Goal: Task Accomplishment & Management: Complete application form

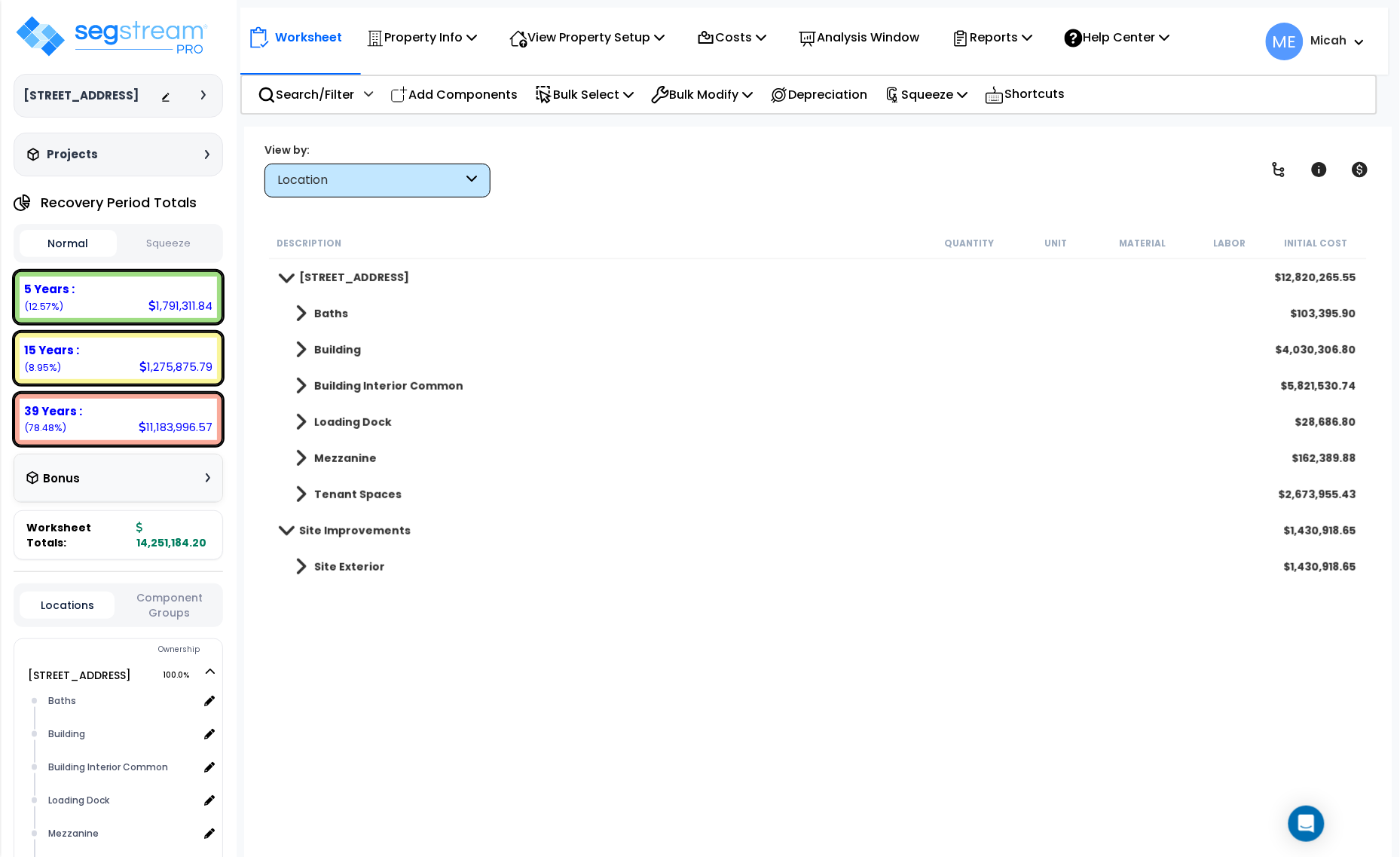
click at [494, 100] on p "Add Components" at bounding box center [453, 94] width 127 height 20
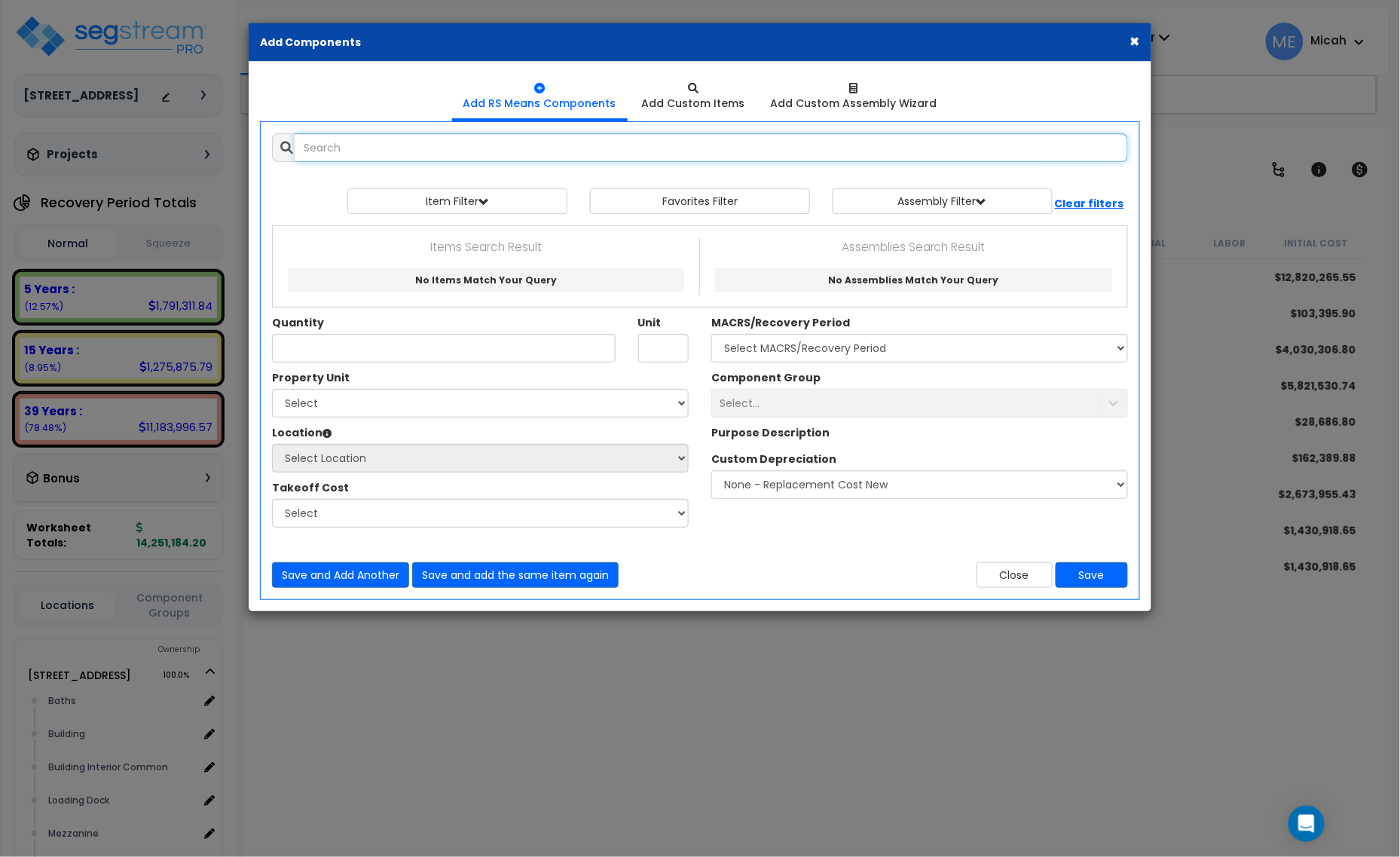
select select
click at [405, 152] on input "text" at bounding box center [711, 147] width 834 height 28
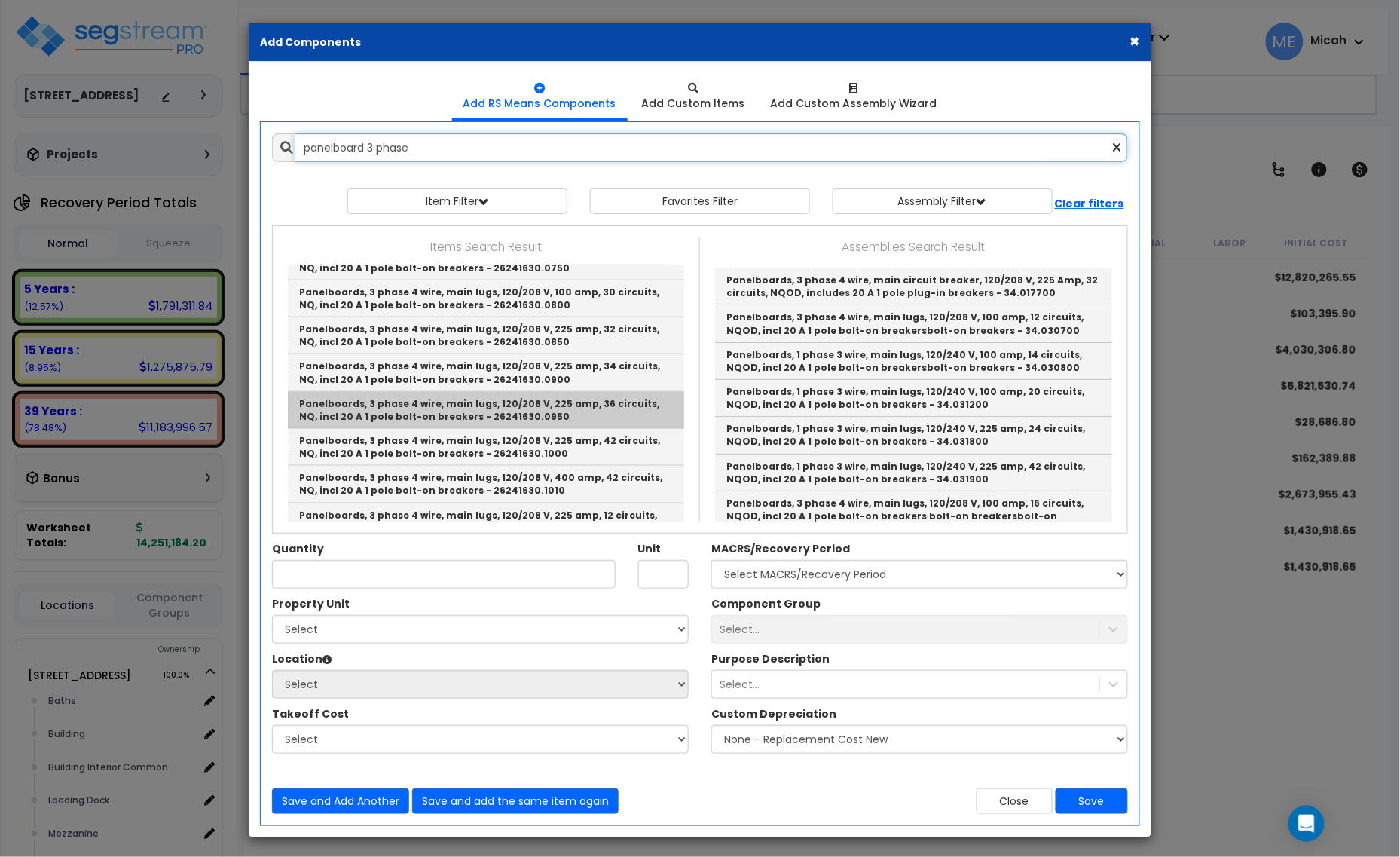
scroll to position [565, 0]
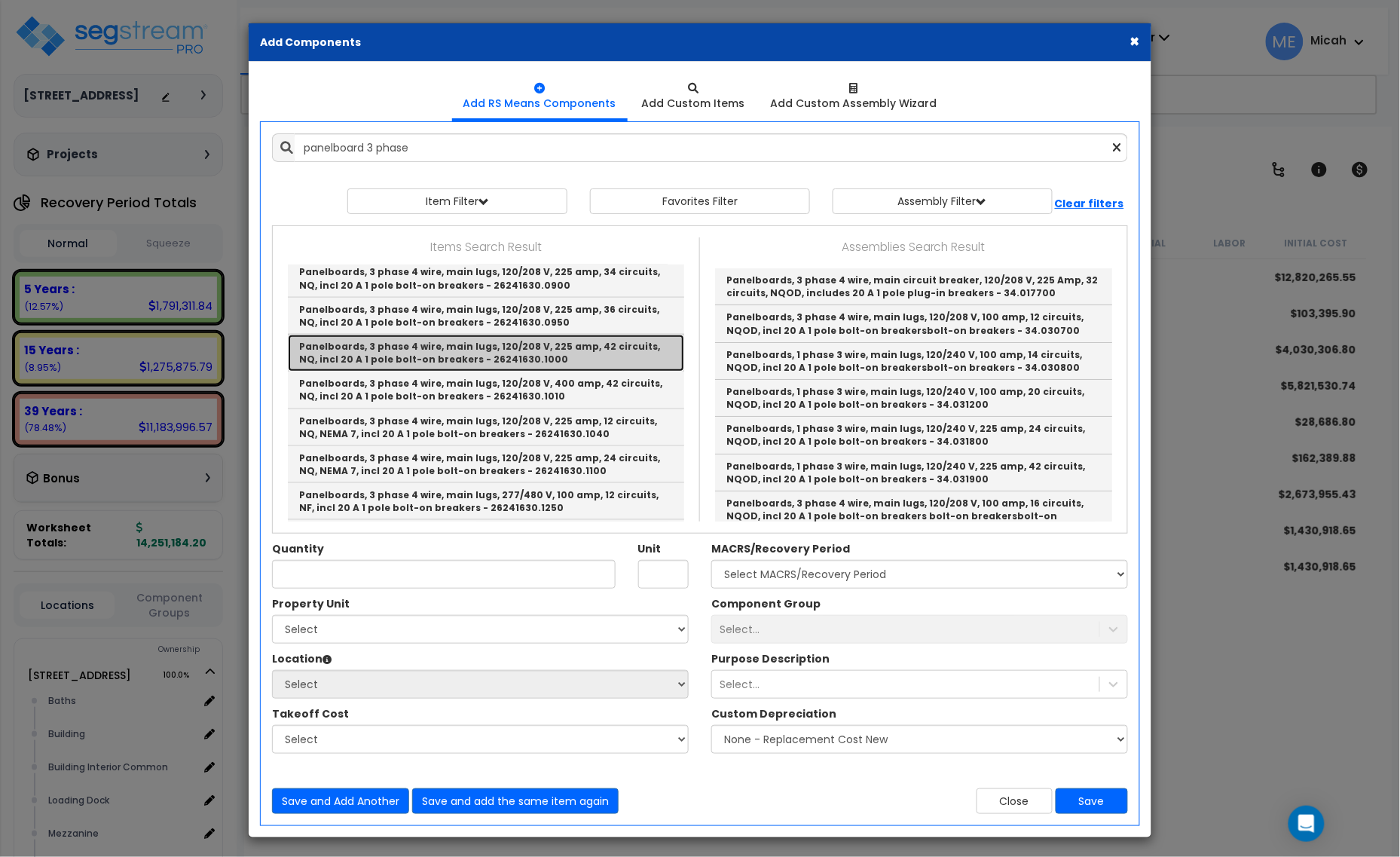
click at [543, 359] on link "Panelboards, 3 phase 4 wire, main lugs, 120/208 V, 225 amp, 42 circuits, NQ, in…" at bounding box center [486, 353] width 397 height 37
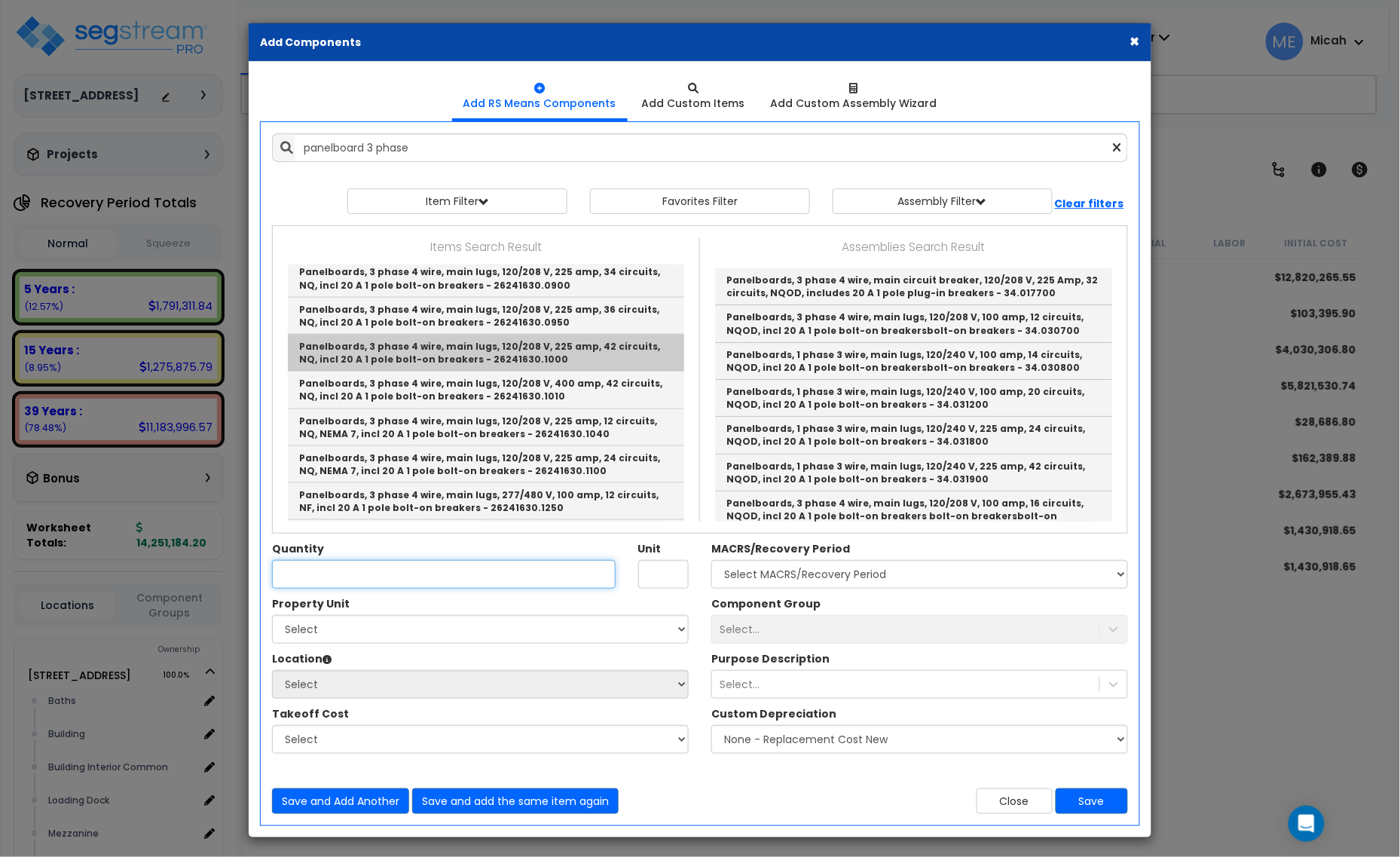
type input "Panelboards, 3 phase 4 wire, main lugs, 120/208 V, 225 amp, 42 circuits, NQ, in…"
checkbox input "true"
type input "Ea."
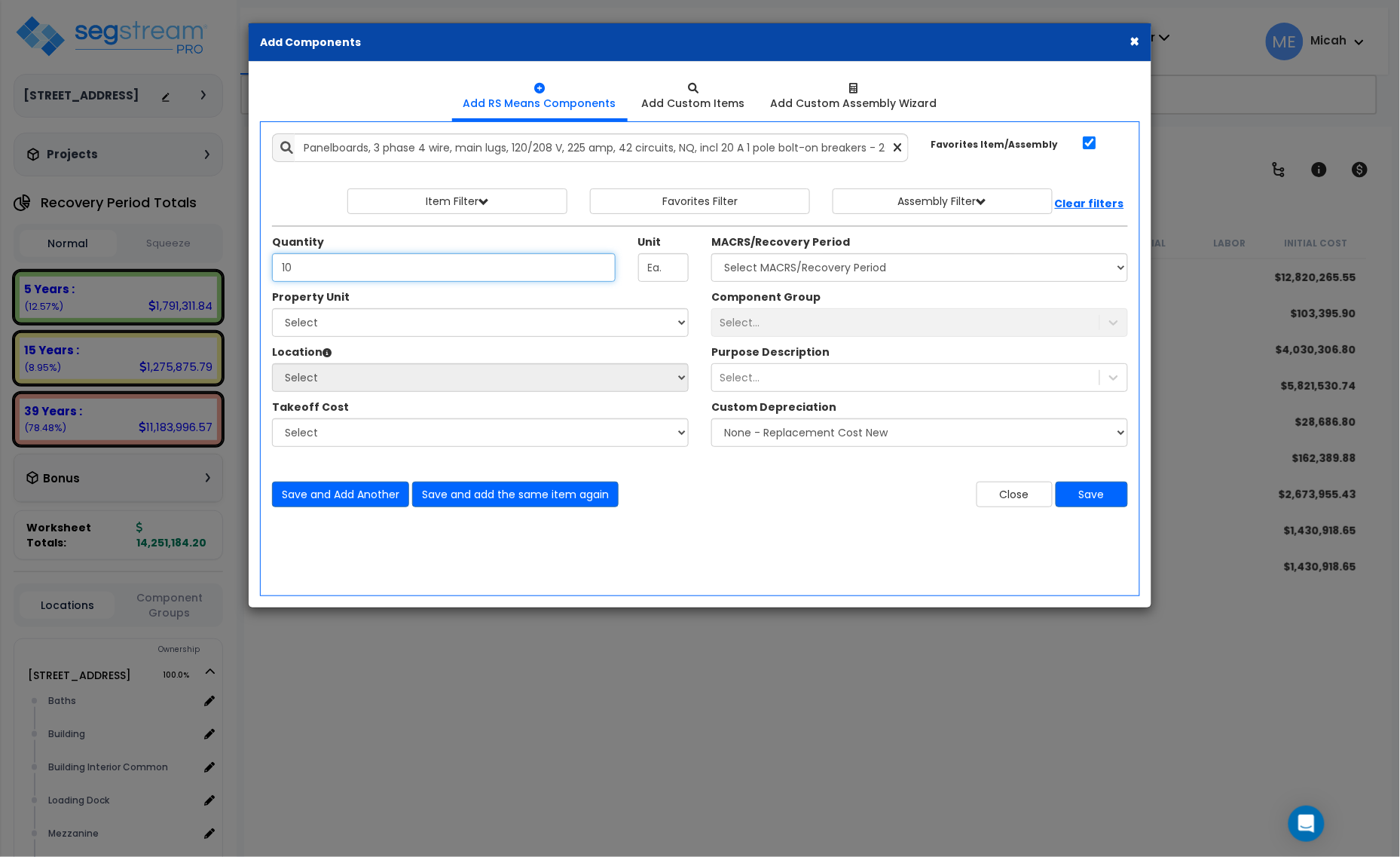
type input "1"
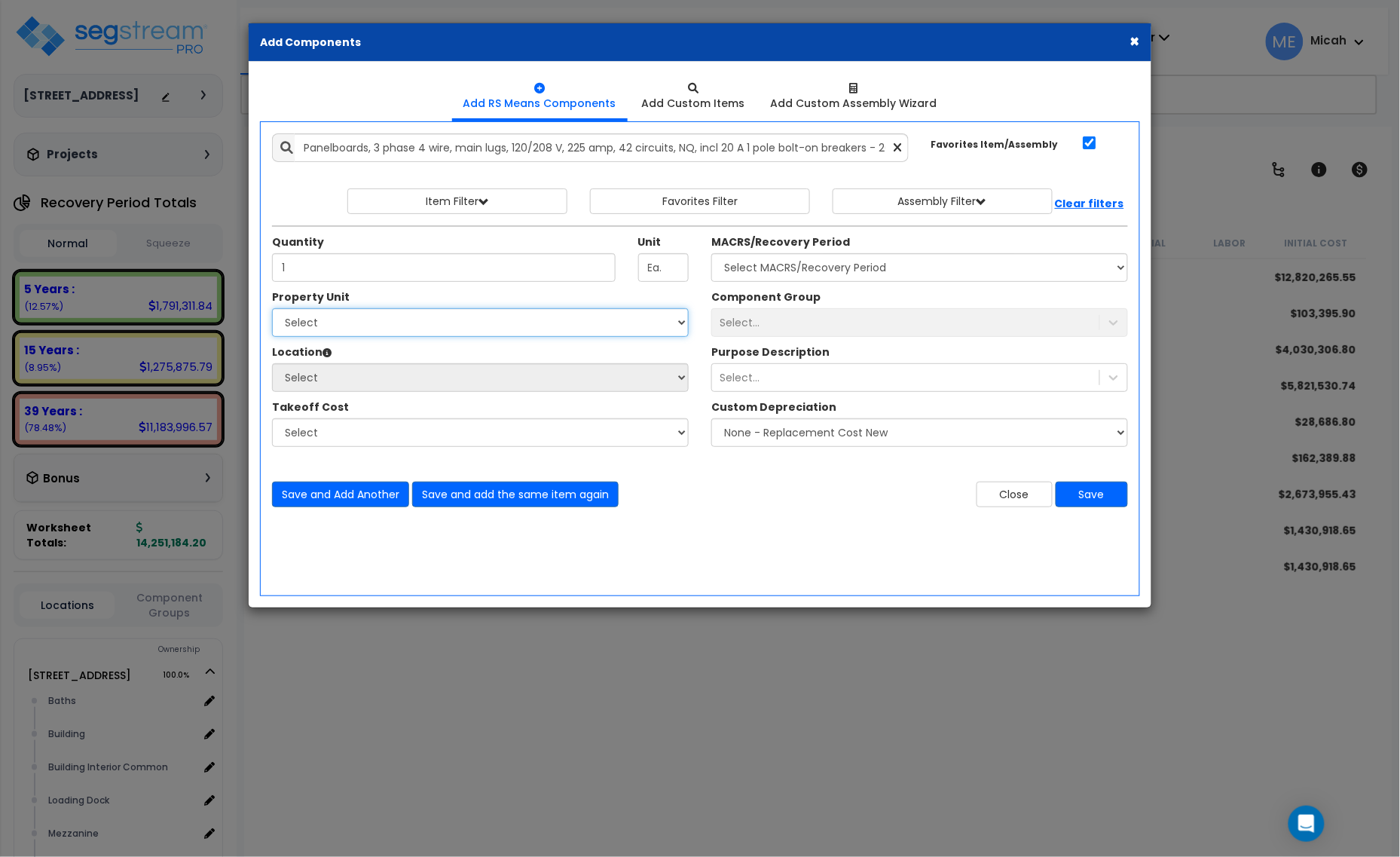
click at [472, 336] on select "Select [STREET_ADDRESS] Site Improvements" at bounding box center [480, 323] width 417 height 28
select select "166495"
click at [272, 309] on select "Select [STREET_ADDRESS] Site Improvements" at bounding box center [480, 323] width 417 height 28
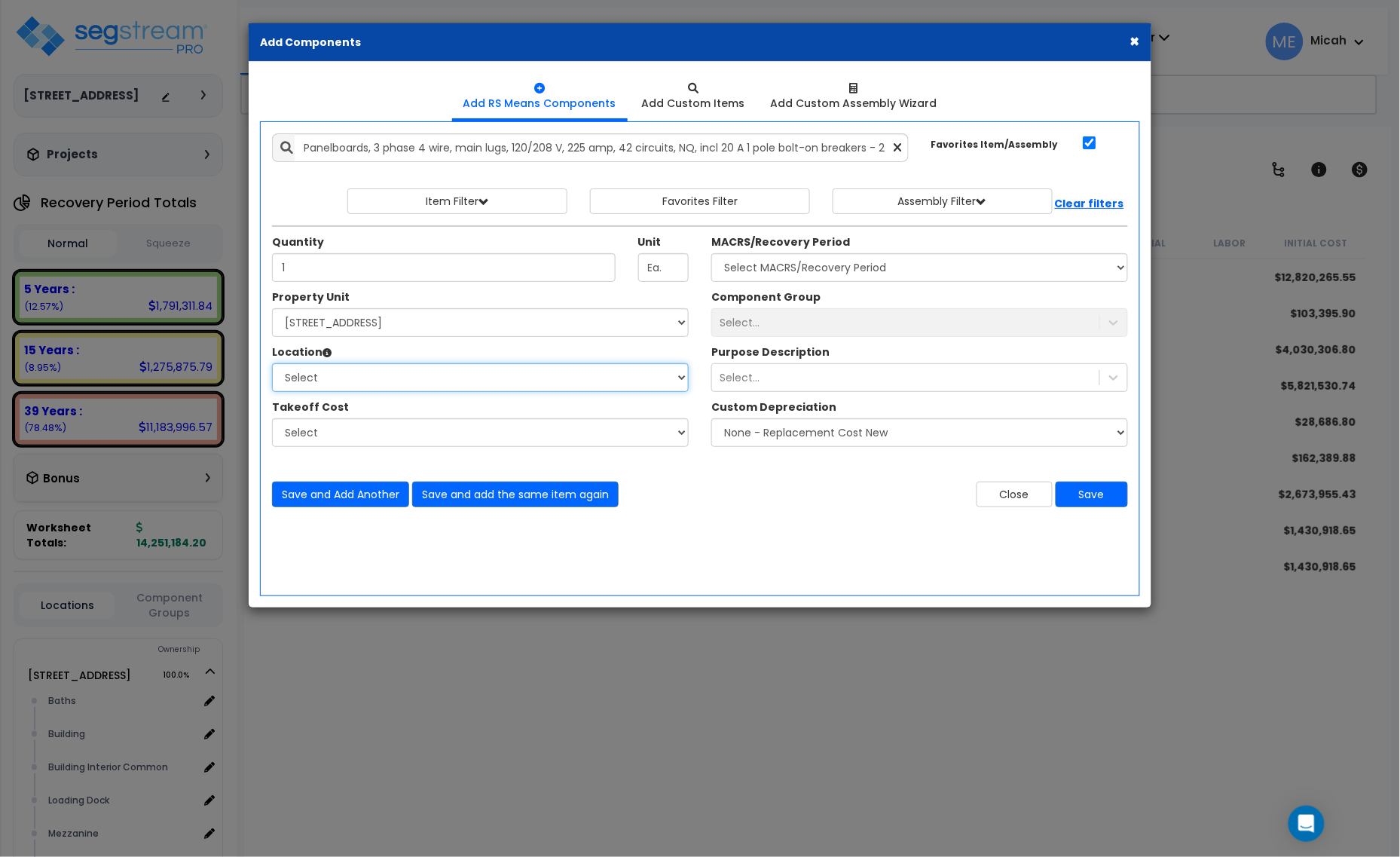
click at [429, 379] on select "Select Baths Building Building Interior Building Interior Common Loading Dock […" at bounding box center [480, 378] width 417 height 28
select select "31689"
click at [272, 364] on select "Select Baths Building Building Interior Building Interior Common Loading Dock […" at bounding box center [480, 378] width 417 height 28
click at [972, 274] on select "Select MACRS/Recovery Period 5 Years - 57.0 - Distributive Trades & Services 5 …" at bounding box center [919, 267] width 417 height 28
select select "3669"
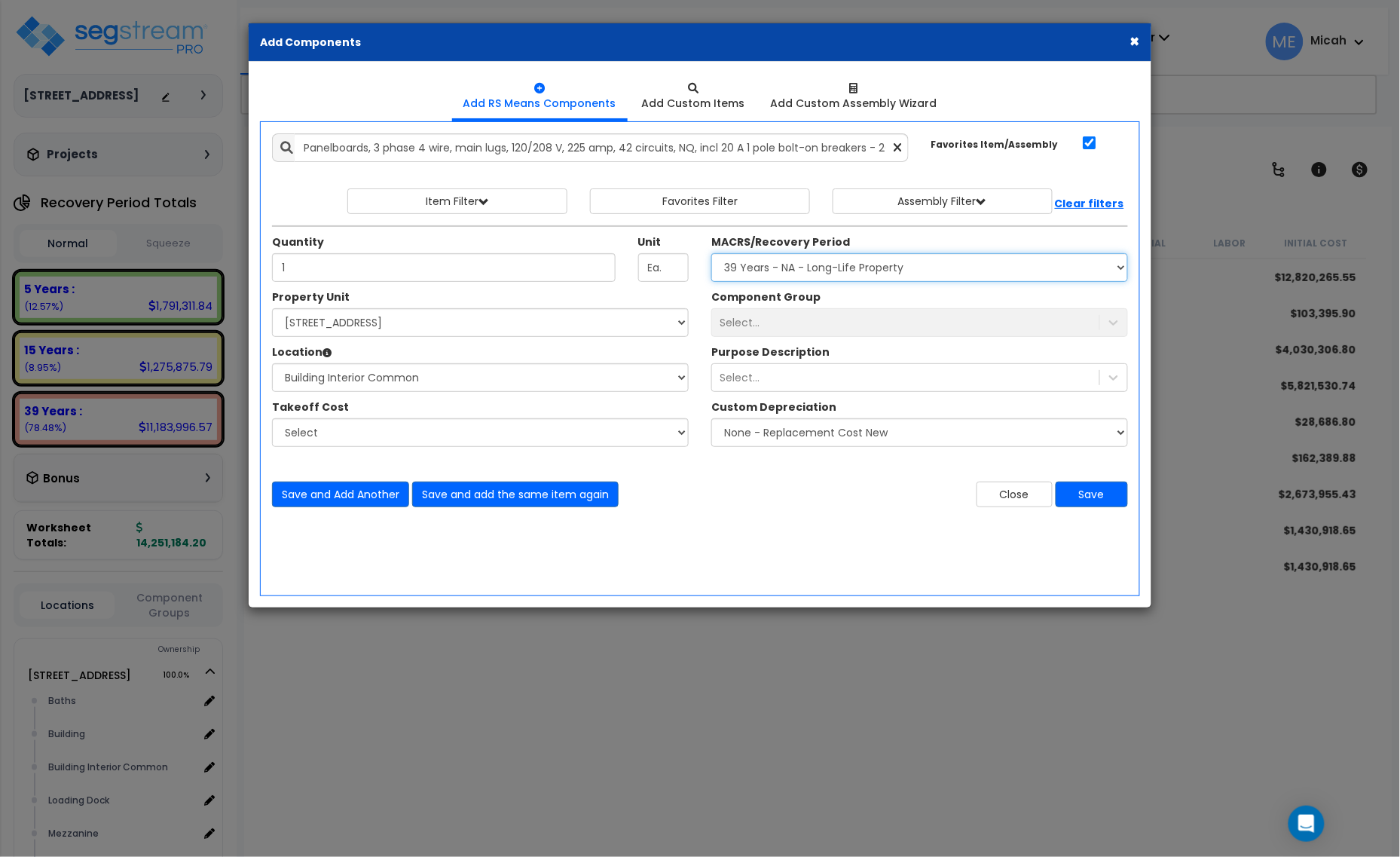
click at [711, 254] on select "Select MACRS/Recovery Period 5 Years - 57.0 - Distributive Trades & Services 5 …" at bounding box center [919, 267] width 417 height 28
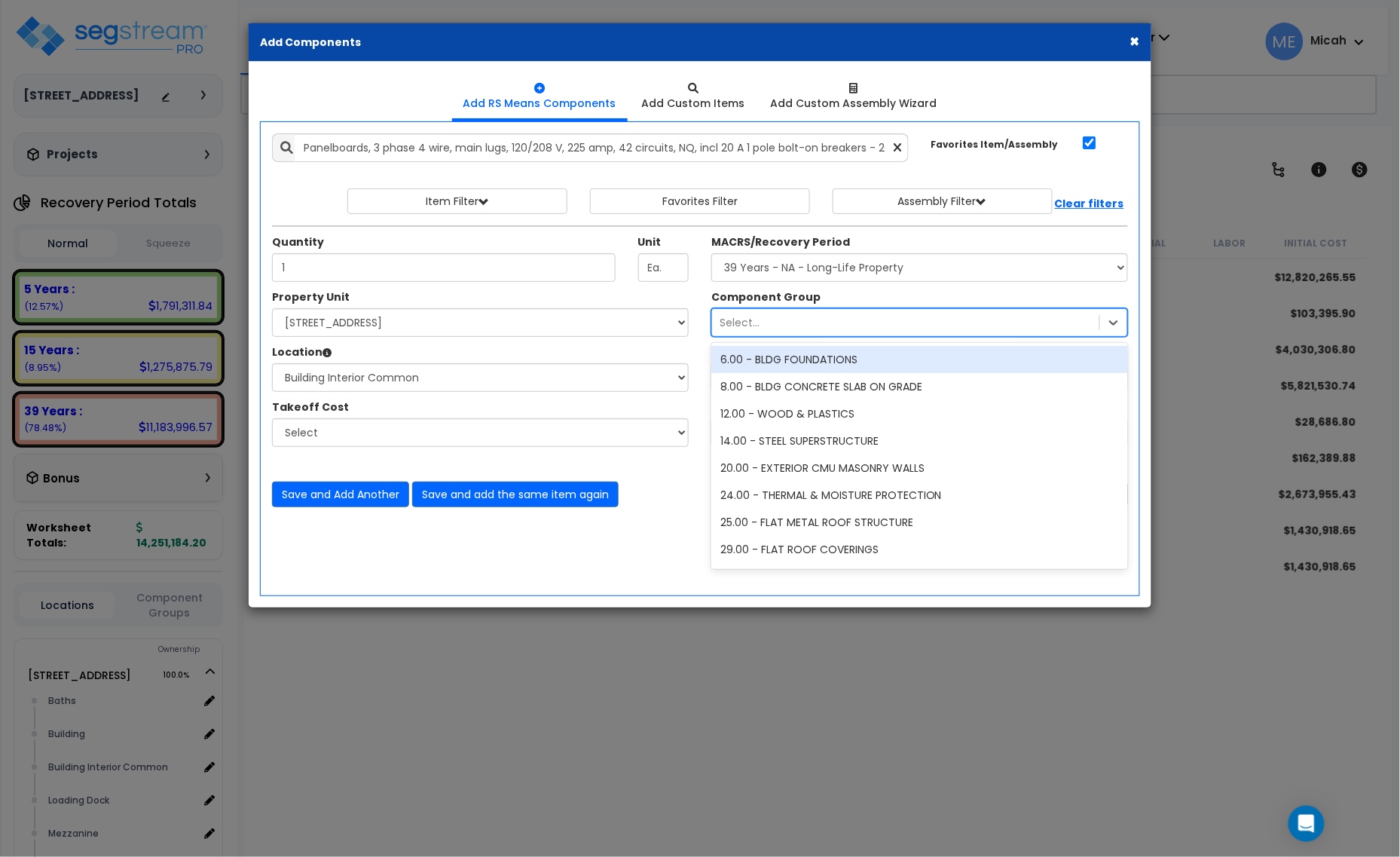
click at [872, 325] on div "Select..." at bounding box center [906, 322] width 388 height 24
type input "145"
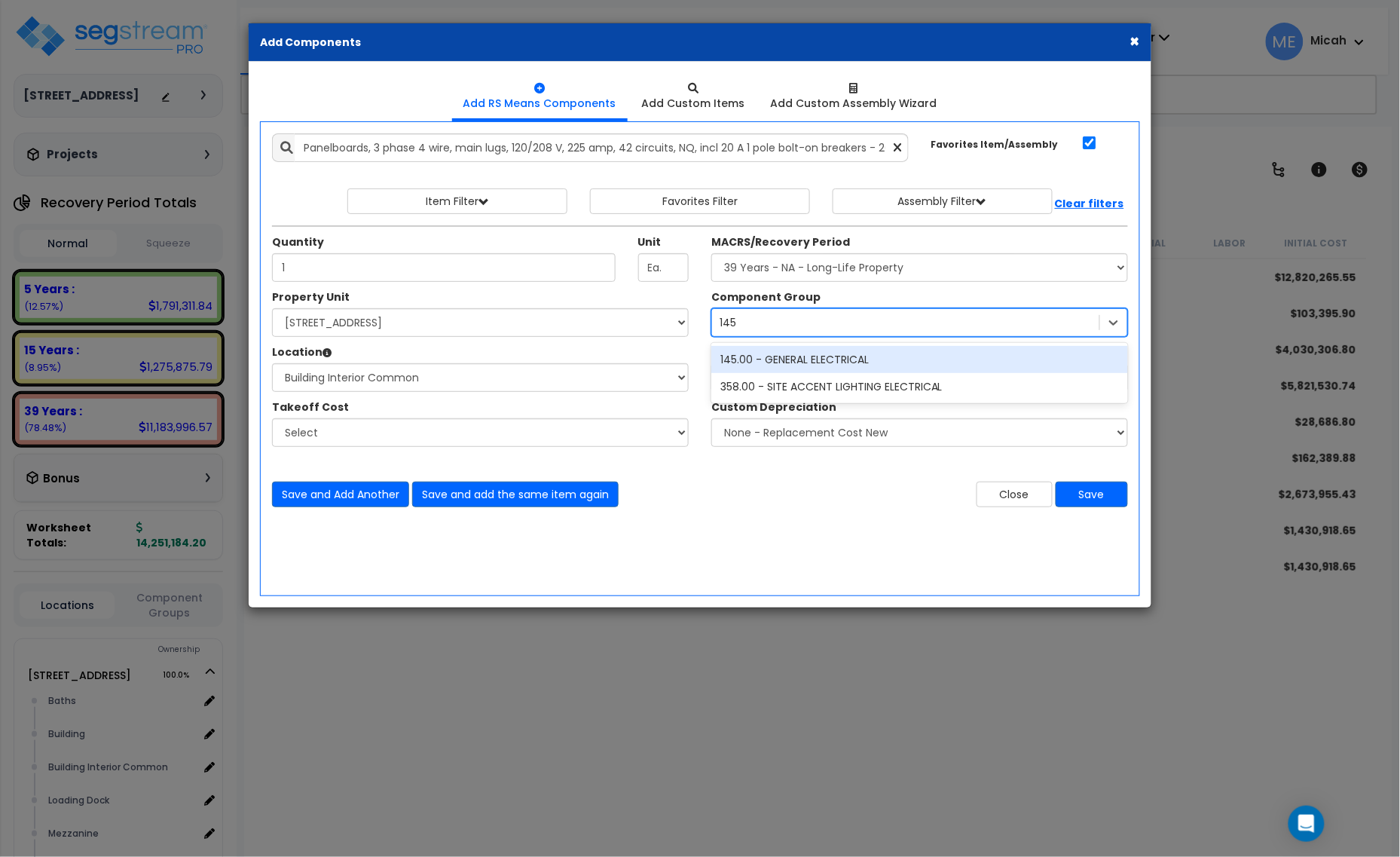
click at [845, 359] on div "145.00 - GENERAL ELECTRICAL" at bounding box center [919, 359] width 417 height 27
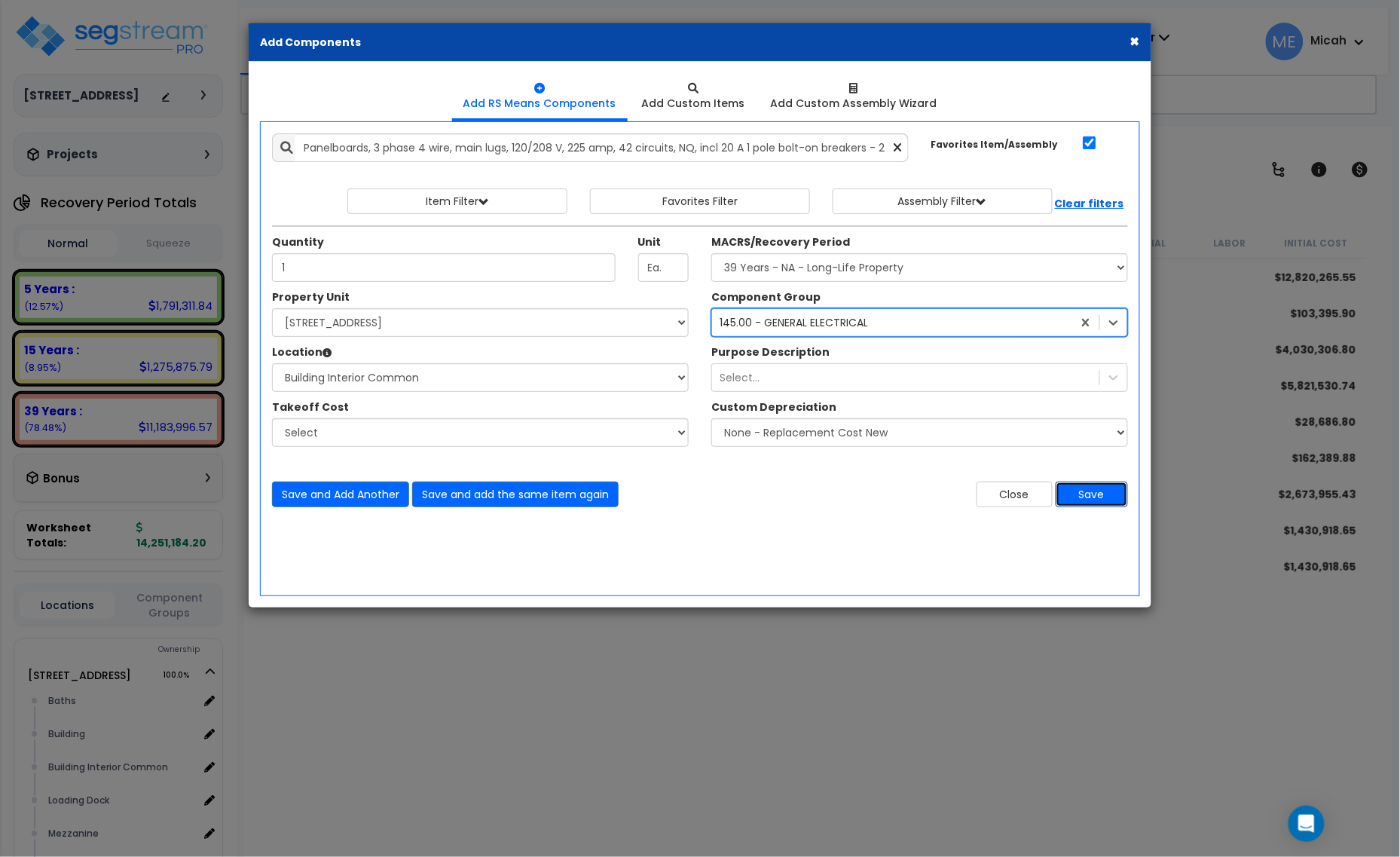
click at [1091, 505] on button "Save" at bounding box center [1091, 494] width 72 height 26
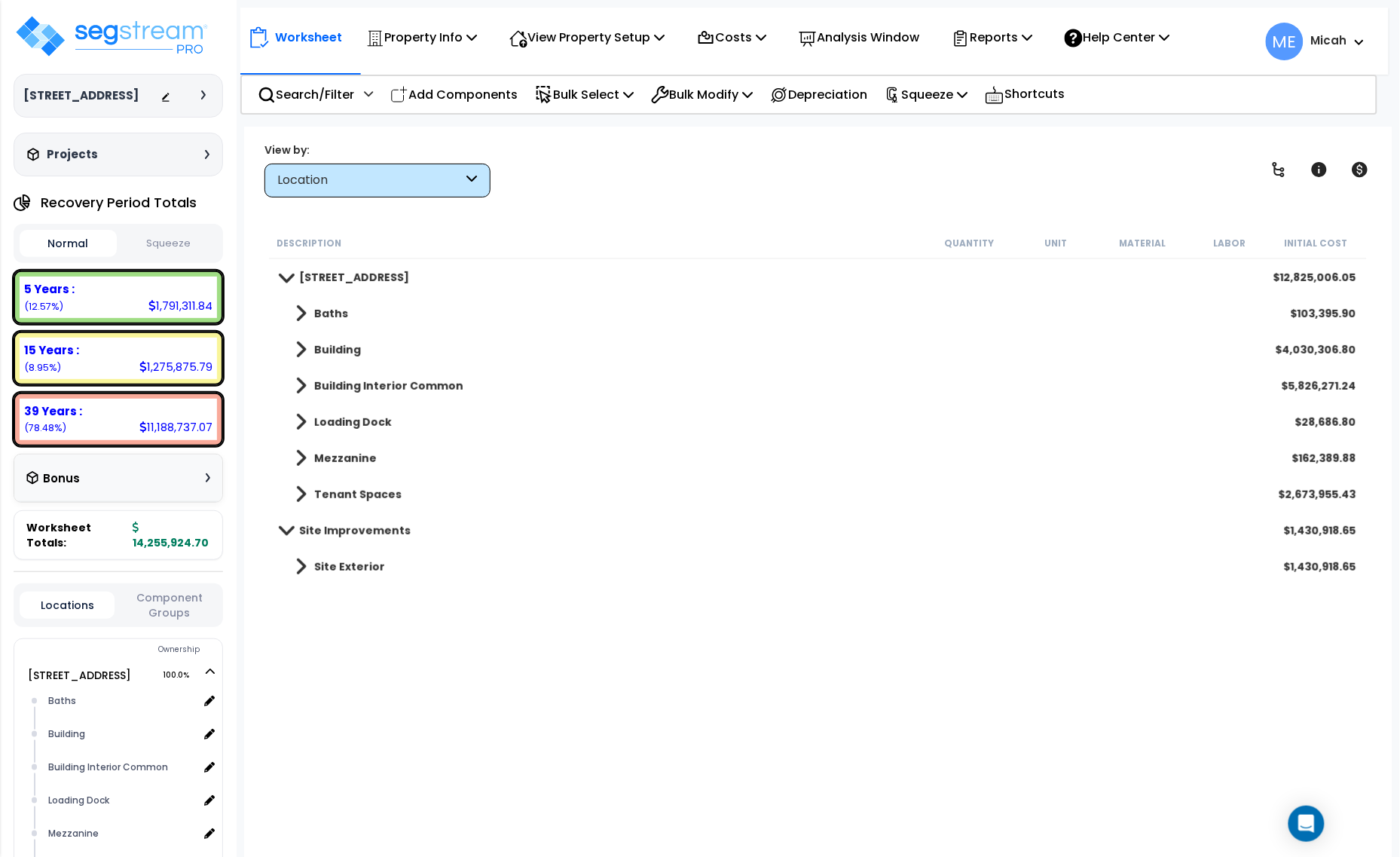
click at [301, 380] on span at bounding box center [301, 385] width 12 height 21
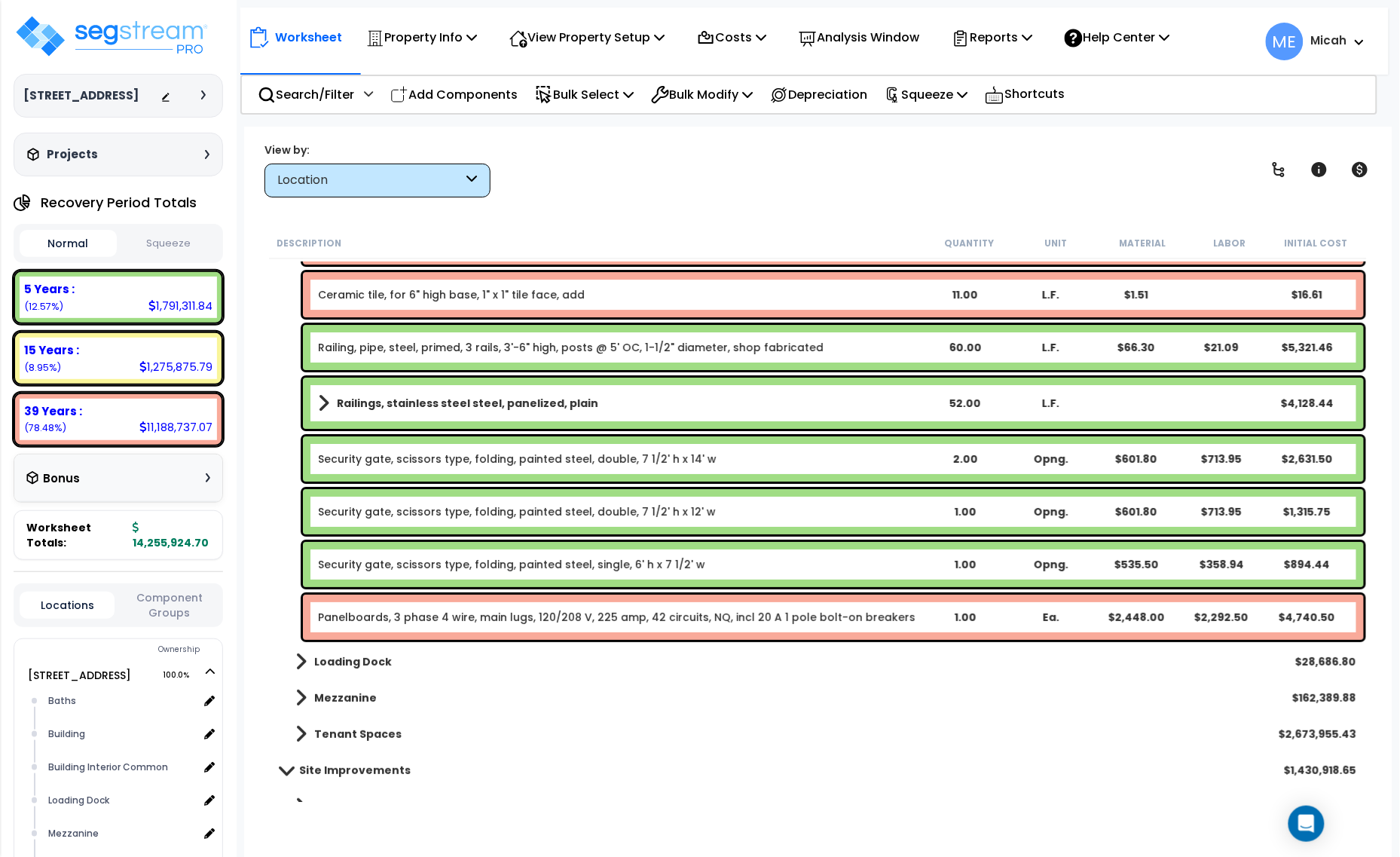
scroll to position [5554, 0]
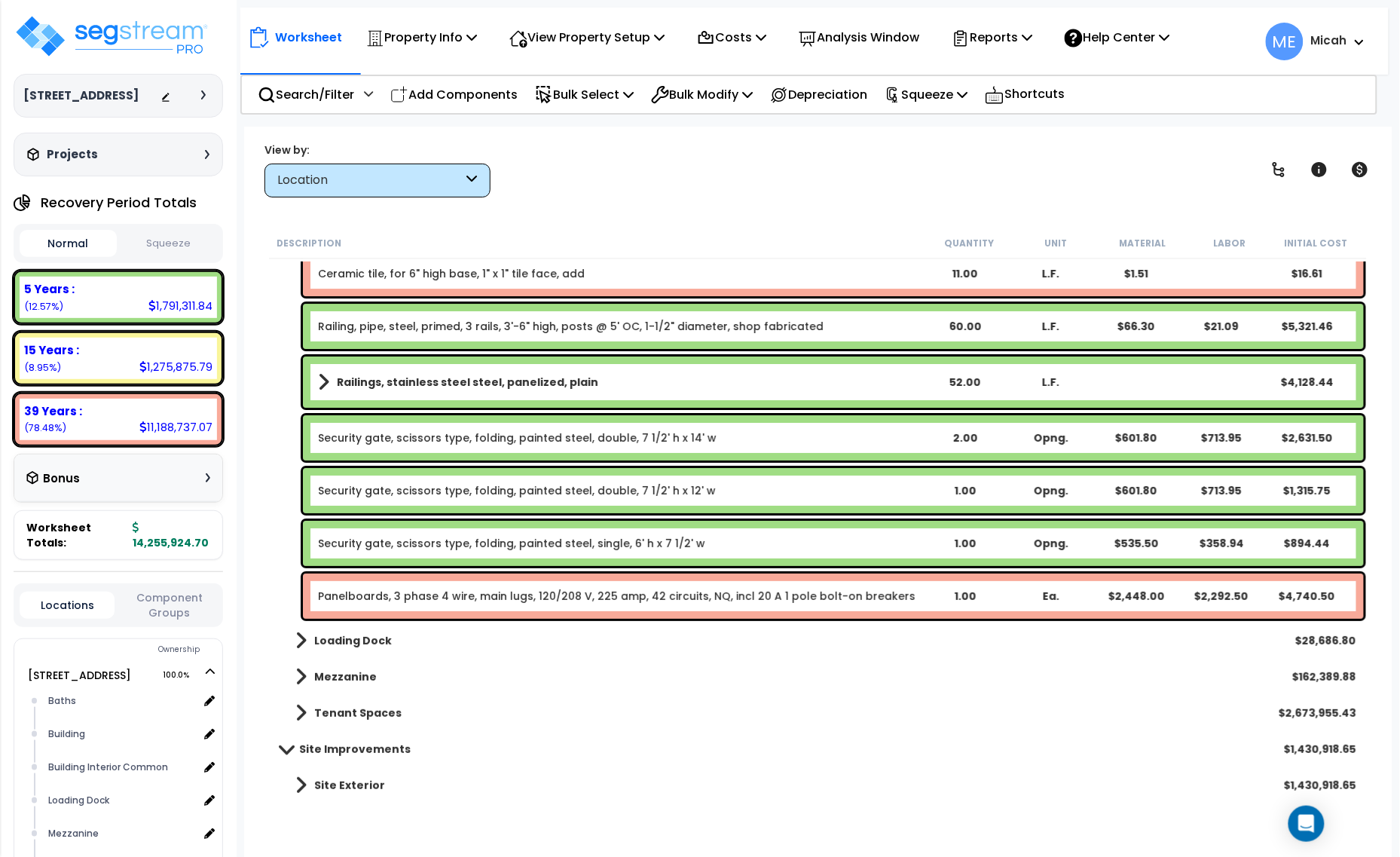
click at [448, 600] on link "Panelboards, 3 phase 4 wire, main lugs, 120/208 V, 225 amp, 42 circuits, NQ, in…" at bounding box center [616, 597] width 597 height 15
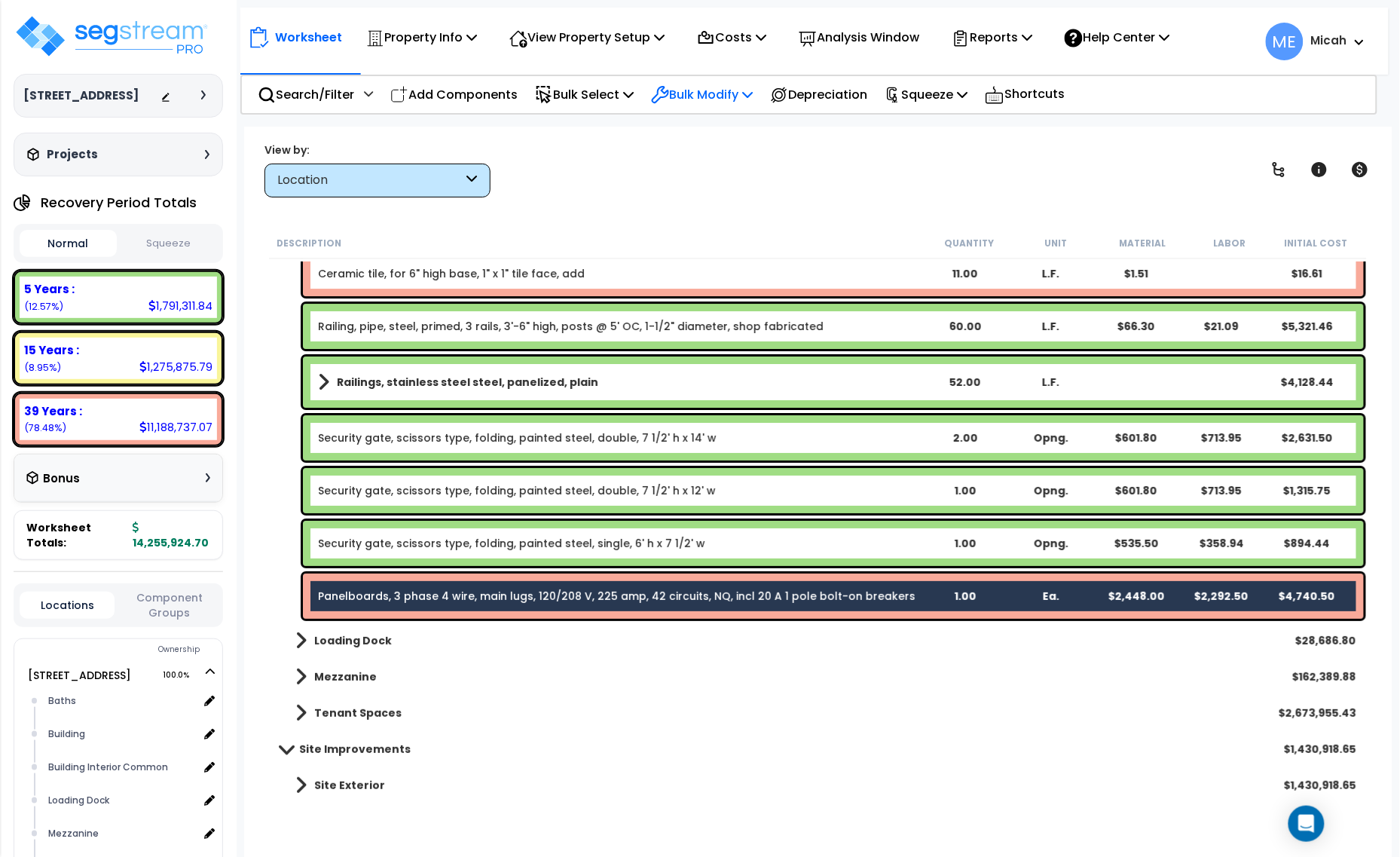
click at [753, 92] on icon at bounding box center [747, 94] width 11 height 12
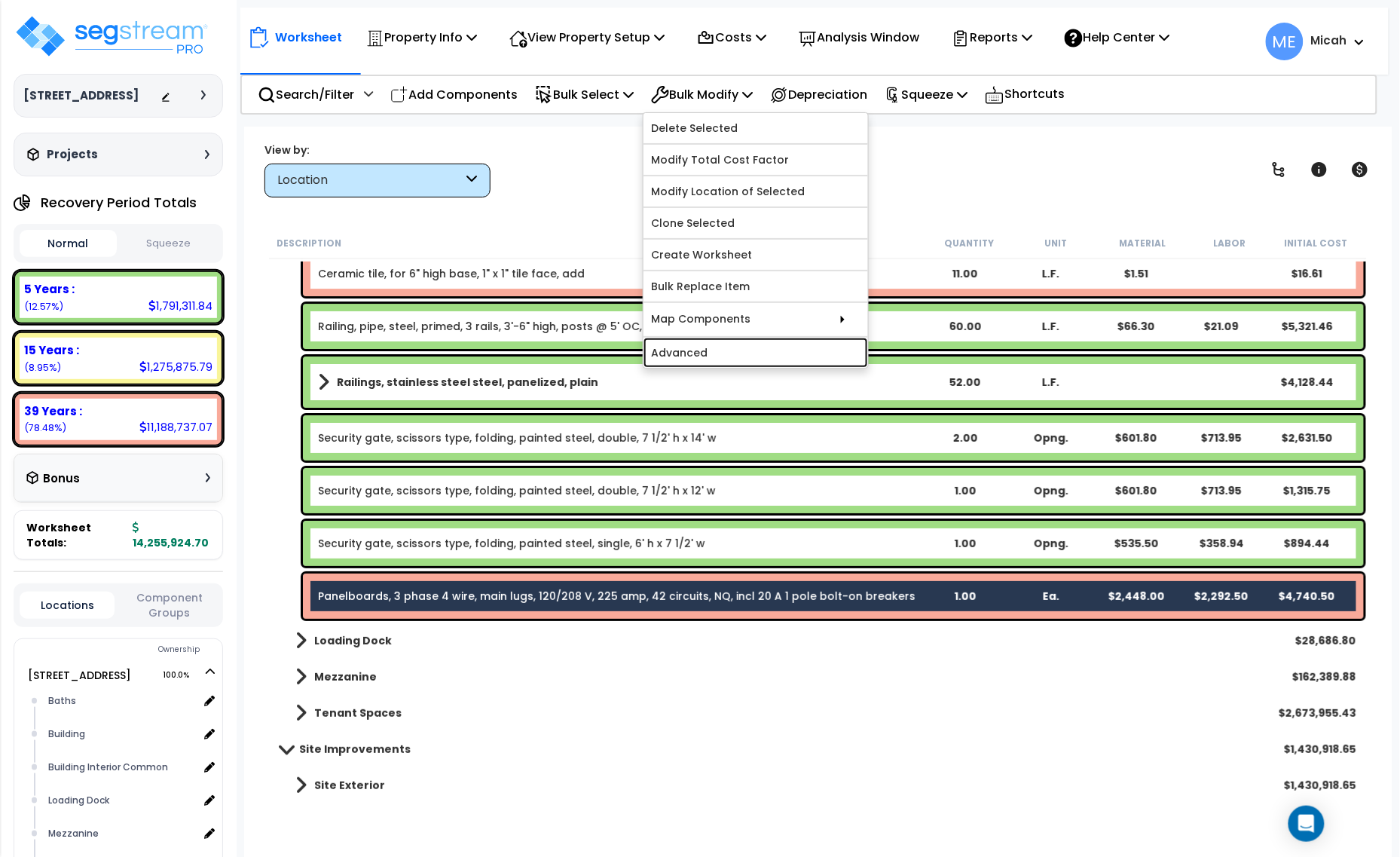
click at [769, 343] on link "Advanced" at bounding box center [756, 353] width 225 height 30
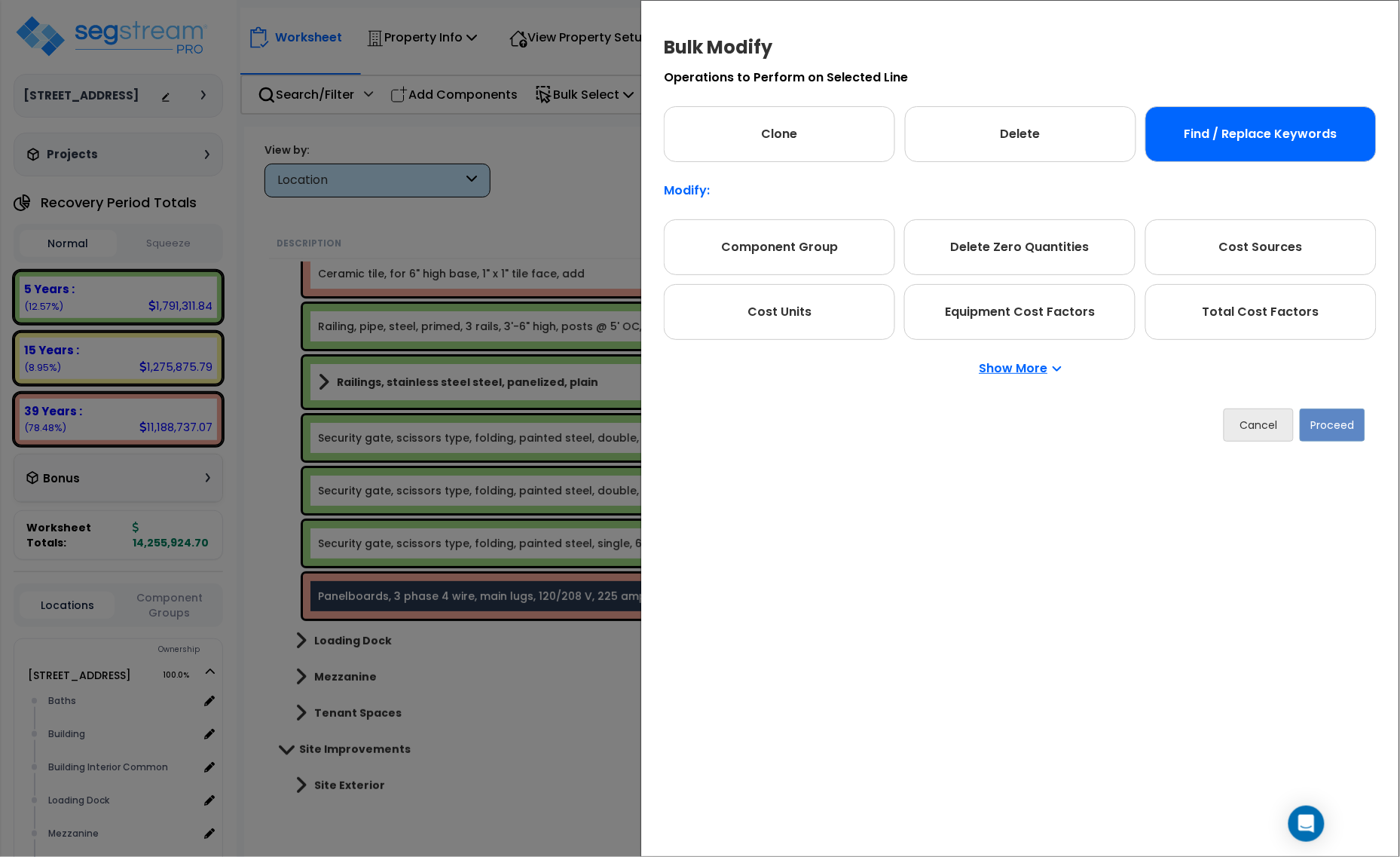
click at [1289, 141] on div "Find / Replace Keywords" at bounding box center [1261, 134] width 231 height 56
click at [1339, 421] on button "Proceed" at bounding box center [1333, 425] width 66 height 33
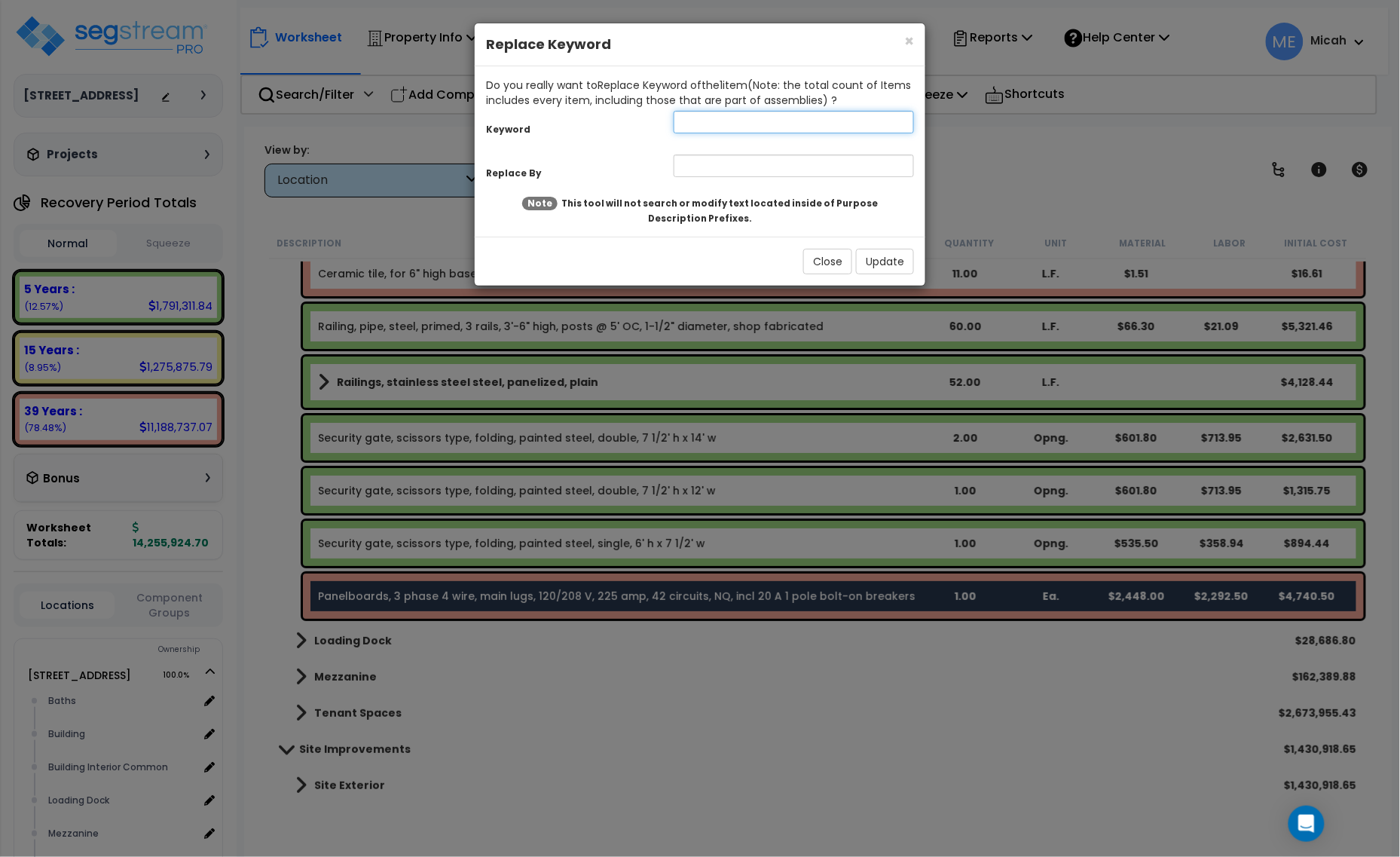
click at [720, 122] on input "text" at bounding box center [794, 121] width 240 height 22
type input "panelboard"
click at [720, 168] on input "text" at bounding box center [794, 166] width 240 height 22
click at [690, 166] on input "text" at bounding box center [794, 166] width 240 height 22
type input "P"
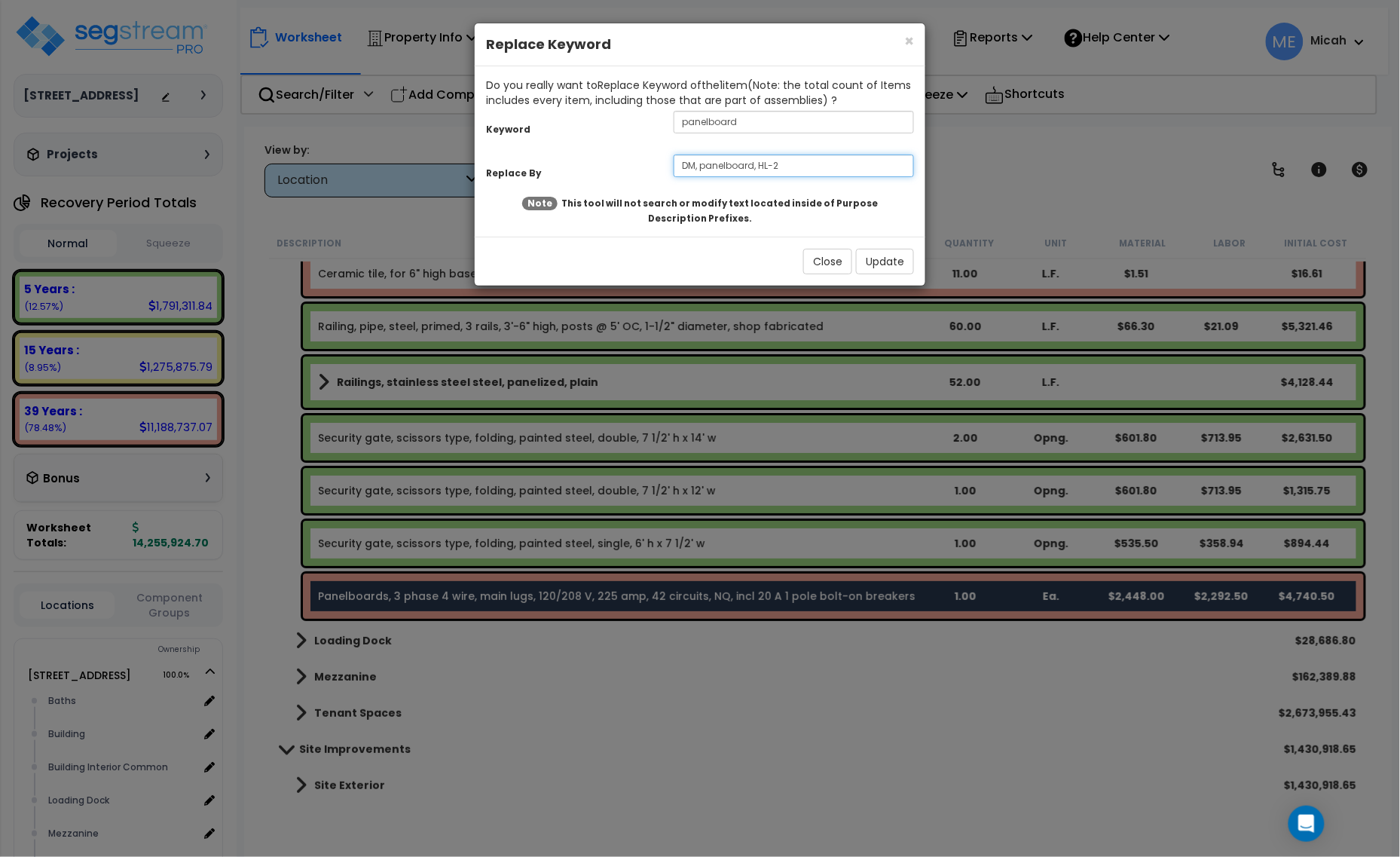
click at [771, 164] on input "DM, panelboard, HL-2" at bounding box center [794, 166] width 240 height 22
type input "DM, panelboard, HL 2"
click at [893, 260] on button "Update" at bounding box center [885, 261] width 58 height 26
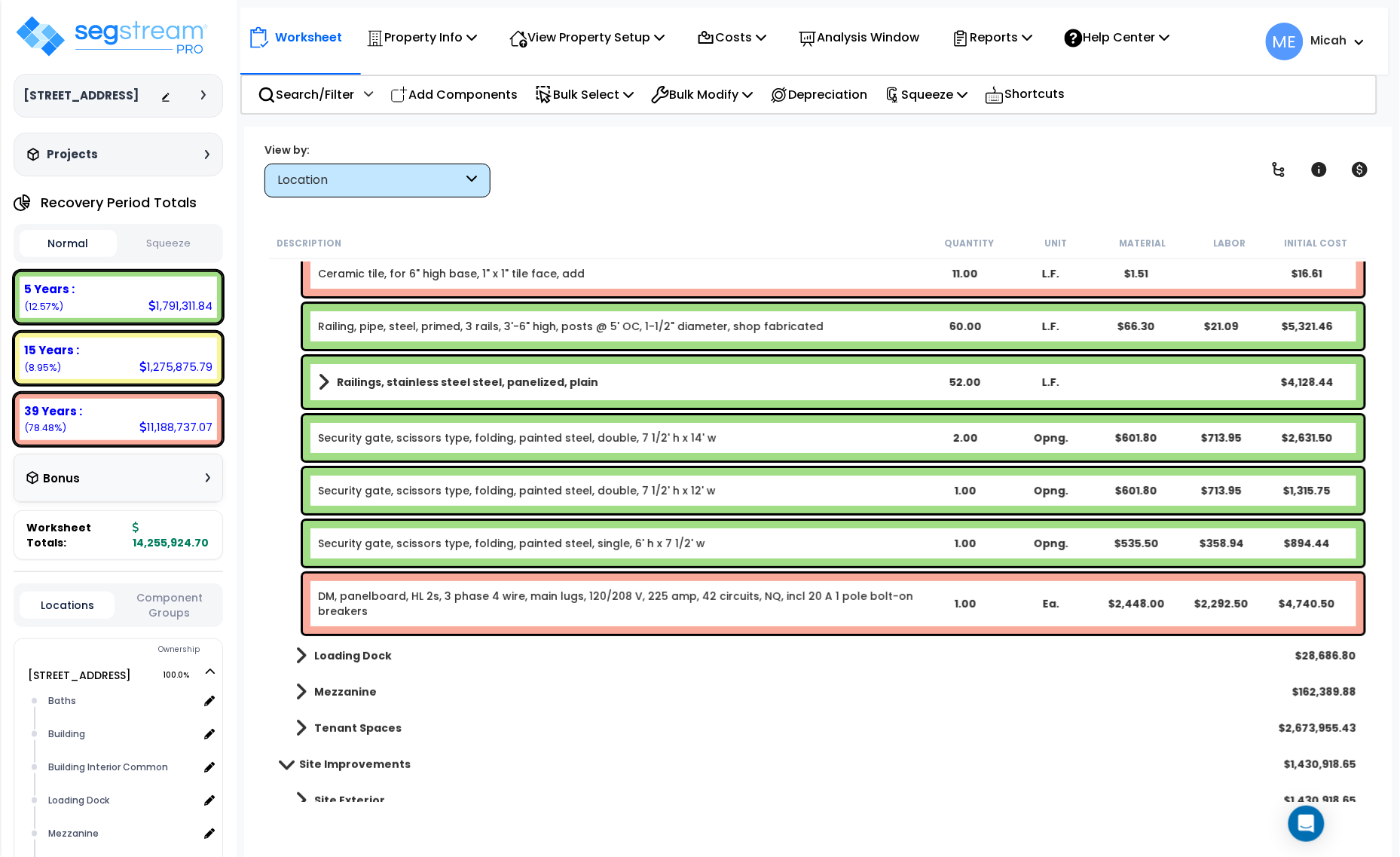
click at [407, 607] on link "DM, panelboard, HL 2s, 3 phase 4 wire, main lugs, 120/208 V, 225 amp, 42 circui…" at bounding box center [620, 604] width 604 height 30
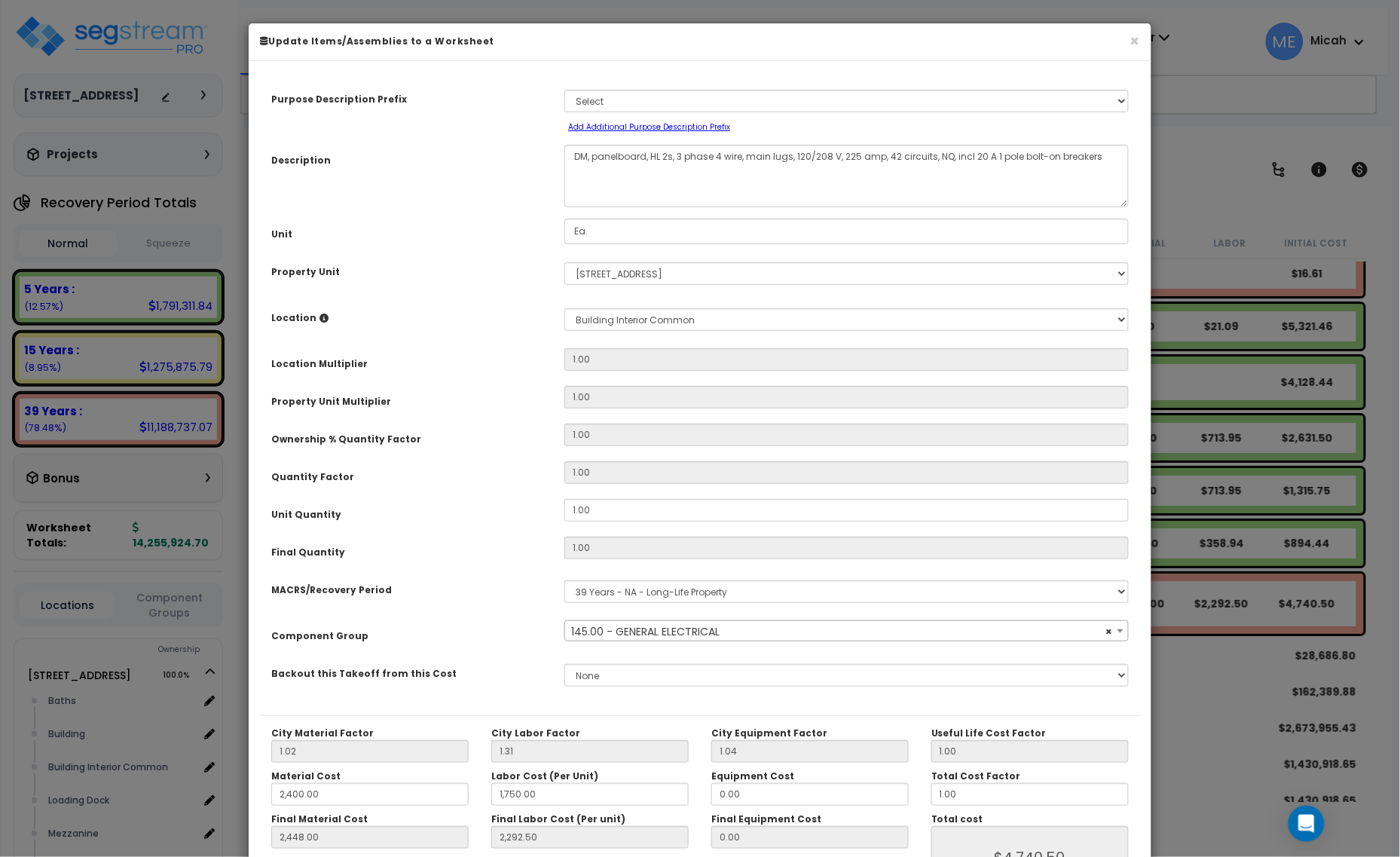
select select "56955"
click at [670, 152] on textarea "DM, panelboard, HL 2s, 3 phase 4 wire, main lugs, 120/208 V, 225 amp, 42 circui…" at bounding box center [847, 176] width 565 height 62
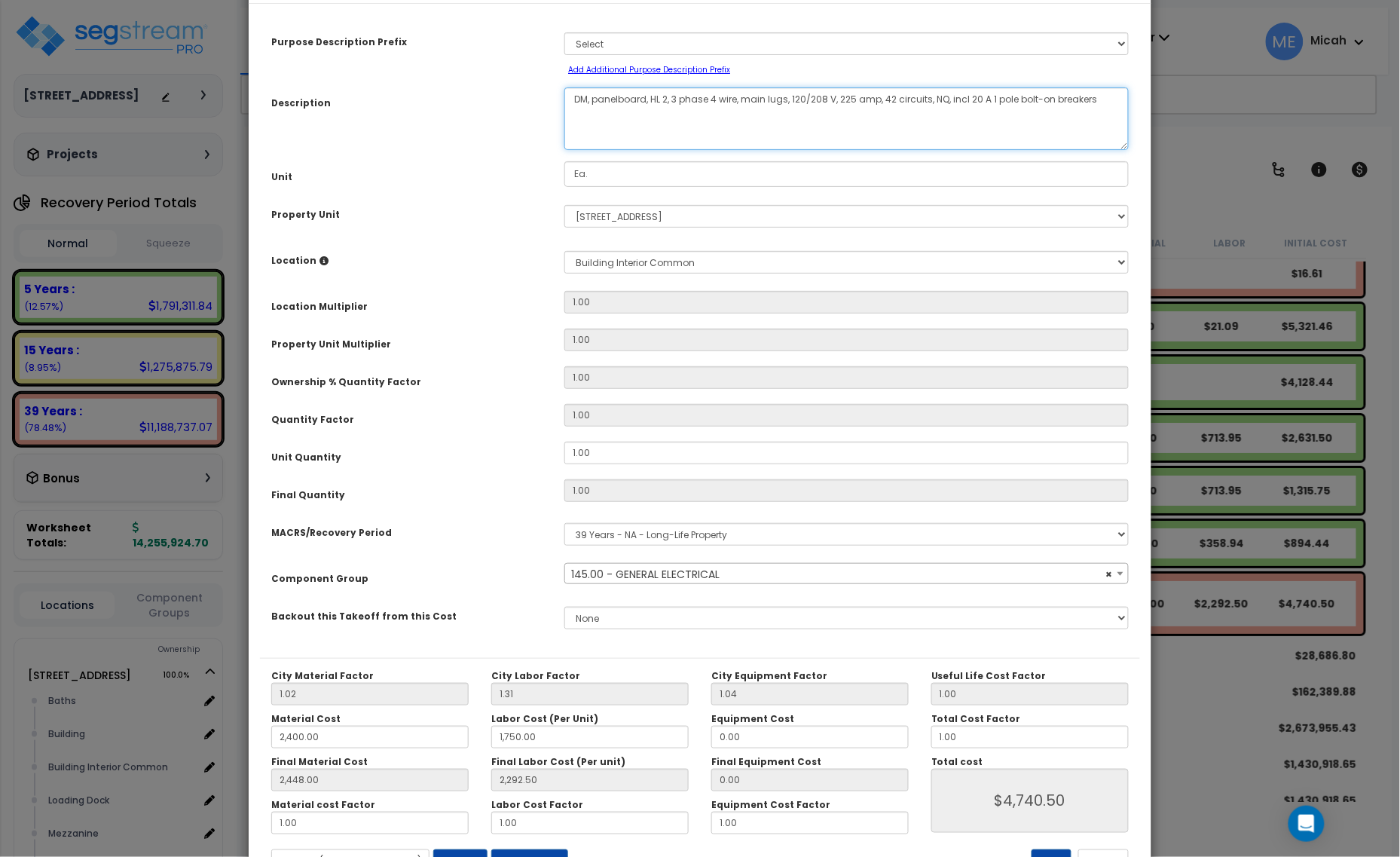
scroll to position [118, 0]
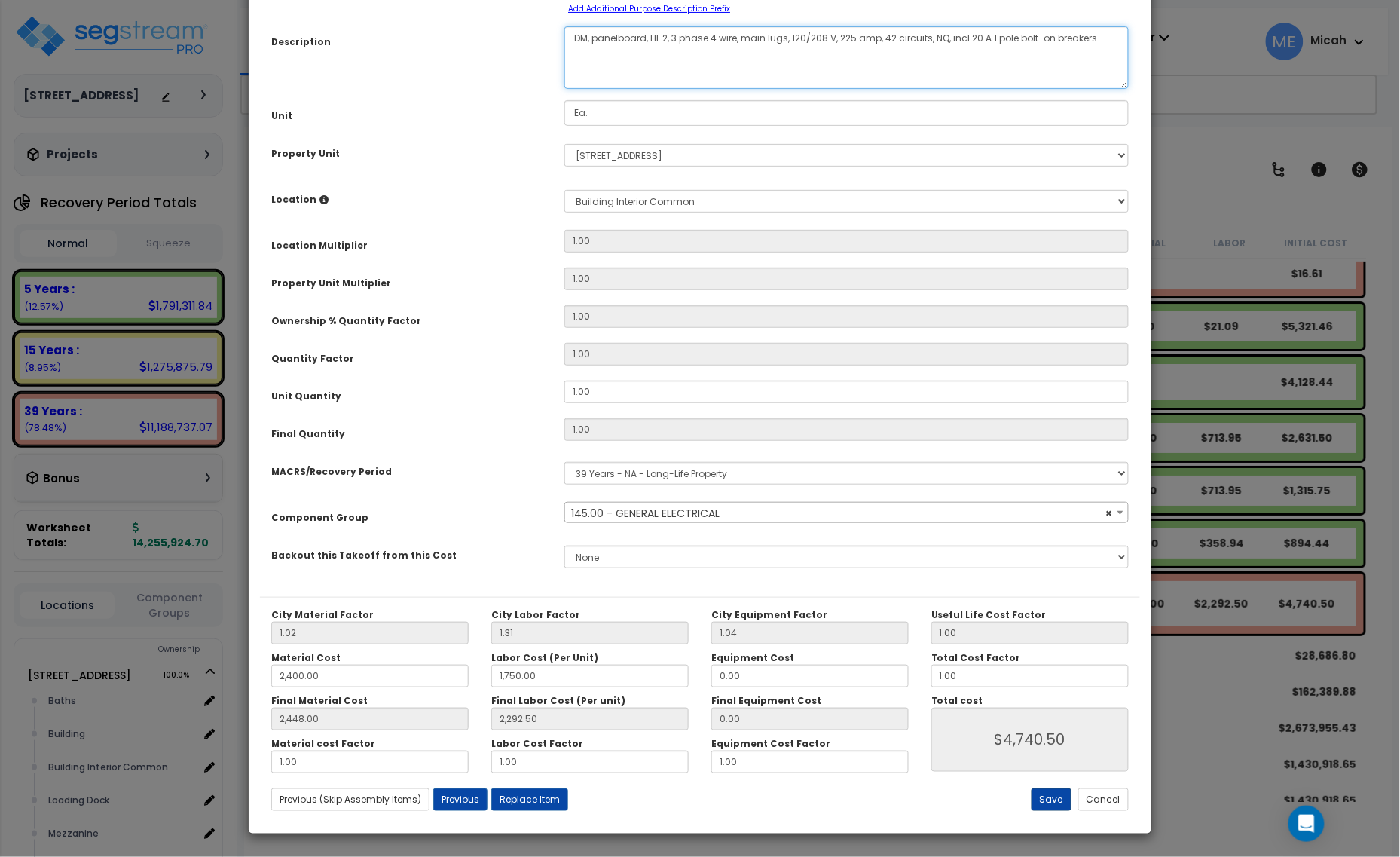
type textarea "DM, panelboard, HL 2, 3 phase 4 wire, main lugs, 120/208 V, 225 amp, 42 circuit…"
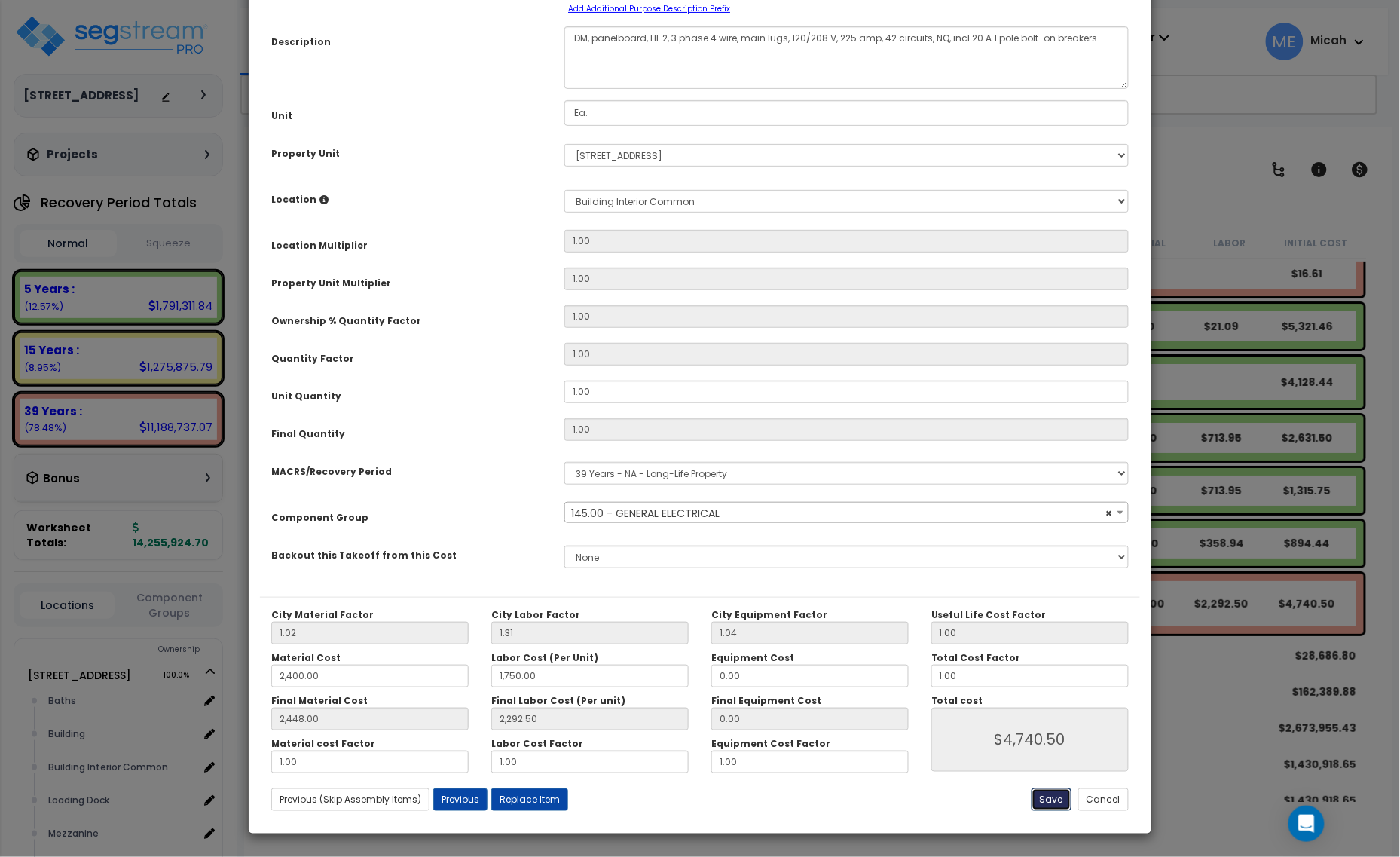
click at [1051, 799] on button "Save" at bounding box center [1051, 800] width 40 height 22
type input "2400.00"
type input "1750.00"
type input "2448.00"
type input "2292.50"
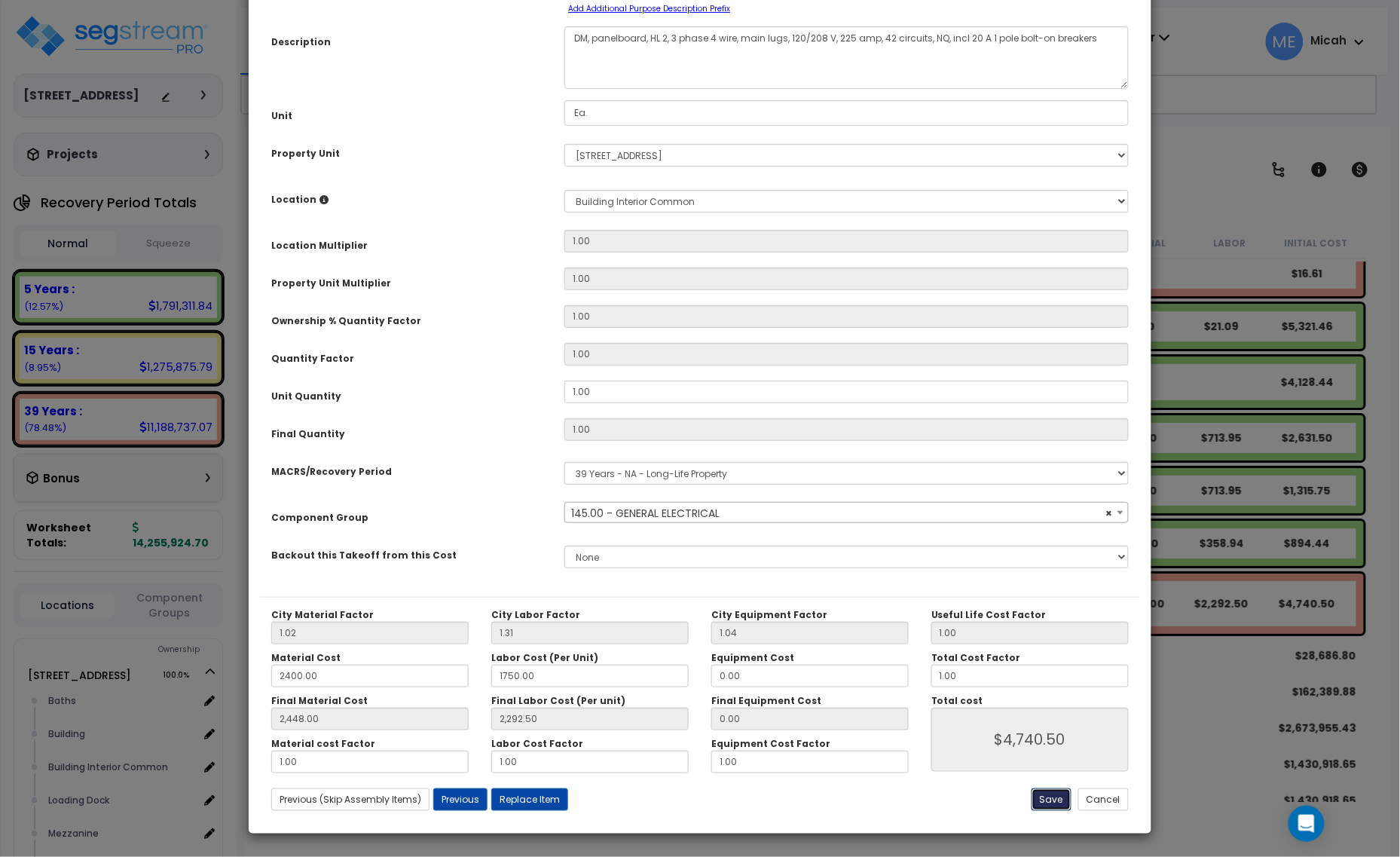
type input "4740.50"
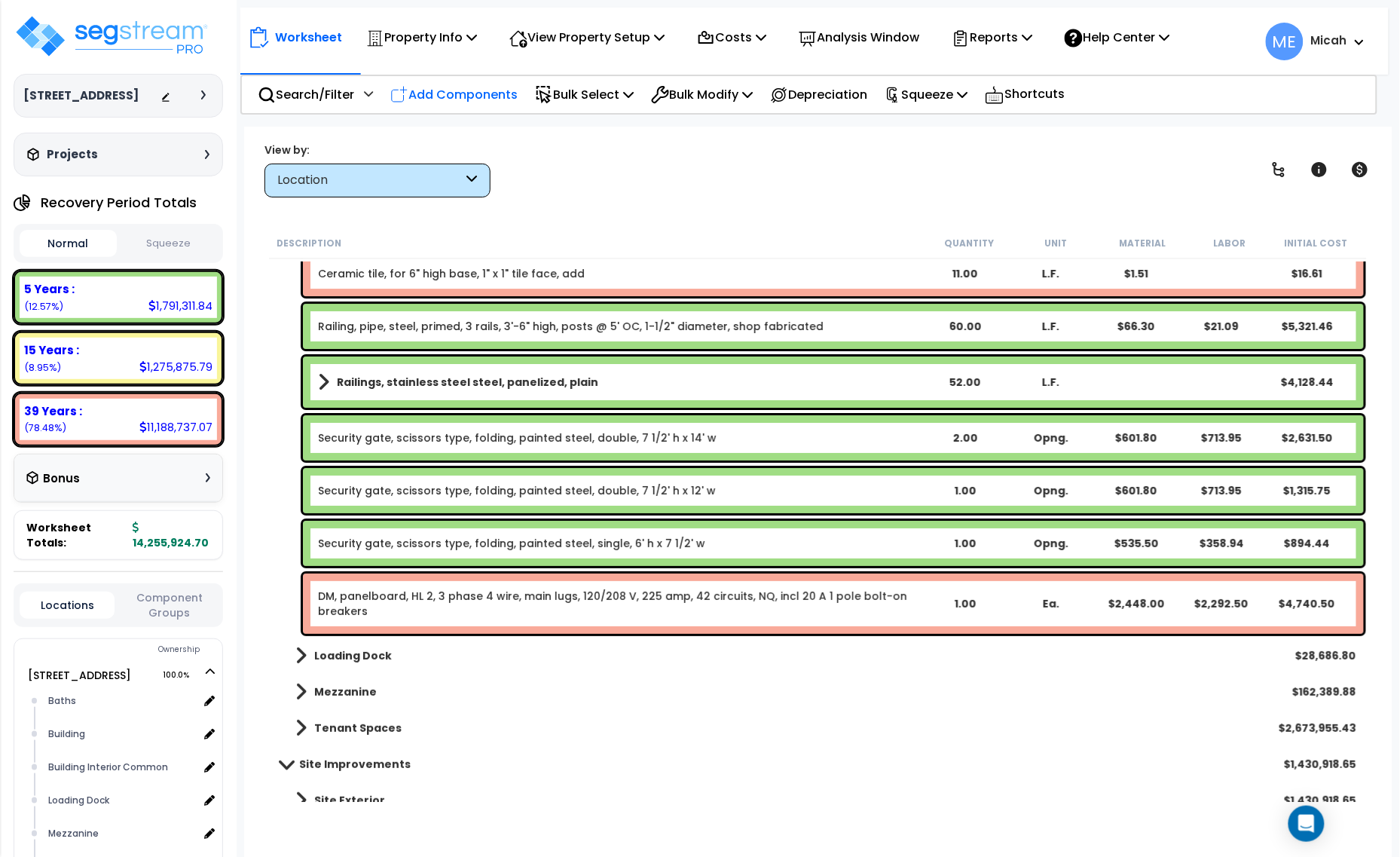
click at [449, 88] on p "Add Components" at bounding box center [453, 94] width 127 height 20
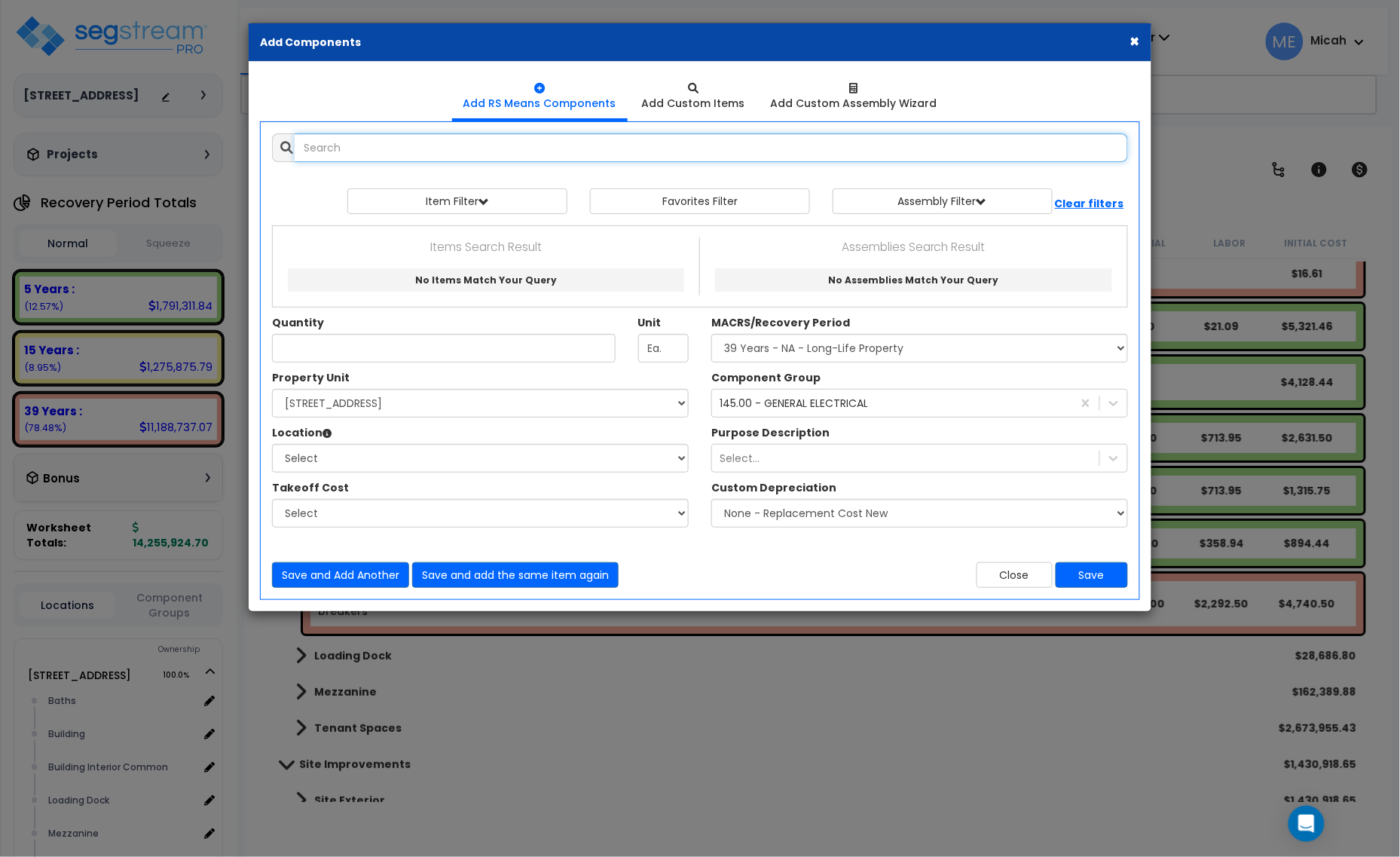
select select
click at [1022, 581] on button "Close" at bounding box center [1014, 575] width 76 height 26
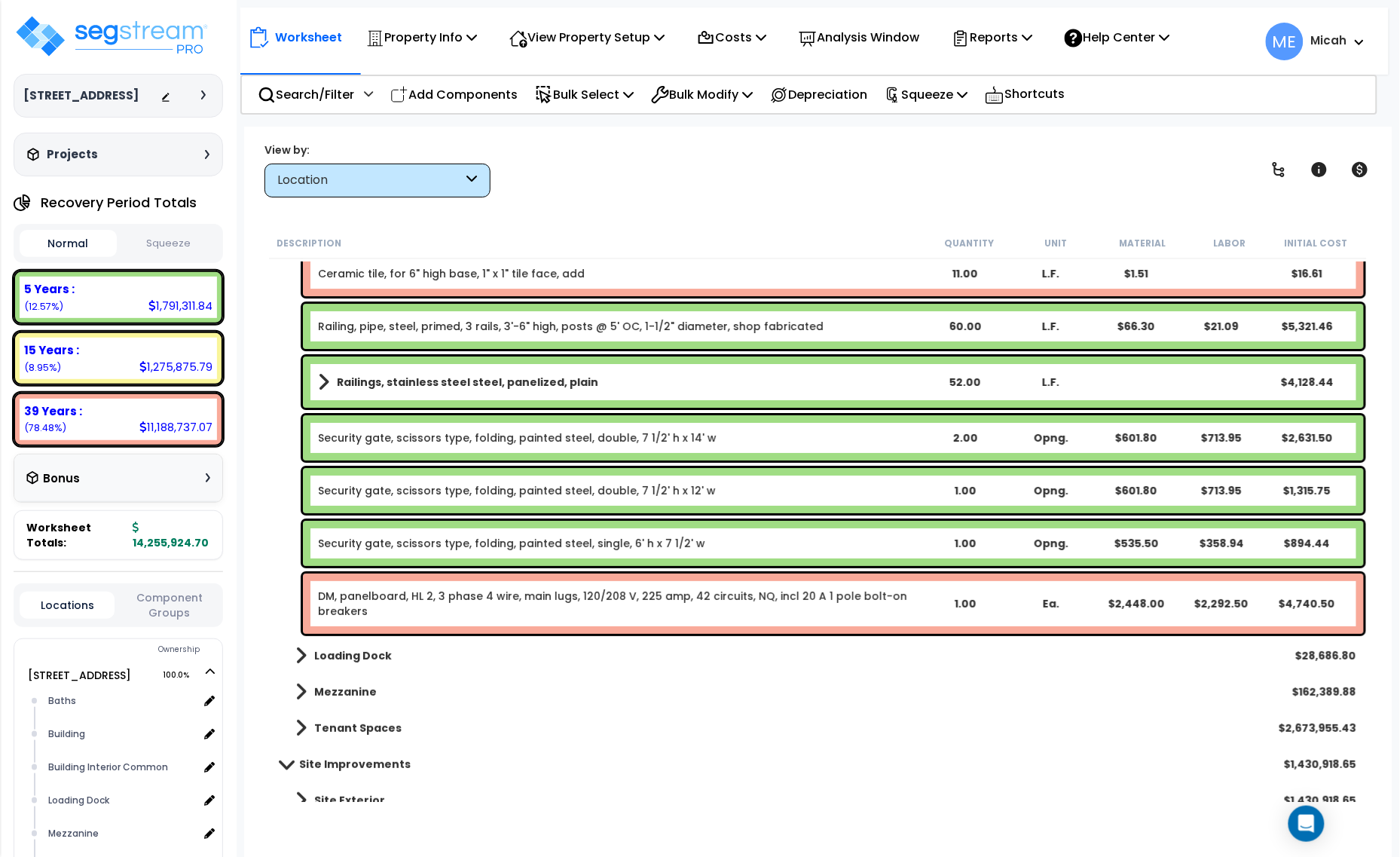
click at [559, 604] on link "DM, panelboard, HL 2, 3 phase 4 wire, main lugs, 120/208 V, 225 amp, 42 circuit…" at bounding box center [620, 604] width 604 height 30
click at [567, 614] on link "DM, panelboard, HL 2, 3 phase 4 wire, main lugs, 120/208 V, 225 amp, 42 circuit…" at bounding box center [620, 604] width 604 height 30
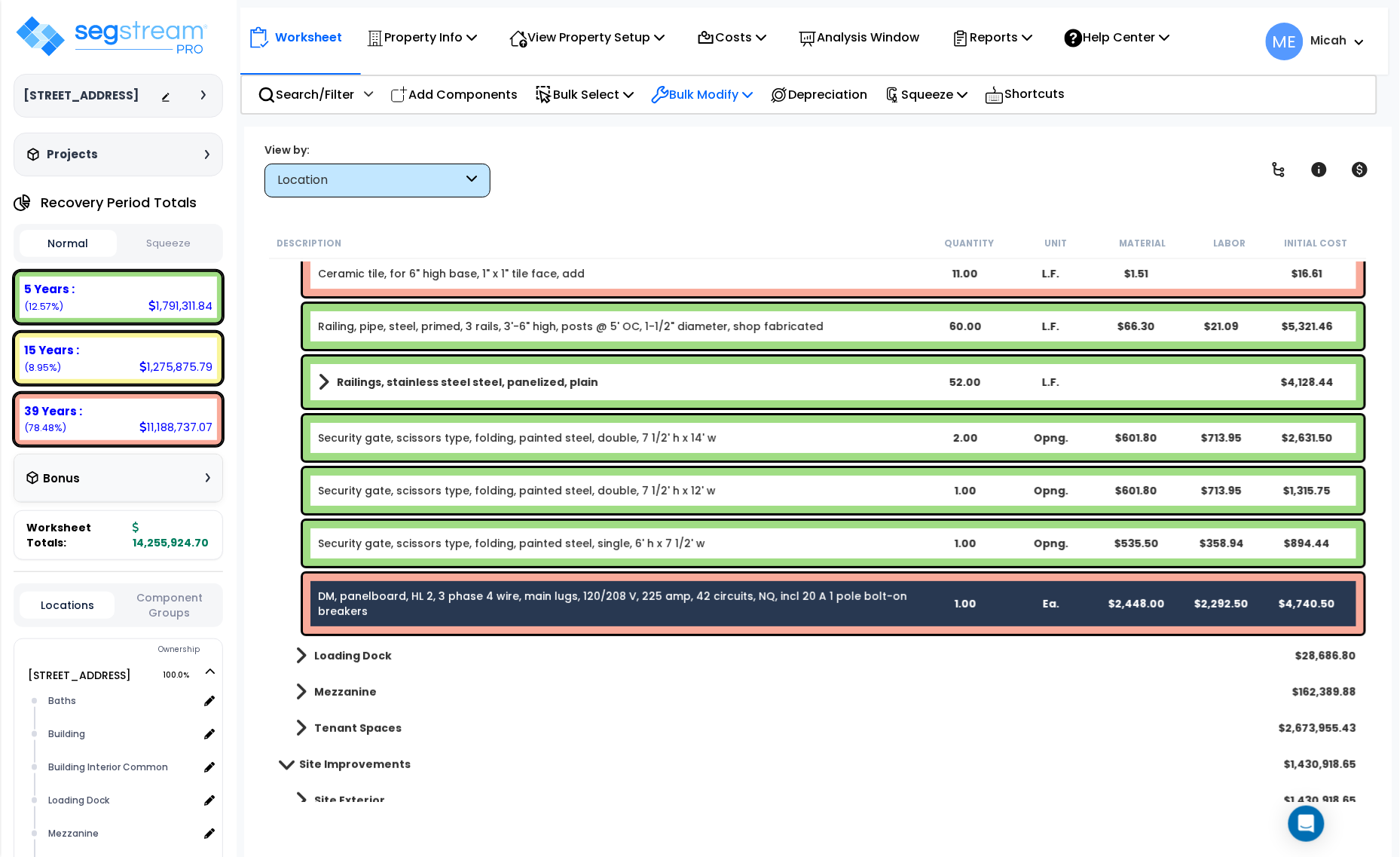
click at [753, 100] on p "Bulk Modify" at bounding box center [702, 94] width 101 height 20
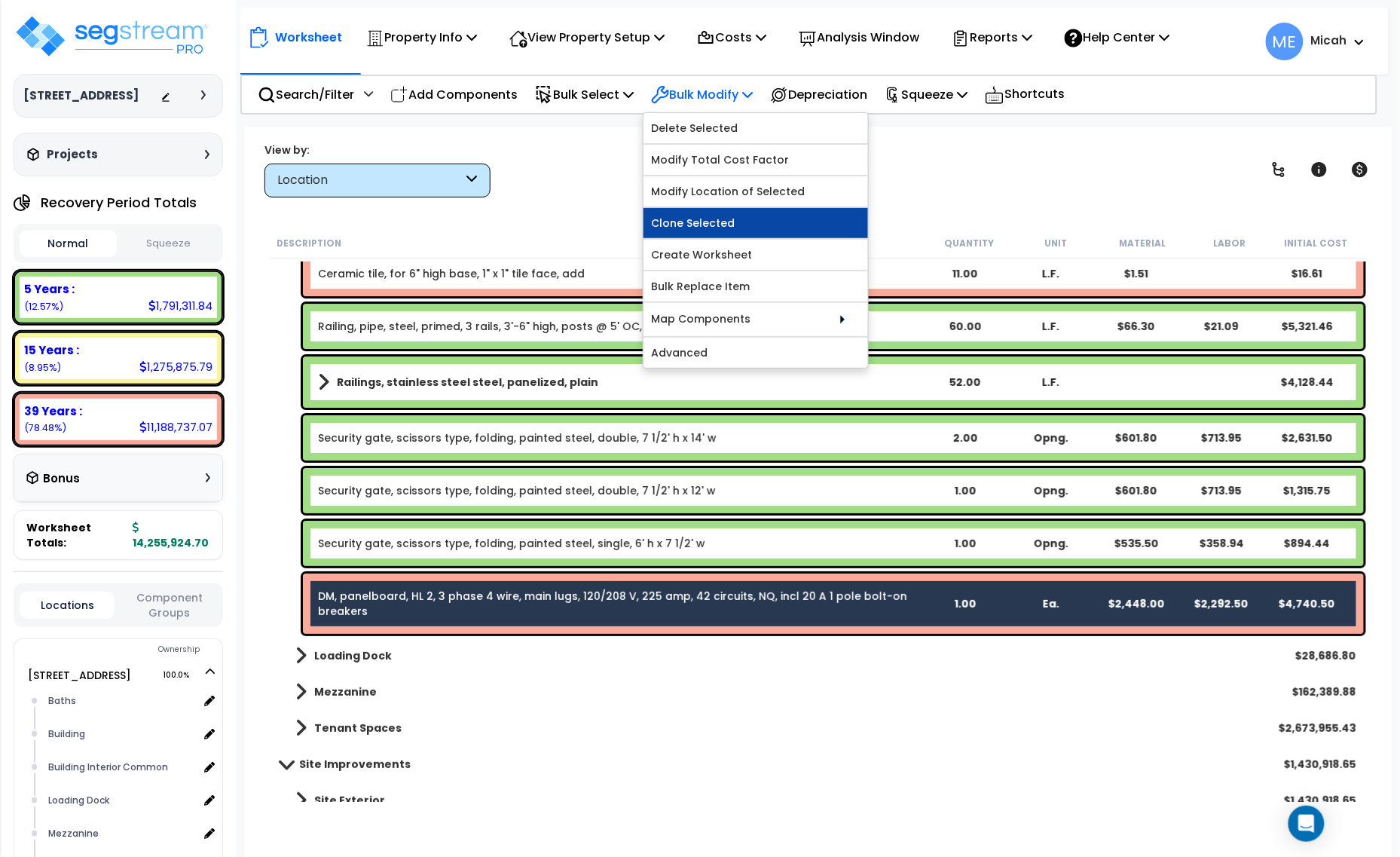
click at [758, 226] on link "Clone Selected" at bounding box center [756, 223] width 225 height 30
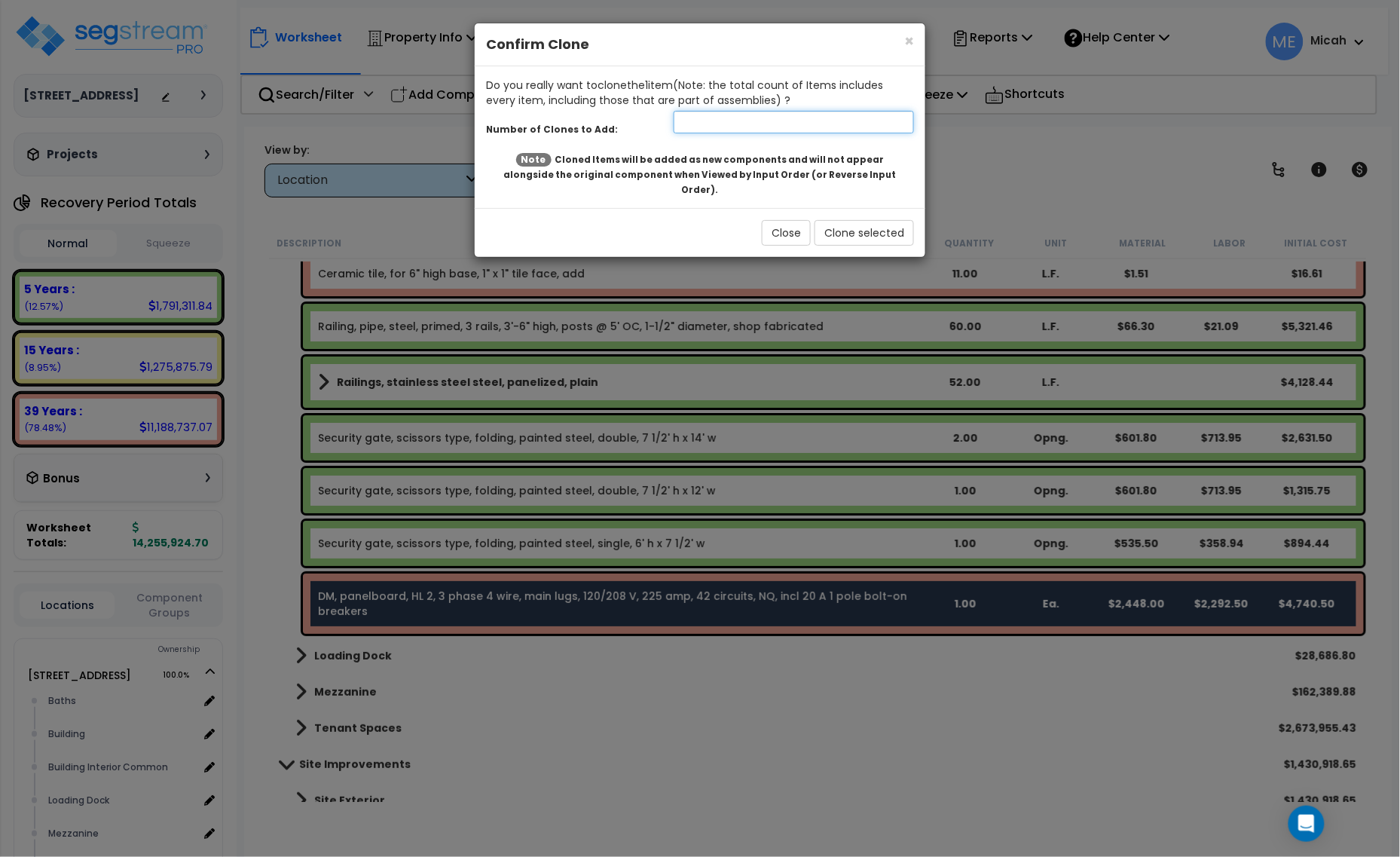
click at [713, 123] on input "number" at bounding box center [794, 121] width 240 height 22
type input "2"
click at [859, 220] on button "Clone selected" at bounding box center [864, 233] width 100 height 26
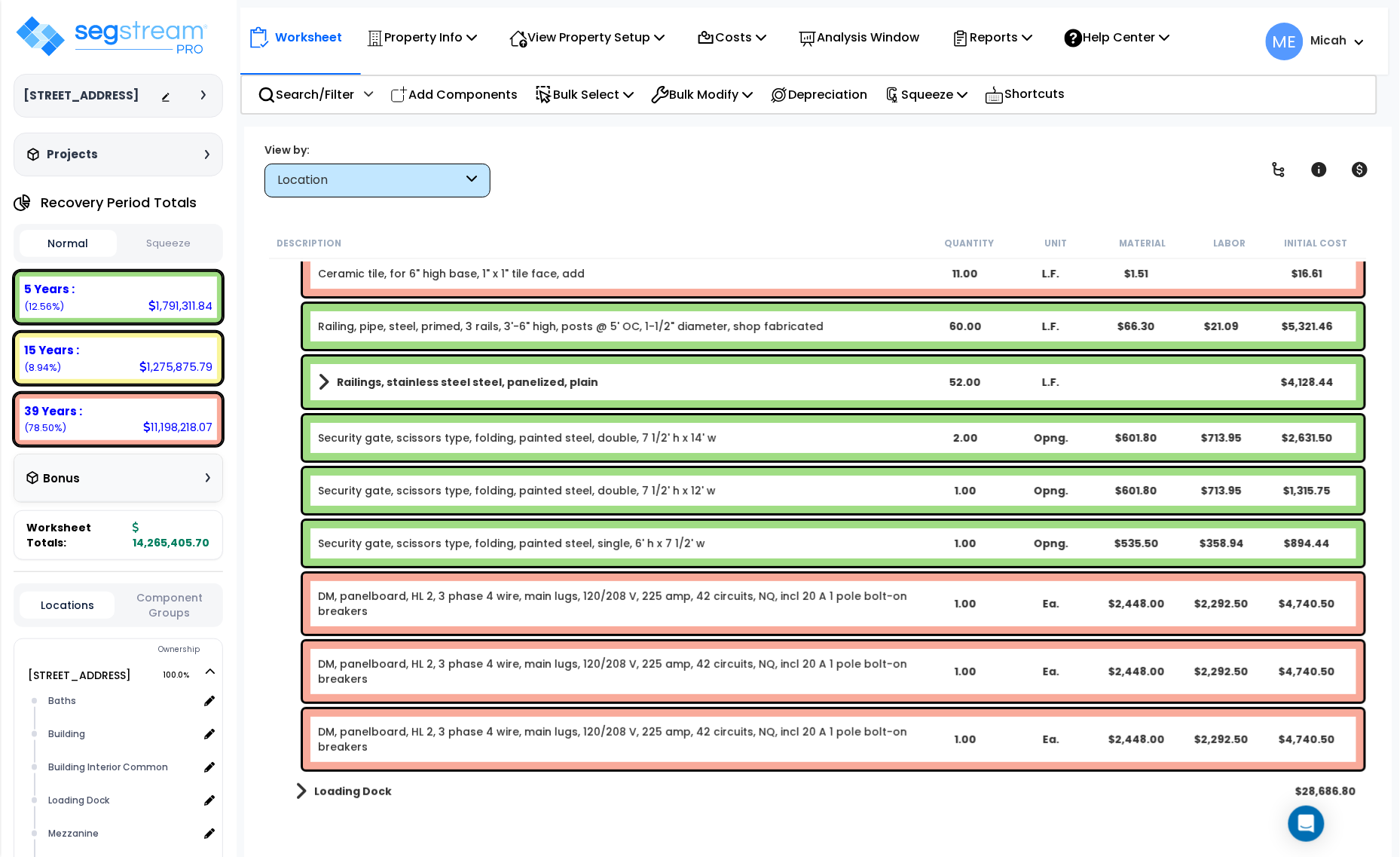
scroll to position [5648, 0]
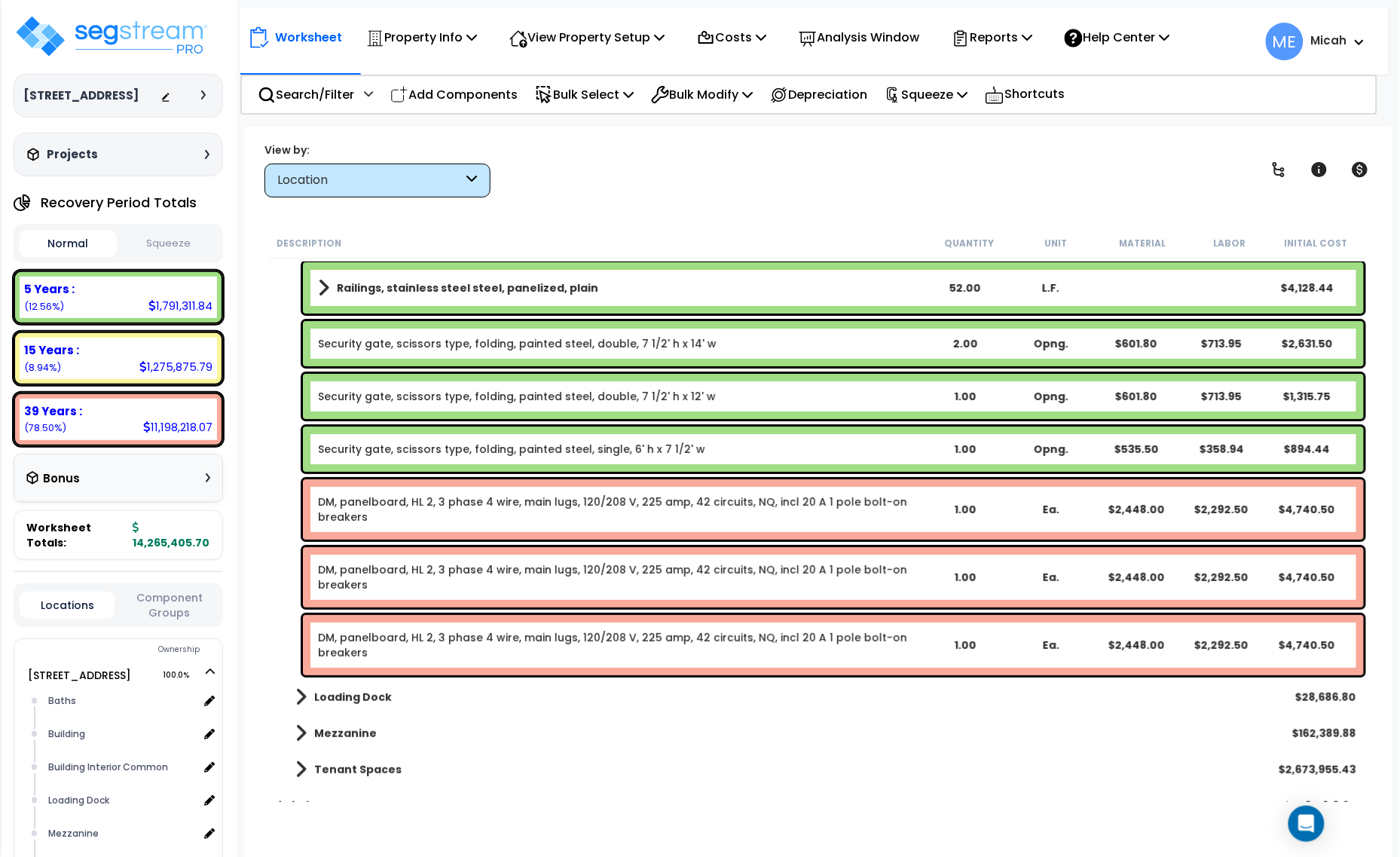
click at [532, 573] on link "DM, panelboard, HL 2, 3 phase 4 wire, main lugs, 120/208 V, 225 amp, 42 circuit…" at bounding box center [620, 577] width 604 height 30
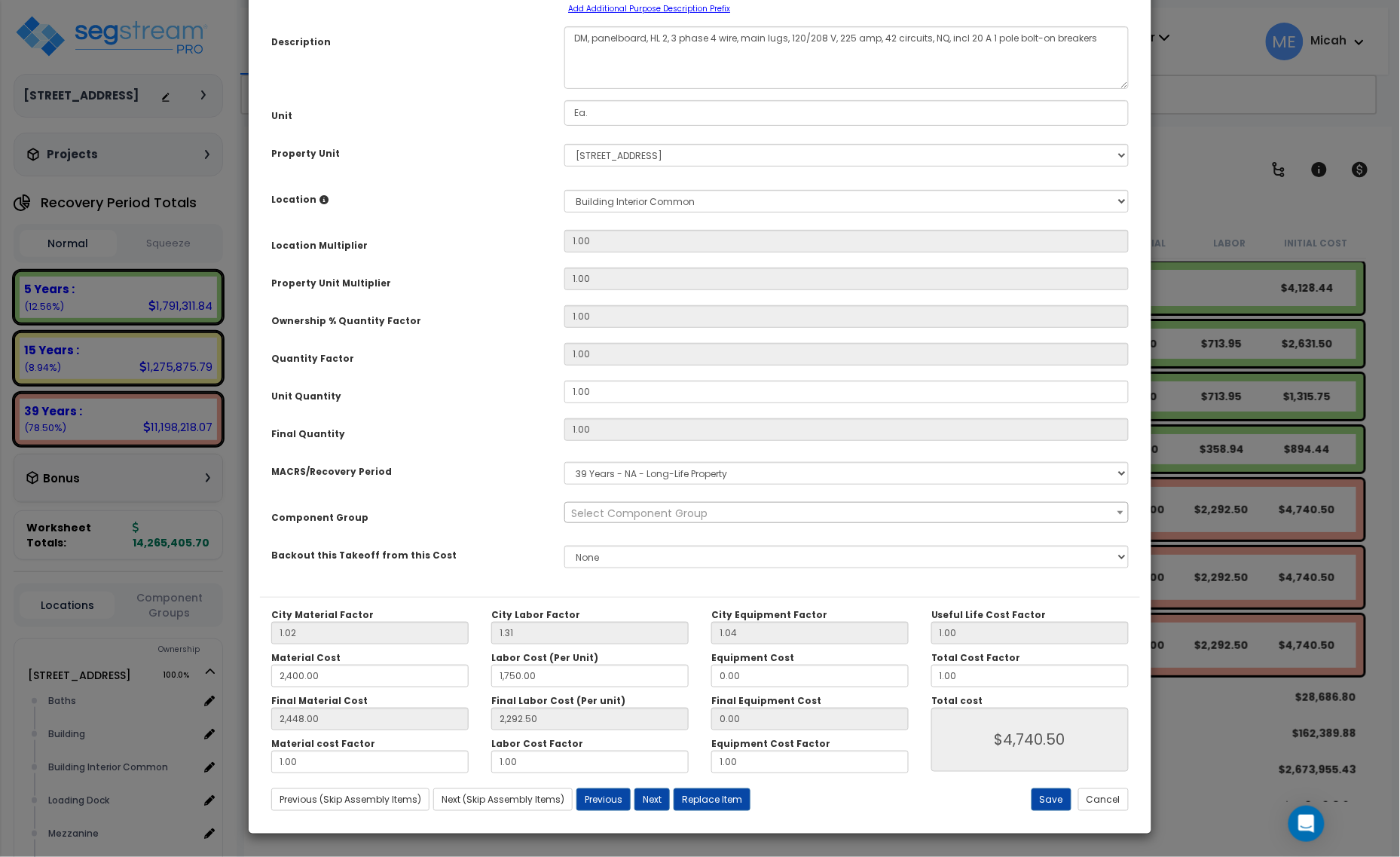
scroll to position [0, 0]
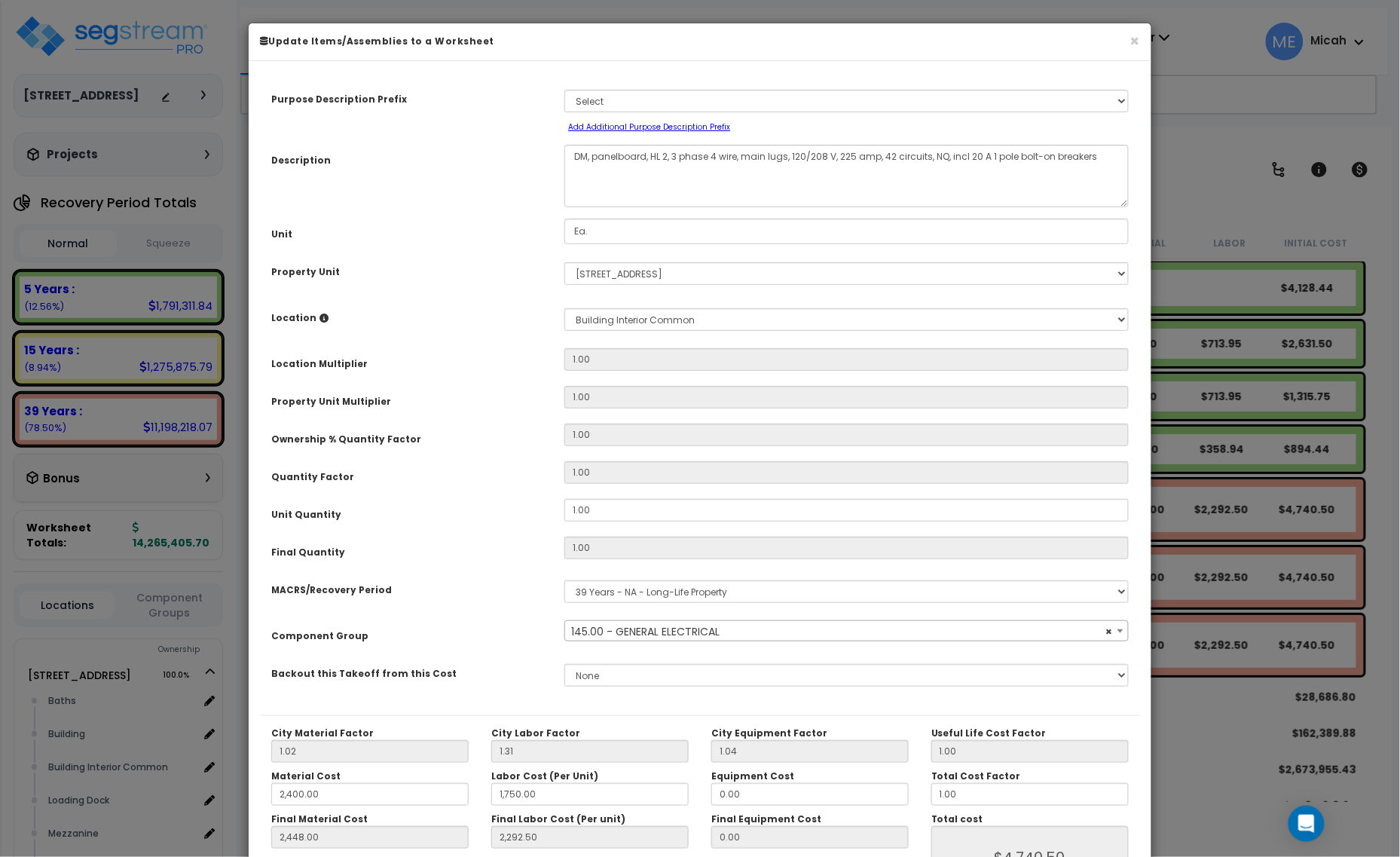
select select "56955"
click at [658, 158] on textarea "DM, panelboard, HL 2, 3 phase 4 wire, main lugs, 120/208 V, 225 amp, 42 circuit…" at bounding box center [847, 176] width 565 height 62
type textarea "DM, panelboard, LP 2, 3 phase 4 wire, main lugs, 120/208 V, 225 amp, 42 circuit…"
drag, startPoint x: 552, startPoint y: 510, endPoint x: 528, endPoint y: 509, distance: 24.0
click at [528, 509] on div "Unit Quantity 1.00" at bounding box center [700, 513] width 880 height 27
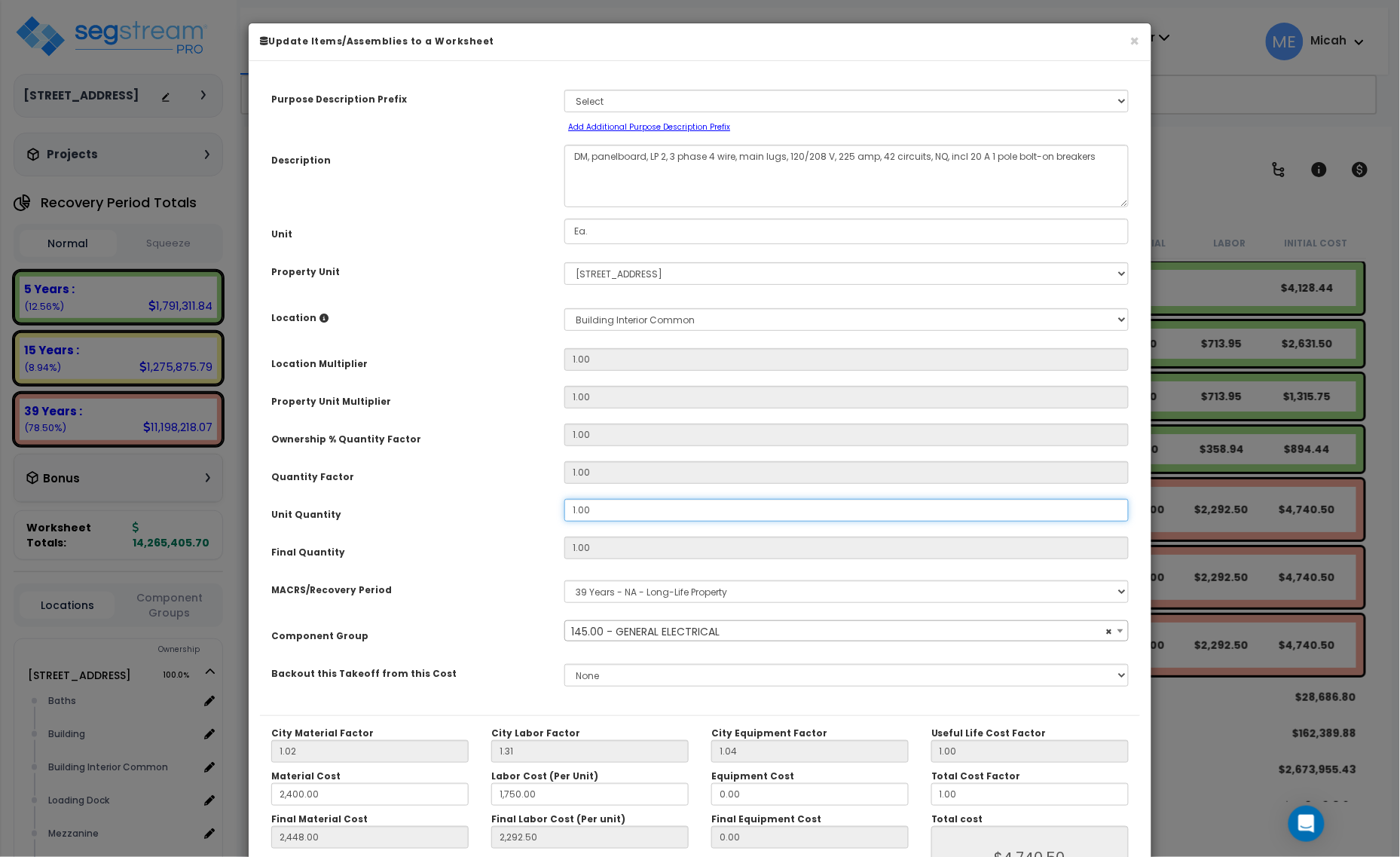
type input "."
type input "1"
type input "2,448.00"
type input "2,292.50"
type input "$4,740.50"
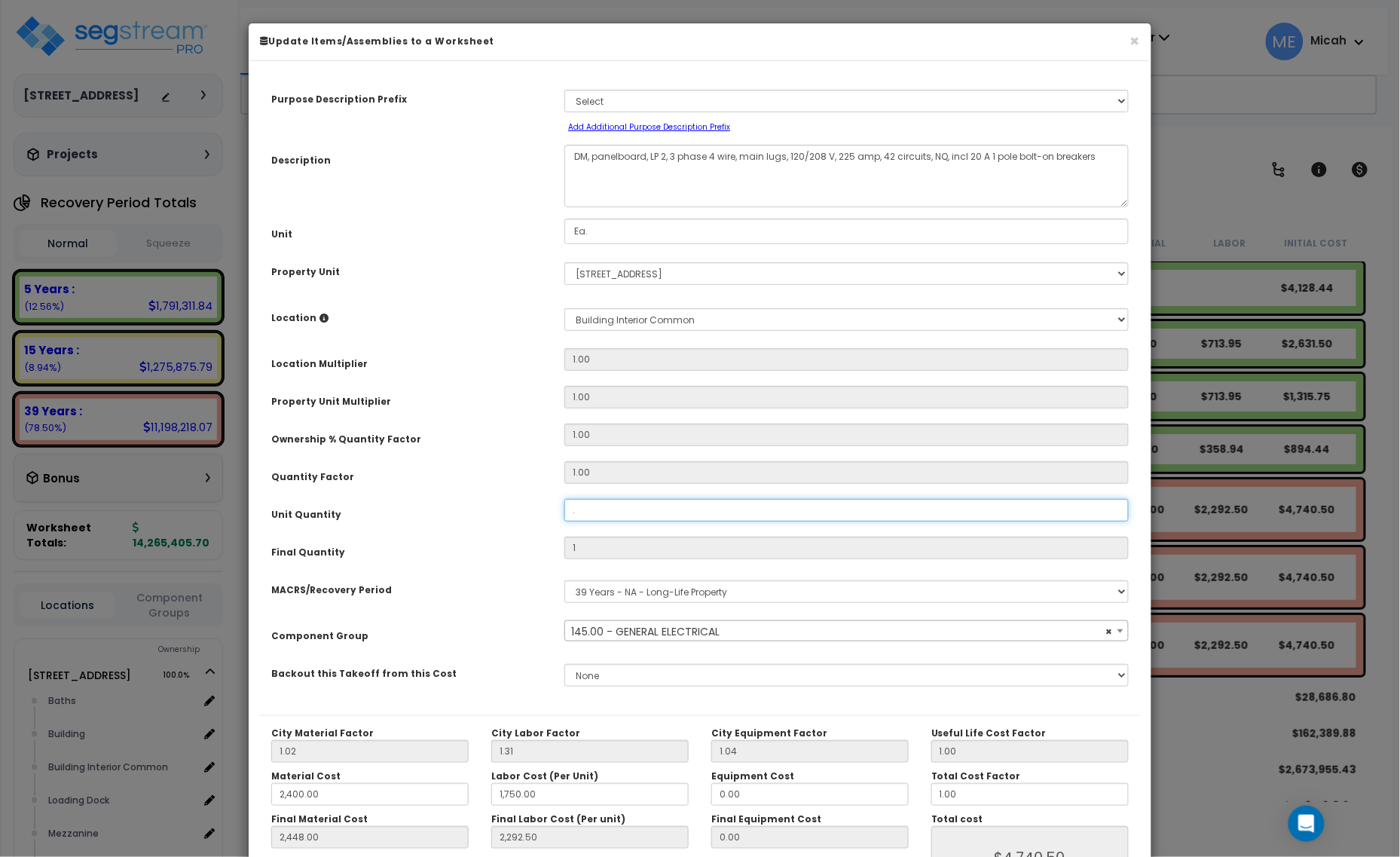
type input "0"
type input "2,448.00"
type input "2,292.50"
type input "$0.00"
type input ".8"
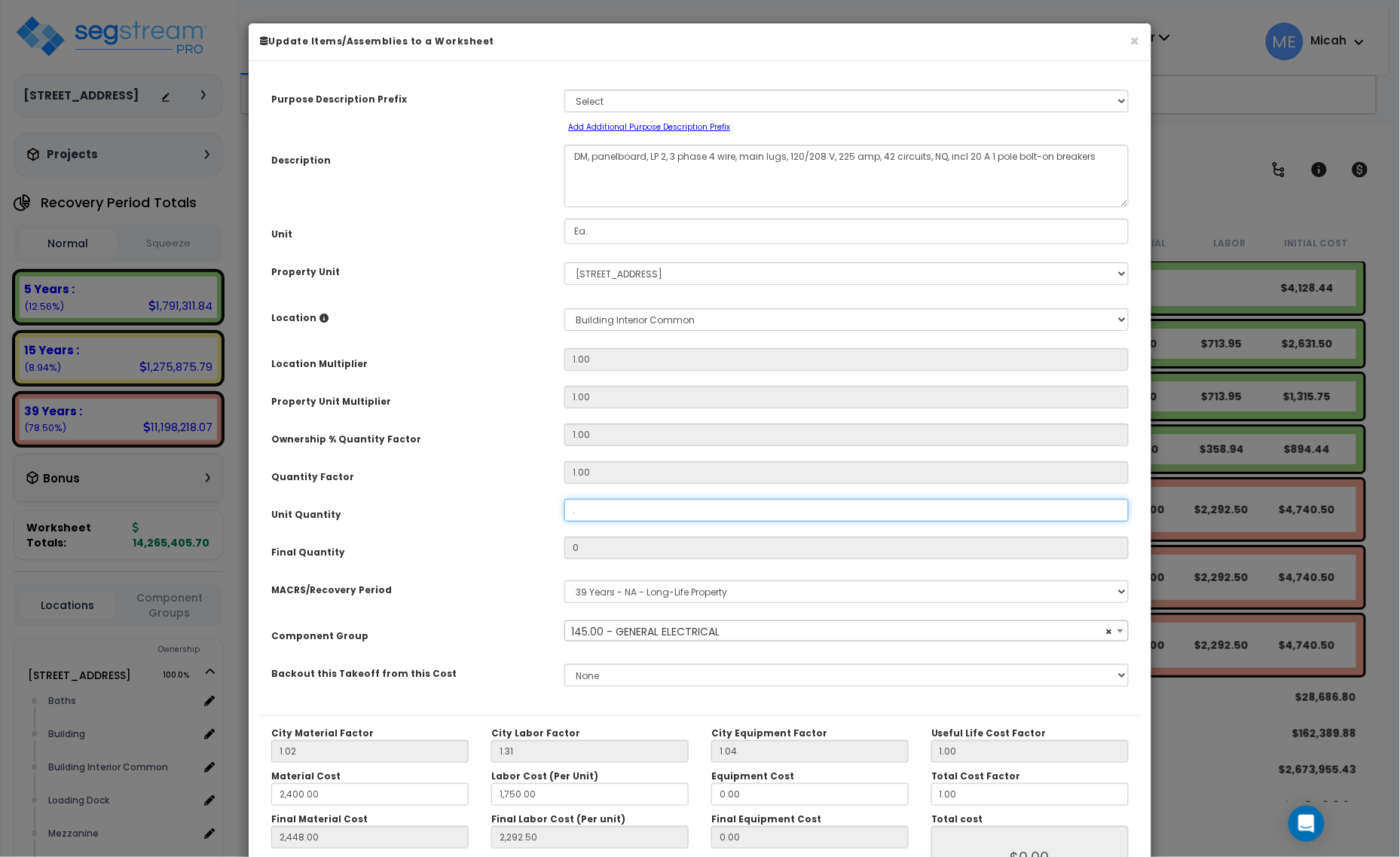
type input "2,448.00"
type input "2,292.50"
type input "0.8"
type input "2,448.00"
type input "2,292.50"
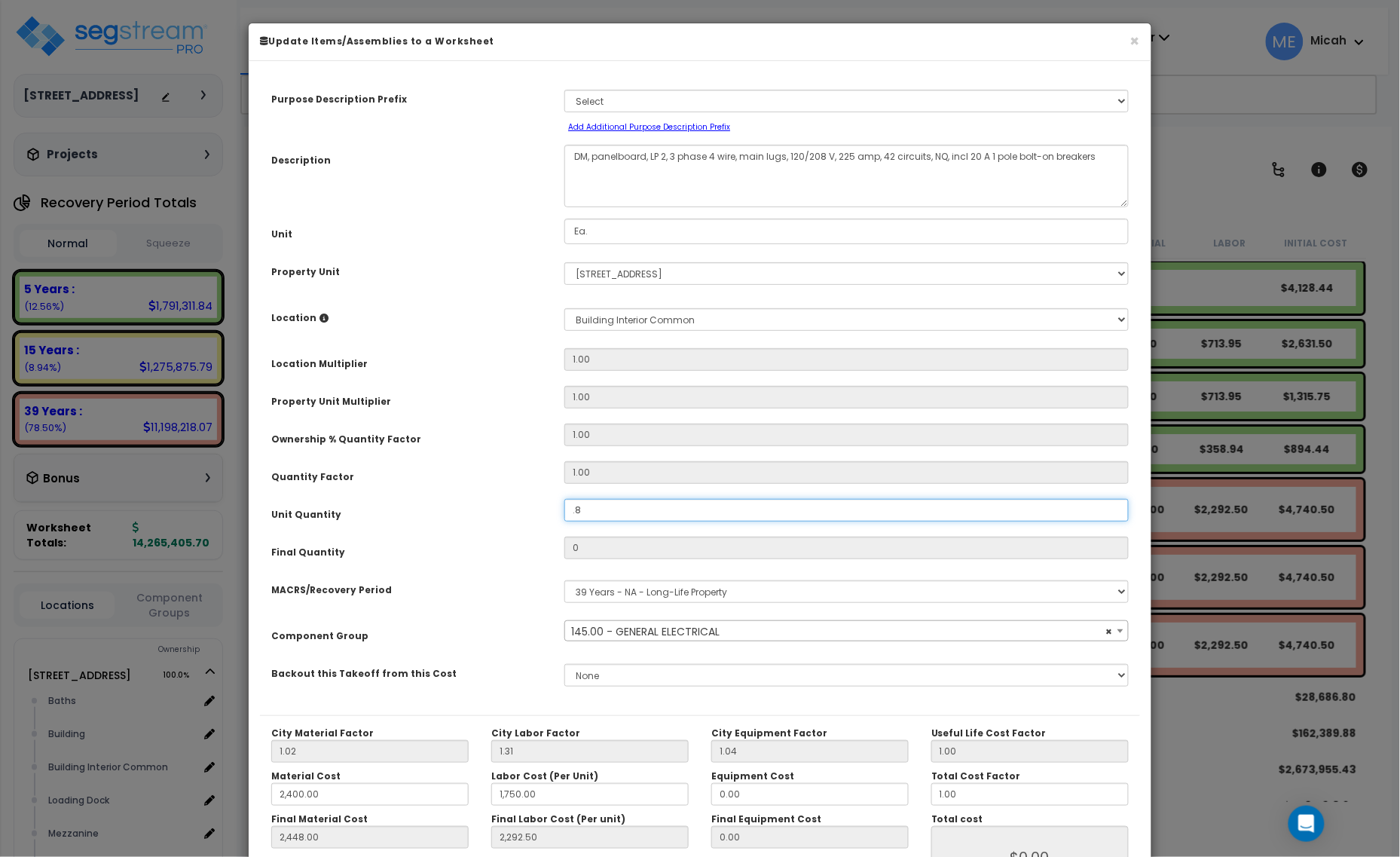
type input "$3,792.40"
type input ".83"
type input "2,448.00"
type input "2,292.50"
type input "$3,792.40"
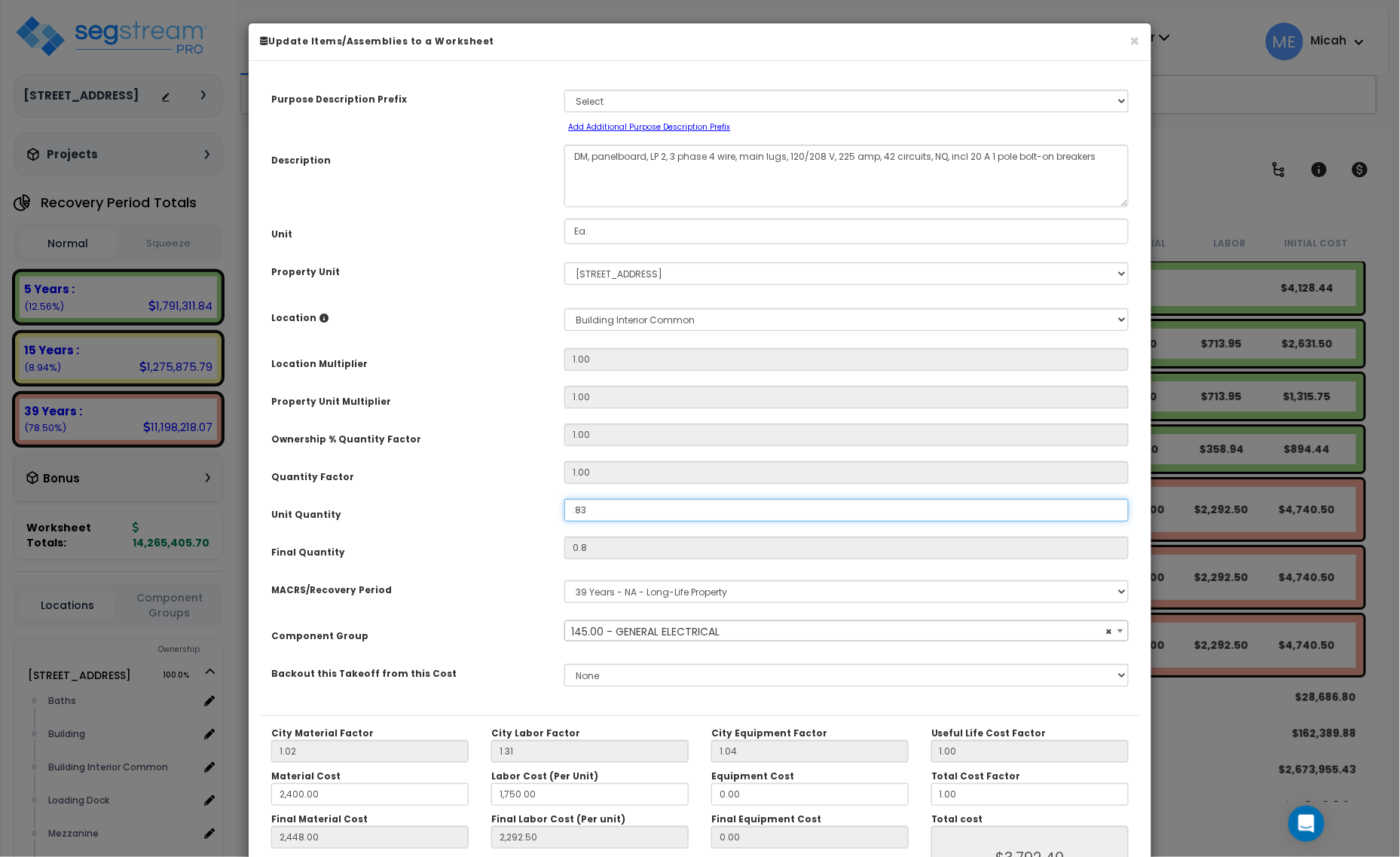
type input "0.83"
type input "2,448.00"
type input "2,292.50"
type input "$3,934.61"
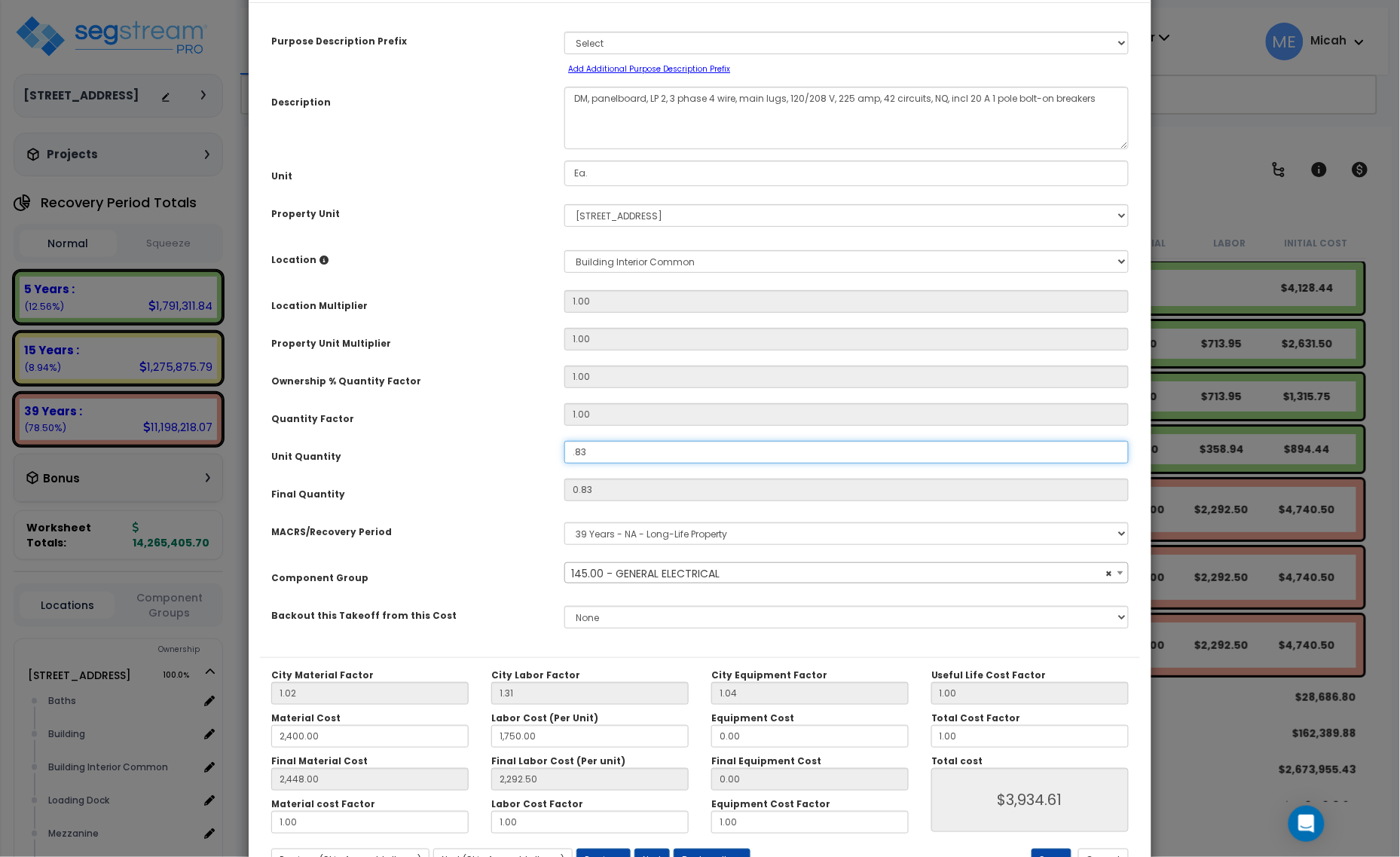
scroll to position [118, 0]
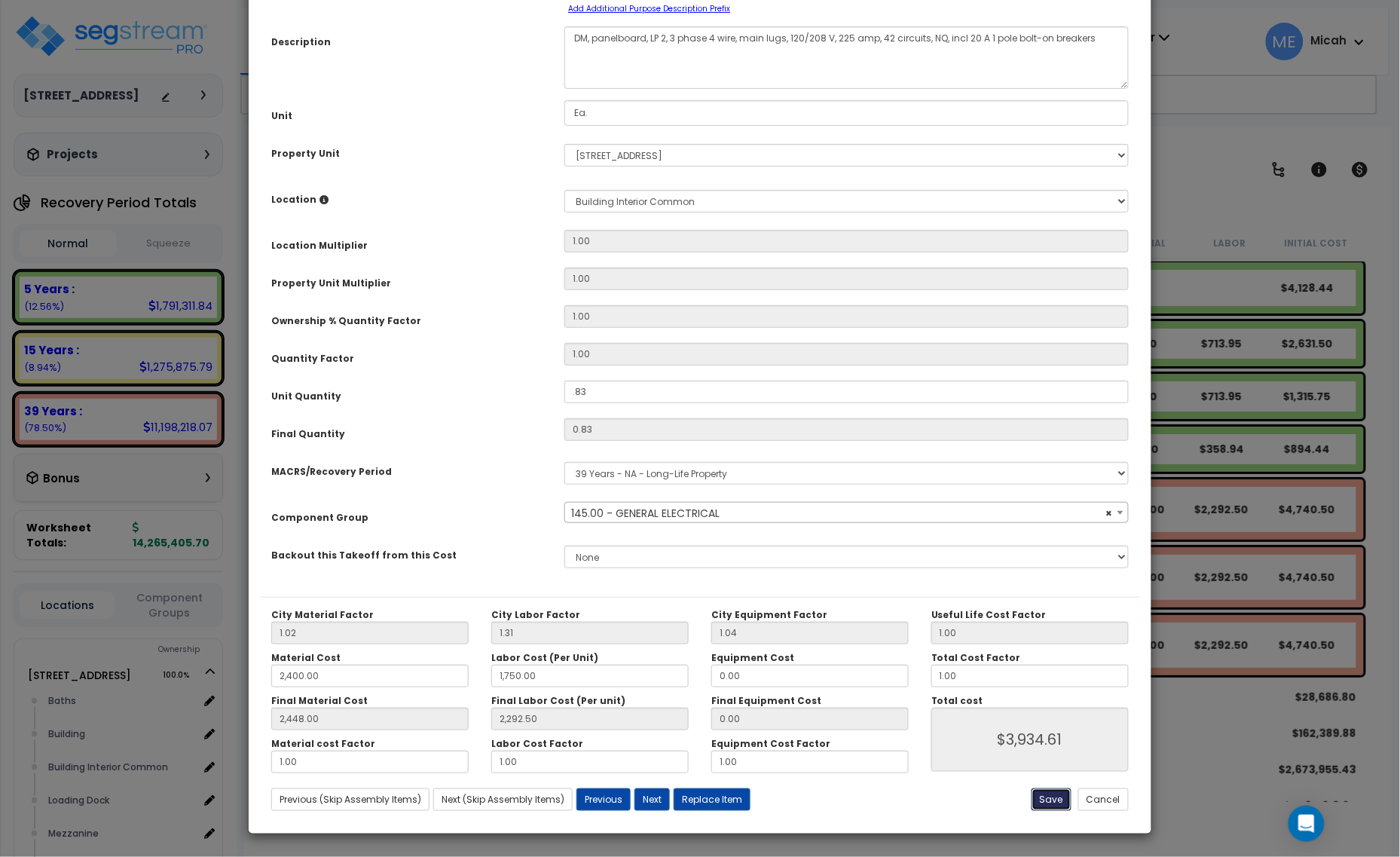
click at [1048, 800] on button "Save" at bounding box center [1051, 800] width 40 height 22
type input "0.83"
type input "2400.00"
type input "1750.00"
type input "2448.00"
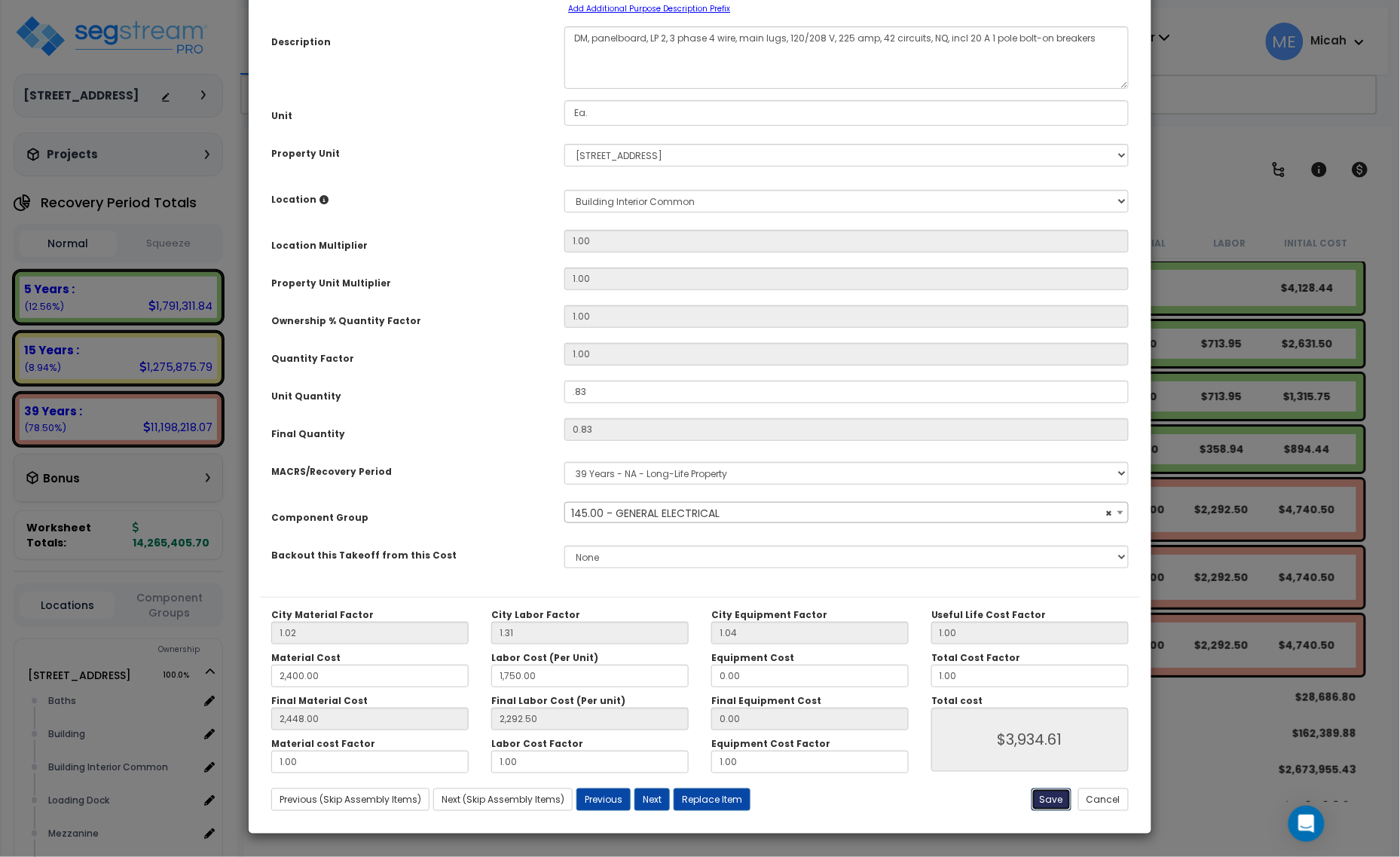
type input "2292.50"
type input "3934.61"
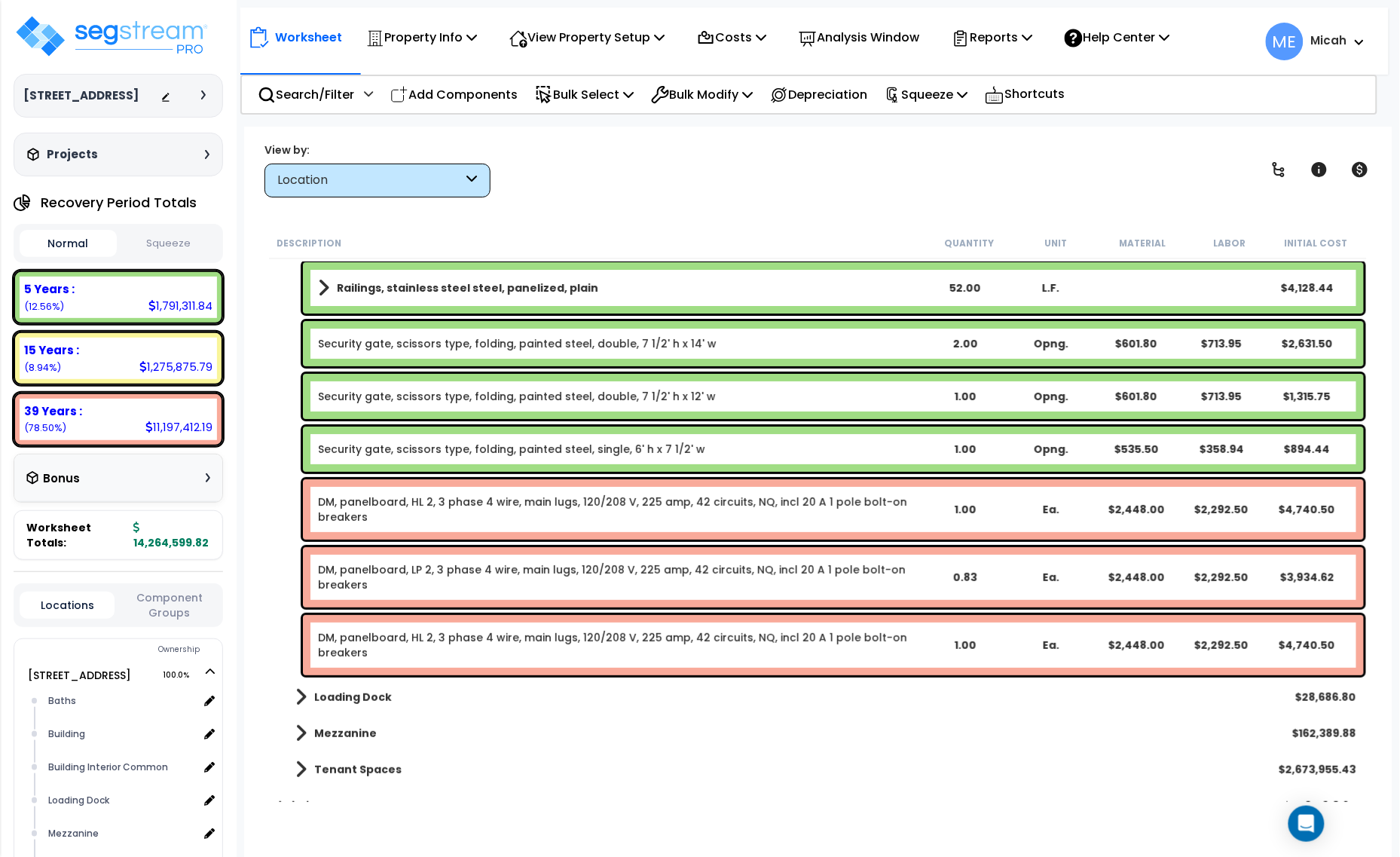
click at [562, 643] on link "DM, panelboard, HL 2, 3 phase 4 wire, main lugs, 120/208 V, 225 amp, 42 circuit…" at bounding box center [620, 645] width 604 height 30
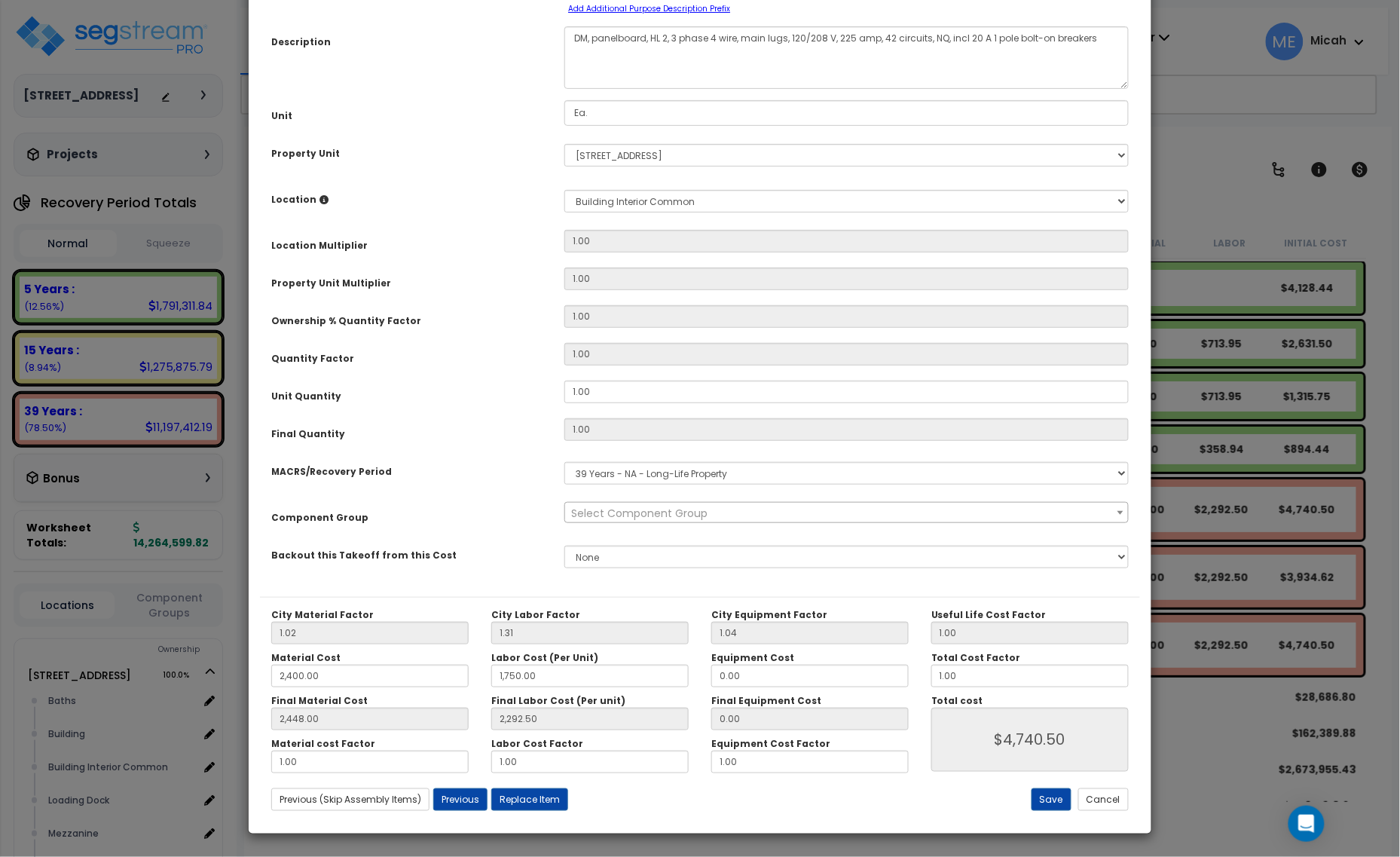
scroll to position [0, 0]
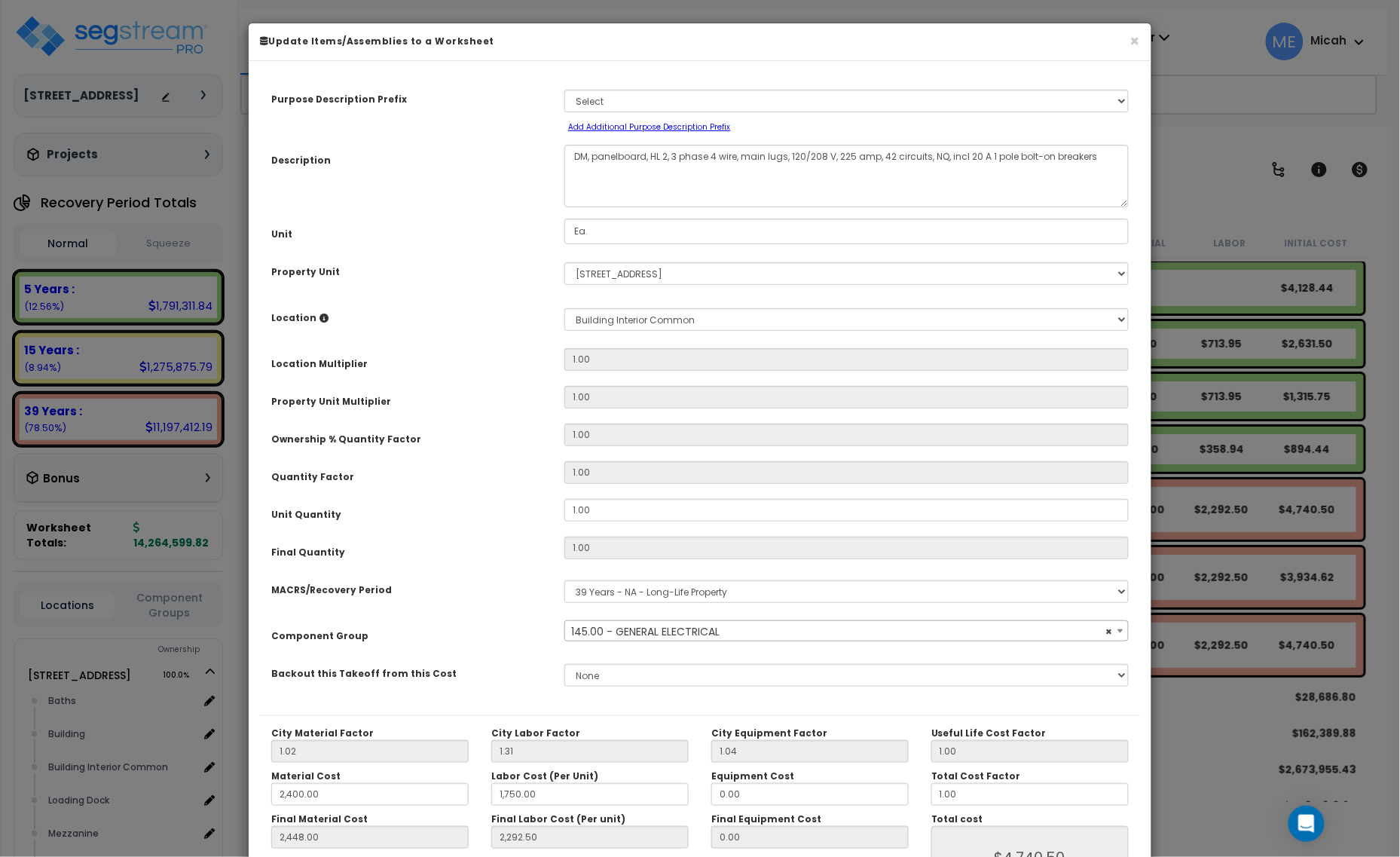
select select "56955"
drag, startPoint x: 589, startPoint y: 156, endPoint x: 564, endPoint y: 156, distance: 25.0
click at [565, 156] on textarea "DM, panelboard, HL 2, 3 phase 4 wire, main lugs, 120/208 V, 225 amp, 42 circuit…" at bounding box center [847, 176] width 565 height 62
click at [656, 153] on textarea "DM, panelboard, HL 2, 3 phase 4 wire, main lugs, 120/208 V, 225 amp, 42 circuit…" at bounding box center [847, 176] width 565 height 62
type textarea "EQ, panelboard, LP 2, 3 phase 4 wire, main lugs, 120/208 V, 225 amp, 42 circuit…"
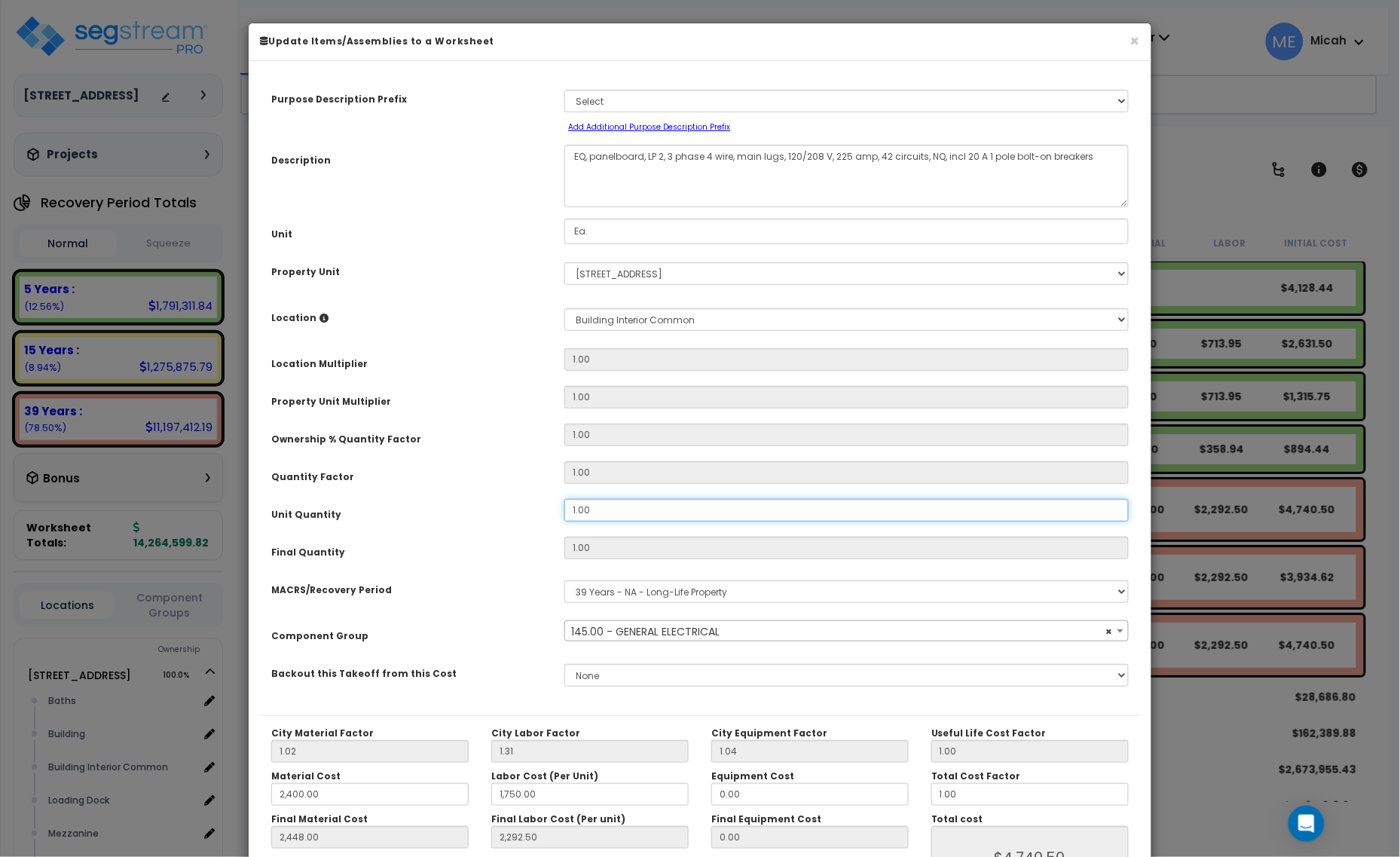
drag, startPoint x: 596, startPoint y: 508, endPoint x: 541, endPoint y: 508, distance: 55.0
click at [541, 508] on div "Unit Quantity 1.00" at bounding box center [700, 513] width 880 height 27
type input "."
type input "1"
type input "2,448.00"
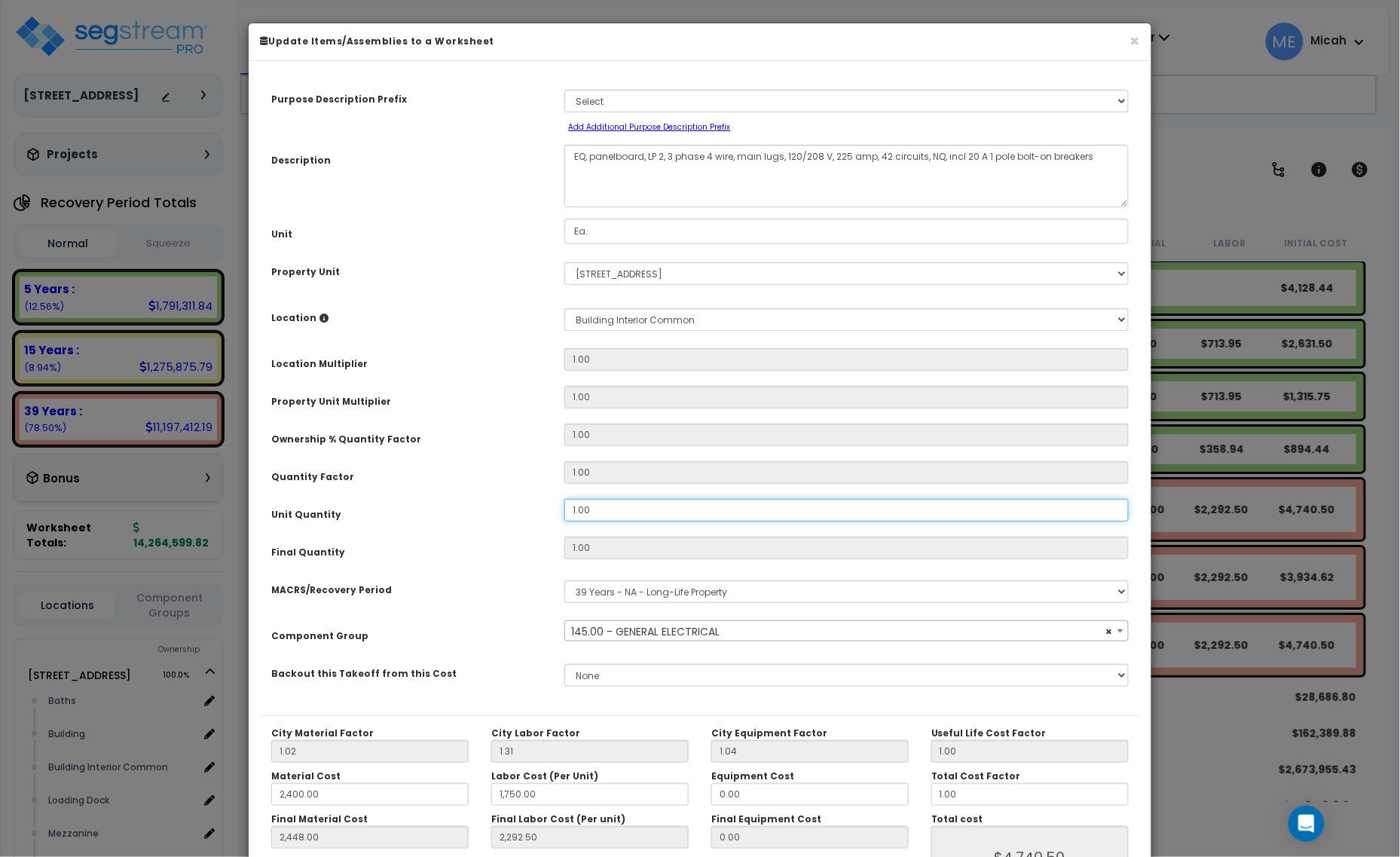
type input "2,292.50"
type input "$4,740.50"
type input "0"
type input "2,448.00"
type input "2,292.50"
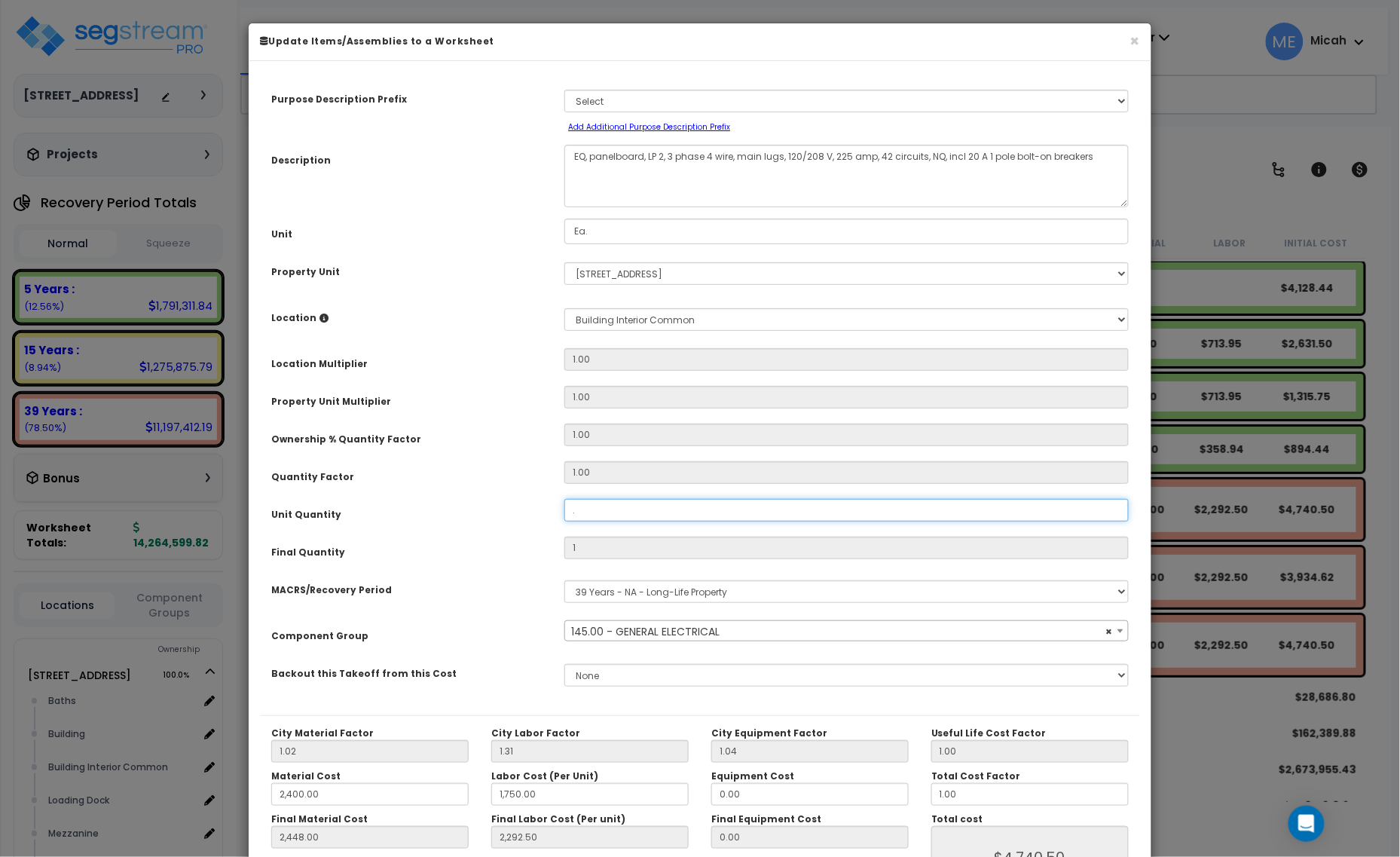
type input "$0.00"
type input ".1"
type input "2,448.00"
type input "2,292.50"
type input "0.1"
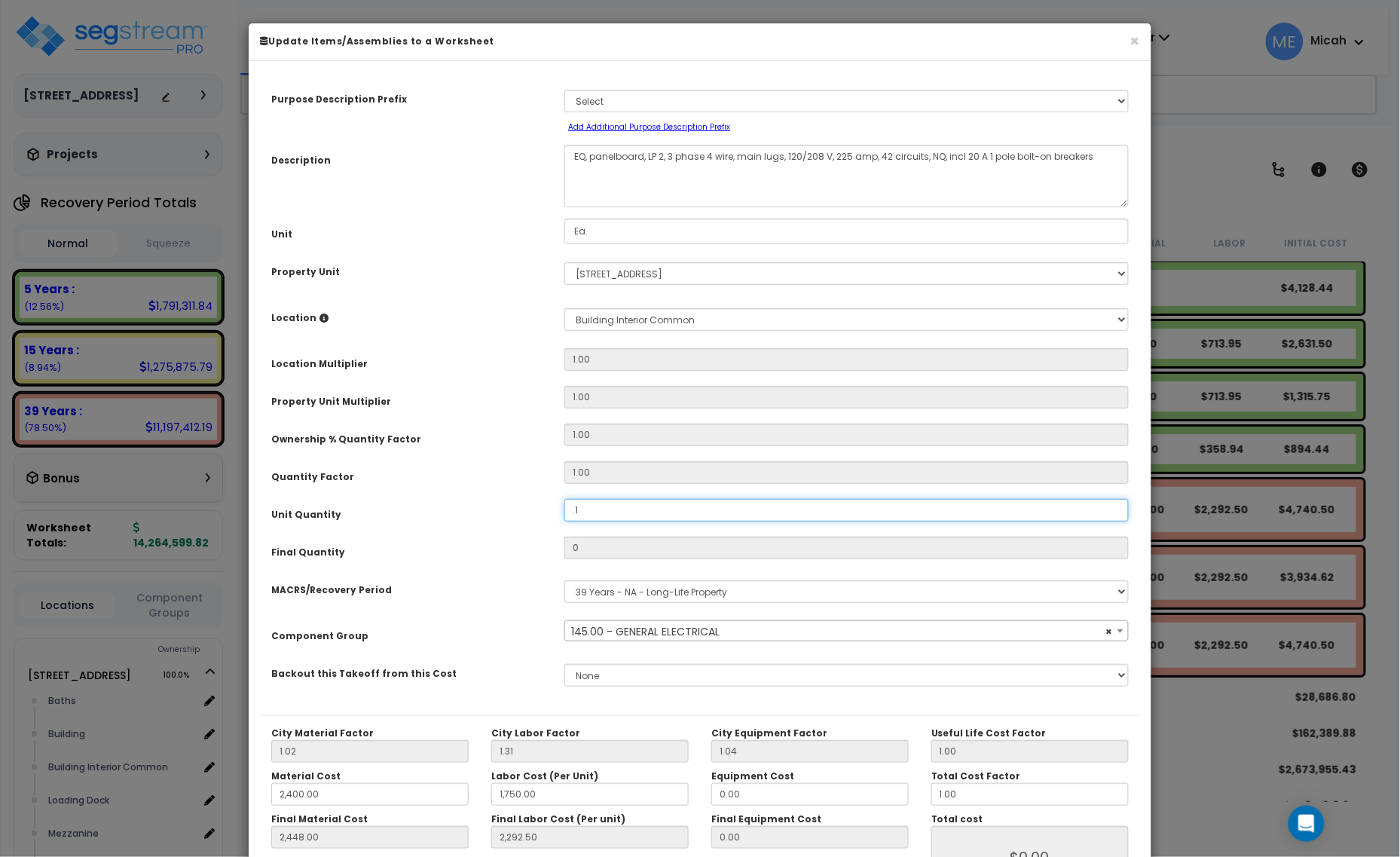
type input "2,448.00"
type input "2,292.50"
type input "$474.05"
type input ".17"
type input "2,448.00"
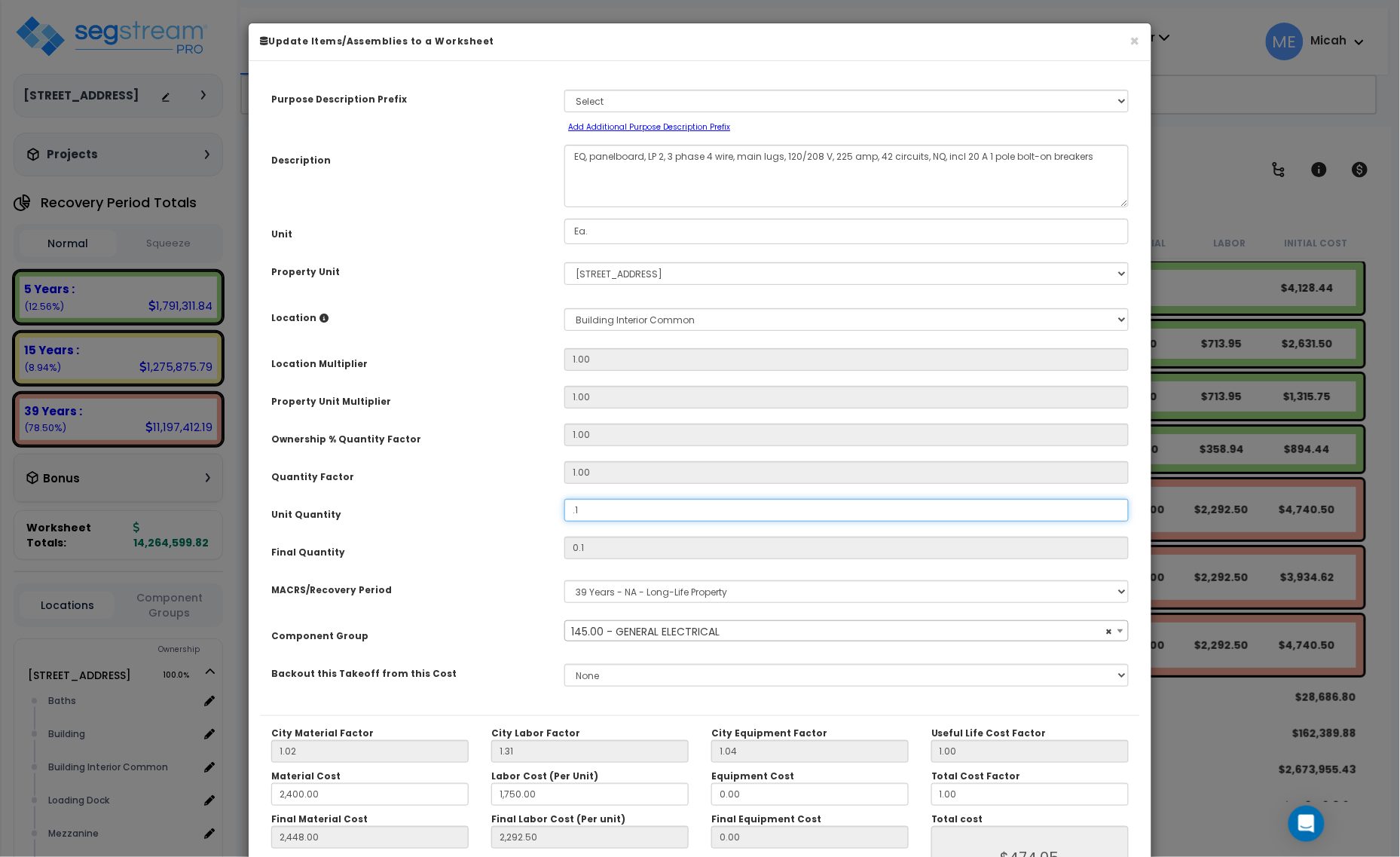
type input "2,292.50"
type input "0.17"
type input "2,448.00"
type input "2,292.50"
type input "$805.89"
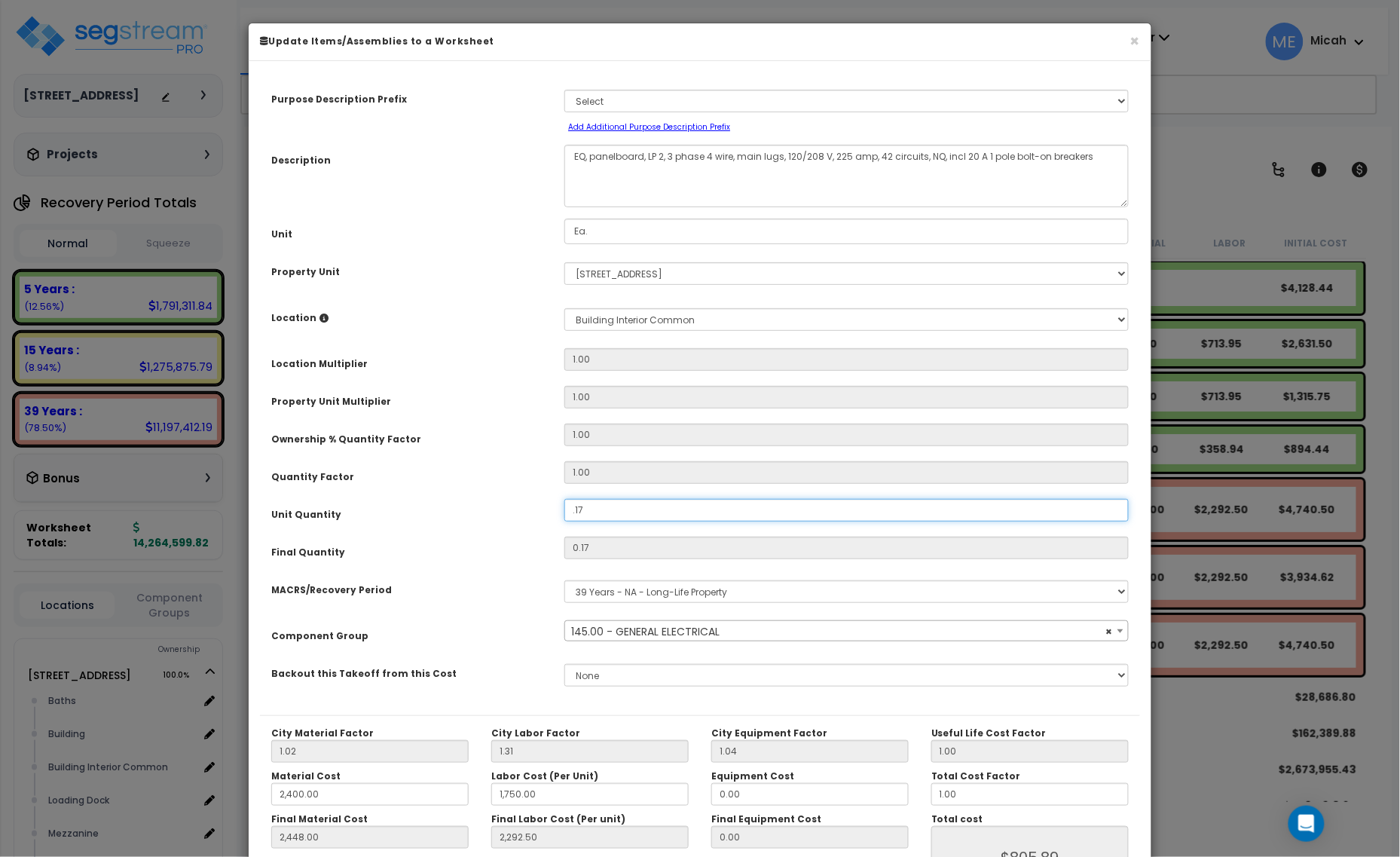
type input ".17"
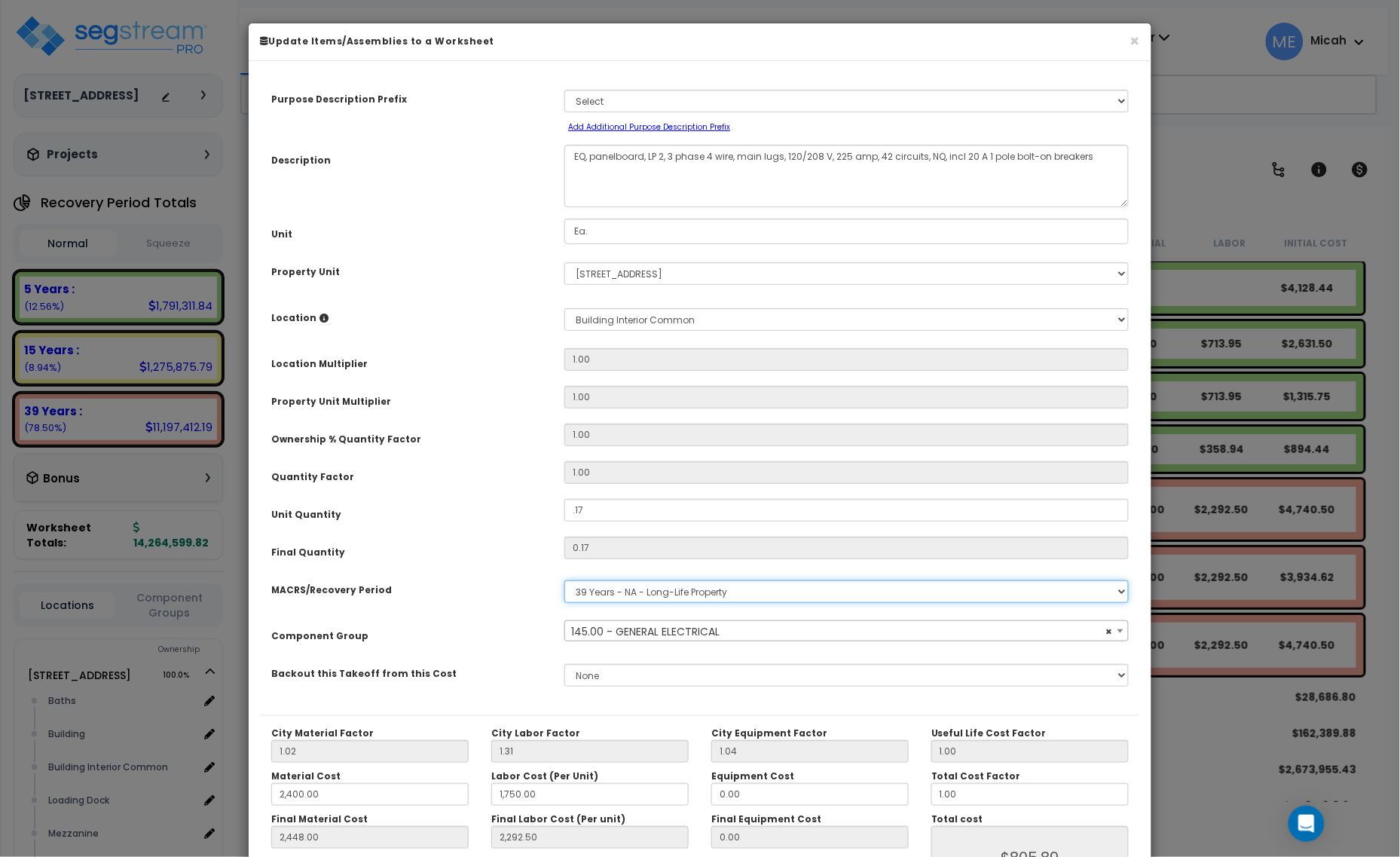
click at [713, 588] on select "Select MACRS/Recovery Period 5 Years - 57.0 - Distributive Trades & Services 5 …" at bounding box center [847, 592] width 565 height 22
select select "3667"
click at [565, 581] on select "Select MACRS/Recovery Period 5 Years - 57.0 - Distributive Trades & Services 5 …" at bounding box center [847, 592] width 565 height 22
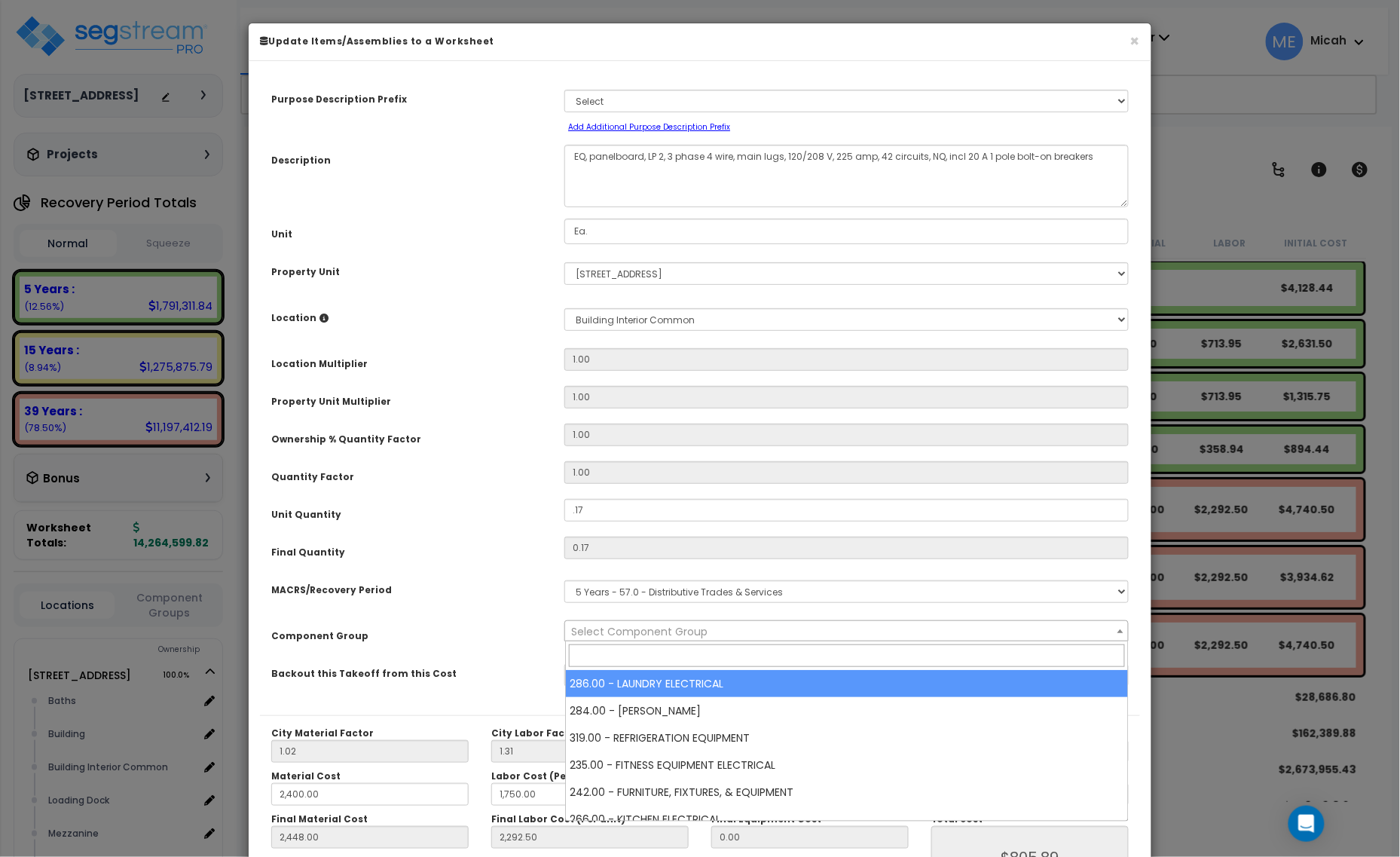
click at [650, 632] on span "Select Component Group" at bounding box center [640, 632] width 136 height 15
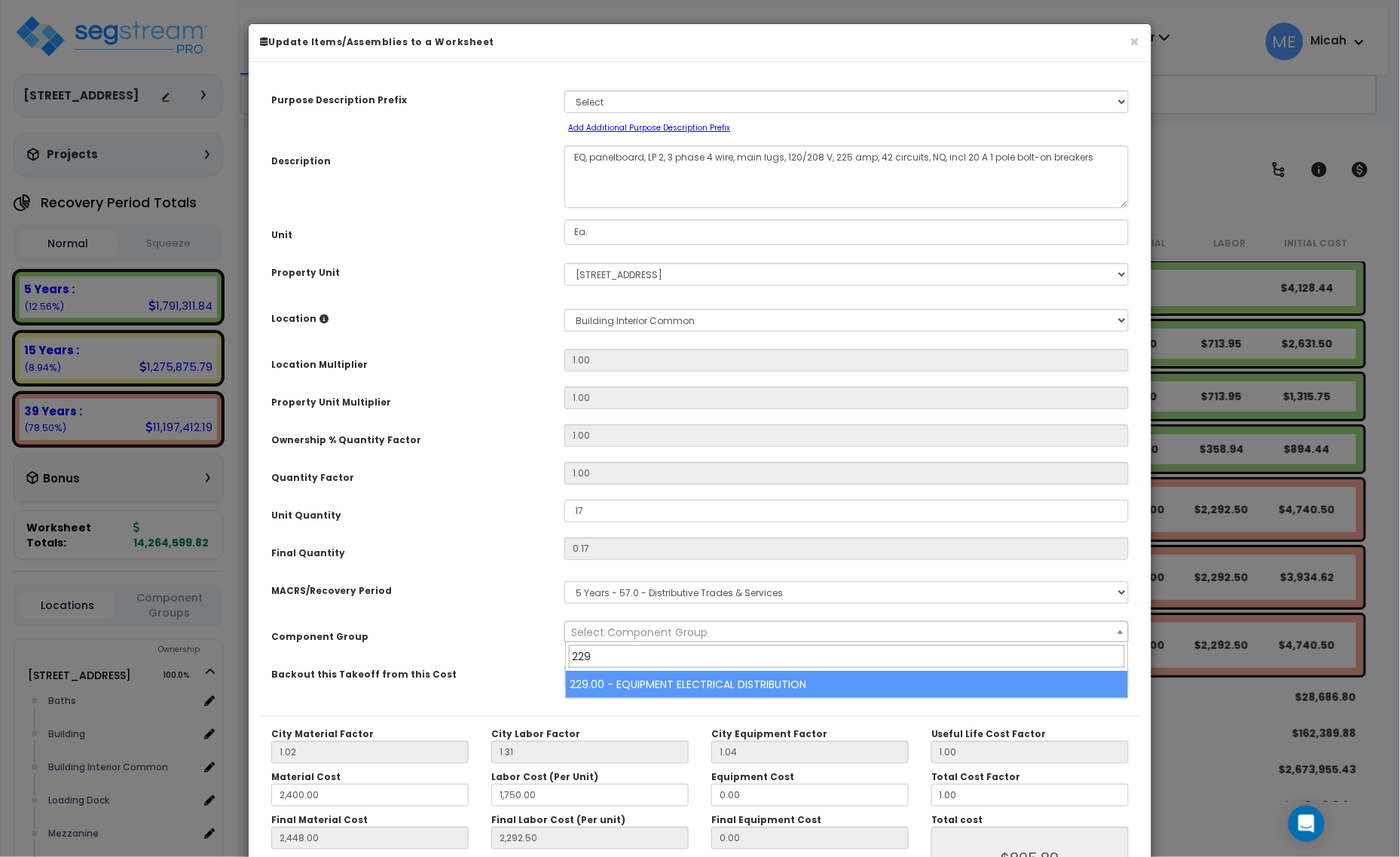
type input "229"
select select "57033"
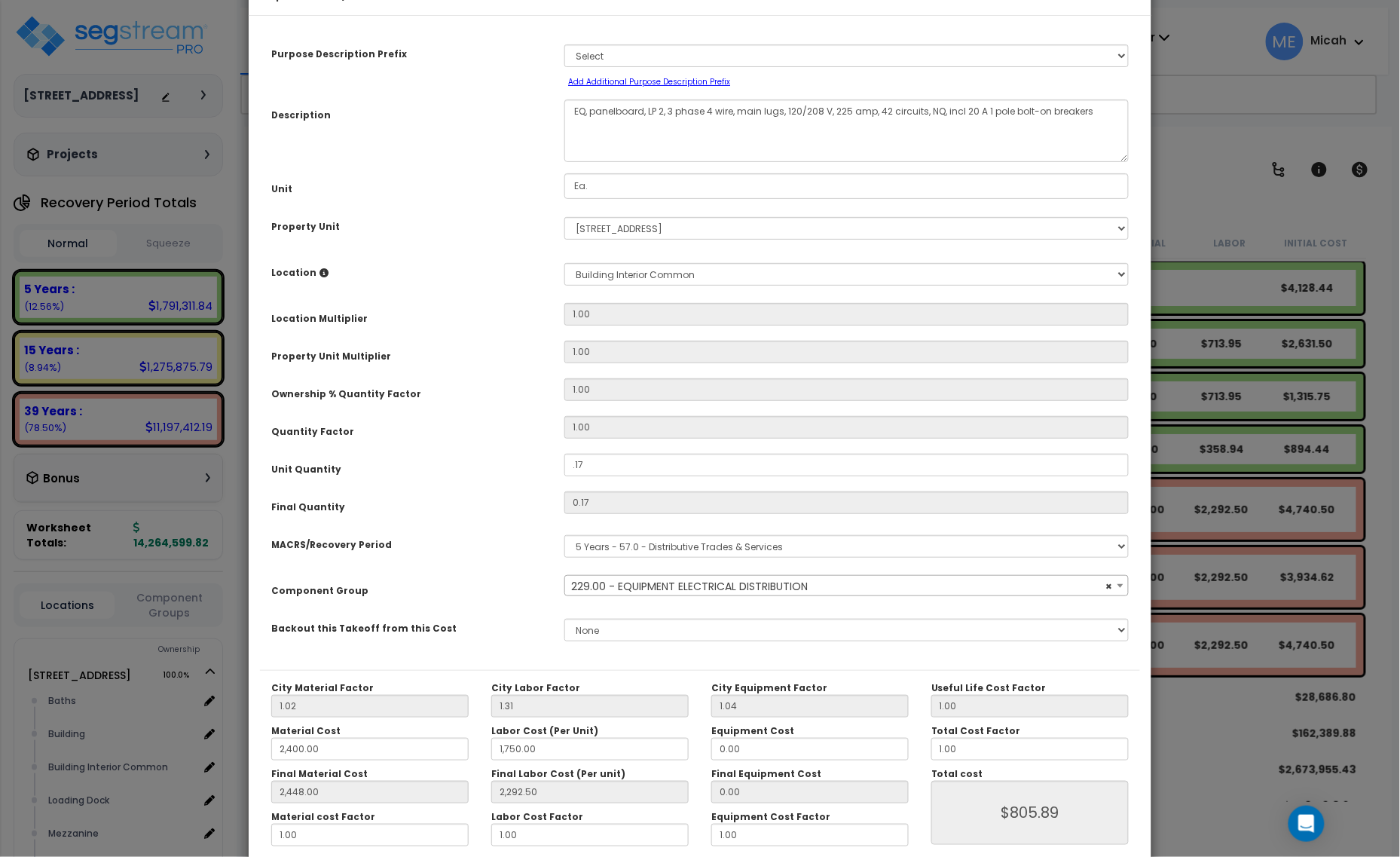
scroll to position [118, 0]
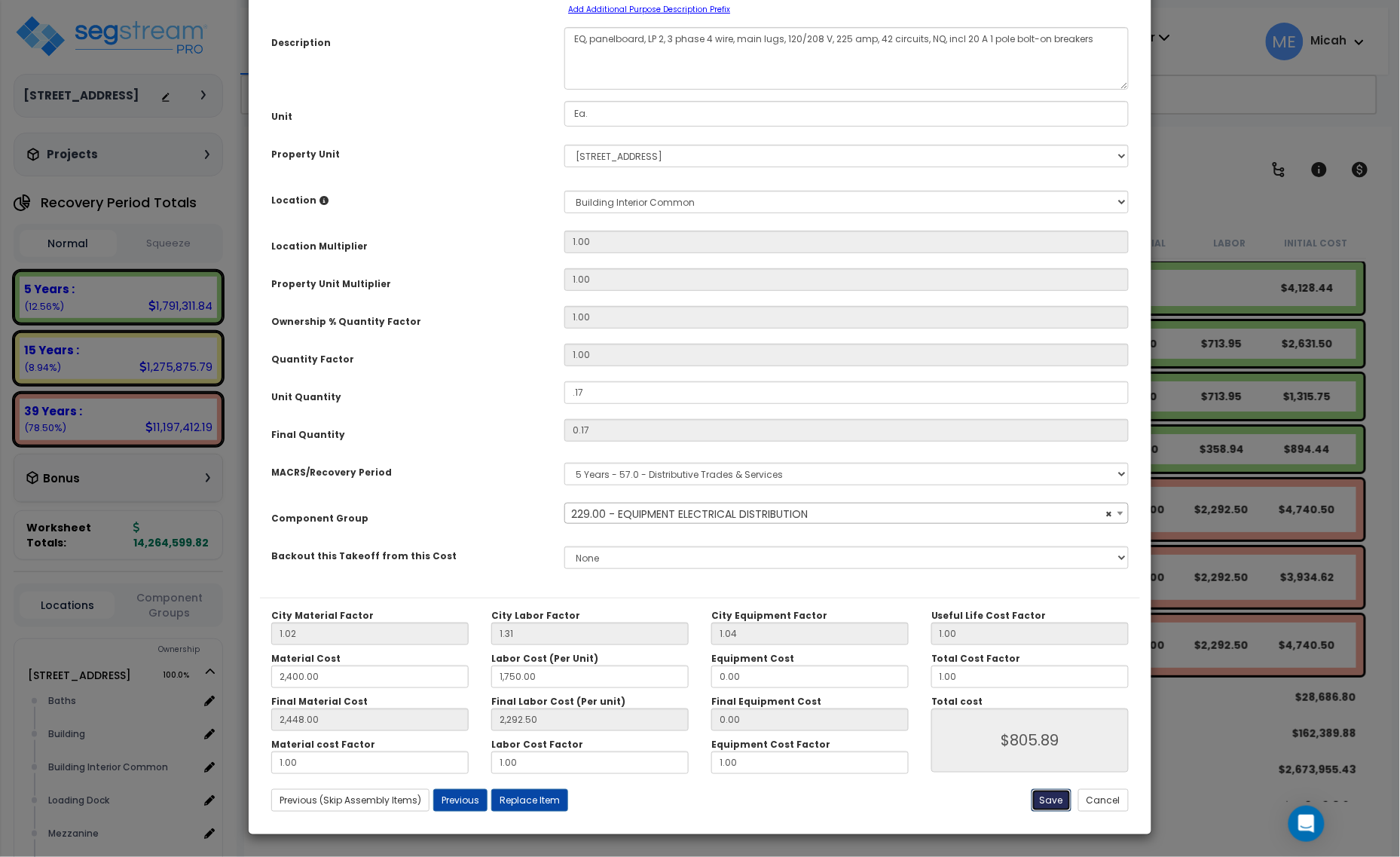
click at [1046, 803] on button "Save" at bounding box center [1051, 800] width 40 height 22
type input "0.17"
type input "2400.00"
type input "1750.00"
type input "2448.00"
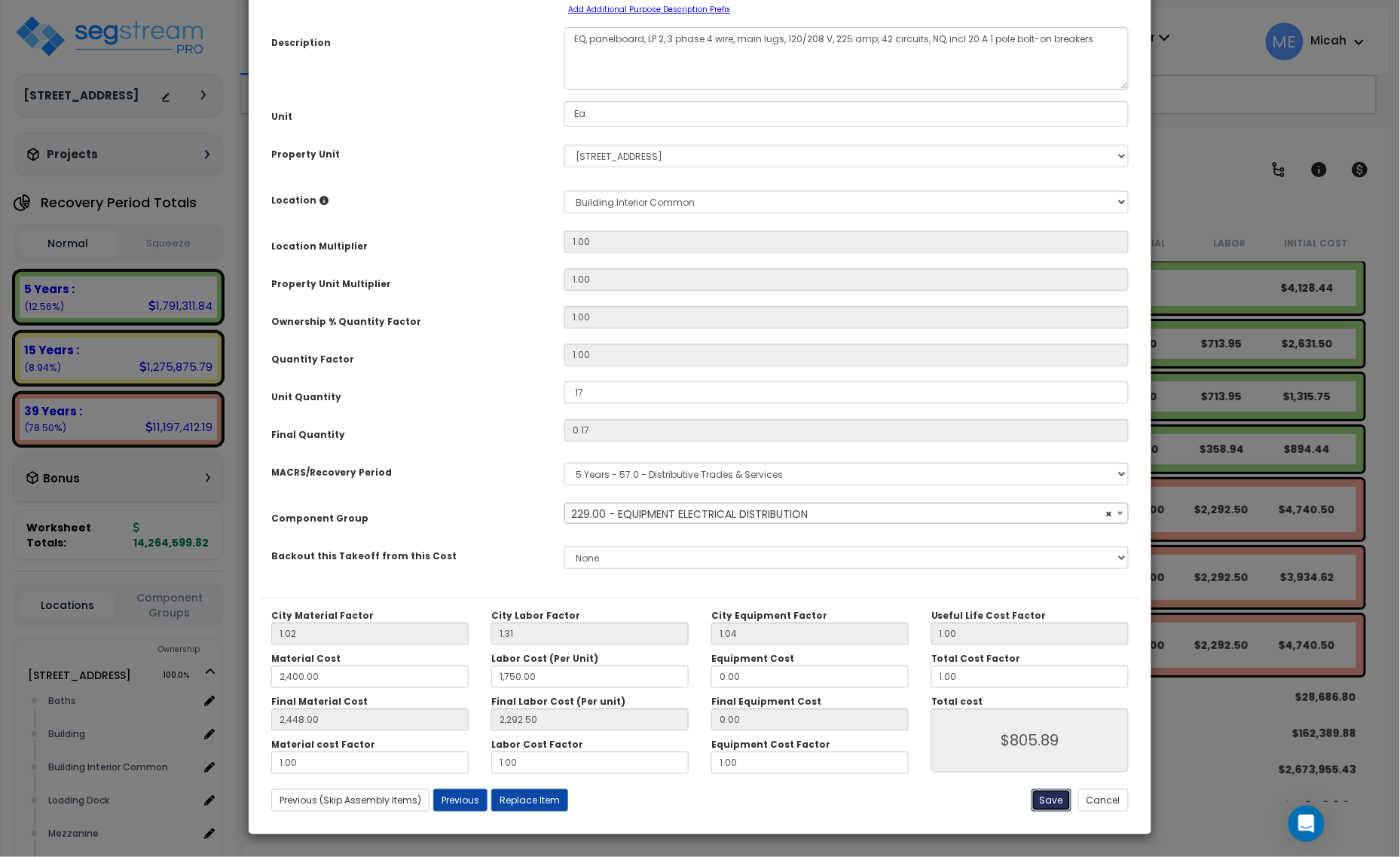
type input "2292.50"
type input "805.89"
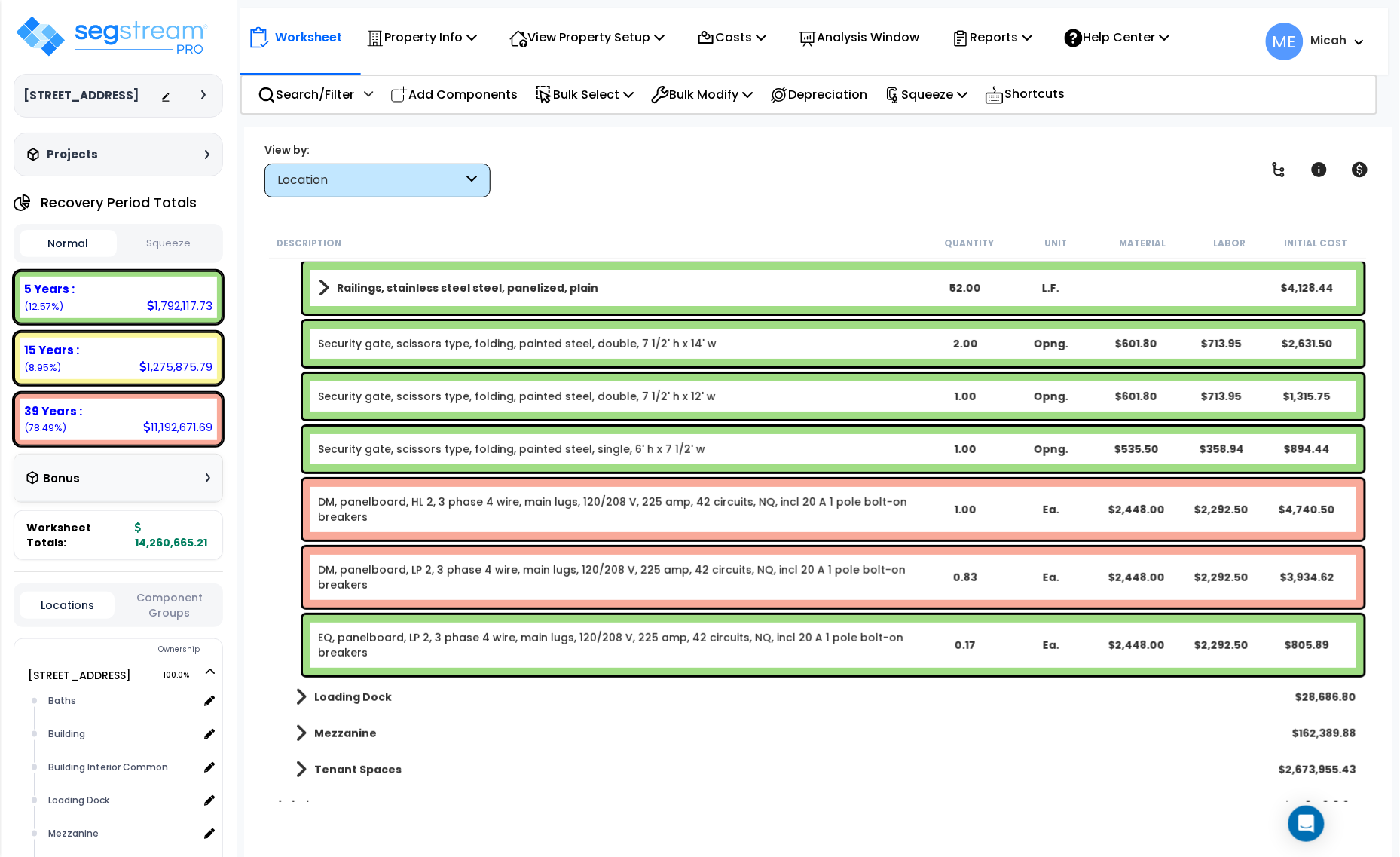
drag, startPoint x: 499, startPoint y: 87, endPoint x: 451, endPoint y: 333, distance: 250.6
click at [499, 87] on p "Add Components" at bounding box center [453, 94] width 127 height 20
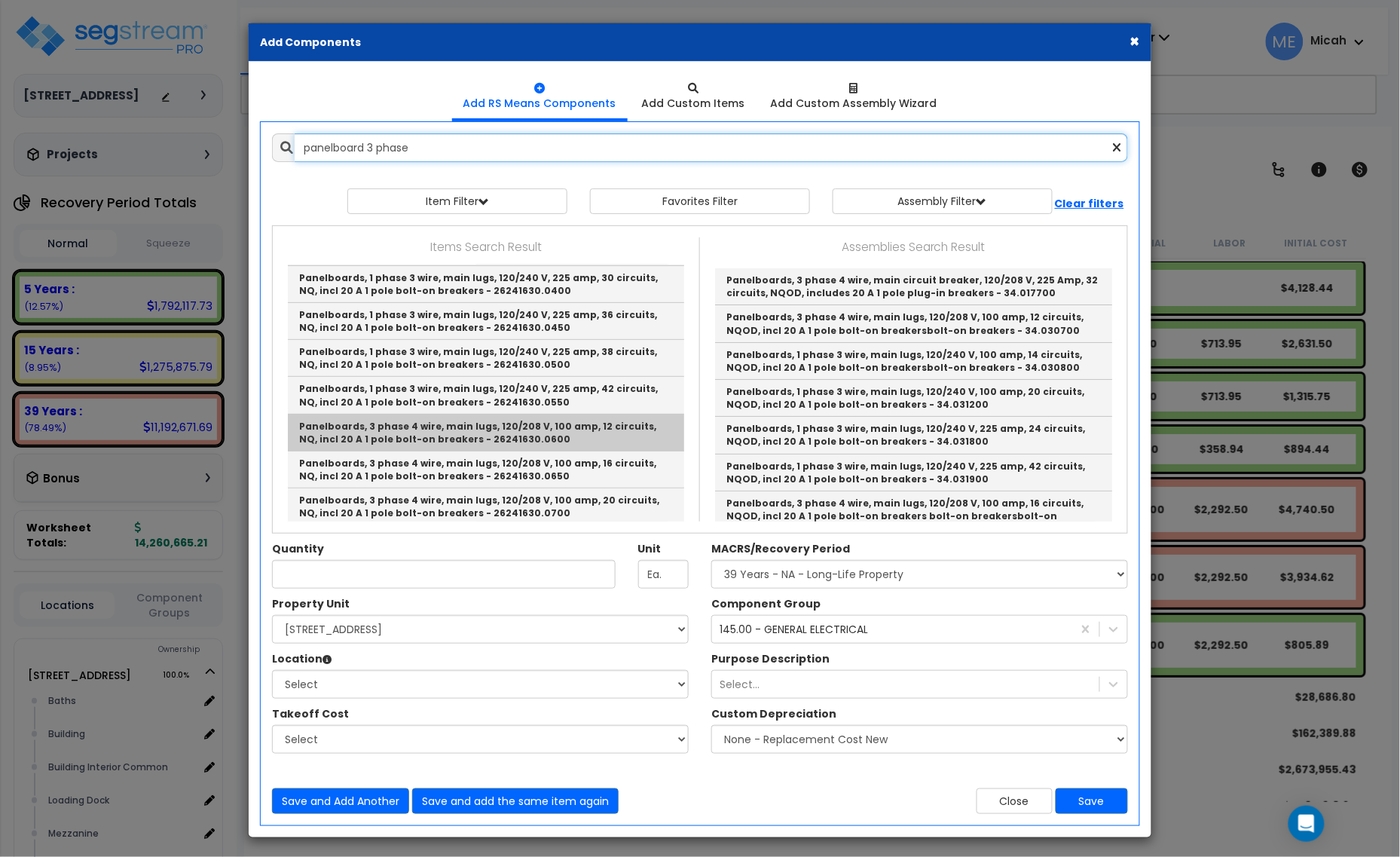
scroll to position [283, 0]
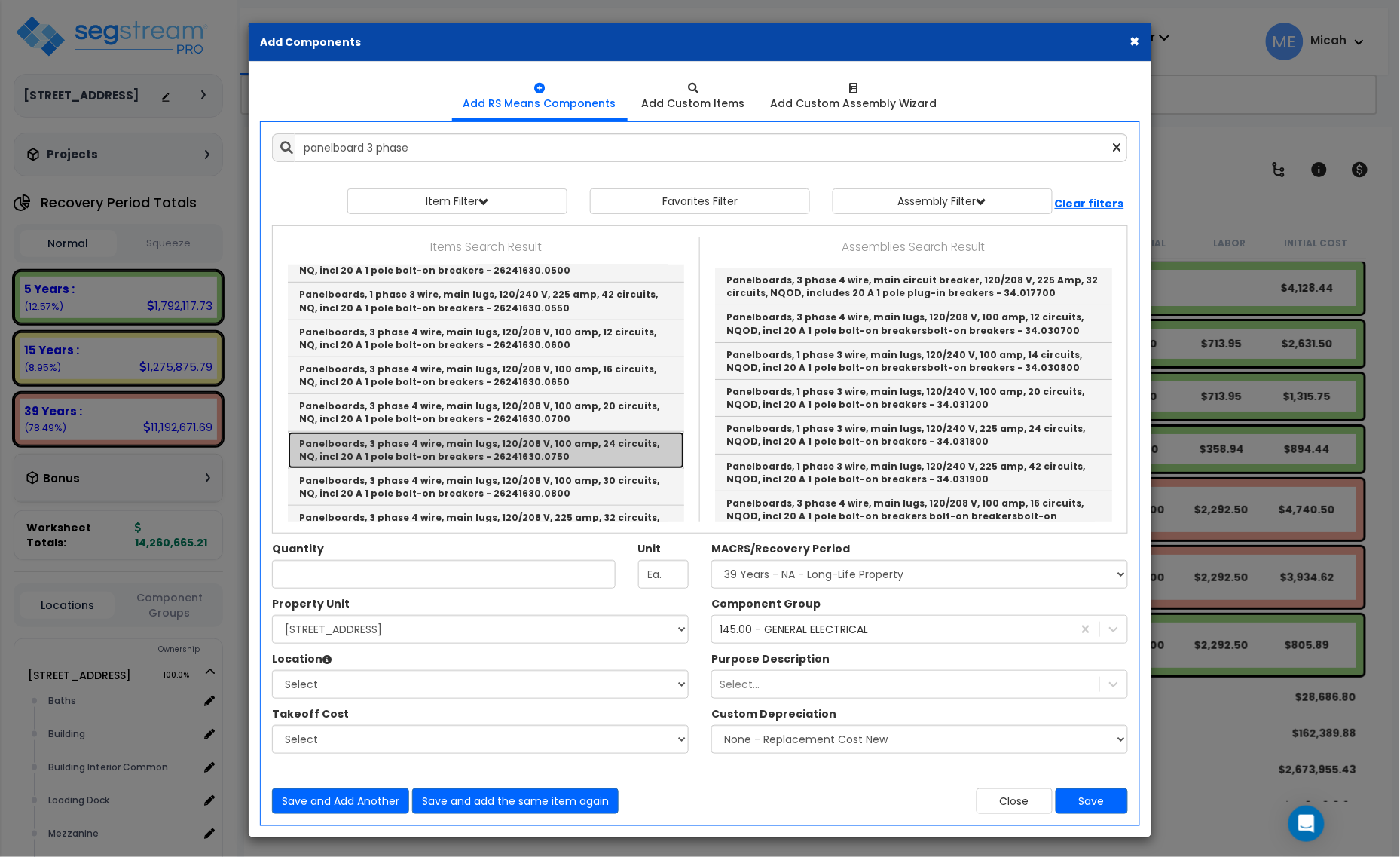
click at [596, 453] on link "Panelboards, 3 phase 4 wire, main lugs, 120/208 V, 100 amp, 24 circuits, NQ, in…" at bounding box center [486, 450] width 397 height 37
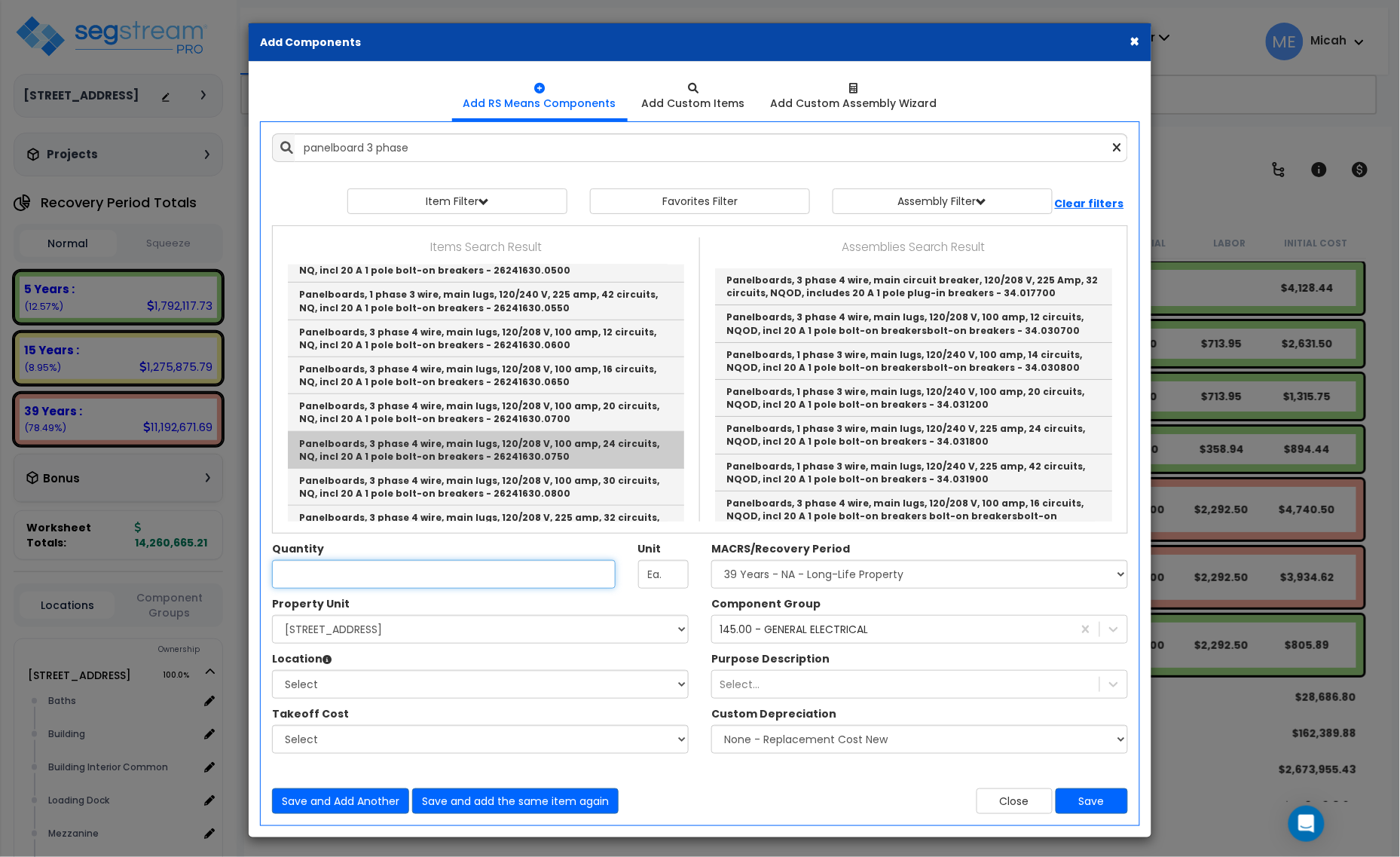
type input "Panelboards, 3 phase 4 wire, main lugs, 120/208 V, 100 amp, 24 circuits, NQ, in…"
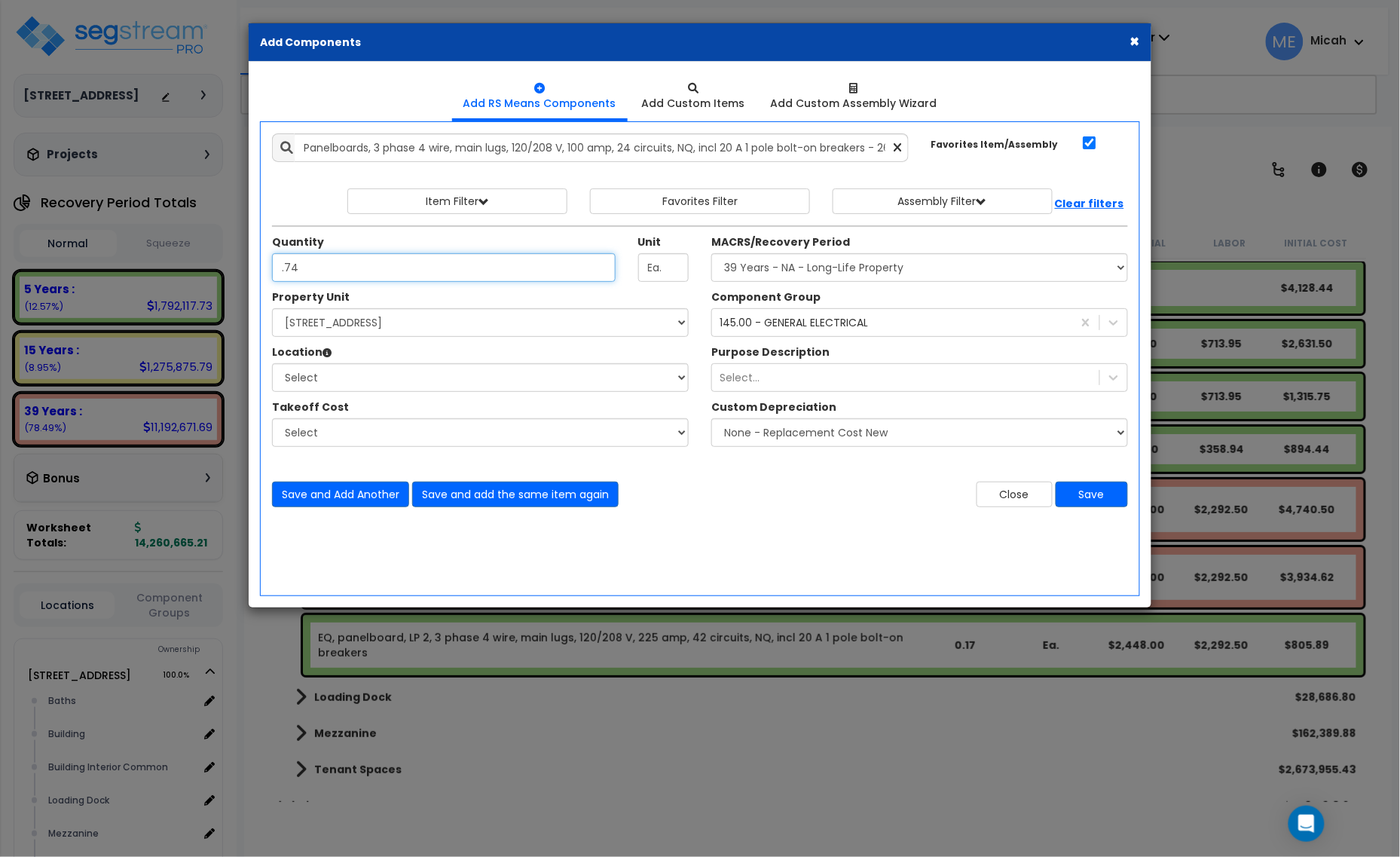
type input ".74"
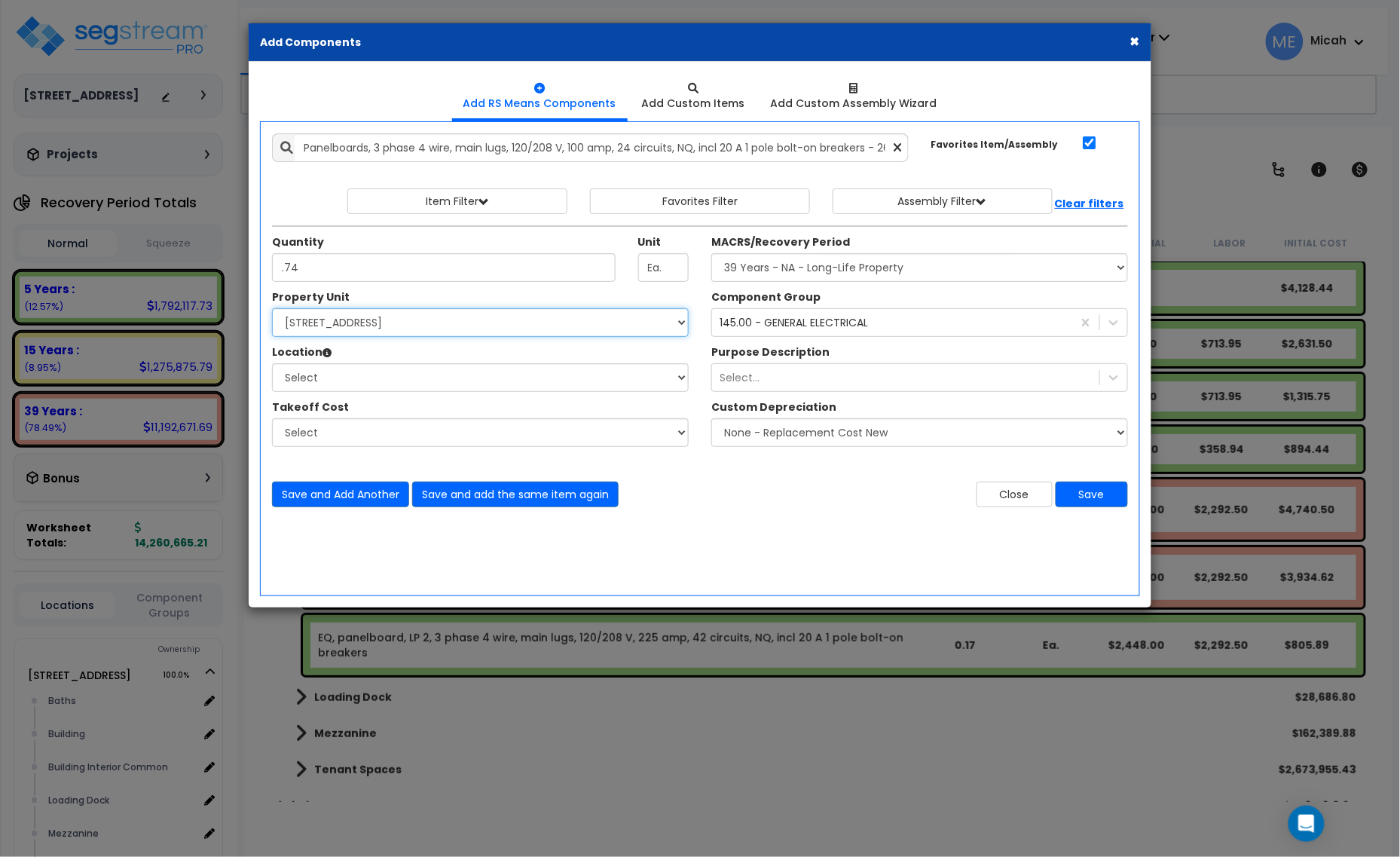
drag, startPoint x: 526, startPoint y: 315, endPoint x: 522, endPoint y: 323, distance: 8.9
click at [526, 315] on select "Select [STREET_ADDRESS] Site Improvements" at bounding box center [480, 323] width 417 height 28
click at [272, 309] on select "Select [STREET_ADDRESS] Site Improvements" at bounding box center [480, 323] width 417 height 28
click at [438, 325] on select "Select [STREET_ADDRESS] Site Improvements" at bounding box center [480, 323] width 417 height 28
select select "166495"
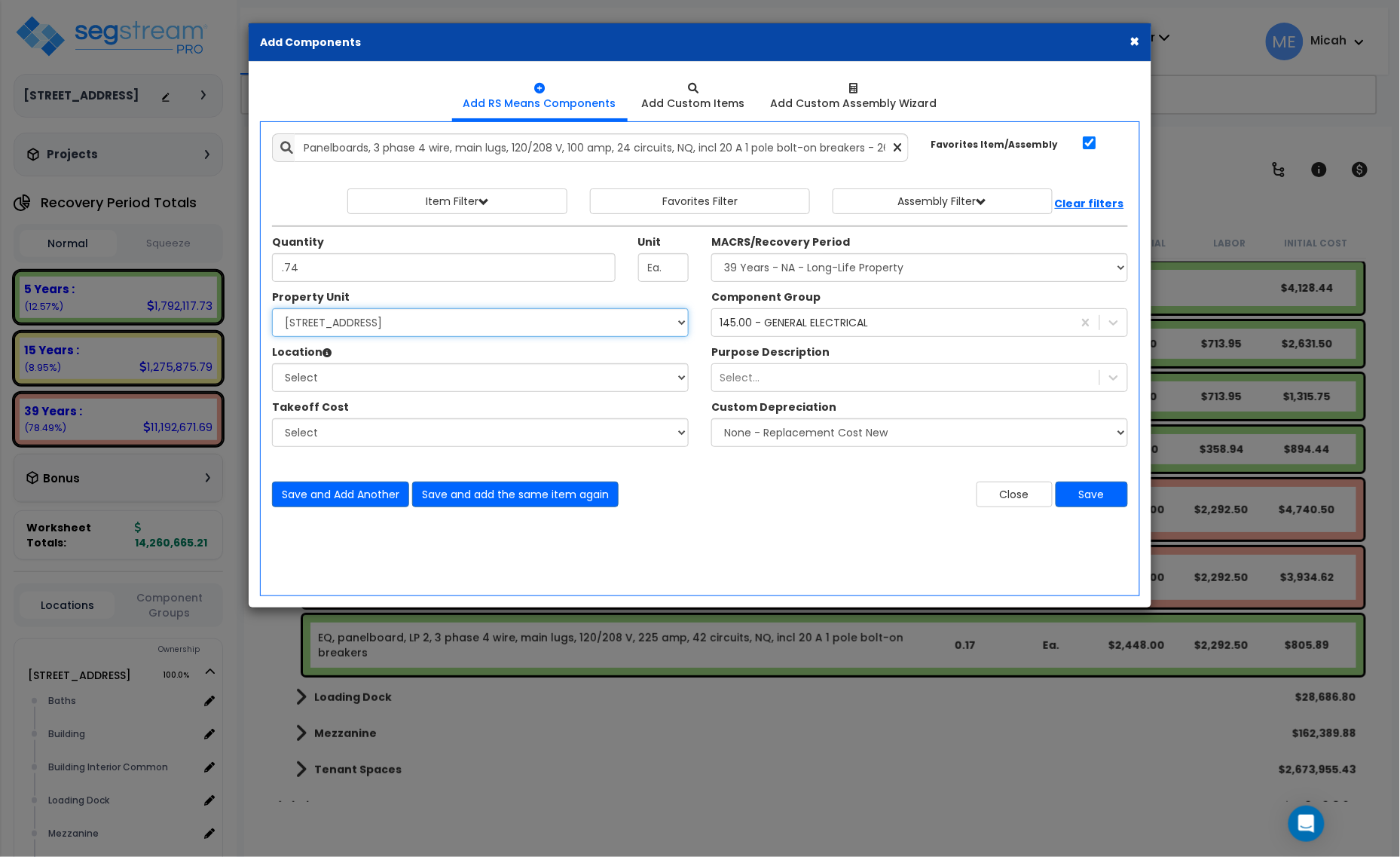
click at [272, 309] on select "Select [STREET_ADDRESS] Site Improvements" at bounding box center [480, 323] width 417 height 28
click at [411, 374] on select "Select Site Exterior Add Additional Location" at bounding box center [480, 378] width 417 height 28
select select "31689"
click at [272, 364] on select "Select Baths Building Building Interior Building Interior Common Loading Dock […" at bounding box center [480, 378] width 417 height 28
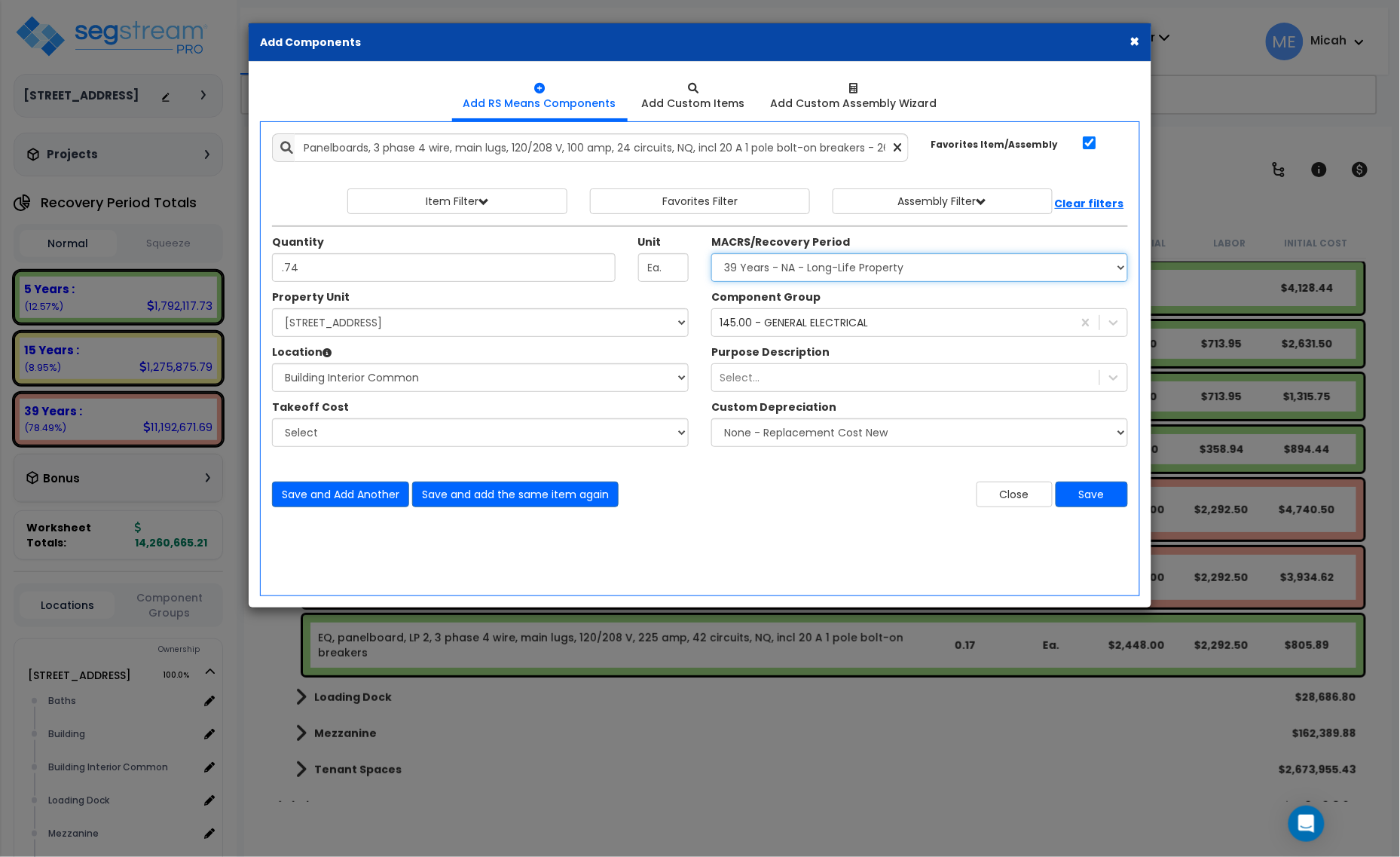
click at [800, 262] on select "Select MACRS/Recovery Period 5 Years - 57.0 - Distributive Trades & Services 5 …" at bounding box center [919, 267] width 417 height 28
select select "3669"
click at [711, 254] on select "Select MACRS/Recovery Period 5 Years - 57.0 - Distributive Trades & Services 5 …" at bounding box center [919, 267] width 417 height 28
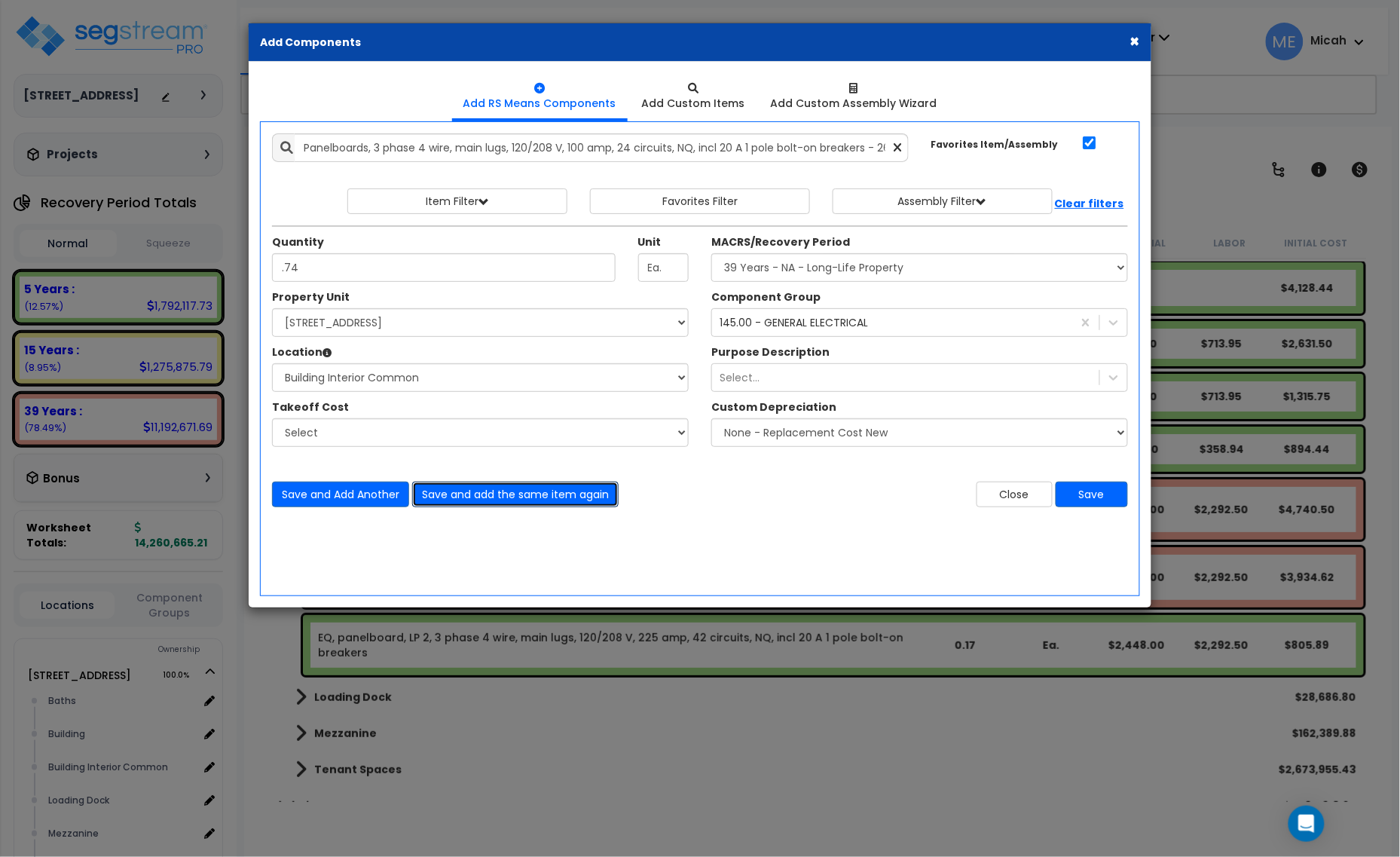
click at [511, 498] on button "Save and add the same item again" at bounding box center [516, 494] width 206 height 26
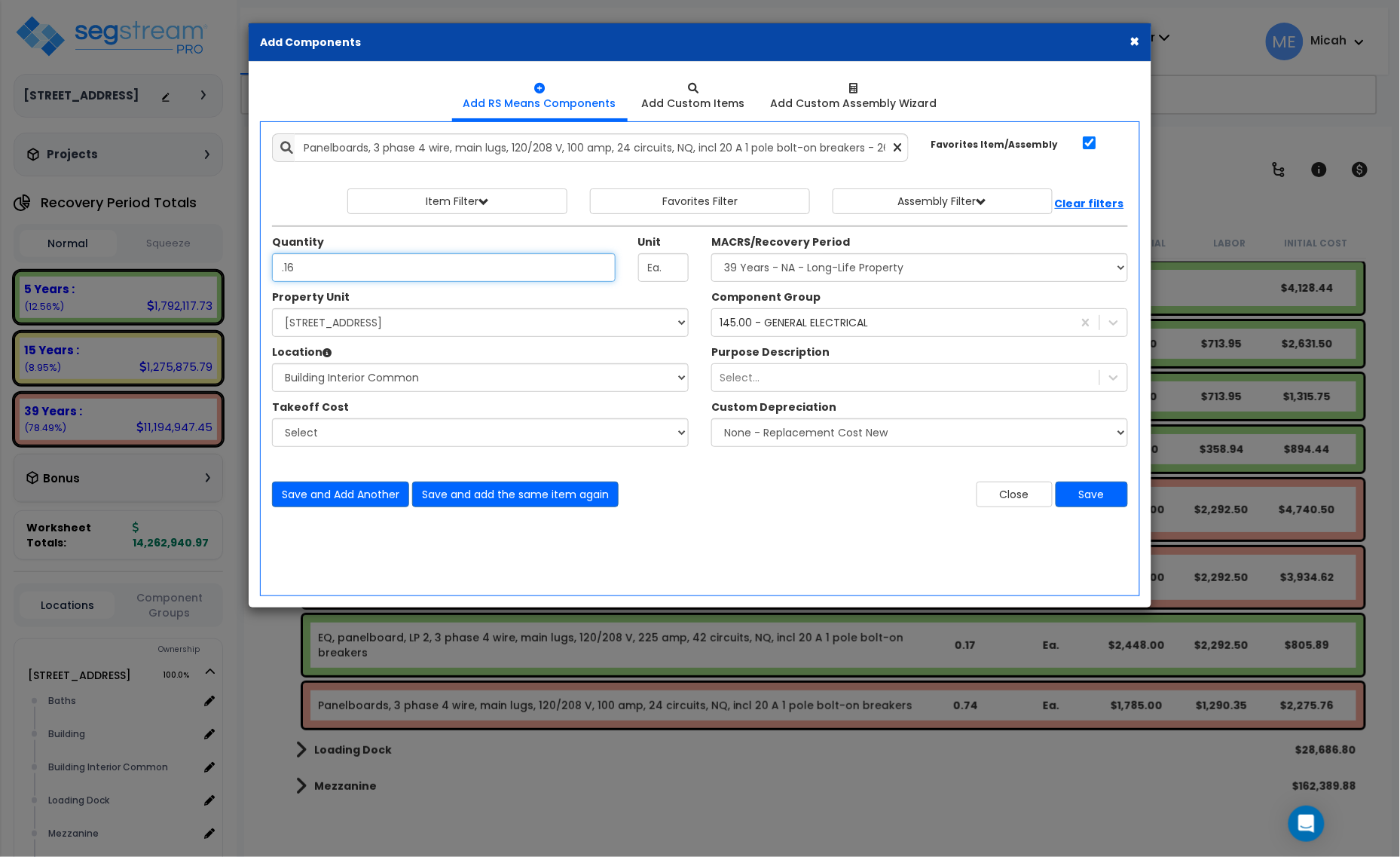
type input ".16"
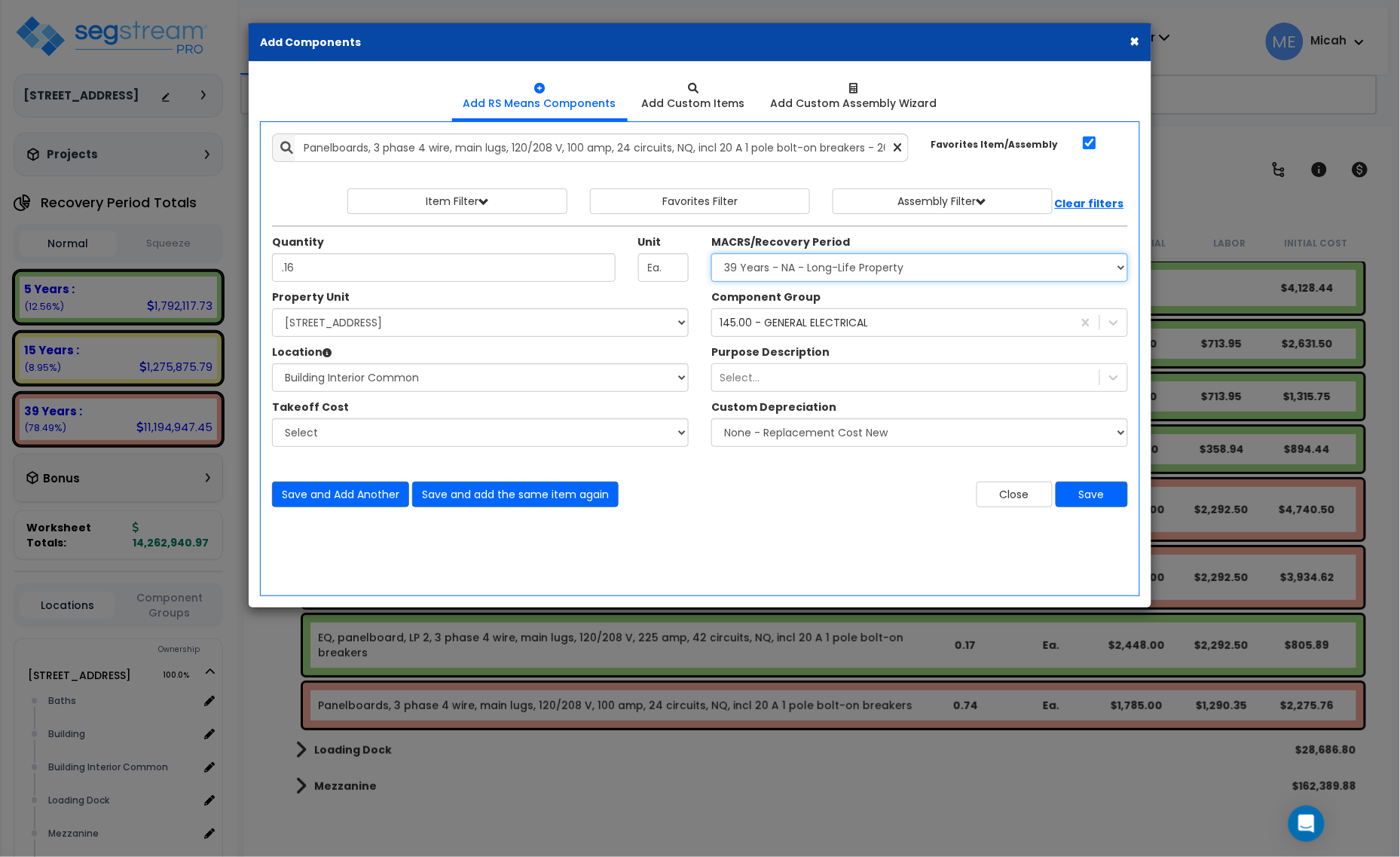
click at [752, 260] on select "Select MACRS/Recovery Period 5 Years - 57.0 - Distributive Trades & Services 5 …" at bounding box center [919, 267] width 417 height 28
select select "3667"
click at [711, 254] on select "Select MACRS/Recovery Period 5 Years - 57.0 - Distributive Trades & Services 5 …" at bounding box center [919, 267] width 417 height 28
click at [784, 324] on div "145.00 - GENERAL ELECTRICAL" at bounding box center [794, 323] width 148 height 15
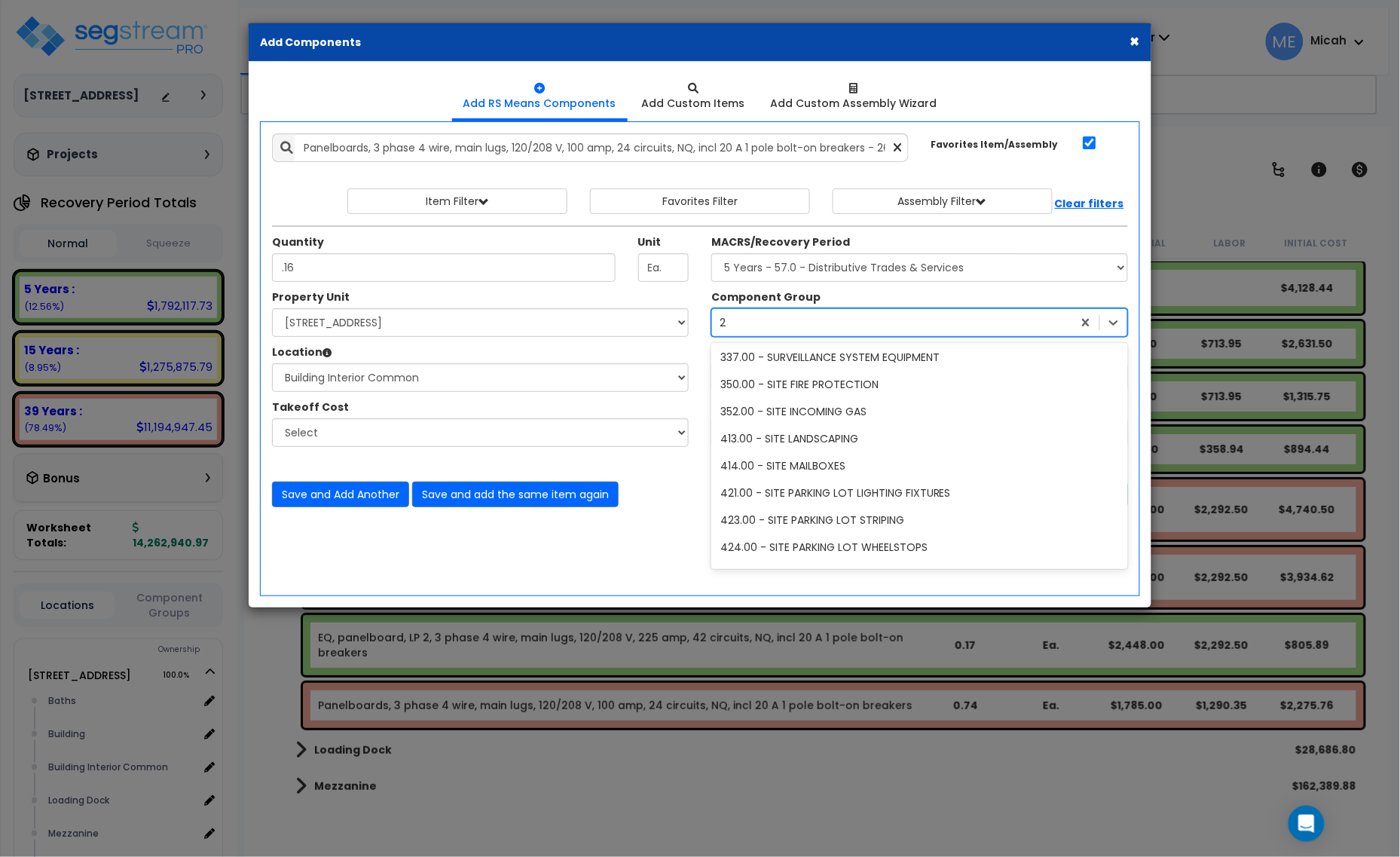
scroll to position [492, 0]
type input "229"
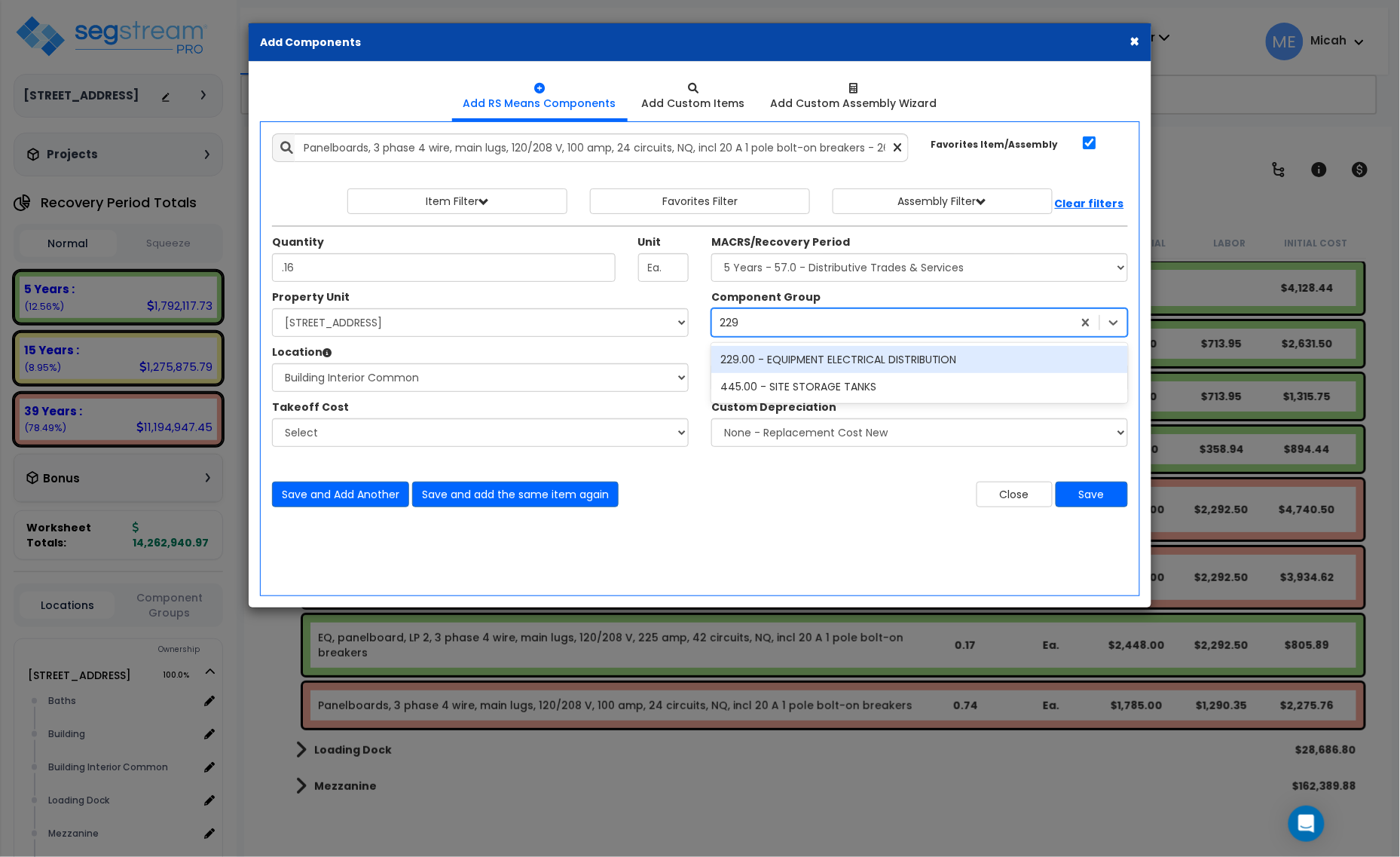
scroll to position [0, 0]
click at [831, 364] on div "229.00 - EQUIPMENT ELECTRICAL DISTRIBUTION" at bounding box center [919, 359] width 417 height 27
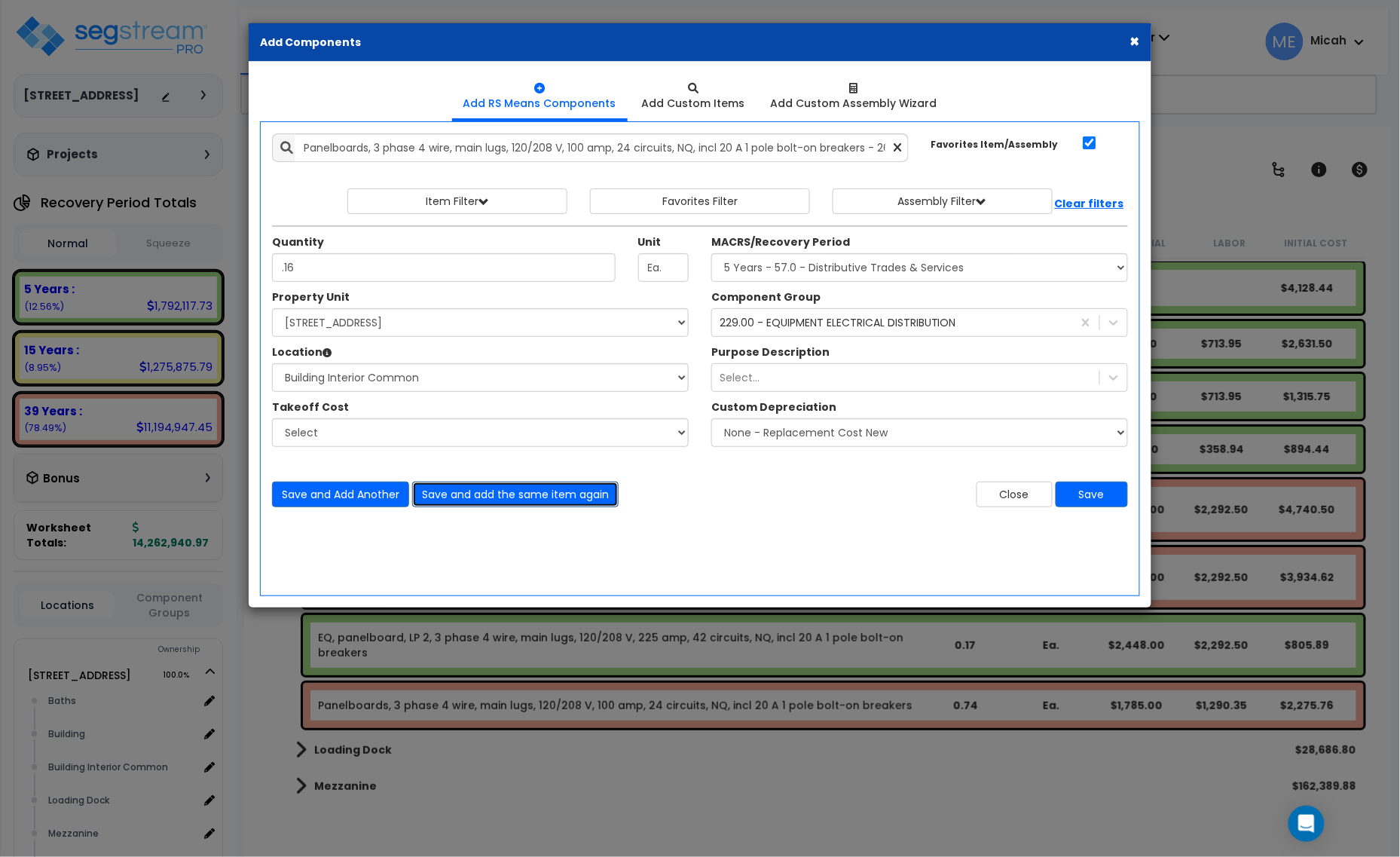
click at [517, 490] on button "Save and add the same item again" at bounding box center [516, 494] width 206 height 26
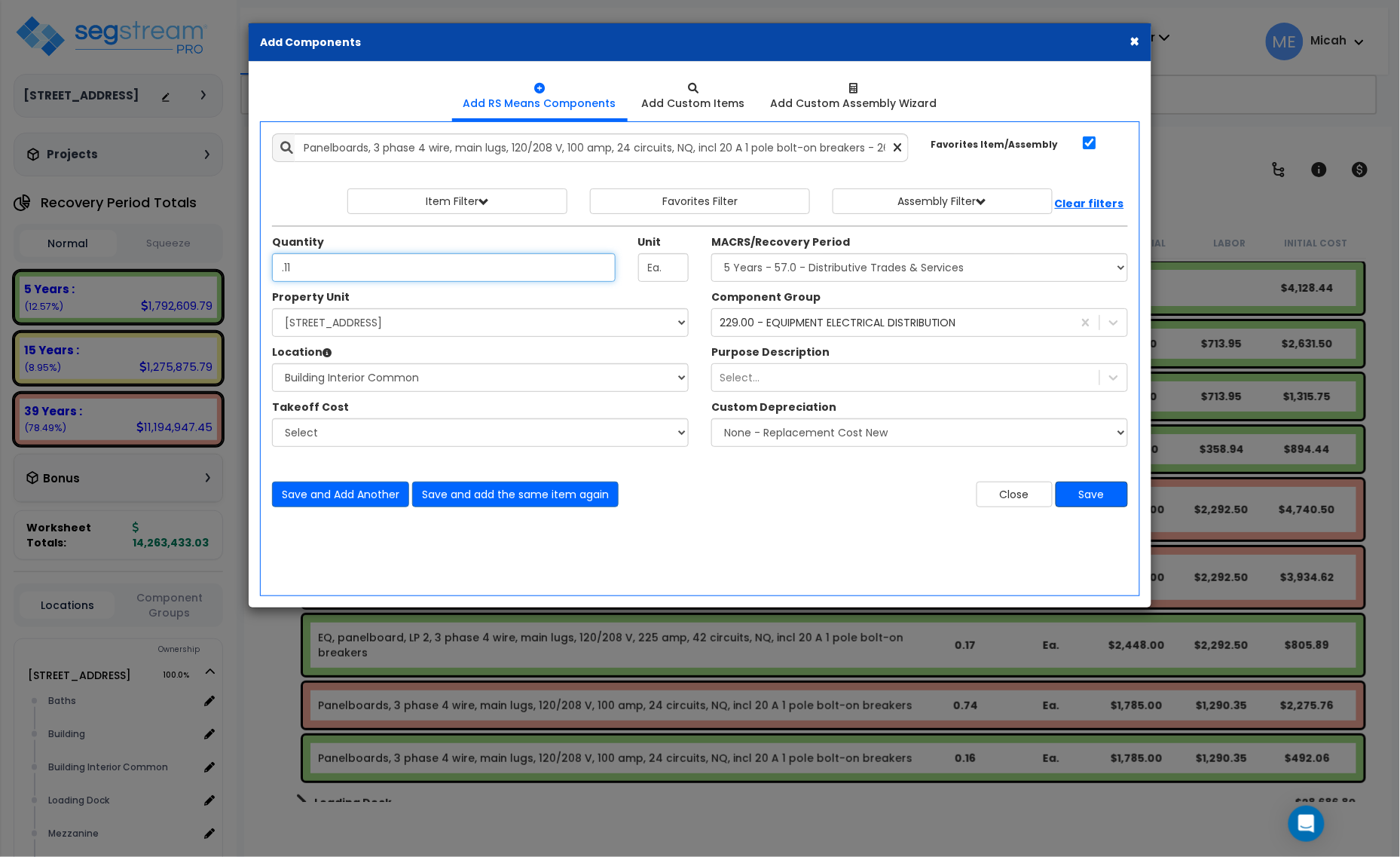
type input ".11"
click at [1091, 493] on button "Save" at bounding box center [1091, 494] width 72 height 26
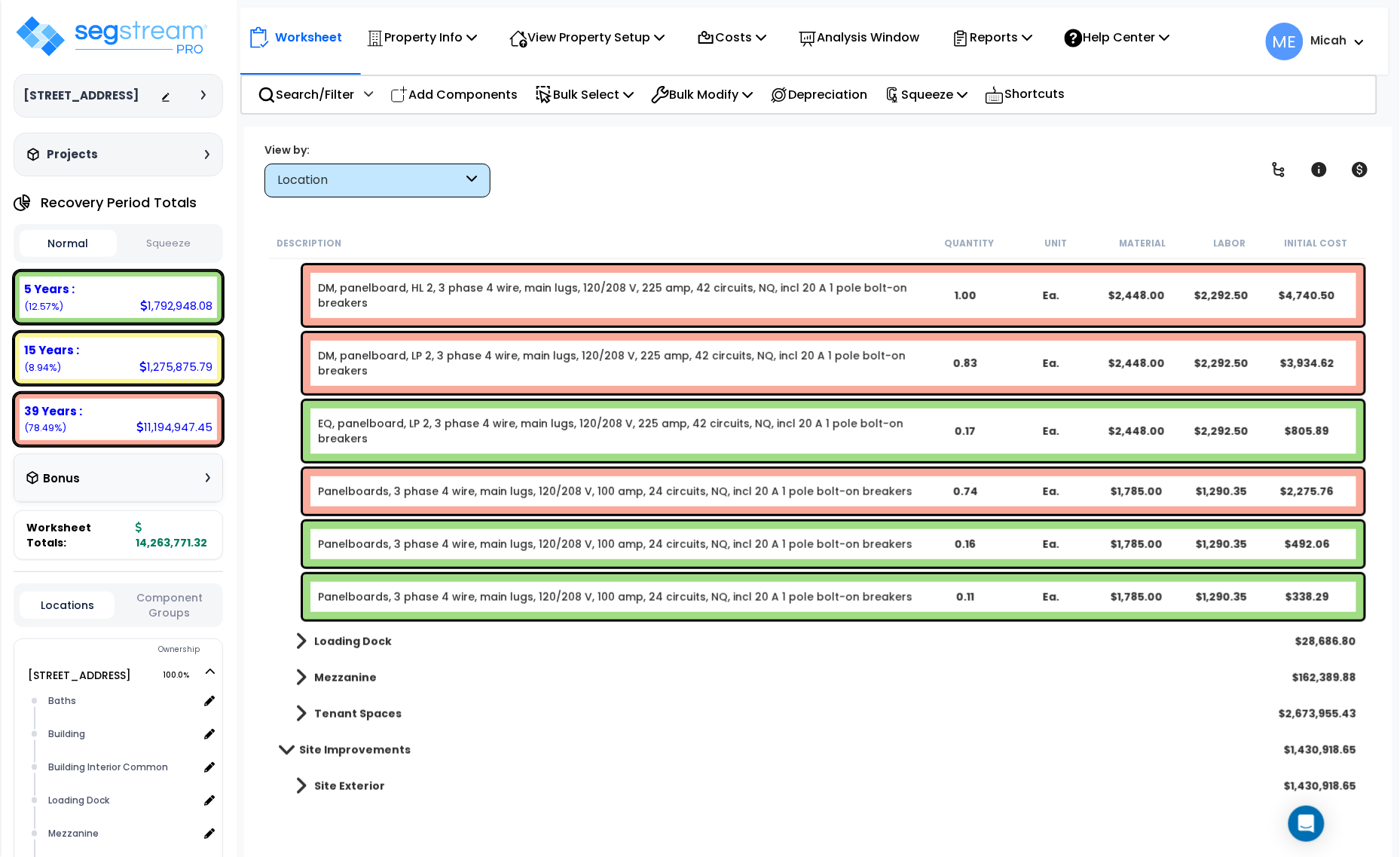
scroll to position [5863, 0]
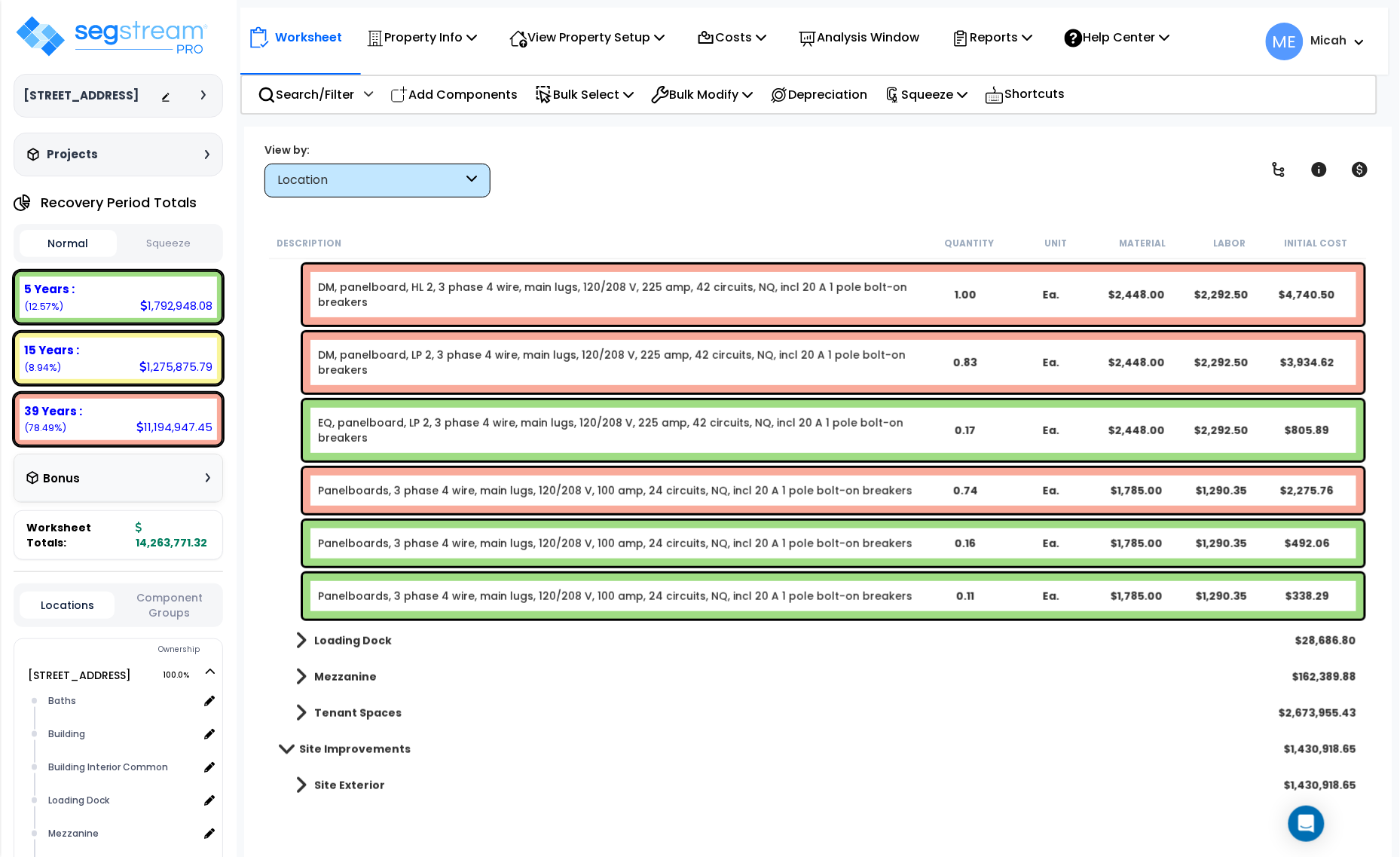
click at [403, 492] on link "Panelboards, 3 phase 4 wire, main lugs, 120/208 V, 100 amp, 24 circuits, NQ, in…" at bounding box center [615, 491] width 595 height 15
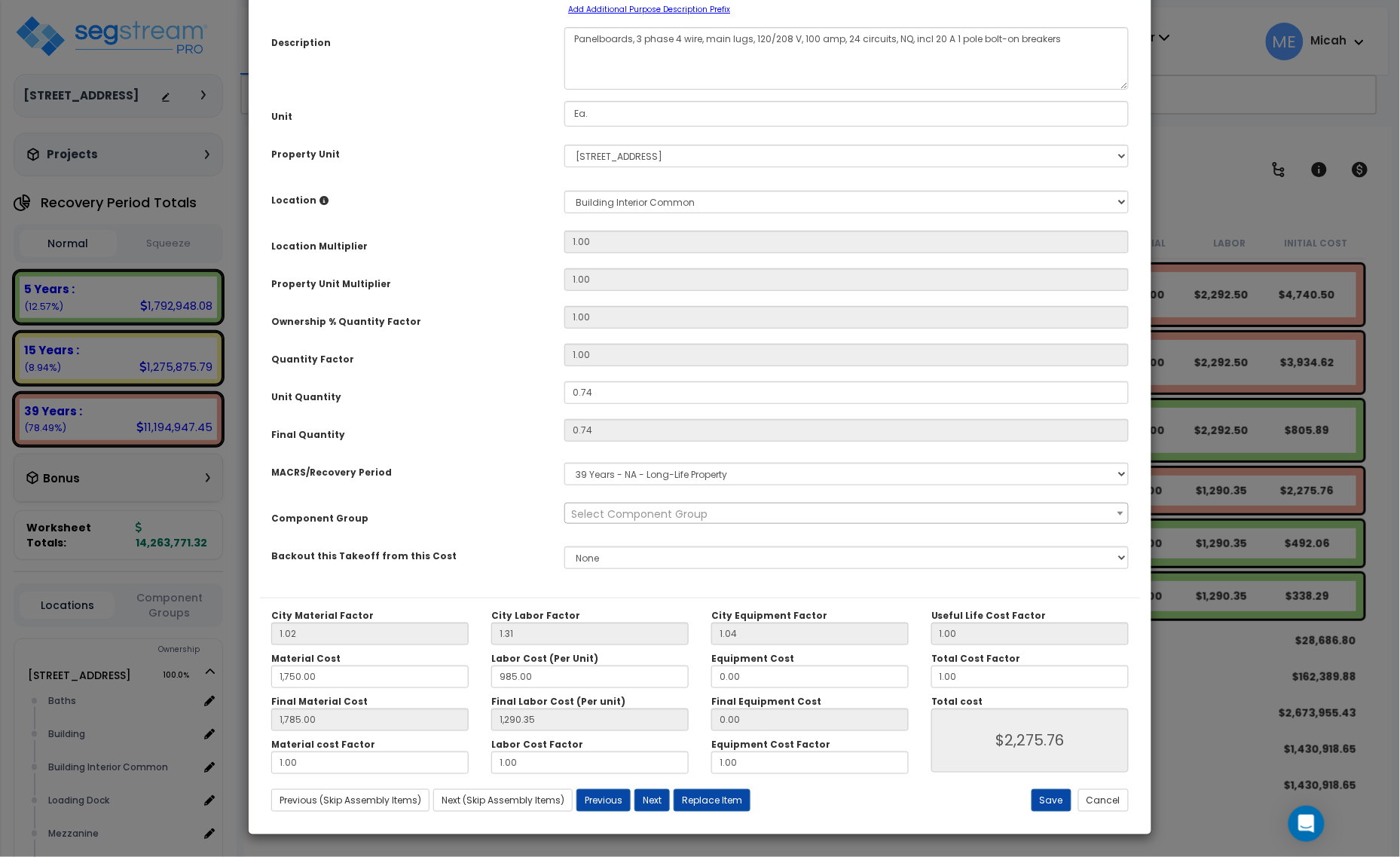
scroll to position [0, 0]
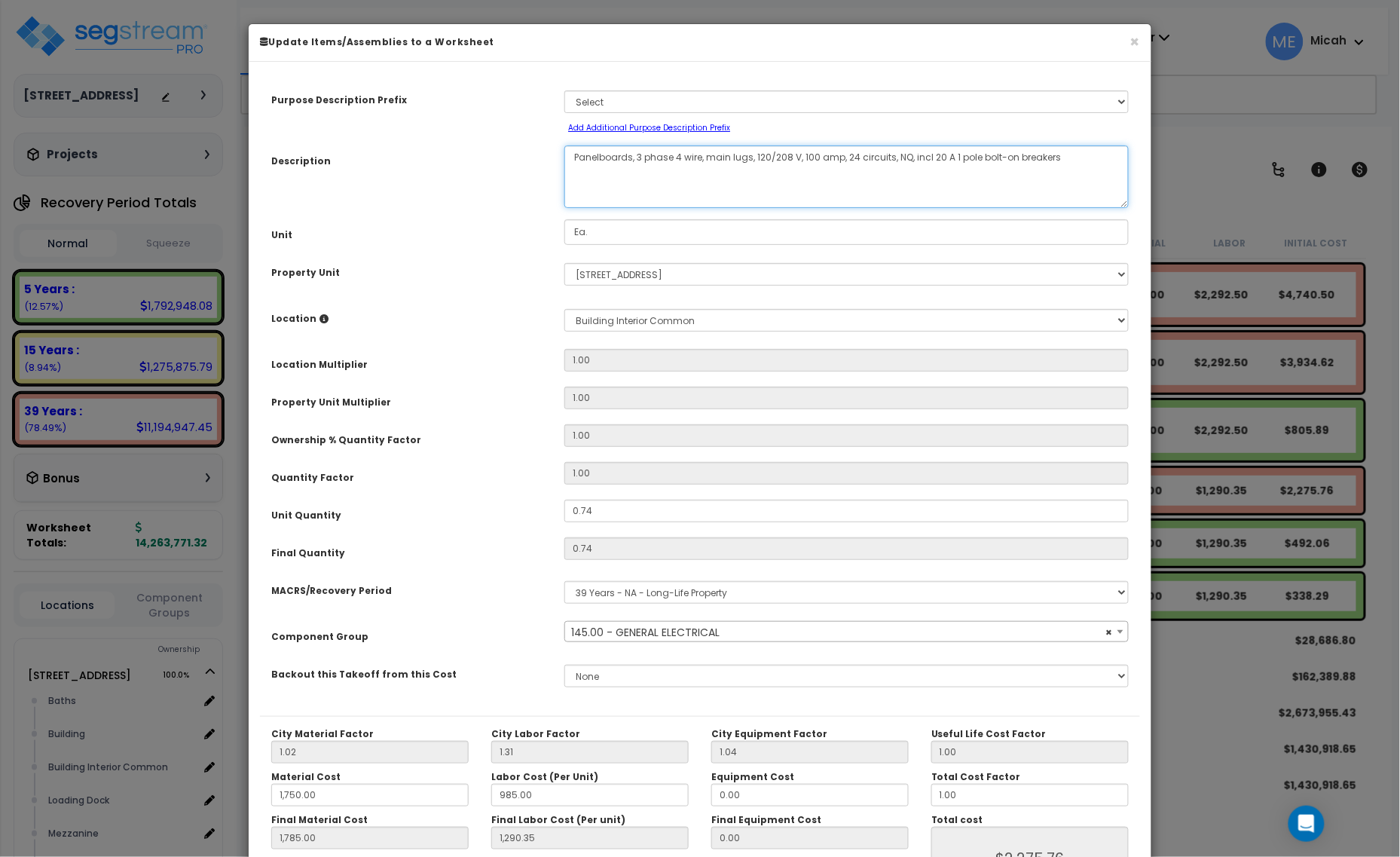
select select "56955"
click at [573, 156] on textarea "Panelboards, 3 phase 4 wire, main lugs, 120/208 V, 100 amp, 24 circuits, NQ, in…" at bounding box center [847, 176] width 565 height 62
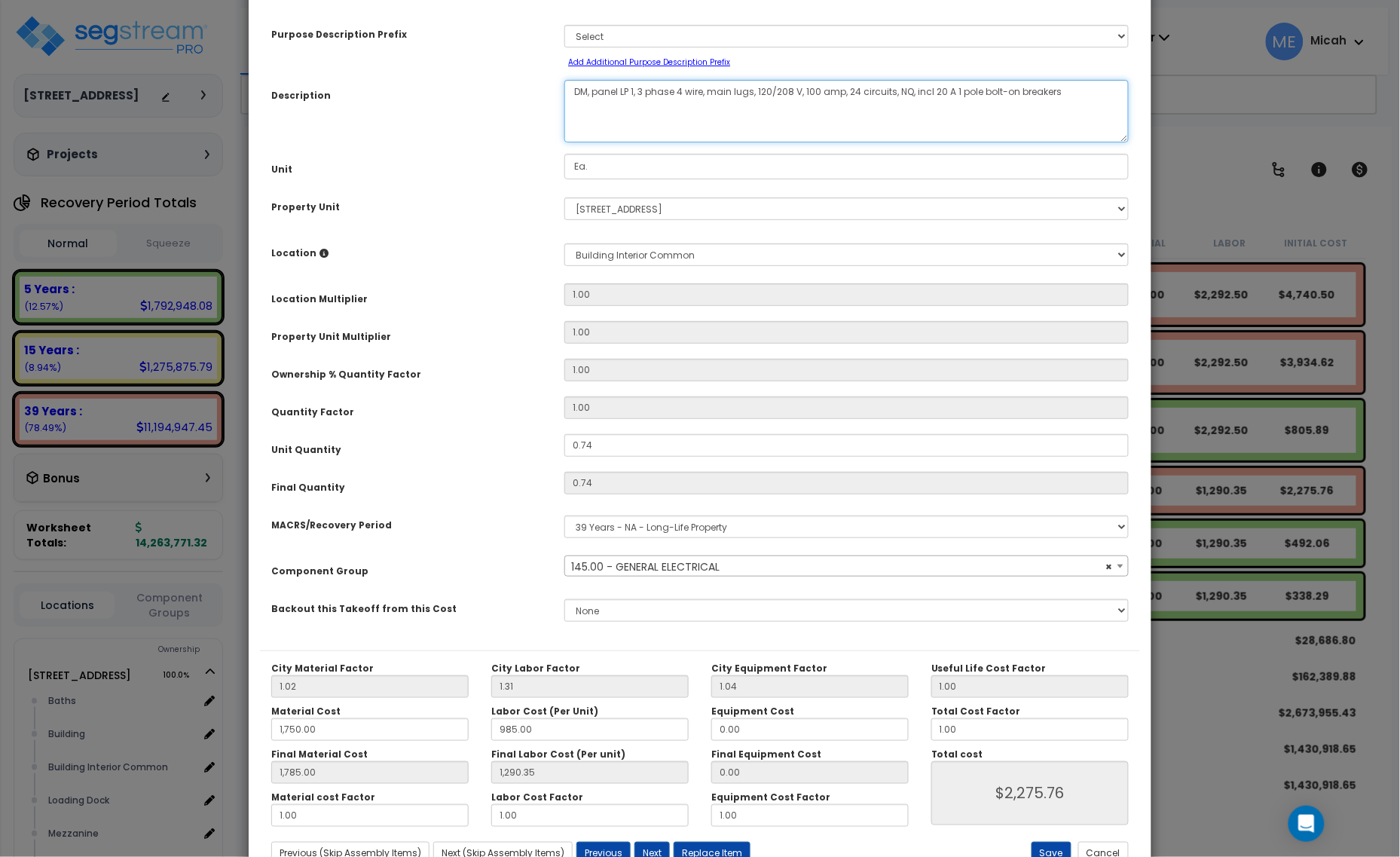
scroll to position [94, 0]
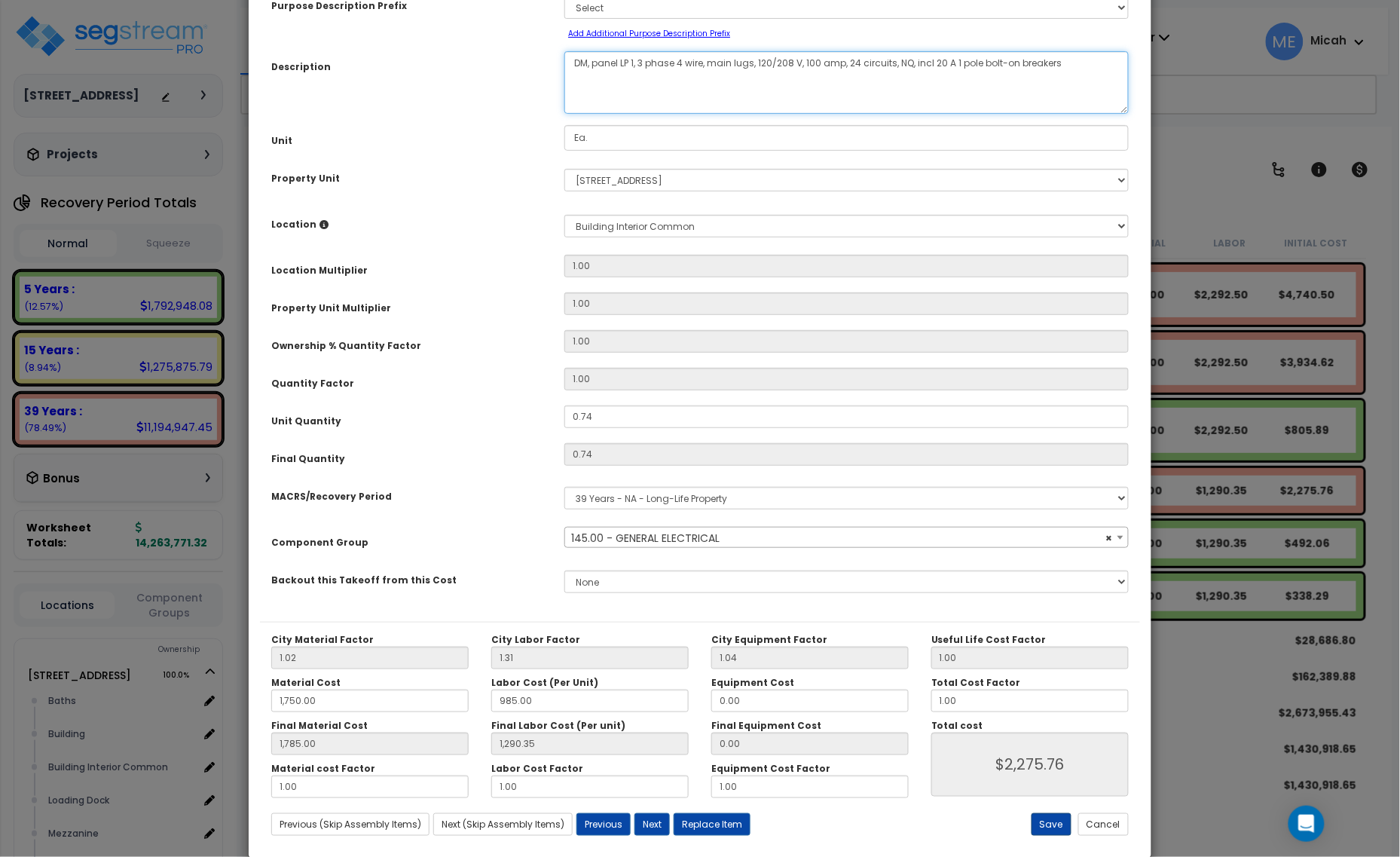
type textarea "DM, panel LP 1, 3 phase 4 wire, main lugs, 120/208 V, 100 amp, 24 circuits, NQ,…"
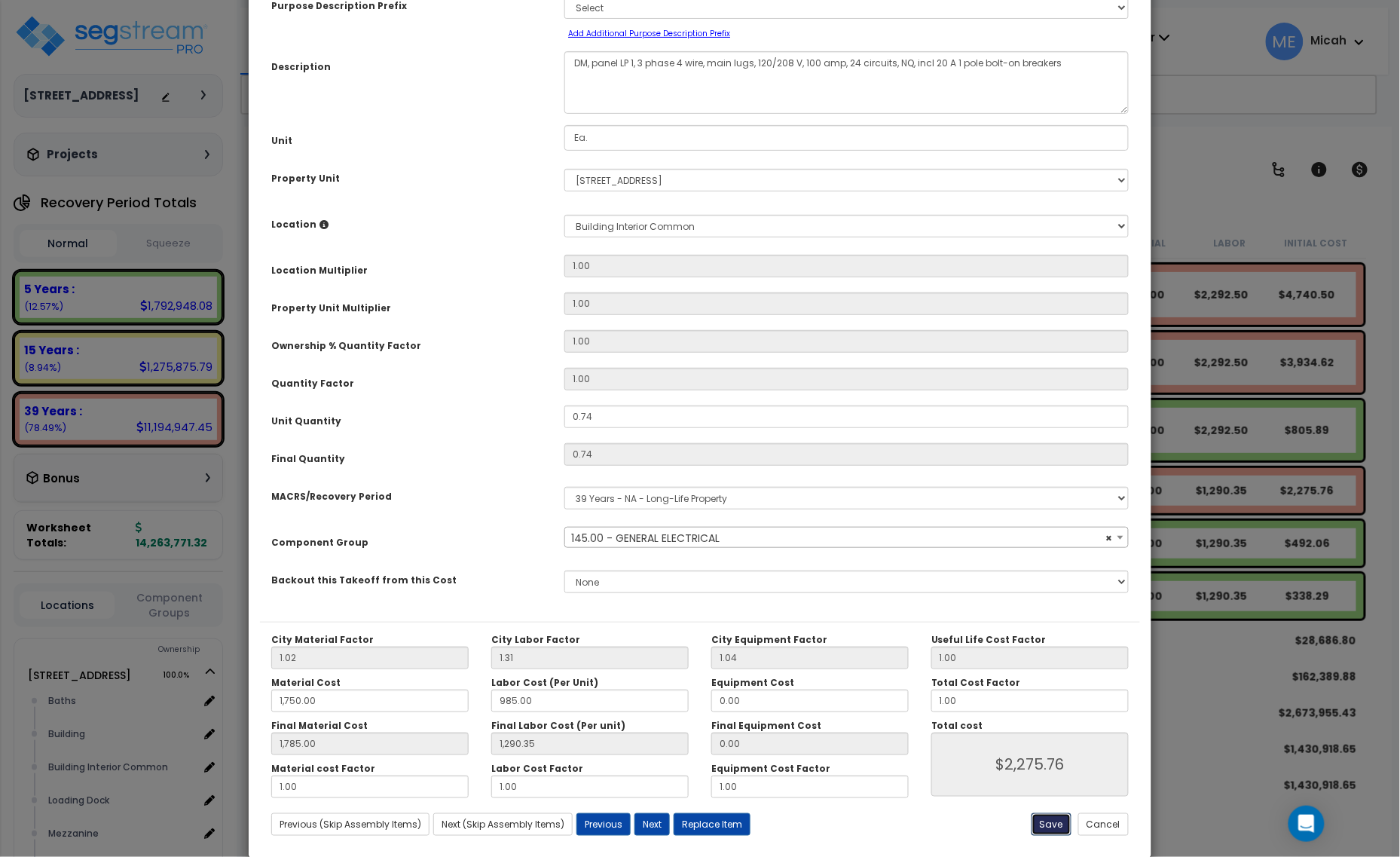
click at [1044, 830] on button "Save" at bounding box center [1051, 824] width 40 height 22
type input "1750.00"
type input "1785.00"
type input "1290.35"
type input "2275.76"
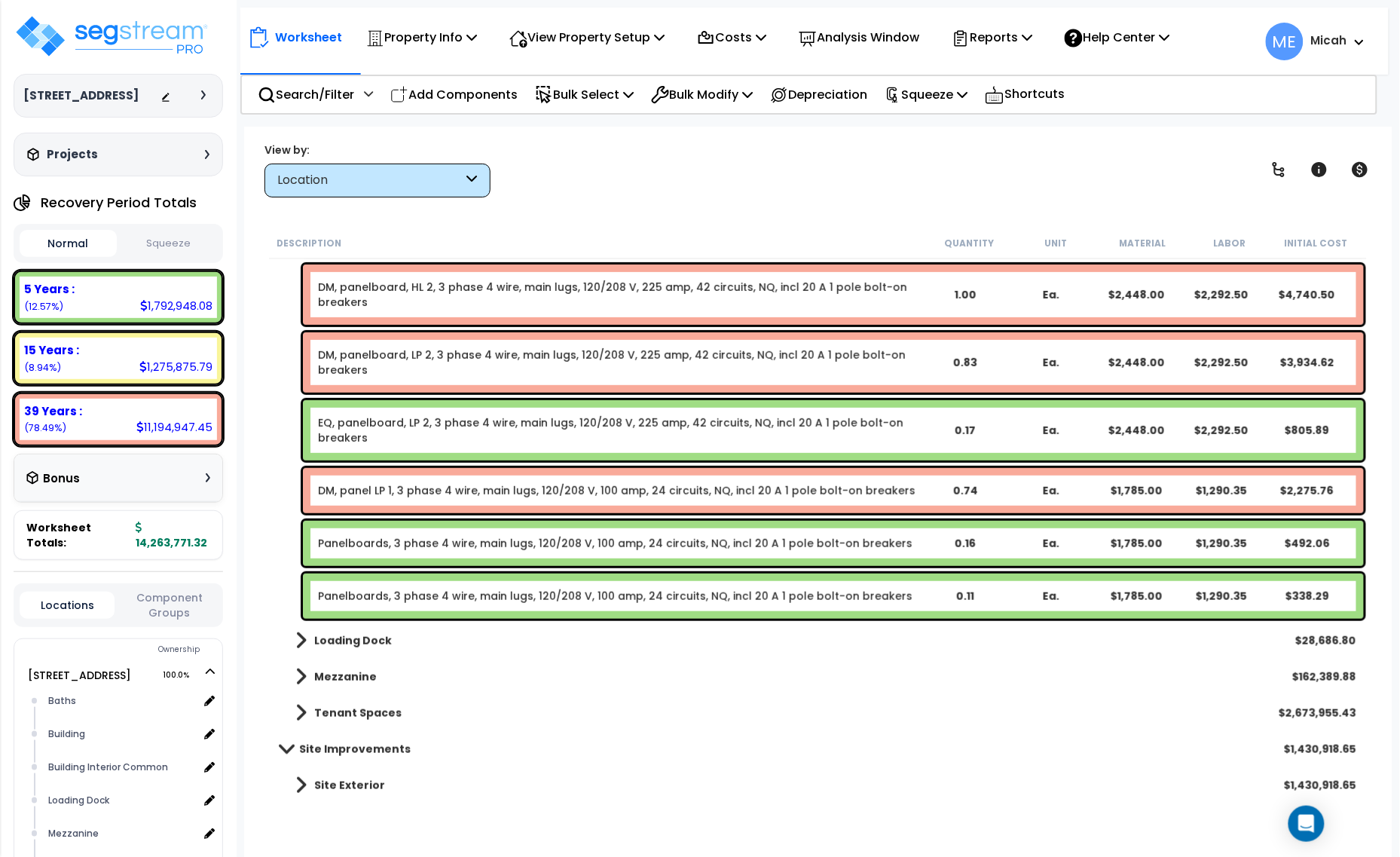
click at [532, 541] on link "Panelboards, 3 phase 4 wire, main lugs, 120/208 V, 100 amp, 24 circuits, NQ, in…" at bounding box center [615, 543] width 595 height 15
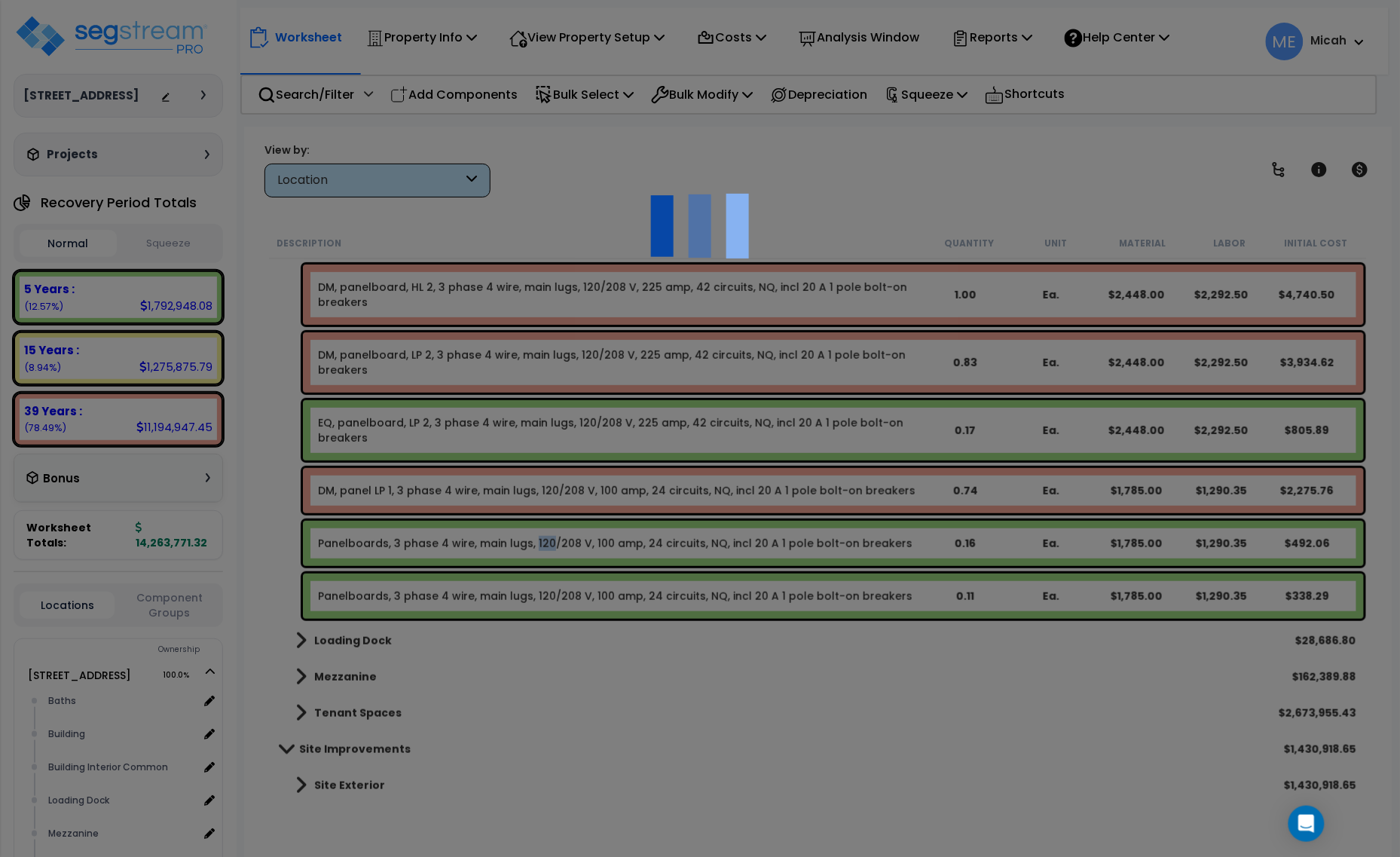
select select "68650"
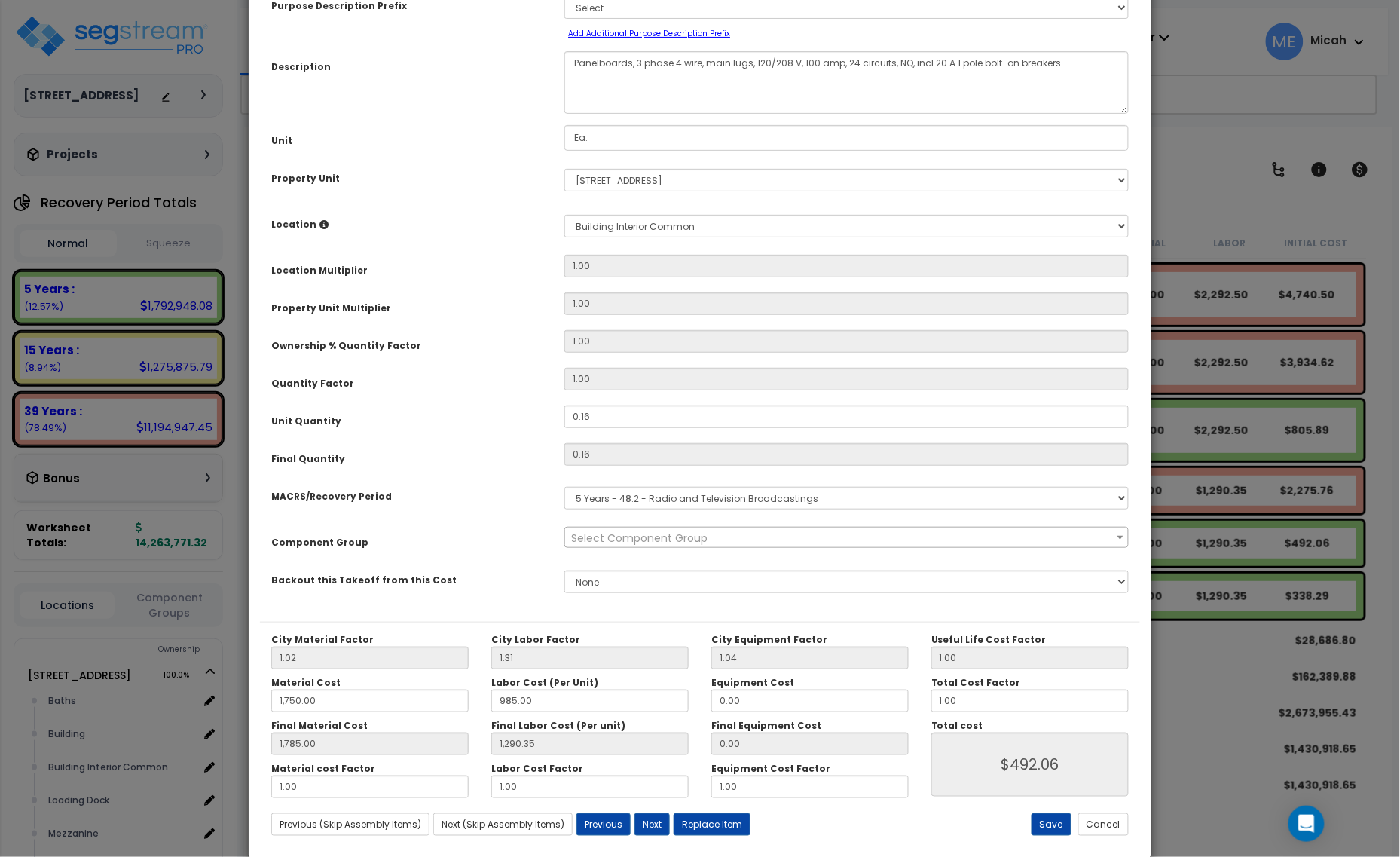
scroll to position [0, 0]
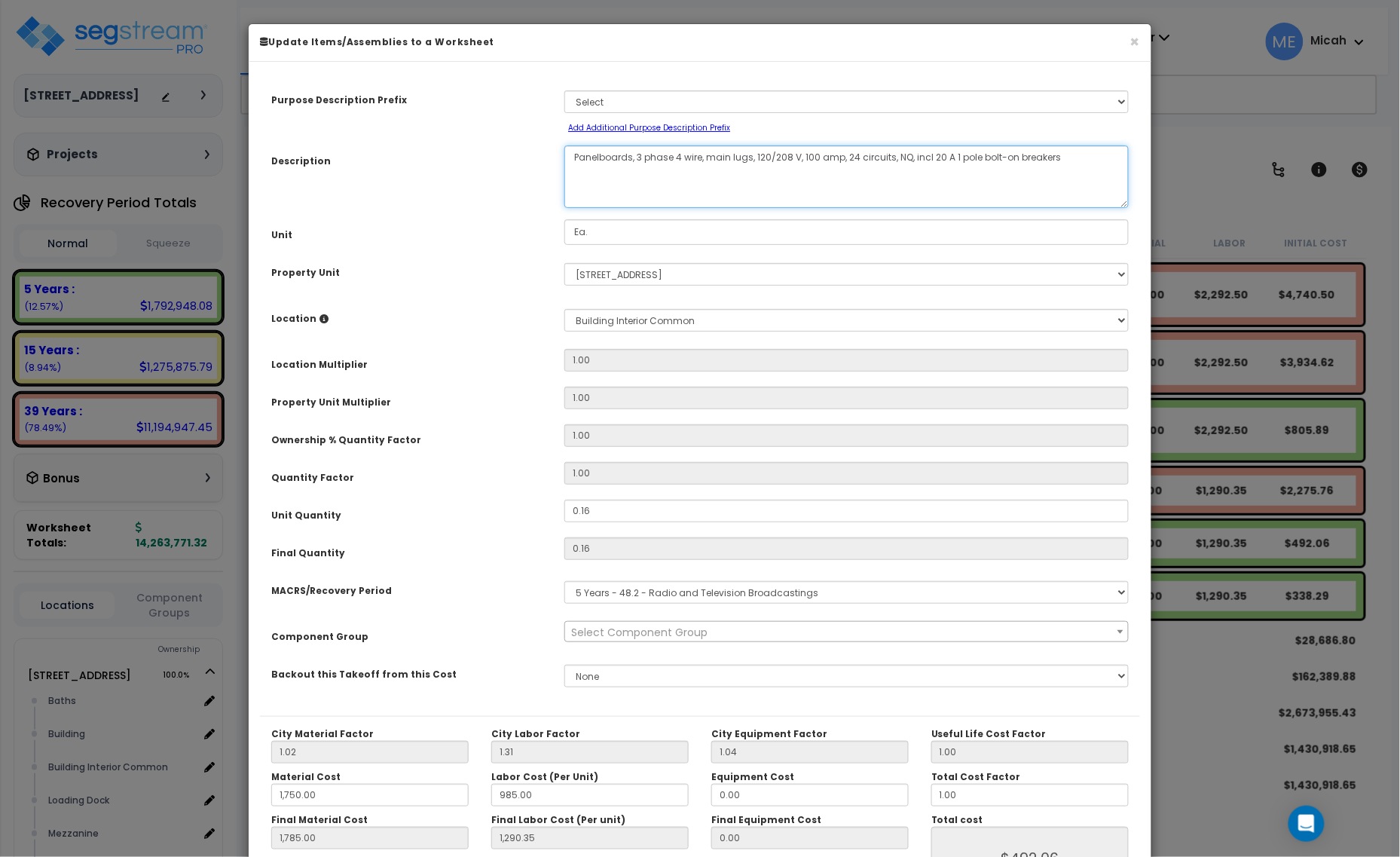
click at [573, 159] on textarea "Panelboards, 3 phase 4 wire, main lugs, 120/208 V, 100 amp, 24 circuits, NQ, in…" at bounding box center [847, 176] width 565 height 62
click at [818, 155] on textarea "Panelboards, 3 phase 4 wire, main lugs, 120/208 V, 100 amp, 24 circuits, NQ, in…" at bounding box center [847, 176] width 565 height 62
type textarea "EQ, panel LP 1, 3 phase 4 wire, main lugs, 120/208 V, 125 amp, 24 circuits, NQ,…"
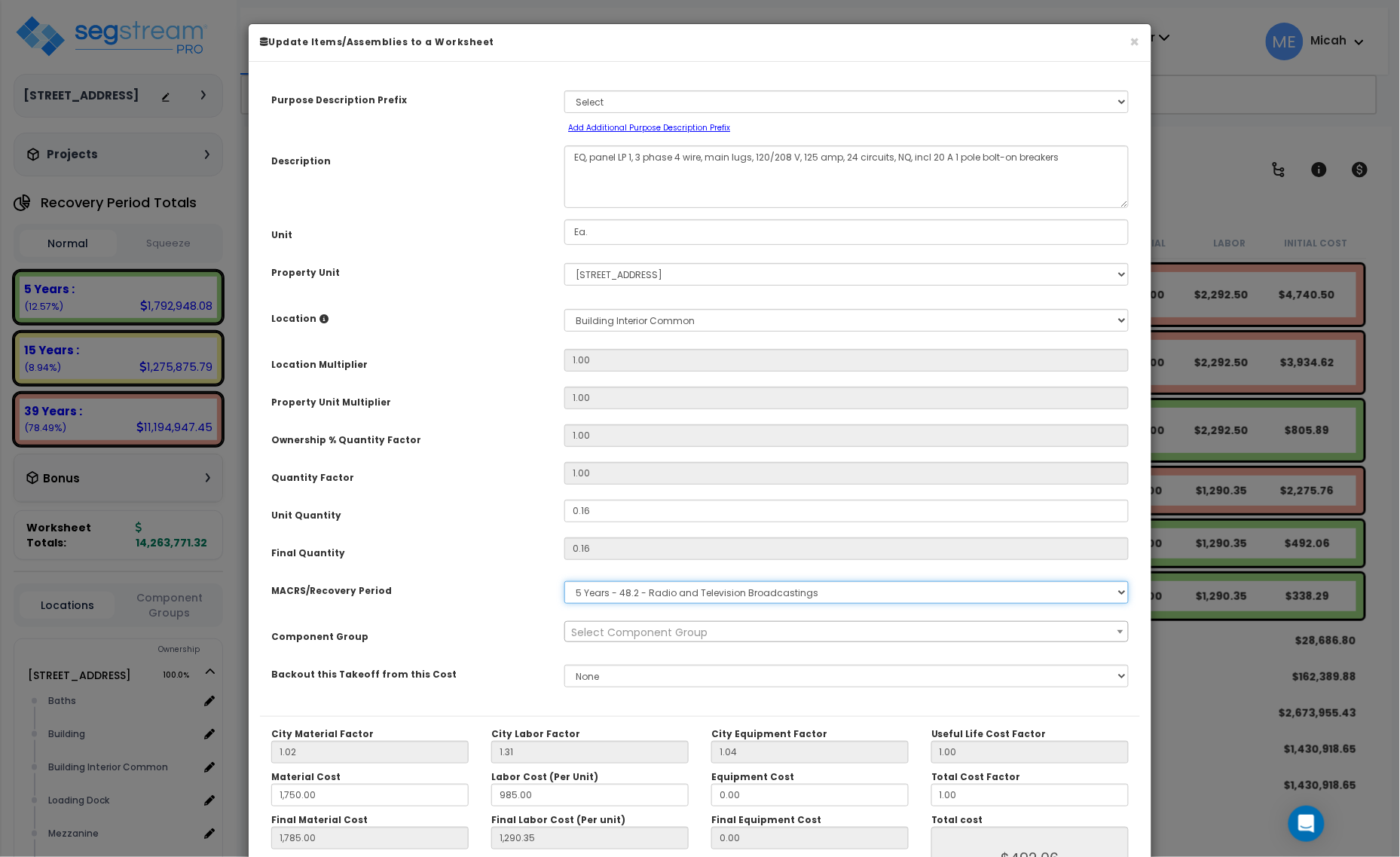
click at [641, 600] on select "Select MACRS/Recovery Period 5 Years - 57.0 - Distributive Trades & Services 5 …" at bounding box center [847, 592] width 565 height 22
select select "3667"
click at [565, 581] on select "Select MACRS/Recovery Period 5 Years - 57.0 - Distributive Trades & Services 5 …" at bounding box center [847, 592] width 565 height 22
select select "57033"
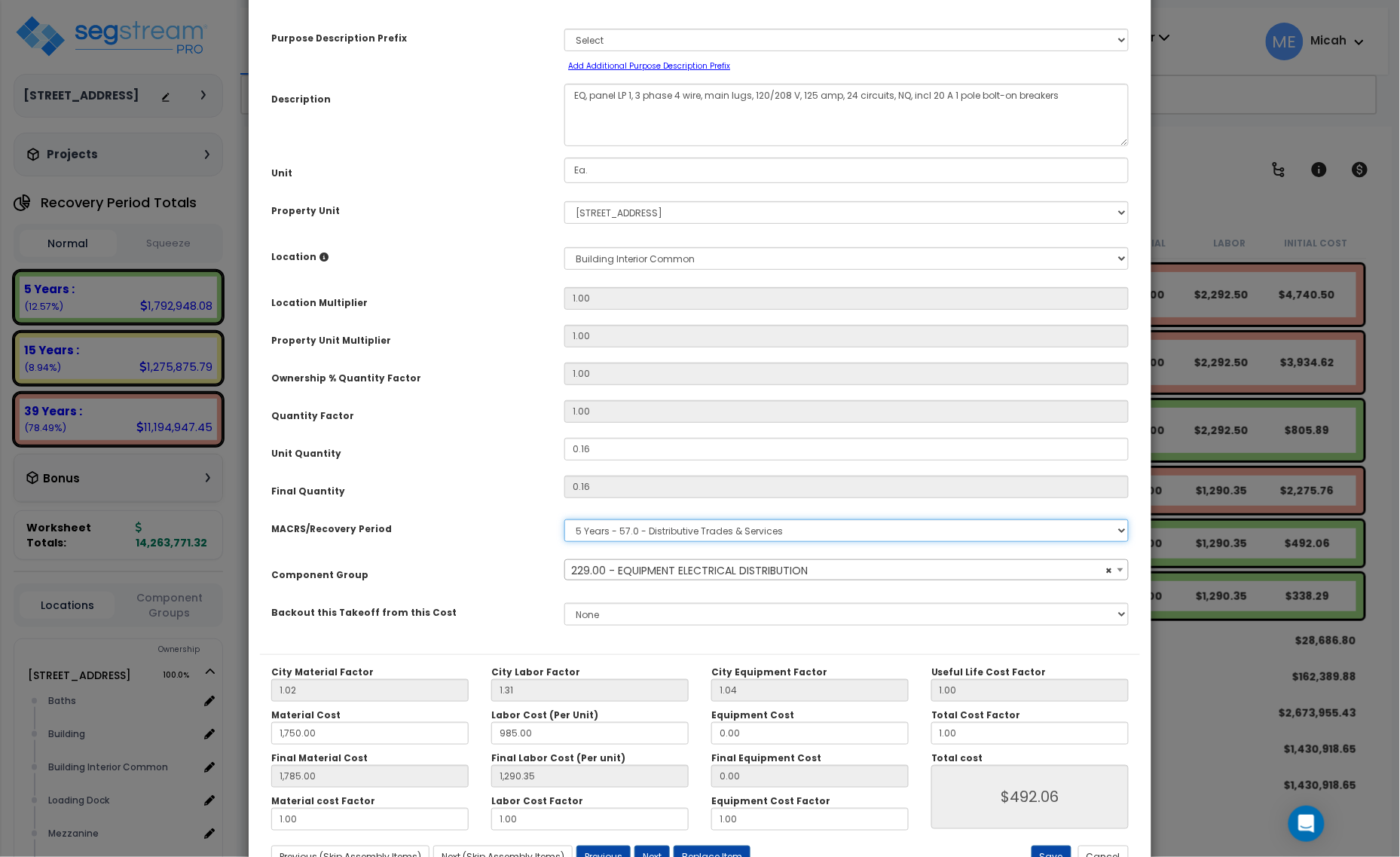
scroll to position [118, 0]
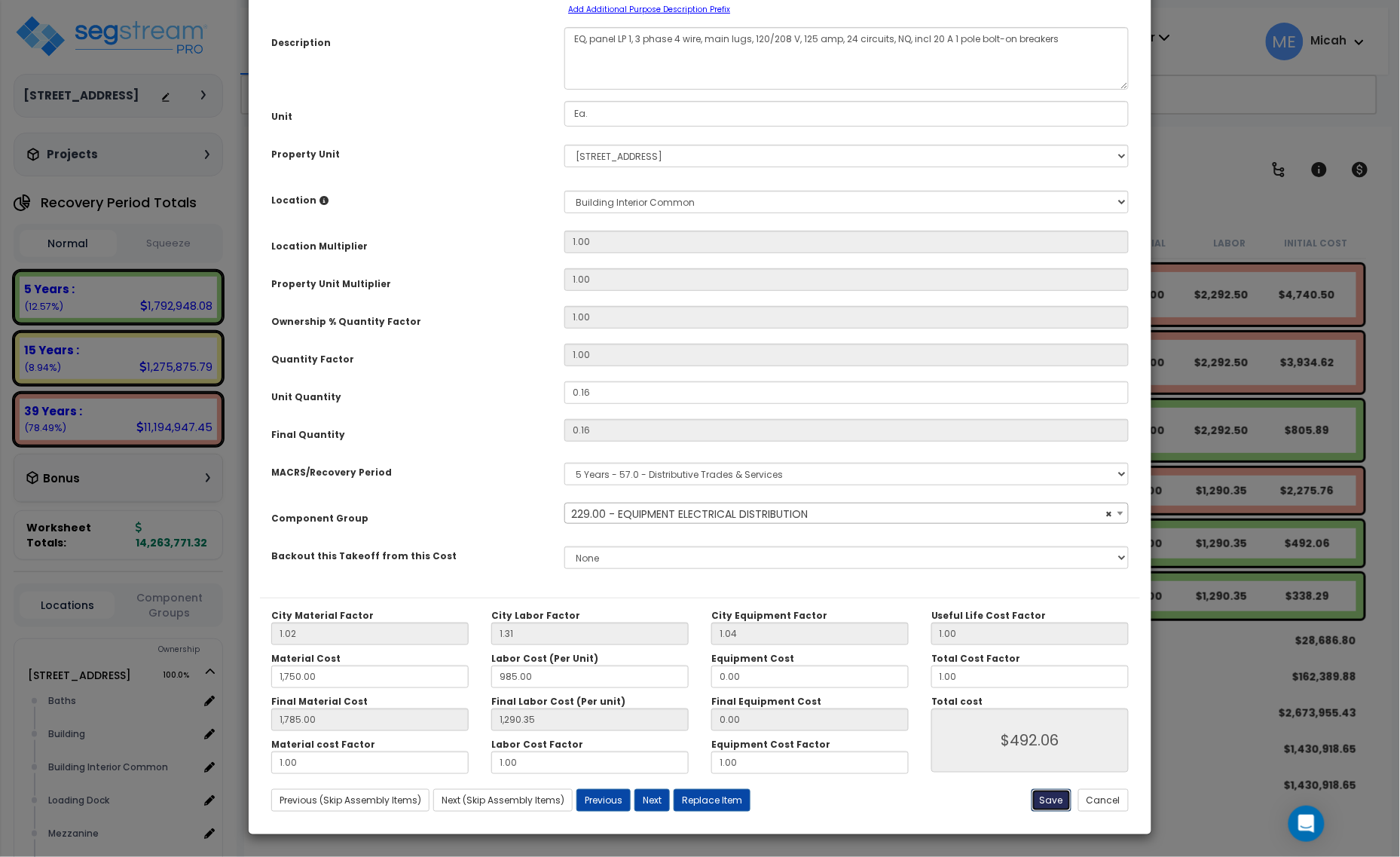
click at [1044, 797] on button "Save" at bounding box center [1051, 800] width 40 height 22
type input "1750.00"
type input "1785.00"
type input "1290.35"
type input "492.06"
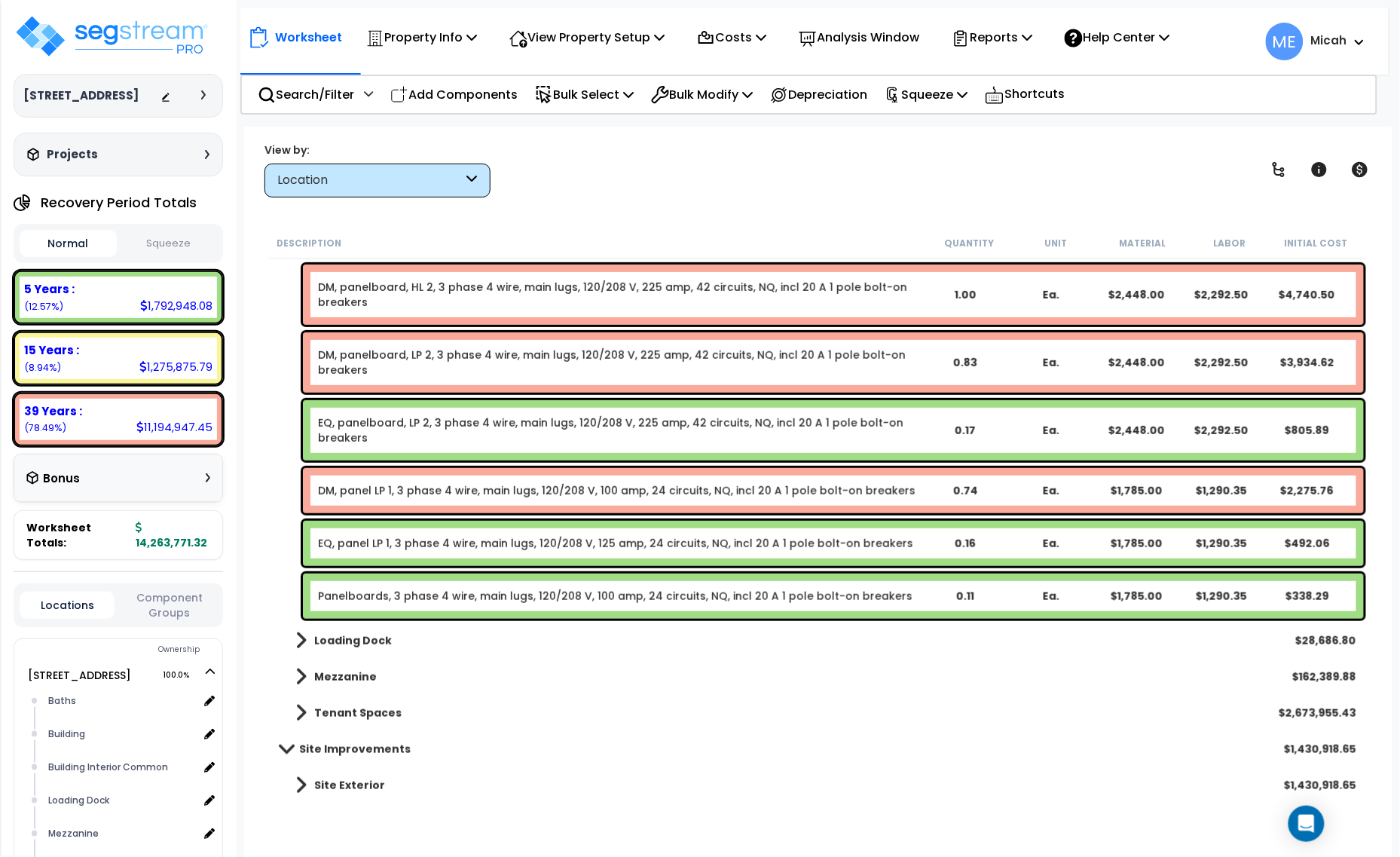
click at [472, 496] on link "DM, panel LP 1, 3 phase 4 wire, main lugs, 120/208 V, 100 amp, 24 circuits, NQ,…" at bounding box center [616, 491] width 597 height 15
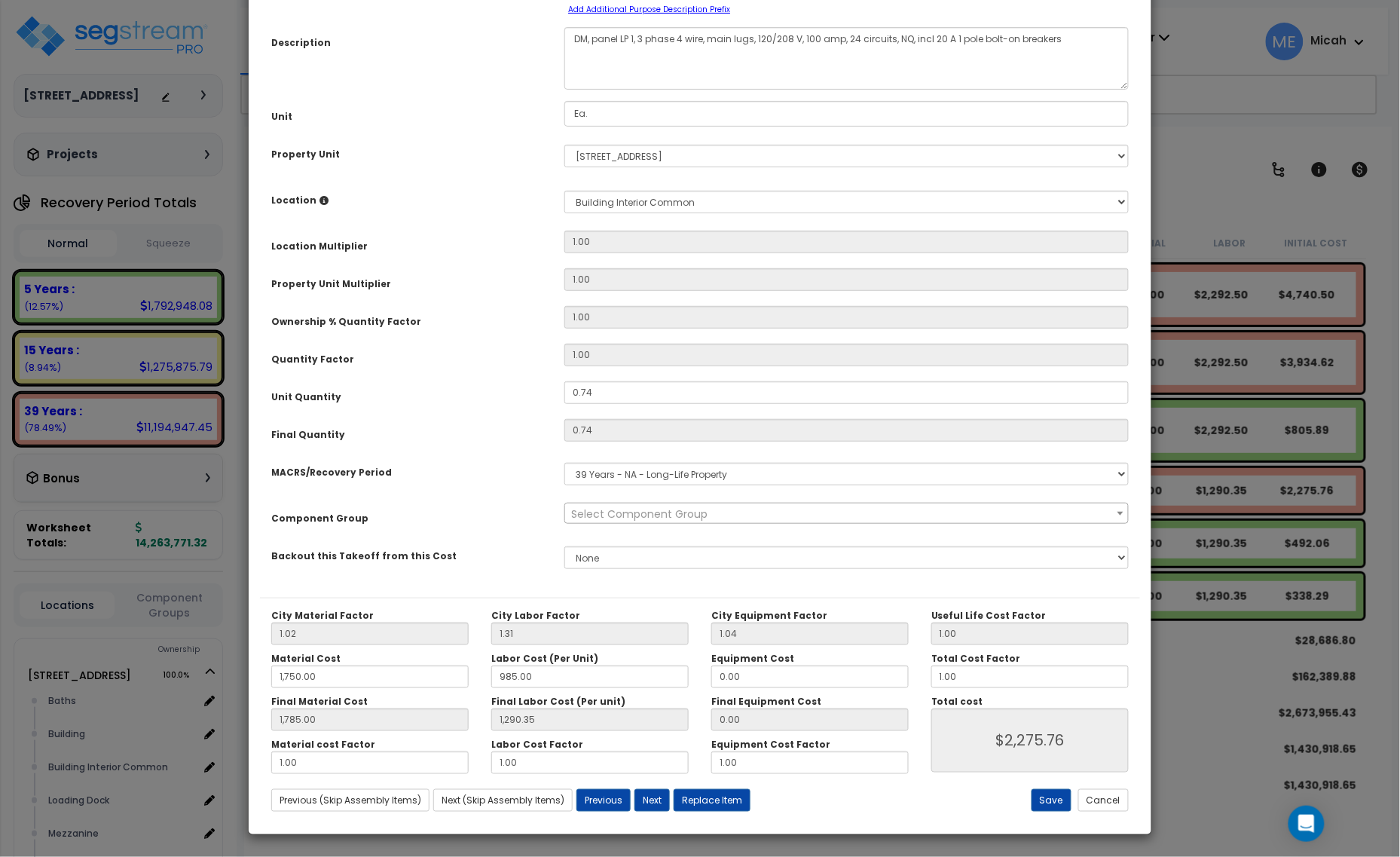
scroll to position [0, 0]
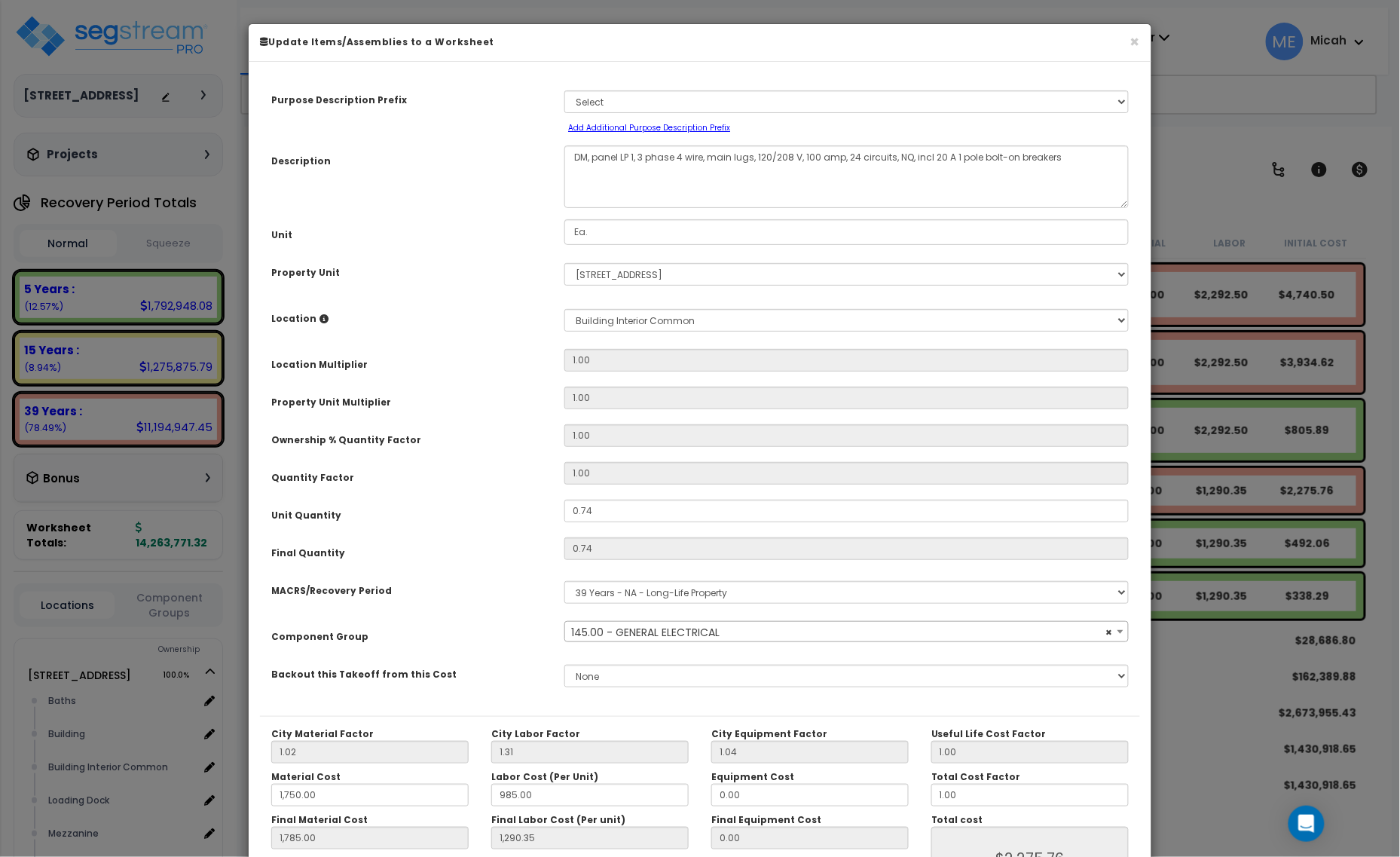
select select "56955"
click at [819, 155] on textarea "DM, panel LP 1, 3 phase 4 wire, main lugs, 120/208 V, 100 amp, 24 circuits, NQ,…" at bounding box center [847, 176] width 565 height 62
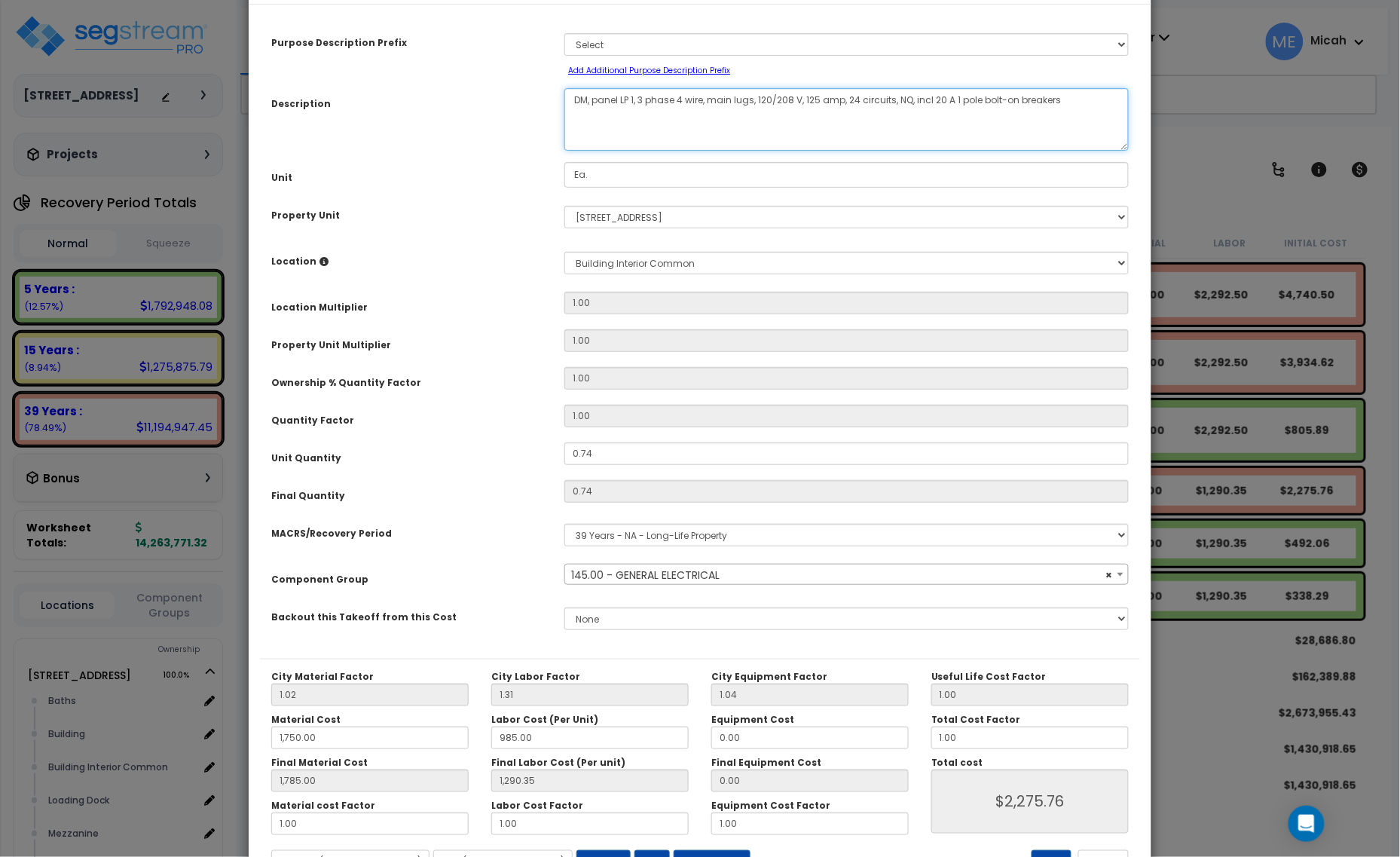
scroll to position [118, 0]
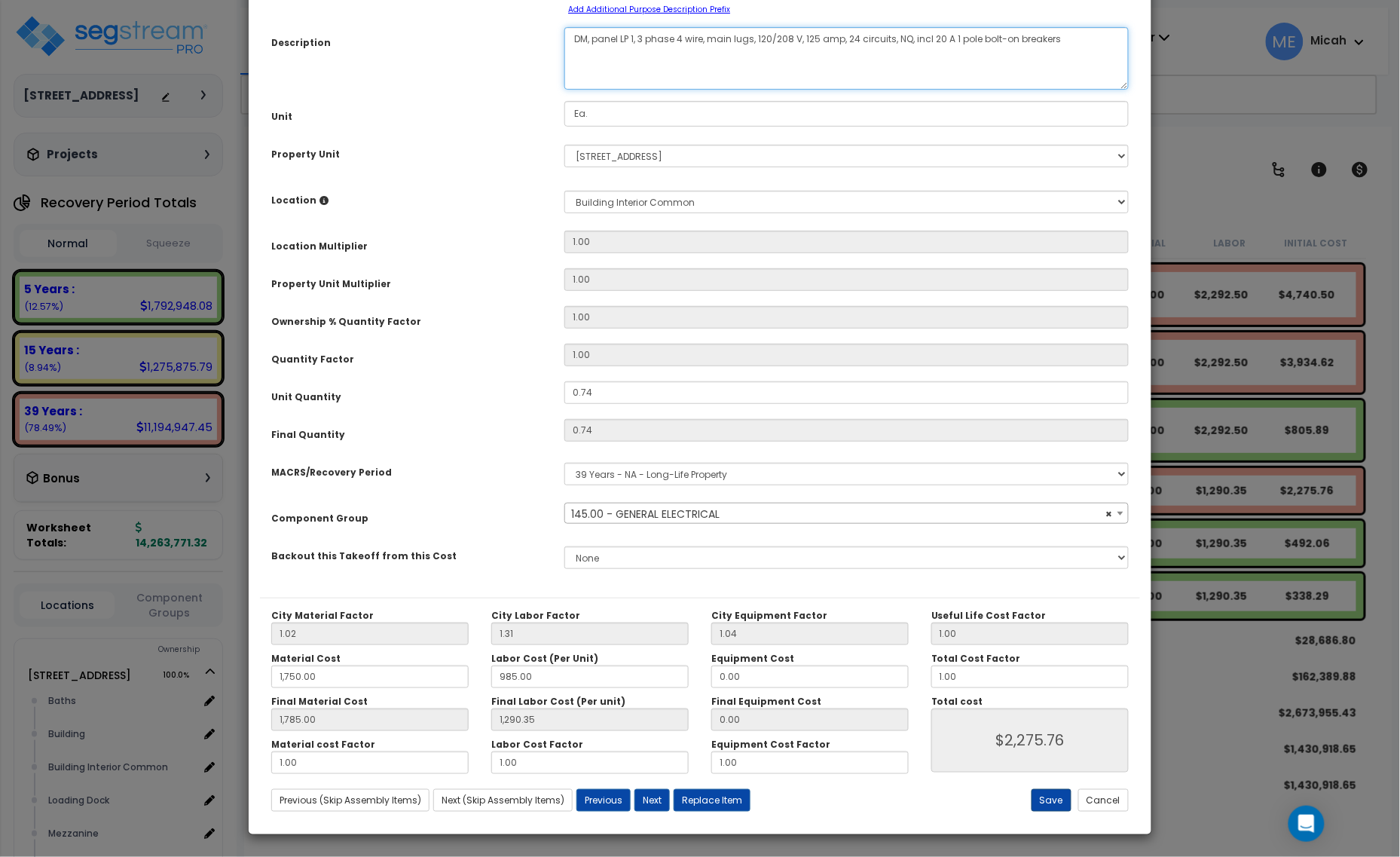
type textarea "DM, panel LP 1, 3 phase 4 wire, main lugs, 120/208 V, 125 amp, 24 circuits, NQ,…"
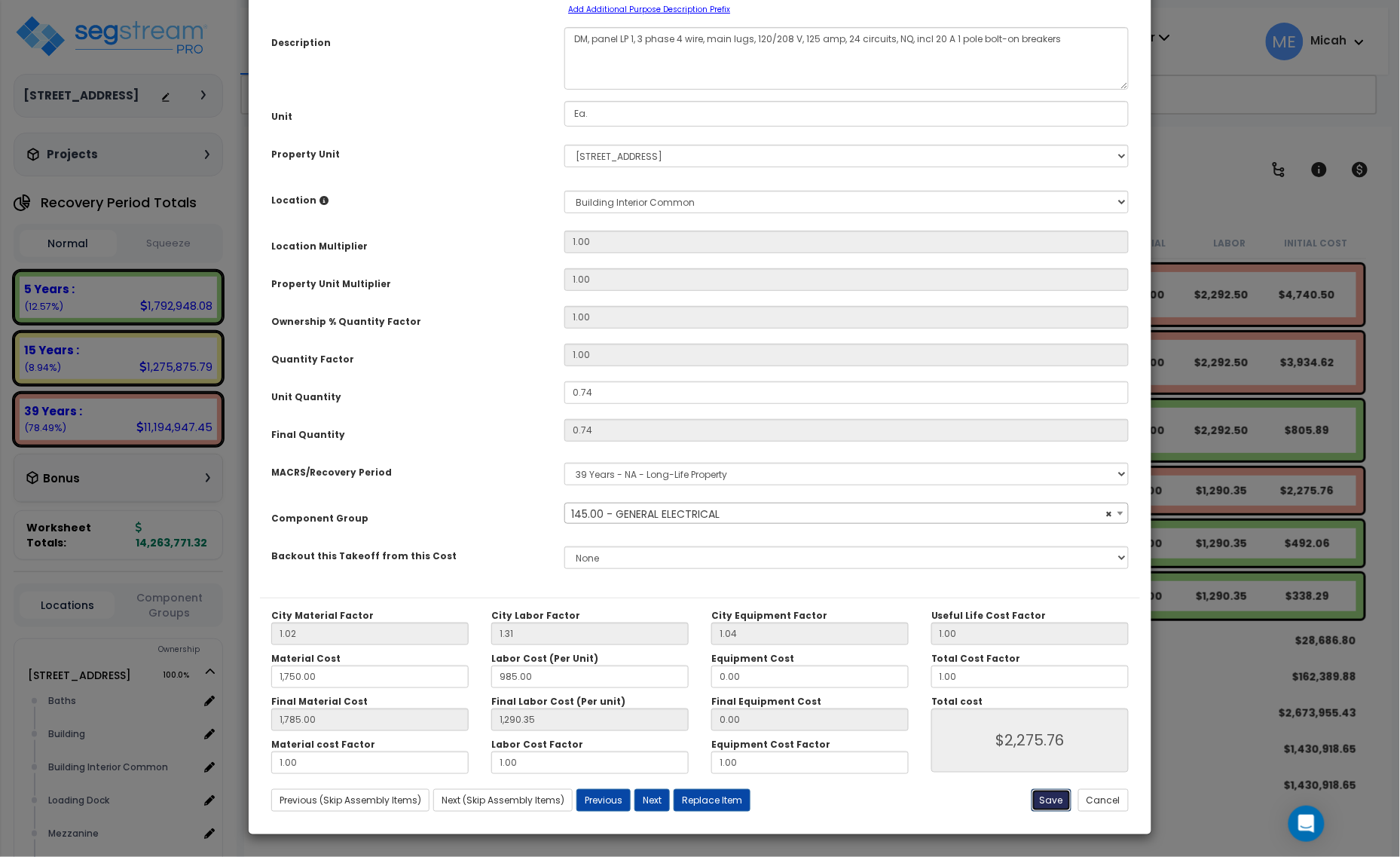
click at [1044, 800] on button "Save" at bounding box center [1051, 800] width 40 height 22
type input "1750.00"
type input "1785.00"
type input "1290.35"
type input "2275.76"
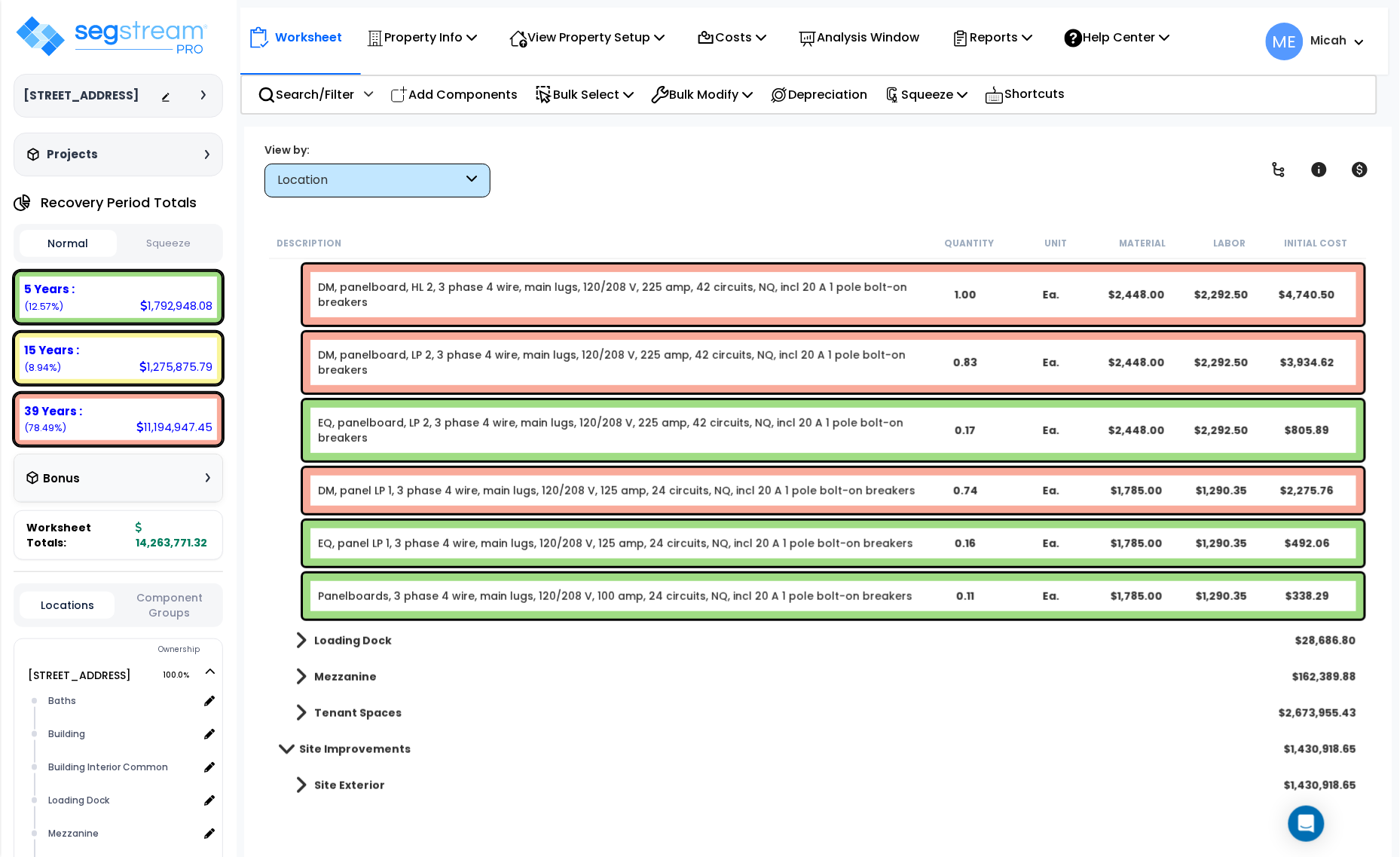
click at [400, 594] on link "Panelboards, 3 phase 4 wire, main lugs, 120/208 V, 100 amp, 24 circuits, NQ, in…" at bounding box center [615, 597] width 595 height 15
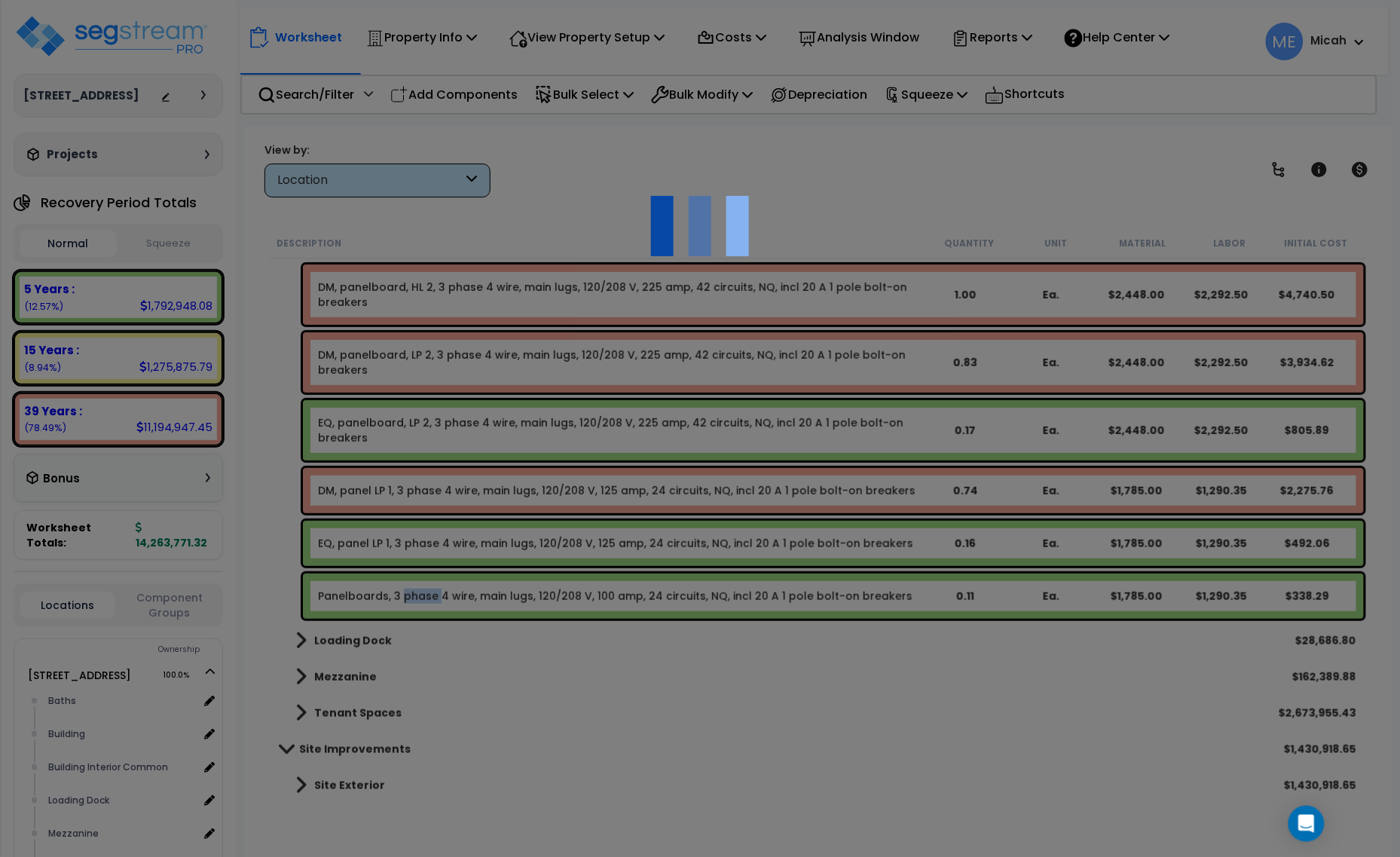
select select "68650"
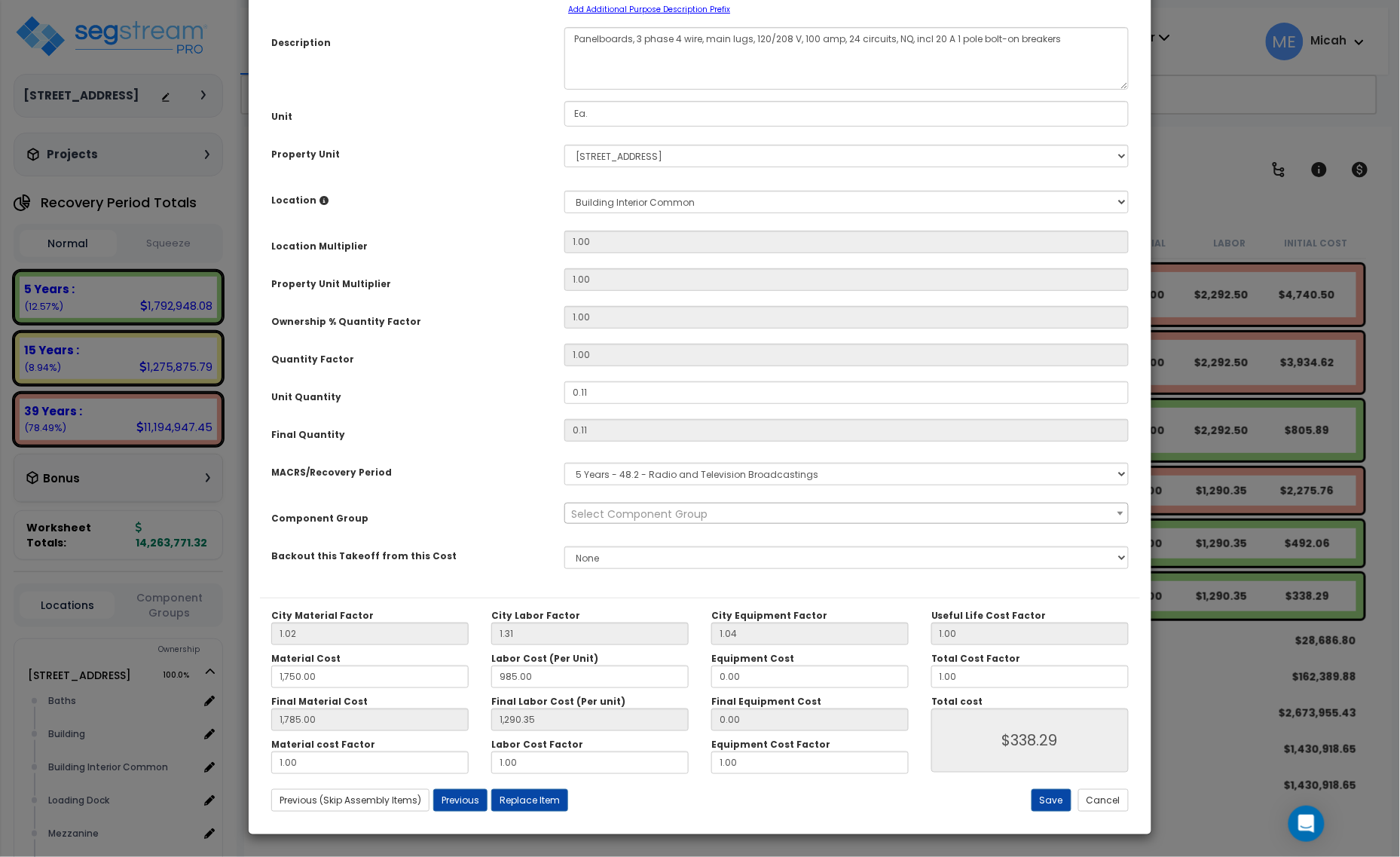
scroll to position [0, 0]
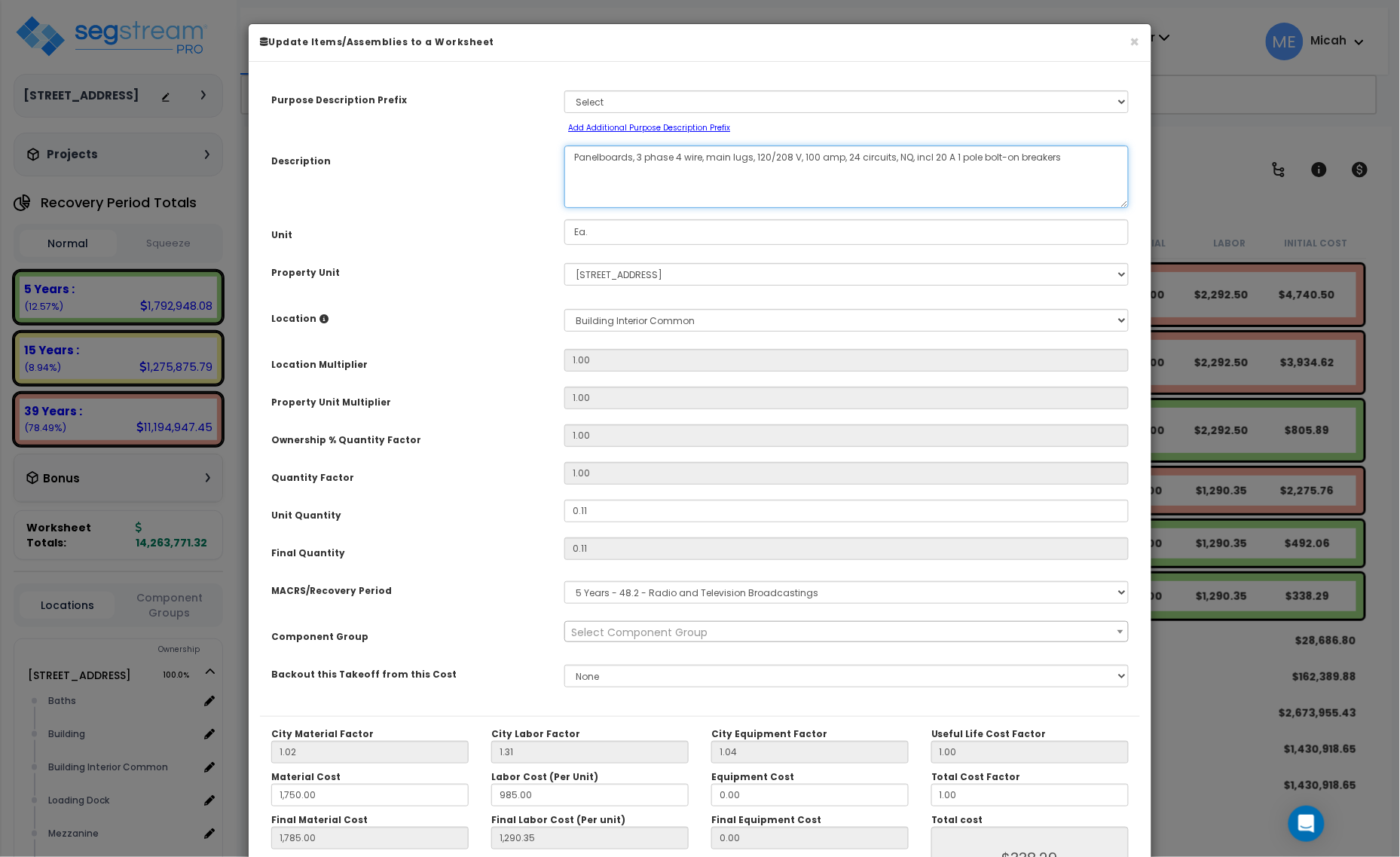
click at [566, 156] on textarea "Panelboards, 3 phase 4 wire, main lugs, 120/208 V, 100 amp, 24 circuits, NQ, in…" at bounding box center [847, 176] width 565 height 62
click at [811, 153] on textarea "Panelboards, 3 phase 4 wire, main lugs, 120/208 V, 100 amp, 24 circuits, NQ, in…" at bounding box center [847, 176] width 565 height 62
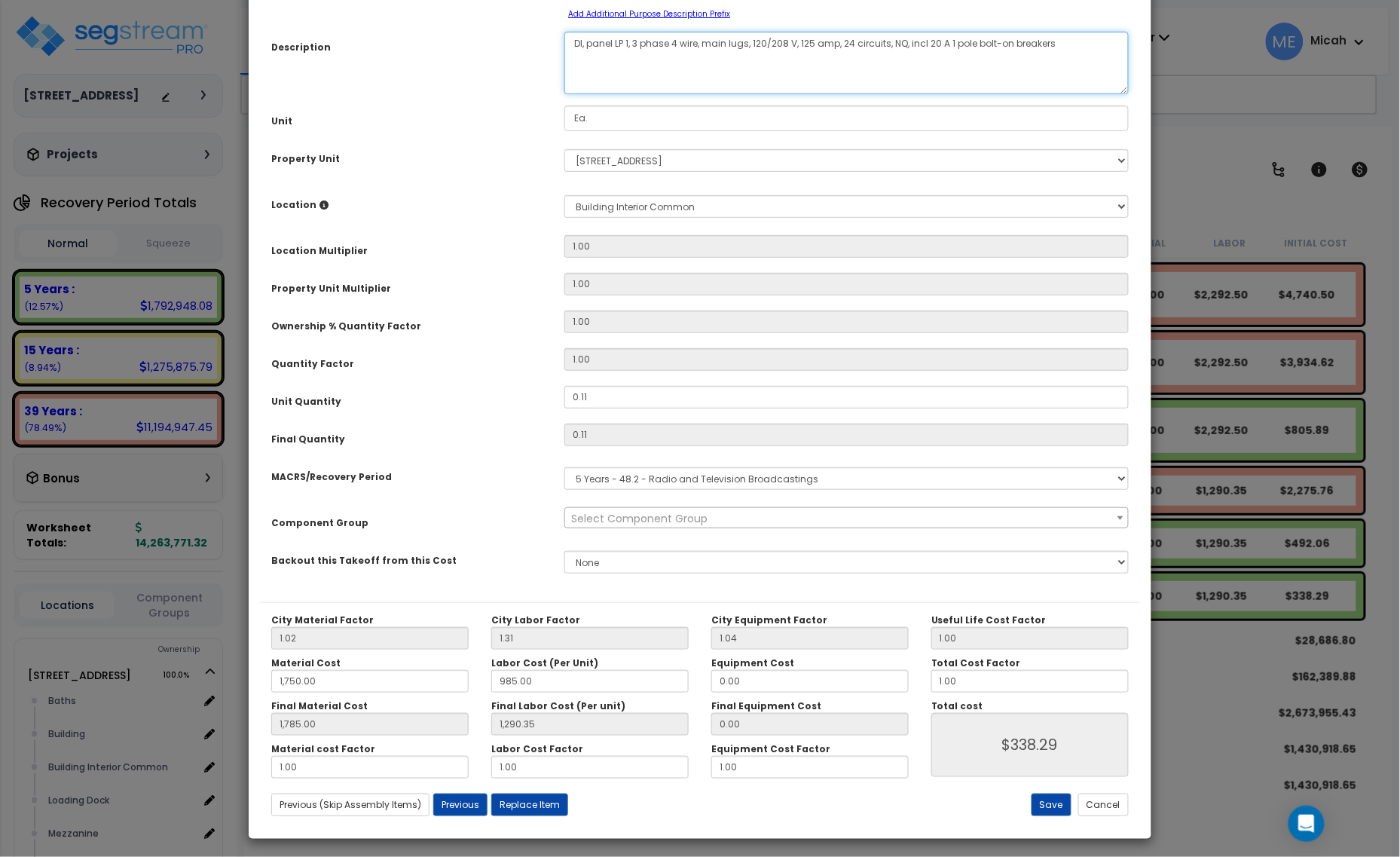
scroll to position [118, 0]
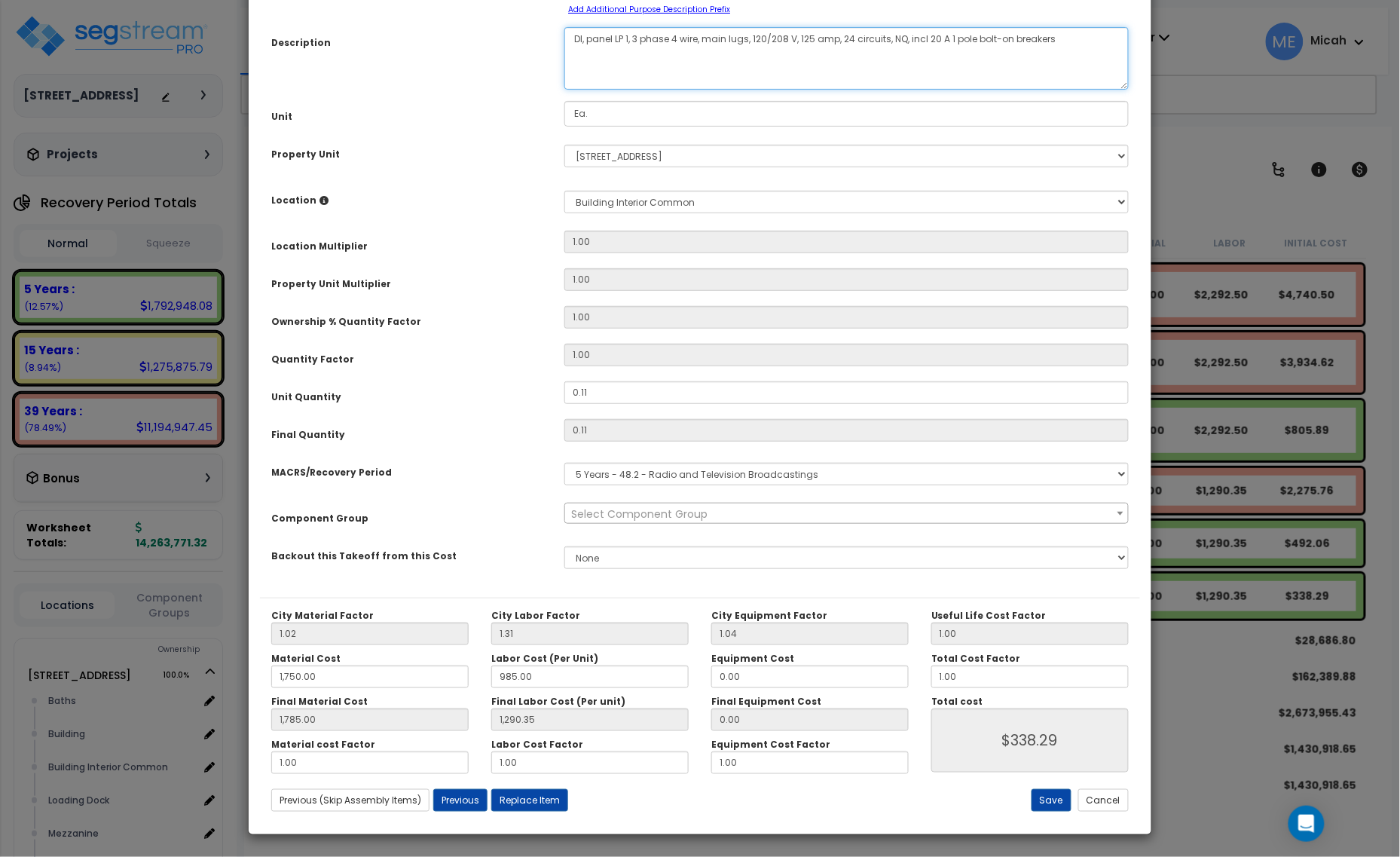
type textarea "DI, panel LP 1, 3 phase 4 wire, main lugs, 120/208 V, 125 amp, 24 circuits, NQ,…"
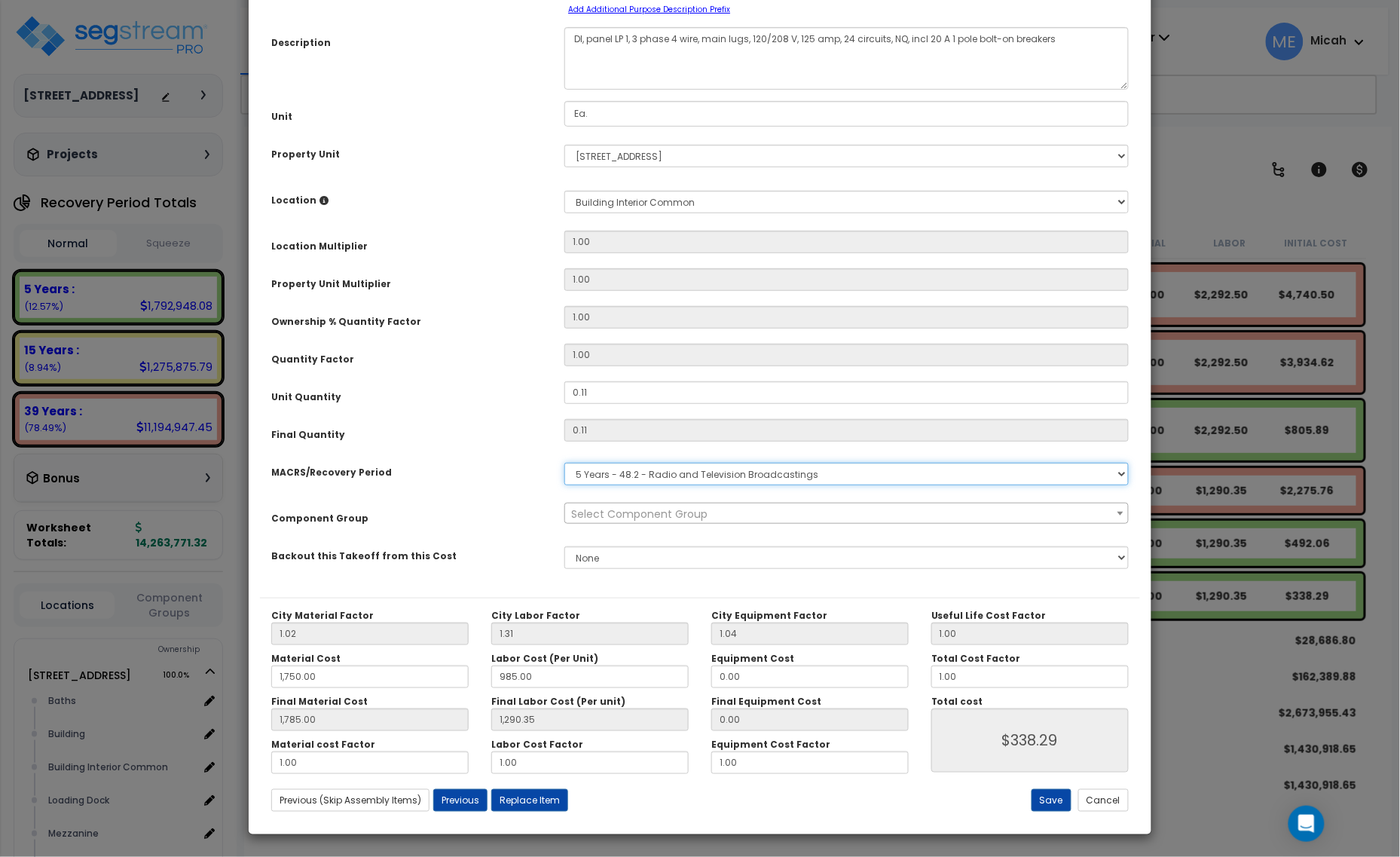
click at [616, 473] on select "Select MACRS/Recovery Period 5 Years - 57.0 - Distributive Trades & Services 5 …" at bounding box center [847, 473] width 565 height 22
select select "3667"
click at [565, 463] on select "Select MACRS/Recovery Period 5 Years - 57.0 - Distributive Trades & Services 5 …" at bounding box center [847, 473] width 565 height 22
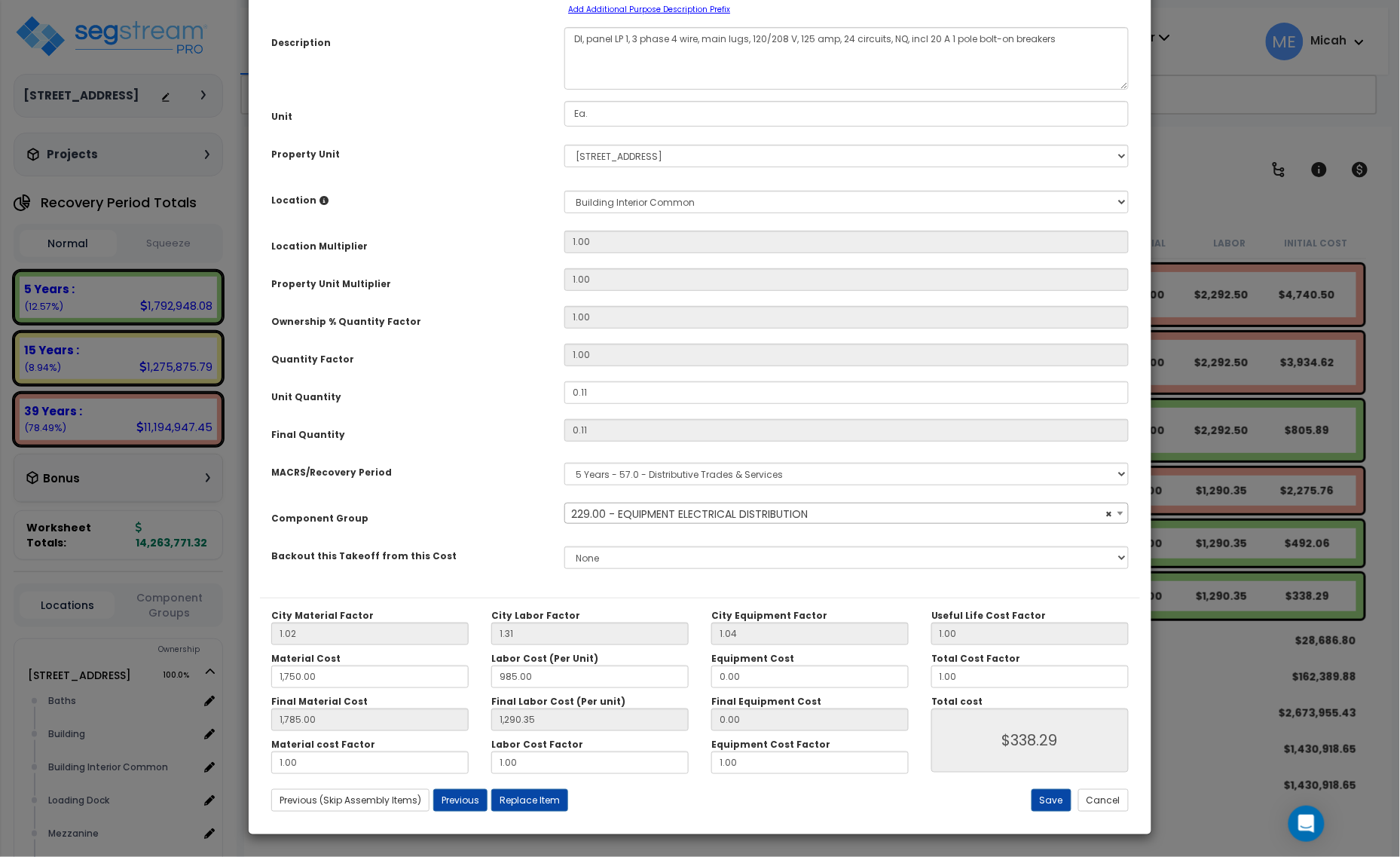
click at [642, 515] on span "× 229.00 - EQUIPMENT ELECTRICAL DISTRIBUTION" at bounding box center [846, 513] width 562 height 21
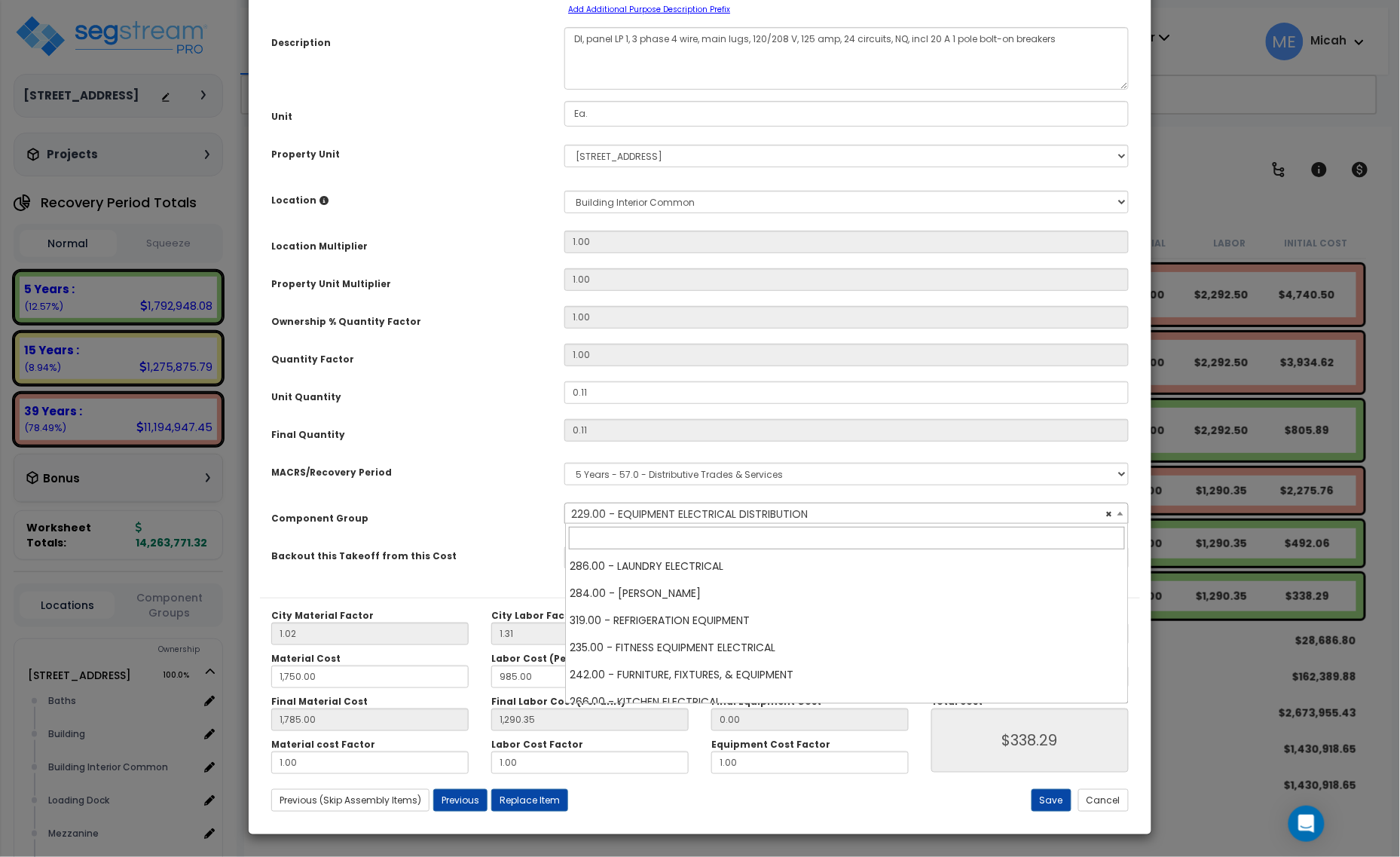
scroll to position [3201, 0]
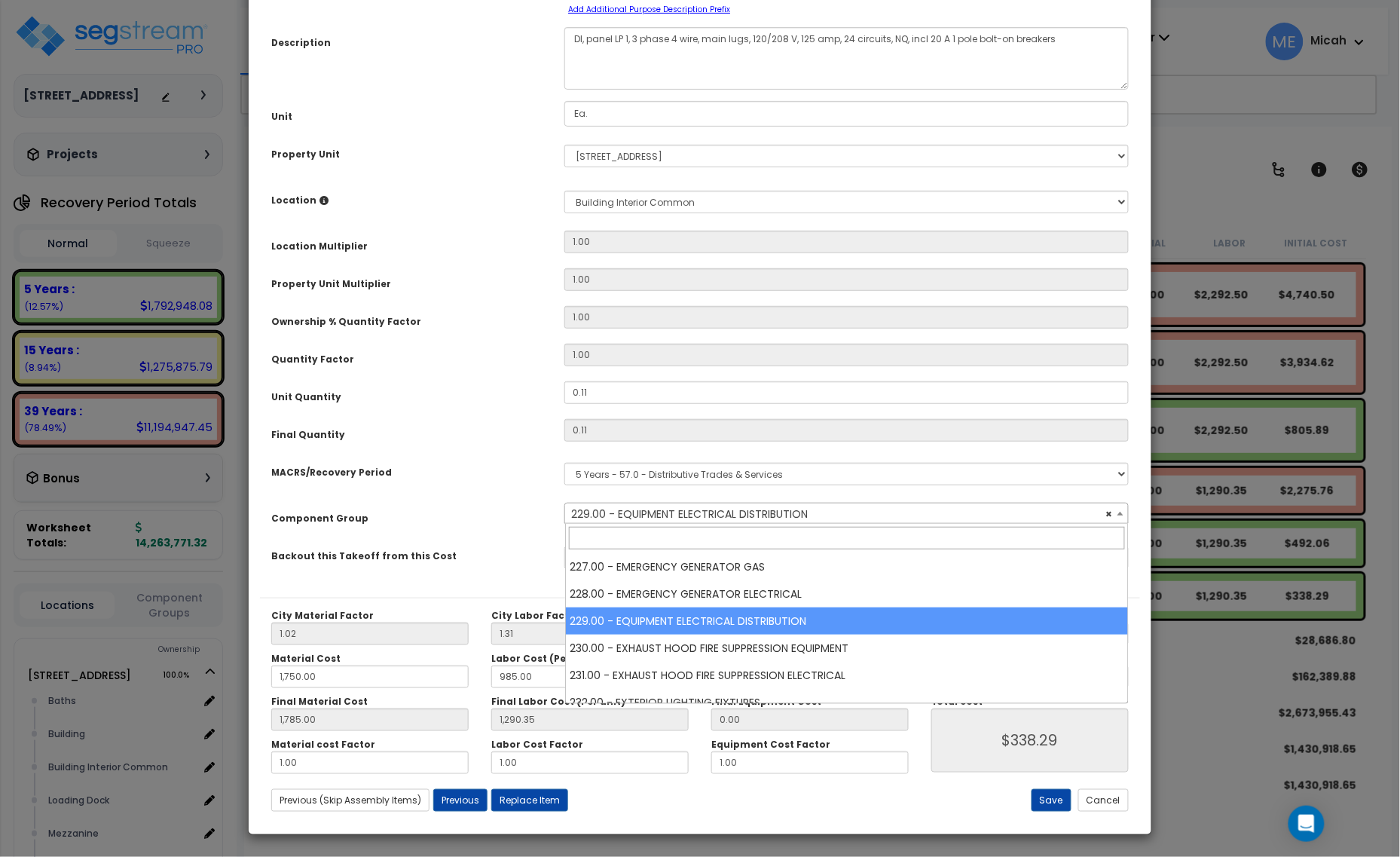
select select "57033"
click at [642, 515] on span "× 229.00 - EQUIPMENT ELECTRICAL DISTRIBUTION" at bounding box center [846, 513] width 562 height 21
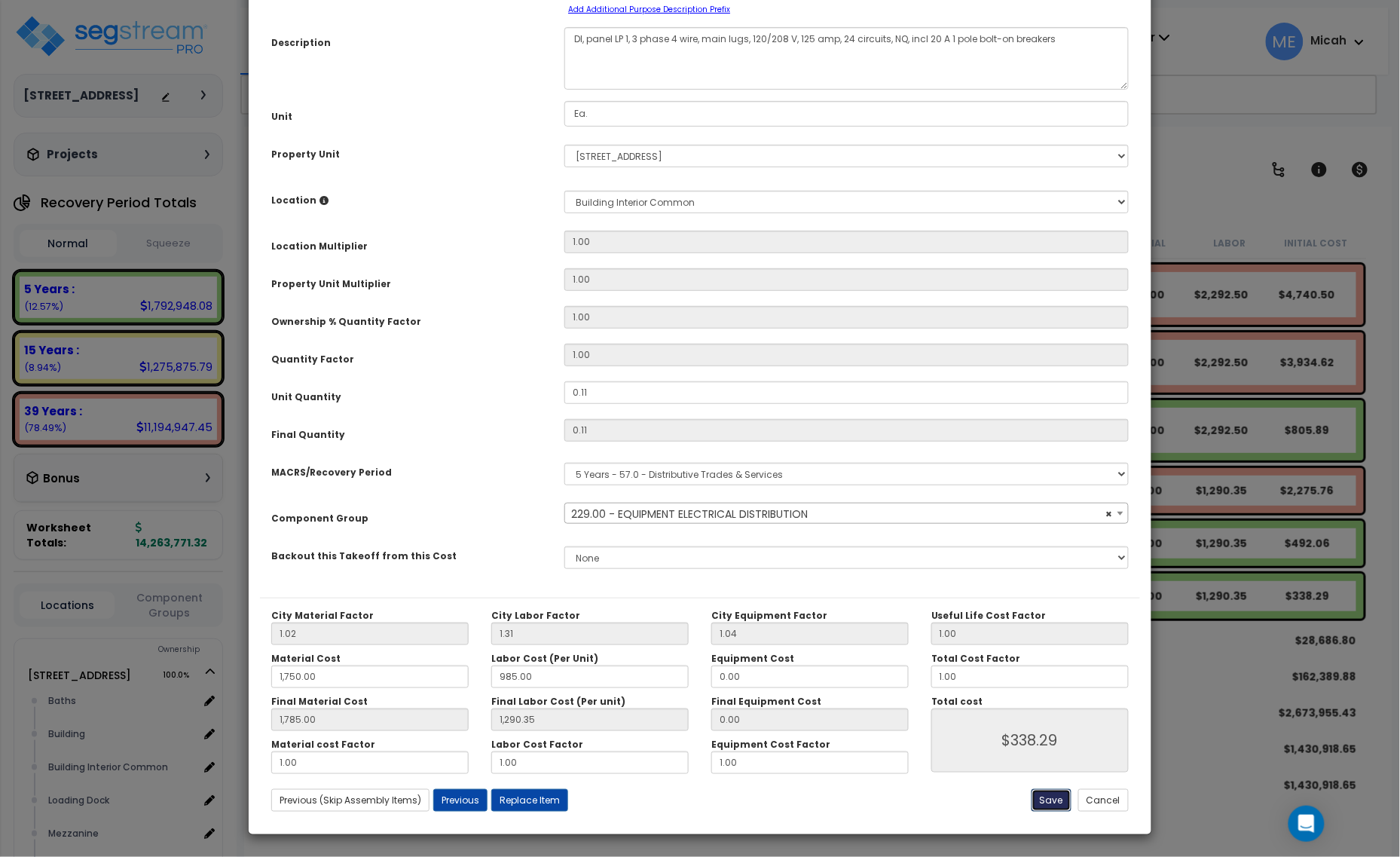
click at [1055, 806] on button "Save" at bounding box center [1051, 800] width 40 height 22
type input "1750.00"
type input "1785.00"
type input "1290.35"
type input "338.29"
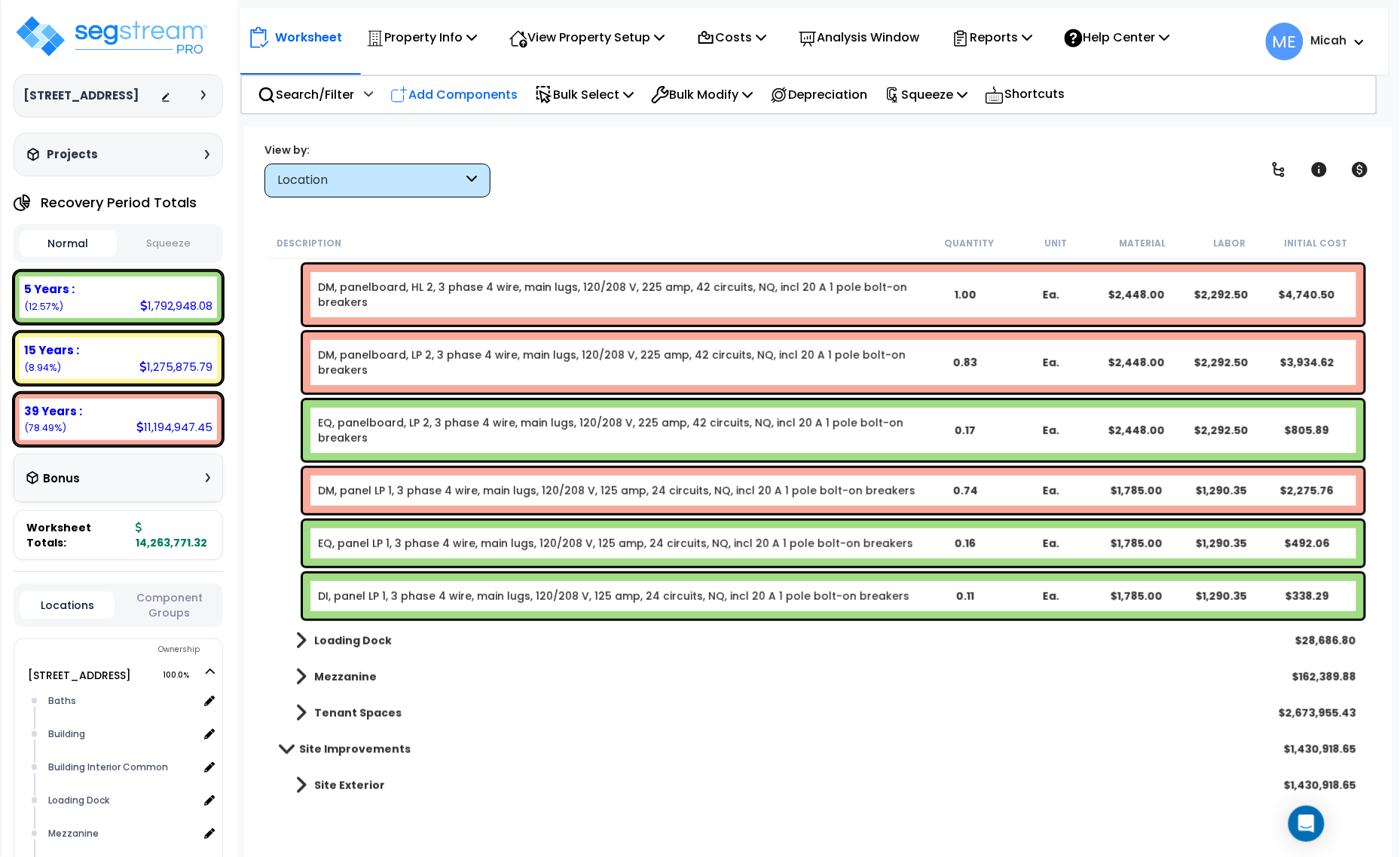
click at [476, 85] on p "Add Components" at bounding box center [453, 94] width 127 height 20
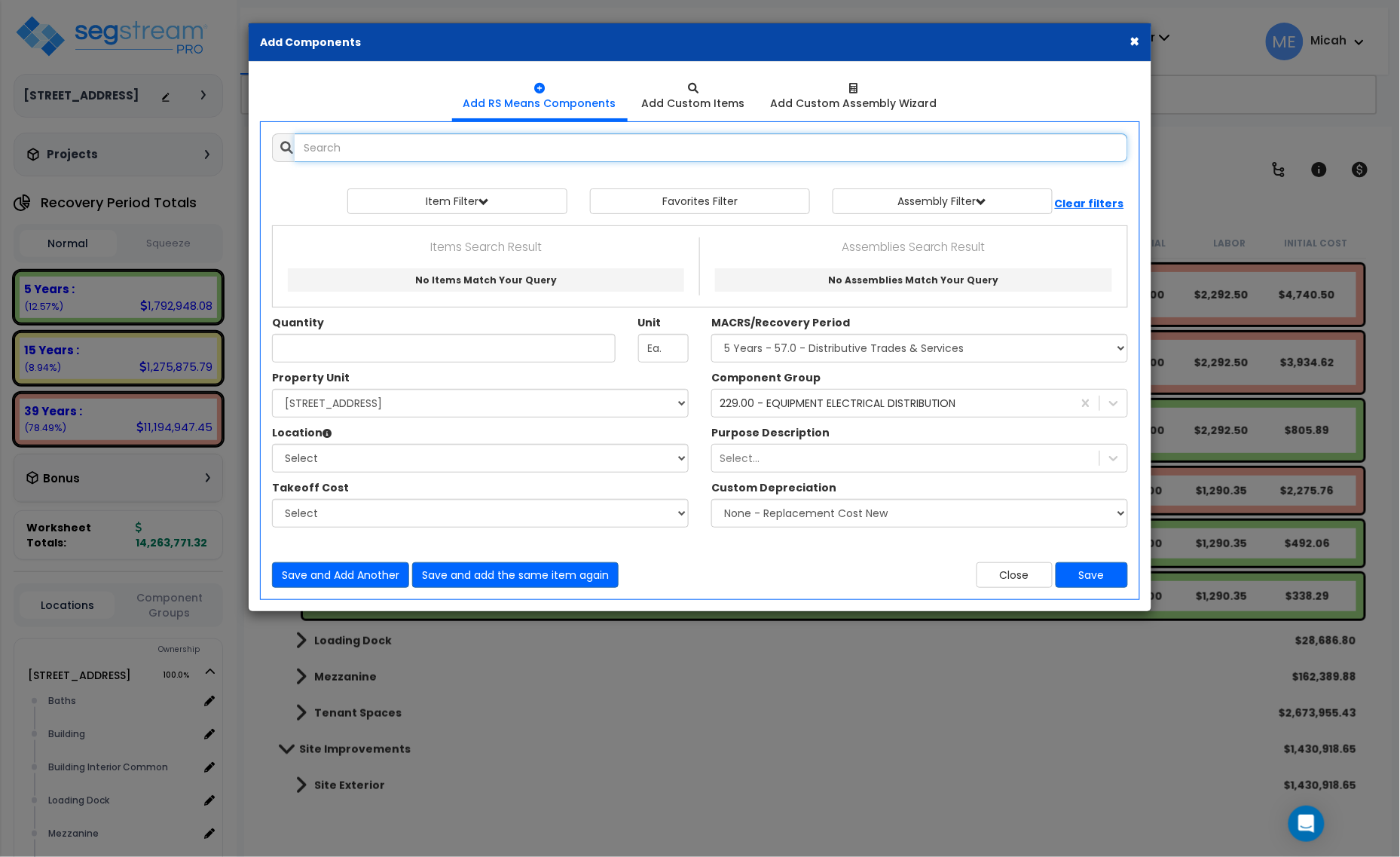
select select
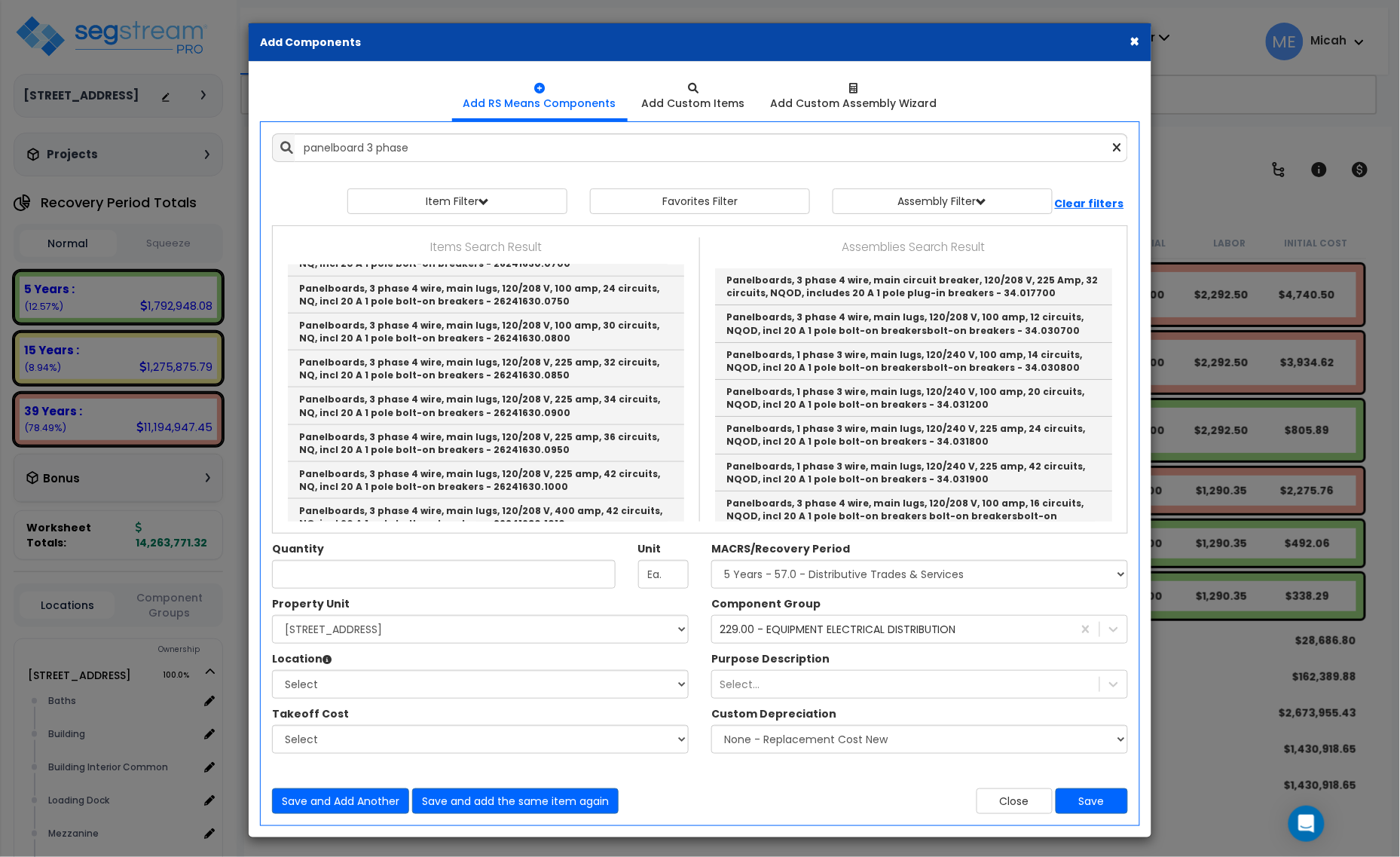
scroll to position [471, 0]
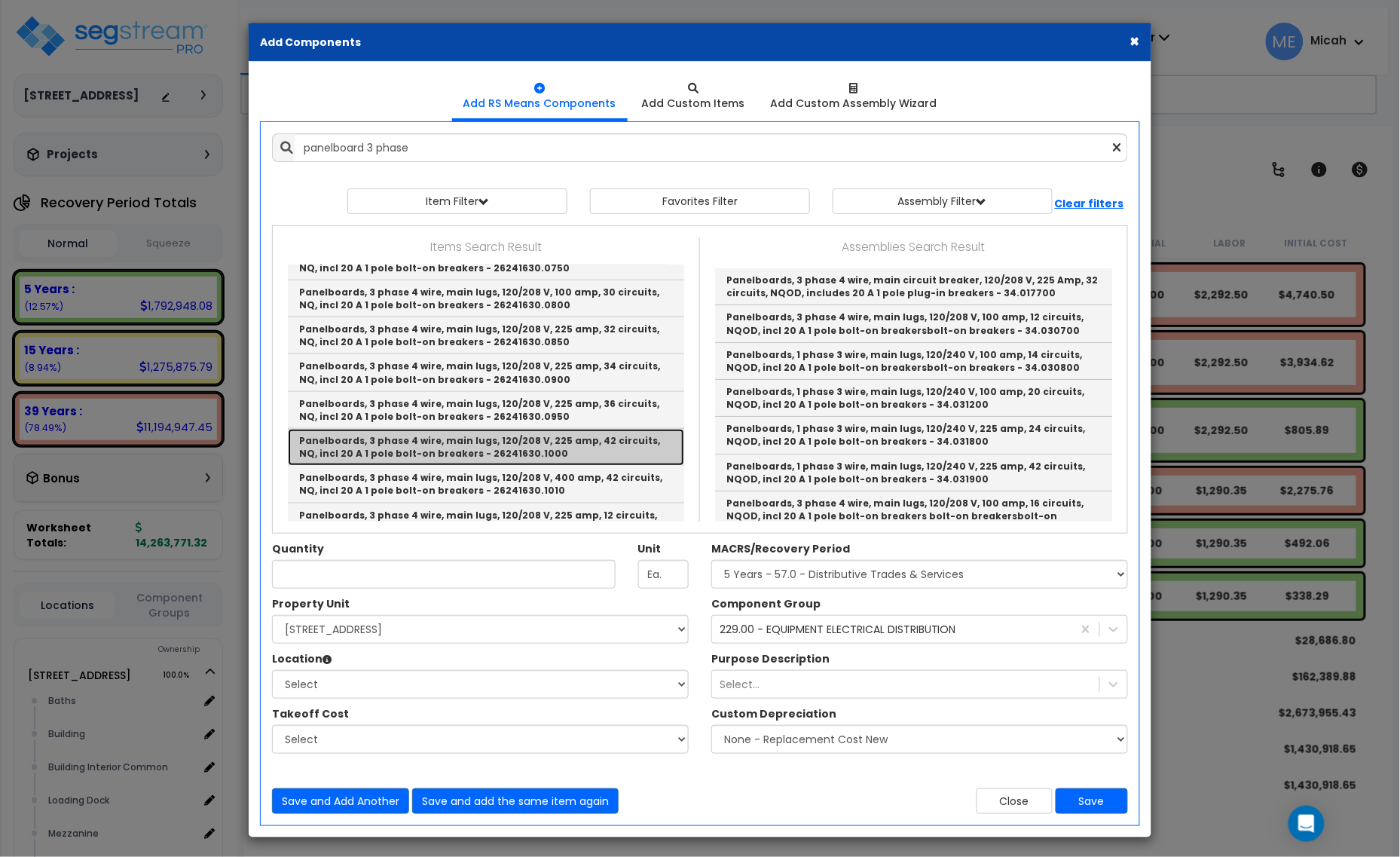
click at [502, 449] on link "Panelboards, 3 phase 4 wire, main lugs, 120/208 V, 225 amp, 42 circuits, NQ, in…" at bounding box center [486, 447] width 397 height 37
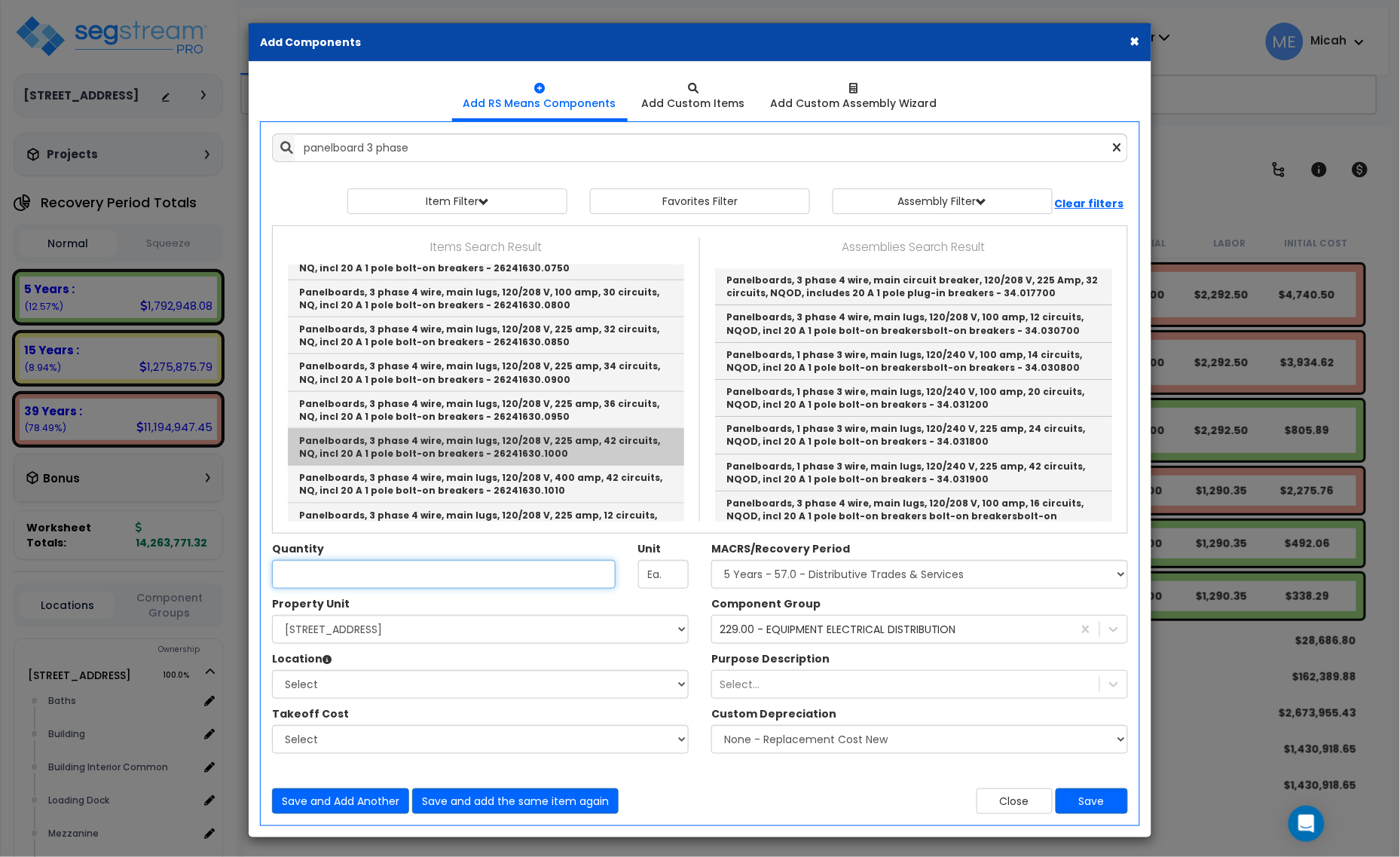
type input "Panelboards, 3 phase 4 wire, main lugs, 120/208 V, 225 amp, 42 circuits, NQ, in…"
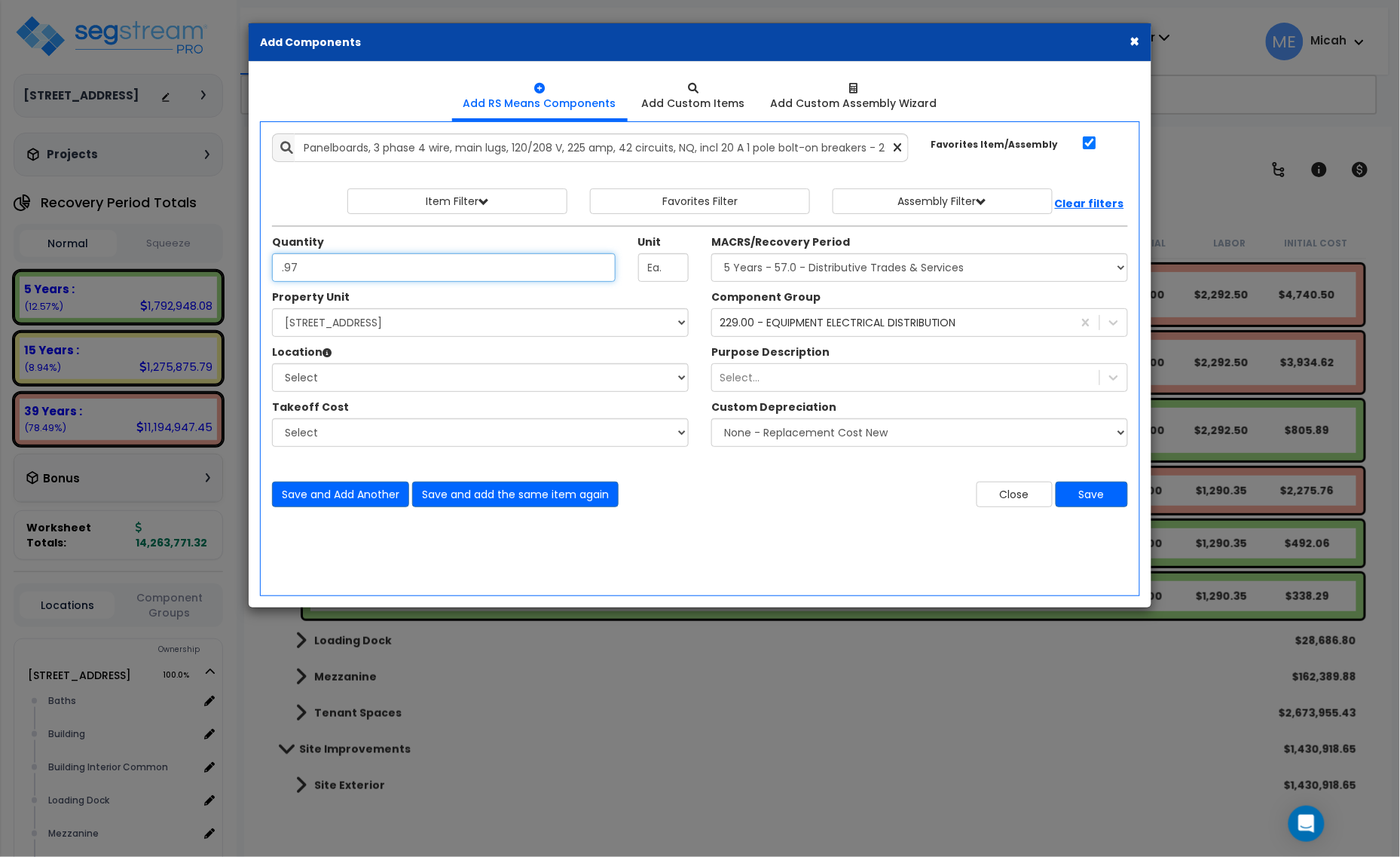
type input ".97"
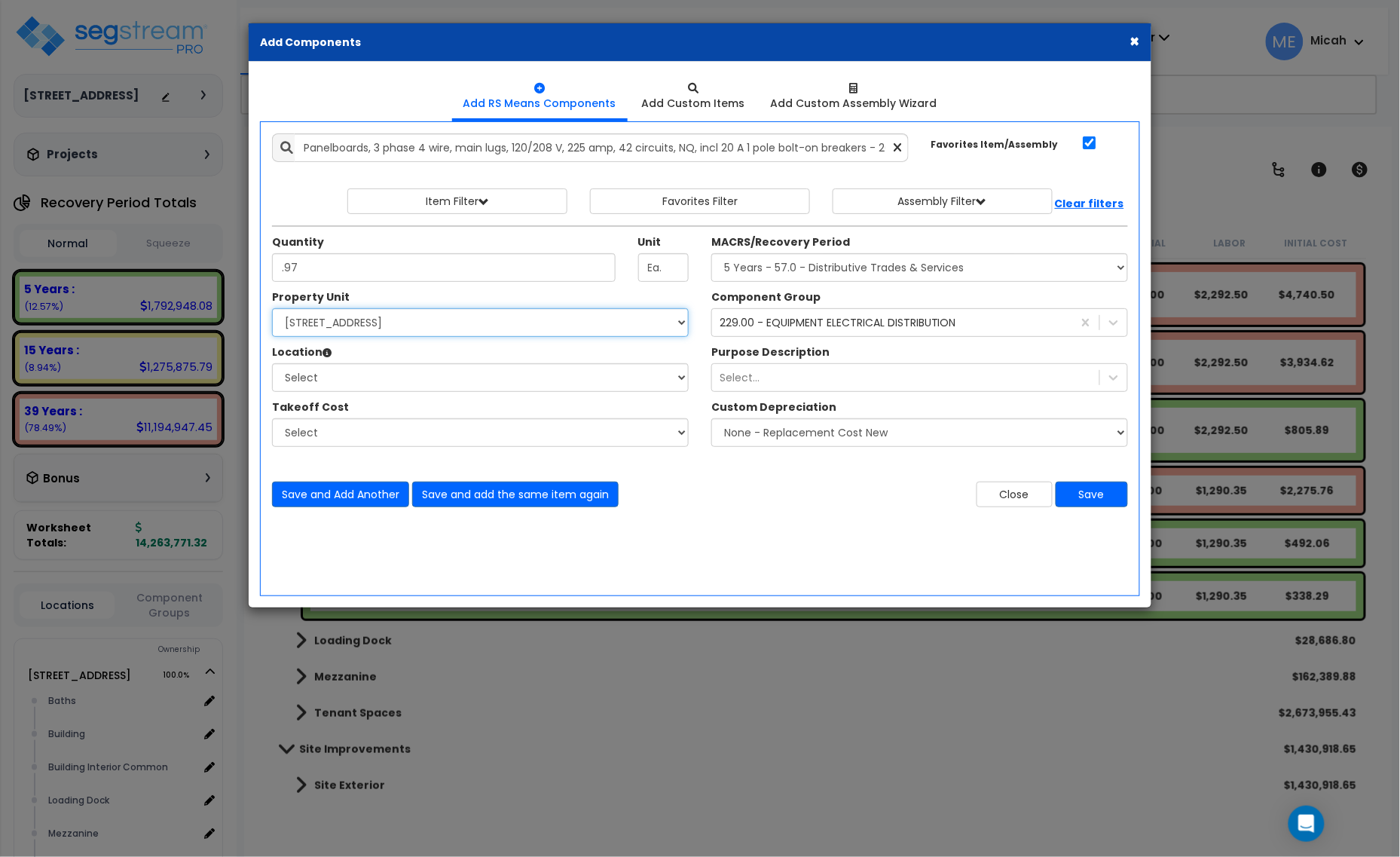
click at [448, 328] on select "Select [STREET_ADDRESS] Site Improvements" at bounding box center [480, 323] width 417 height 28
select select "166495"
click at [272, 309] on select "Select [STREET_ADDRESS] Site Improvements" at bounding box center [480, 323] width 417 height 28
click at [386, 373] on select "Select Baths Building Building Interior Building Interior Common Loading Dock […" at bounding box center [480, 378] width 417 height 28
select select "31689"
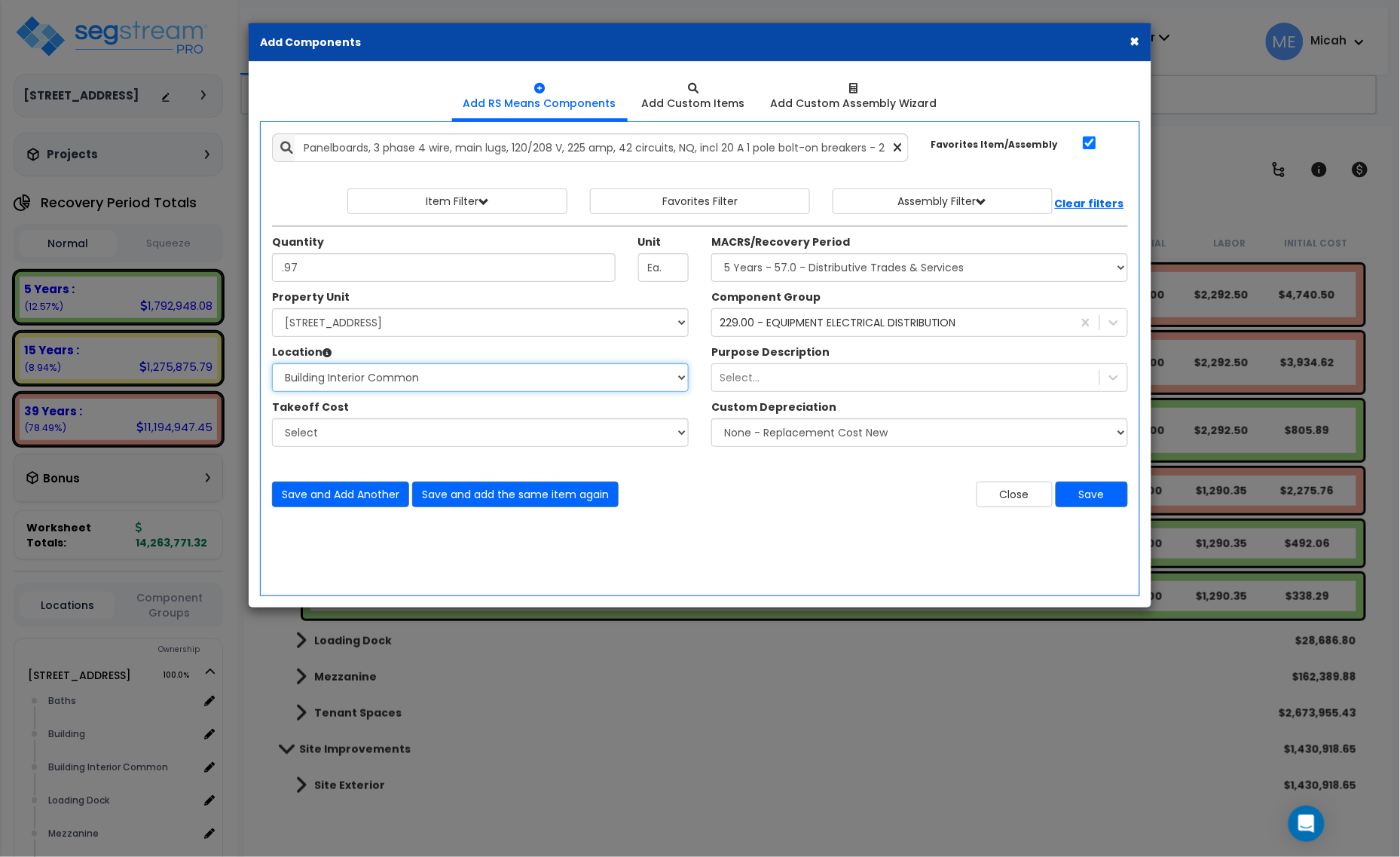
click at [272, 364] on select "Select Baths Building Building Interior Building Interior Common Loading Dock […" at bounding box center [480, 378] width 417 height 28
click at [757, 273] on select "Select MACRS/Recovery Period 5 Years - 57.0 - Distributive Trades & Services 5 …" at bounding box center [919, 267] width 417 height 28
select select "3669"
click at [711, 254] on select "Select MACRS/Recovery Period 5 Years - 57.0 - Distributive Trades & Services 5 …" at bounding box center [919, 267] width 417 height 28
click at [777, 328] on div "229.00 - EQUIPMENT ELECTRICAL DISTRIBUTION" at bounding box center [838, 323] width 236 height 15
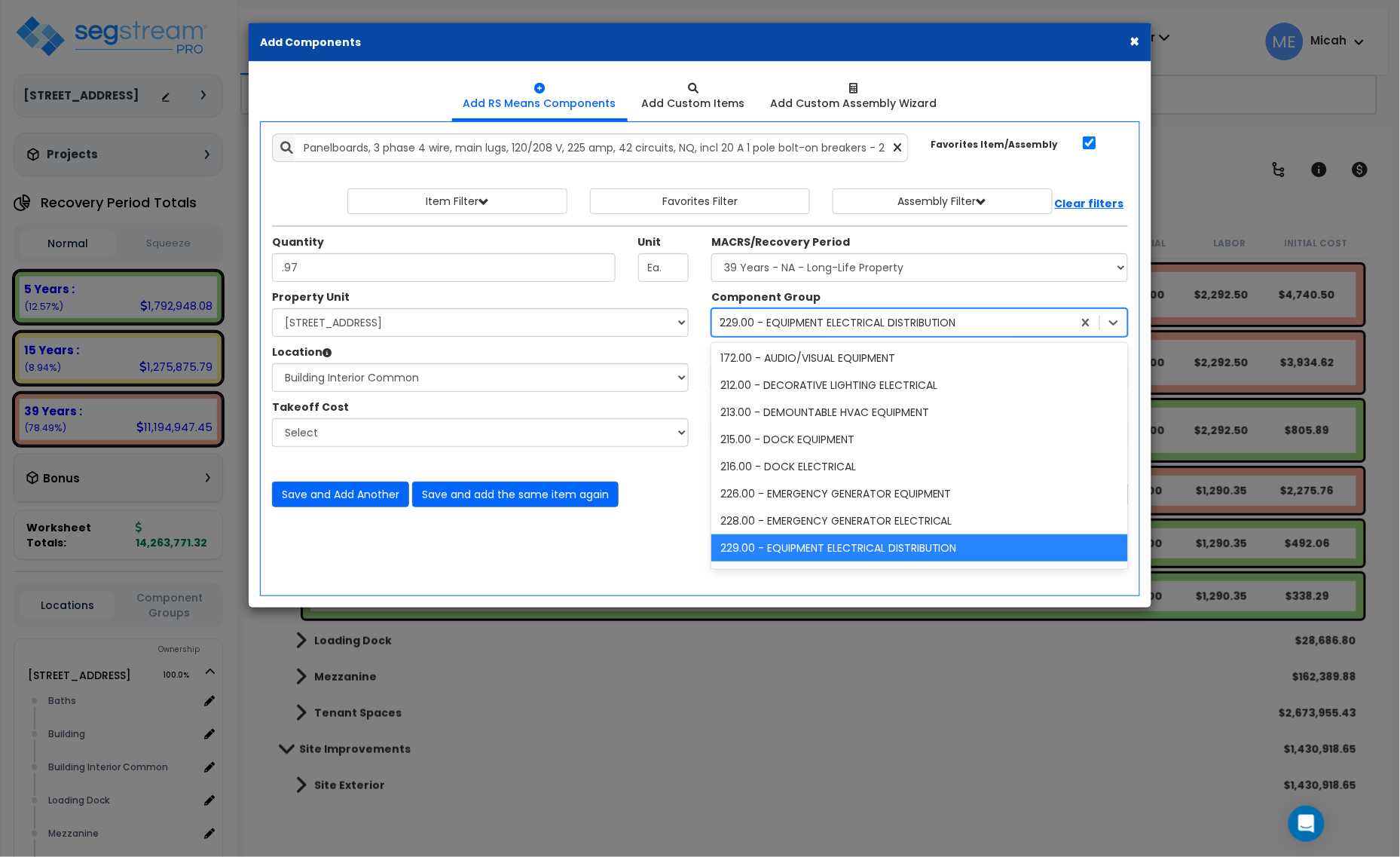
scroll to position [1116, 0]
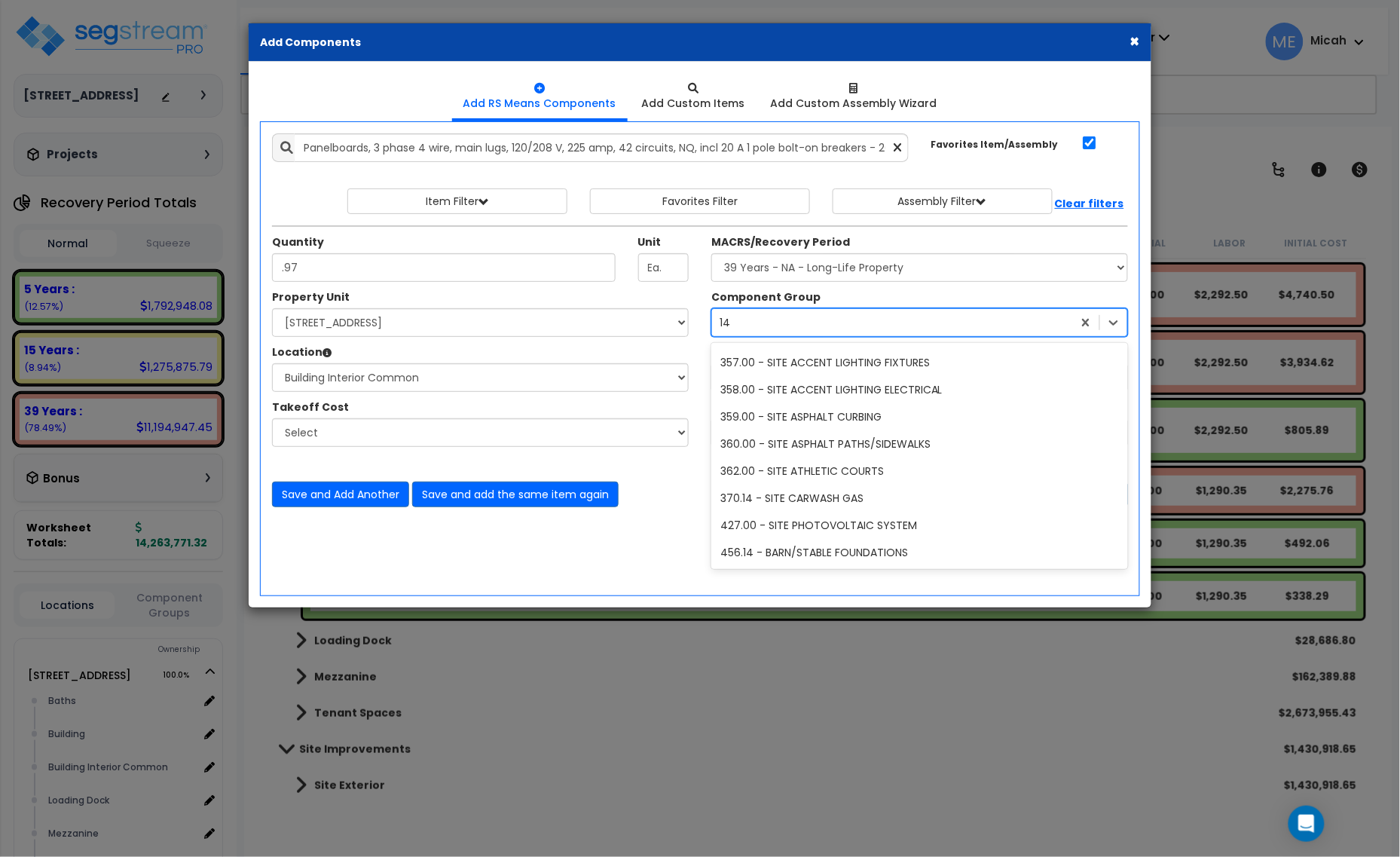
type input "145"
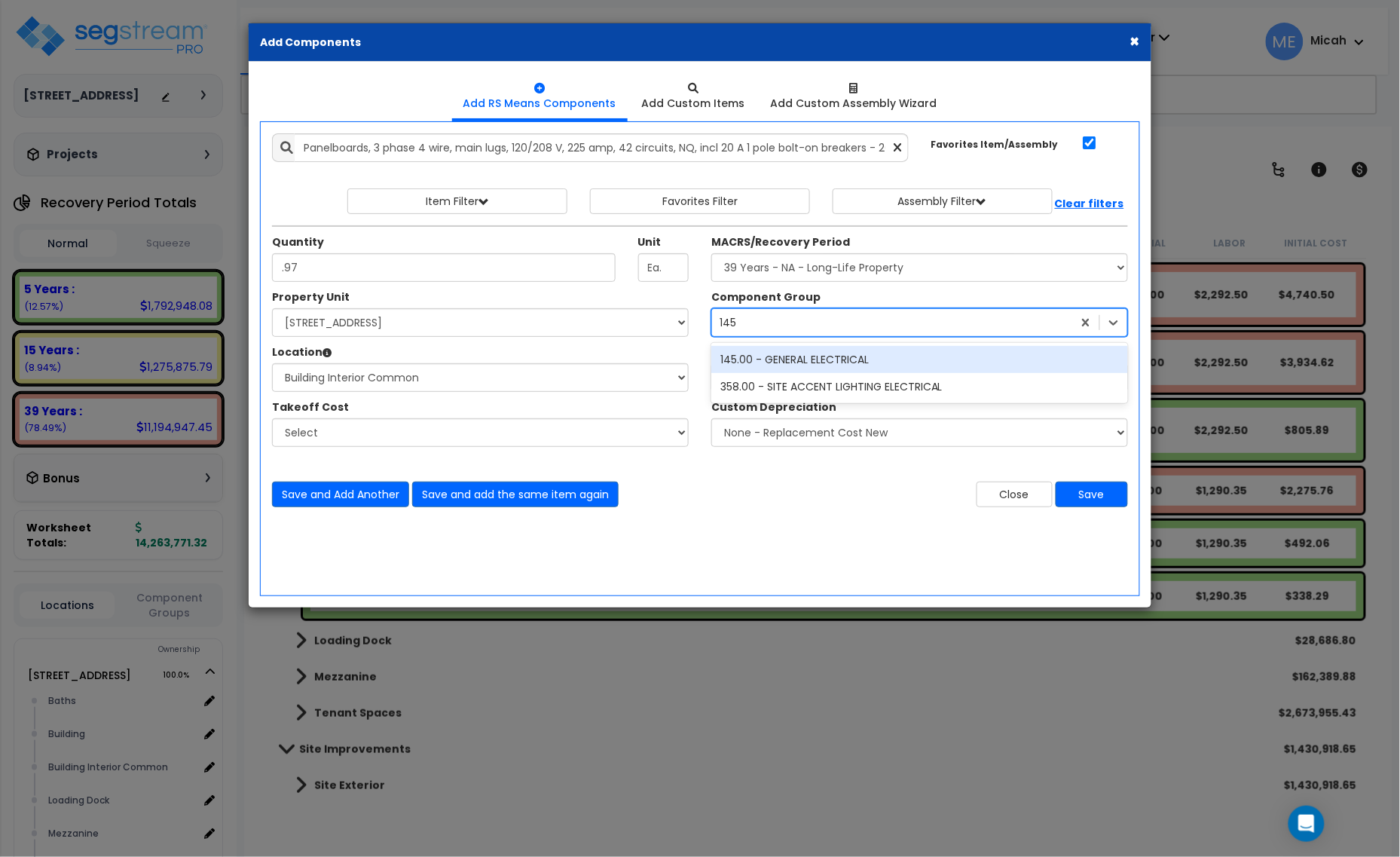
click at [780, 356] on div "145.00 - GENERAL ELECTRICAL" at bounding box center [919, 359] width 417 height 27
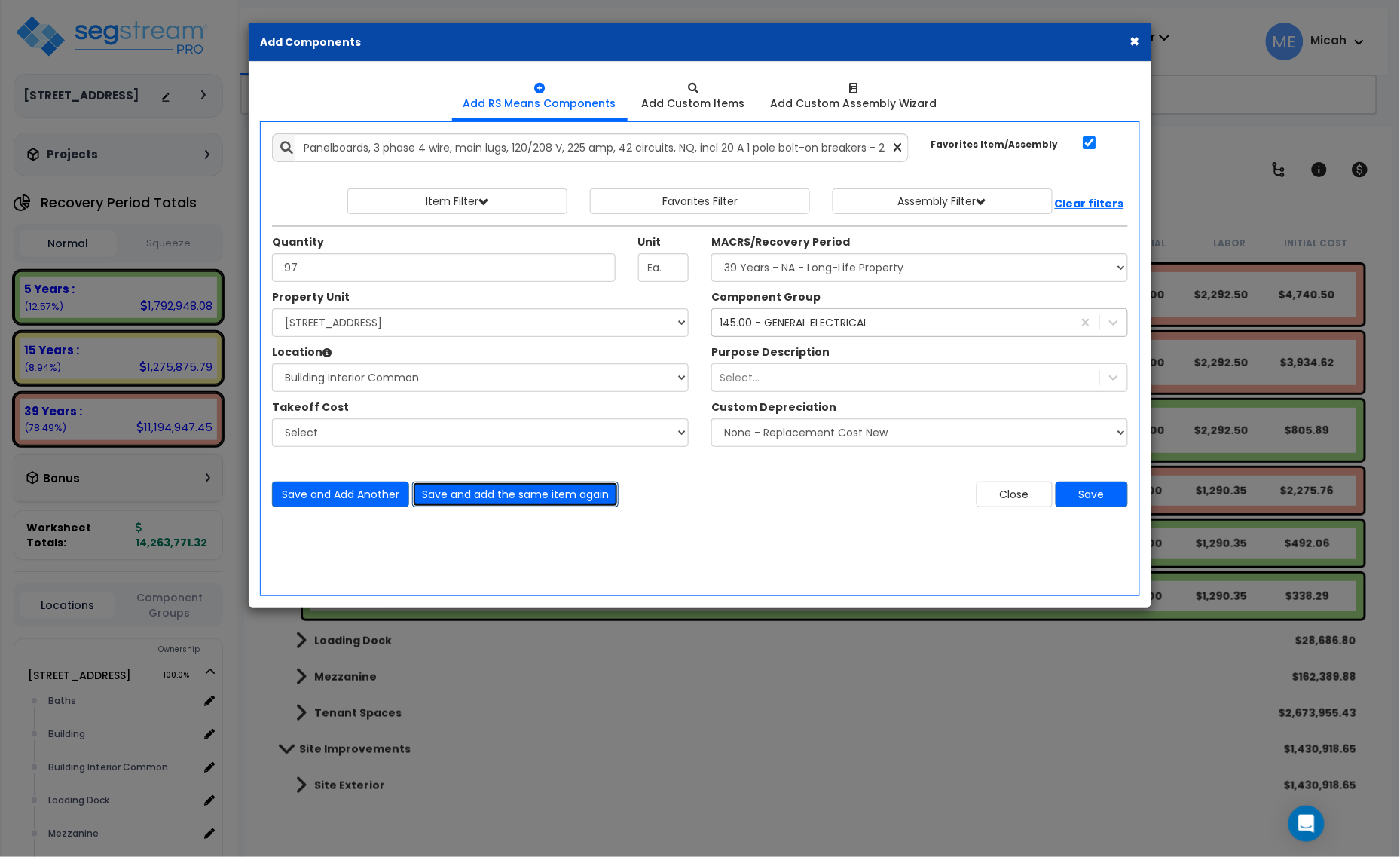
click at [522, 500] on button "Save and add the same item again" at bounding box center [516, 494] width 206 height 26
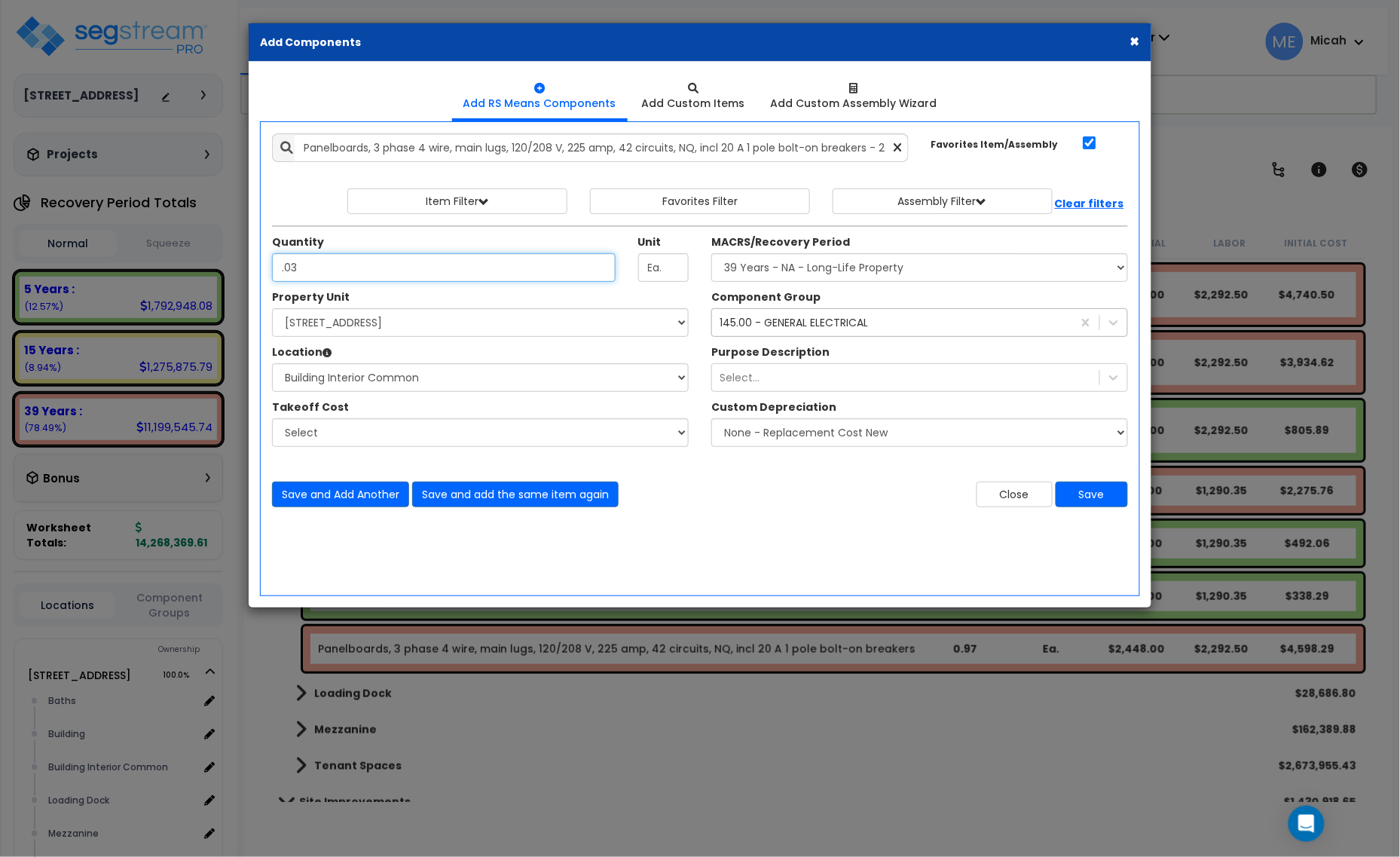
type input ".03"
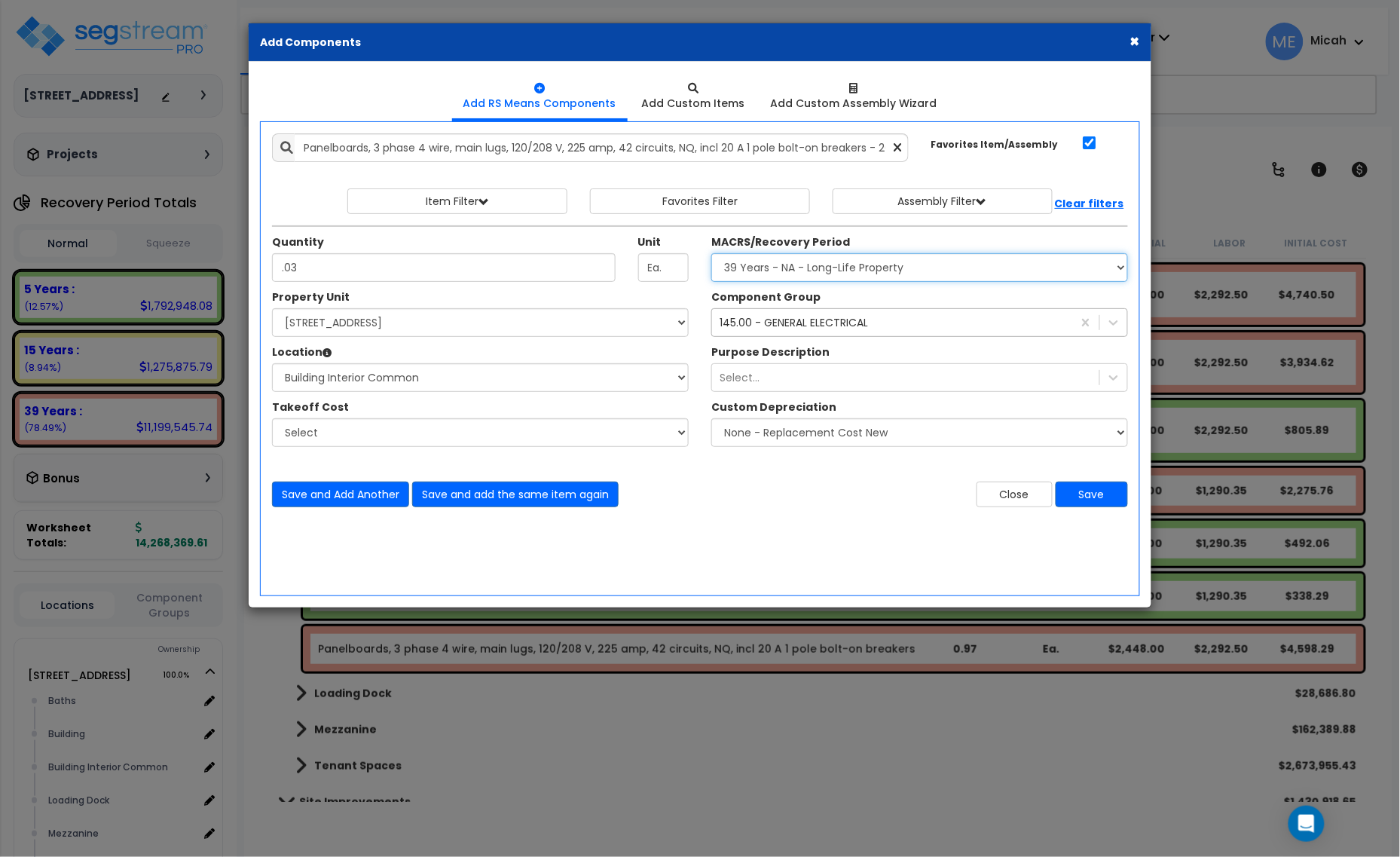
click at [767, 260] on select "Select MACRS/Recovery Period 5 Years - 57.0 - Distributive Trades & Services 5 …" at bounding box center [919, 267] width 417 height 28
select select "3667"
click at [711, 254] on select "Select MACRS/Recovery Period 5 Years - 57.0 - Distributive Trades & Services 5 …" at bounding box center [919, 267] width 417 height 28
click at [788, 332] on div "145.00 - GENERAL ELECTRICAL" at bounding box center [892, 322] width 360 height 24
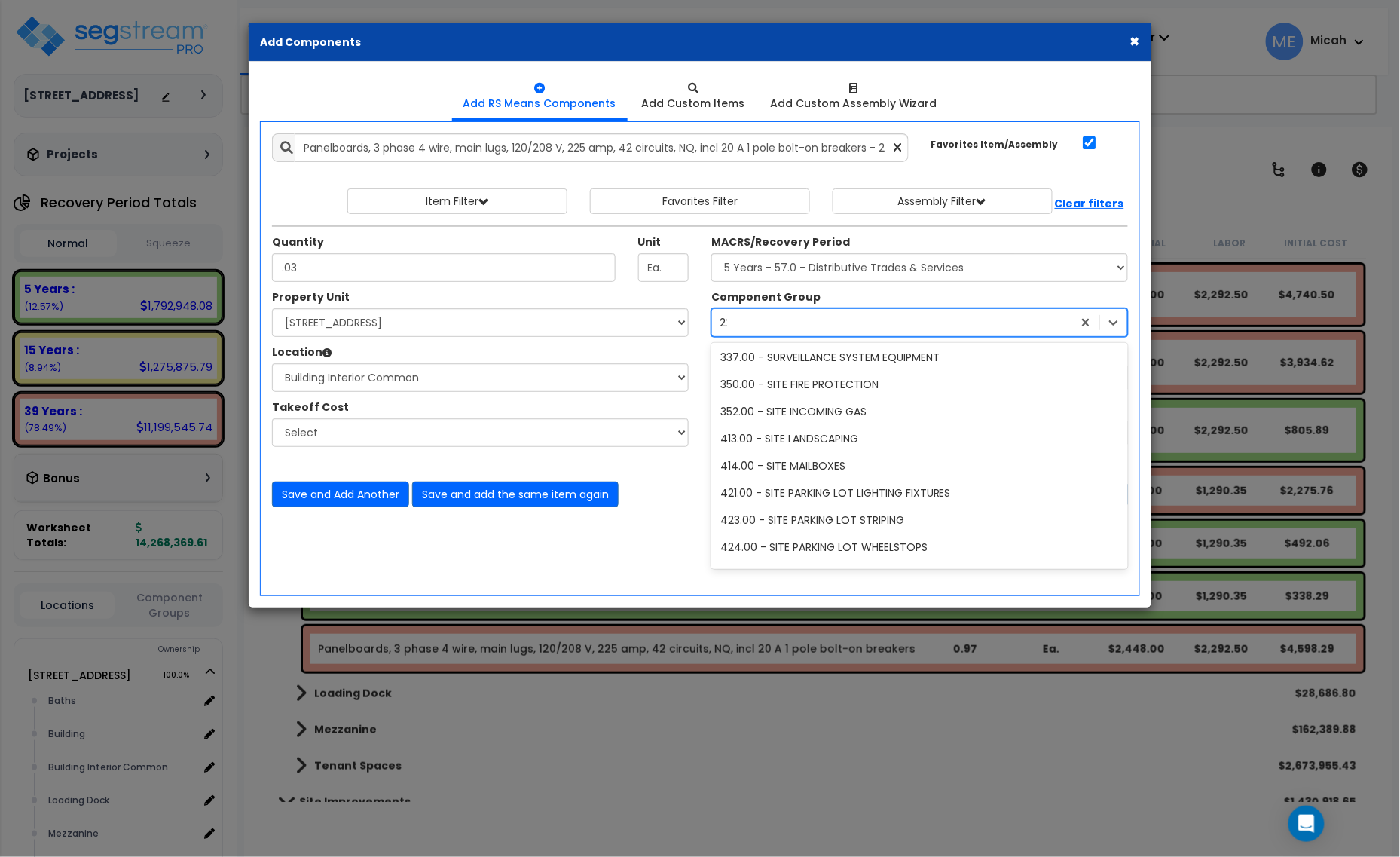
scroll to position [492, 0]
type input "229"
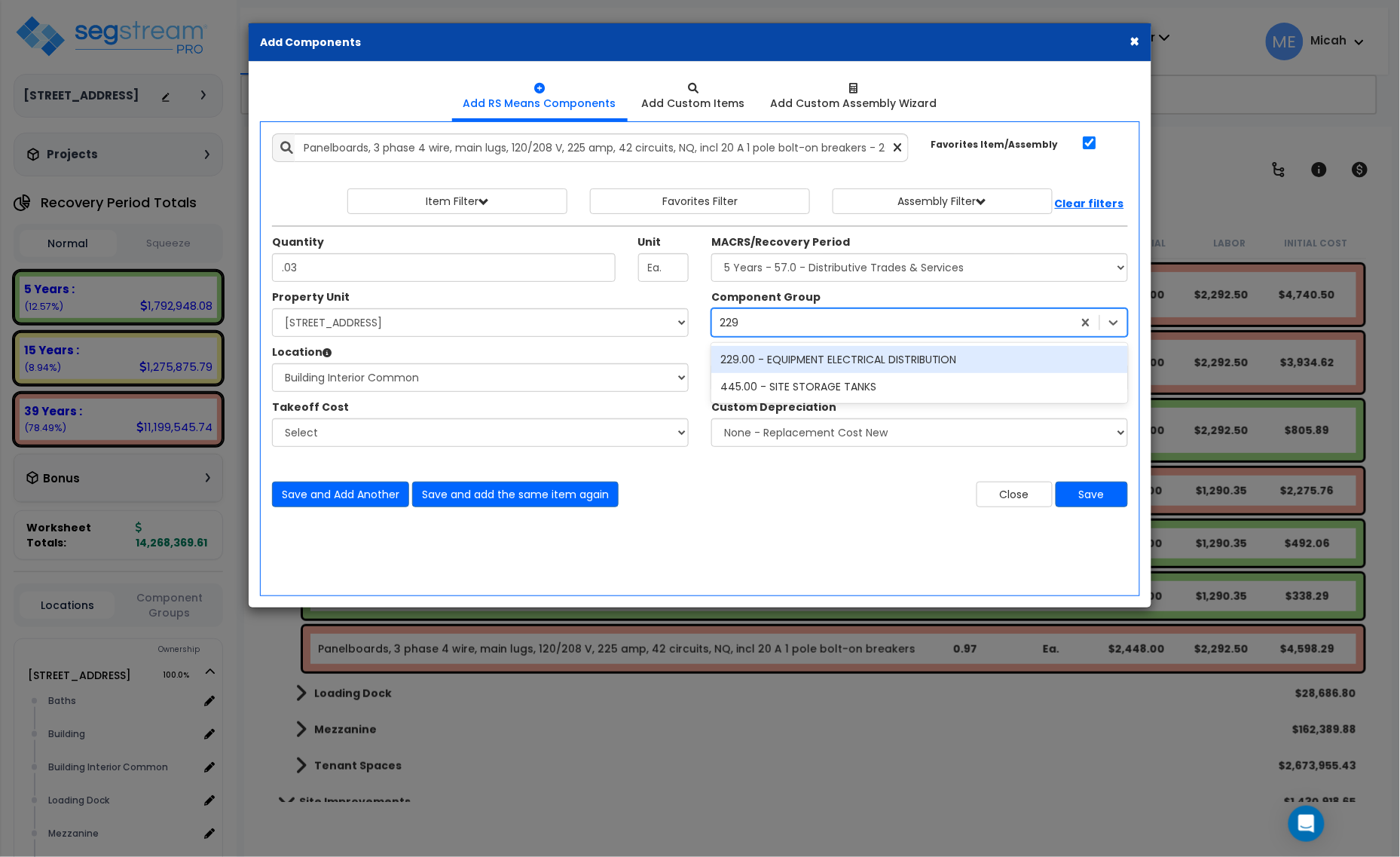
scroll to position [0, 0]
click at [804, 366] on div "229.00 - EQUIPMENT ELECTRICAL DISTRIBUTION" at bounding box center [919, 359] width 417 height 27
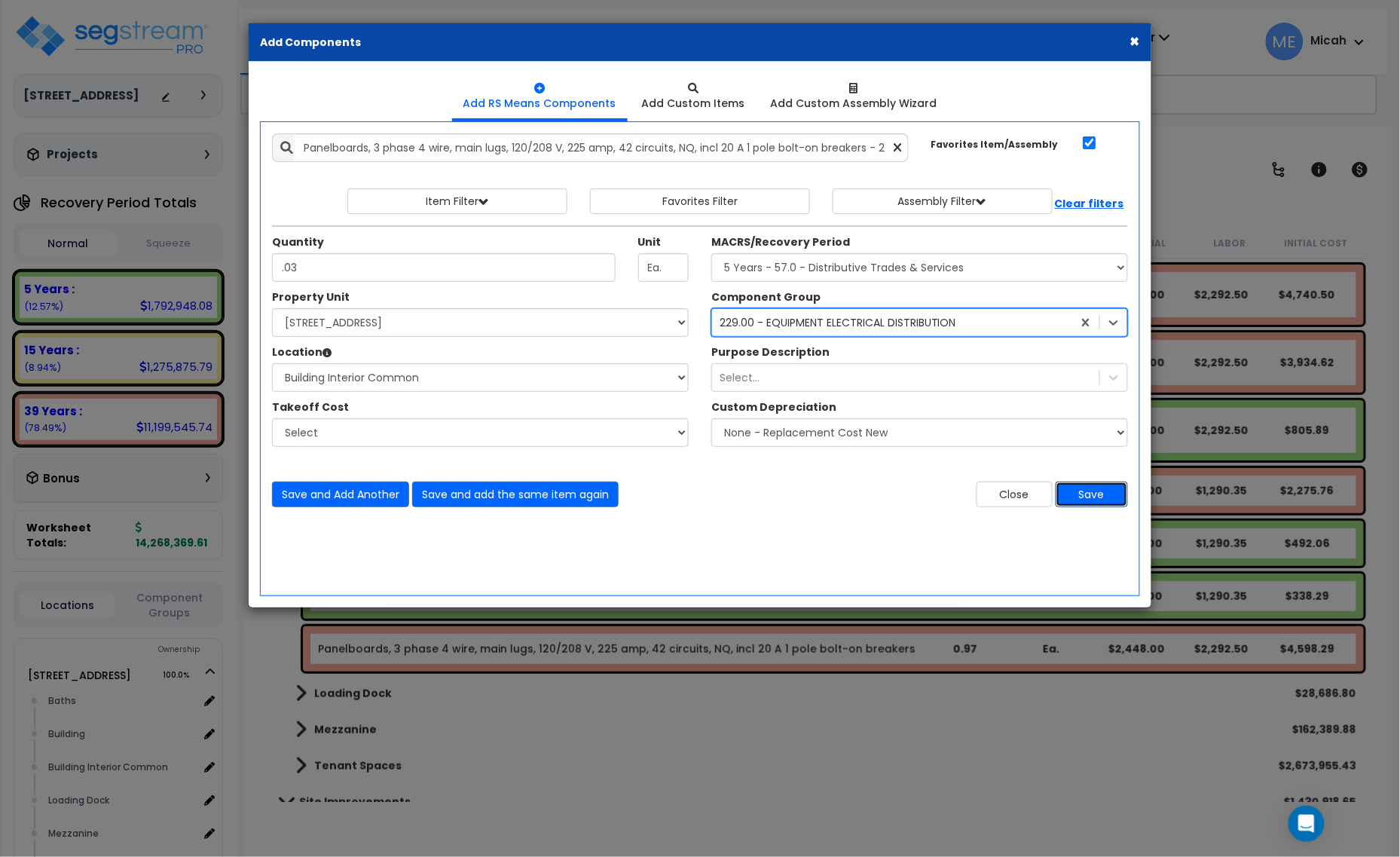
click at [1091, 495] on button "Save" at bounding box center [1091, 494] width 72 height 26
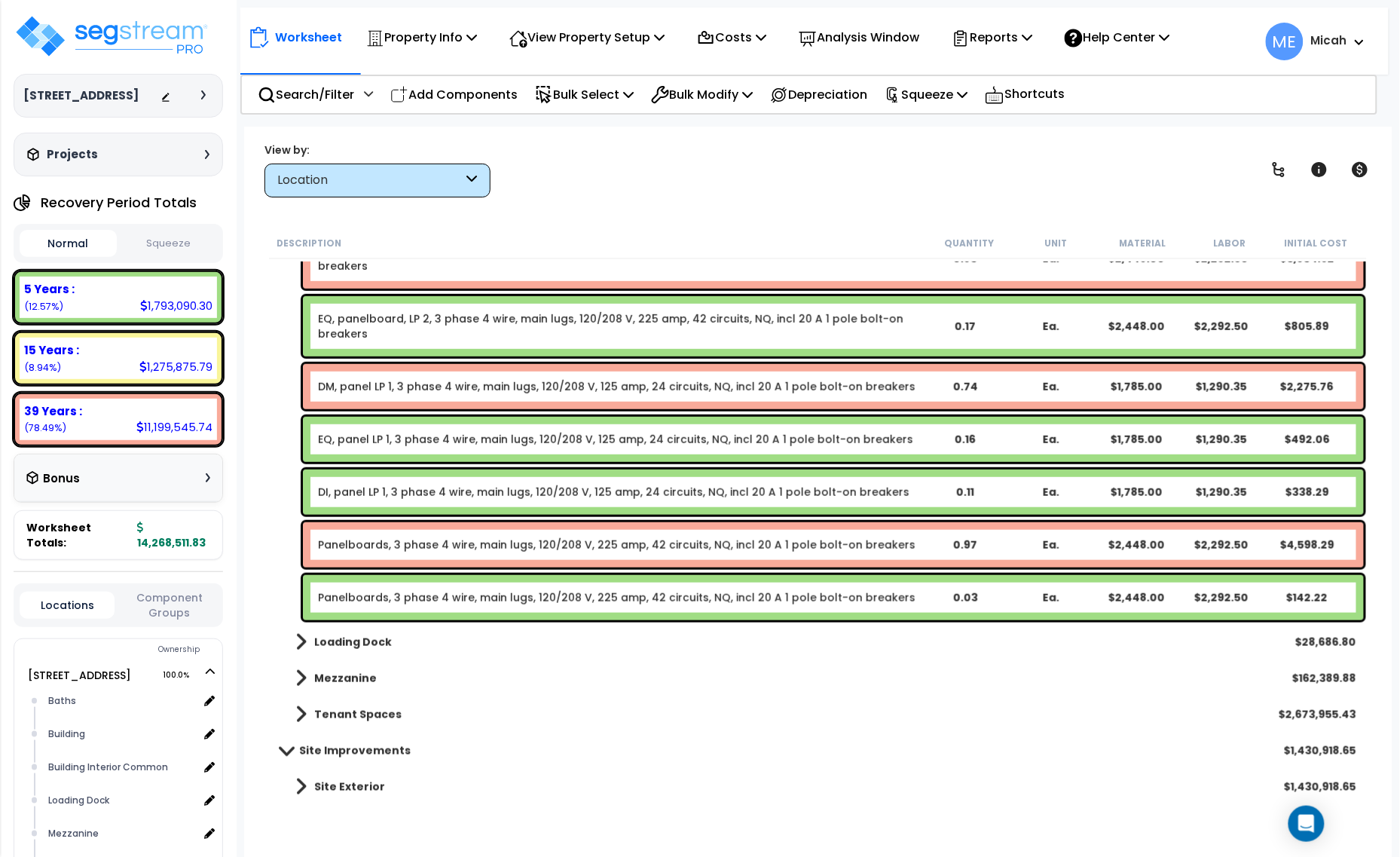
scroll to position [5968, 0]
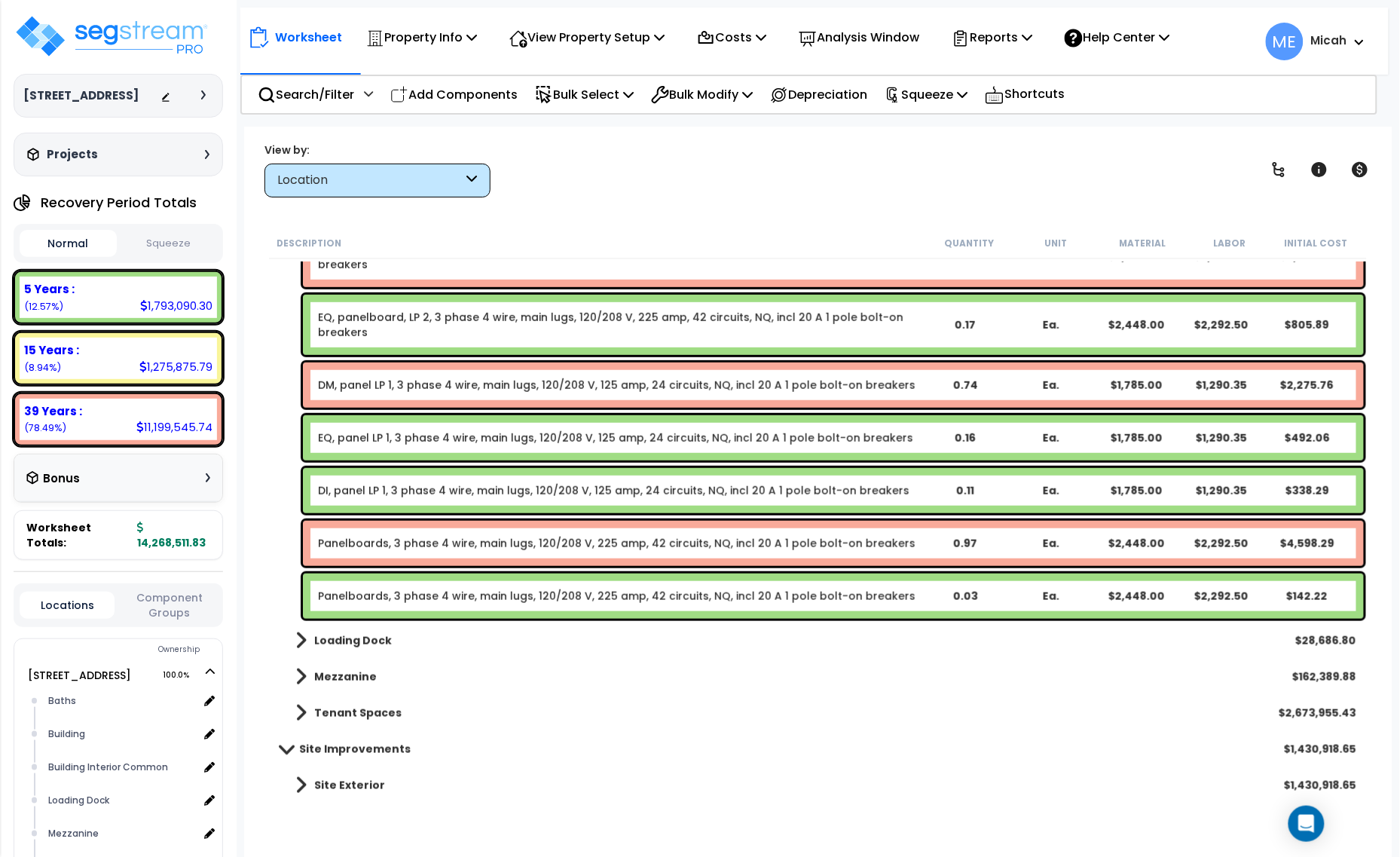
click at [409, 547] on link "Panelboards, 3 phase 4 wire, main lugs, 120/208 V, 225 amp, 42 circuits, NQ, in…" at bounding box center [616, 543] width 597 height 15
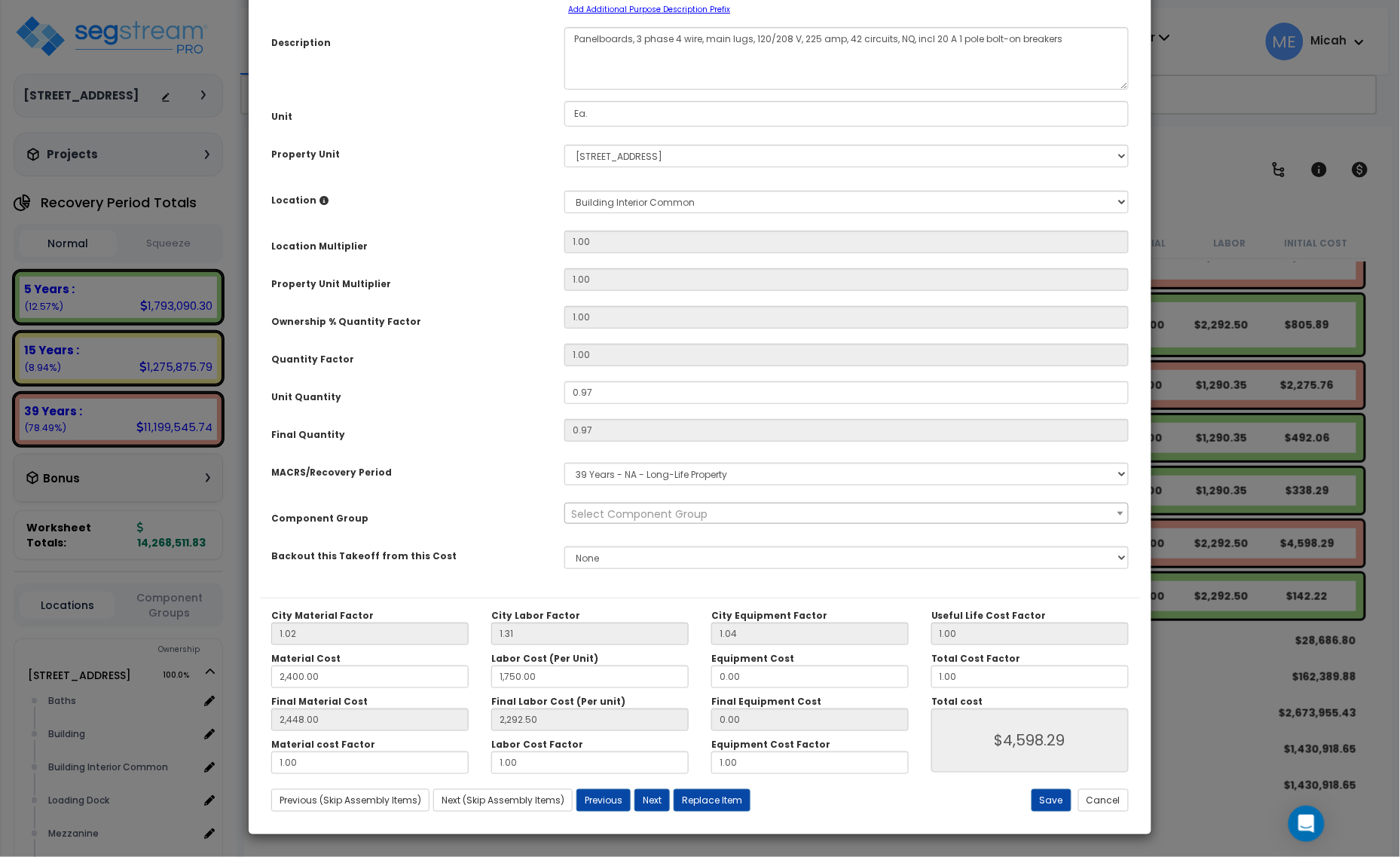
scroll to position [0, 0]
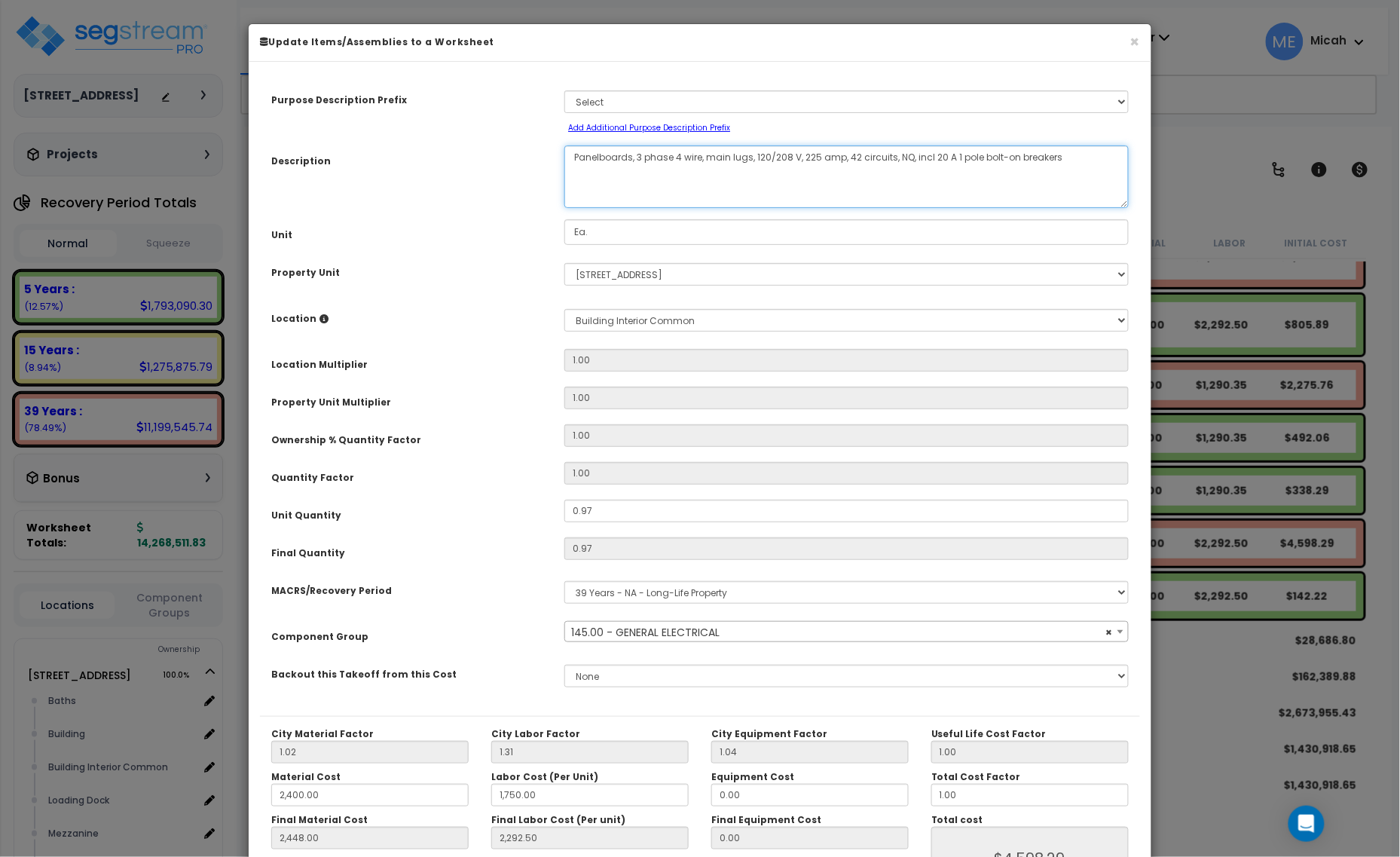
click at [571, 152] on textarea "Panelboards, 3 phase 4 wire, main lugs, 120/208 V, 225 amp, 42 circuits, NQ, in…" at bounding box center [847, 176] width 565 height 62
select select "56955"
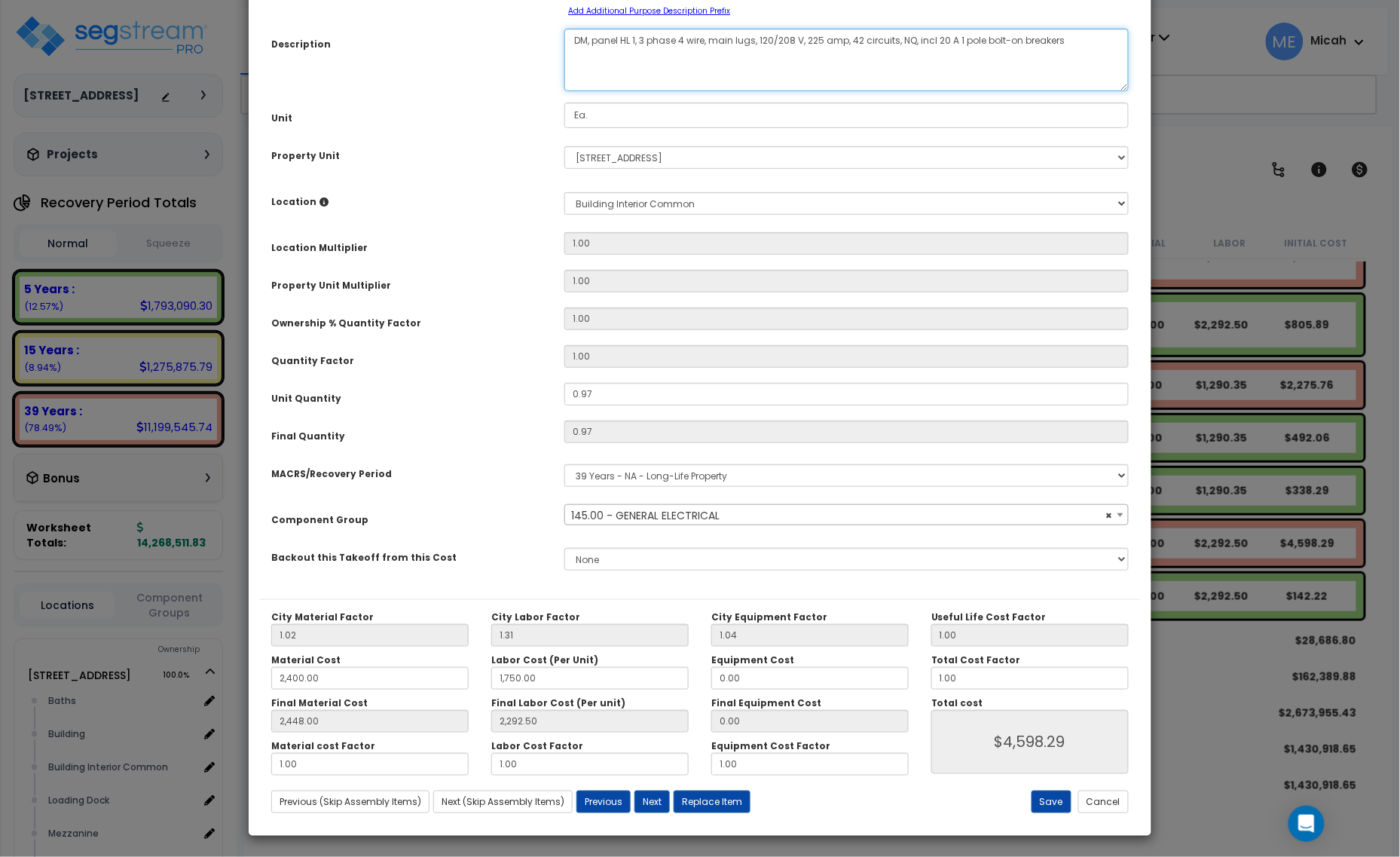
scroll to position [118, 0]
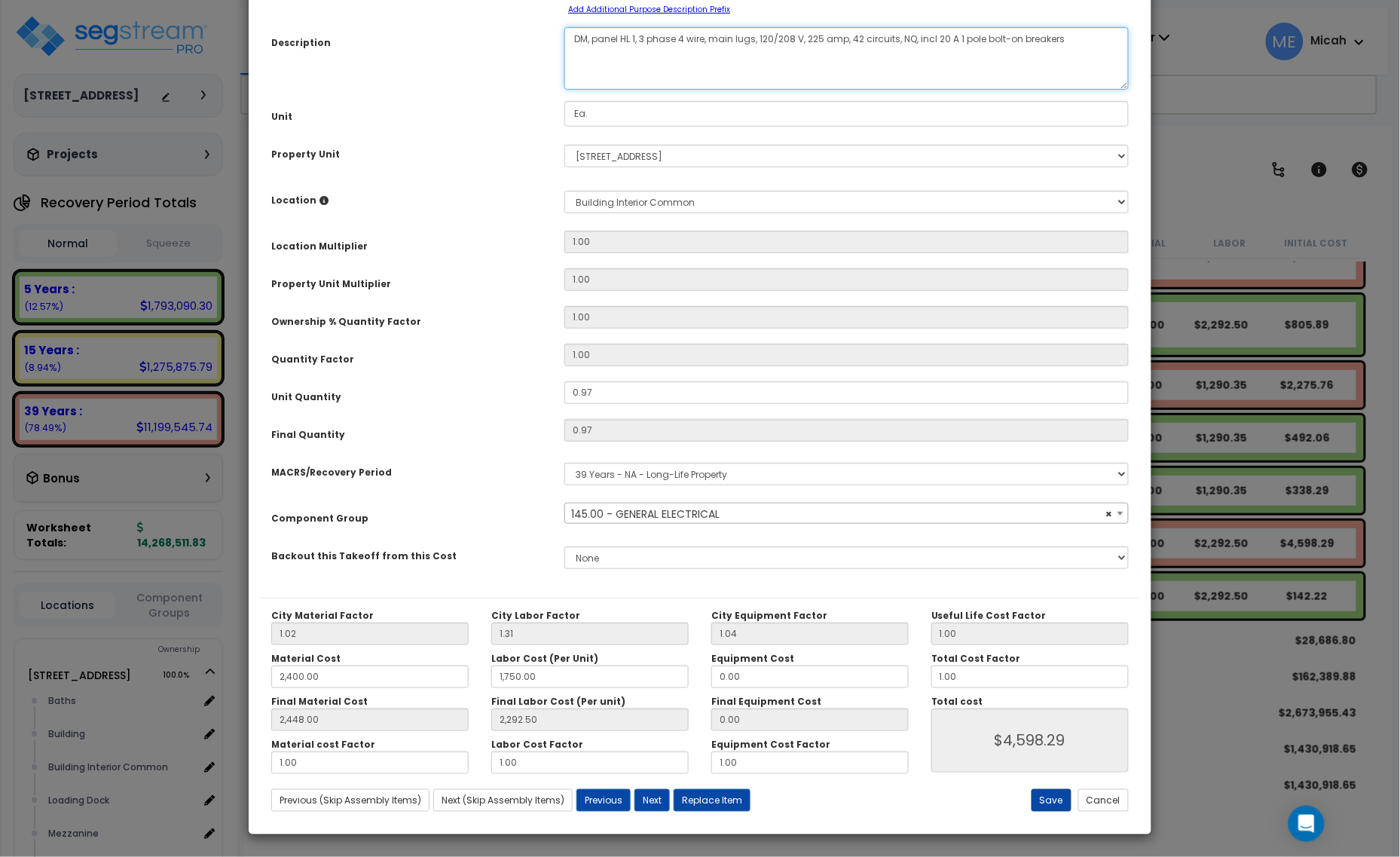
type textarea "DM, panel HL 1, 3 phase 4 wire, main lugs, 120/208 V, 225 amp, 42 circuits, NQ,…"
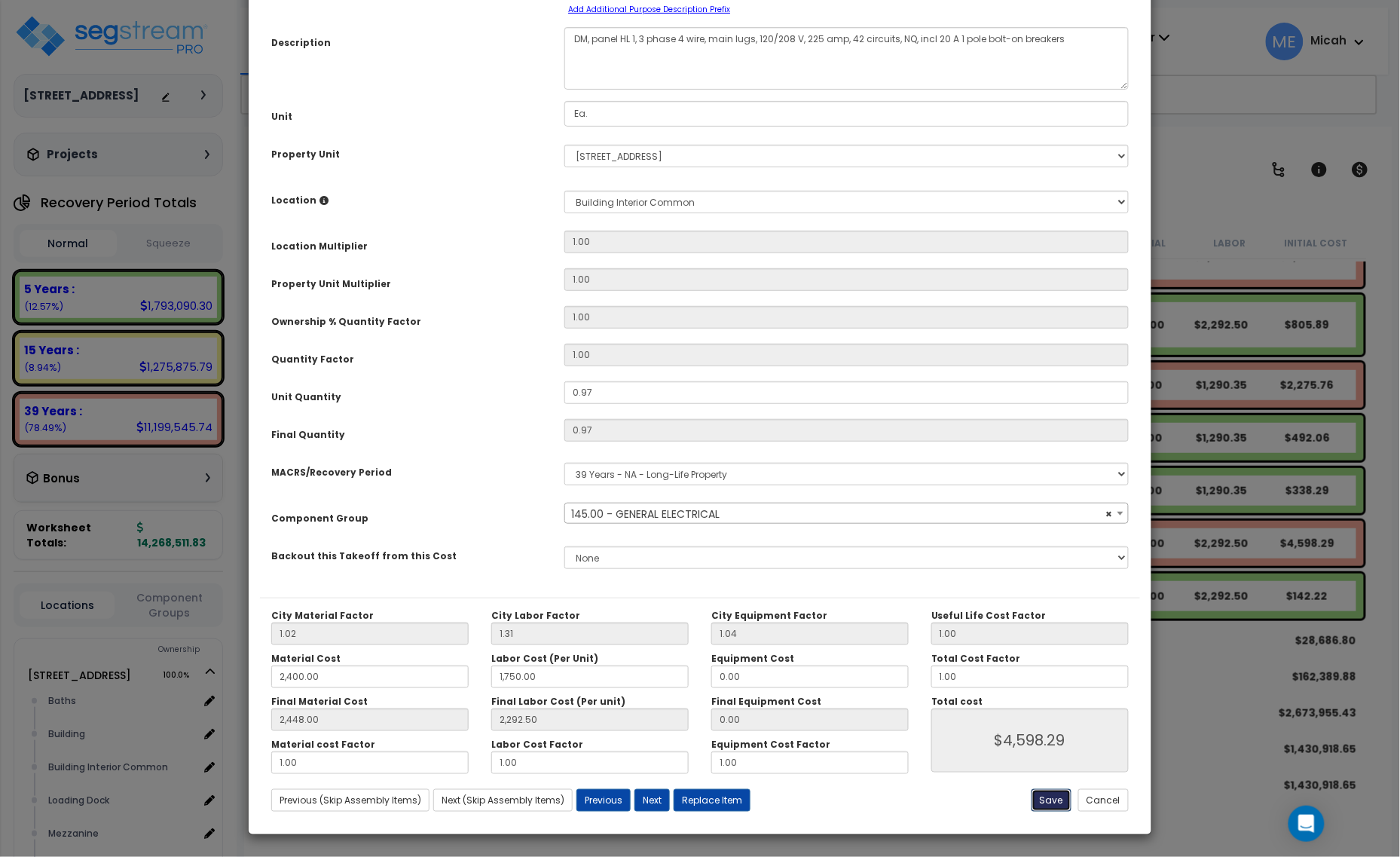
click at [1048, 811] on button "Save" at bounding box center [1051, 800] width 40 height 22
type input "2400.00"
type input "1750.00"
type input "2448.00"
type input "2292.50"
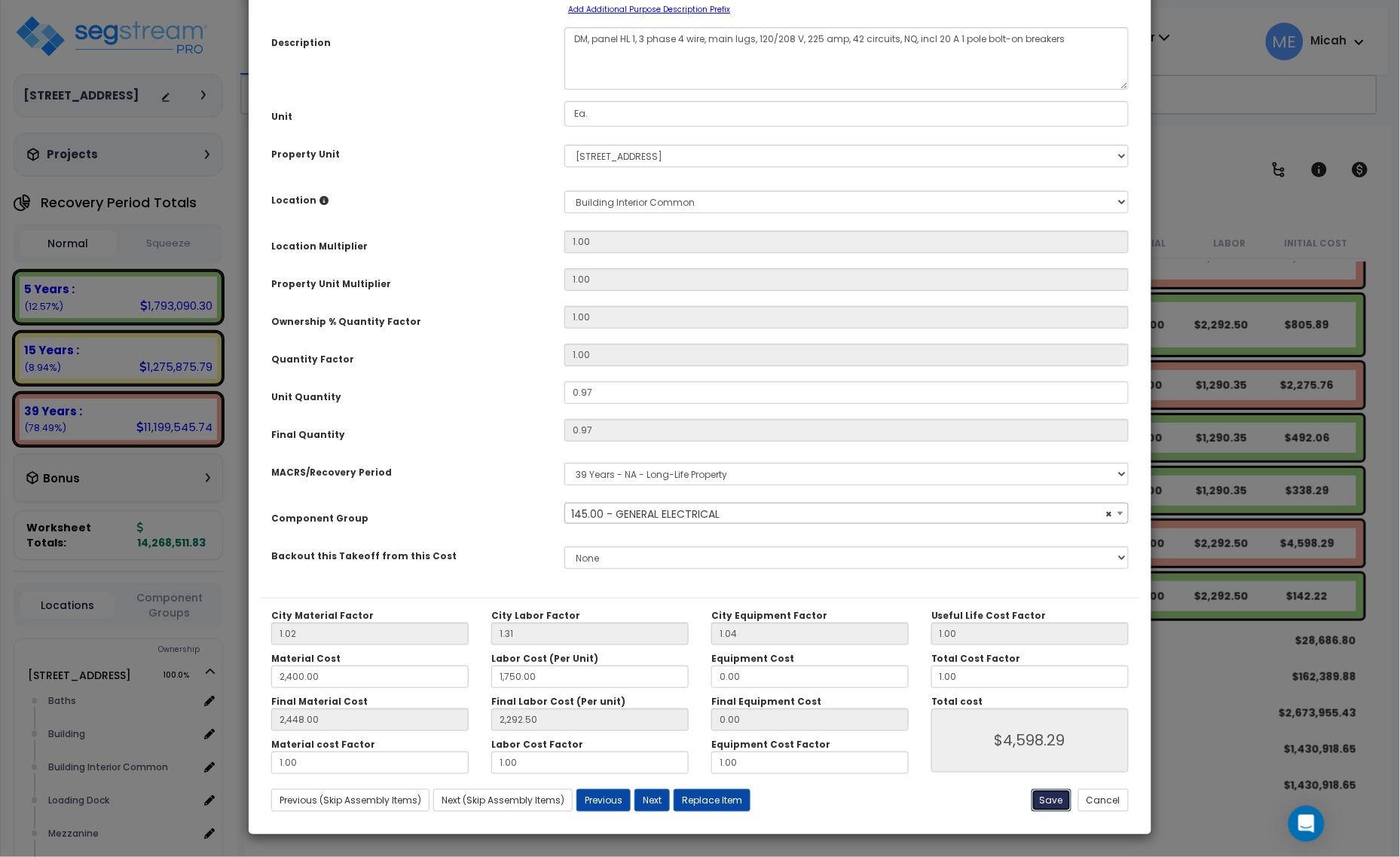
type input "4598.29"
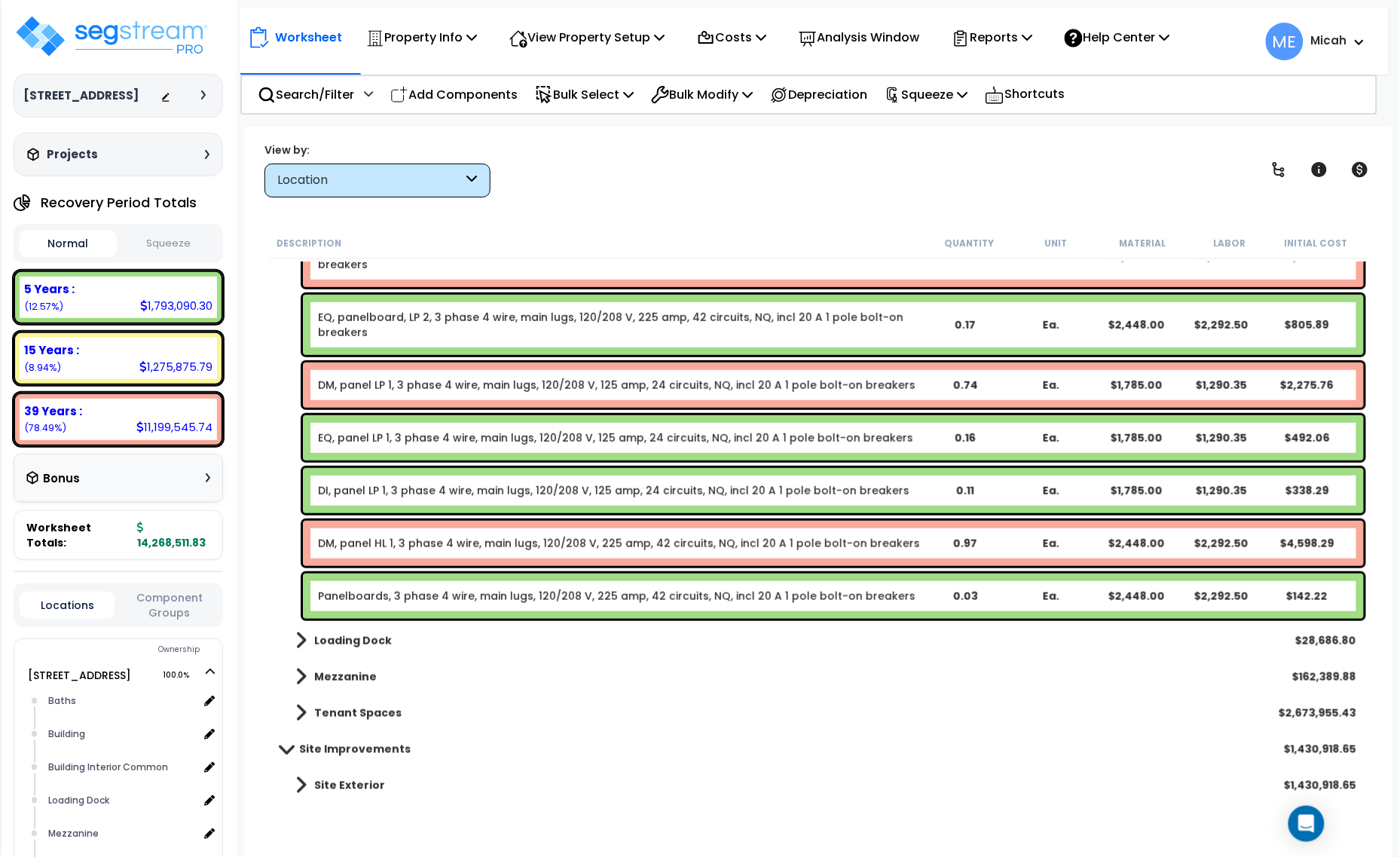
click at [423, 597] on link "Panelboards, 3 phase 4 wire, main lugs, 120/208 V, 225 amp, 42 circuits, NQ, in…" at bounding box center [616, 597] width 597 height 15
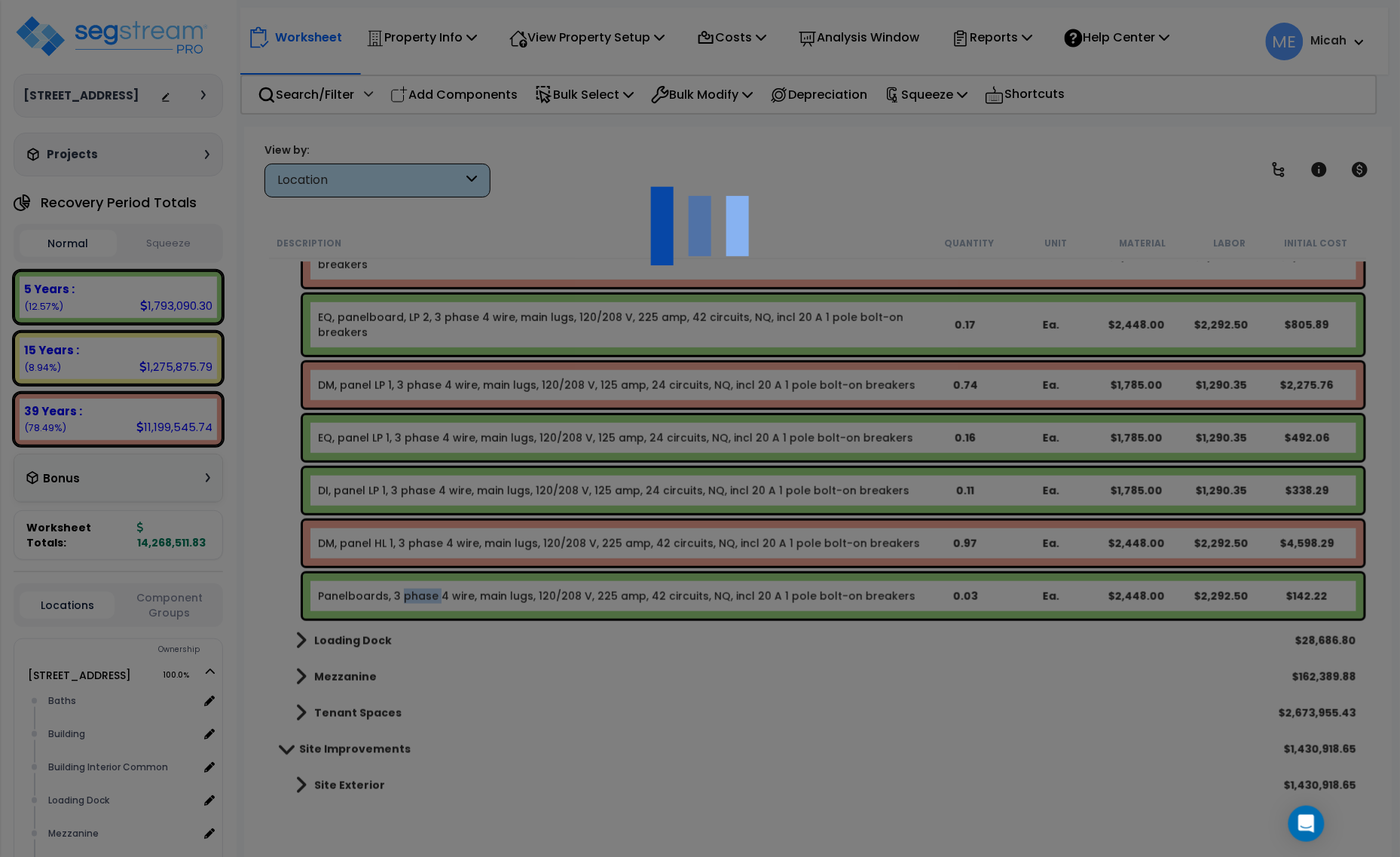
select select "68650"
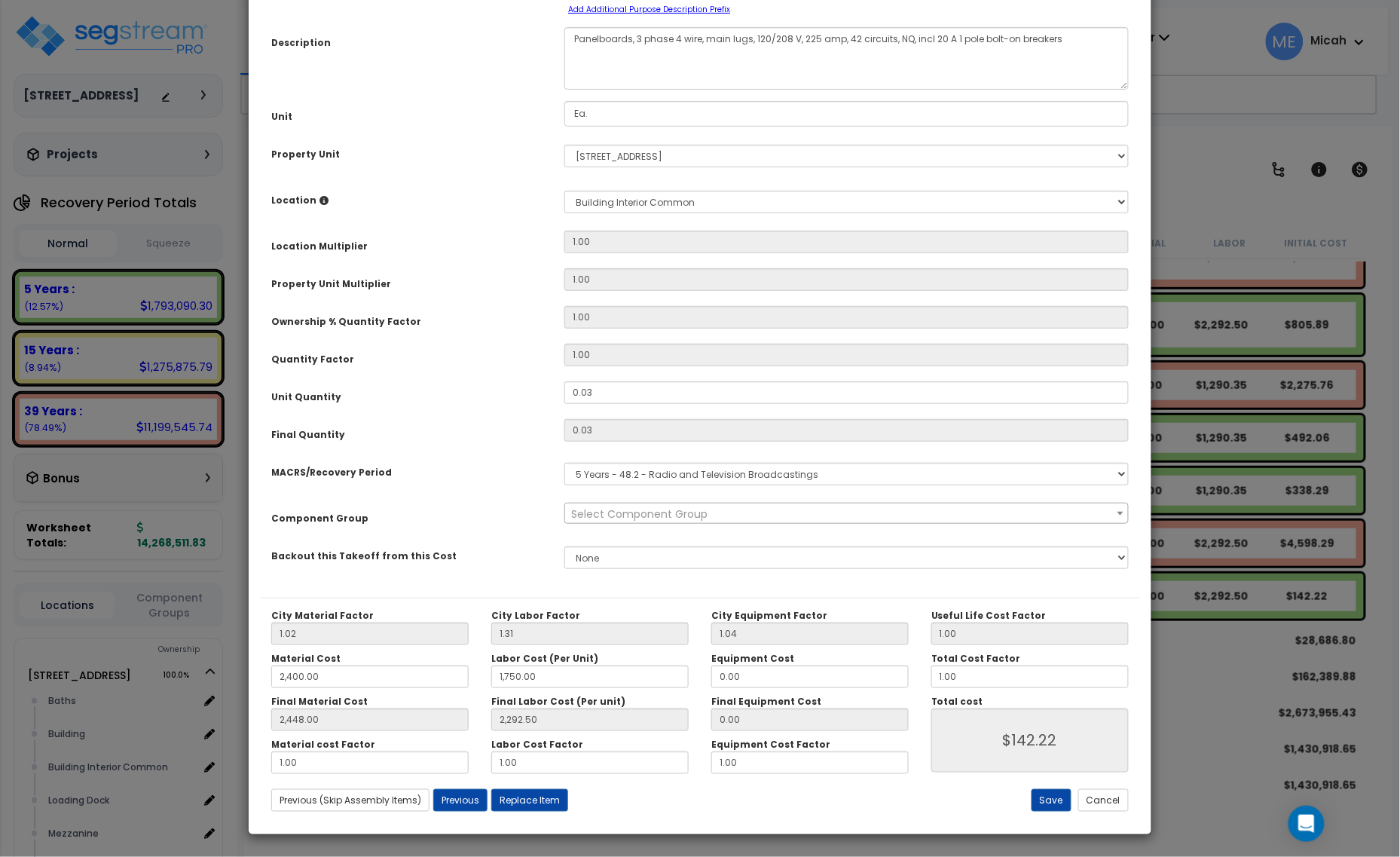
scroll to position [0, 0]
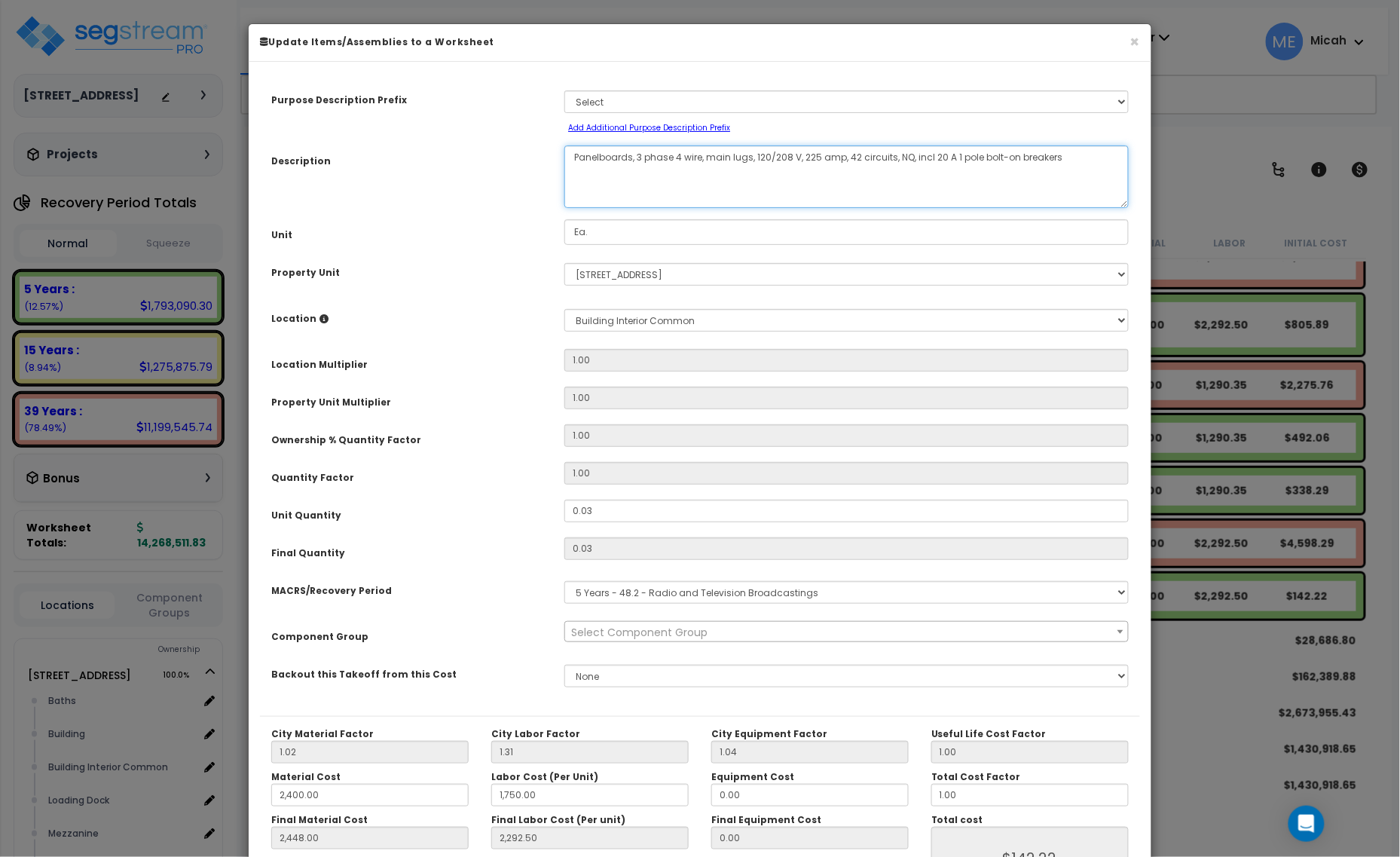
click at [567, 155] on textarea "Panelboards, 3 phase 4 wire, main lugs, 120/208 V, 225 amp, 42 circuits, NQ, in…" at bounding box center [847, 176] width 565 height 62
type textarea "EQ, panel HL 1, 3 phase 4 wire, main lugs, 120/208 V, 225 amp, 42 circuits, NQ,…"
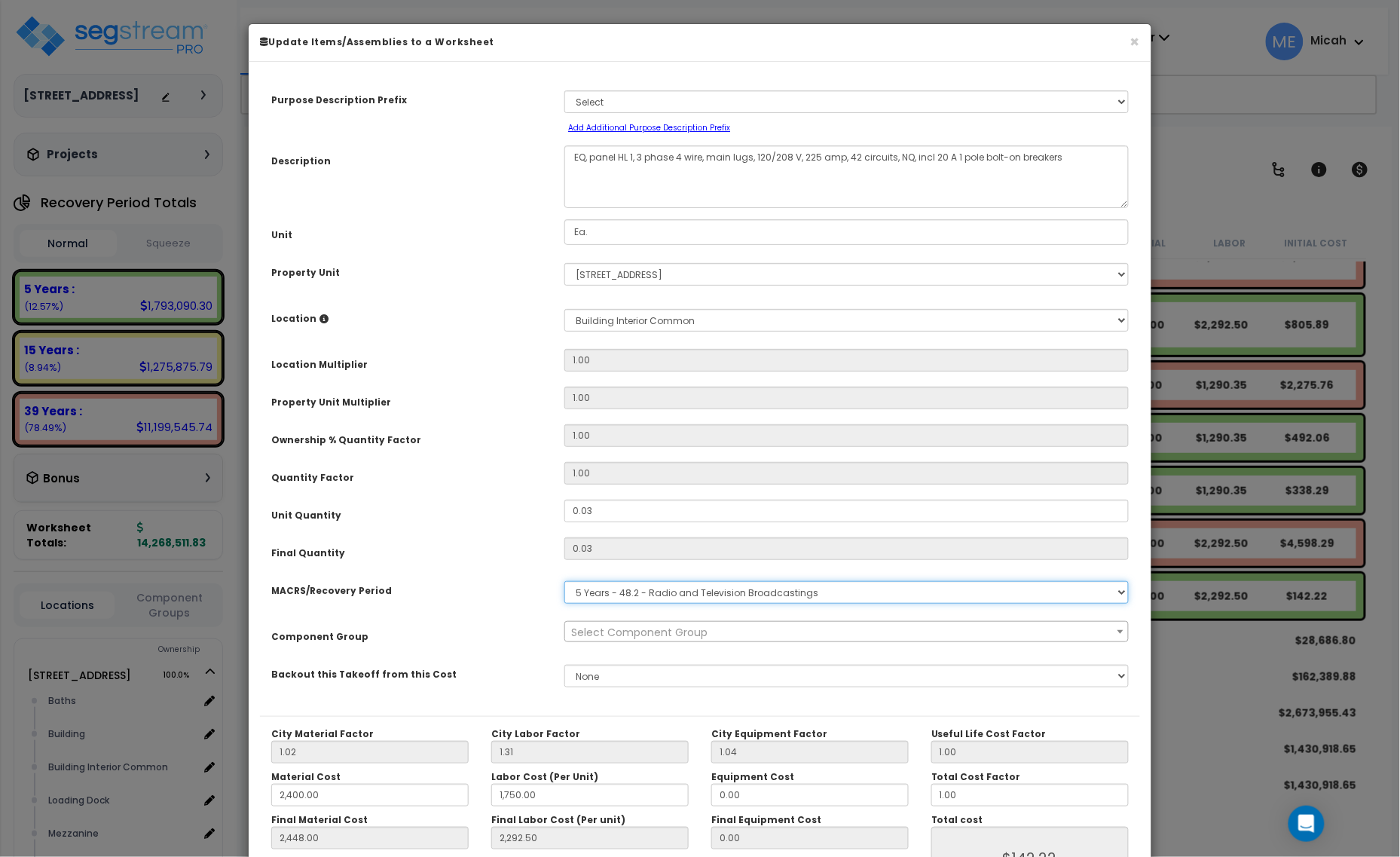
click at [646, 597] on select "Select MACRS/Recovery Period 5 Years - 57.0 - Distributive Trades & Services 5 …" at bounding box center [847, 592] width 565 height 22
select select "3667"
click at [565, 581] on select "Select MACRS/Recovery Period 5 Years - 57.0 - Distributive Trades & Services 5 …" at bounding box center [847, 592] width 565 height 22
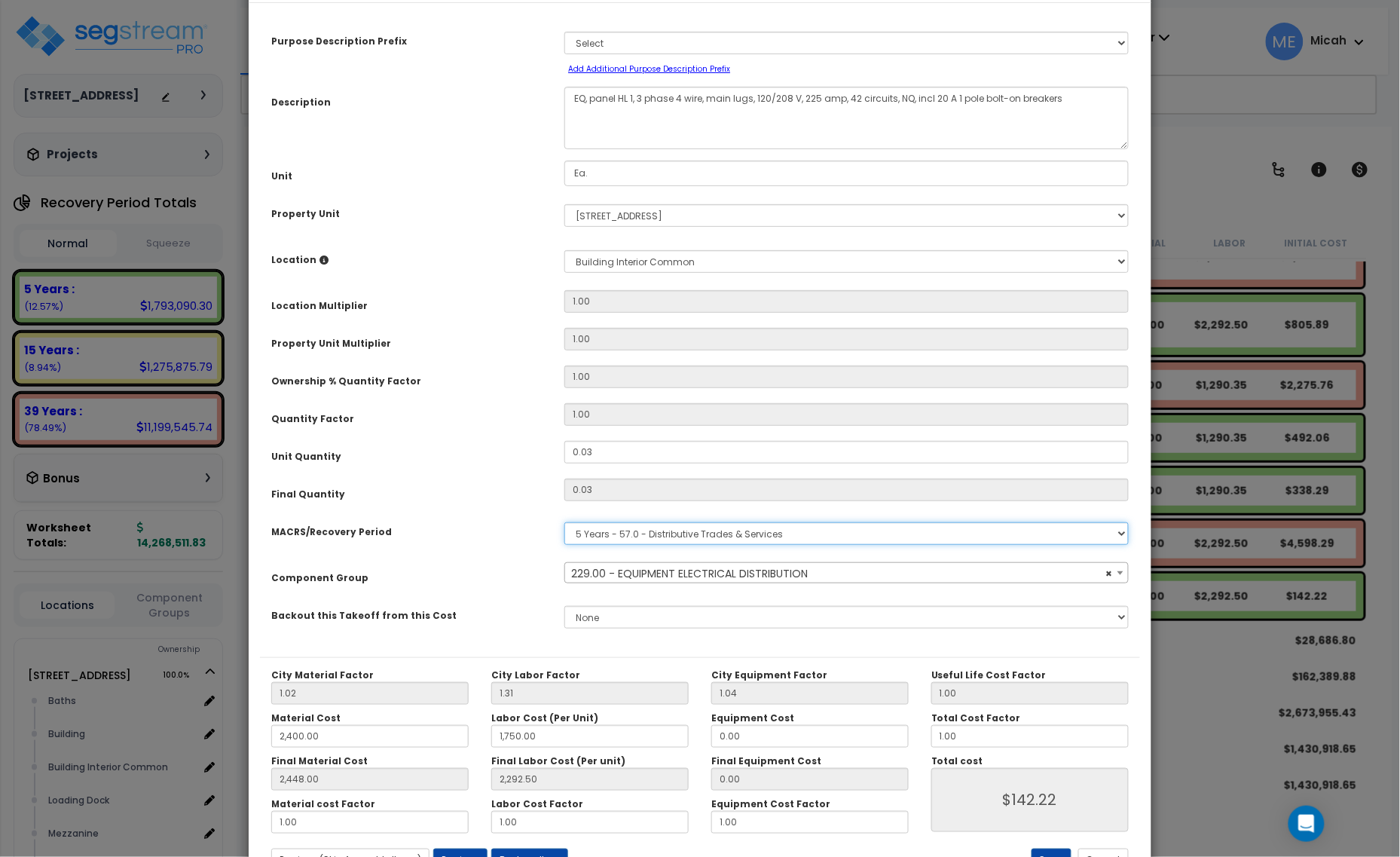
scroll to position [118, 0]
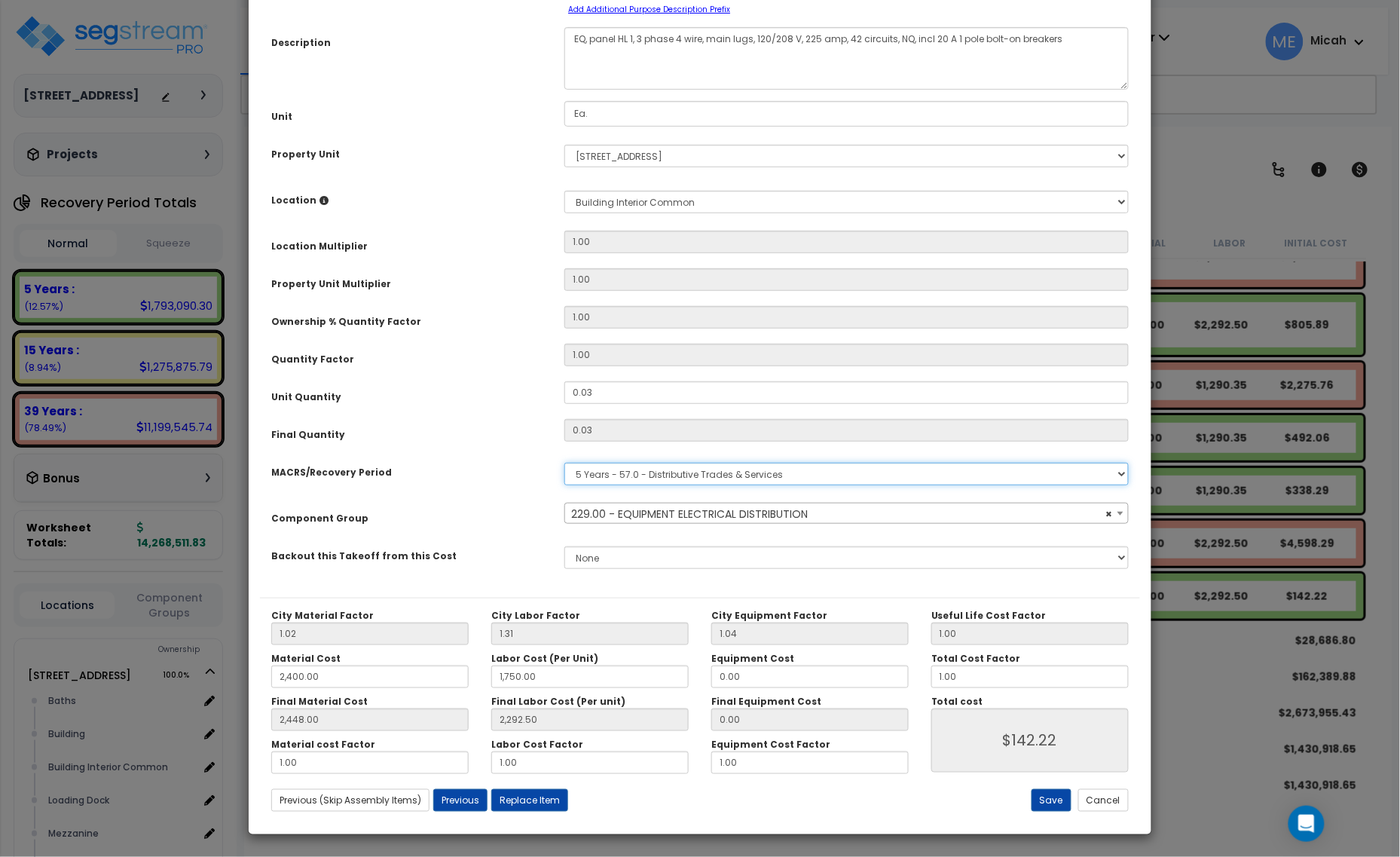
select select "57033"
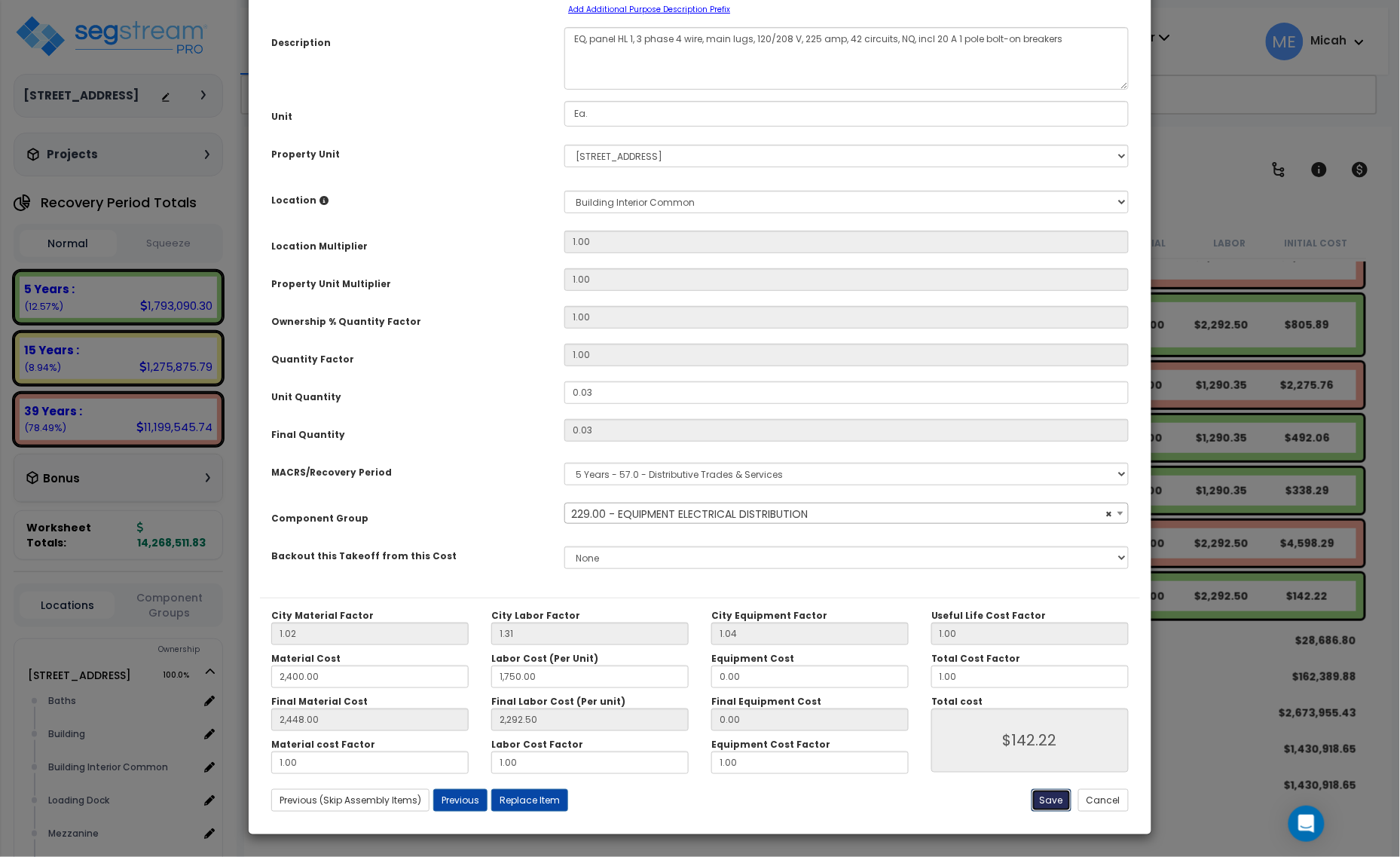
click at [1049, 805] on button "Save" at bounding box center [1051, 800] width 40 height 22
type input "2400.00"
type input "1750.00"
type input "2448.00"
type input "2292.50"
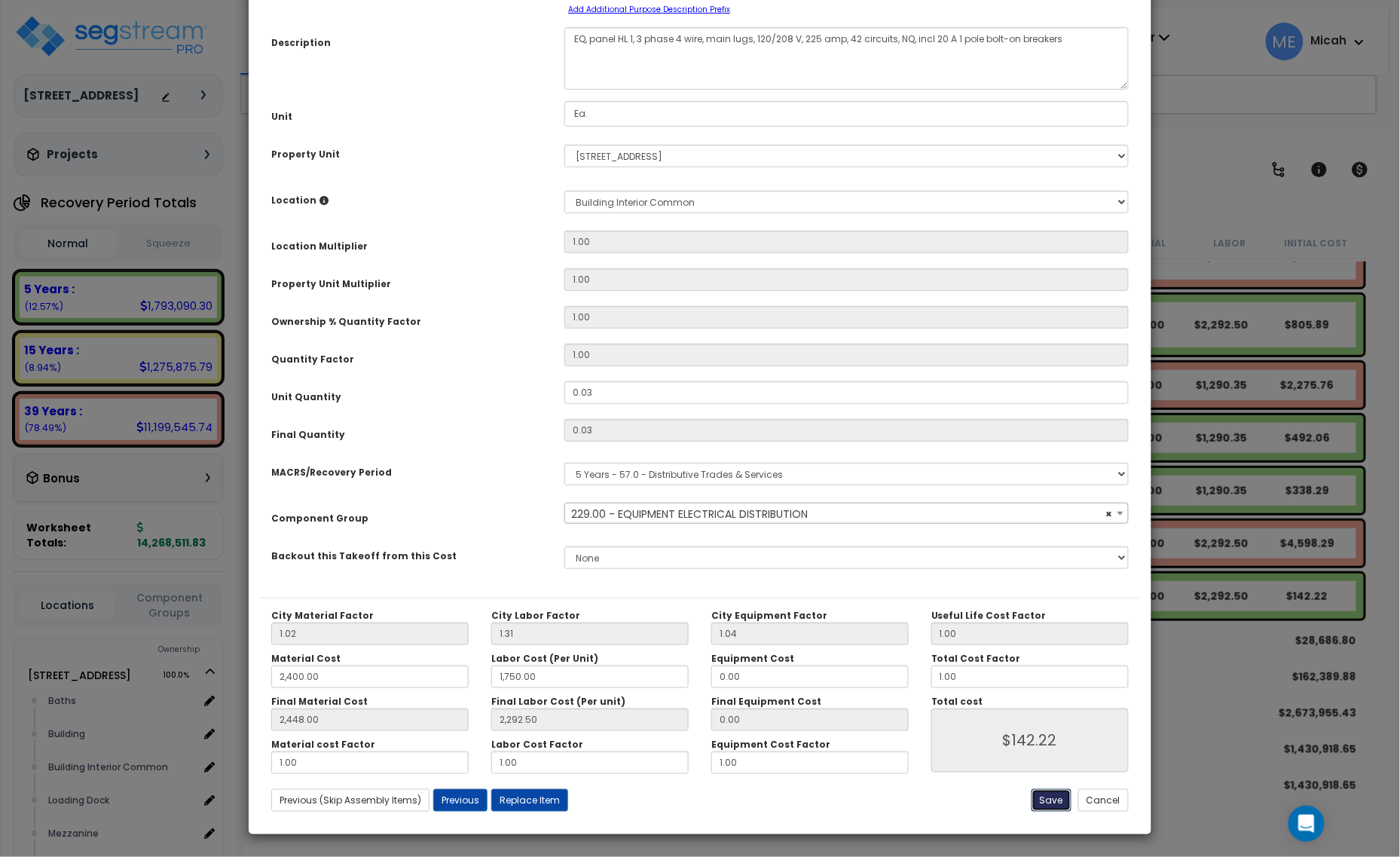
type input "142.22"
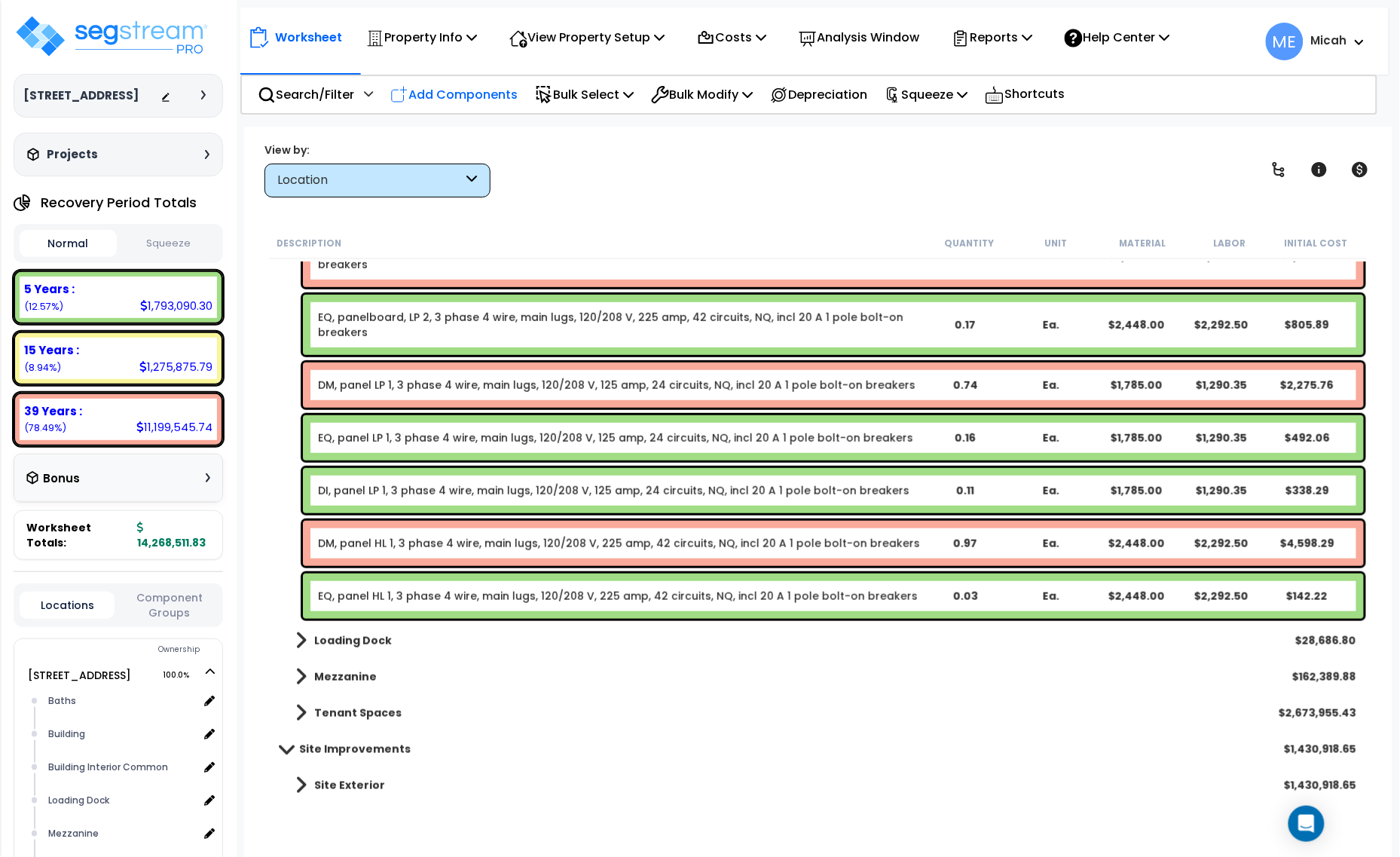
click at [477, 96] on p "Add Components" at bounding box center [453, 94] width 127 height 20
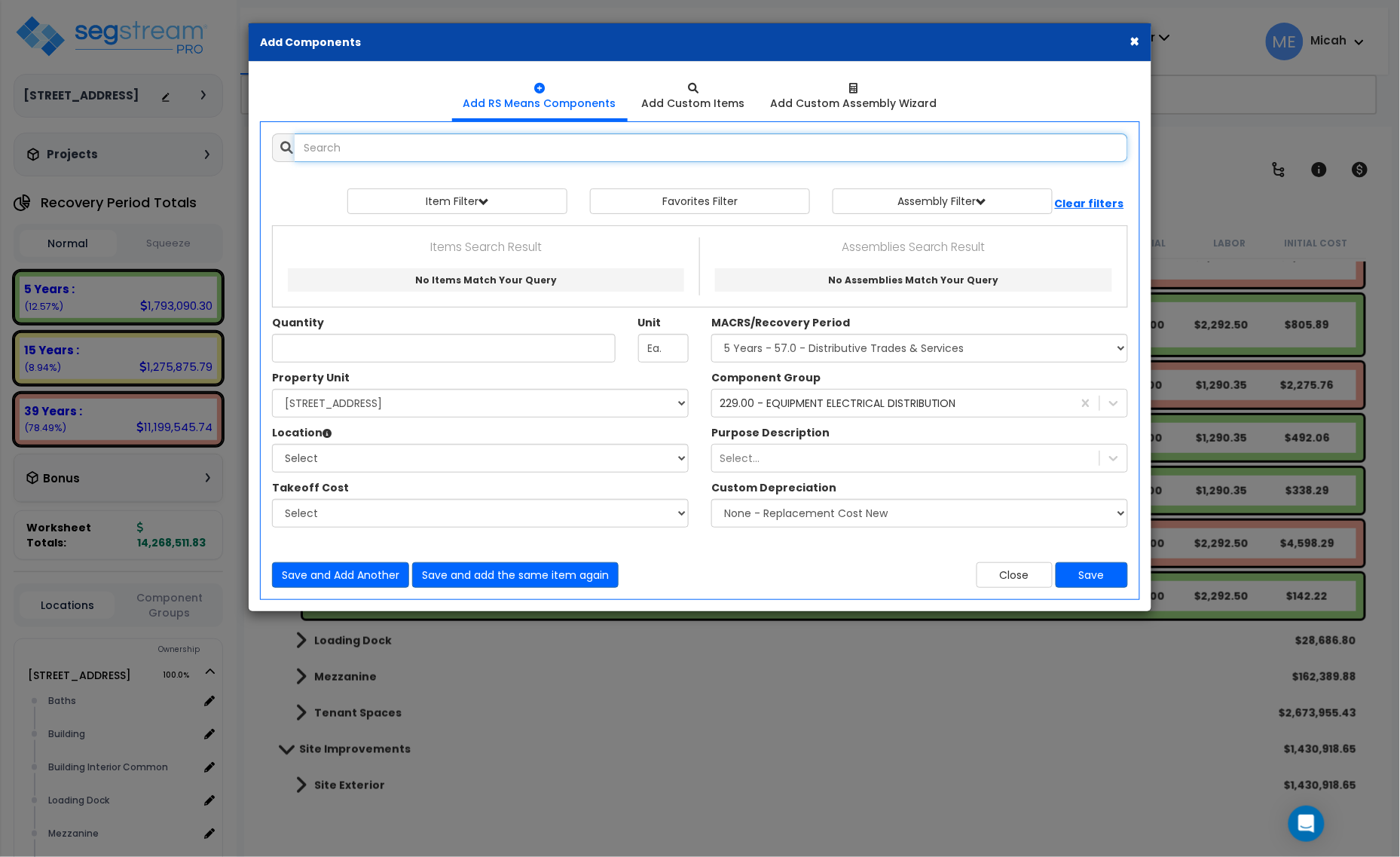
select select
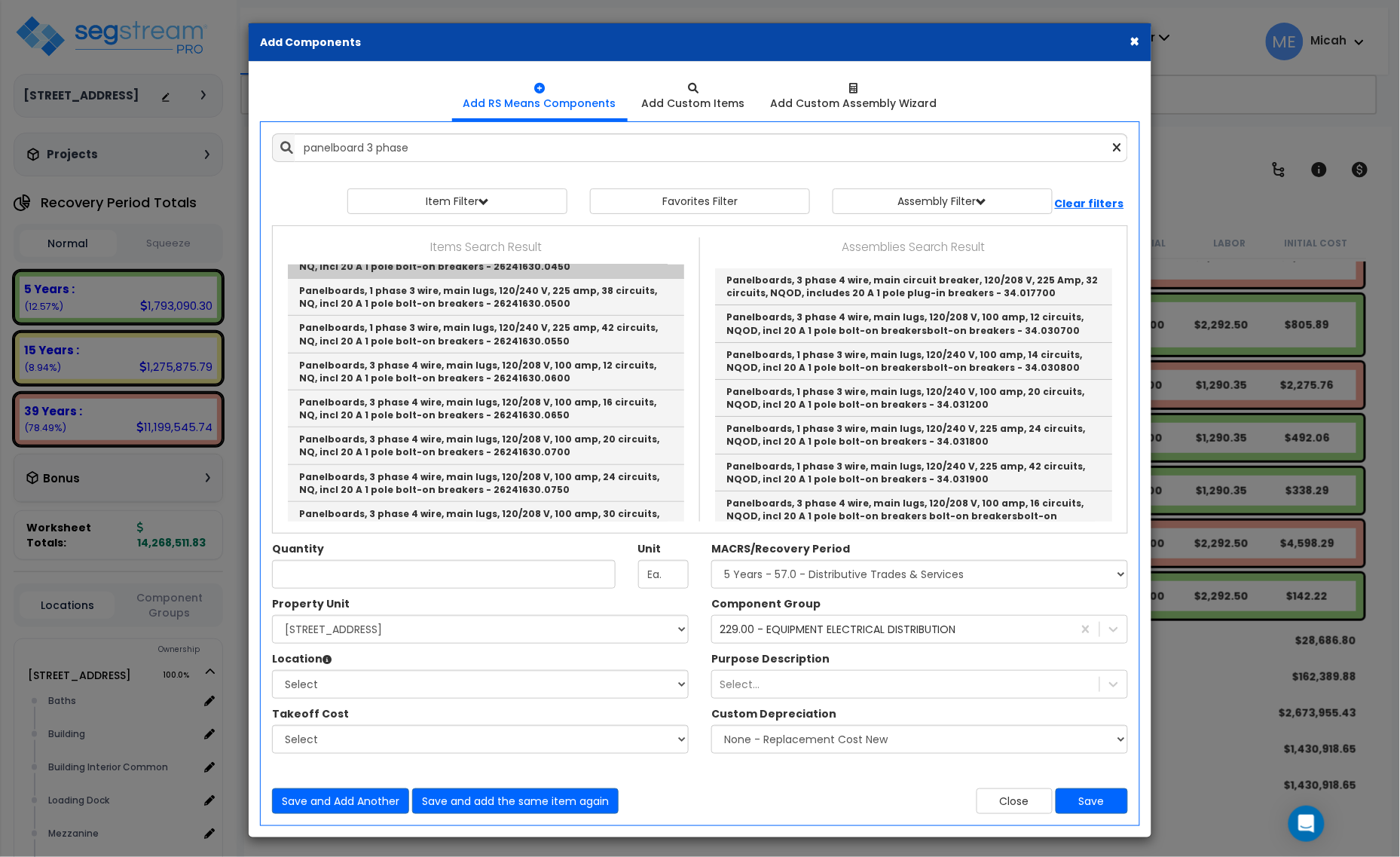
scroll to position [283, 0]
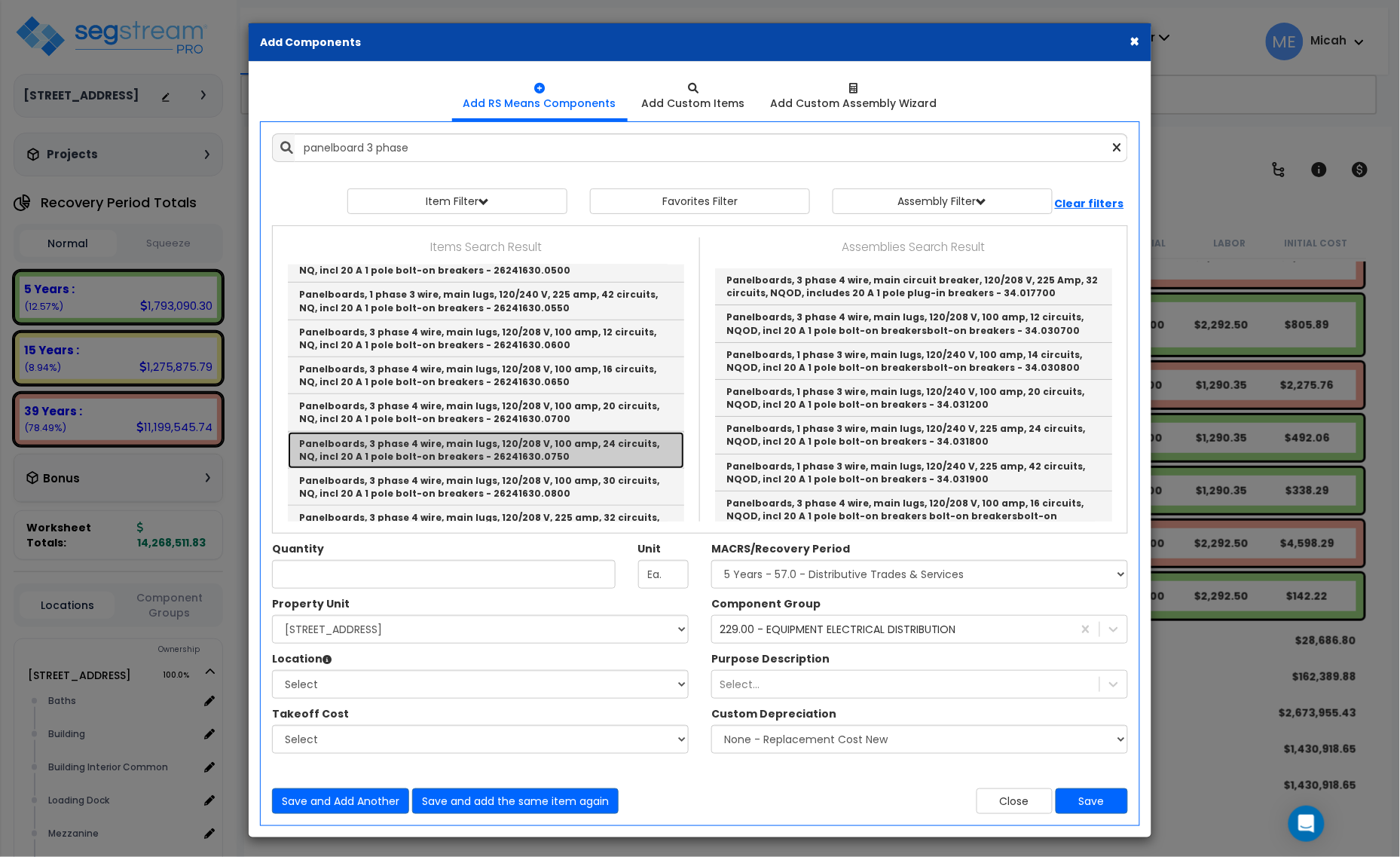
click at [543, 453] on link "Panelboards, 3 phase 4 wire, main lugs, 120/208 V, 100 amp, 24 circuits, NQ, in…" at bounding box center [486, 450] width 397 height 37
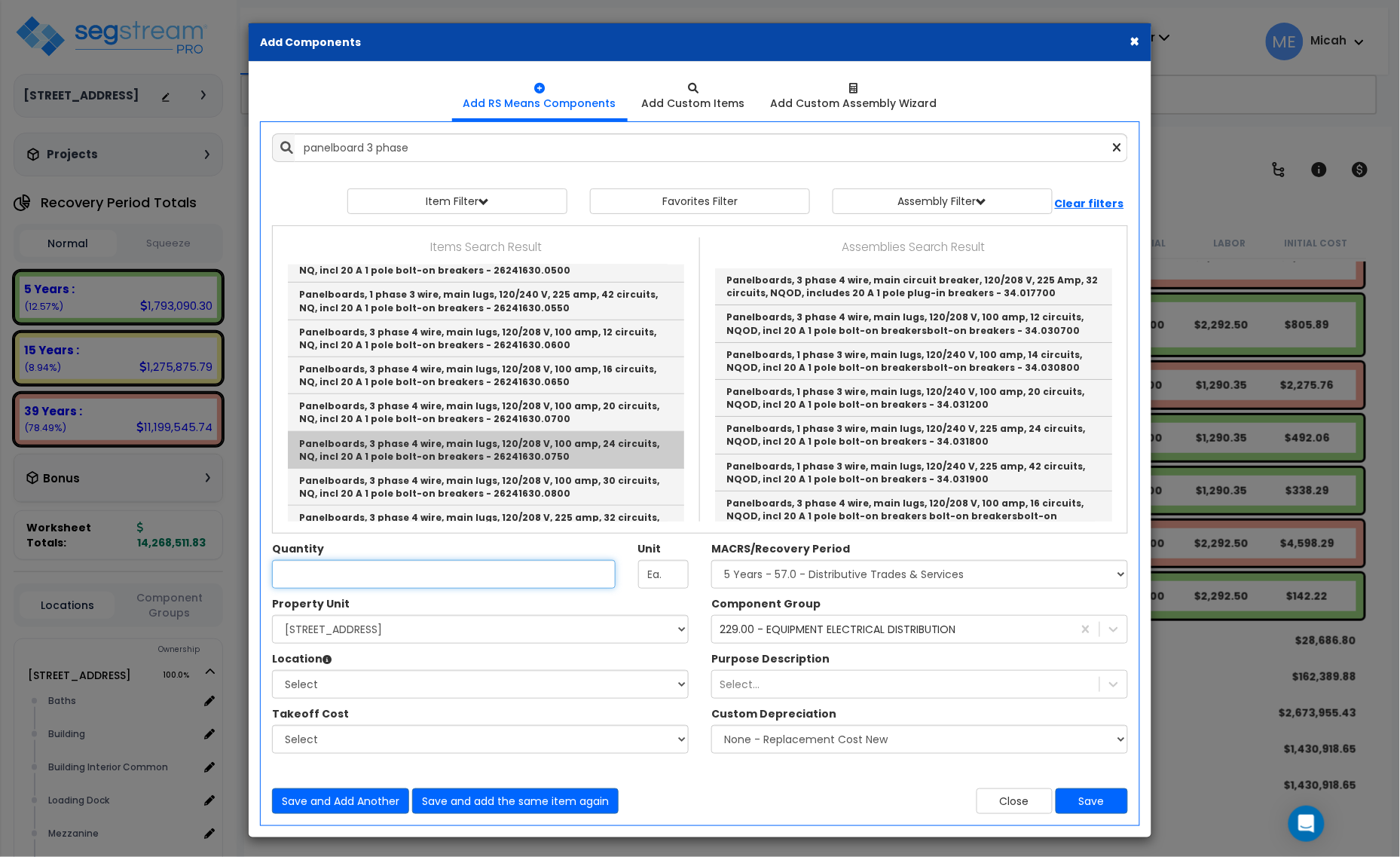
type input "Panelboards, 3 phase 4 wire, main lugs, 120/208 V, 100 amp, 24 circuits, NQ, in…"
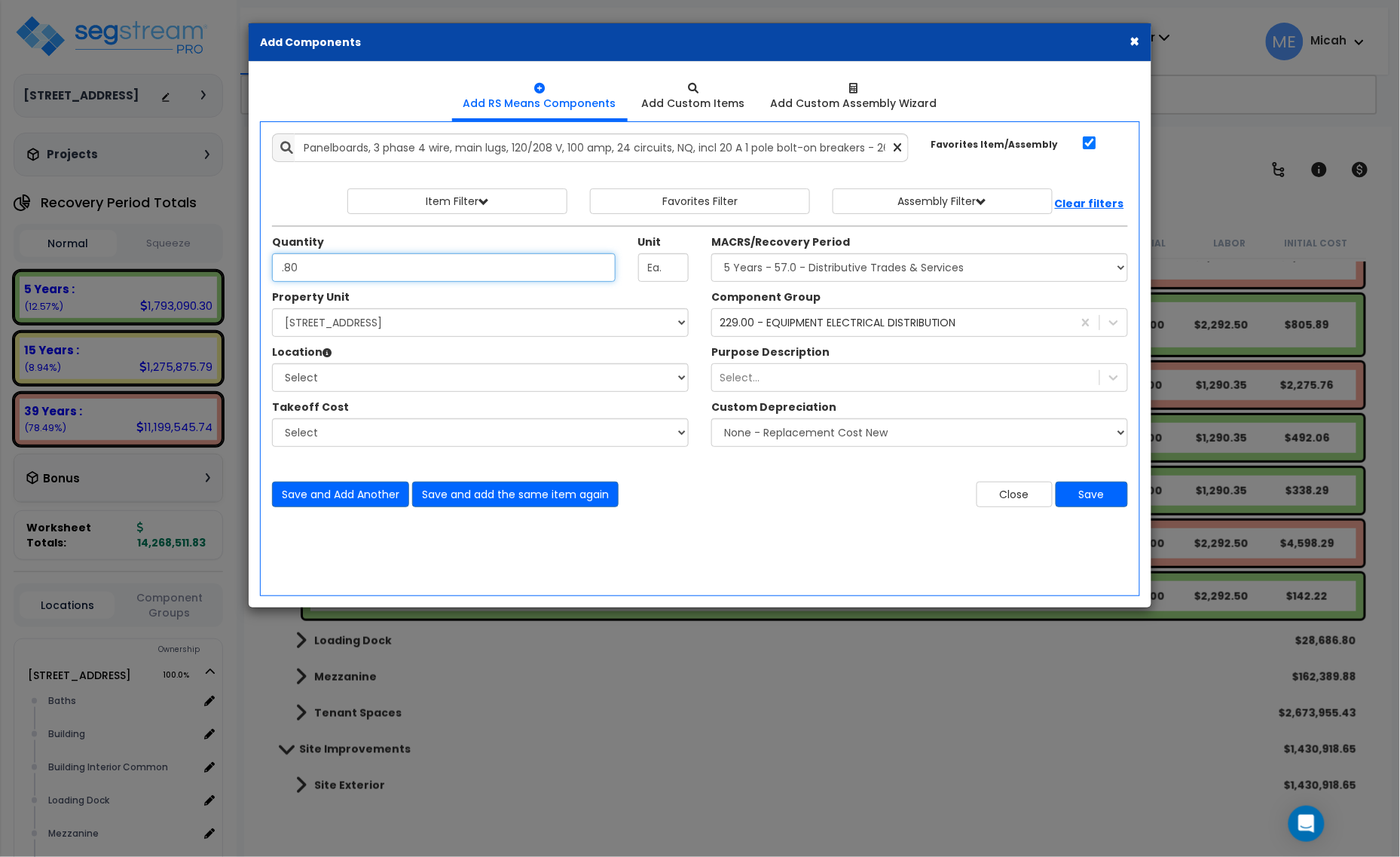
type input ".80"
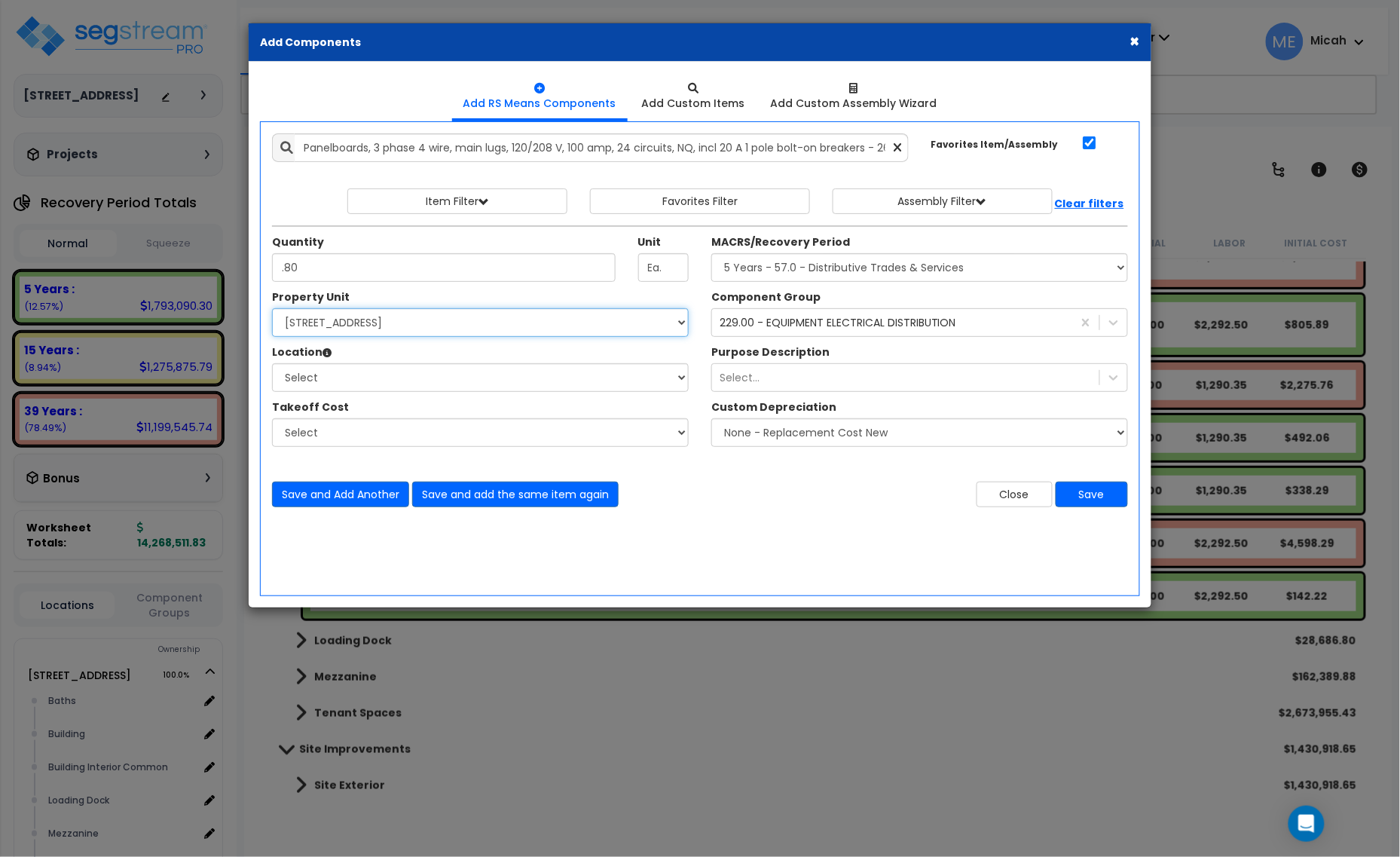
click at [379, 328] on select "Select [STREET_ADDRESS] Site Improvements" at bounding box center [480, 323] width 417 height 28
select select "166495"
click at [272, 309] on select "Select [STREET_ADDRESS] Site Improvements" at bounding box center [480, 323] width 417 height 28
click at [368, 379] on select "Select Baths Building Building Interior Building Interior Common Loading Dock […" at bounding box center [480, 378] width 417 height 28
select select "31689"
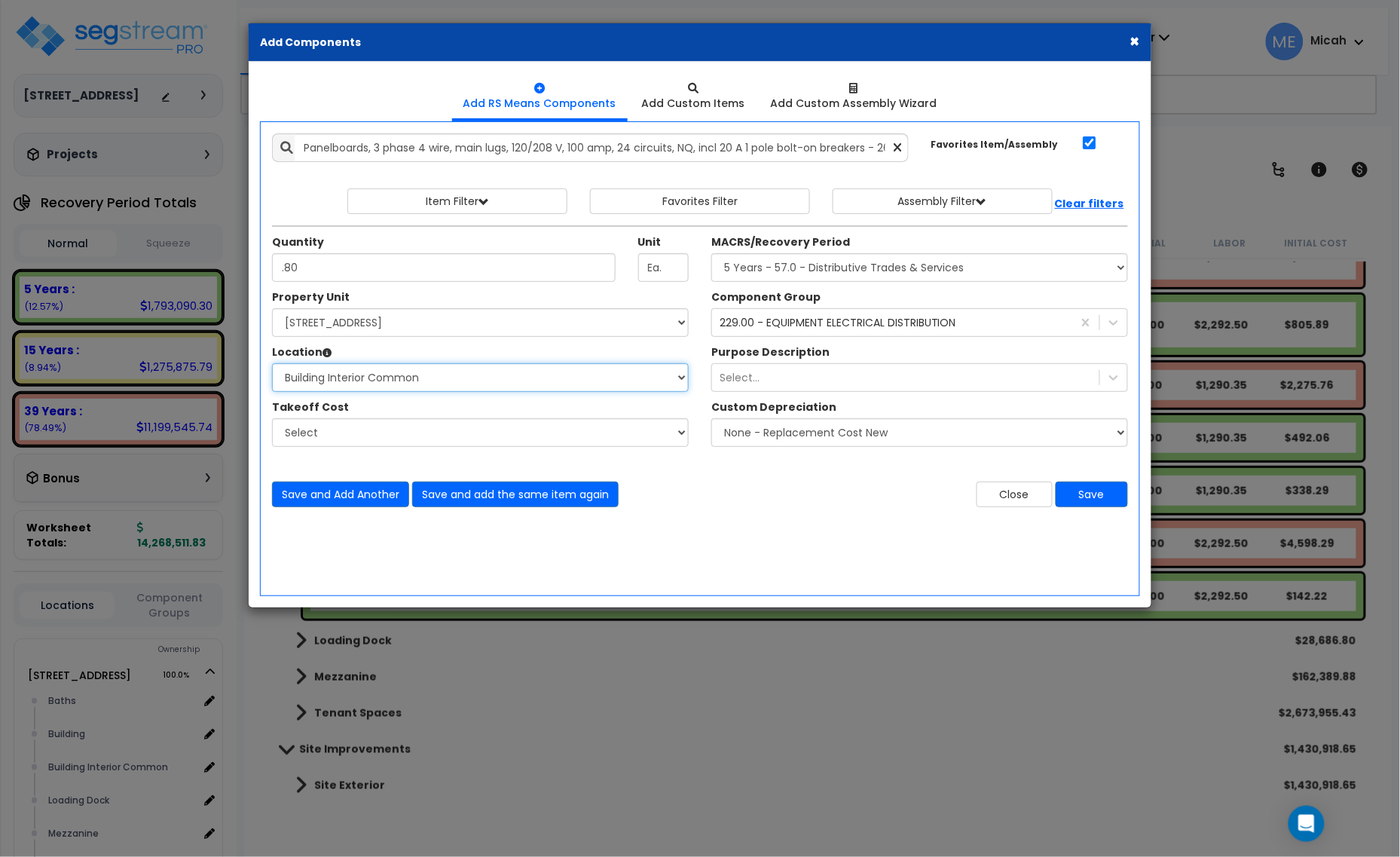
click at [272, 364] on select "Select Baths Building Building Interior Building Interior Common Loading Dock […" at bounding box center [480, 378] width 417 height 28
click at [770, 265] on select "Select MACRS/Recovery Period 5 Years - 57.0 - Distributive Trades & Services 5 …" at bounding box center [919, 267] width 417 height 28
select select "3669"
click at [711, 254] on select "Select MACRS/Recovery Period 5 Years - 57.0 - Distributive Trades & Services 5 …" at bounding box center [919, 267] width 417 height 28
click at [777, 329] on div "229.00 - EQUIPMENT ELECTRICAL DISTRIBUTION" at bounding box center [838, 323] width 236 height 15
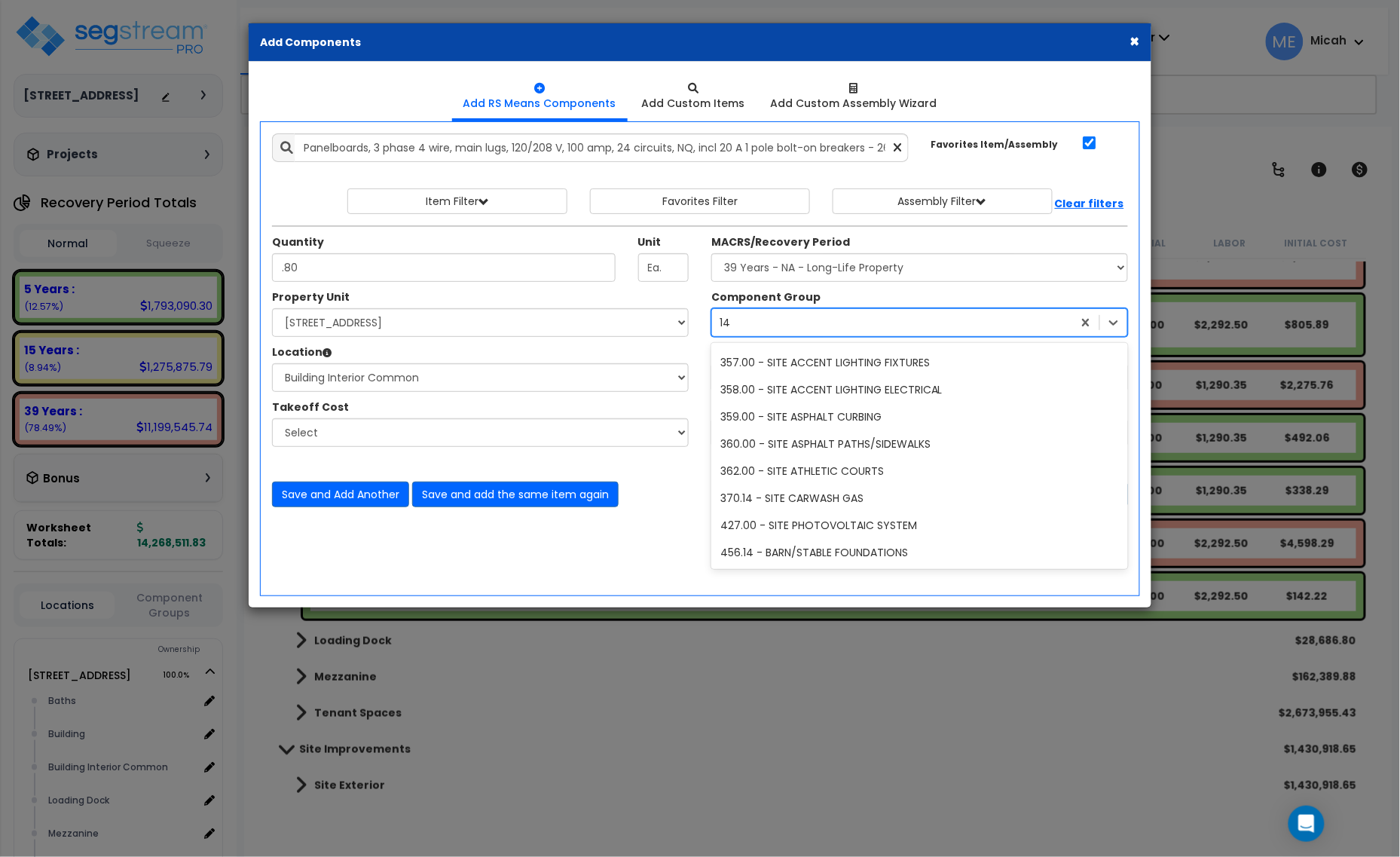
scroll to position [0, 0]
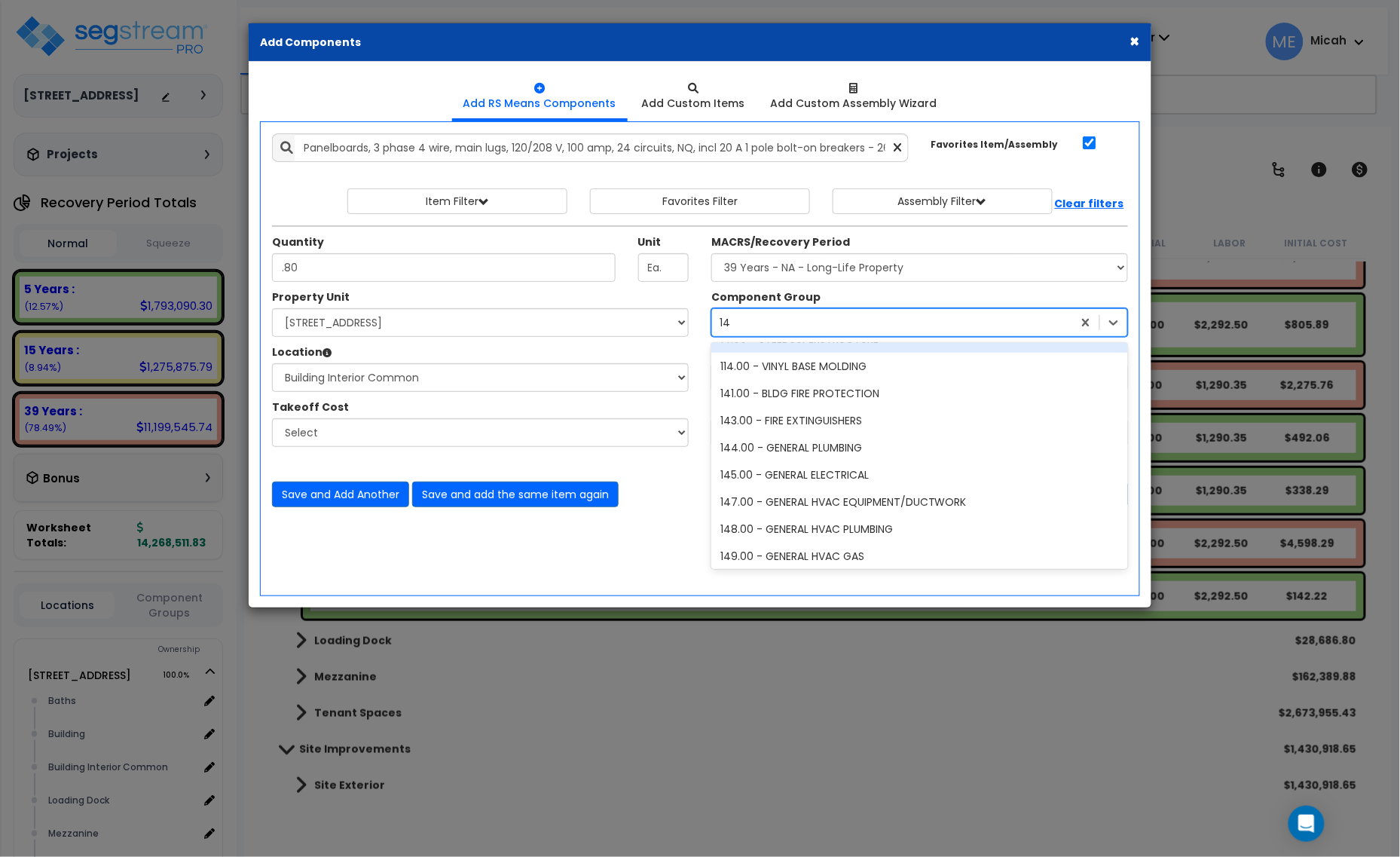
type input "145"
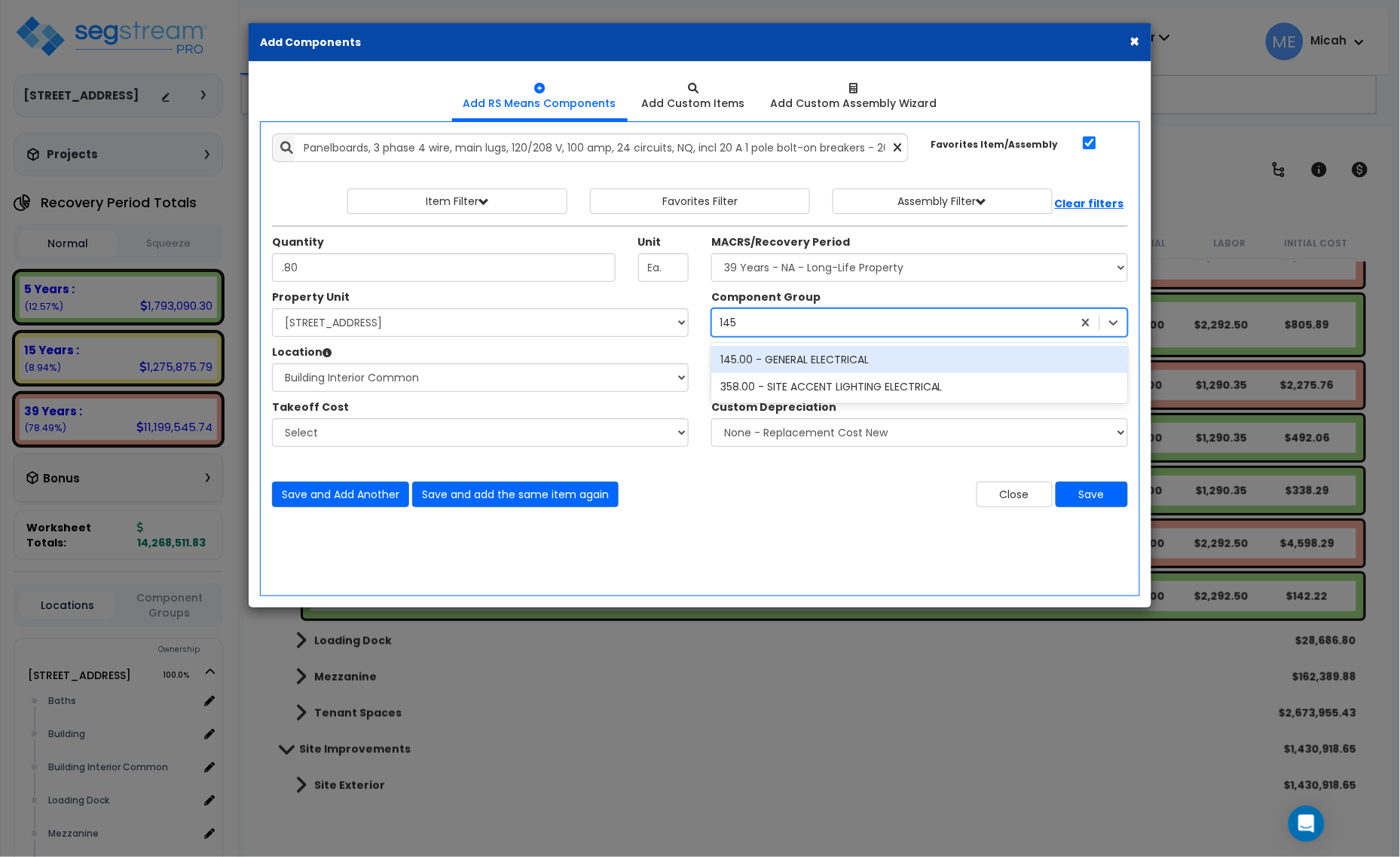
click at [785, 362] on div "145.00 - GENERAL ELECTRICAL" at bounding box center [919, 359] width 417 height 27
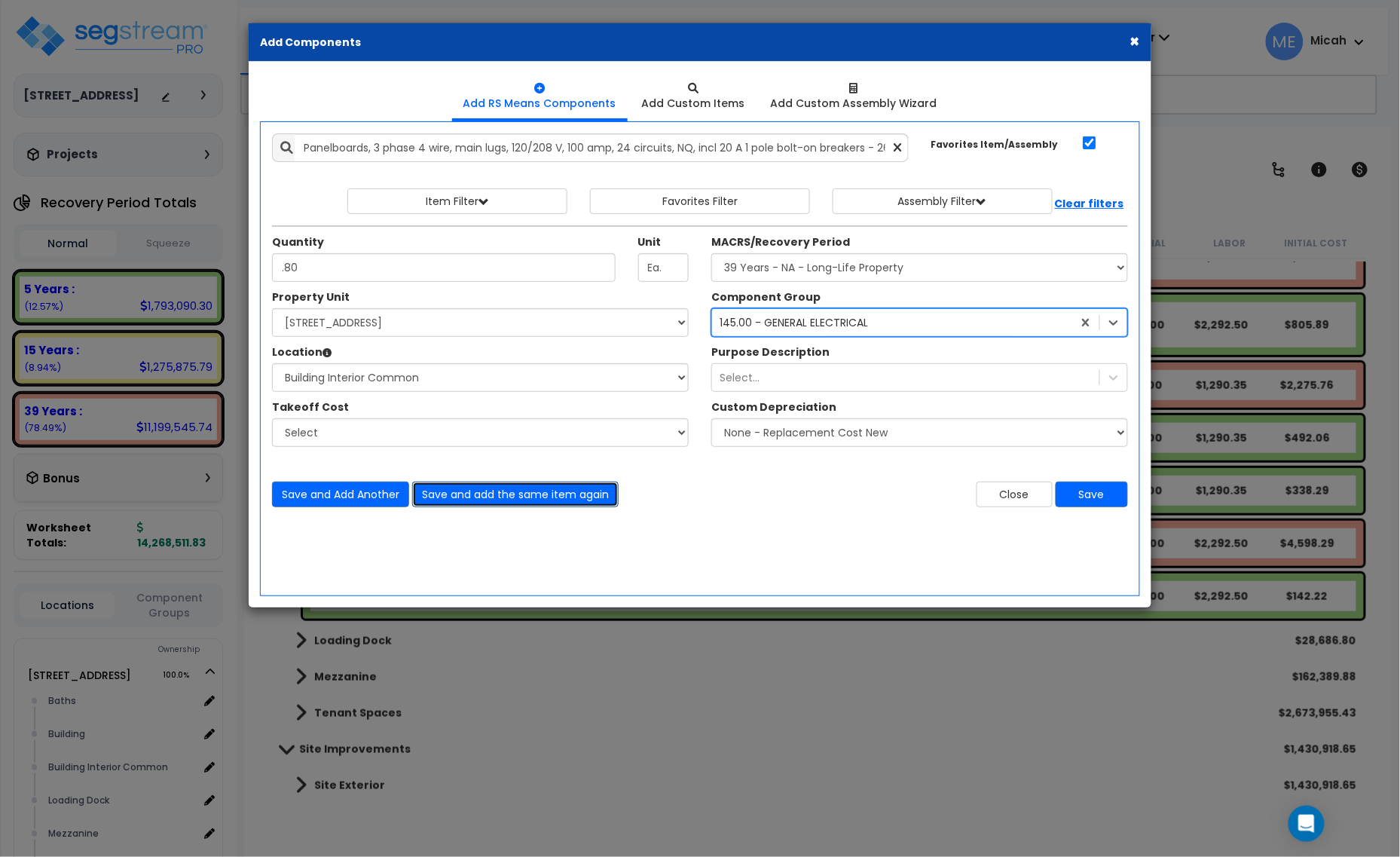
click at [484, 492] on button "Save and add the same item again" at bounding box center [516, 494] width 206 height 26
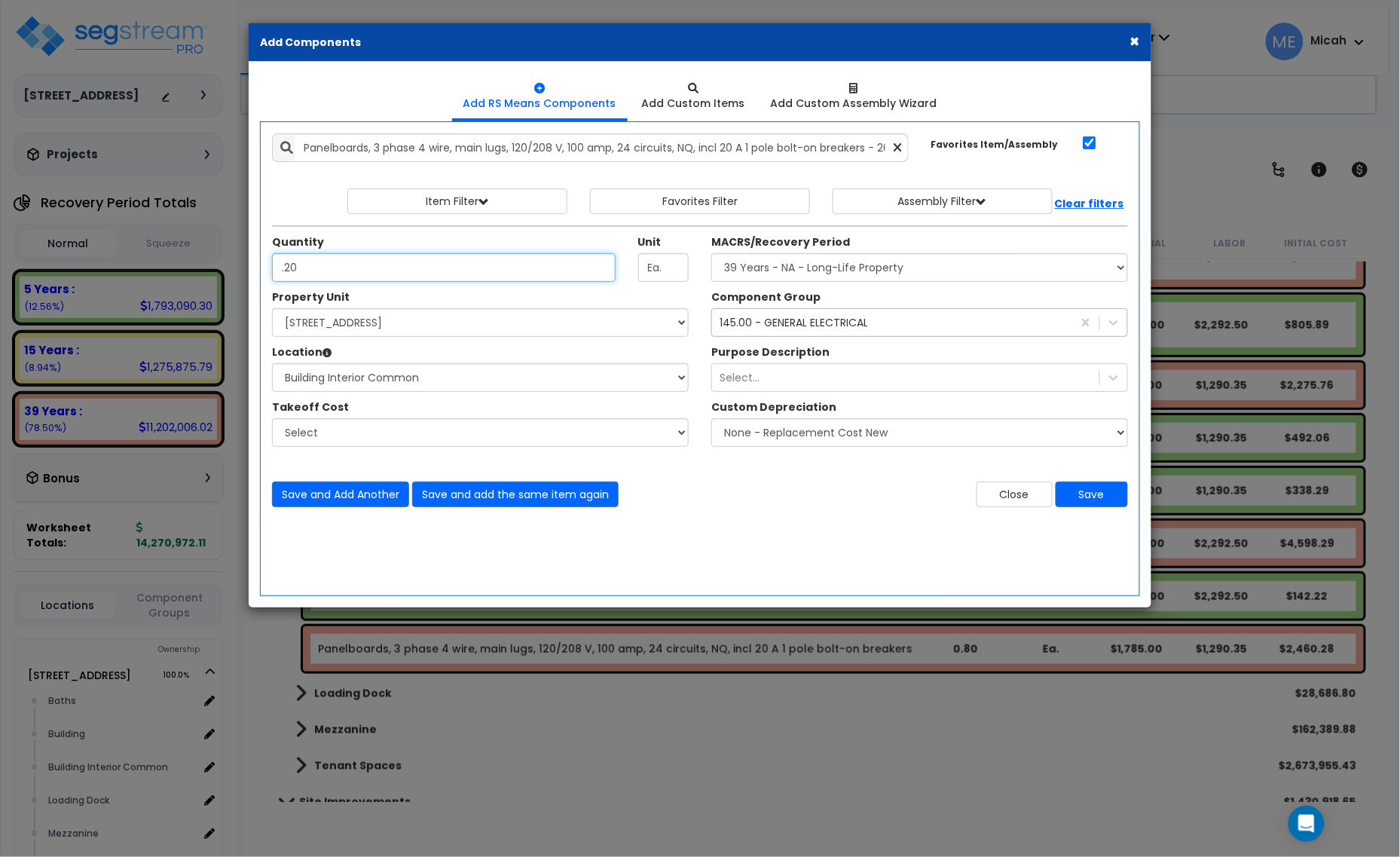
type input ".20"
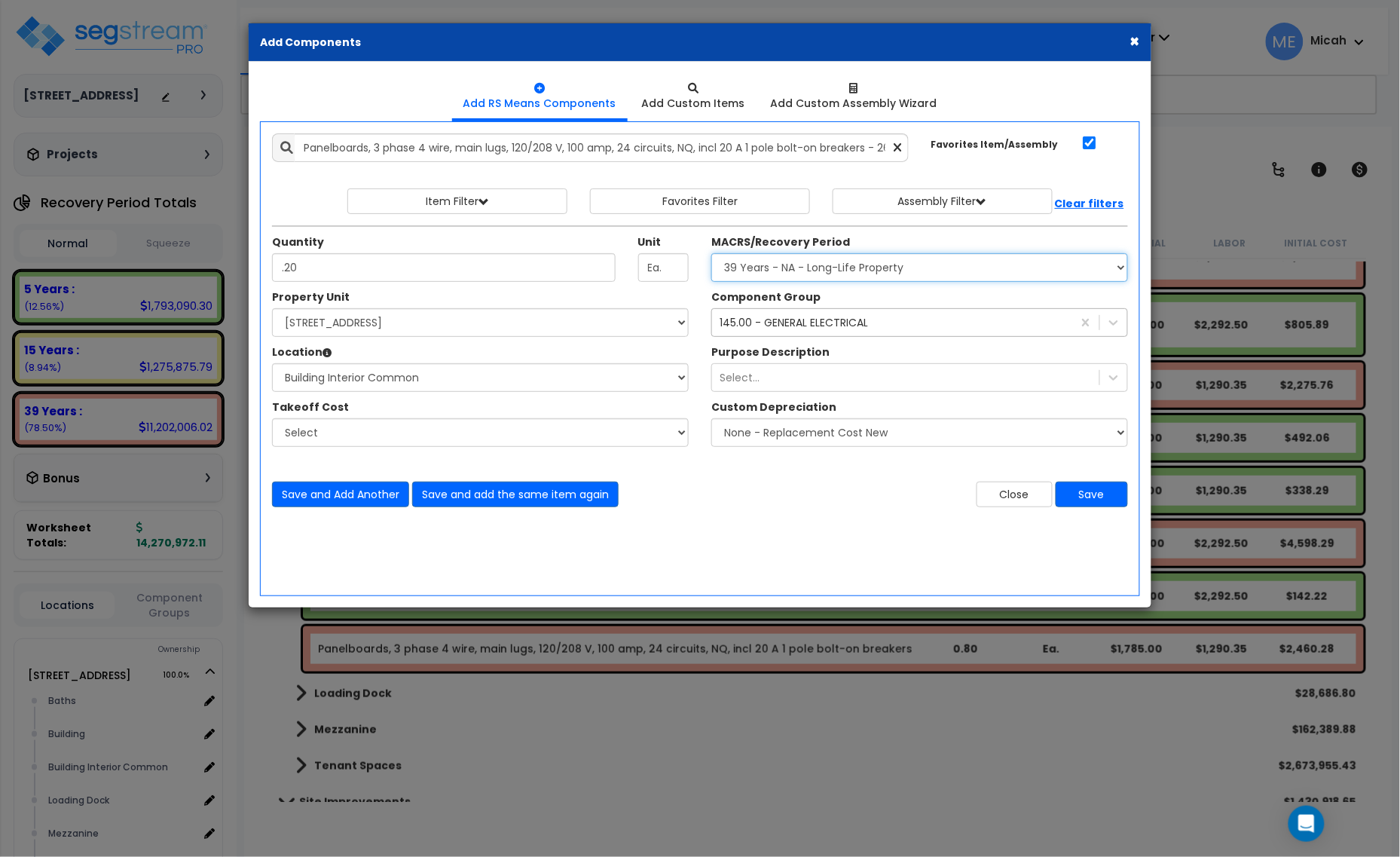
click at [751, 269] on select "Select MACRS/Recovery Period 5 Years - 57.0 - Distributive Trades & Services 5 …" at bounding box center [919, 267] width 417 height 28
select select "3667"
click at [711, 254] on select "Select MACRS/Recovery Period 5 Years - 57.0 - Distributive Trades & Services 5 …" at bounding box center [919, 267] width 417 height 28
click at [777, 326] on div "145.00 - GENERAL ELECTRICAL" at bounding box center [794, 323] width 148 height 15
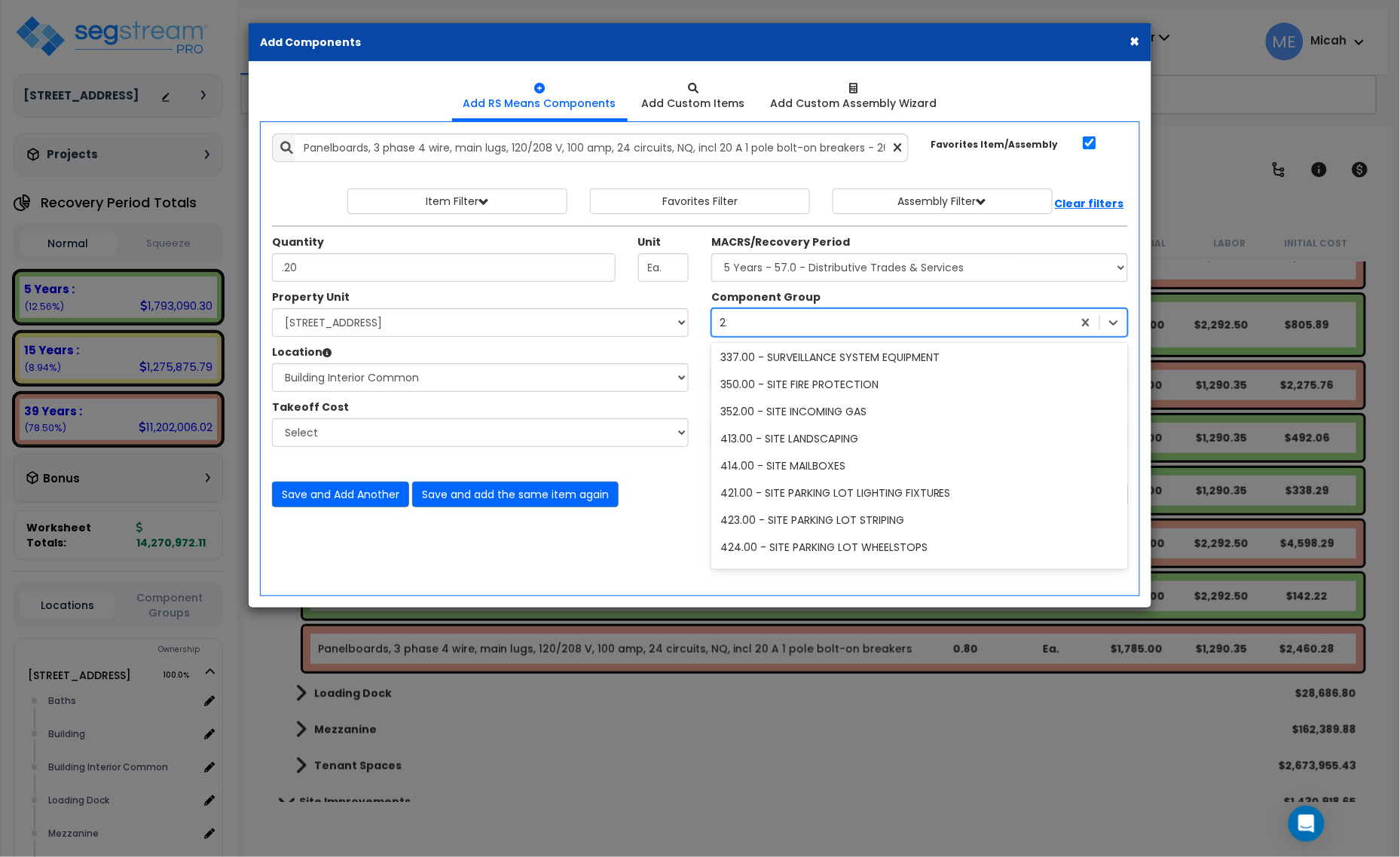
scroll to position [492, 0]
type input "229"
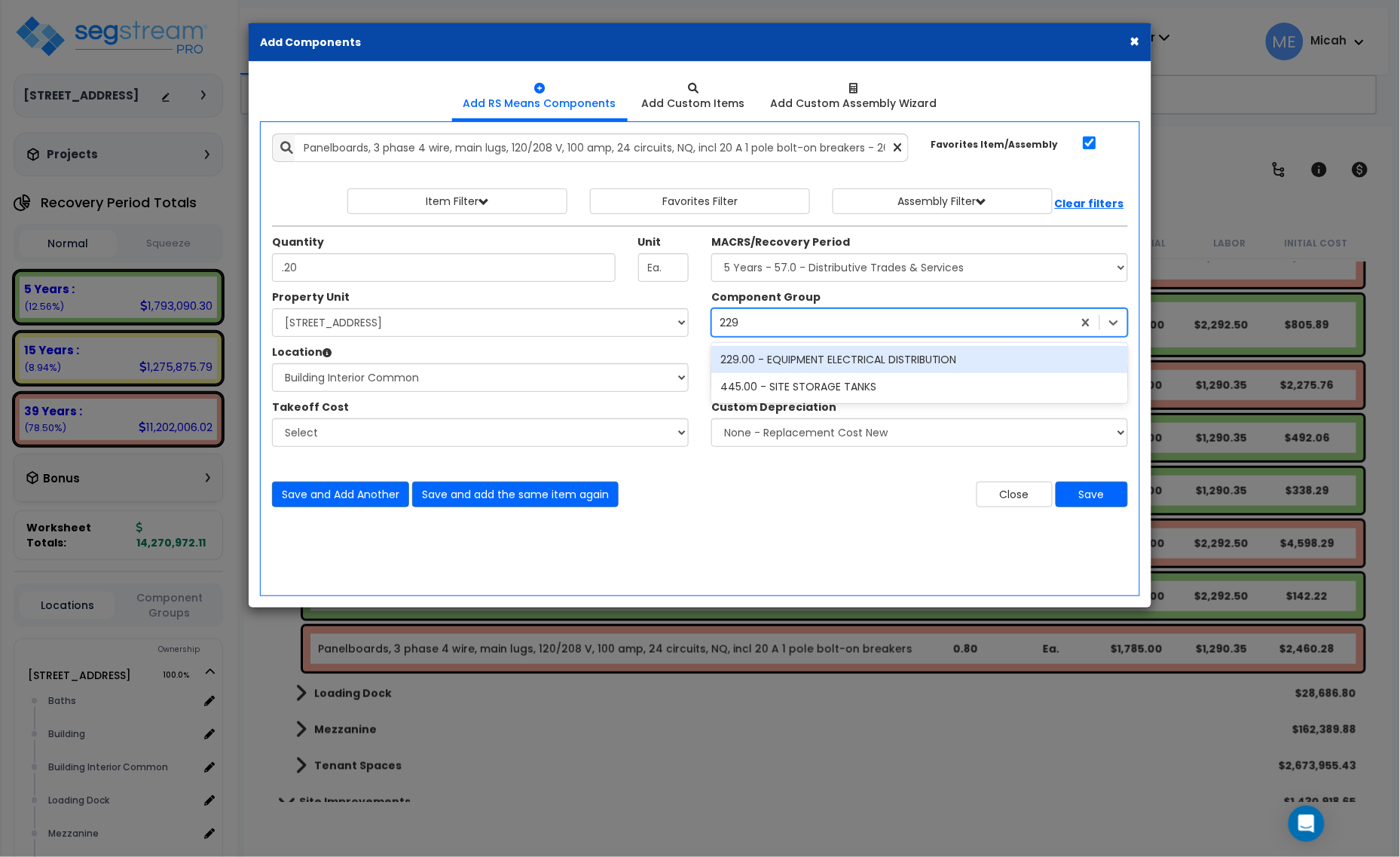
scroll to position [0, 0]
click at [789, 356] on div "229.00 - EQUIPMENT ELECTRICAL DISTRIBUTION" at bounding box center [919, 359] width 417 height 27
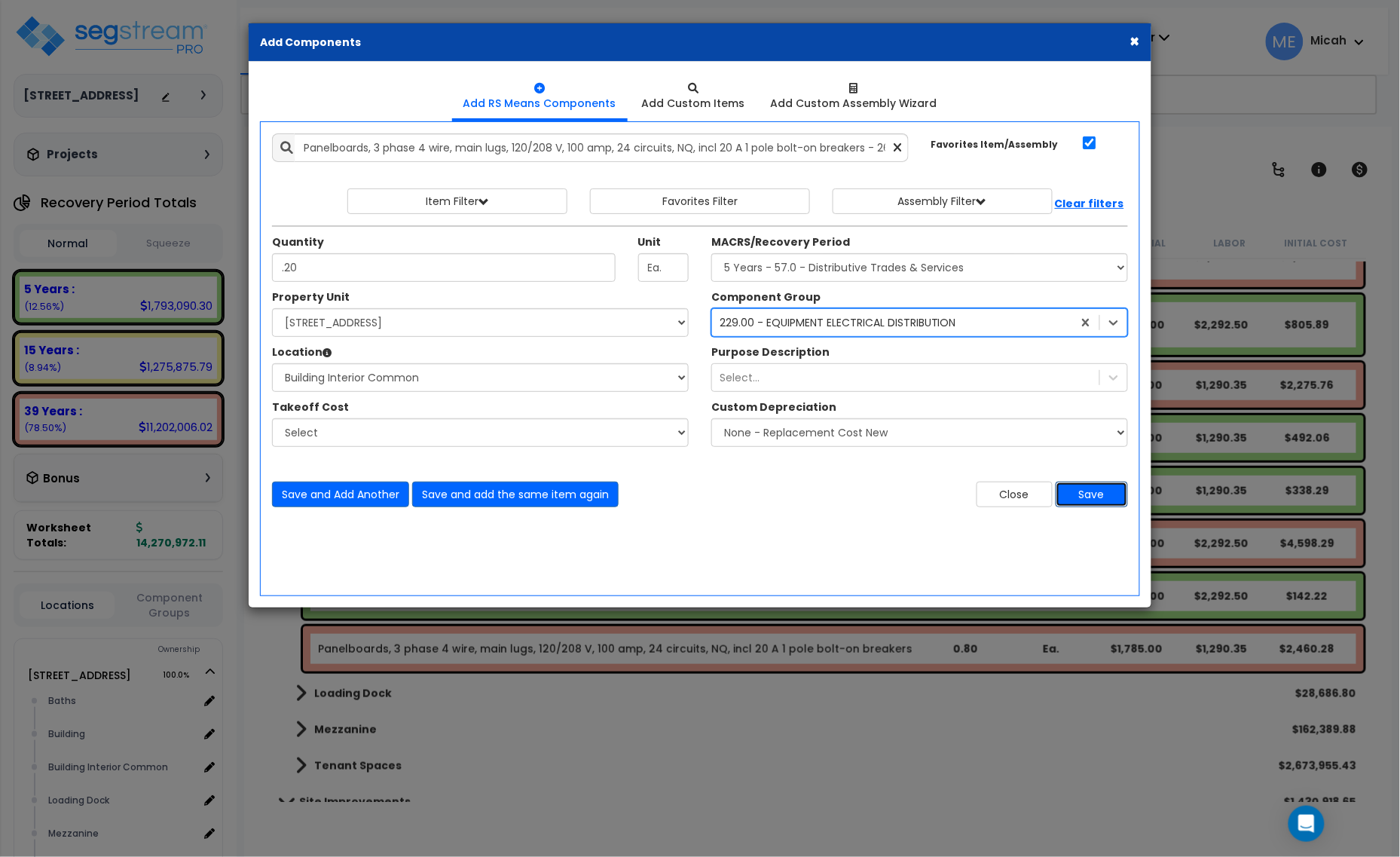
click at [1098, 500] on button "Save" at bounding box center [1091, 494] width 72 height 26
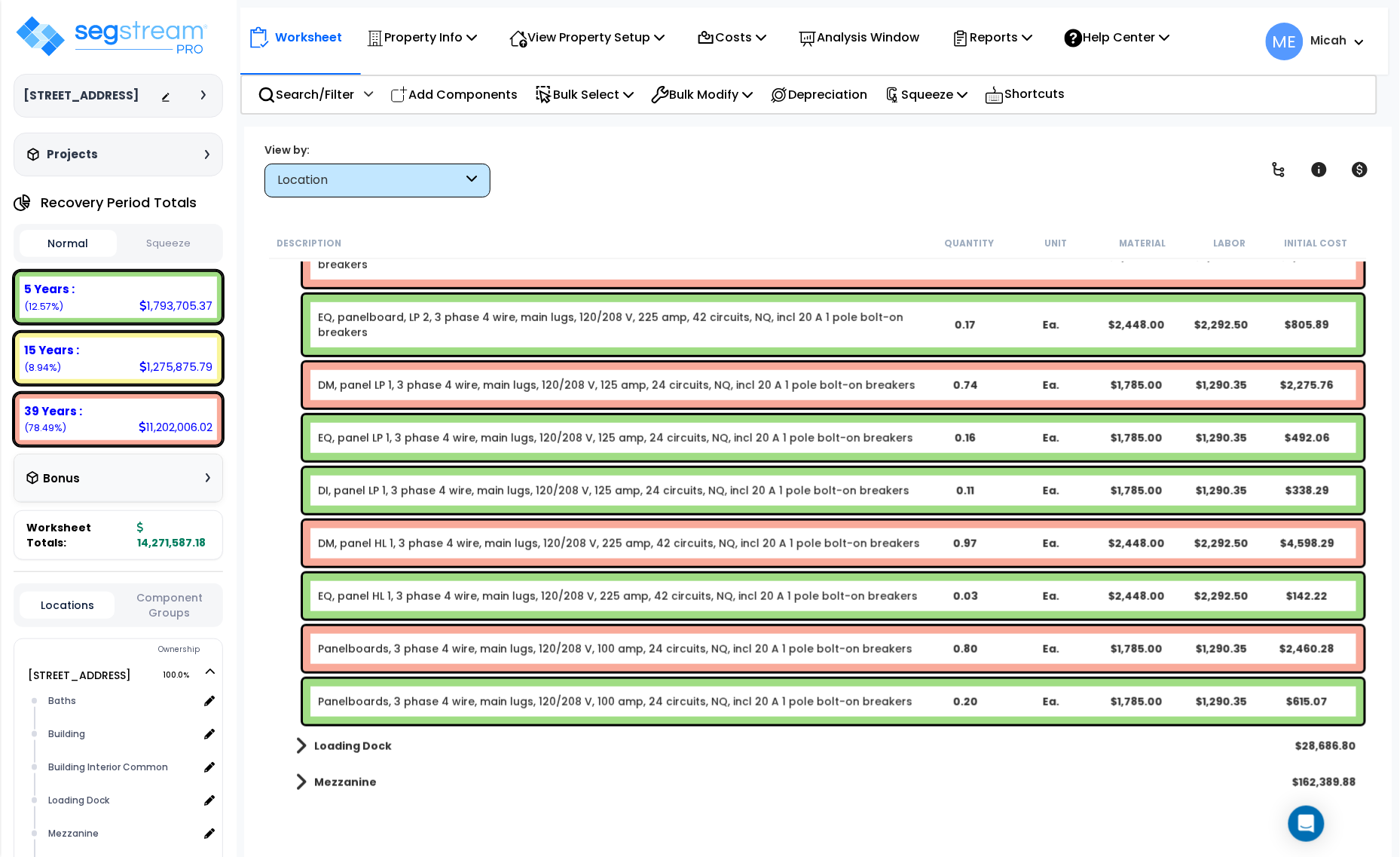
click at [437, 650] on link "Panelboards, 3 phase 4 wire, main lugs, 120/208 V, 100 amp, 24 circuits, NQ, in…" at bounding box center [615, 649] width 595 height 15
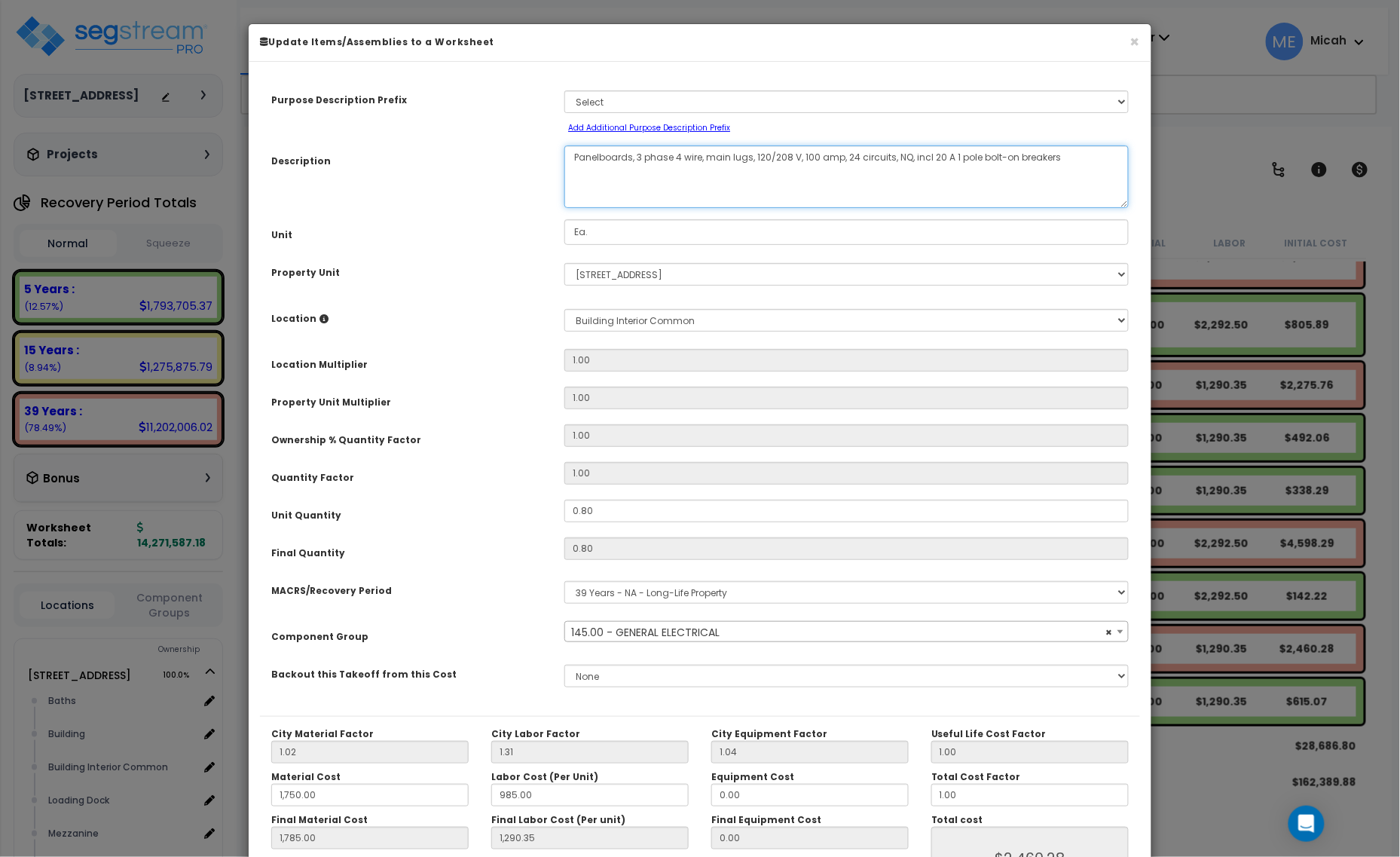
click at [567, 158] on textarea "Panelboards, 3 phase 4 wire, main lugs, 120/208 V, 100 amp, 24 circuits, NQ, in…" at bounding box center [847, 176] width 565 height 62
select select "56955"
type textarea "DMPanelboards, 3 phase 4 wire, main lugs, 120/208 V, 100 amp, 24 circuits, NQ, …"
select select "56955"
click at [823, 159] on textarea "Panelboards, 3 phase 4 wire, main lugs, 120/208 V, 100 amp, 24 circuits, NQ, in…" at bounding box center [847, 176] width 565 height 62
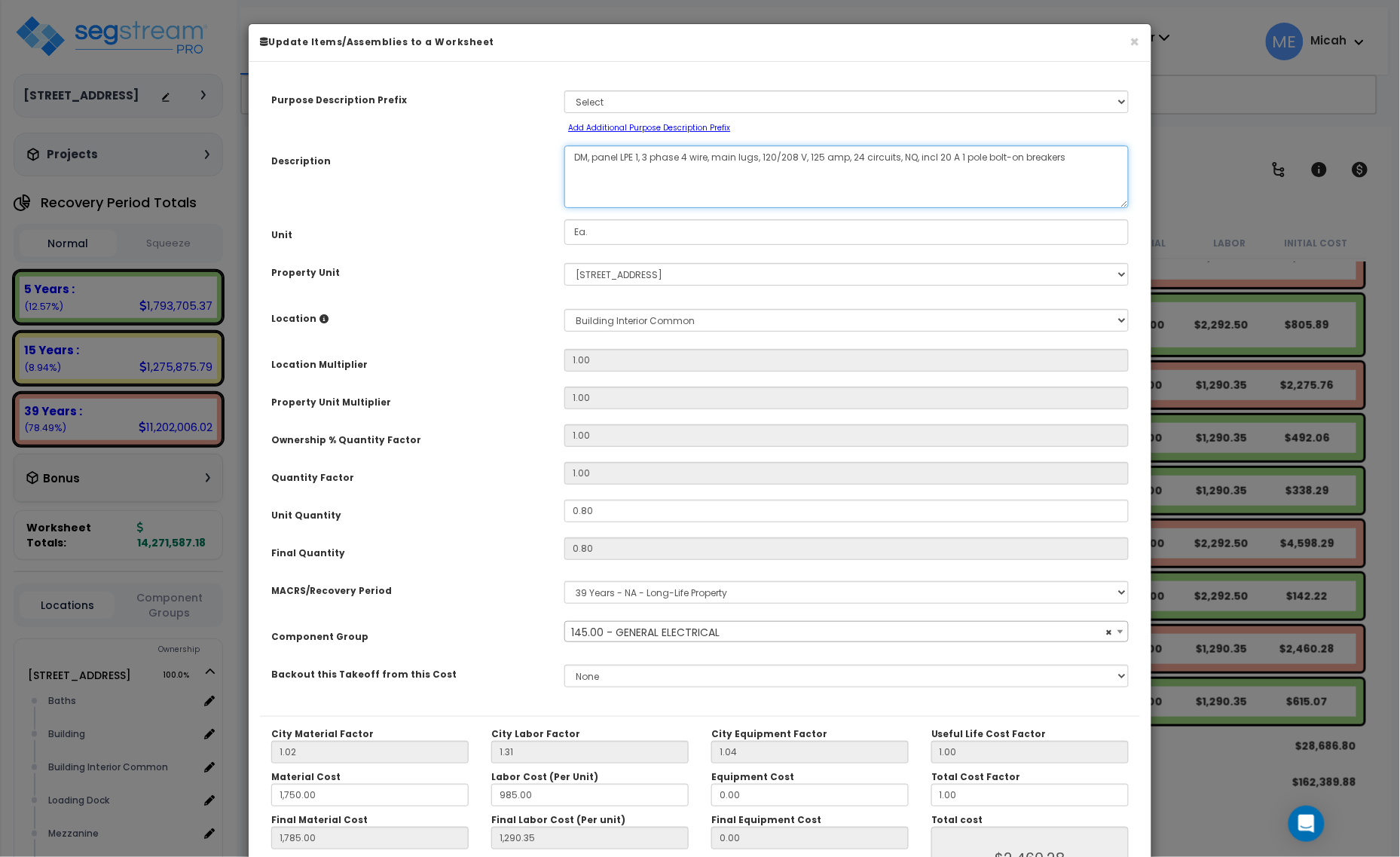
scroll to position [94, 0]
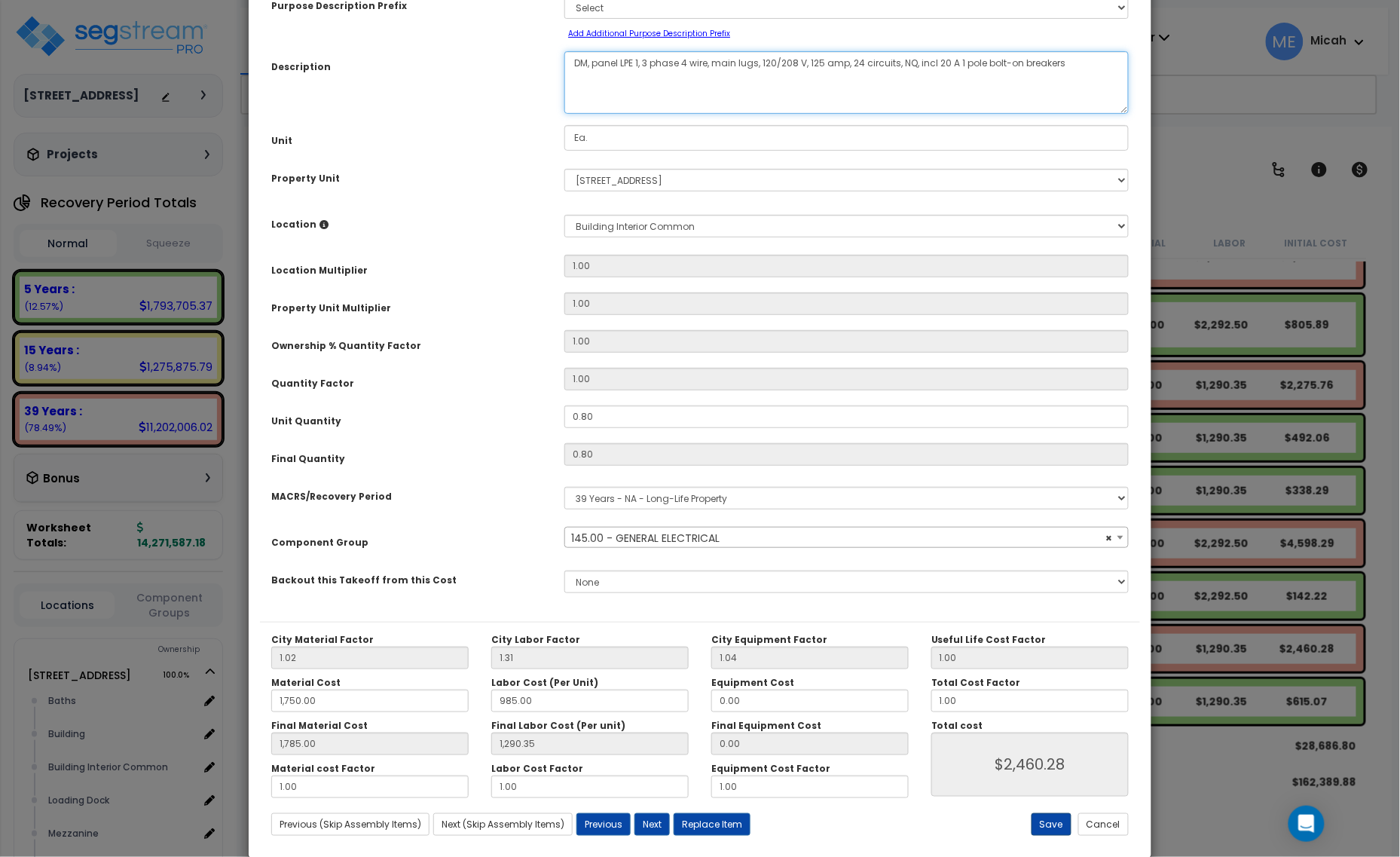
type textarea "DM, panel LPE 1, 3 phase 4 wire, main lugs, 120/208 V, 125 amp, 24 circuits, NQ…"
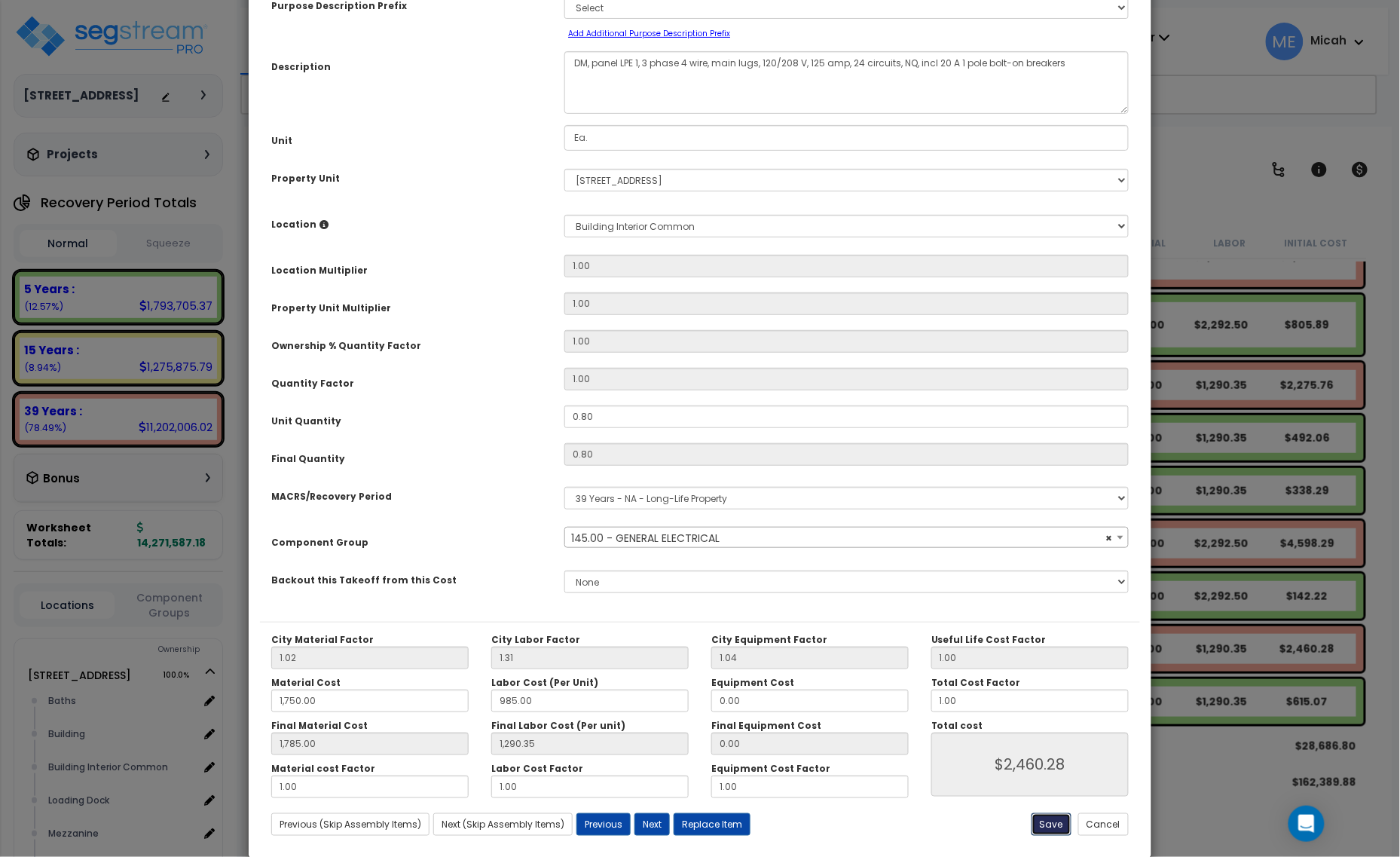
click at [1055, 827] on button "Save" at bounding box center [1051, 824] width 40 height 22
type input "1750.00"
type input "1785.00"
type input "1290.35"
type input "2460.28"
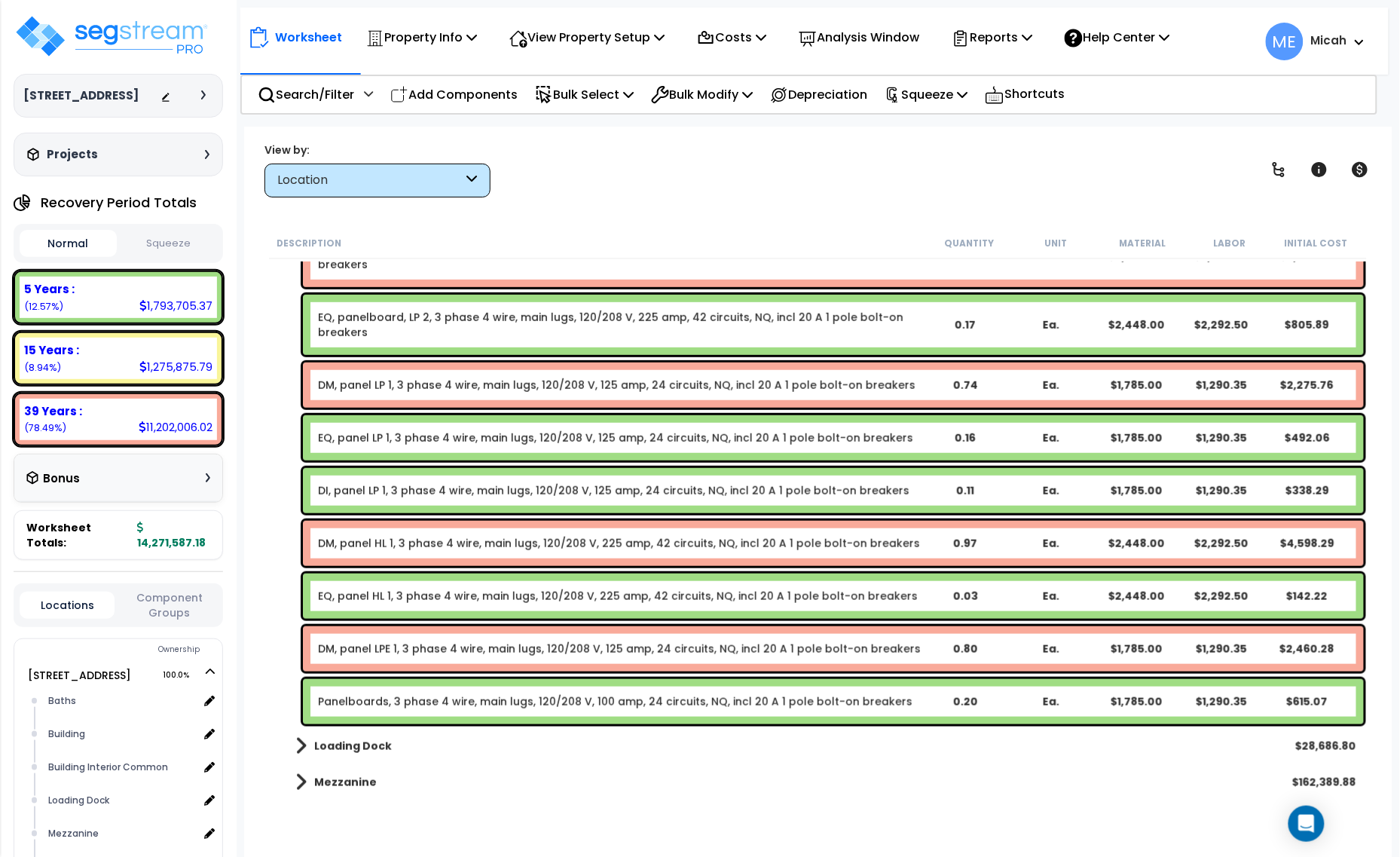
click at [547, 700] on link "Panelboards, 3 phase 4 wire, main lugs, 120/208 V, 100 amp, 24 circuits, NQ, in…" at bounding box center [615, 701] width 595 height 15
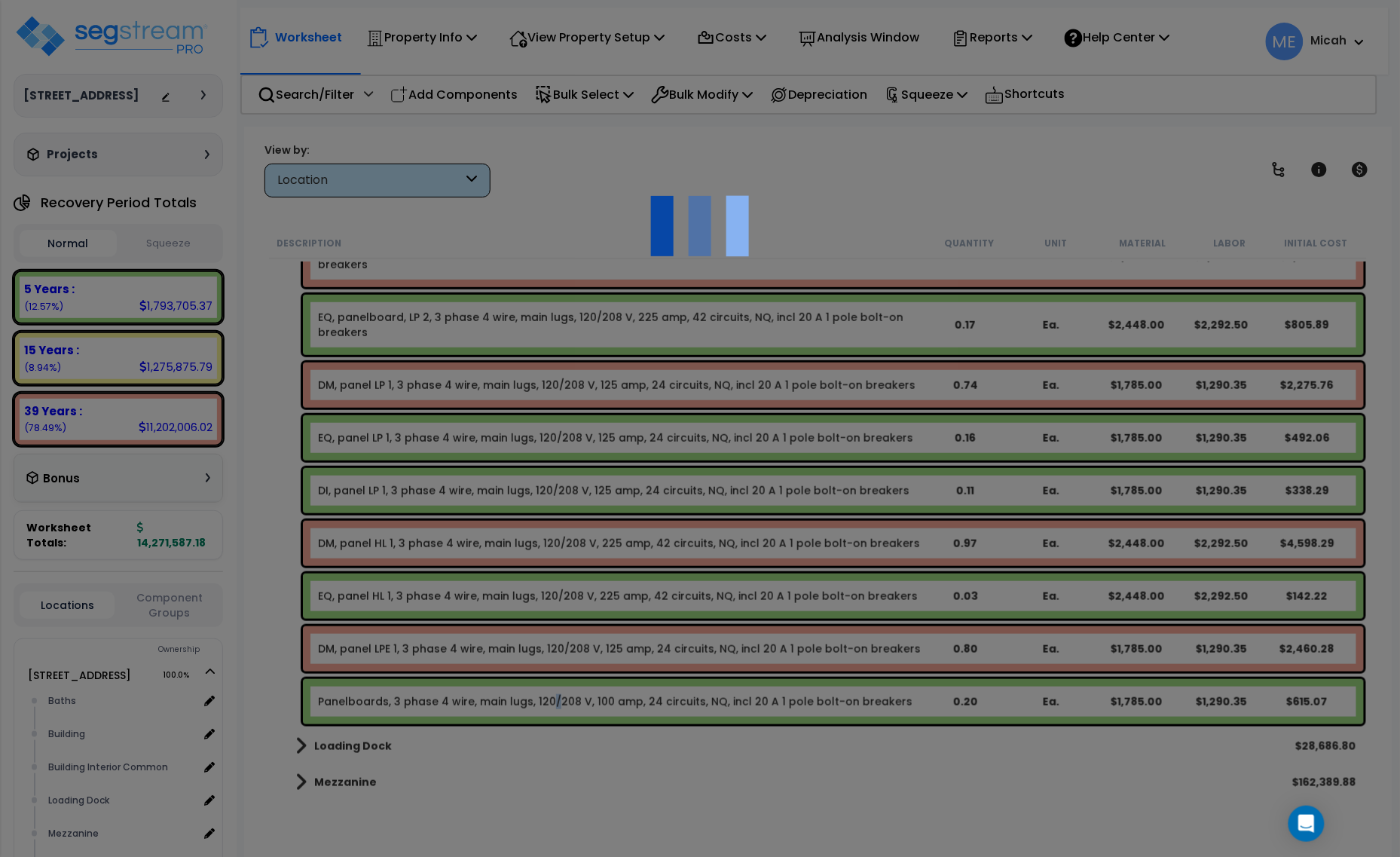
select select "68650"
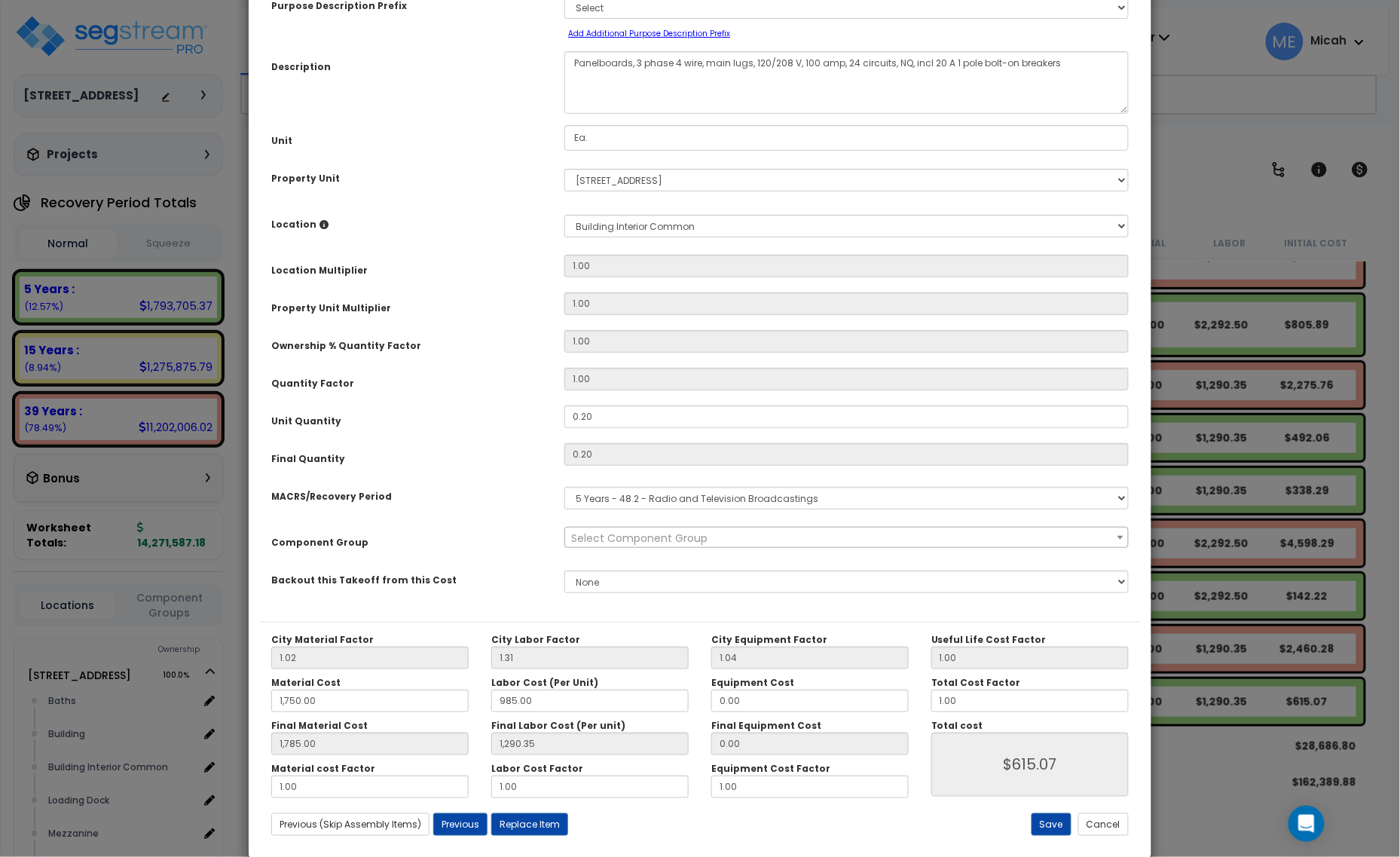
scroll to position [0, 0]
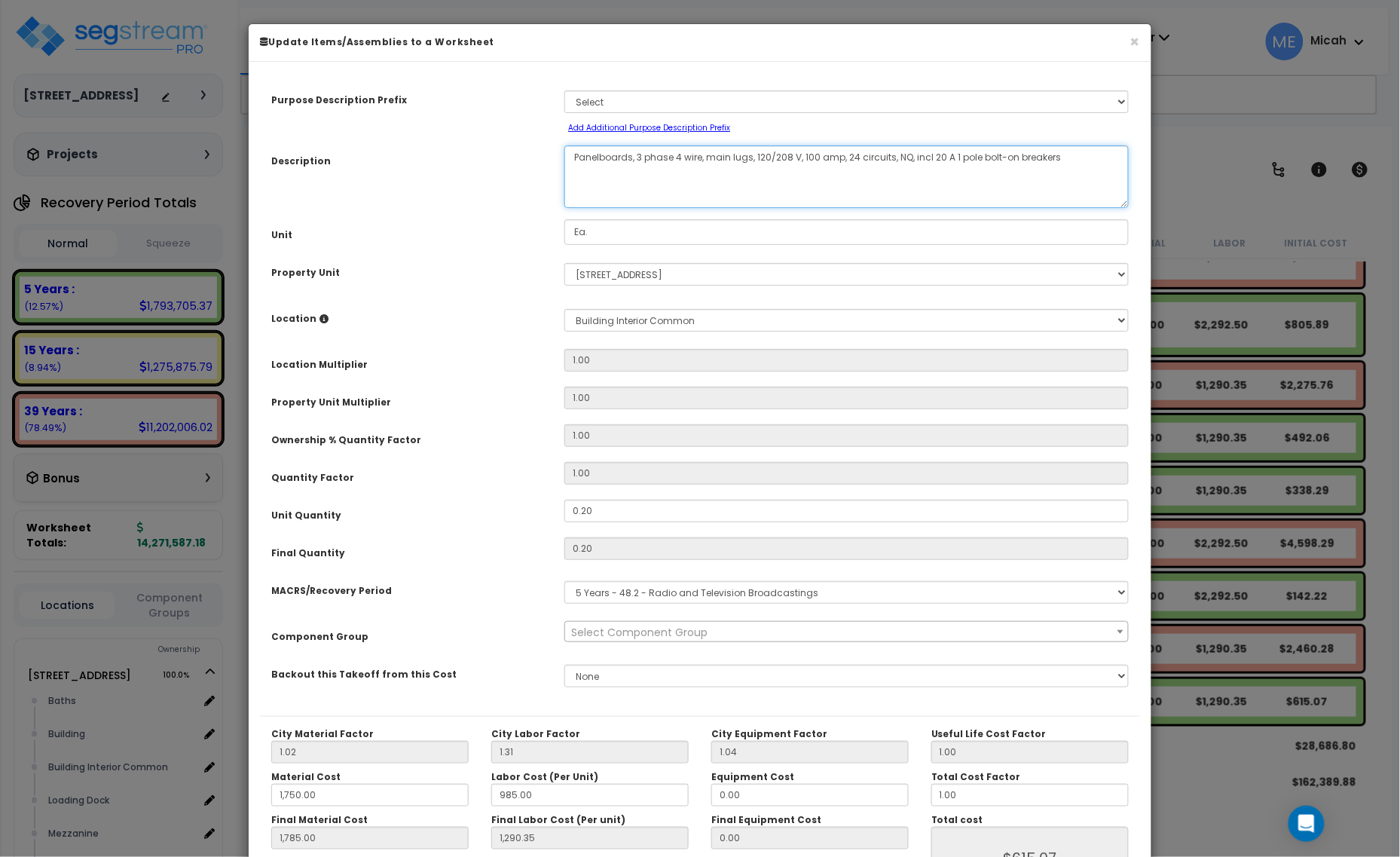
click at [575, 162] on textarea "Panelboards, 3 phase 4 wire, main lugs, 120/208 V, 100 amp, 24 circuits, NQ, in…" at bounding box center [847, 176] width 565 height 62
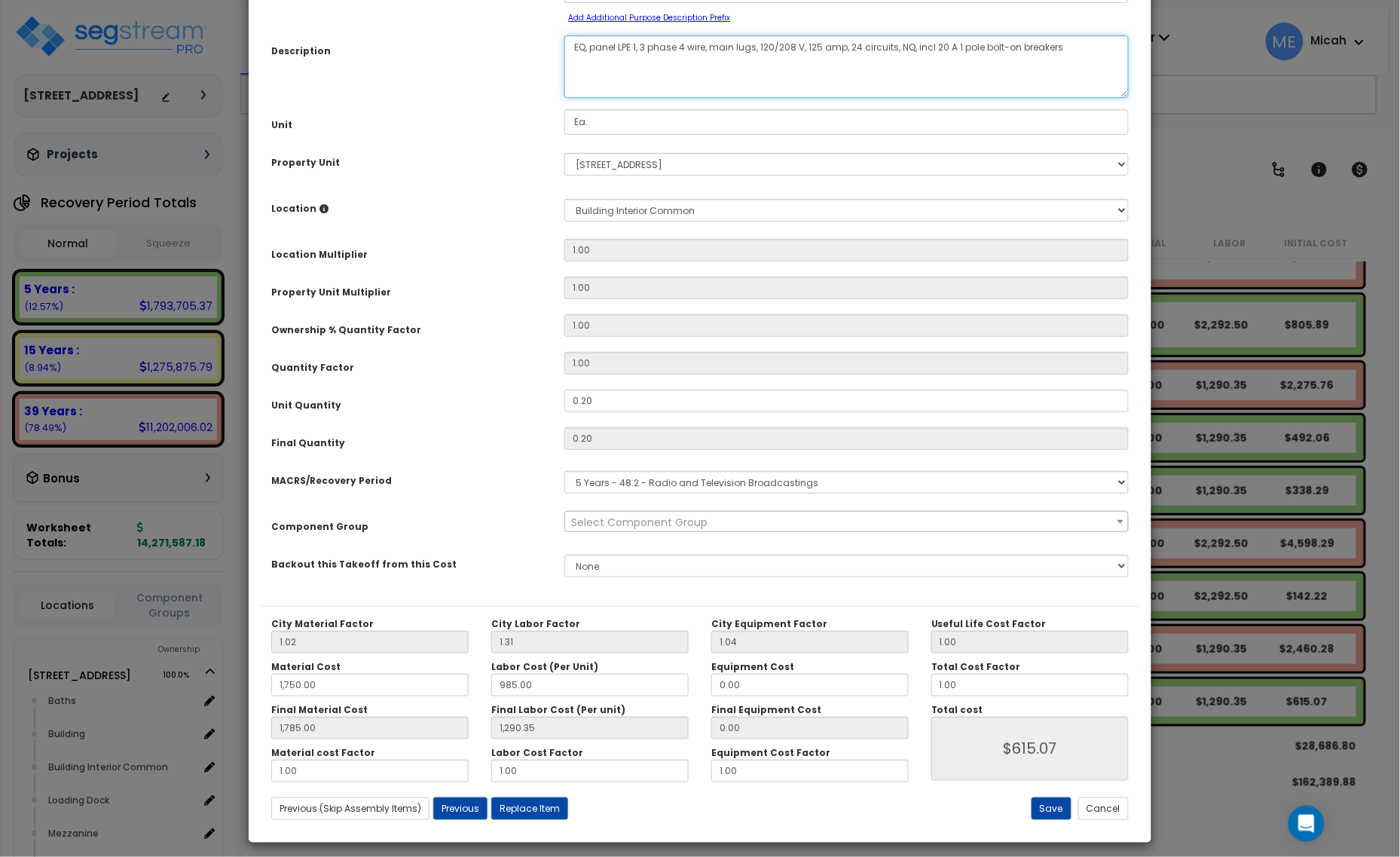
scroll to position [118, 0]
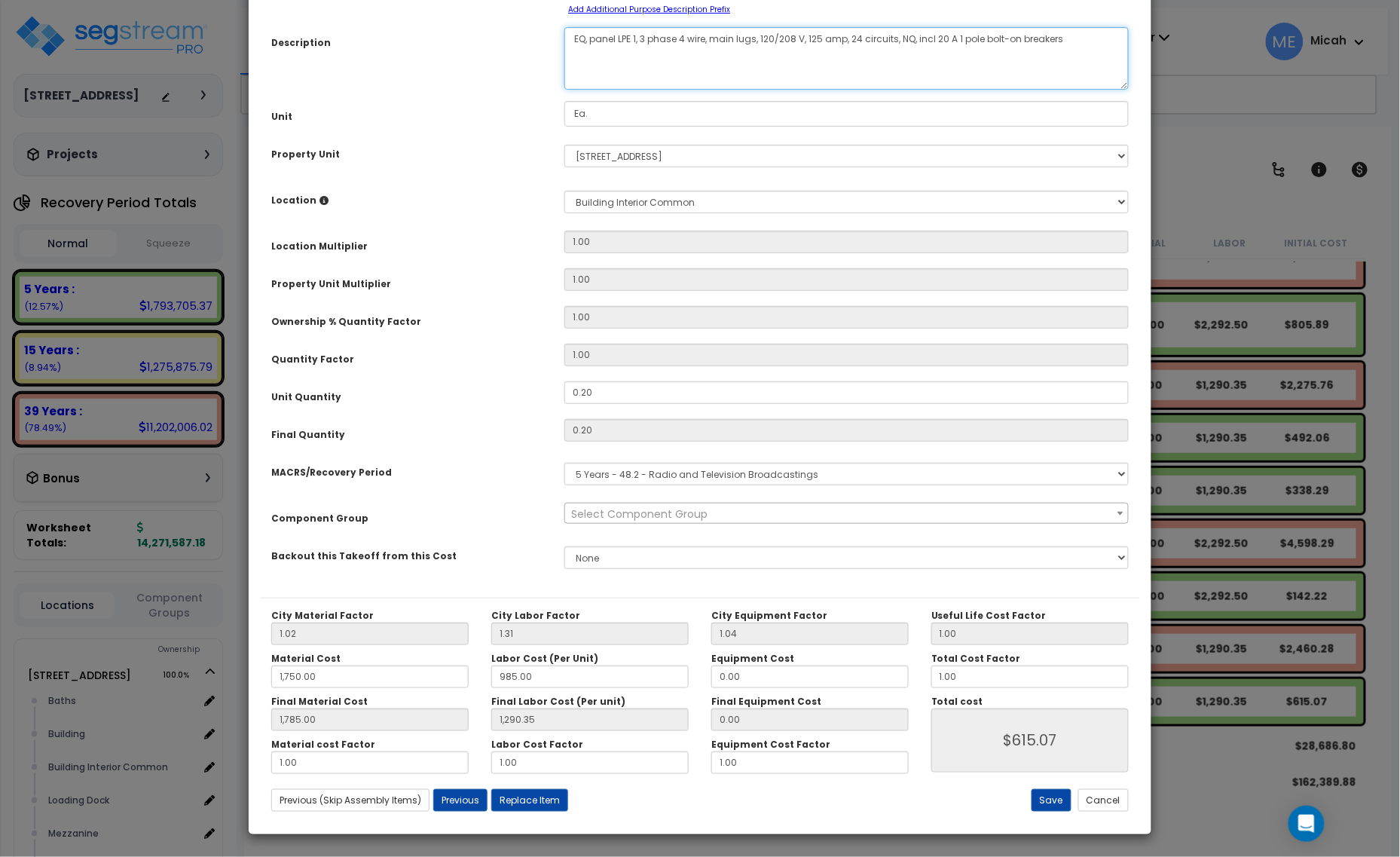
type textarea "EQ, panel LPE 1, 3 phase 4 wire, main lugs, 120/208 V, 125 amp, 24 circuits, NQ…"
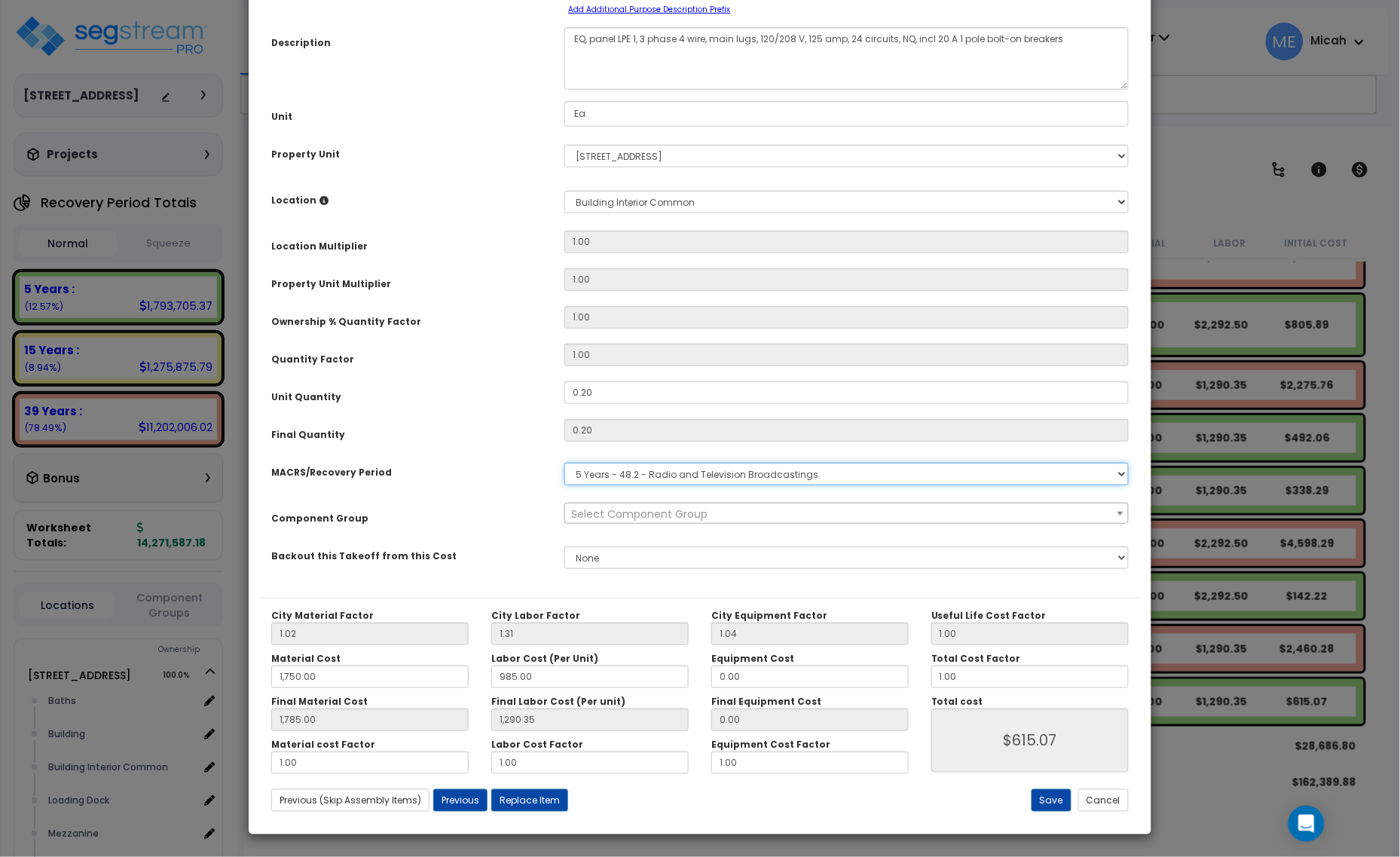
click at [656, 477] on select "Select MACRS/Recovery Period 5 Years - 57.0 - Distributive Trades & Services 5 …" at bounding box center [847, 473] width 565 height 22
select select "3667"
click at [565, 463] on select "Select MACRS/Recovery Period 5 Years - 57.0 - Distributive Trades & Services 5 …" at bounding box center [847, 473] width 565 height 22
select select "57033"
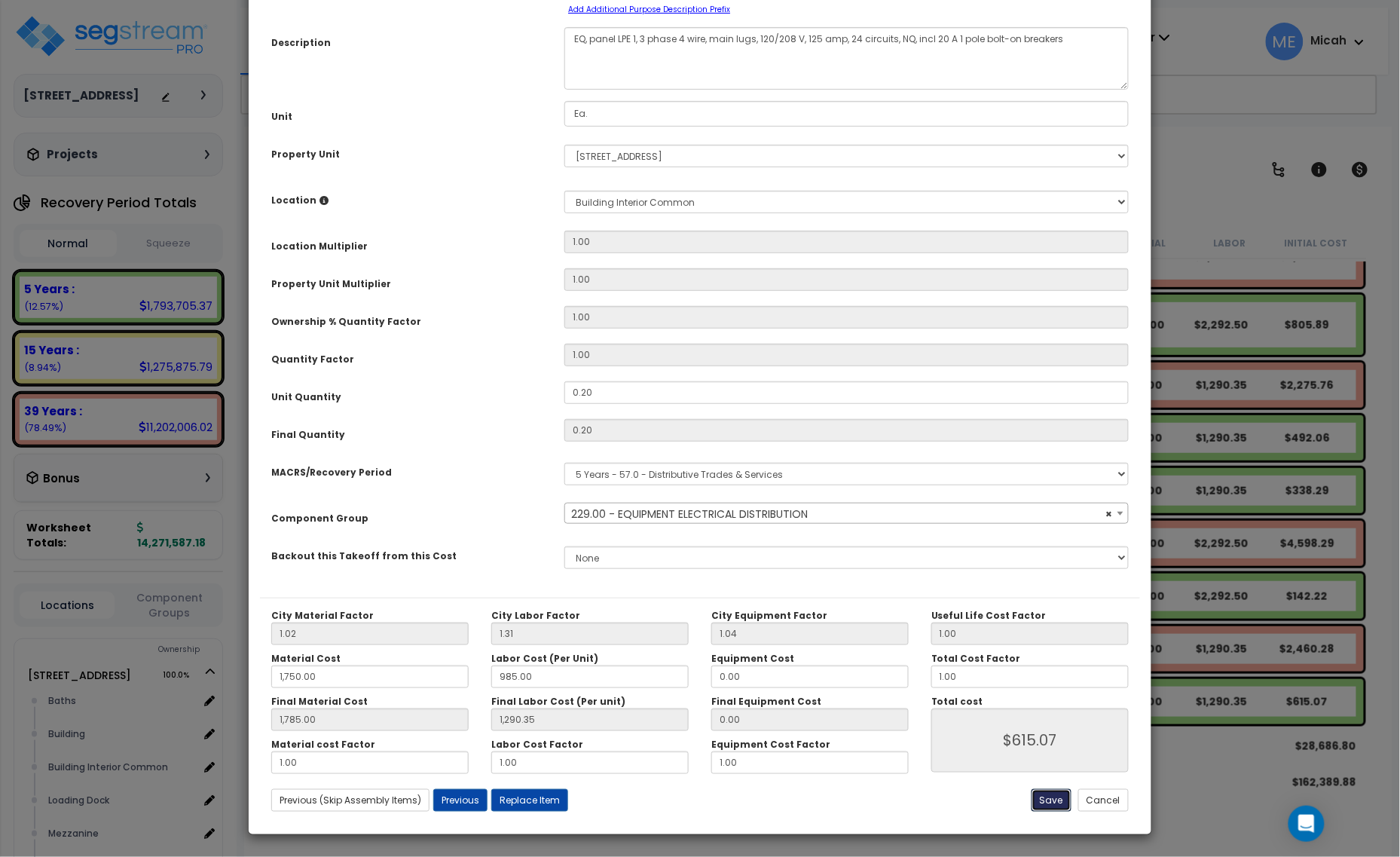
click at [1046, 809] on button "Save" at bounding box center [1051, 800] width 40 height 22
type input "1750.00"
type input "1785.00"
type input "1290.35"
type input "615.07"
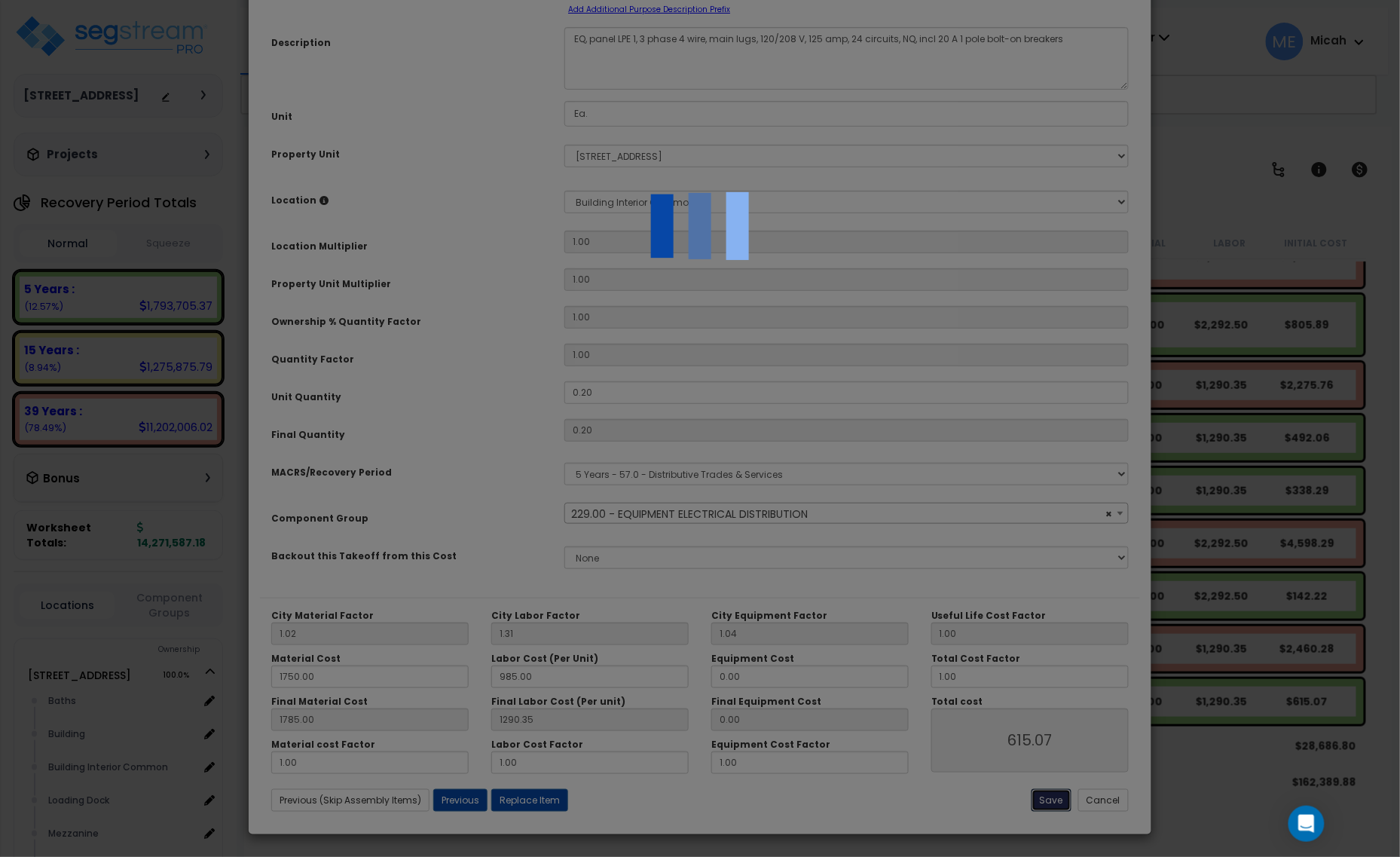
select select "57033"
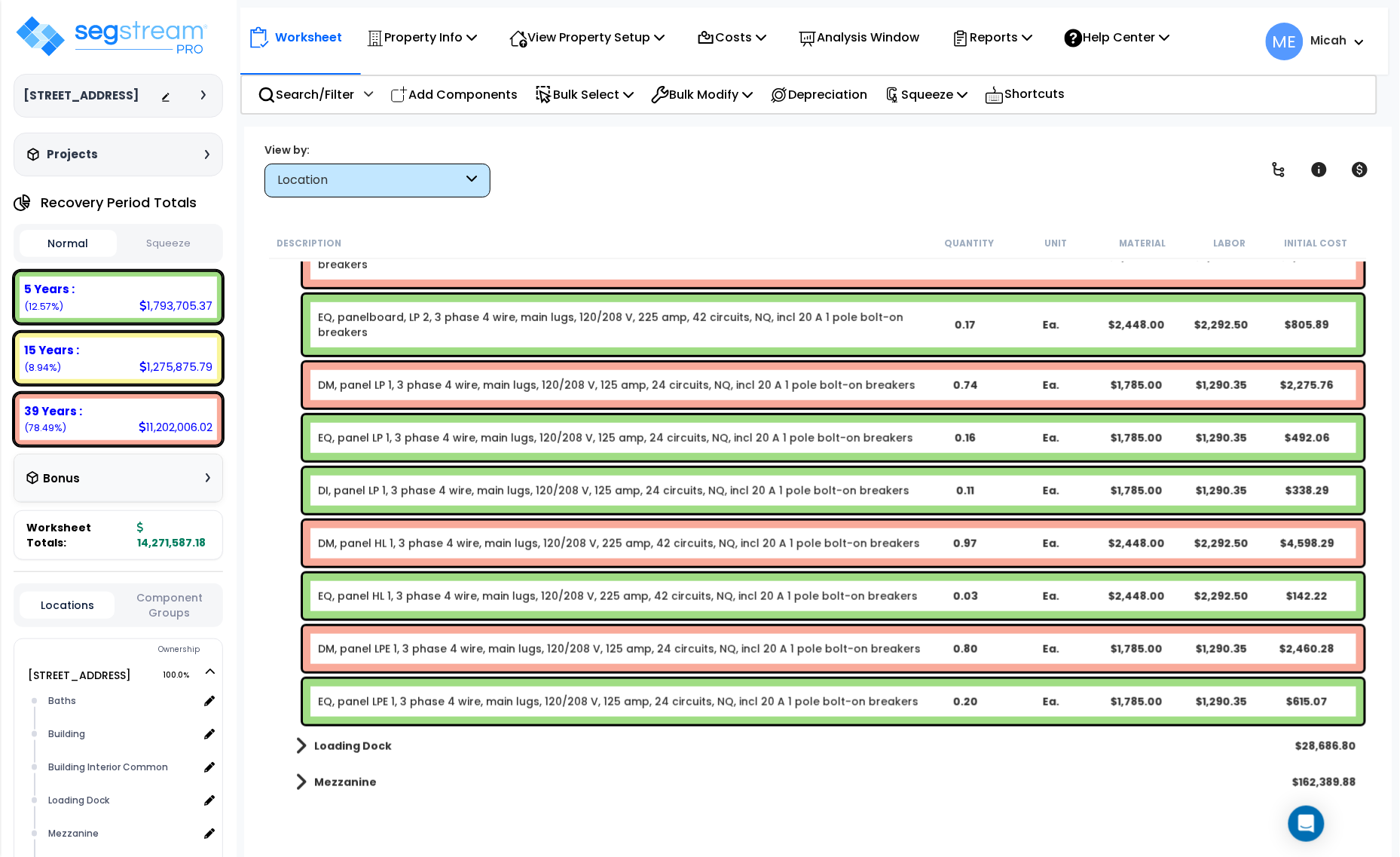
click at [488, 92] on p "Add Components" at bounding box center [453, 94] width 127 height 20
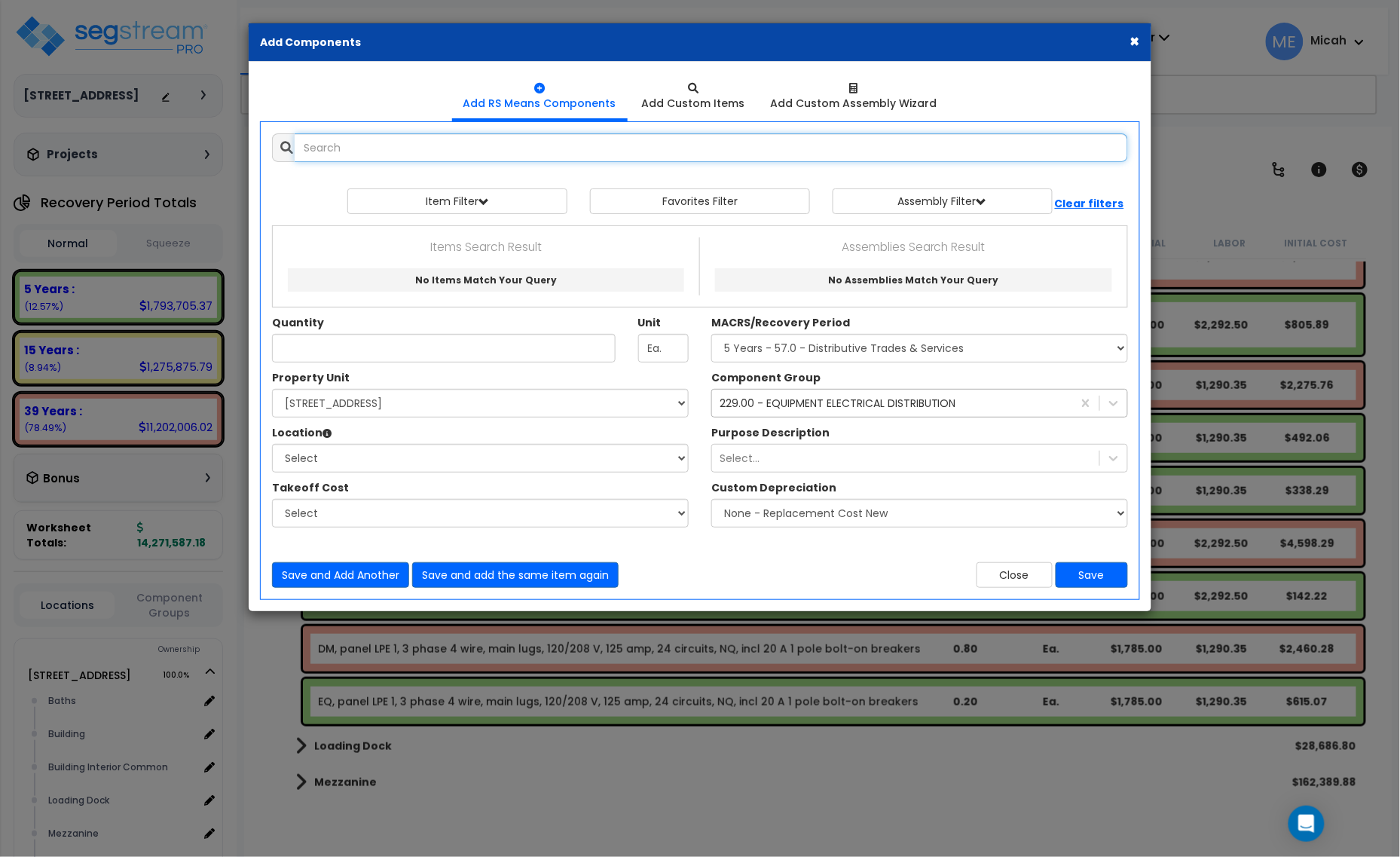
select select
type input "panelboard 3 phase"
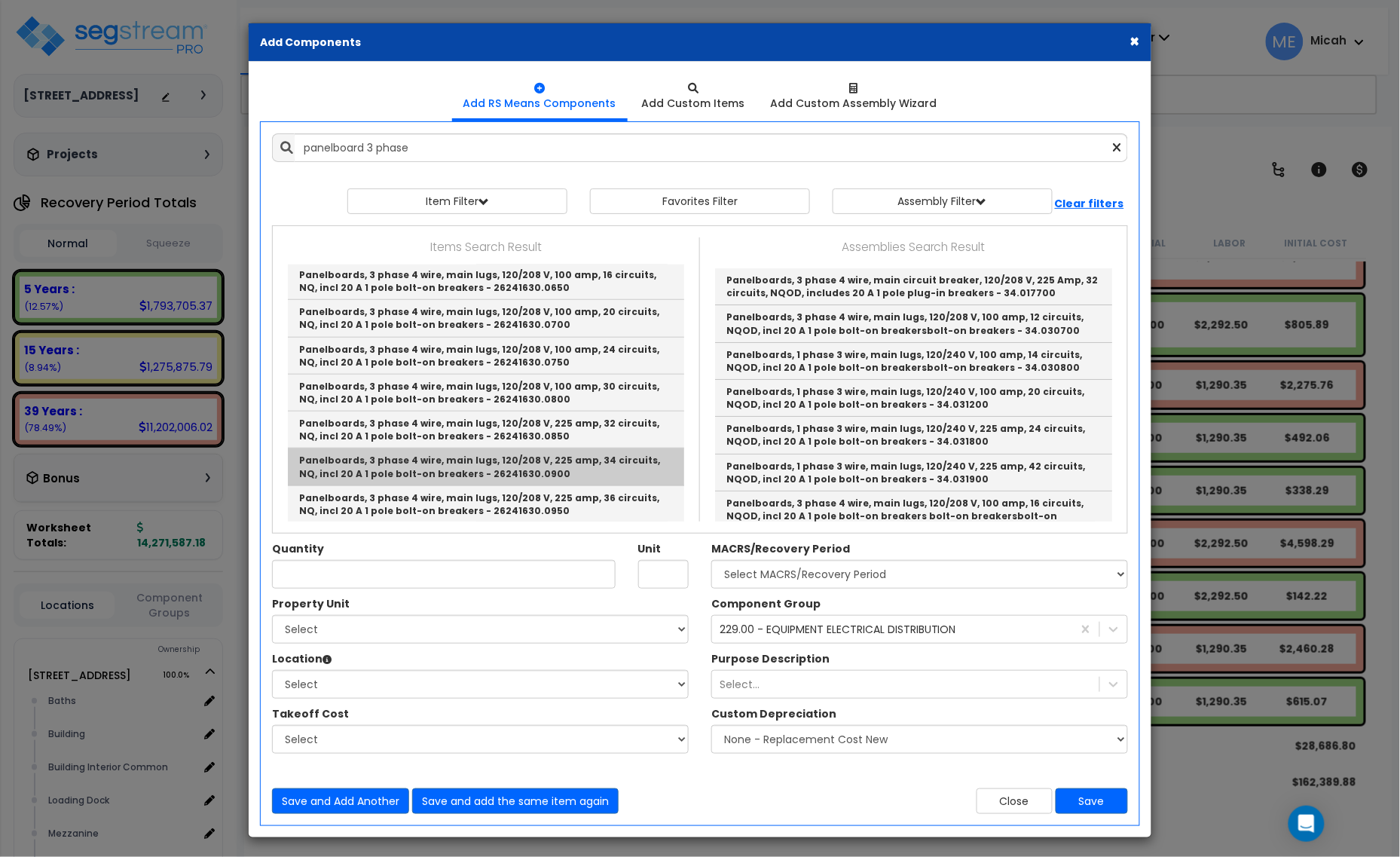
scroll to position [471, 0]
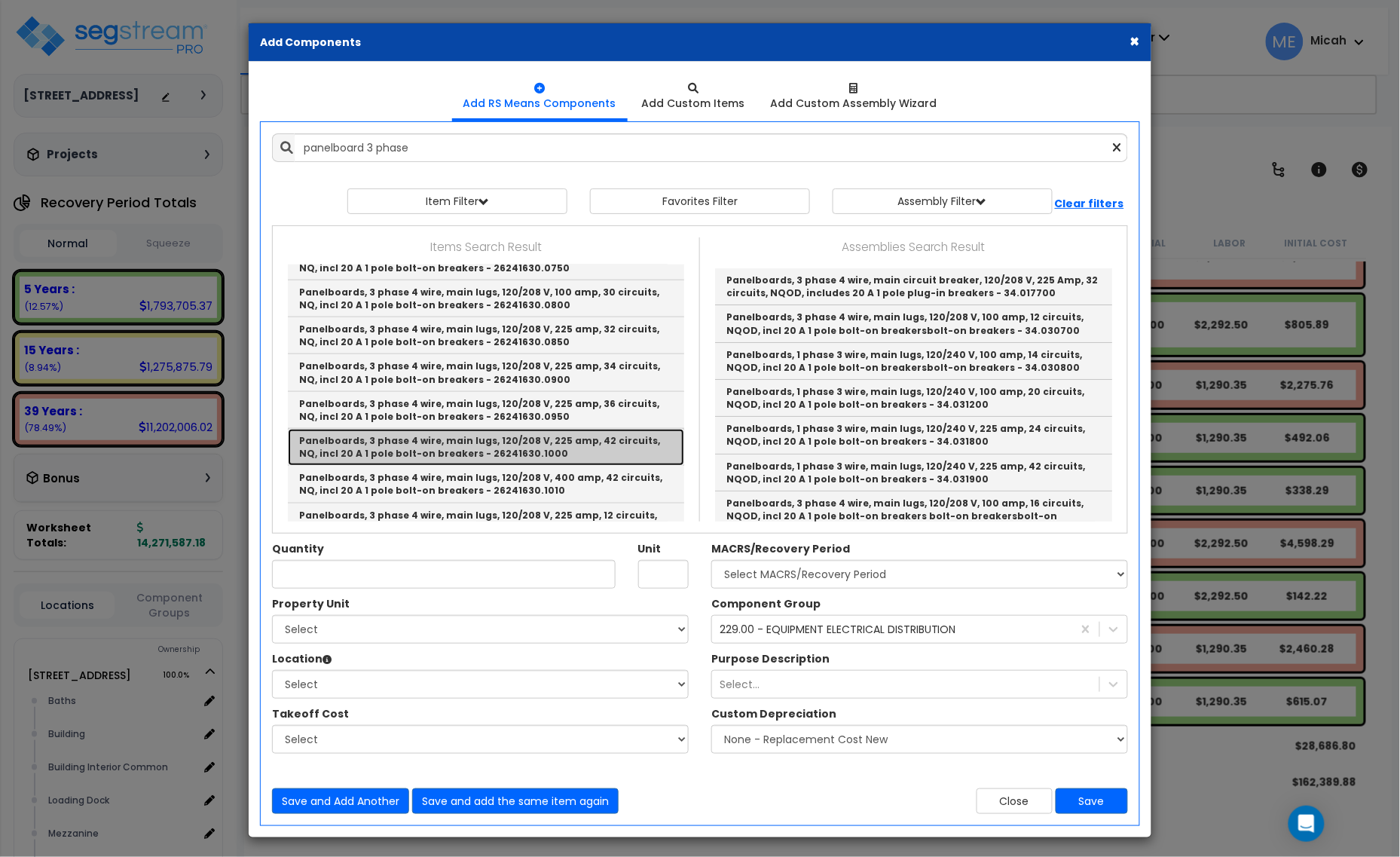
click at [571, 449] on link "Panelboards, 3 phase 4 wire, main lugs, 120/208 V, 225 amp, 42 circuits, NQ, in…" at bounding box center [486, 447] width 397 height 37
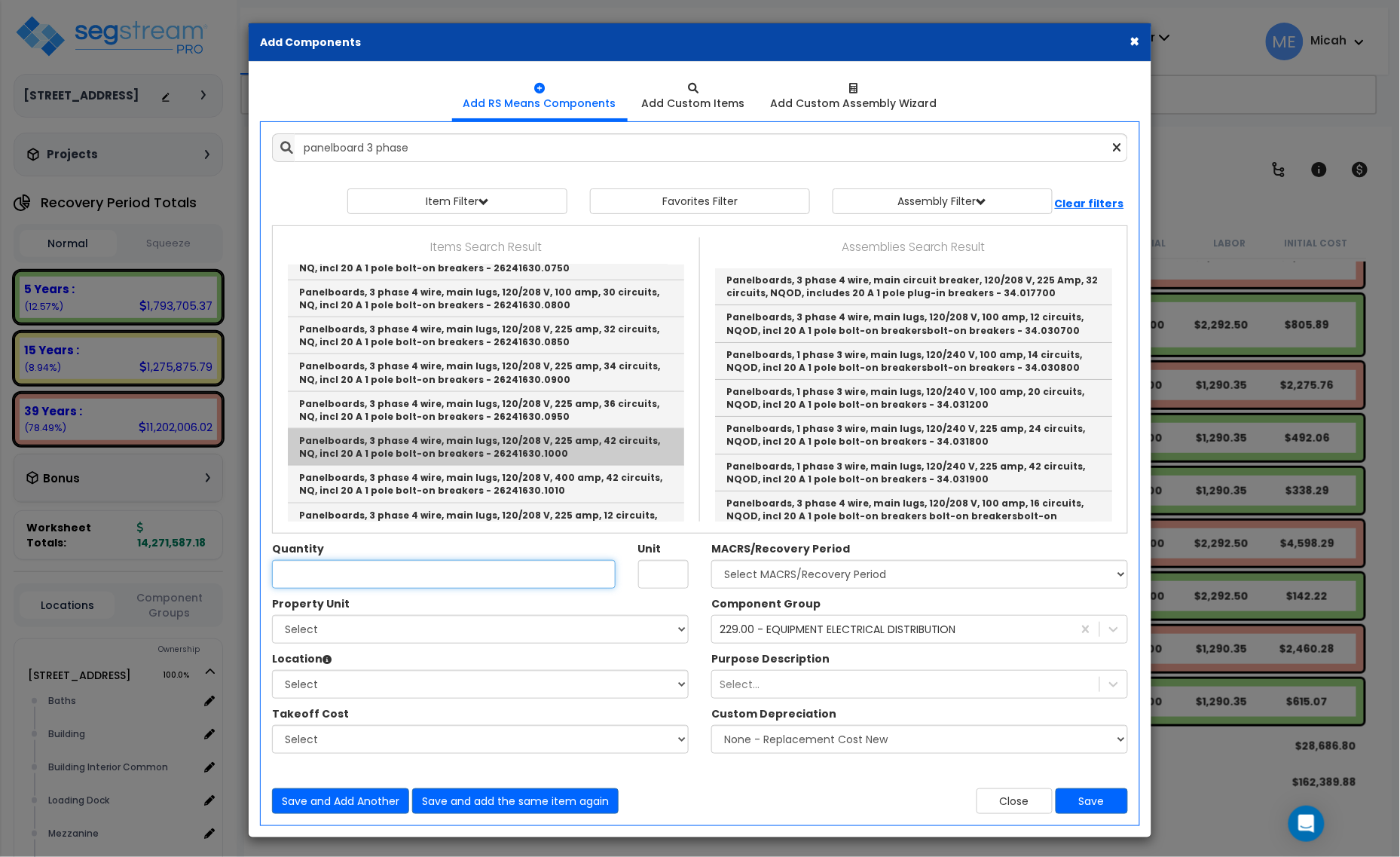
type input "Panelboards, 3 phase 4 wire, main lugs, 120/208 V, 225 amp, 42 circuits, NQ, in…"
type input "Ea."
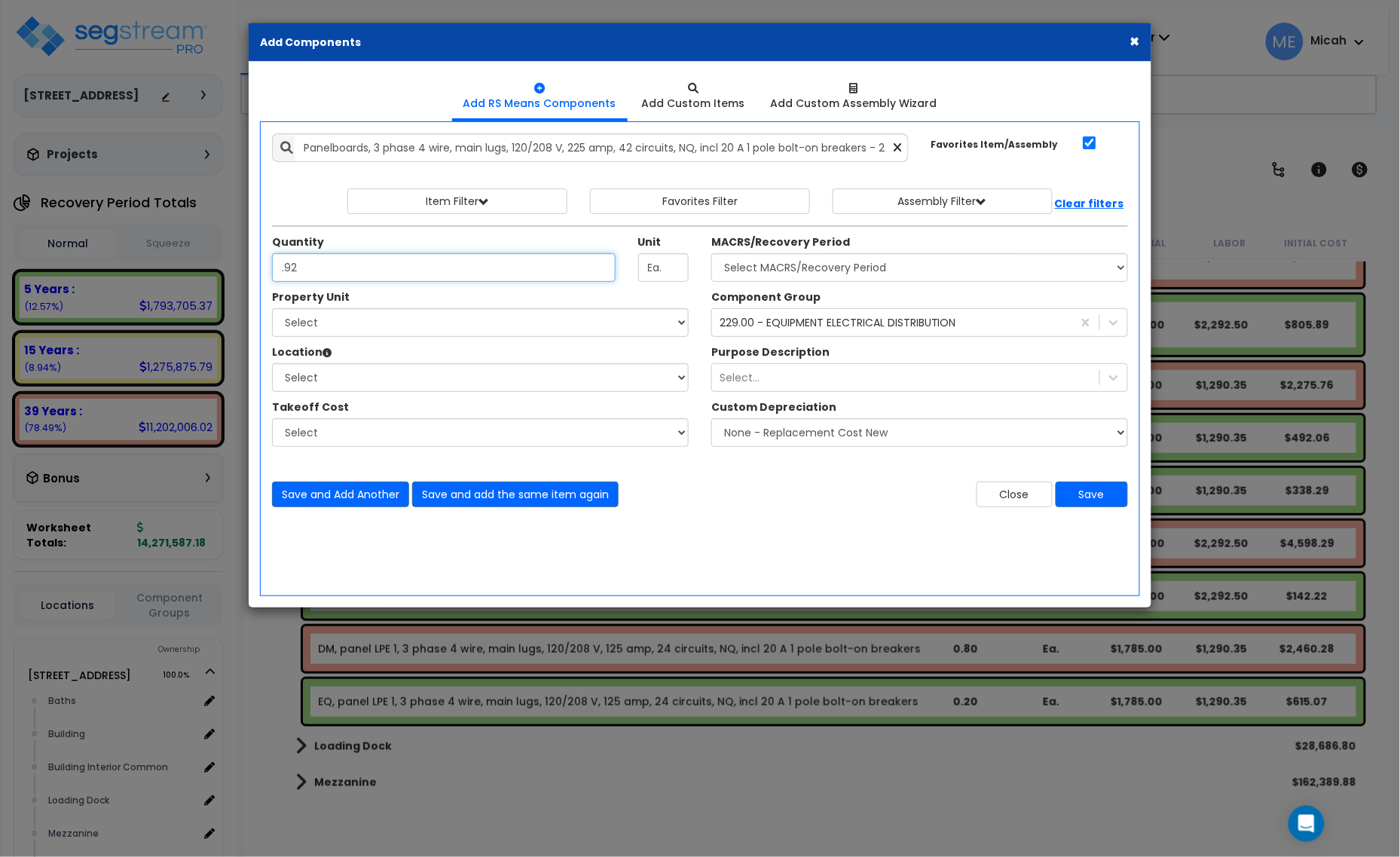
type input ".92"
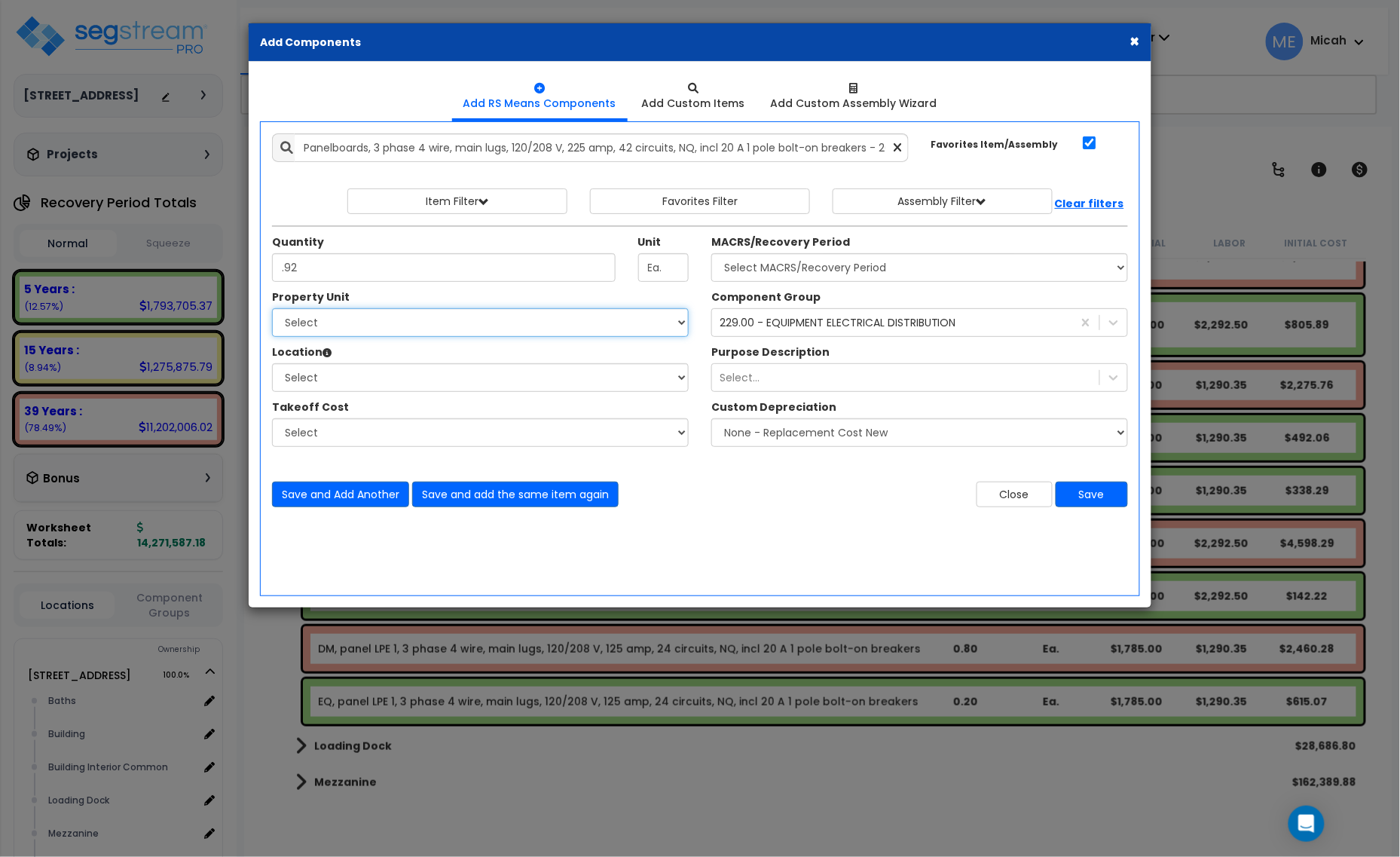
click at [473, 321] on select "Select [STREET_ADDRESS] Site Improvements" at bounding box center [480, 323] width 417 height 28
select select "166495"
click at [272, 309] on select "Select [STREET_ADDRESS] Site Improvements" at bounding box center [480, 323] width 417 height 28
click at [423, 381] on select "Select Baths Building Building Interior Building Interior Common Loading Dock […" at bounding box center [480, 378] width 417 height 28
select select "31689"
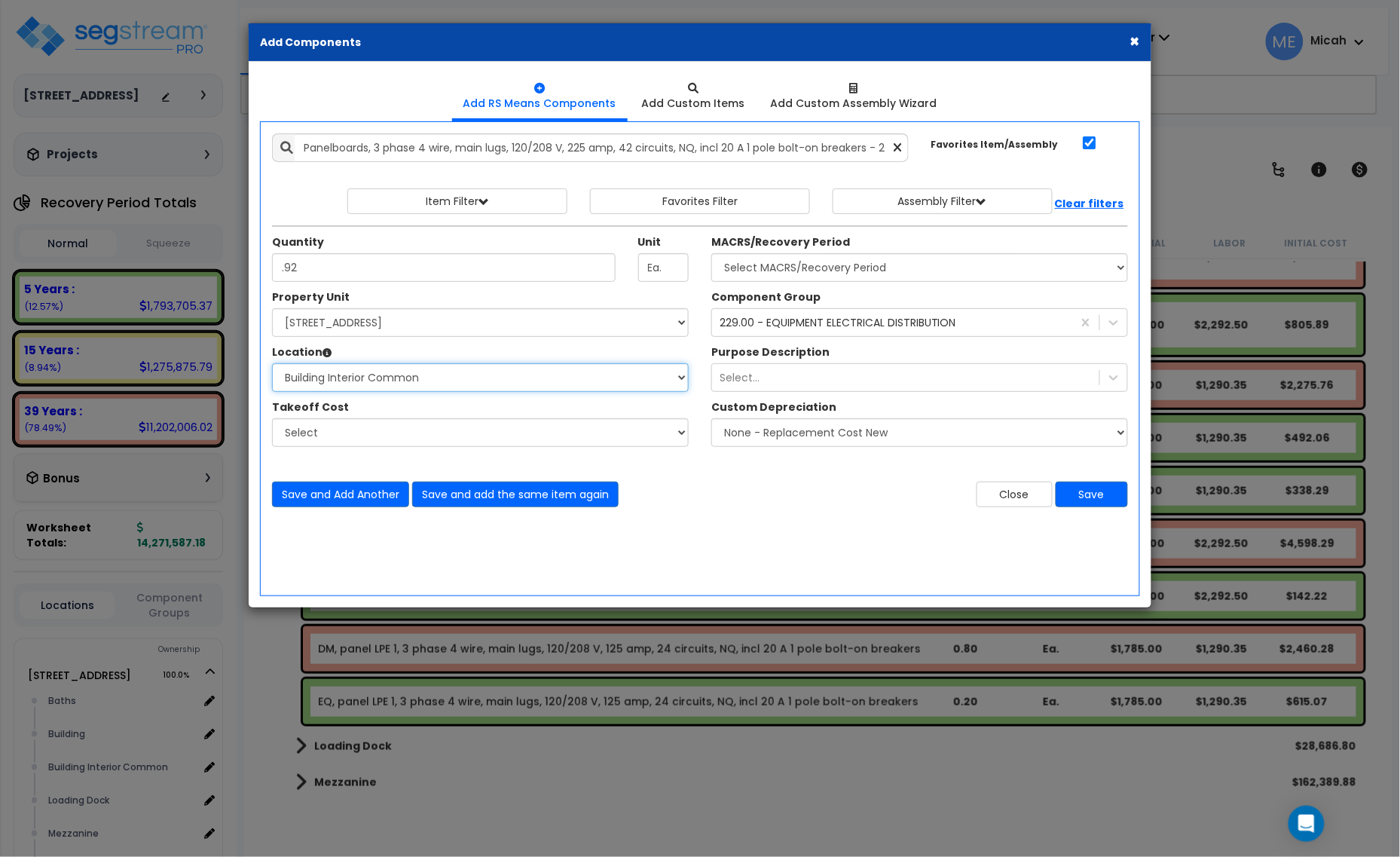
click at [272, 364] on select "Select Baths Building Building Interior Building Interior Common Loading Dock […" at bounding box center [480, 378] width 417 height 28
click at [834, 269] on select "Select MACRS/Recovery Period 5 Years - 57.0 - Distributive Trades & Services 5 …" at bounding box center [919, 267] width 417 height 28
select select "3669"
click at [711, 254] on select "Select MACRS/Recovery Period 5 Years - 57.0 - Distributive Trades & Services 5 …" at bounding box center [919, 267] width 417 height 28
click at [765, 318] on div "229.00 - EQUIPMENT ELECTRICAL DISTRIBUTION" at bounding box center [838, 323] width 236 height 15
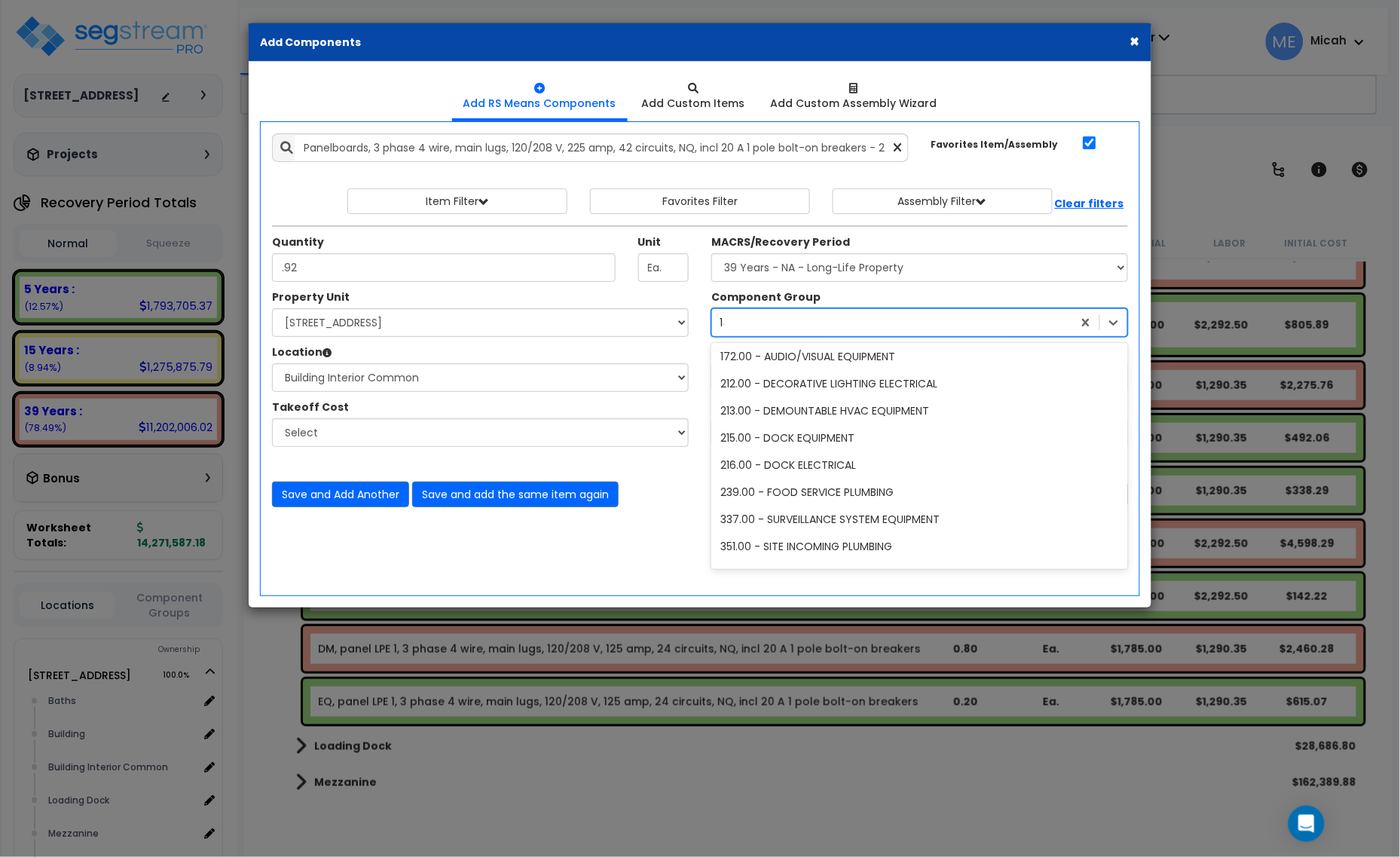
scroll to position [0, 0]
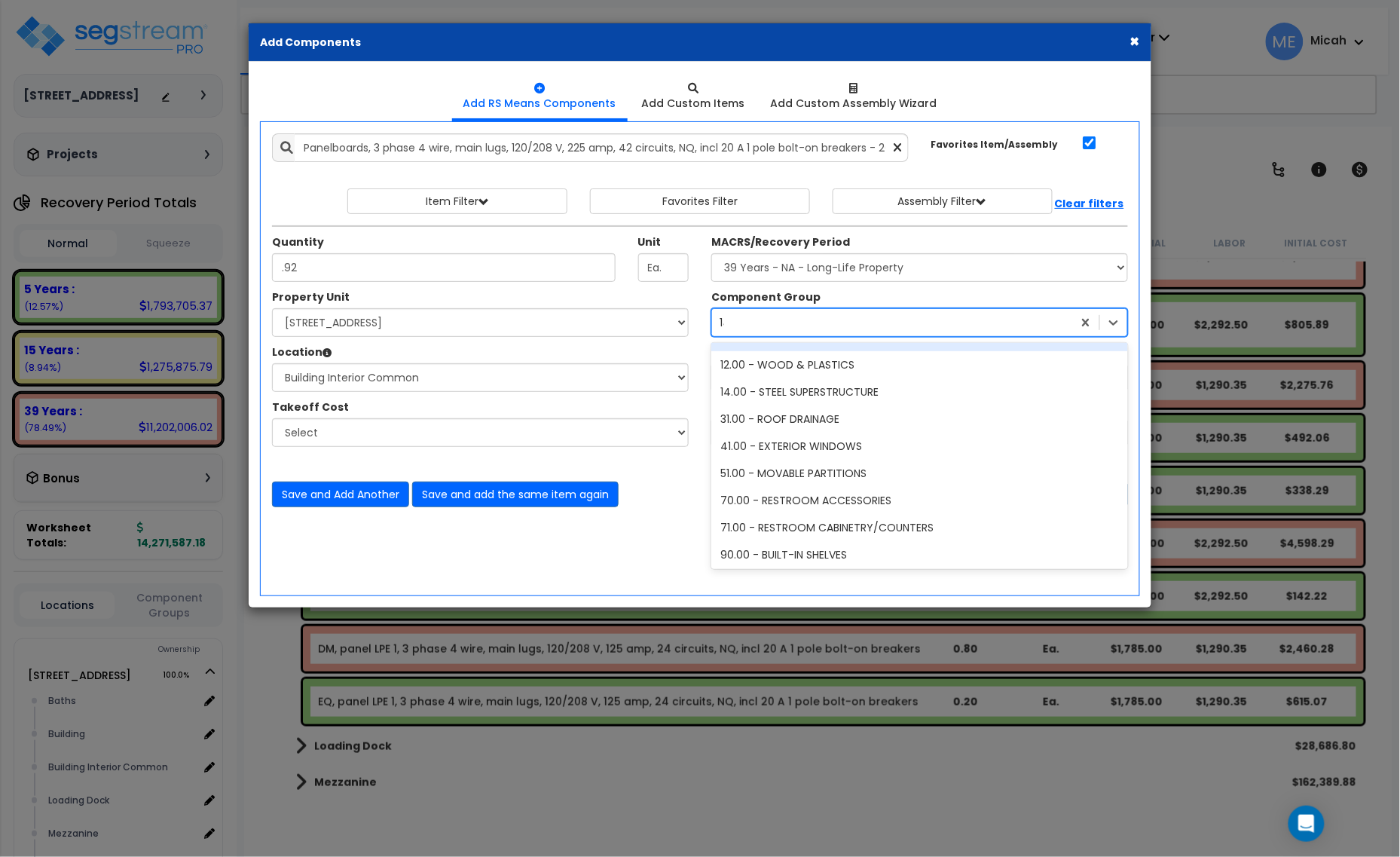
type input "145"
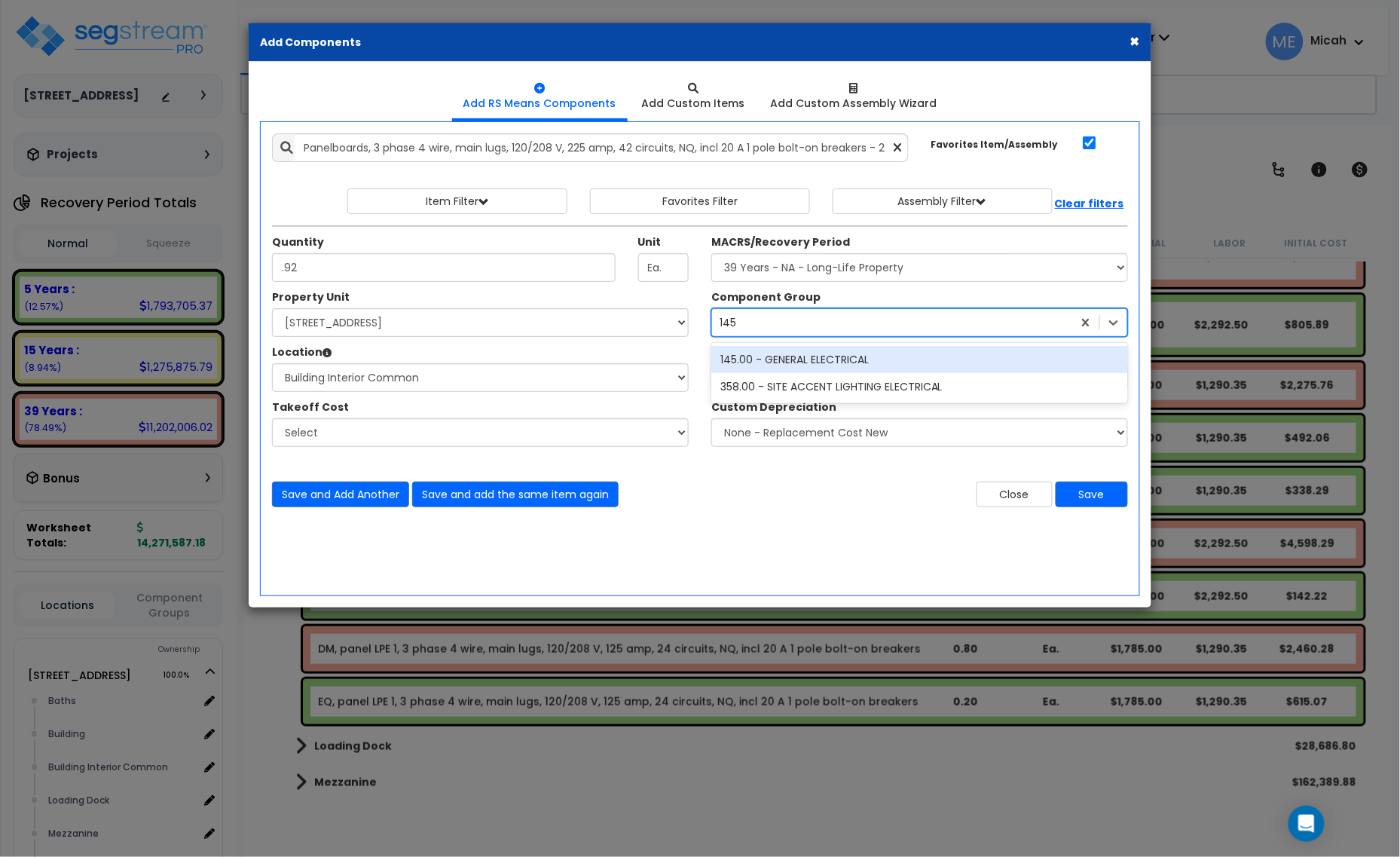
click at [773, 359] on div "145.00 - GENERAL ELECTRICAL" at bounding box center [919, 359] width 417 height 27
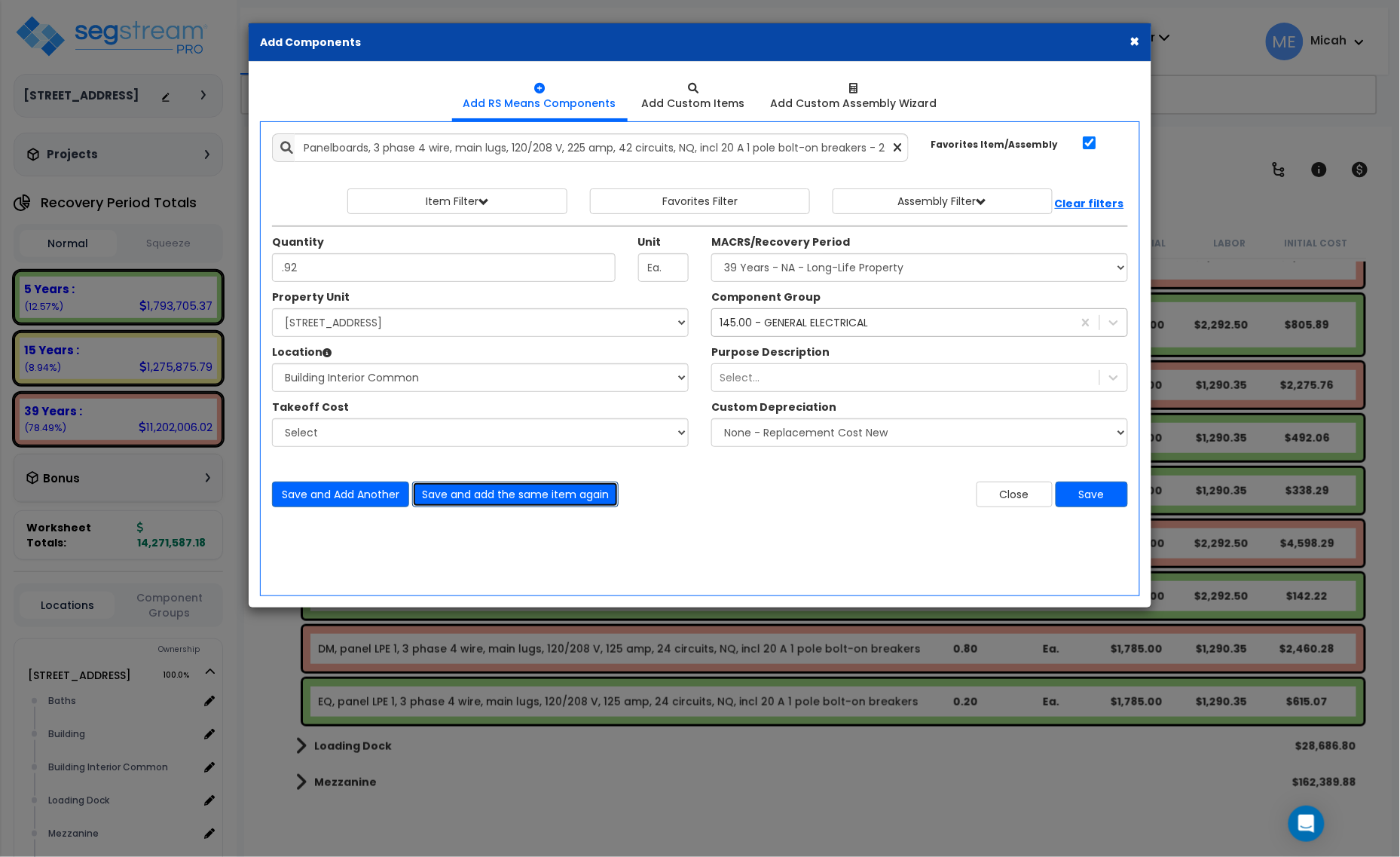
click at [548, 498] on button "Save and add the same item again" at bounding box center [516, 494] width 206 height 26
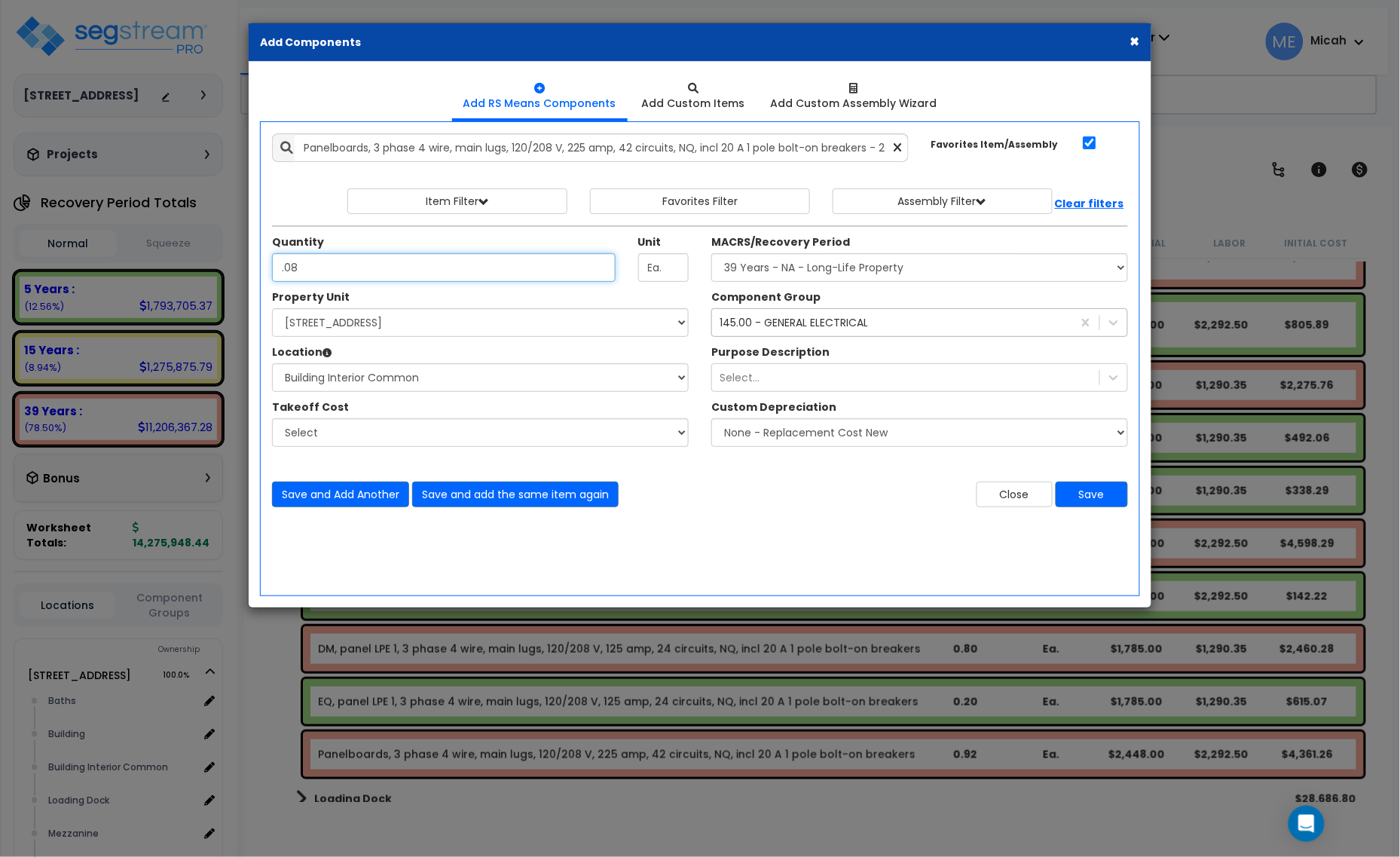
type input ".08"
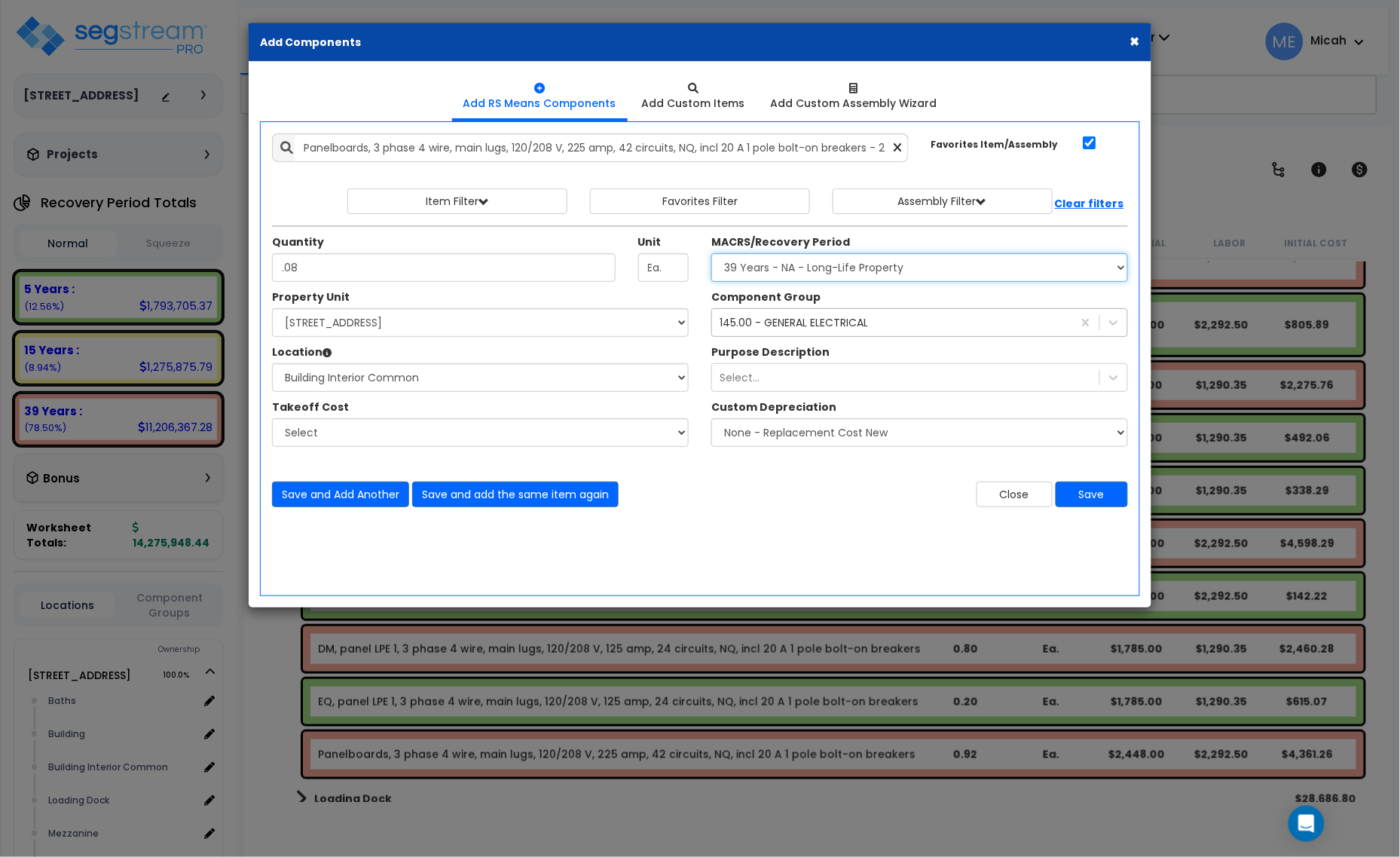
click at [762, 262] on select "Select MACRS/Recovery Period 5 Years - 57.0 - Distributive Trades & Services 5 …" at bounding box center [919, 267] width 417 height 28
select select "3667"
click at [711, 254] on select "Select MACRS/Recovery Period 5 Years - 57.0 - Distributive Trades & Services 5 …" at bounding box center [919, 267] width 417 height 28
click at [774, 330] on div "145.00 - GENERAL ELECTRICAL" at bounding box center [794, 323] width 148 height 15
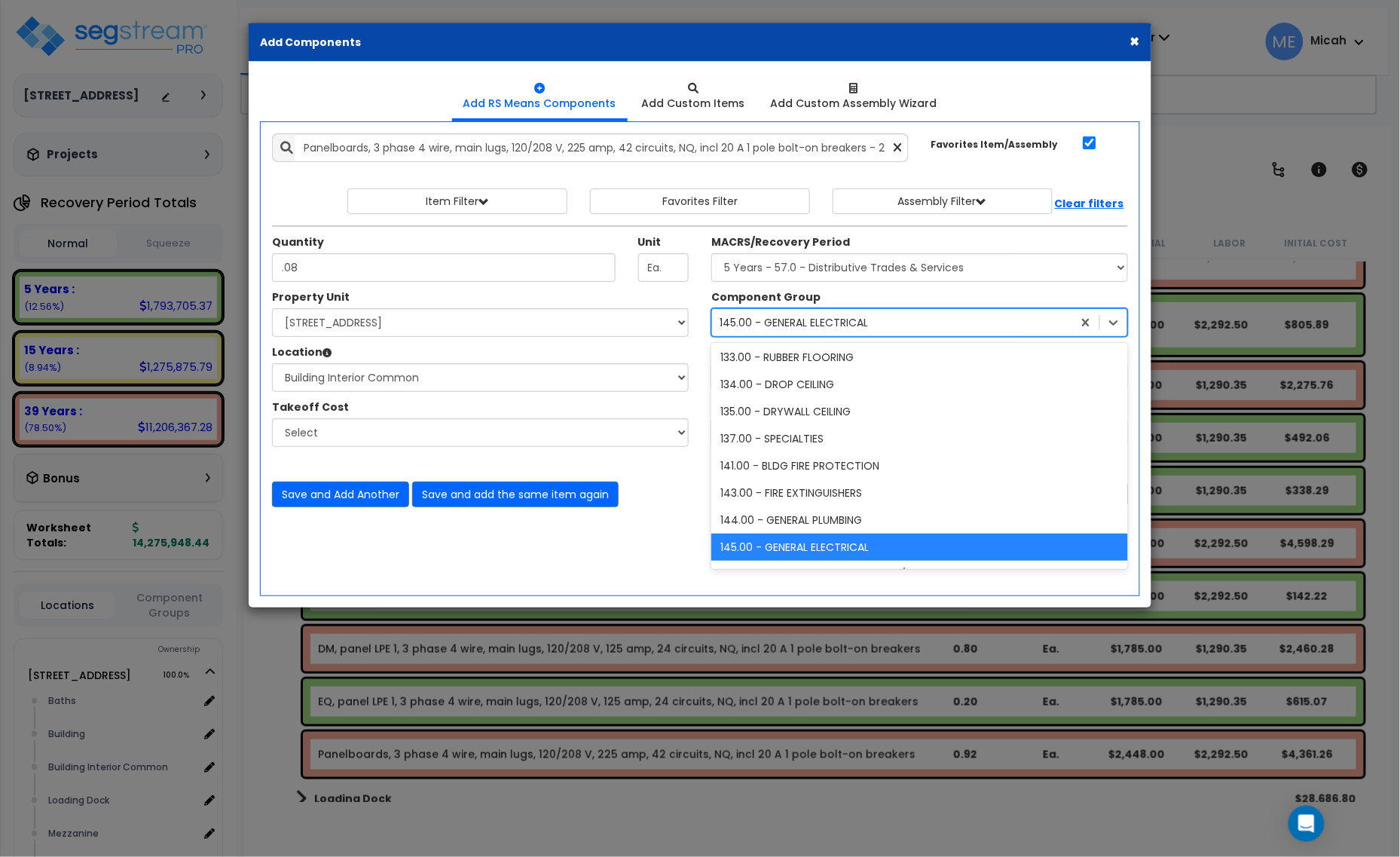
scroll to position [492, 0]
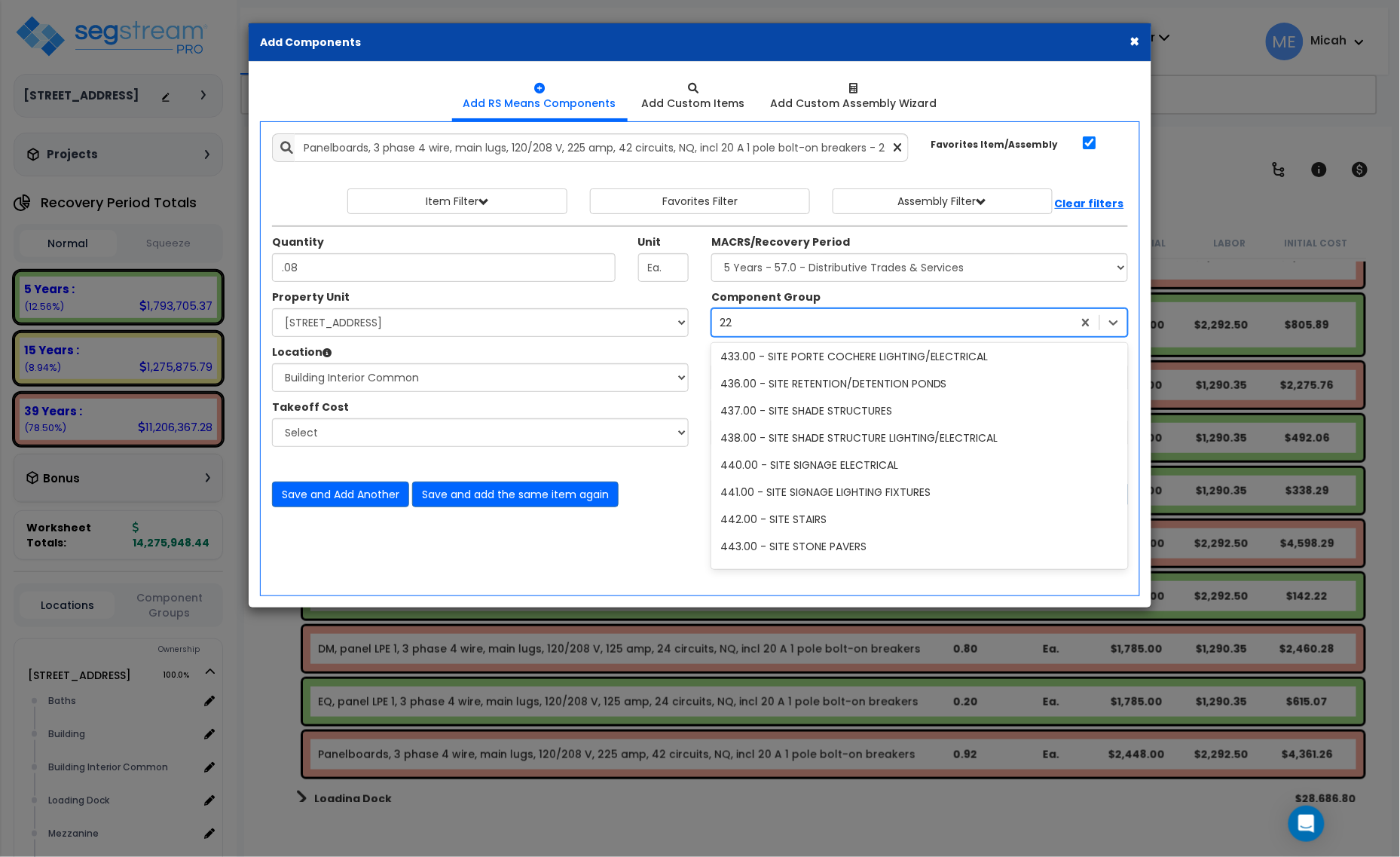
type input "229"
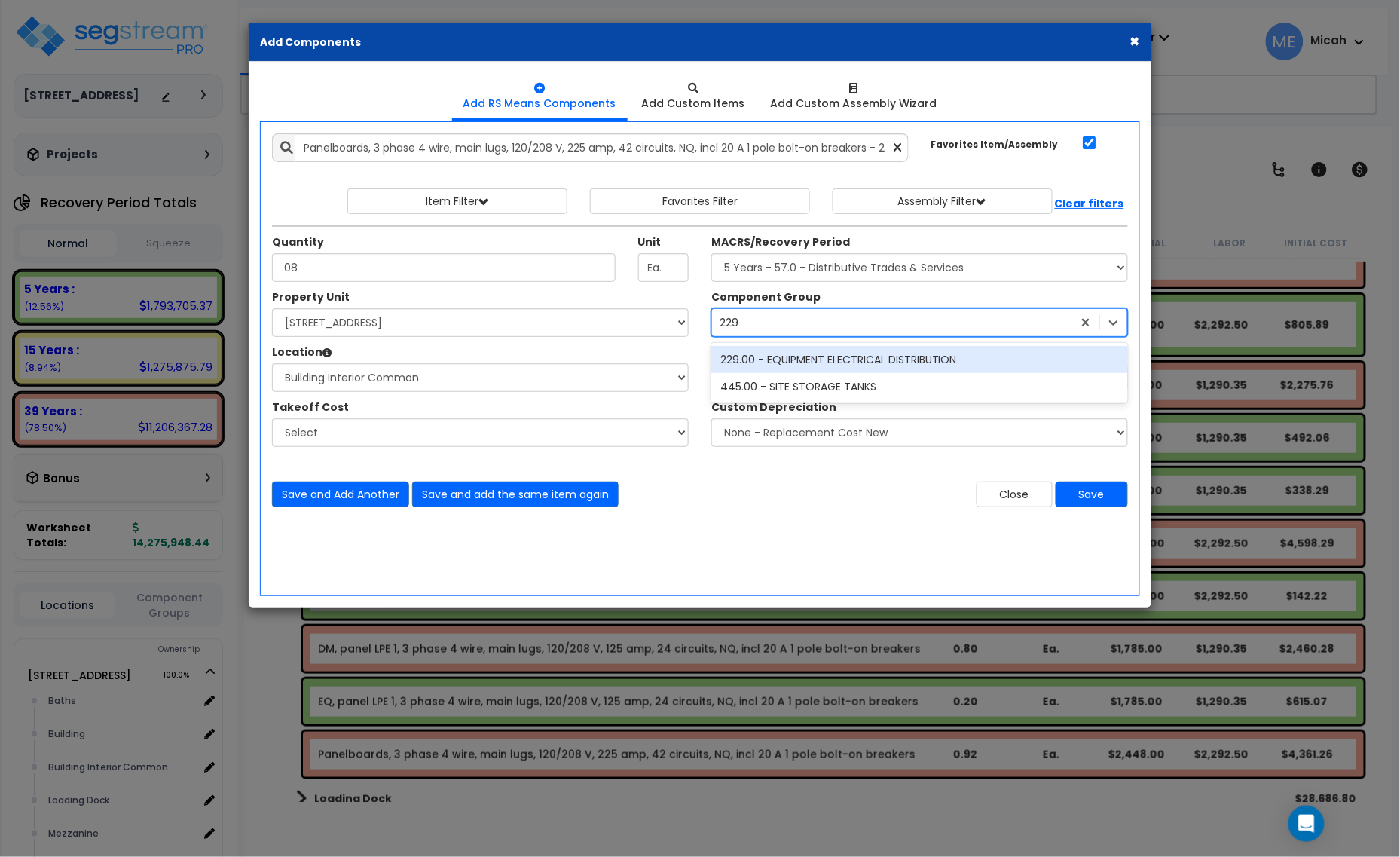
click at [784, 355] on div "229.00 - EQUIPMENT ELECTRICAL DISTRIBUTION" at bounding box center [919, 359] width 417 height 27
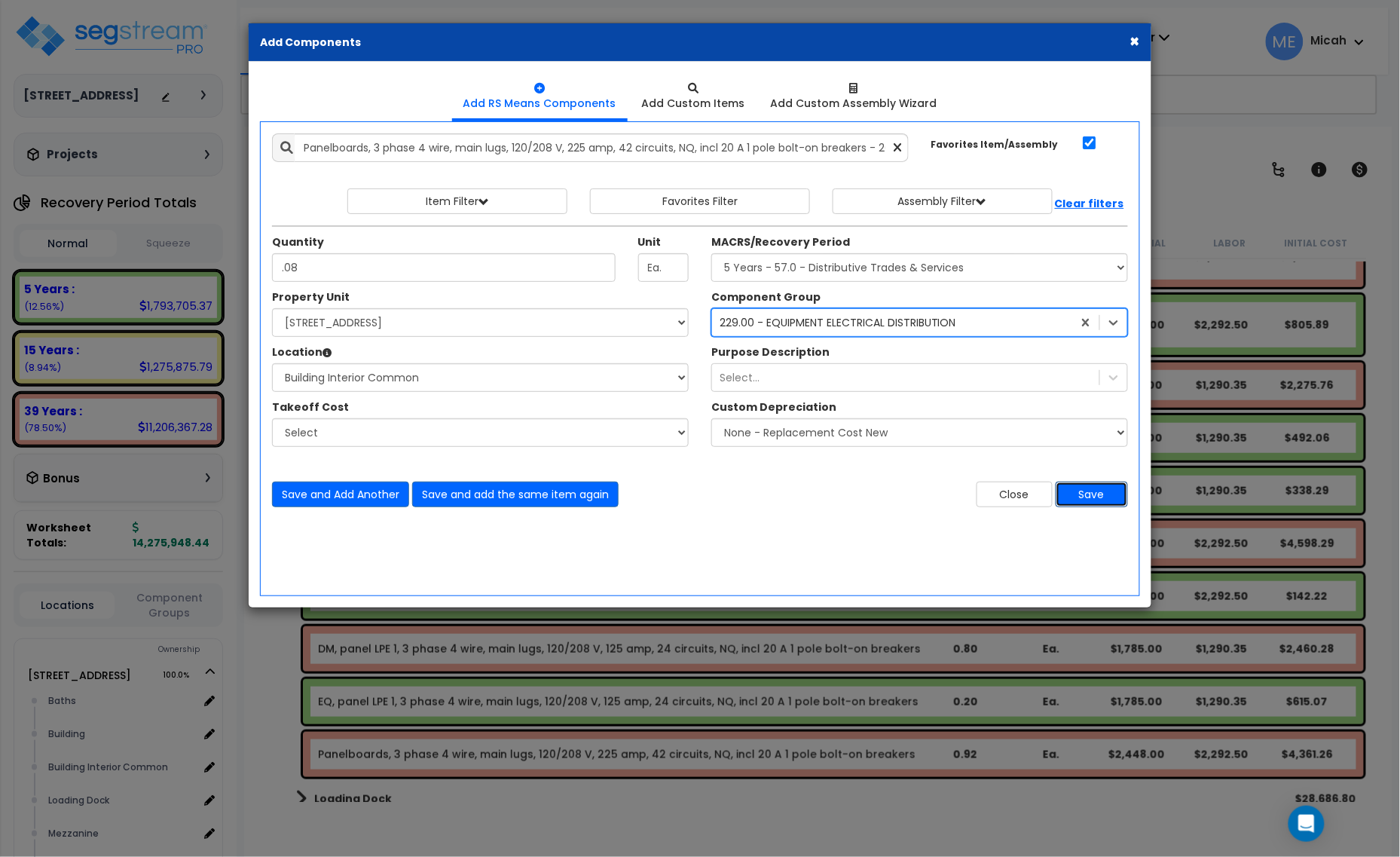
click at [1097, 500] on button "Save" at bounding box center [1091, 494] width 72 height 26
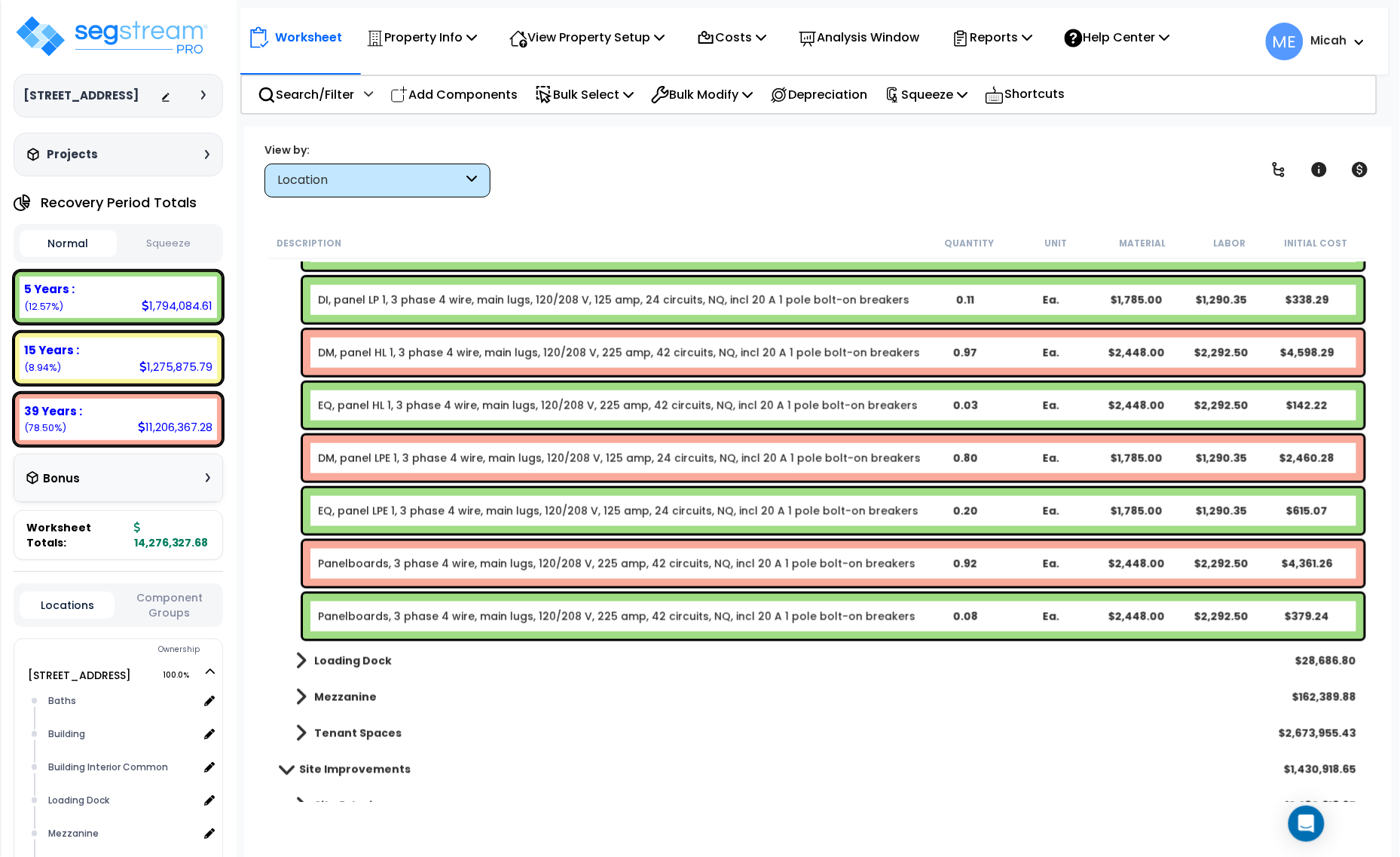
scroll to position [6180, 0]
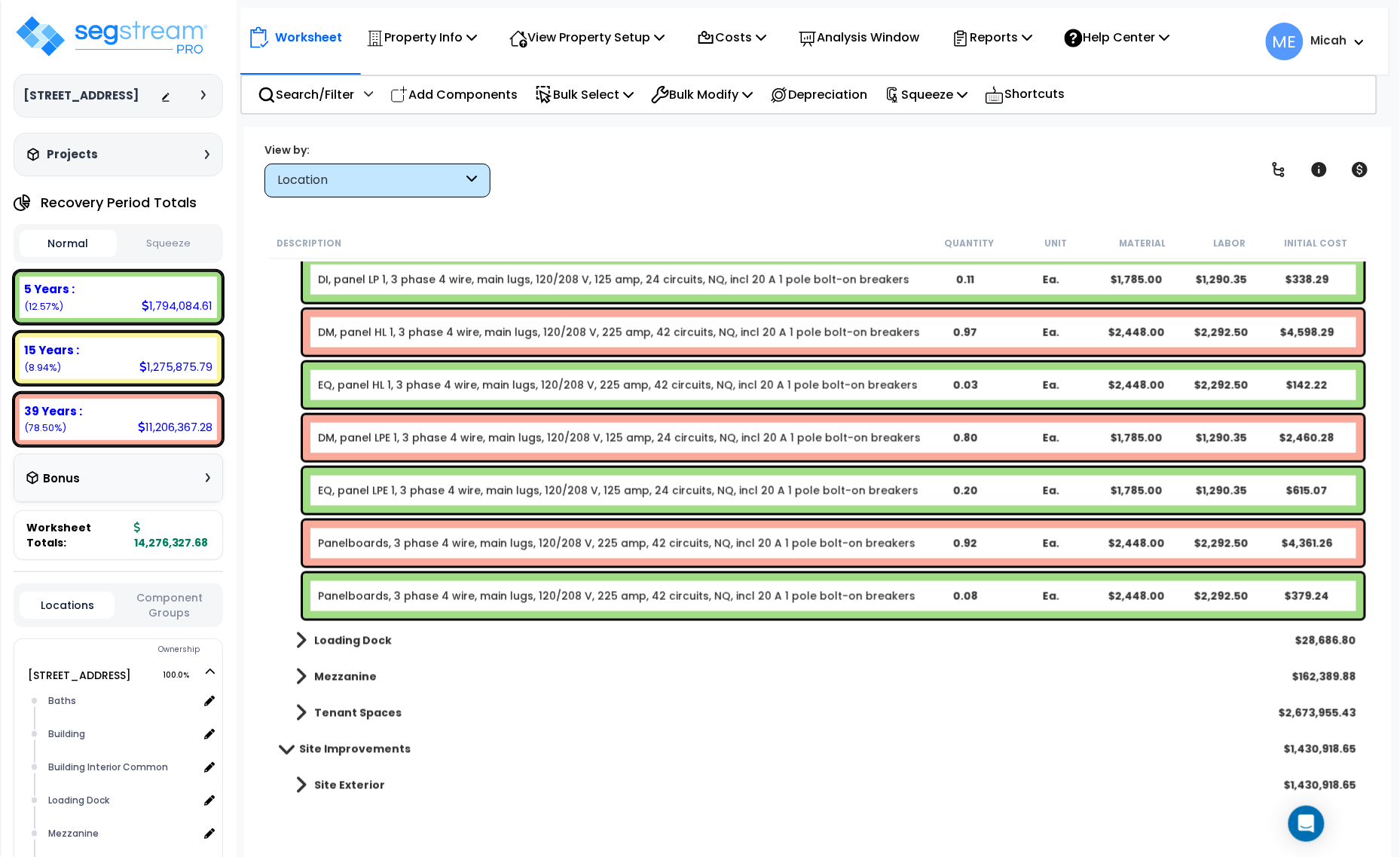
click at [390, 541] on link "Panelboards, 3 phase 4 wire, main lugs, 120/208 V, 225 amp, 42 circuits, NQ, in…" at bounding box center [616, 543] width 597 height 15
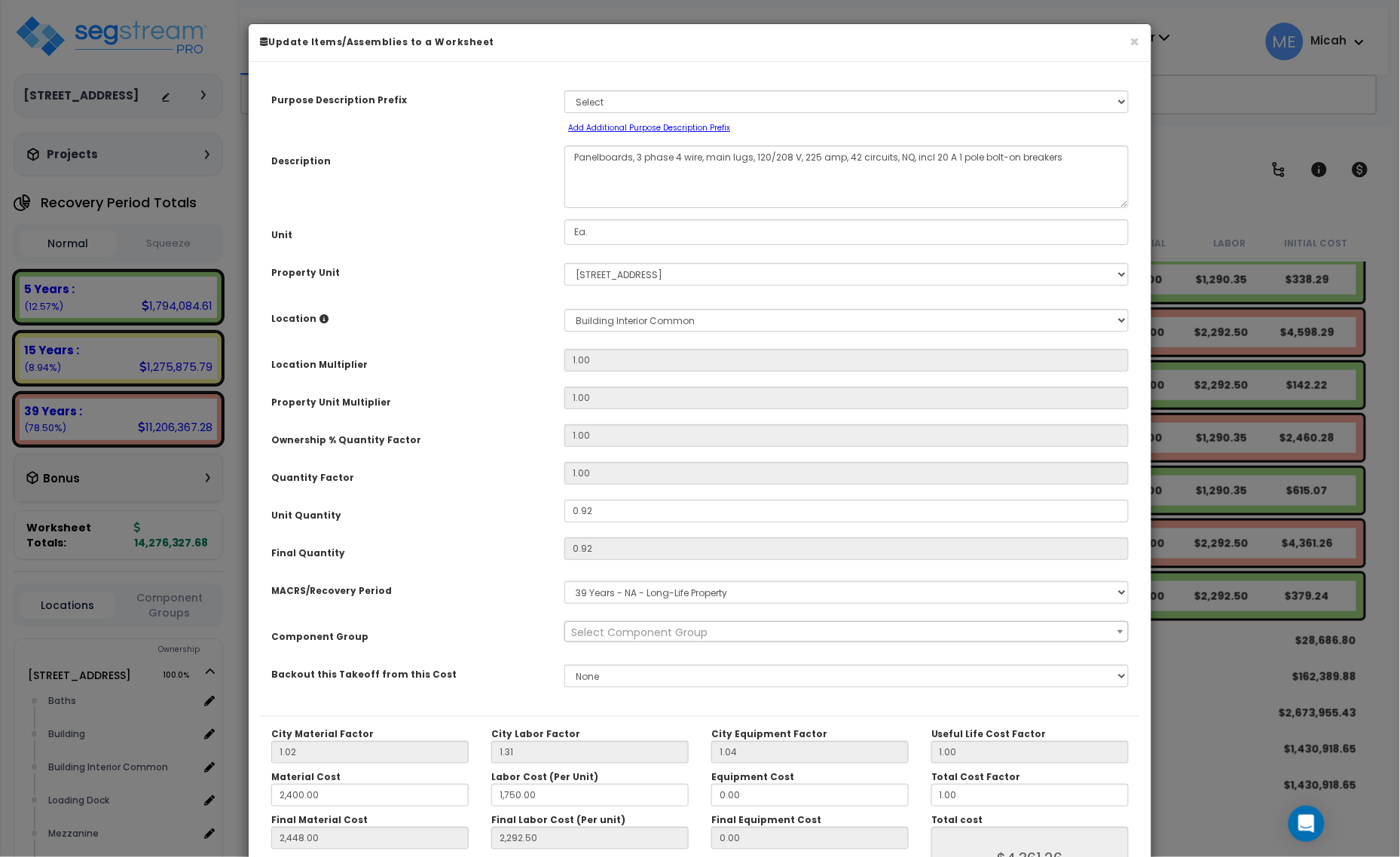
scroll to position [0, 0]
click at [571, 168] on textarea "Panelboards, 3 phase 4 wire, main lugs, 120/208 V, 225 amp, 42 circuits, NQ, in…" at bounding box center [847, 176] width 565 height 62
select select "56955"
type textarea "DPanelboards, 3 phase 4 wire, main lugs, 120/208 V, 225 amp, 42 circuits, NQ, i…"
select select "56955"
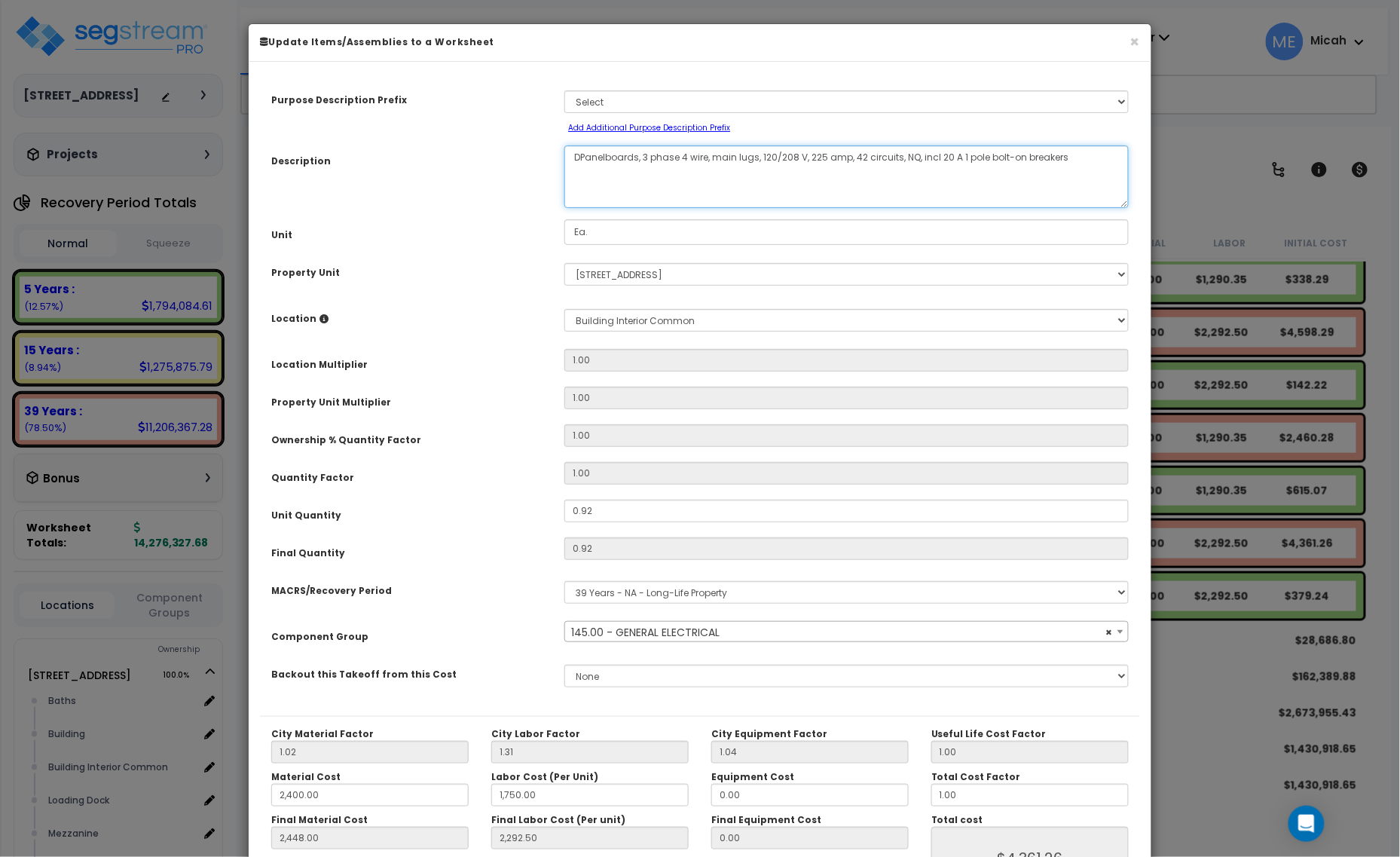
type textarea "DMPanelboards, 3 phase 4 wire, main lugs, 120/208 V, 225 amp, 42 circuits, NQ, …"
select select "56955"
type textarea "DM, Panelboards, 3 phase 4 wire, main lugs, 120/208 V, 225 amp, 42 circuits, NQ…"
select select "56955"
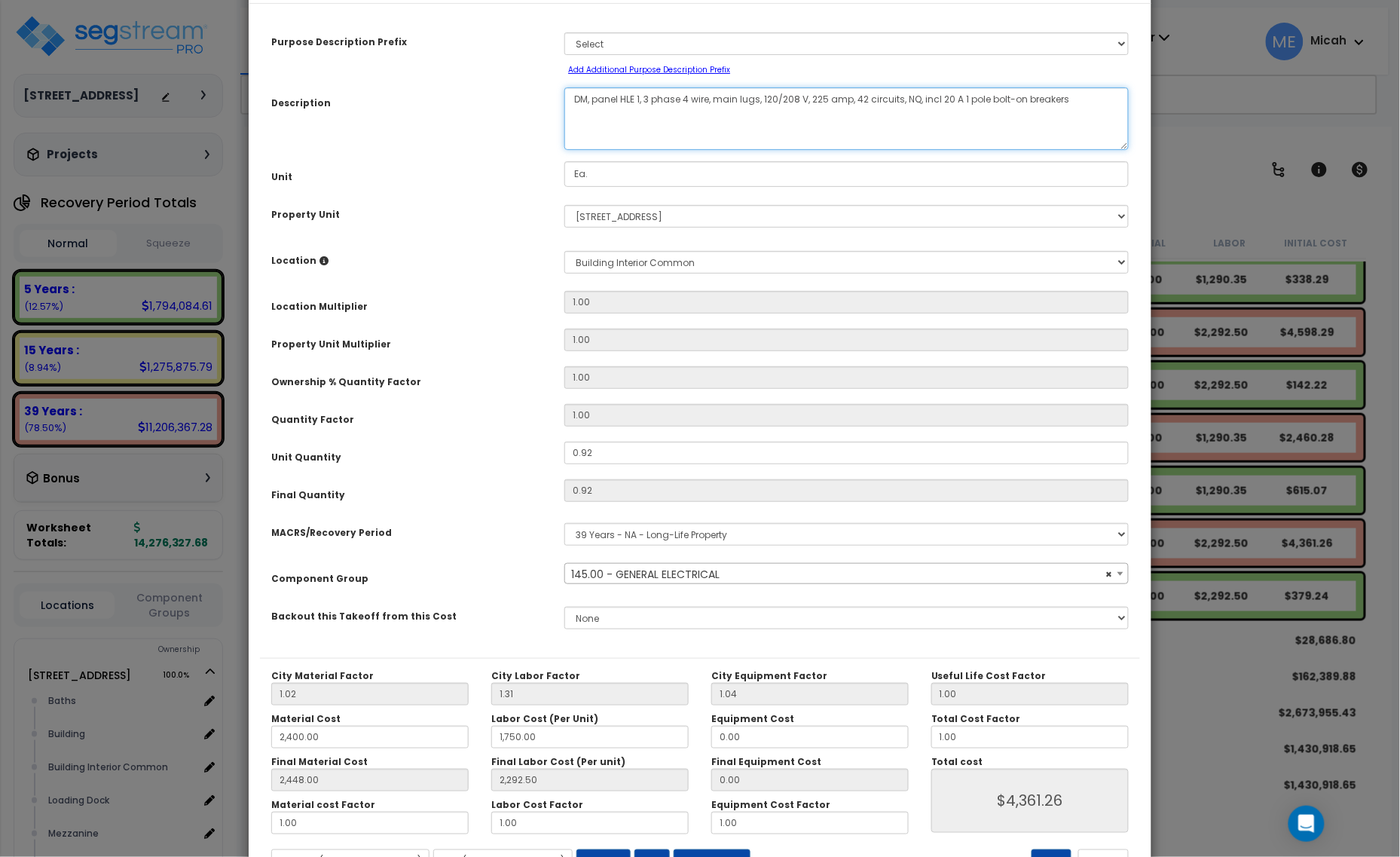
scroll to position [118, 0]
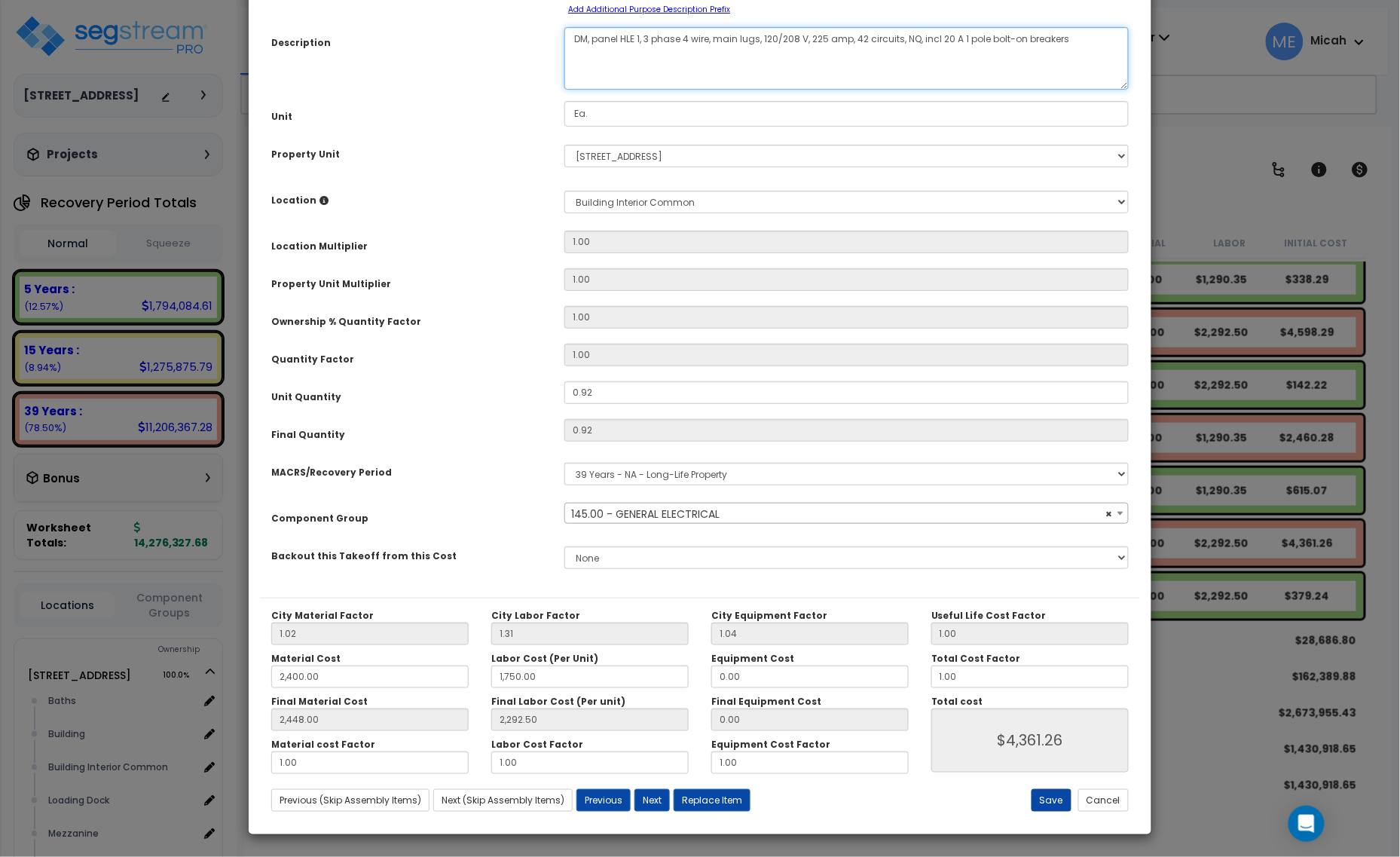
type textarea "DM, panel HLE 1, 3 phase 4 wire, main lugs, 120/208 V, 225 amp, 42 circuits, NQ…"
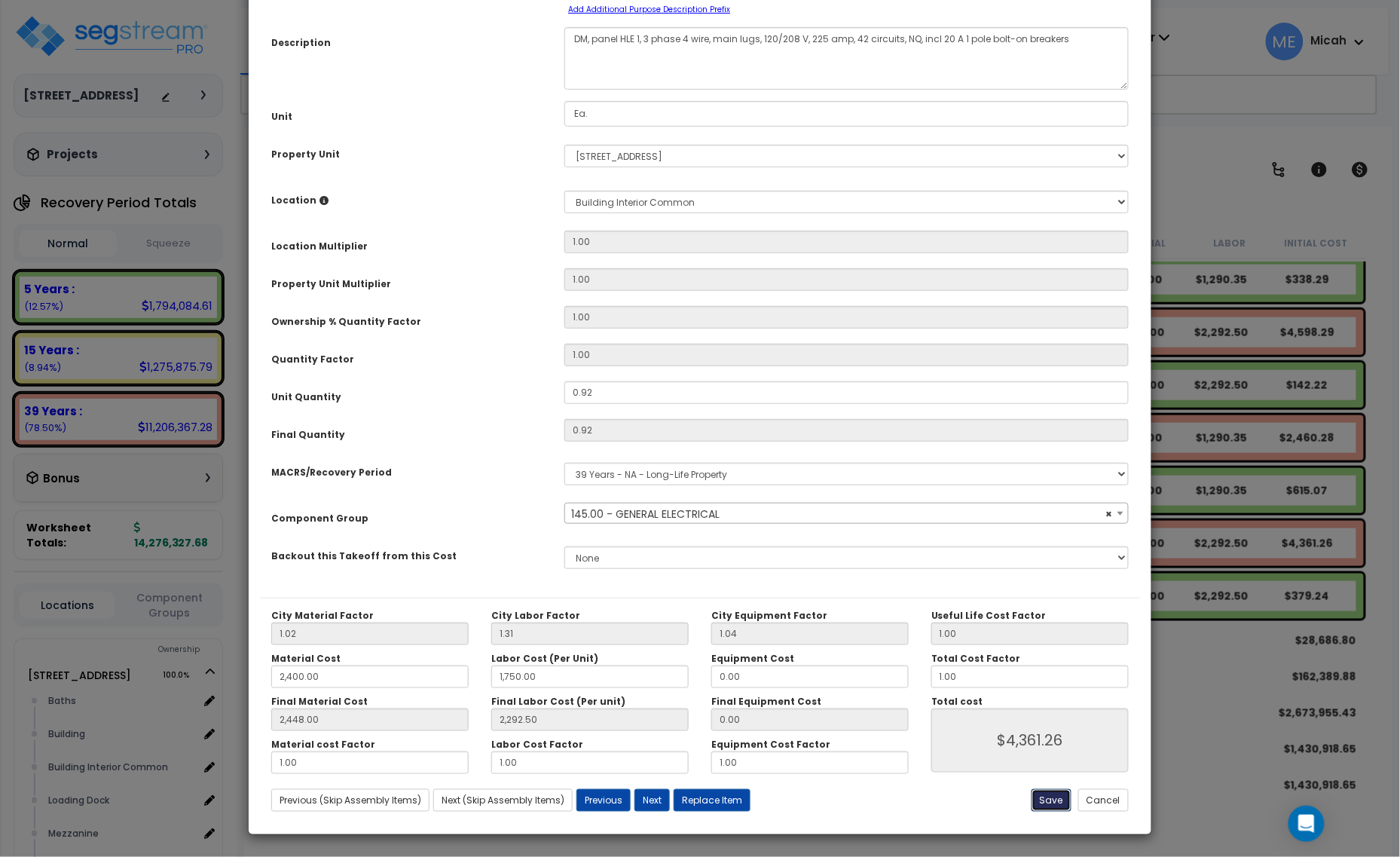
click at [1051, 804] on button "Save" at bounding box center [1051, 800] width 40 height 22
type input "2400.00"
type input "1750.00"
type input "2448.00"
type input "2292.50"
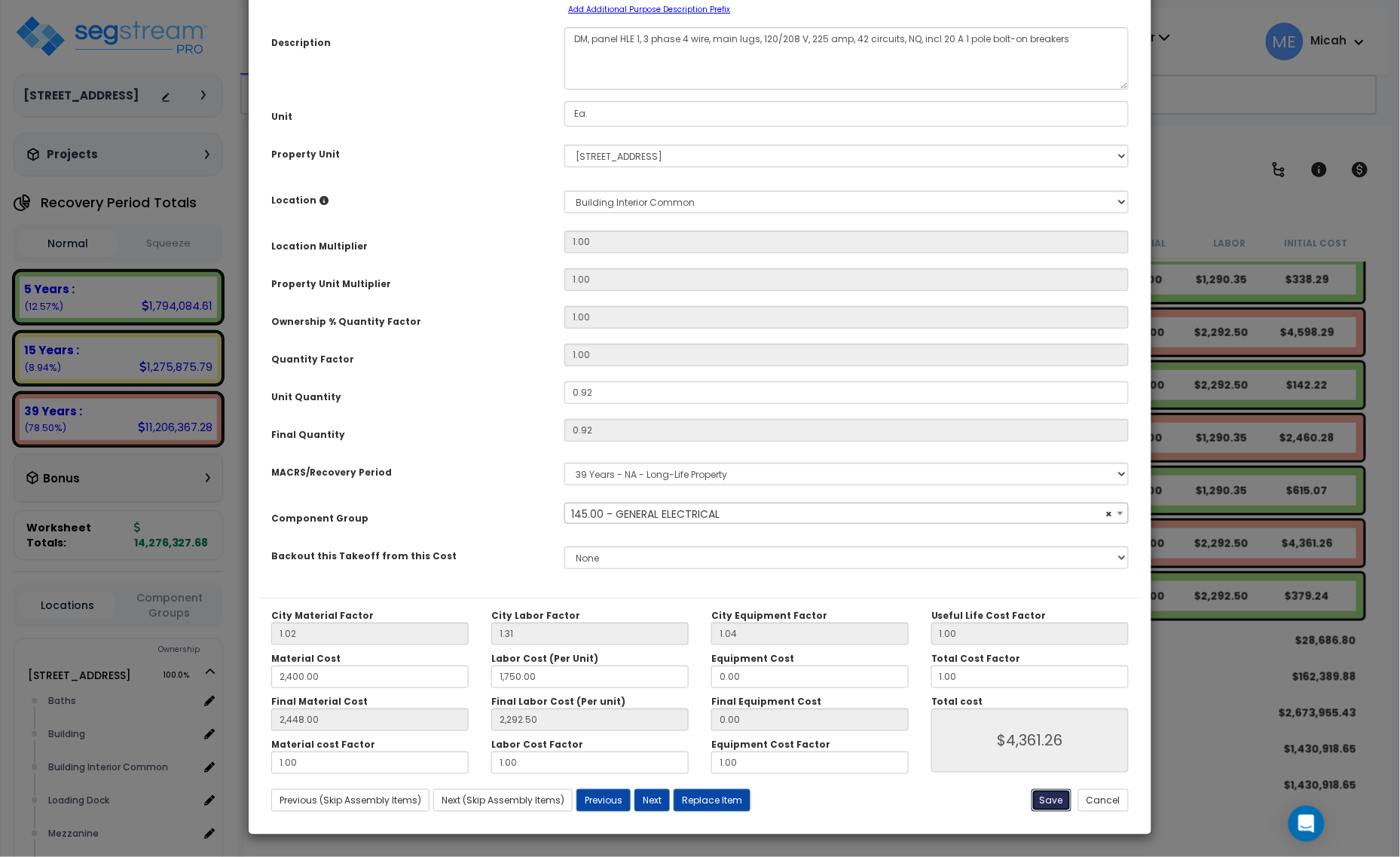
type input "4361.26"
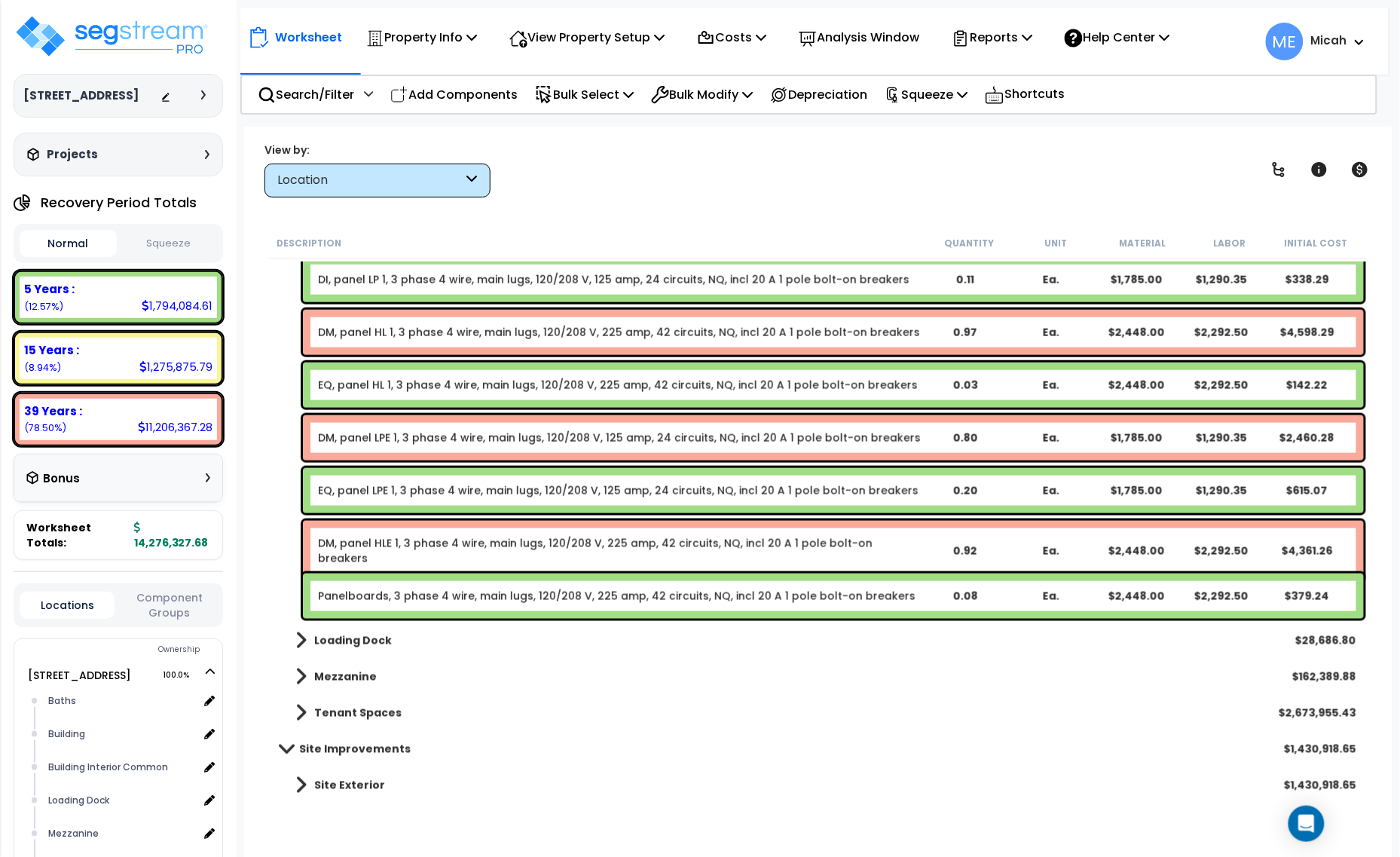
click at [431, 592] on link "Panelboards, 3 phase 4 wire, main lugs, 120/208 V, 225 amp, 42 circuits, NQ, in…" at bounding box center [616, 597] width 597 height 15
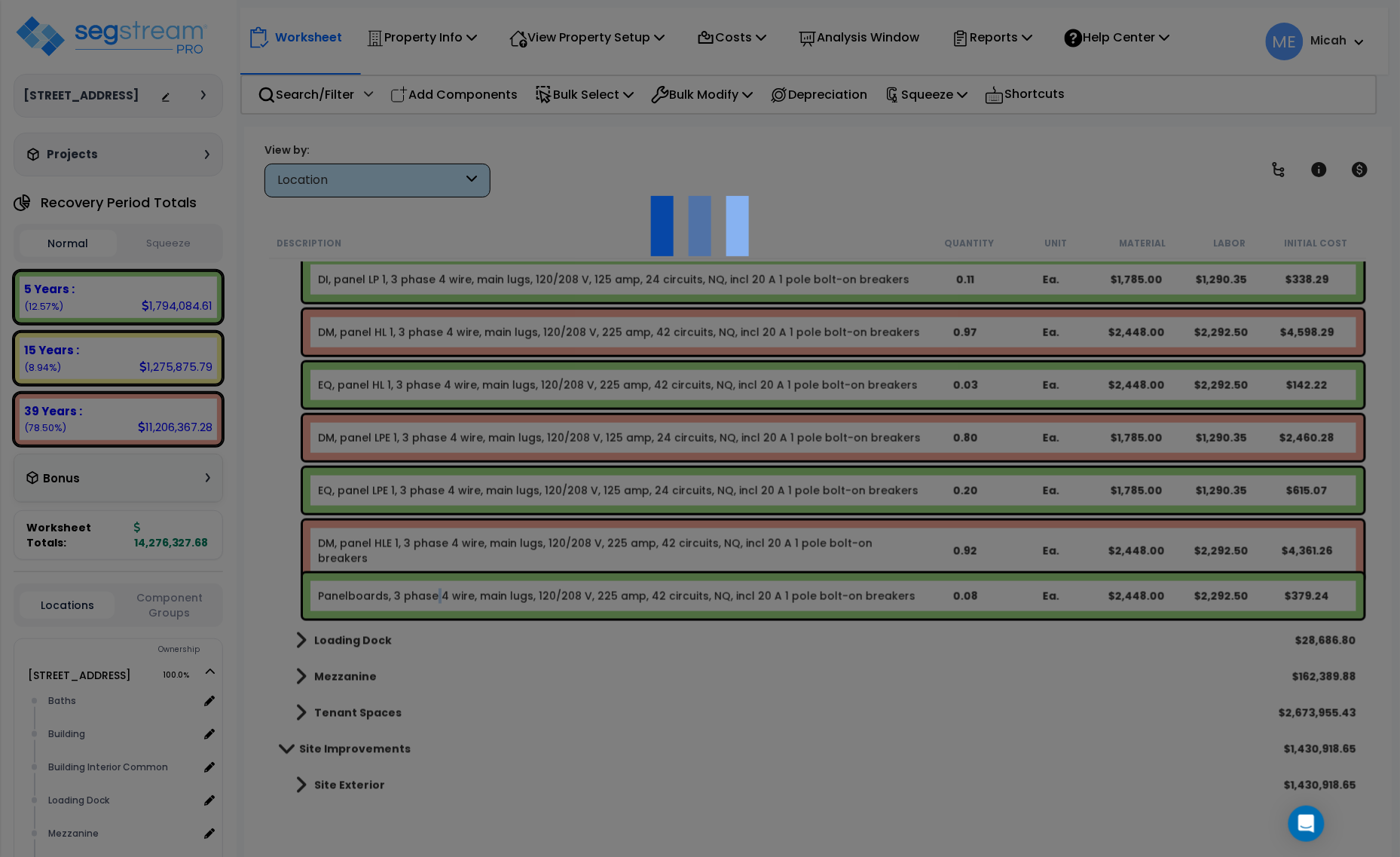
select select "68650"
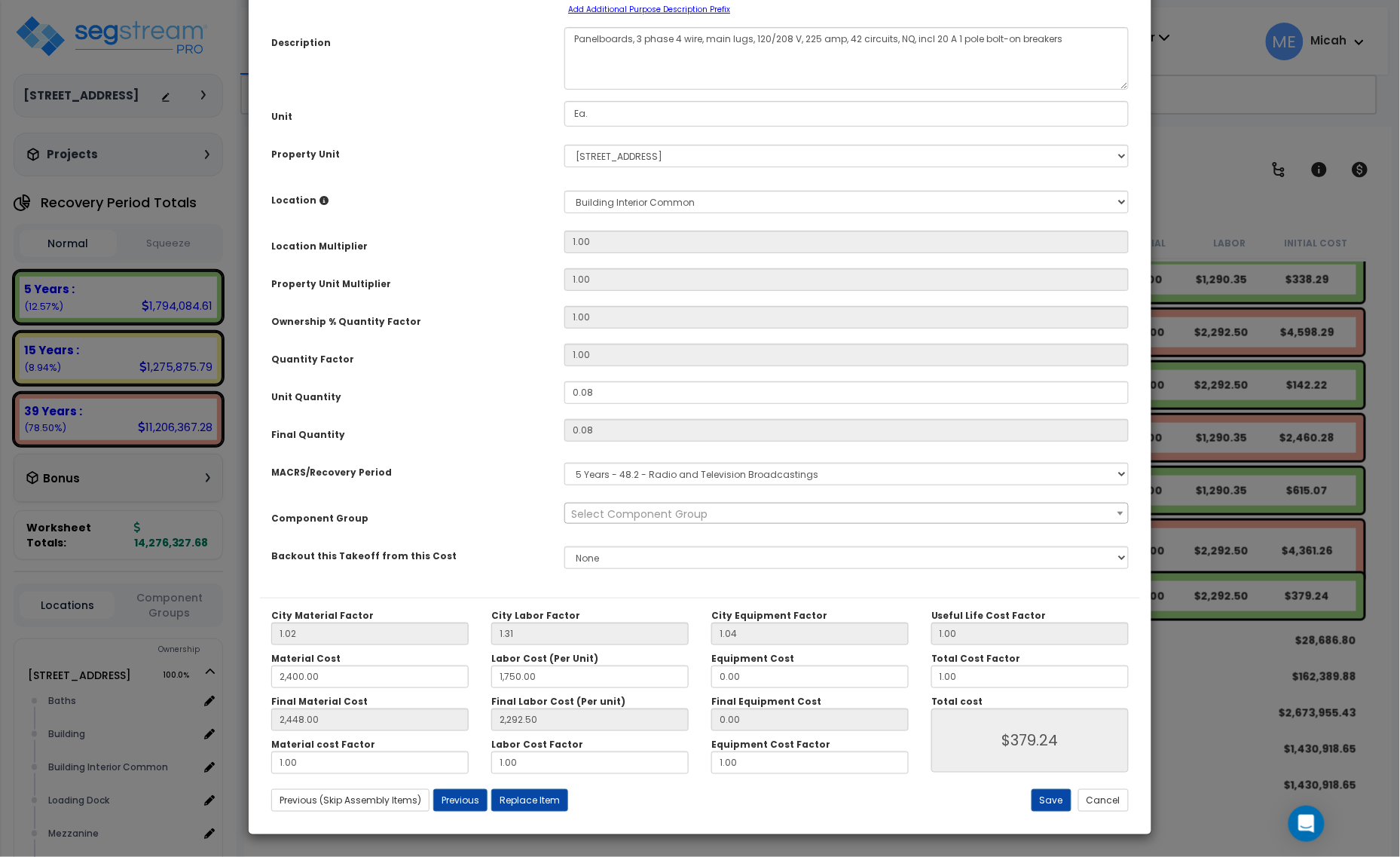
scroll to position [0, 0]
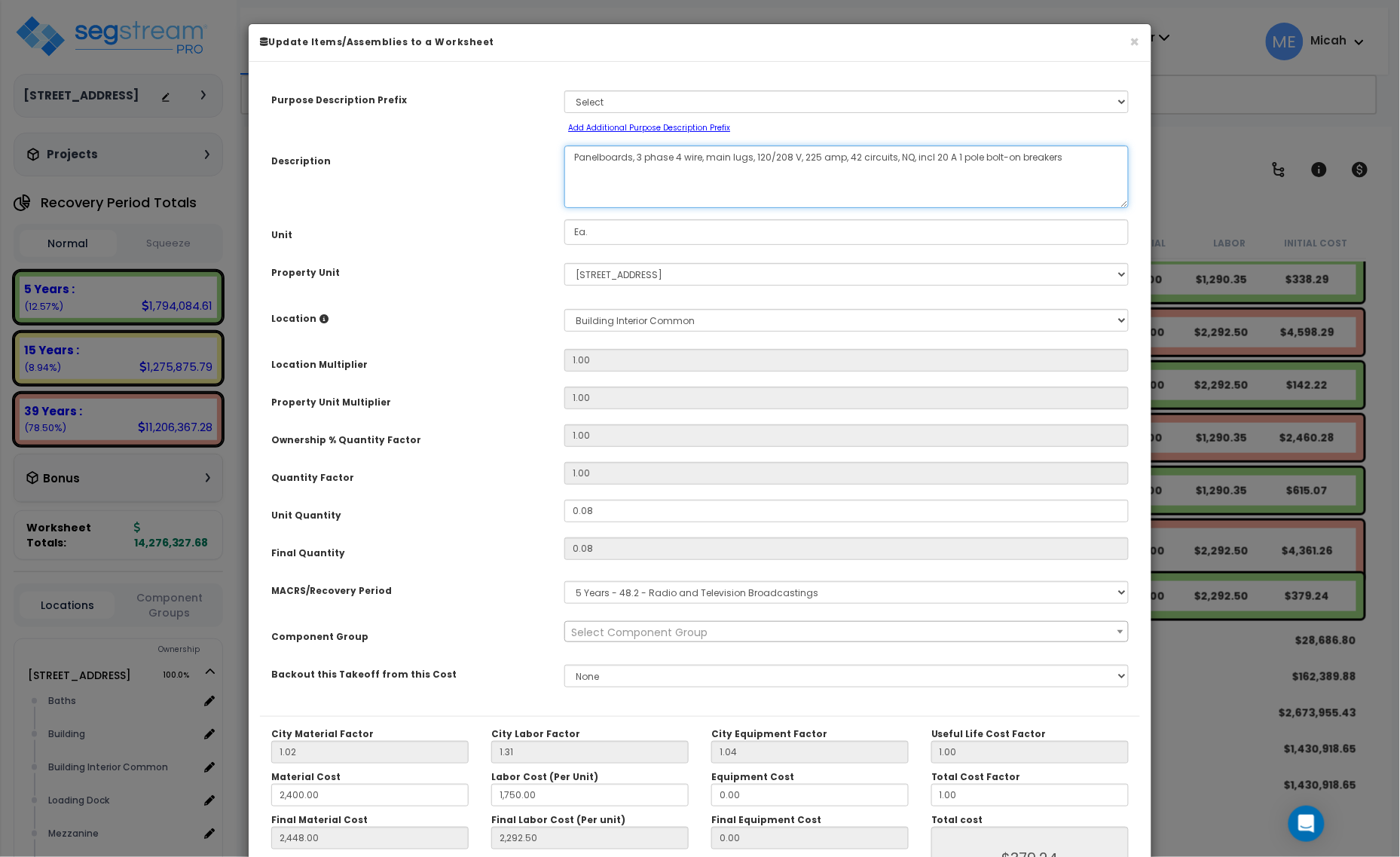
click at [573, 152] on textarea "Panelboards, 3 phase 4 wire, main lugs, 120/208 V, 225 amp, 42 circuits, NQ, in…" at bounding box center [847, 176] width 565 height 62
click at [586, 151] on textarea "Panelboards, 3 phase 4 wire, main lugs, 120/208 V, 225 amp, 42 circuits, NQ, in…" at bounding box center [847, 176] width 565 height 62
type textarea "EX, panel HLE 1, 3 phase 4 wire, main lugs, 120/208 V, 225 amp, 42 circuits, NQ…"
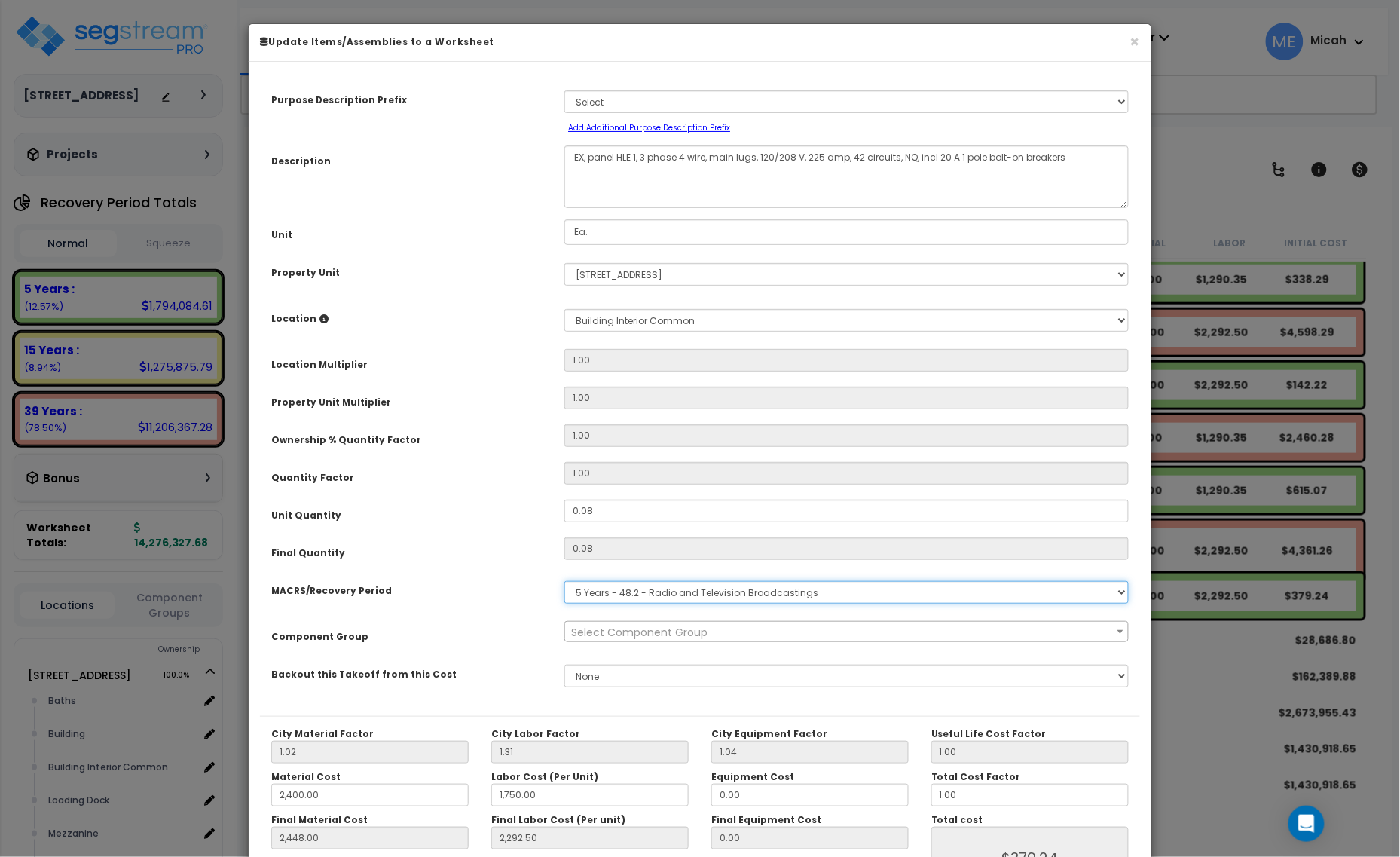
click at [655, 587] on select "Select MACRS/Recovery Period 5 Years - 57.0 - Distributive Trades & Services 5 …" at bounding box center [847, 592] width 565 height 22
select select "3667"
click at [565, 581] on select "Select MACRS/Recovery Period 5 Years - 57.0 - Distributive Trades & Services 5 …" at bounding box center [847, 592] width 565 height 22
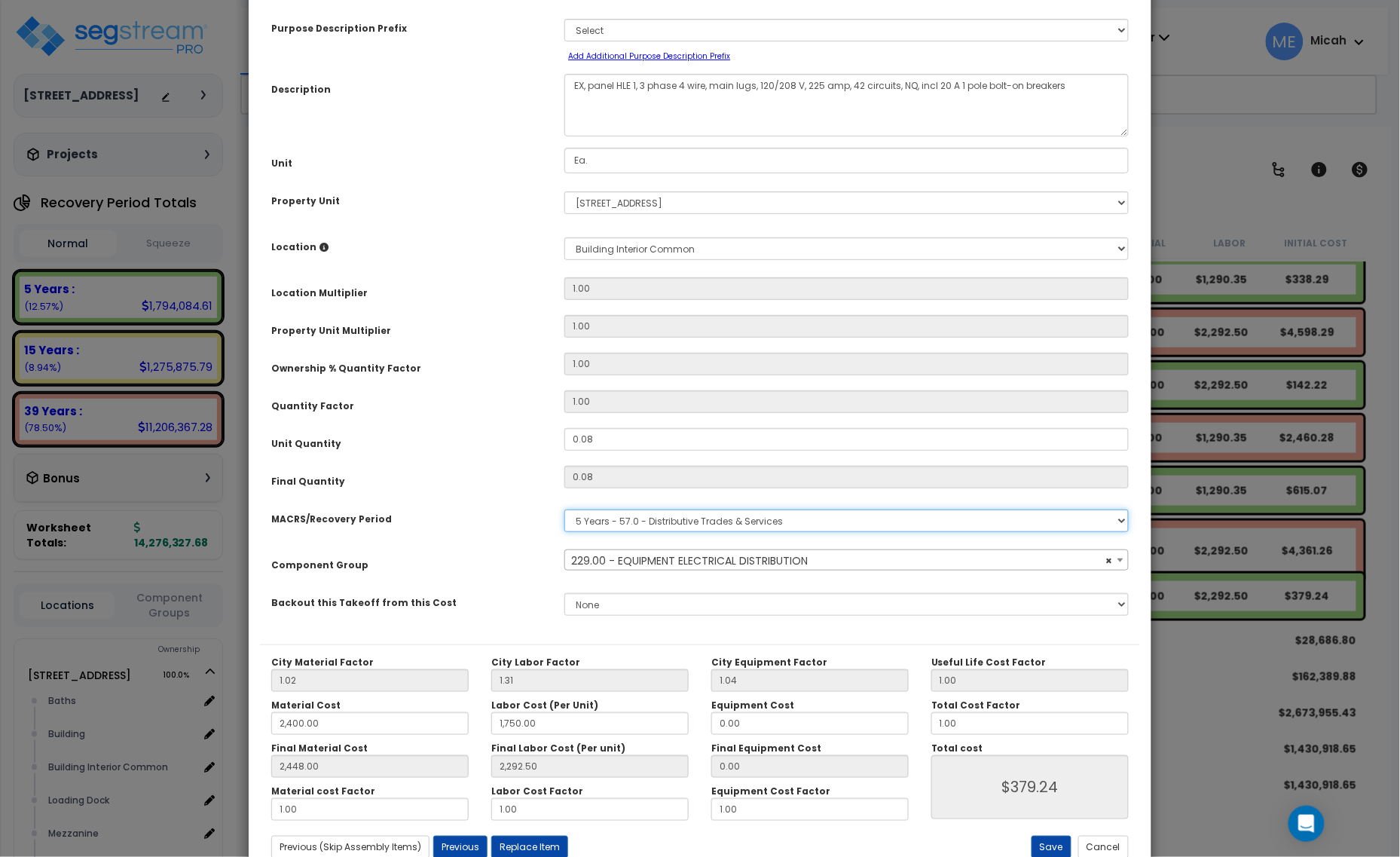
scroll to position [118, 0]
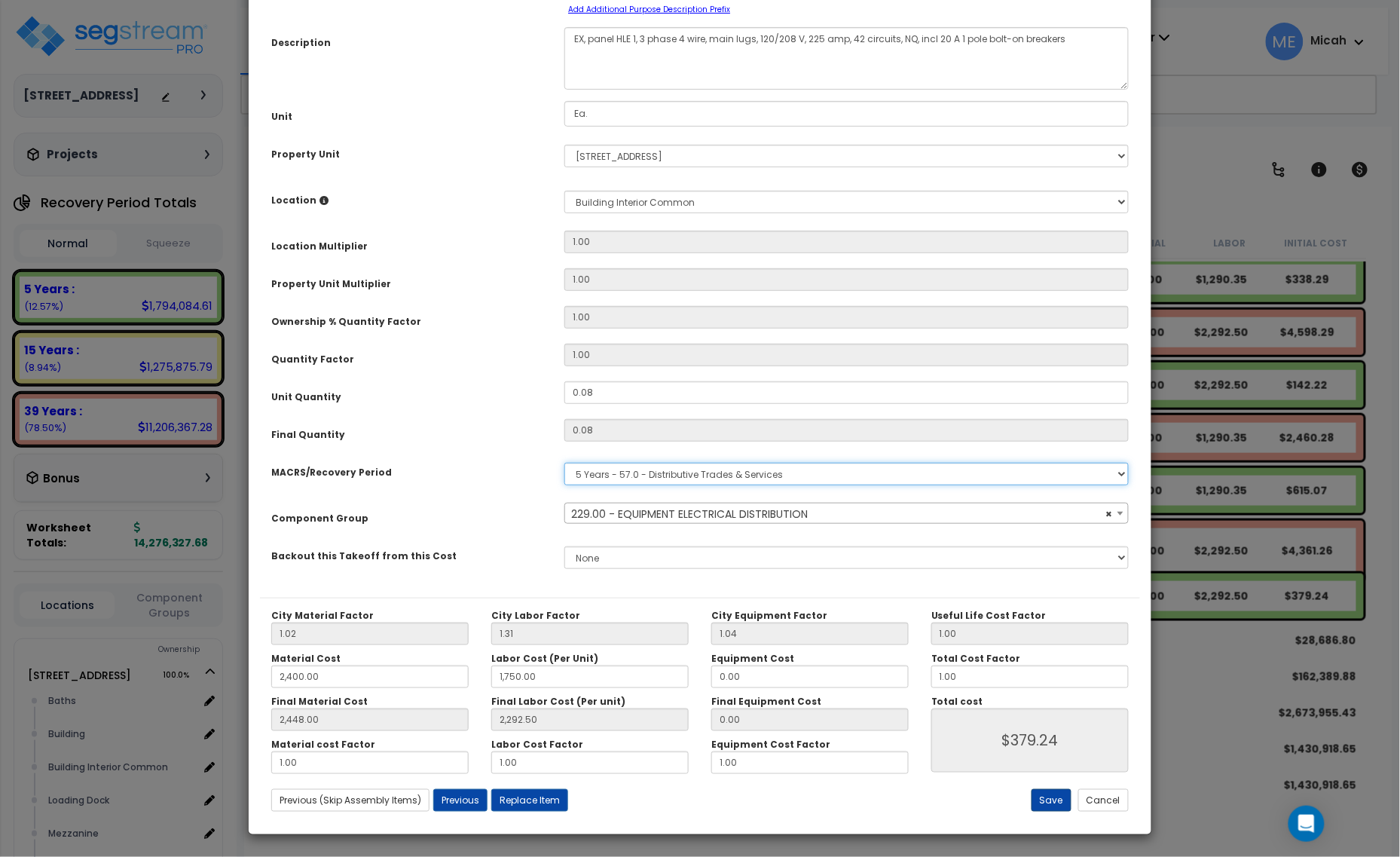
select select "57033"
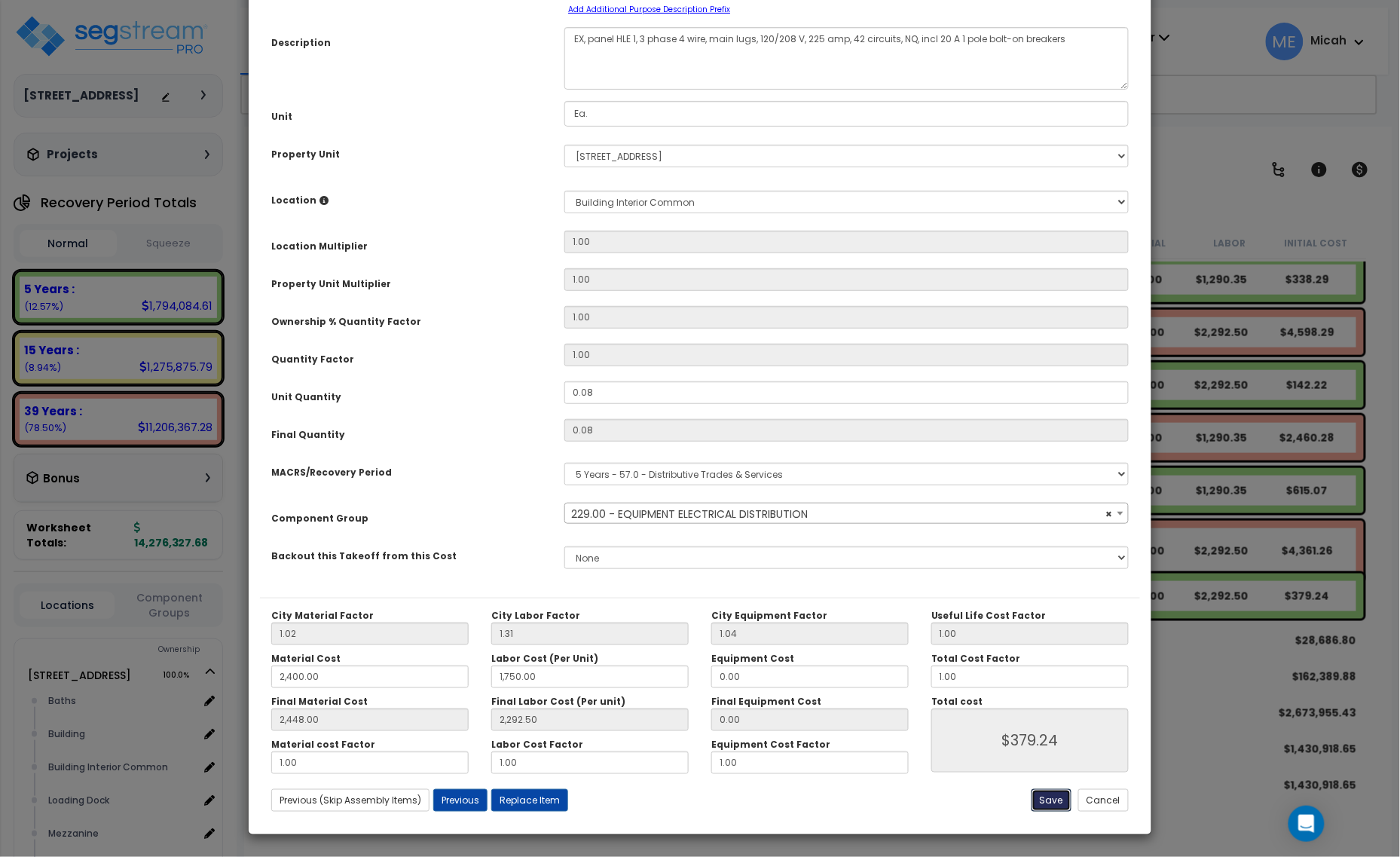
click at [1051, 804] on button "Save" at bounding box center [1051, 800] width 40 height 22
type input "2400.00"
type input "1750.00"
type input "2448.00"
type input "2292.50"
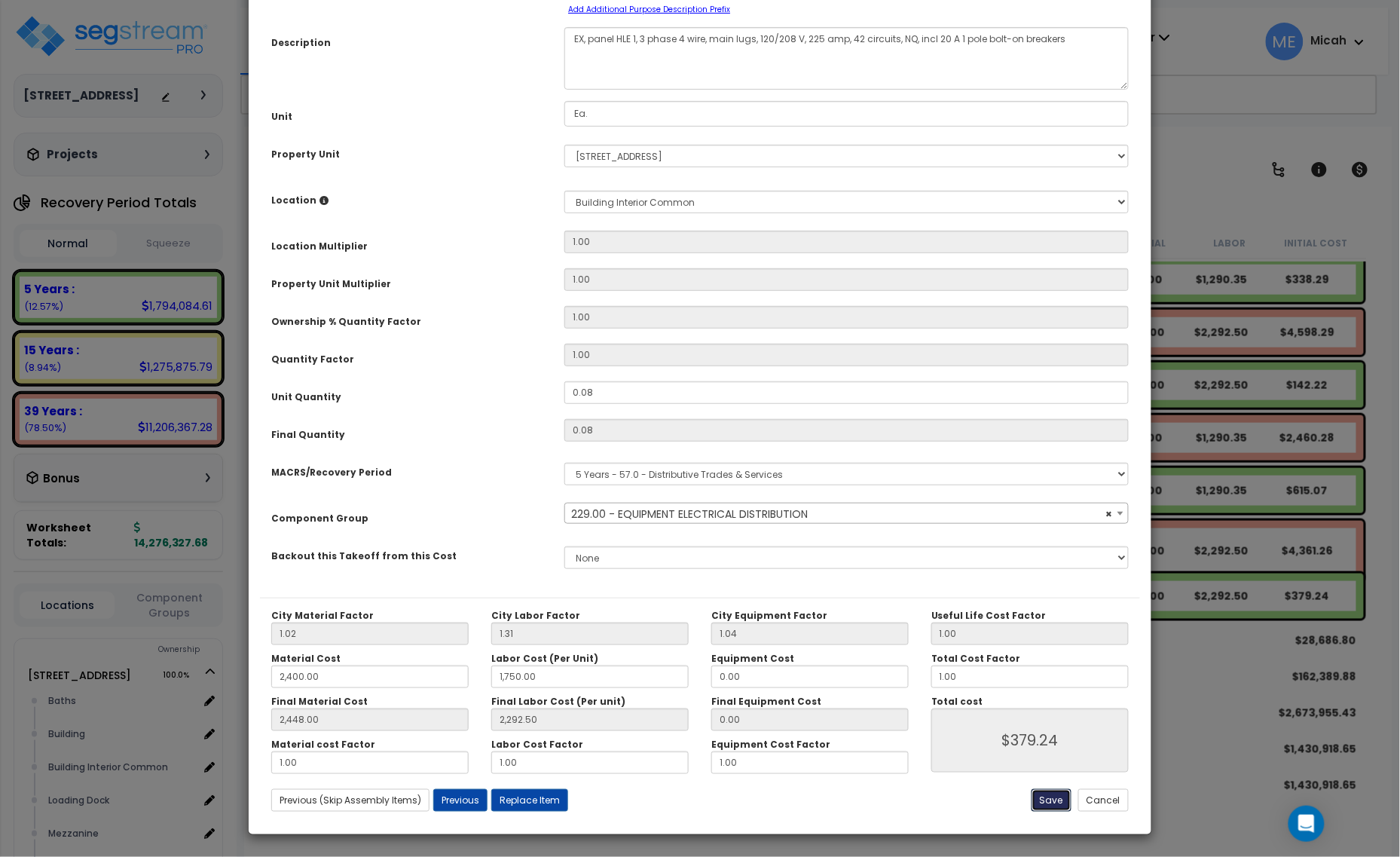
type input "379.24"
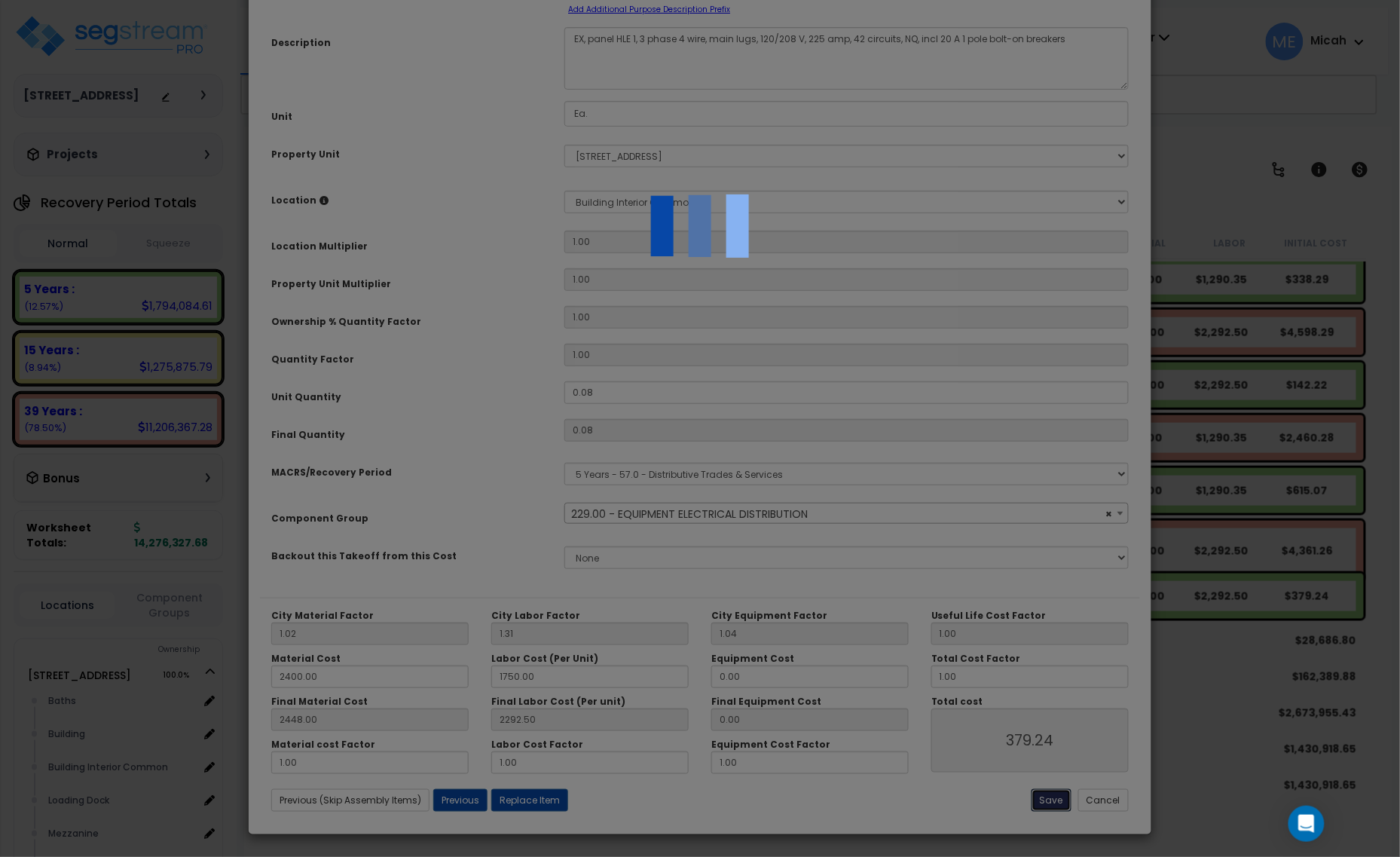
select select "57033"
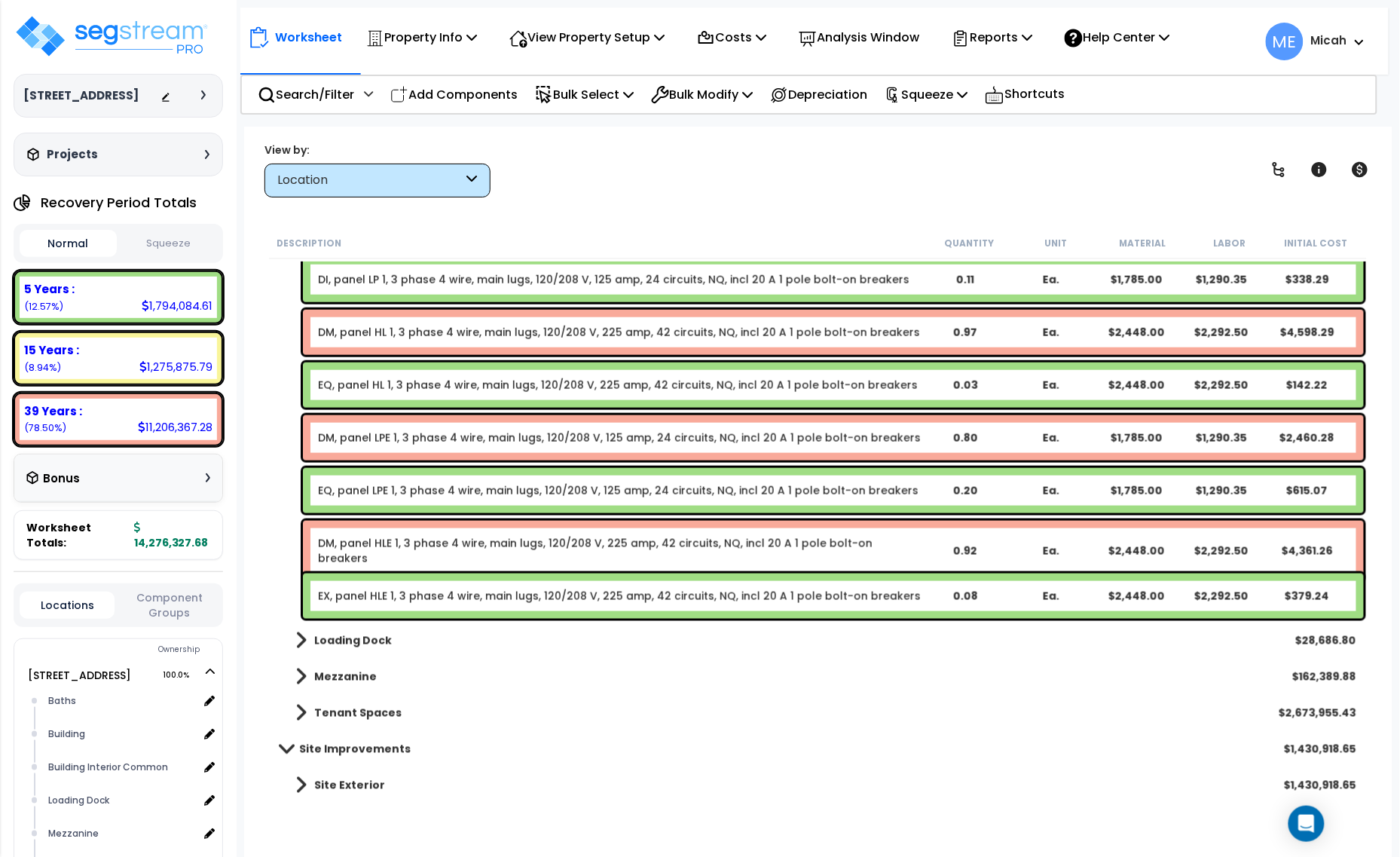
drag, startPoint x: 479, startPoint y: 87, endPoint x: 521, endPoint y: 193, distance: 114.0
click at [479, 87] on p "Add Components" at bounding box center [453, 94] width 127 height 20
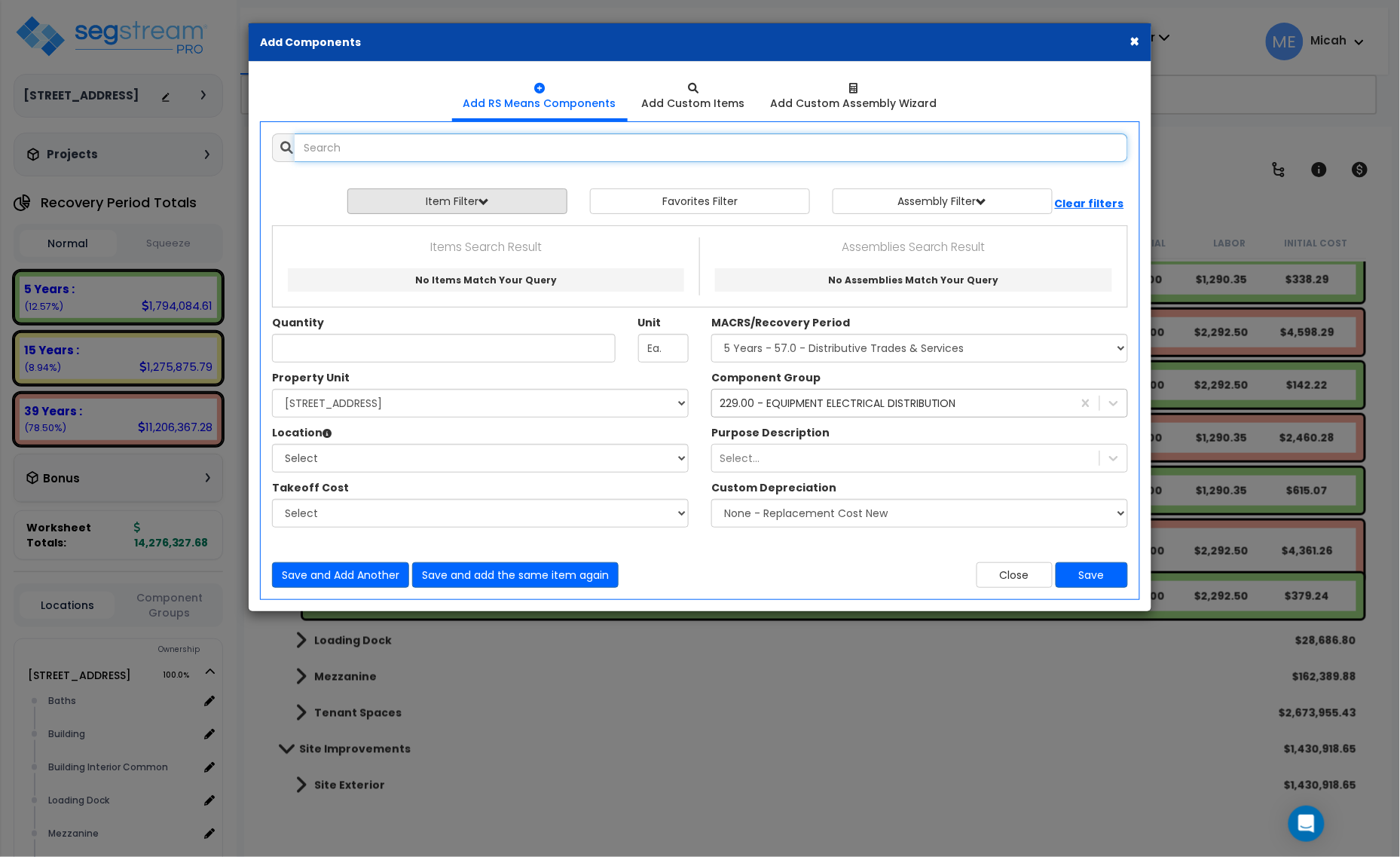
select select
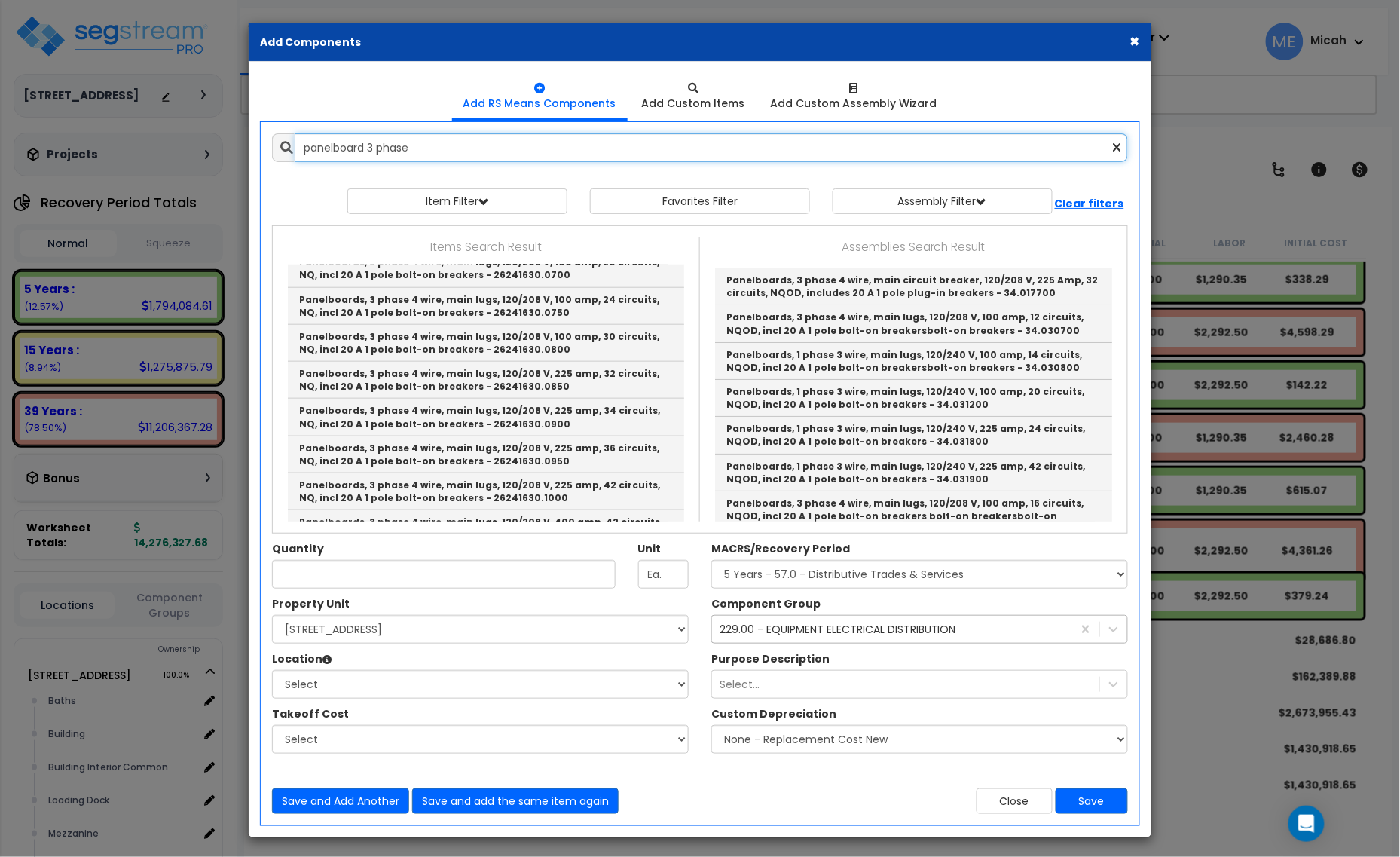
scroll to position [471, 0]
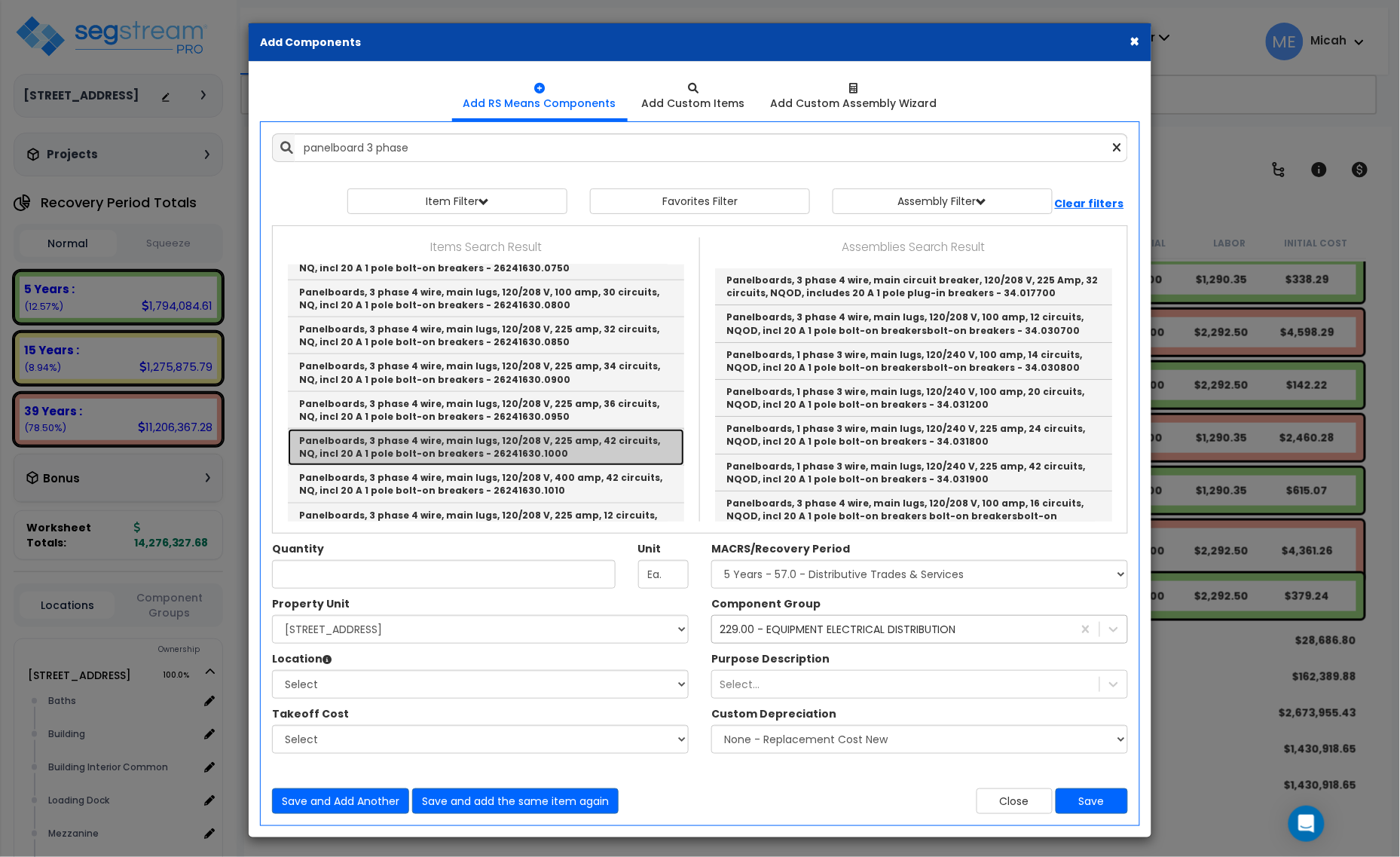
click at [496, 451] on link "Panelboards, 3 phase 4 wire, main lugs, 120/208 V, 225 amp, 42 circuits, NQ, in…" at bounding box center [486, 447] width 397 height 37
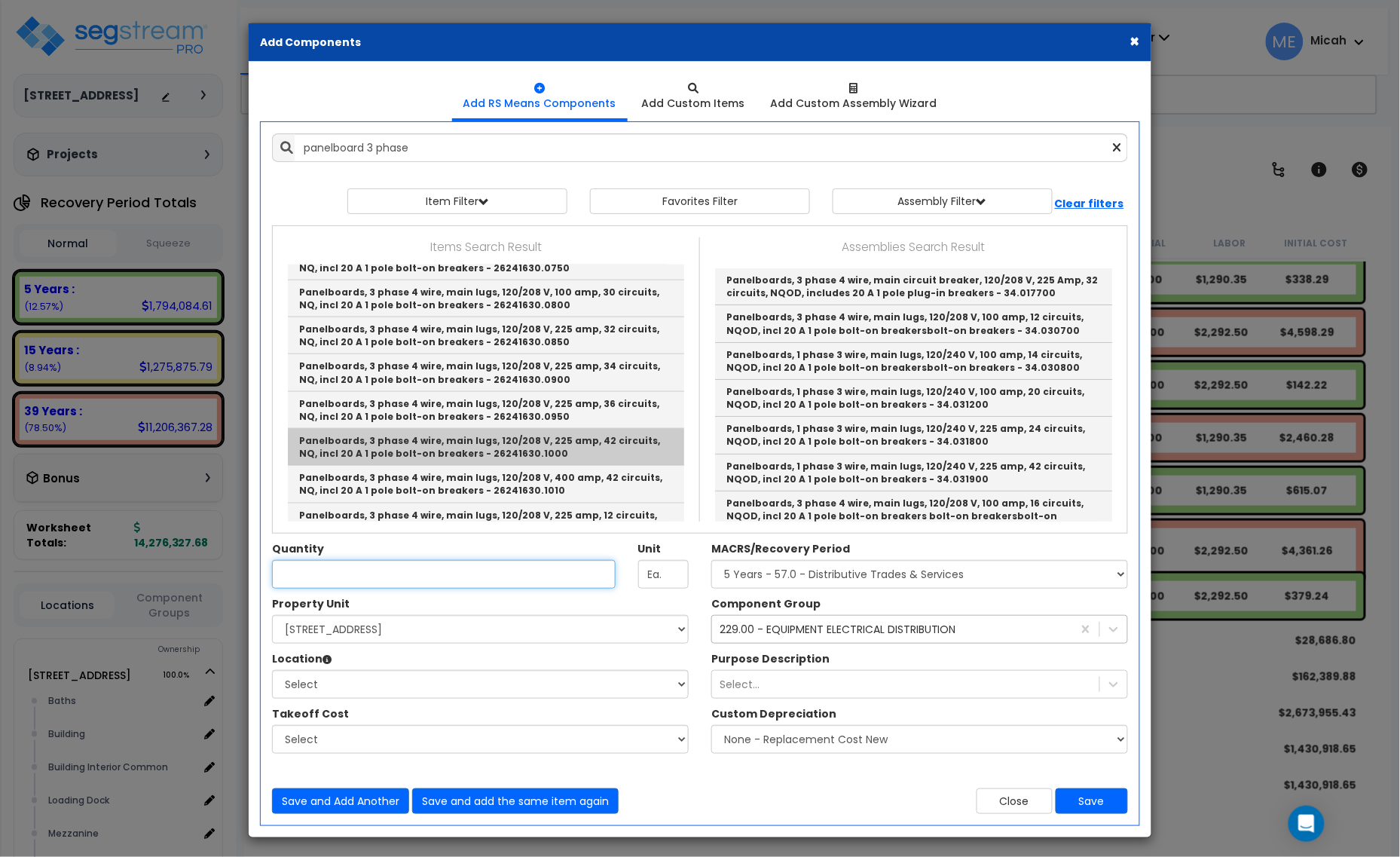
type input "Panelboards, 3 phase 4 wire, main lugs, 120/208 V, 225 amp, 42 circuits, NQ, in…"
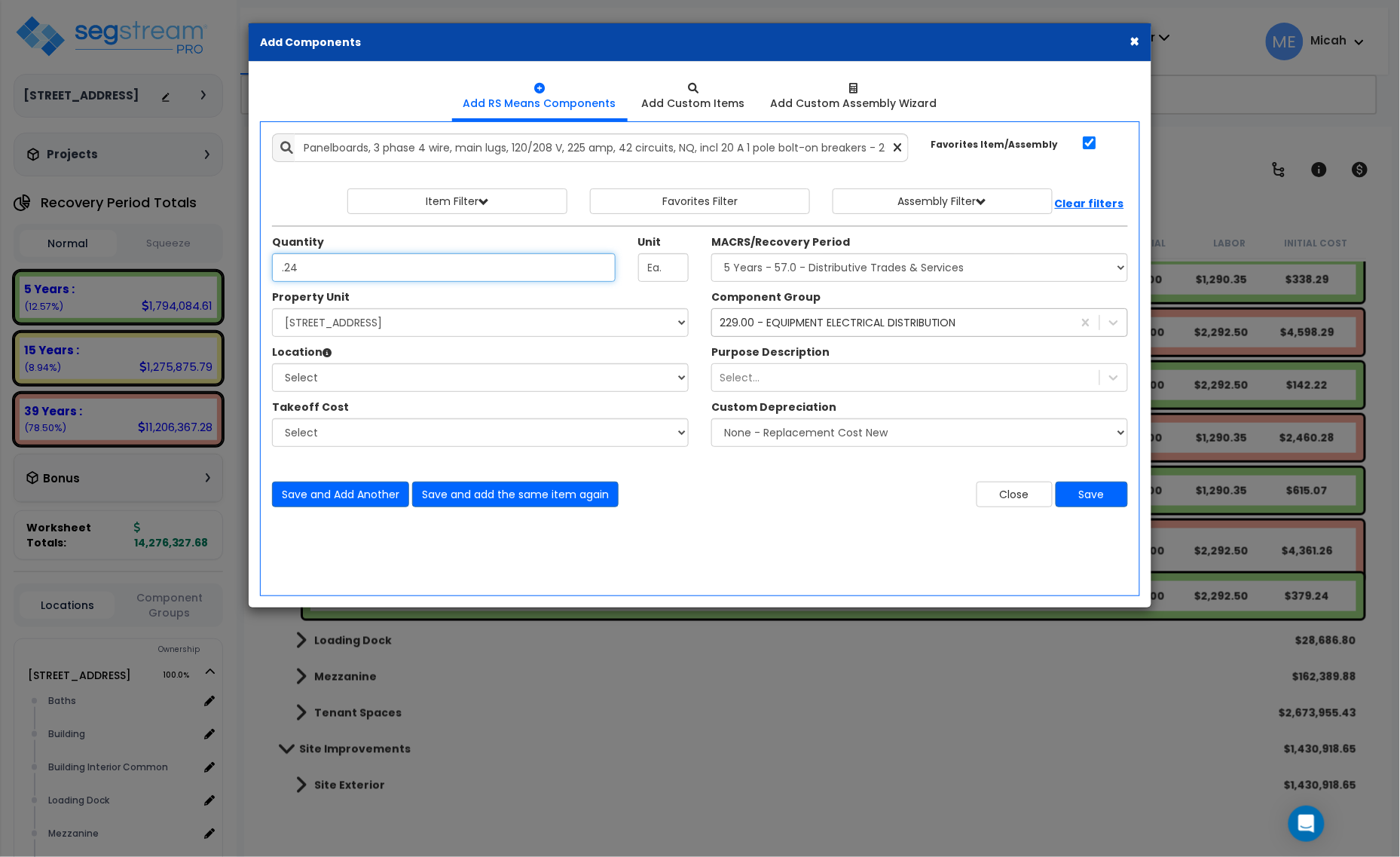
type input ".24"
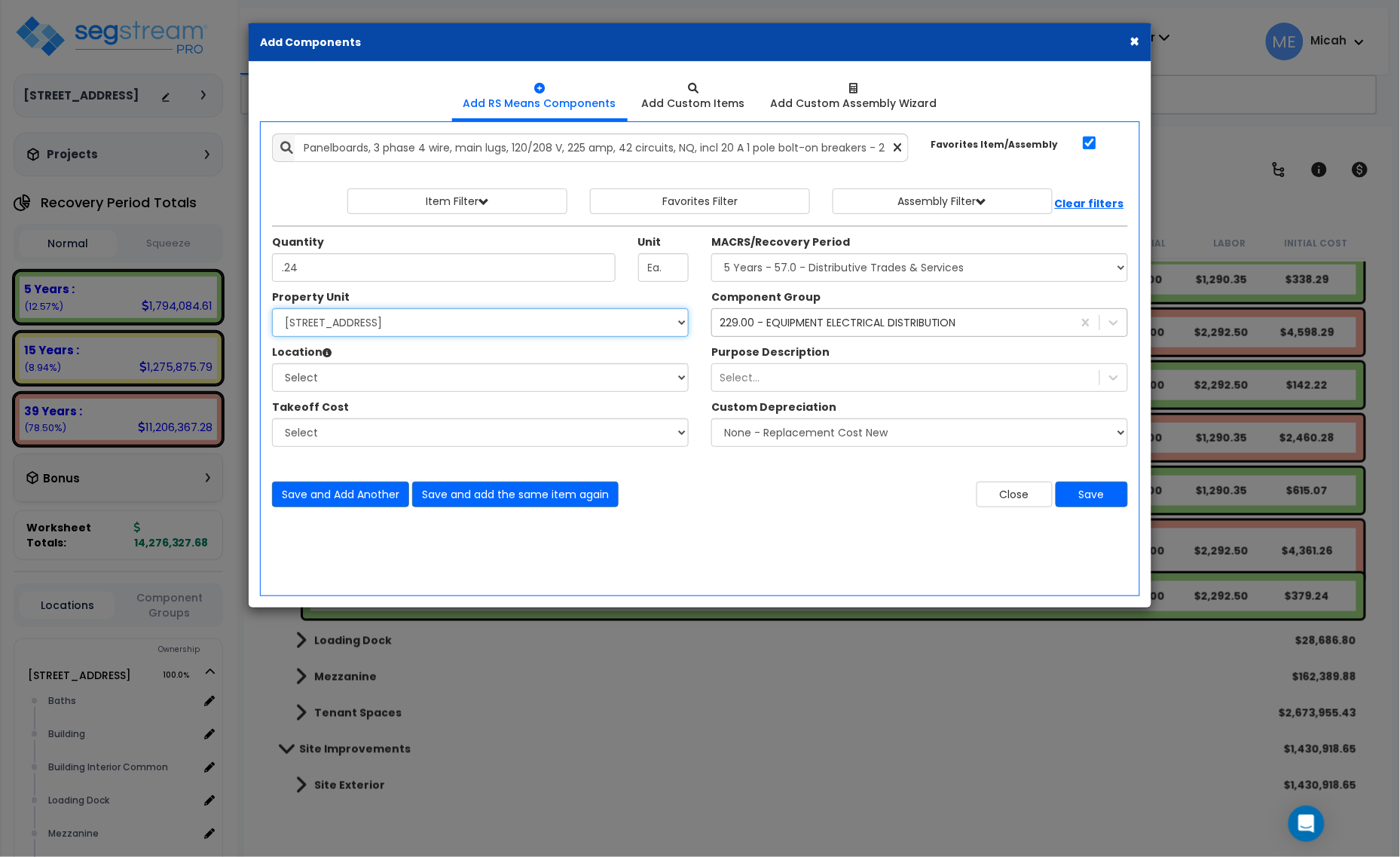
click at [370, 326] on select "Select [STREET_ADDRESS] Site Improvements" at bounding box center [480, 323] width 417 height 28
select select "166495"
click at [272, 309] on select "Select [STREET_ADDRESS] Site Improvements" at bounding box center [480, 323] width 417 height 28
click at [373, 374] on select "Select Baths Building Building Interior Building Interior Common Loading Dock […" at bounding box center [480, 378] width 417 height 28
select select "31689"
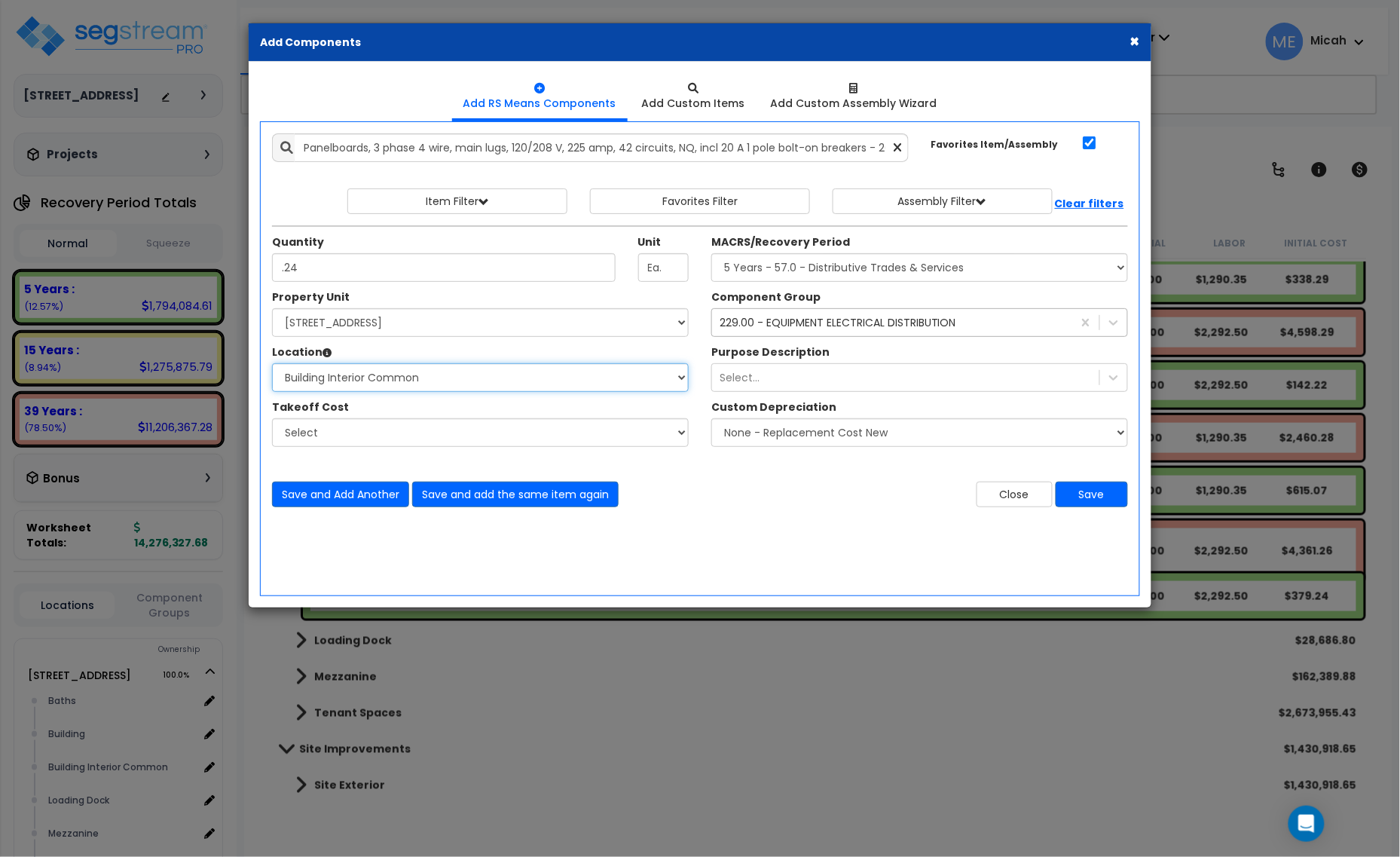
click at [272, 364] on select "Select Baths Building Building Interior Building Interior Common Loading Dock […" at bounding box center [480, 378] width 417 height 28
click at [743, 272] on select "Select MACRS/Recovery Period 5 Years - 57.0 - Distributive Trades & Services 5 …" at bounding box center [919, 267] width 417 height 28
select select "3669"
click at [711, 254] on select "Select MACRS/Recovery Period 5 Years - 57.0 - Distributive Trades & Services 5 …" at bounding box center [919, 267] width 417 height 28
click at [740, 322] on div "229.00 - EQUIPMENT ELECTRICAL DISTRIBUTION" at bounding box center [838, 323] width 236 height 15
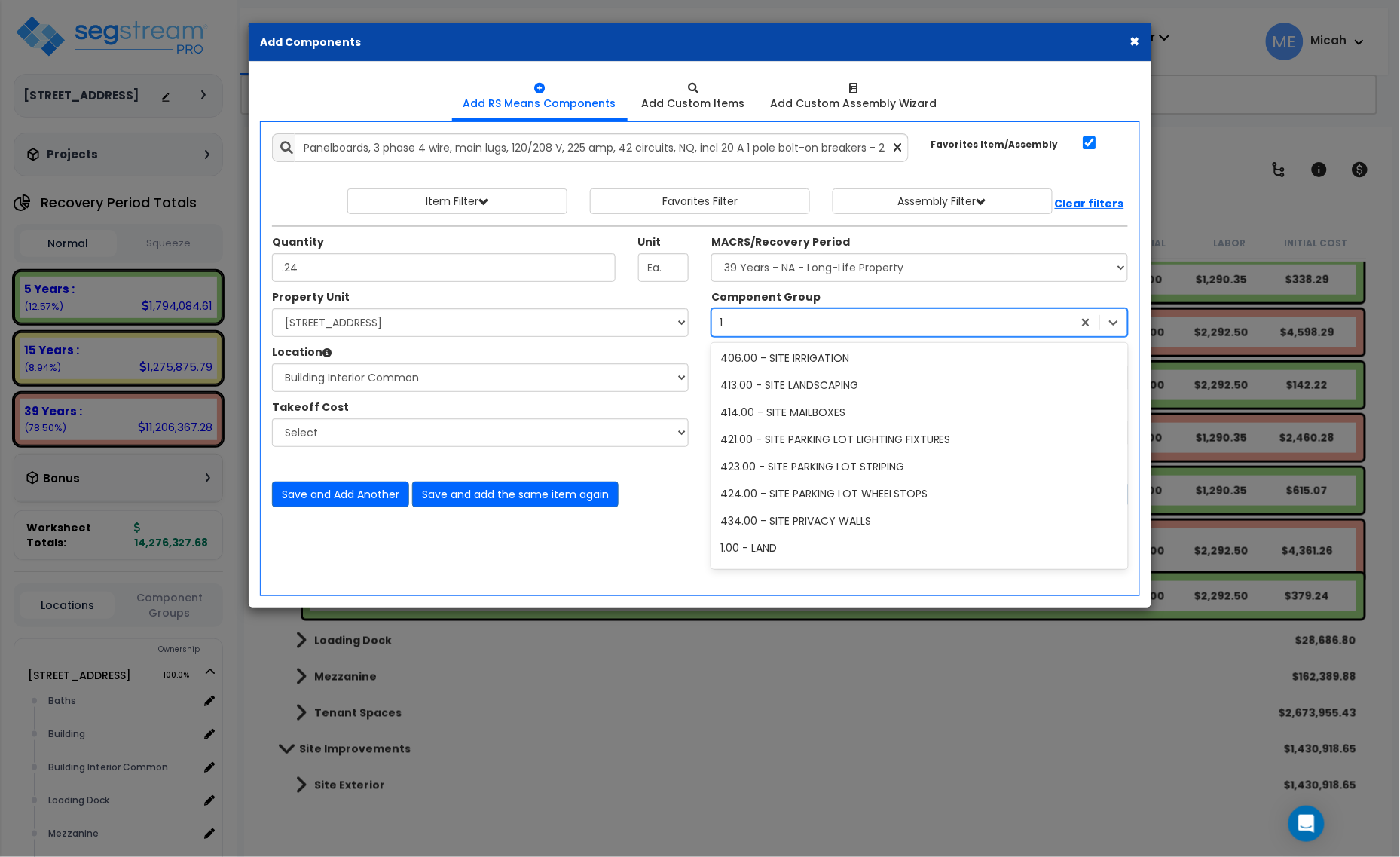
scroll to position [1116, 0]
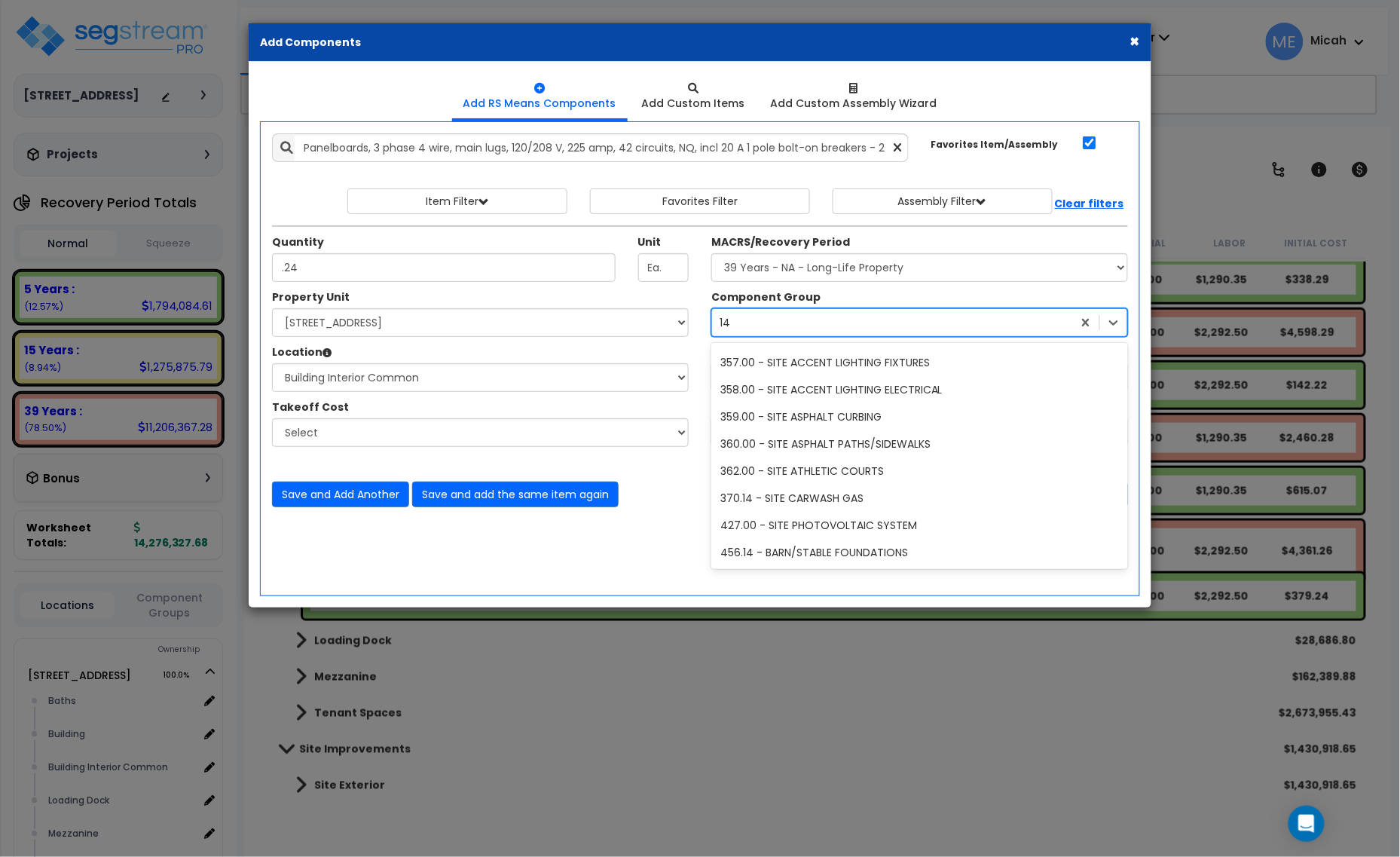
type input "145"
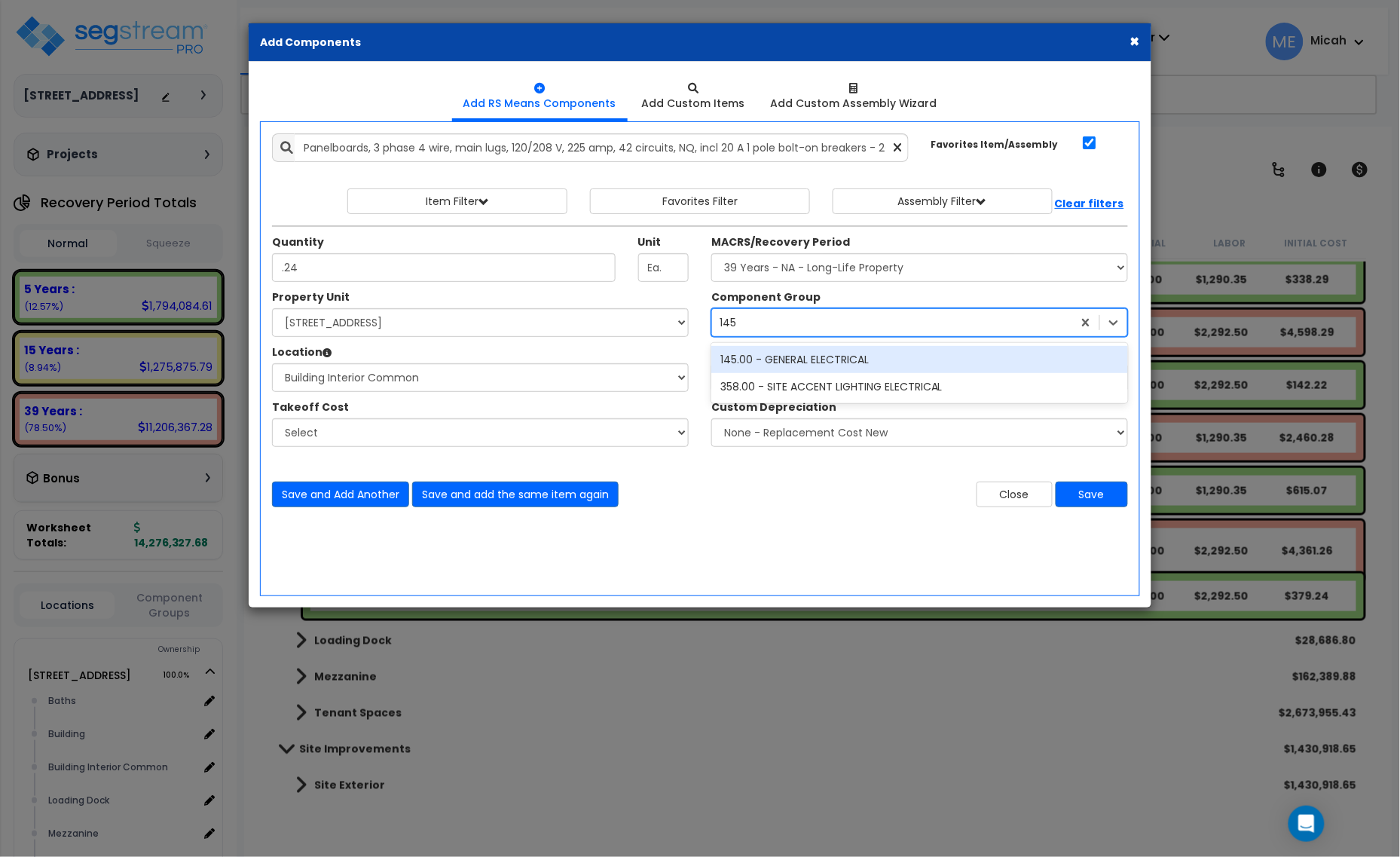
click at [771, 357] on div "145.00 - GENERAL ELECTRICAL" at bounding box center [919, 359] width 417 height 27
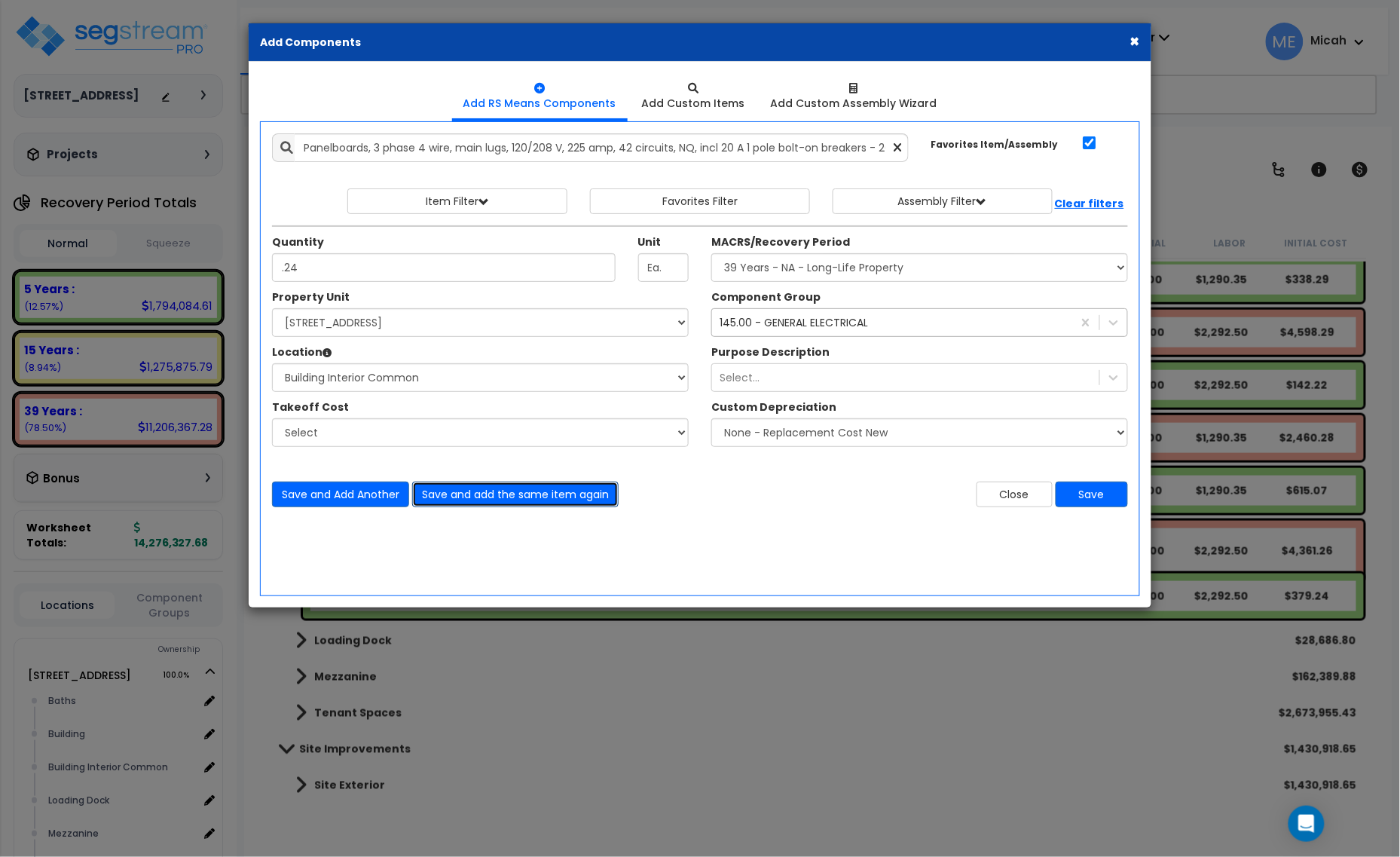
click at [545, 498] on button "Save and add the same item again" at bounding box center [516, 494] width 206 height 26
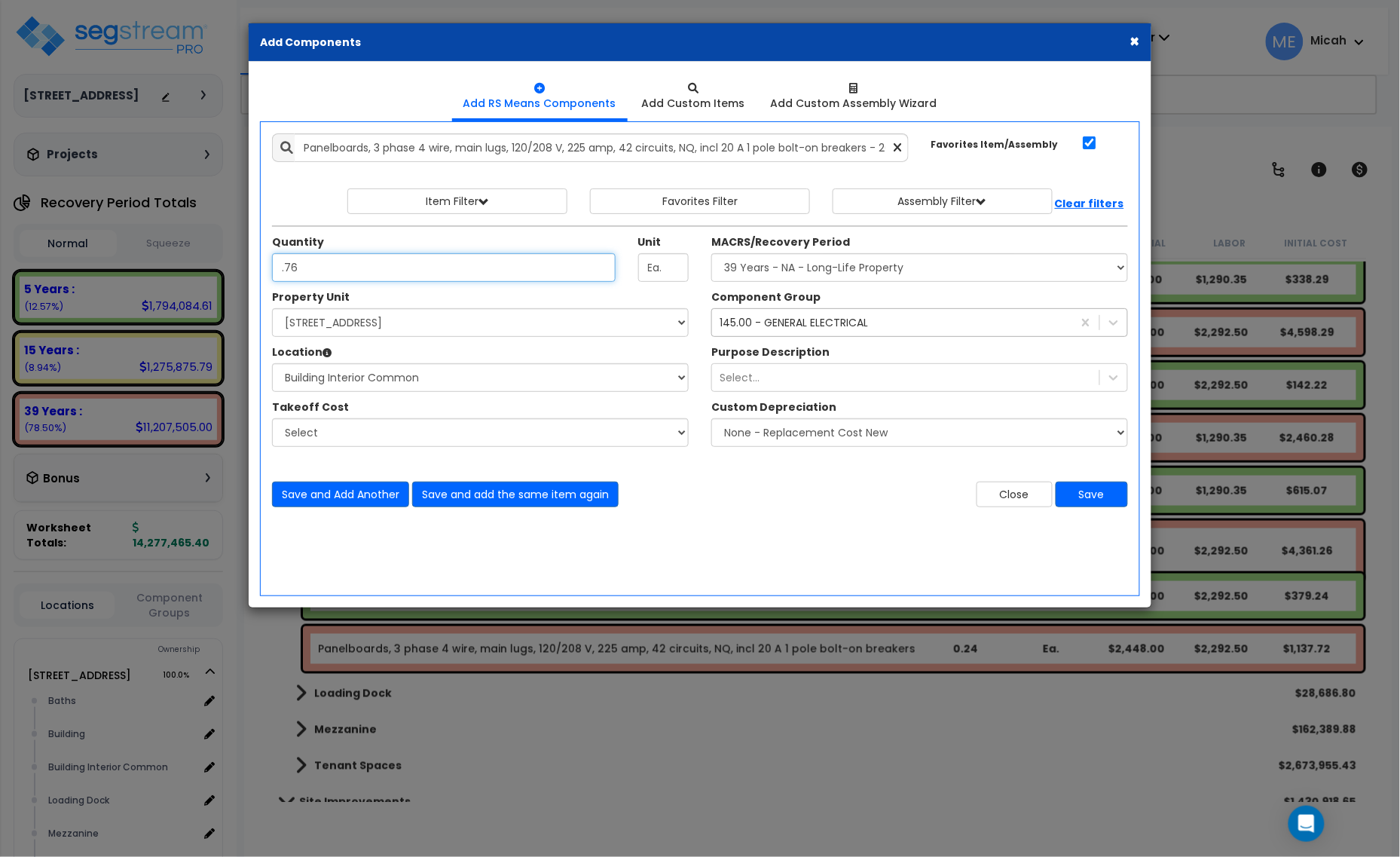
type input ".76"
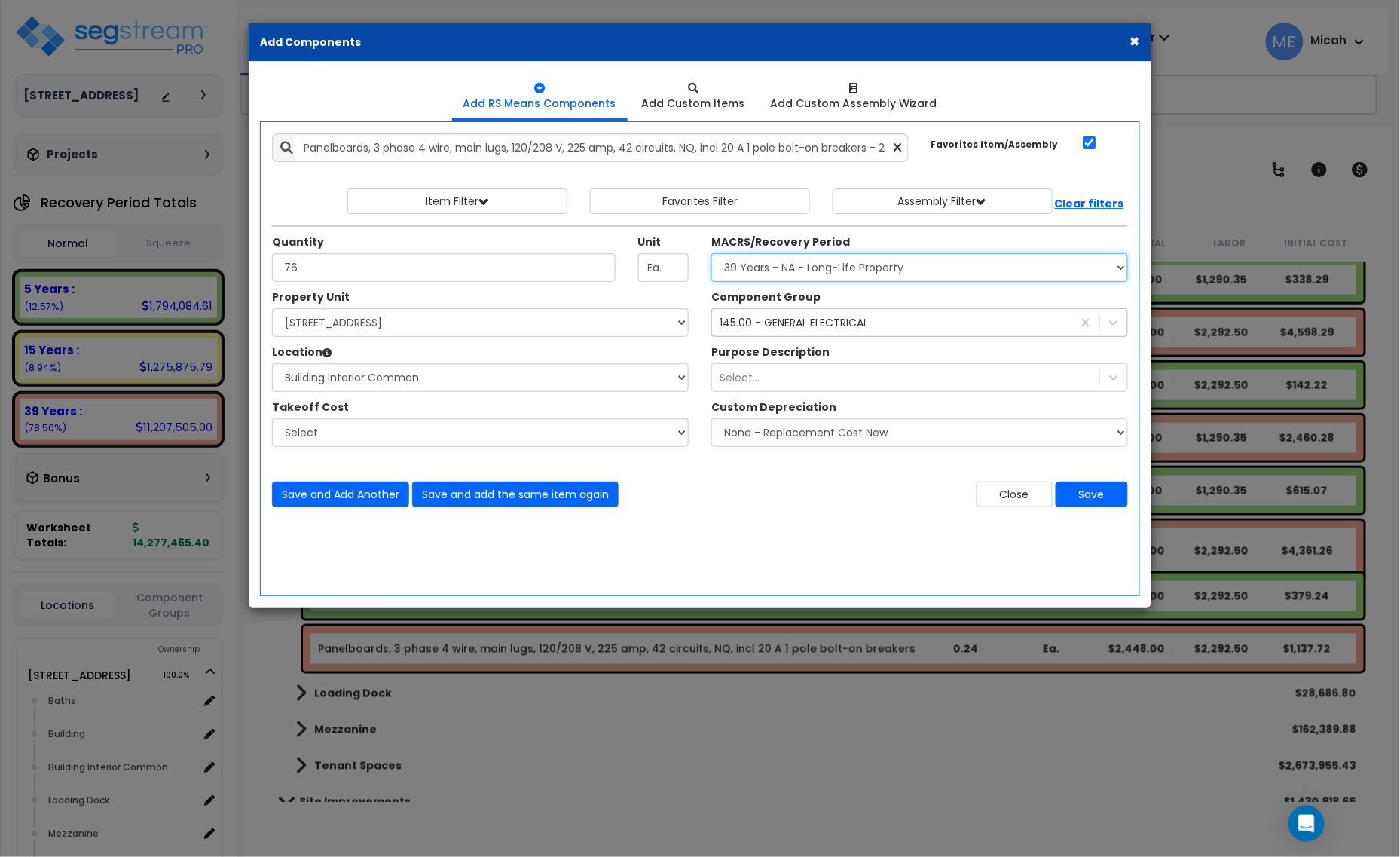
click at [769, 257] on select "Select MACRS/Recovery Period 5 Years - 57.0 - Distributive Trades & Services 5 …" at bounding box center [919, 267] width 417 height 28
select select "3667"
click at [711, 254] on select "Select MACRS/Recovery Period 5 Years - 57.0 - Distributive Trades & Services 5 …" at bounding box center [919, 267] width 417 height 28
click at [779, 324] on div "145.00 - GENERAL ELECTRICAL" at bounding box center [794, 323] width 148 height 15
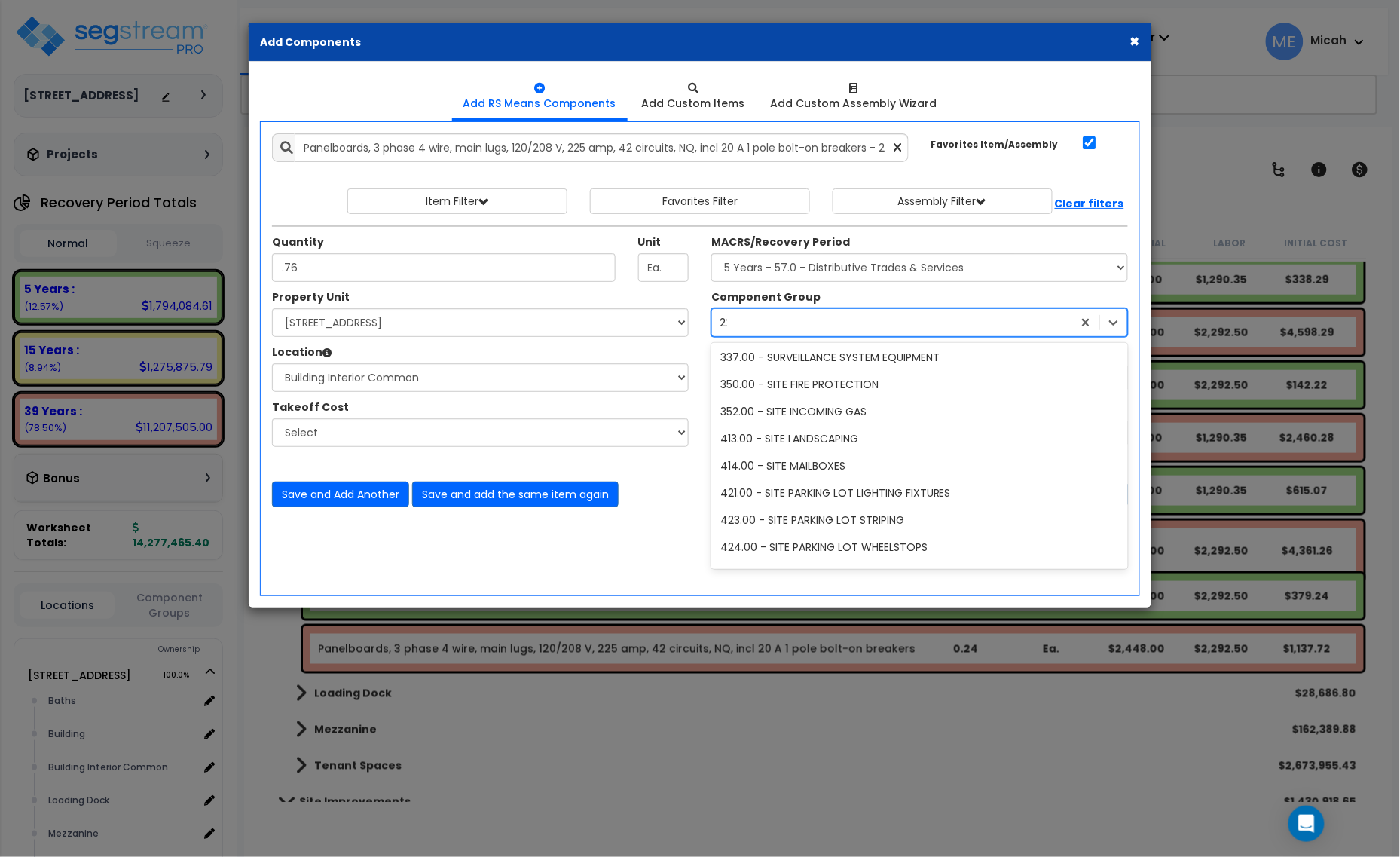
scroll to position [492, 0]
type input "229"
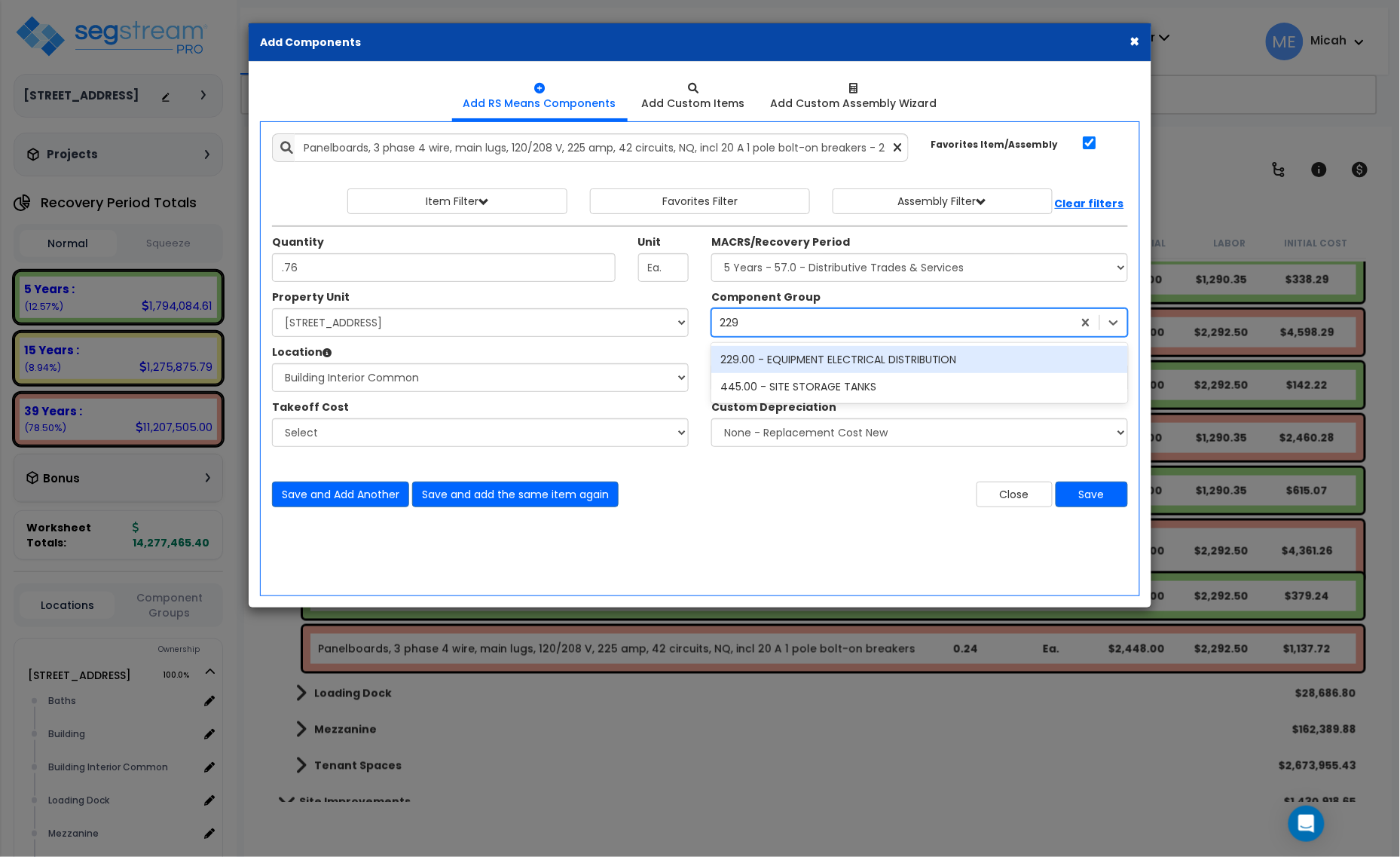
click at [797, 363] on div "229.00 - EQUIPMENT ELECTRICAL DISTRIBUTION" at bounding box center [919, 359] width 417 height 27
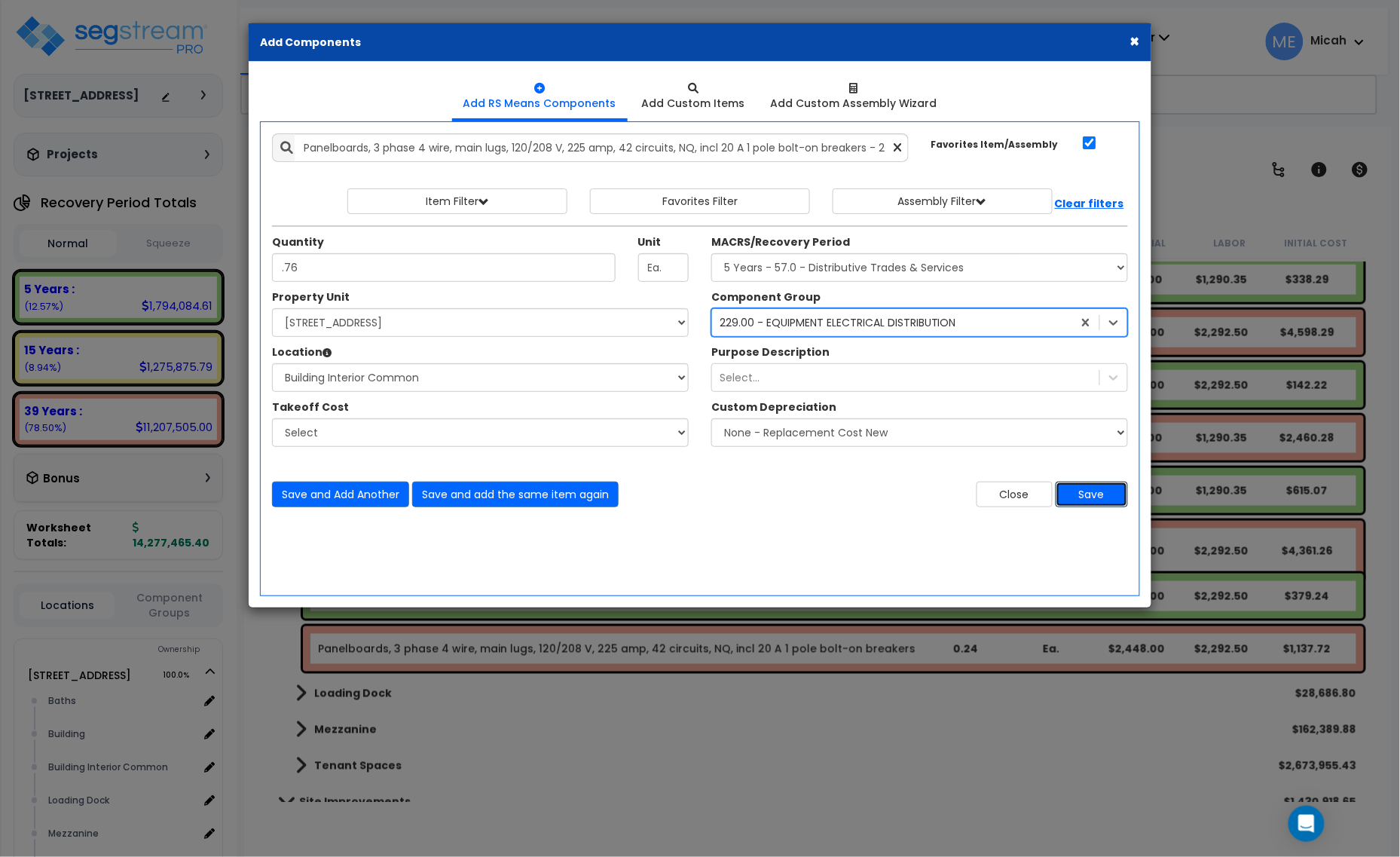
click at [1099, 491] on button "Save" at bounding box center [1091, 494] width 72 height 26
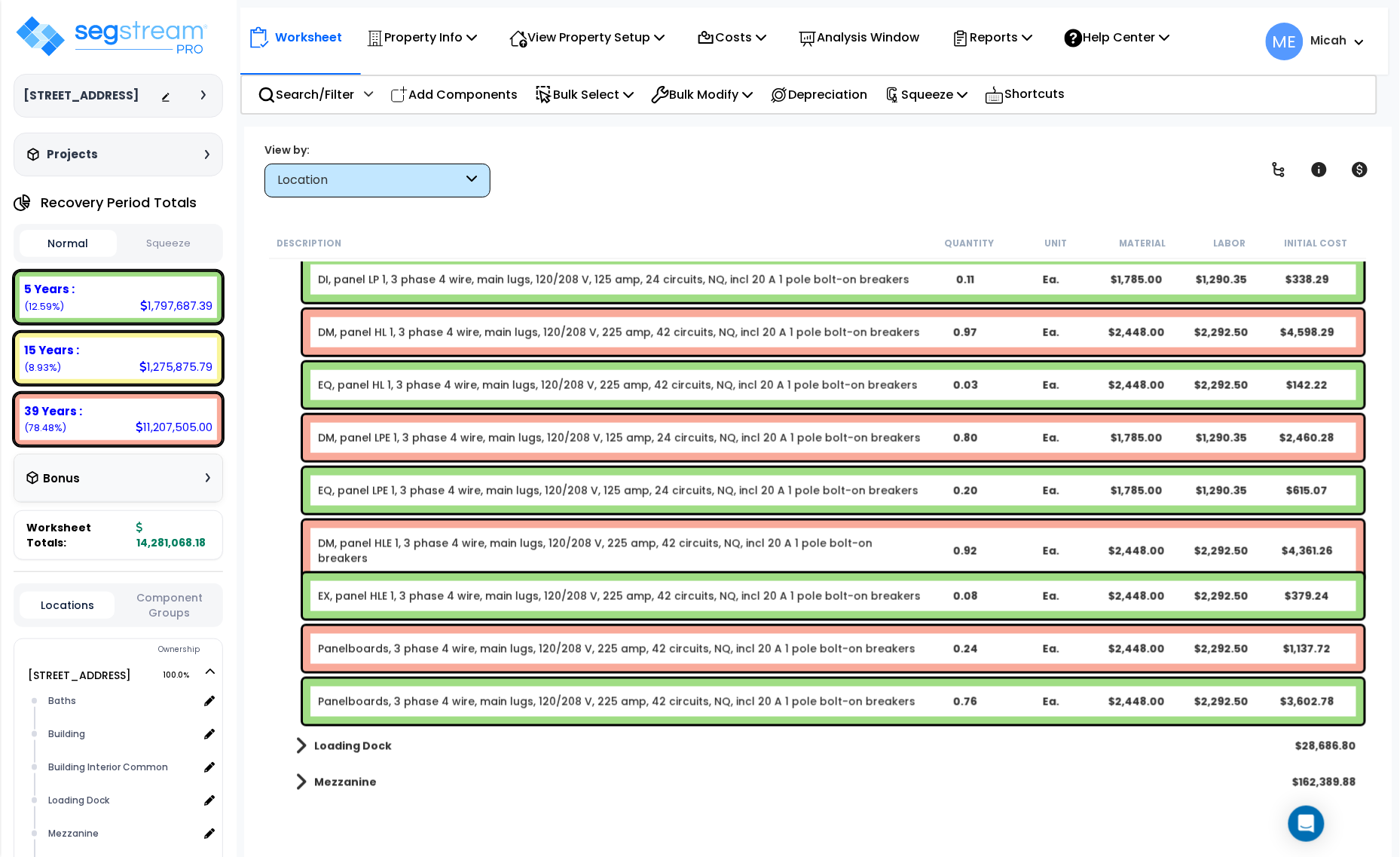
click at [496, 653] on link "Panelboards, 3 phase 4 wire, main lugs, 120/208 V, 225 amp, 42 circuits, NQ, in…" at bounding box center [616, 649] width 597 height 15
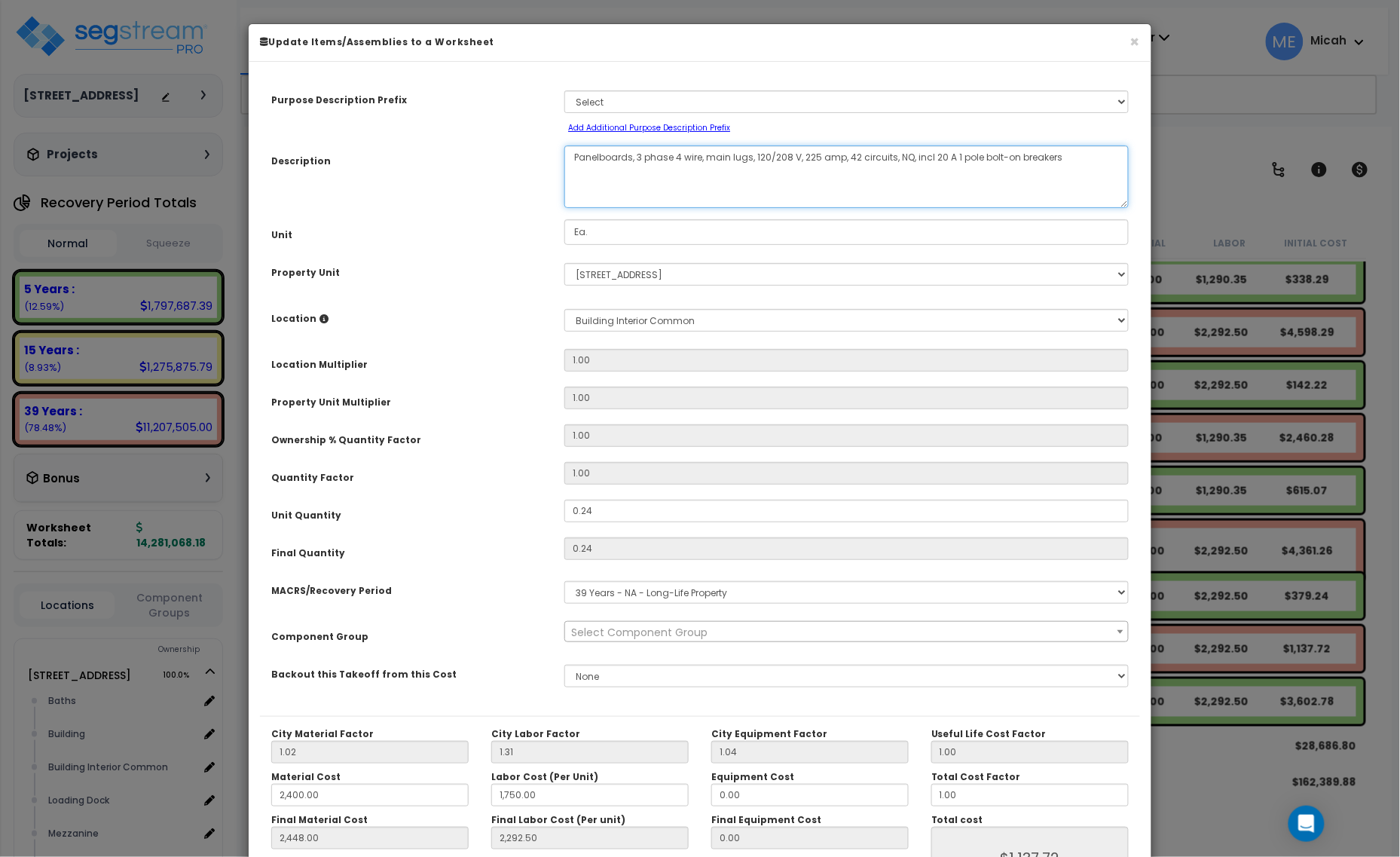
click at [573, 161] on textarea "Panelboards, 3 phase 4 wire, main lugs, 120/208 V, 225 amp, 42 circuits, NQ, in…" at bounding box center [847, 176] width 565 height 62
select select "56955"
type textarea "DPanelboards, 3 phase 4 wire, main lugs, 120/208 V, 225 amp, 42 circuits, NQ, i…"
select select "56955"
type textarea "DMPanelboards, 3 phase 4 wire, main lugs, 120/208 V, 225 amp, 42 circuits, NQ, …"
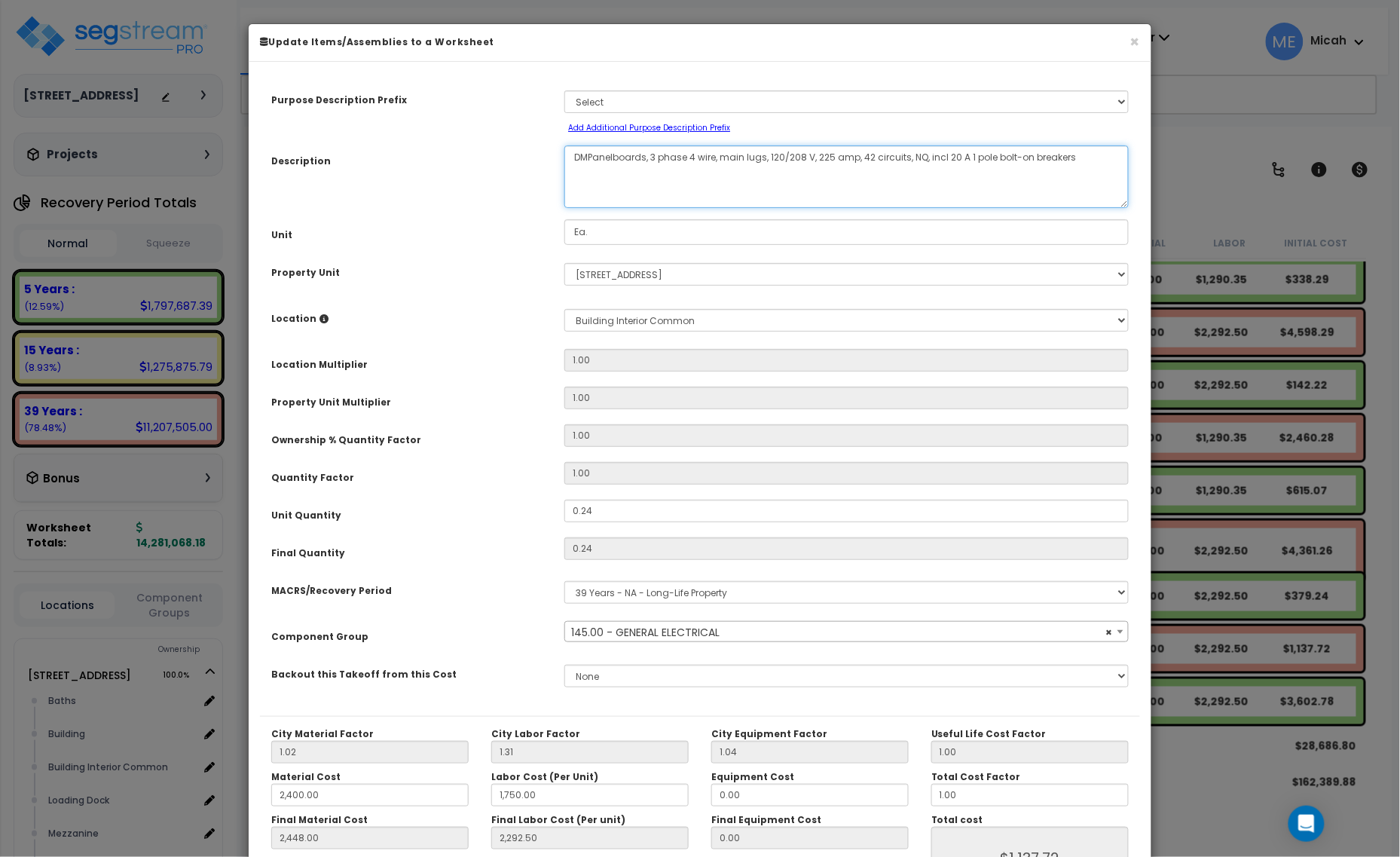
select select "56955"
type textarea "DM, Panelboards, 3 phase 4 wire, main lugs, 120/208 V, 225 amp, 42 circuits, NQ…"
select select "56955"
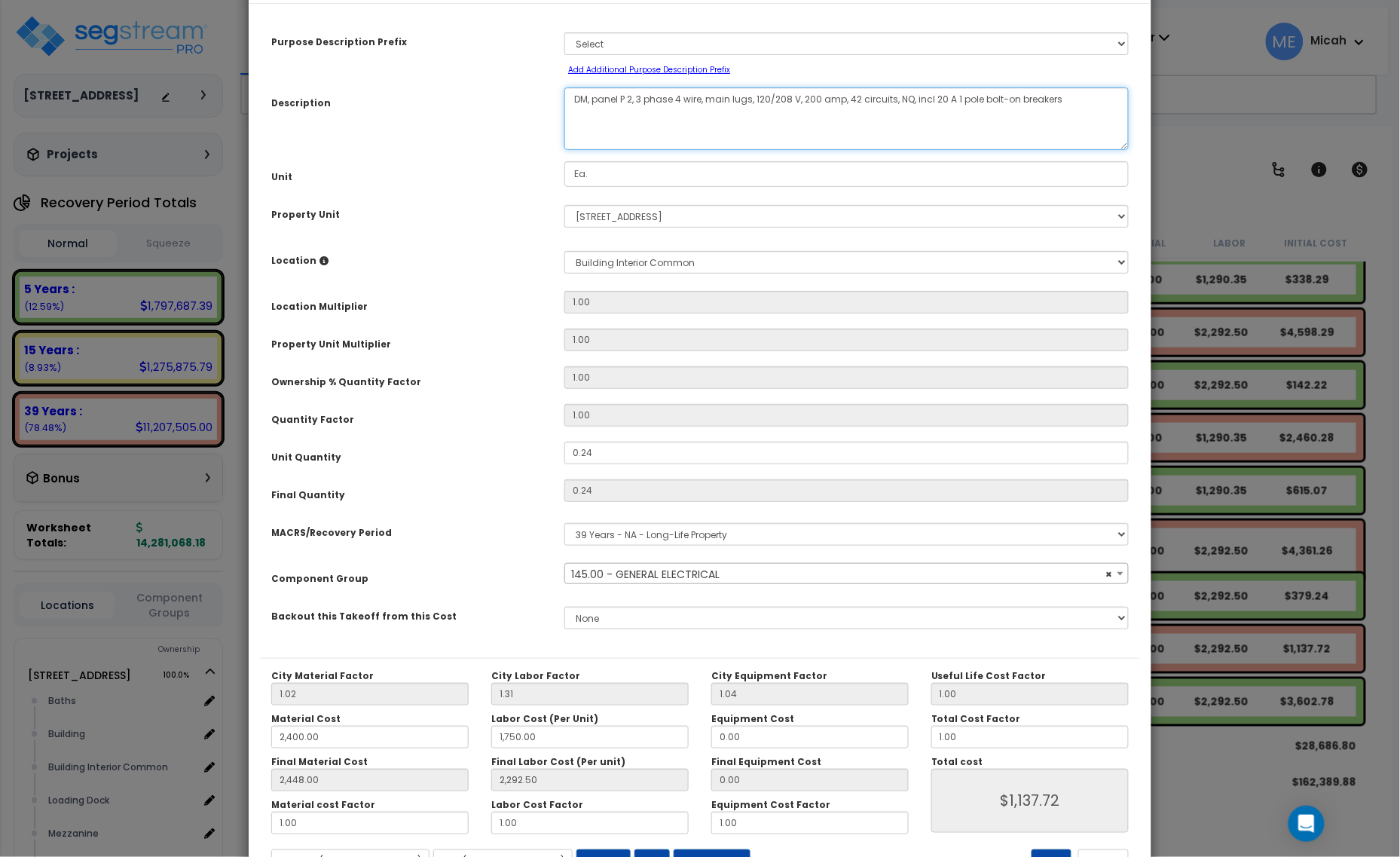
scroll to position [118, 0]
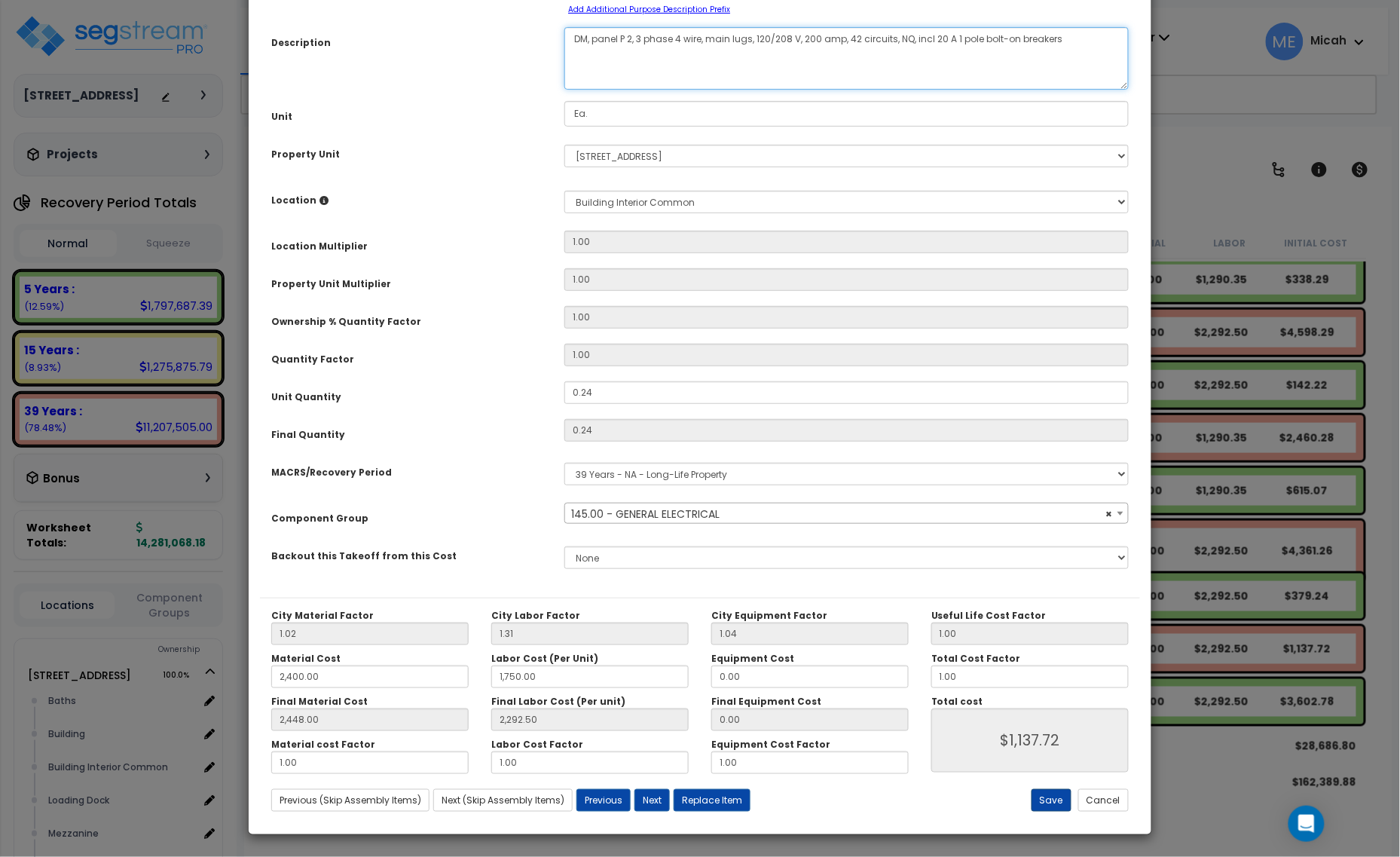
type textarea "DM, panel P 2, 3 phase 4 wire, main lugs, 120/208 V, 200 amp, 42 circuits, NQ, …"
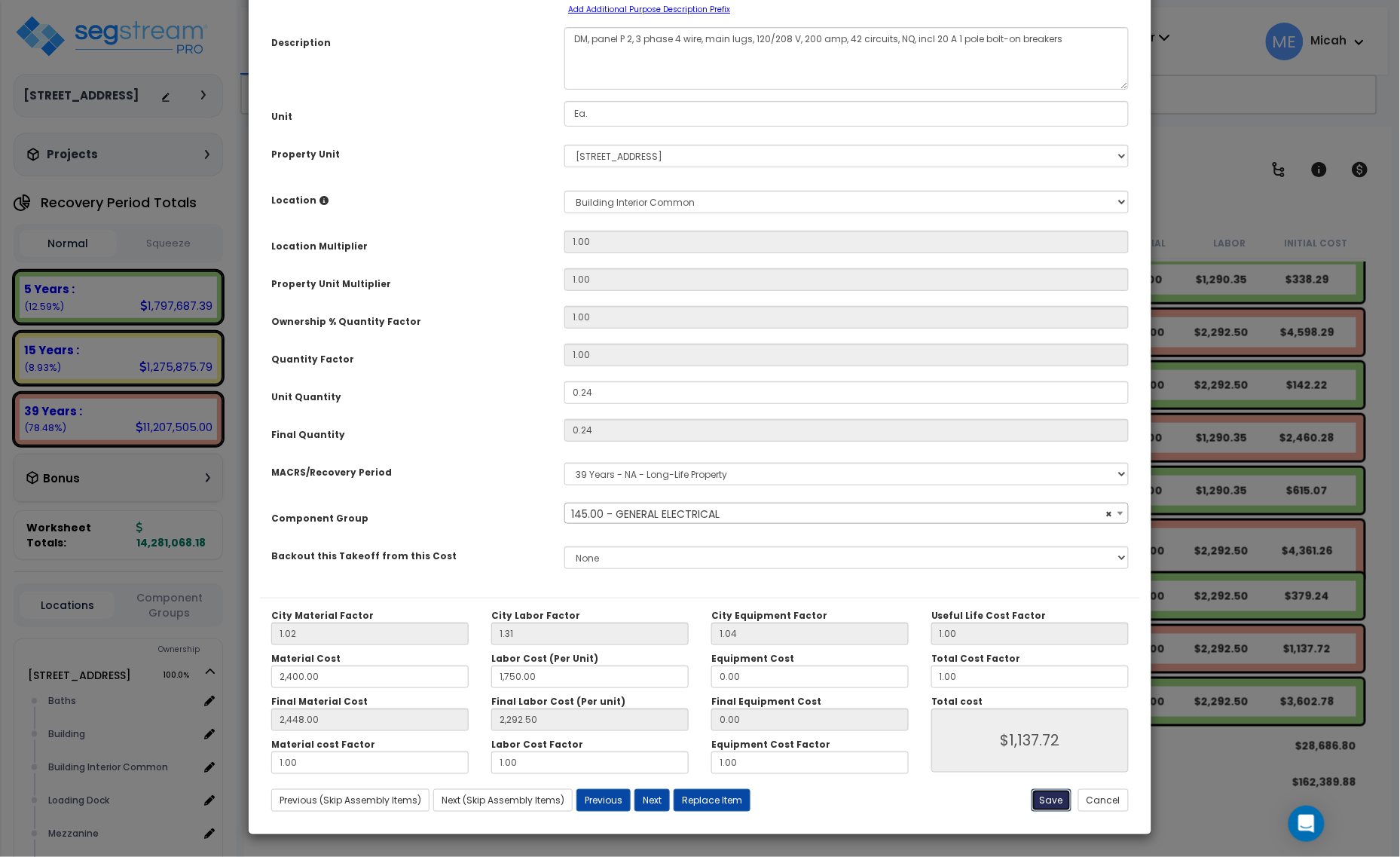
click at [1047, 800] on button "Save" at bounding box center [1051, 800] width 40 height 22
type input "2400.00"
type input "1750.00"
type input "2448.00"
type input "2292.50"
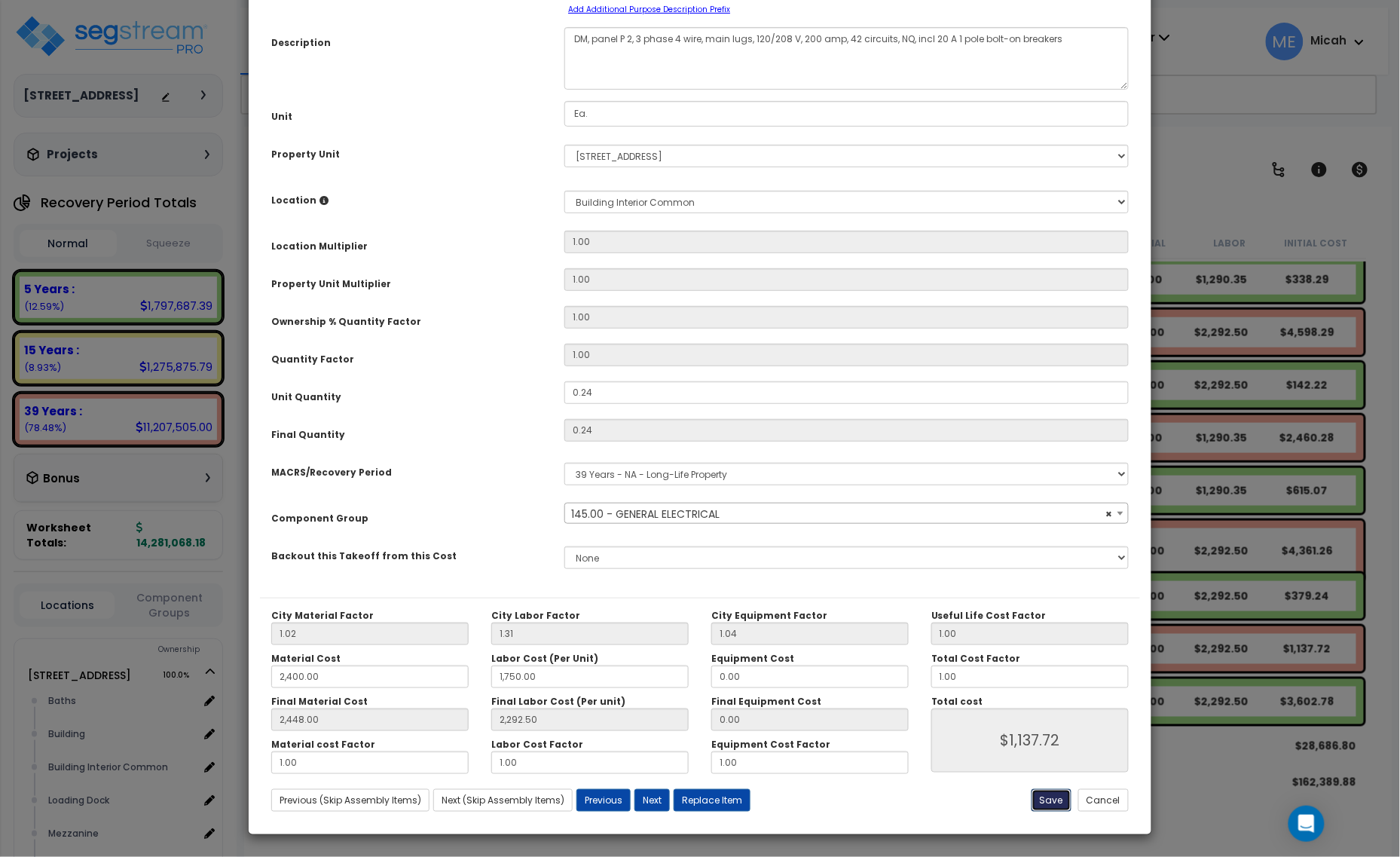
type input "1137.72"
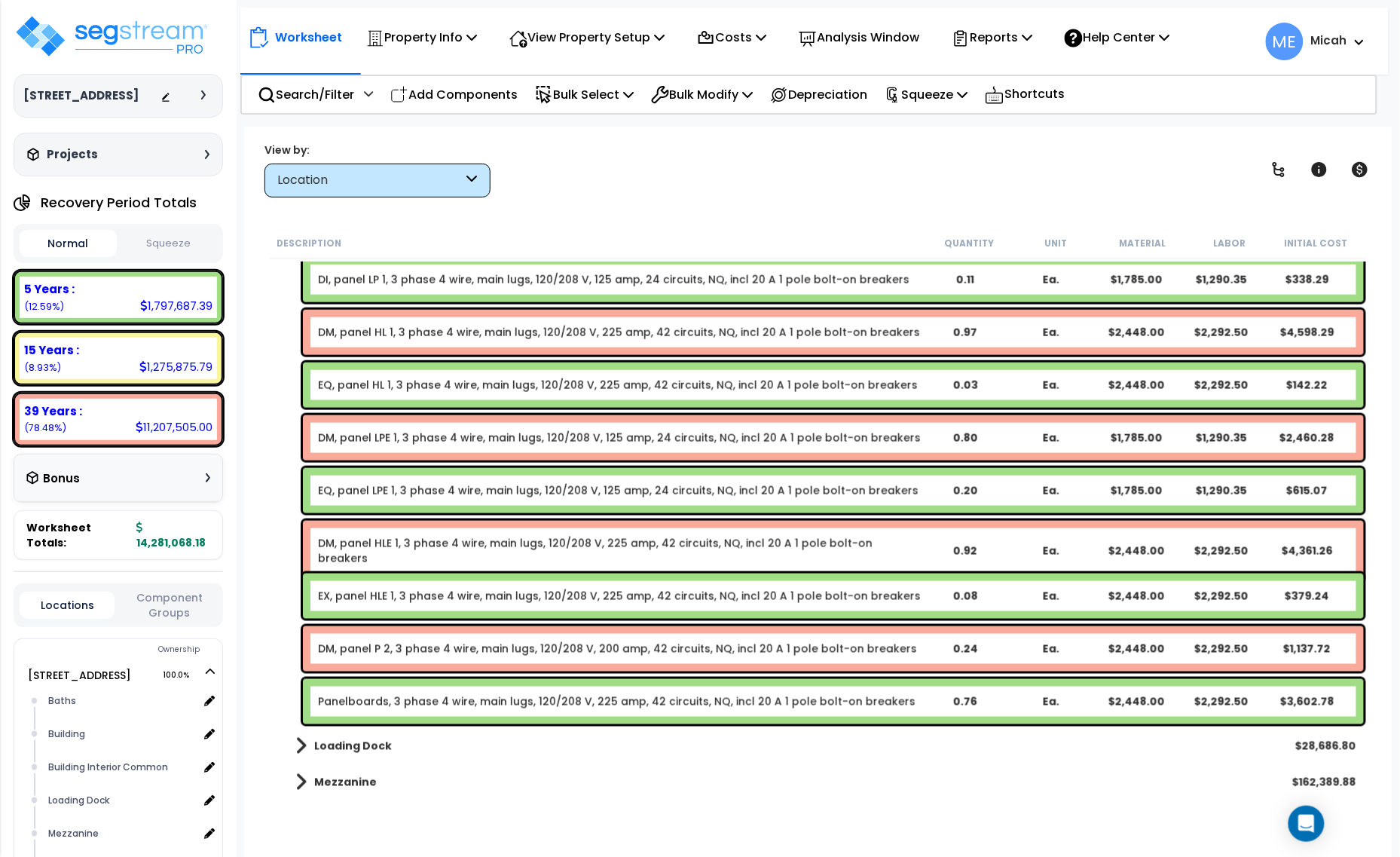
click at [403, 700] on link "Panelboards, 3 phase 4 wire, main lugs, 120/208 V, 225 amp, 42 circuits, NQ, in…" at bounding box center [616, 701] width 597 height 15
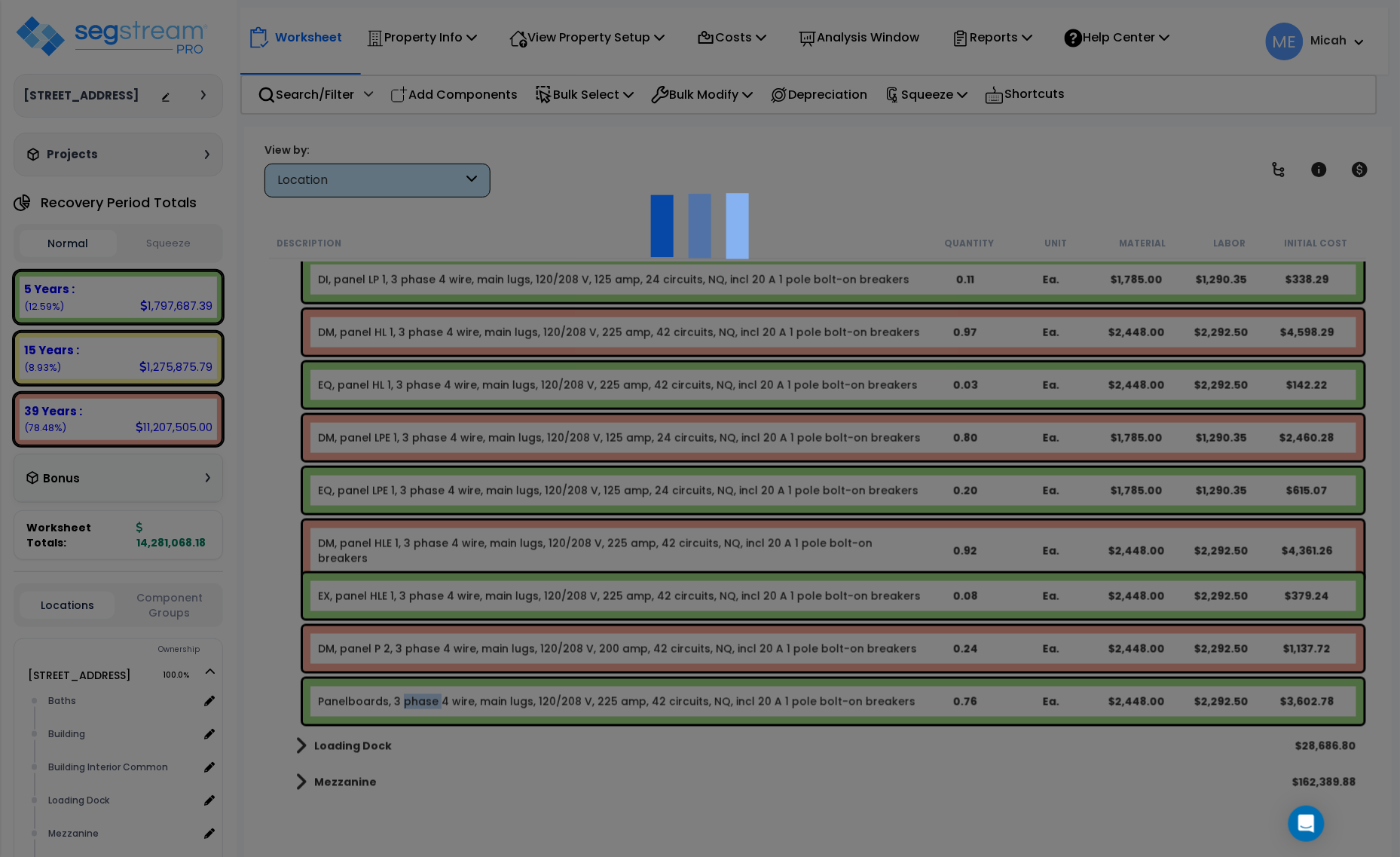
select select "68650"
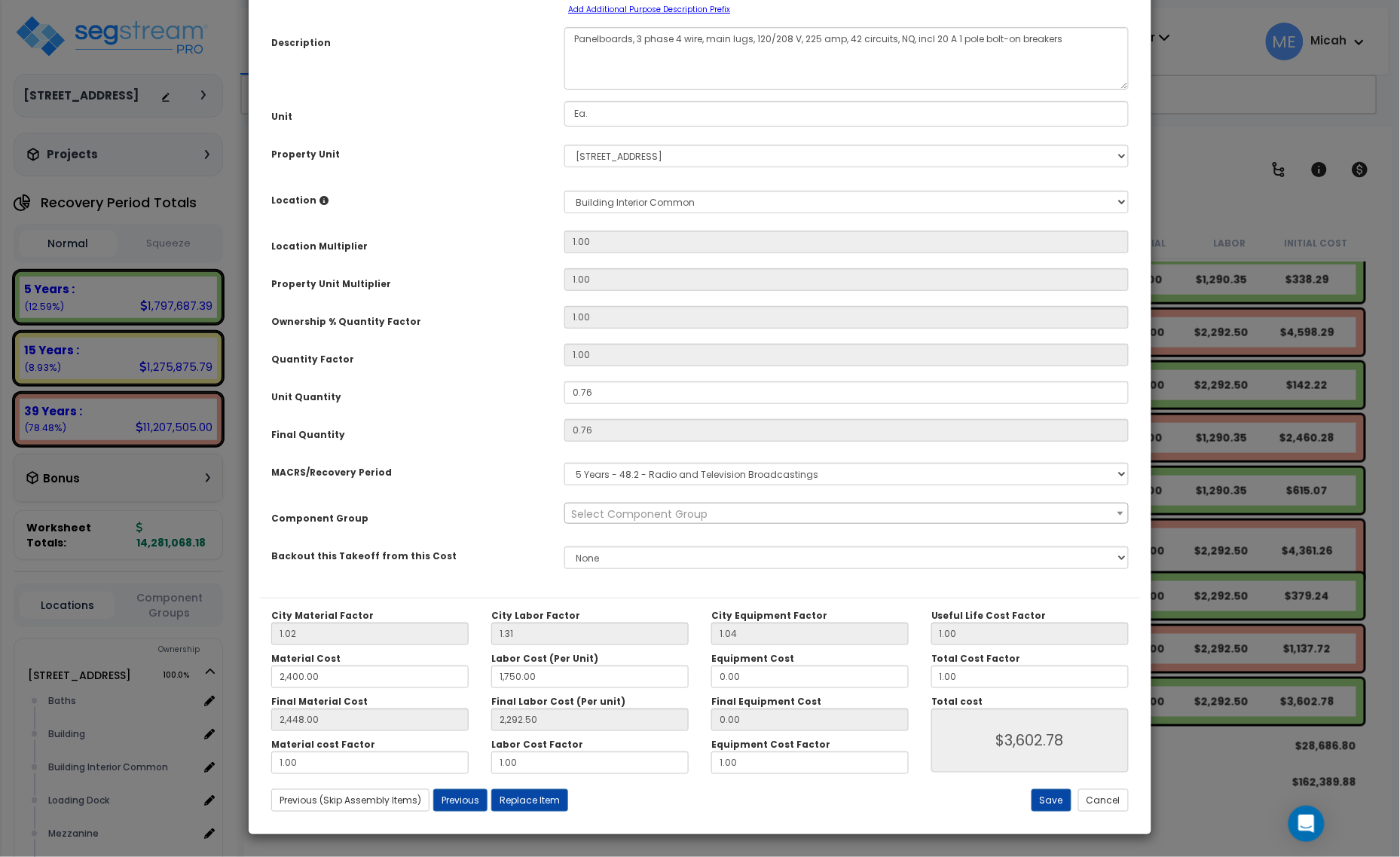
scroll to position [0, 0]
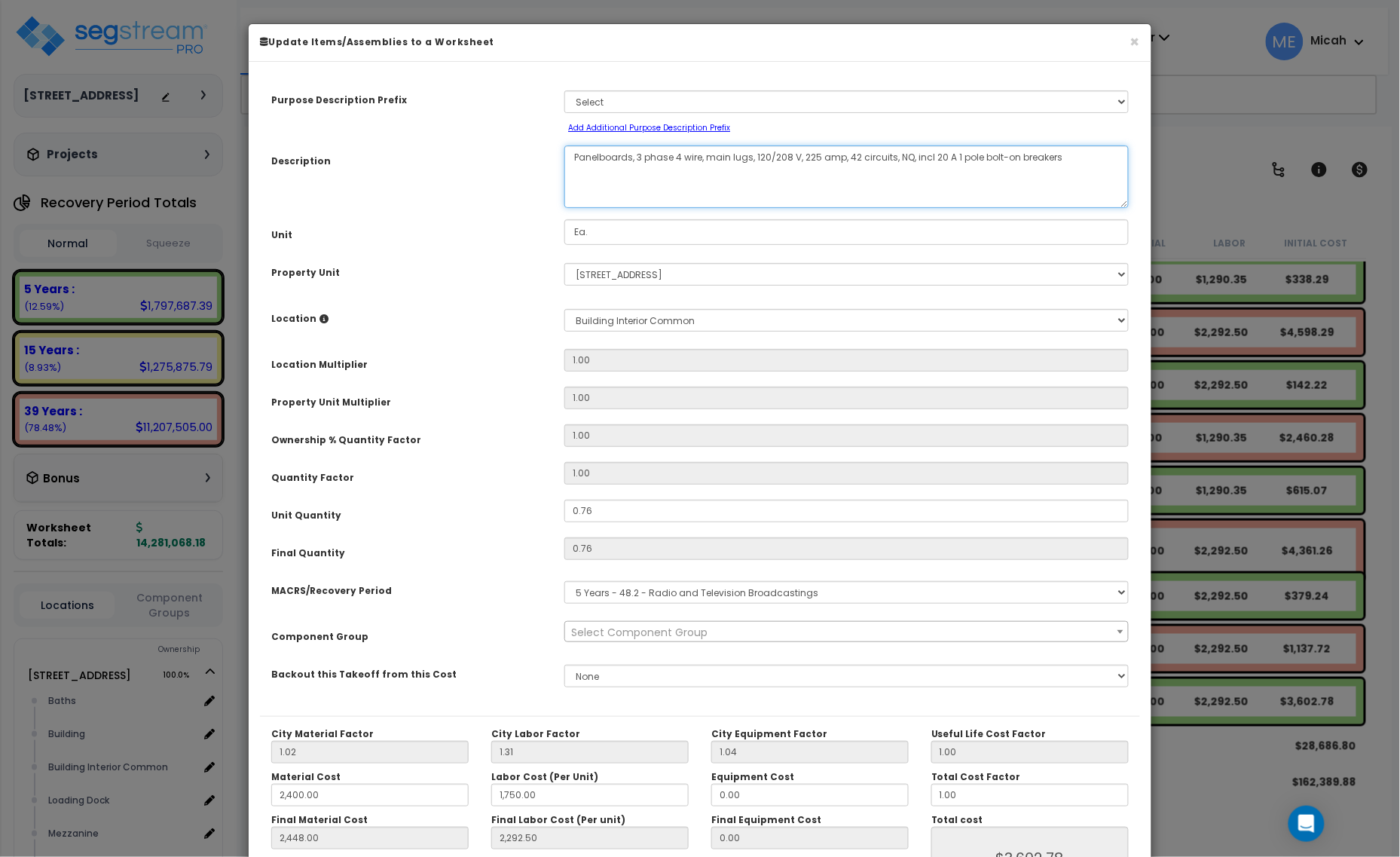
click at [573, 160] on textarea "Panelboards, 3 phase 4 wire, main lugs, 120/208 V, 225 amp, 42 circuits, NQ, in…" at bounding box center [847, 176] width 565 height 62
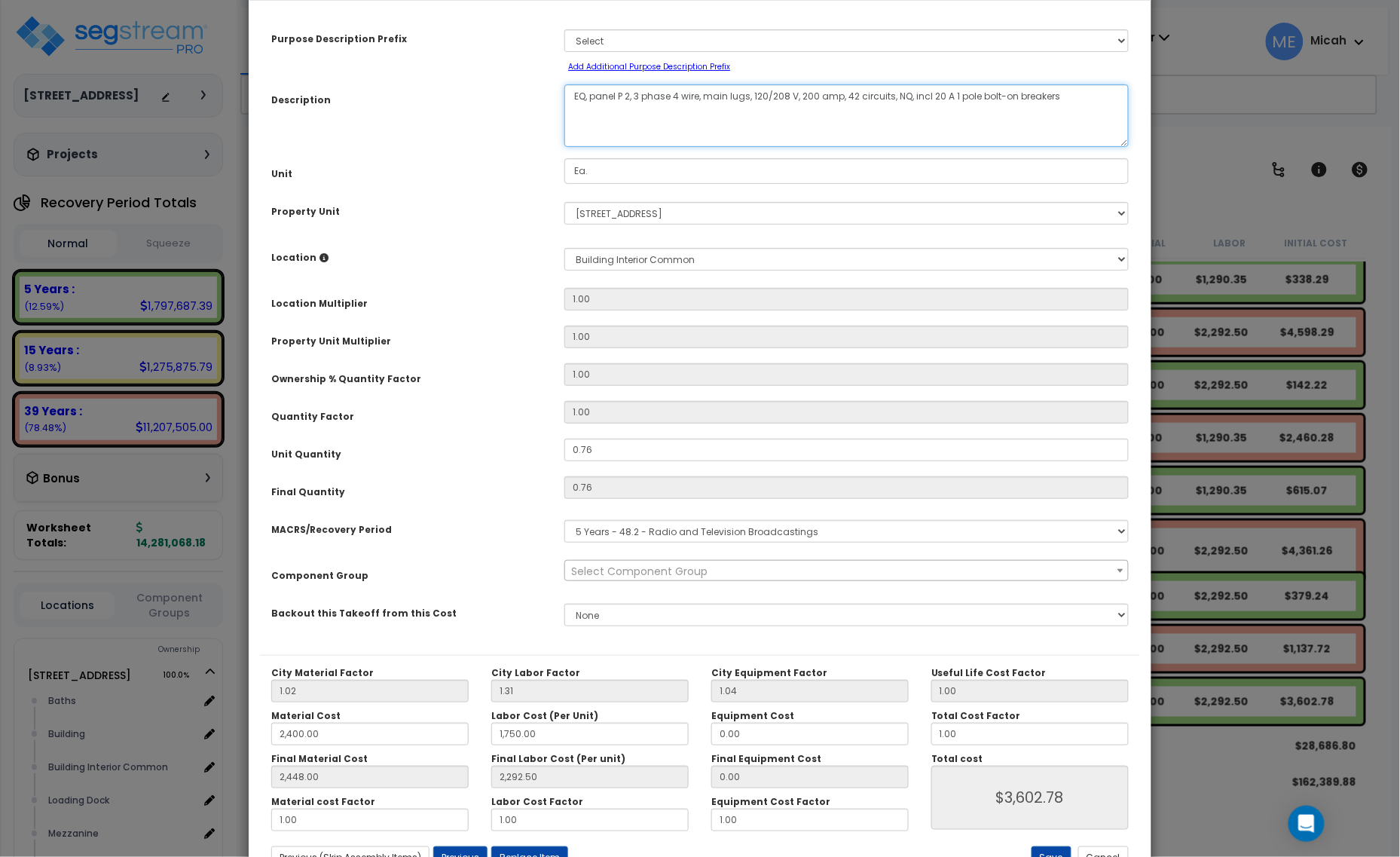
scroll to position [94, 0]
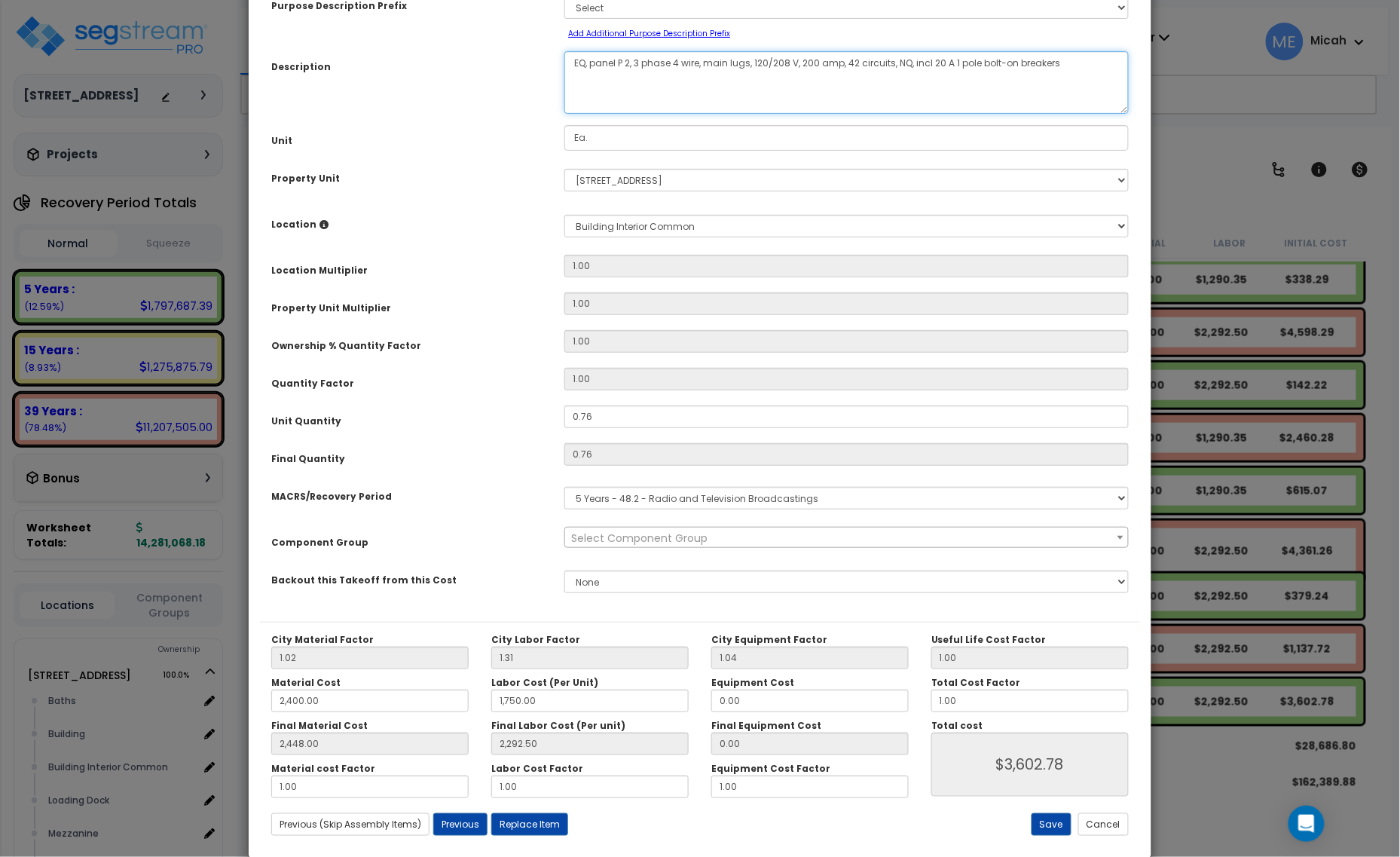
type textarea "EQ, panel P 2, 3 phase 4 wire, main lugs, 120/208 V, 200 amp, 42 circuits, NQ, …"
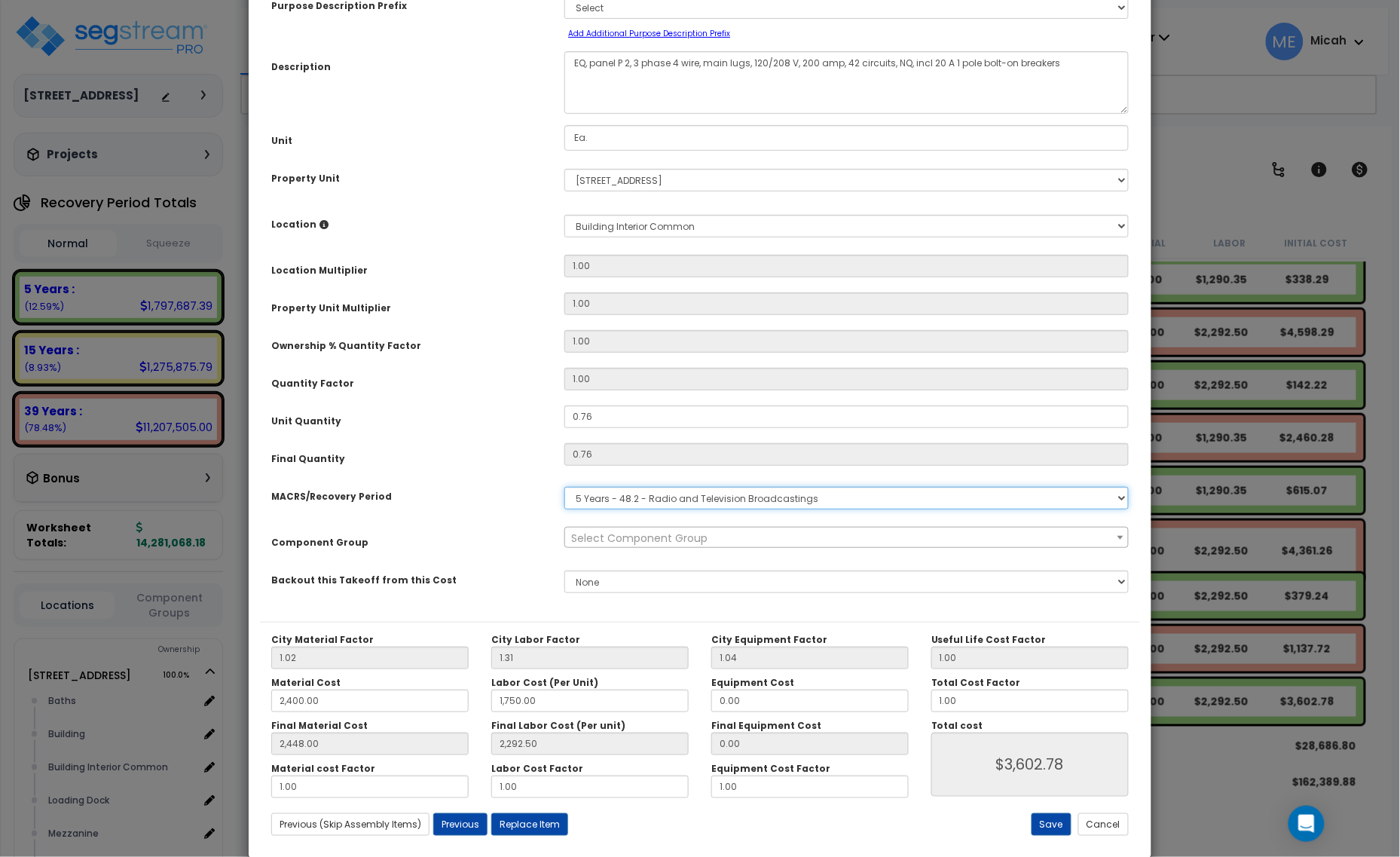
click at [638, 503] on select "Select MACRS/Recovery Period 5 Years - 57.0 - Distributive Trades & Services 5 …" at bounding box center [847, 498] width 565 height 22
select select "3667"
click at [565, 487] on select "Select MACRS/Recovery Period 5 Years - 57.0 - Distributive Trades & Services 5 …" at bounding box center [847, 498] width 565 height 22
select select "57033"
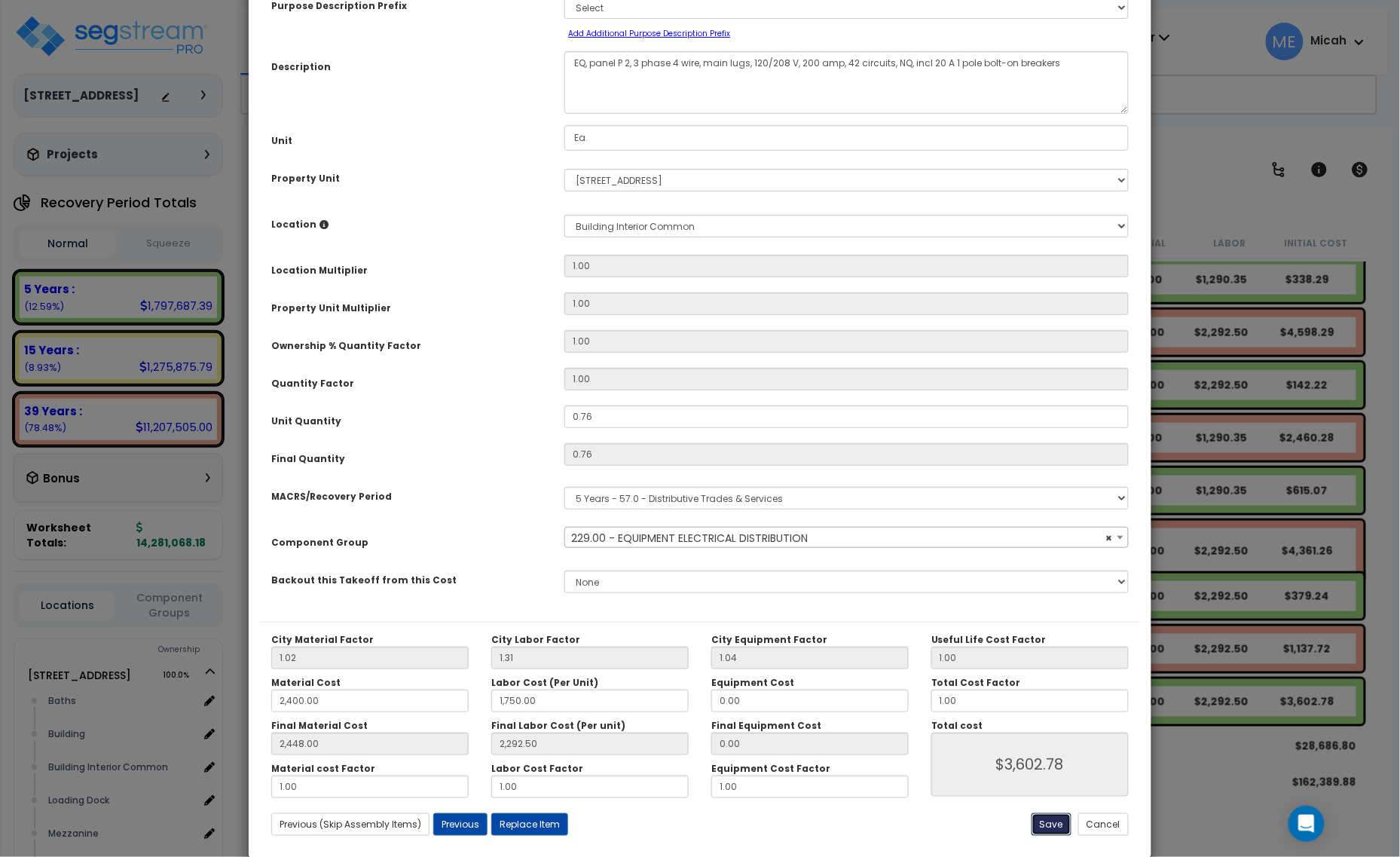
click at [1047, 816] on button "Save" at bounding box center [1051, 824] width 40 height 22
type input "2400.00"
type input "1750.00"
type input "2448.00"
type input "2292.50"
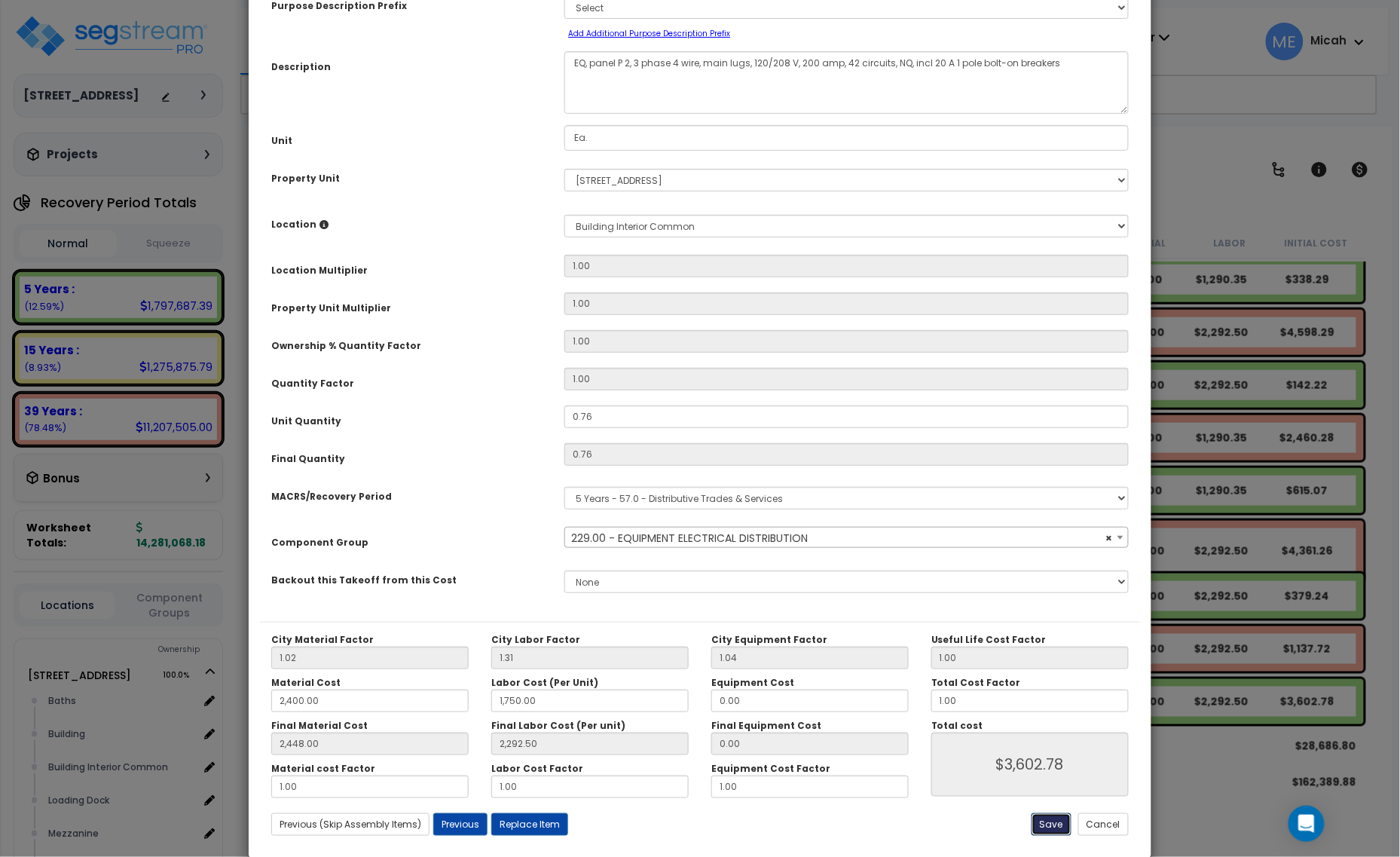
type input "3602.78"
select select "57033"
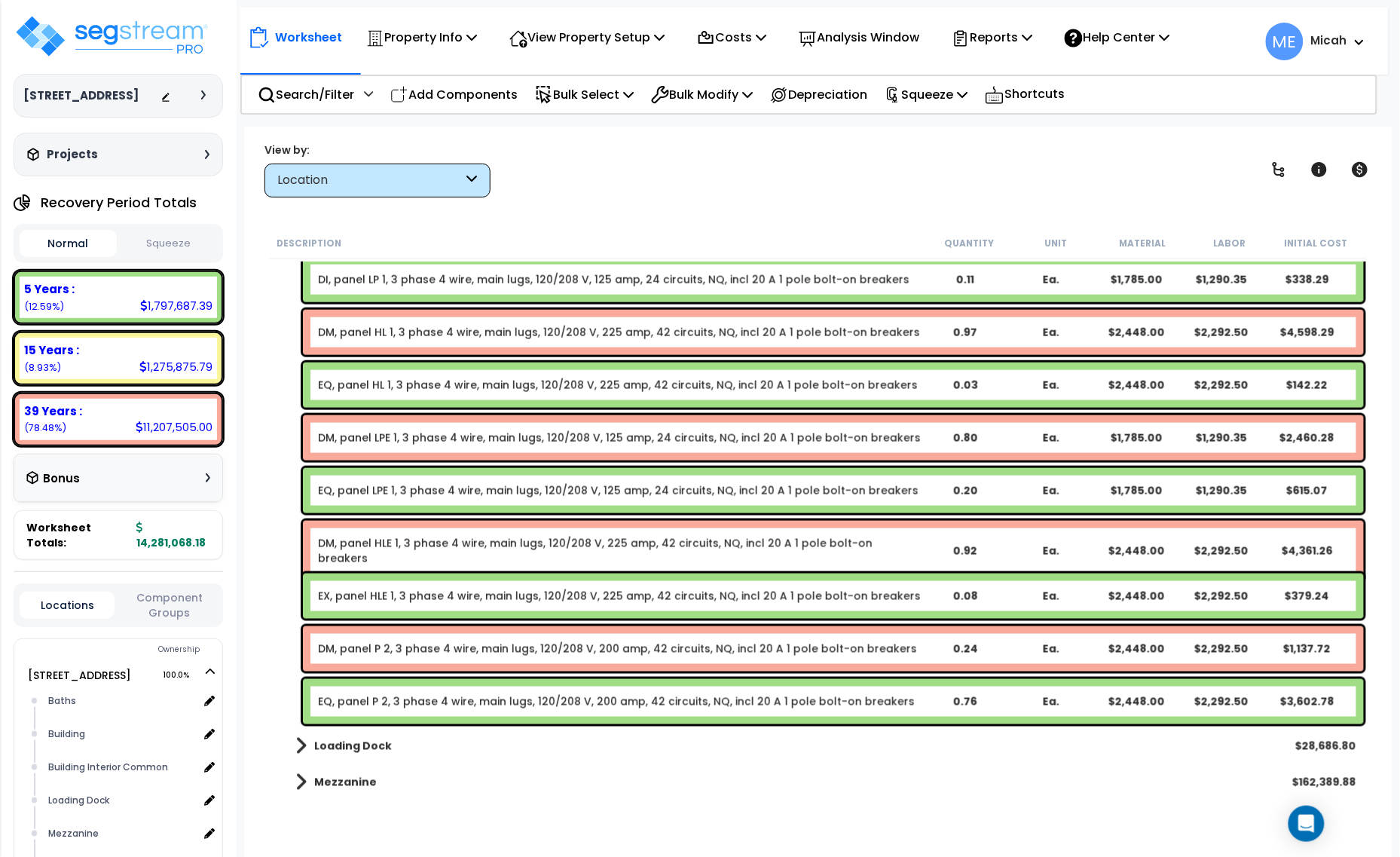
drag, startPoint x: 454, startPoint y: 94, endPoint x: 477, endPoint y: 119, distance: 34.0
click at [454, 94] on p "Add Components" at bounding box center [453, 94] width 127 height 20
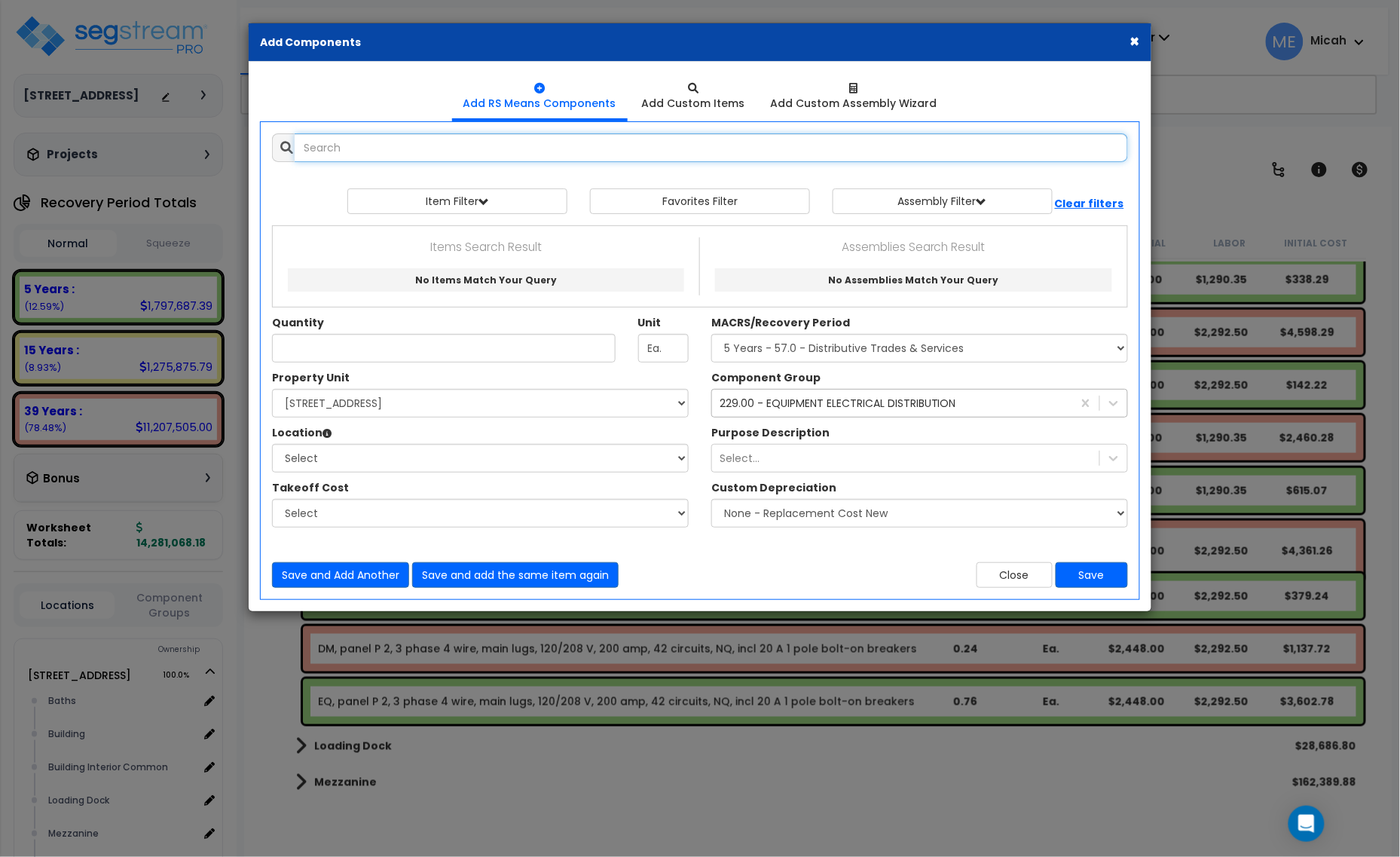
select select
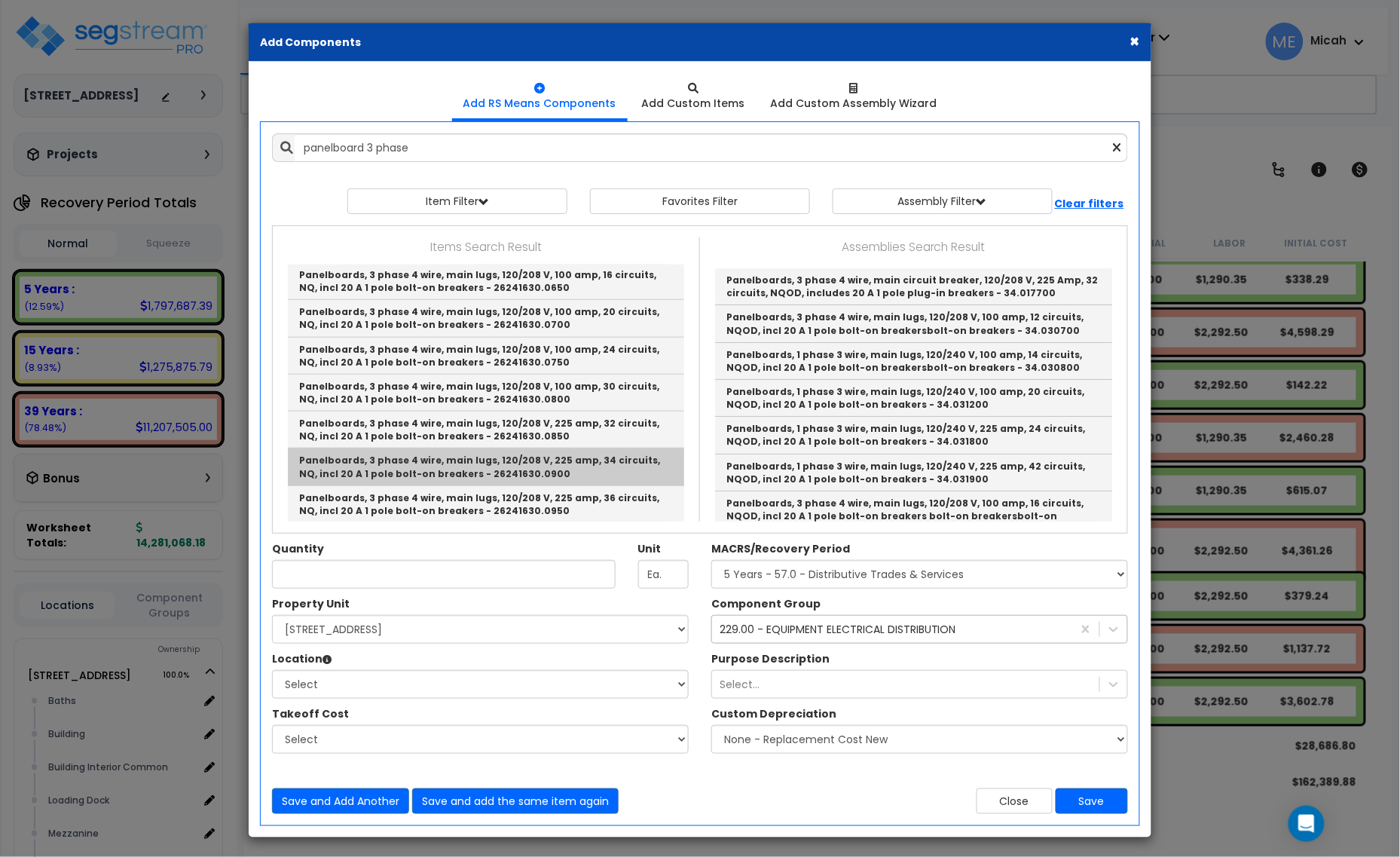
scroll to position [471, 0]
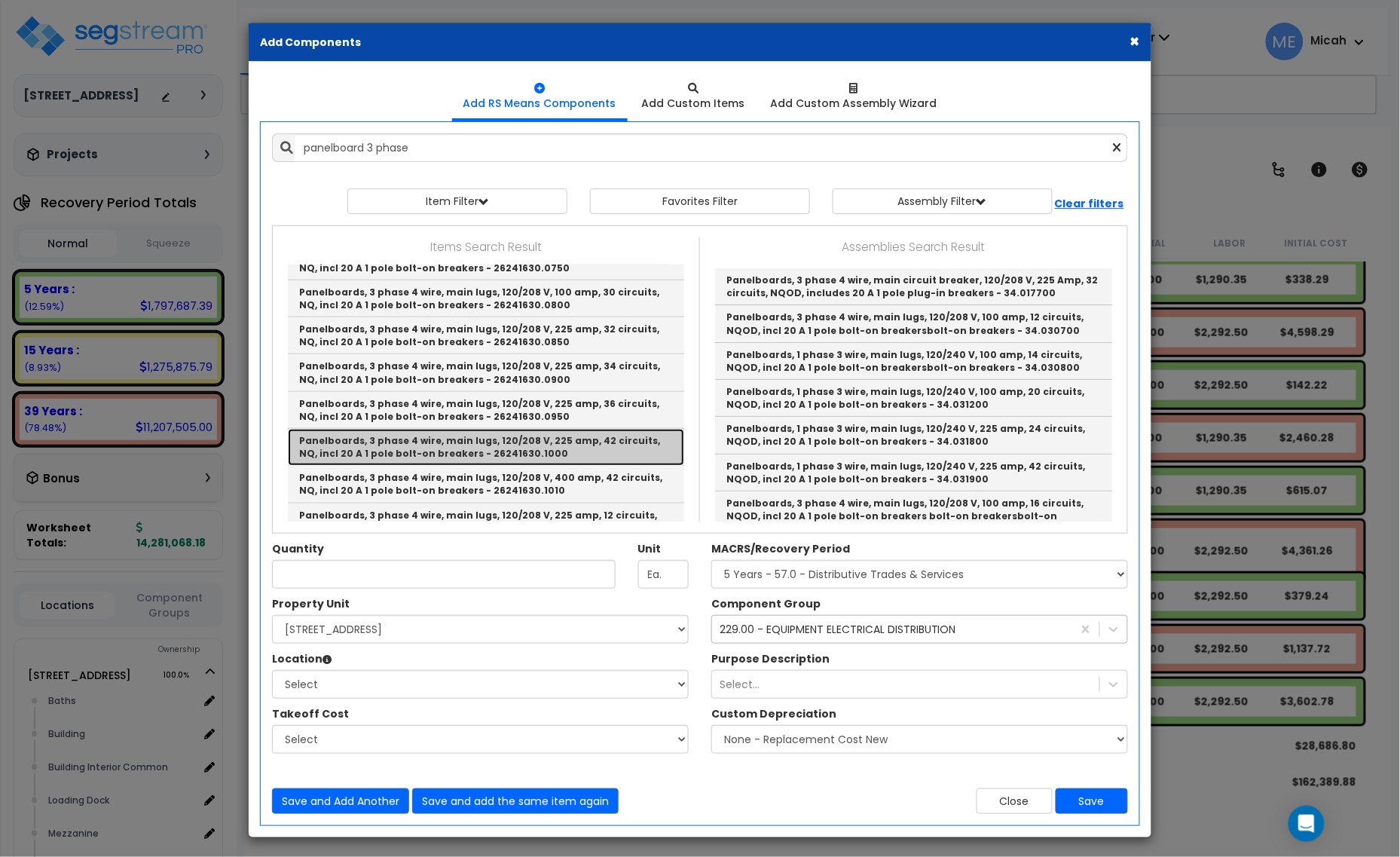
click at [563, 453] on link "Panelboards, 3 phase 4 wire, main lugs, 120/208 V, 225 amp, 42 circuits, NQ, in…" at bounding box center [486, 447] width 397 height 37
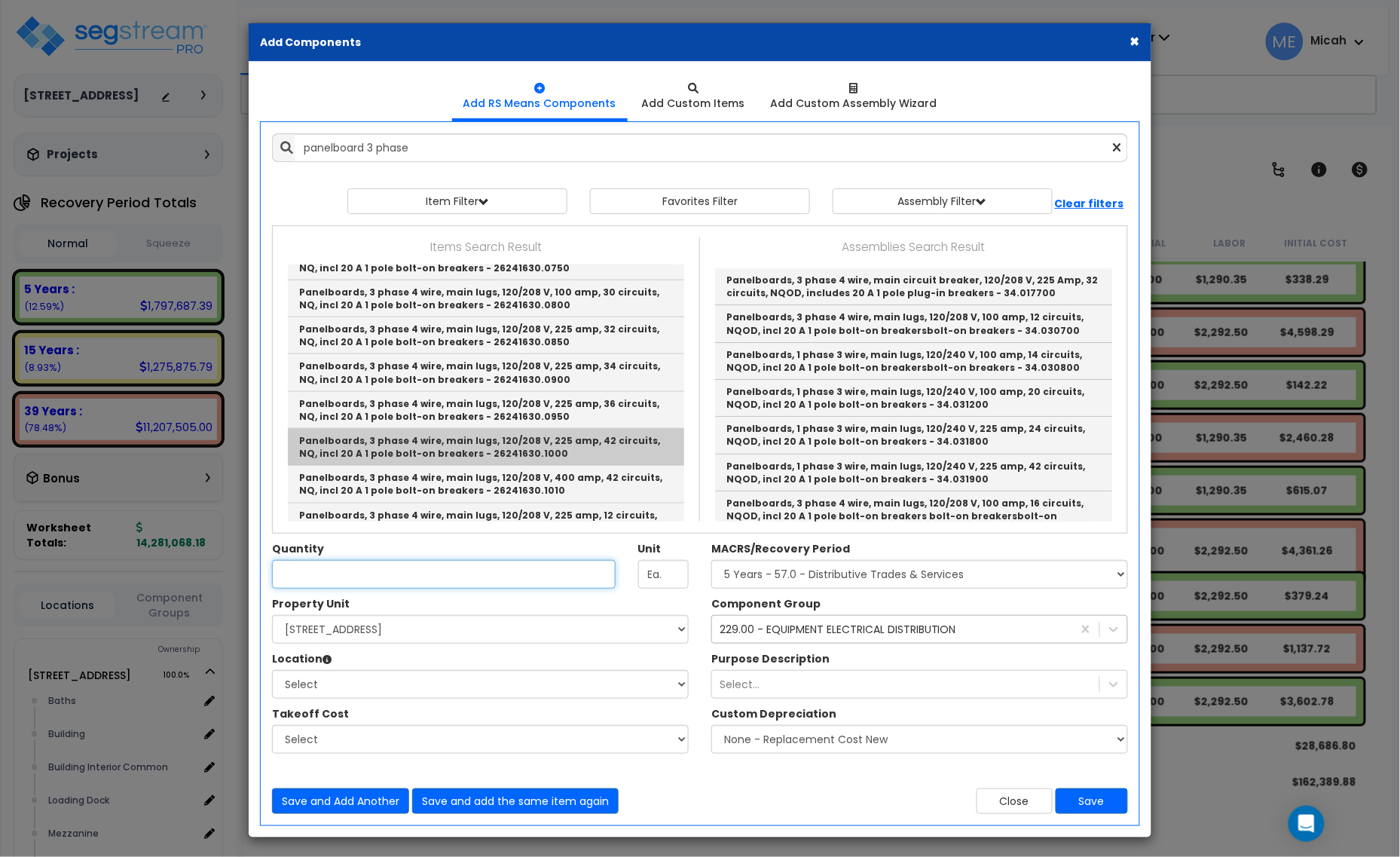
type input "Panelboards, 3 phase 4 wire, main lugs, 120/208 V, 225 amp, 42 circuits, NQ, in…"
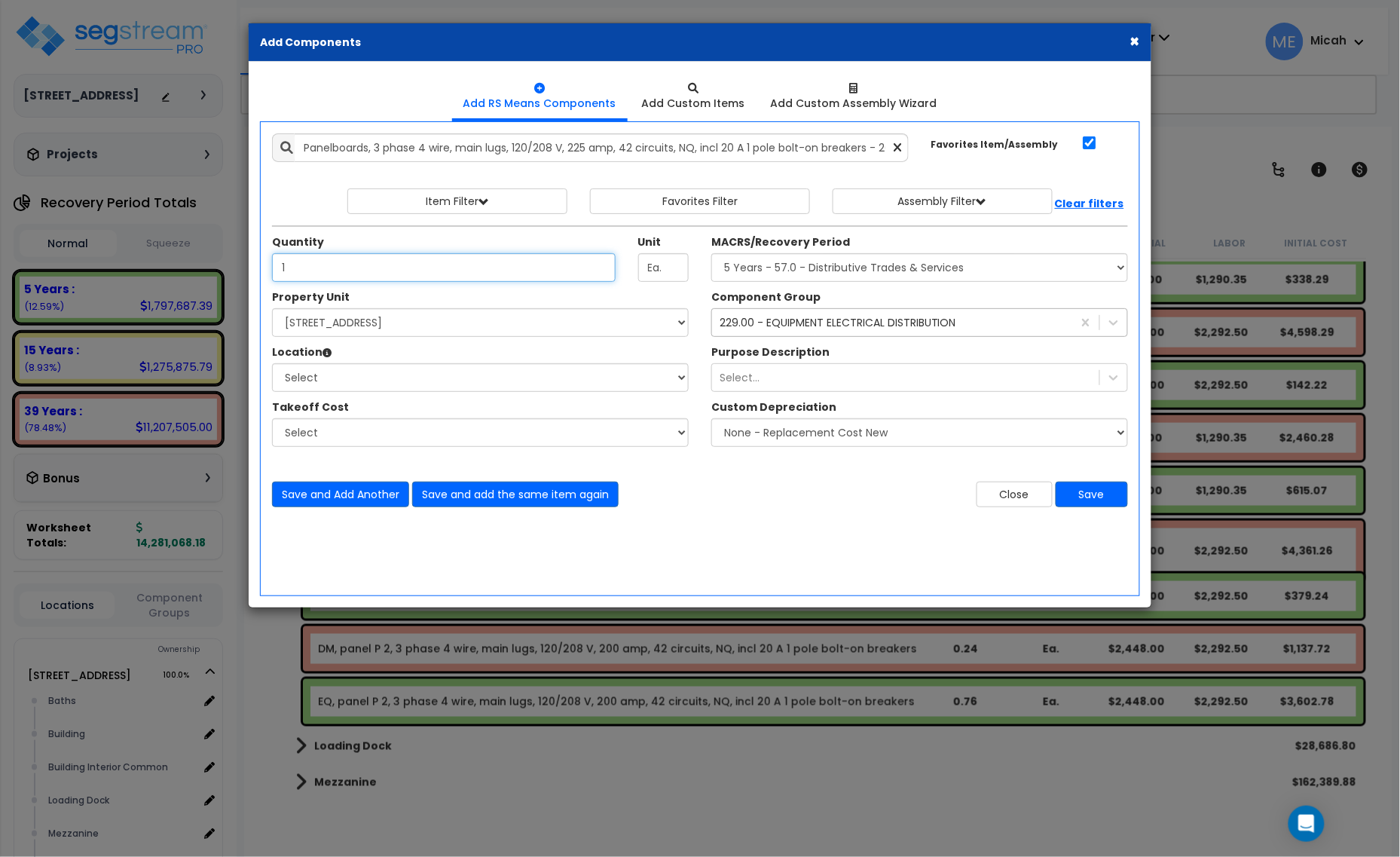
type input "1"
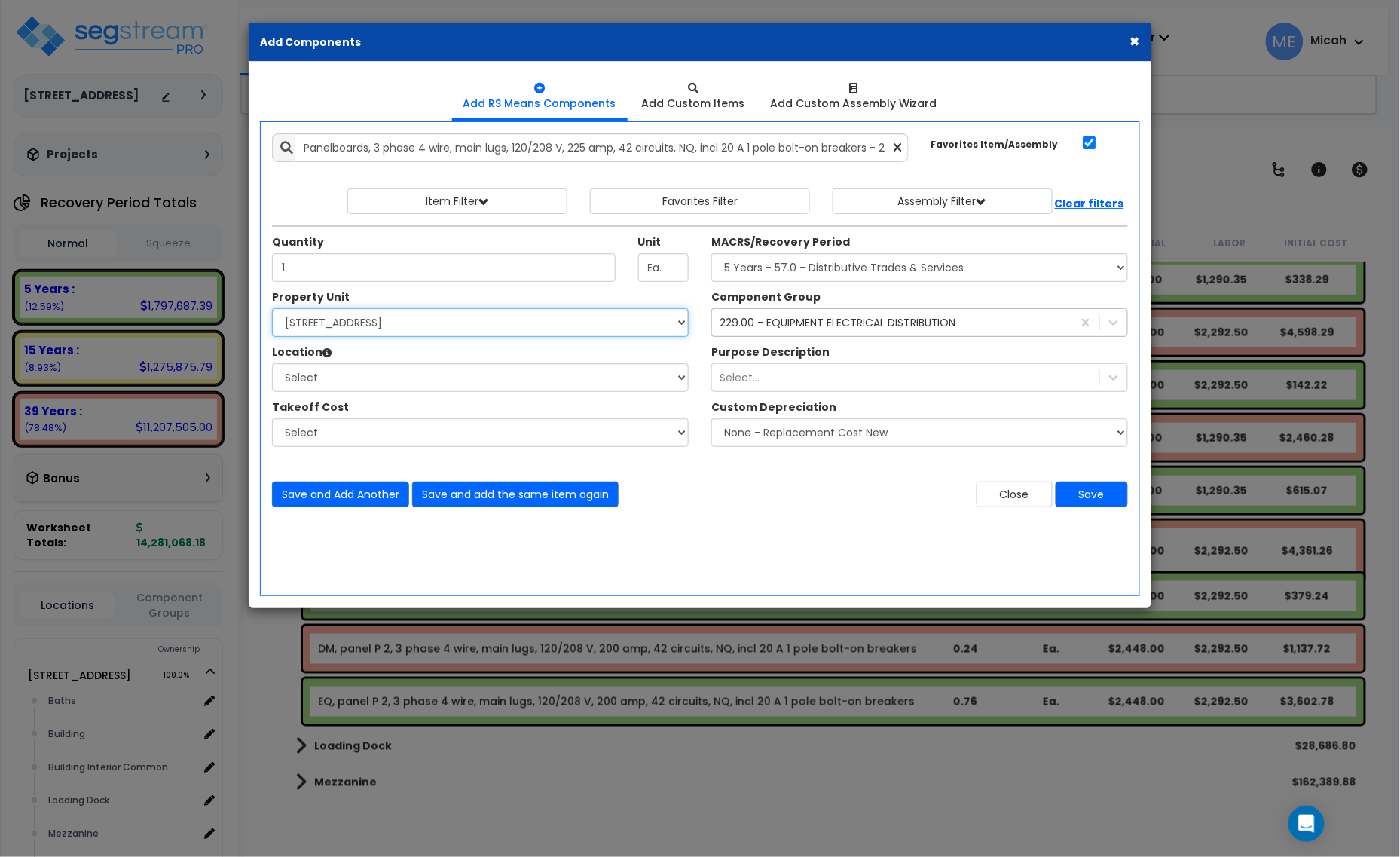
click at [372, 329] on select "Select [STREET_ADDRESS] Site Improvements" at bounding box center [480, 323] width 417 height 28
select select "166495"
click at [272, 309] on select "Select [STREET_ADDRESS] Site Improvements" at bounding box center [480, 323] width 417 height 28
click at [369, 390] on select "Select Baths Building Building Interior Building Interior Common Loading Dock […" at bounding box center [480, 378] width 417 height 28
select select "31689"
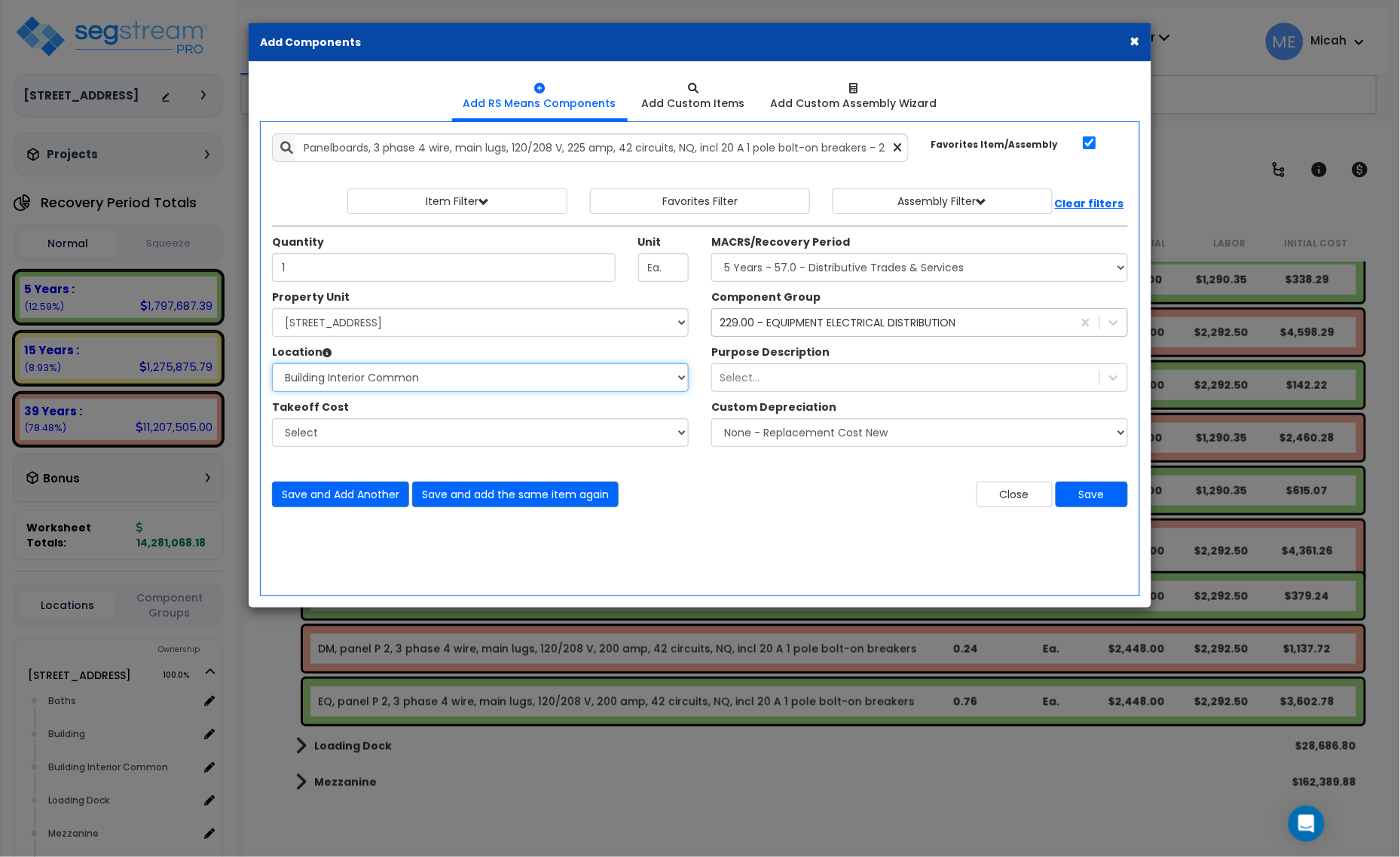
click at [272, 364] on select "Select Baths Building Building Interior Building Interior Common Loading Dock […" at bounding box center [480, 378] width 417 height 28
click at [814, 266] on select "Select MACRS/Recovery Period 5 Years - 57.0 - Distributive Trades & Services 5 …" at bounding box center [919, 267] width 417 height 28
select select "3669"
click at [711, 254] on select "Select MACRS/Recovery Period 5 Years - 57.0 - Distributive Trades & Services 5 …" at bounding box center [919, 267] width 417 height 28
click at [773, 324] on div "229.00 - EQUIPMENT ELECTRICAL DISTRIBUTION" at bounding box center [838, 323] width 236 height 15
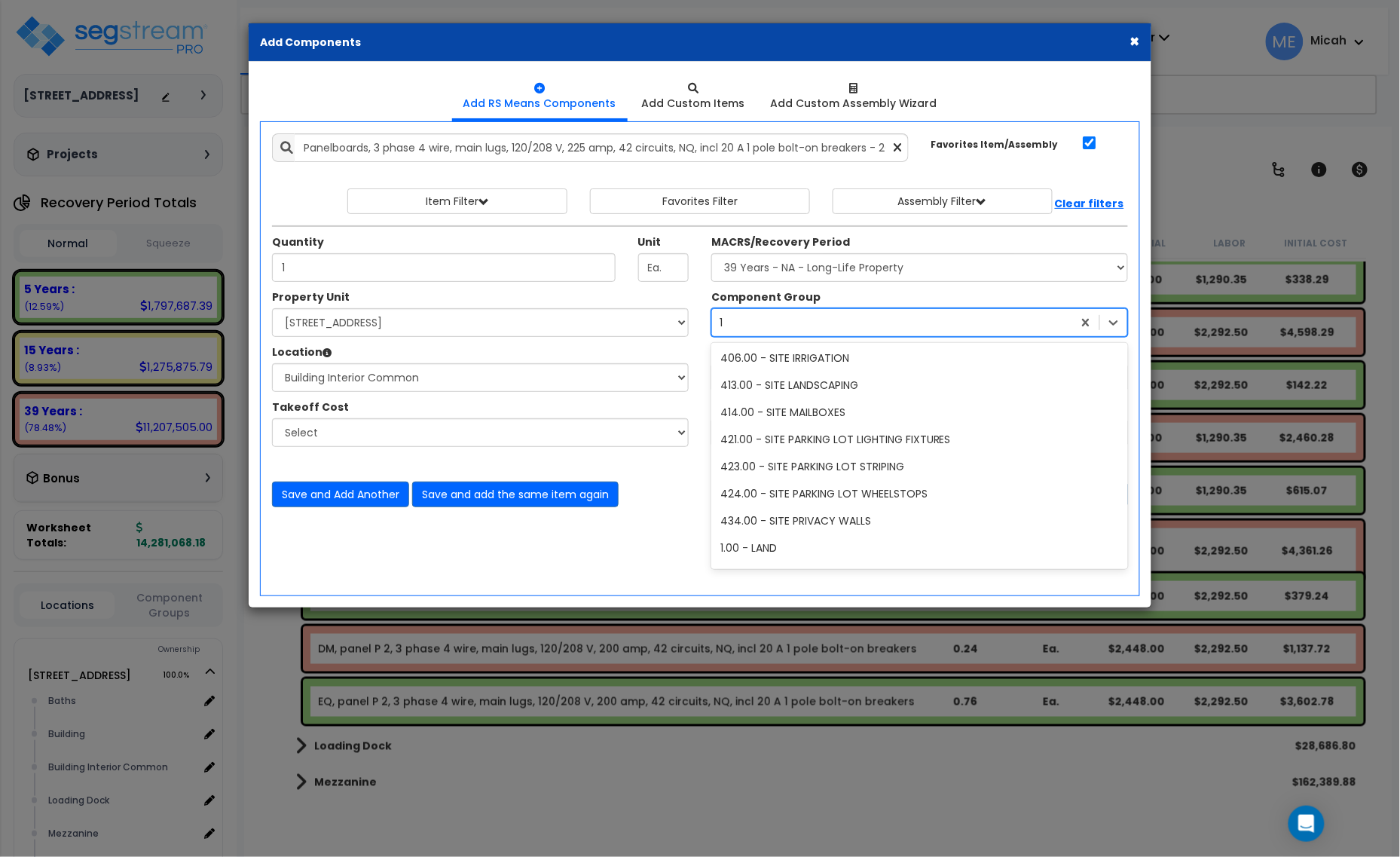
scroll to position [1116, 0]
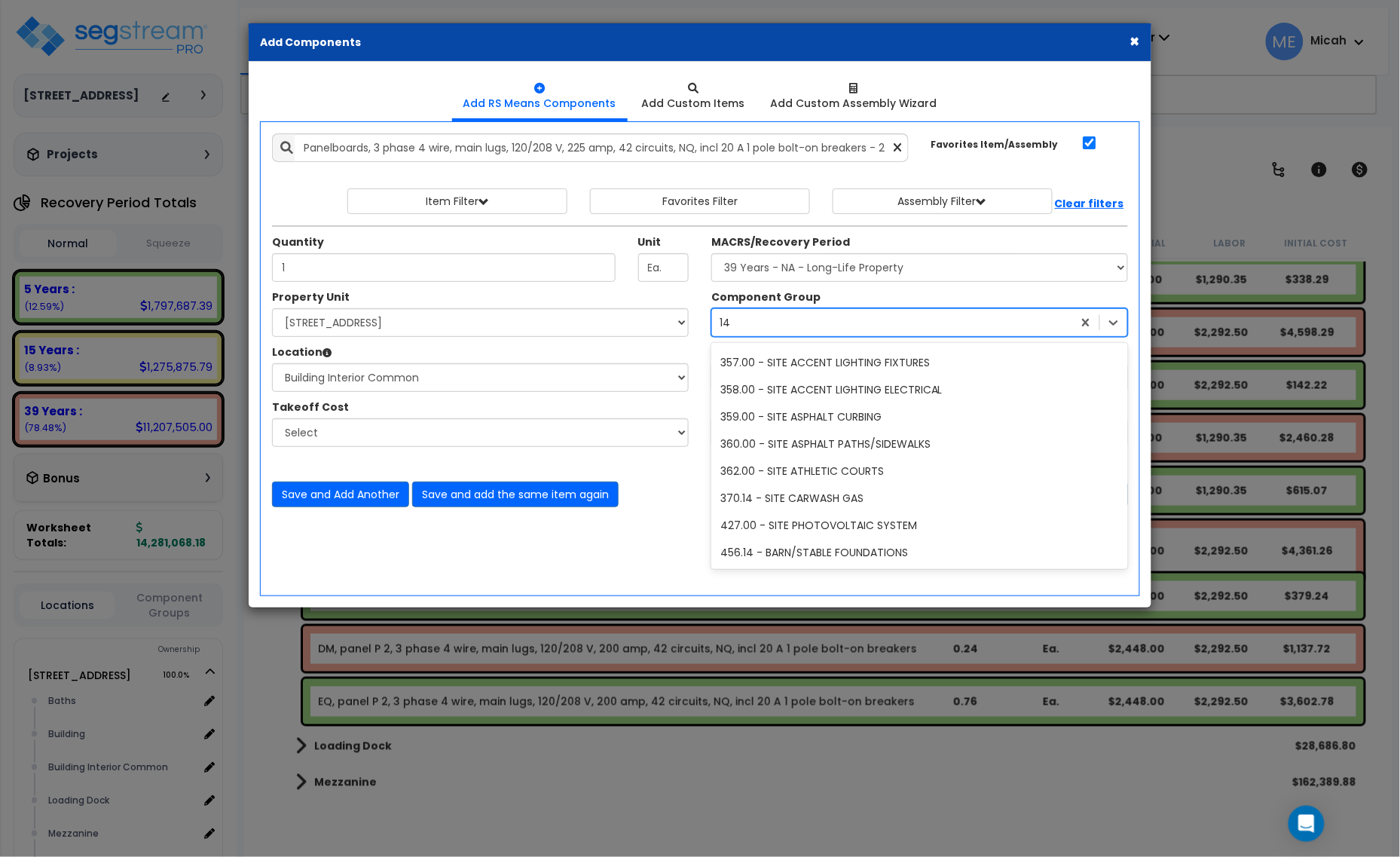
type input "145"
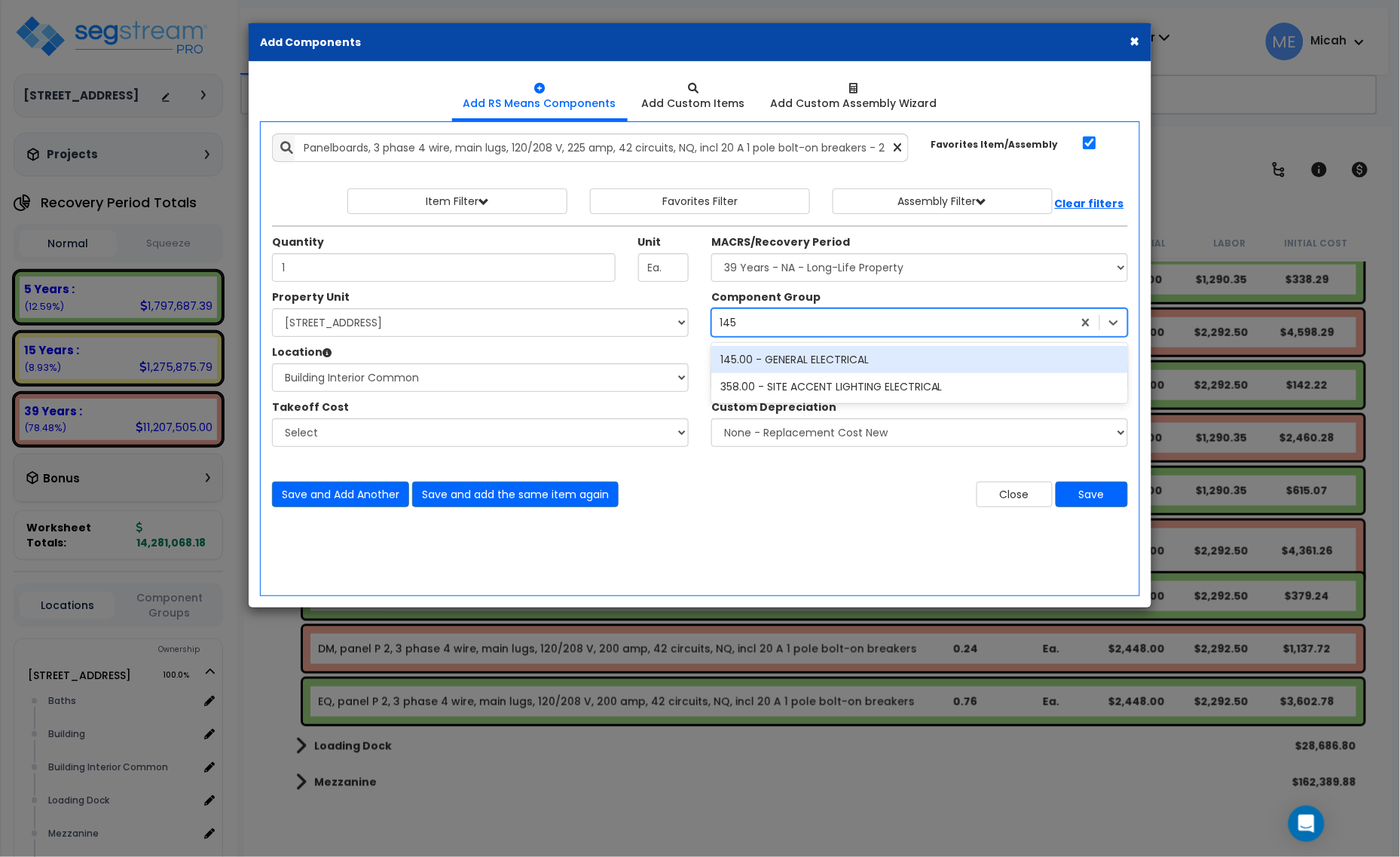
click at [807, 357] on div "145.00 - GENERAL ELECTRICAL" at bounding box center [919, 359] width 417 height 27
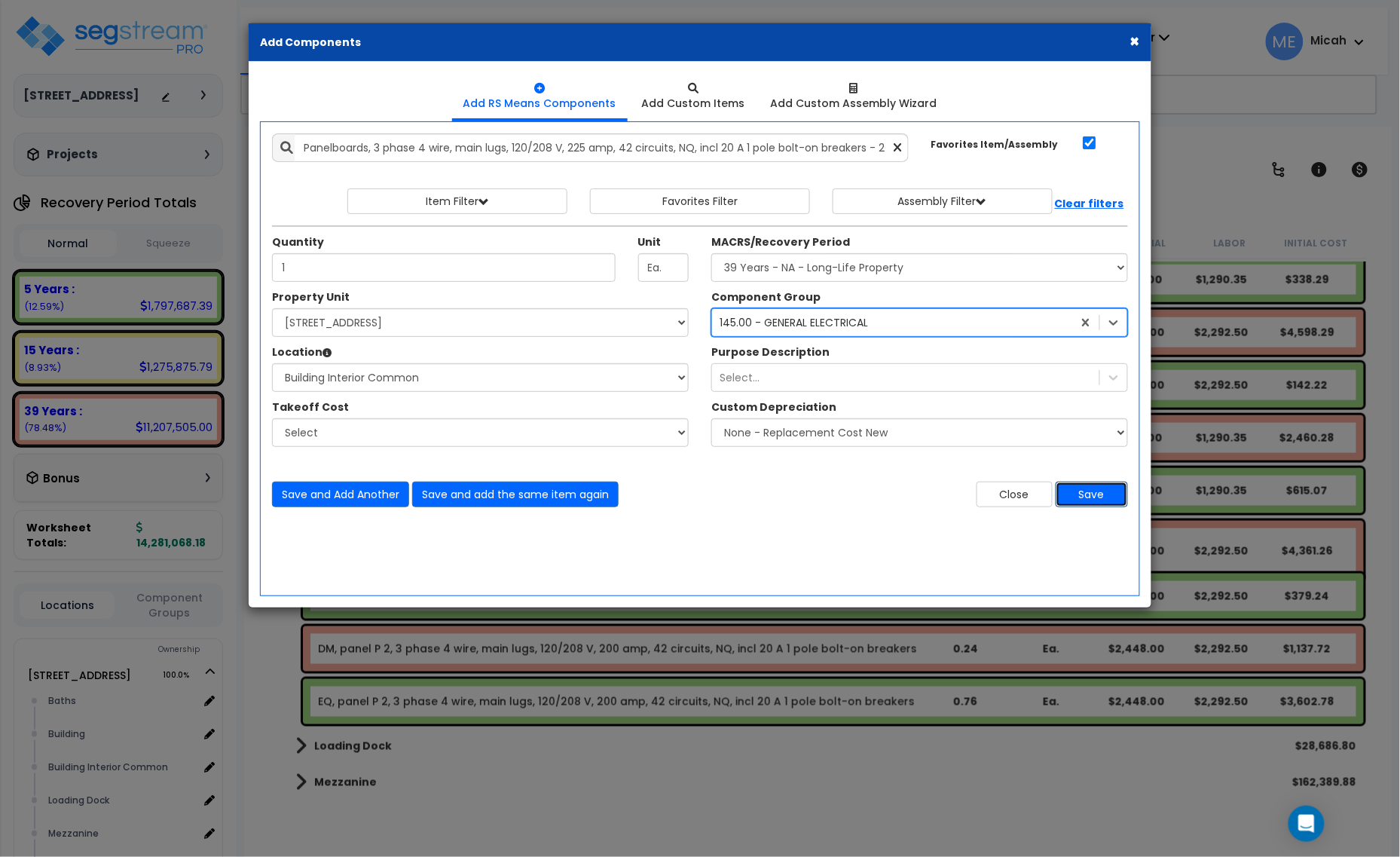
click at [1106, 494] on button "Save" at bounding box center [1091, 494] width 72 height 26
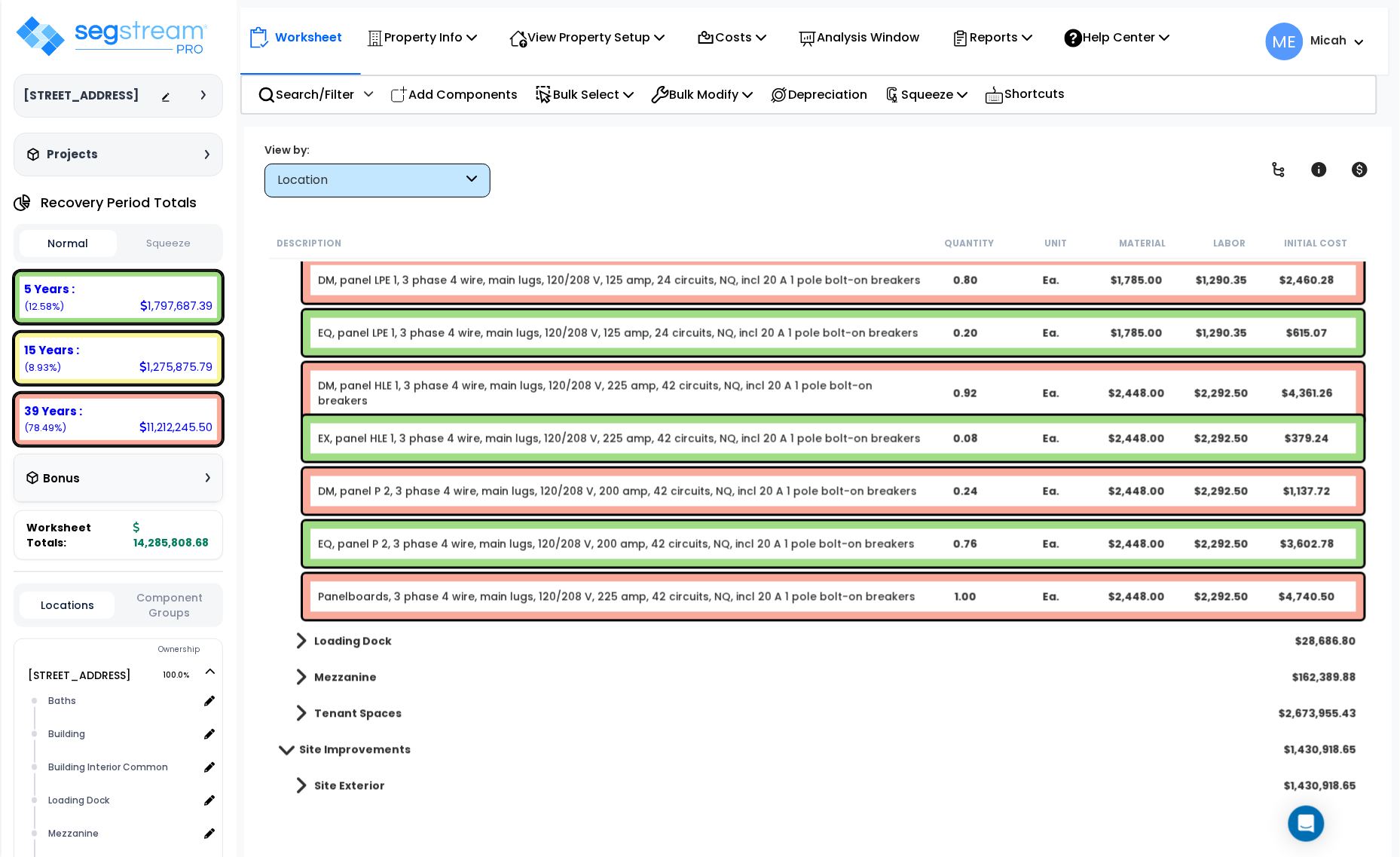
scroll to position [6338, 0]
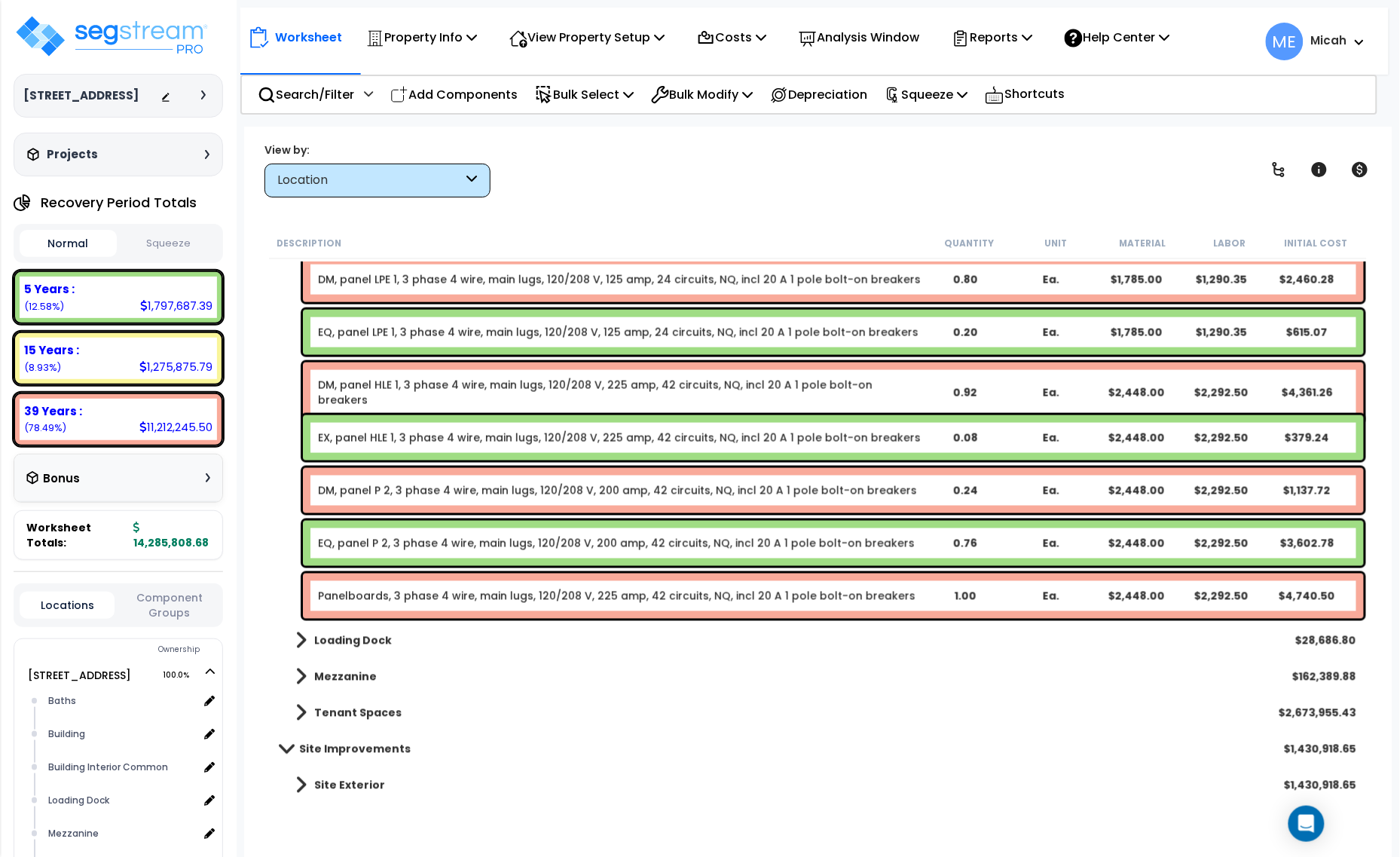
click at [443, 599] on link "Panelboards, 3 phase 4 wire, main lugs, 120/208 V, 225 amp, 42 circuits, NQ, in…" at bounding box center [616, 597] width 597 height 15
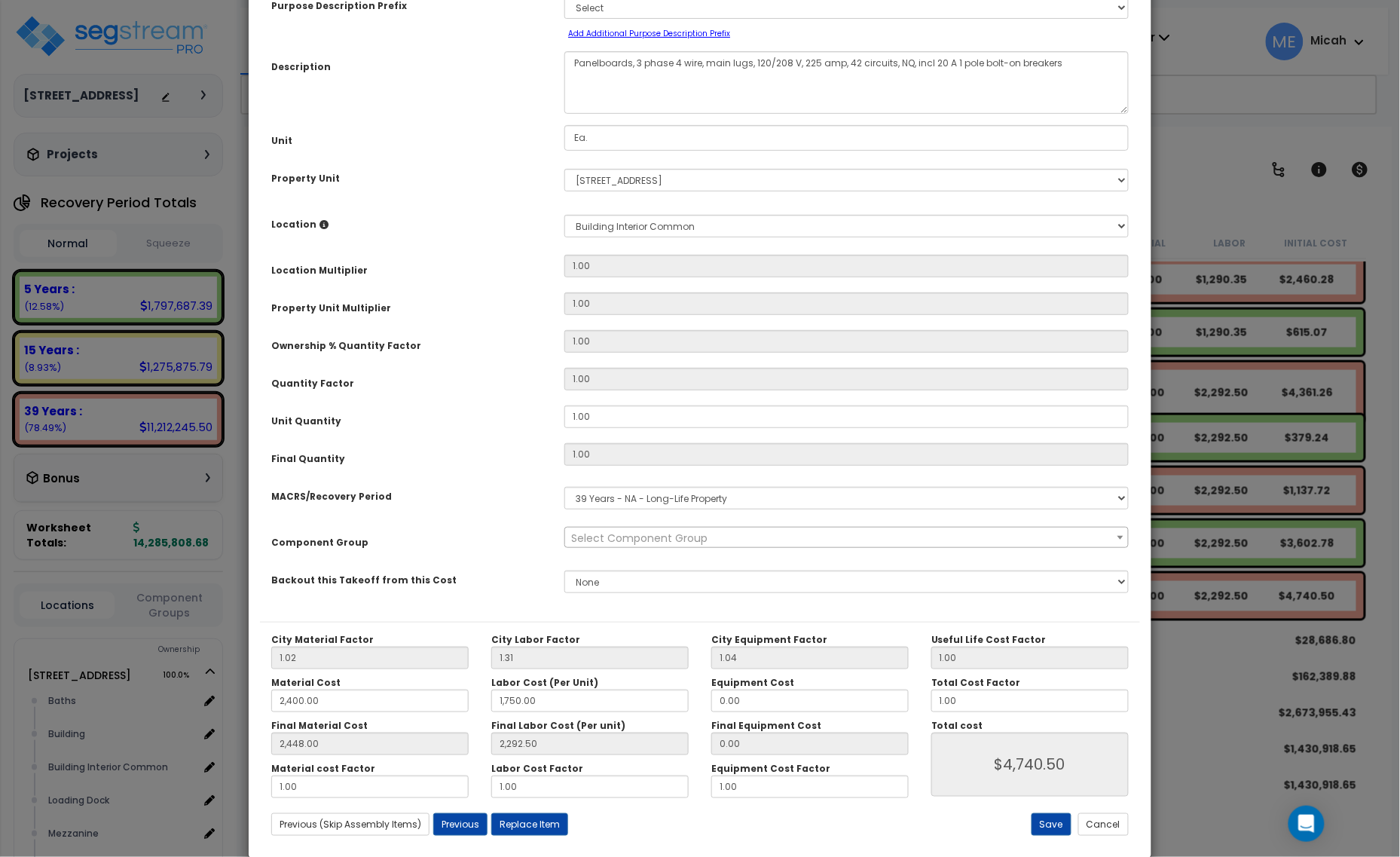
scroll to position [0, 0]
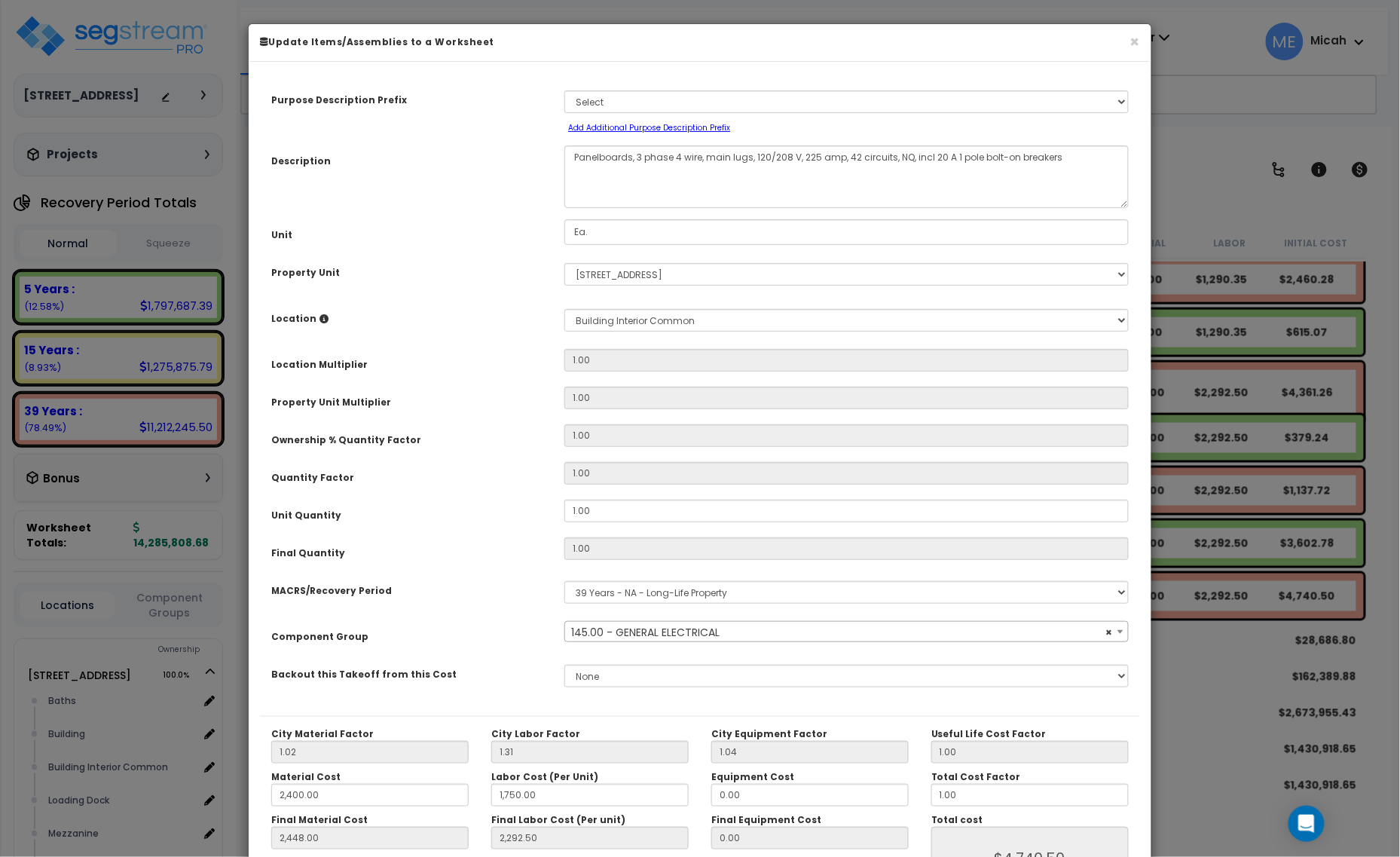
click at [563, 159] on div "Panelboards, 3 phase 4 wire, main lugs, 120/208 V, 225 amp, 42 circuits, NQ, in…" at bounding box center [847, 176] width 587 height 62
select select "56955"
click at [571, 149] on textarea "Panelboards, 3 phase 4 wire, main lugs, 120/208 V, 225 amp, 42 circuits, NQ, in…" at bounding box center [847, 176] width 565 height 62
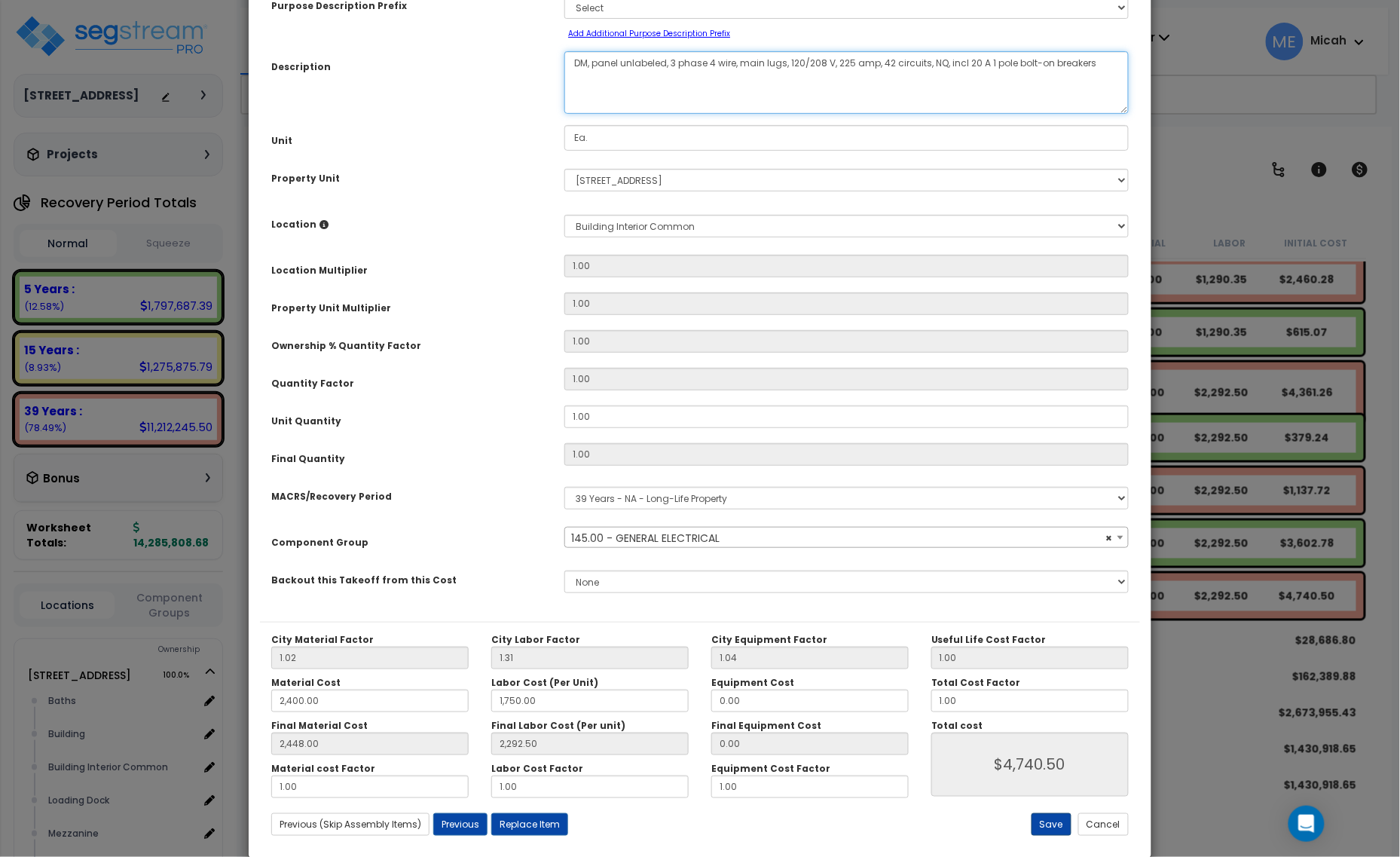
type textarea "DM, panel unlabeled, 3 phase 4 wire, main lugs, 120/208 V, 225 amp, 42 circuits…"
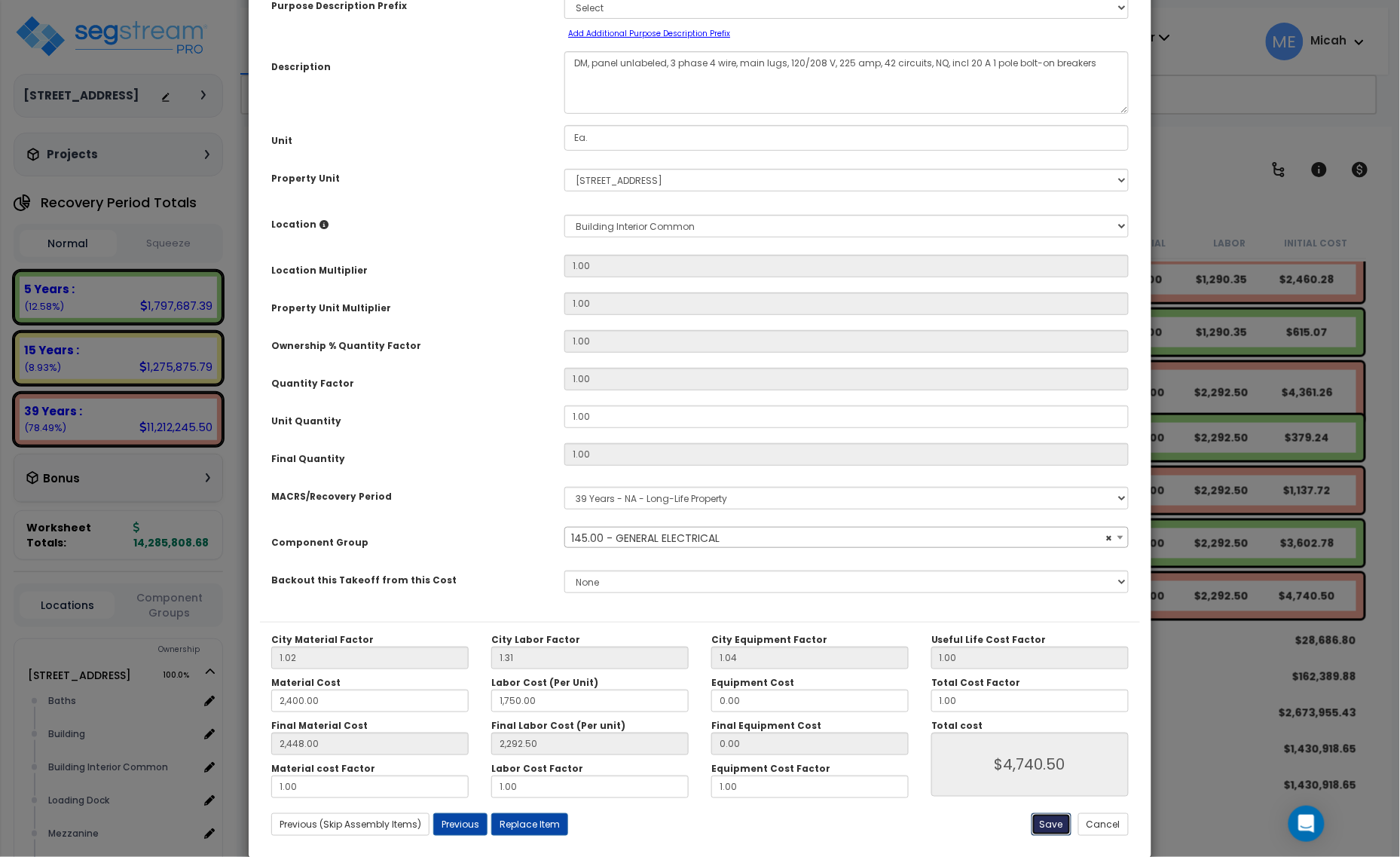
click at [1041, 824] on button "Save" at bounding box center [1051, 824] width 40 height 22
type input "2400.00"
type input "1750.00"
type input "2448.00"
type input "2292.50"
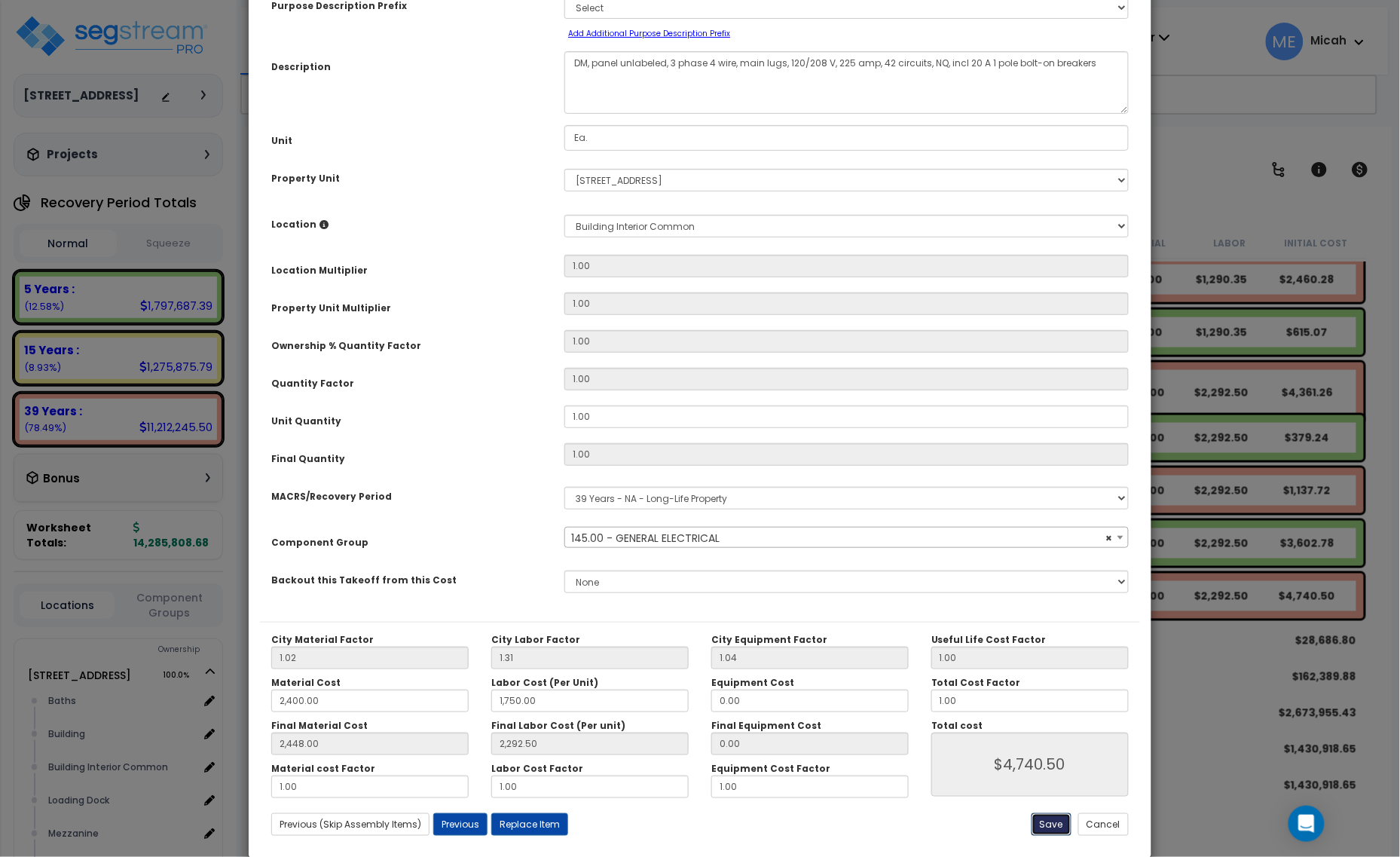
type input "4740.50"
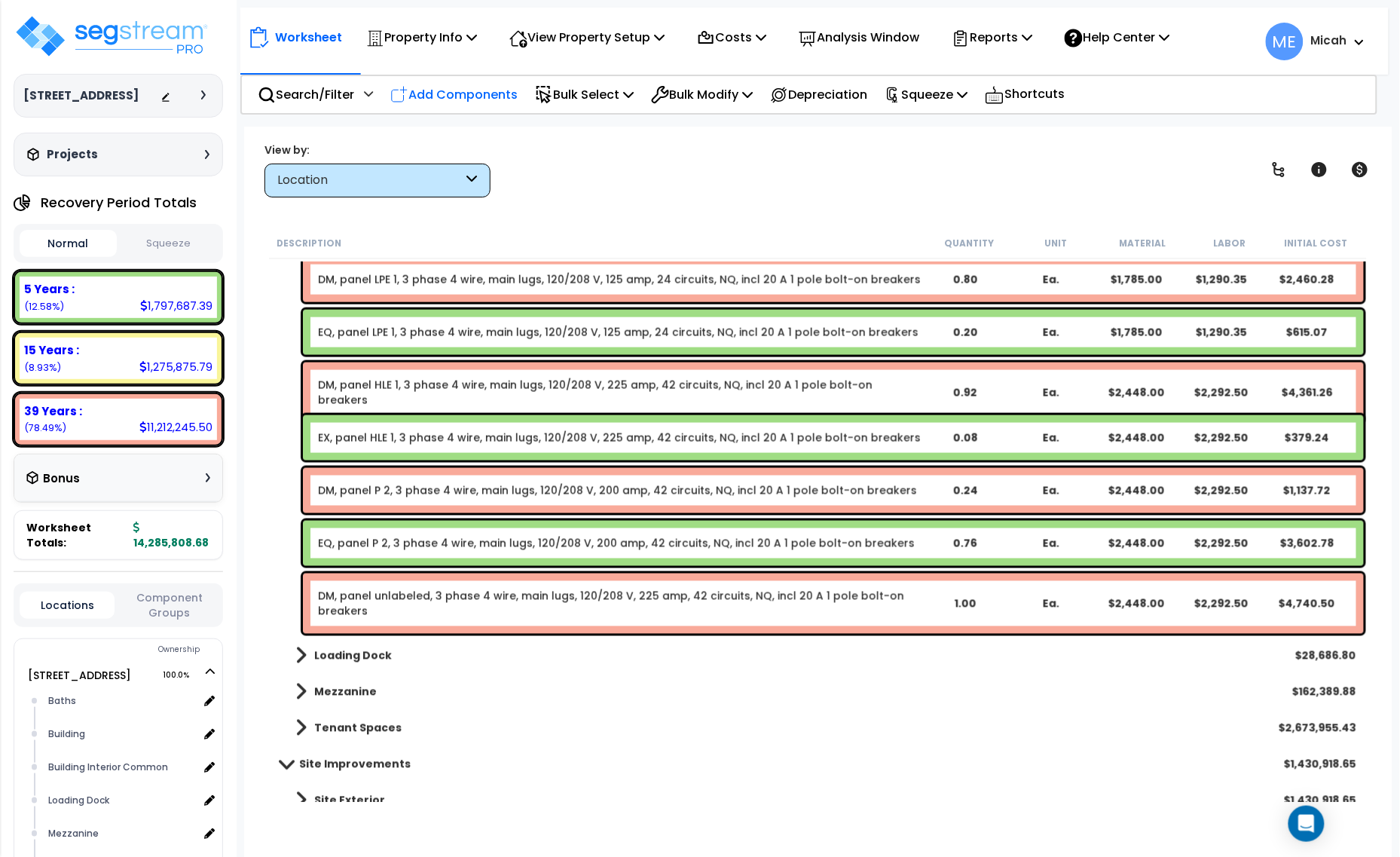
click at [475, 97] on p "Add Components" at bounding box center [453, 94] width 127 height 20
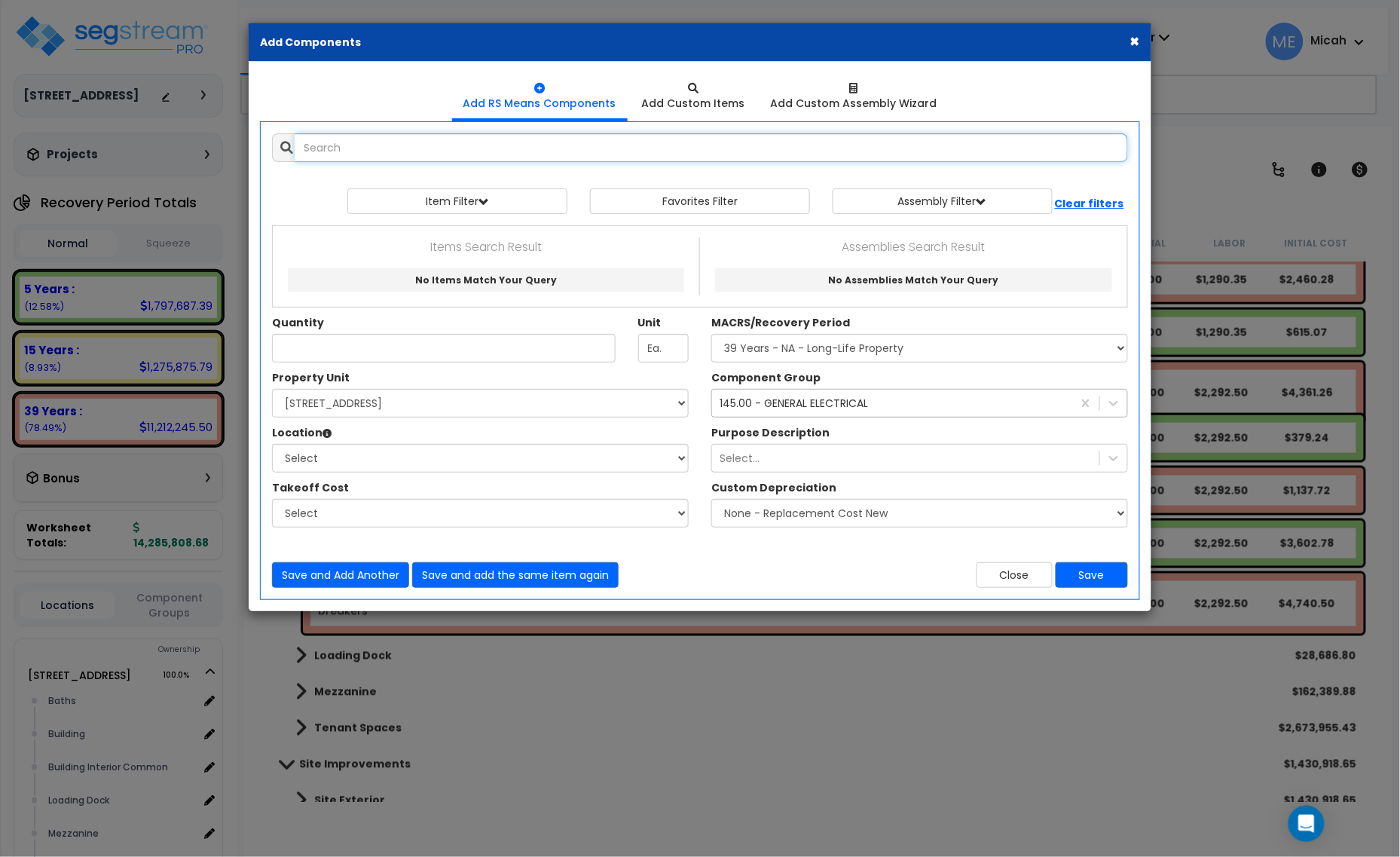
select select
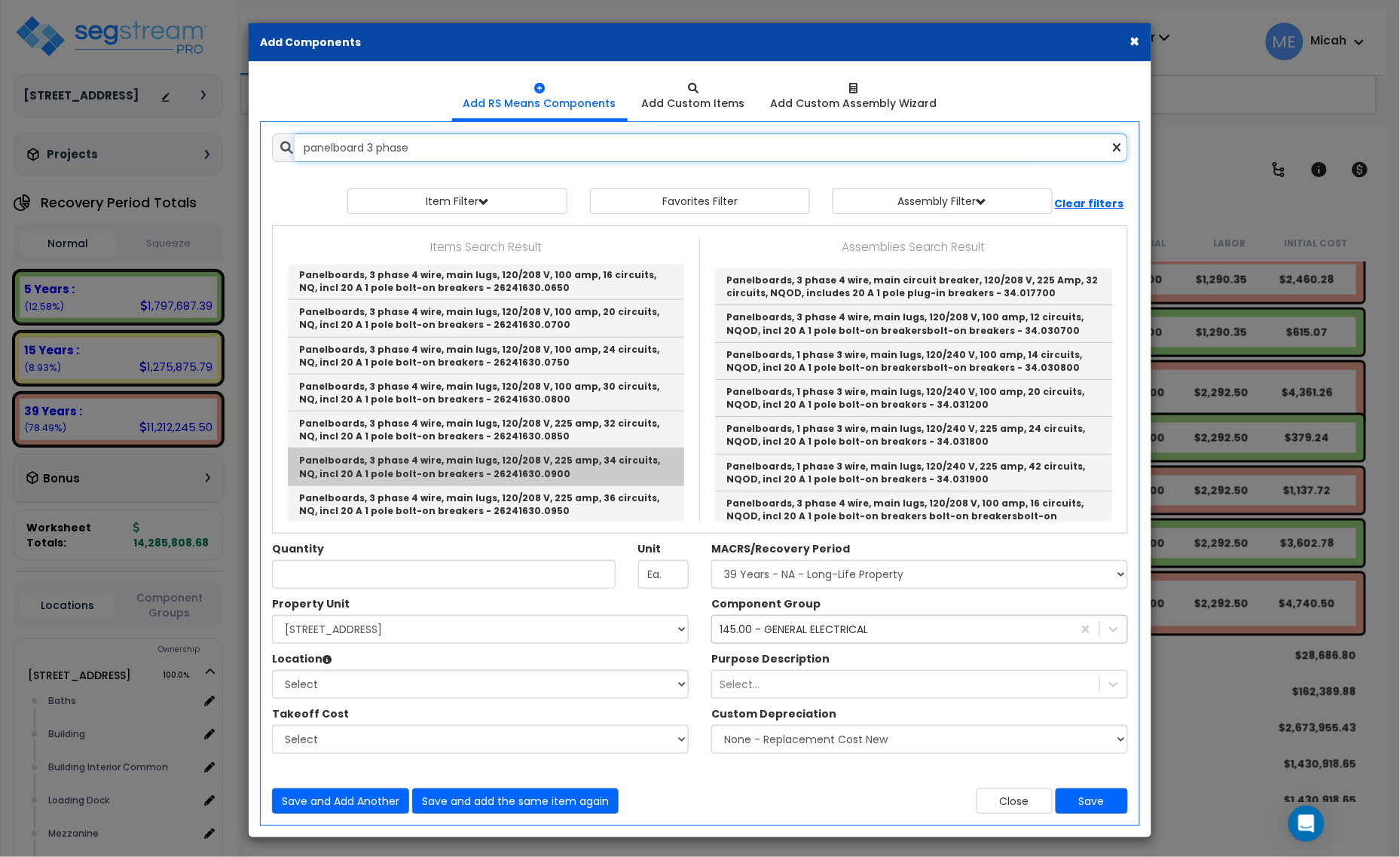
scroll to position [471, 0]
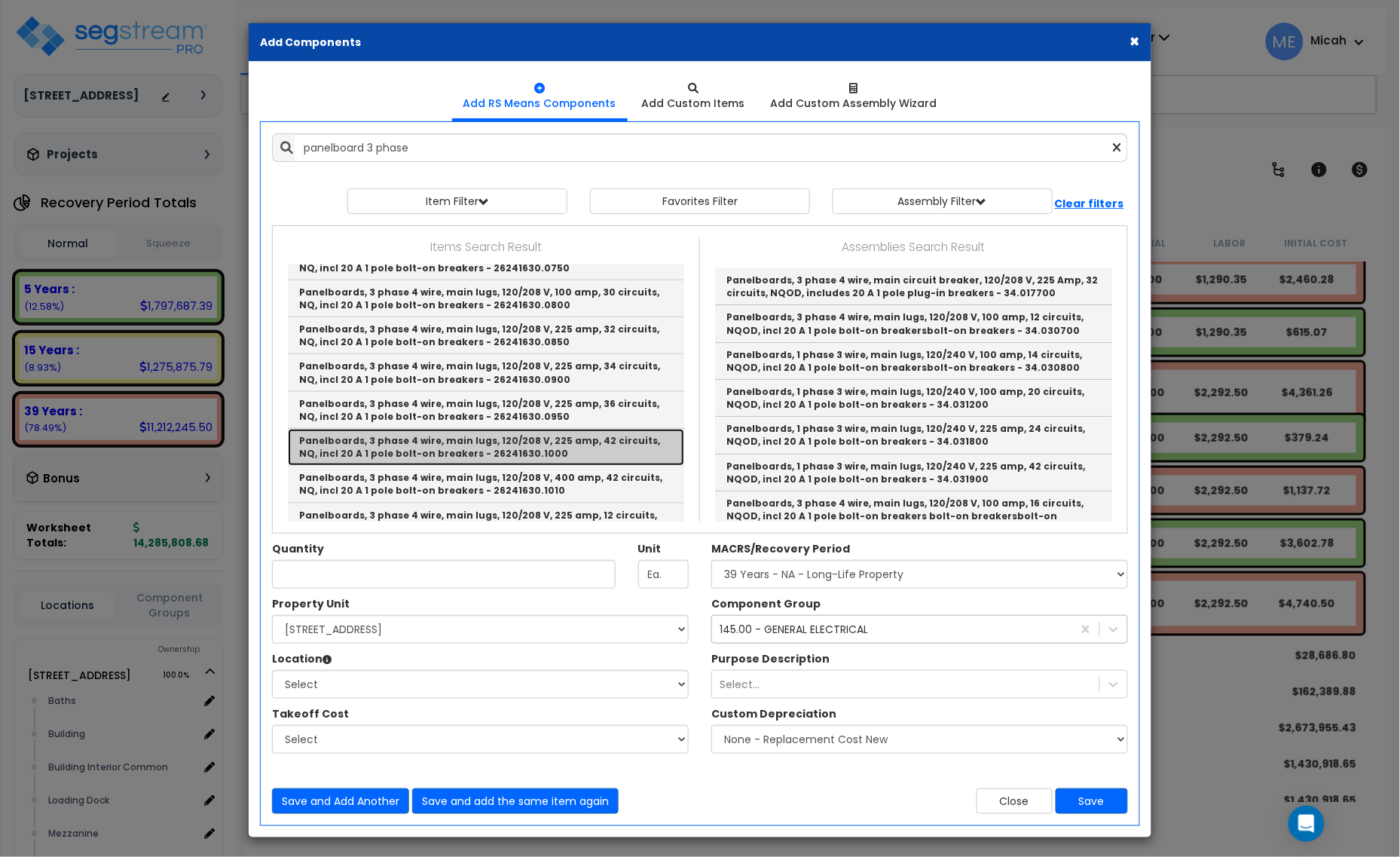
click at [560, 453] on link "Panelboards, 3 phase 4 wire, main lugs, 120/208 V, 225 amp, 42 circuits, NQ, in…" at bounding box center [486, 447] width 397 height 37
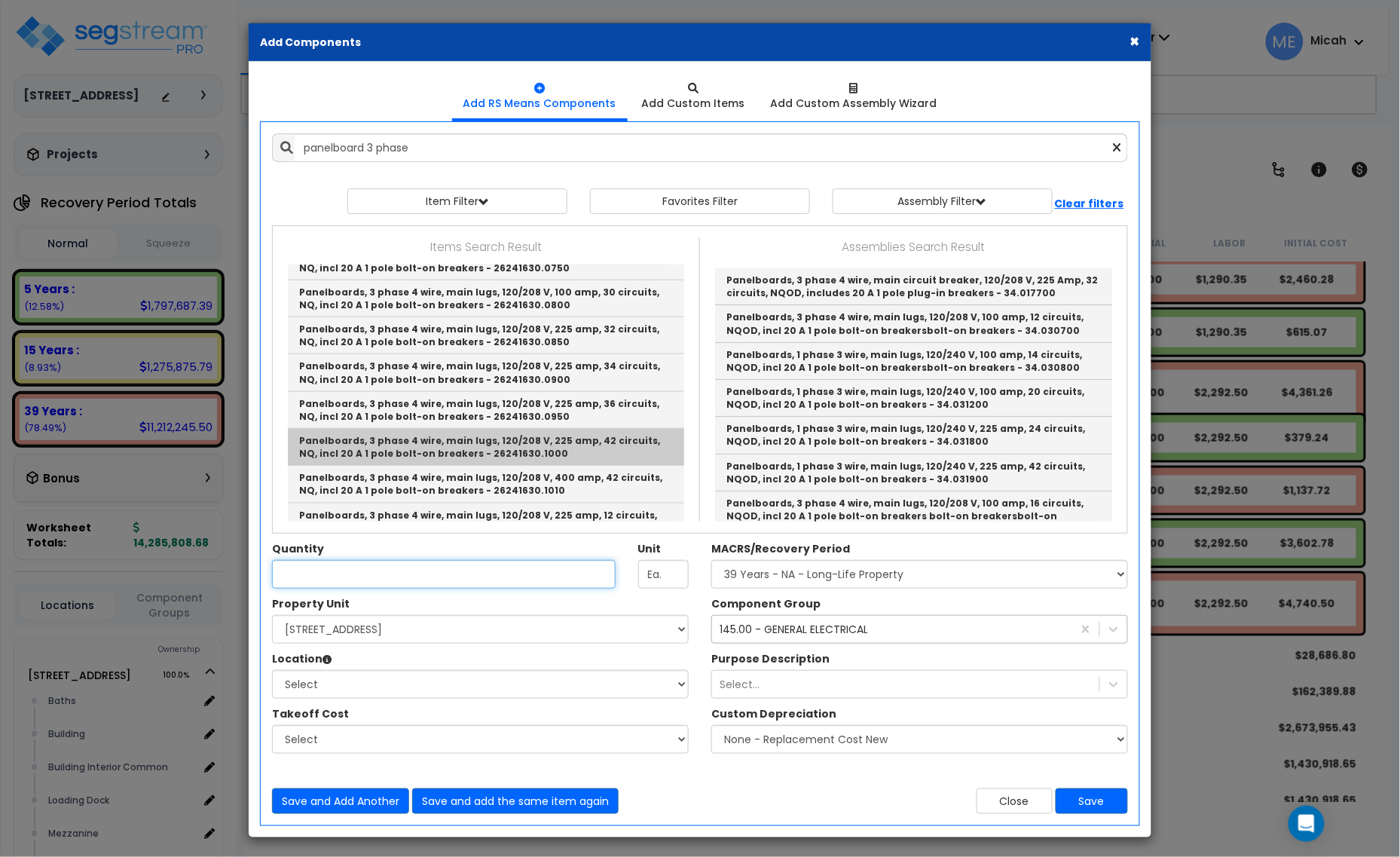
type input "Panelboards, 3 phase 4 wire, main lugs, 120/208 V, 225 amp, 42 circuits, NQ, in…"
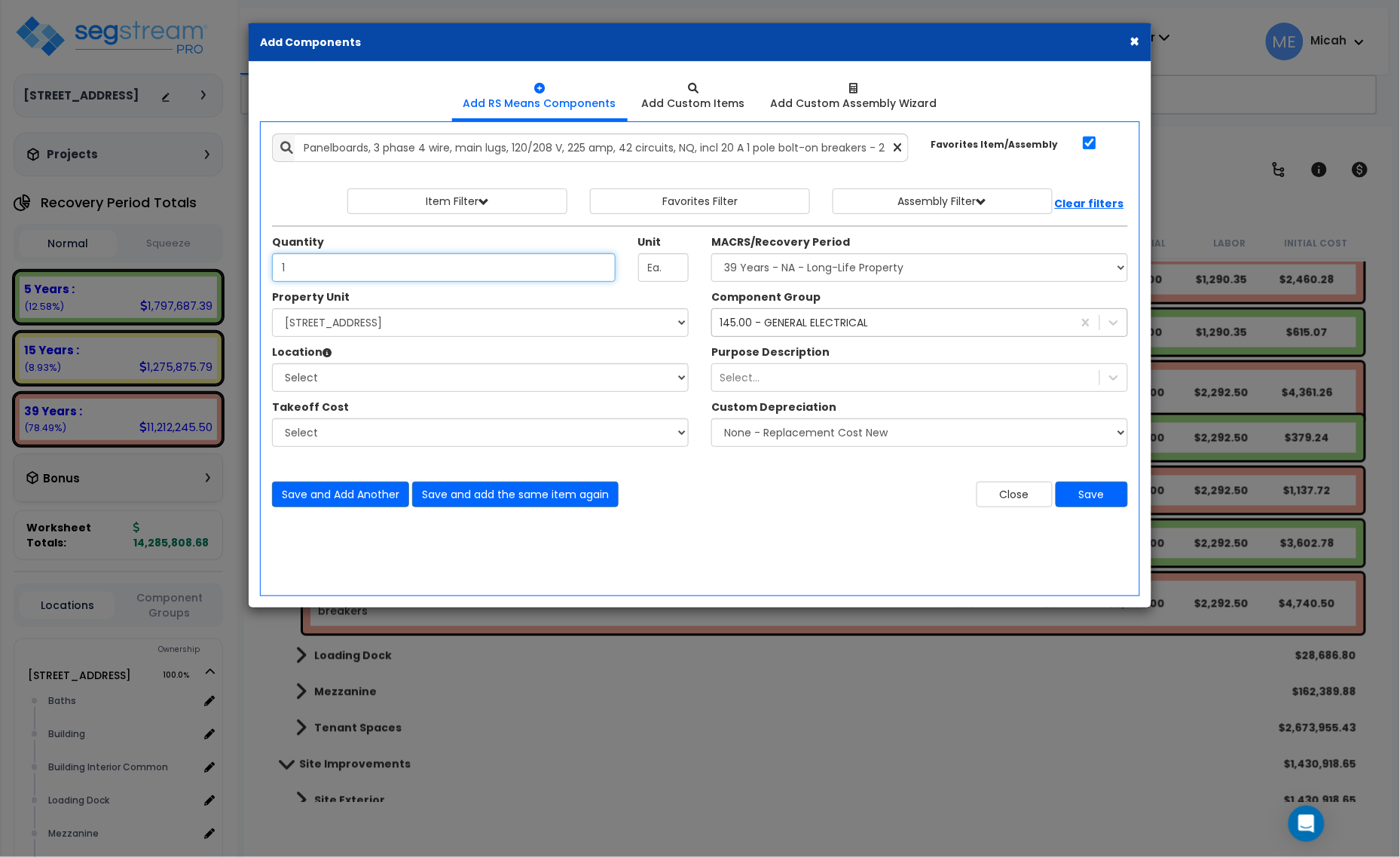
type input "1"
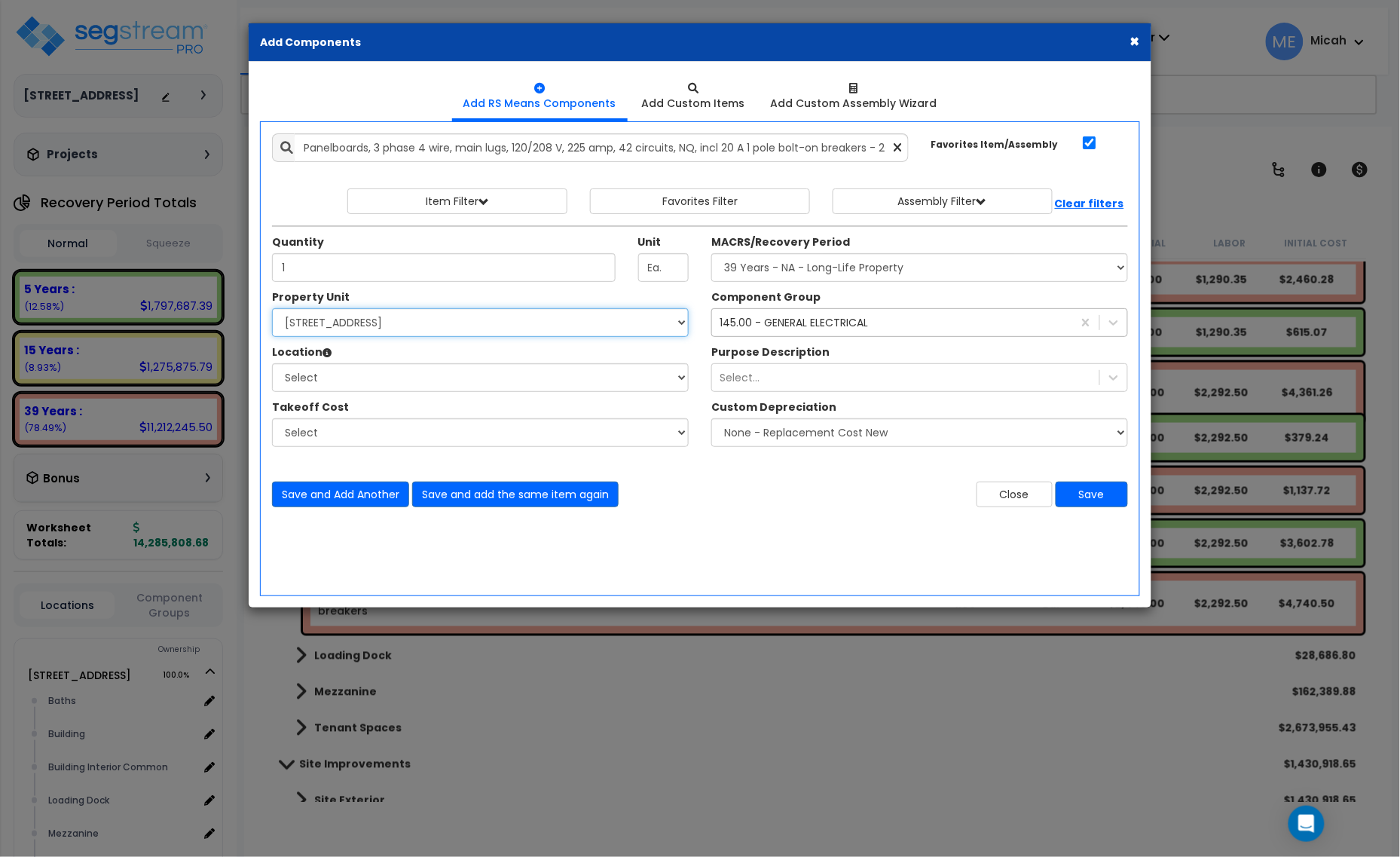
click at [359, 326] on select "Select [STREET_ADDRESS] Site Improvements" at bounding box center [480, 323] width 417 height 28
select select "166495"
click at [272, 309] on select "Select [STREET_ADDRESS] Site Improvements" at bounding box center [480, 323] width 417 height 28
click at [378, 380] on select "Select Baths Building Building Interior Building Interior Common Loading Dock […" at bounding box center [480, 378] width 417 height 28
select select "31689"
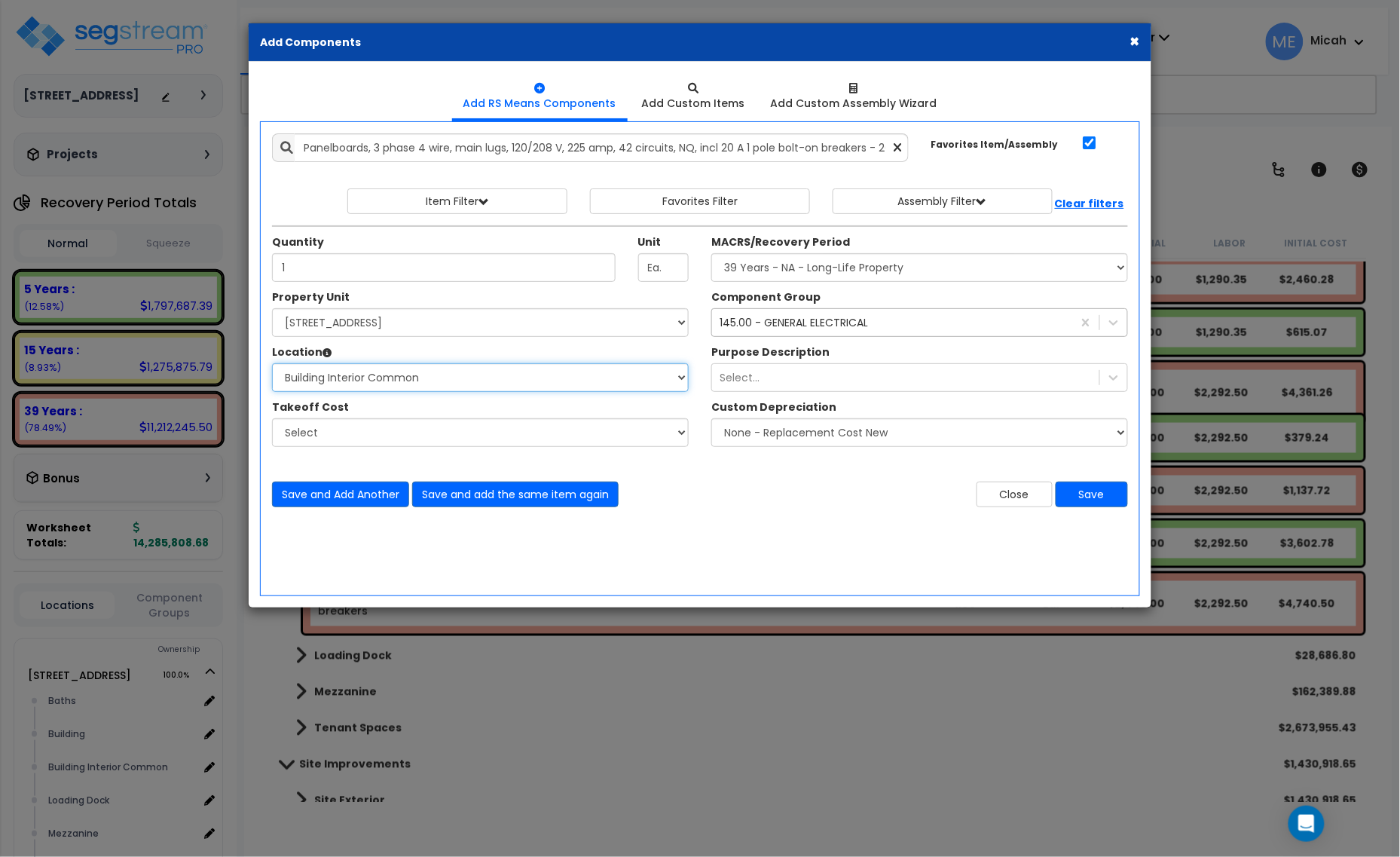
click at [272, 364] on select "Select Baths Building Building Interior Building Interior Common Loading Dock […" at bounding box center [480, 378] width 417 height 28
click at [777, 271] on select "Select MACRS/Recovery Period 5 Years - 57.0 - Distributive Trades & Services 5 …" at bounding box center [919, 267] width 417 height 28
select select "3669"
click at [711, 254] on select "Select MACRS/Recovery Period 5 Years - 57.0 - Distributive Trades & Services 5 …" at bounding box center [919, 267] width 417 height 28
click at [1099, 494] on button "Save" at bounding box center [1091, 494] width 72 height 26
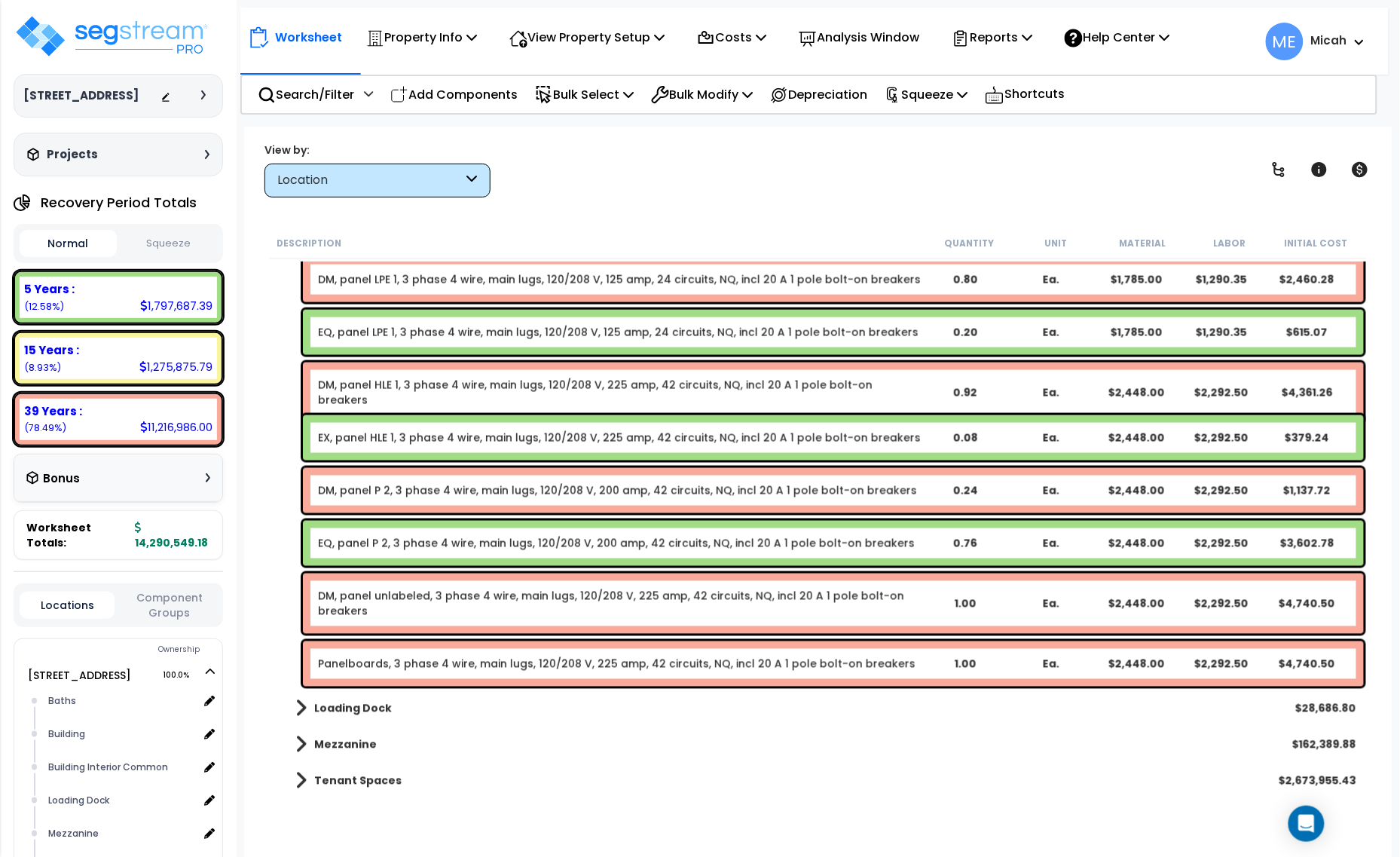
click at [389, 661] on link "Panelboards, 3 phase 4 wire, main lugs, 120/208 V, 225 amp, 42 circuits, NQ, in…" at bounding box center [616, 664] width 597 height 15
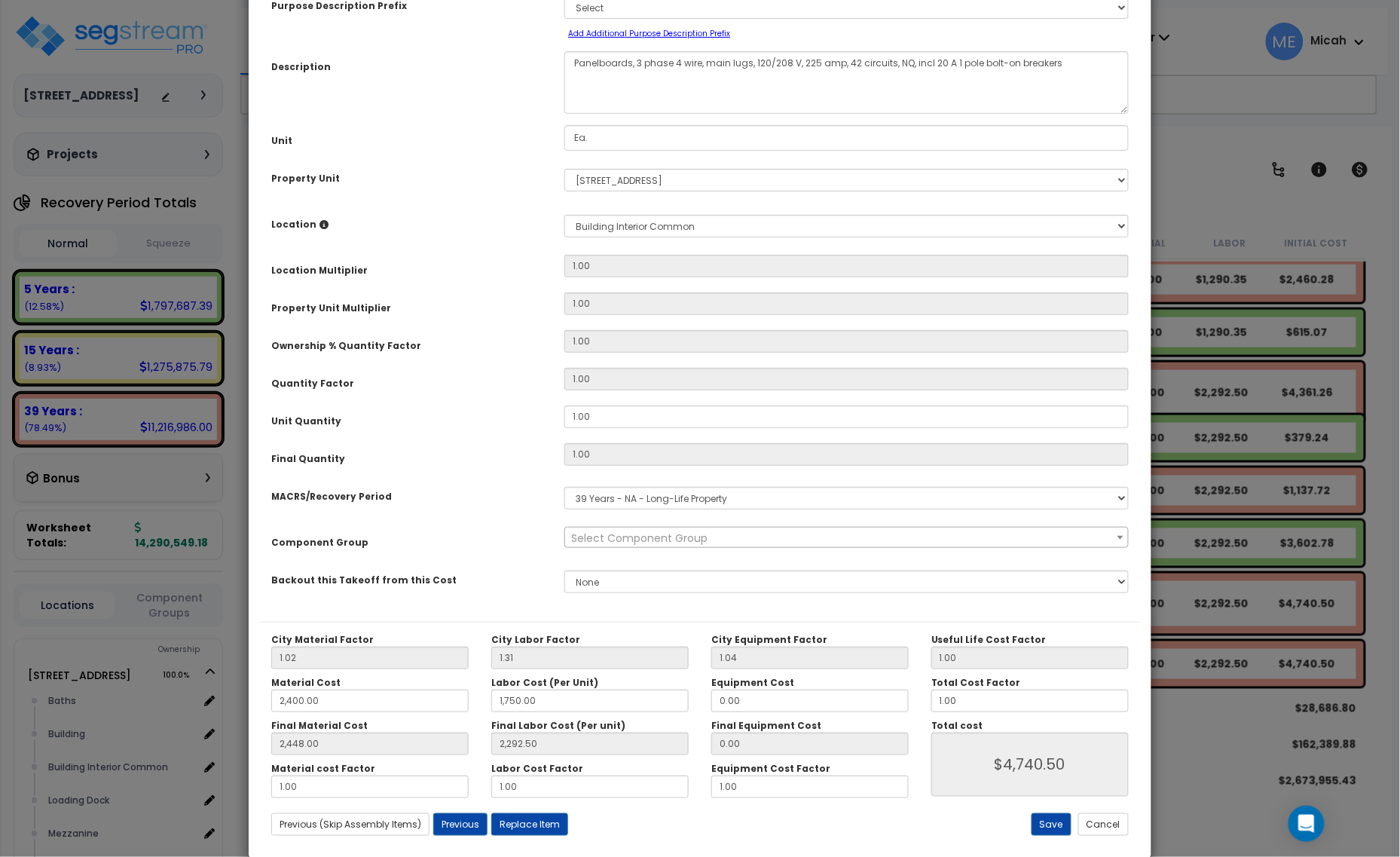
scroll to position [0, 0]
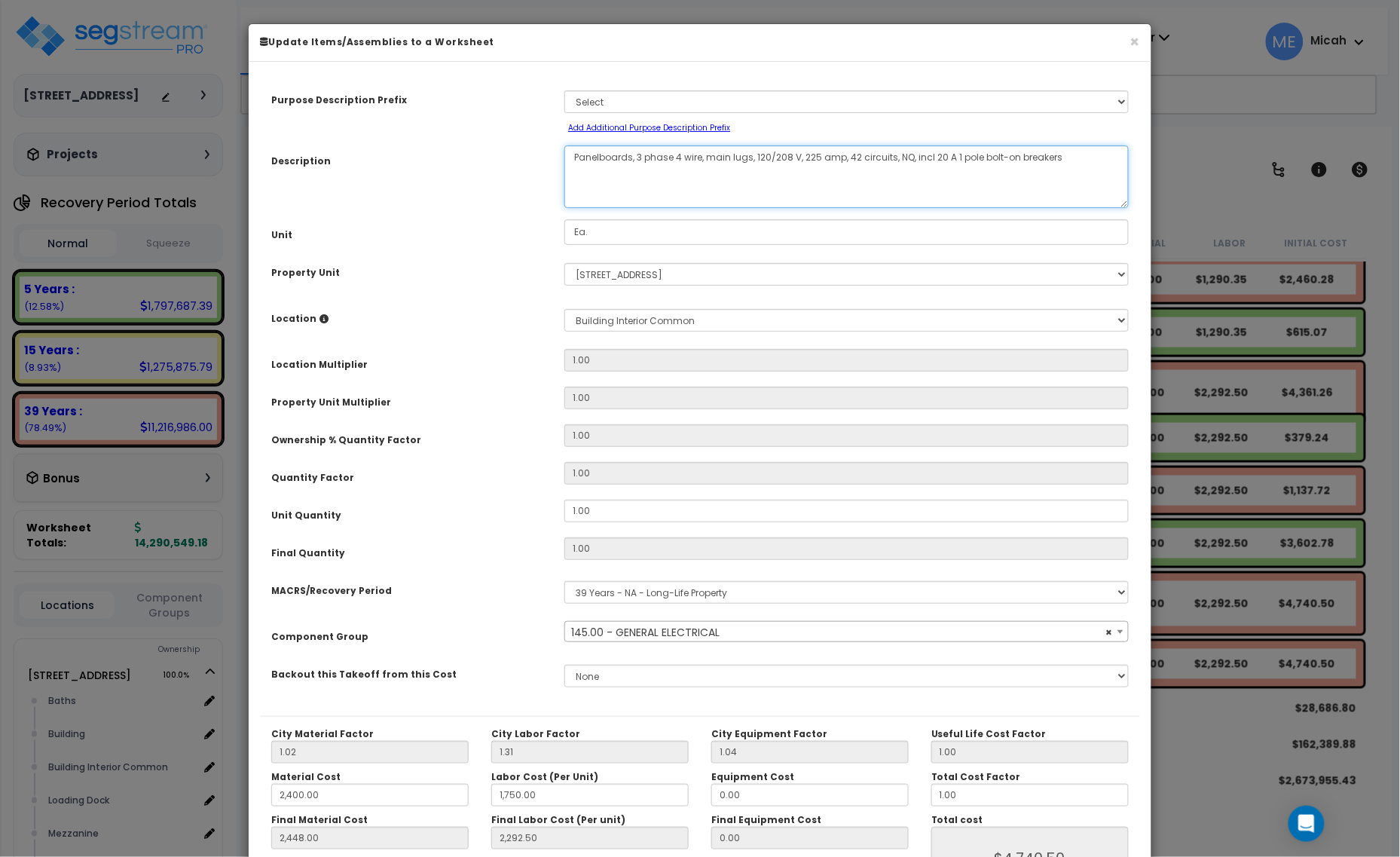
click at [571, 159] on textarea "Panelboards, 3 phase 4 wire, main lugs, 120/208 V, 225 amp, 42 circuits, NQ, in…" at bounding box center [847, 176] width 565 height 62
select select "56955"
type textarea "DMPanelboards, 3 phase 4 wire, main lugs, 120/208 V, 225 amp, 42 circuits, NQ, …"
select select "56955"
type textarea "DM,Panelboards, 3 phase 4 wire, main lugs, 120/208 V, 225 amp, 42 circuits, NQ,…"
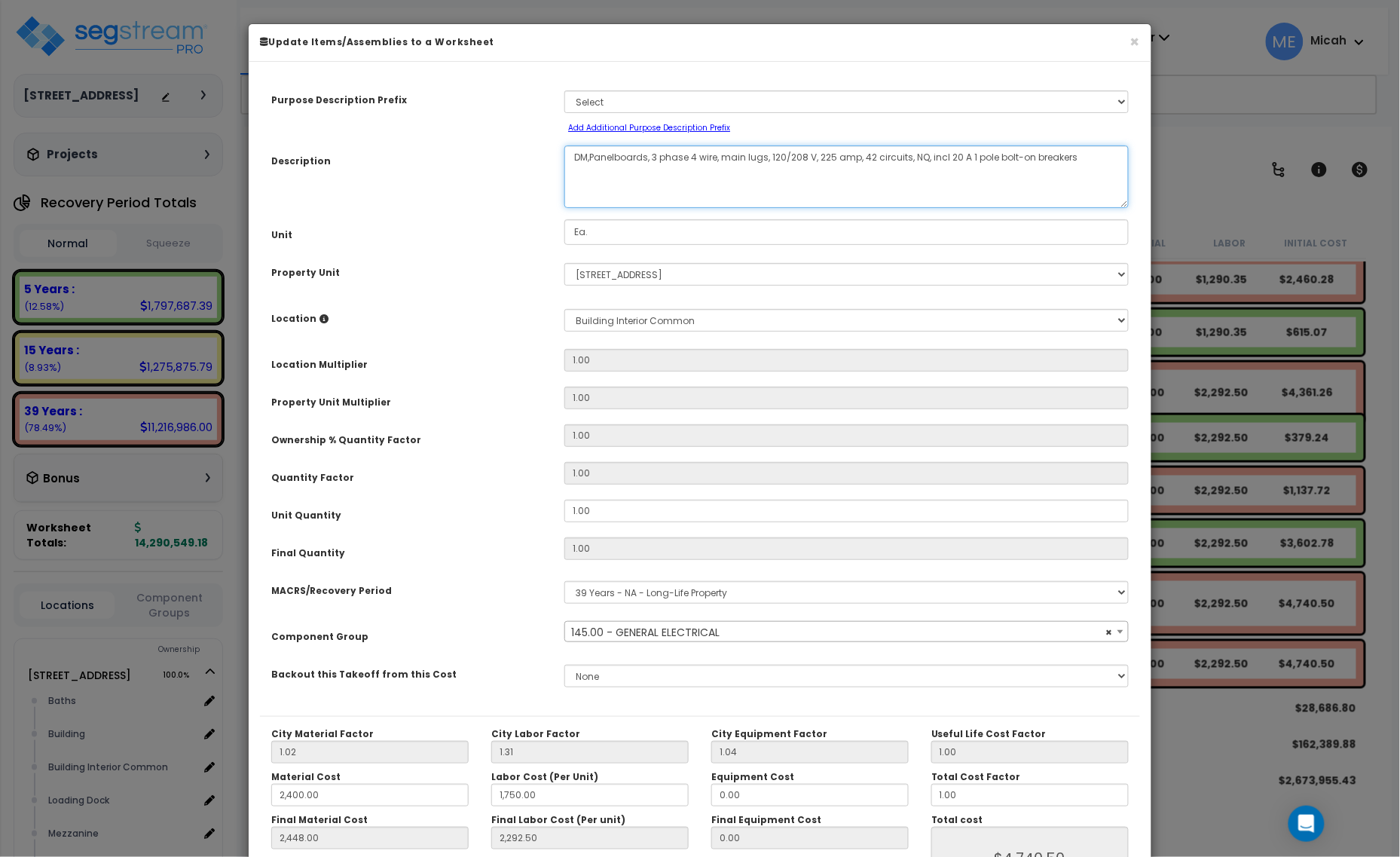
select select "56955"
type textarea "DM, panPanelboards, 3 phase 4 wire, main lugs, 120/208 V, 225 amp, 42 circuits,…"
select select "56955"
type textarea "DM, panelPanelboards, 3 phase 4 wire, main lugs, 120/208 V, 225 amp, 42 circuit…"
select select "56955"
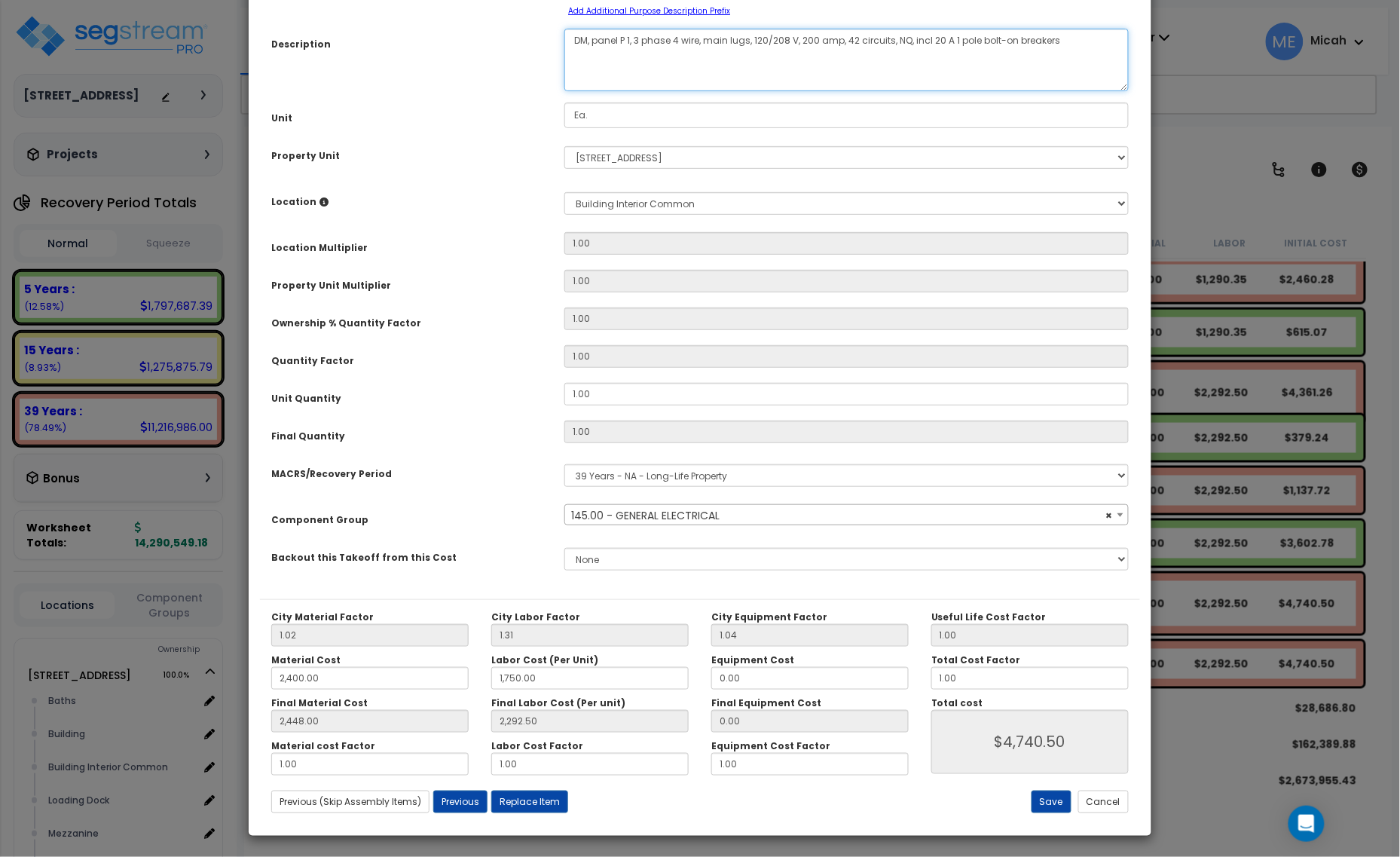
scroll to position [118, 0]
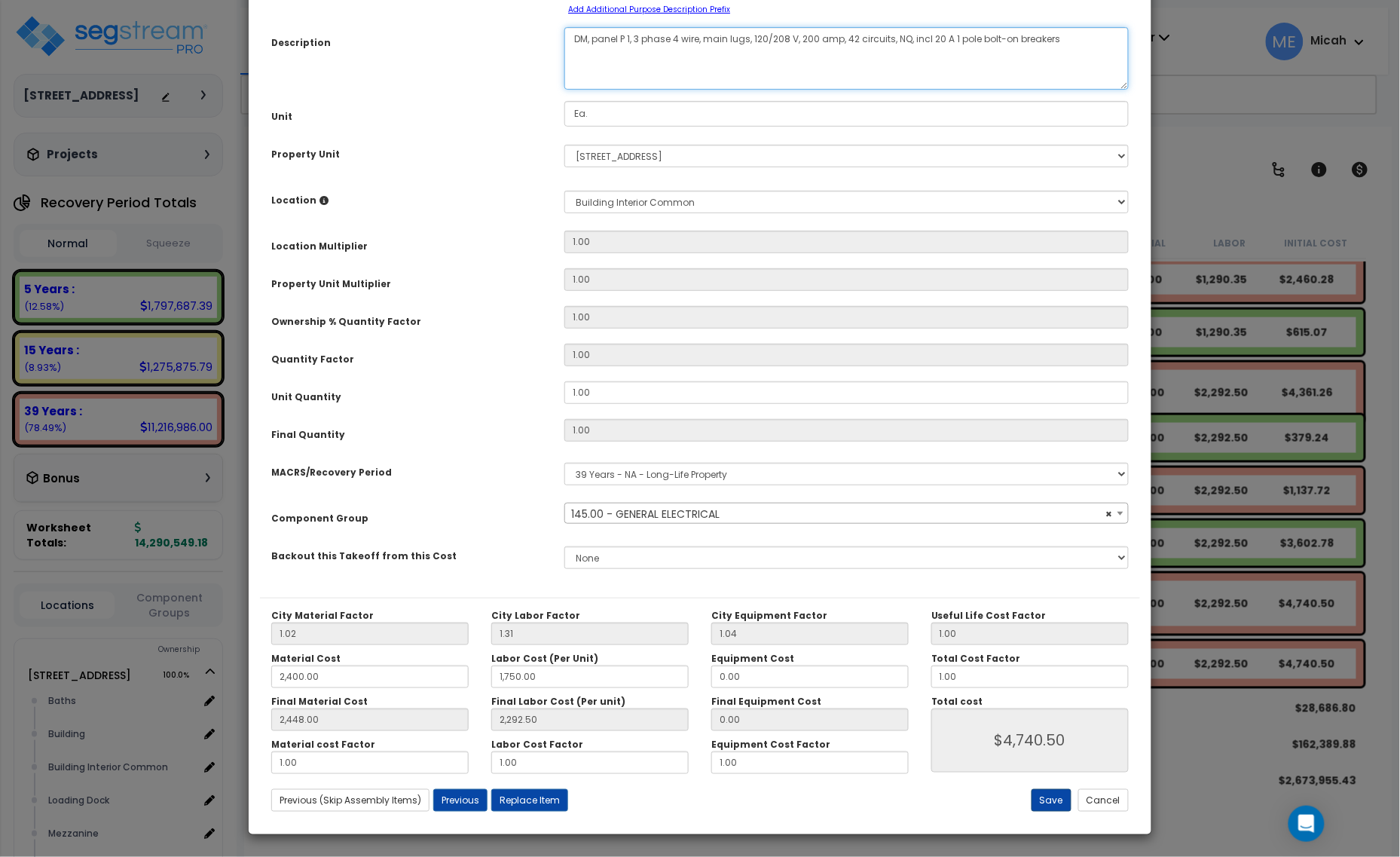
type textarea "DM, panel P 1, 3 phase 4 wire, main lugs, 120/208 V, 200 amp, 42 circuits, NQ, …"
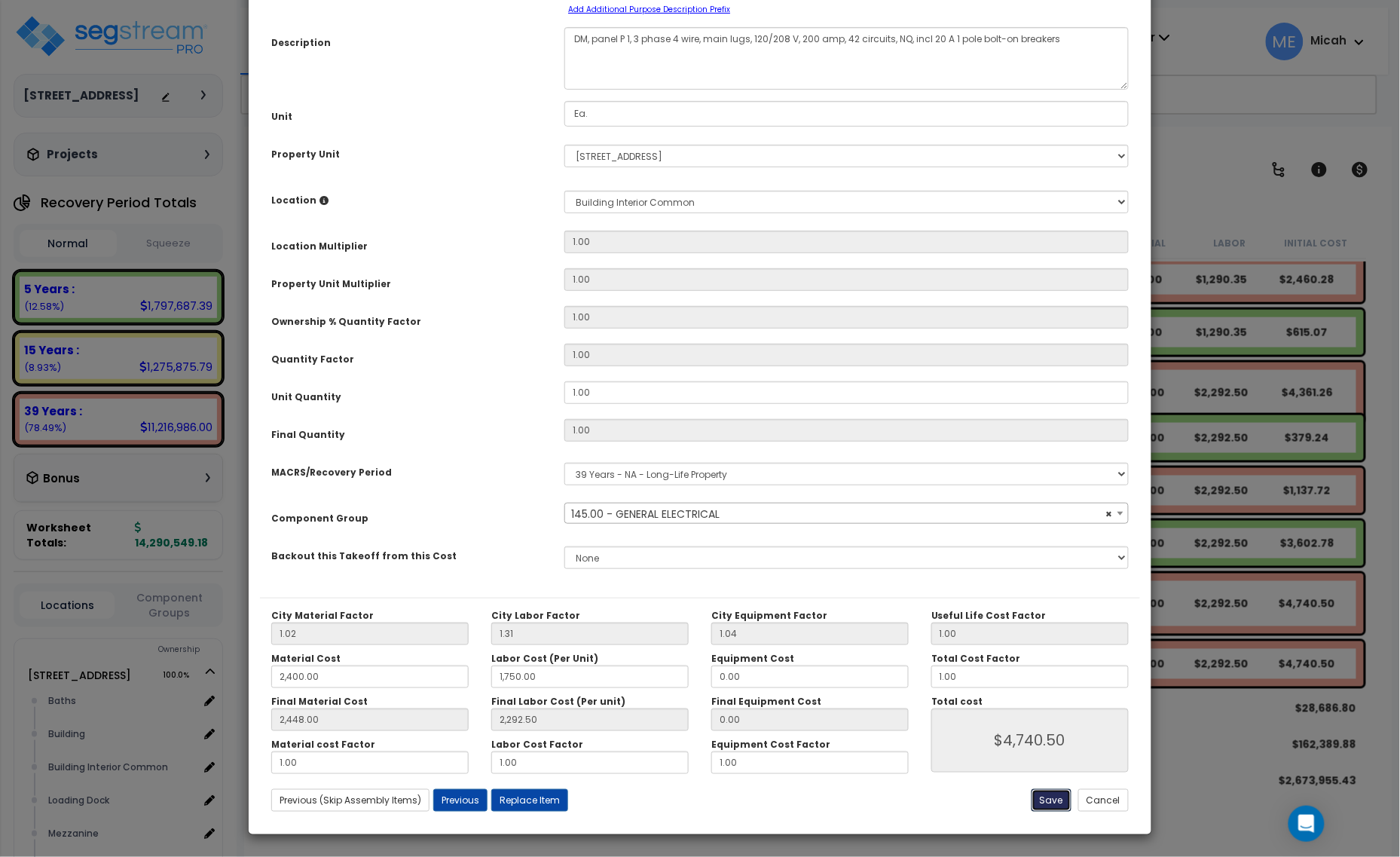
click at [1042, 797] on button "Save" at bounding box center [1051, 800] width 40 height 22
type input "2400.00"
type input "1750.00"
type input "2448.00"
type input "2292.50"
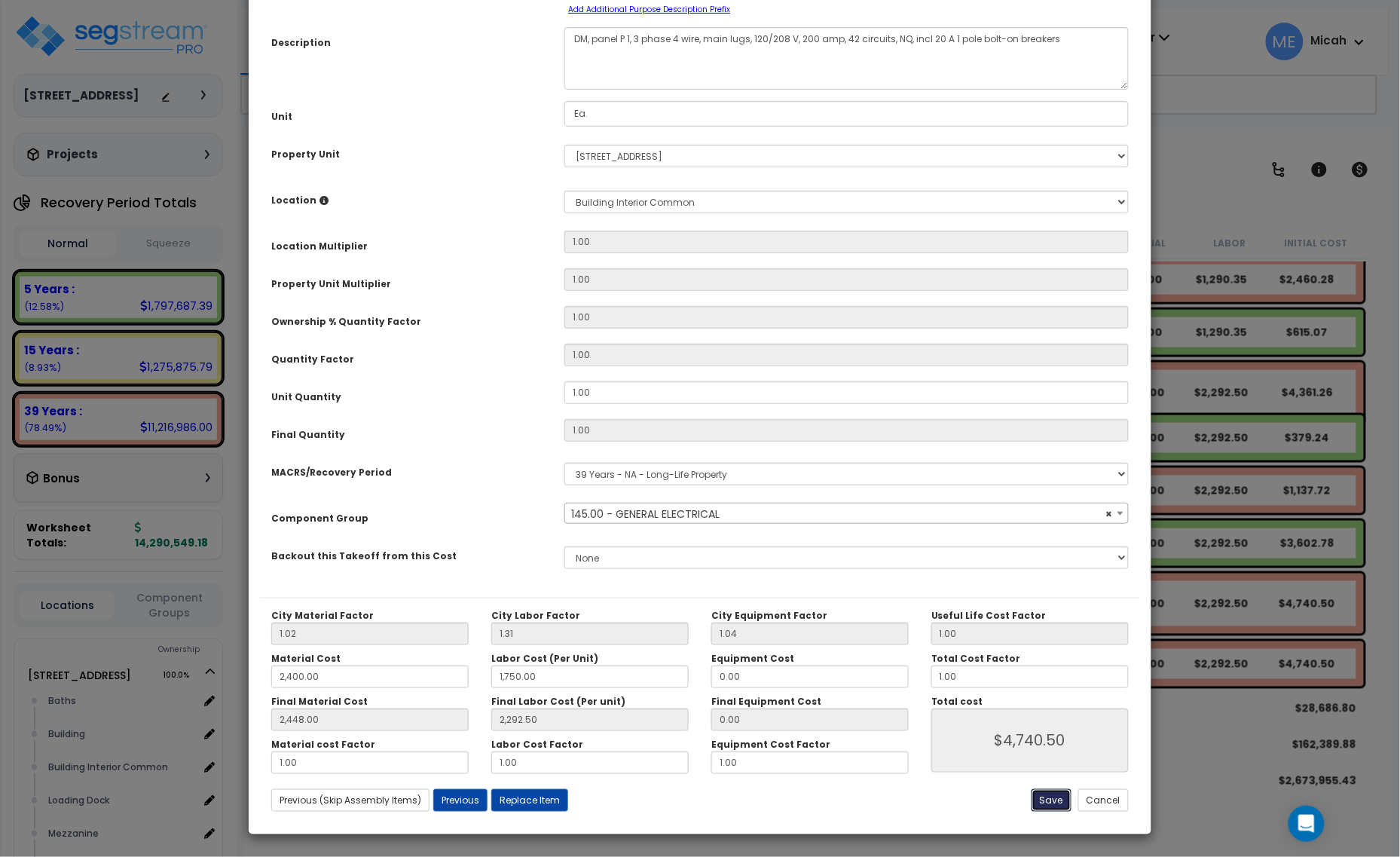
type input "4740.50"
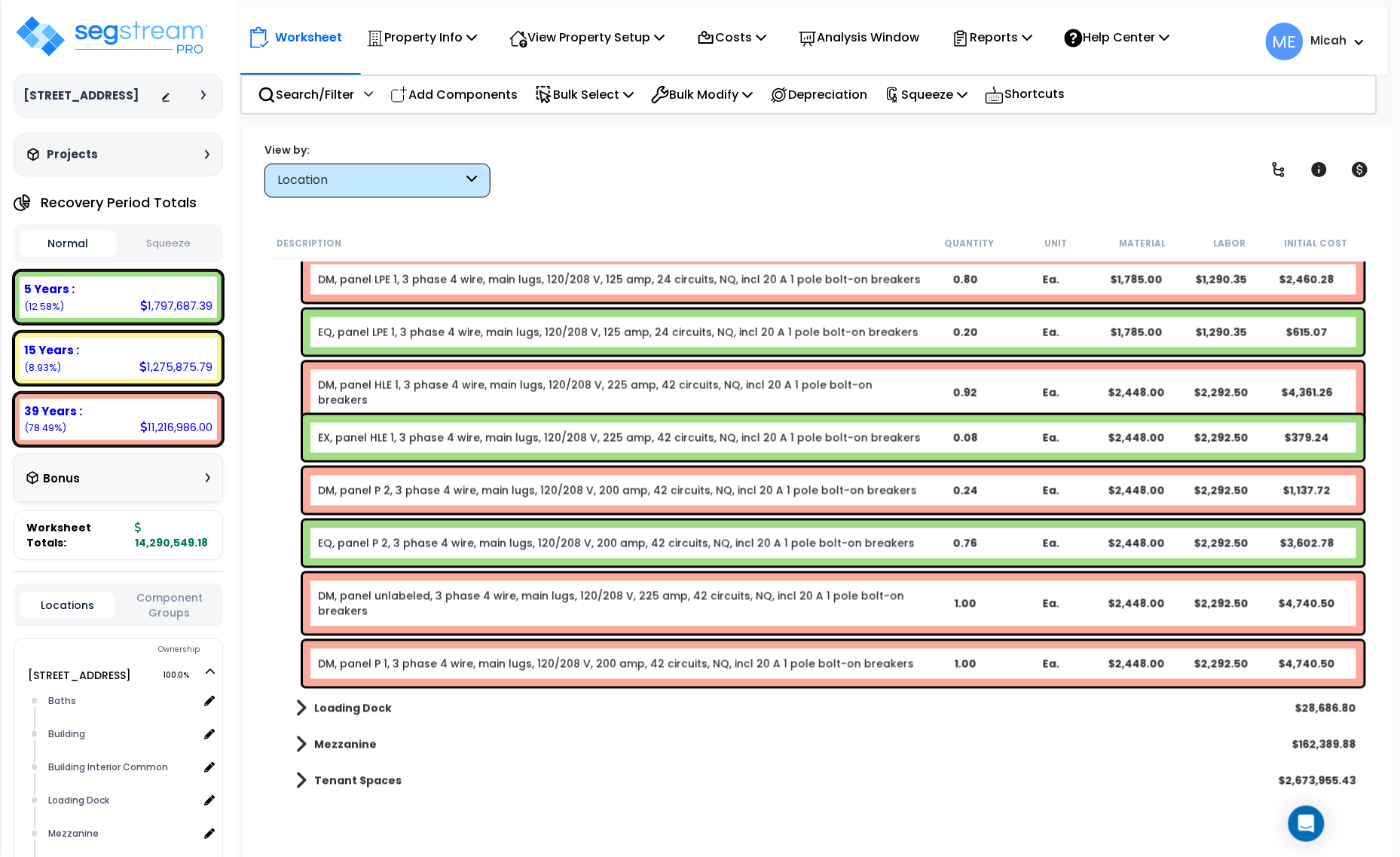
click at [518, 665] on link "DM, panel P 1, 3 phase 4 wire, main lugs, 120/208 V, 200 amp, 42 circuits, NQ, …" at bounding box center [616, 664] width 596 height 15
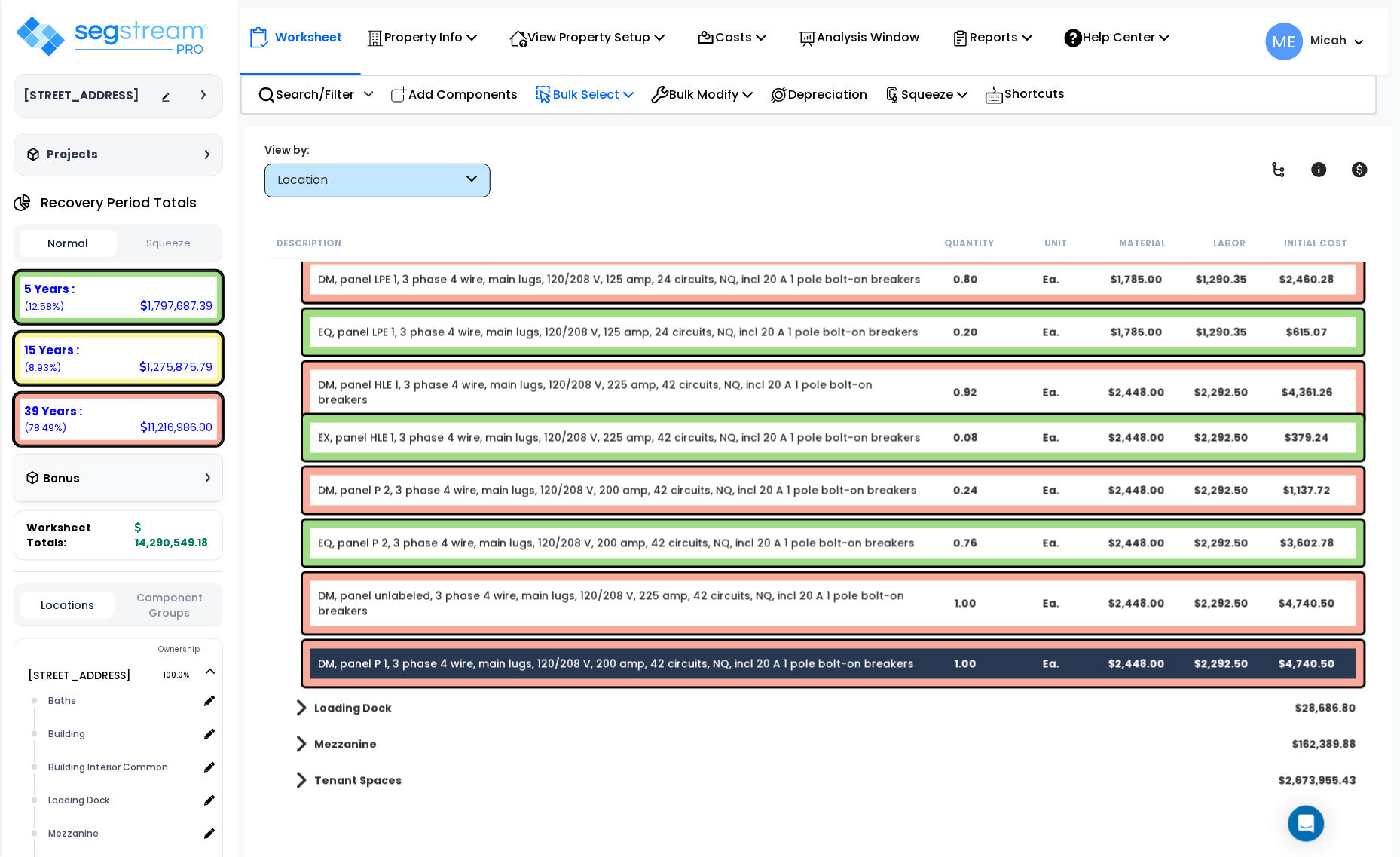
click at [634, 94] on icon at bounding box center [628, 94] width 11 height 12
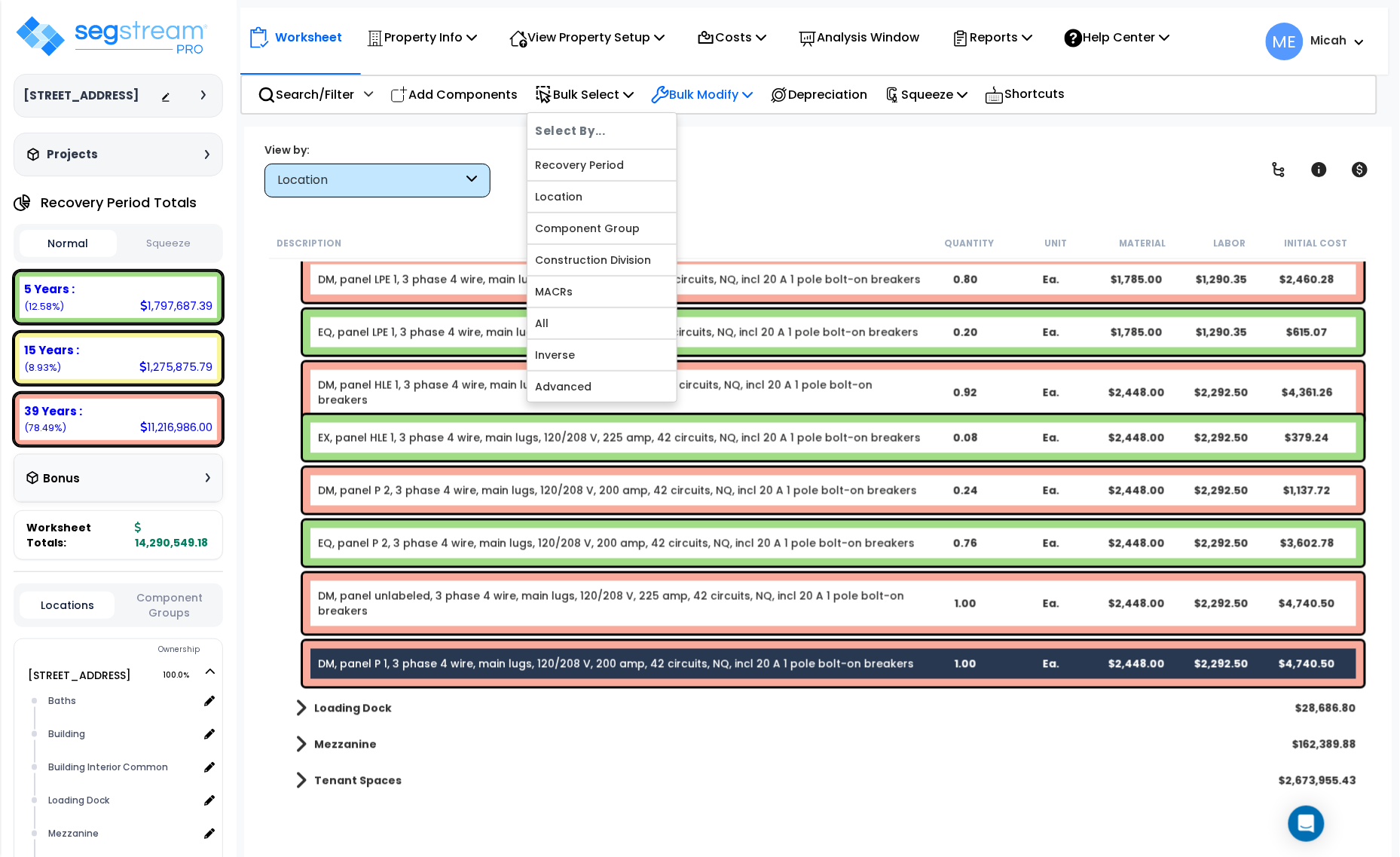
click at [746, 94] on p "Bulk Modify" at bounding box center [702, 94] width 101 height 20
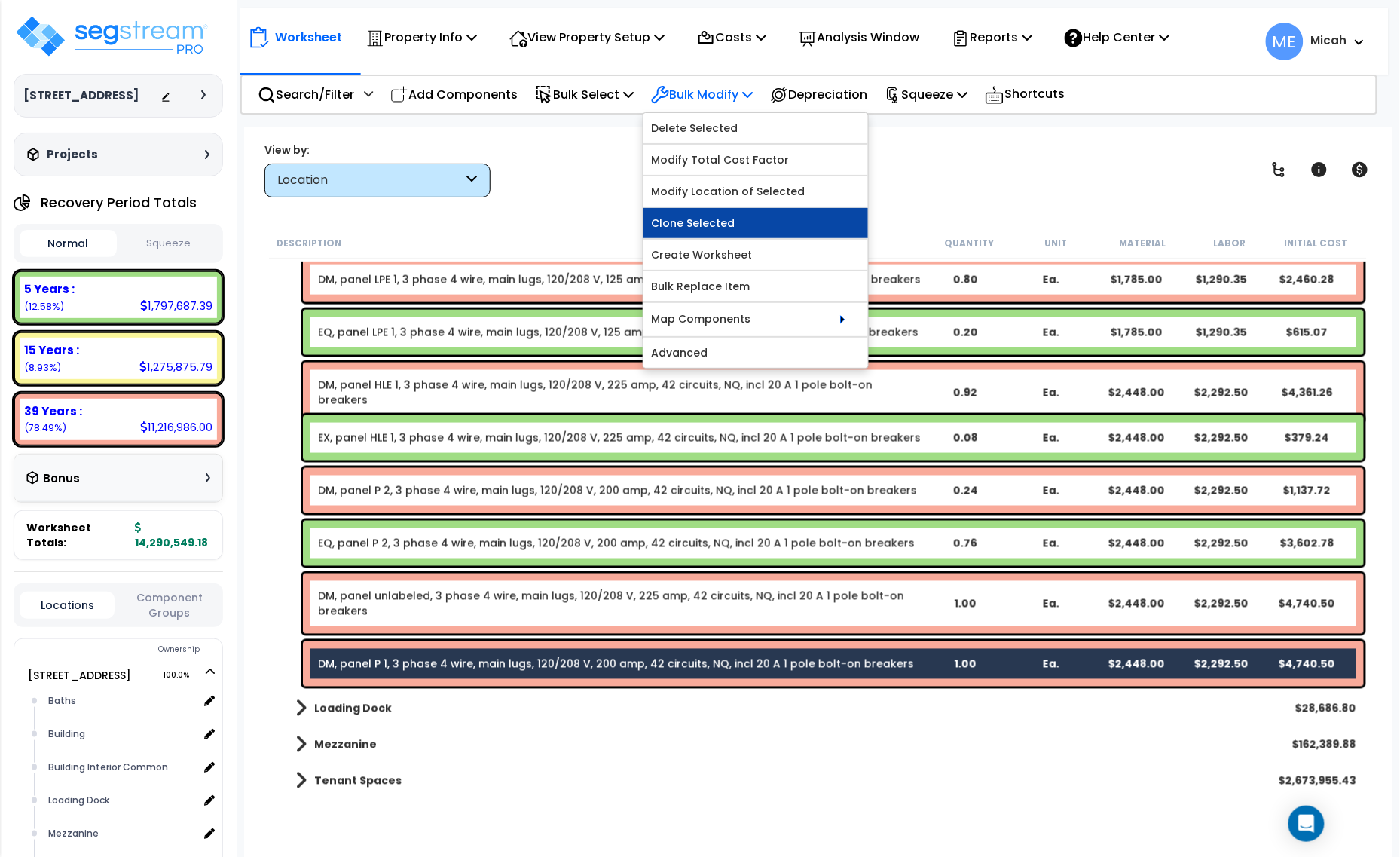
click at [750, 225] on link "Clone Selected" at bounding box center [756, 223] width 225 height 30
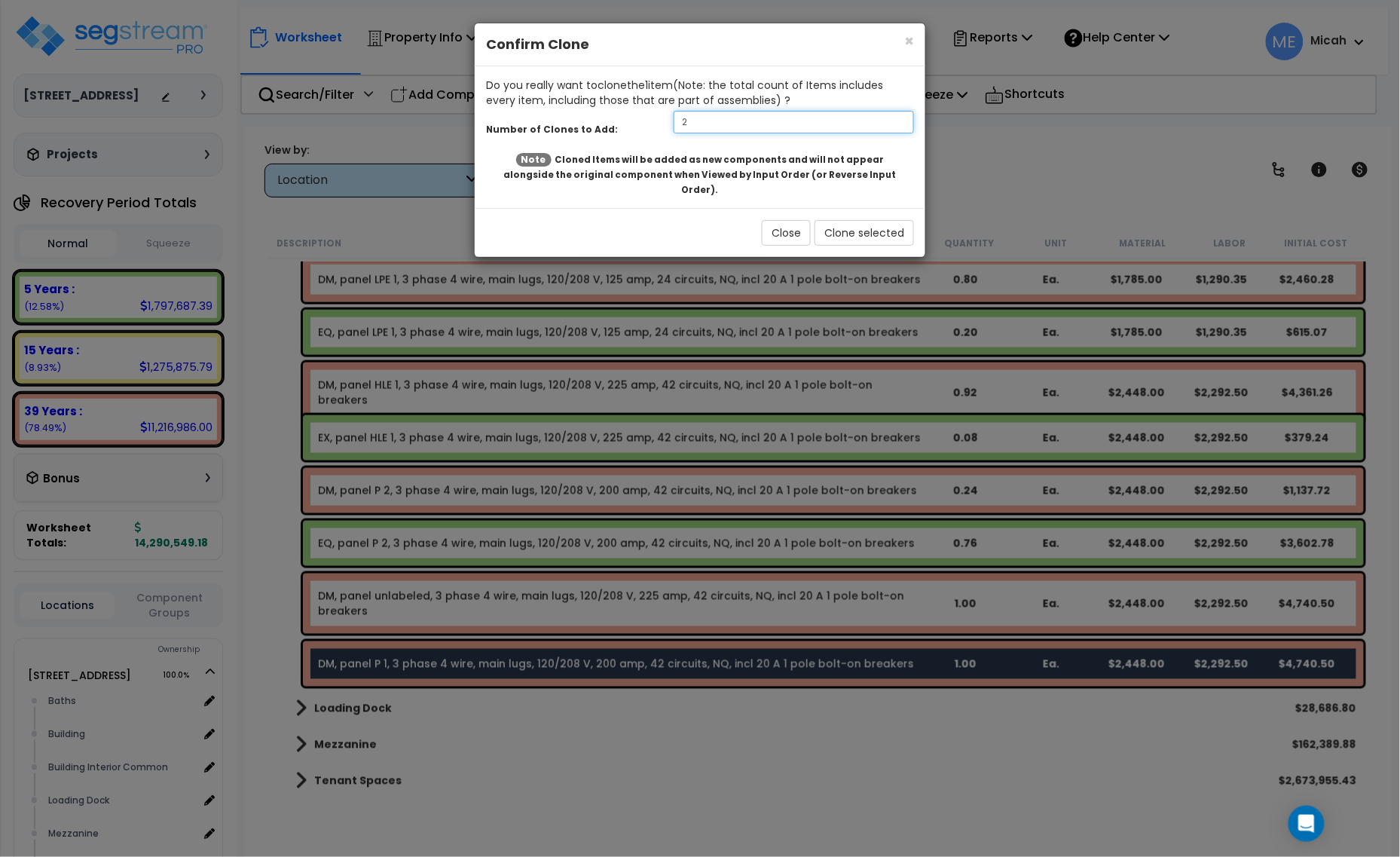
drag, startPoint x: 675, startPoint y: 124, endPoint x: 639, endPoint y: 124, distance: 36.0
click at [639, 124] on div "Number of Clones to Add: 2" at bounding box center [700, 124] width 451 height 32
type input "1"
click at [882, 225] on button "Clone selected" at bounding box center [864, 233] width 100 height 26
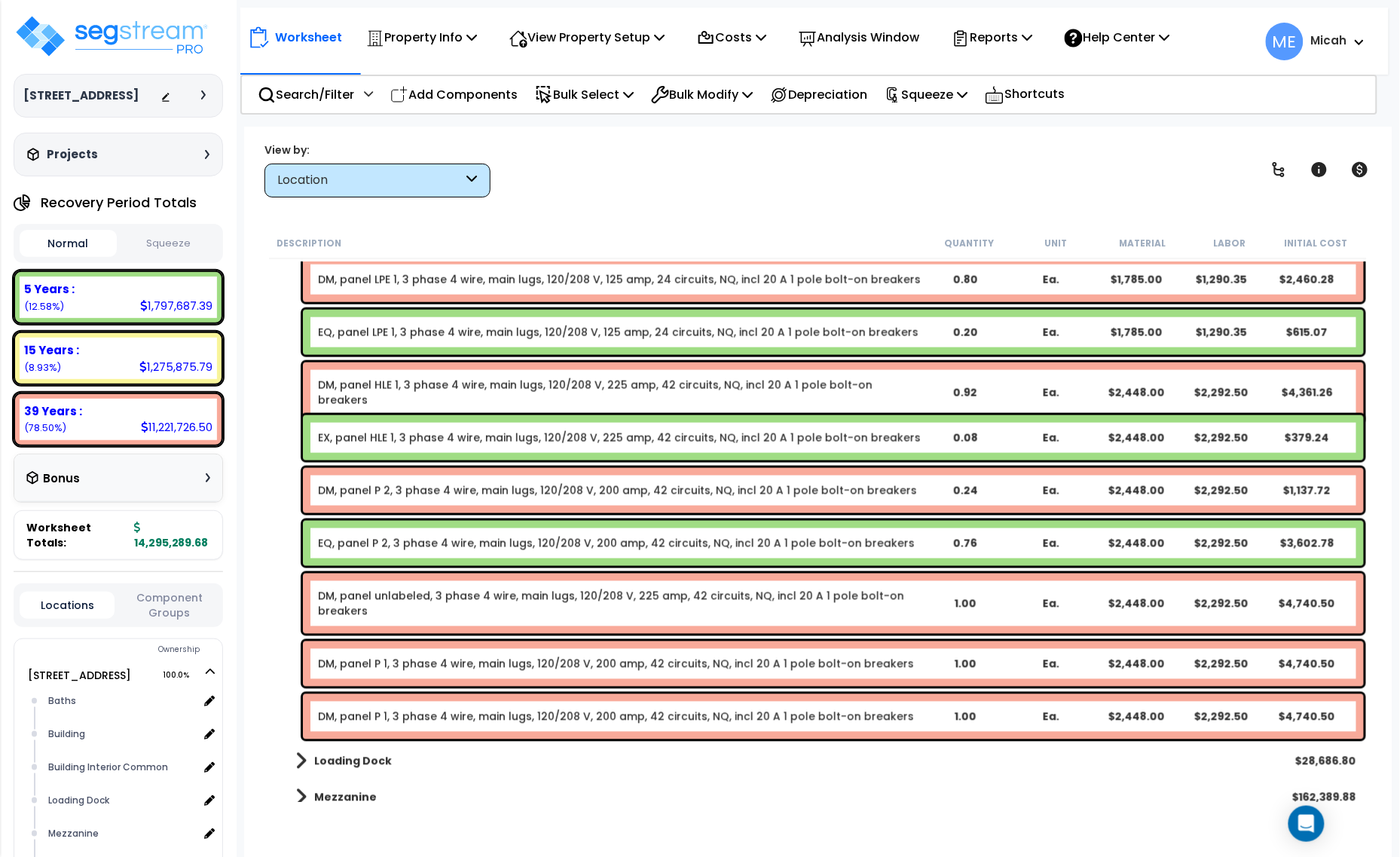
scroll to position [6432, 0]
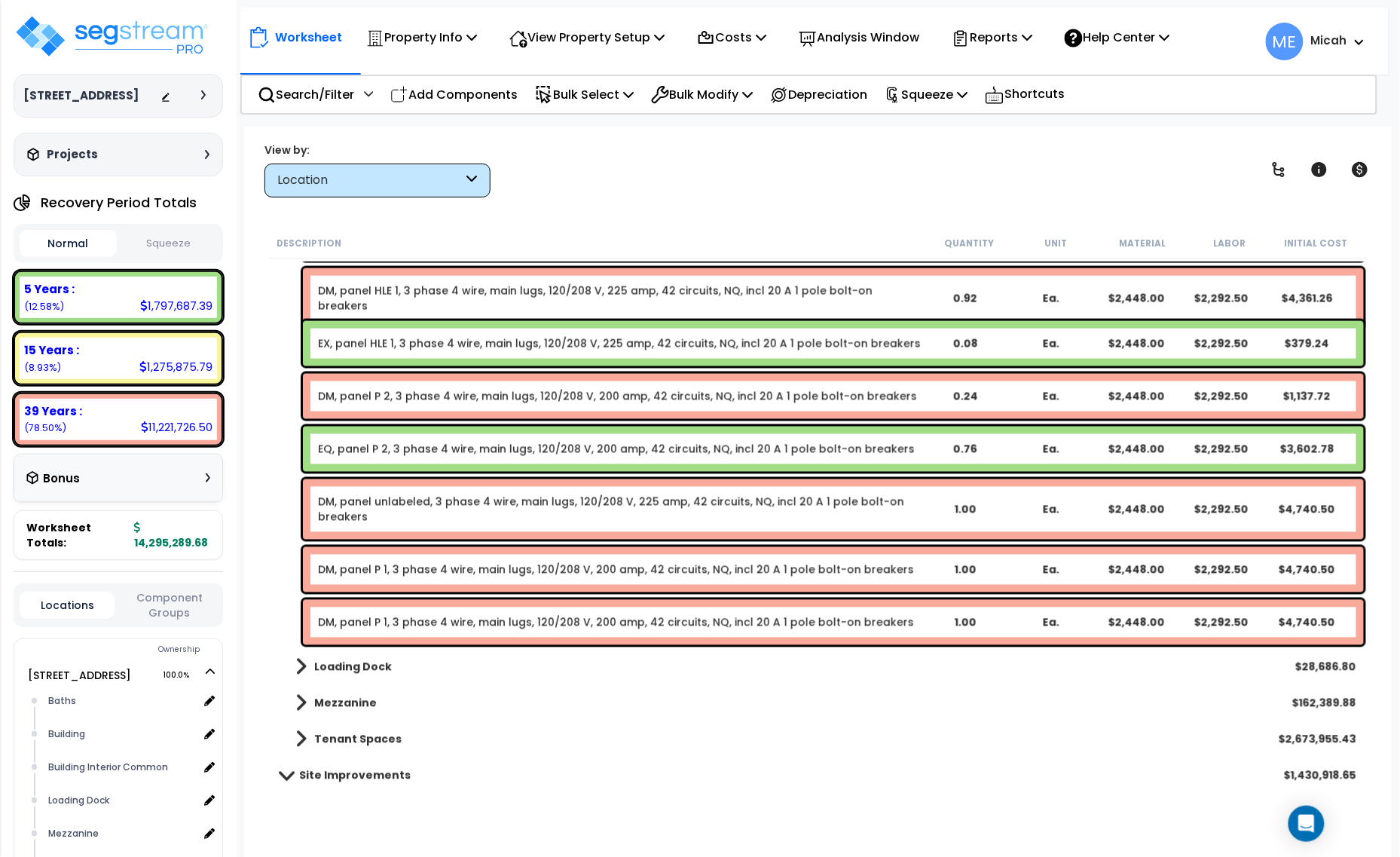
click at [589, 627] on link "DM, panel P 1, 3 phase 4 wire, main lugs, 120/208 V, 200 amp, 42 circuits, NQ, …" at bounding box center [616, 622] width 596 height 15
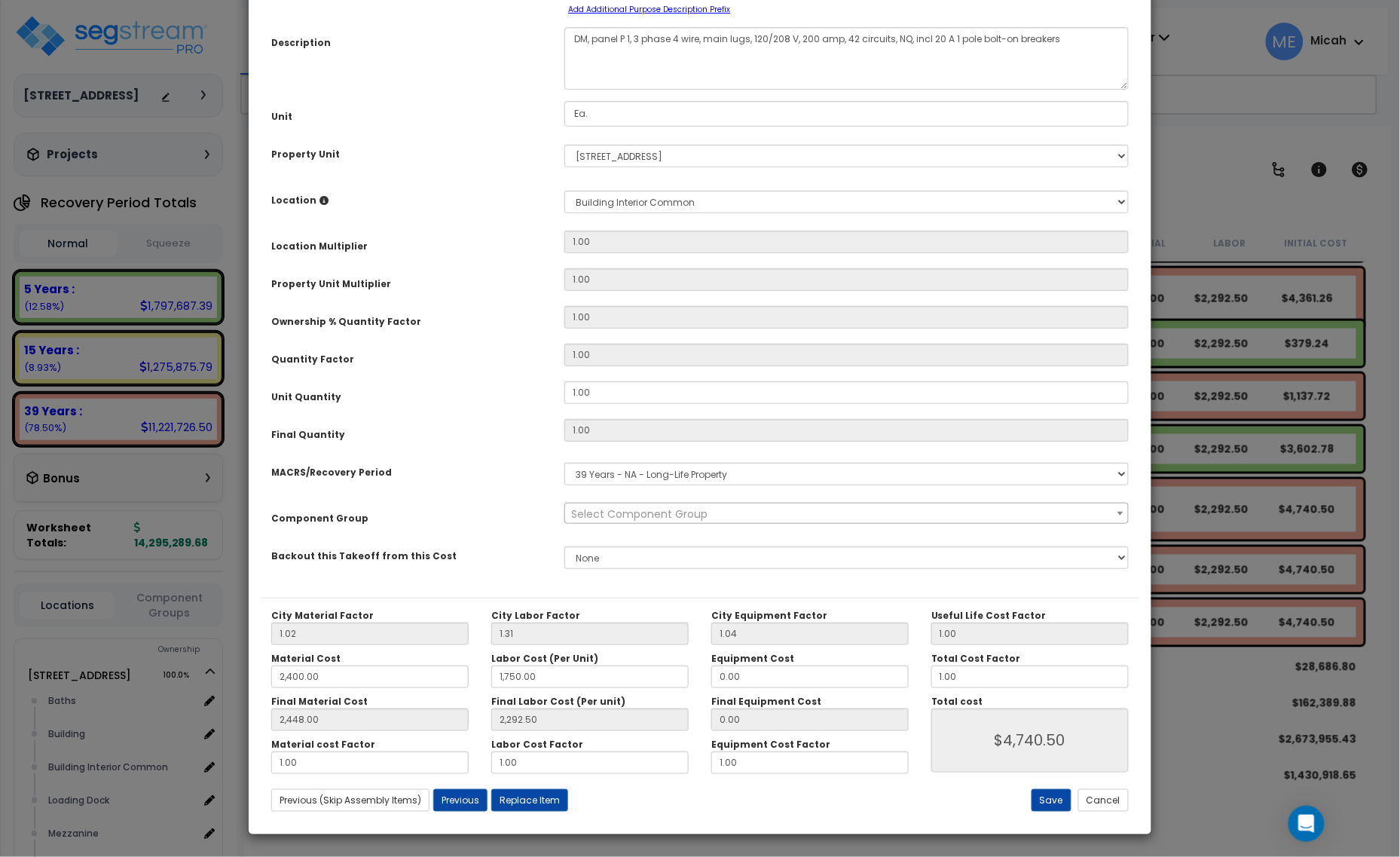
scroll to position [0, 0]
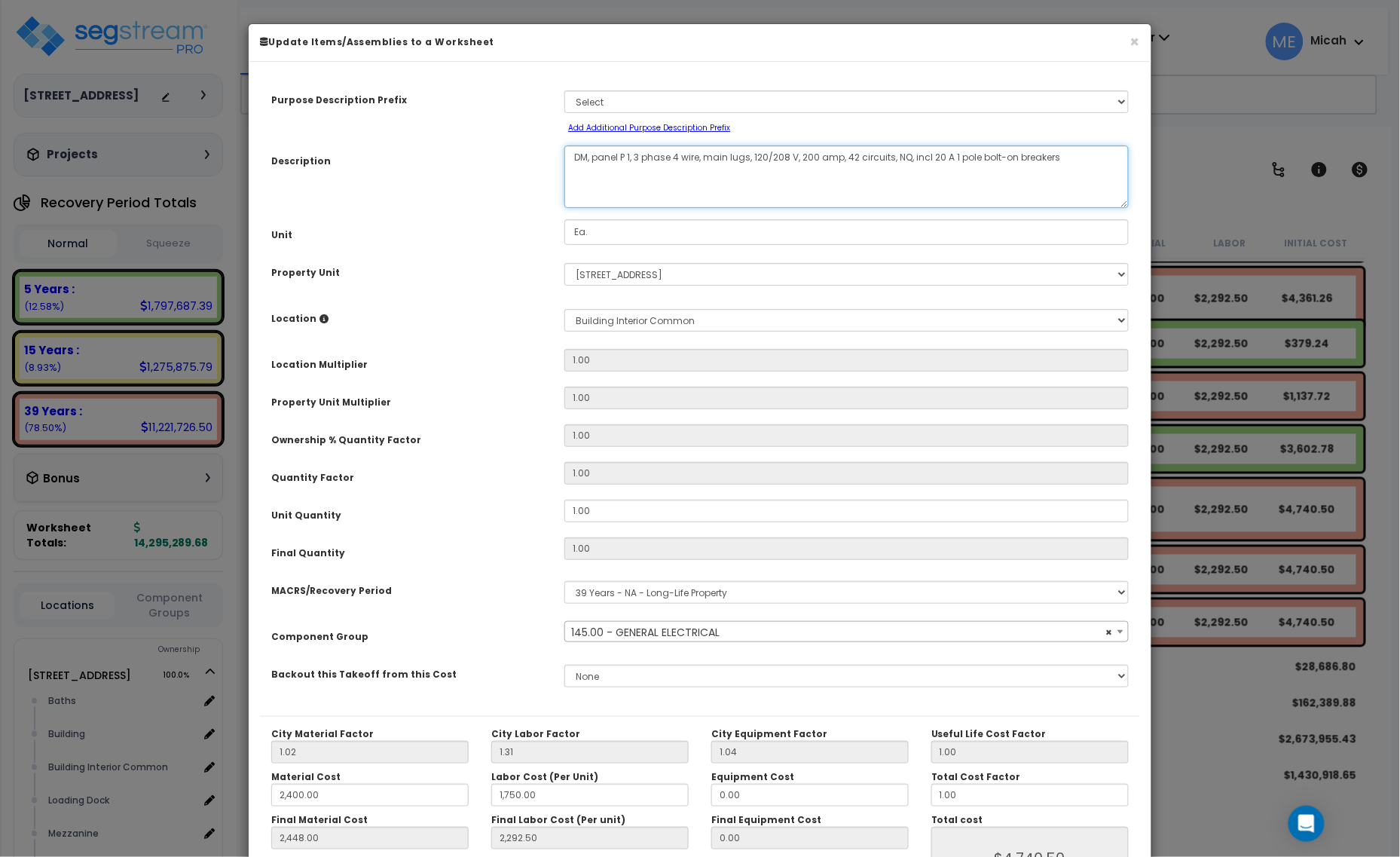
drag, startPoint x: 590, startPoint y: 151, endPoint x: 563, endPoint y: 149, distance: 27.1
click at [563, 149] on div "DM, panel P 1, 3 phase 4 wire, main lugs, 120/208 V, 200 amp, 42 circuits, NQ, …" at bounding box center [847, 176] width 587 height 62
select select "56955"
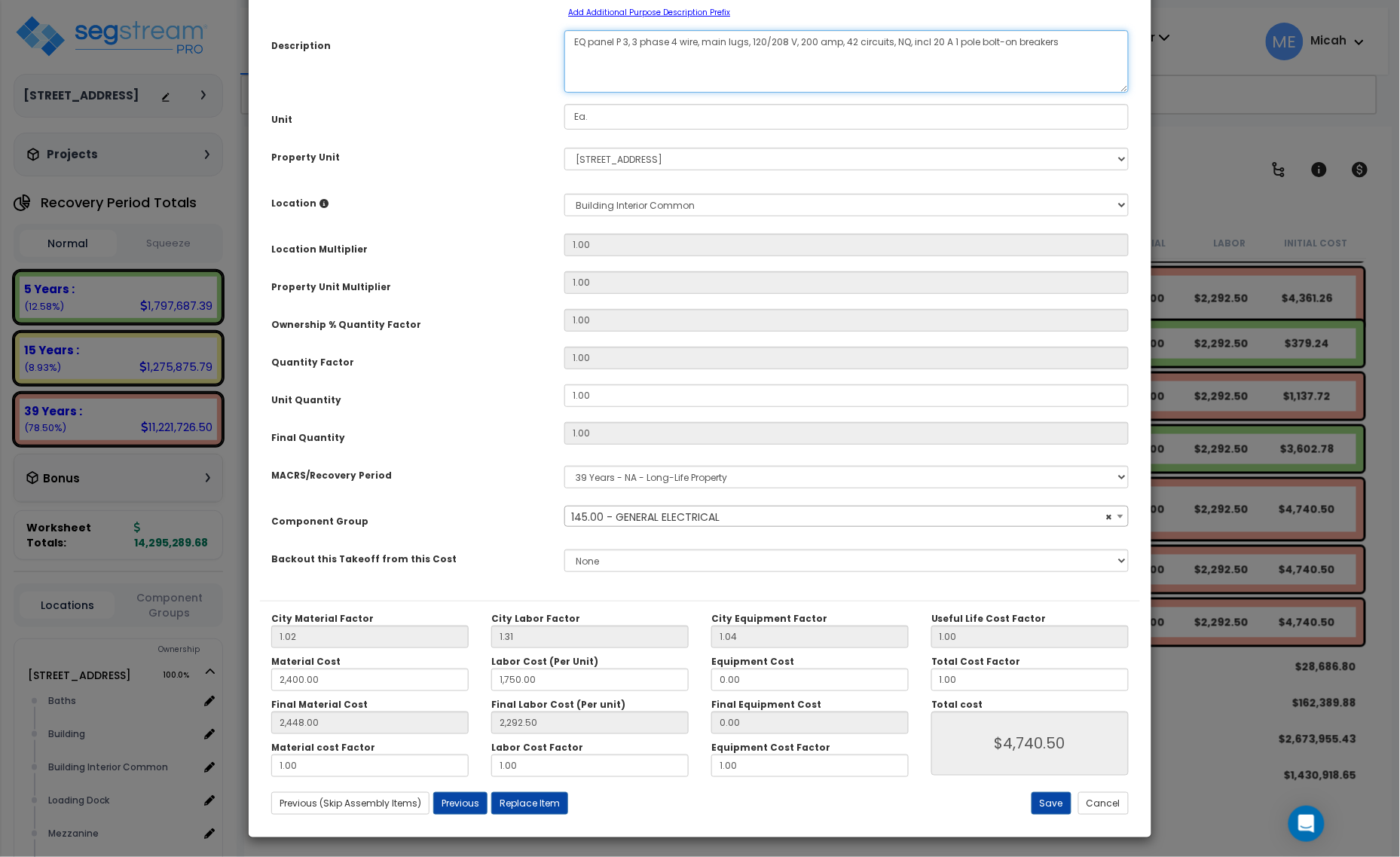
scroll to position [118, 0]
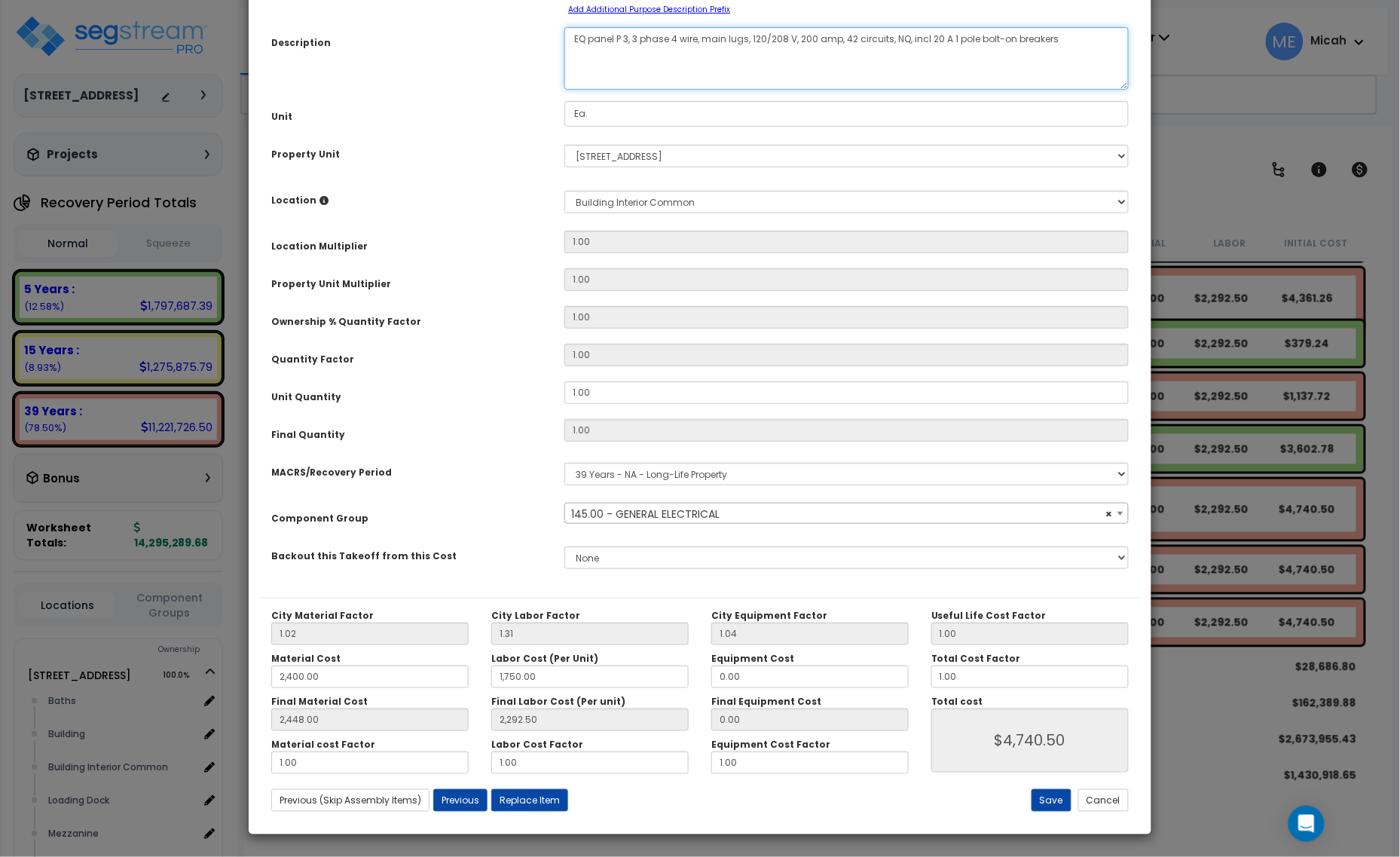
type textarea "EQ panel P 3, 3 phase 4 wire, main lugs, 120/208 V, 200 amp, 42 circuits, NQ, i…"
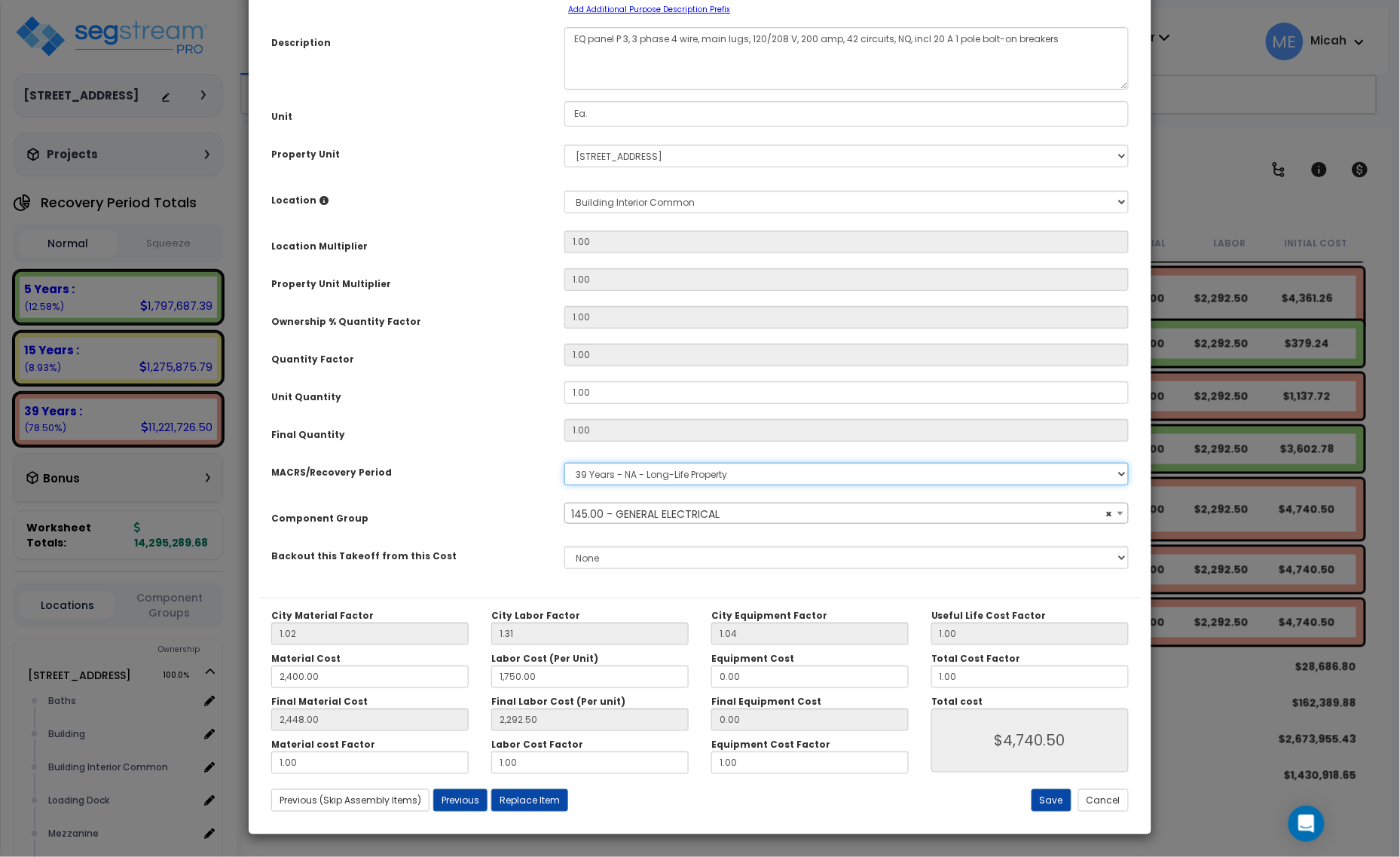
click at [628, 472] on select "Select MACRS/Recovery Period 5 Years - 57.0 - Distributive Trades & Services 5 …" at bounding box center [847, 473] width 565 height 22
select select "3667"
click at [565, 463] on select "Select MACRS/Recovery Period 5 Years - 57.0 - Distributive Trades & Services 5 …" at bounding box center [847, 473] width 565 height 22
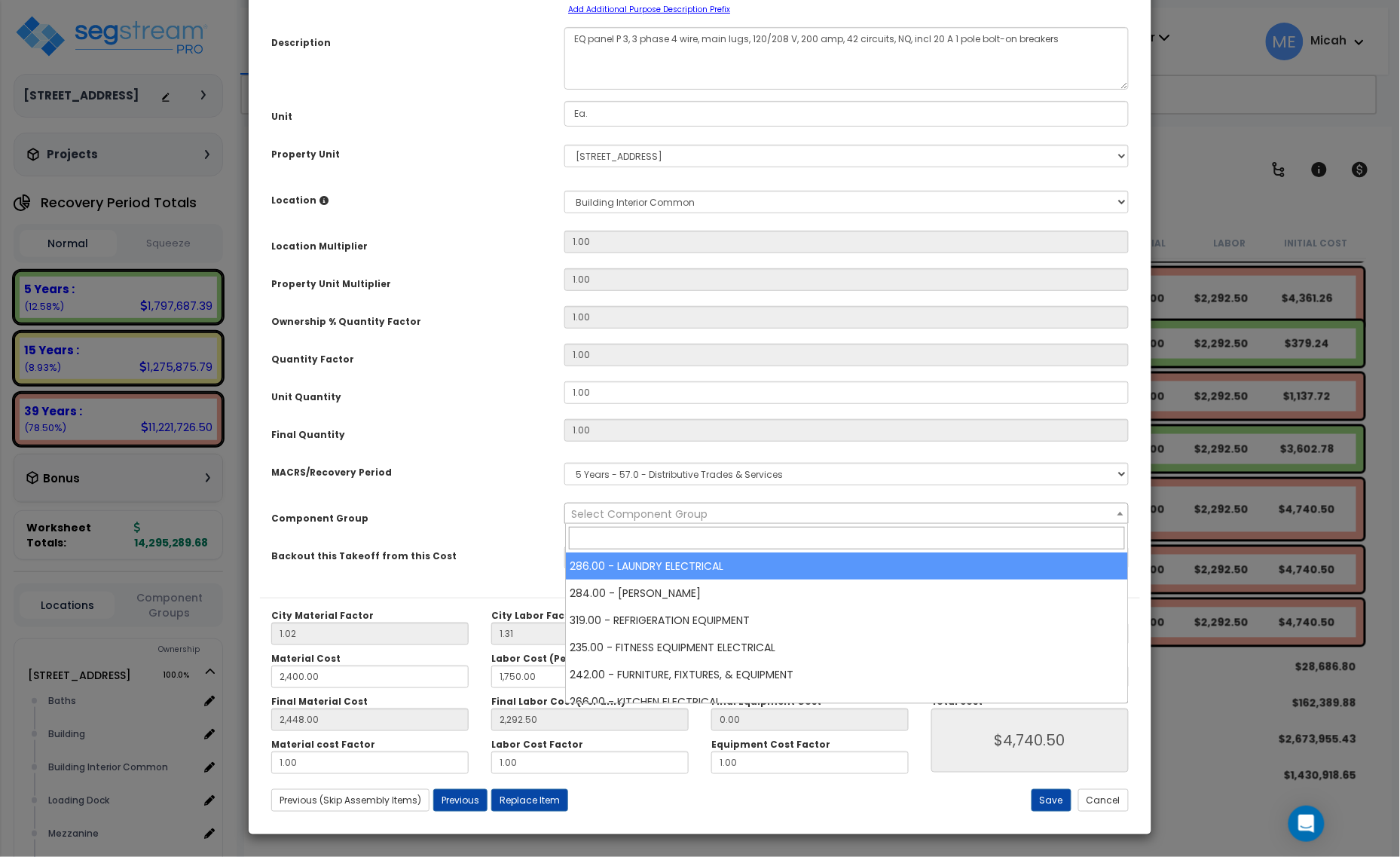
click at [653, 517] on span "Select Component Group" at bounding box center [640, 514] width 136 height 15
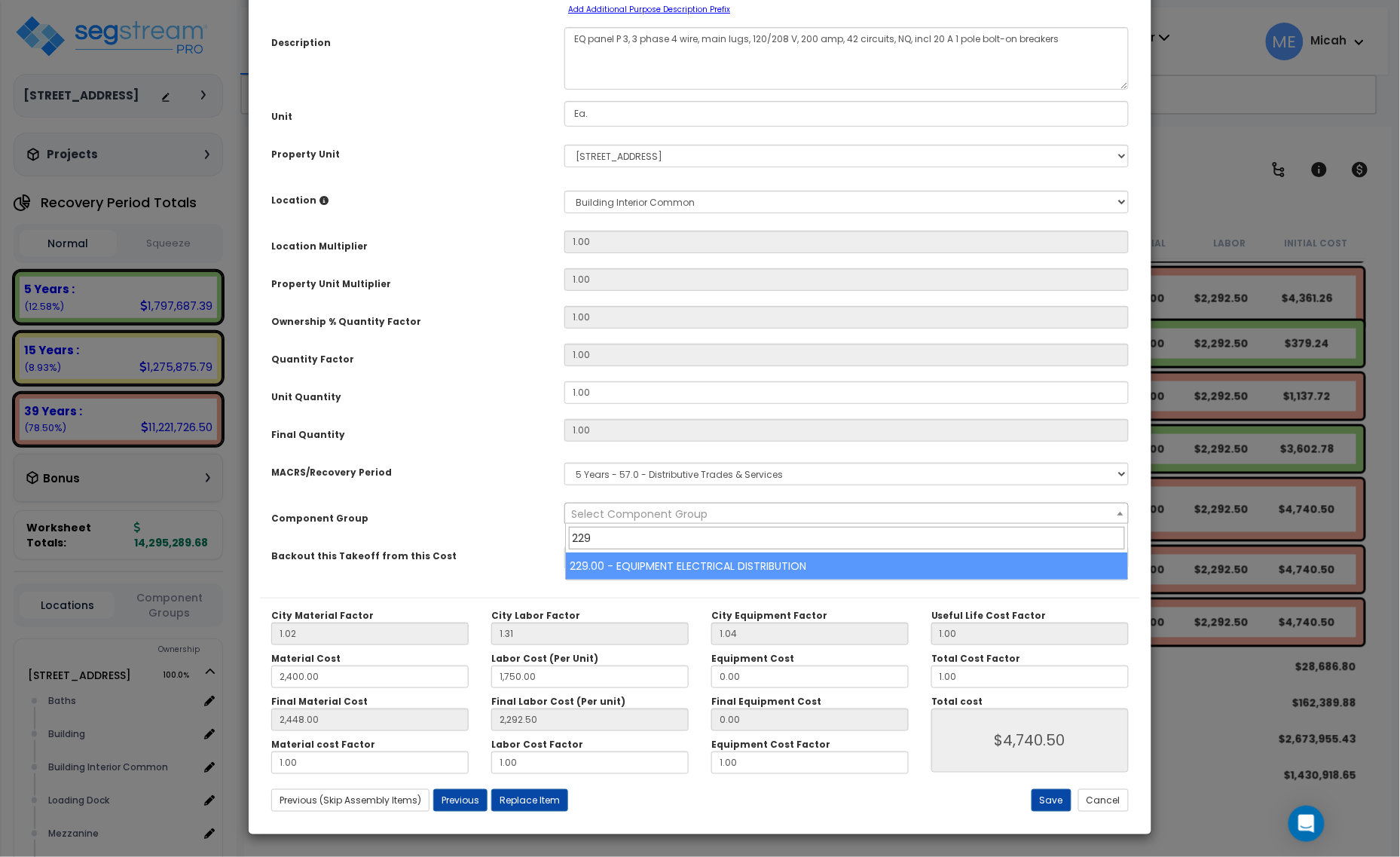
type input "229"
select select "57033"
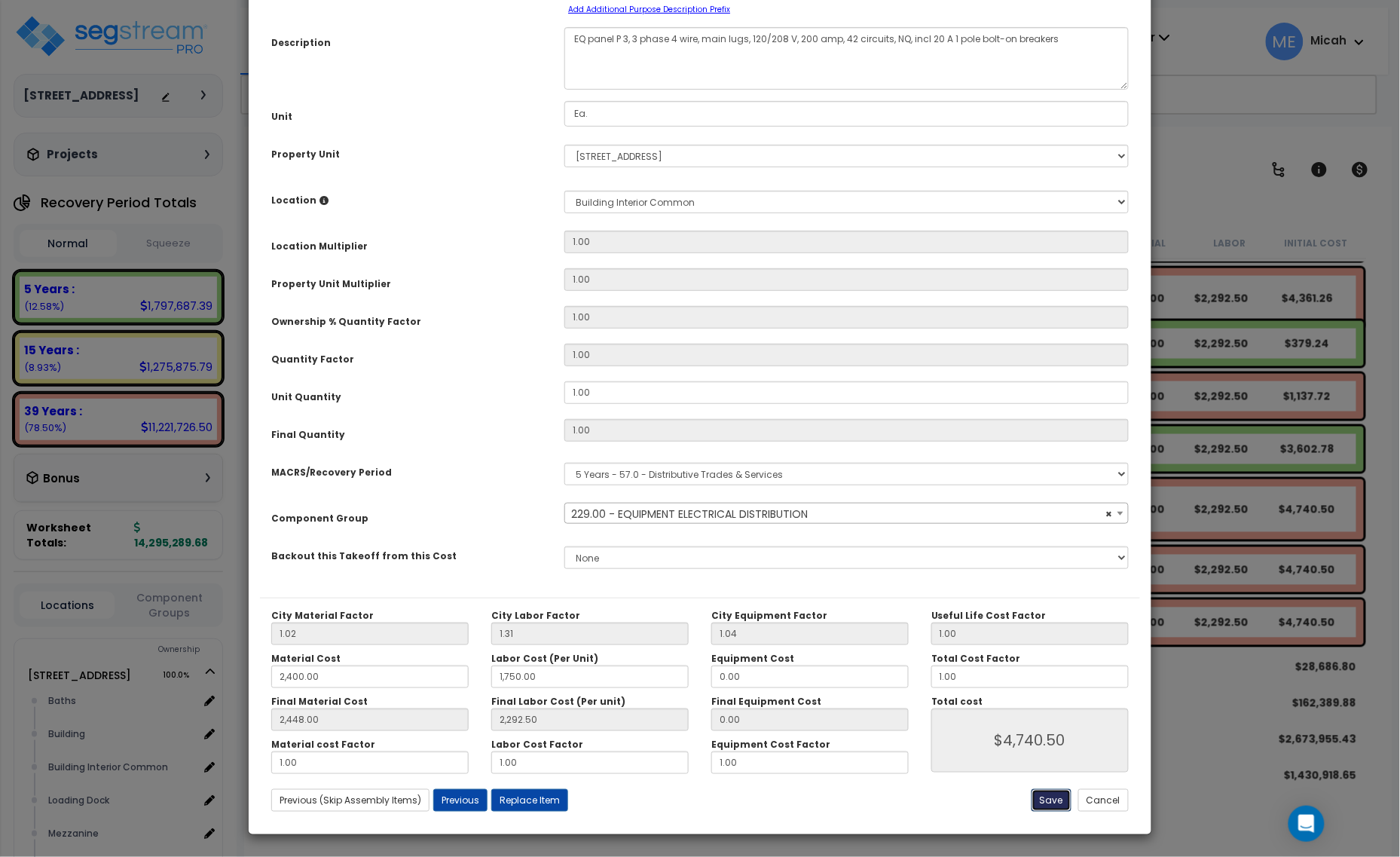
click at [1049, 799] on button "Save" at bounding box center [1051, 800] width 40 height 22
type input "2400.00"
type input "1750.00"
type input "2448.00"
type input "2292.50"
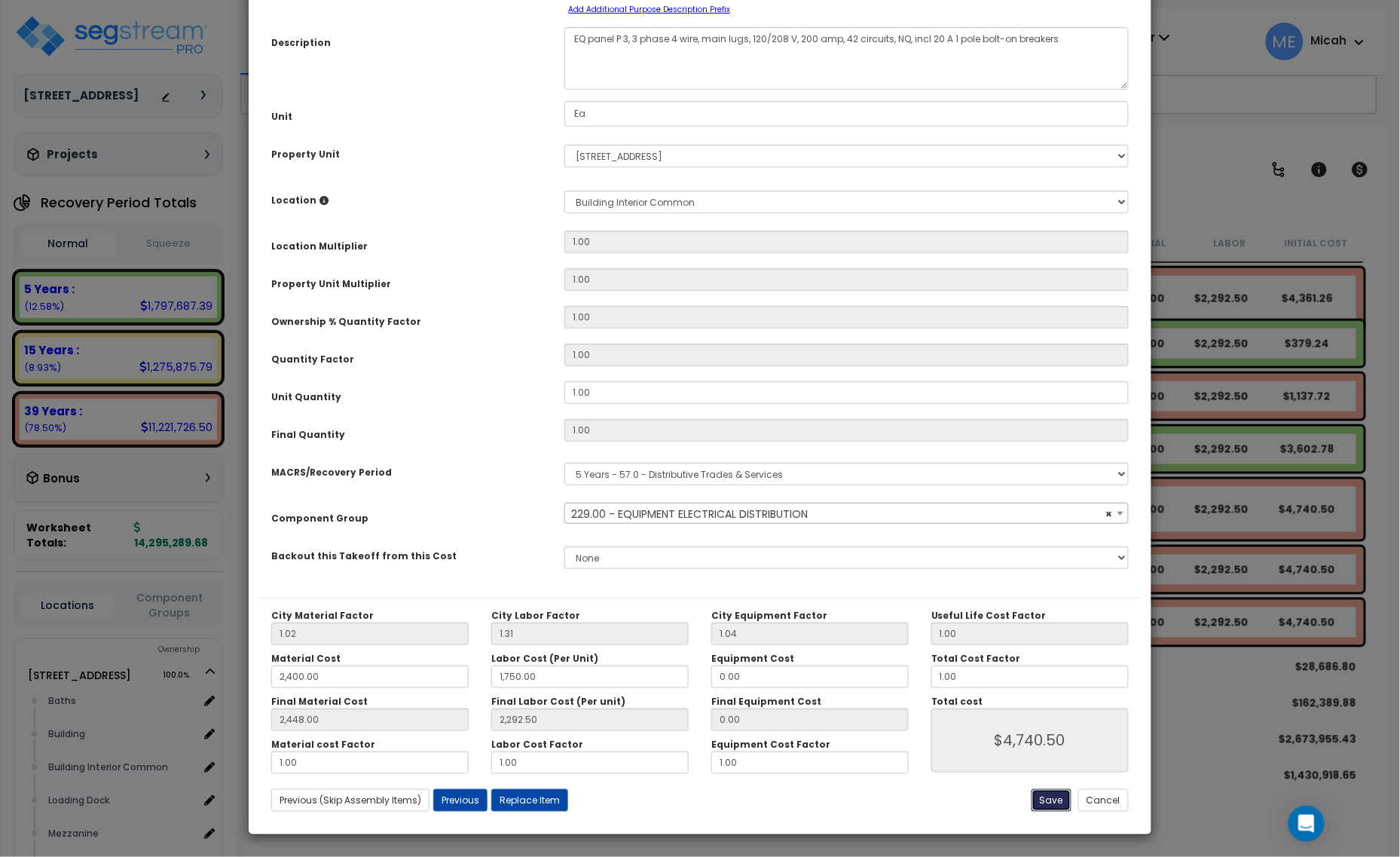
type input "4740.50"
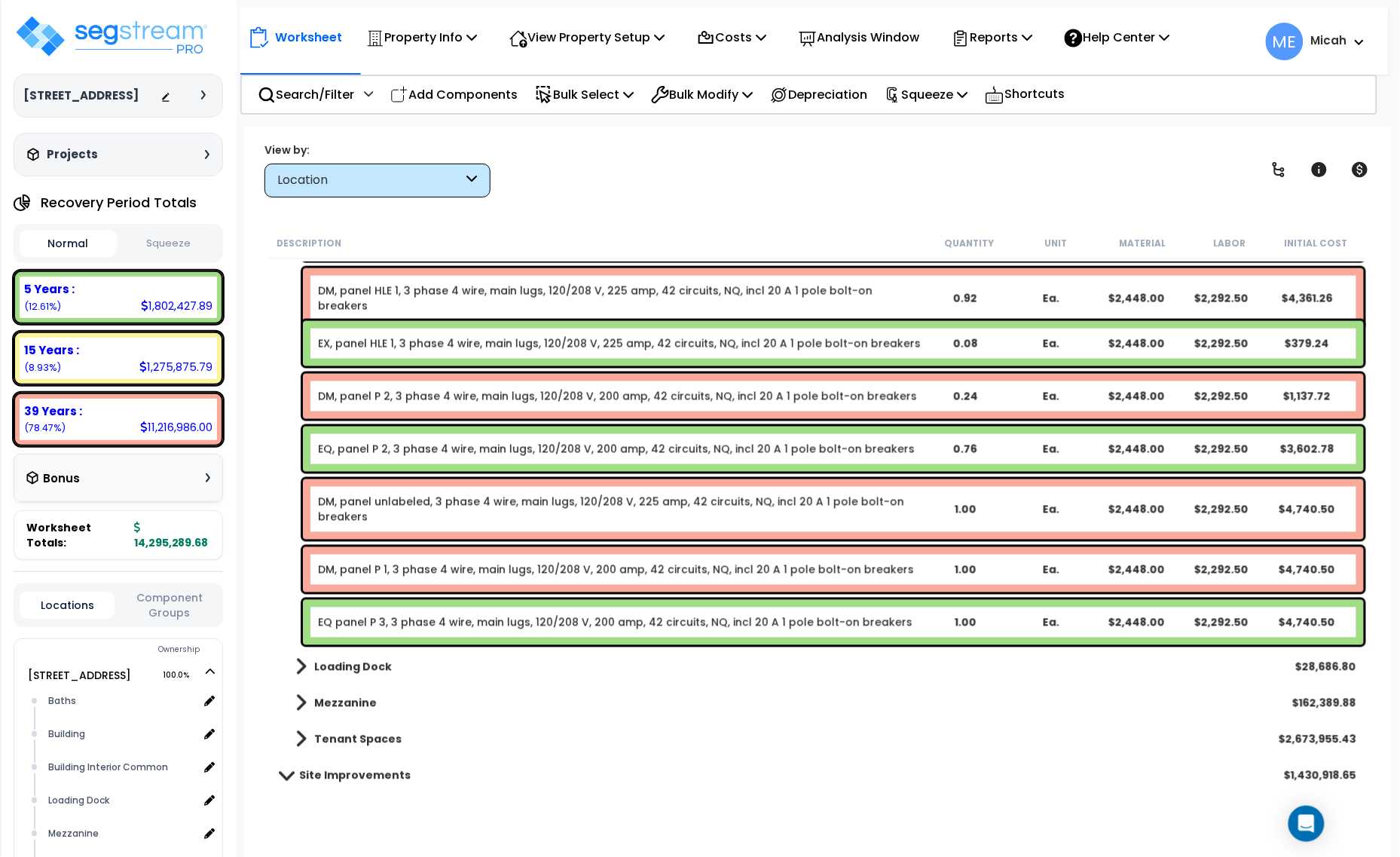
click at [462, 100] on p "Add Components" at bounding box center [453, 94] width 127 height 20
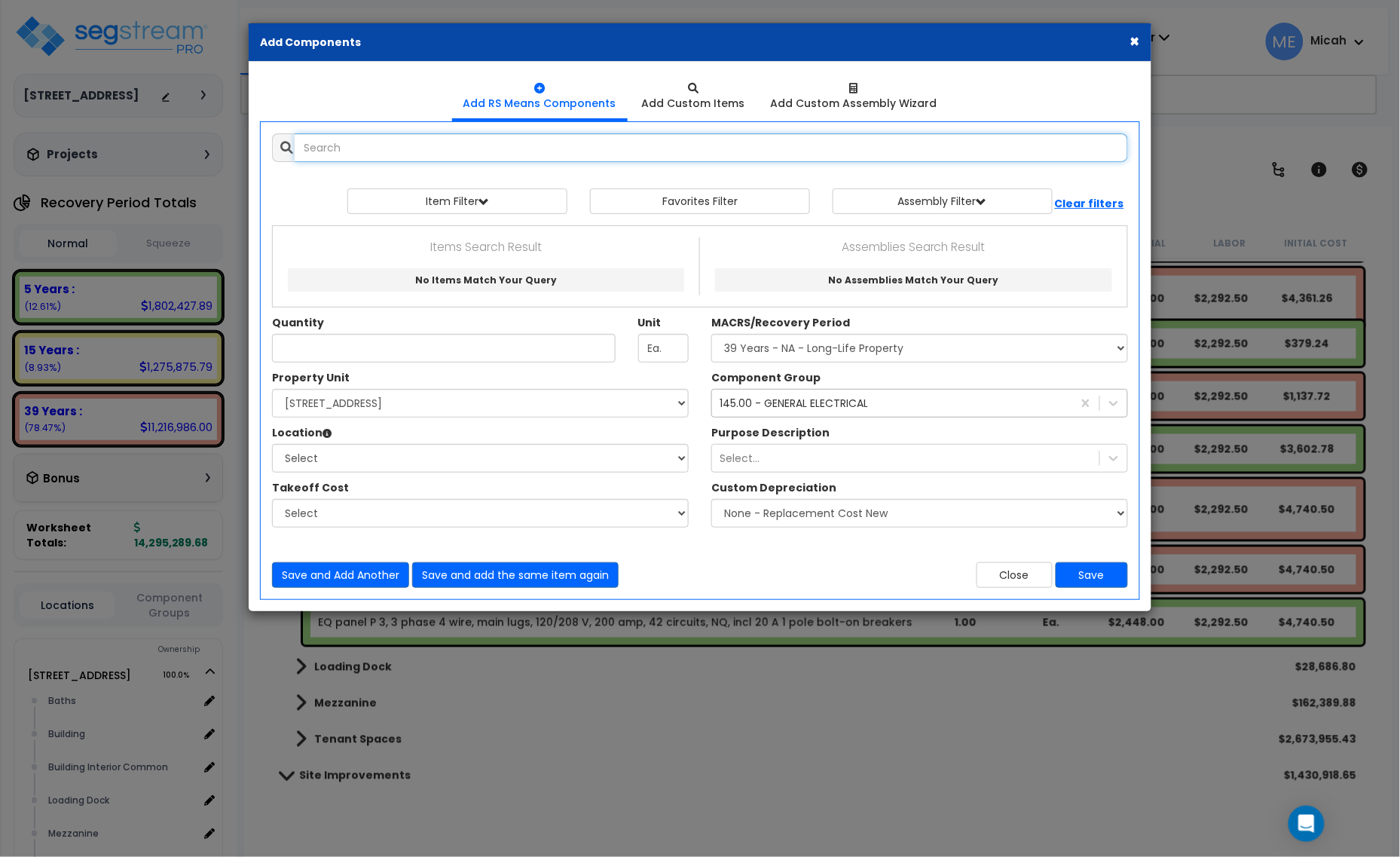
select select
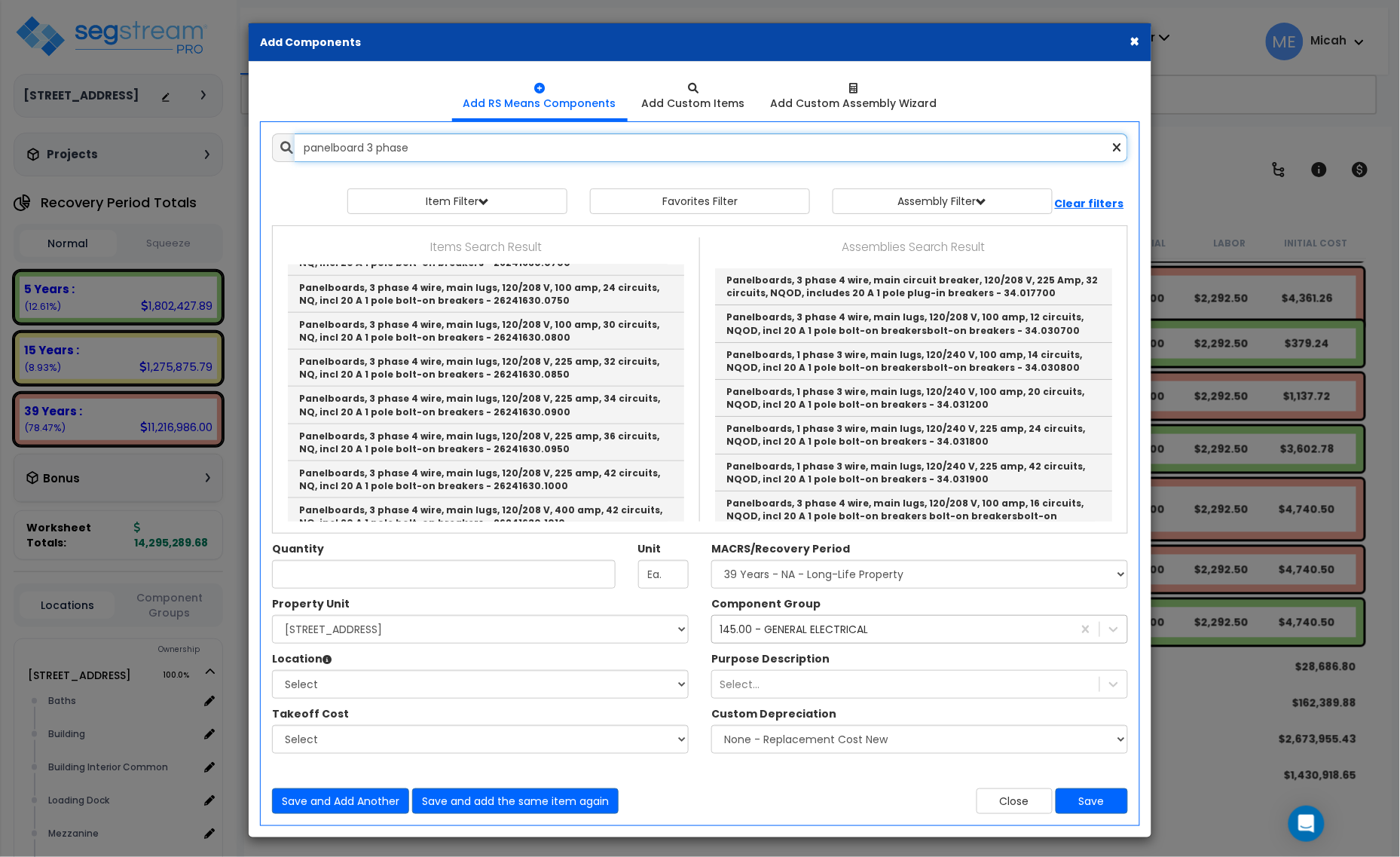
scroll to position [471, 0]
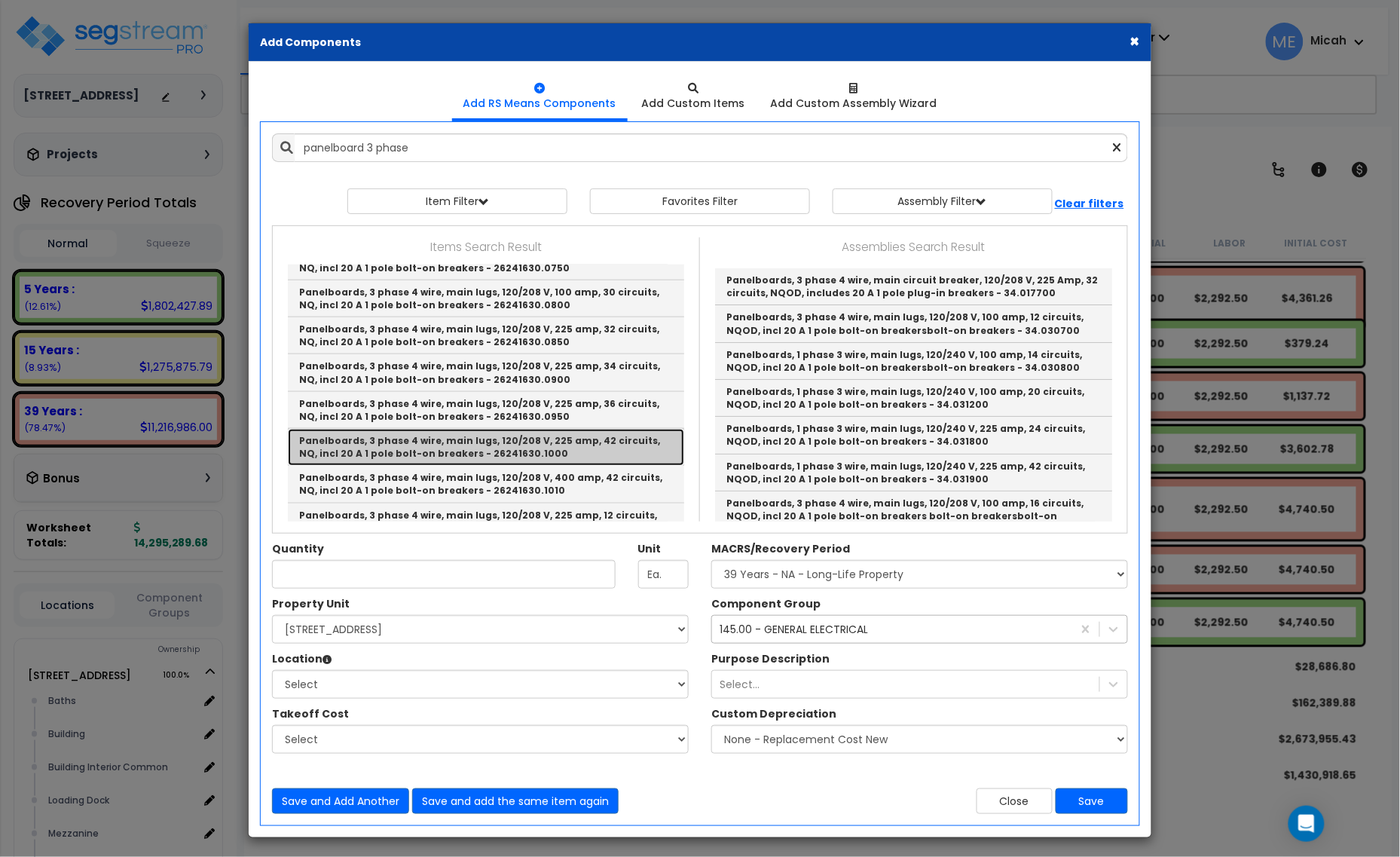
click at [540, 453] on link "Panelboards, 3 phase 4 wire, main lugs, 120/208 V, 225 amp, 42 circuits, NQ, in…" at bounding box center [486, 447] width 397 height 37
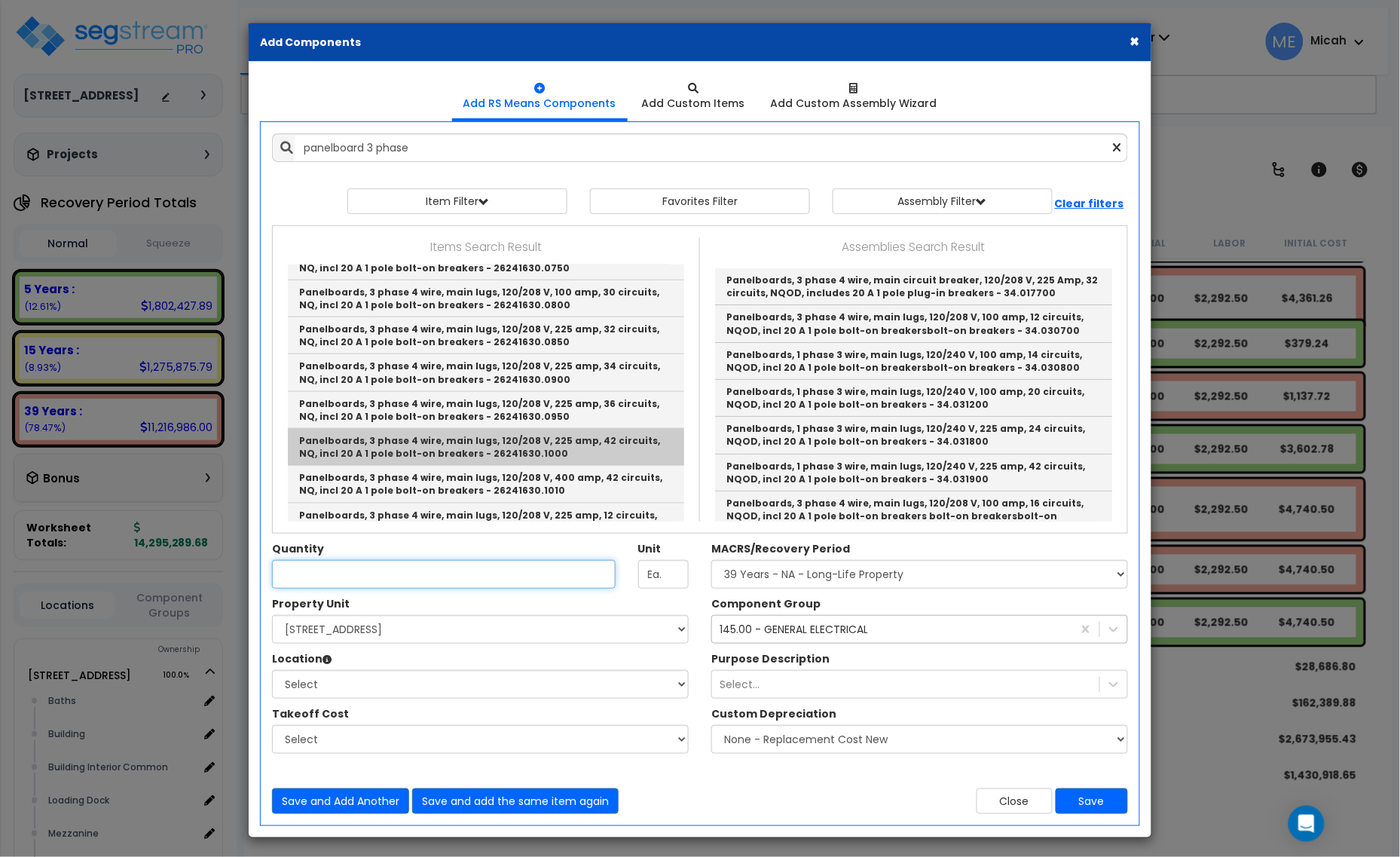
type input "Panelboards, 3 phase 4 wire, main lugs, 120/208 V, 225 amp, 42 circuits, NQ, in…"
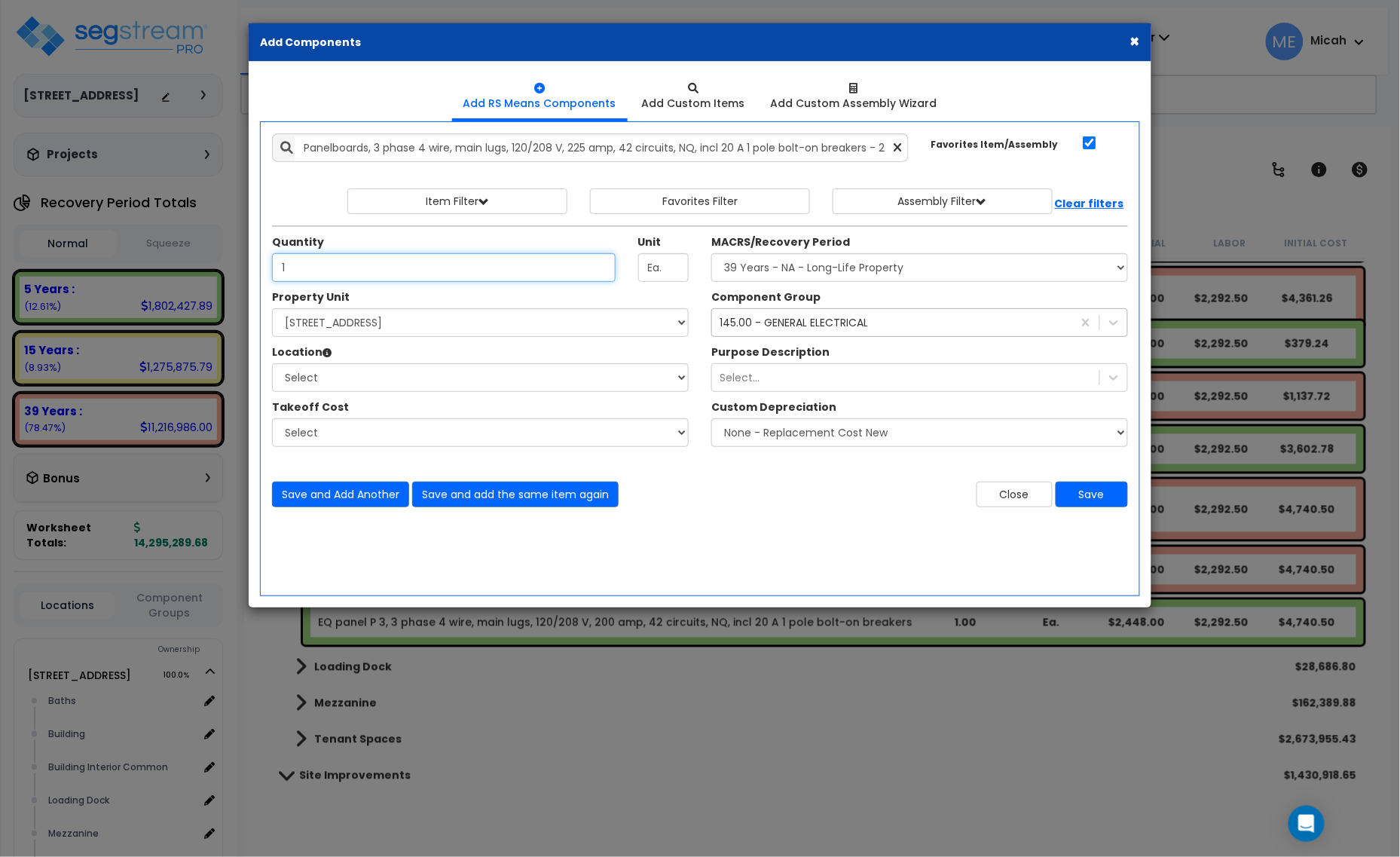
type input "1"
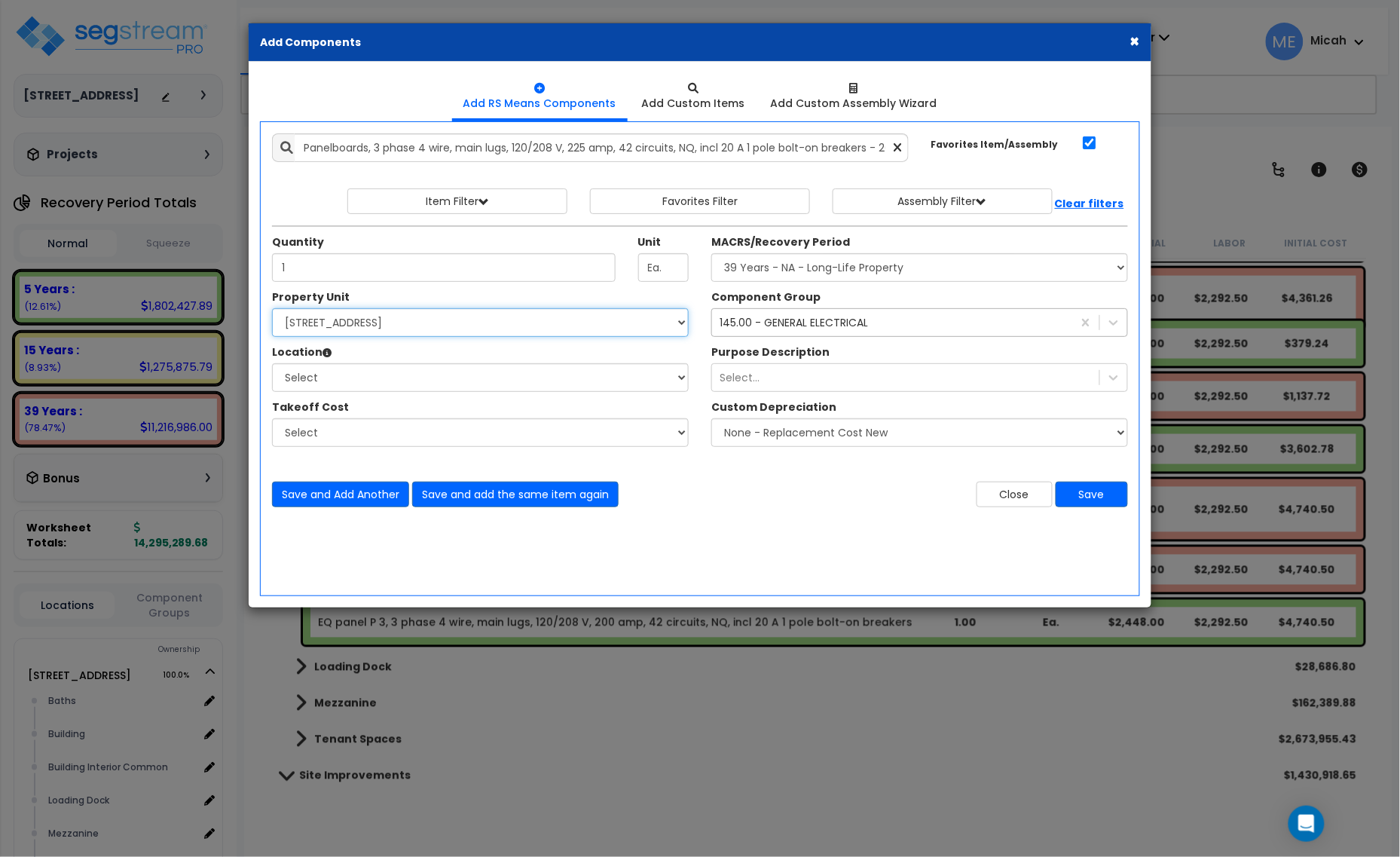
click at [375, 323] on select "Select [STREET_ADDRESS] Site Improvements" at bounding box center [480, 323] width 417 height 28
select select "166495"
click at [272, 309] on select "Select [STREET_ADDRESS] Site Improvements" at bounding box center [480, 323] width 417 height 28
click at [387, 385] on select "Select Baths Building Building Interior Building Interior Common Loading Dock […" at bounding box center [480, 378] width 417 height 28
select select "31689"
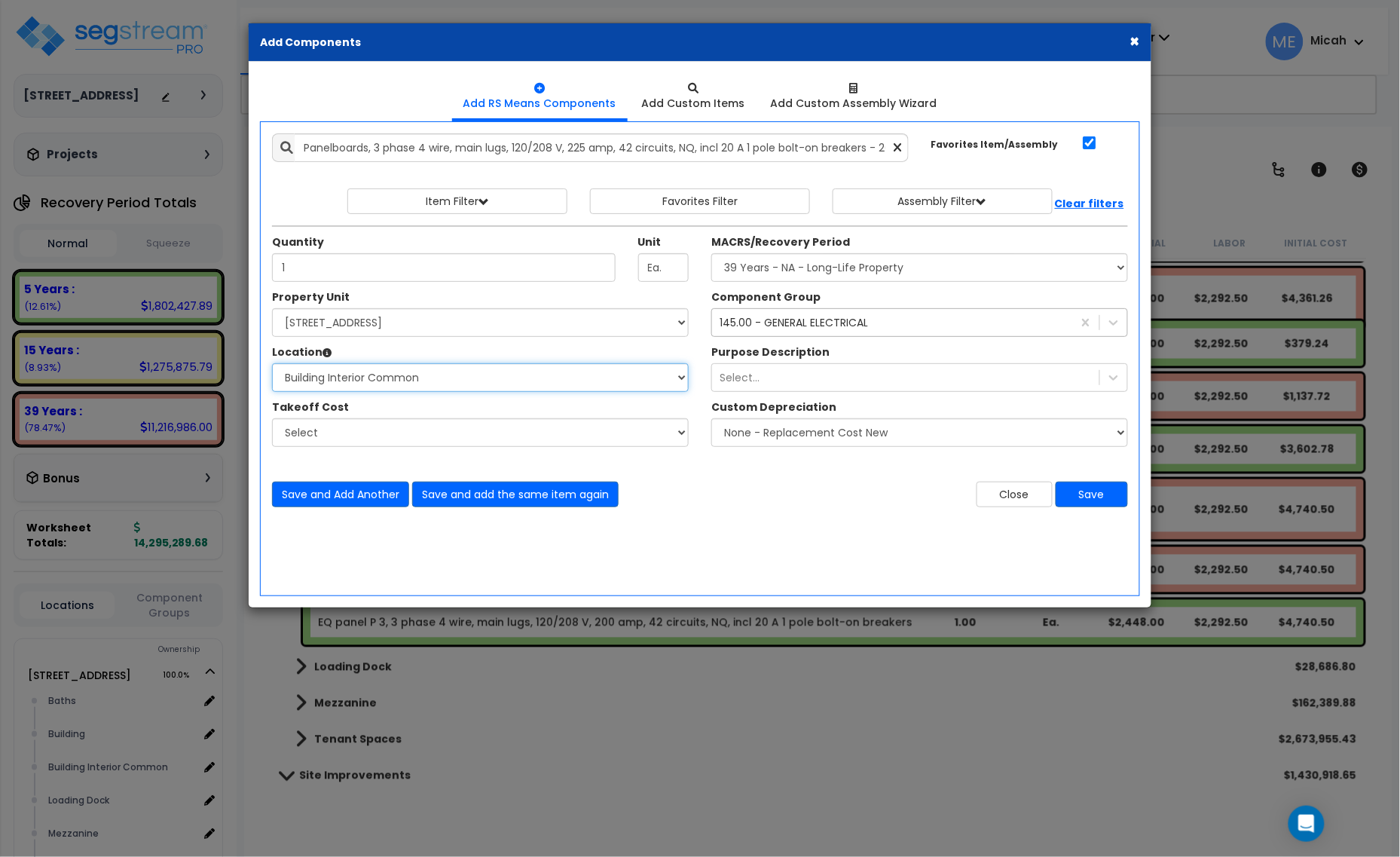
click at [272, 364] on select "Select Baths Building Building Interior Building Interior Common Loading Dock […" at bounding box center [480, 378] width 417 height 28
click at [834, 268] on select "Select MACRS/Recovery Period 5 Years - 57.0 - Distributive Trades & Services 5 …" at bounding box center [919, 267] width 417 height 28
select select "3669"
click at [711, 254] on select "Select MACRS/Recovery Period 5 Years - 57.0 - Distributive Trades & Services 5 …" at bounding box center [919, 267] width 417 height 28
click at [1106, 500] on button "Save" at bounding box center [1091, 494] width 72 height 26
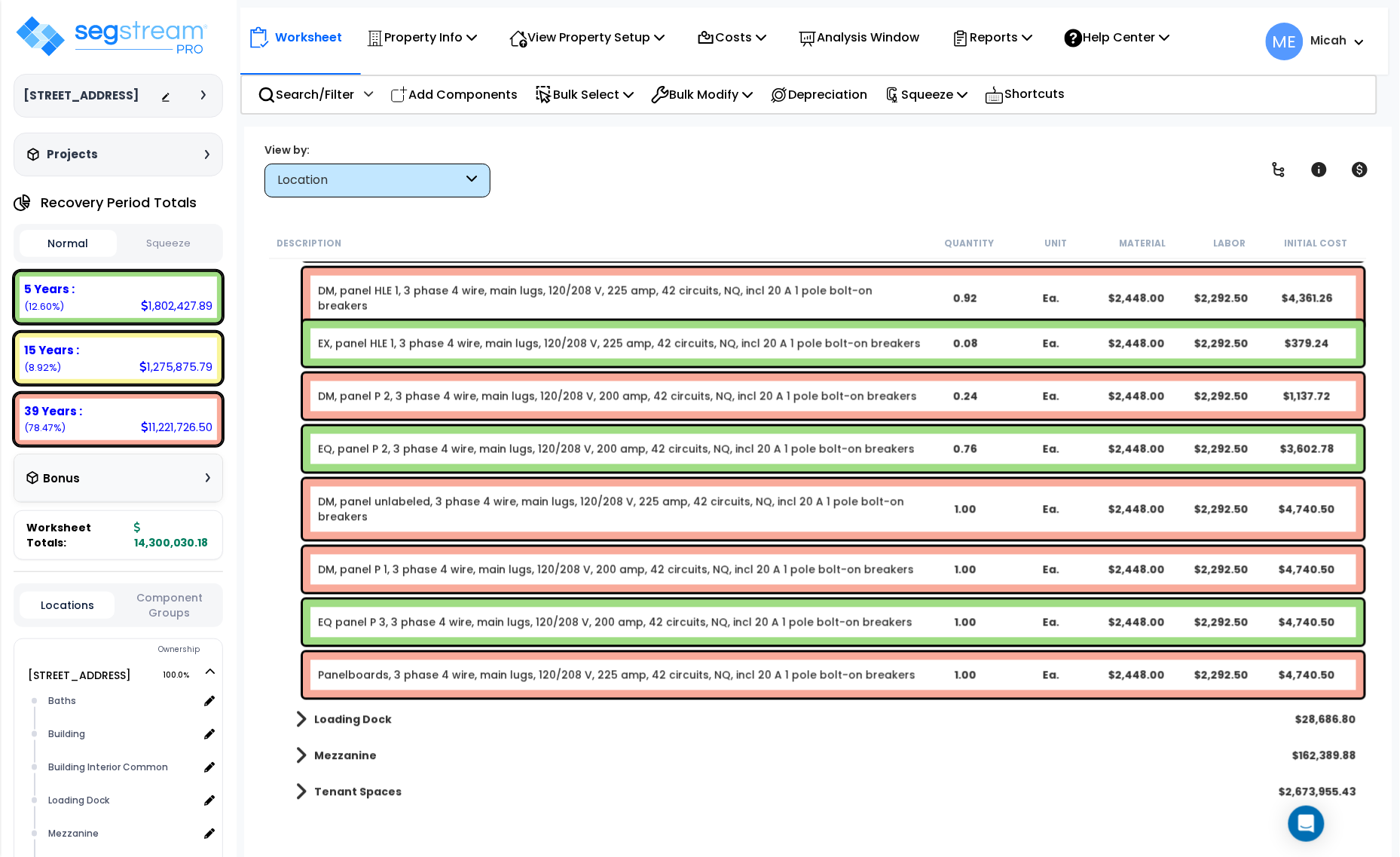
click at [579, 684] on div "Panelboards, 3 phase 4 wire, main lugs, 120/208 V, 225 amp, 42 circuits, NQ, in…" at bounding box center [834, 676] width 1061 height 45
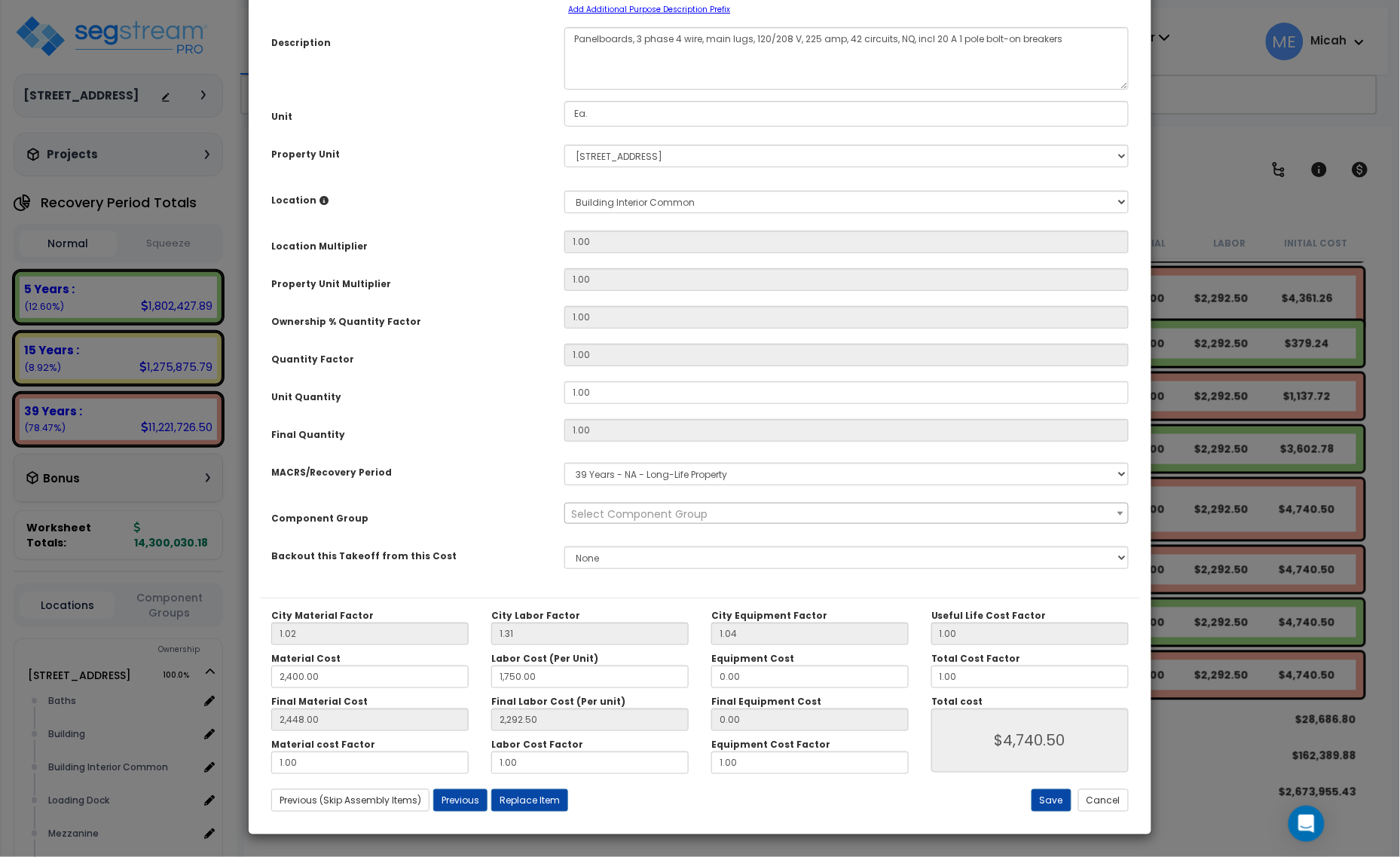
scroll to position [0, 0]
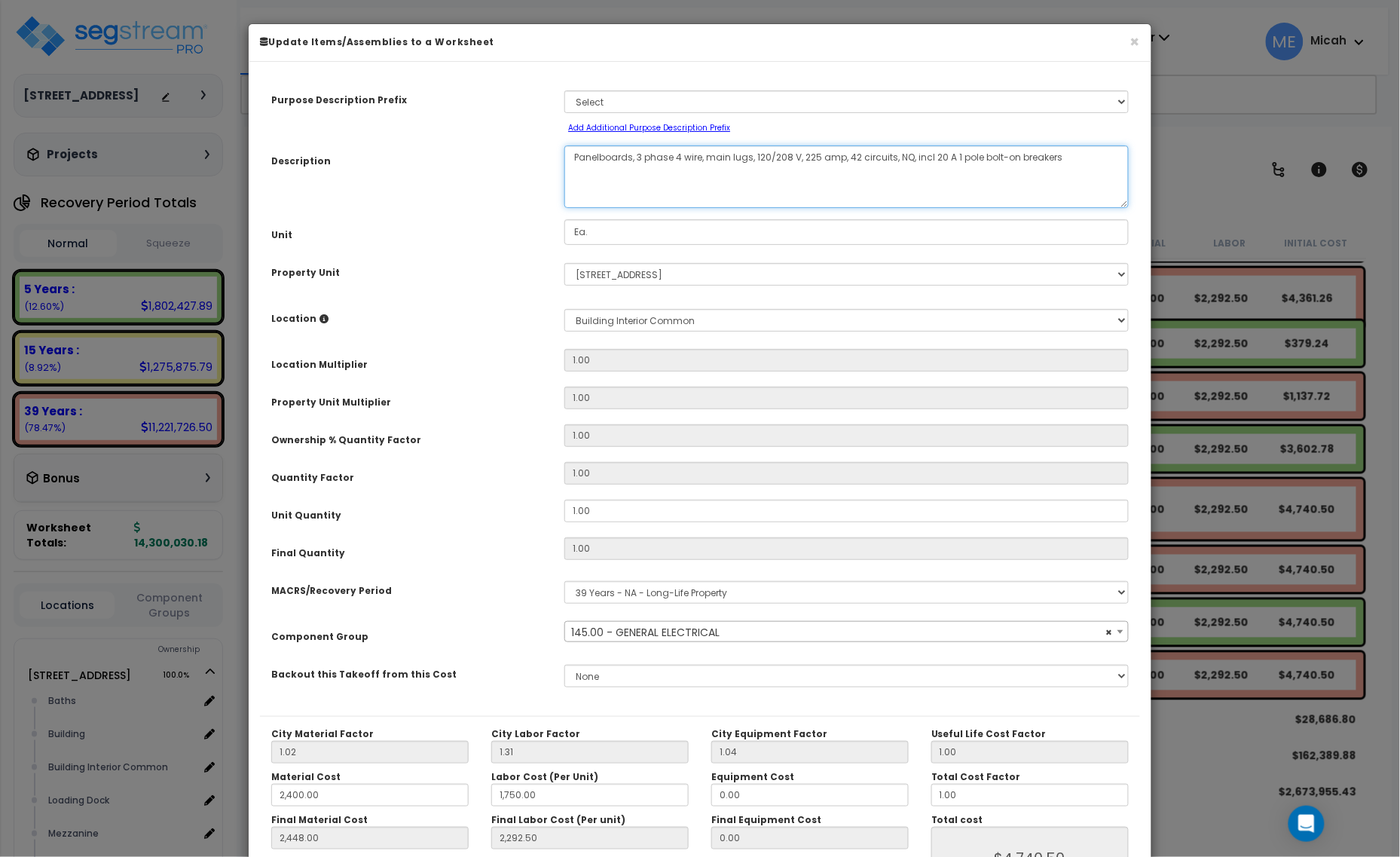
click at [571, 148] on textarea "Panelboards, 3 phase 4 wire, main lugs, 120/208 V, 225 amp, 42 circuits, NQ, in…" at bounding box center [847, 176] width 565 height 62
select select "56955"
type textarea "DPanelboards, 3 phase 4 wire, main lugs, 120/208 V, 225 amp, 42 circuits, NQ, i…"
select select "56955"
type textarea "DMPanelboards, 3 phase 4 wire, main lugs, 120/208 V, 225 amp, 42 circuits, NQ, …"
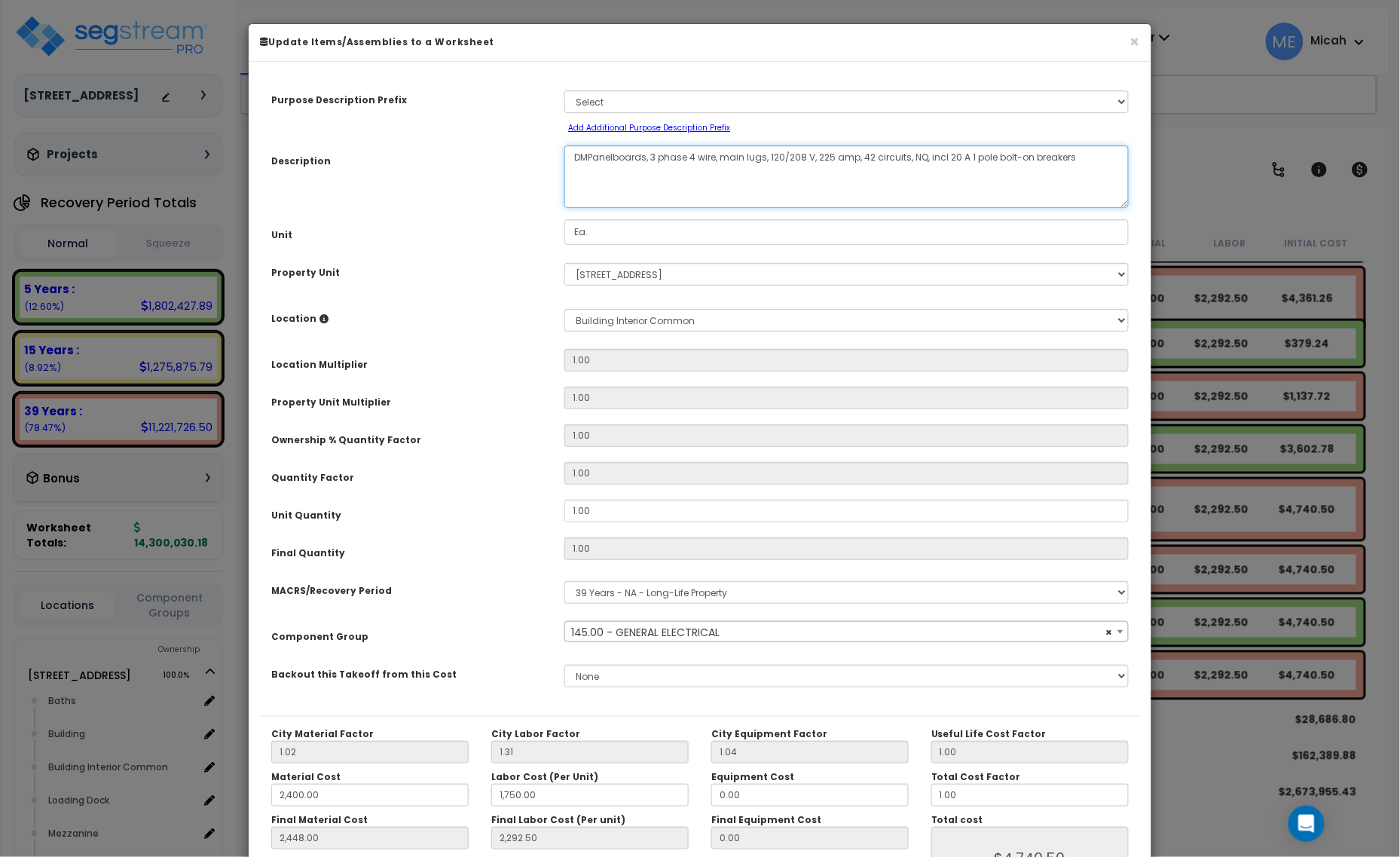
select select "56955"
type textarea "DM,Panelboards, 3 phase 4 wire, main lugs, 120/208 V, 225 amp, 42 circuits, NQ,…"
select select "56955"
type textarea "DM, Panelboards, 3 phase 4 wire, main lugs, 120/208 V, 225 amp, 42 circuits, NQ…"
select select "56955"
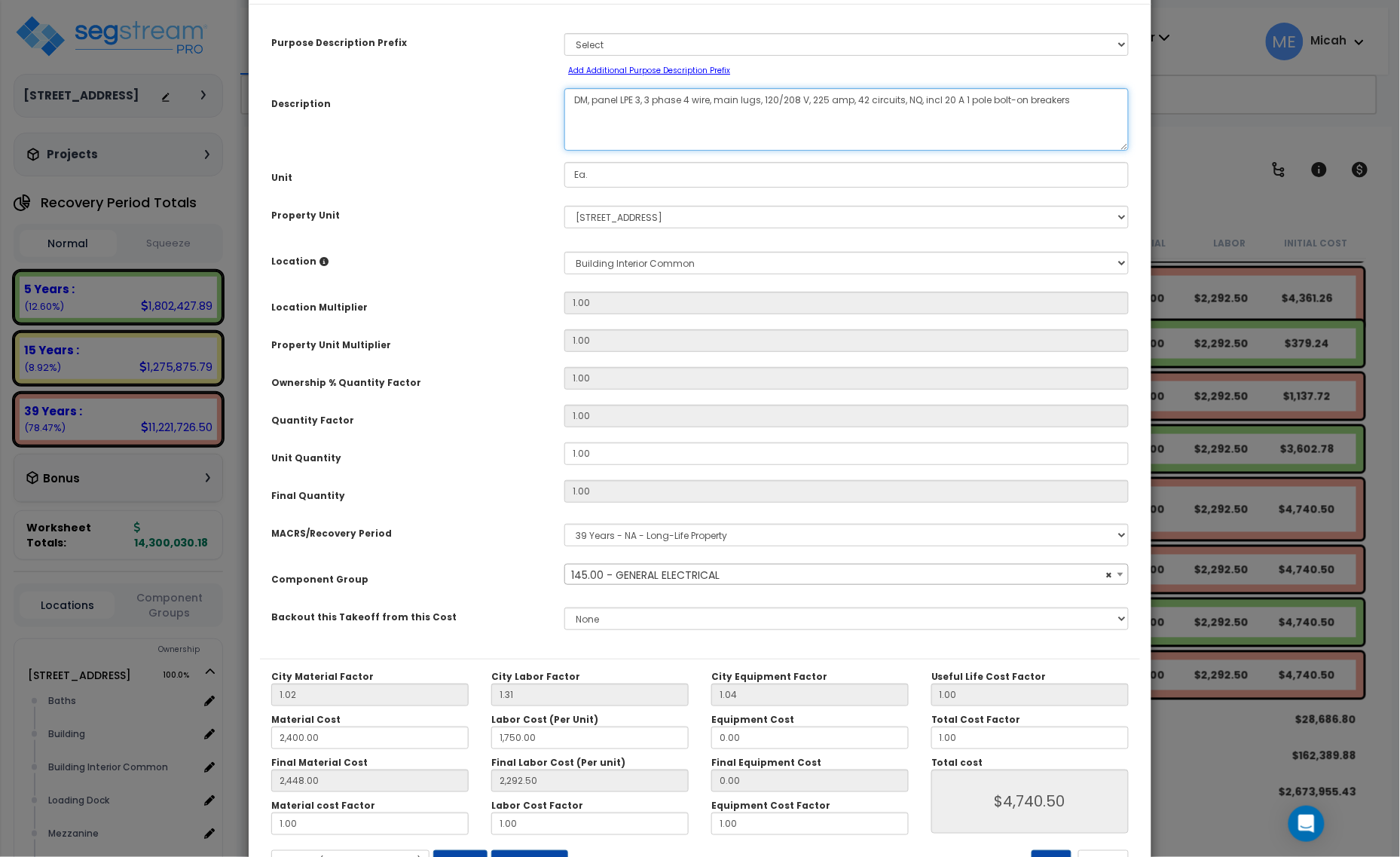
scroll to position [118, 0]
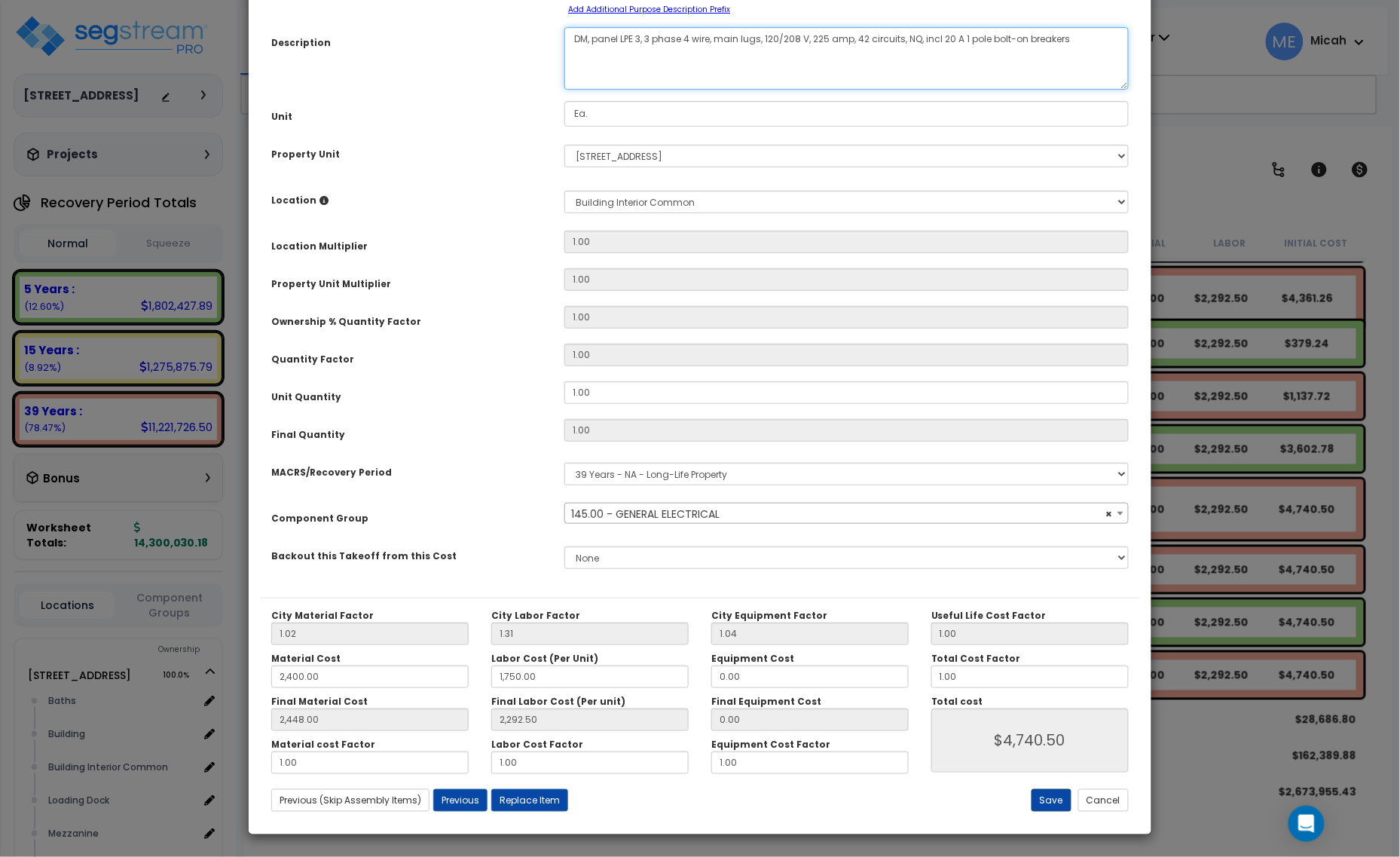
type textarea "DM, panel LPE 3, 3 phase 4 wire, main lugs, 120/208 V, 225 amp, 42 circuits, NQ…"
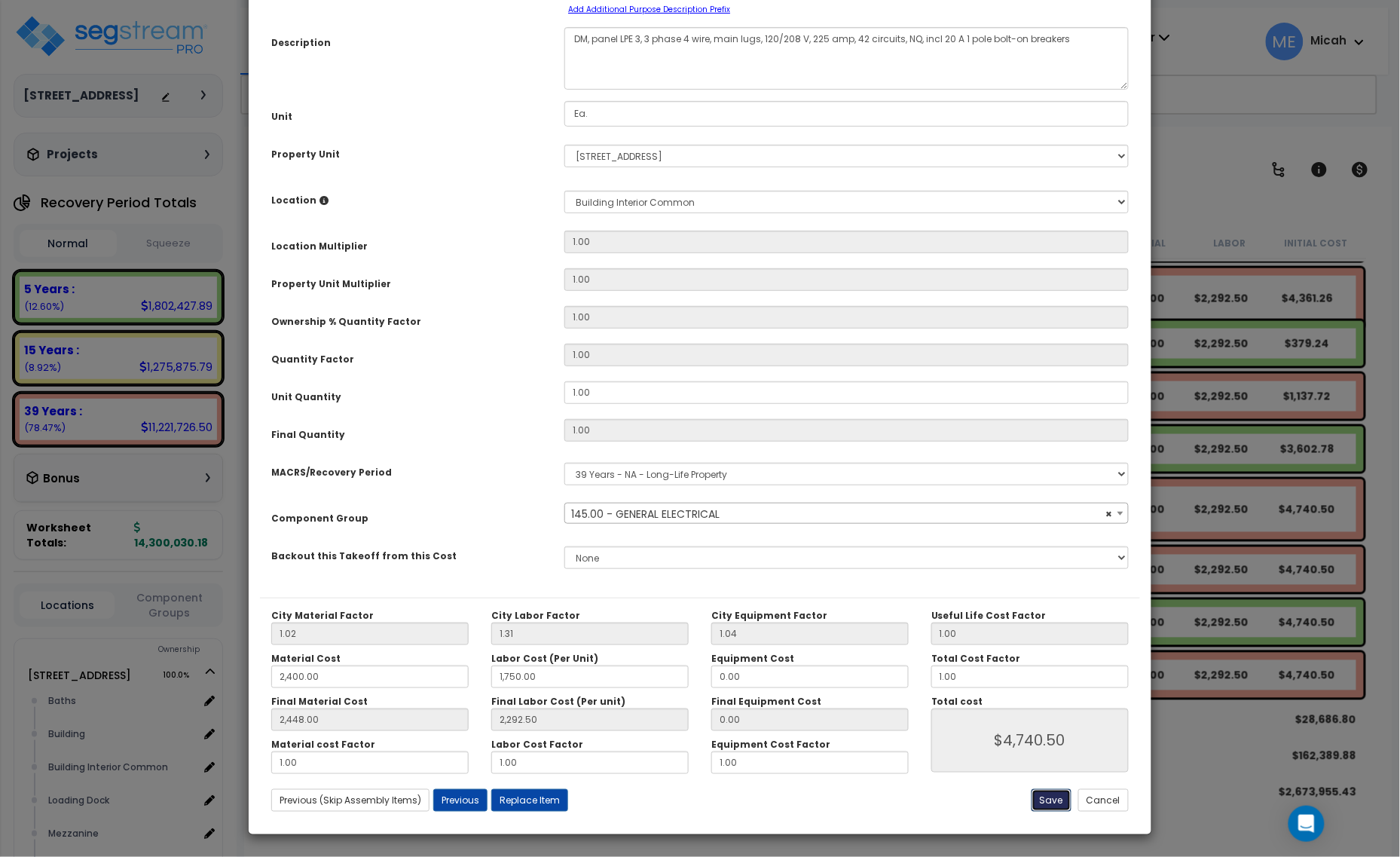
click at [1053, 799] on button "Save" at bounding box center [1051, 800] width 40 height 22
type input "2400.00"
type input "1750.00"
type input "2448.00"
type input "2292.50"
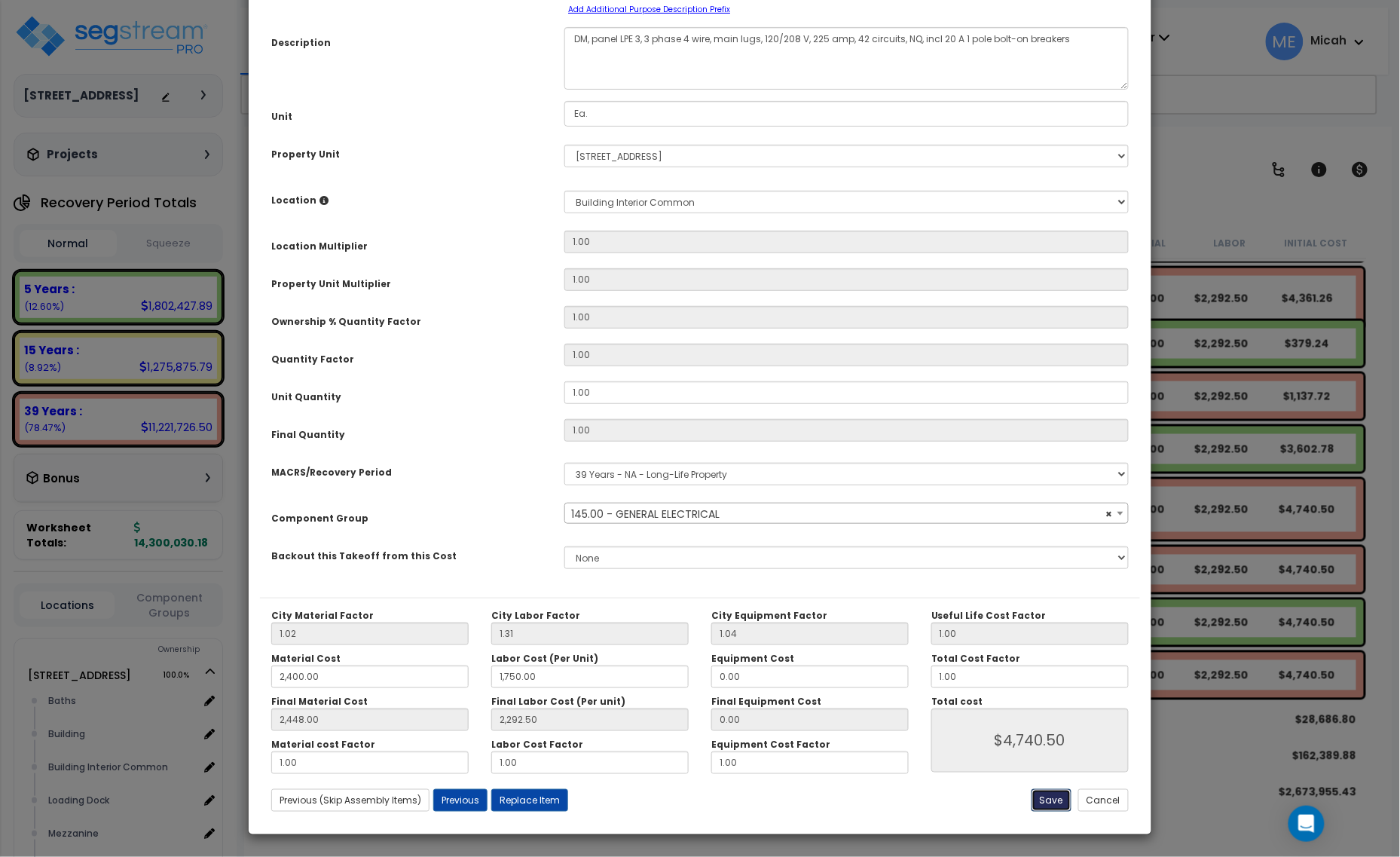
type input "4740.50"
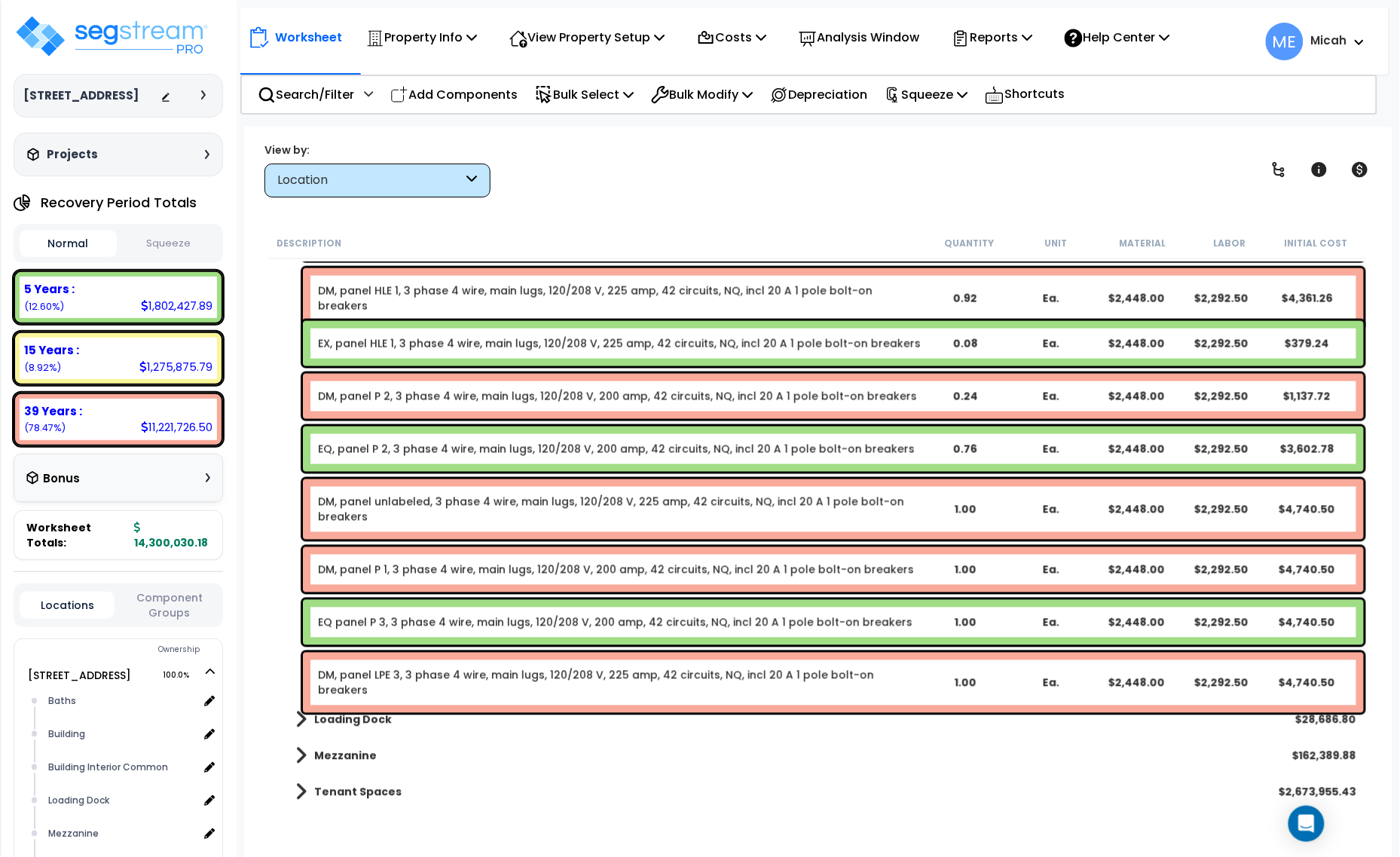
click at [535, 678] on link "DM, panel LPE 3, 3 phase 4 wire, main lugs, 120/208 V, 225 amp, 42 circuits, NQ…" at bounding box center [620, 683] width 604 height 30
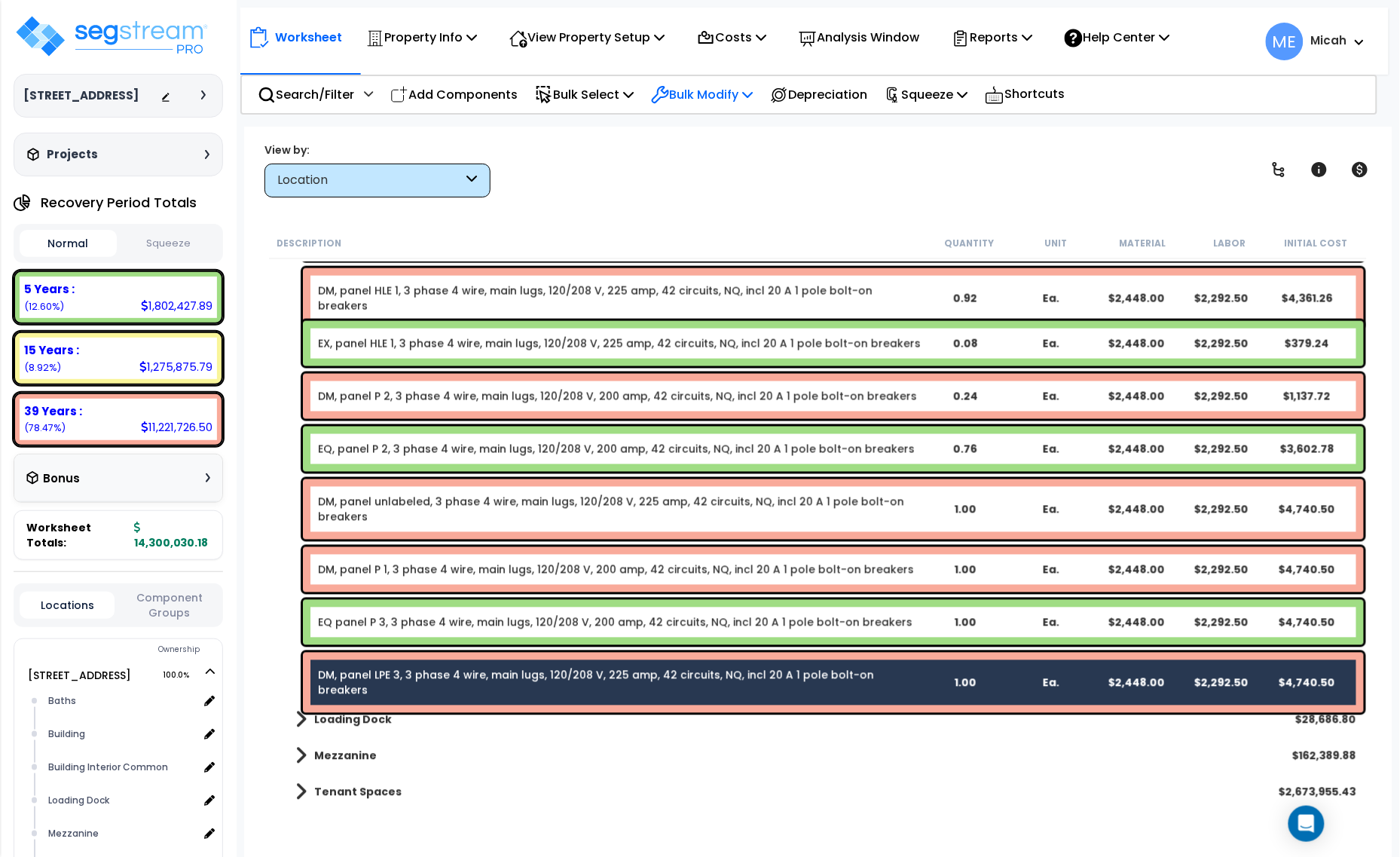
click at [751, 97] on p "Bulk Modify" at bounding box center [702, 94] width 101 height 20
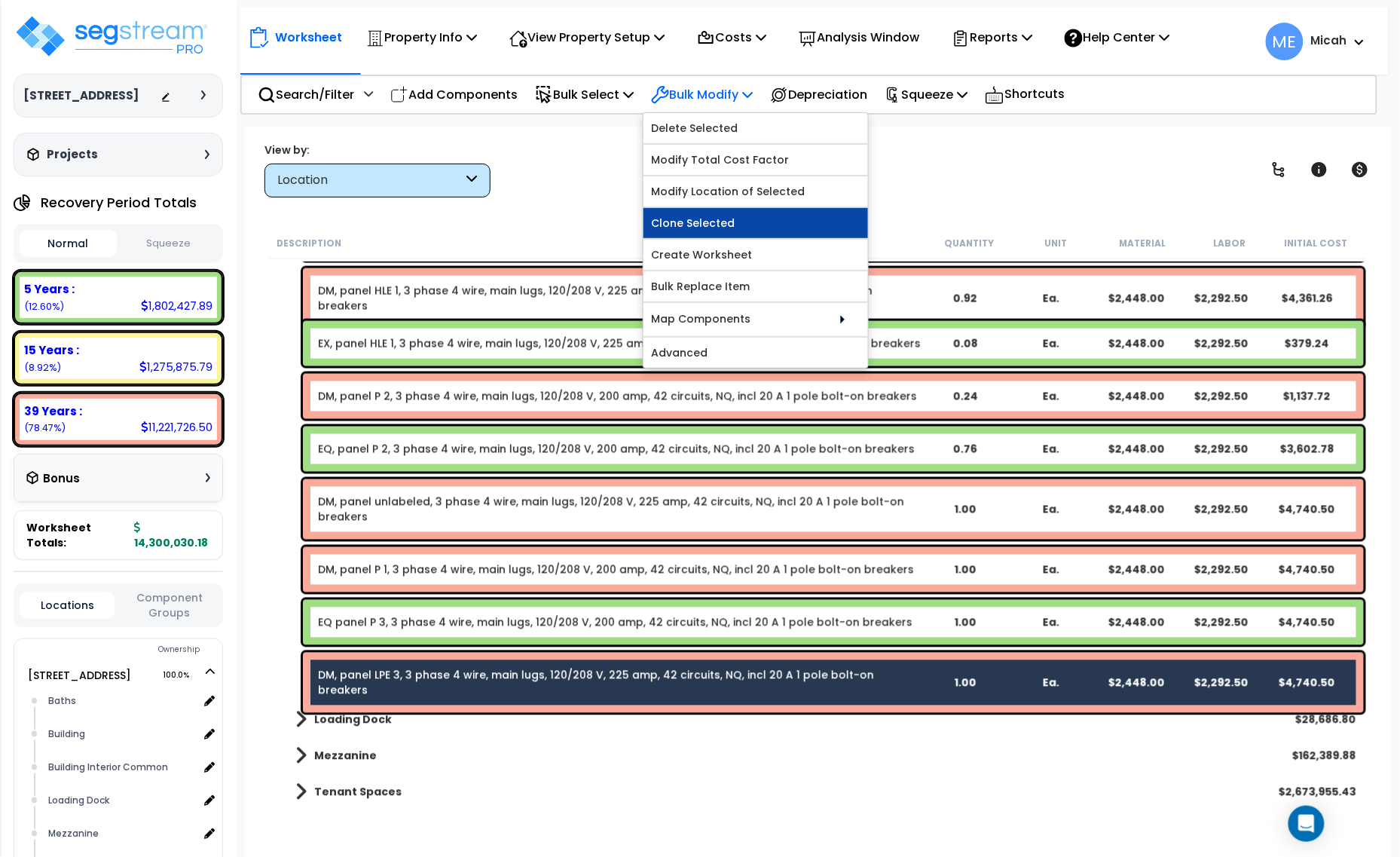
click at [725, 228] on link "Clone Selected" at bounding box center [756, 223] width 225 height 30
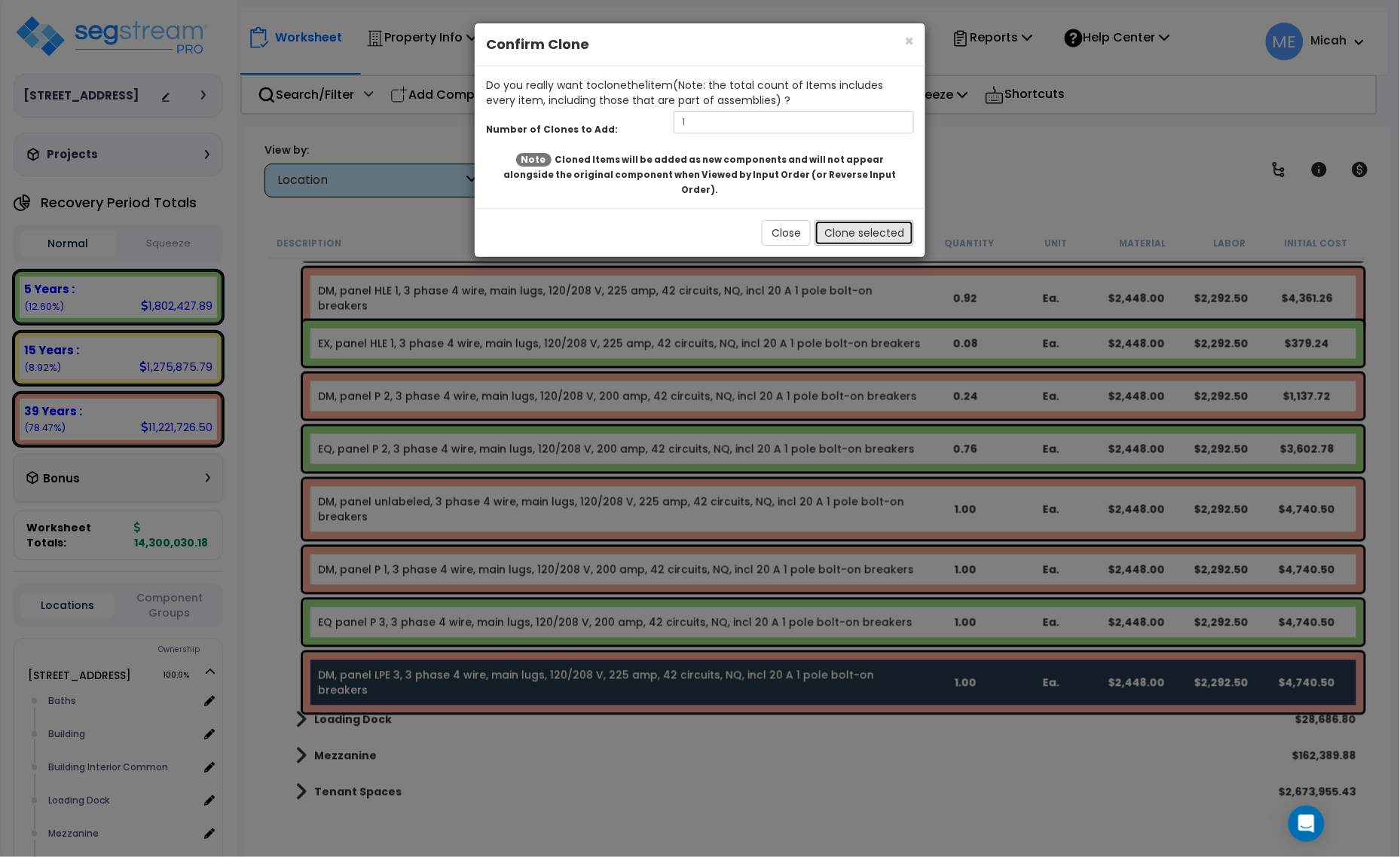
click at [852, 220] on button "Clone selected" at bounding box center [864, 233] width 100 height 26
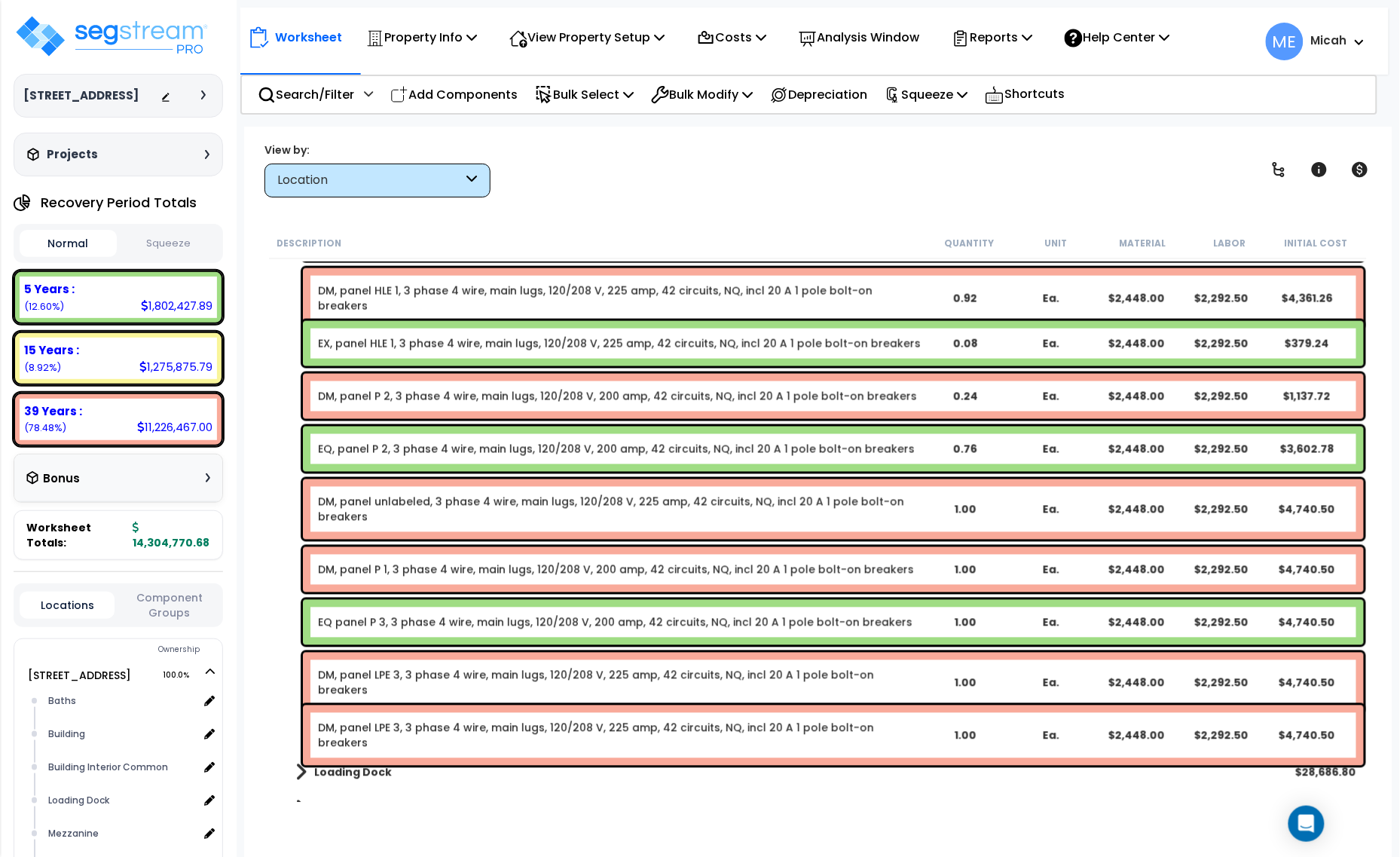
click at [454, 722] on link "DM, panel LPE 3, 3 phase 4 wire, main lugs, 120/208 V, 225 amp, 42 circuits, NQ…" at bounding box center [620, 736] width 604 height 30
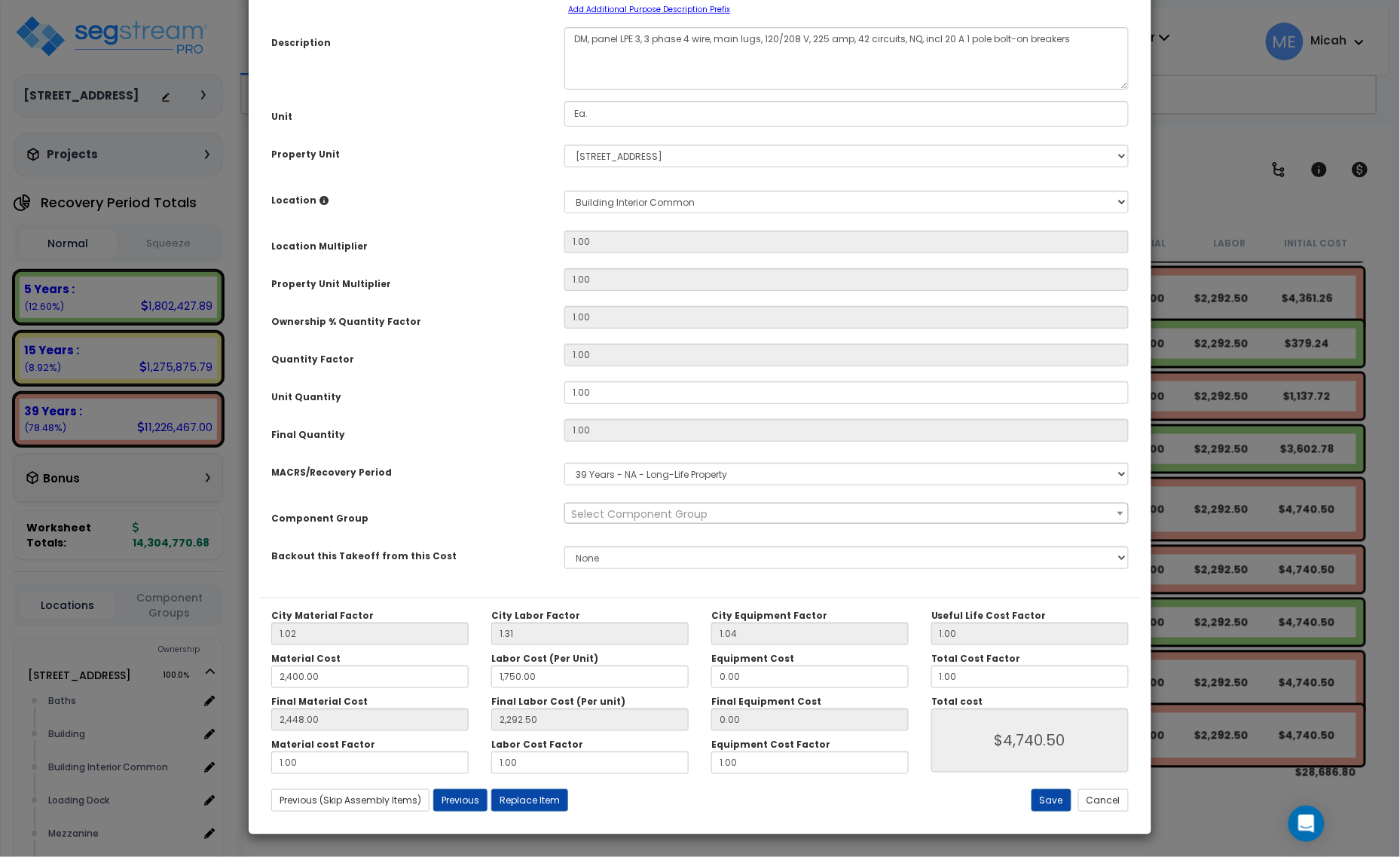
scroll to position [0, 0]
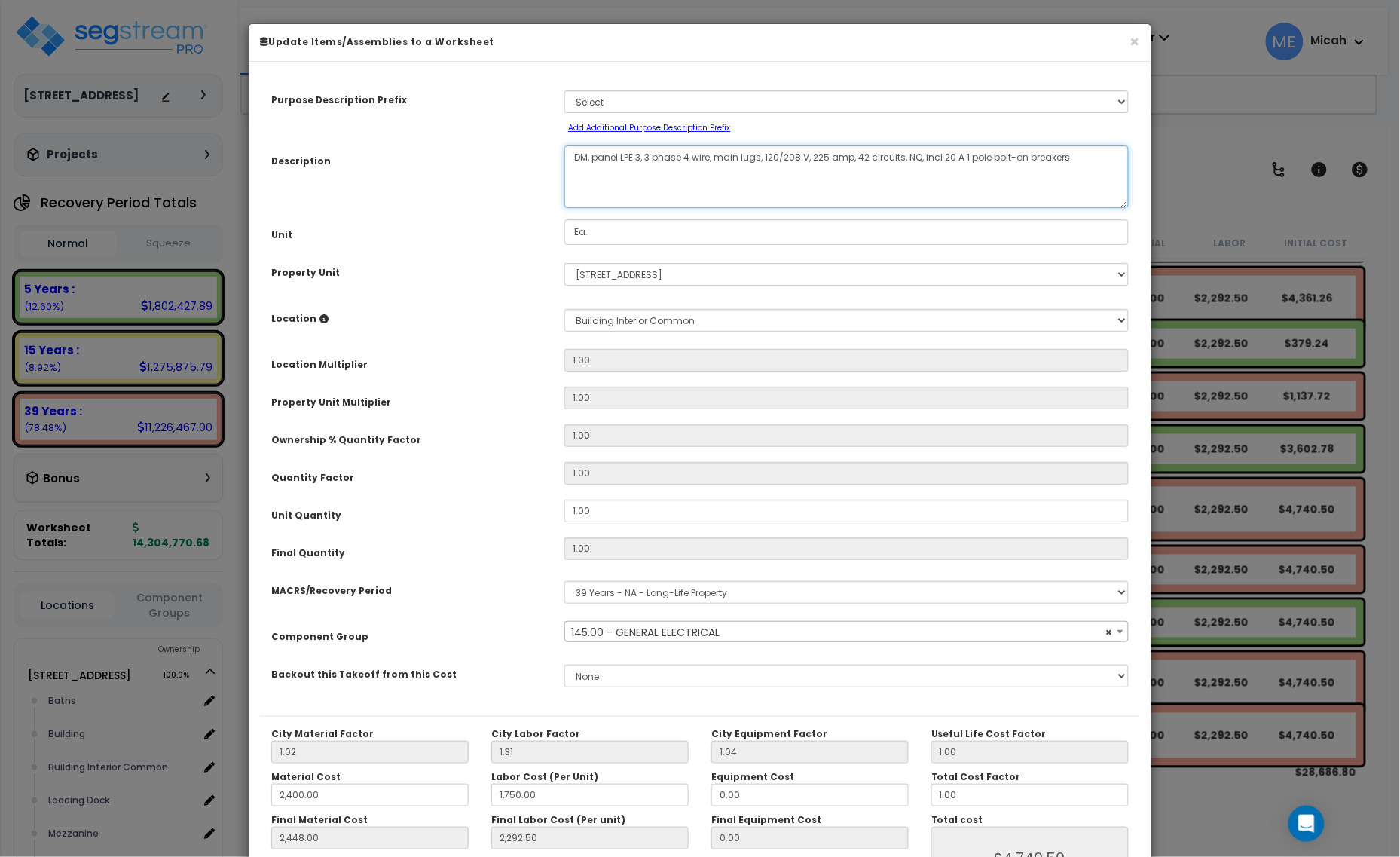
click at [643, 155] on textarea "DM, panel LPE 3, 3 phase 4 wire, main lugs, 120/208 V, 225 amp, 42 circuits, NQ…" at bounding box center [847, 176] width 565 height 62
select select "56955"
type textarea "DM, panel LPE , 3 phase 4 wire, main lugs, 120/208 V, 225 amp, 42 circuits, NQ,…"
select select "56955"
type textarea "DM, panel LPE 4, 3 phase 4 wire, main lugs, 120/208 V, 225 amp, 42 circuits, NQ…"
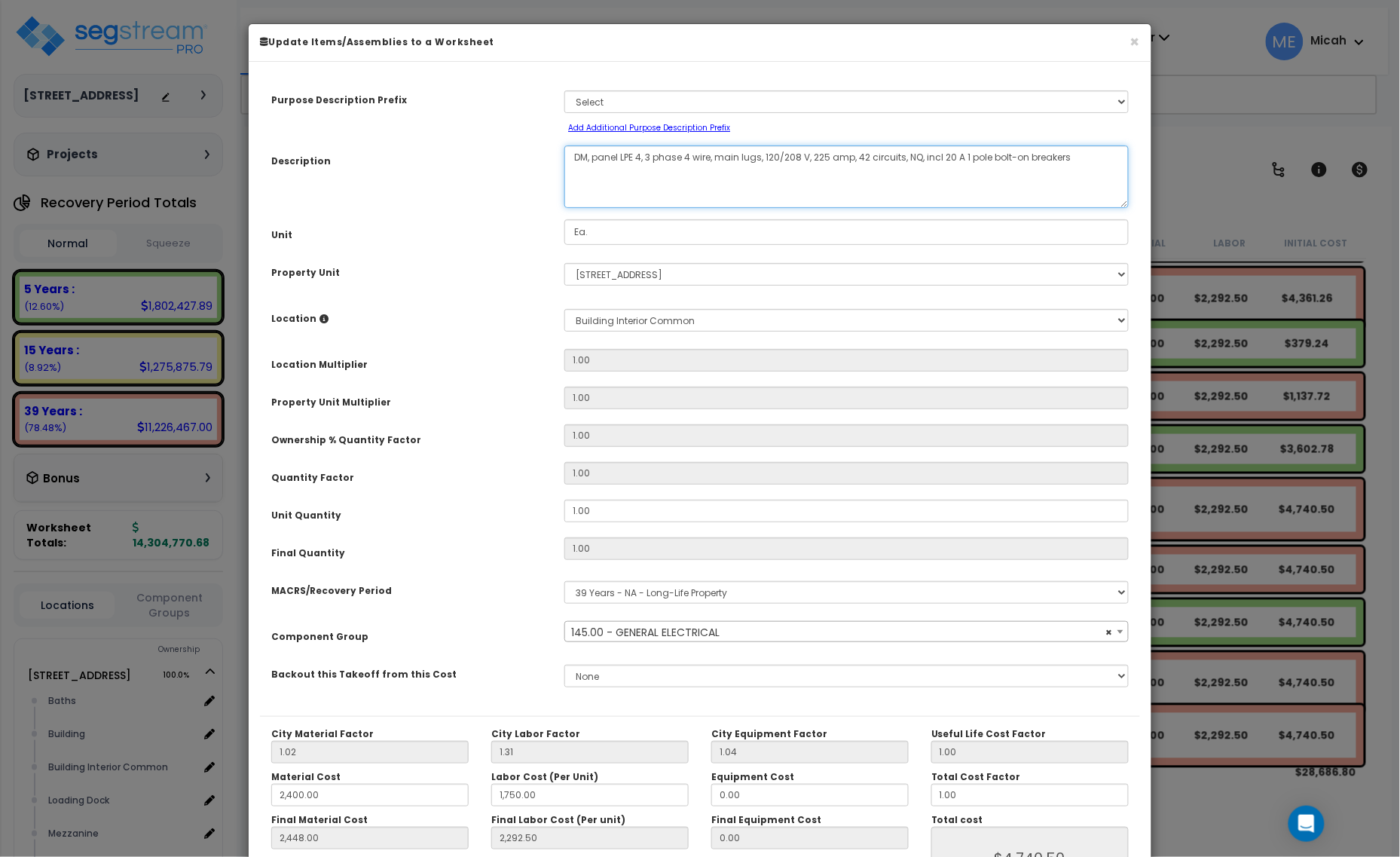
select select "56955"
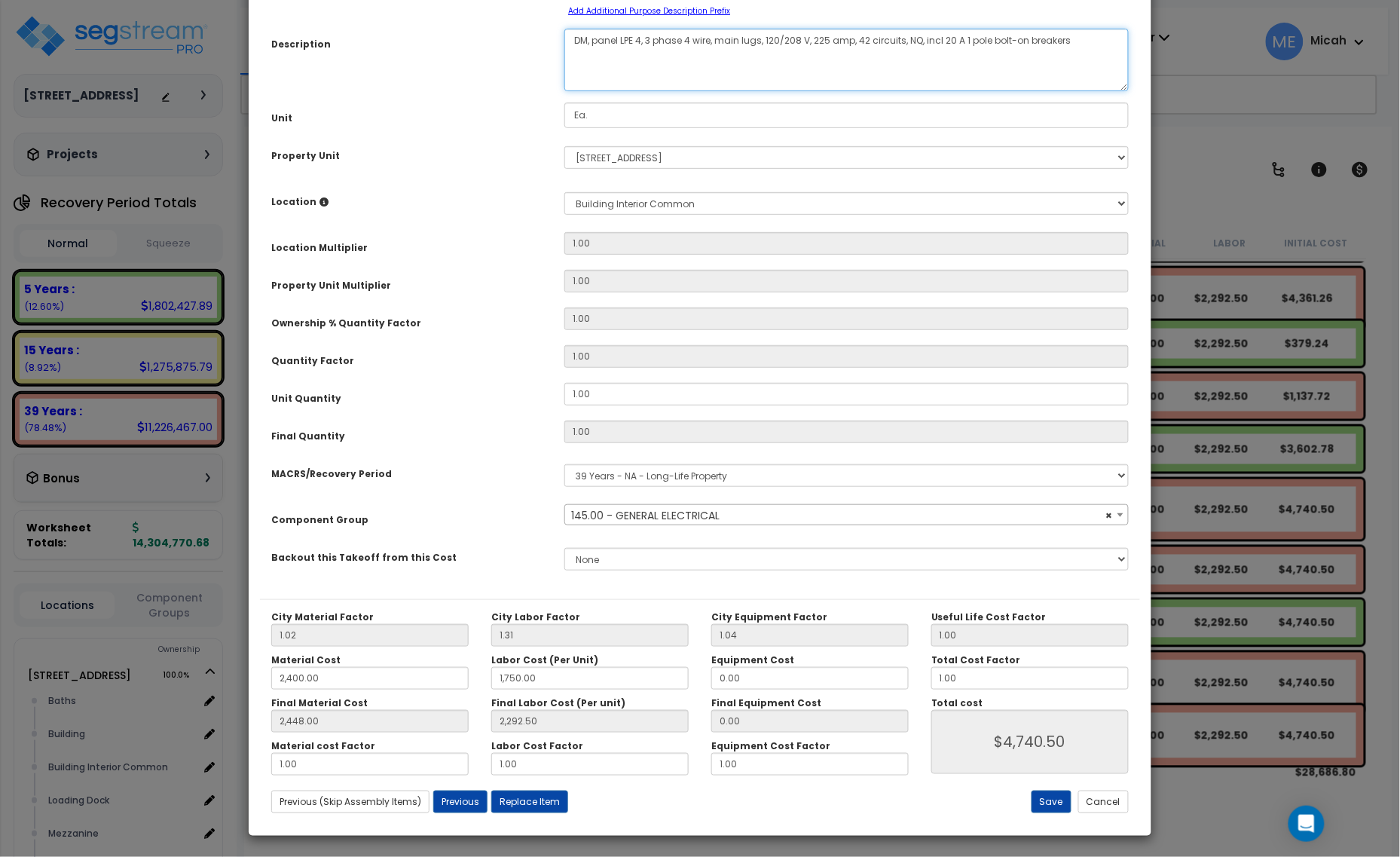
scroll to position [118, 0]
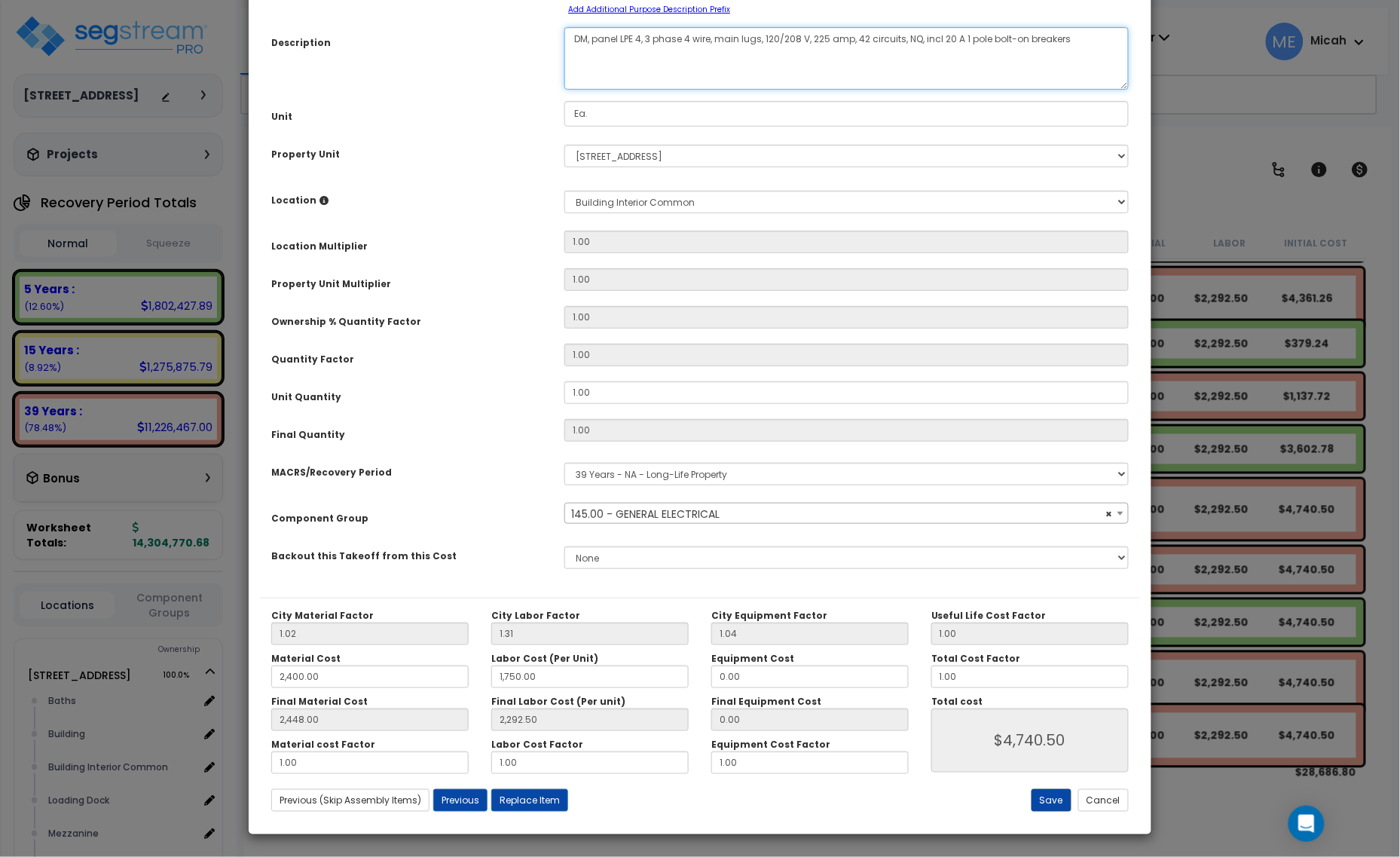
type textarea "DM, panel LPE 4, 3 phase 4 wire, main lugs, 120/208 V, 225 amp, 42 circuits, NQ…"
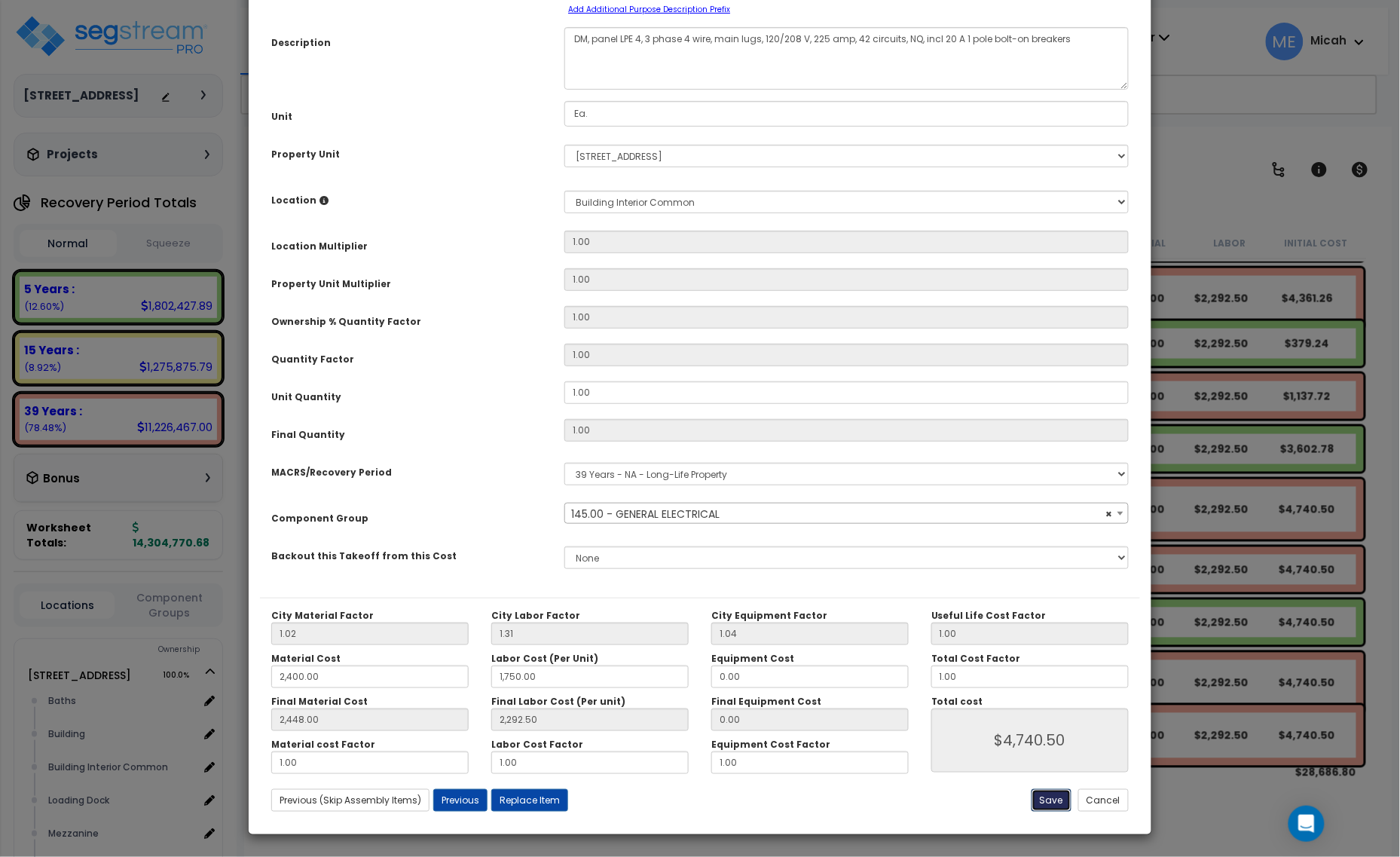
click at [1050, 803] on button "Save" at bounding box center [1051, 800] width 40 height 22
type input "2400.00"
type input "1750.00"
type input "2448.00"
type input "2292.50"
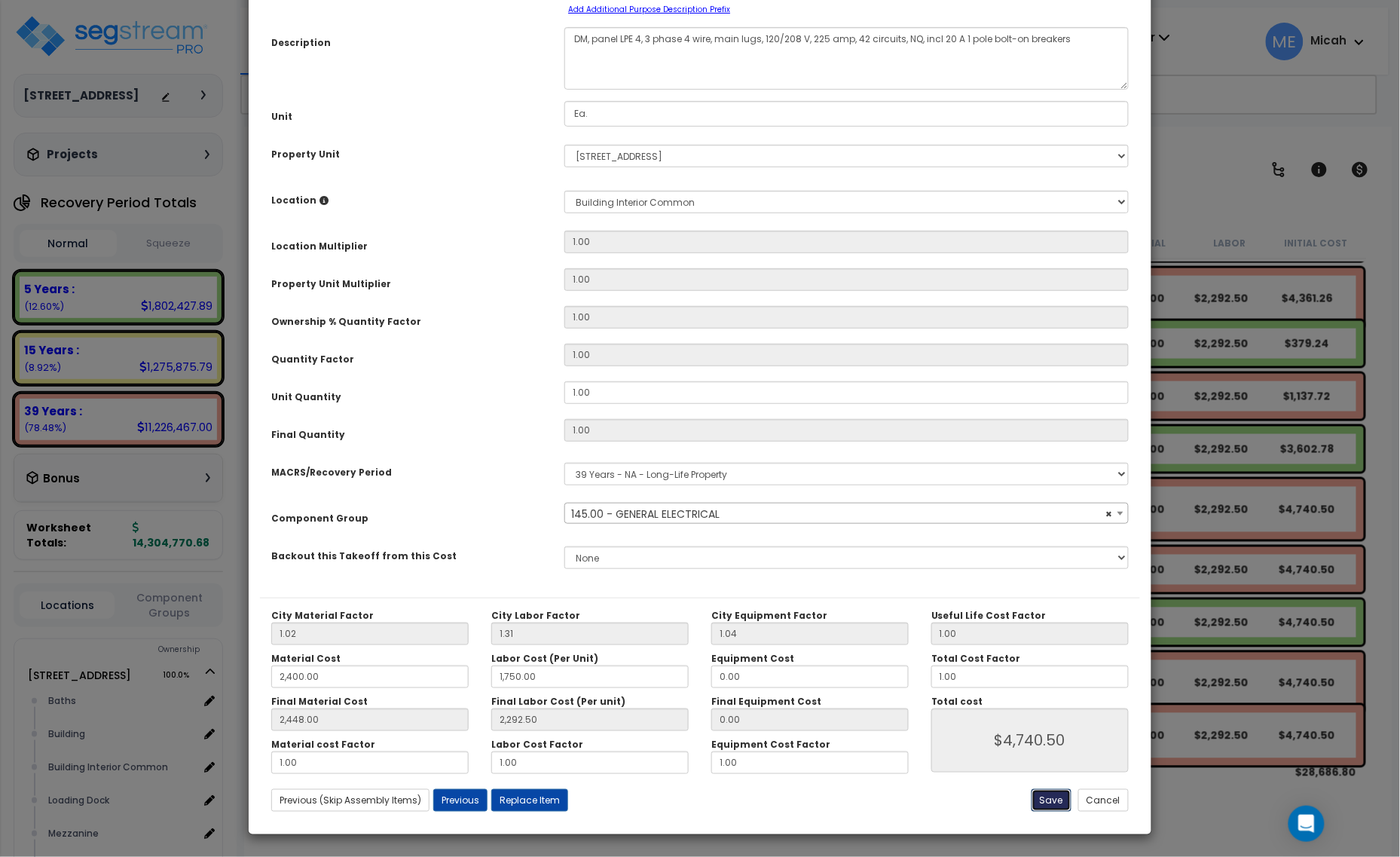
type input "4740.50"
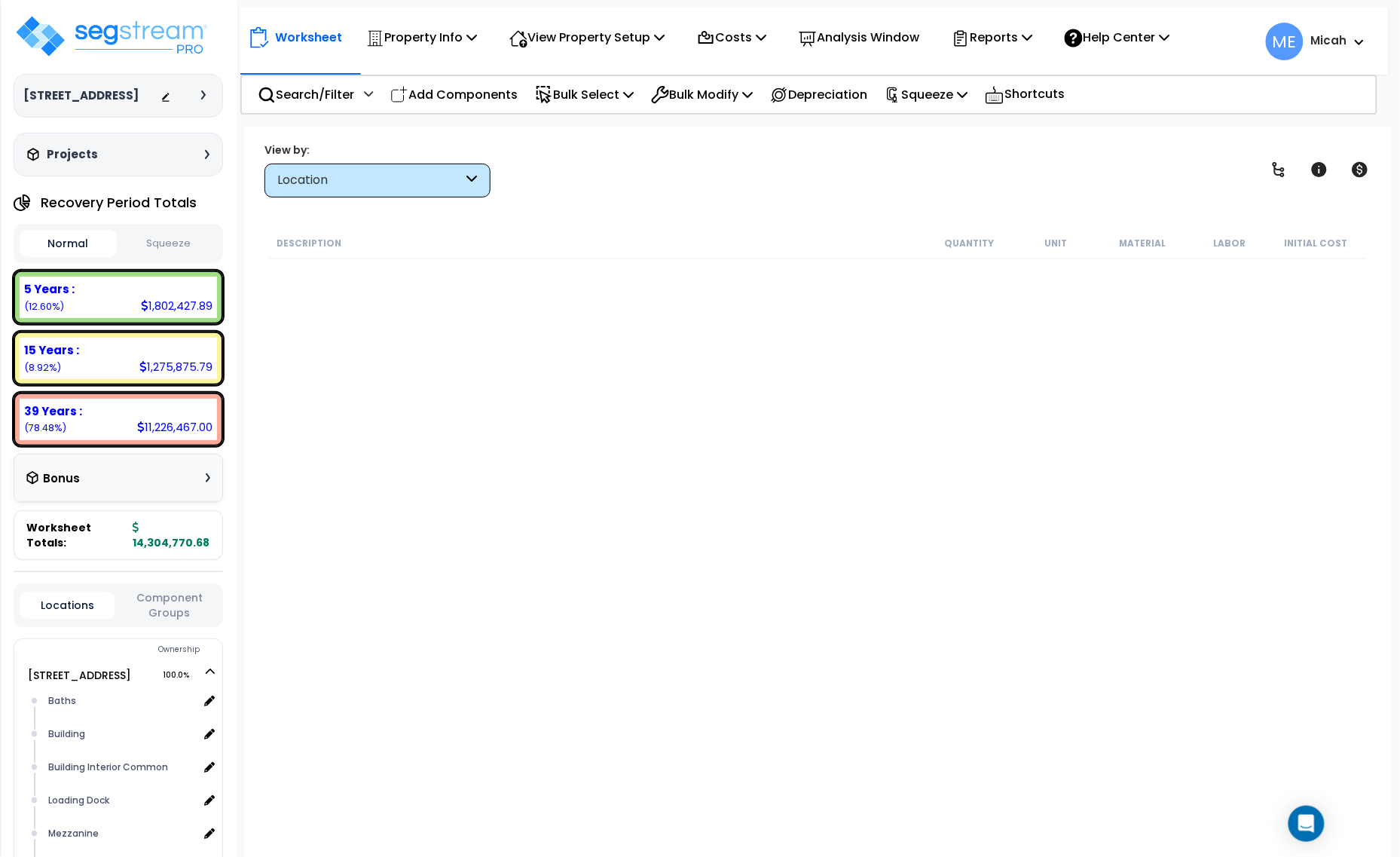
scroll to position [6432, 0]
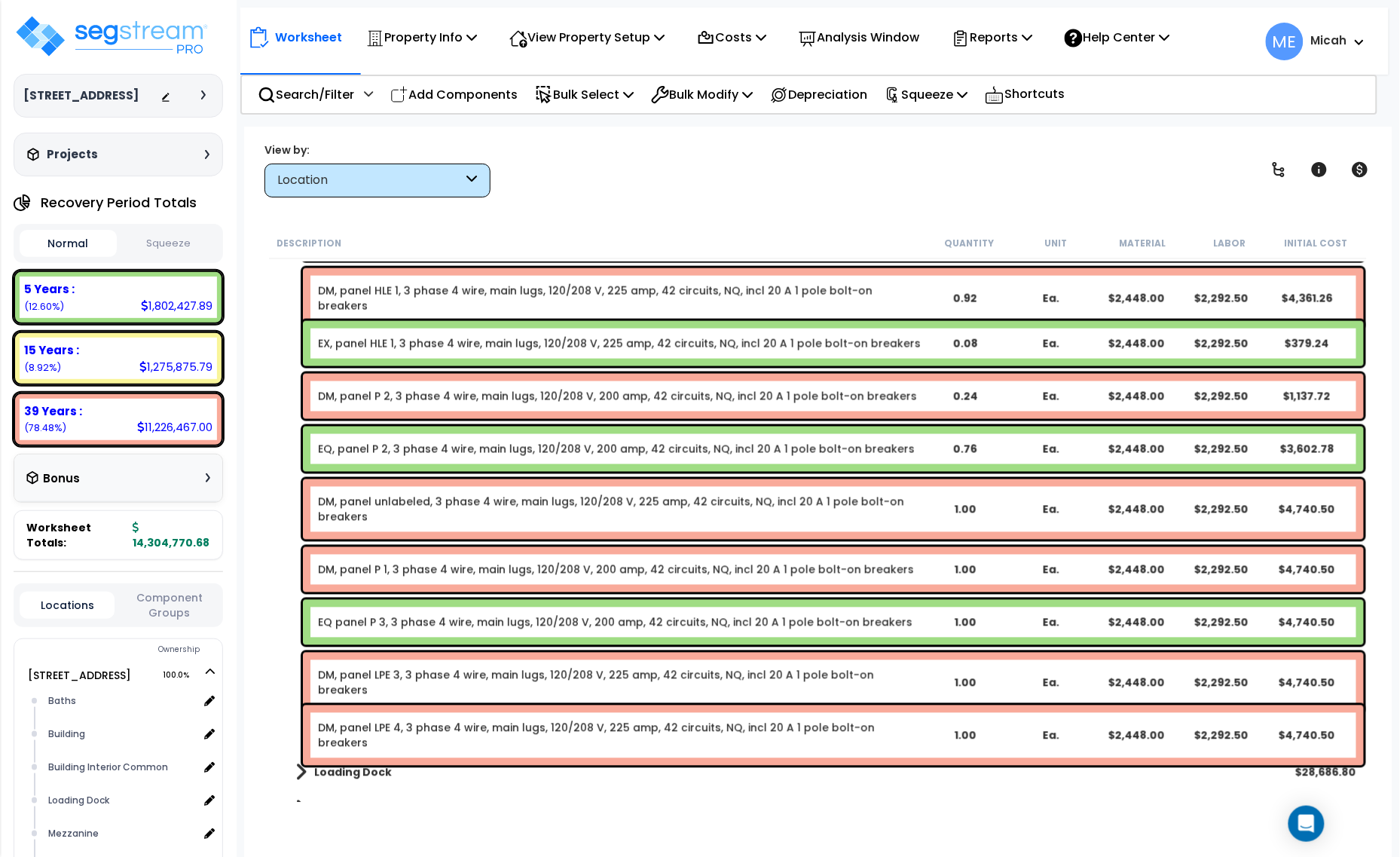
click at [472, 94] on p "Add Components" at bounding box center [453, 94] width 127 height 20
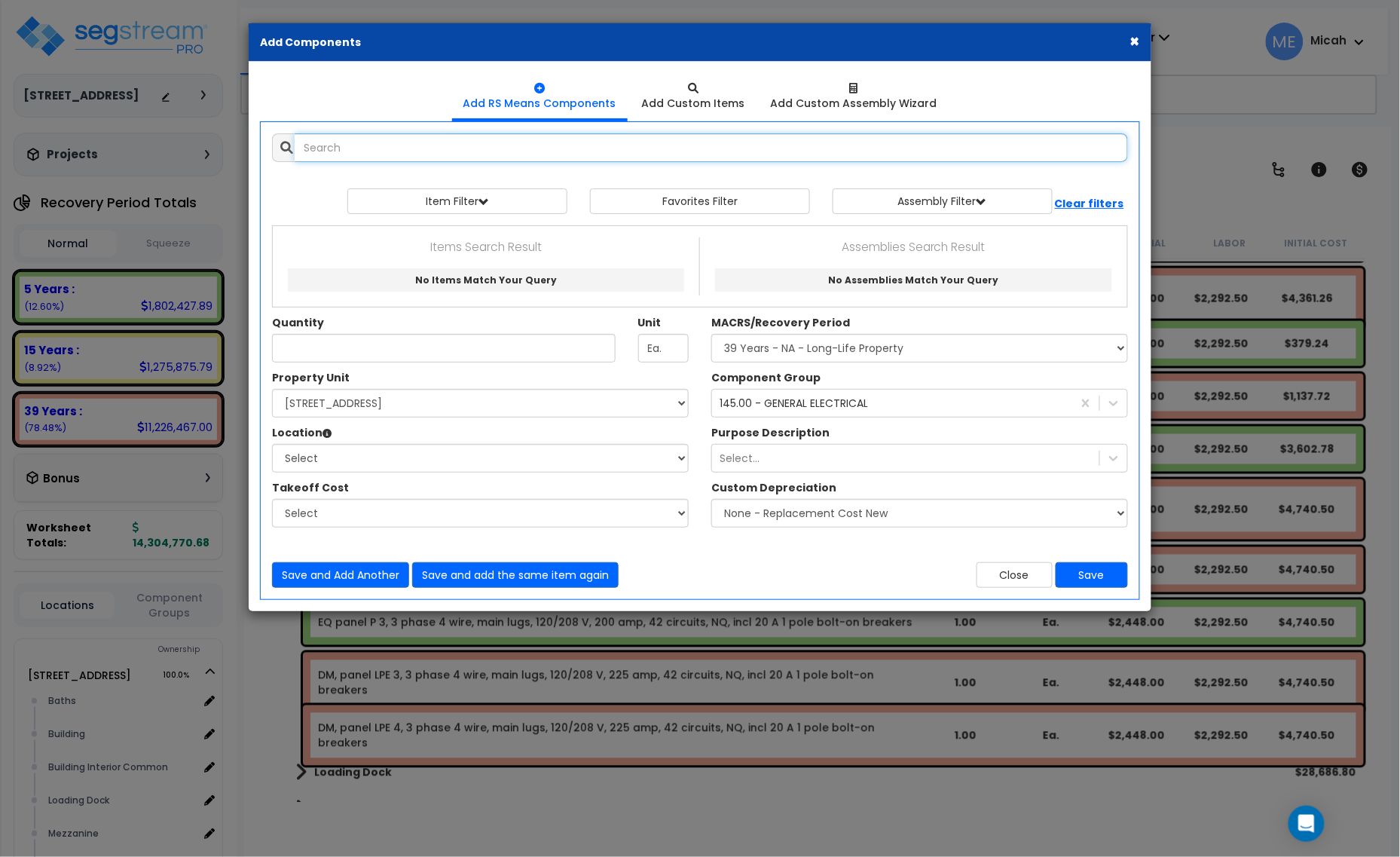
select select
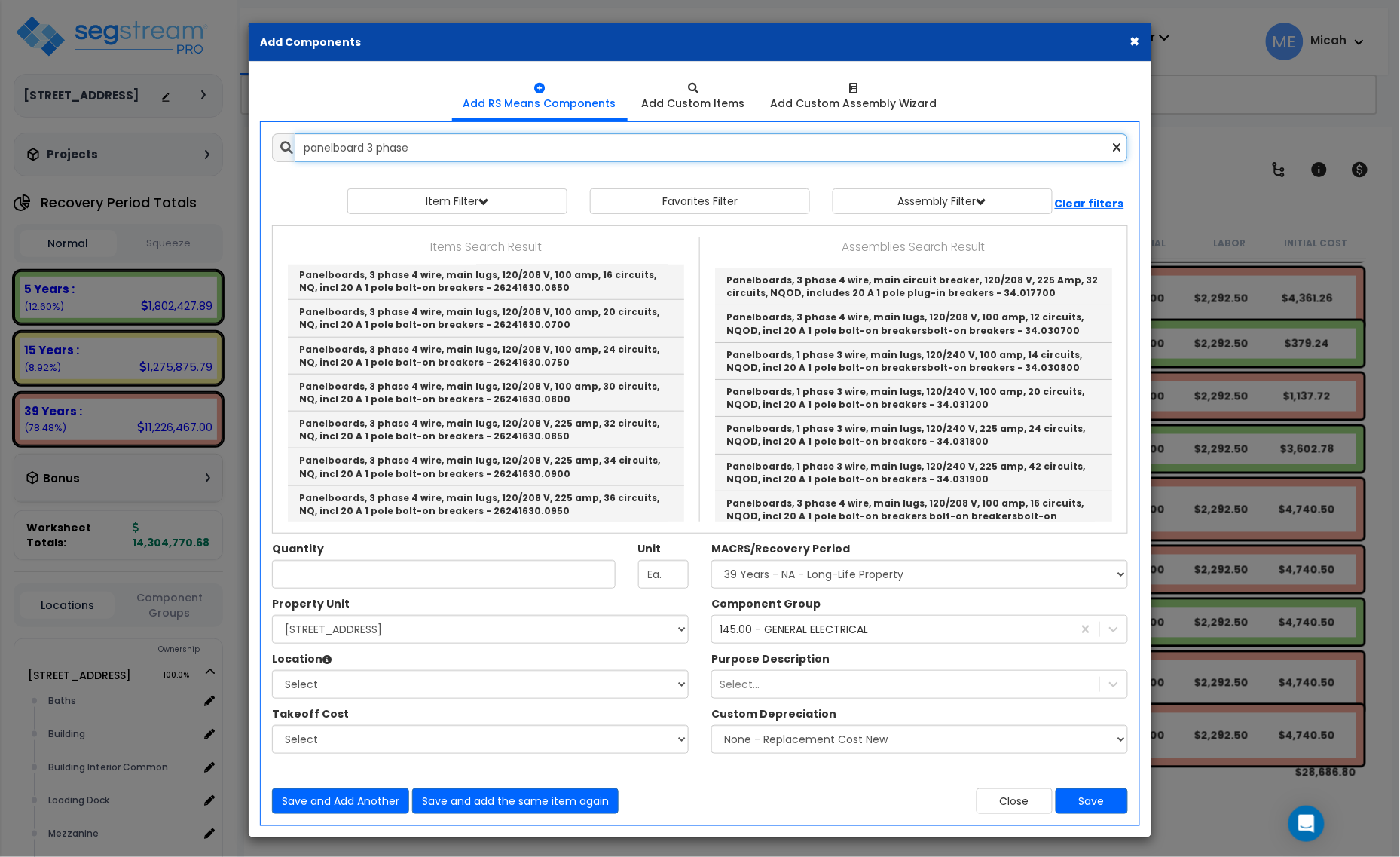
scroll to position [471, 0]
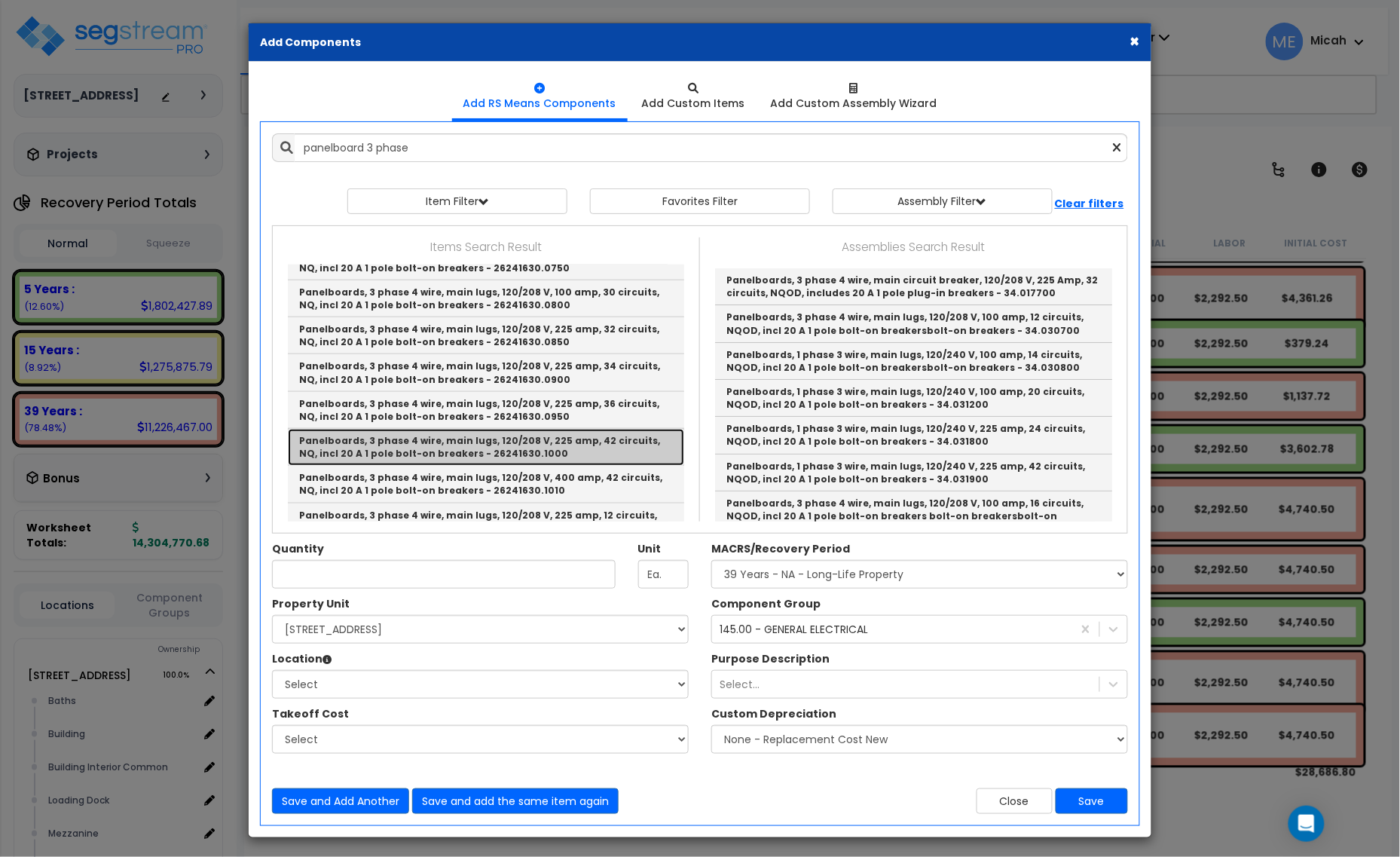
click at [467, 449] on link "Panelboards, 3 phase 4 wire, main lugs, 120/208 V, 225 amp, 42 circuits, NQ, in…" at bounding box center [486, 447] width 397 height 37
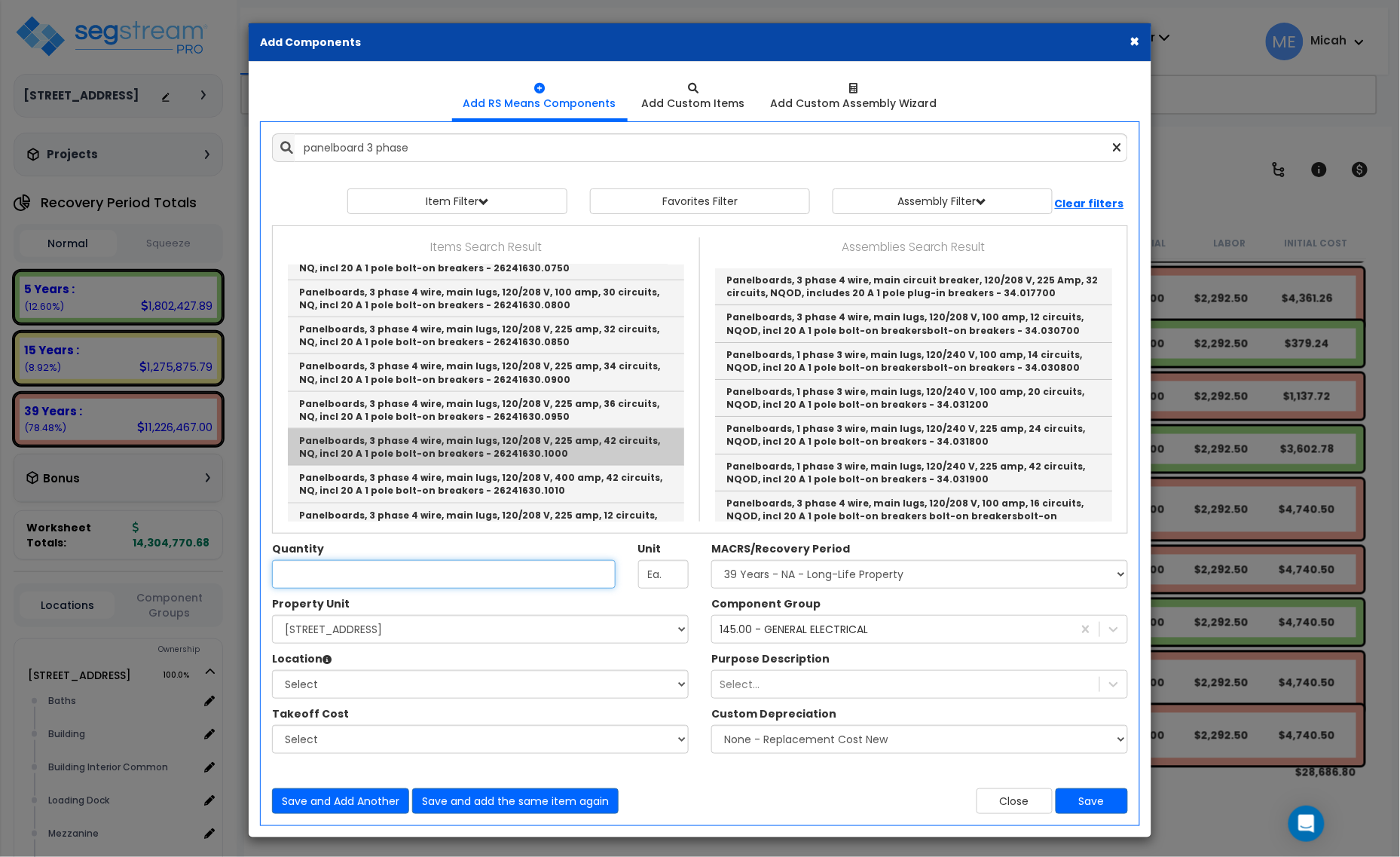
type input "Panelboards, 3 phase 4 wire, main lugs, 120/208 V, 225 amp, 42 circuits, NQ, in…"
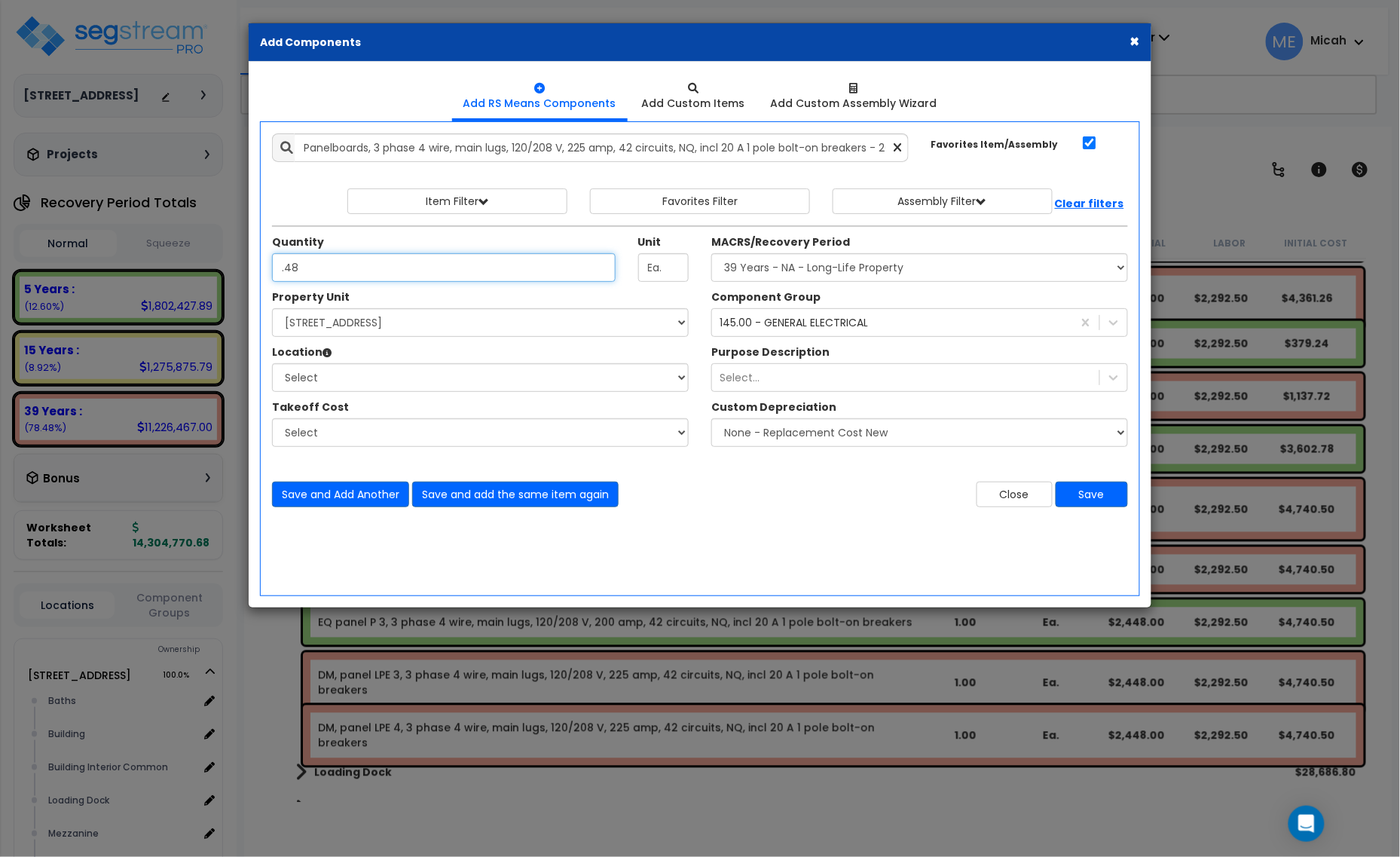
type input ".48"
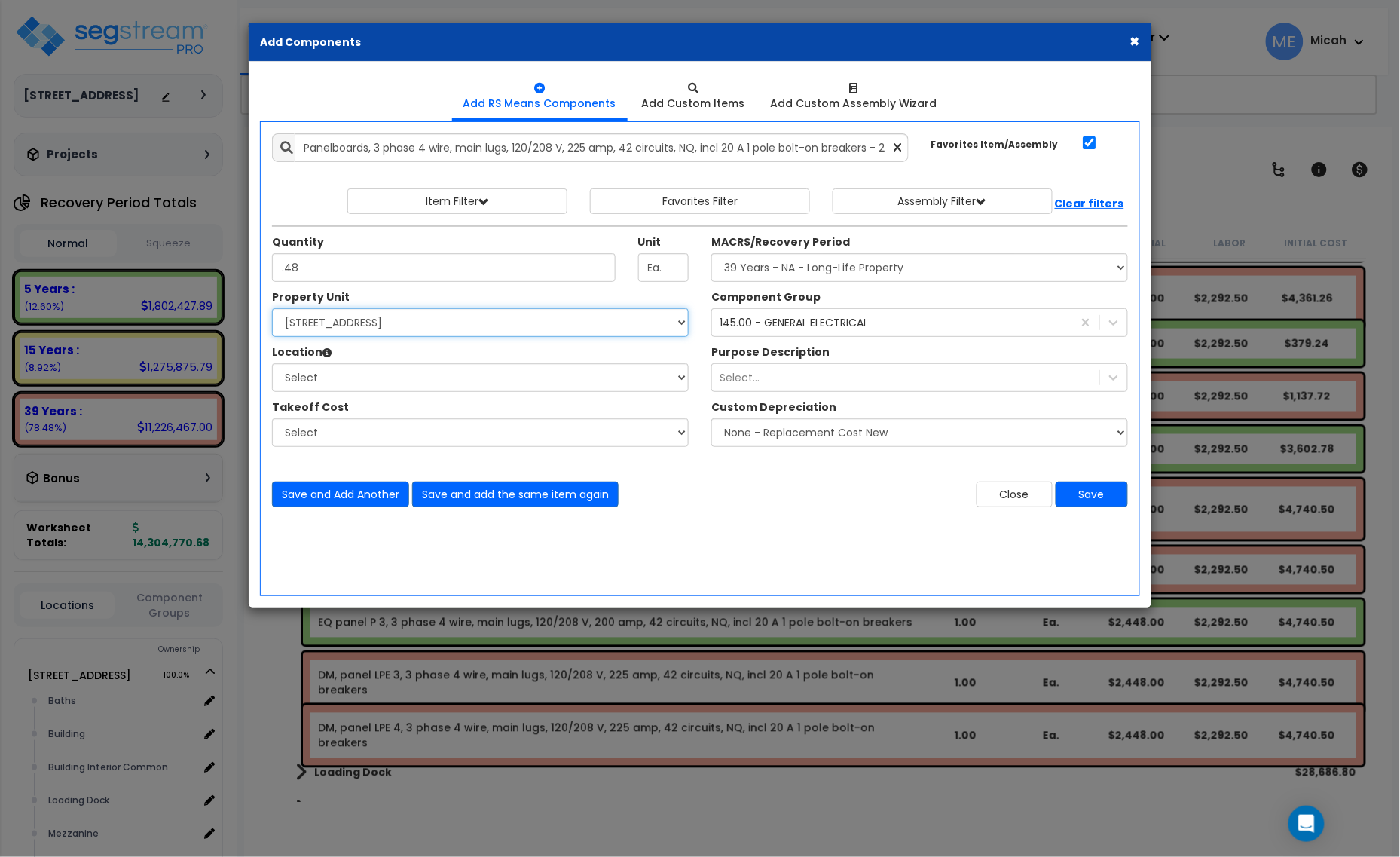
click at [417, 324] on select "Select [STREET_ADDRESS] Site Improvements" at bounding box center [480, 323] width 417 height 28
select select "166495"
click at [272, 309] on select "Select [STREET_ADDRESS] Site Improvements" at bounding box center [480, 323] width 417 height 28
click at [415, 386] on select "Select Baths Building Building Interior Building Interior Common Loading Dock […" at bounding box center [480, 378] width 417 height 28
select select "10387"
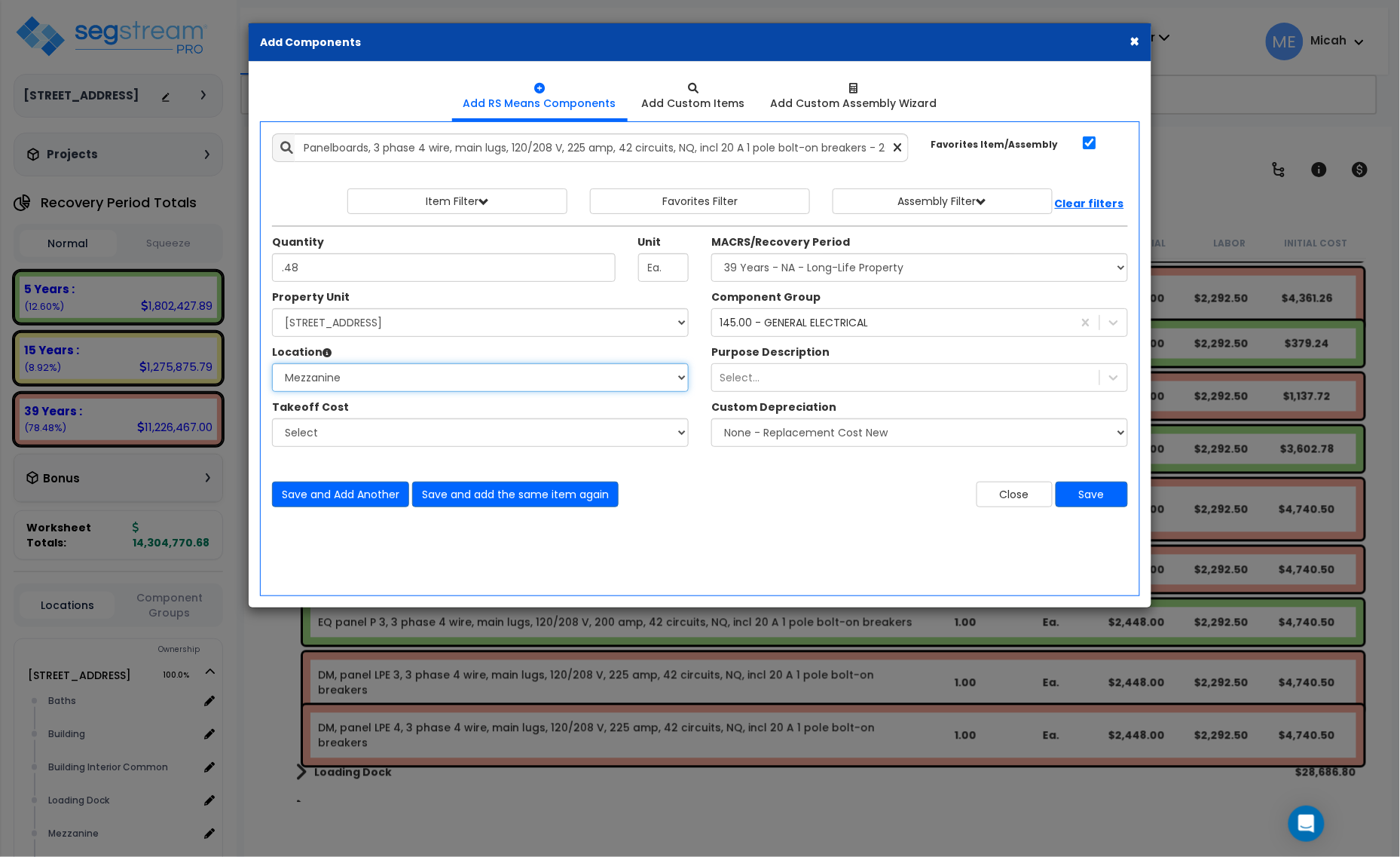
click at [272, 364] on select "Select Baths Building Building Interior Building Interior Common Loading Dock […" at bounding box center [480, 378] width 417 height 28
click at [764, 268] on select "Select MACRS/Recovery Period 5 Years - 57.0 - Distributive Trades & Services 5 …" at bounding box center [919, 267] width 417 height 28
select select "3669"
click at [711, 254] on select "Select MACRS/Recovery Period 5 Years - 57.0 - Distributive Trades & Services 5 …" at bounding box center [919, 267] width 417 height 28
click at [556, 500] on button "Save and add the same item again" at bounding box center [516, 494] width 206 height 26
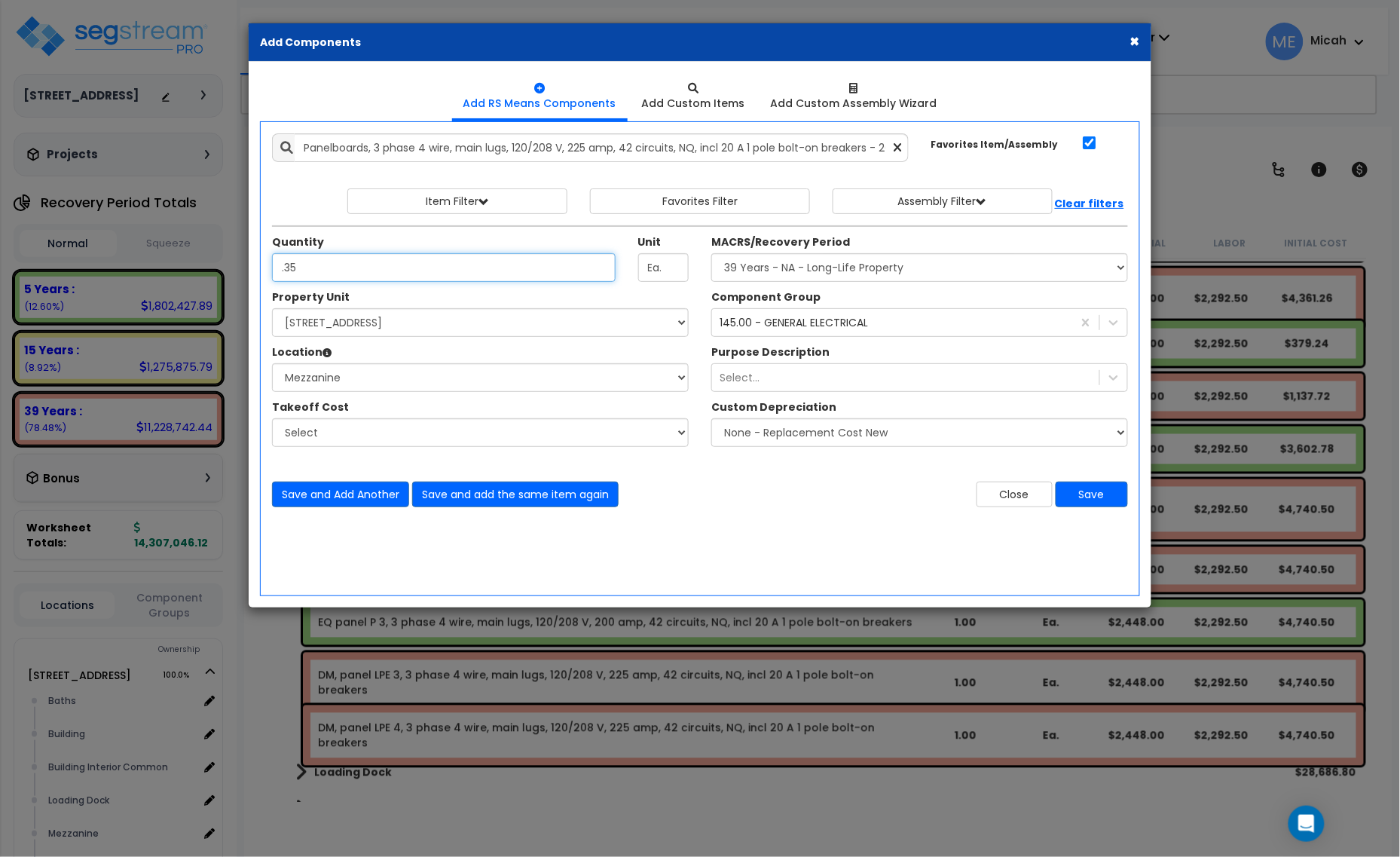
type input ".35"
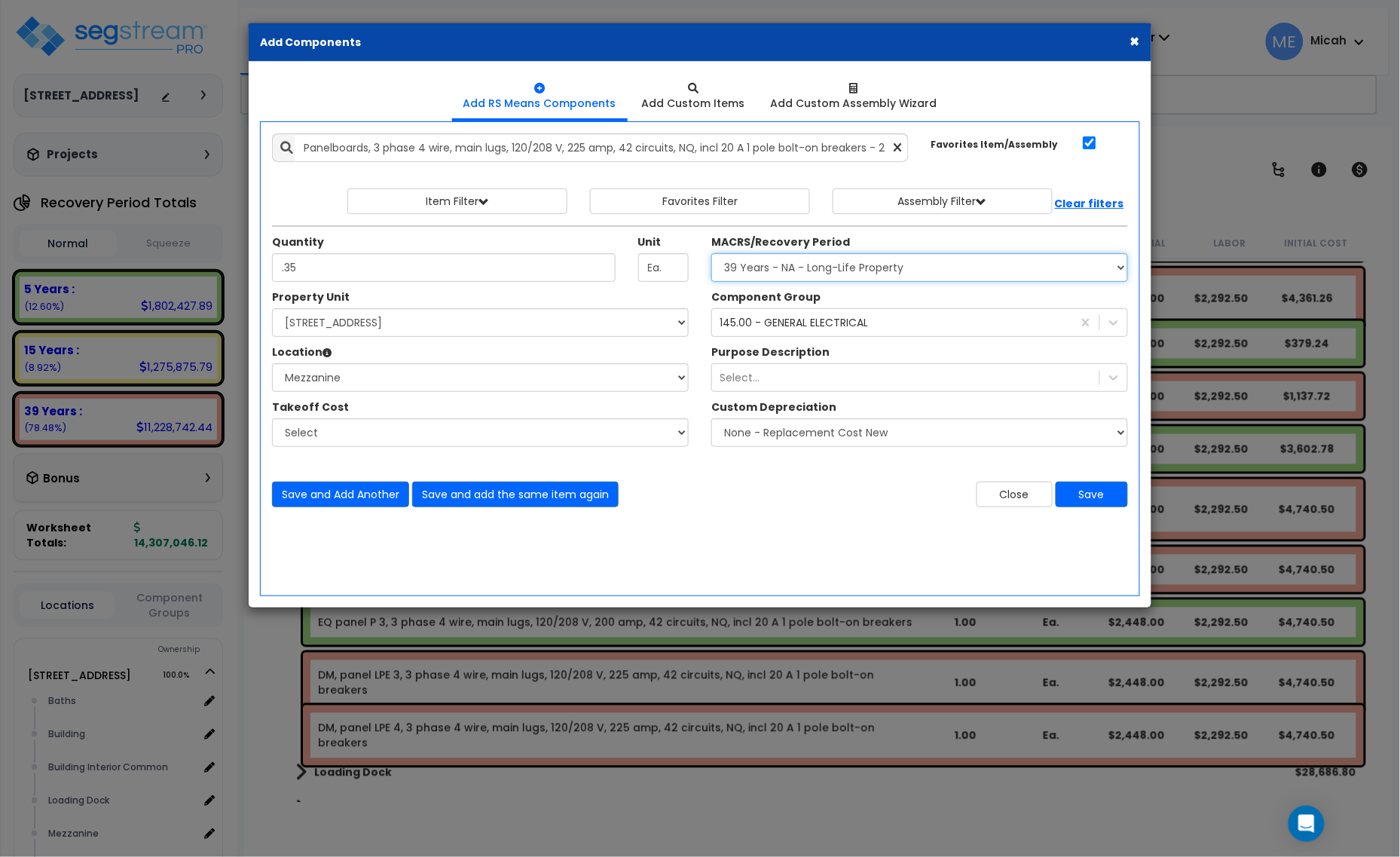
click at [773, 270] on select "Select MACRS/Recovery Period 5 Years - 57.0 - Distributive Trades & Services 5 …" at bounding box center [919, 267] width 417 height 28
select select "3667"
click at [711, 254] on select "Select MACRS/Recovery Period 5 Years - 57.0 - Distributive Trades & Services 5 …" at bounding box center [919, 267] width 417 height 28
click at [800, 325] on div "145.00 - GENERAL ELECTRICAL" at bounding box center [794, 323] width 148 height 15
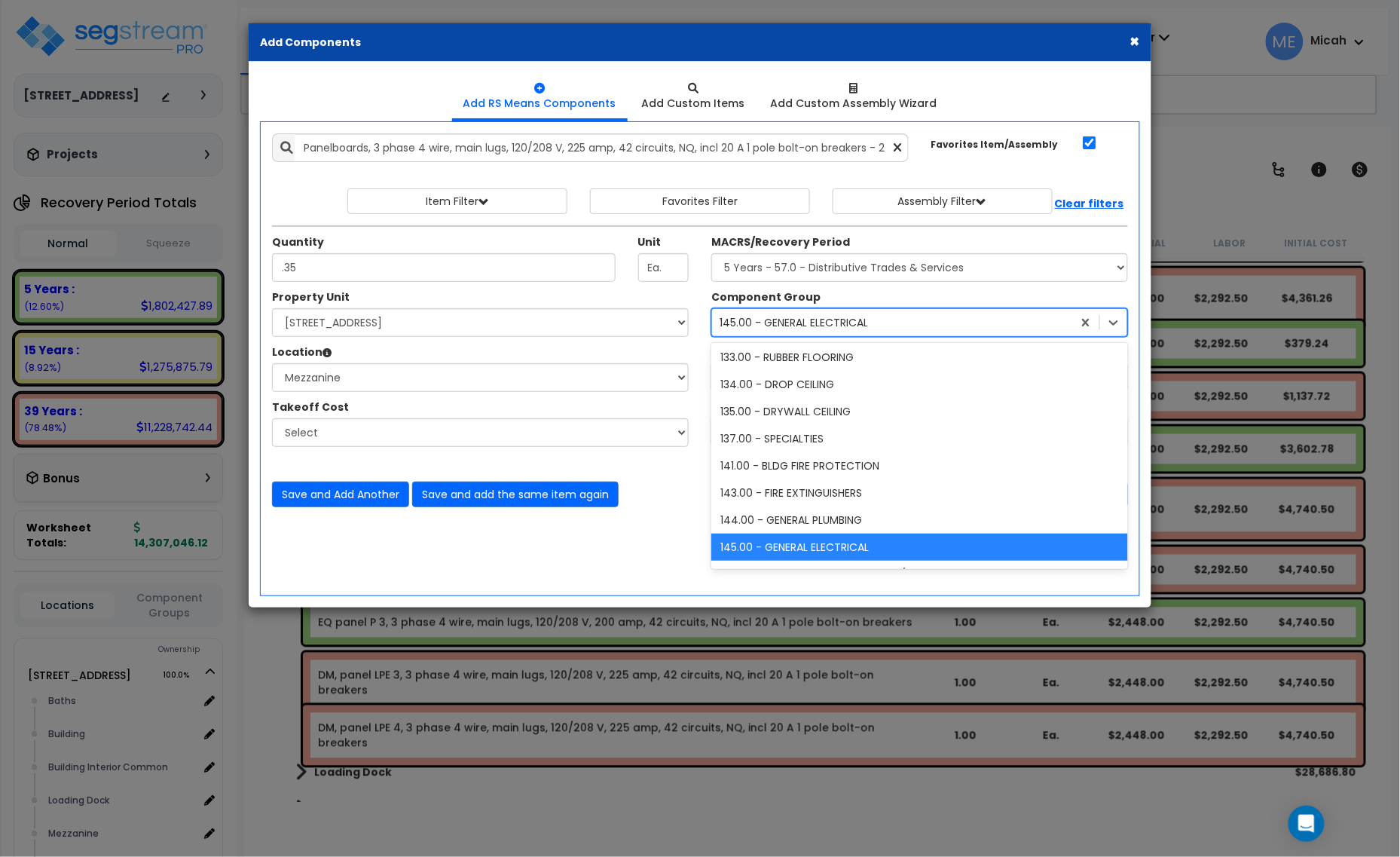
scroll to position [492, 0]
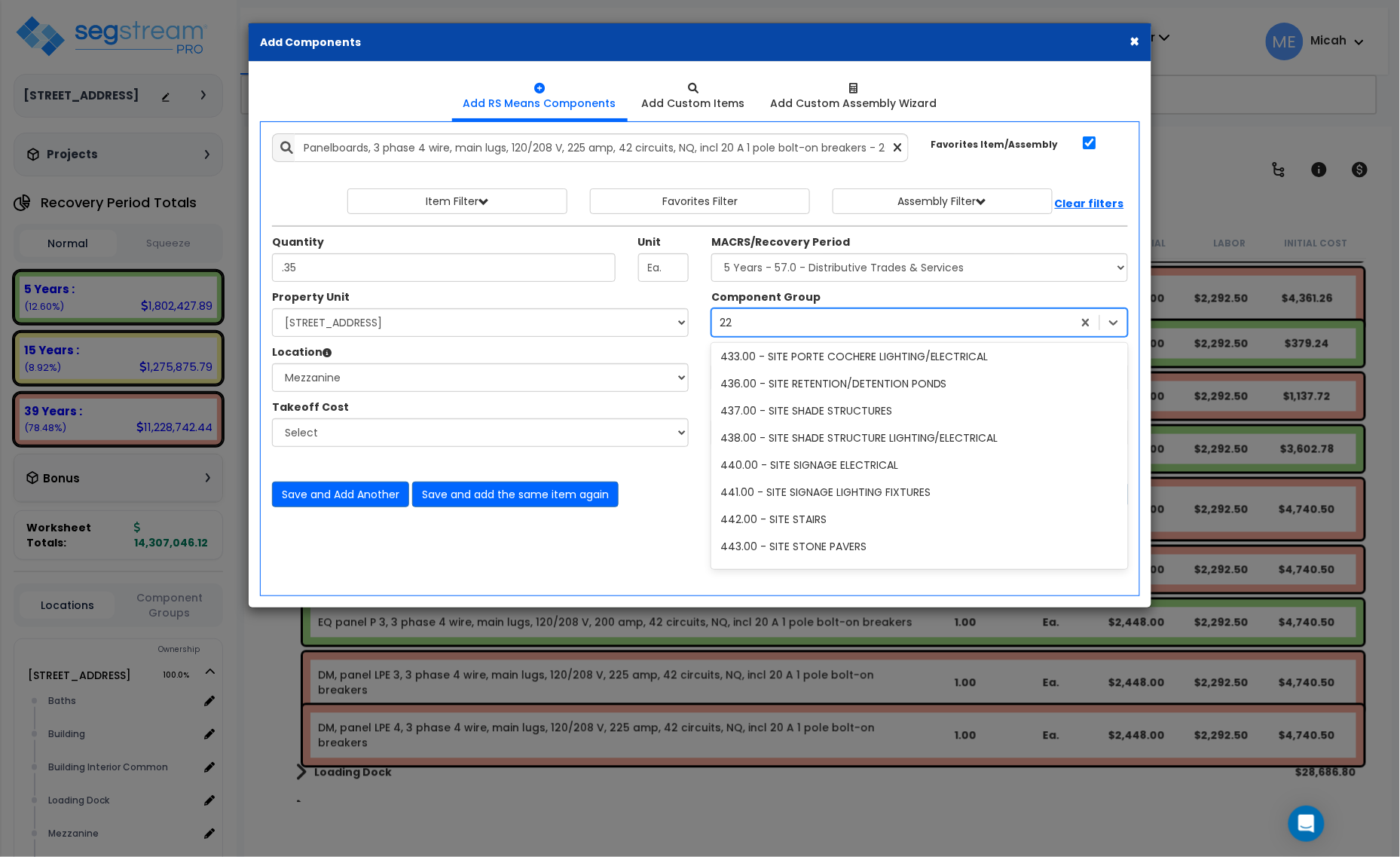
type input "229"
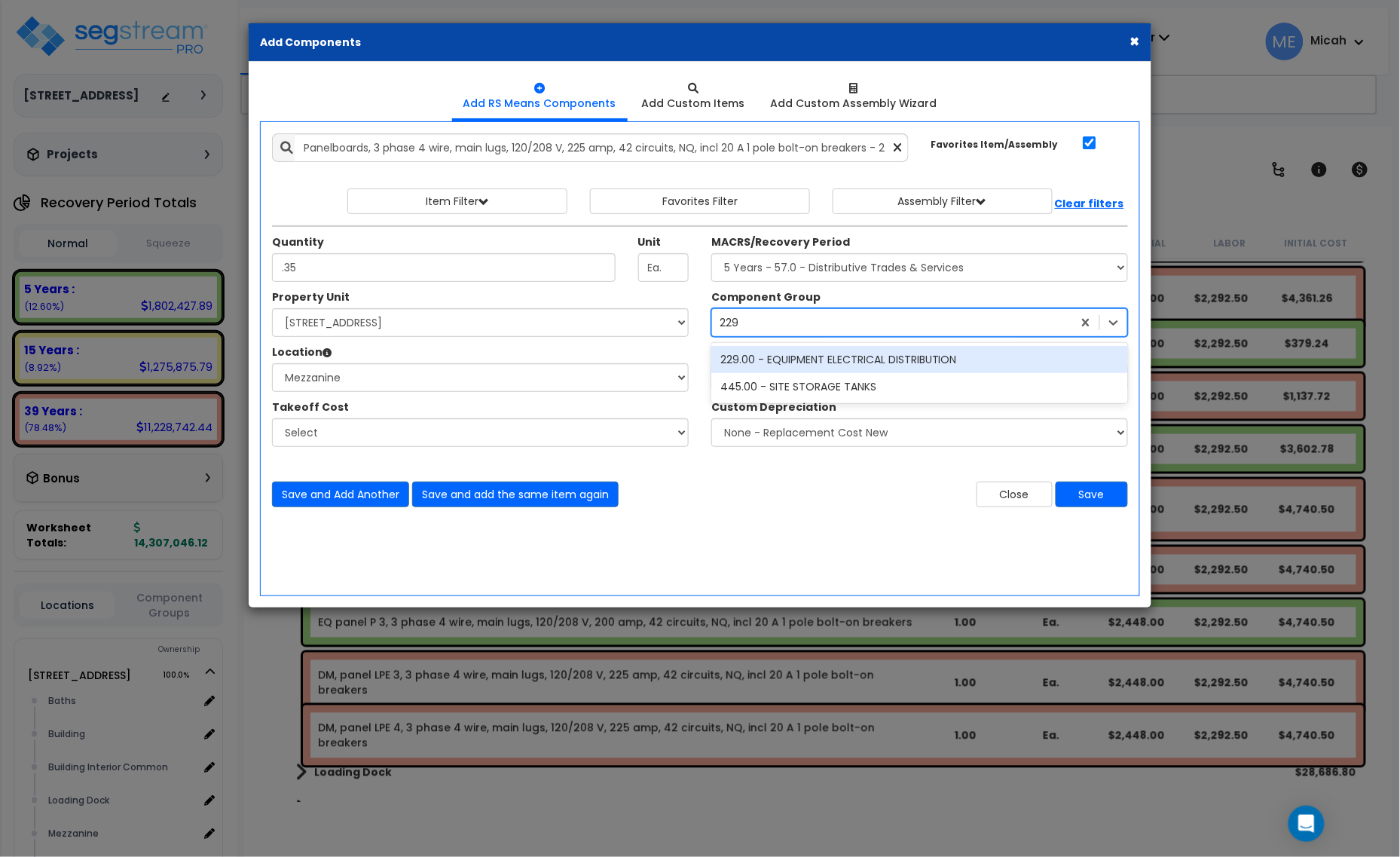
click at [829, 362] on div "229.00 - EQUIPMENT ELECTRICAL DISTRIBUTION" at bounding box center [919, 359] width 417 height 27
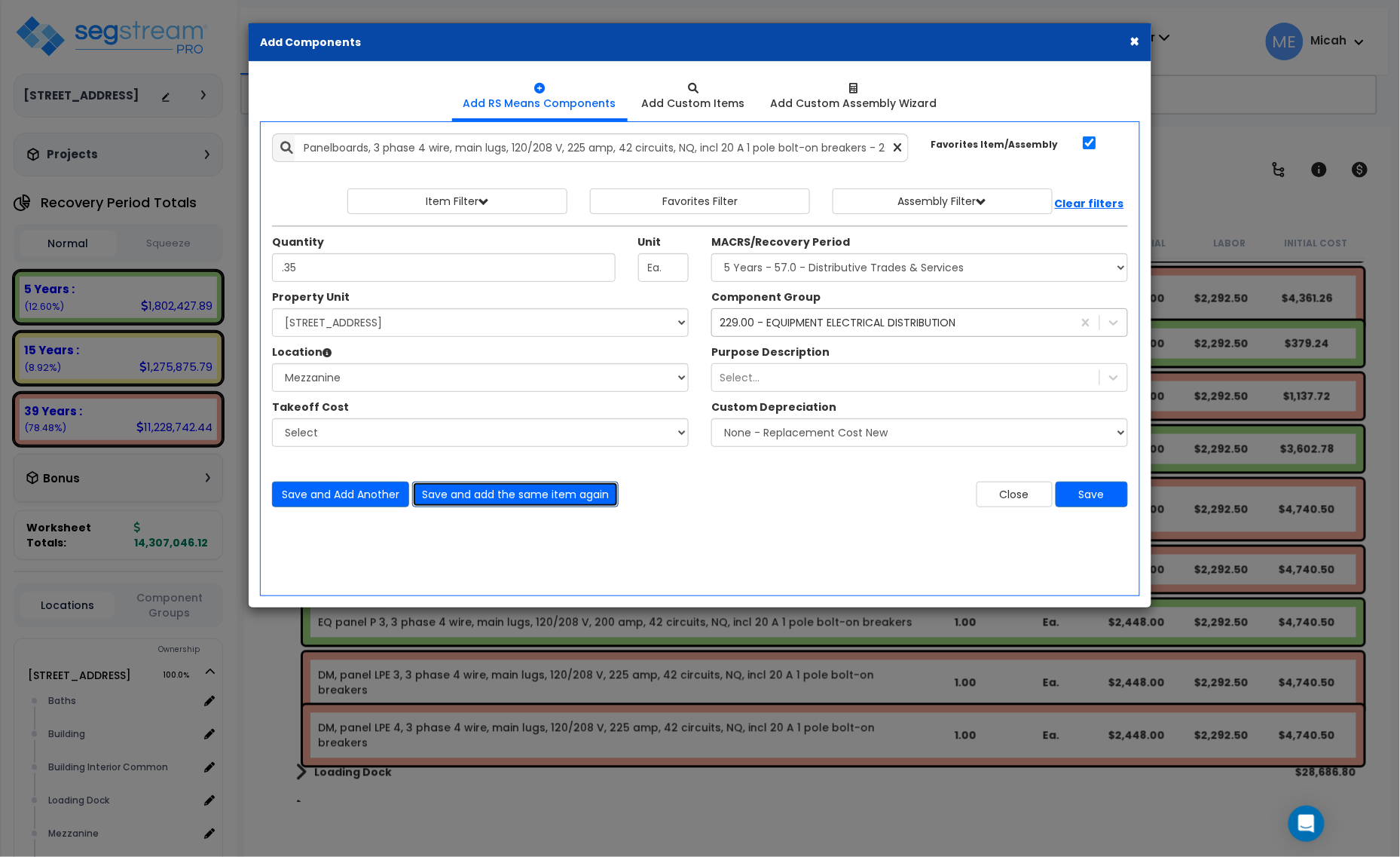
click at [566, 492] on button "Save and add the same item again" at bounding box center [516, 494] width 206 height 26
type input ".17"
click at [1079, 494] on button "Save" at bounding box center [1091, 494] width 72 height 26
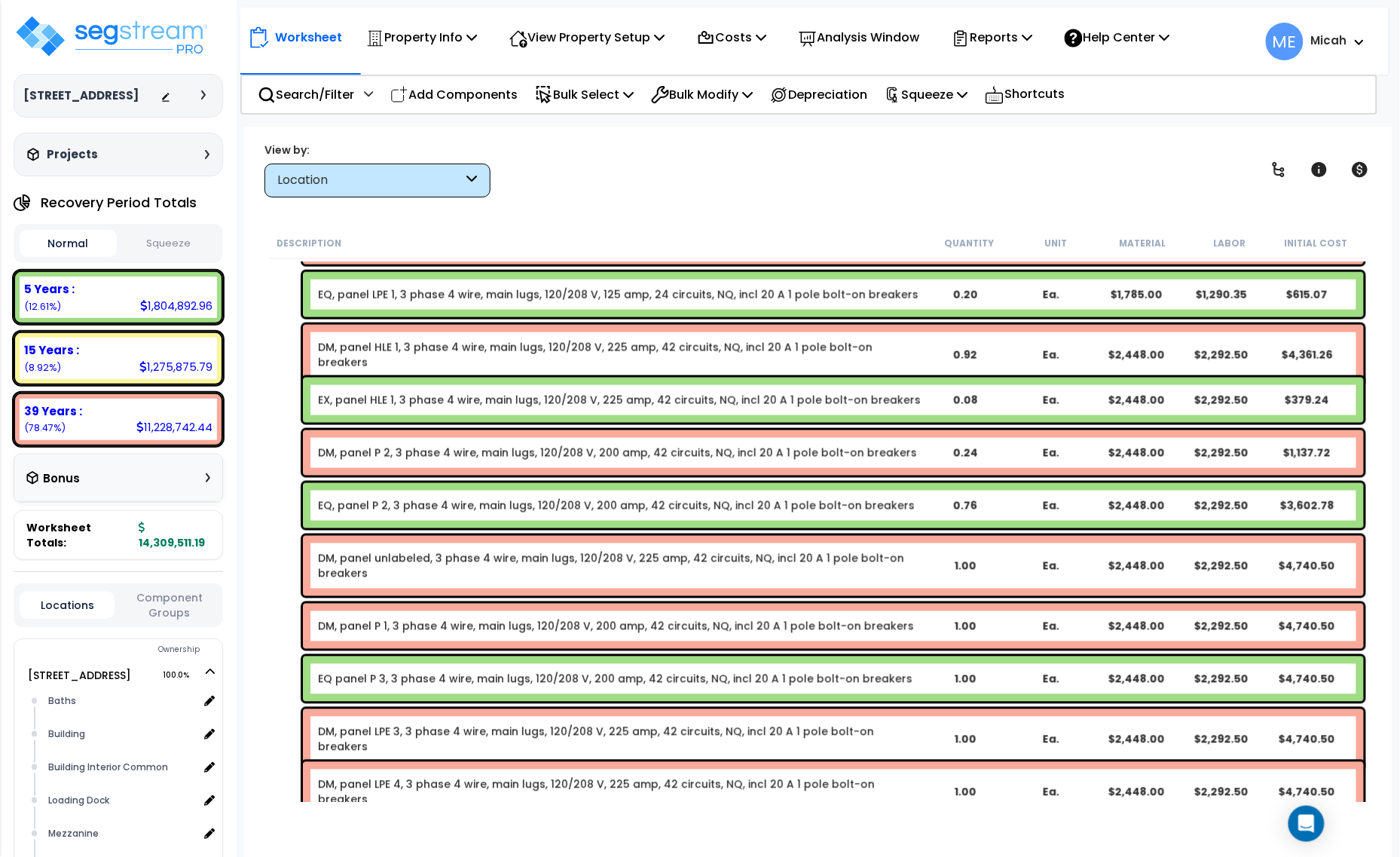
scroll to position [6564, 0]
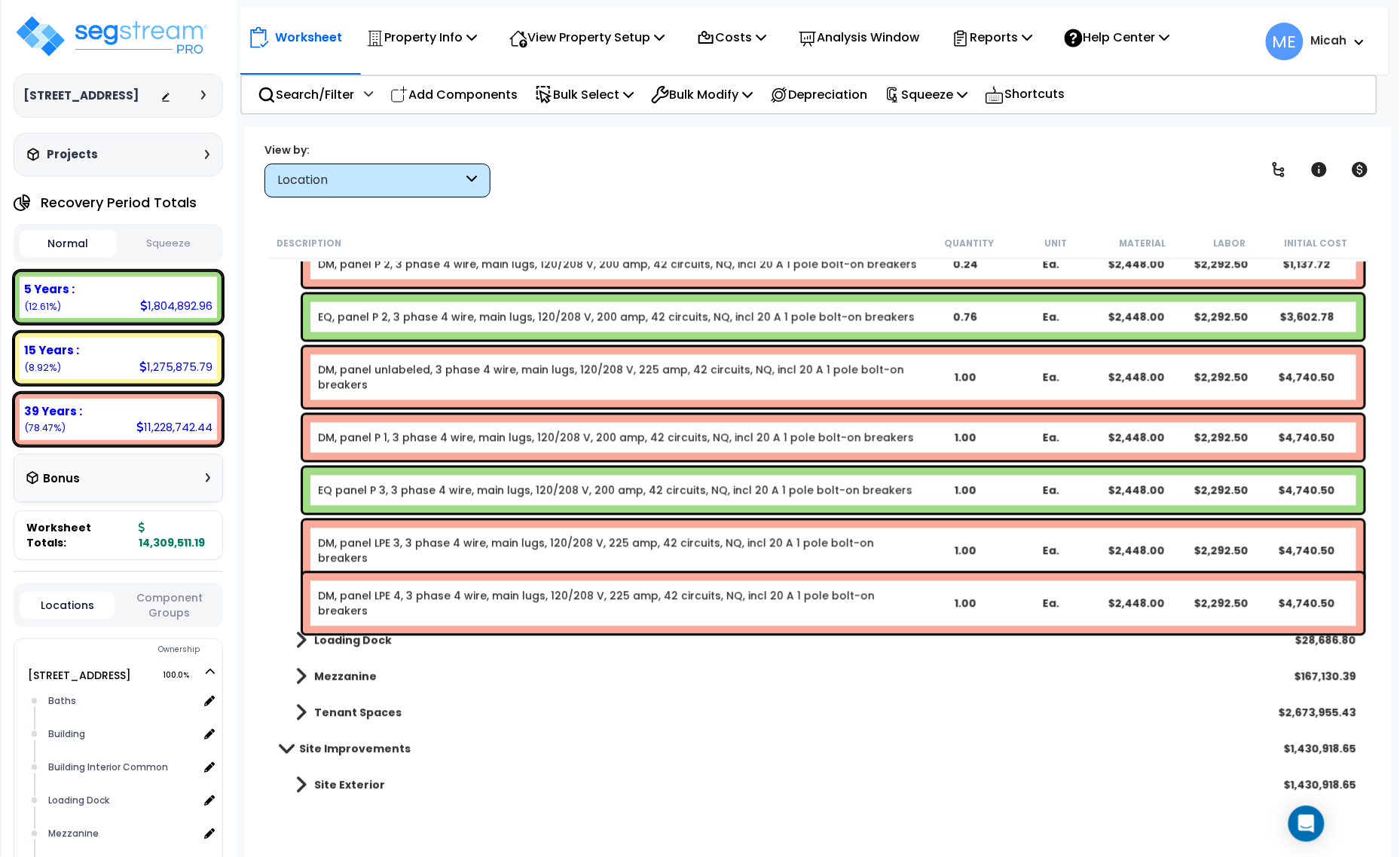
click at [301, 676] on span at bounding box center [301, 676] width 12 height 21
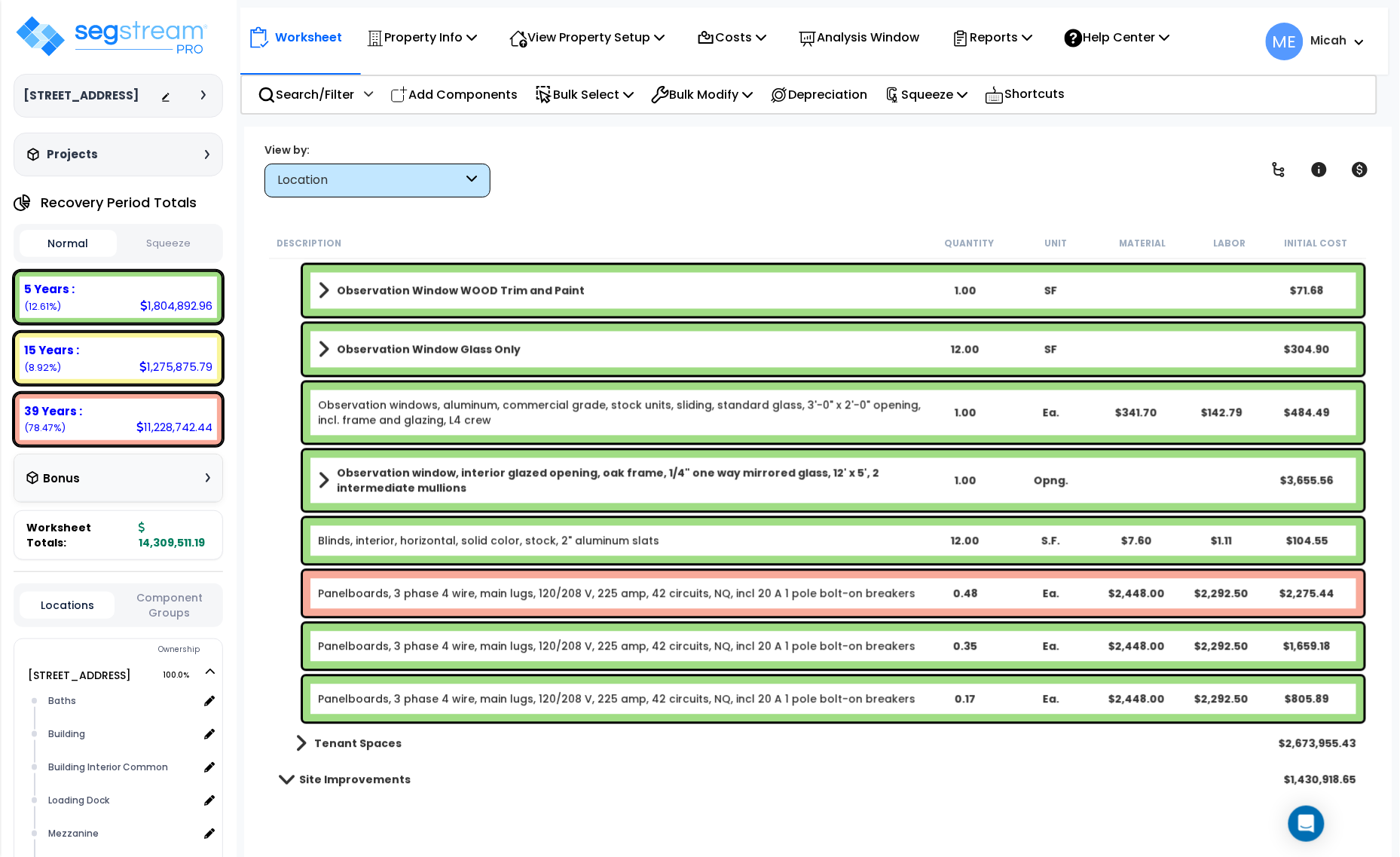
scroll to position [8537, 0]
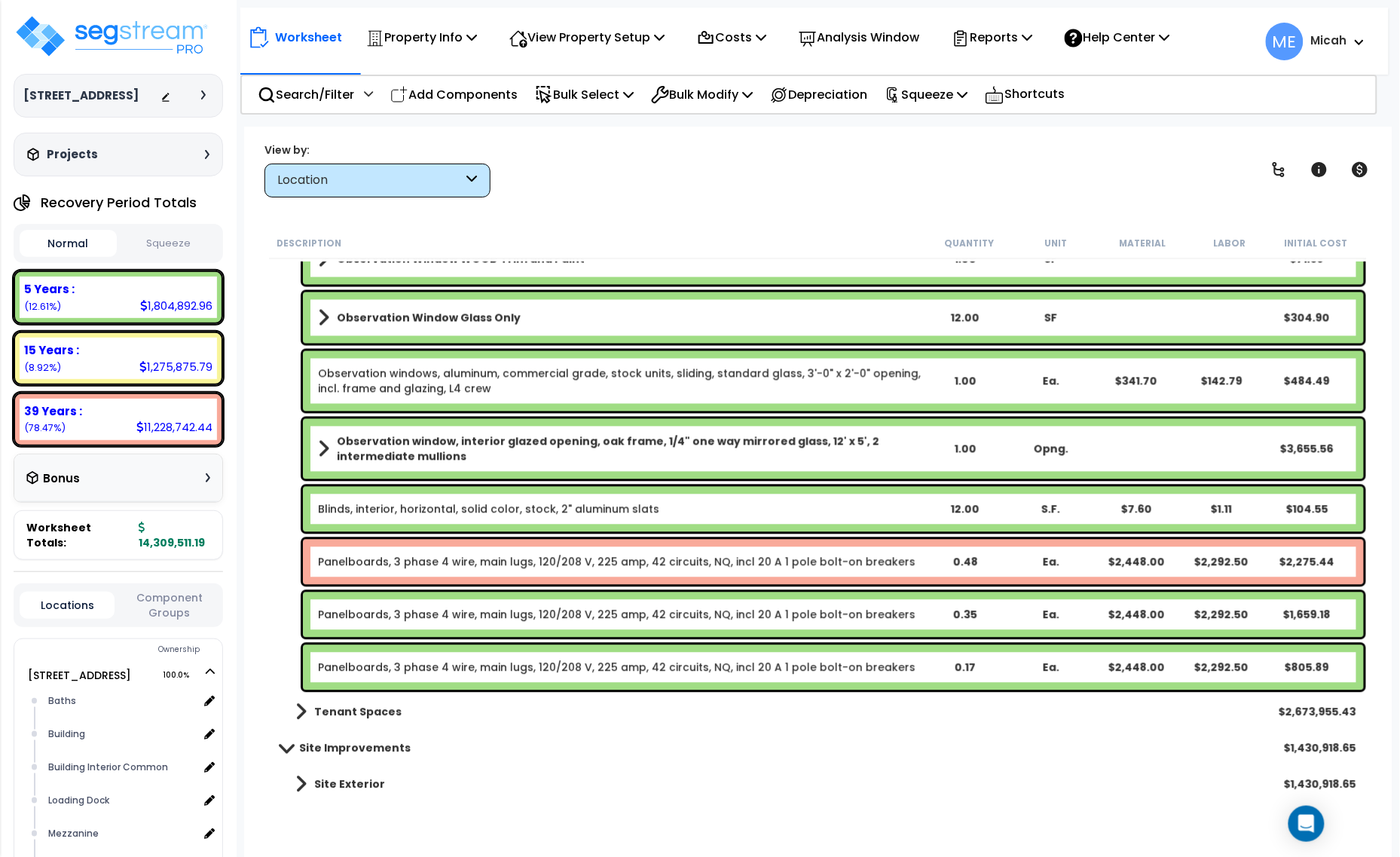
click at [378, 562] on link "Panelboards, 3 phase 4 wire, main lugs, 120/208 V, 225 amp, 42 circuits, NQ, in…" at bounding box center [616, 562] width 597 height 15
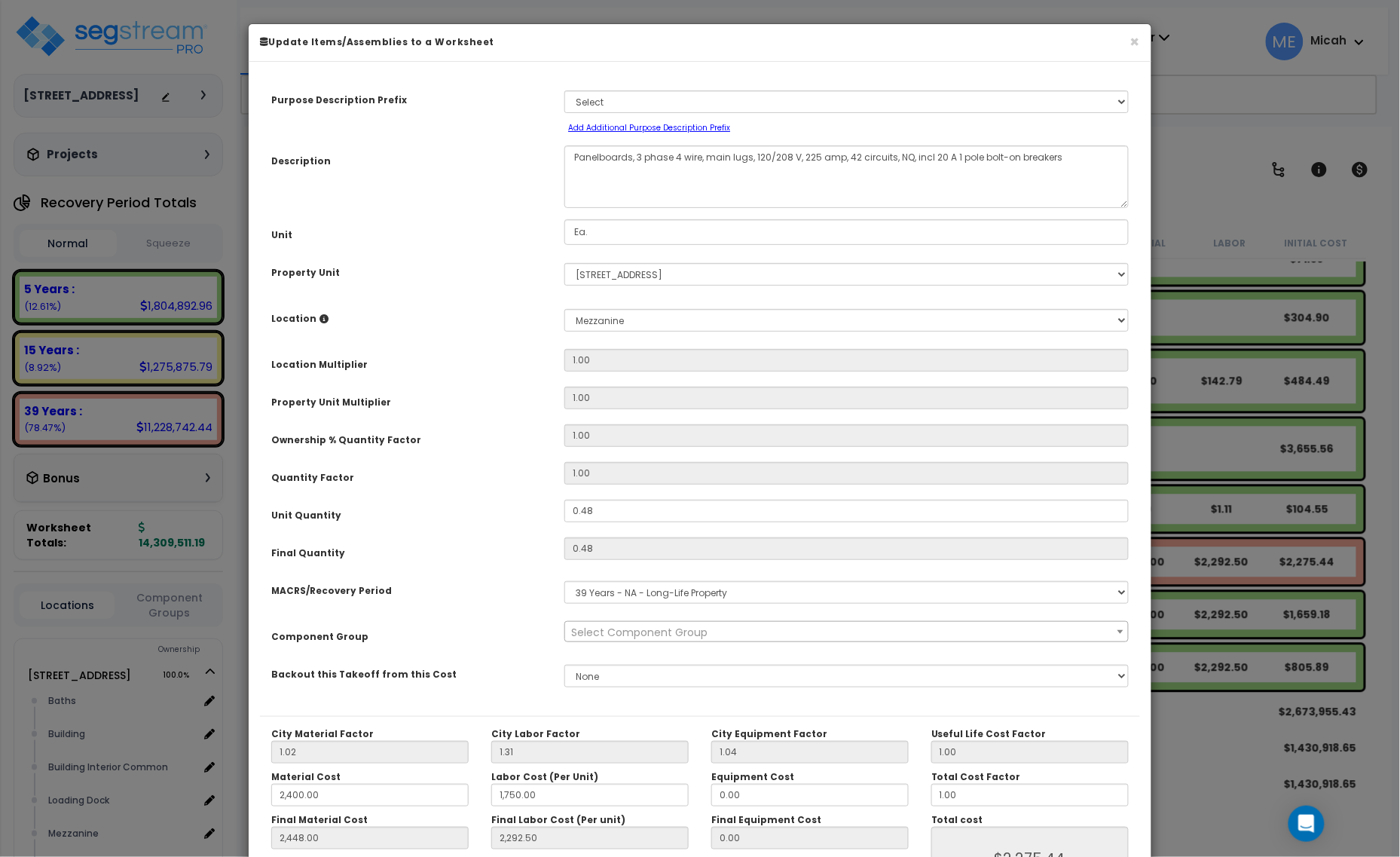
scroll to position [0, 0]
click at [573, 158] on textarea "Panelboards, 3 phase 4 wire, main lugs, 120/208 V, 225 amp, 42 circuits, NQ, in…" at bounding box center [847, 176] width 565 height 62
select select "56955"
type textarea "DMPanelboards, 3 phase 4 wire, main lugs, 120/208 V, 225 amp, 42 circuits, NQ, …"
select select "56955"
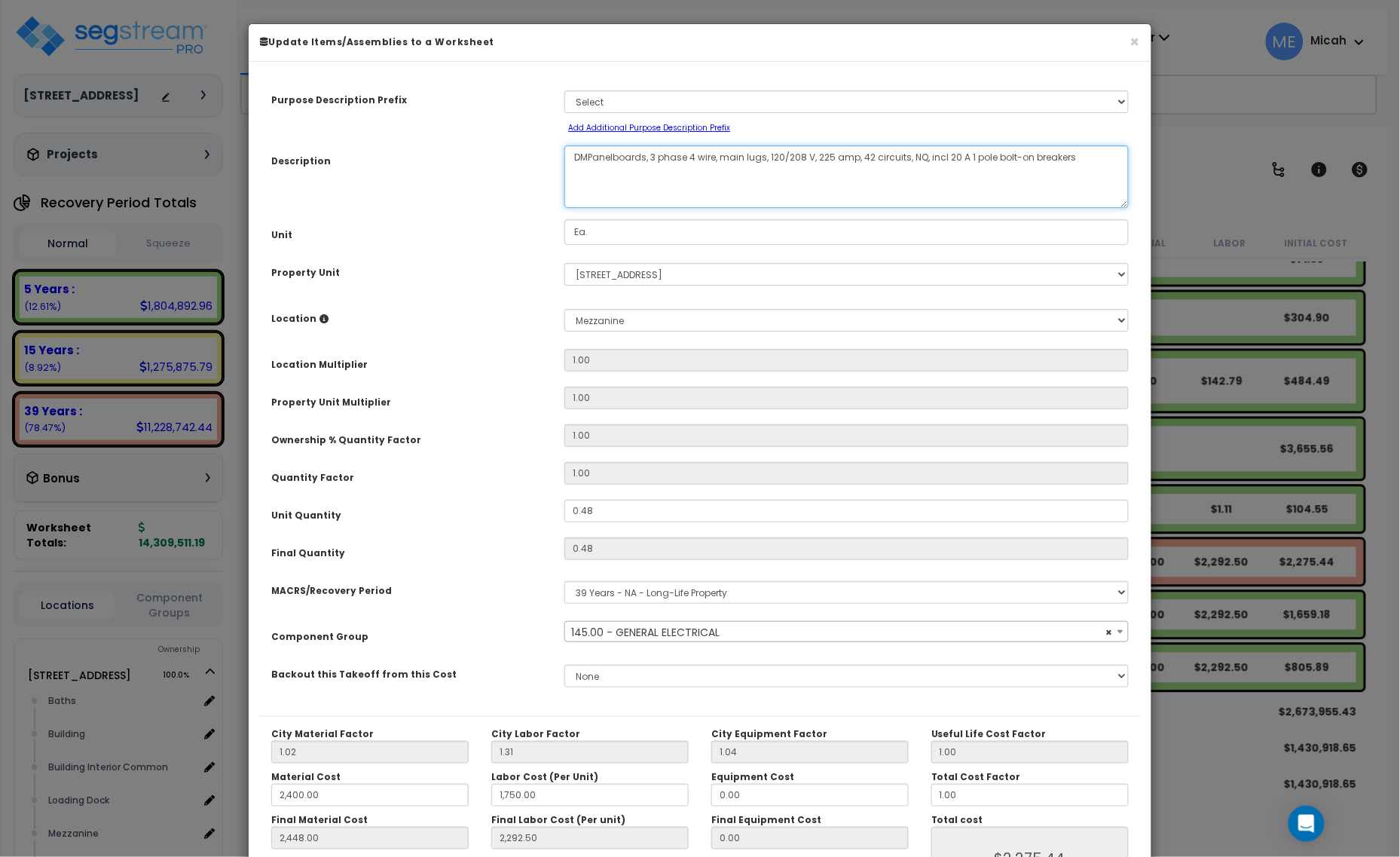
type textarea "DM,Panelboards, 3 phase 4 wire, main lugs, 120/208 V, 225 amp, 42 circuits, NQ,…"
select select "56955"
type textarea "DM, Panelboards, 3 phase 4 wire, main lugs, 120/208 V, 225 amp, 42 circuits, NQ…"
select select "56955"
type textarea "DM, paPanelboards, 3 phase 4 wire, main lugs, 120/208 V, 225 amp, 42 circuits, …"
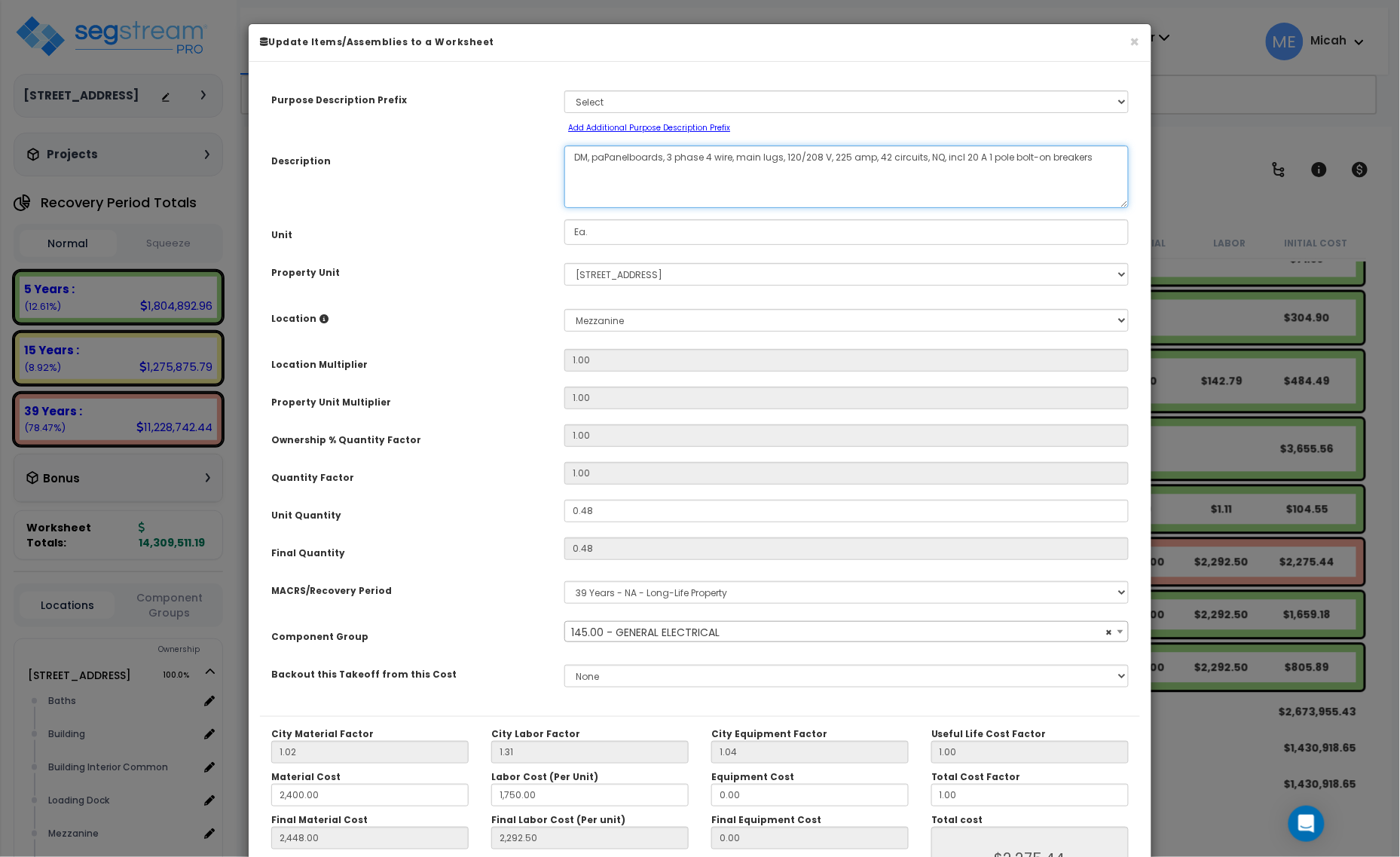
select select "56955"
type textarea "DM, panePanelboards, 3 phase 4 wire, main lugs, 120/208 V, 225 amp, 42 circuits…"
select select "56955"
type textarea "DM, panelPanelboards, 3 phase 4 wire, main lugs, 120/208 V, 225 amp, 42 circuit…"
select select "56955"
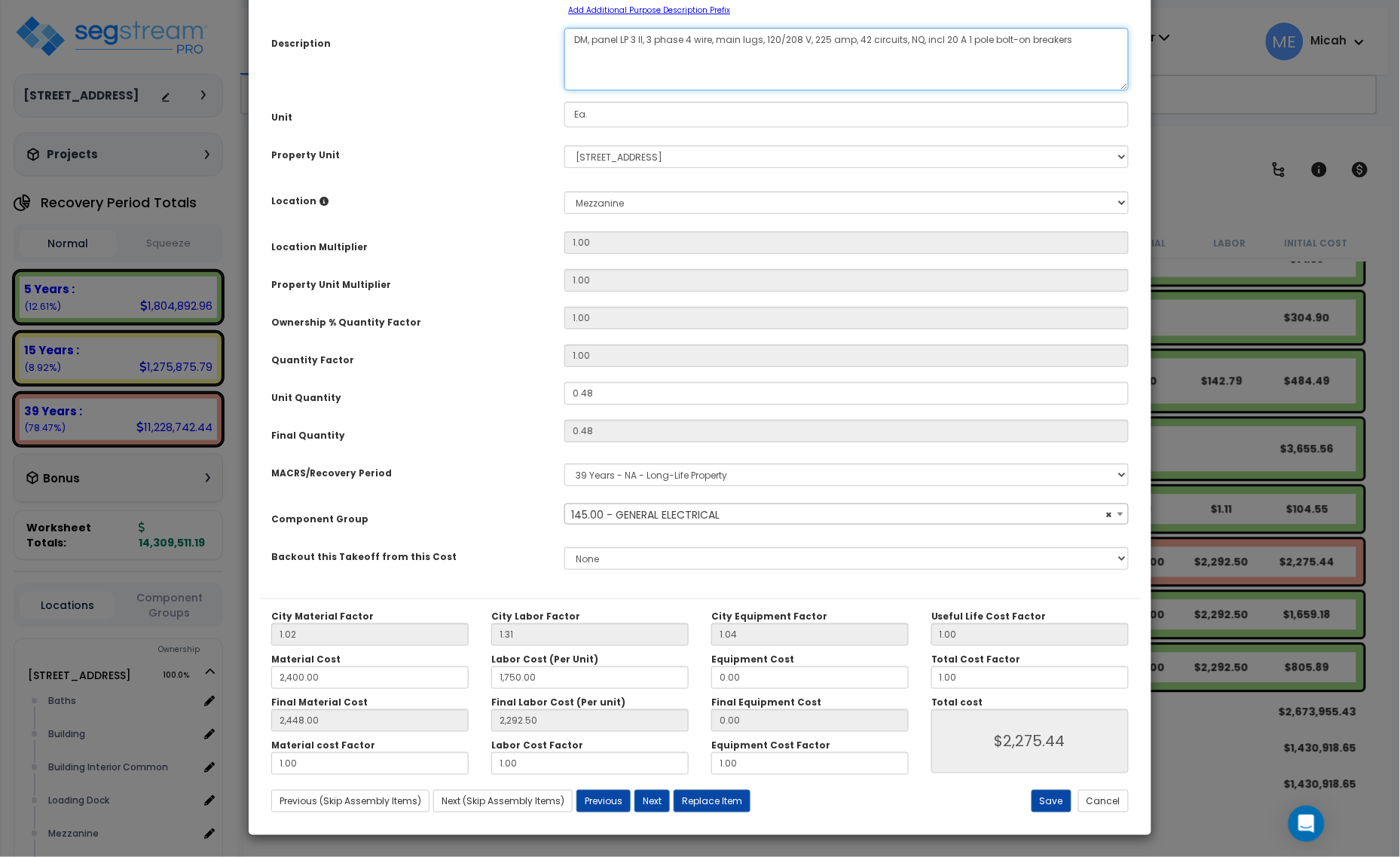
scroll to position [118, 0]
type textarea "DM, panel LP 3 II, 3 phase 4 wire, main lugs, 120/208 V, 225 amp, 42 circuits, …"
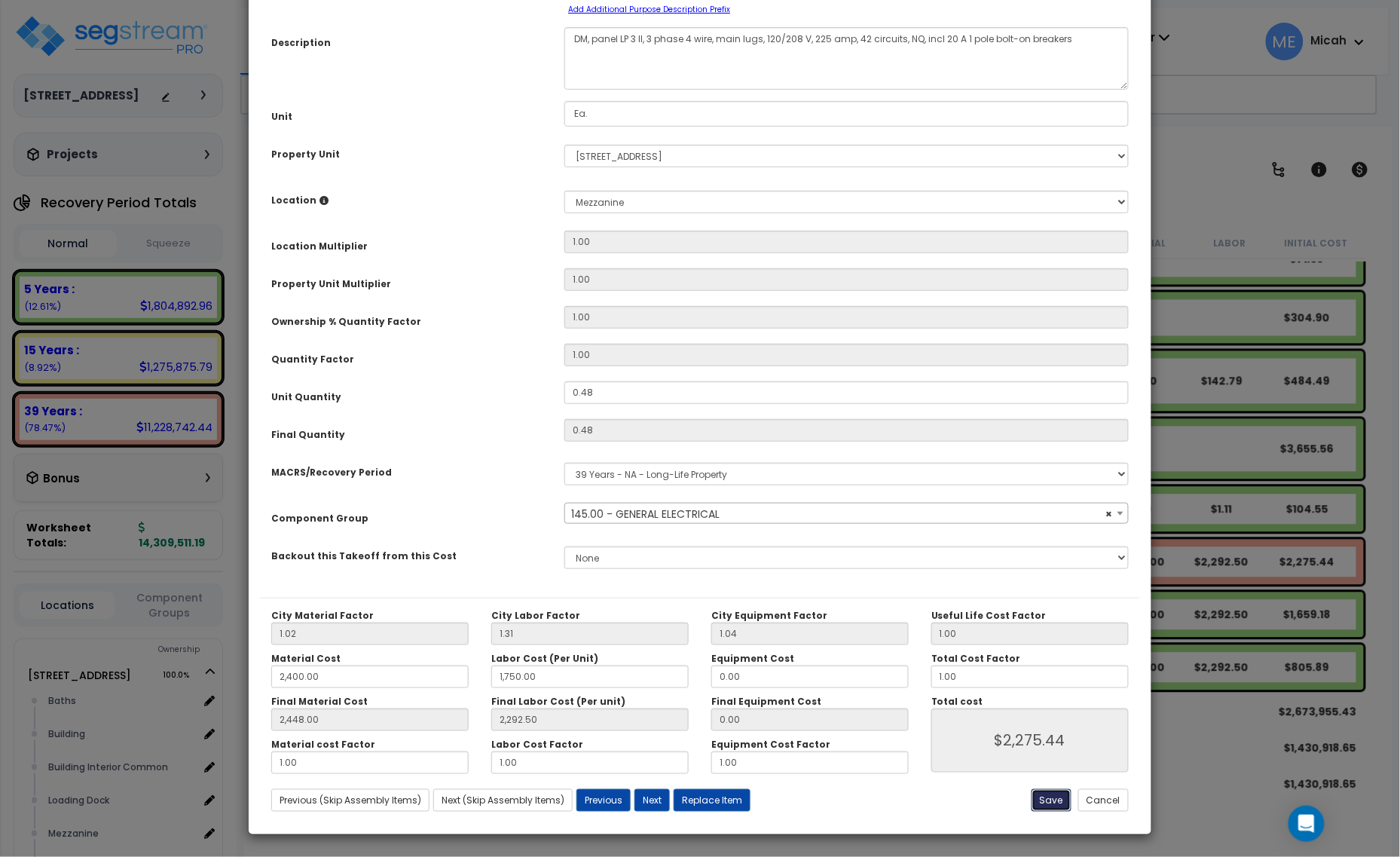
click at [1059, 797] on button "Save" at bounding box center [1051, 800] width 40 height 22
type input "2400.00"
type input "1750.00"
type input "2448.00"
type input "2292.50"
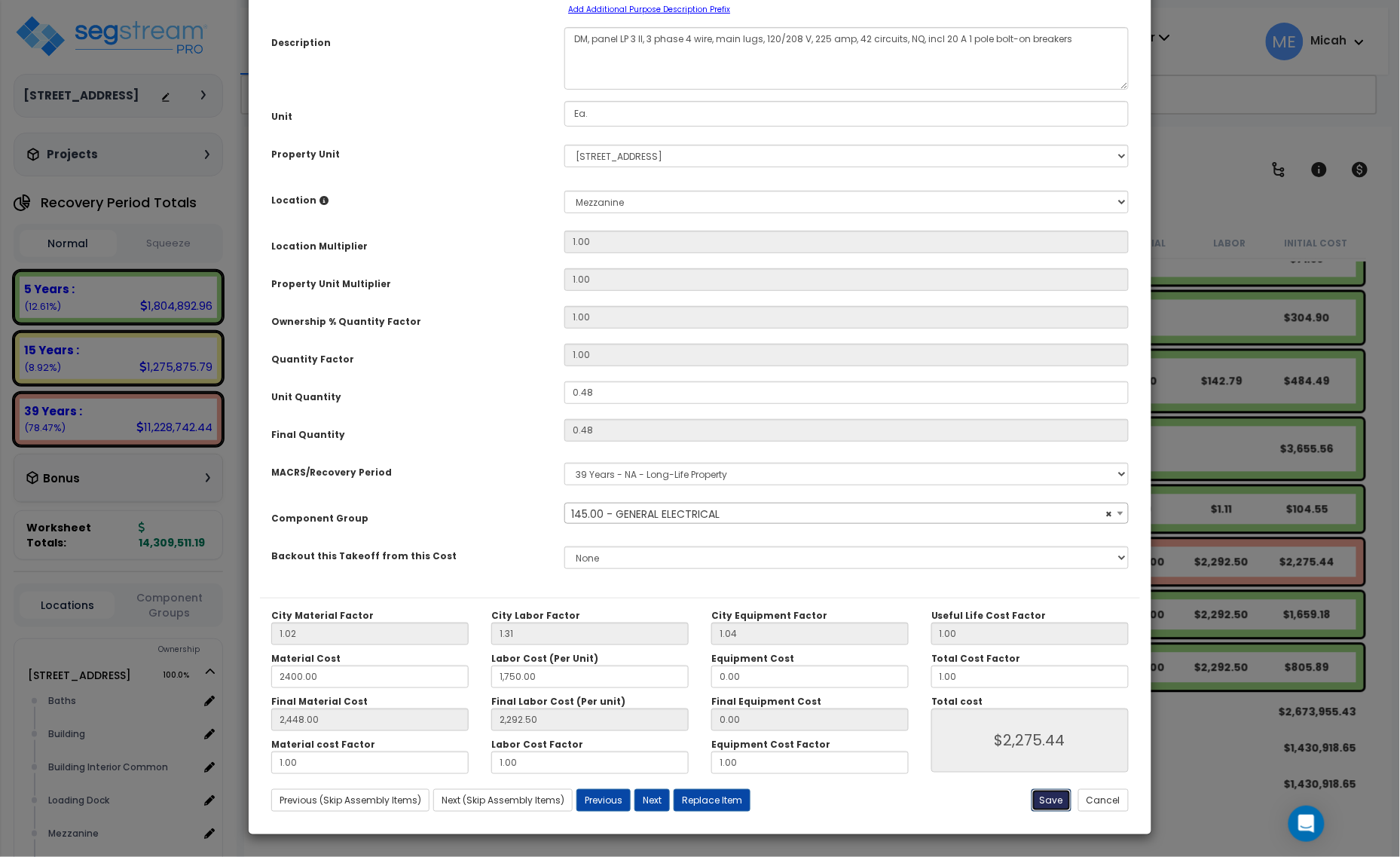
type input "2275.44"
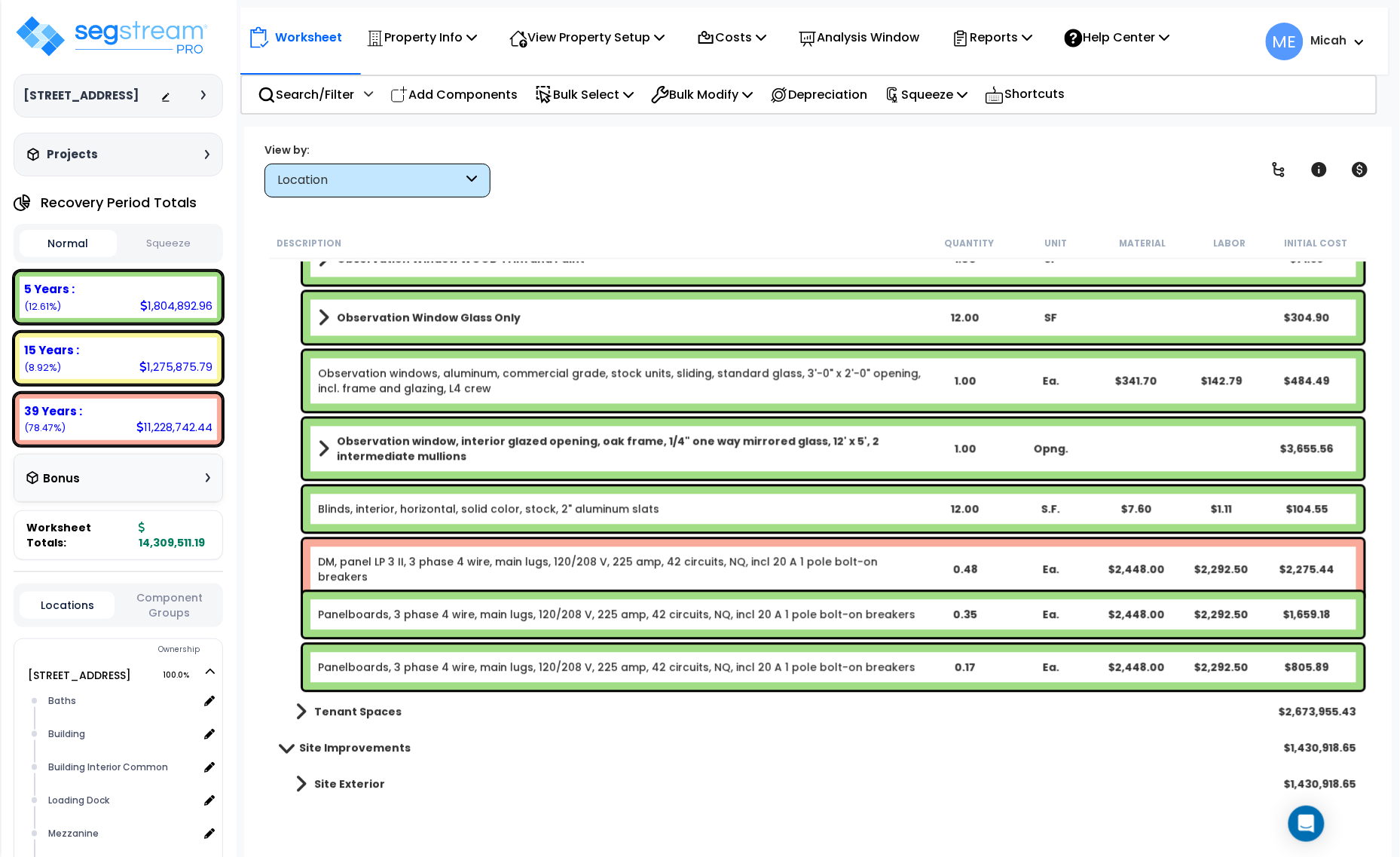
click at [433, 612] on link "Panelboards, 3 phase 4 wire, main lugs, 120/208 V, 225 amp, 42 circuits, NQ, in…" at bounding box center [616, 615] width 597 height 15
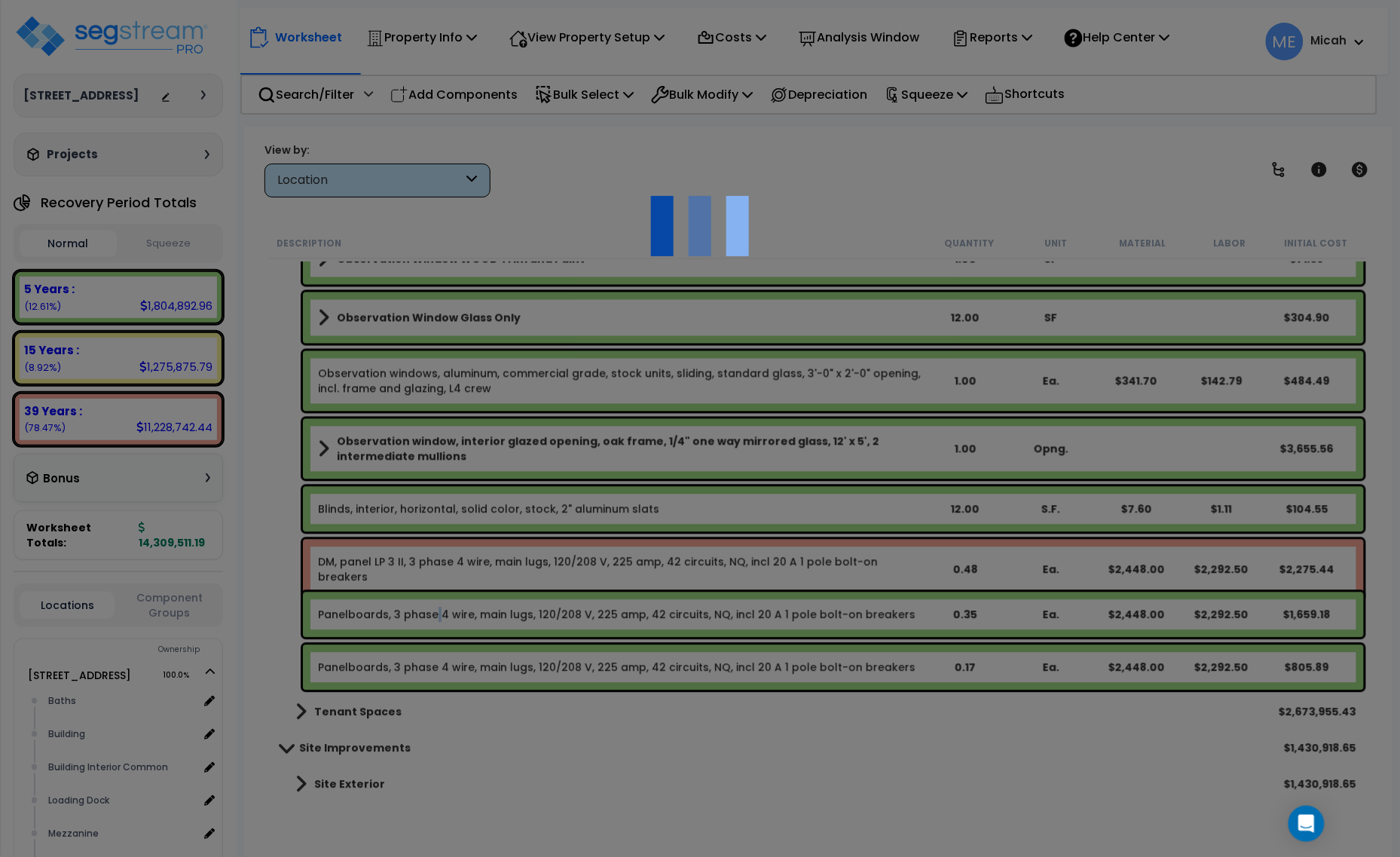
select select "68650"
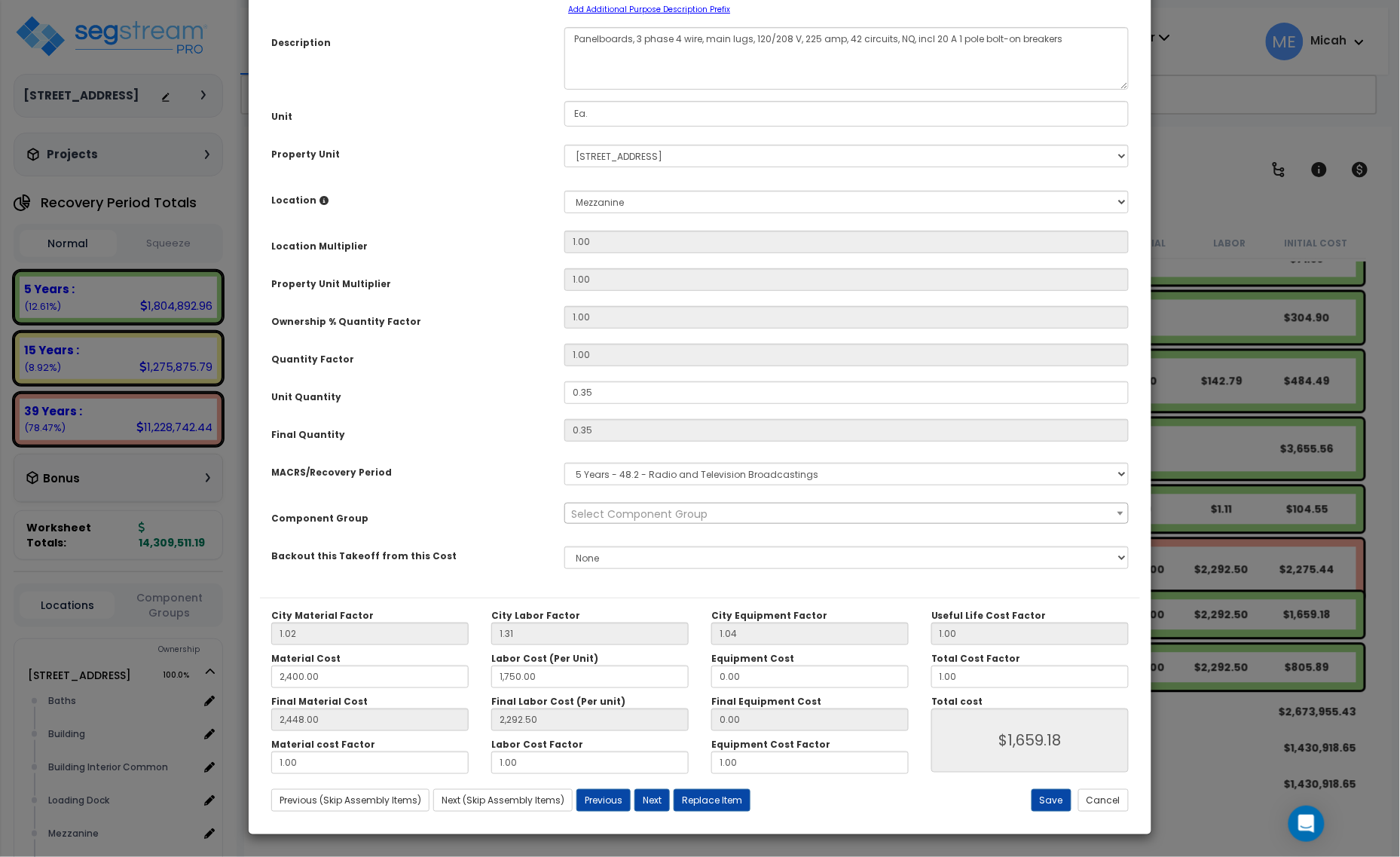
scroll to position [0, 0]
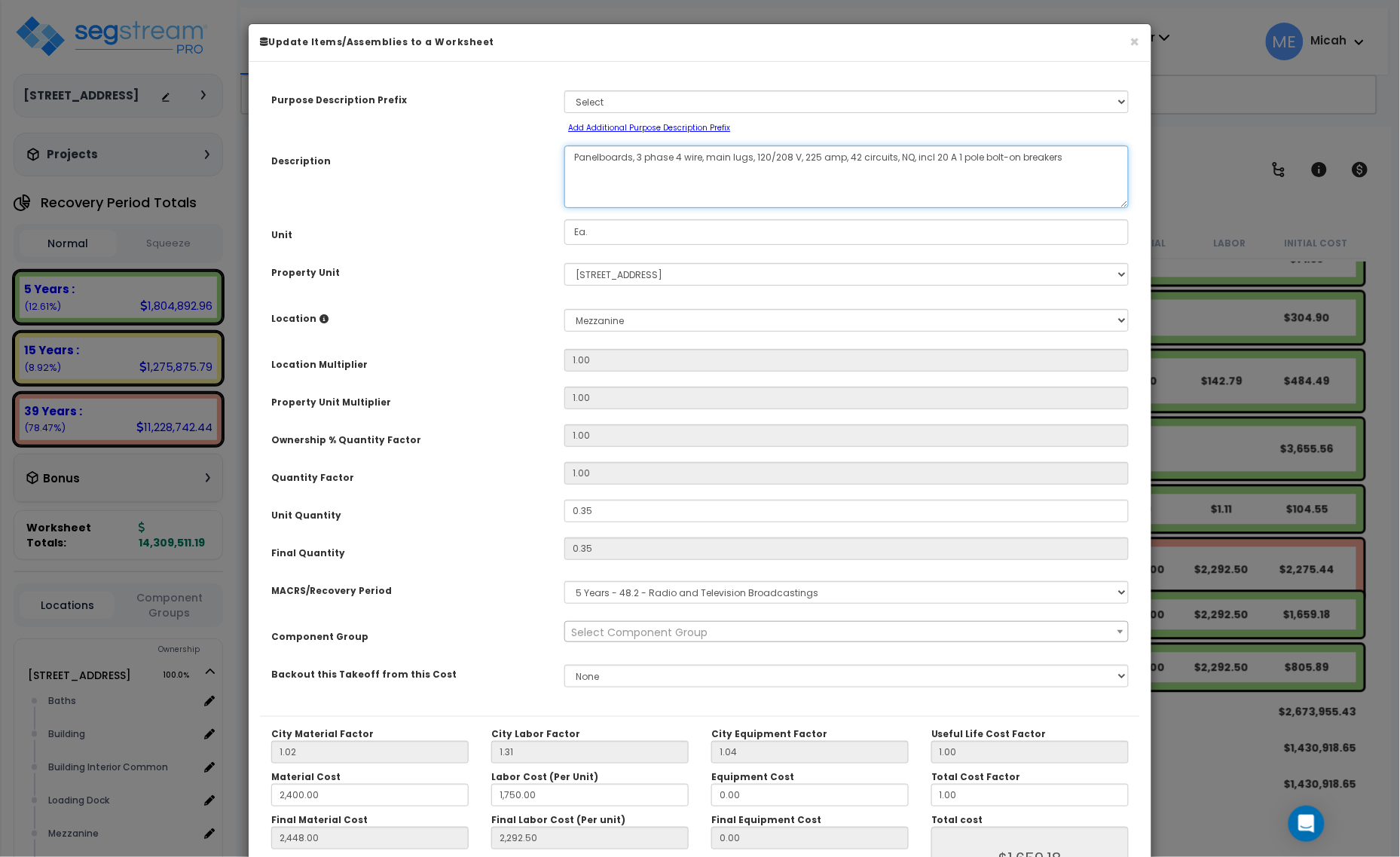
click at [571, 151] on textarea "Panelboards, 3 phase 4 wire, main lugs, 120/208 V, 225 amp, 42 circuits, NQ, in…" at bounding box center [847, 176] width 565 height 62
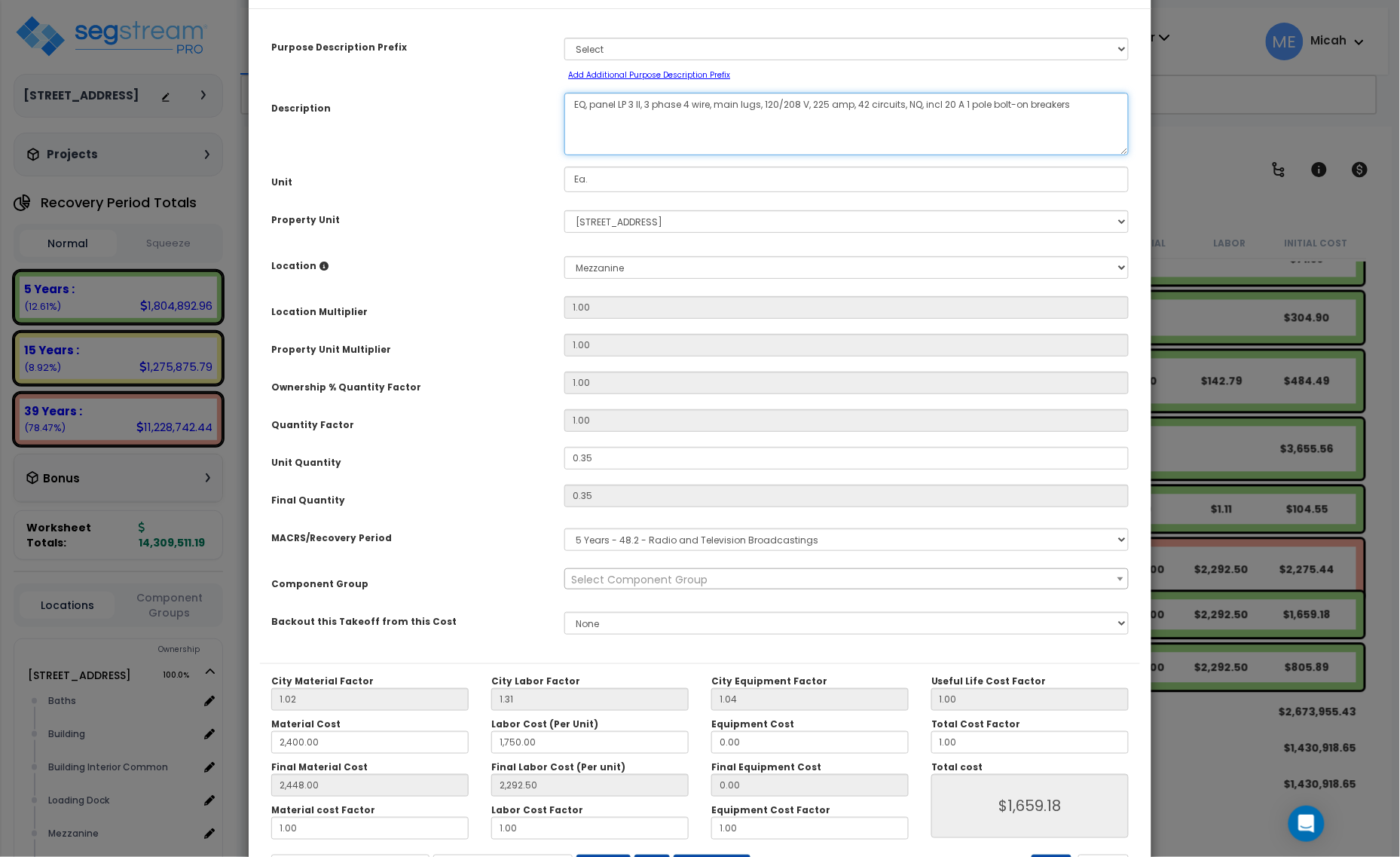
scroll to position [118, 0]
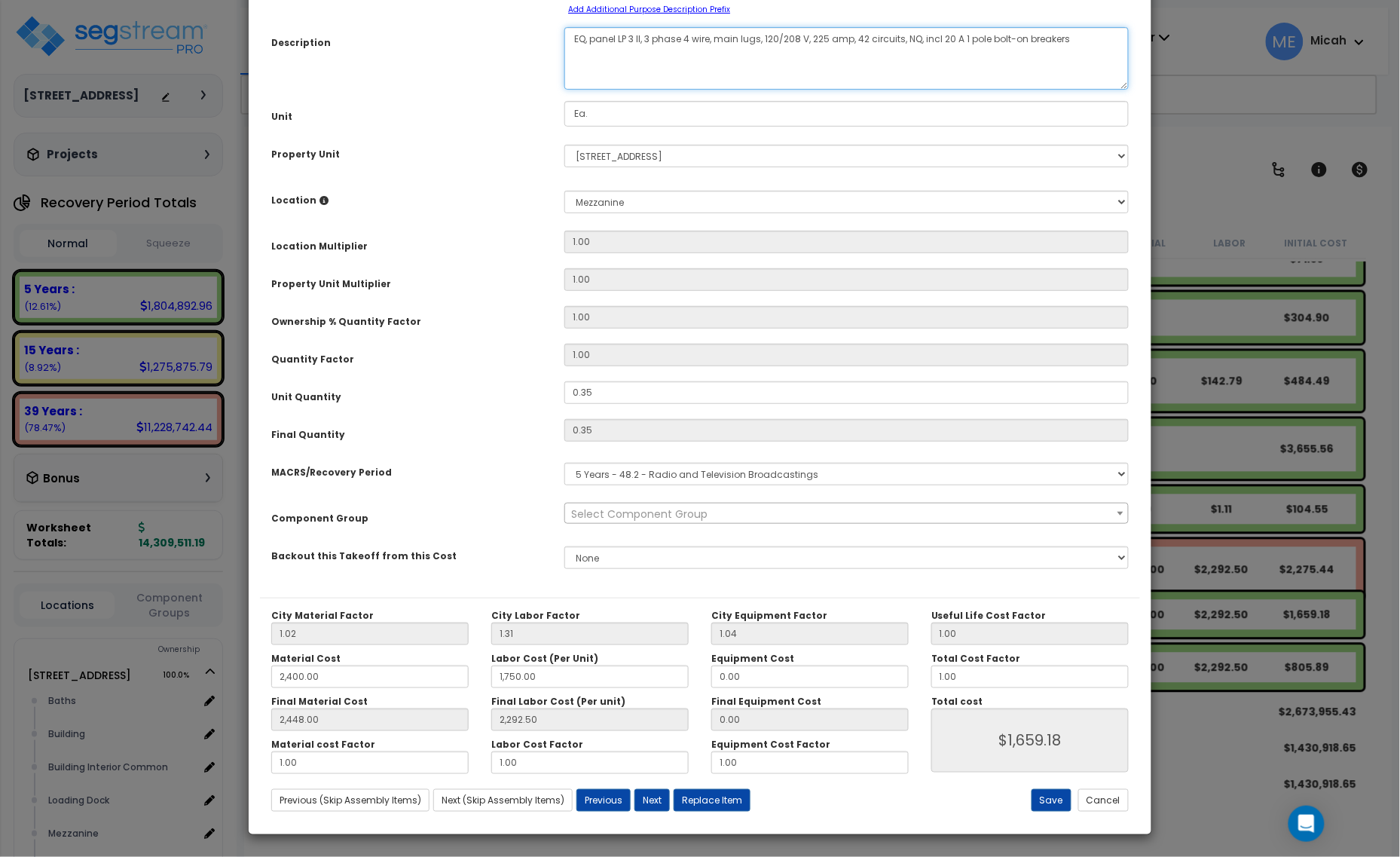
type textarea "EQ, panel LP 3 II, 3 phase 4 wire, main lugs, 120/208 V, 225 amp, 42 circuits, …"
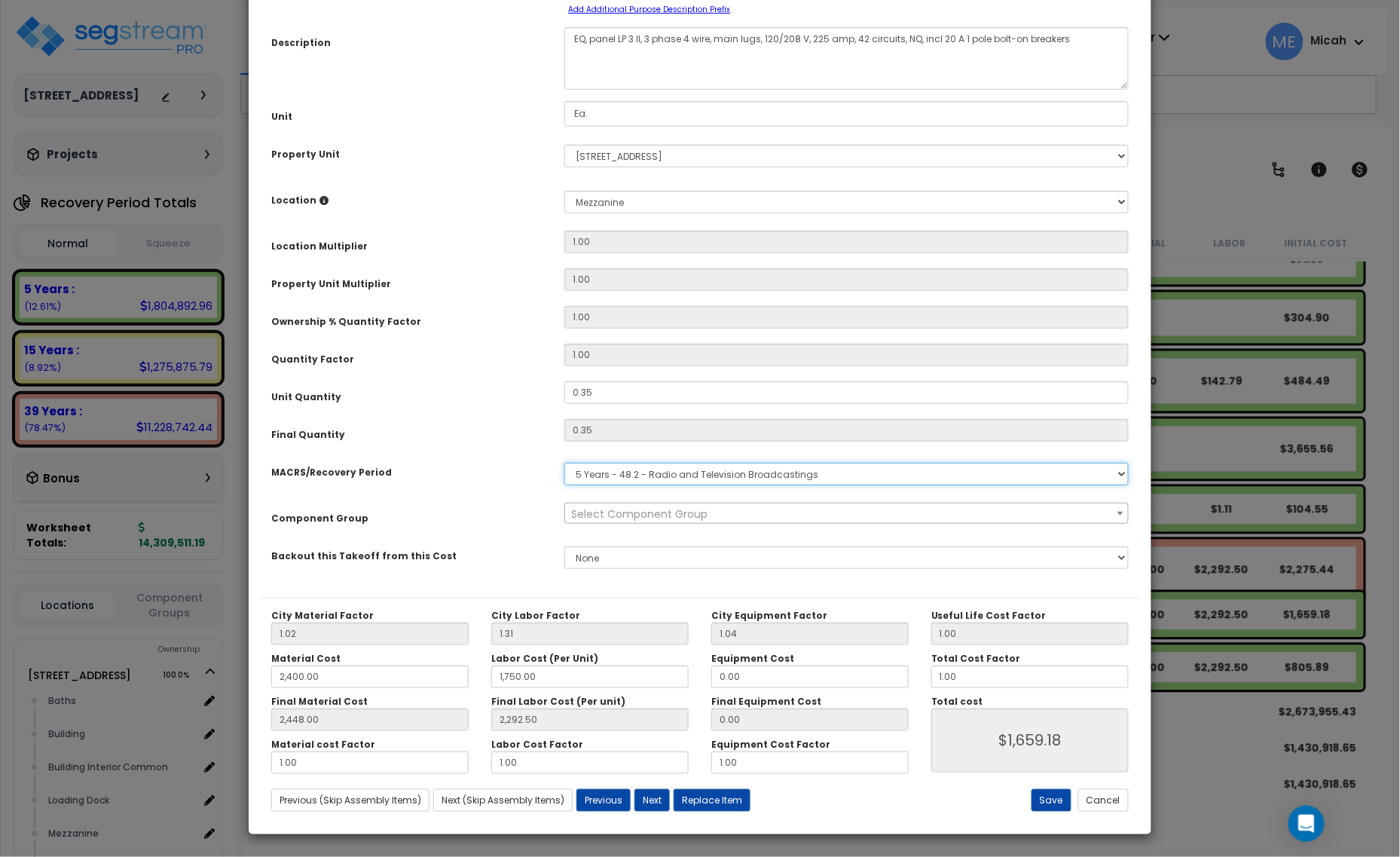
click at [657, 477] on select "Select MACRS/Recovery Period 5 Years - 57.0 - Distributive Trades & Services 5 …" at bounding box center [847, 473] width 565 height 22
select select "3667"
click at [565, 463] on select "Select MACRS/Recovery Period 5 Years - 57.0 - Distributive Trades & Services 5 …" at bounding box center [847, 473] width 565 height 22
select select "57033"
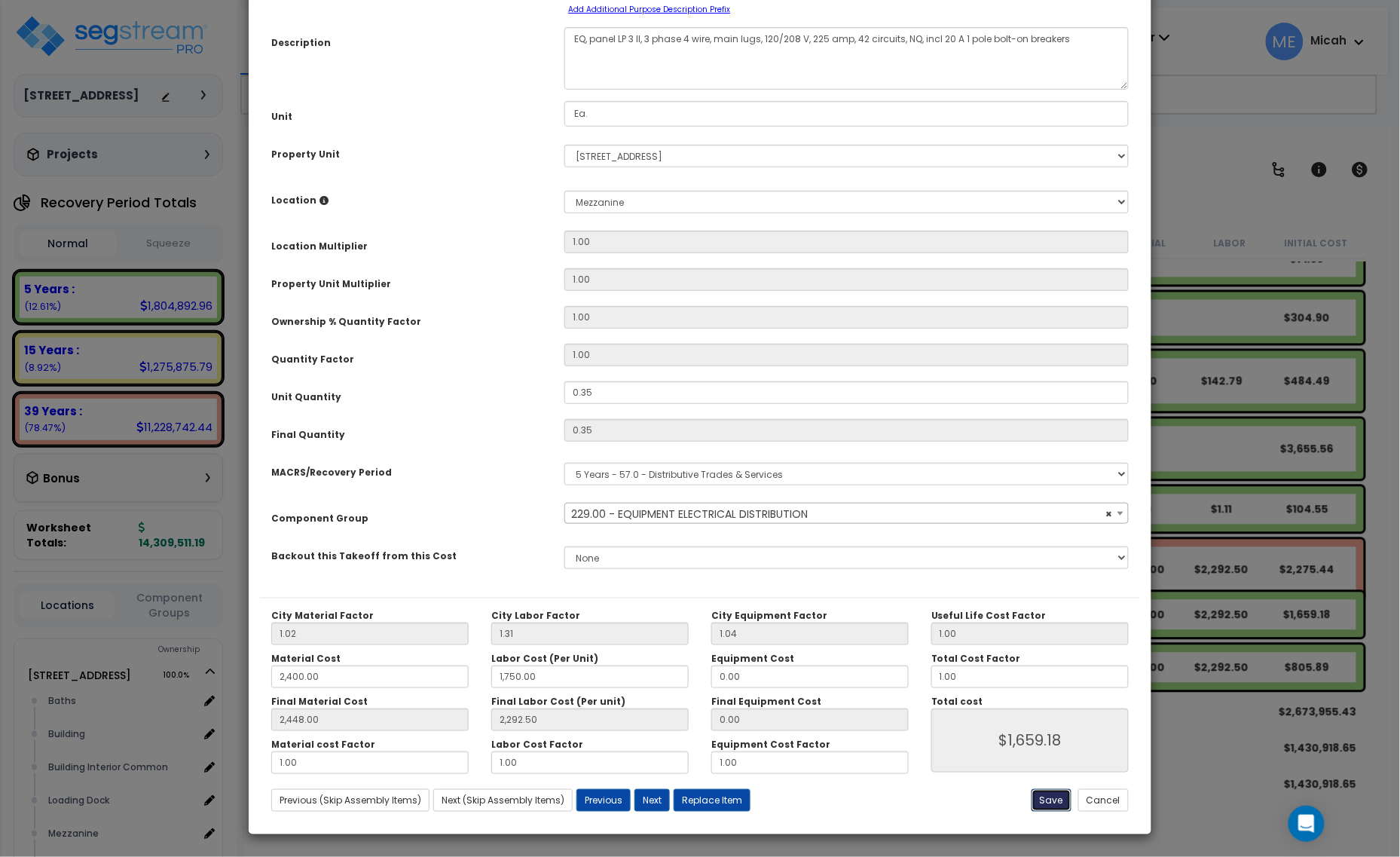
click at [1047, 803] on button "Save" at bounding box center [1051, 800] width 40 height 22
type input "2400.00"
type input "1750.00"
type input "2448.00"
type input "2292.50"
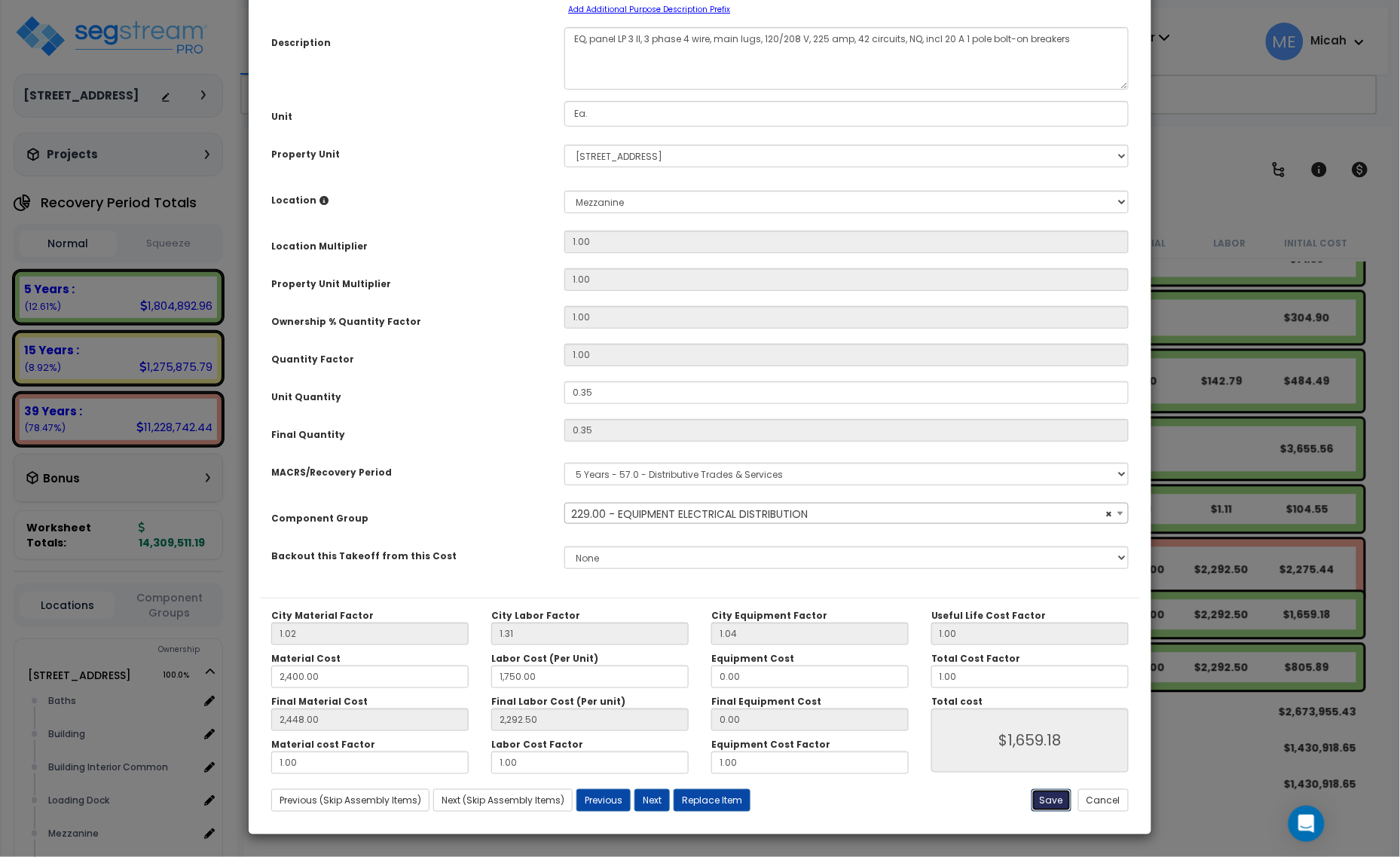
type input "1659.18"
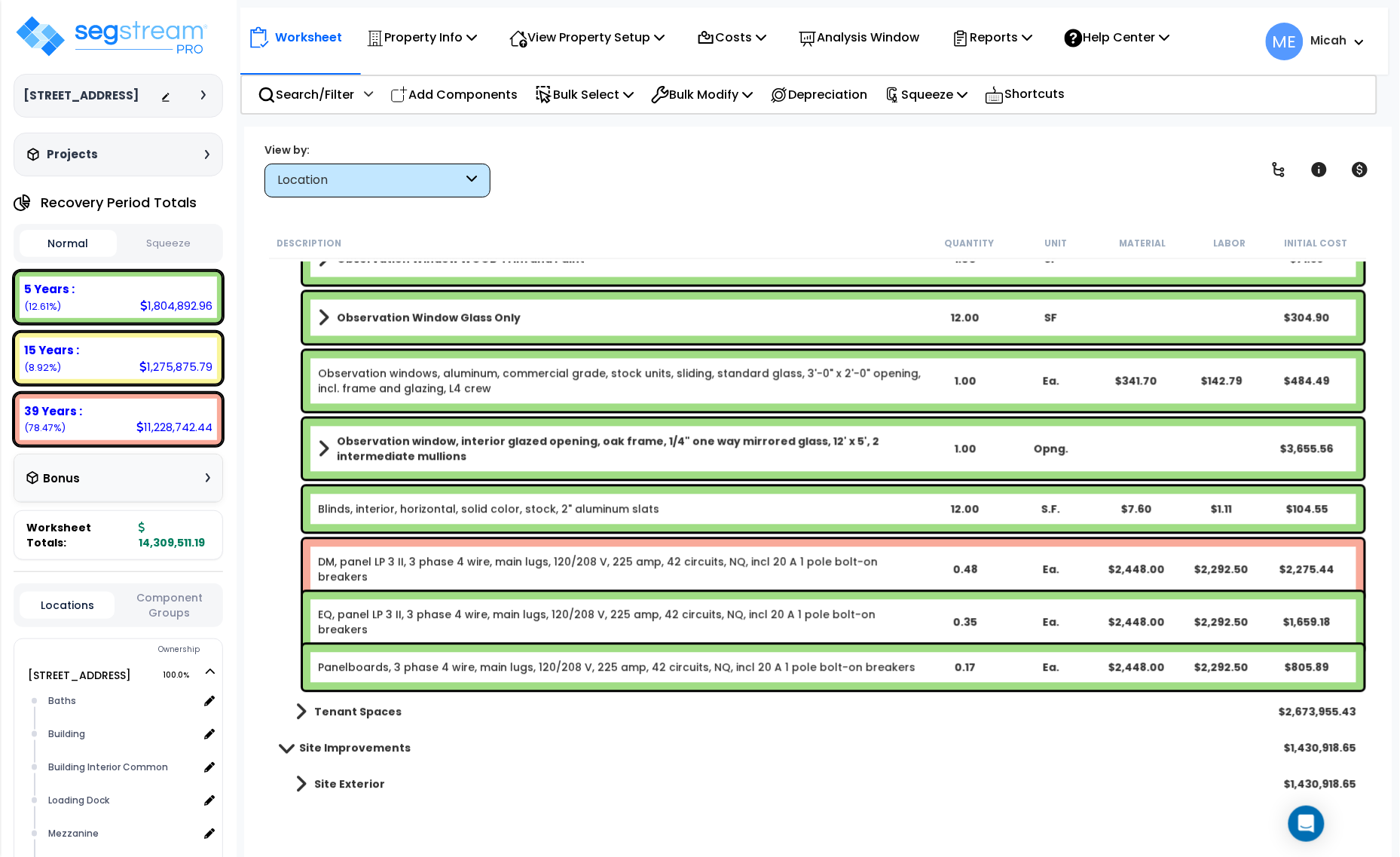
click at [404, 671] on link "Panelboards, 3 phase 4 wire, main lugs, 120/208 V, 225 amp, 42 circuits, NQ, in…" at bounding box center [616, 668] width 597 height 15
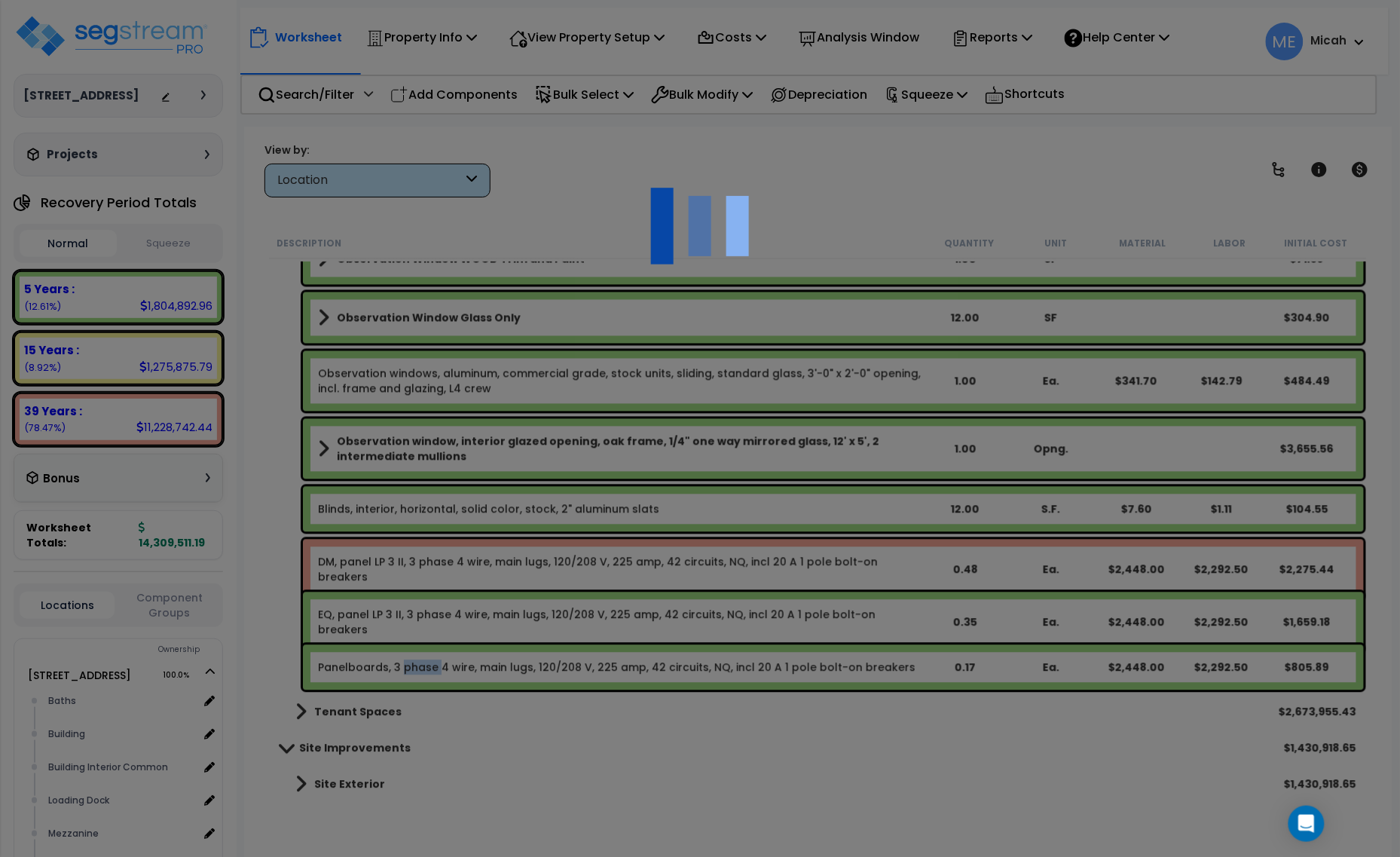
select select "68650"
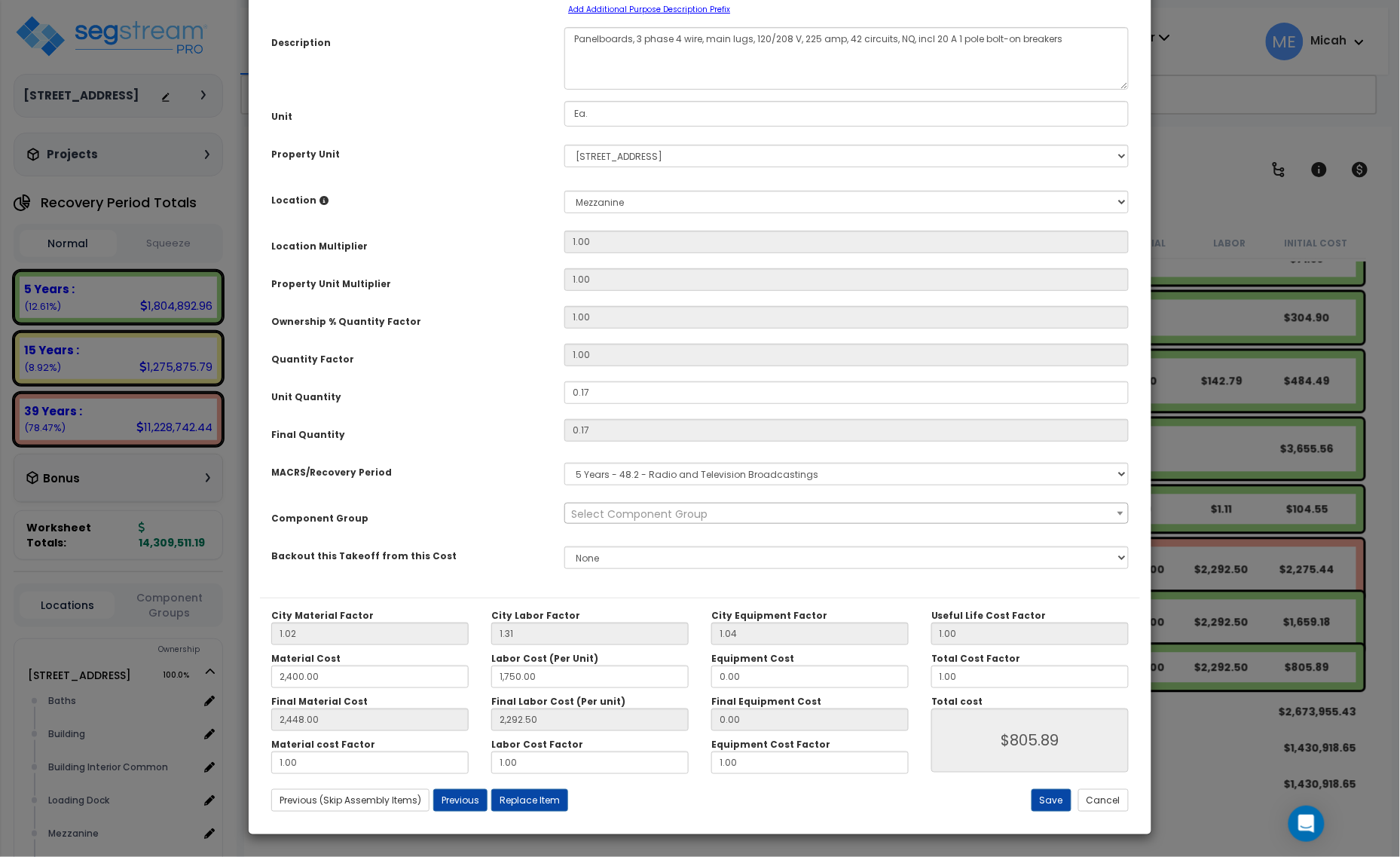
scroll to position [0, 0]
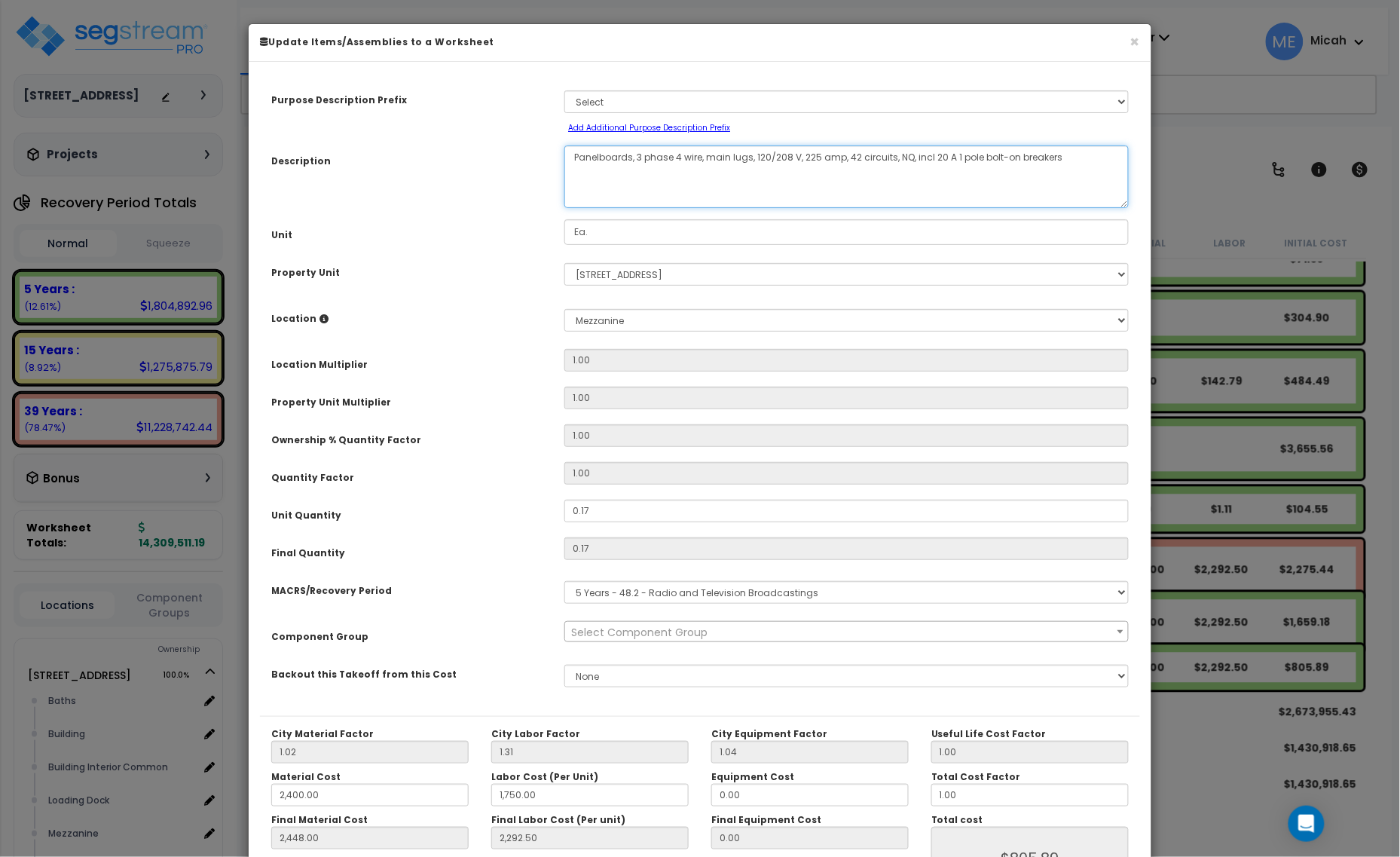
click at [574, 156] on textarea "Panelboards, 3 phase 4 wire, main lugs, 120/208 V, 225 amp, 42 circuits, NQ, in…" at bounding box center [847, 176] width 565 height 62
type textarea "EX, panel LP 3 II, 3 phase 4 wire, main lugs, 120/208 V, 225 amp, 42 circuits, …"
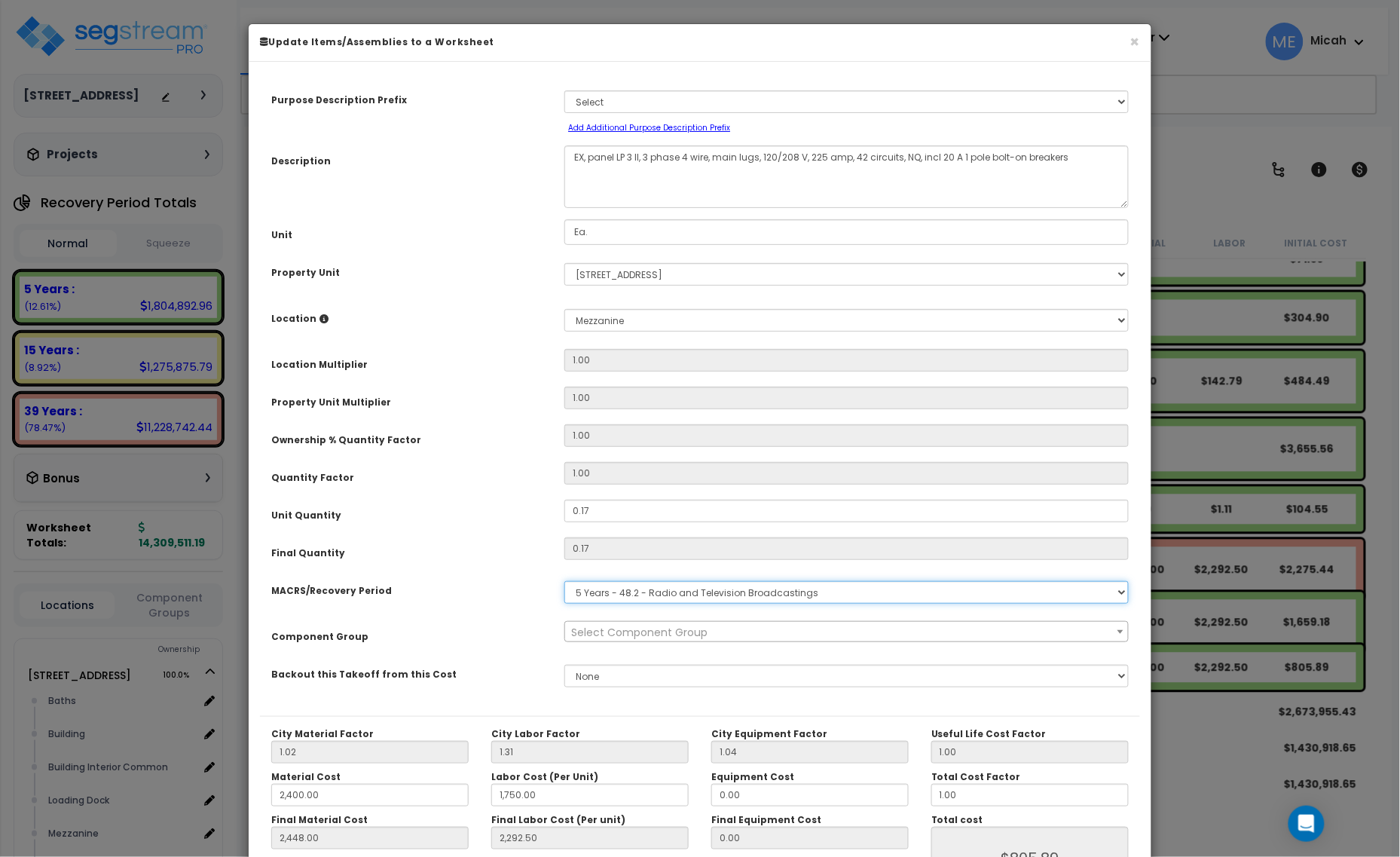
click at [636, 596] on select "Select MACRS/Recovery Period 5 Years - 57.0 - Distributive Trades & Services 5 …" at bounding box center [847, 592] width 565 height 22
select select "3667"
click at [565, 581] on select "Select MACRS/Recovery Period 5 Years - 57.0 - Distributive Trades & Services 5 …" at bounding box center [847, 592] width 565 height 22
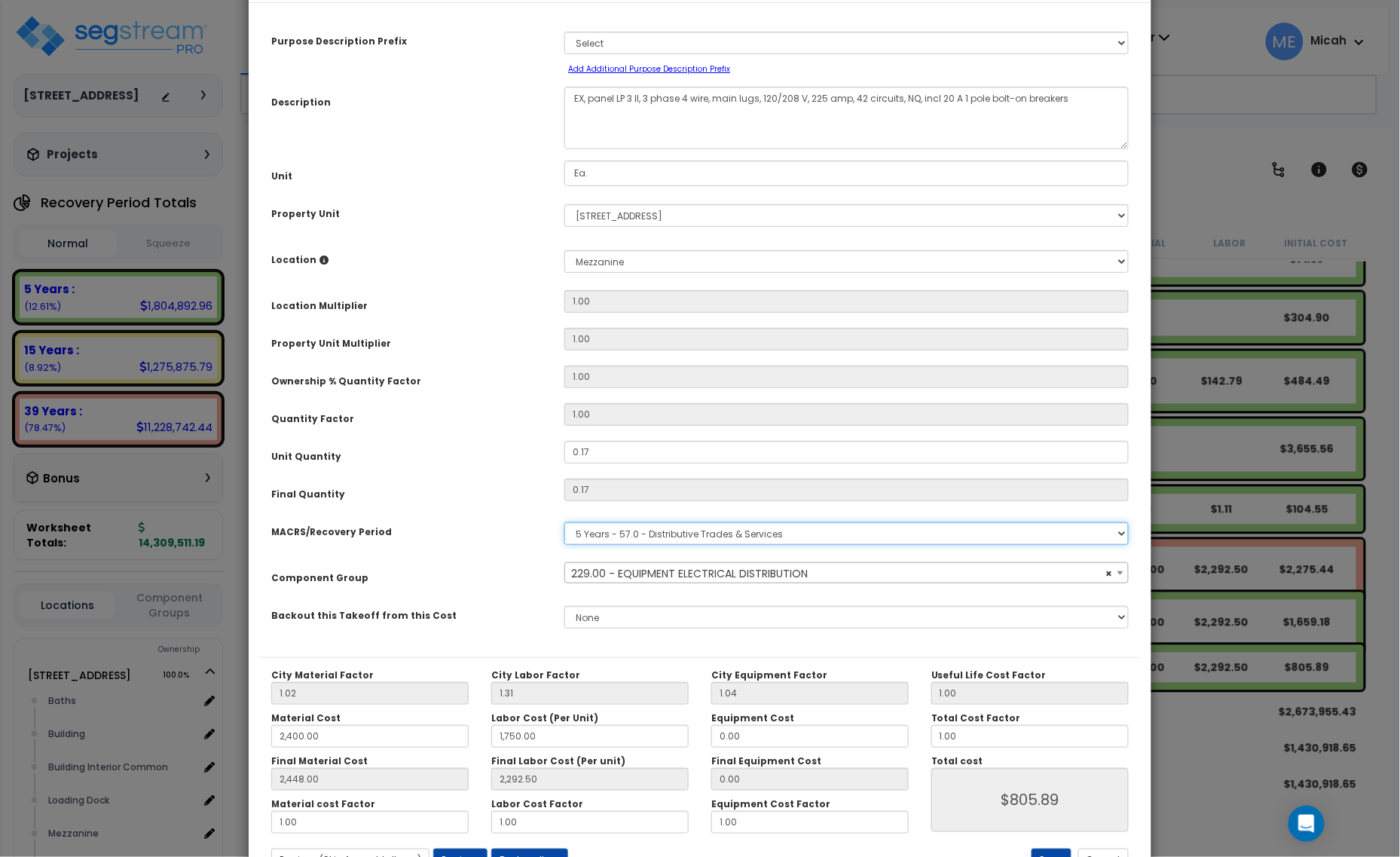
scroll to position [118, 0]
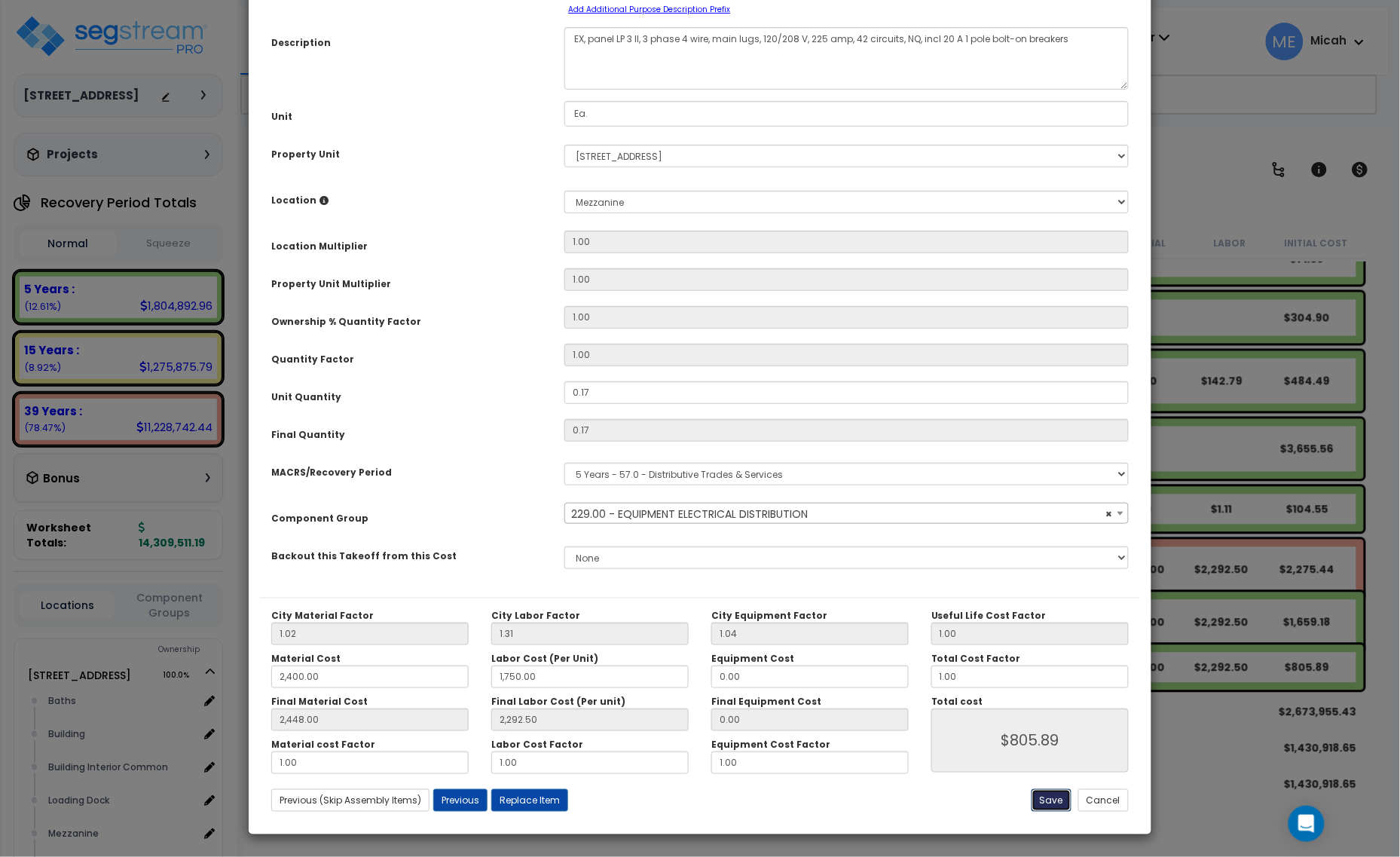
select select "57033"
click at [1052, 805] on button "Save" at bounding box center [1051, 800] width 40 height 22
type input "2400.00"
type input "1750.00"
type input "2448.00"
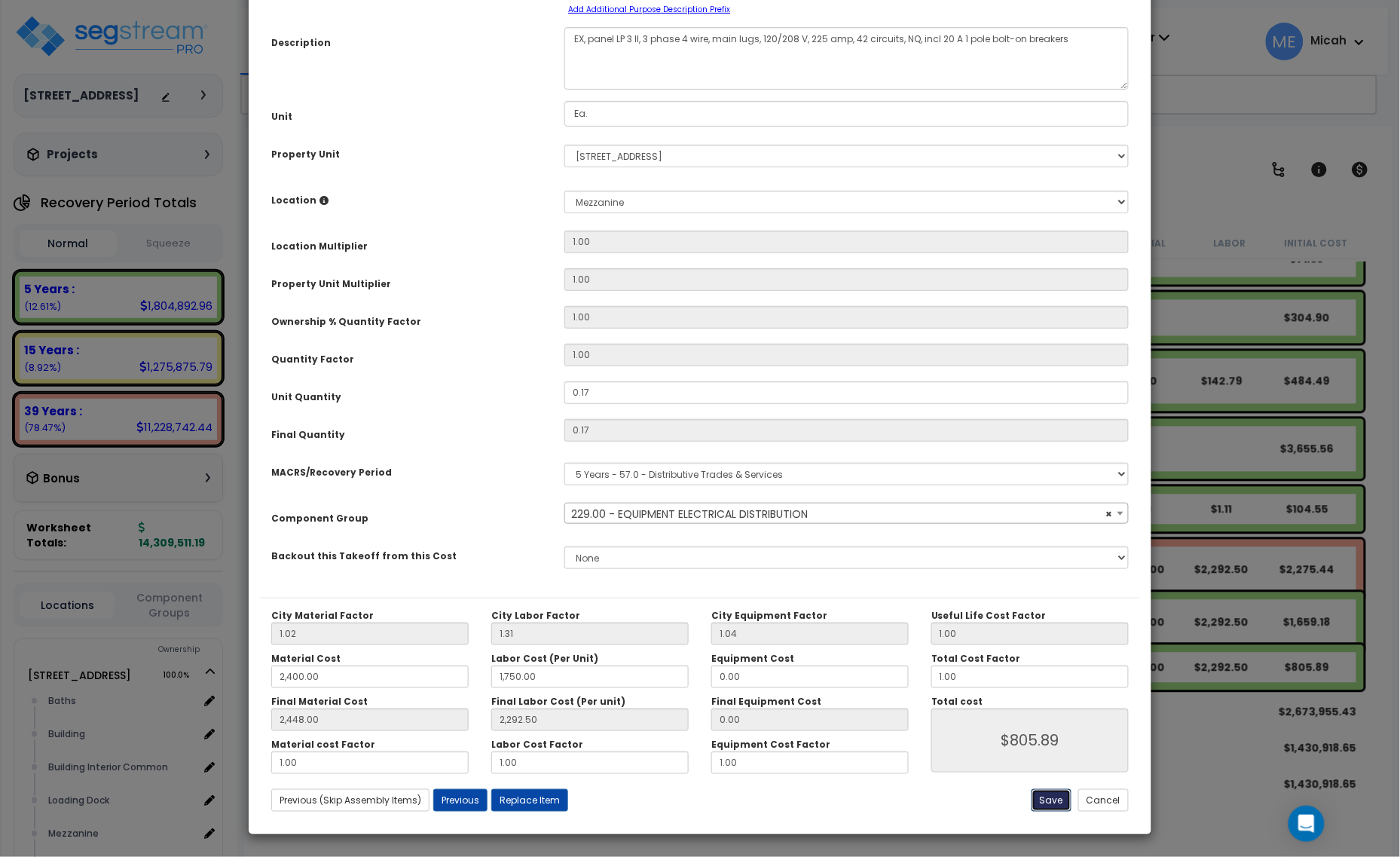
type input "2292.50"
type input "805.89"
select select "57033"
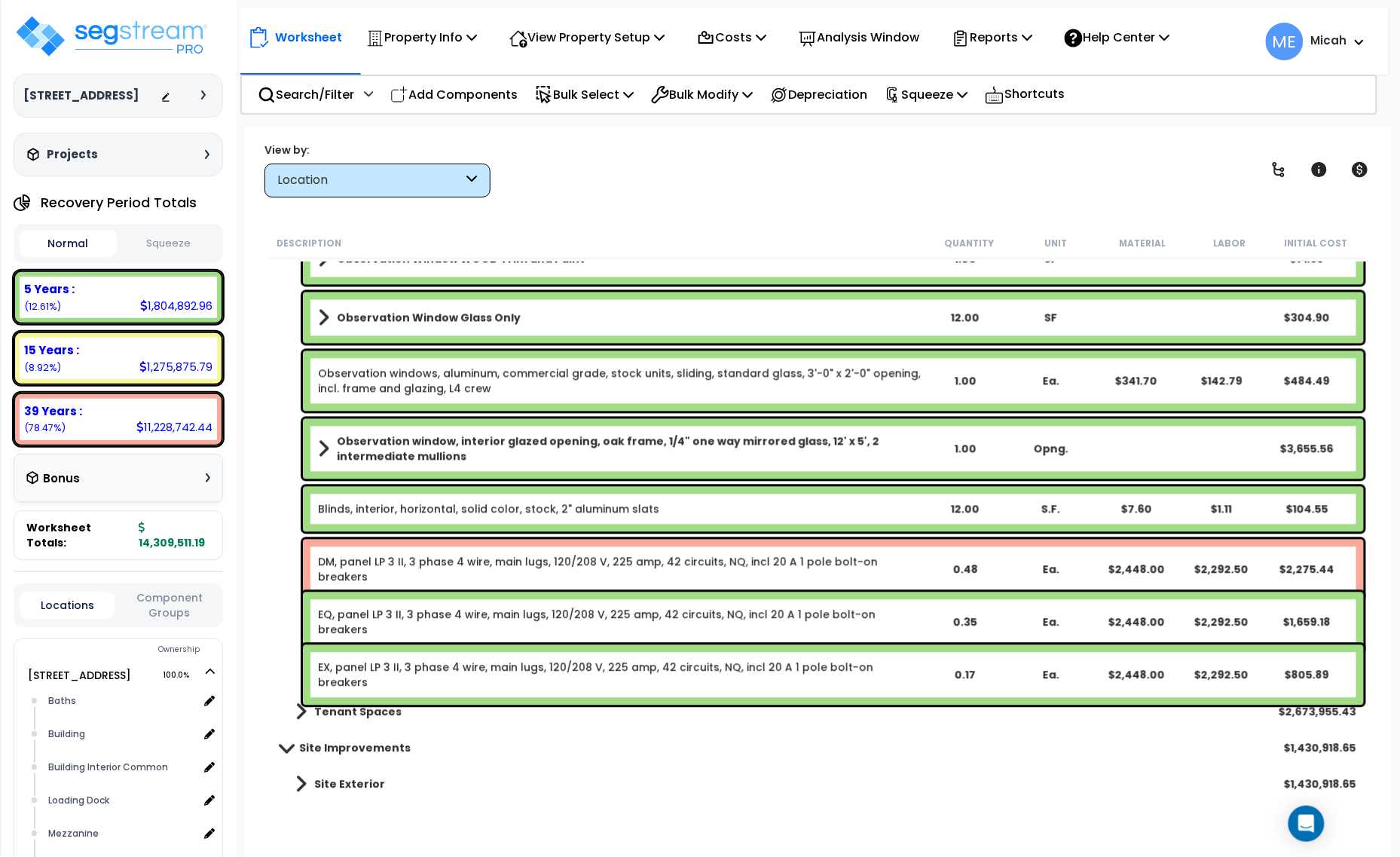
click at [453, 89] on p "Add Components" at bounding box center [453, 94] width 127 height 20
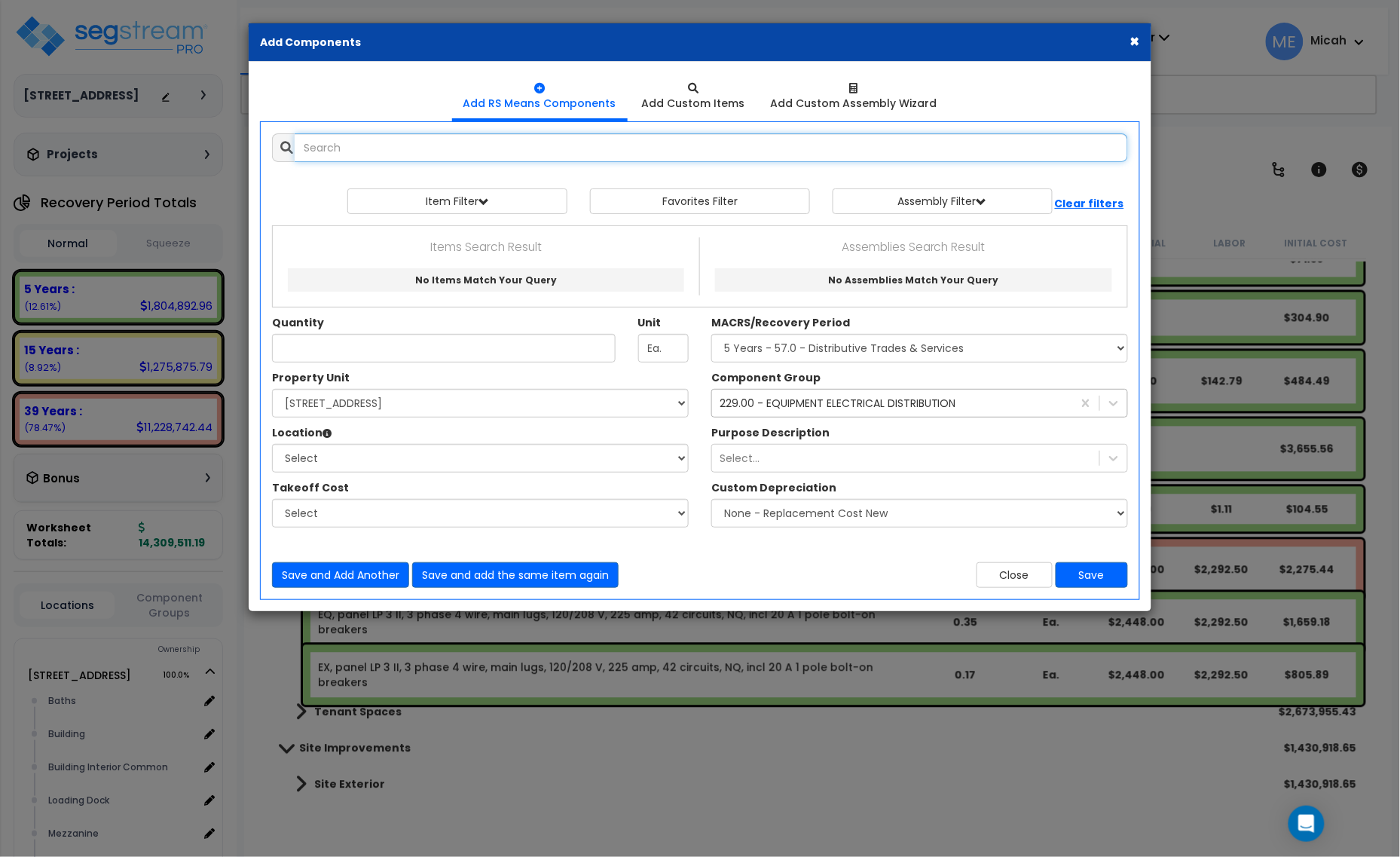
select select
click at [1007, 571] on button "Close" at bounding box center [1014, 575] width 76 height 26
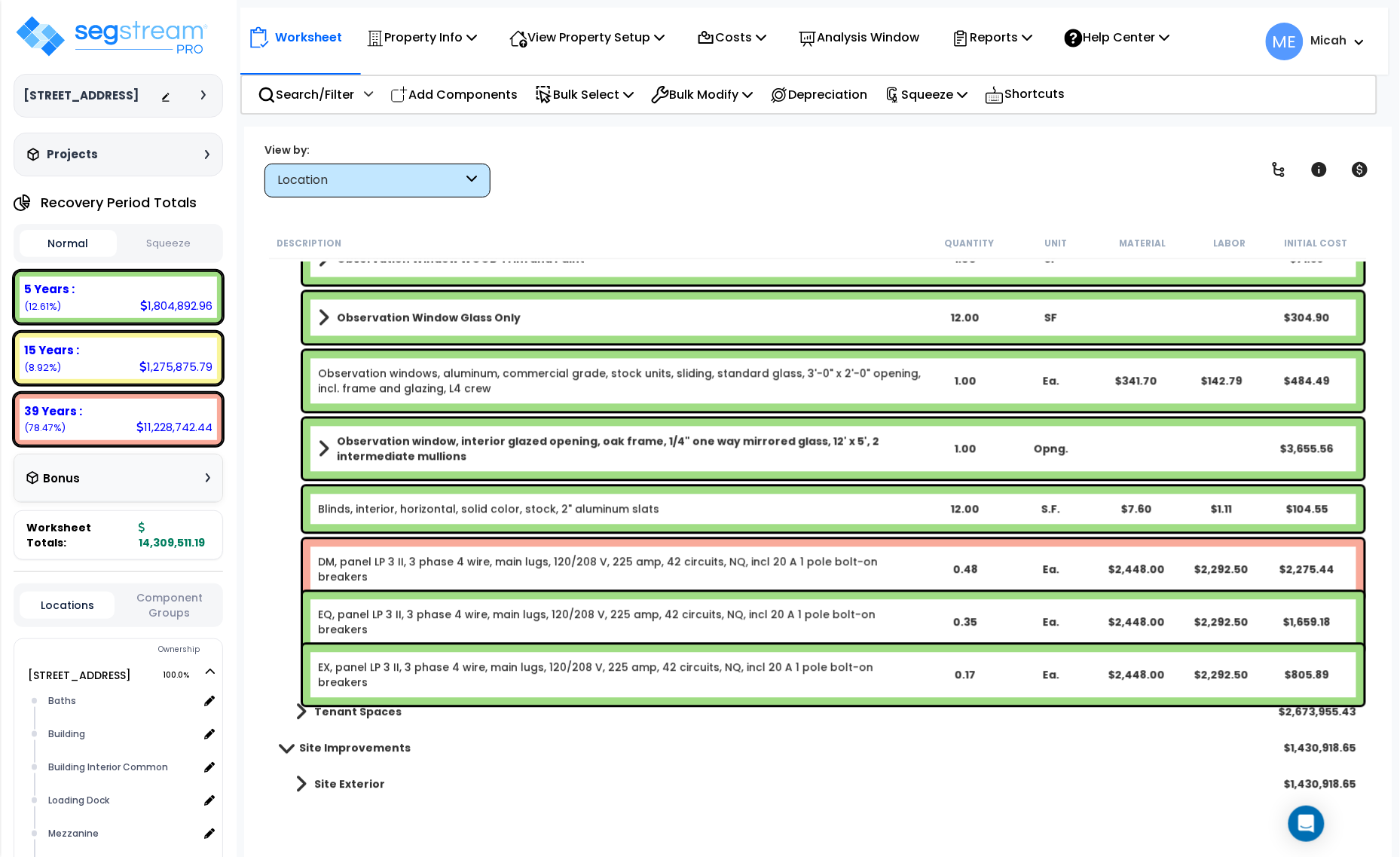
click at [400, 556] on link "DM, panel LP 3 II, 3 phase 4 wire, main lugs, 120/208 V, 225 amp, 42 circuits, …" at bounding box center [620, 570] width 604 height 30
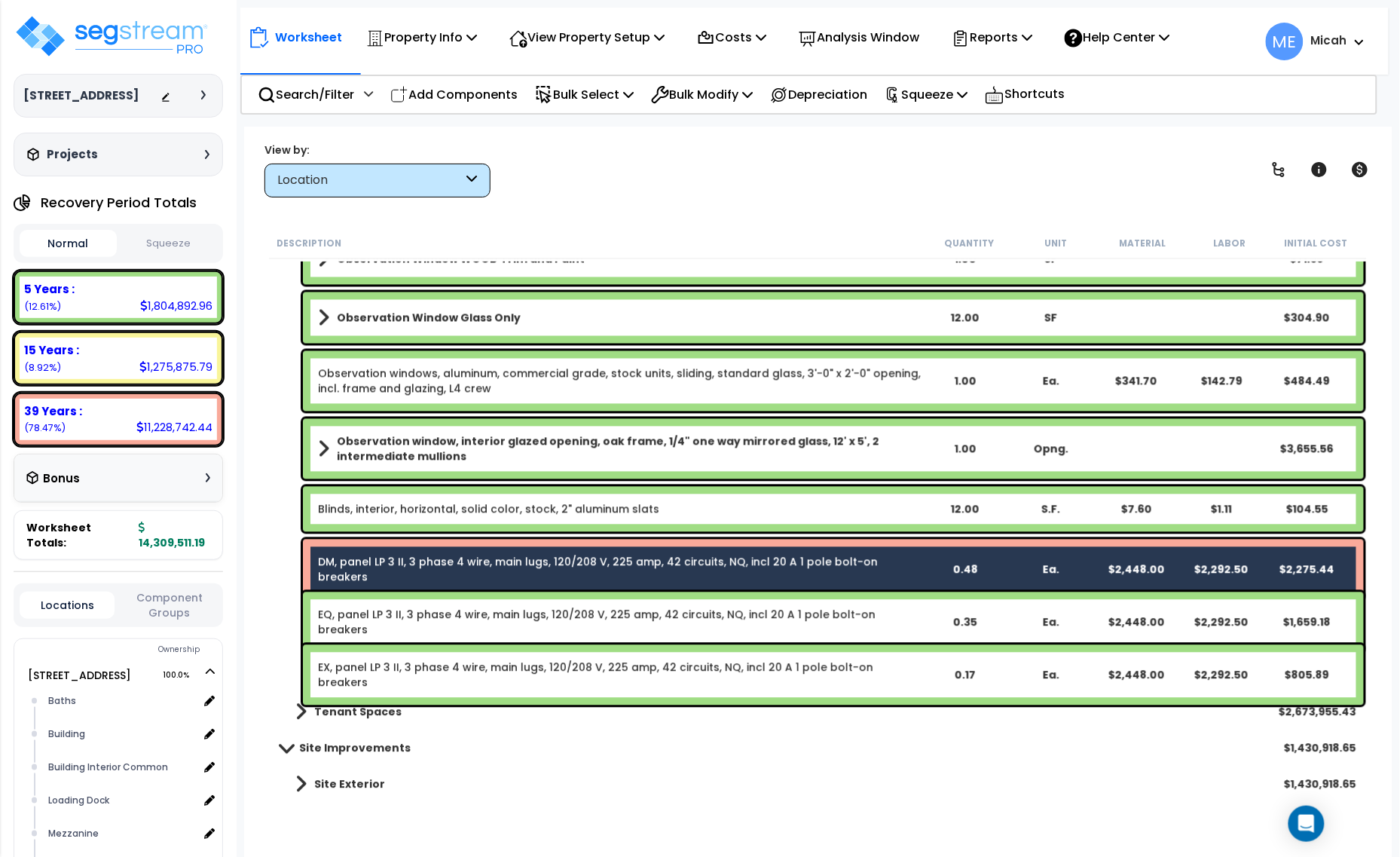
click at [423, 612] on link "EQ, panel LP 3 II, 3 phase 4 wire, main lugs, 120/208 V, 225 amp, 42 circuits, …" at bounding box center [620, 622] width 604 height 30
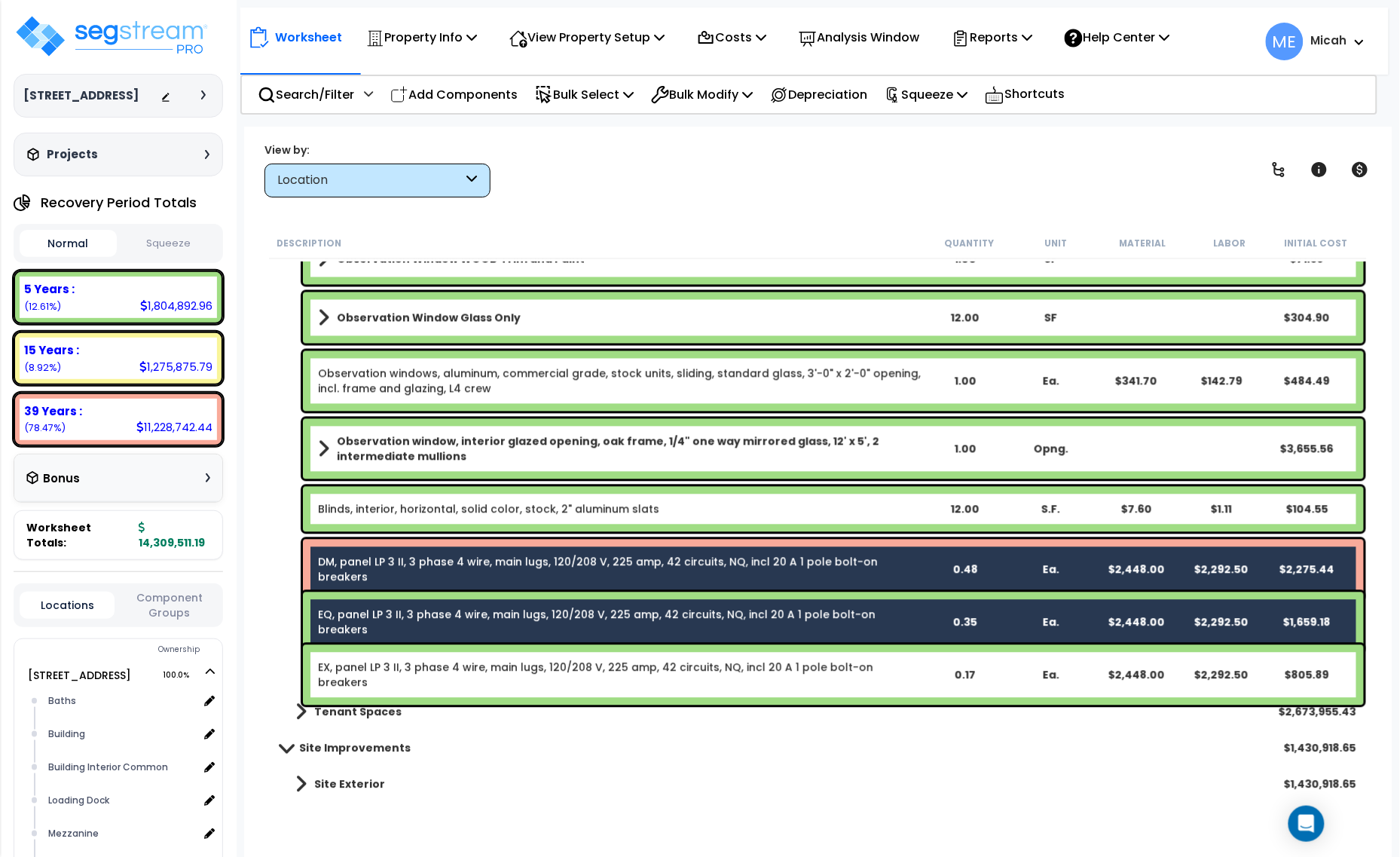
click at [442, 663] on link "EX, panel LP 3 II, 3 phase 4 wire, main lugs, 120/208 V, 225 amp, 42 circuits, …" at bounding box center [620, 676] width 604 height 30
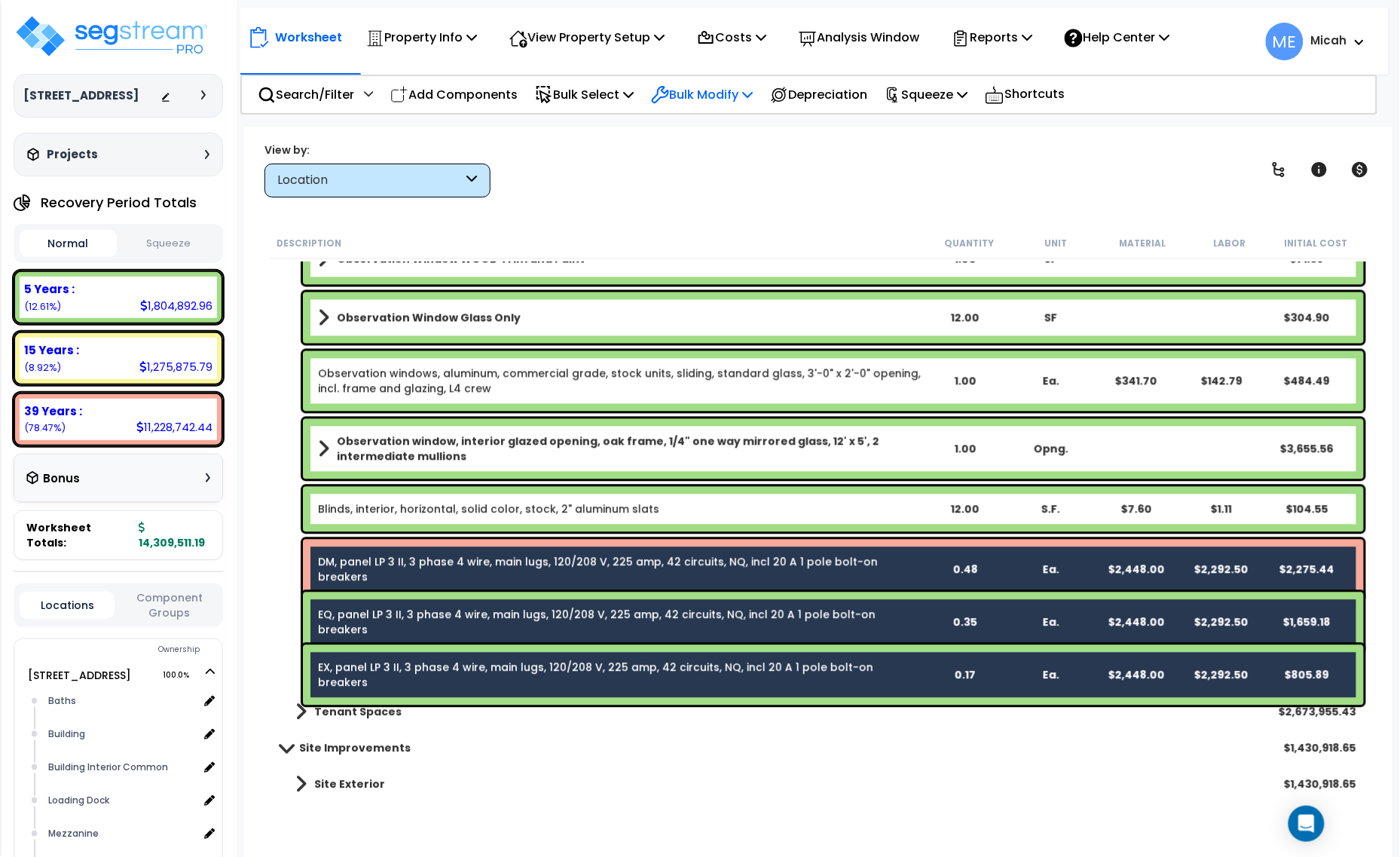
click at [753, 91] on p "Bulk Modify" at bounding box center [702, 94] width 101 height 20
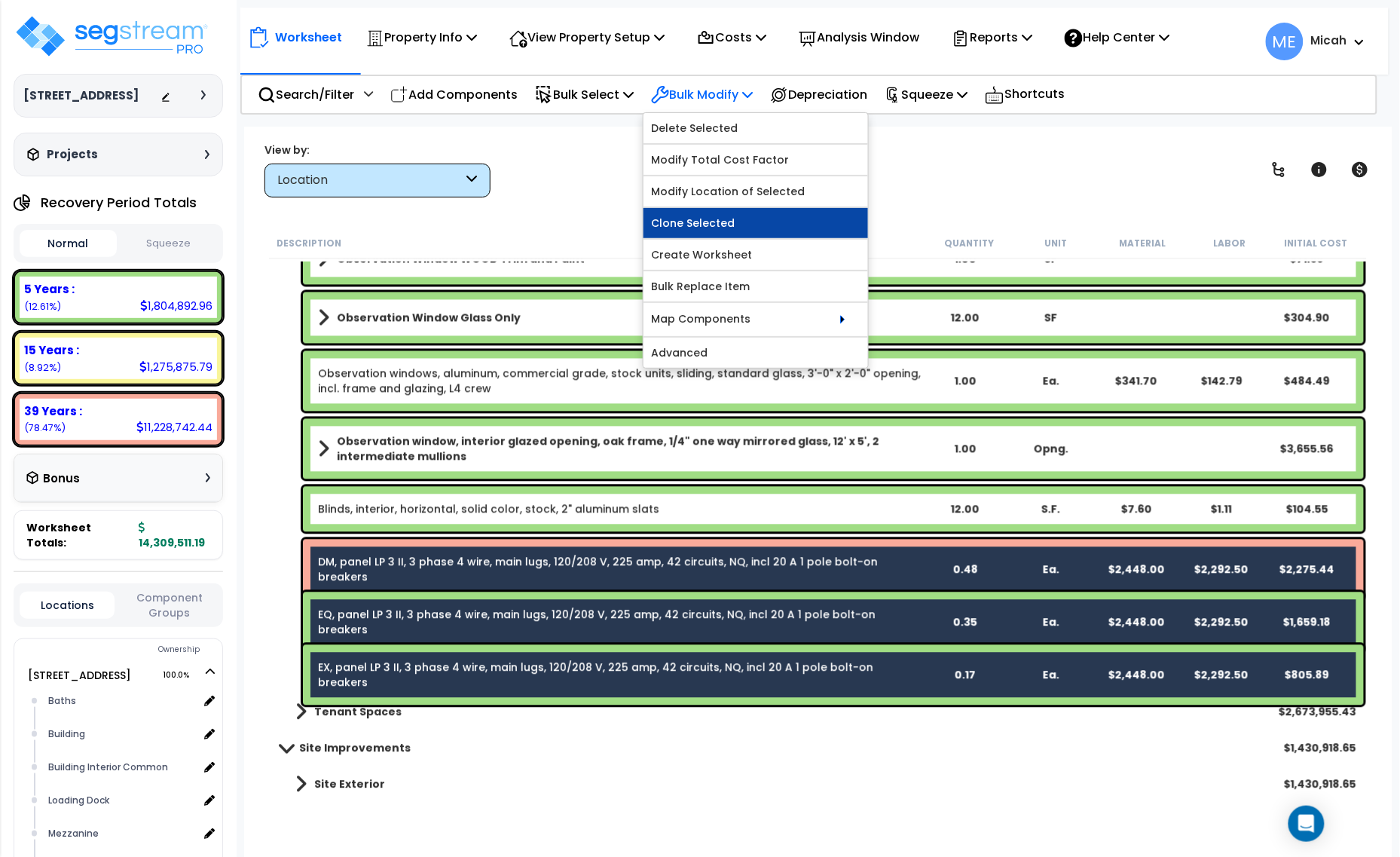
click at [735, 222] on link "Clone Selected" at bounding box center [756, 223] width 225 height 30
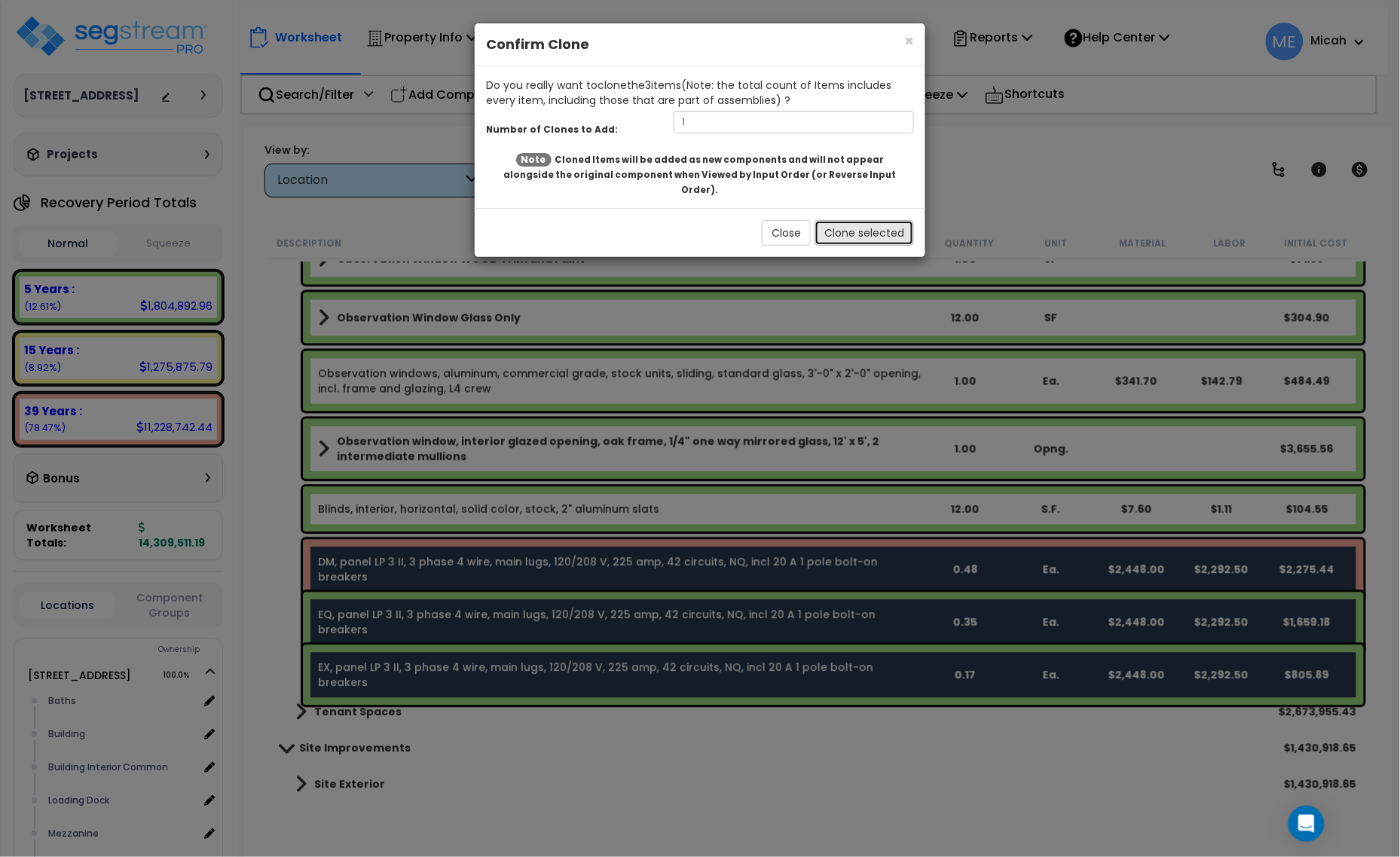
click at [841, 220] on button "Clone selected" at bounding box center [864, 233] width 100 height 26
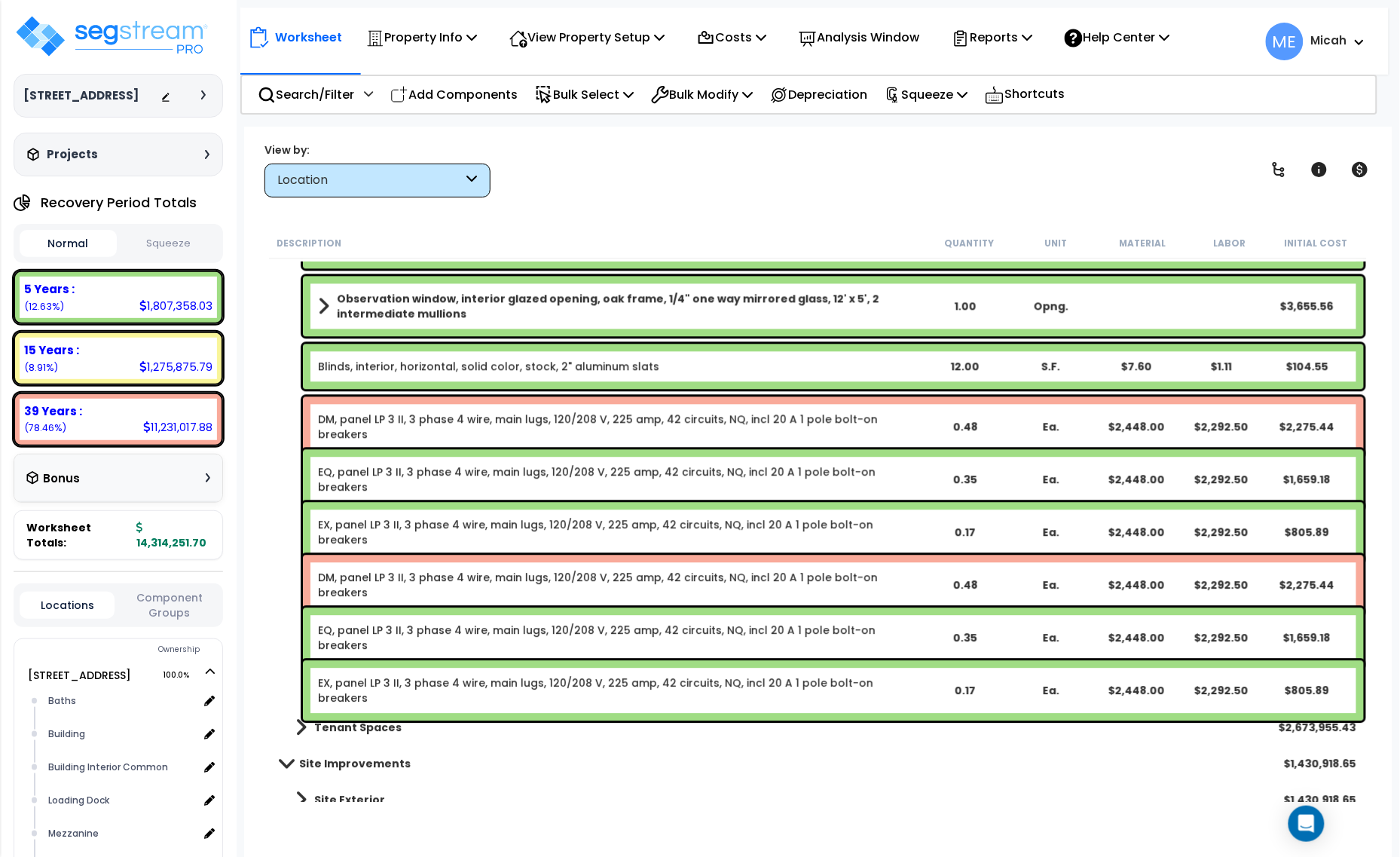
scroll to position [8695, 0]
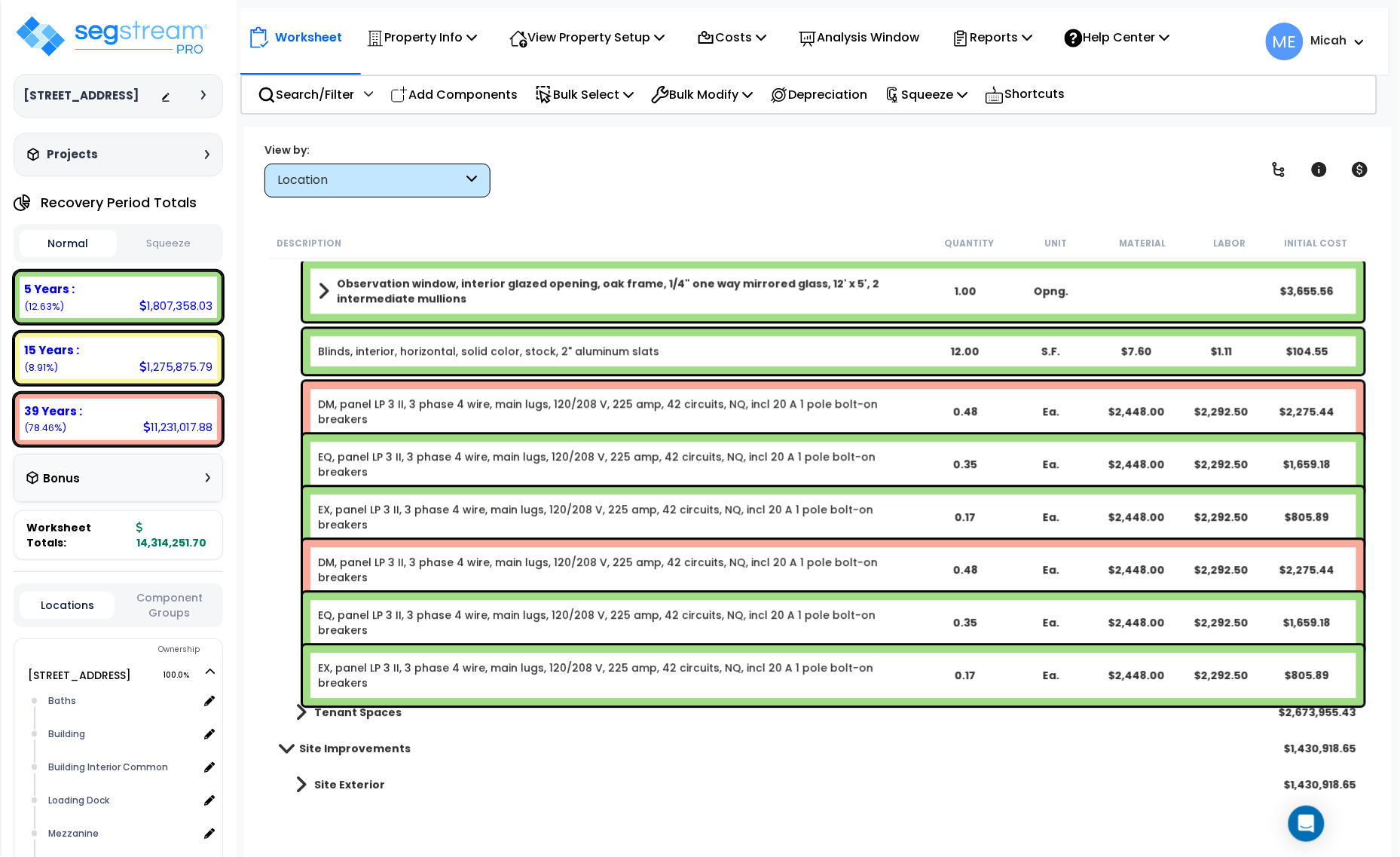
click at [417, 562] on link "DM, panel LP 3 II, 3 phase 4 wire, main lugs, 120/208 V, 225 amp, 42 circuits, …" at bounding box center [620, 570] width 604 height 30
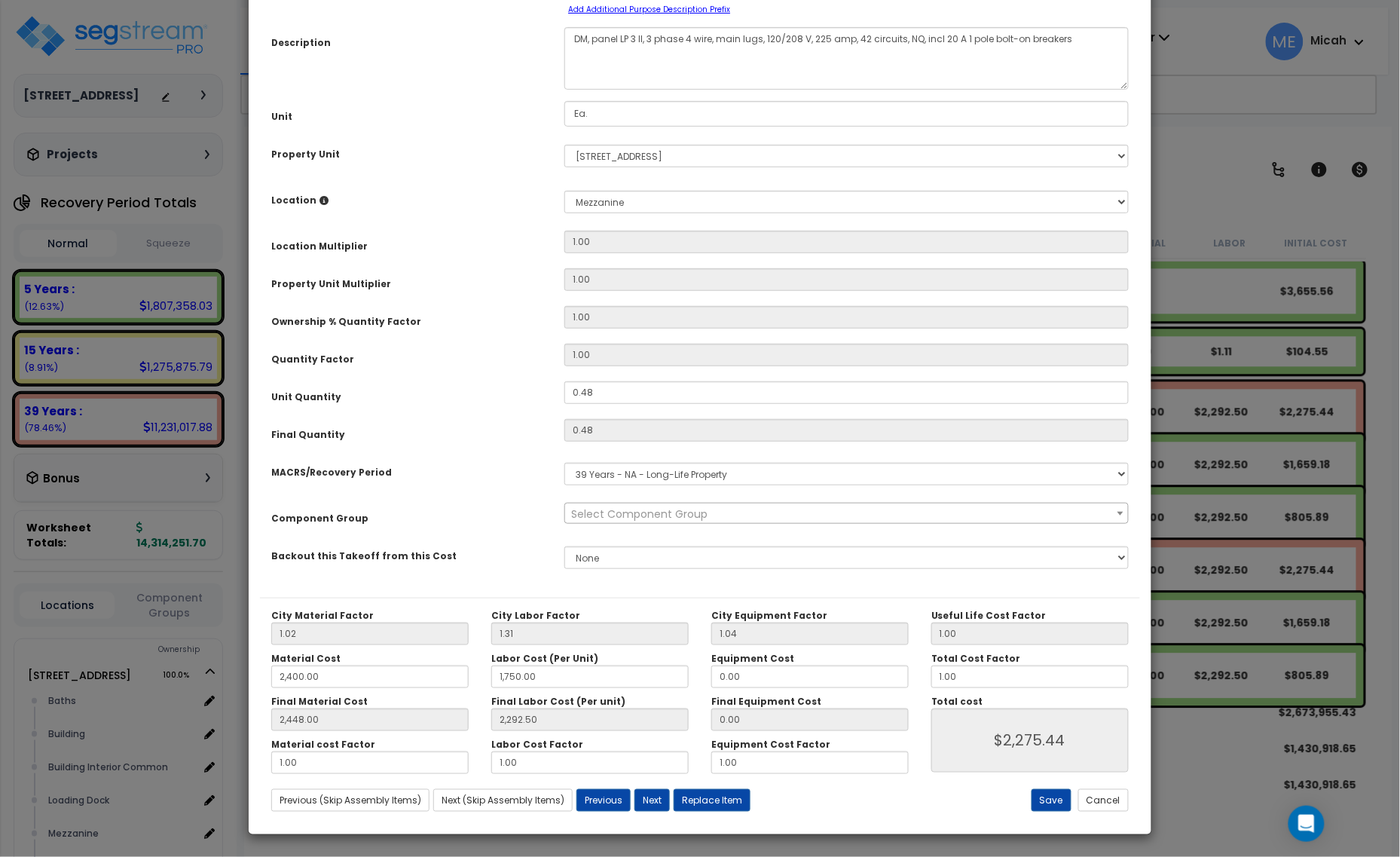
scroll to position [0, 0]
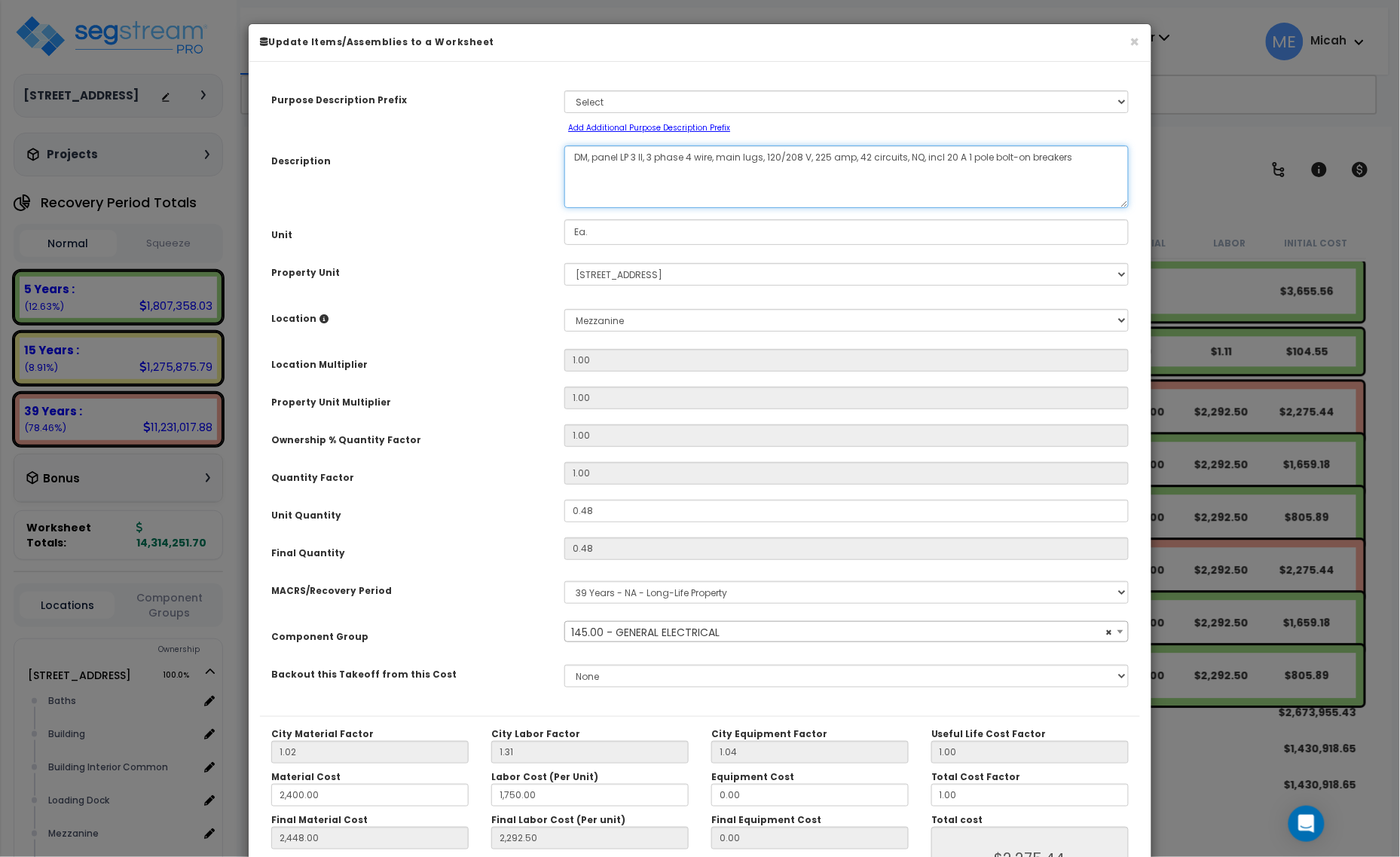
click at [637, 156] on textarea "DM, panel LP 3 II, 3 phase 4 wire, main lugs, 120/208 V, 225 amp, 42 circuits, …" at bounding box center [847, 176] width 565 height 62
select select "56955"
type textarea "DM, panel LP 4 II, 3 phase 4 wire, main lugs, 120/208 V, 225 amp, 42 circuits, …"
select select "56955"
type textarea "DM, panel LP 4 II, 3 phase 4 wire, main lugs, 120/208 V, 225 amp, 42 circuits, …"
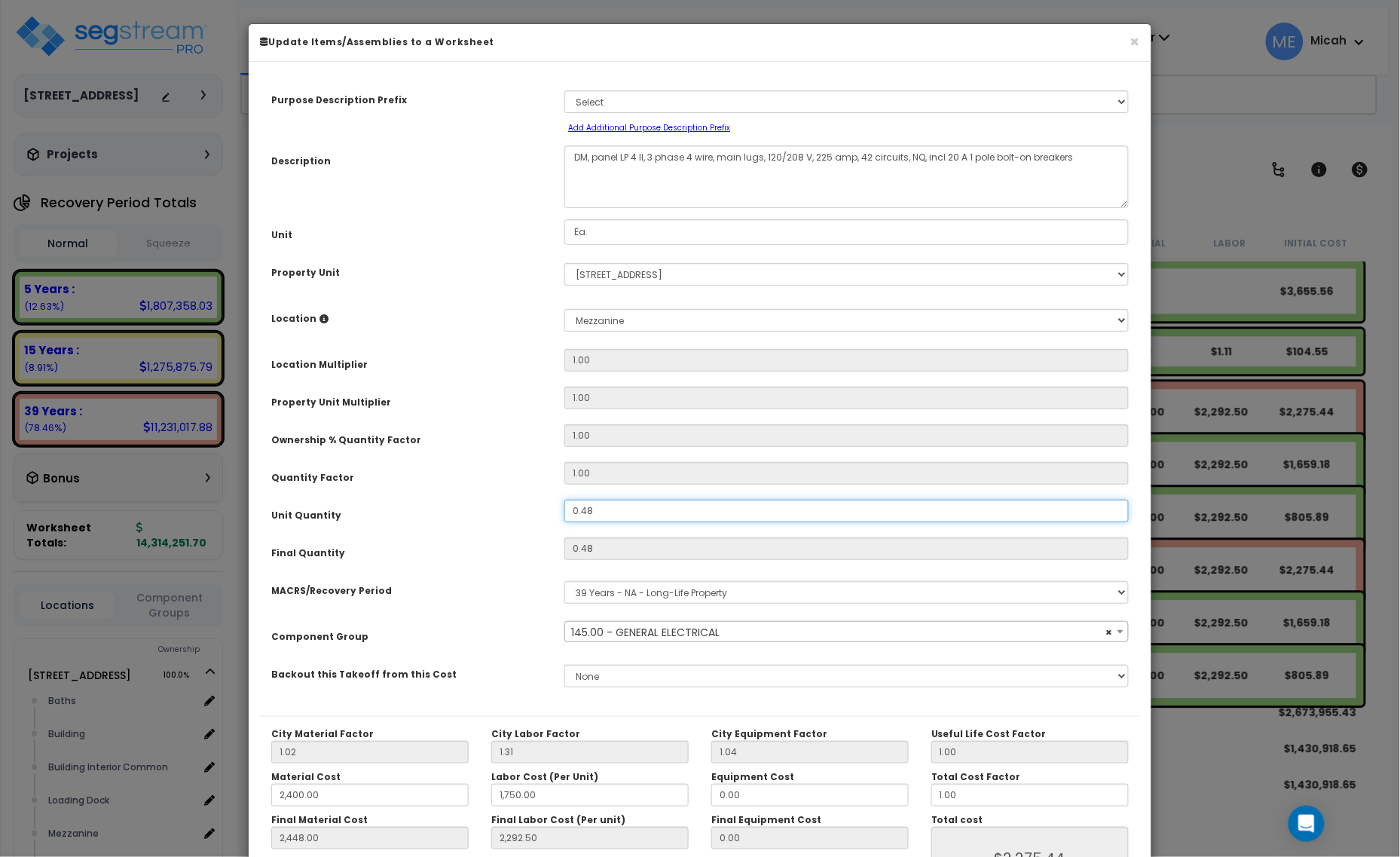
drag, startPoint x: 521, startPoint y: 509, endPoint x: 511, endPoint y: 509, distance: 10.0
click at [511, 509] on div "Unit Quantity 0.48" at bounding box center [700, 513] width 880 height 27
type input "."
type input "2,448.00"
type input "2,292.50"
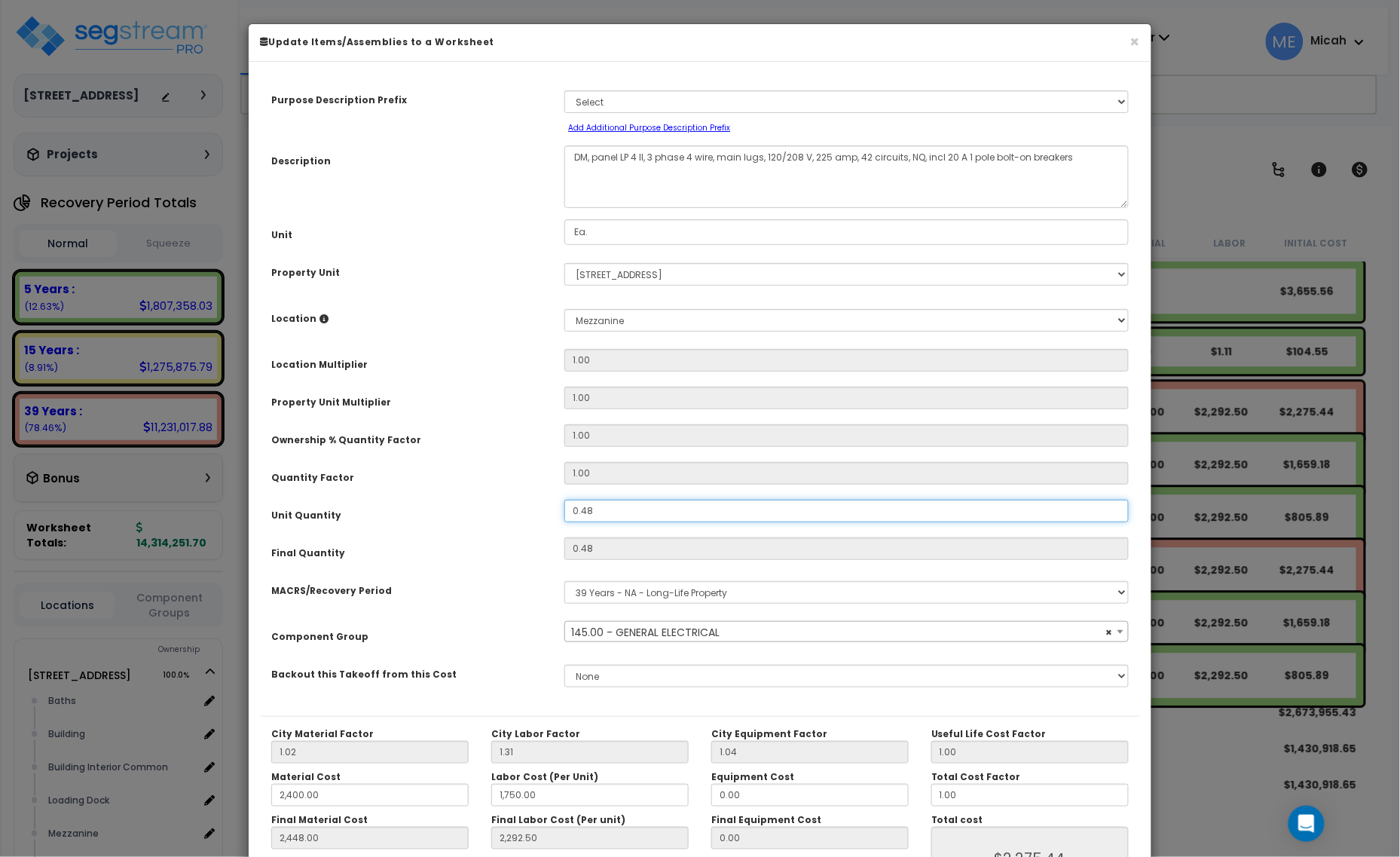
type input "$2,275.44"
type input "0"
type input "2,448.00"
type input "2,292.50"
type input "$0.00"
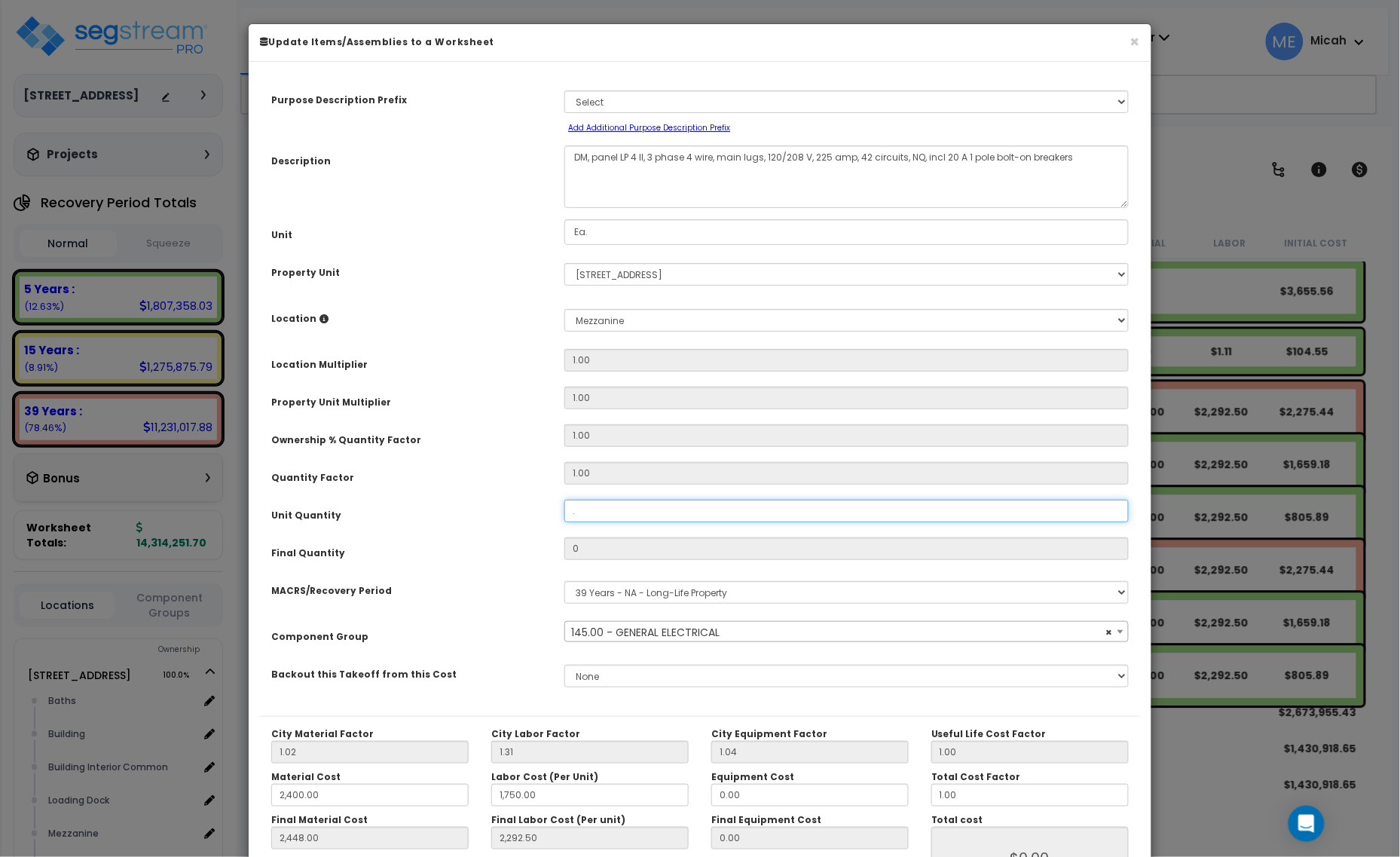
type input ".5"
type input "2,448.00"
type input "2,292.50"
type input "0.5"
type input "2,448.00"
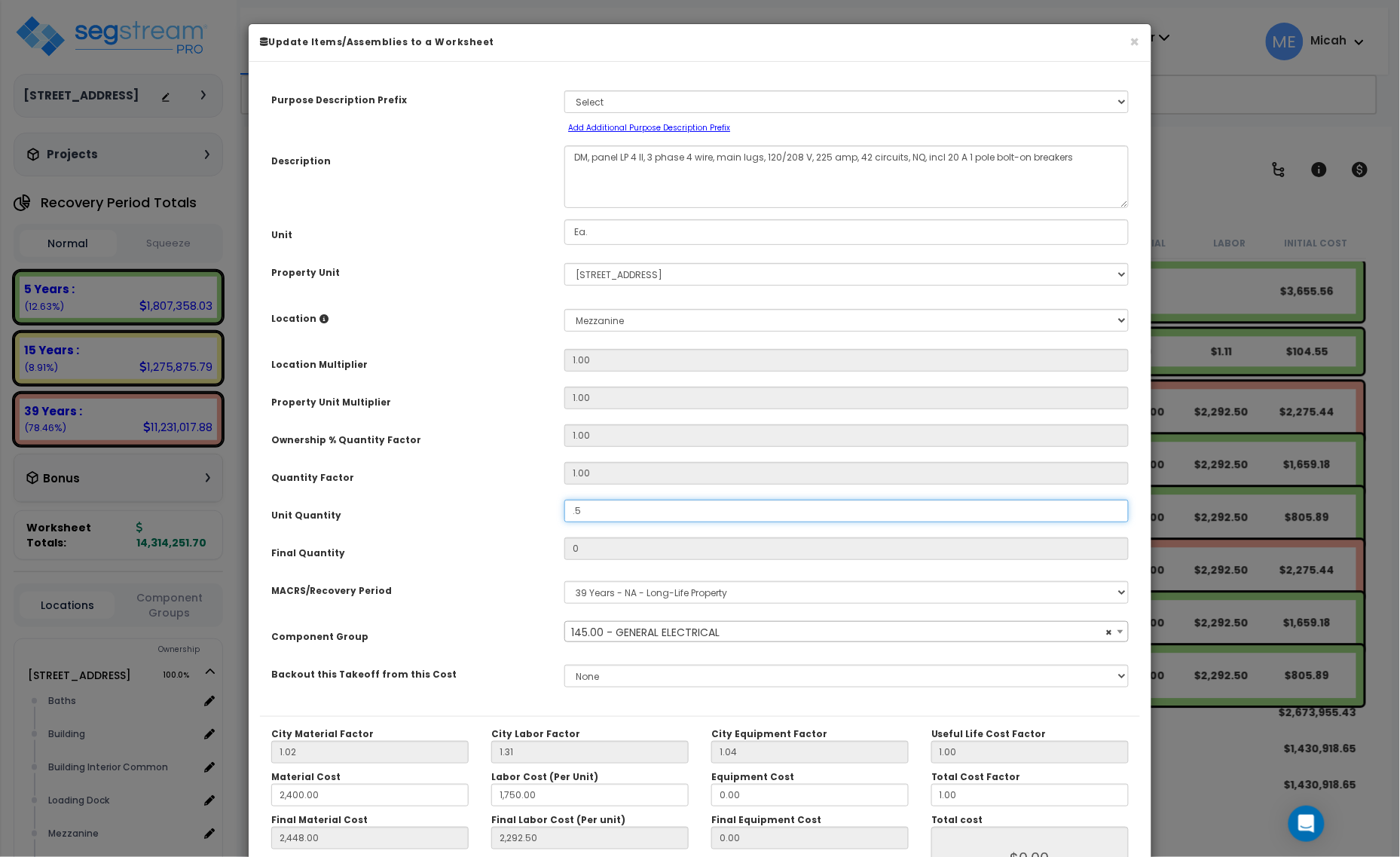
type input "2,292.50"
type input "$2,370.25"
type input ".52"
type input "2,448.00"
type input "2,292.50"
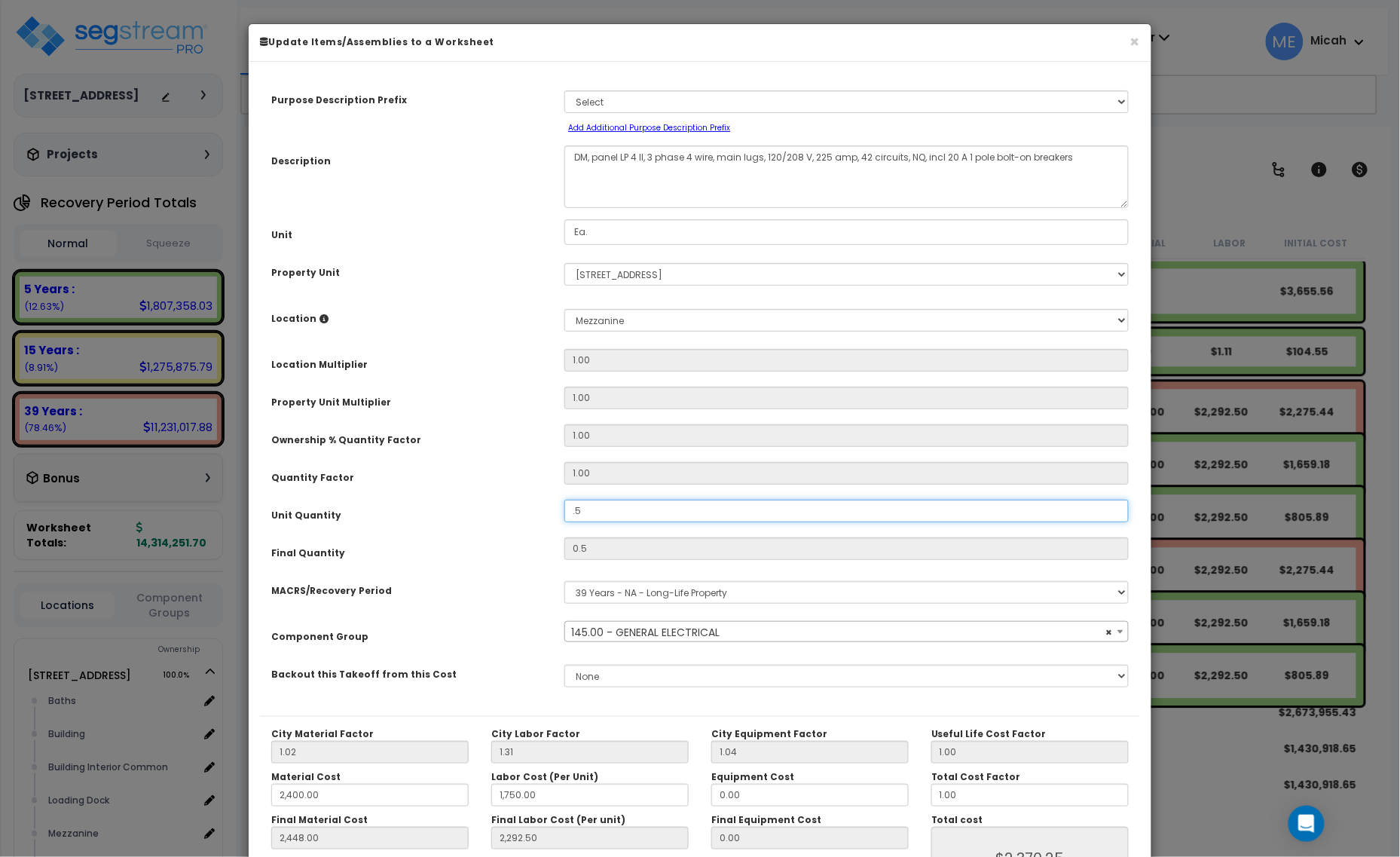
type input "$2,370.25"
type input "0.52"
type input "2,448.00"
type input "2,292.50"
type input "$2,465.06"
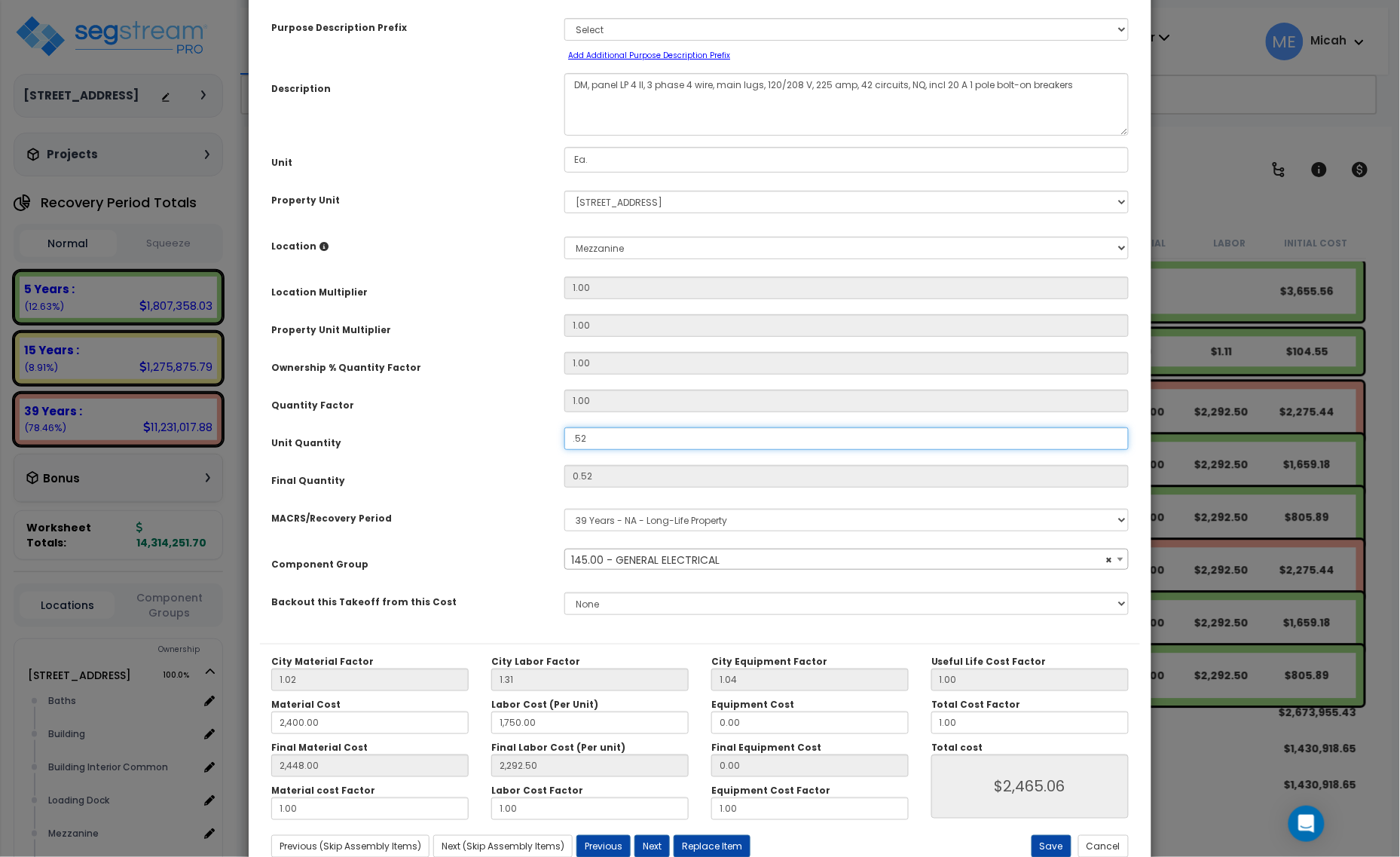
scroll to position [118, 0]
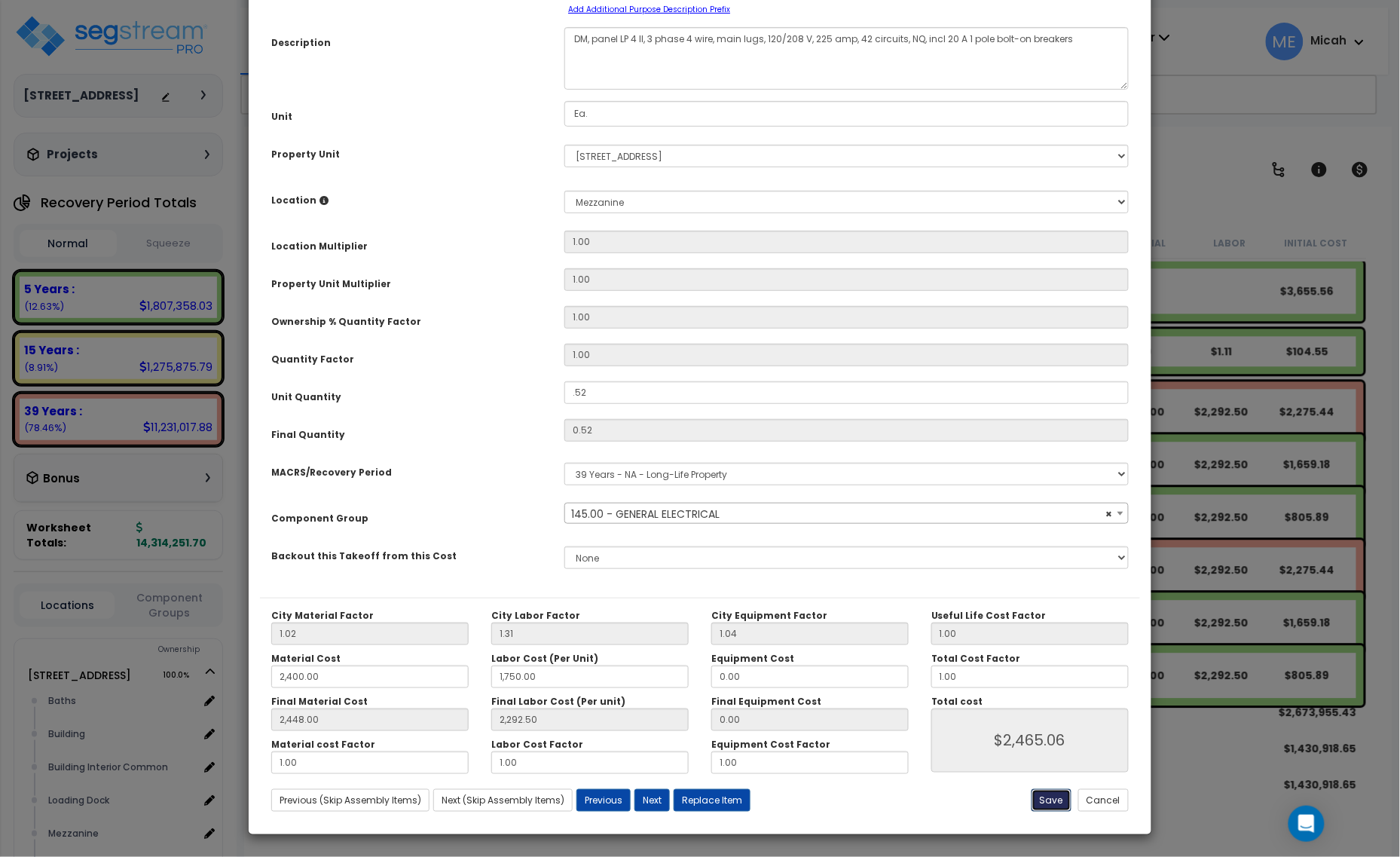
click at [1053, 799] on button "Save" at bounding box center [1051, 800] width 40 height 22
type input "0.52"
type input "2400.00"
type input "1750.00"
type input "2448.00"
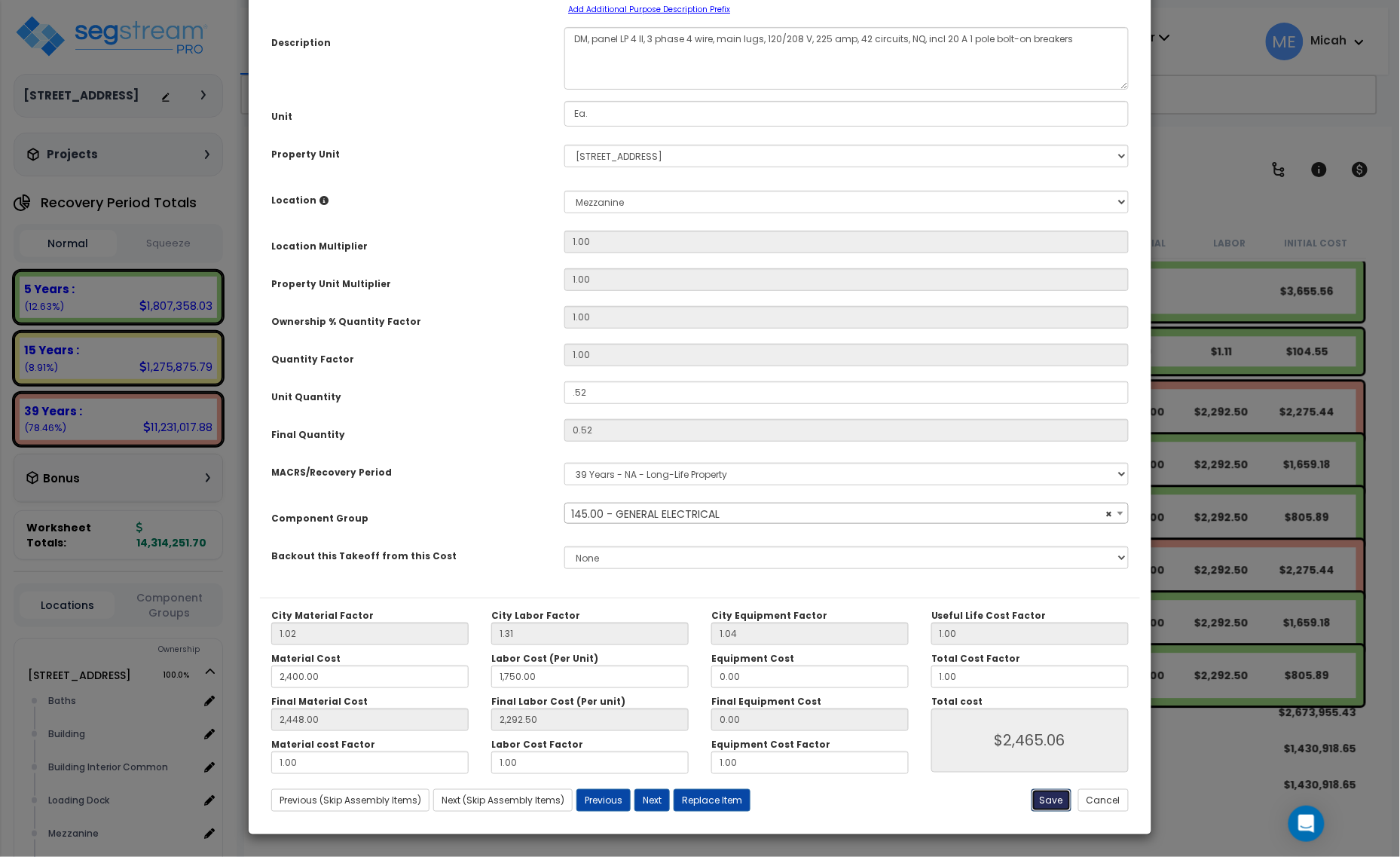
type input "2292.50"
type input "2465.06"
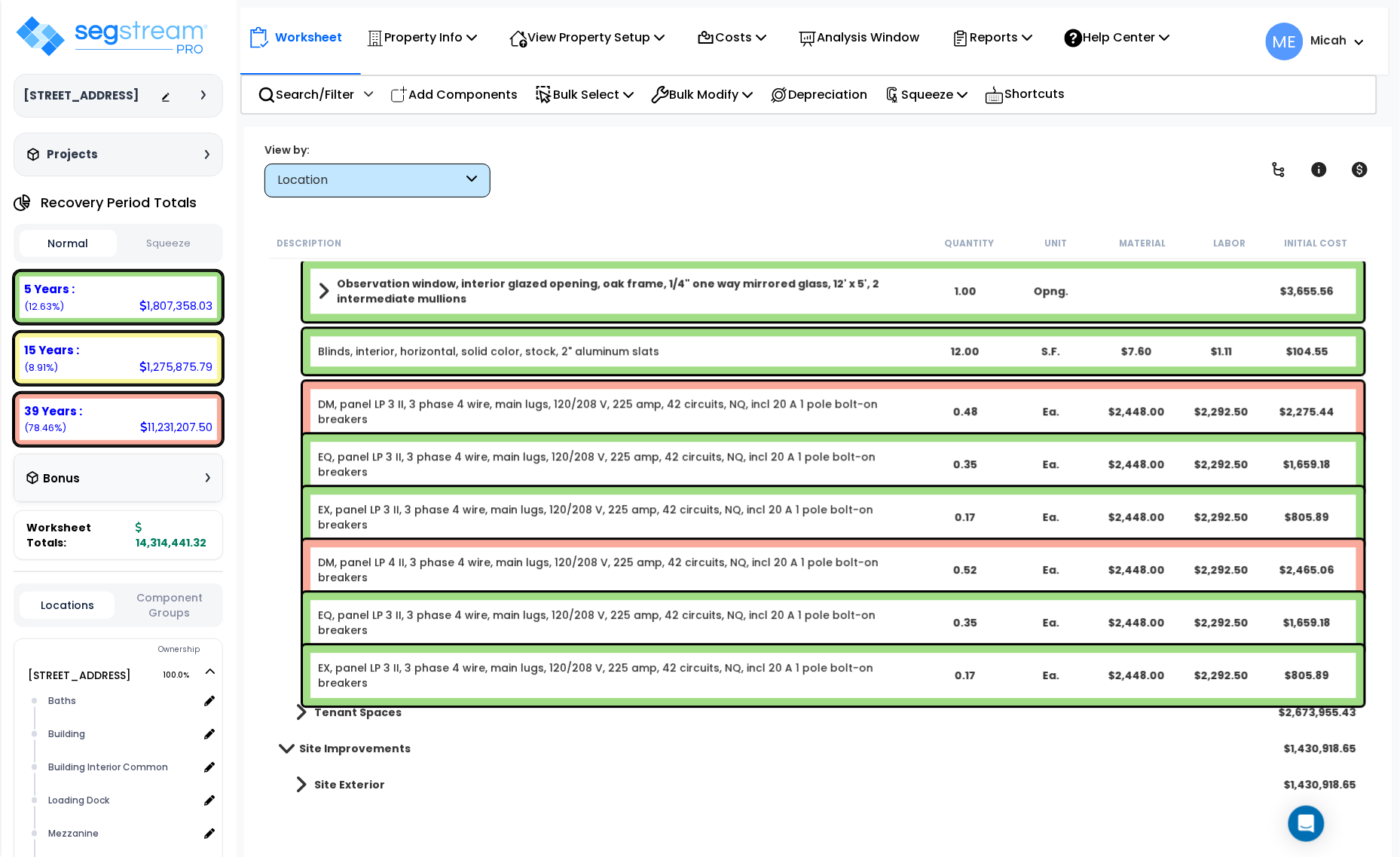
click at [407, 616] on link "EQ, panel LP 3 II, 3 phase 4 wire, main lugs, 120/208 V, 225 amp, 42 circuits, …" at bounding box center [620, 622] width 604 height 30
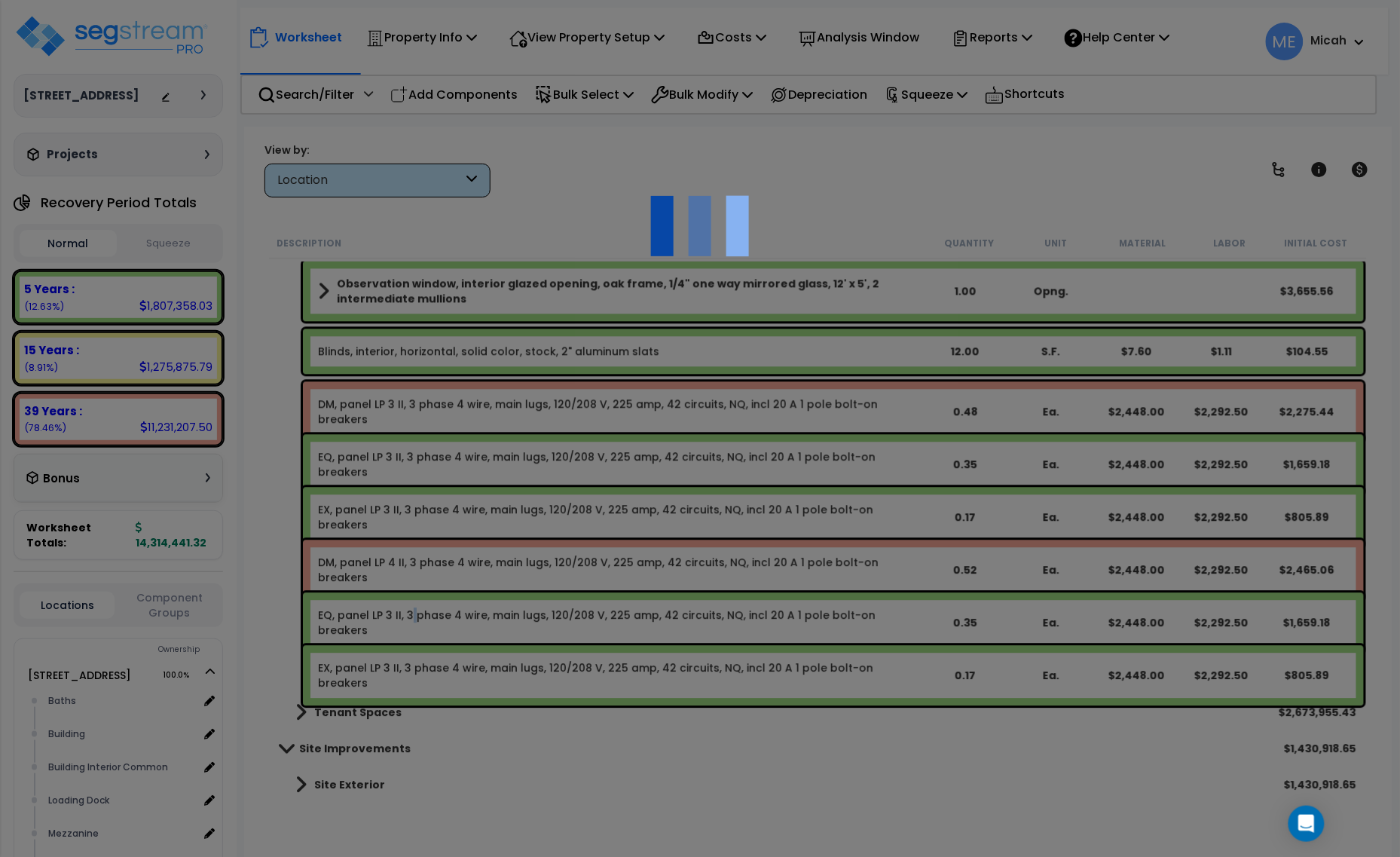
select select "68650"
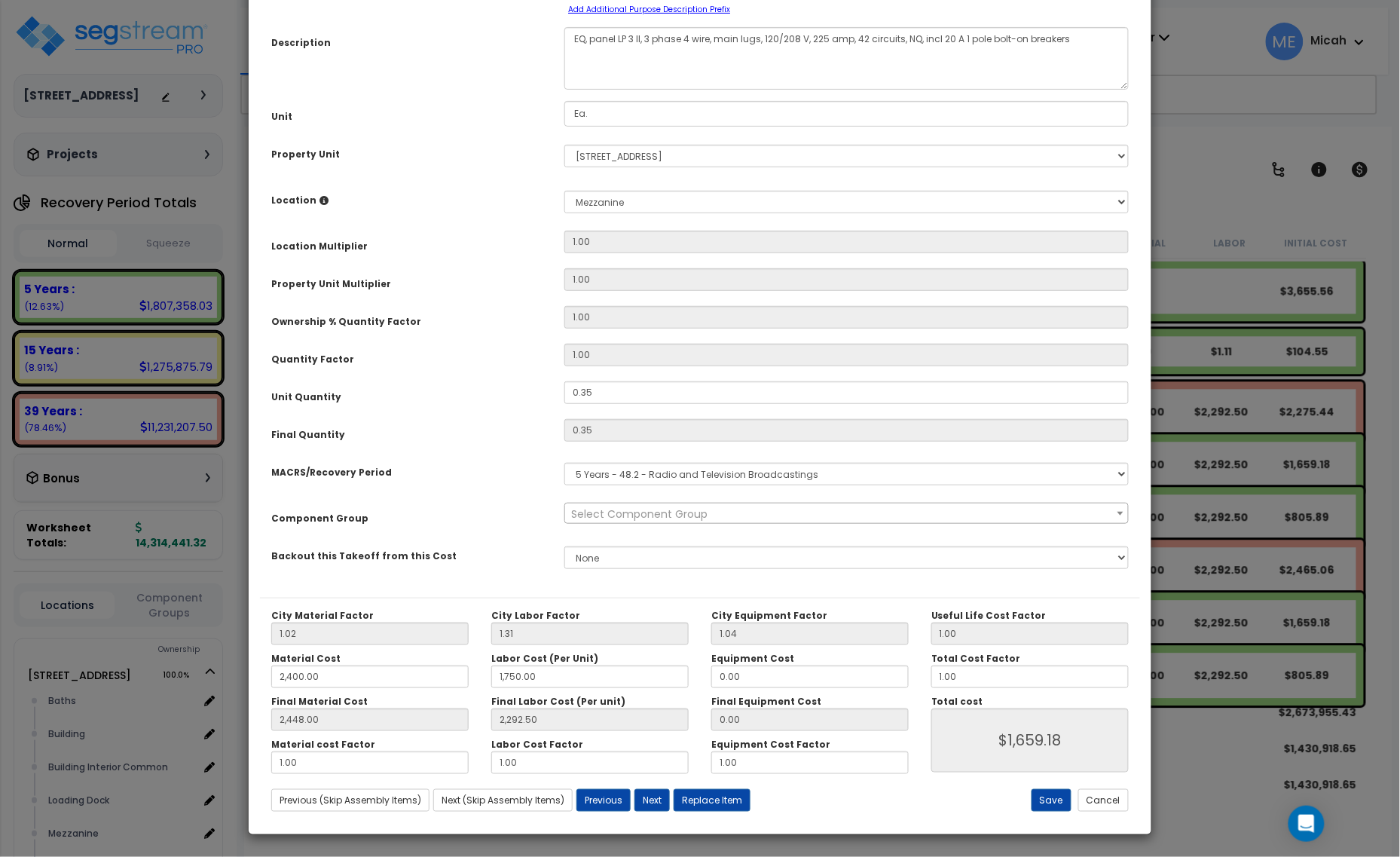
scroll to position [0, 0]
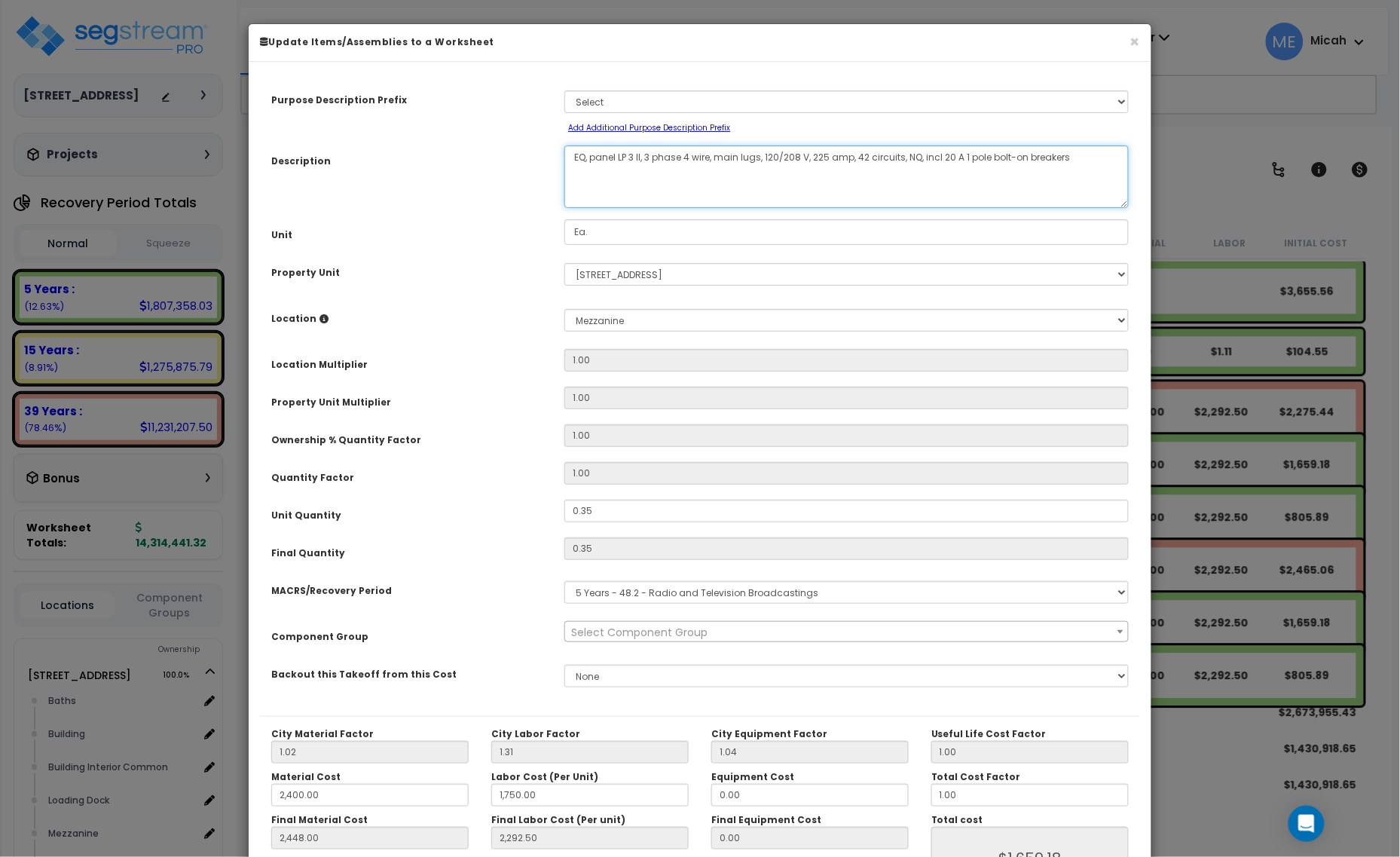
click at [635, 153] on textarea "EQ, panel LP 3 II, 3 phase 4 wire, main lugs, 120/208 V, 225 amp, 42 circuits, …" at bounding box center [847, 176] width 565 height 62
type textarea "EQ, panel LP 4 II, 3 phase 4 wire, main lugs, 120/208 V, 225 amp, 42 circuits, …"
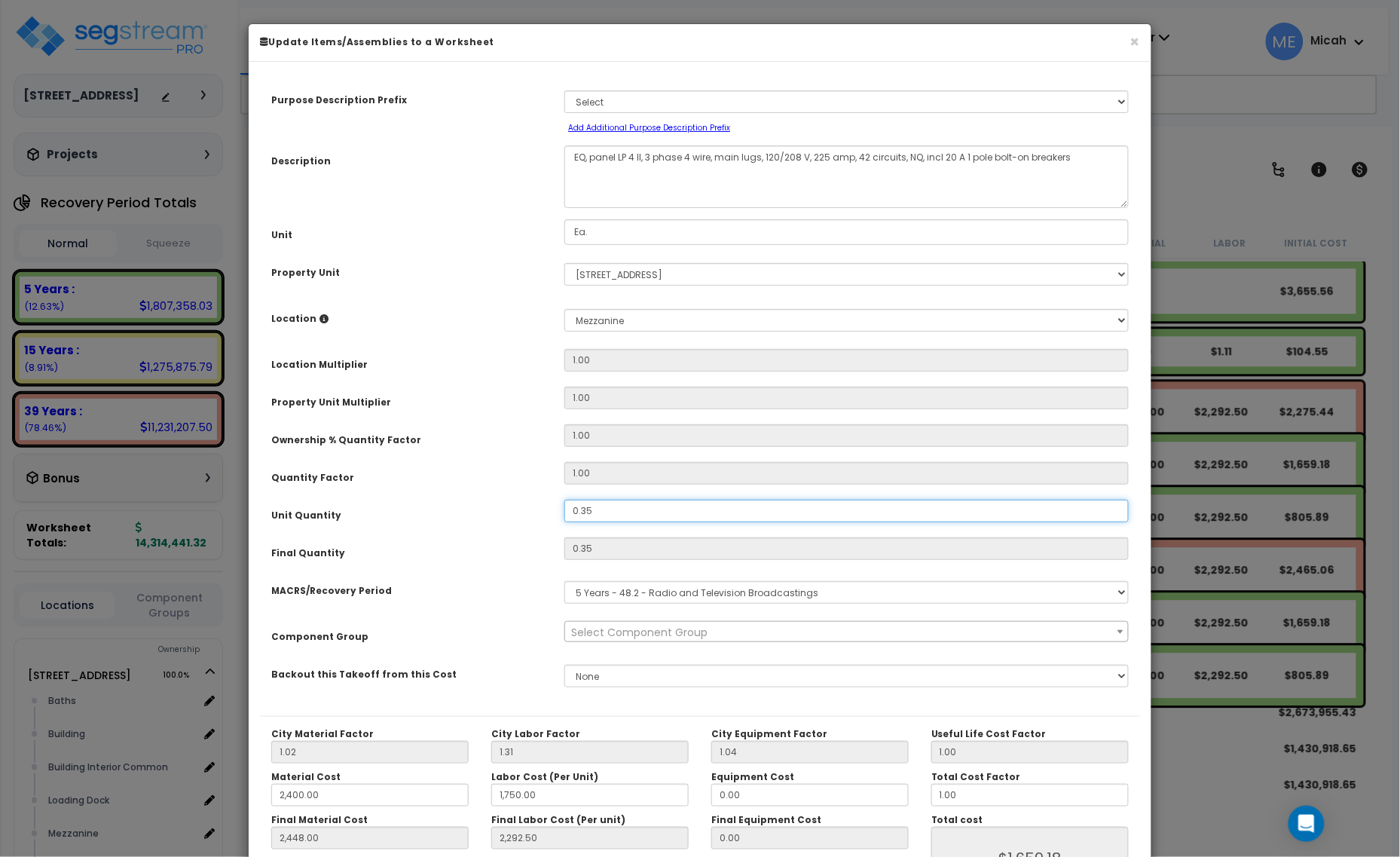
drag, startPoint x: 608, startPoint y: 506, endPoint x: 541, endPoint y: 514, distance: 67.5
click at [541, 514] on div "Unit Quantity 0.35" at bounding box center [700, 513] width 880 height 27
type input "."
type input "2,448.00"
type input "2,292.50"
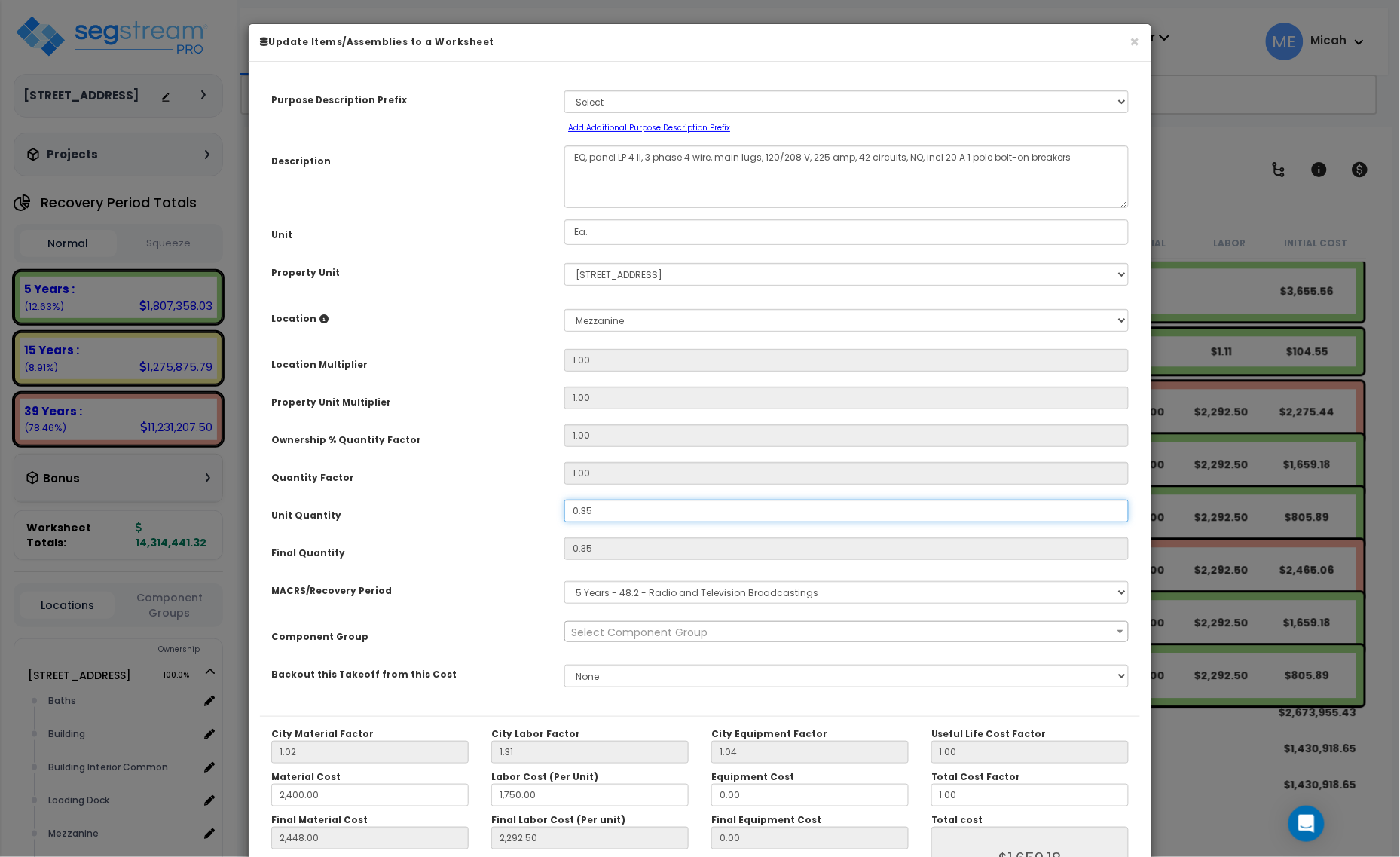
type input "$1,659.17"
type input "0"
type input "2,448.00"
type input "2,292.50"
type input "$0.00"
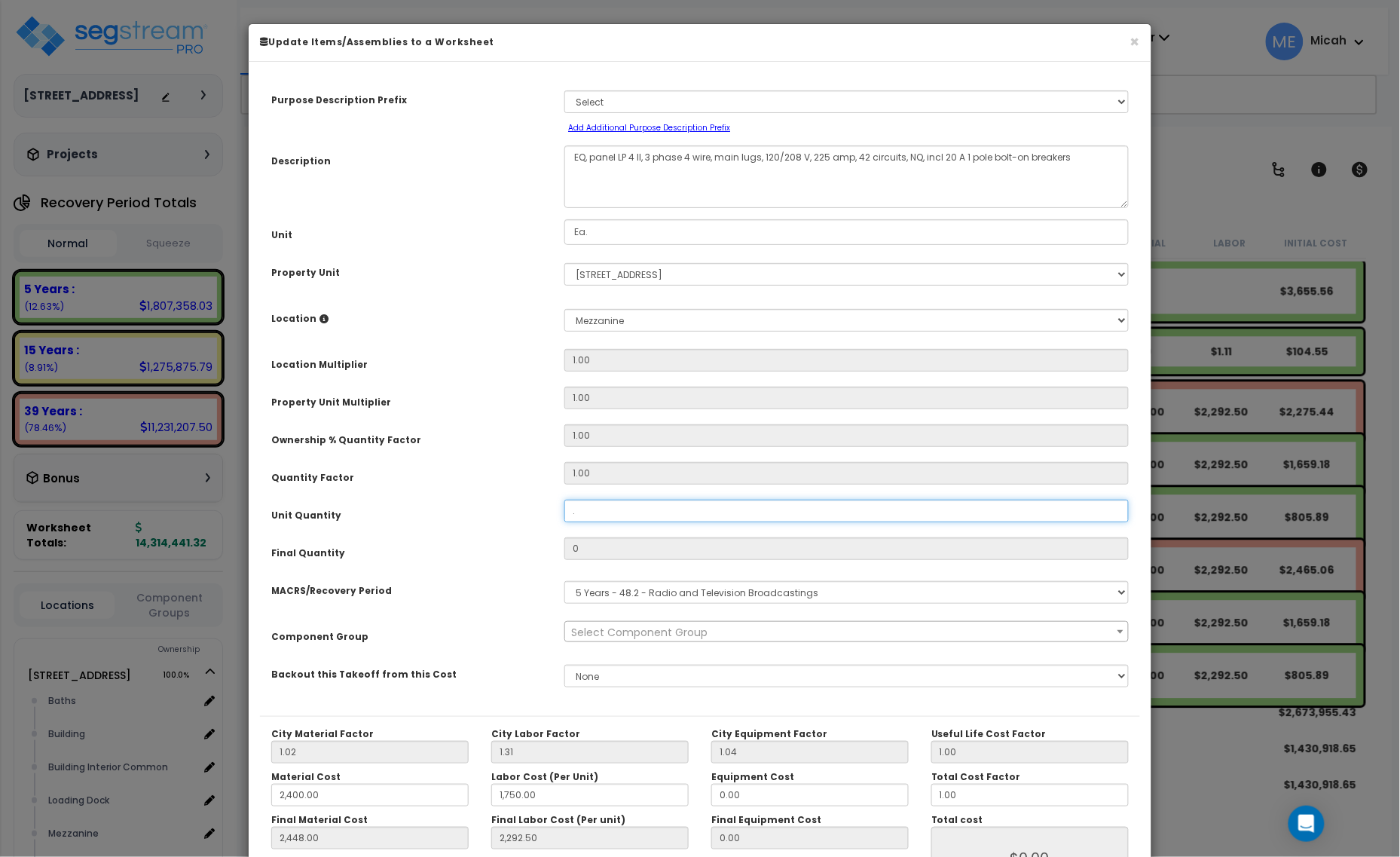
type input ".1"
type input "2,448.00"
type input "2,292.50"
type input "0.1"
type input "2,448.00"
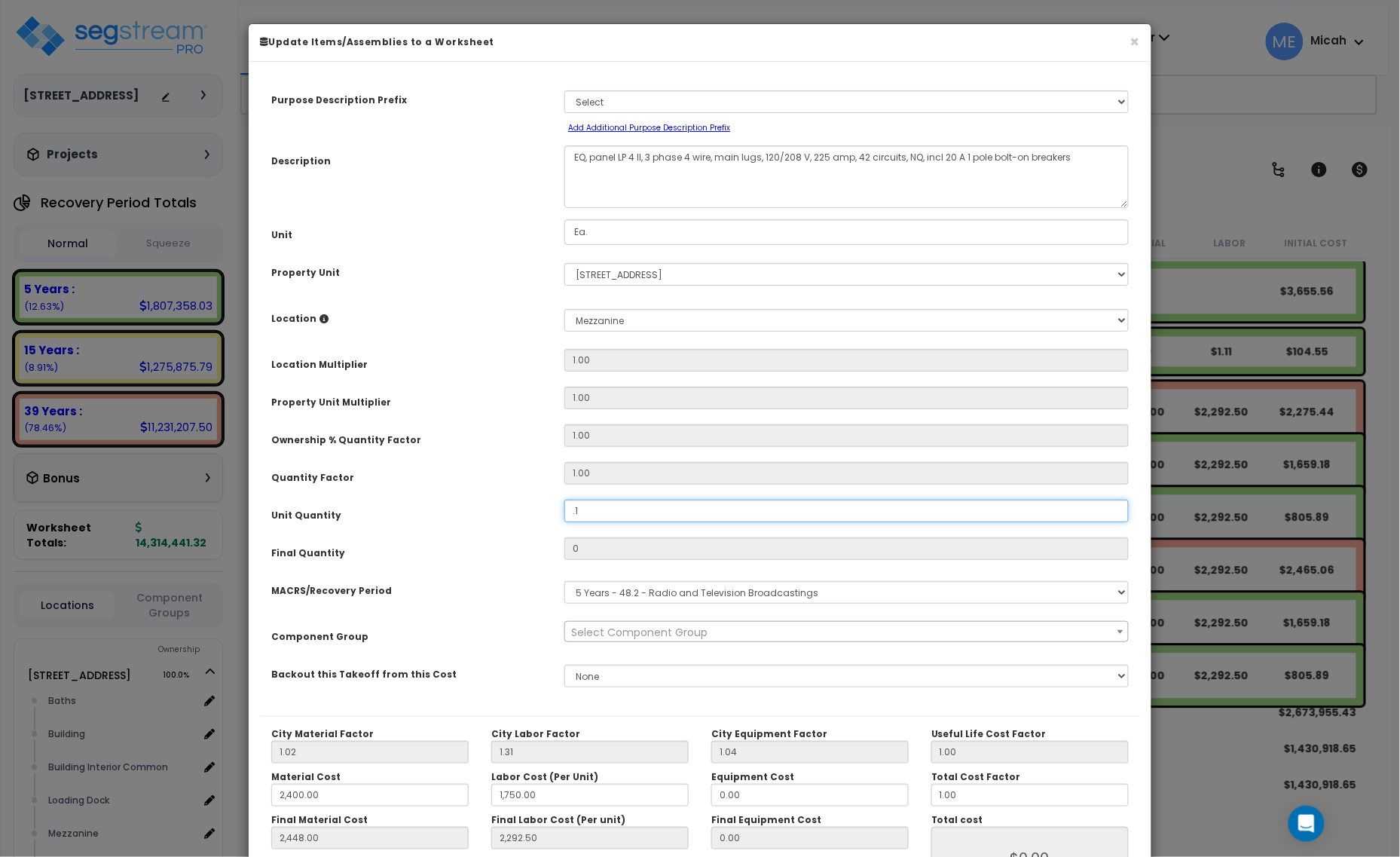
type input "2,292.50"
type input "$474.05"
type input ".12"
type input "2,448.00"
type input "2,292.50"
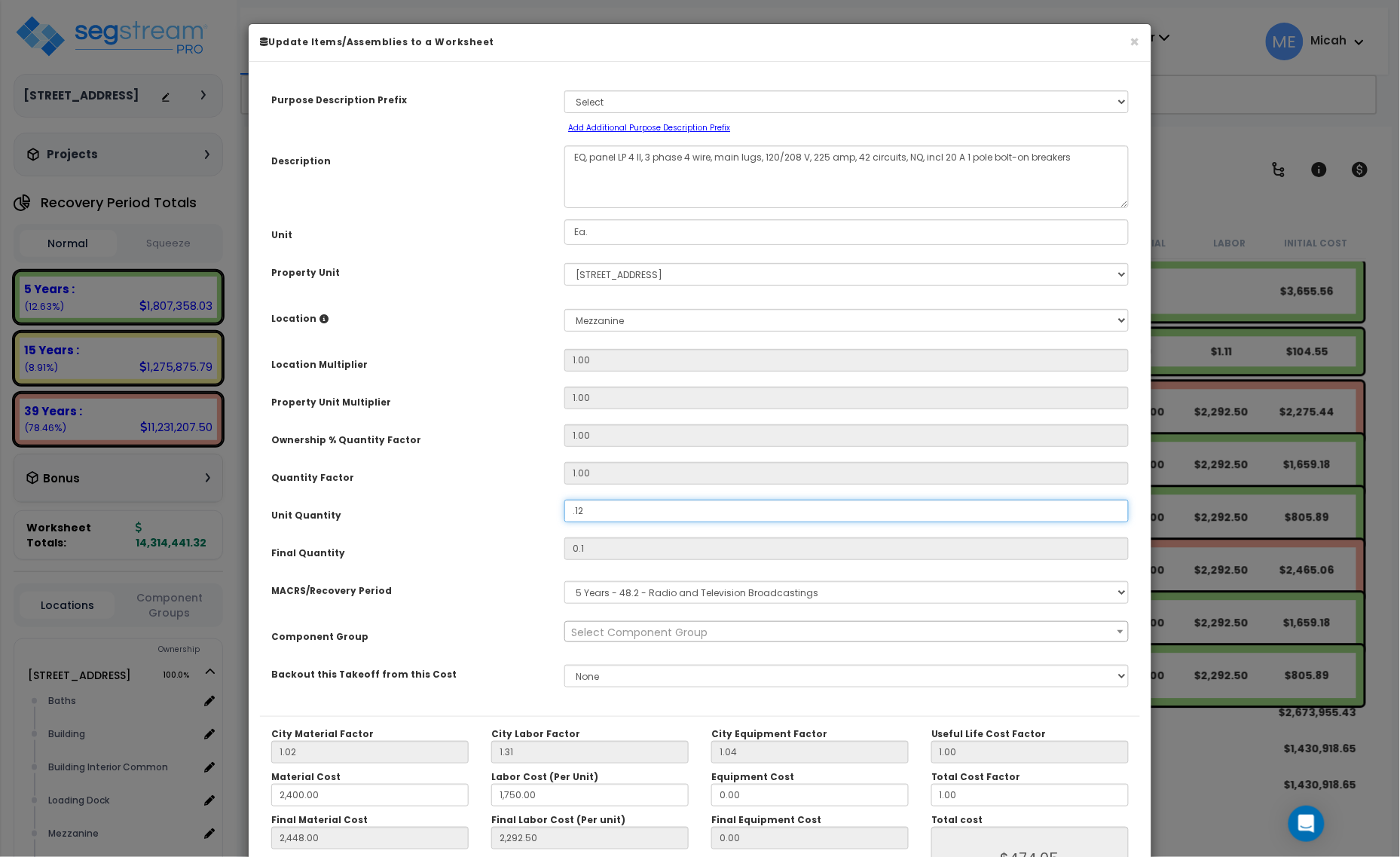
type input "0.12"
type input "2,448.00"
type input "2,292.50"
type input "$568.86"
type input ".12"
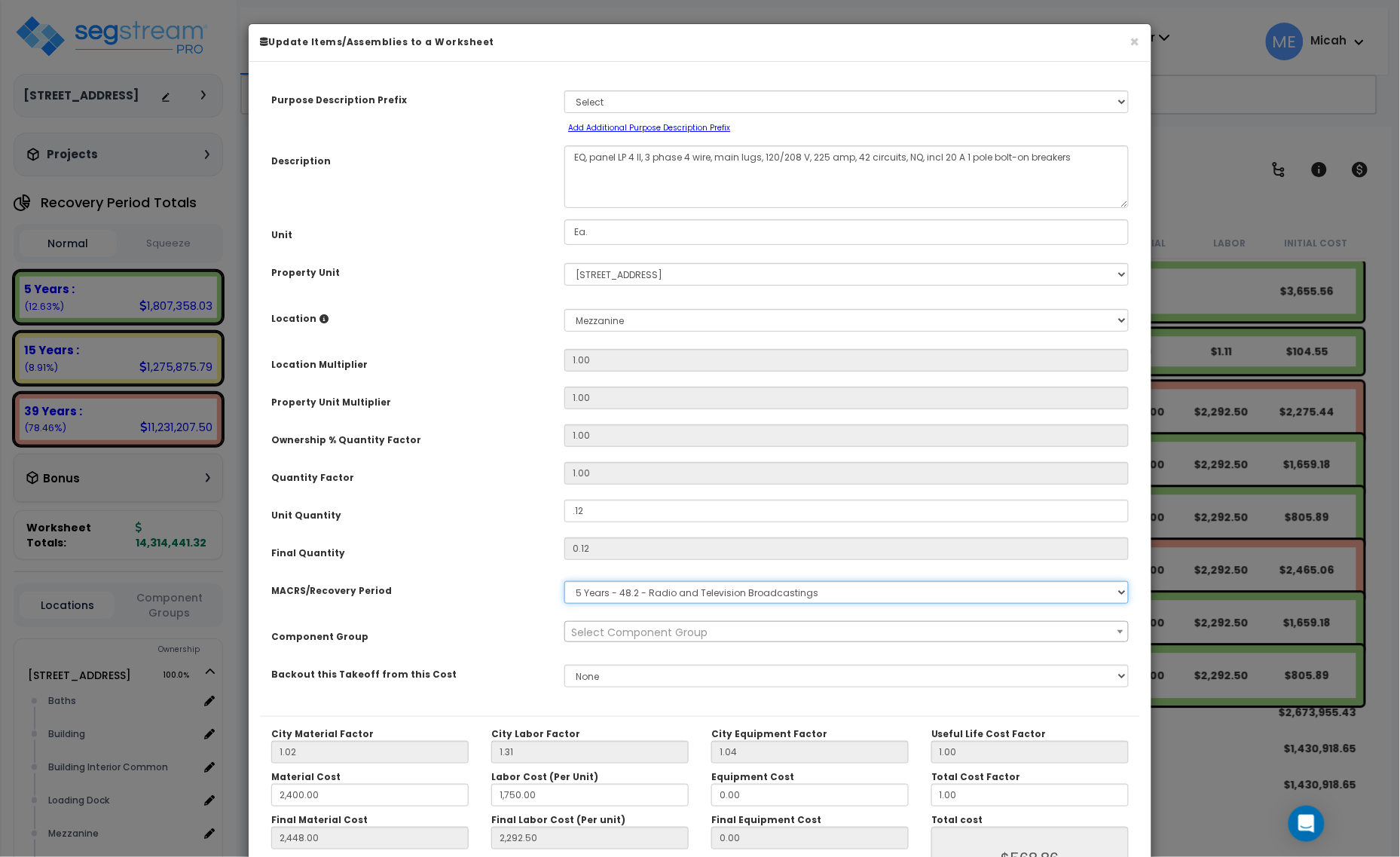
click at [616, 593] on select "Select MACRS/Recovery Period 5 Years - 57.0 - Distributive Trades & Services 5 …" at bounding box center [847, 592] width 565 height 22
select select "3667"
click at [565, 581] on select "Select MACRS/Recovery Period 5 Years - 57.0 - Distributive Trades & Services 5 …" at bounding box center [847, 592] width 565 height 22
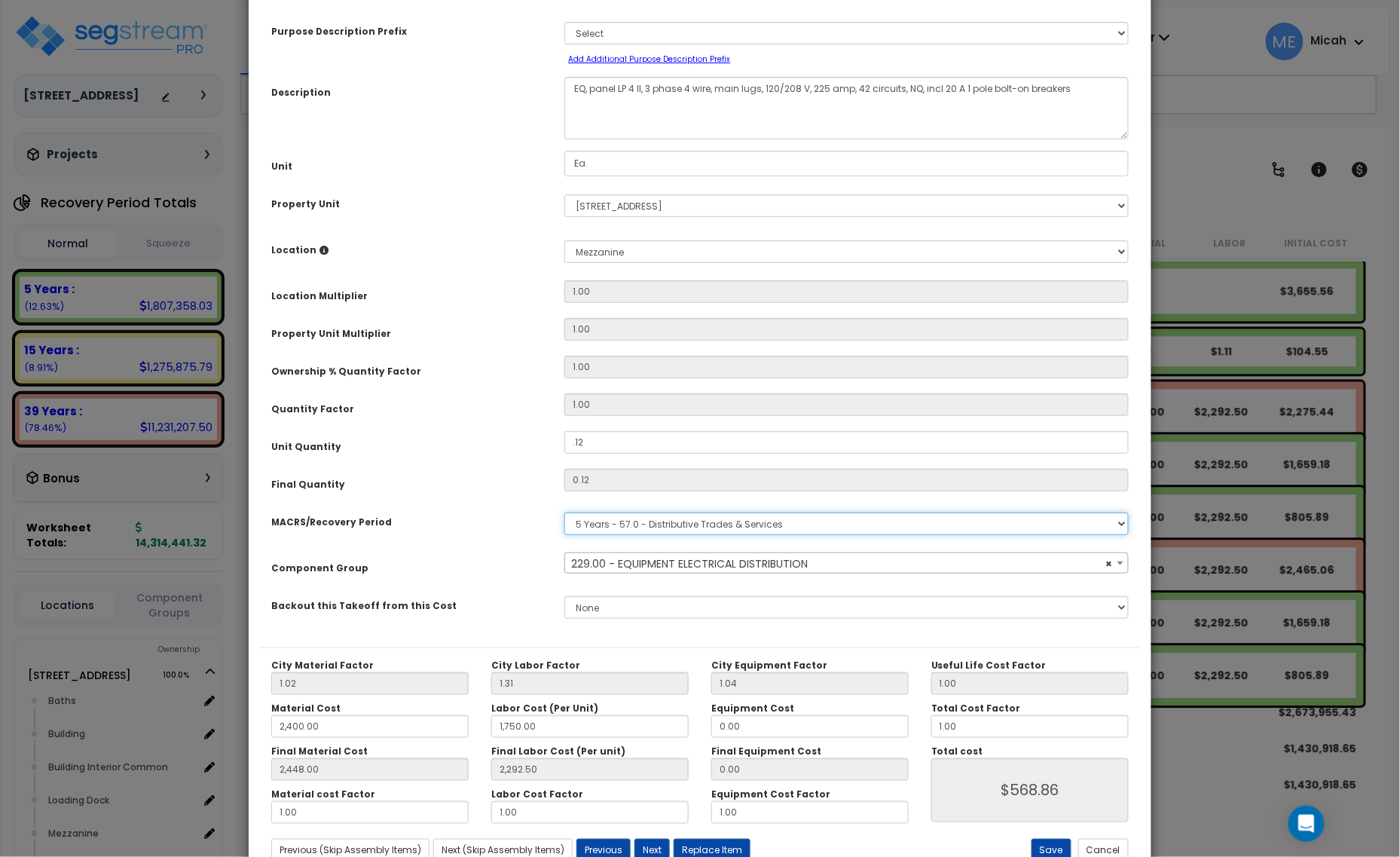
scroll to position [118, 0]
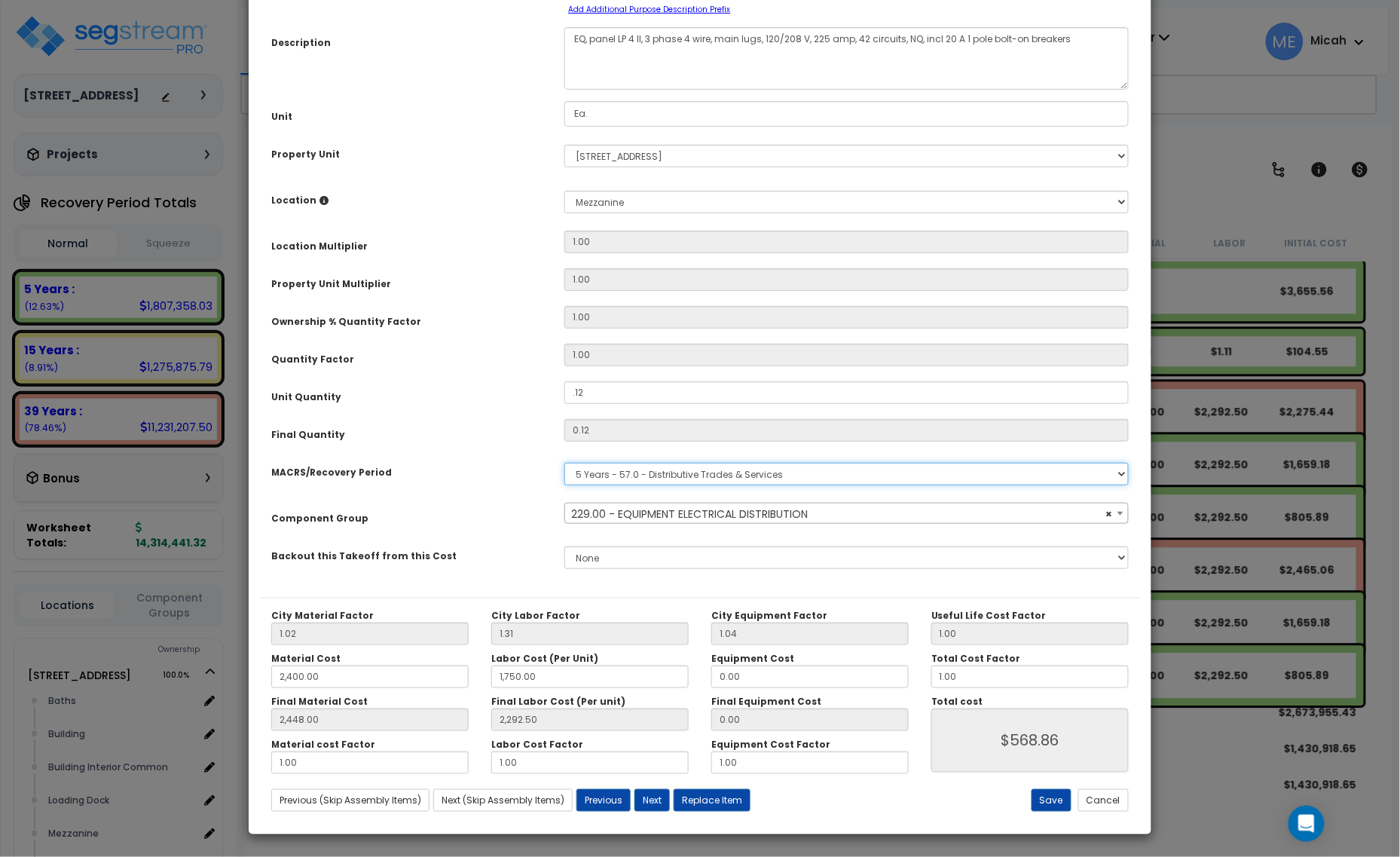
select select "57033"
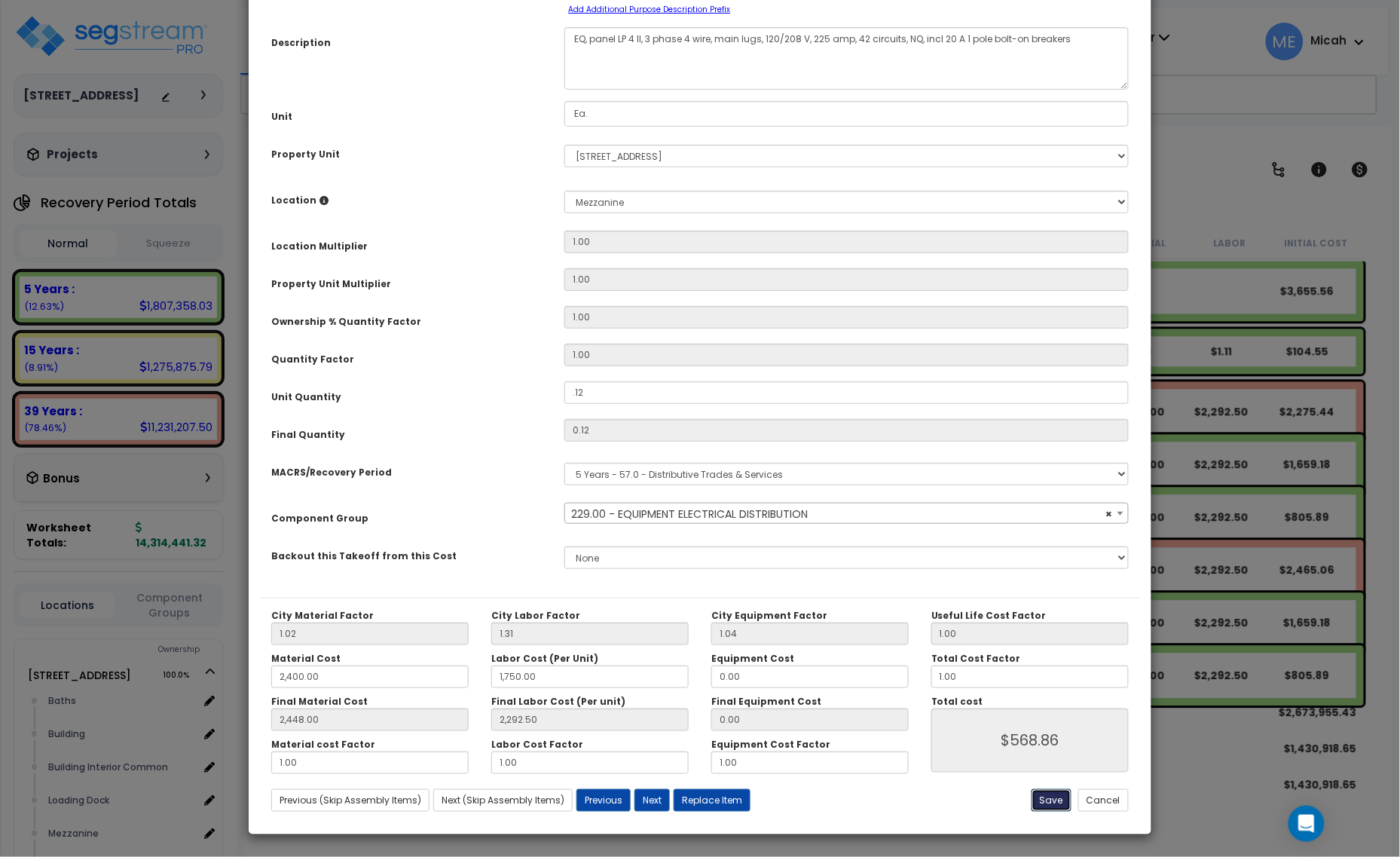
click at [1047, 796] on button "Save" at bounding box center [1051, 800] width 40 height 22
type input "0.12"
type input "2400.00"
type input "1750.00"
type input "2448.00"
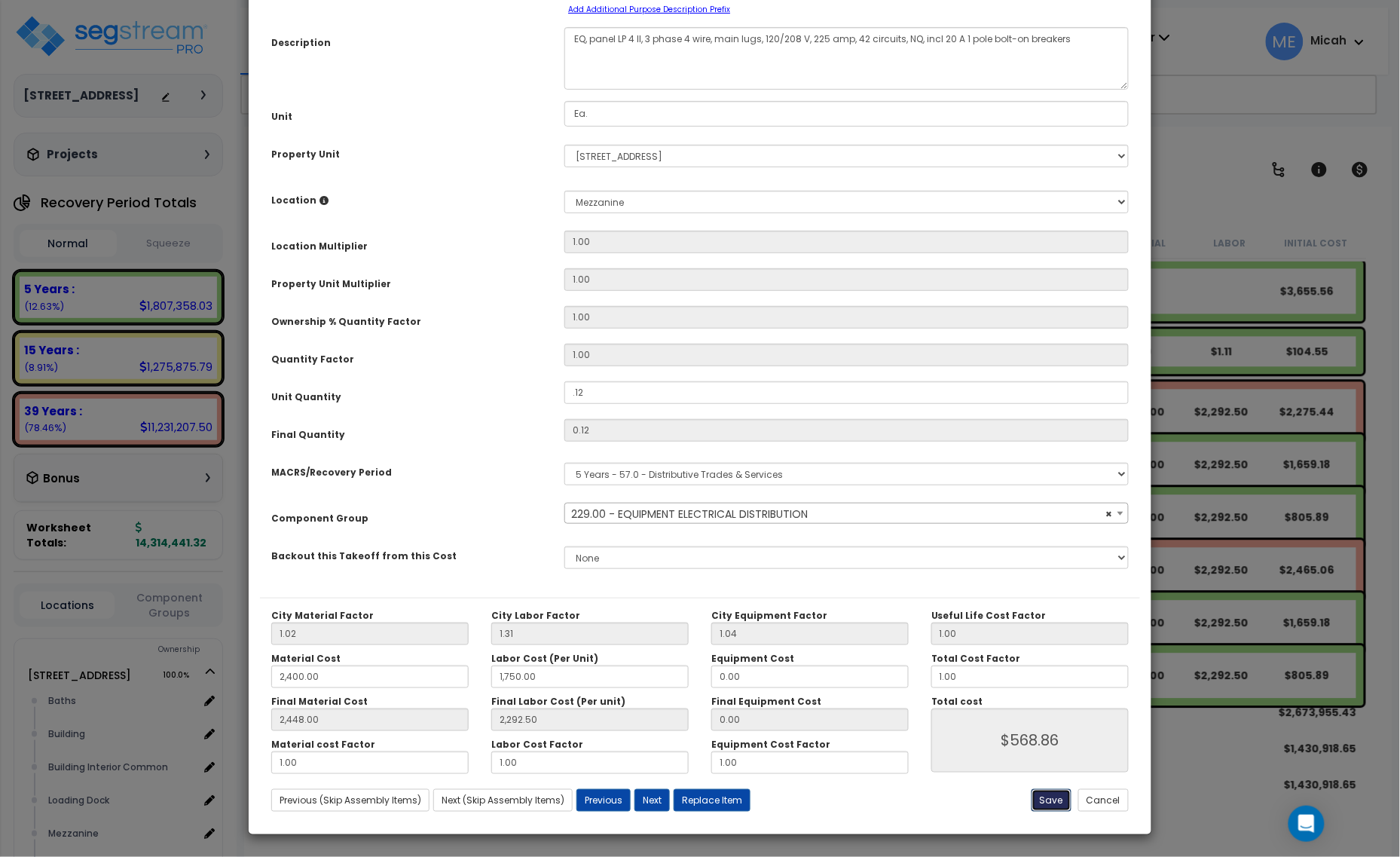
type input "2292.50"
type input "568.86"
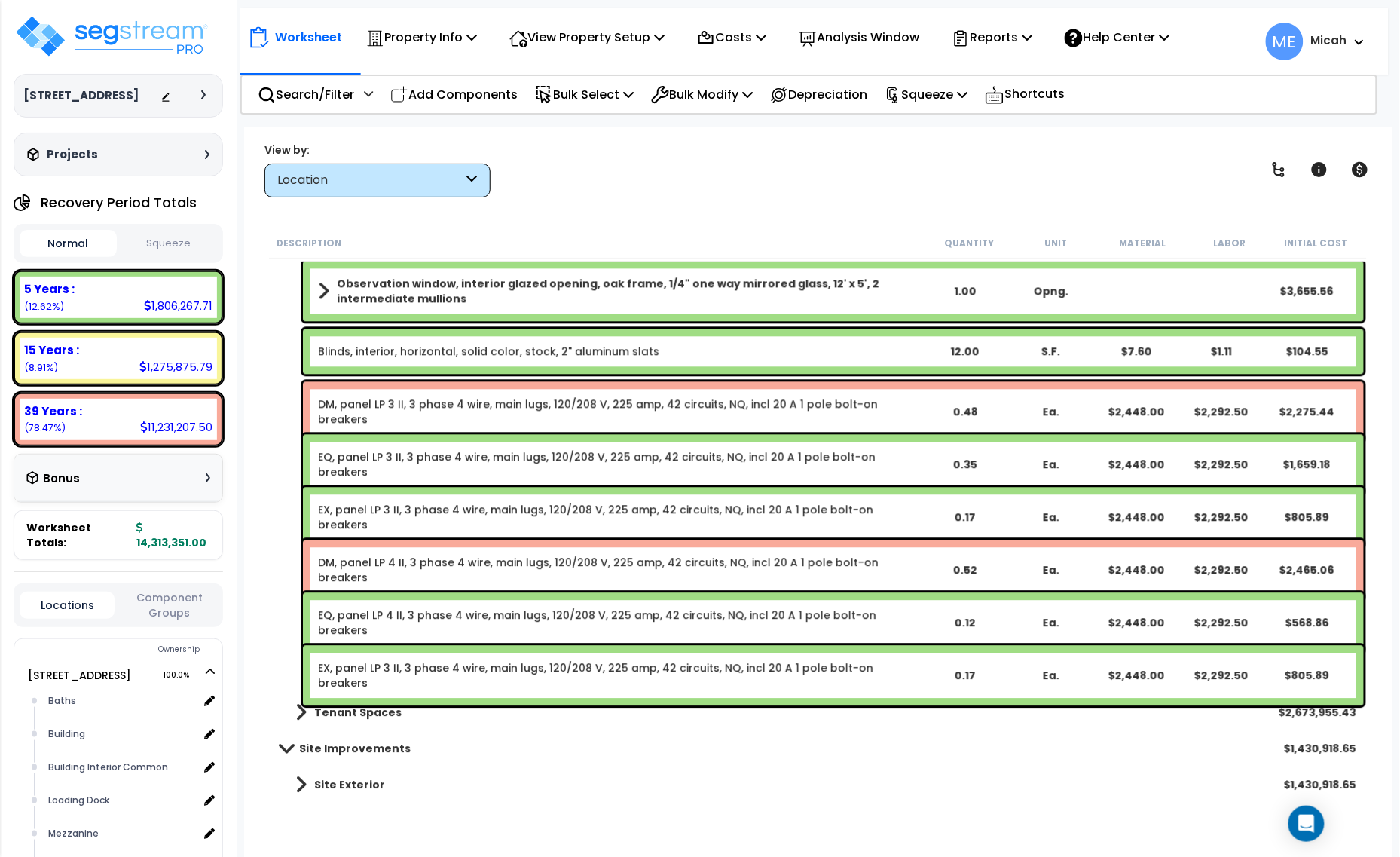
click at [380, 671] on link "EX, panel LP 3 II, 3 phase 4 wire, main lugs, 120/208 V, 225 amp, 42 circuits, …" at bounding box center [620, 676] width 604 height 30
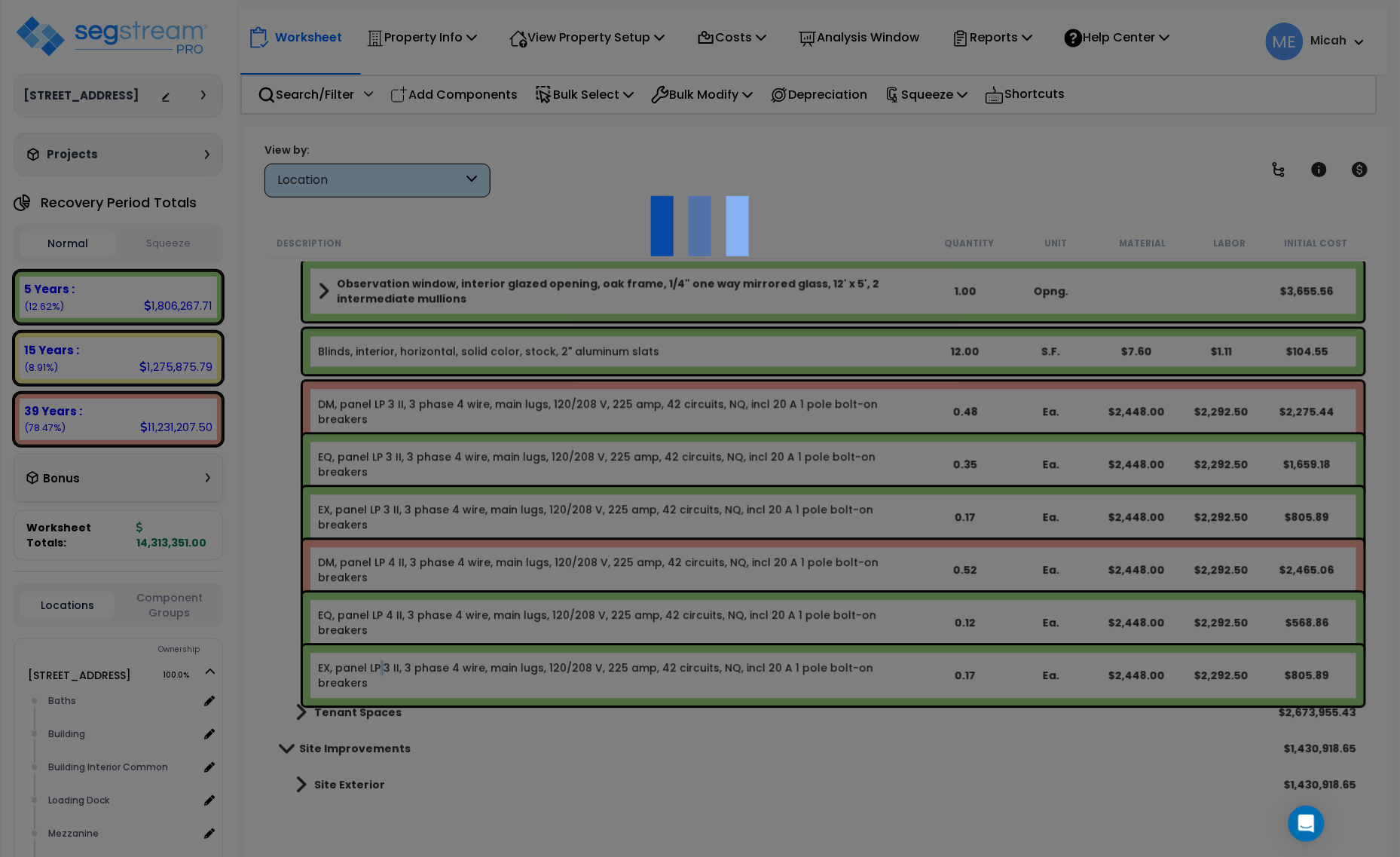
select select "68650"
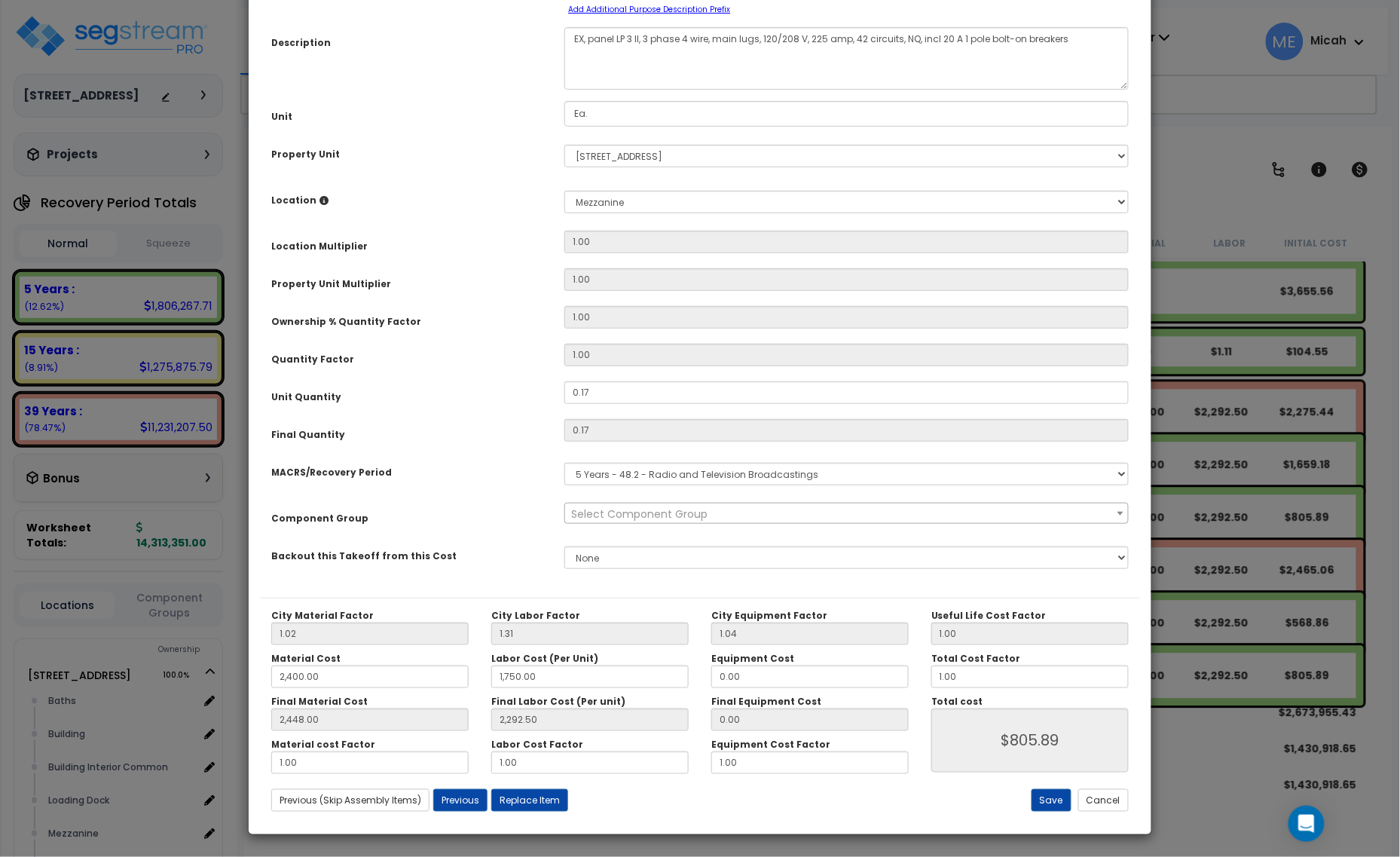
scroll to position [0, 0]
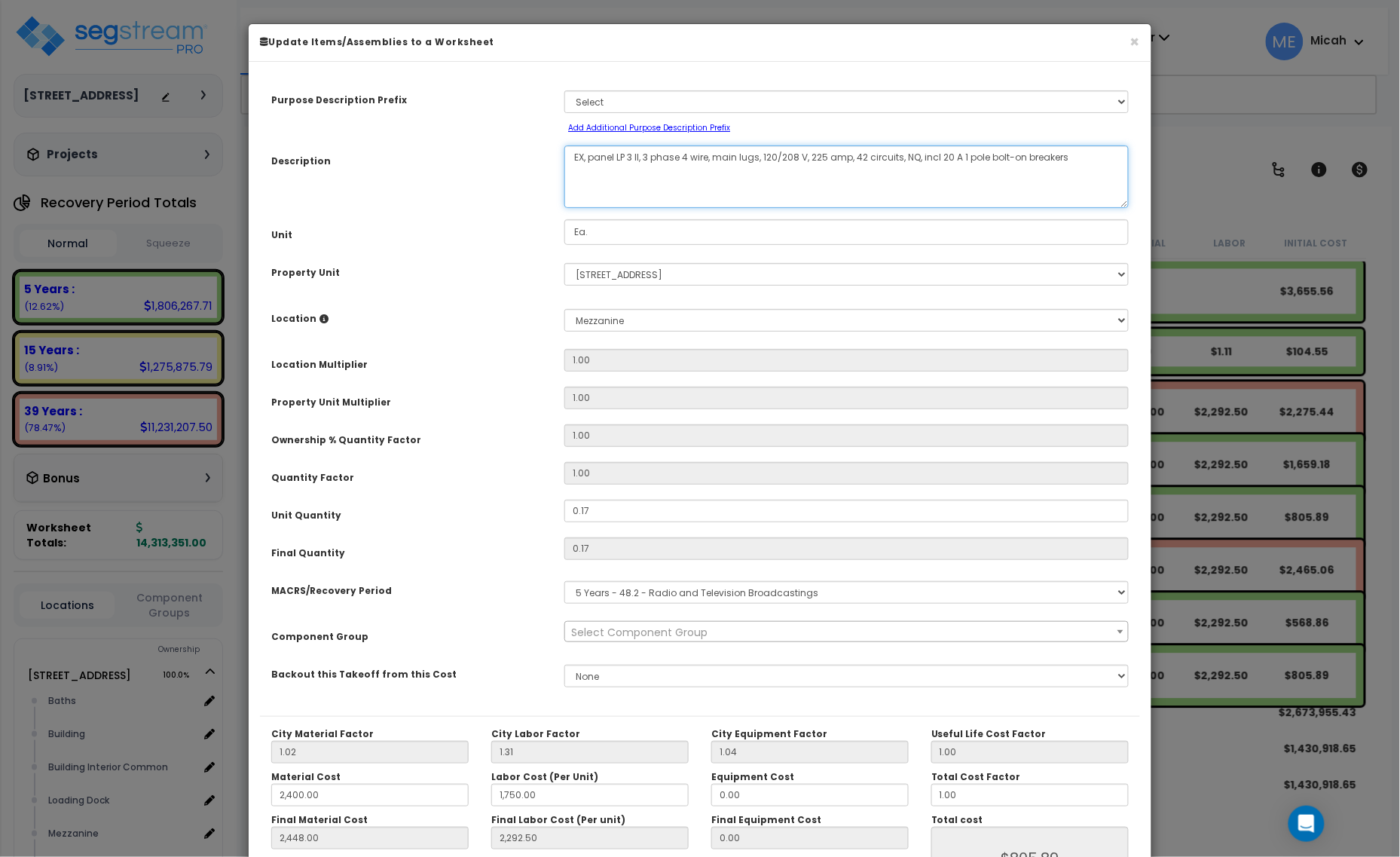
click at [631, 156] on textarea "EX, panel LP 3 II, 3 phase 4 wire, main lugs, 120/208 V, 225 amp, 42 circuits, …" at bounding box center [847, 176] width 565 height 62
type textarea "EX, panel LP 4 II, 3 phase 4 wire, main lugs, 120/208 V, 225 amp, 42 circuits, …"
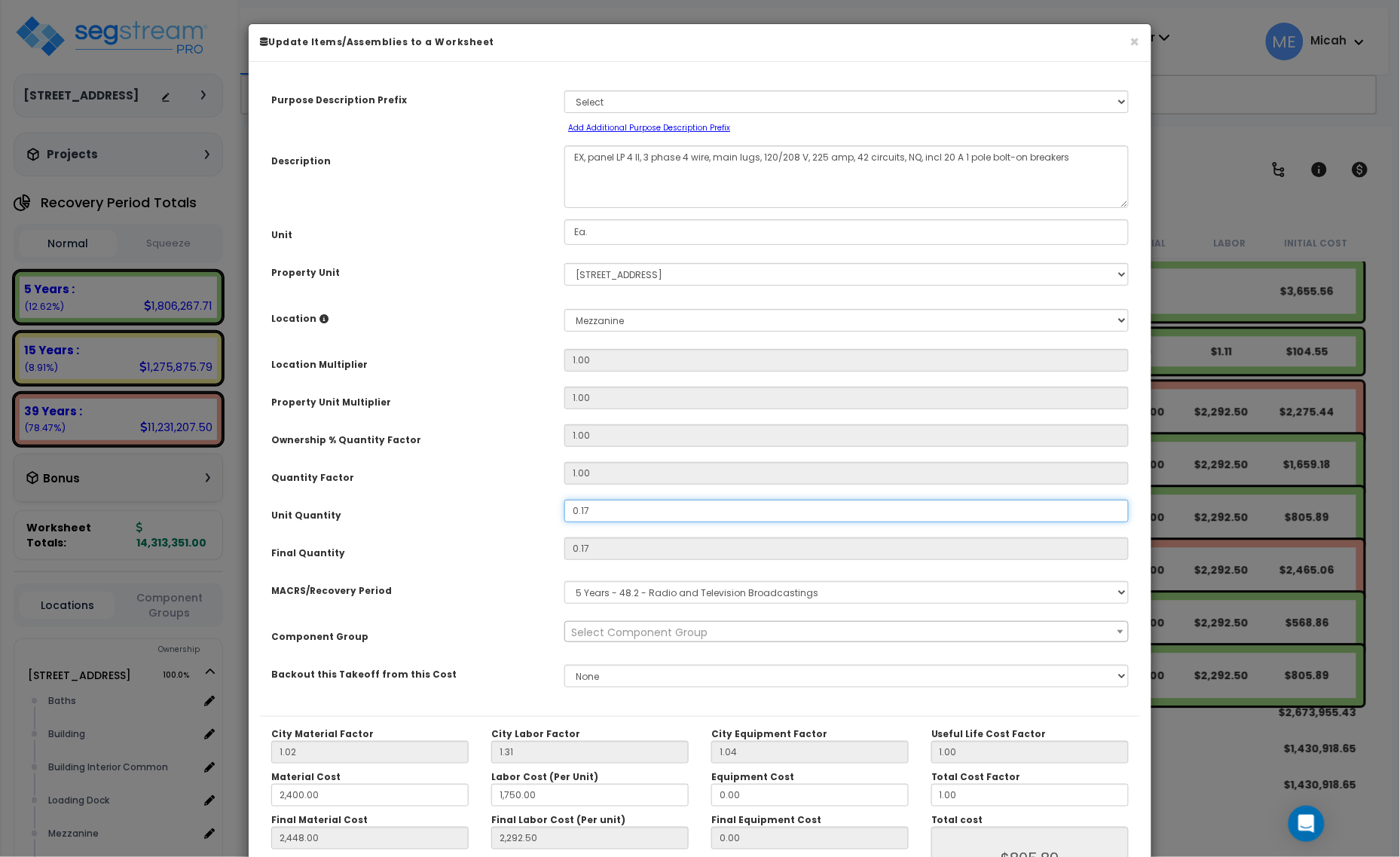
drag, startPoint x: 604, startPoint y: 507, endPoint x: 536, endPoint y: 513, distance: 68.3
click at [536, 513] on div "Unit Quantity 0.17" at bounding box center [700, 513] width 880 height 27
type input "."
type input "2,448.00"
type input "2,292.50"
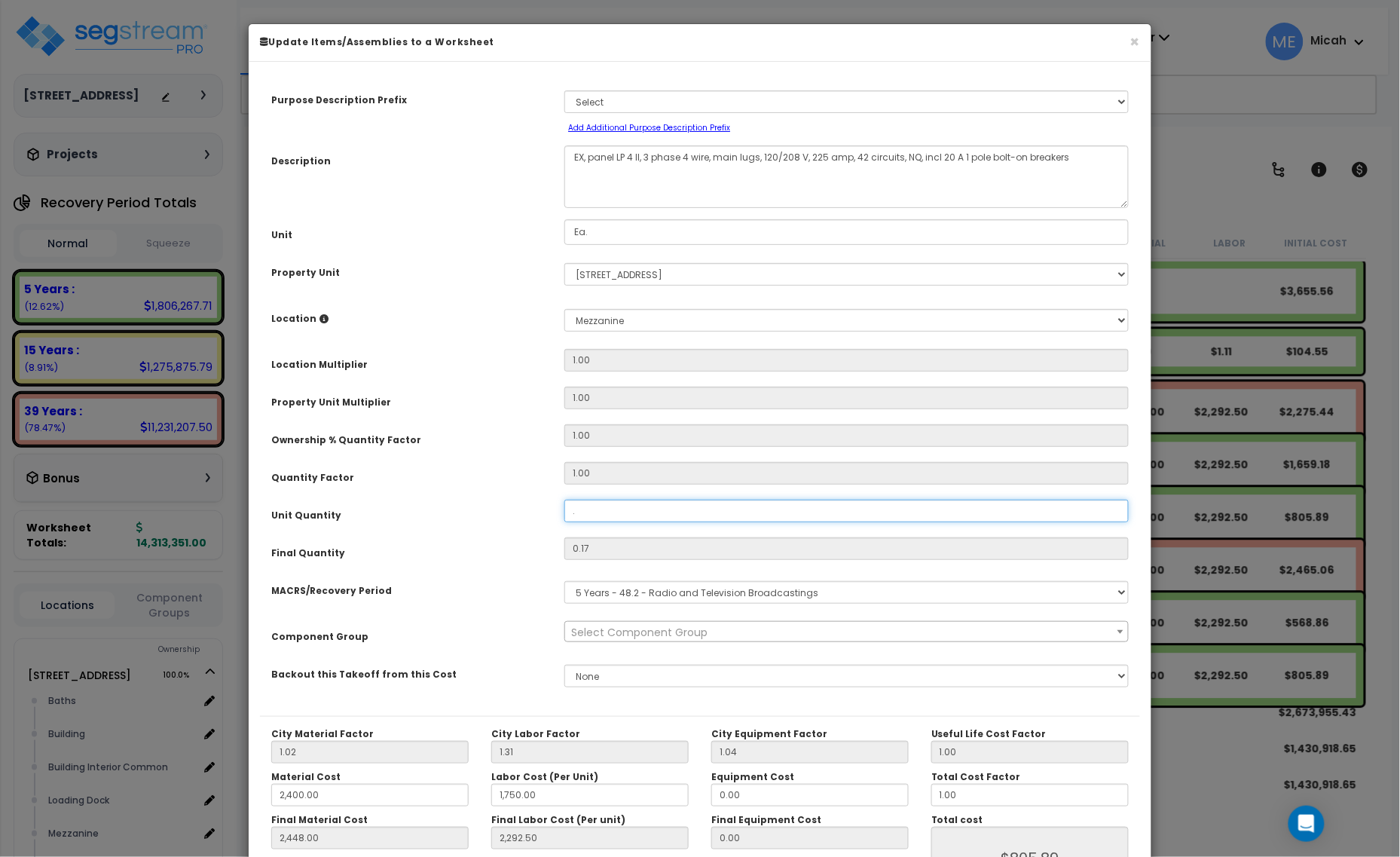
type input "0"
type input "2,448.00"
type input "2,292.50"
type input "$0.00"
type input ".3"
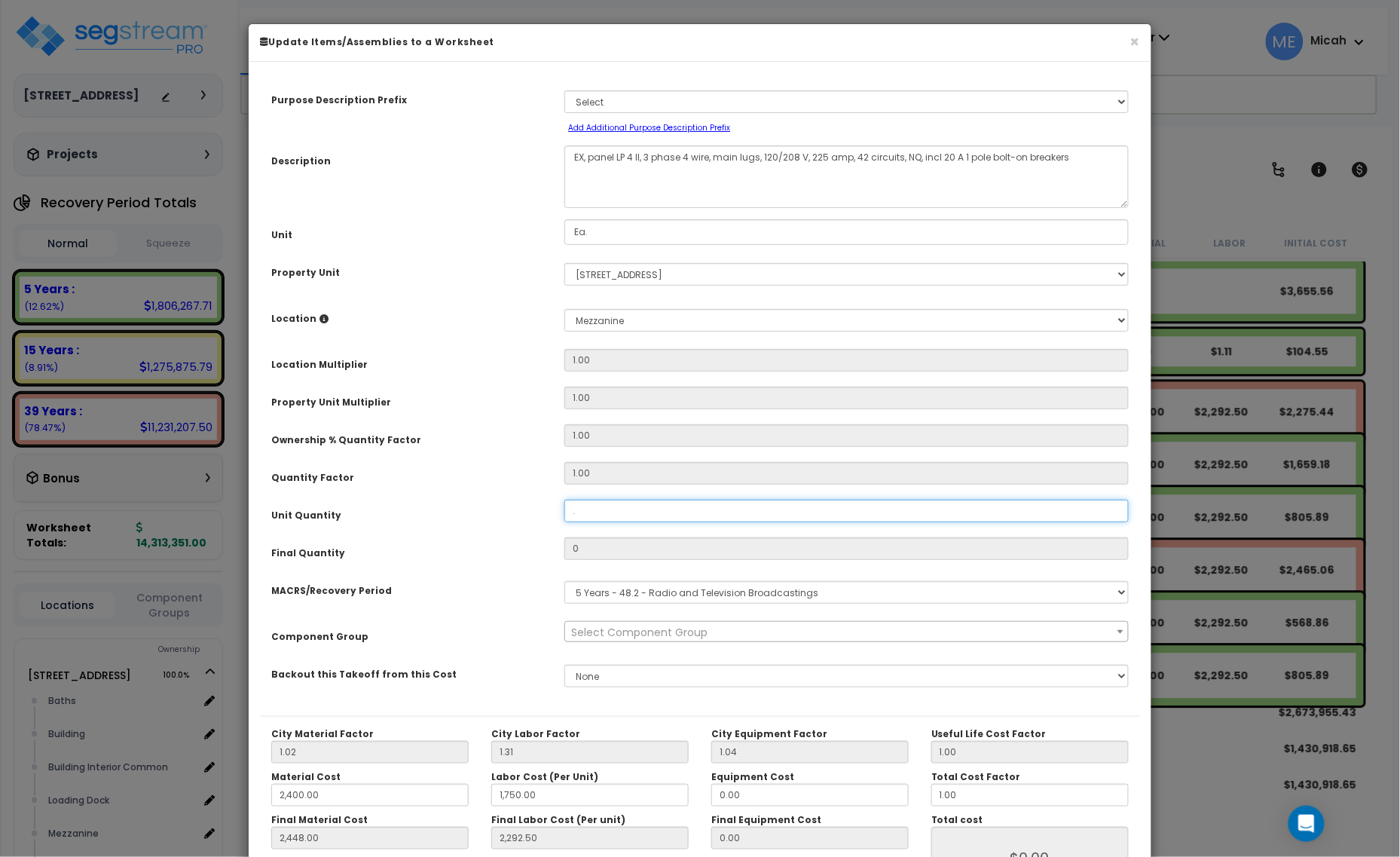
type input "2,448.00"
type input "2,292.50"
type input "0.3"
type input "2,448.00"
type input "2,292.50"
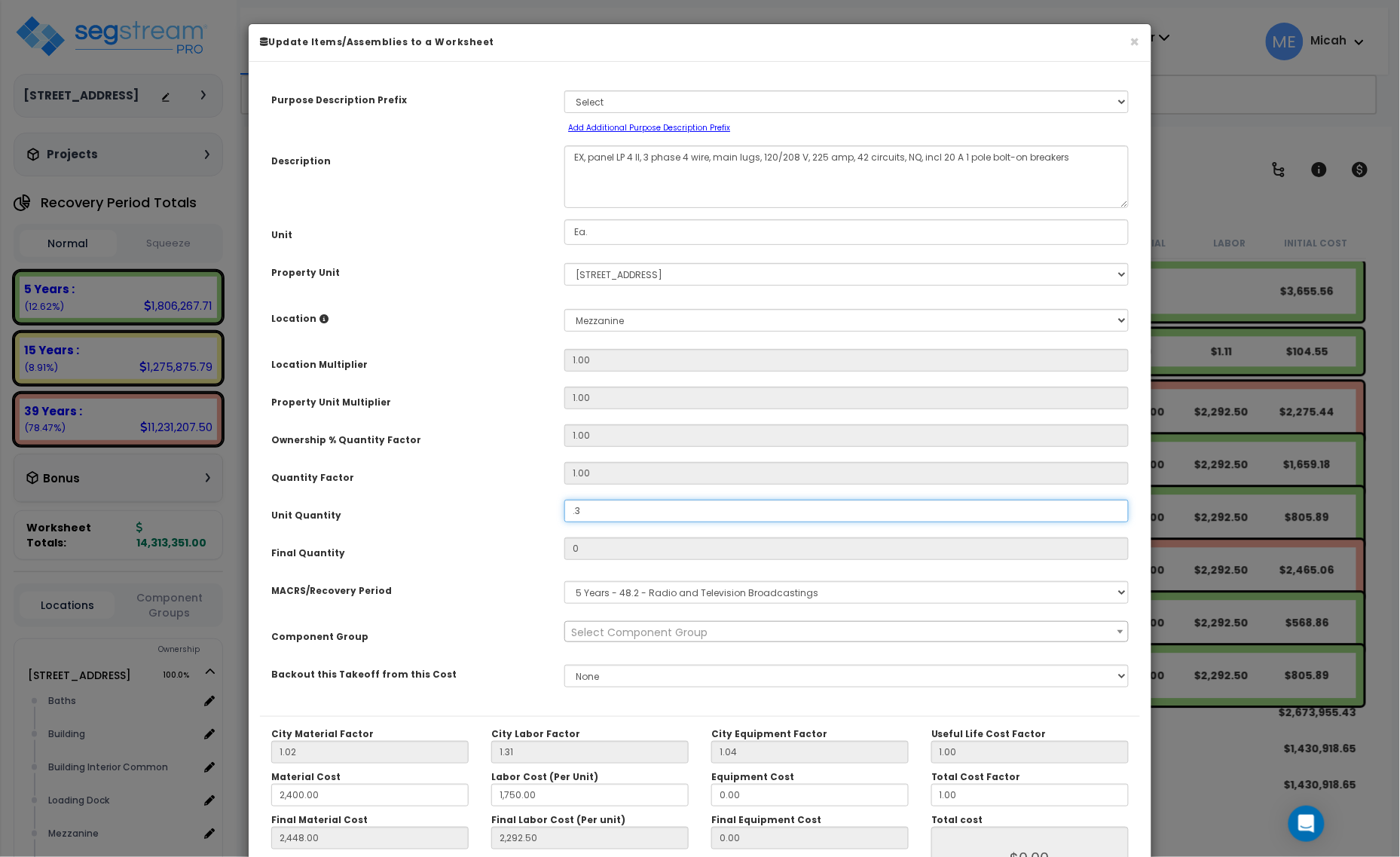
type input "$1,422.15"
type input ".36"
type input "2,448.00"
type input "2,292.50"
type input "$1,422.15"
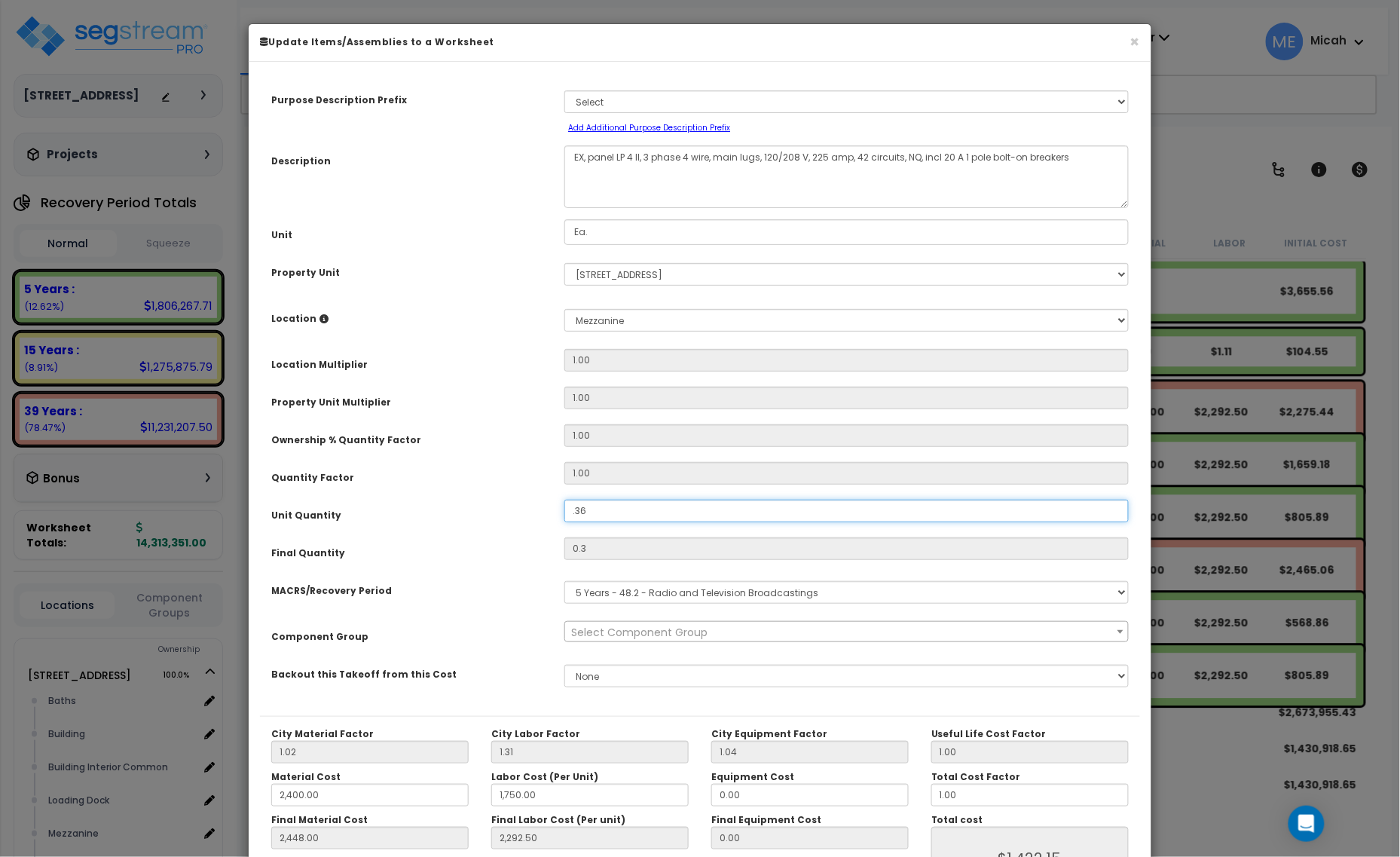
type input "0.36"
type input "2,448.00"
type input "2,292.50"
type input "$1,706.58"
type input ".36"
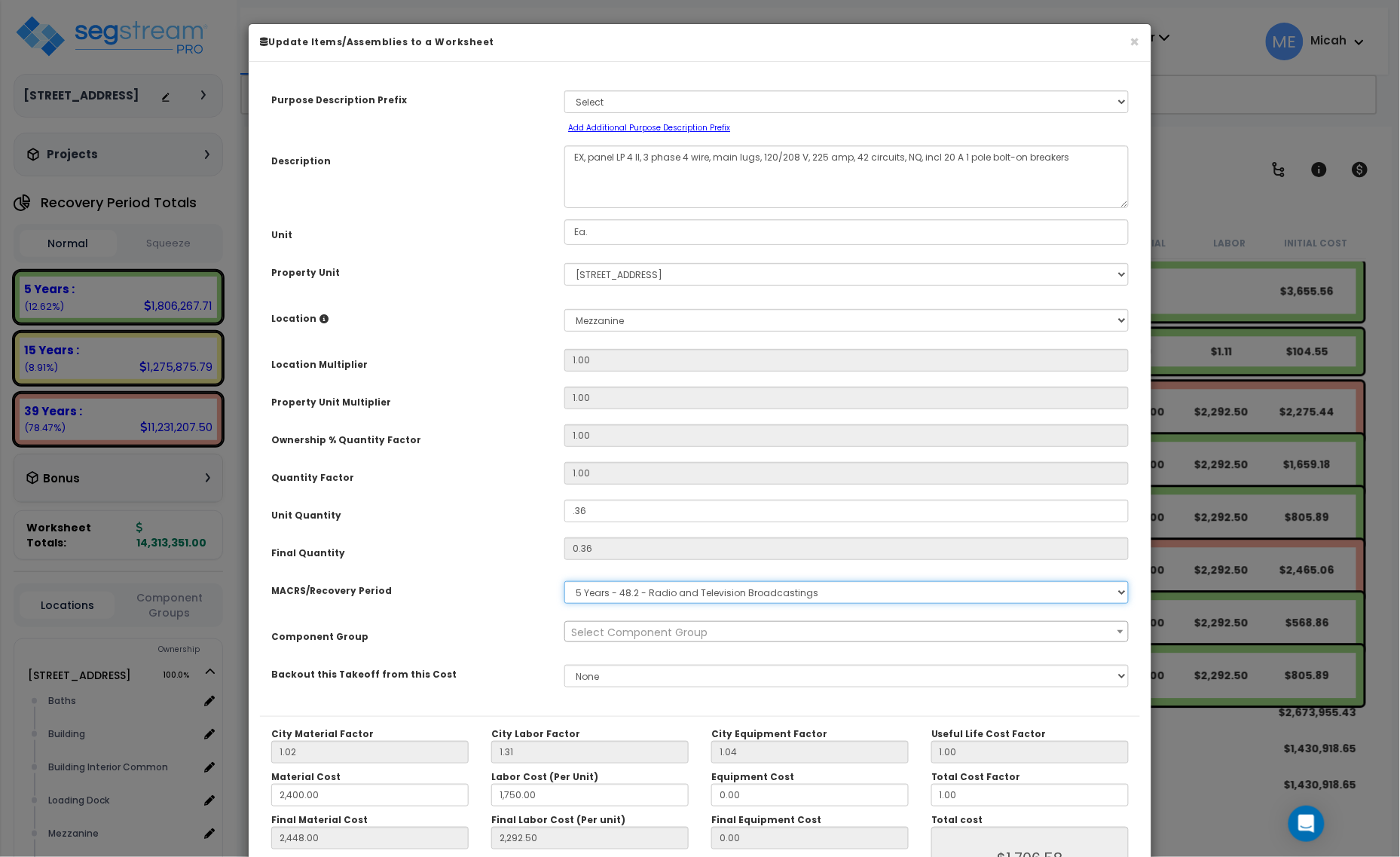
click at [653, 597] on select "Select MACRS/Recovery Period 5 Years - 57.0 - Distributive Trades & Services 5 …" at bounding box center [847, 592] width 565 height 22
select select "3667"
click at [565, 581] on select "Select MACRS/Recovery Period 5 Years - 57.0 - Distributive Trades & Services 5 …" at bounding box center [847, 592] width 565 height 22
select select "57033"
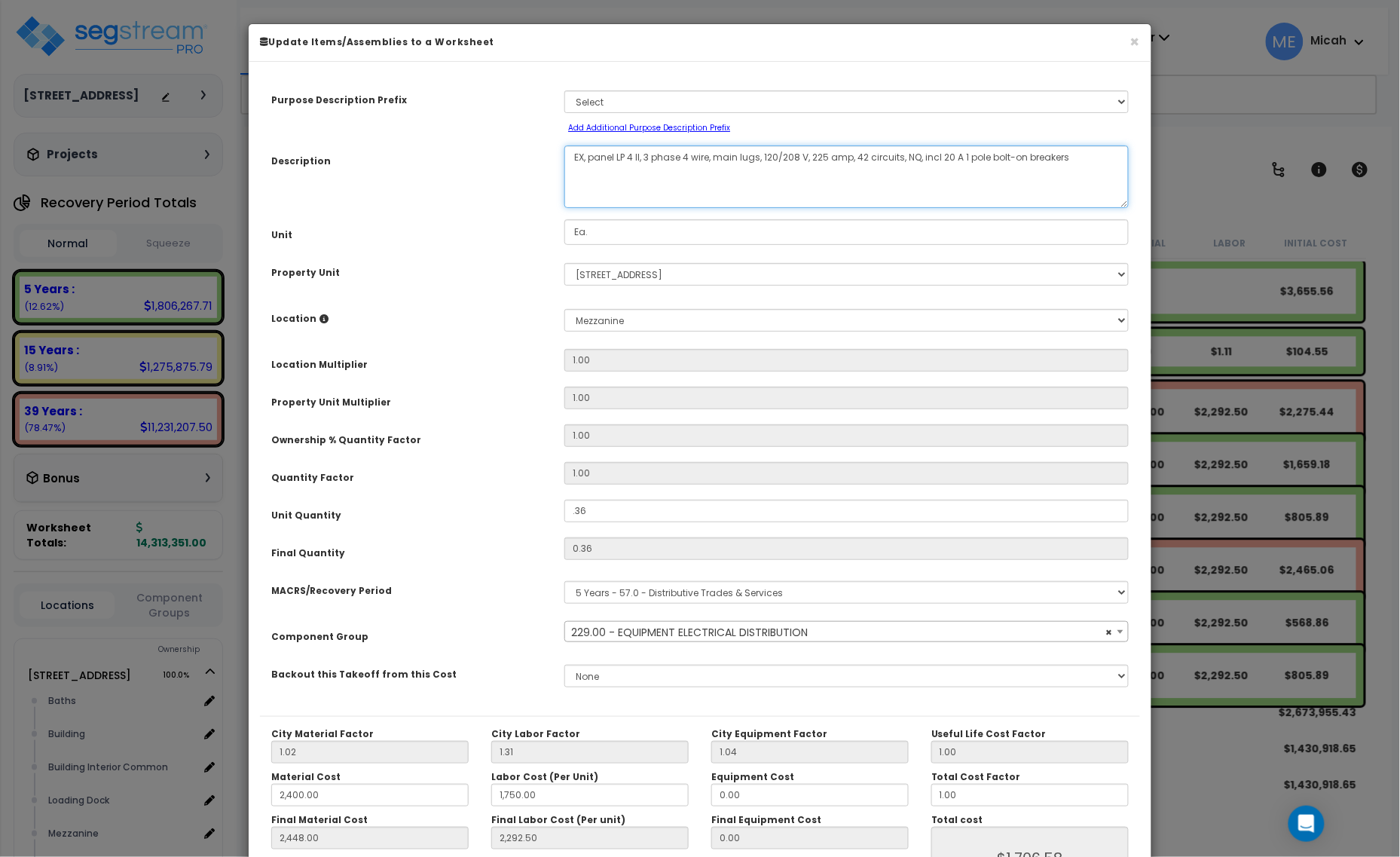
drag, startPoint x: 584, startPoint y: 156, endPoint x: 563, endPoint y: 156, distance: 21.0
click at [563, 156] on div "EX, panel LP 3 II, 3 phase 4 wire, main lugs, 120/208 V, 225 amp, 42 circuits, …" at bounding box center [847, 176] width 587 height 62
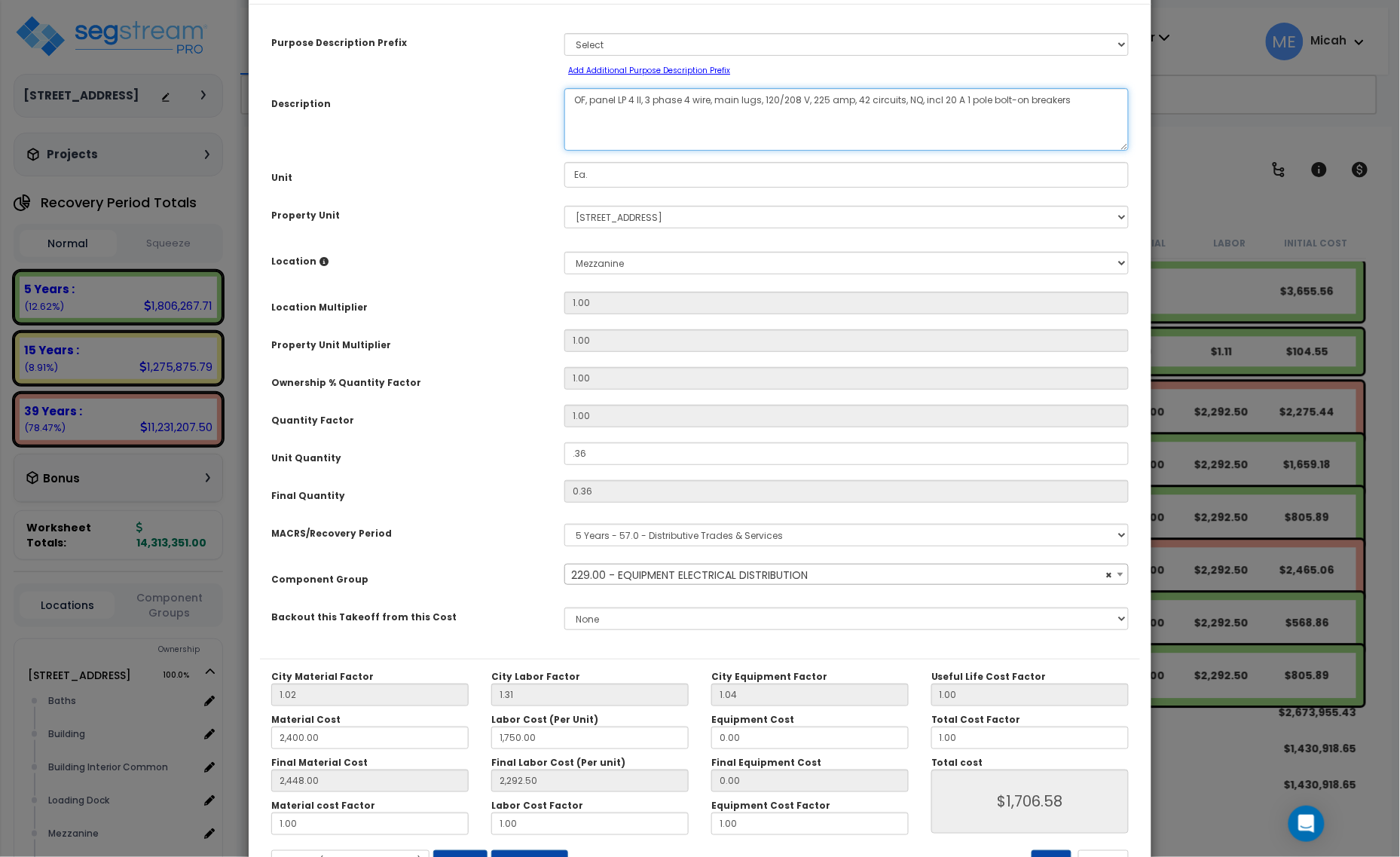
scroll to position [118, 0]
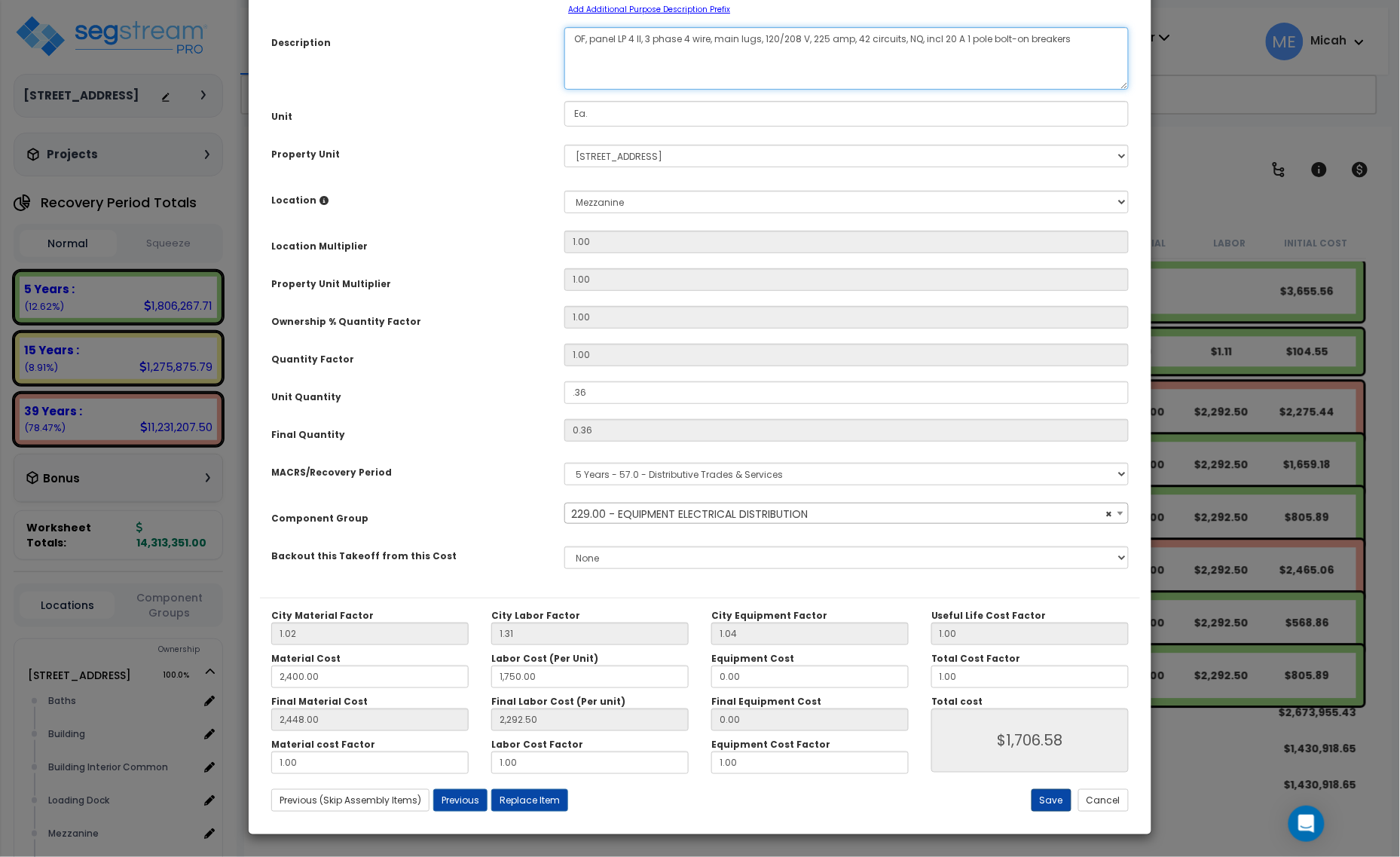
type textarea "OF, panel LP 4 II, 3 phase 4 wire, main lugs, 120/208 V, 225 amp, 42 circuits, …"
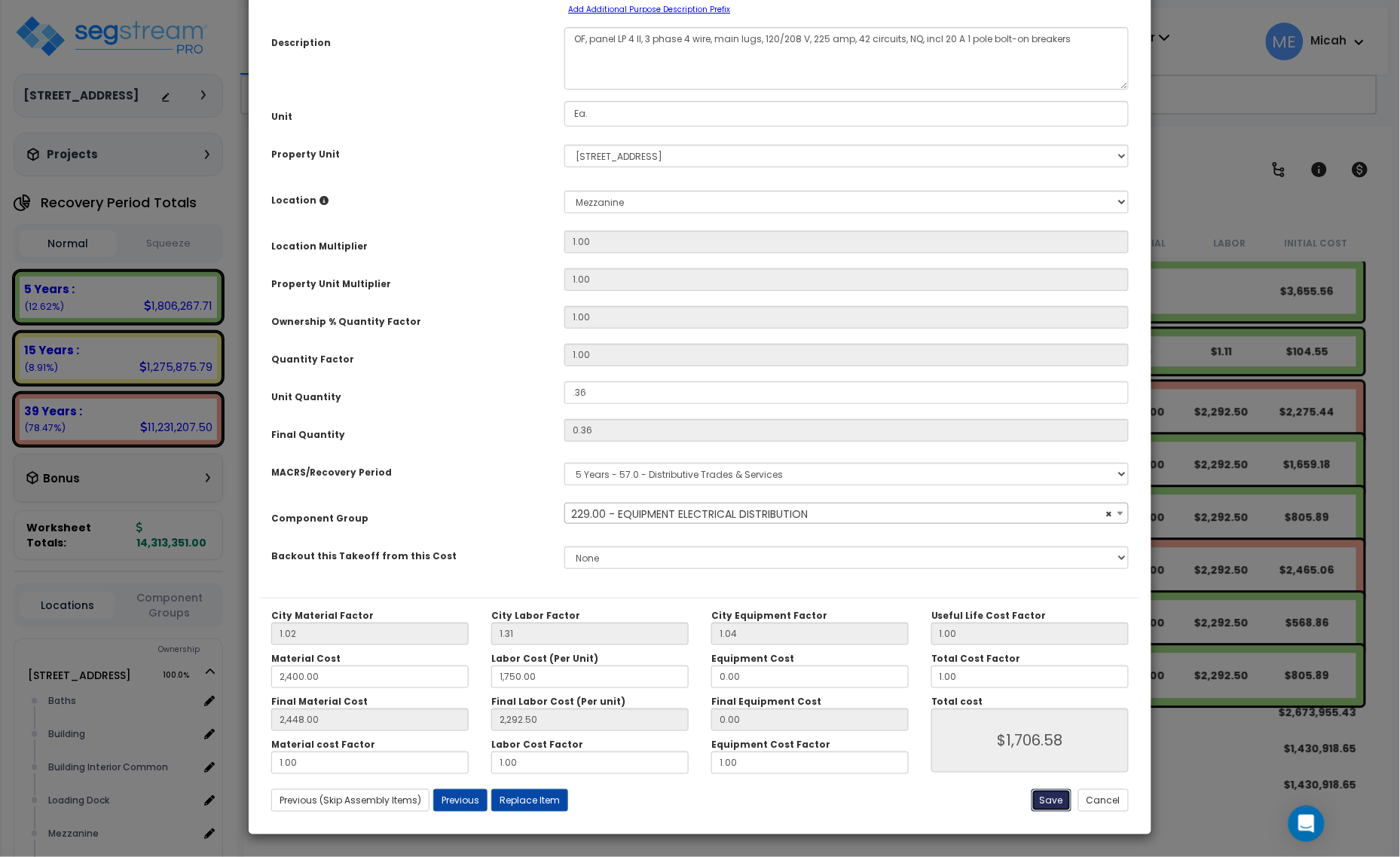
click at [1051, 790] on button "Save" at bounding box center [1051, 800] width 40 height 22
type input "0.36"
type input "2400.00"
type input "1750.00"
type input "2448.00"
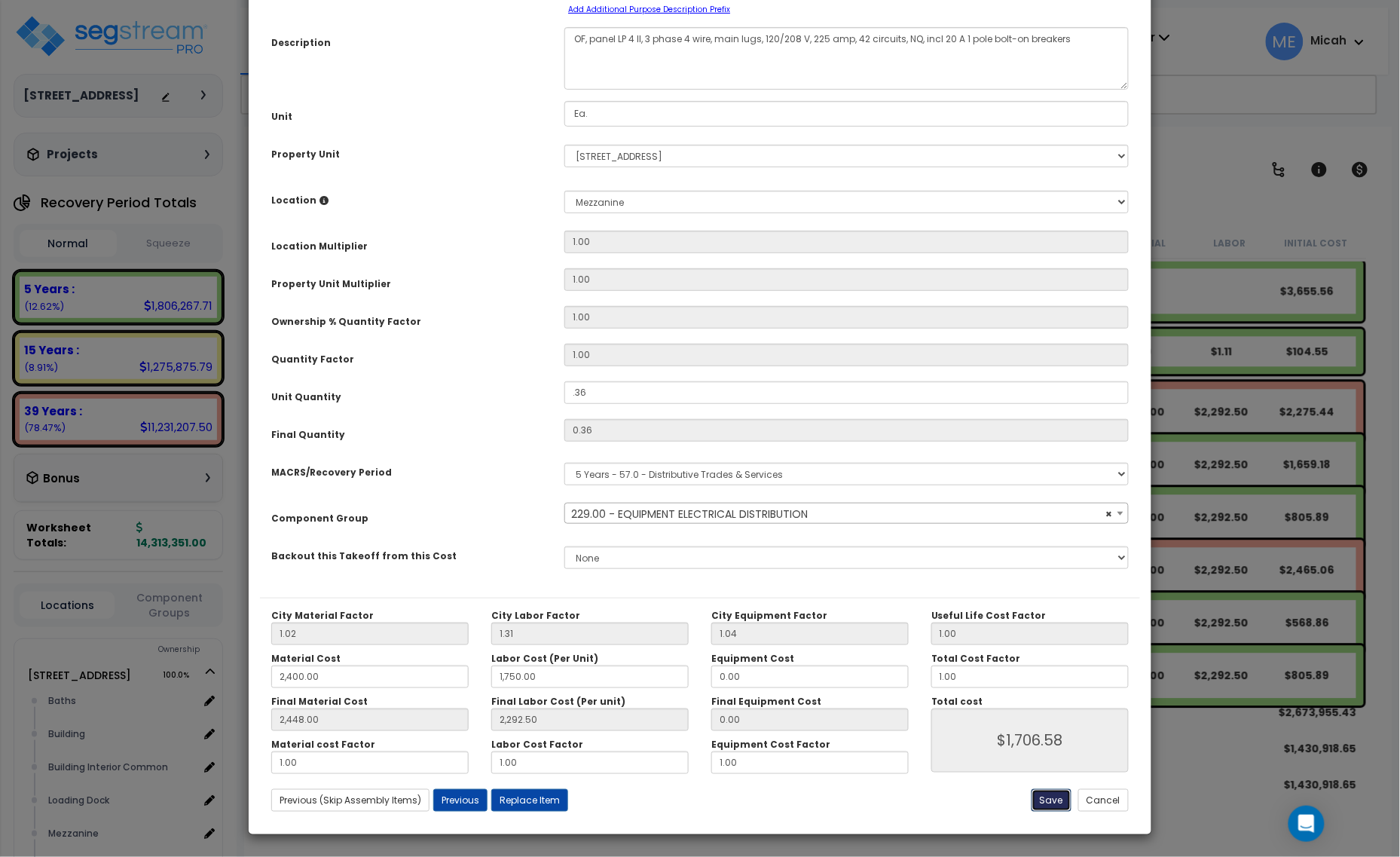
type input "2292.50"
type input "1706.58"
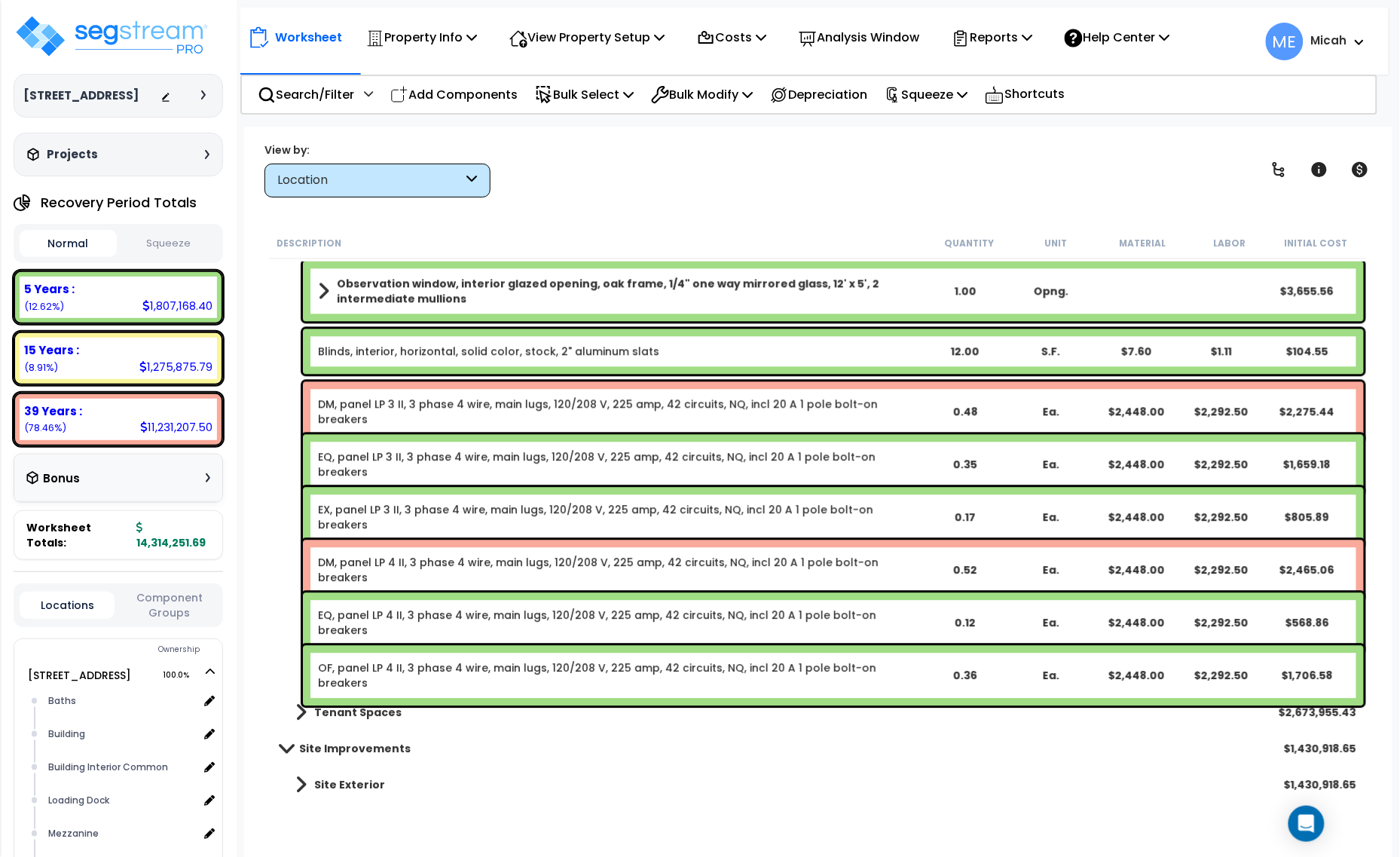
click at [364, 558] on link "DM, panel LP 4 II, 3 phase 4 wire, main lugs, 120/208 V, 225 amp, 42 circuits, …" at bounding box center [620, 570] width 604 height 30
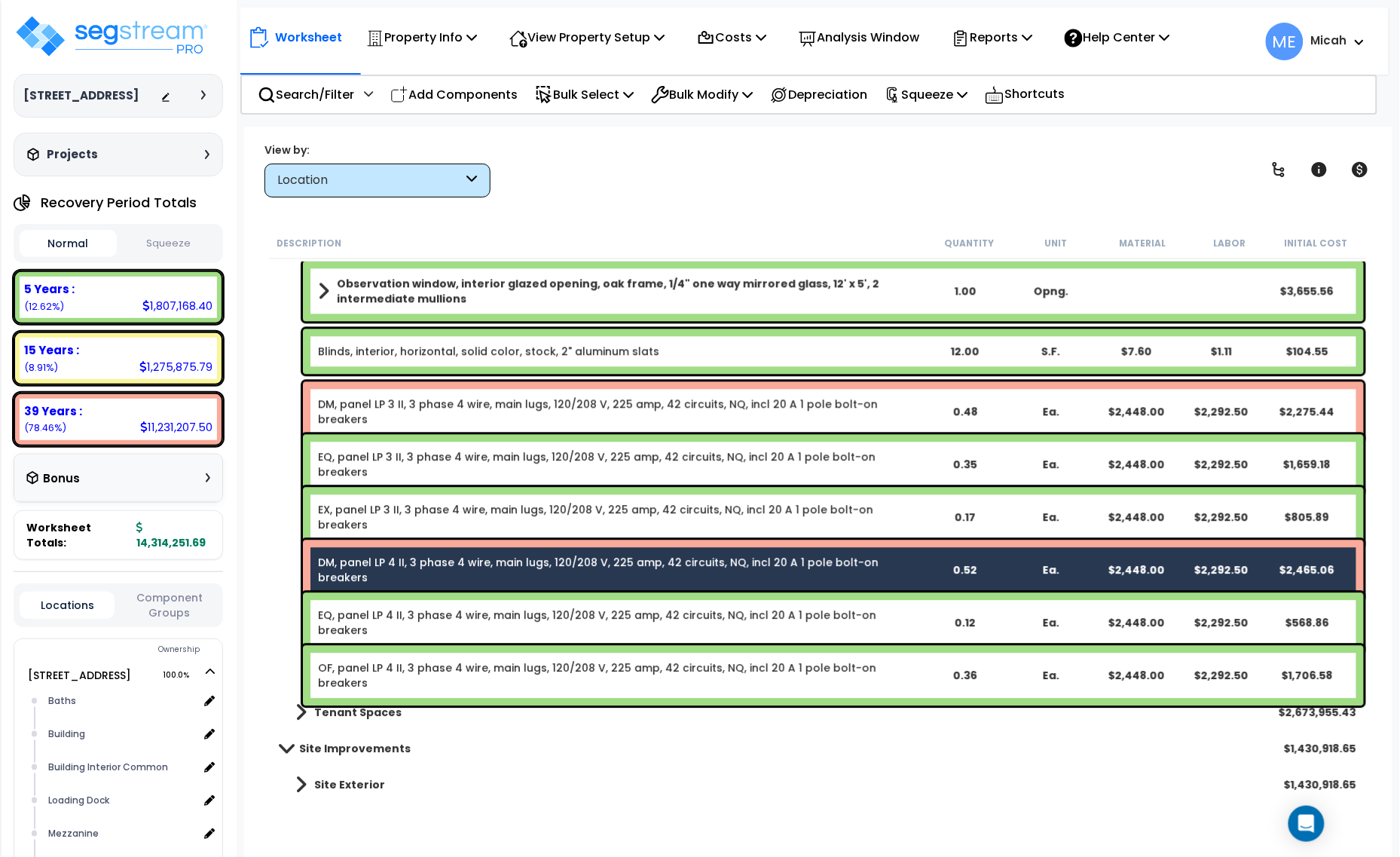
click at [384, 617] on link "EQ, panel LP 4 II, 3 phase 4 wire, main lugs, 120/208 V, 225 amp, 42 circuits, …" at bounding box center [620, 622] width 604 height 30
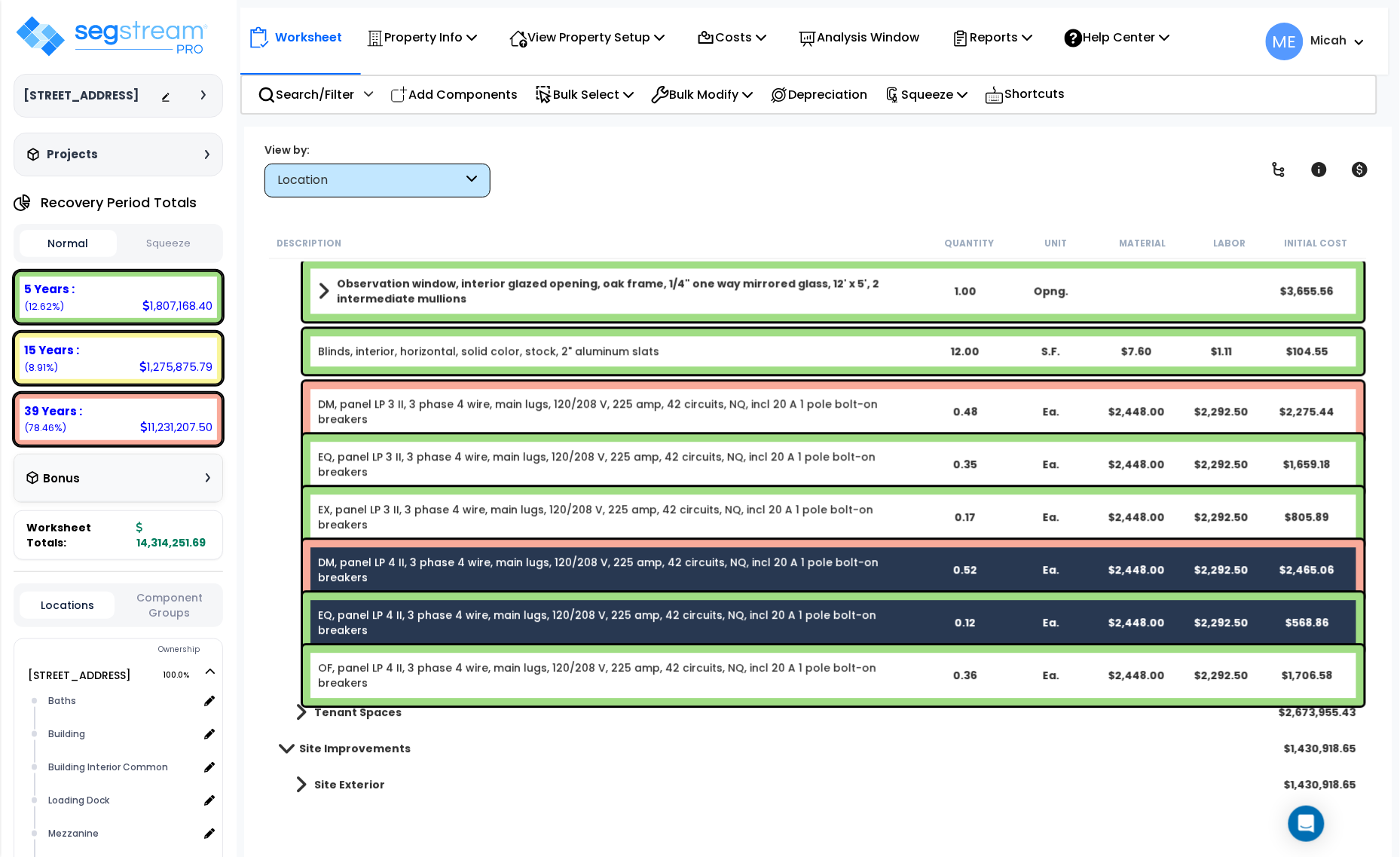
click at [403, 666] on link "OF, panel LP 4 II, 3 phase 4 wire, main lugs, 120/208 V, 225 amp, 42 circuits, …" at bounding box center [620, 676] width 604 height 30
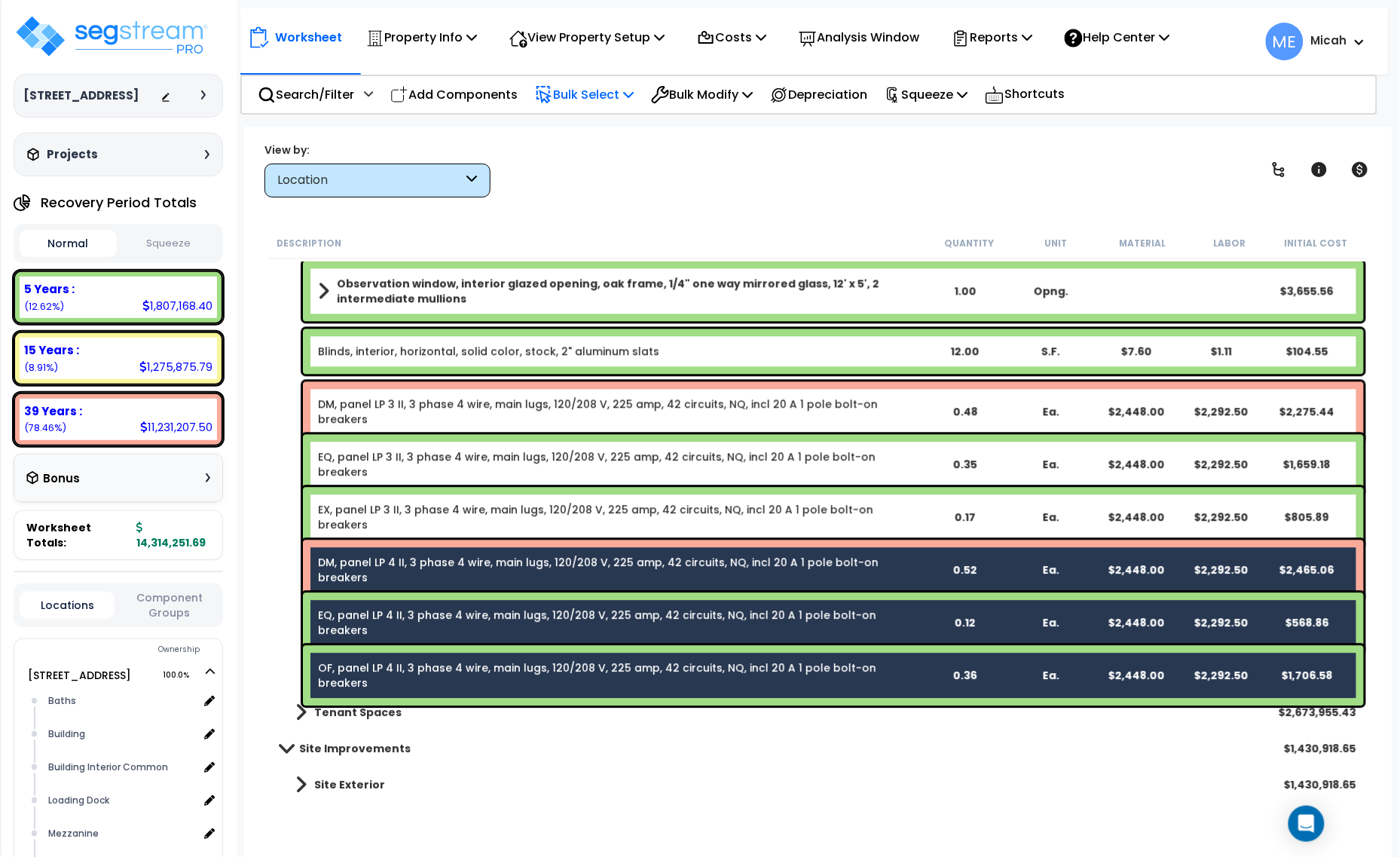
click at [628, 95] on p "Bulk Select" at bounding box center [584, 94] width 99 height 20
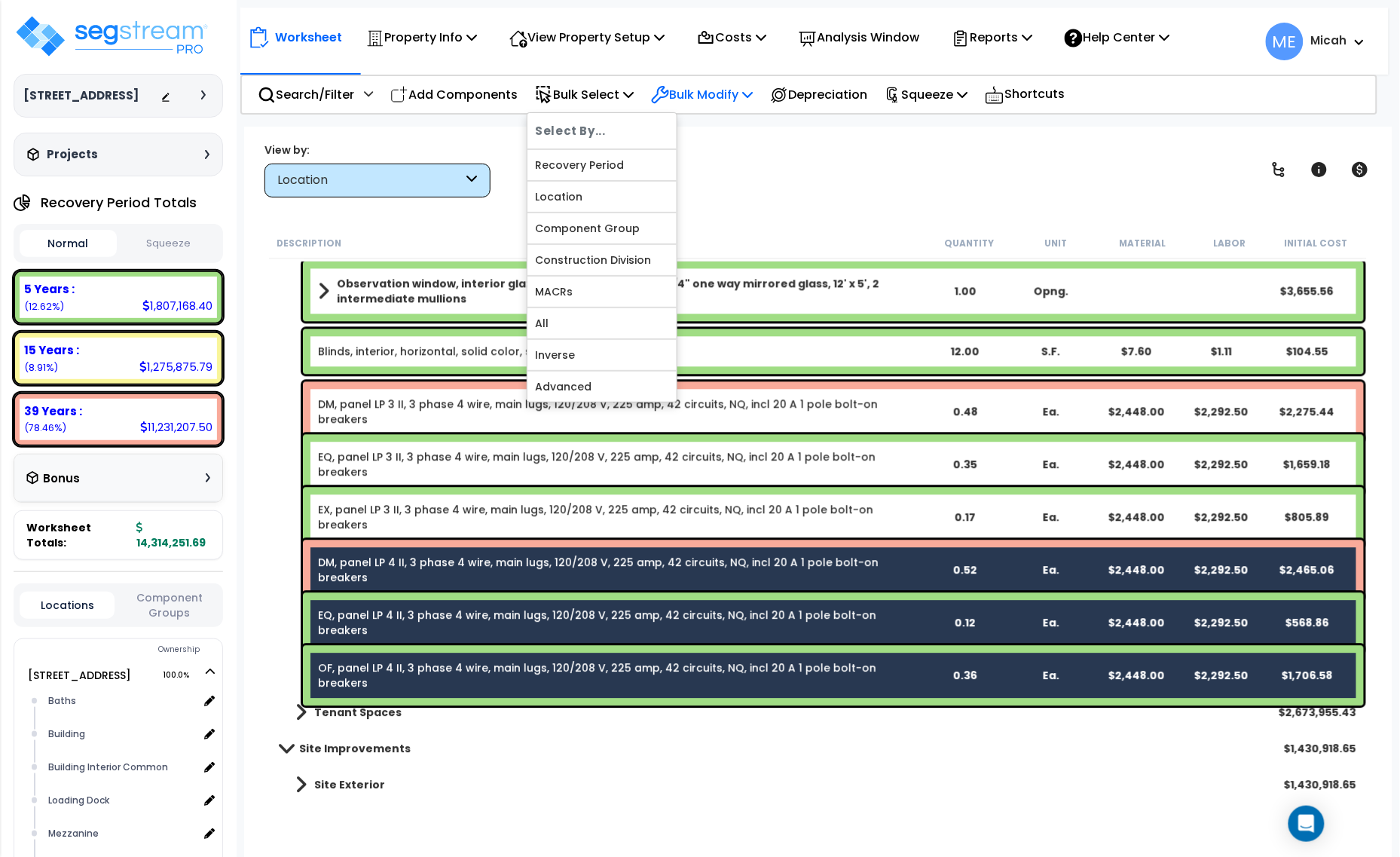
click at [732, 87] on p "Bulk Modify" at bounding box center [702, 94] width 101 height 20
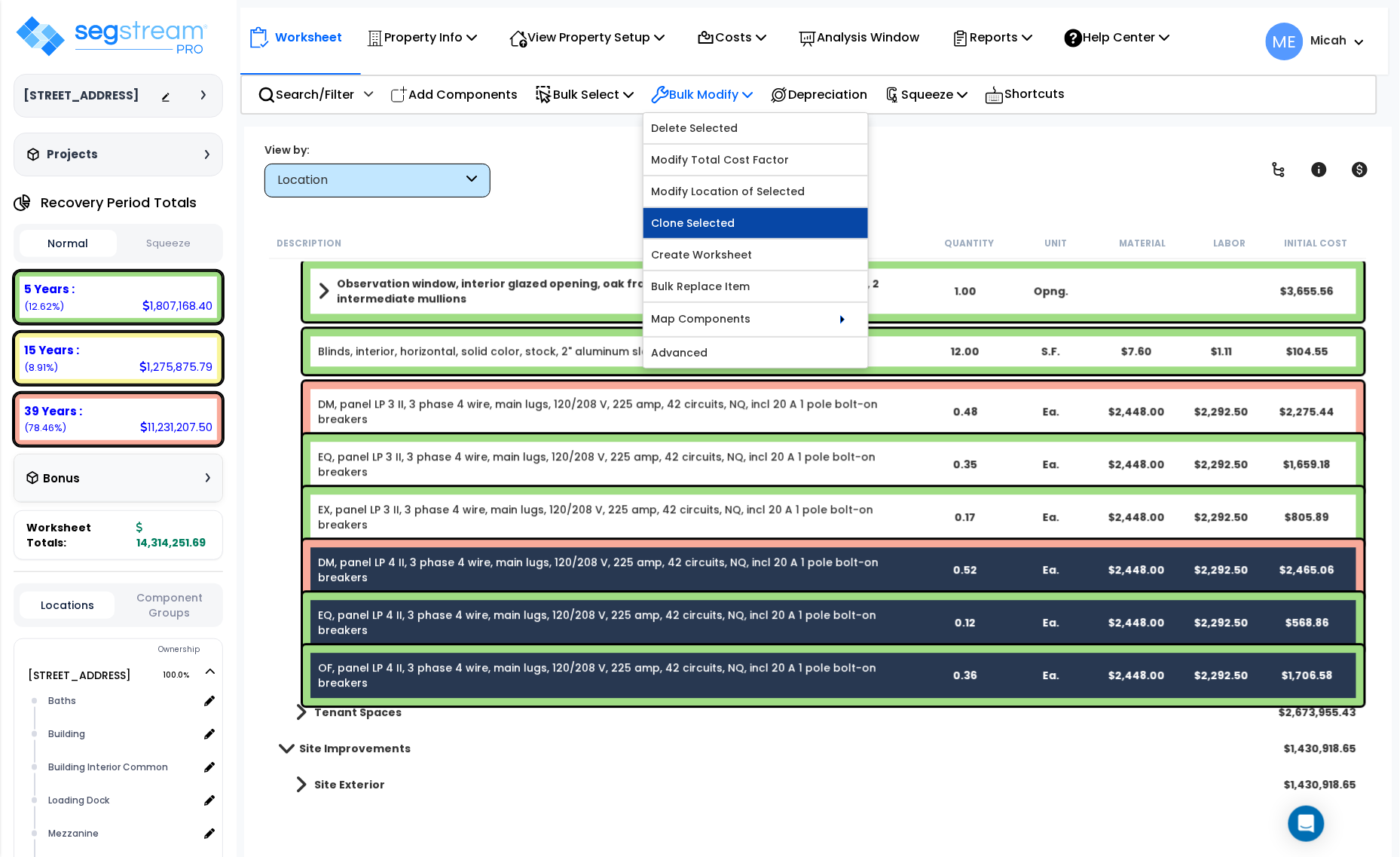
click at [755, 225] on link "Clone Selected" at bounding box center [756, 223] width 225 height 30
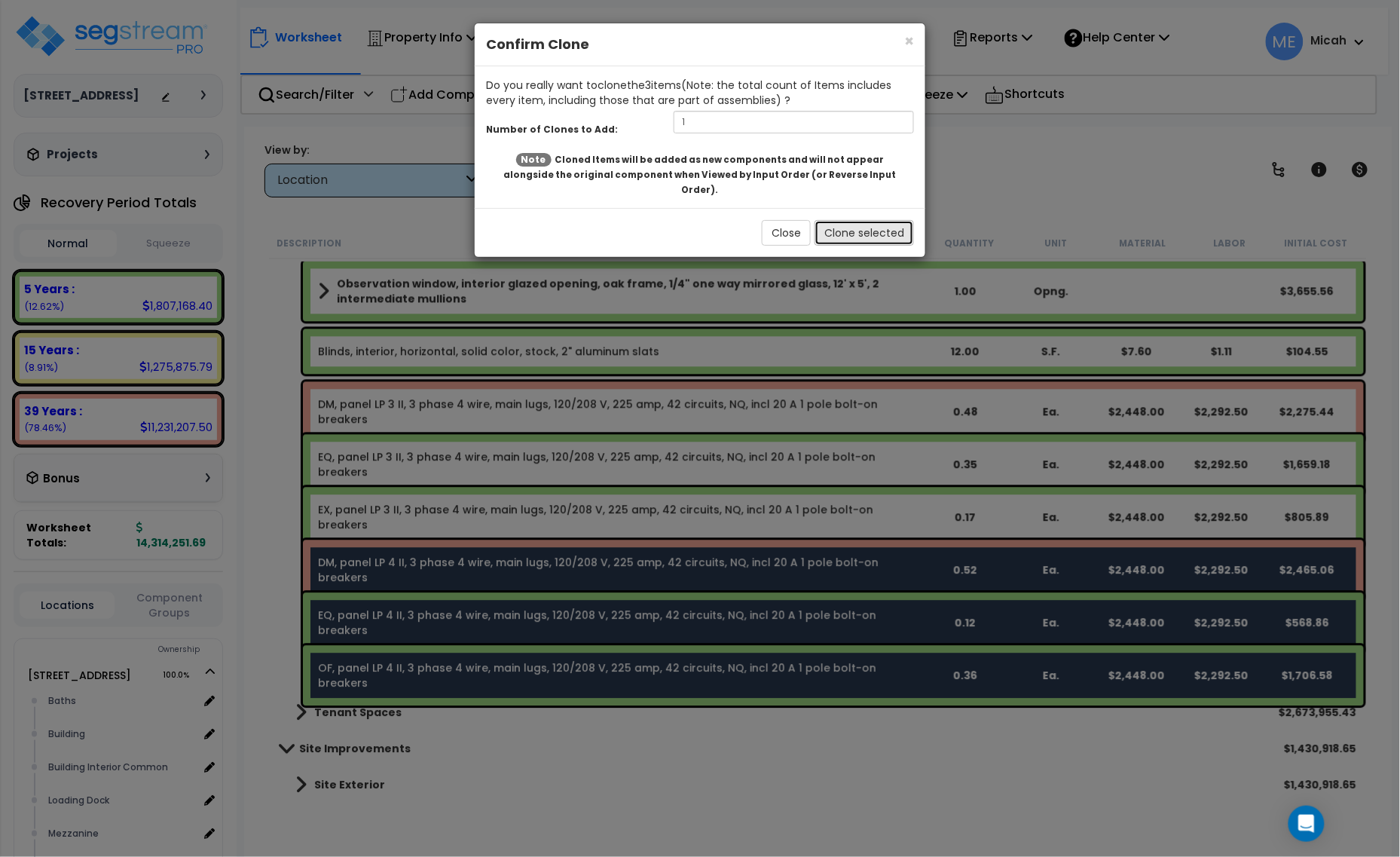
click at [856, 220] on button "Clone selected" at bounding box center [864, 233] width 100 height 26
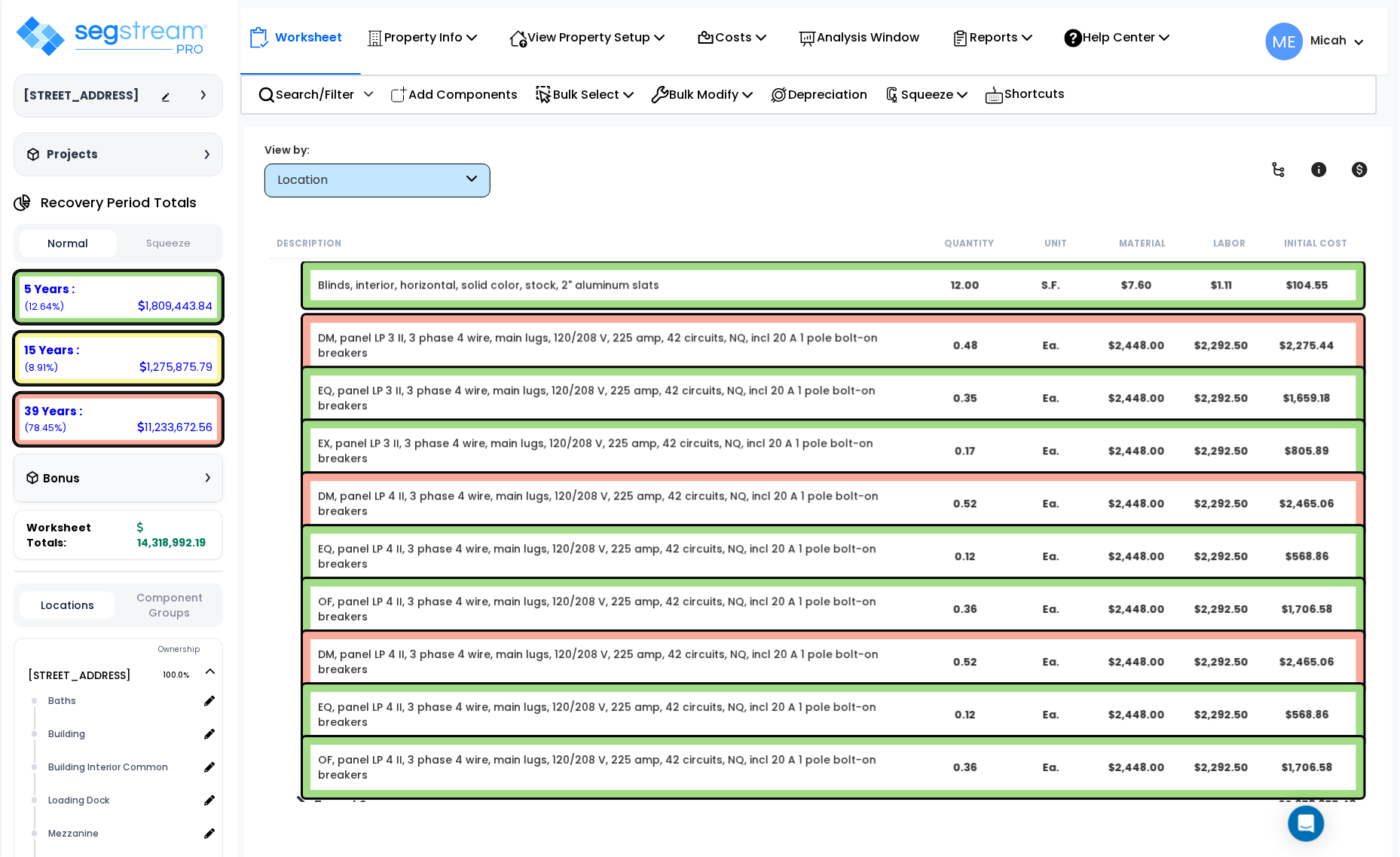
scroll to position [8853, 0]
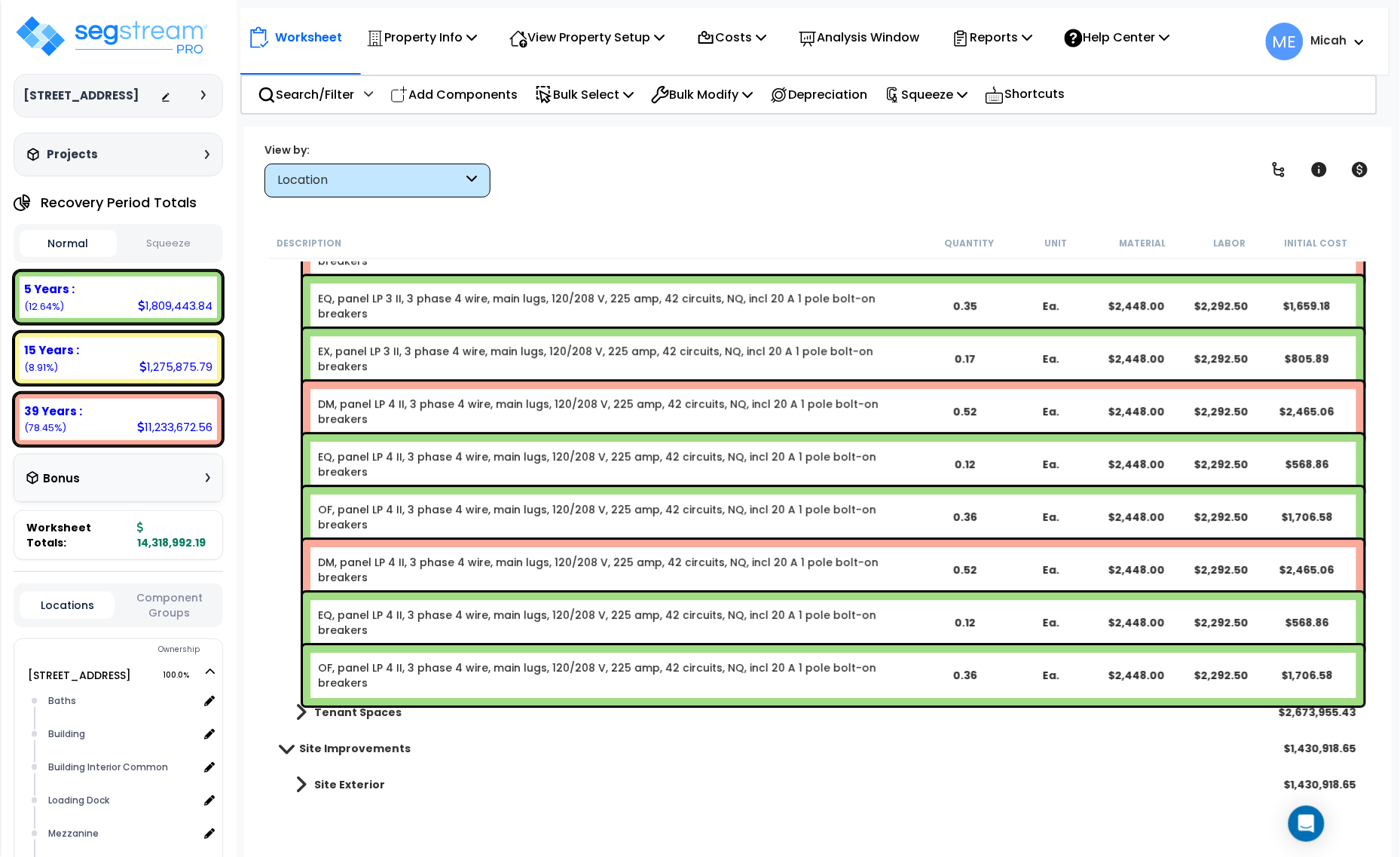
click at [400, 560] on link "DM, panel LP 4 II, 3 phase 4 wire, main lugs, 120/208 V, 225 amp, 42 circuits, …" at bounding box center [620, 570] width 604 height 30
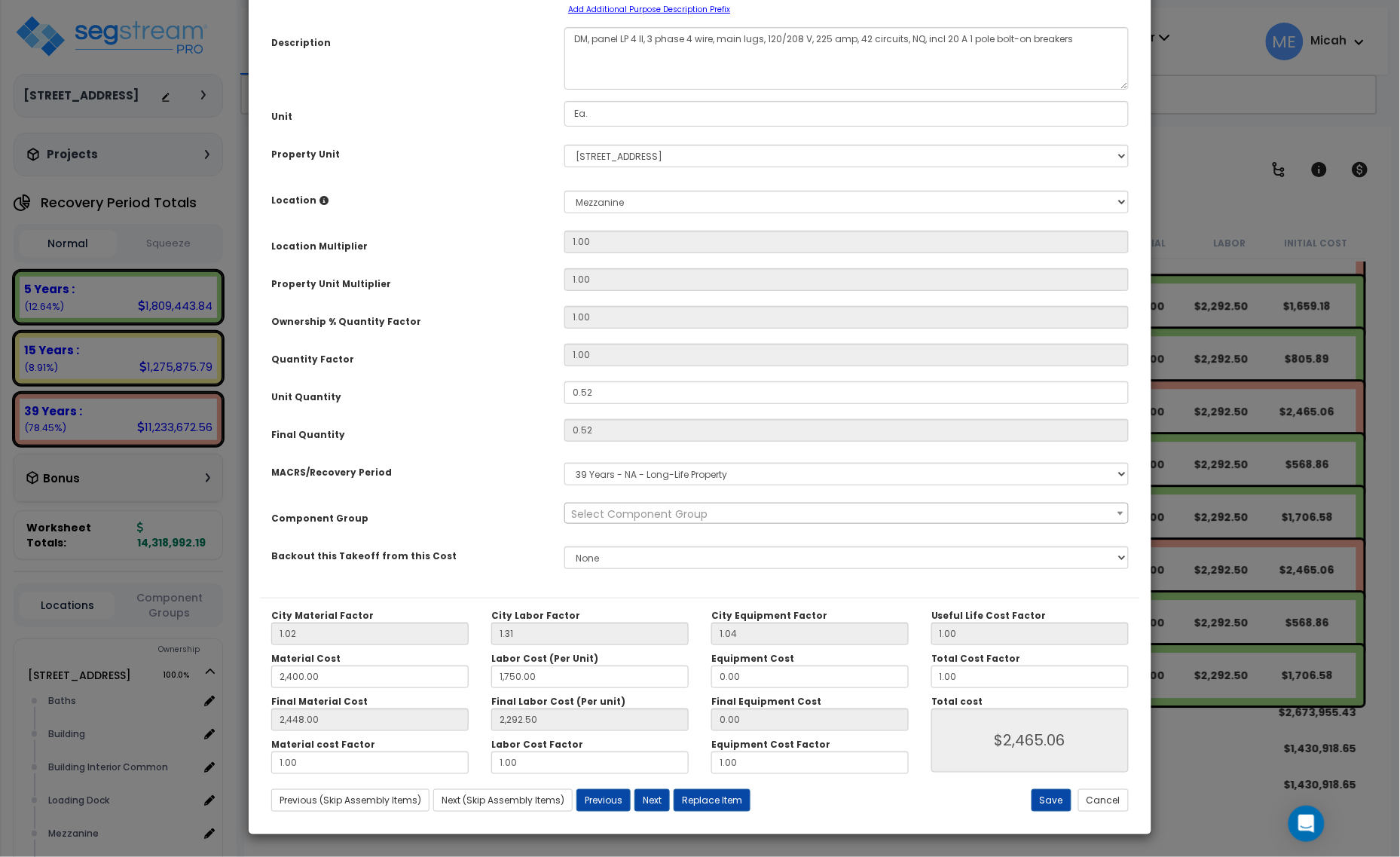
scroll to position [0, 0]
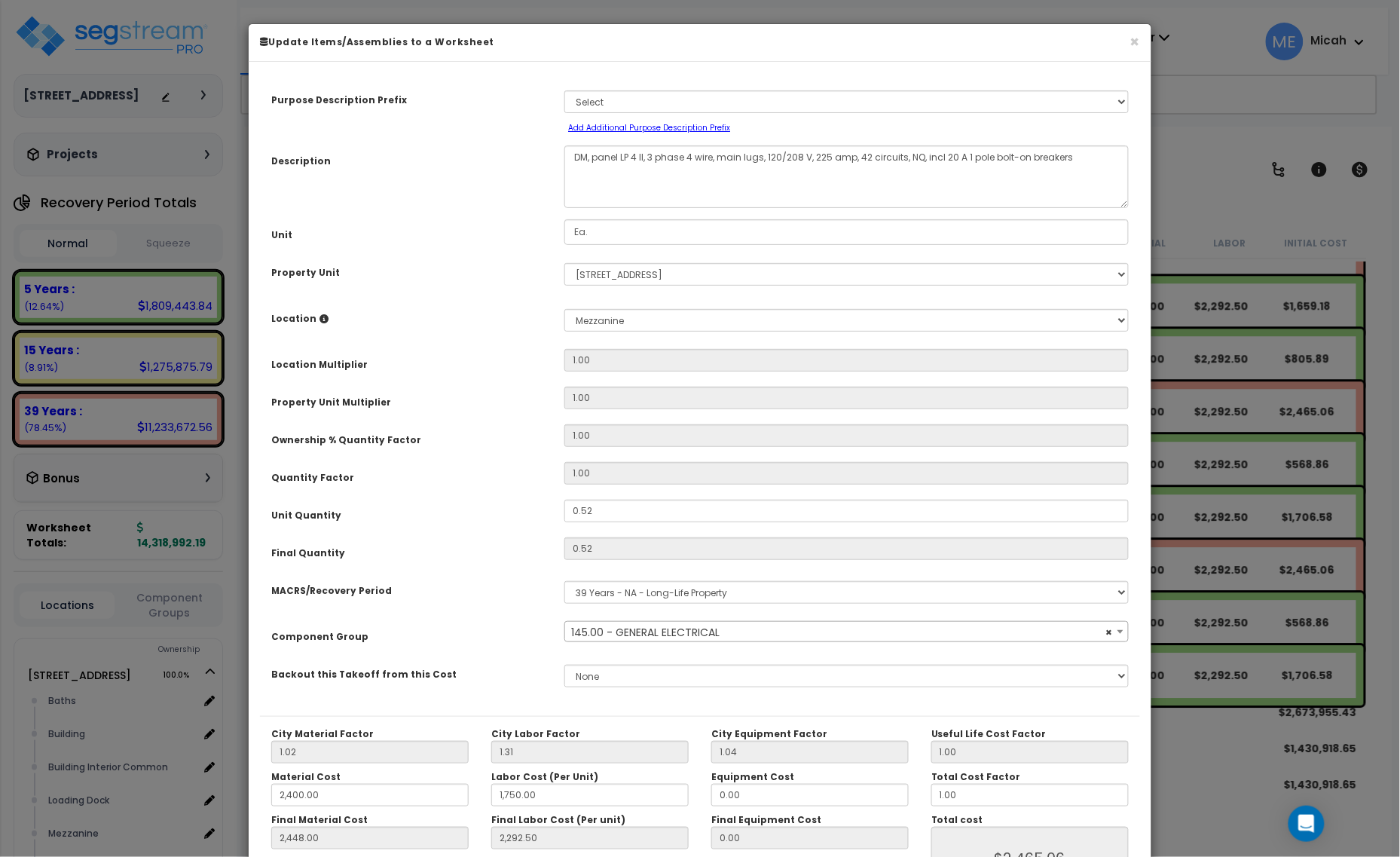
select select "56955"
click at [646, 156] on textarea "DM, panel LP 4 II, 3 phase 4 wire, main lugs, 120/208 V, 225 amp, 42 circuits, …" at bounding box center [847, 176] width 565 height 62
type textarea "DM, panel HL 4, 3 phase 4 wire, main lugs, 120/208 V, 225 amp, 42 circuits, NQ,…"
drag, startPoint x: 571, startPoint y: 517, endPoint x: 500, endPoint y: 517, distance: 71.0
click at [500, 517] on div "Unit Quantity 0.52" at bounding box center [700, 513] width 880 height 27
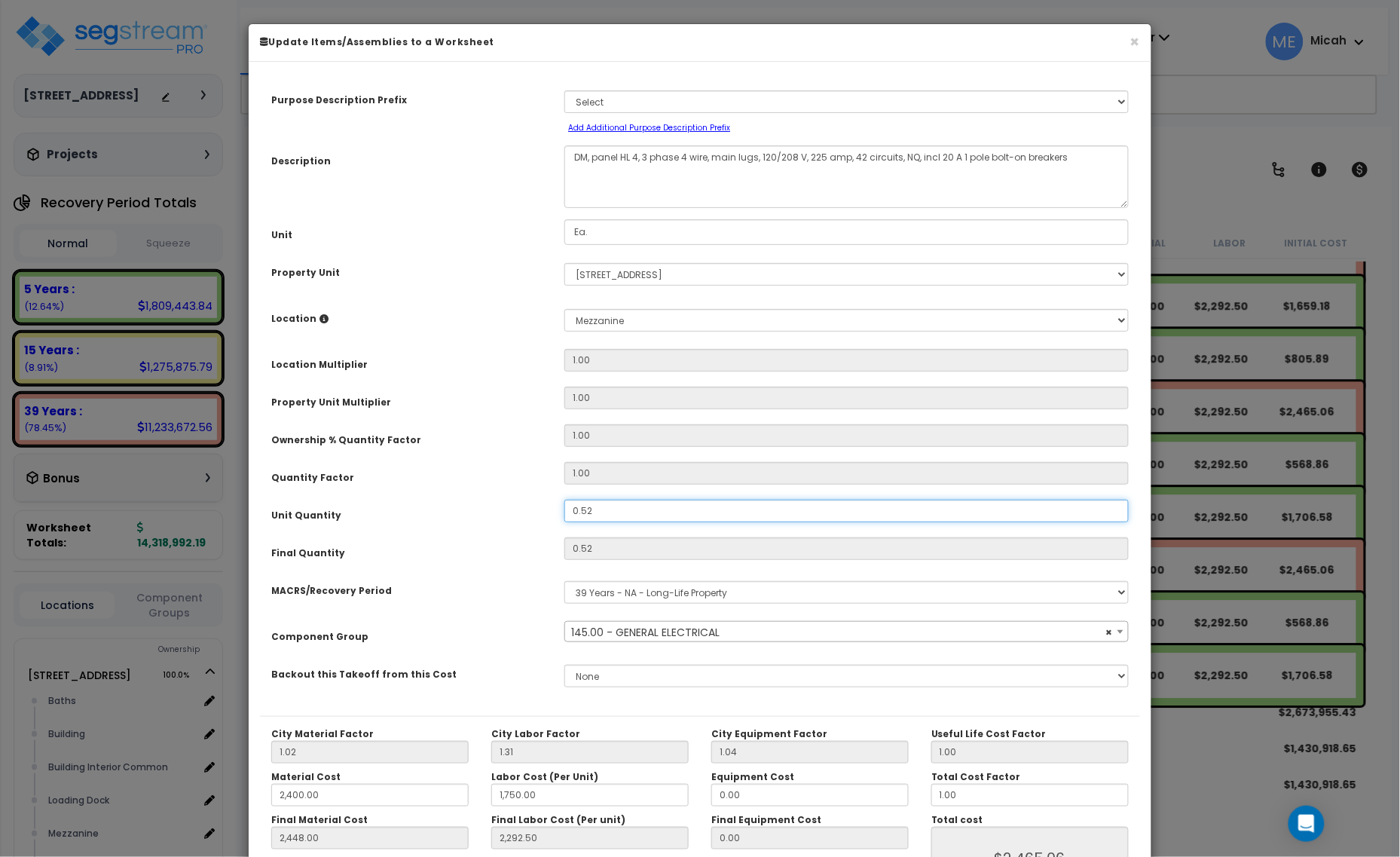
type input "."
type input "2,448.00"
type input "2,292.50"
type input "$2,465.06"
type input "0"
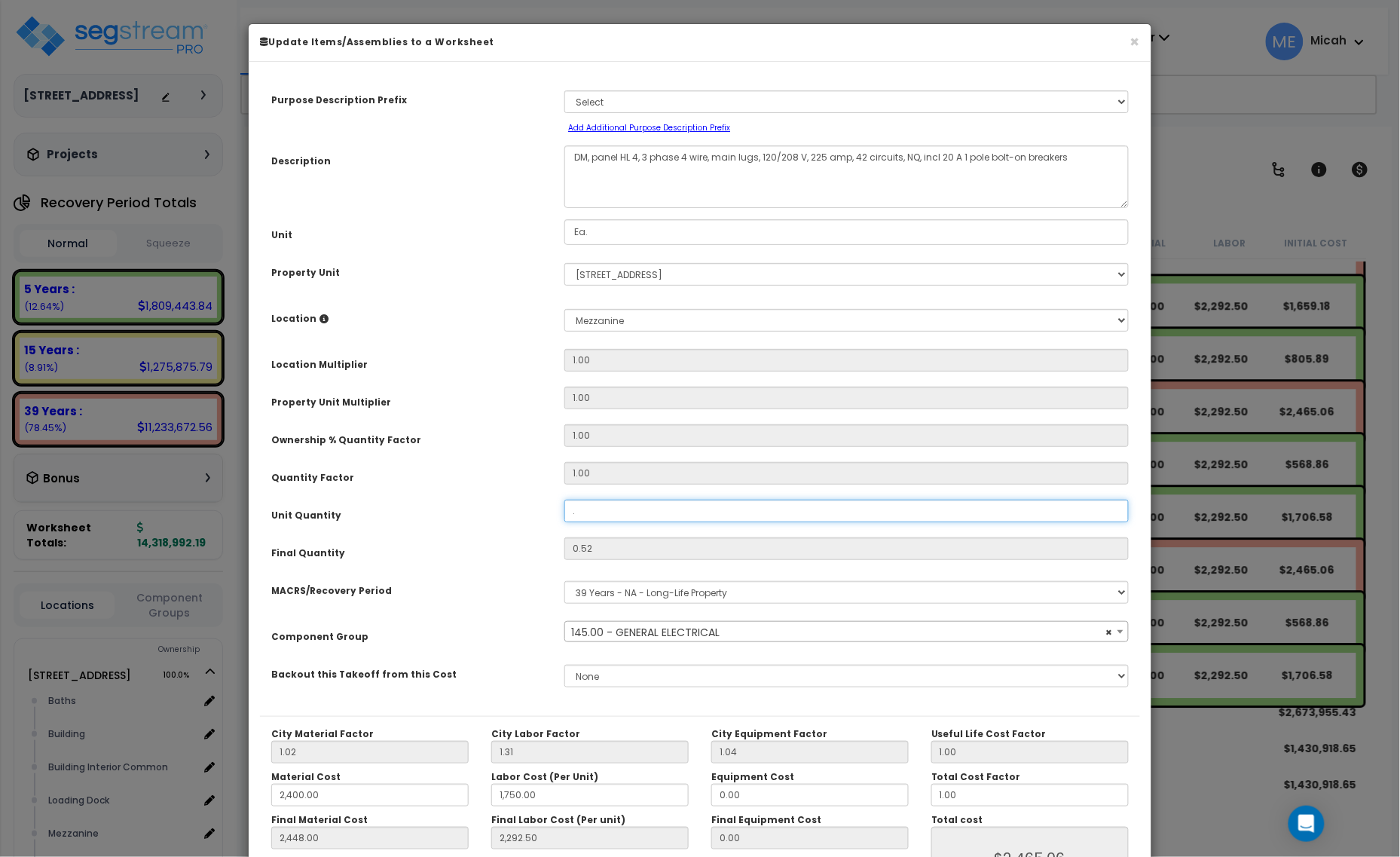
type input "2,448.00"
type input "2,292.50"
type input "$0.00"
type input ".2"
type input "2,448.00"
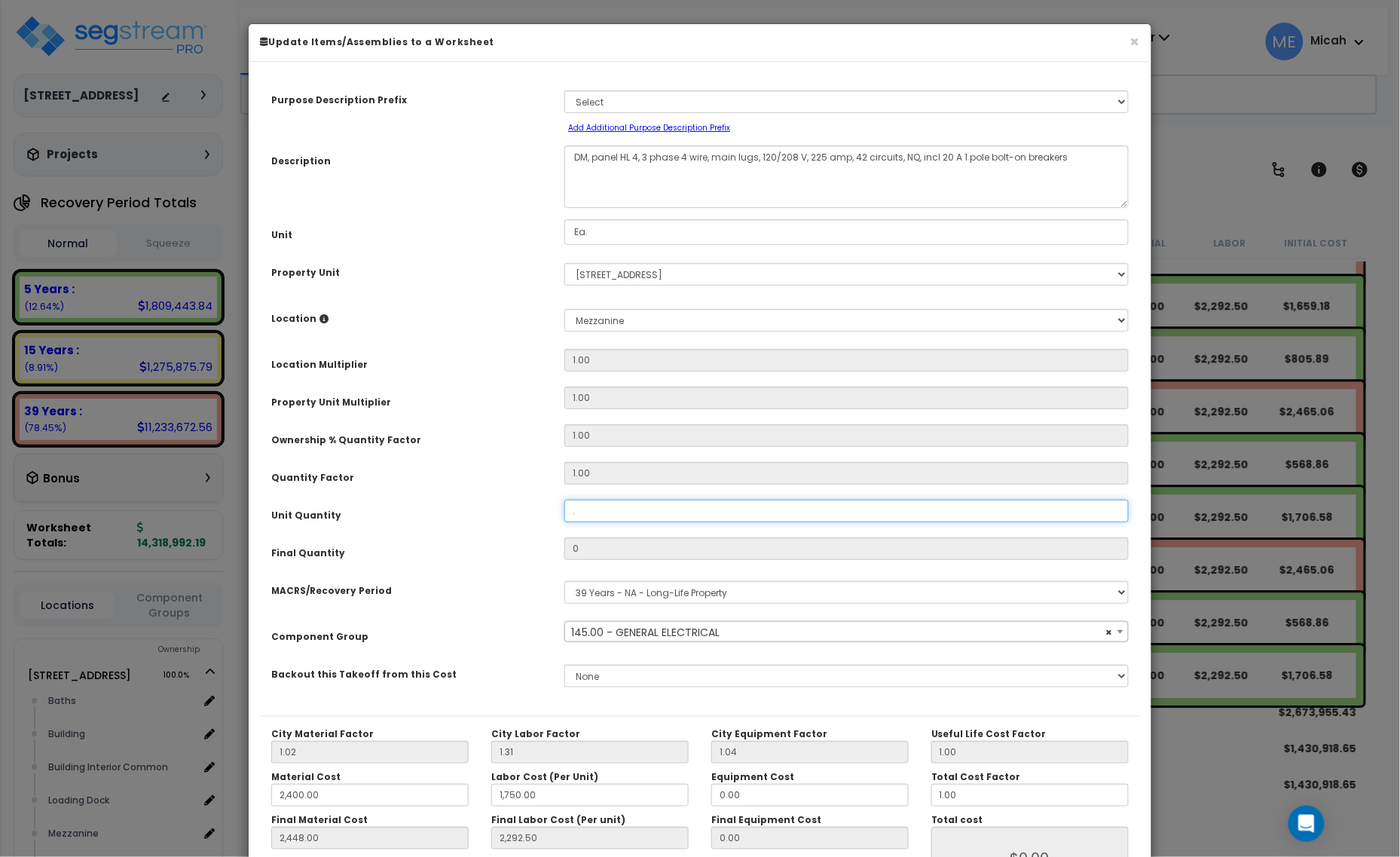
type input "2,292.50"
type input "0.2"
type input "2,448.00"
type input "2,292.50"
type input "$948.10"
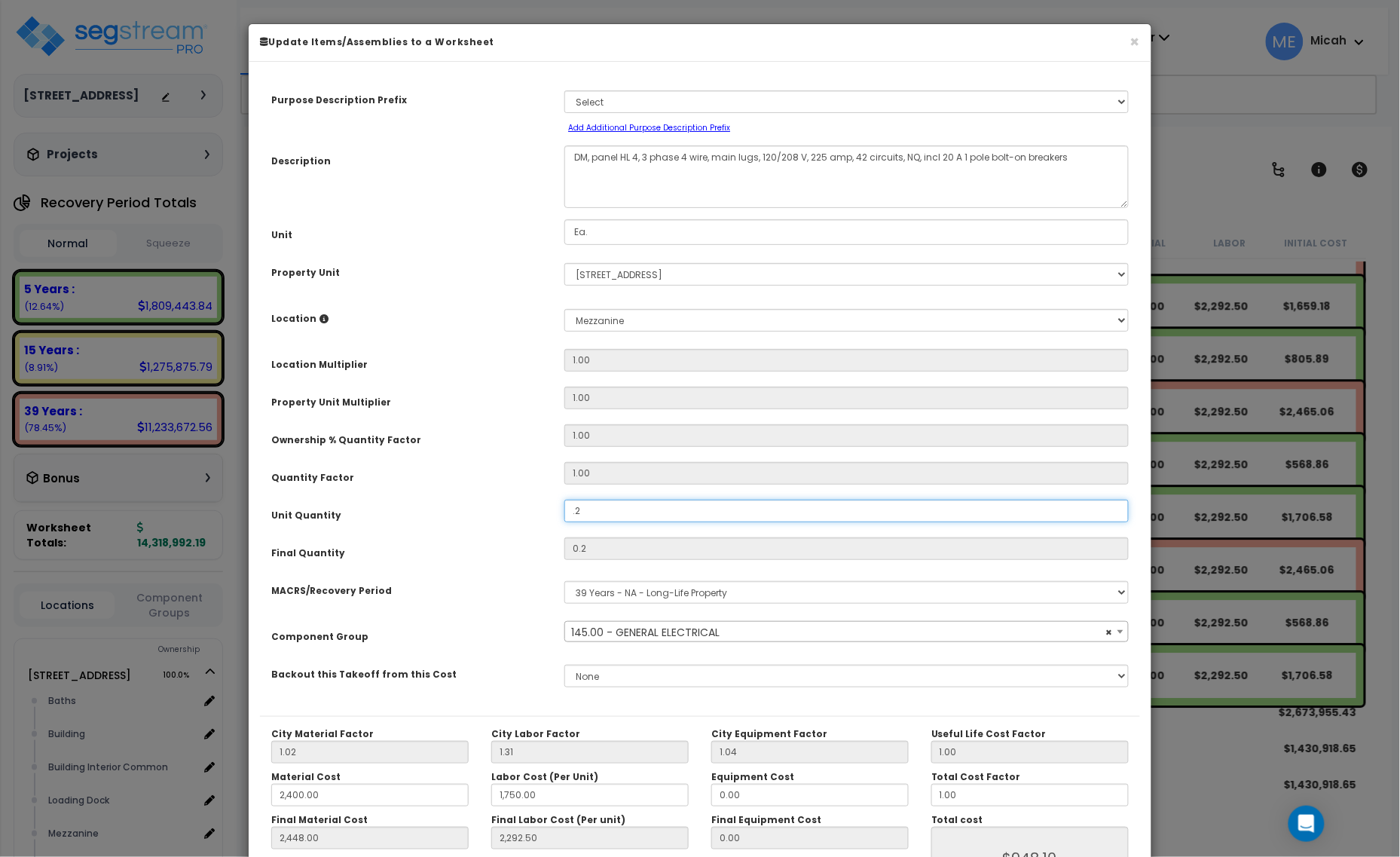
type input ".27"
type input "2,448.00"
type input "2,292.50"
type input "0.27"
type input "2,448.00"
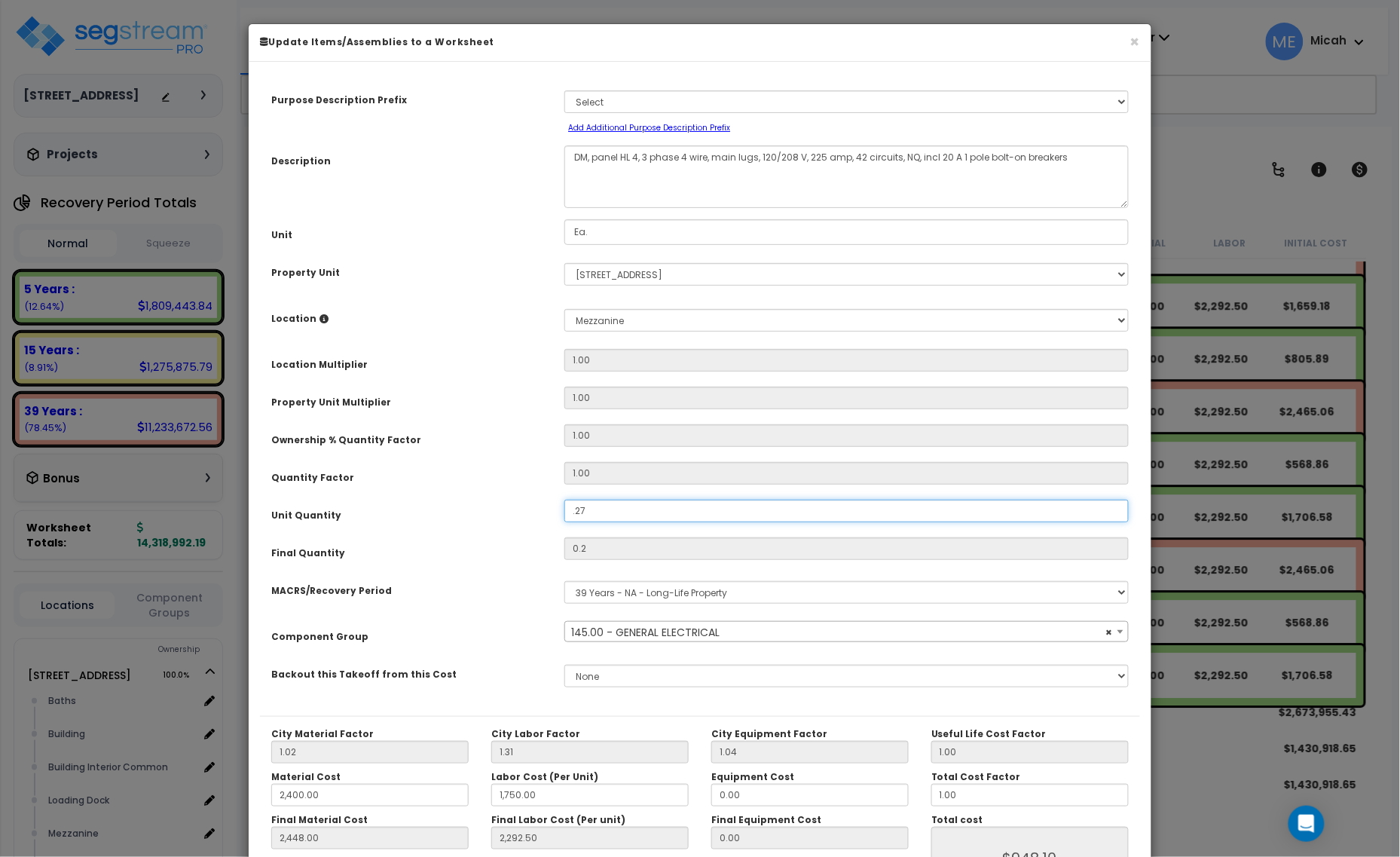
type input "2,292.50"
type input "$1,279.94"
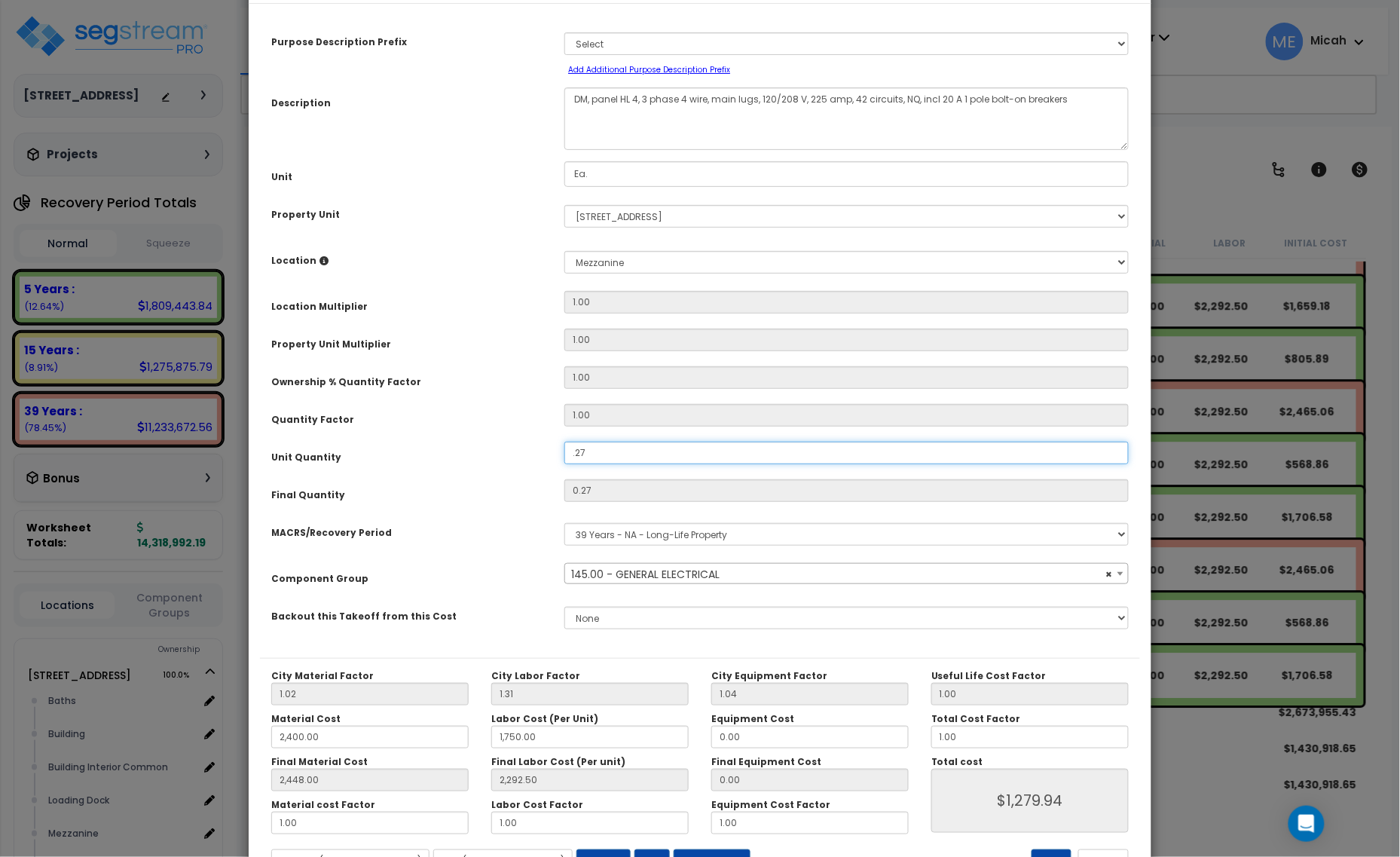
scroll to position [118, 0]
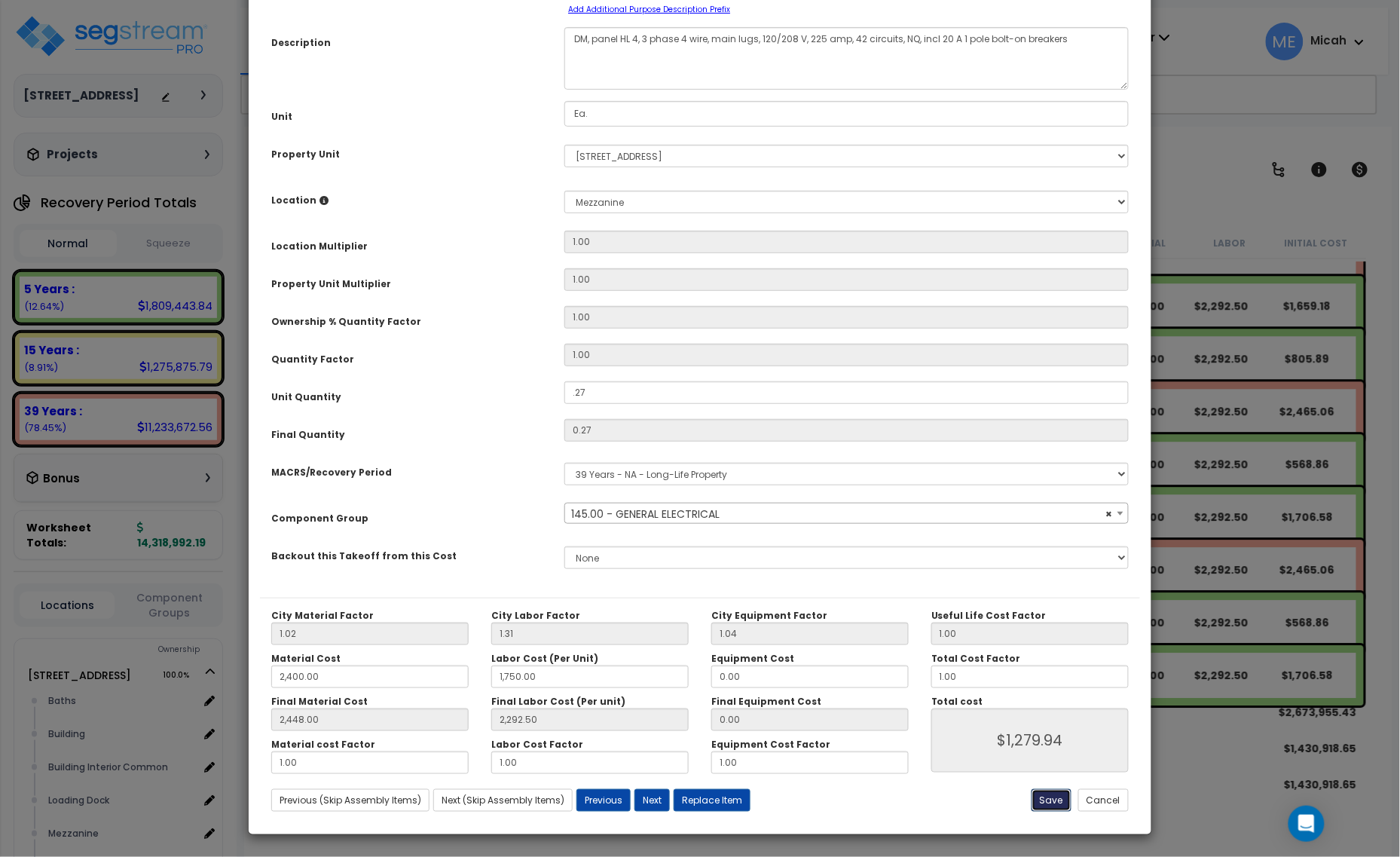
click at [1055, 801] on button "Save" at bounding box center [1051, 800] width 40 height 22
type input "0.27"
type input "2400.00"
type input "1750.00"
type input "2448.00"
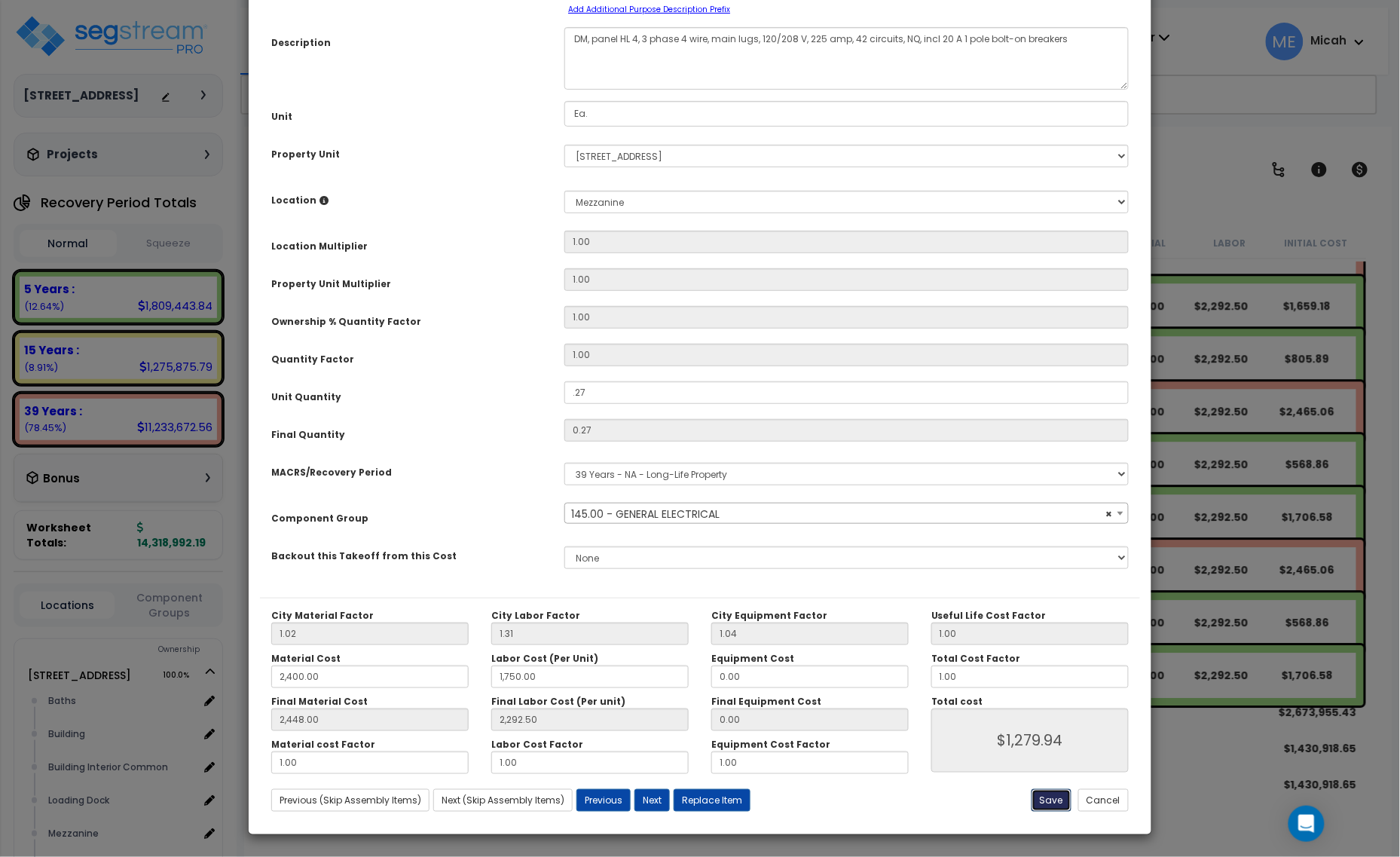
type input "2292.50"
type input "1279.94"
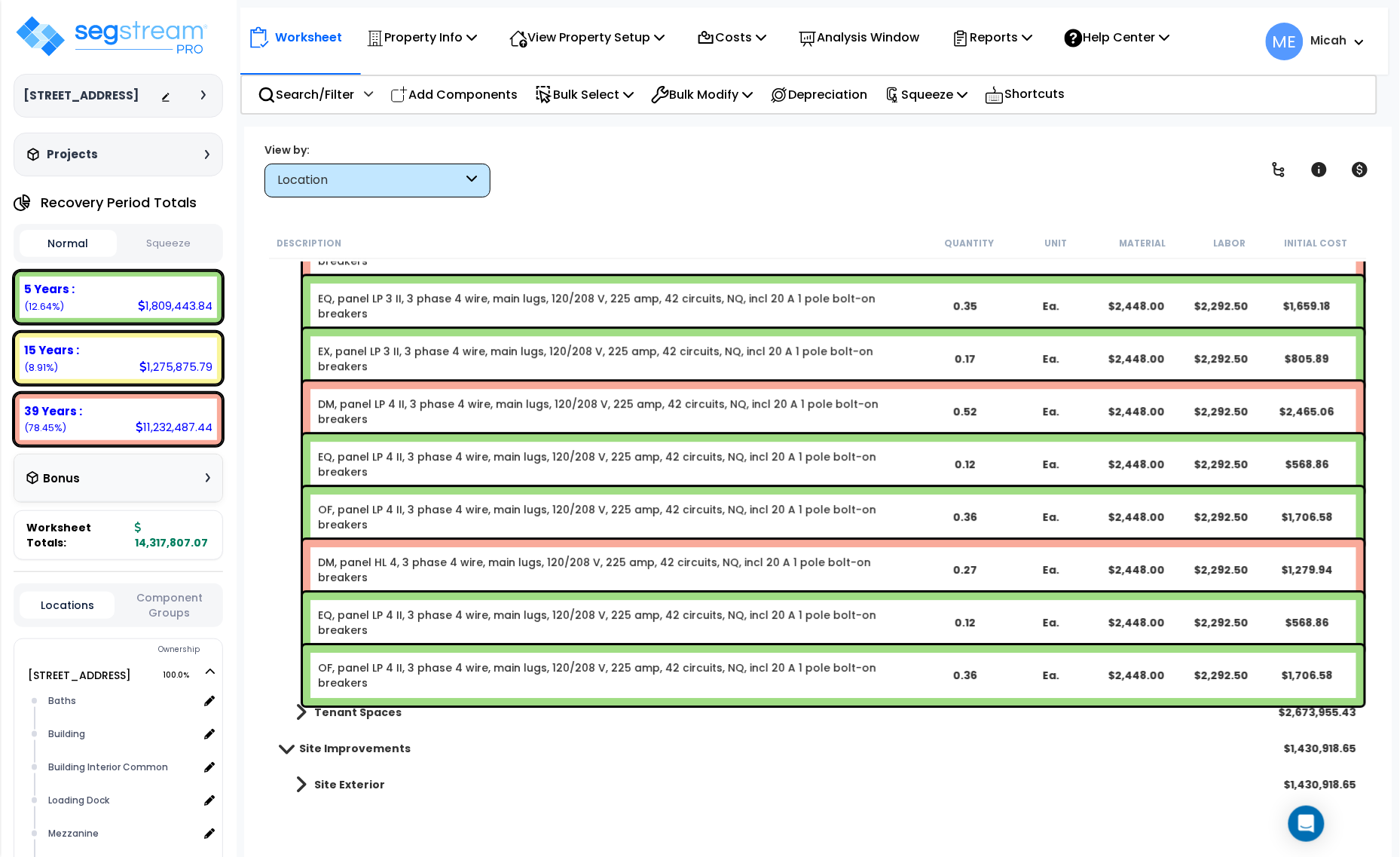
click at [381, 616] on link "EQ, panel LP 4 II, 3 phase 4 wire, main lugs, 120/208 V, 225 amp, 42 circuits, …" at bounding box center [620, 622] width 604 height 30
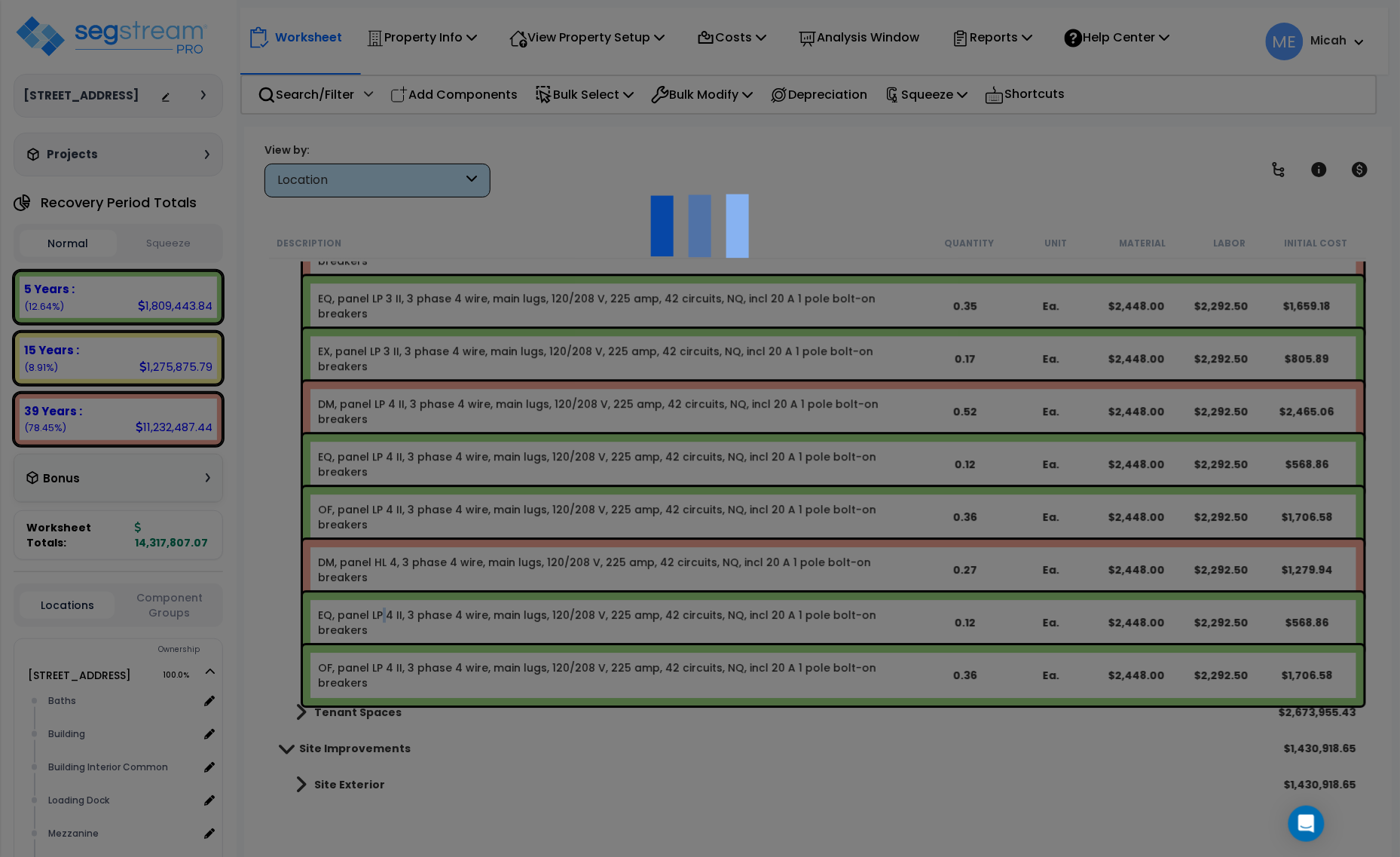
select select "68650"
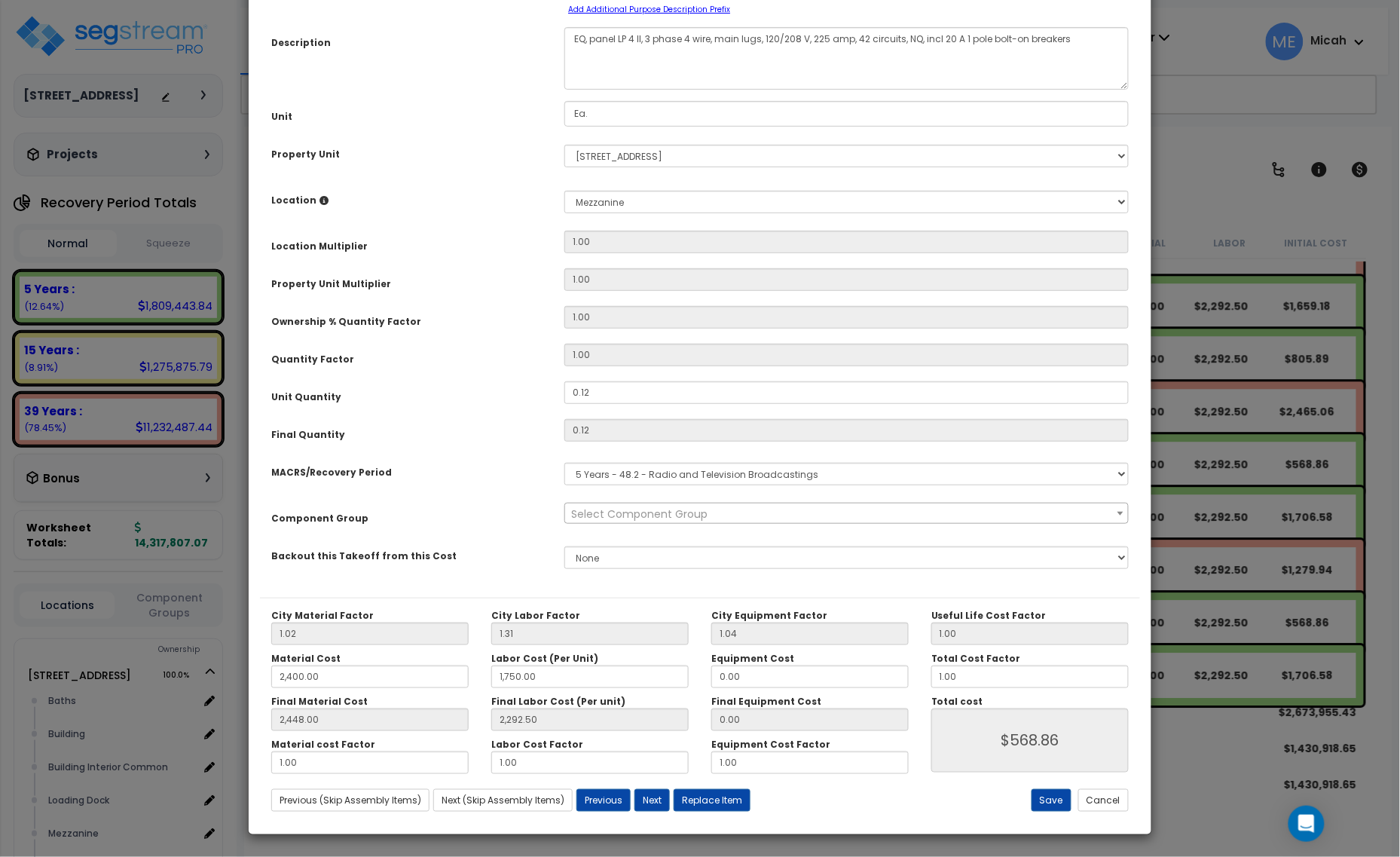
scroll to position [0, 0]
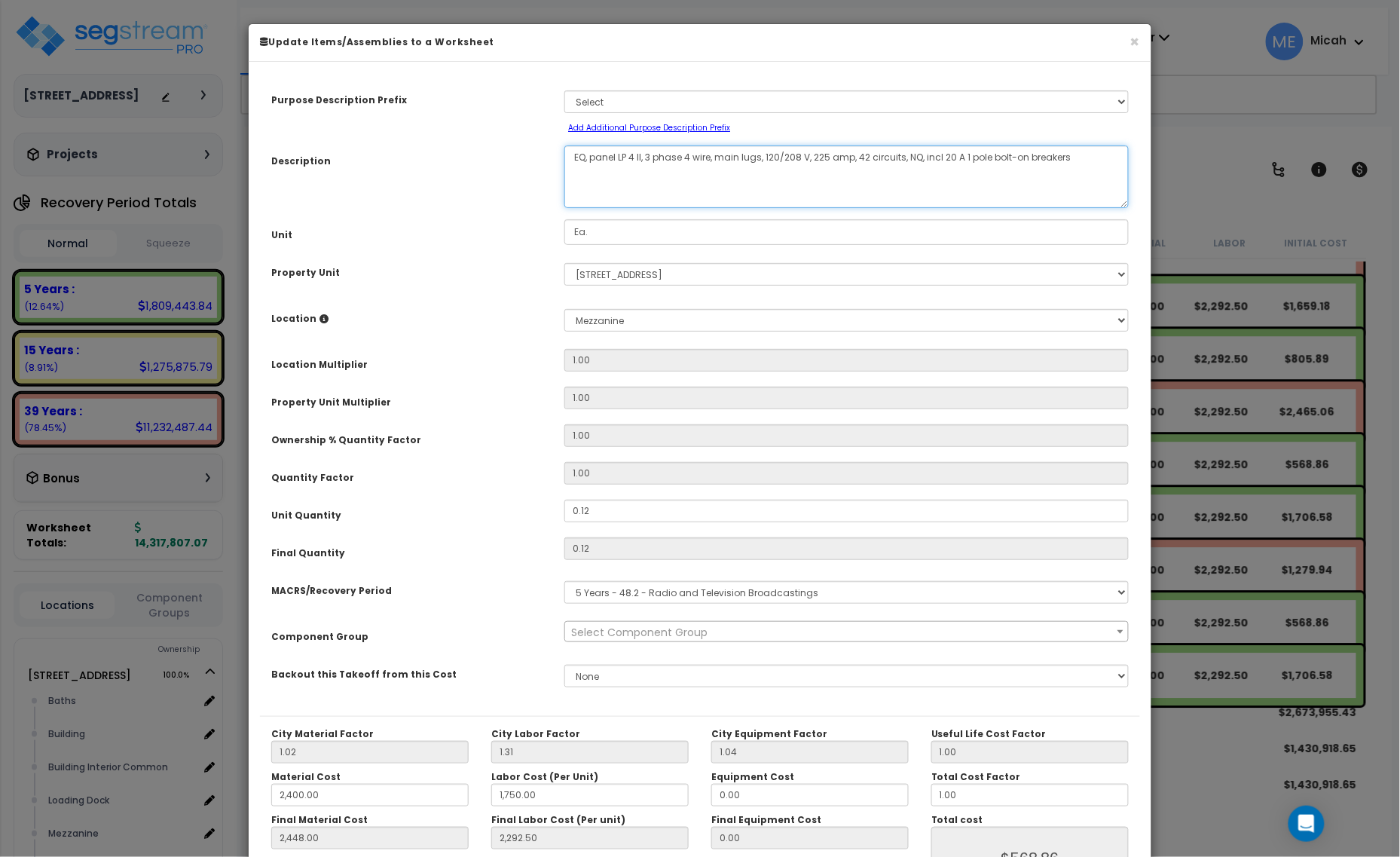
click at [585, 152] on textarea "EQ, panel LP 4 II, 3 phase 4 wire, main lugs, 120/208 V, 225 amp, 42 circuits, …" at bounding box center [847, 176] width 565 height 62
type textarea "SI, panel HL 4, 3 phase 4 wire, main lugs, 120/208 V, 225 amp, 42 circuits, NQ,…"
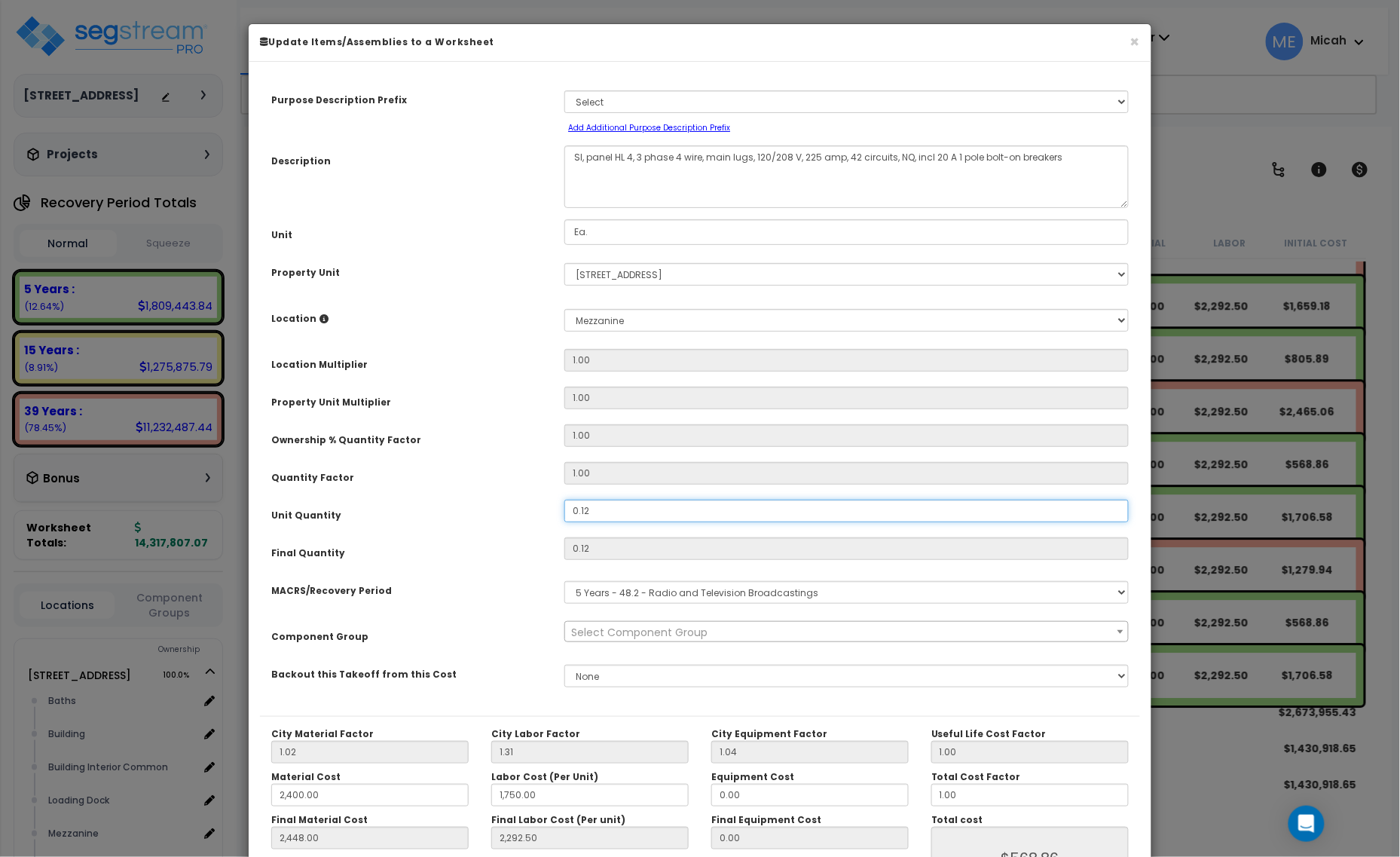
drag, startPoint x: 581, startPoint y: 513, endPoint x: 527, endPoint y: 517, distance: 54.1
click at [527, 517] on div "Unit Quantity 0.12" at bounding box center [700, 513] width 880 height 27
type input "."
type input "2,448.00"
type input "2,292.50"
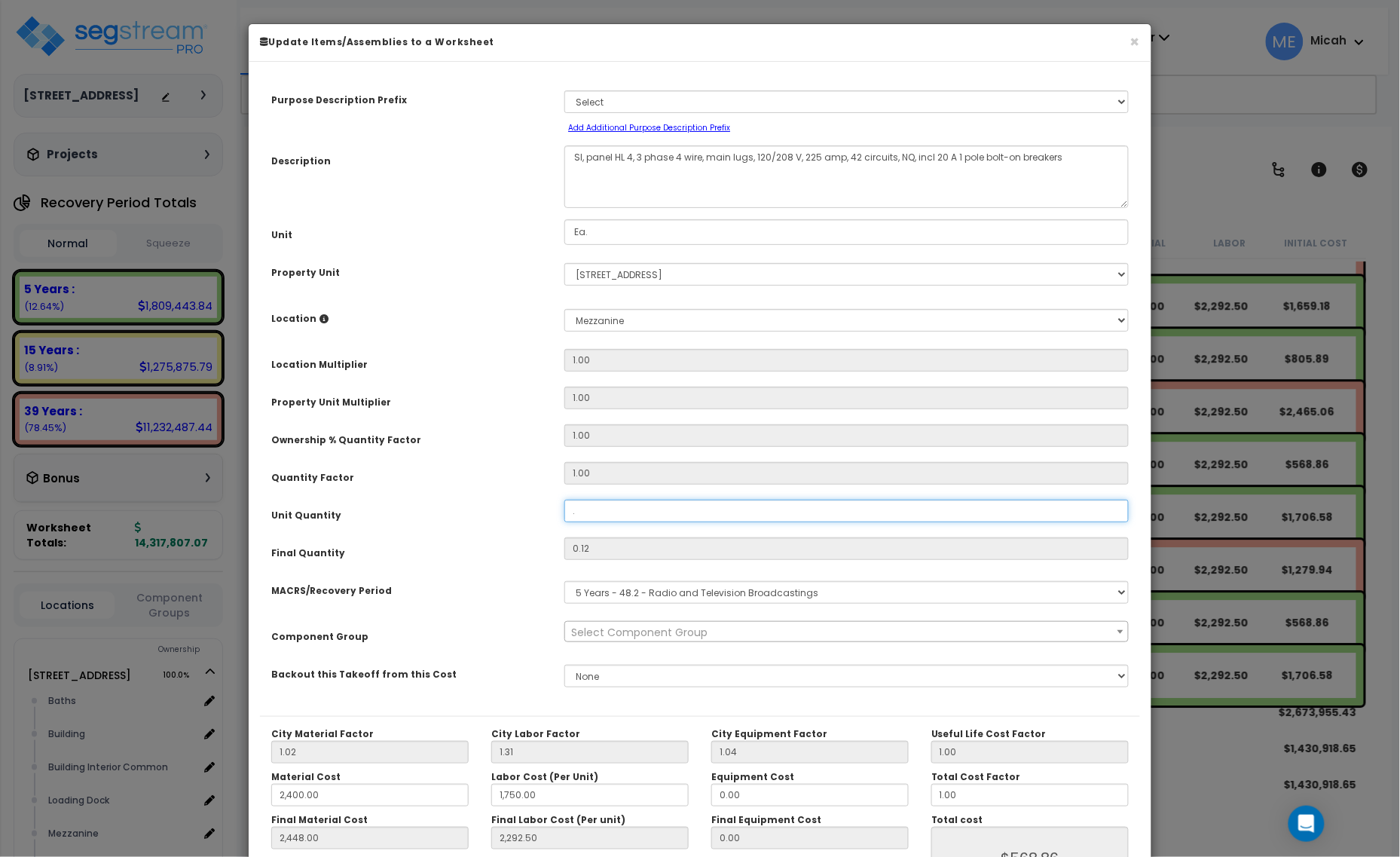
type input "0"
type input "2,448.00"
type input "2,292.50"
type input "$0.00"
type input ".6"
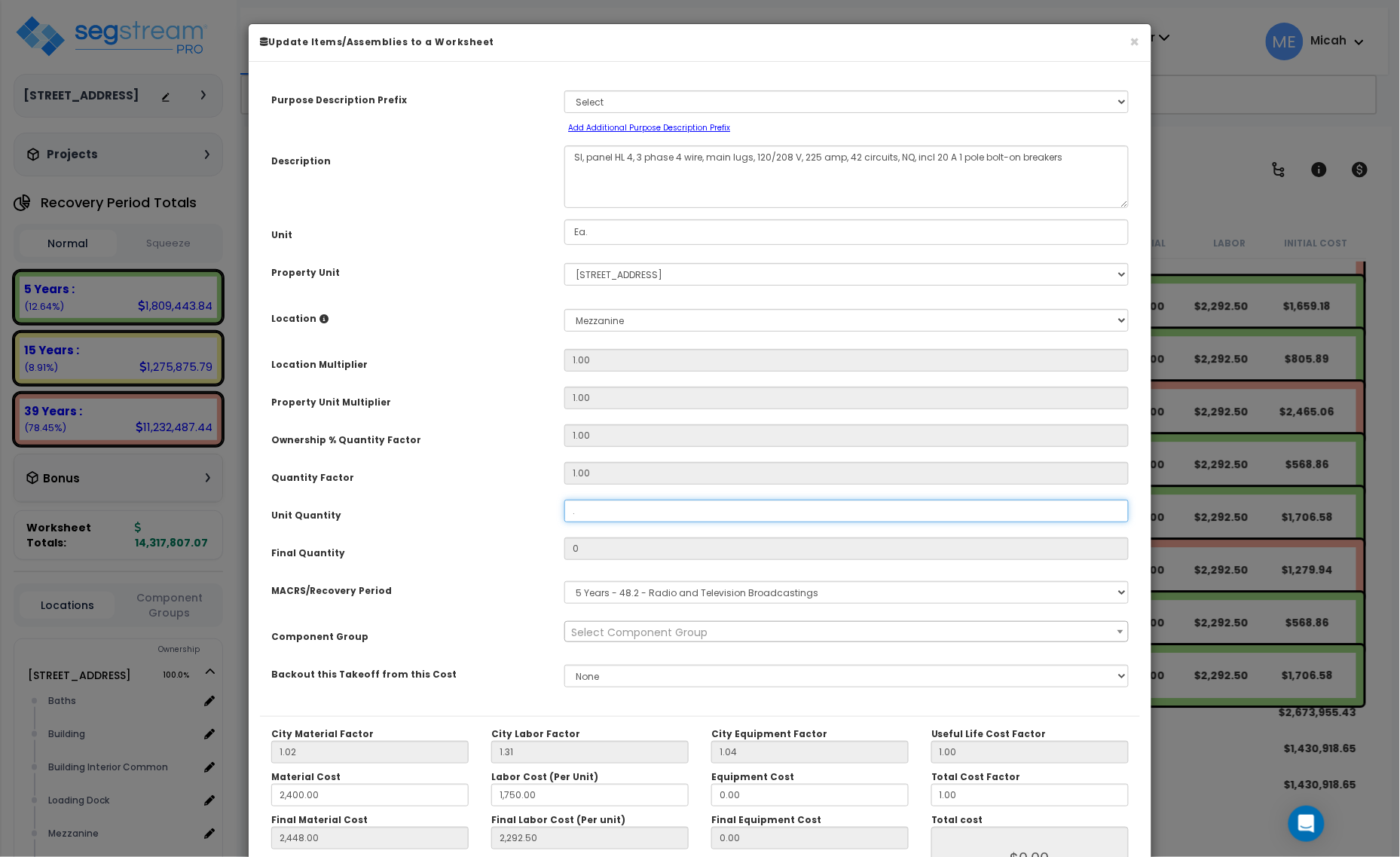
type input "2,448.00"
type input "2,292.50"
type input "0.6"
type input "2,448.00"
type input "2,292.50"
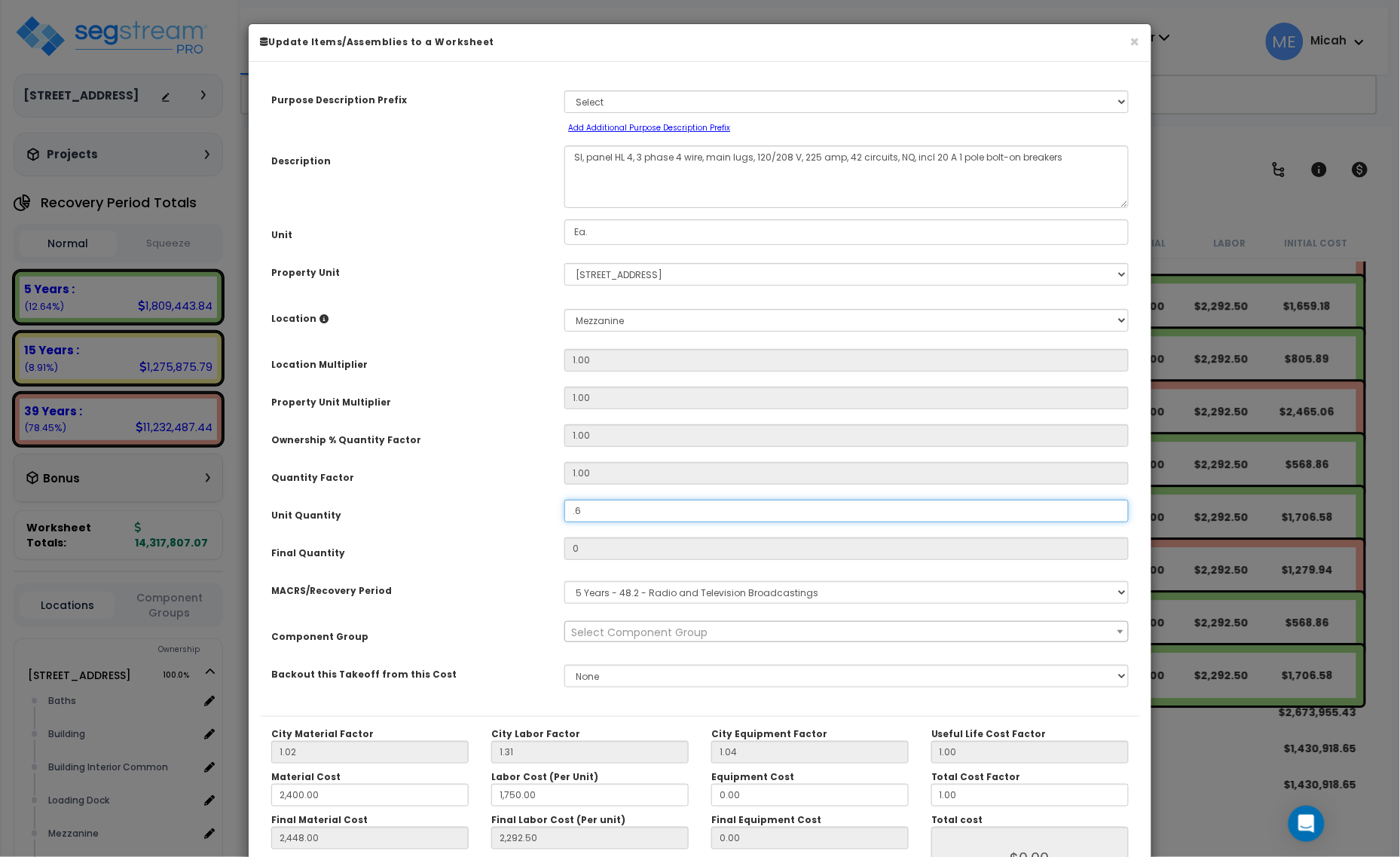
type input "$2,844.30"
type input ".64"
type input "2,448.00"
type input "2,292.50"
type input "$2,844.30"
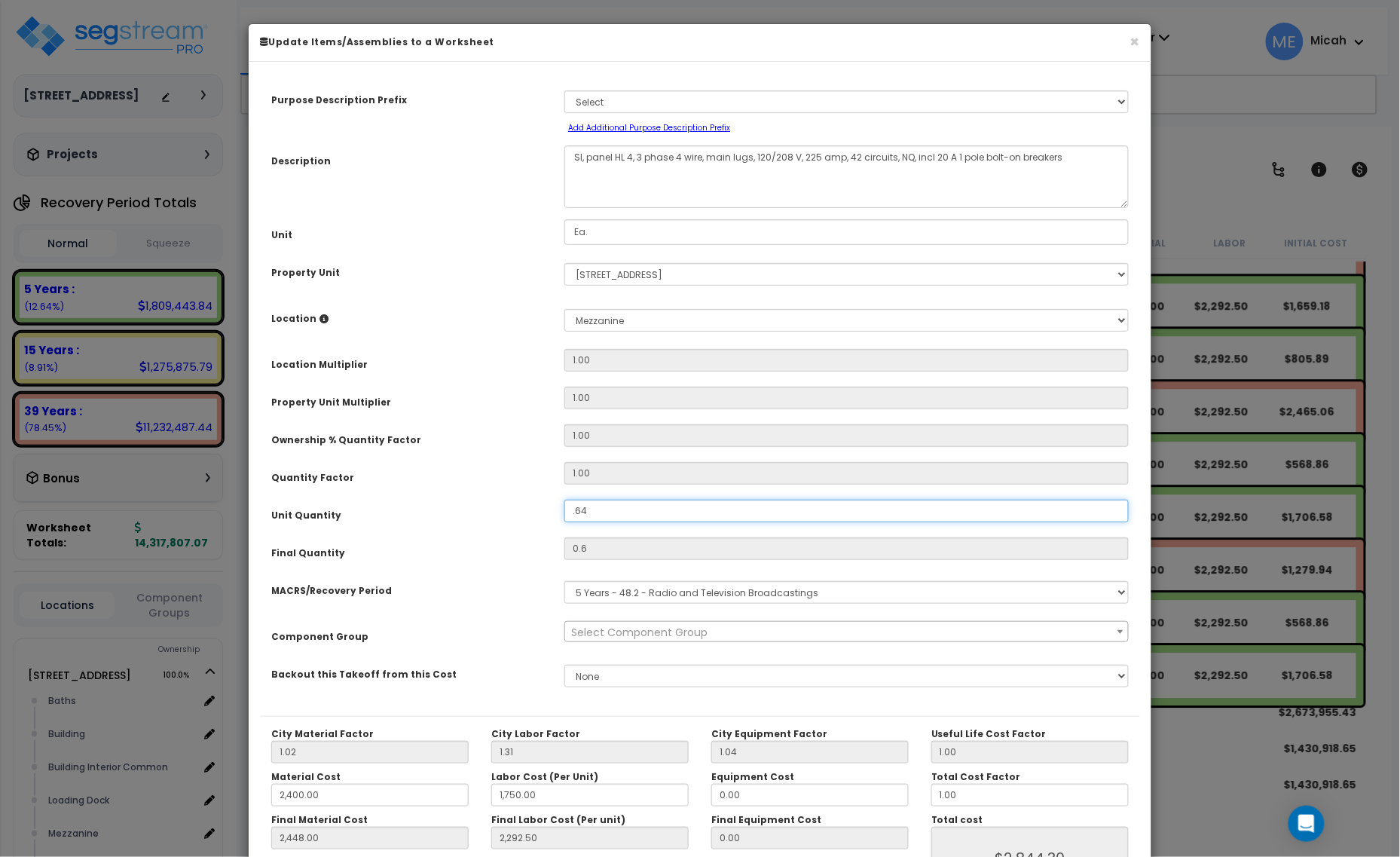
type input "0.64"
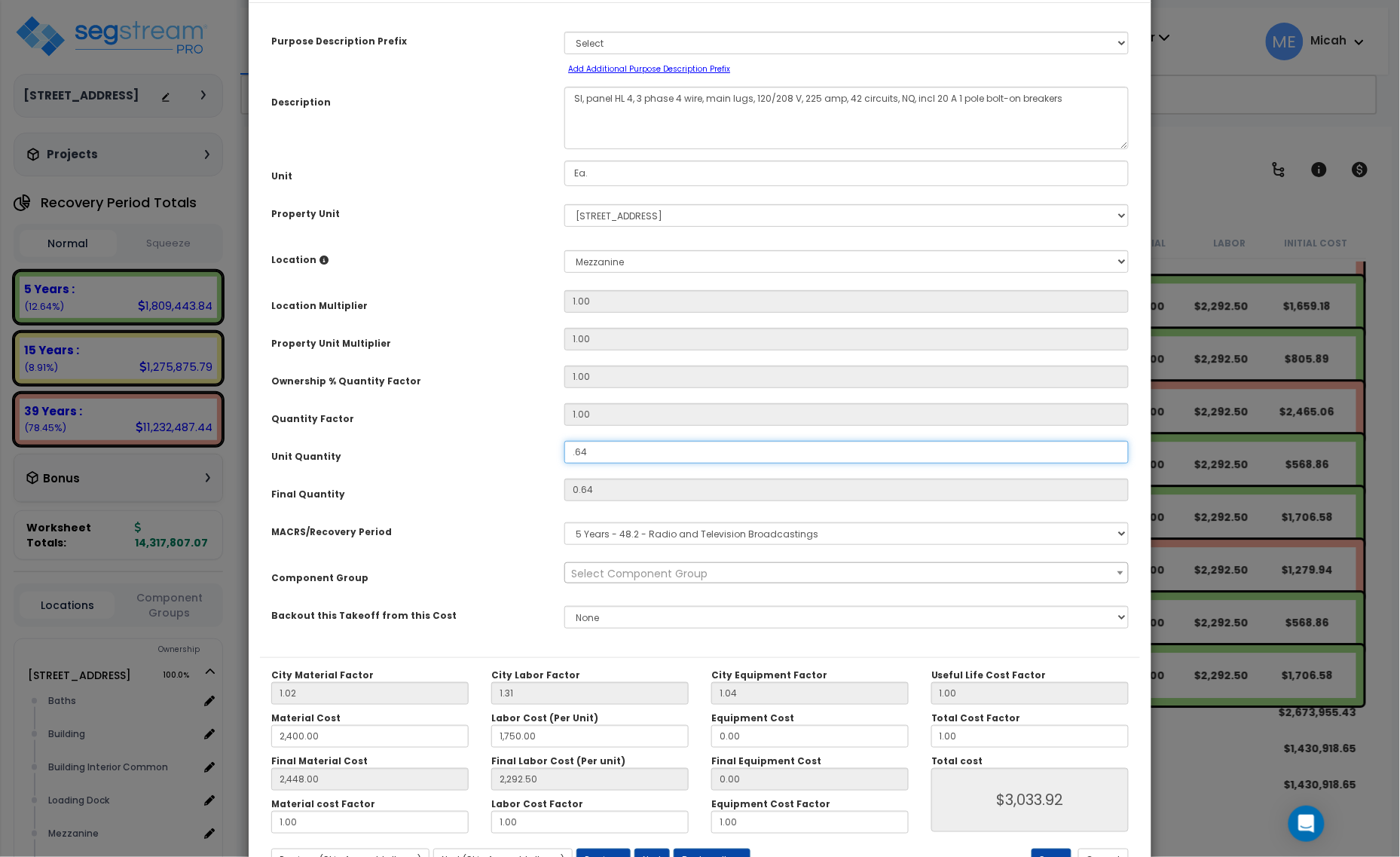
scroll to position [118, 0]
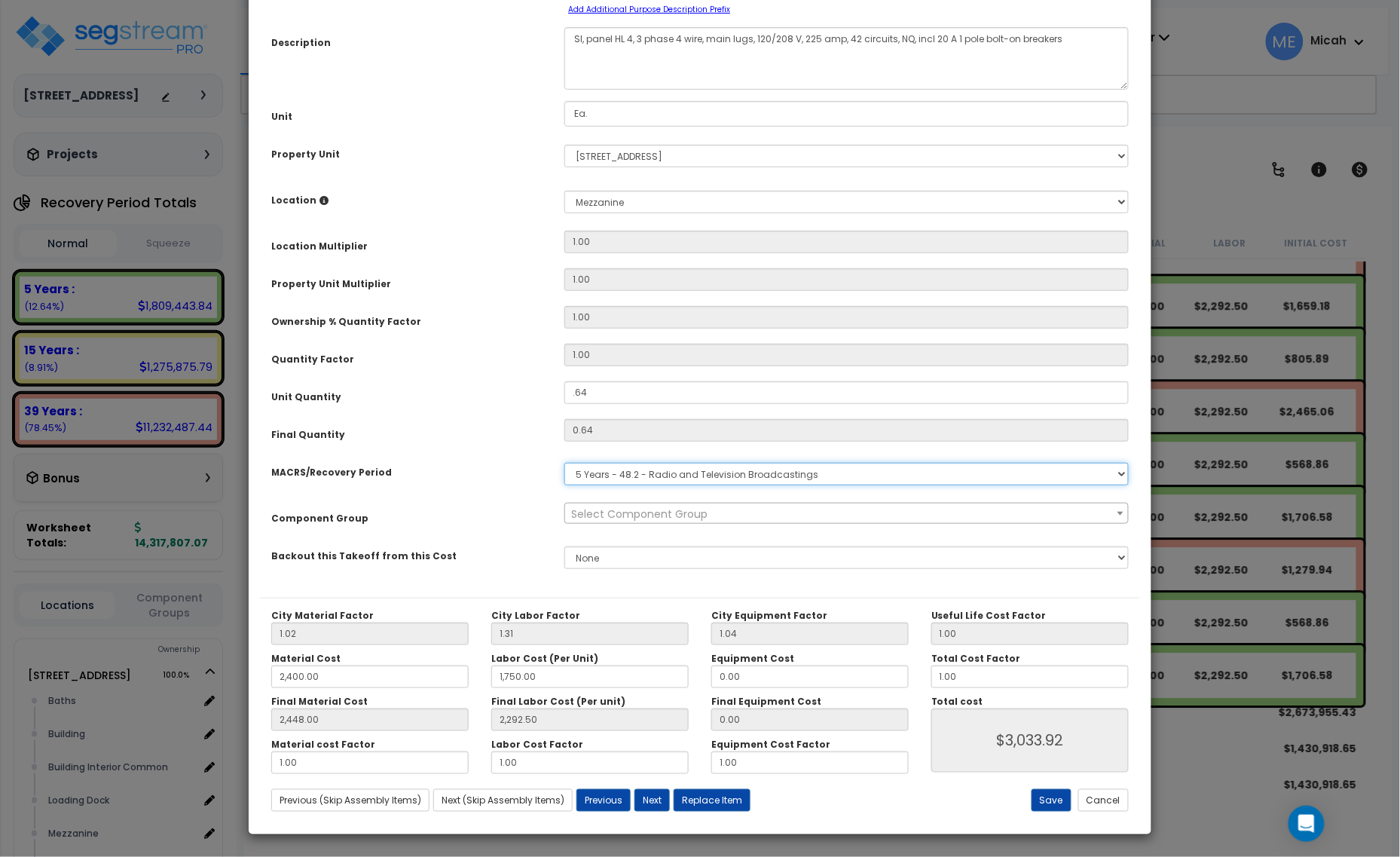
click at [671, 479] on select "Select MACRS/Recovery Period 5 Years - 57.0 - Distributive Trades & Services 5 …" at bounding box center [847, 473] width 565 height 22
click at [565, 463] on select "Select MACRS/Recovery Period 5 Years - 57.0 - Distributive Trades & Services 5 …" at bounding box center [847, 473] width 565 height 22
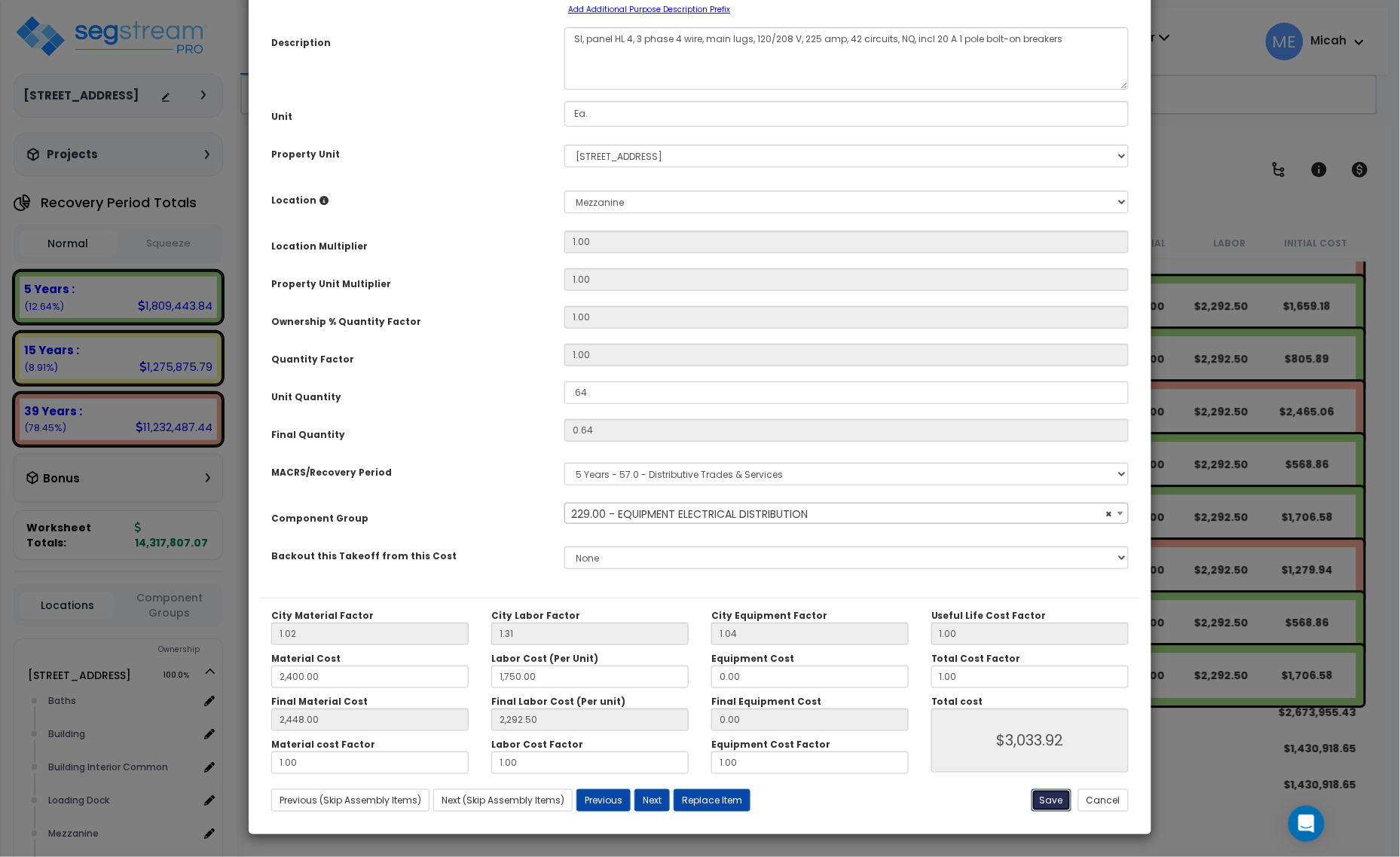
click at [1042, 795] on button "Save" at bounding box center [1051, 800] width 40 height 22
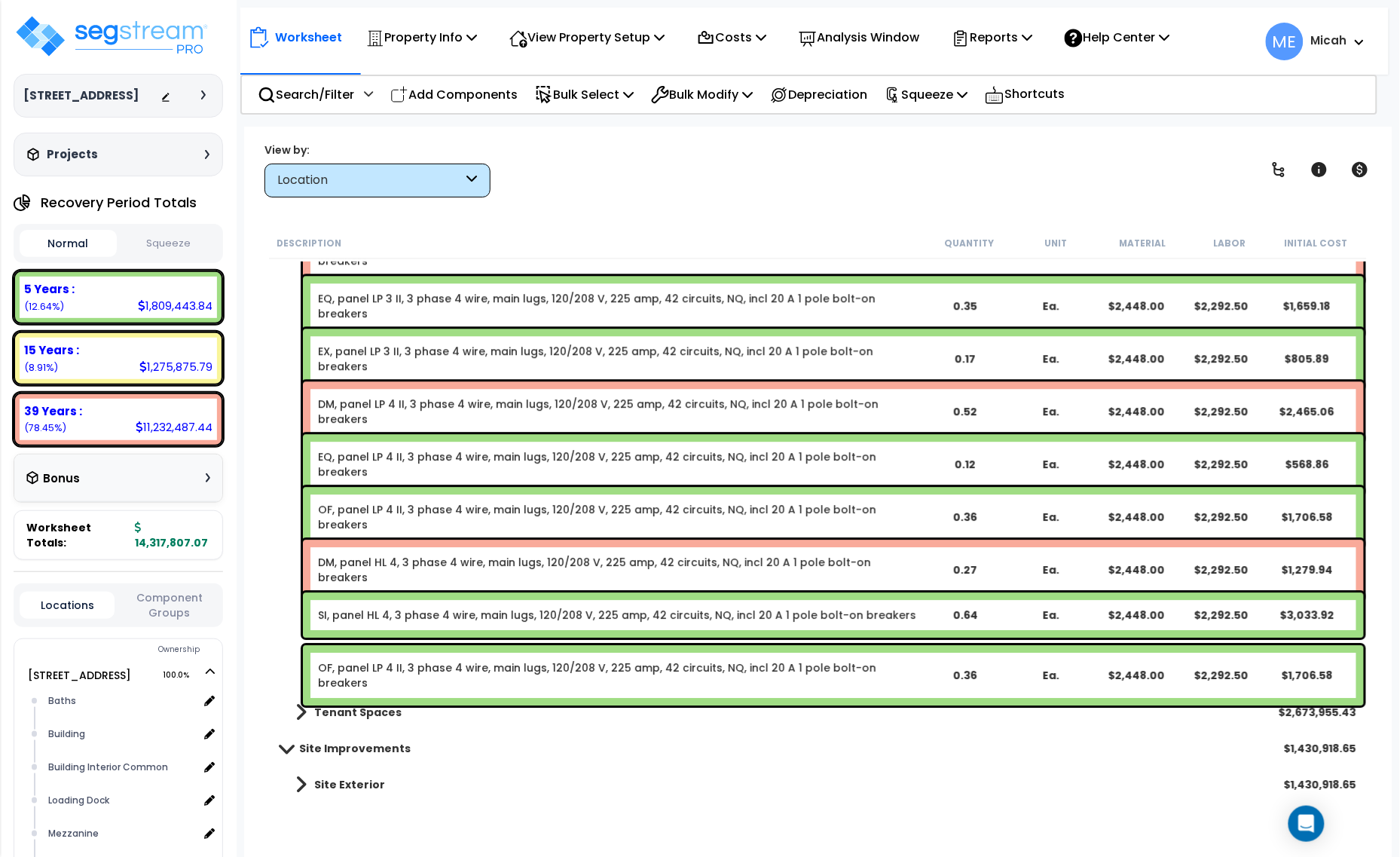
click at [386, 671] on link "OF, panel LP 4 II, 3 phase 4 wire, main lugs, 120/208 V, 225 amp, 42 circuits, …" at bounding box center [620, 676] width 604 height 30
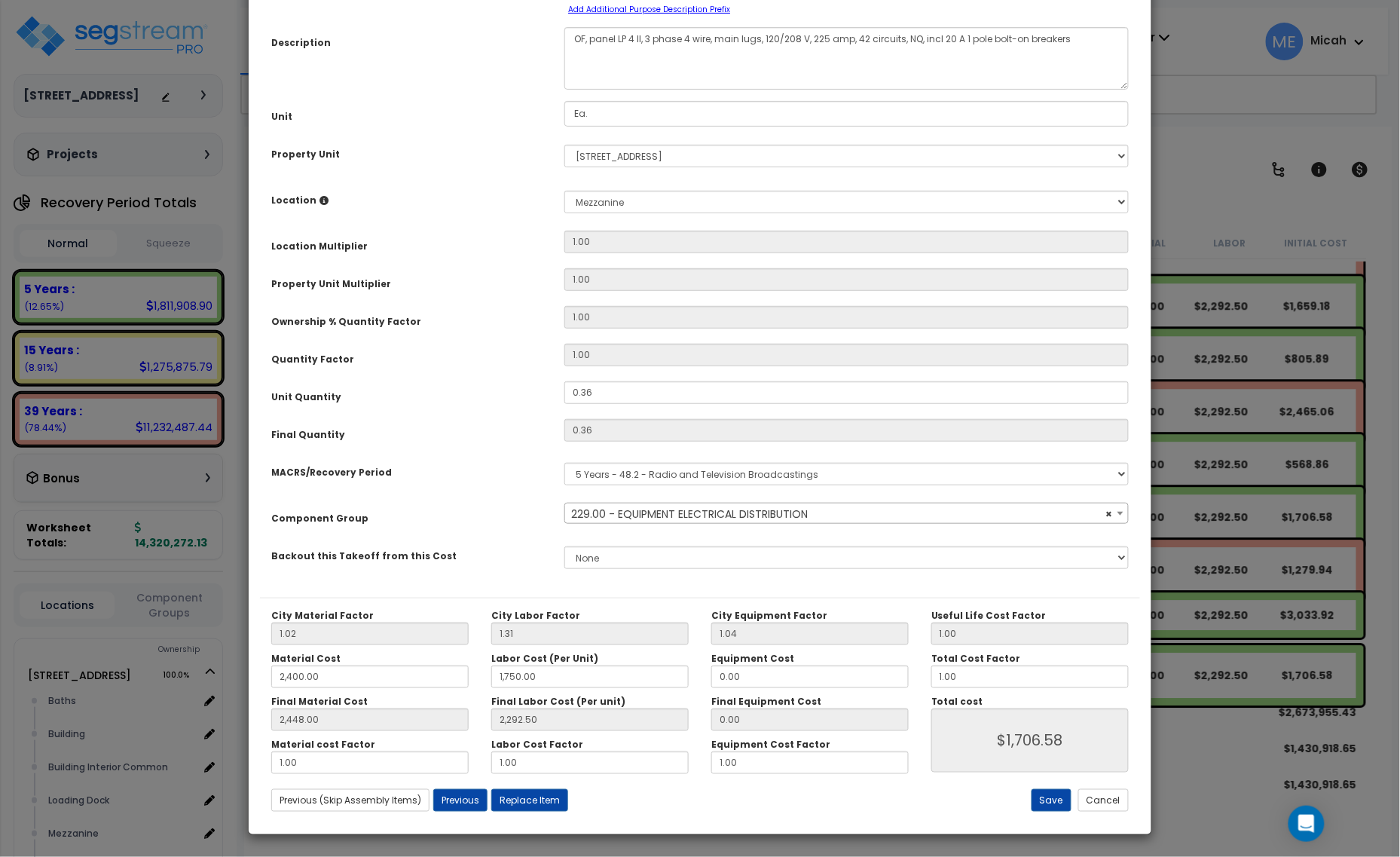
scroll to position [0, 0]
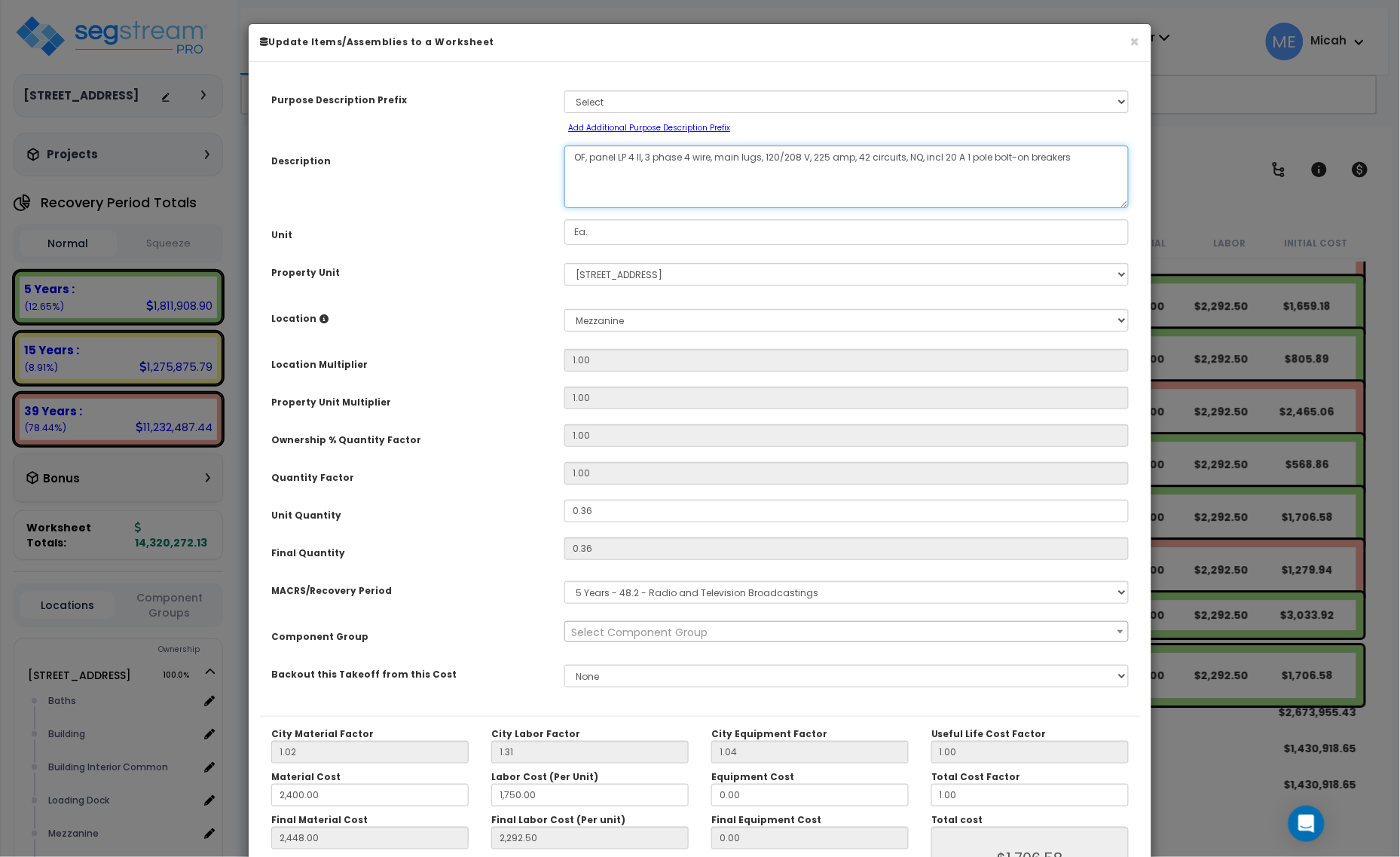
click at [584, 156] on textarea "OF, panel LP 4 II, 3 phase 4 wire, main lugs, 120/208 V, 225 amp, 42 circuits, …" at bounding box center [847, 176] width 565 height 62
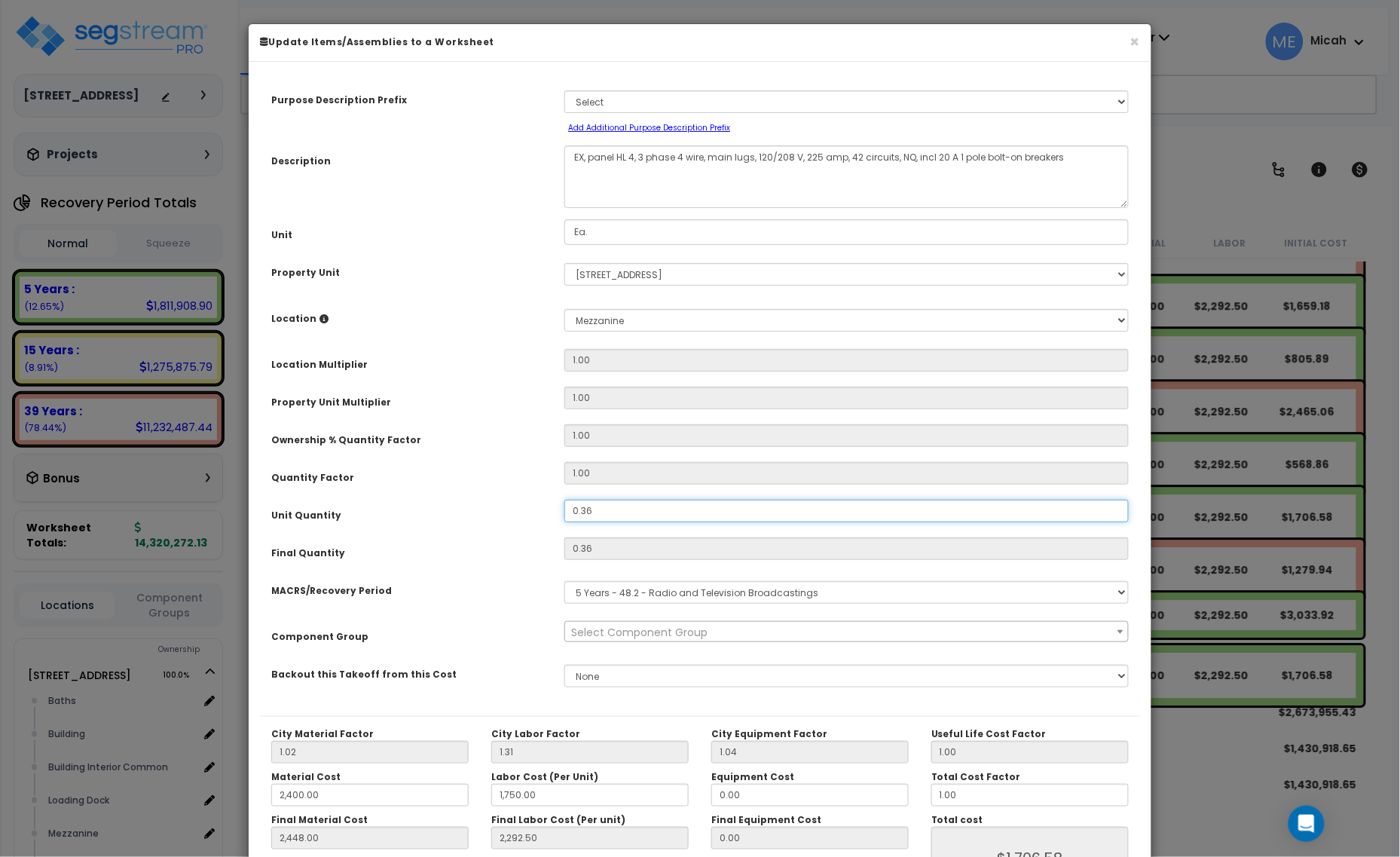
drag, startPoint x: 601, startPoint y: 511, endPoint x: 544, endPoint y: 515, distance: 57.1
click at [544, 515] on div "Unit Quantity 0.36" at bounding box center [700, 513] width 880 height 27
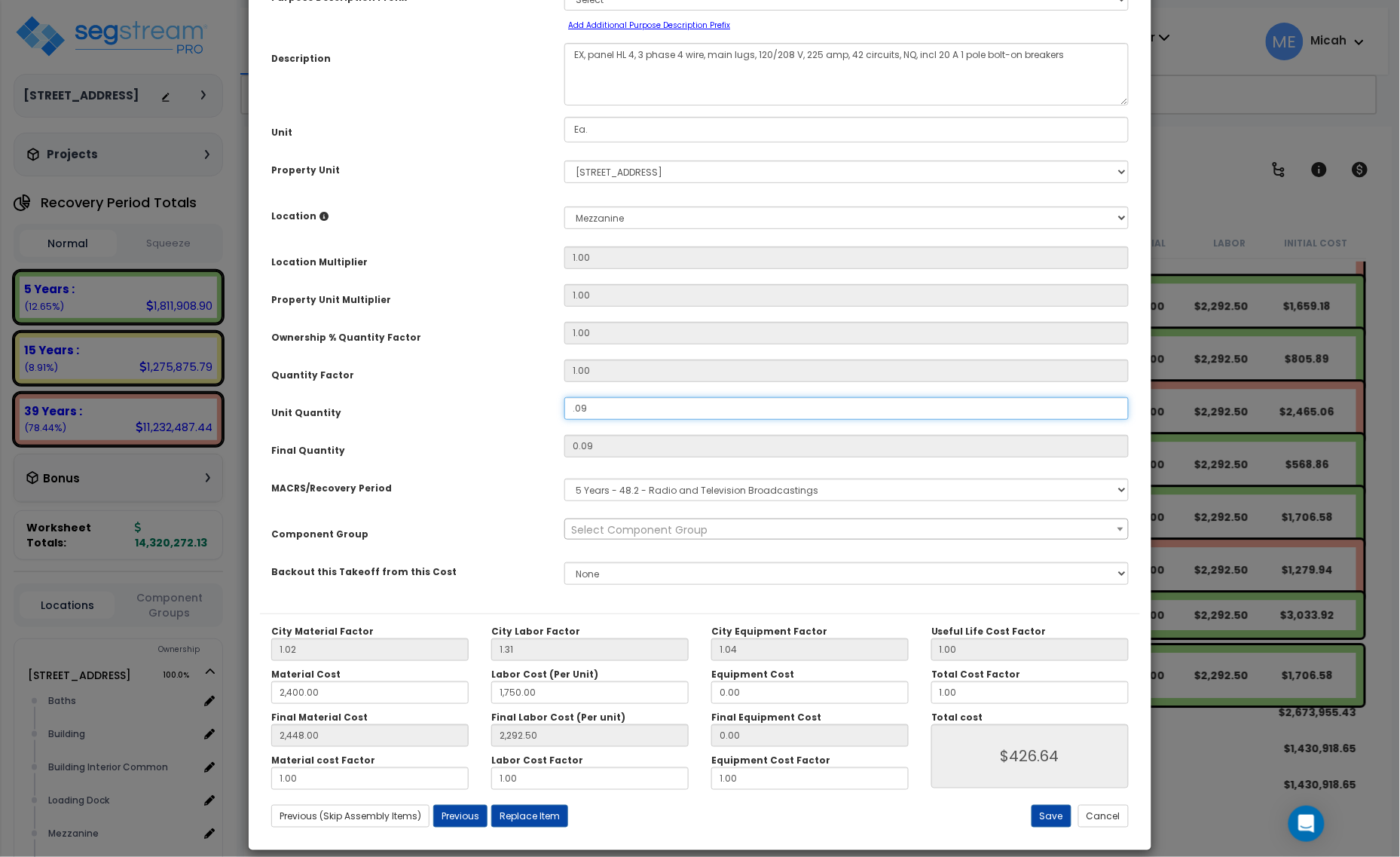
scroll to position [118, 0]
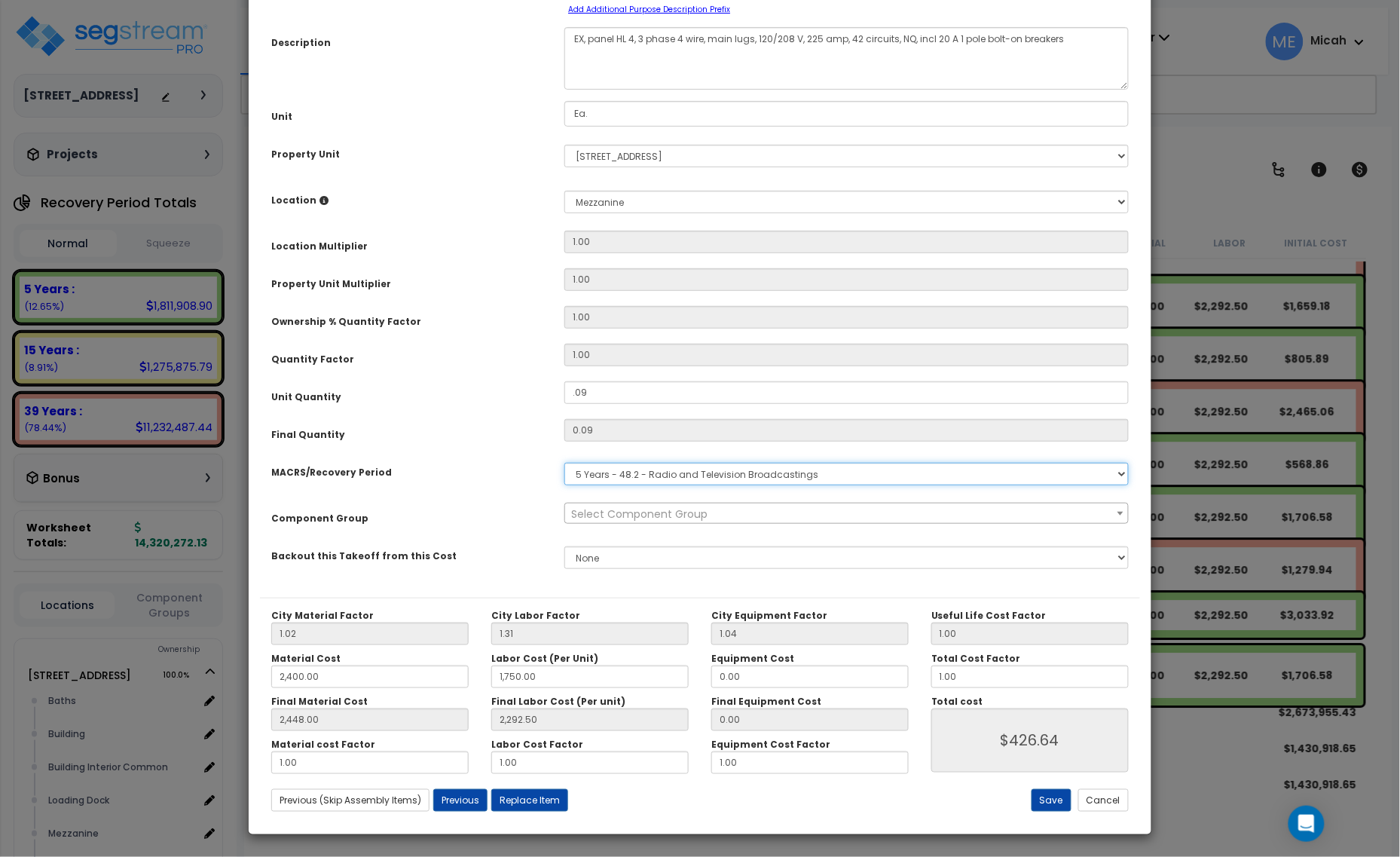
click at [645, 477] on select "Select MACRS/Recovery Period 5 Years - 57.0 - Distributive Trades & Services 5 …" at bounding box center [847, 473] width 565 height 22
click at [565, 463] on select "Select MACRS/Recovery Period 5 Years - 57.0 - Distributive Trades & Services 5 …" at bounding box center [847, 473] width 565 height 22
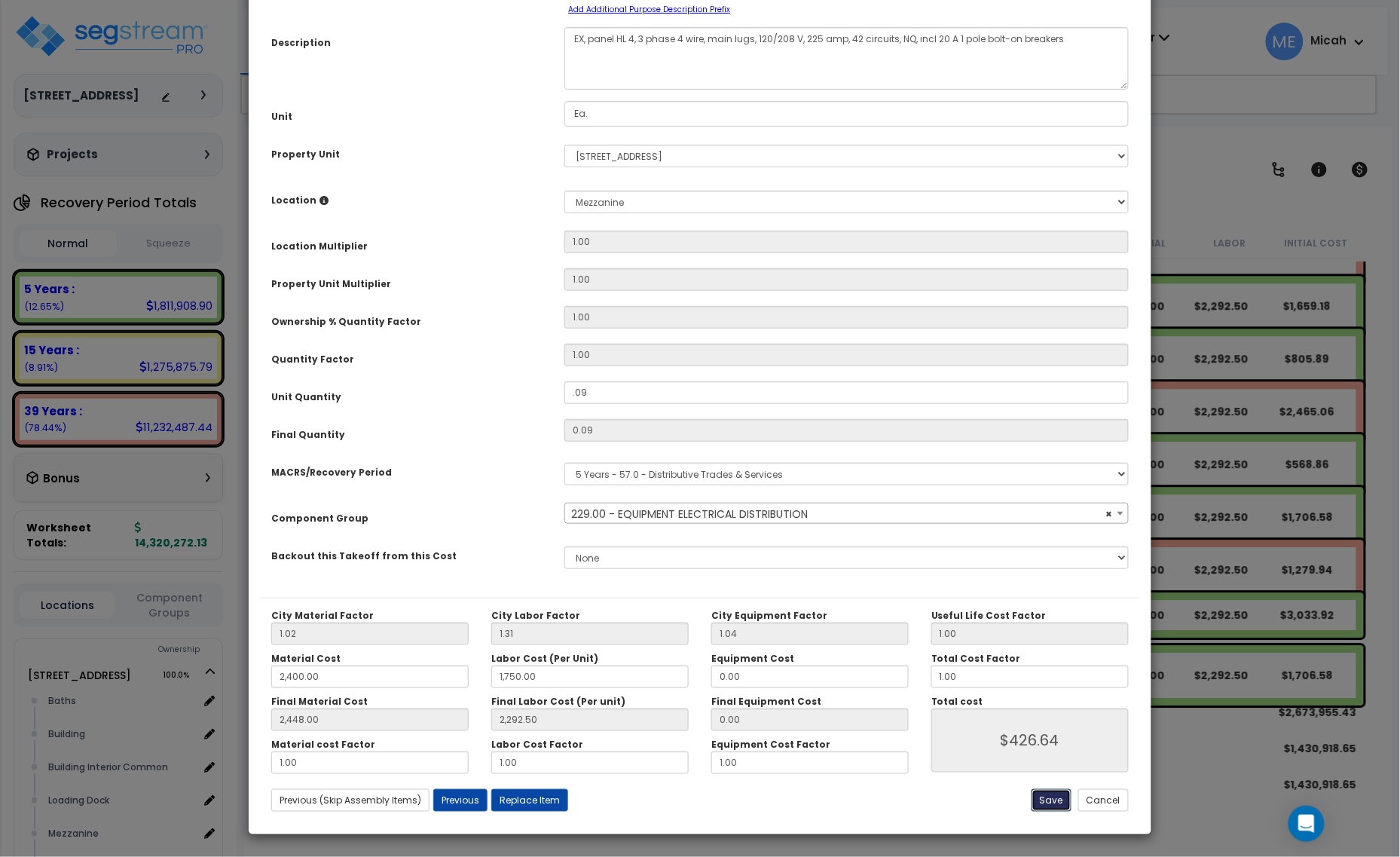
click at [1046, 803] on button "Save" at bounding box center [1051, 800] width 40 height 22
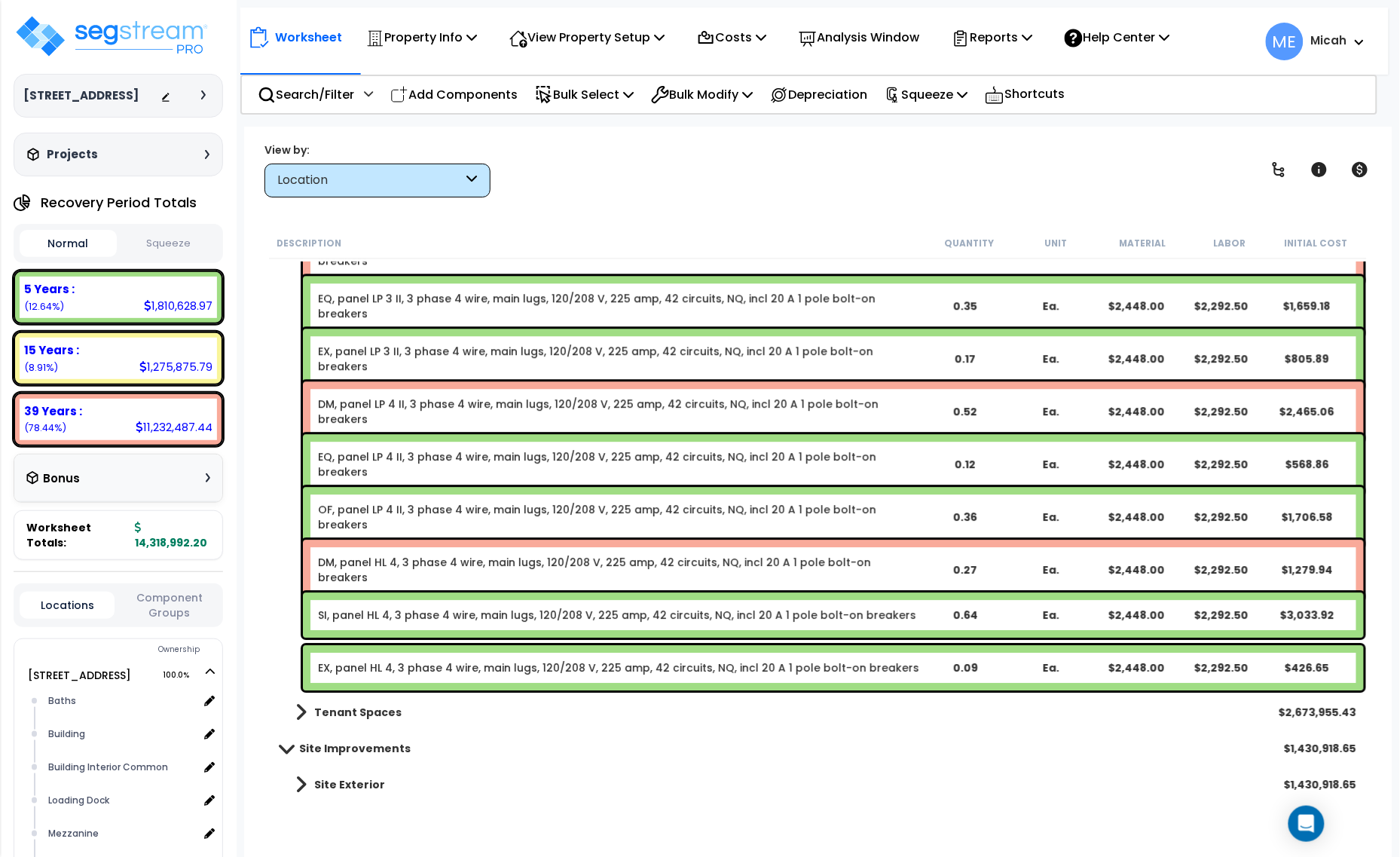
click at [484, 565] on link "DM, panel HL 4, 3 phase 4 wire, main lugs, 120/208 V, 225 amp, 42 circuits, NQ,…" at bounding box center [620, 570] width 604 height 30
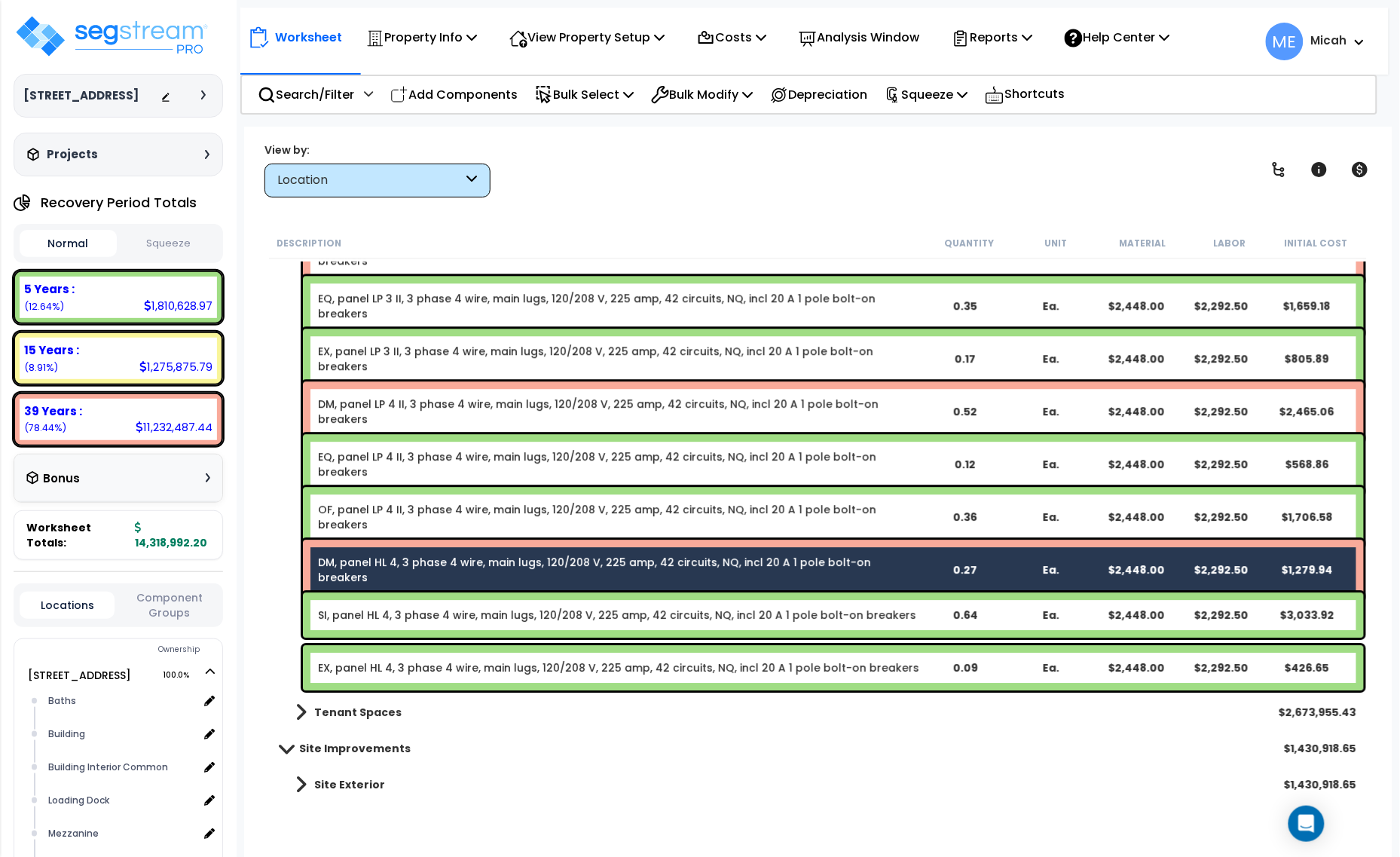
click at [481, 614] on link "SI, panel HL 4, 3 phase 4 wire, main lugs, 120/208 V, 225 amp, 42 circuits, NQ,…" at bounding box center [616, 615] width 598 height 15
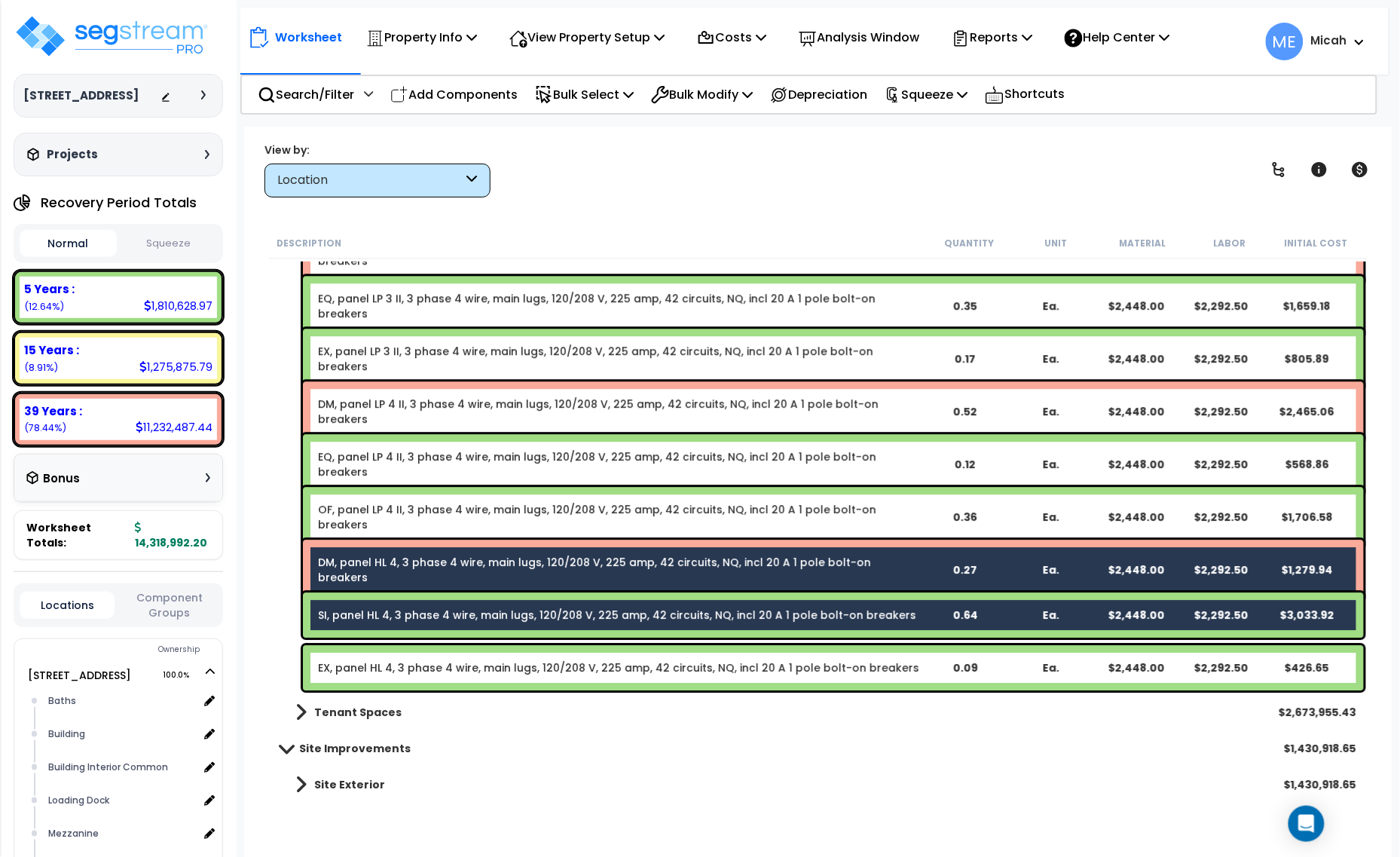
click at [496, 665] on link "EX, panel HL 4, 3 phase 4 wire, main lugs, 120/208 V, 225 amp, 42 circuits, NQ,…" at bounding box center [618, 668] width 601 height 15
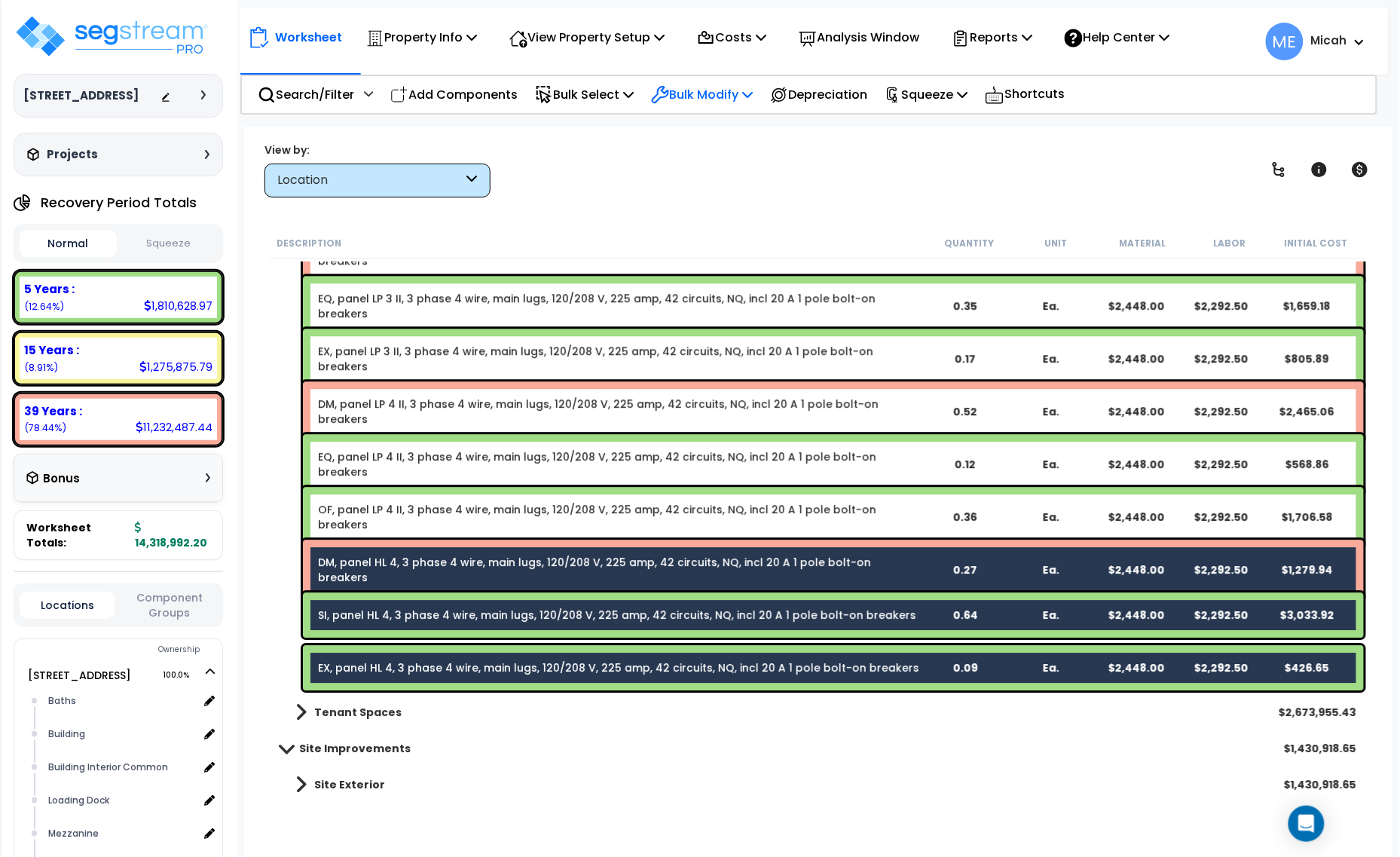
click at [749, 92] on p "Bulk Modify" at bounding box center [702, 94] width 101 height 20
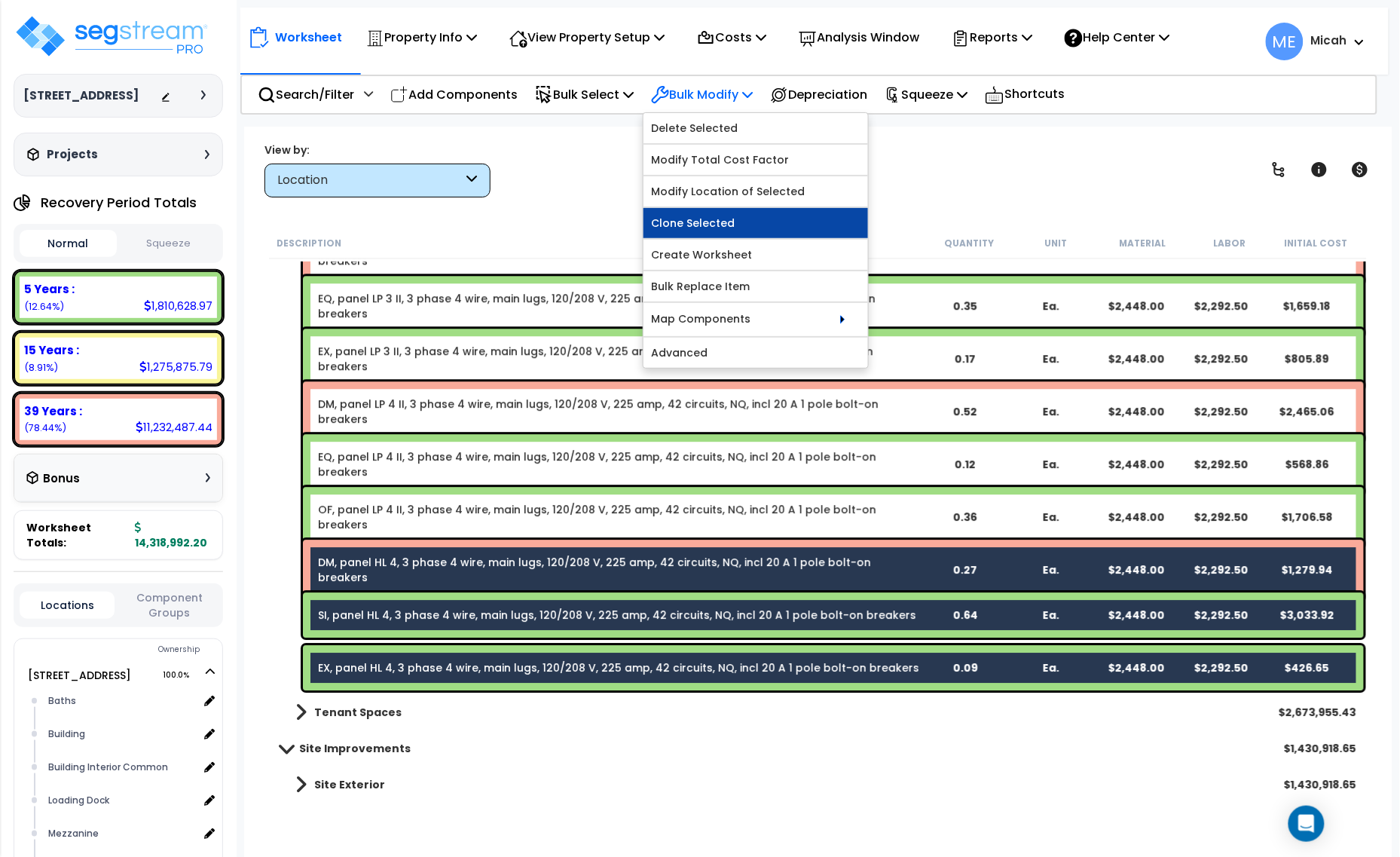
click at [743, 230] on link "Clone Selected" at bounding box center [756, 223] width 225 height 30
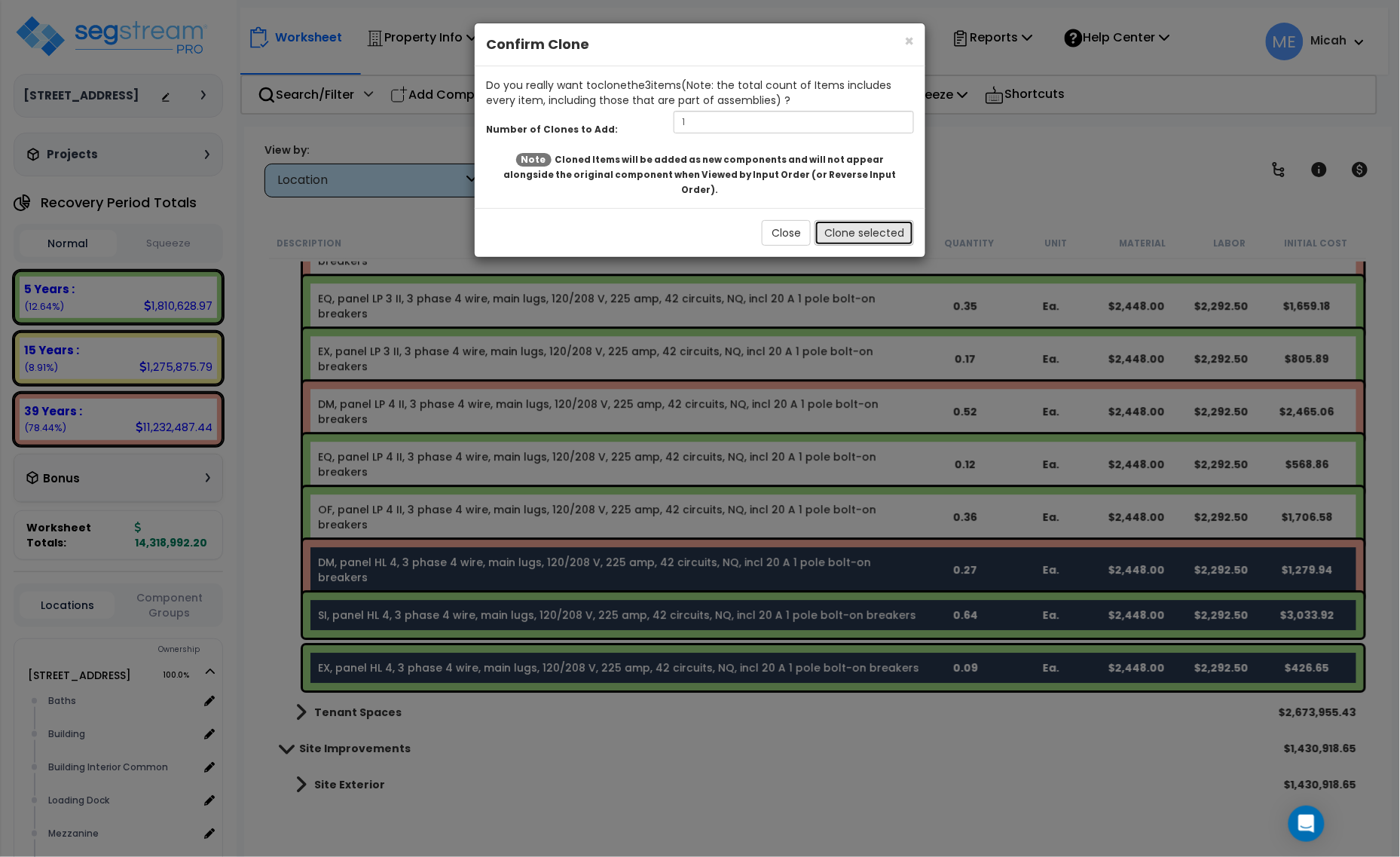
click at [865, 222] on button "Clone selected" at bounding box center [864, 233] width 100 height 26
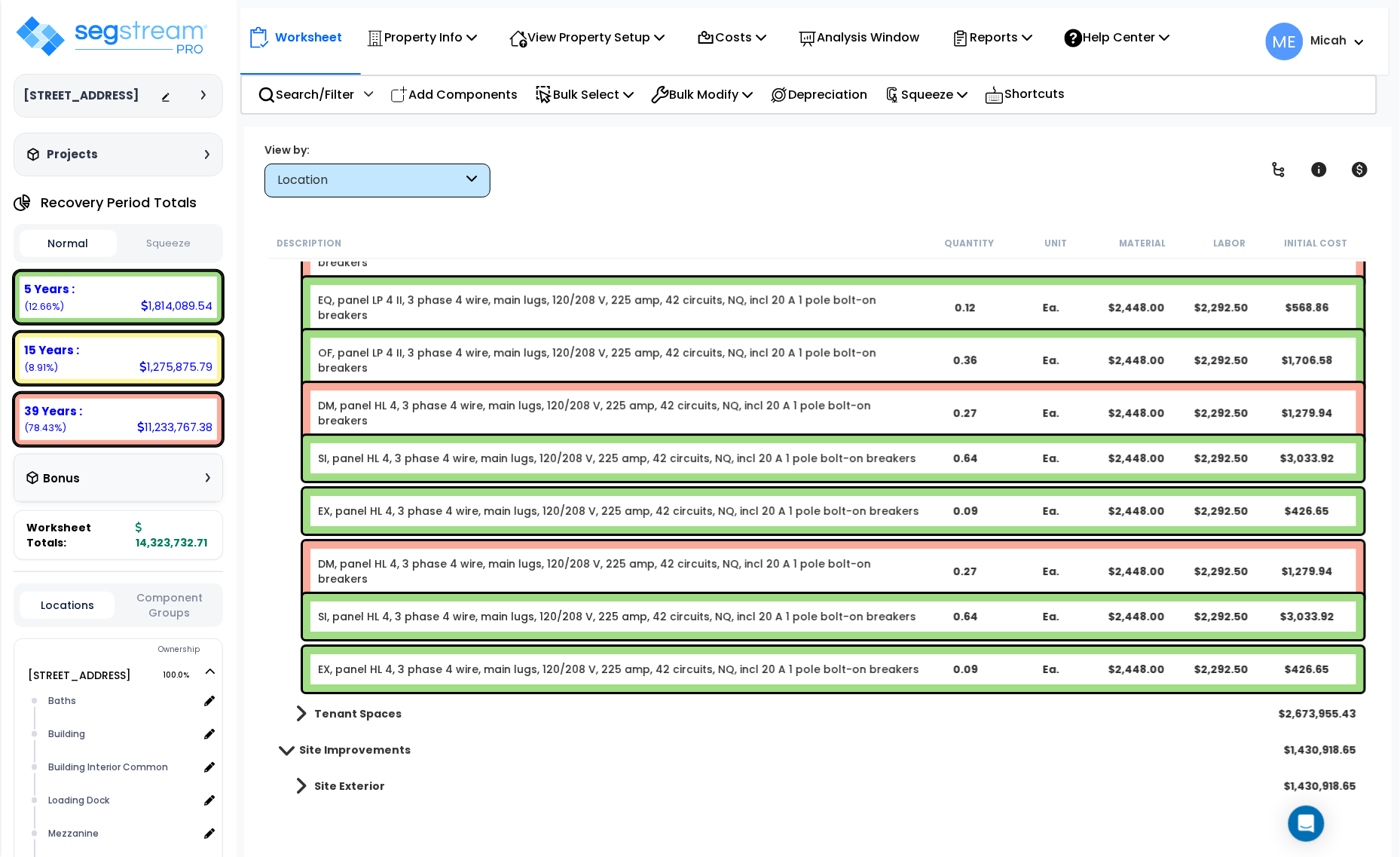
scroll to position [9011, 0]
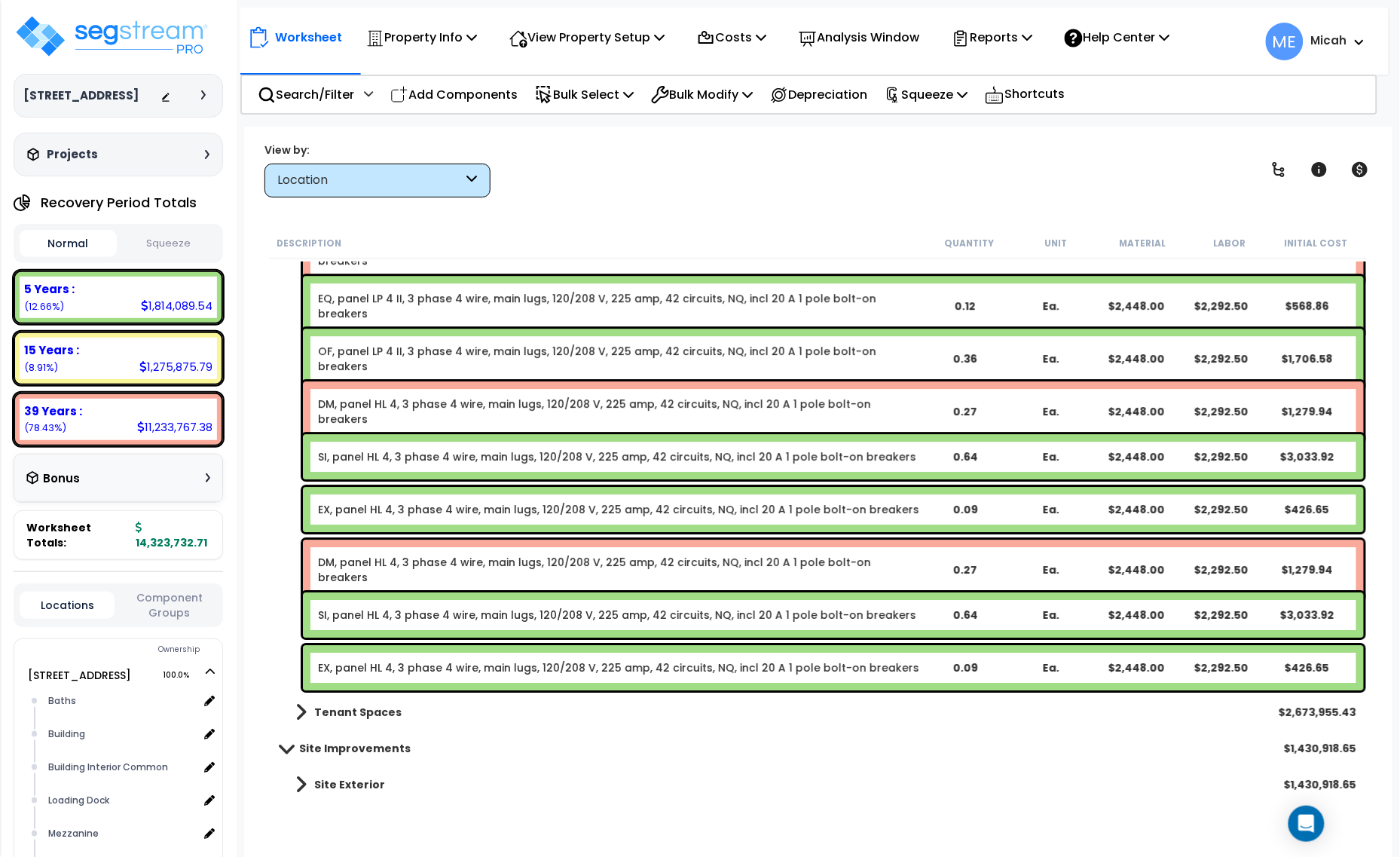
click at [407, 563] on link "DM, panel HL 4, 3 phase 4 wire, main lugs, 120/208 V, 225 amp, 42 circuits, NQ,…" at bounding box center [620, 570] width 604 height 30
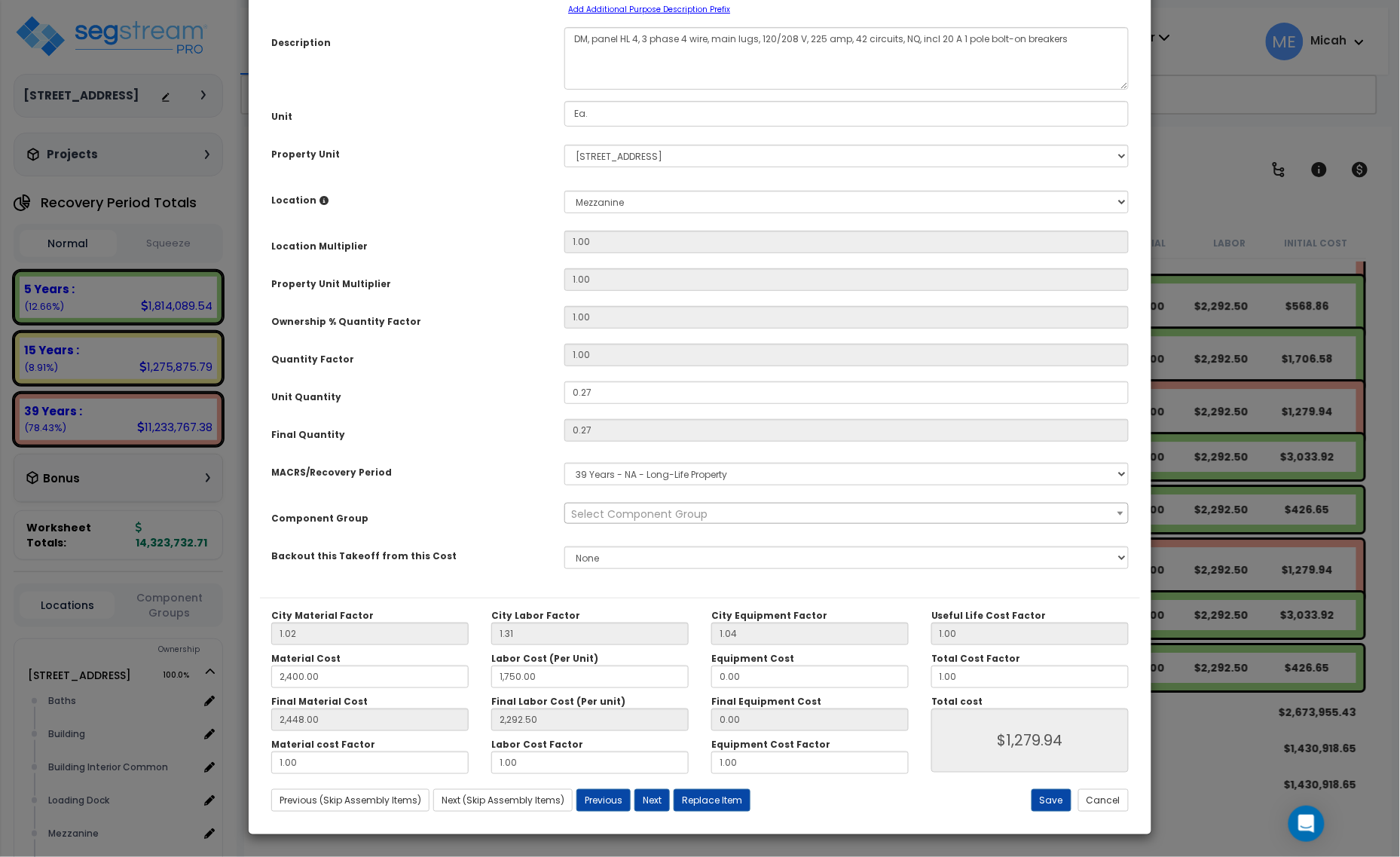
scroll to position [0, 0]
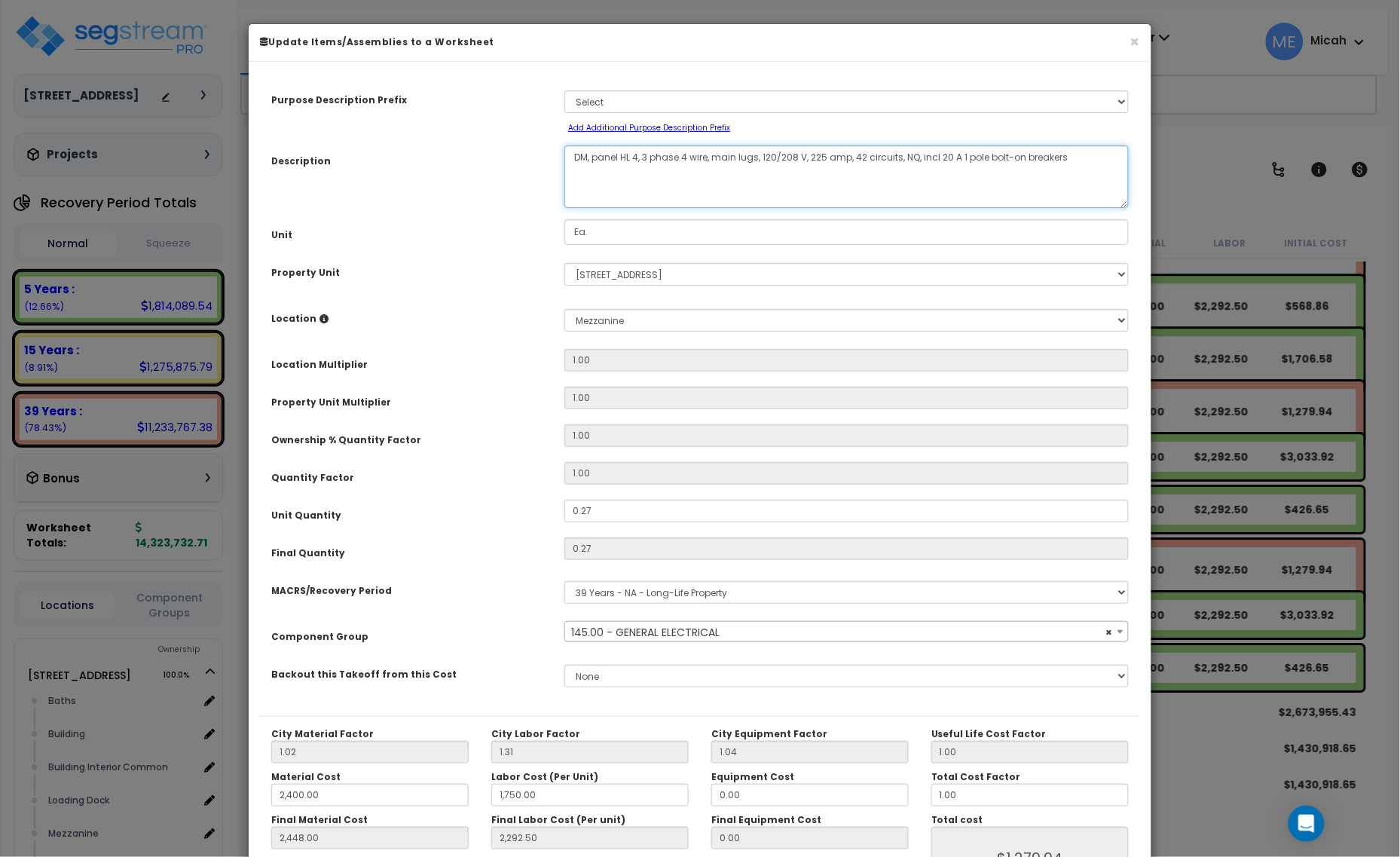
click at [641, 153] on textarea "DM, panel HL 4, 3 phase 4 wire, main lugs, 120/208 V, 225 amp, 42 circuits, NQ,…" at bounding box center [847, 176] width 565 height 62
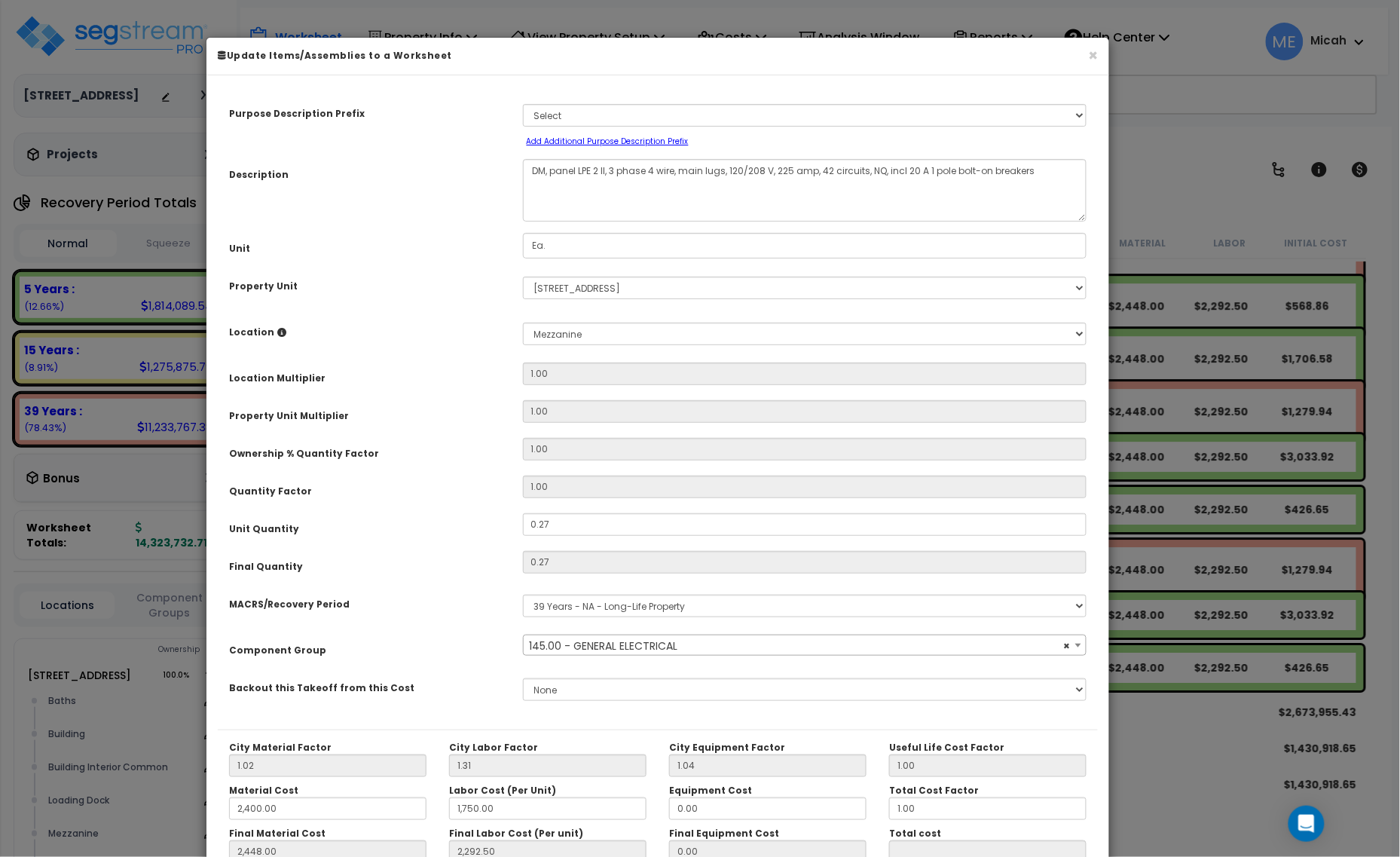
drag, startPoint x: 608, startPoint y: 498, endPoint x: 566, endPoint y: 511, distance: 44.0
click at [566, 511] on div "Purpose Description Prefix Select A/V System A/V System Equipment A/V System Eq…" at bounding box center [658, 408] width 880 height 643
drag, startPoint x: 564, startPoint y: 518, endPoint x: 493, endPoint y: 514, distance: 71.1
click at [493, 514] on div "Unit Quantity 0.27" at bounding box center [658, 527] width 880 height 27
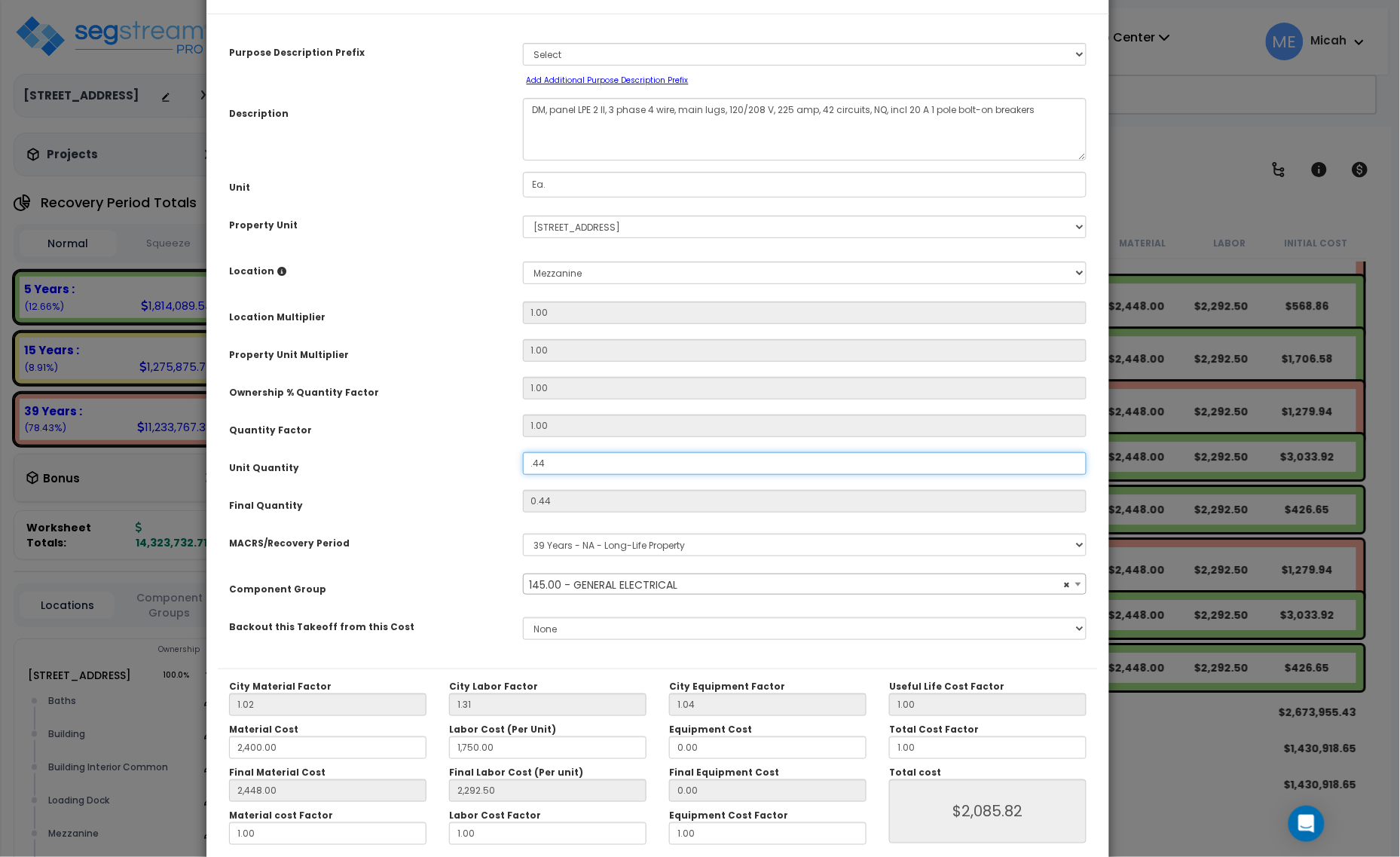
scroll to position [118, 0]
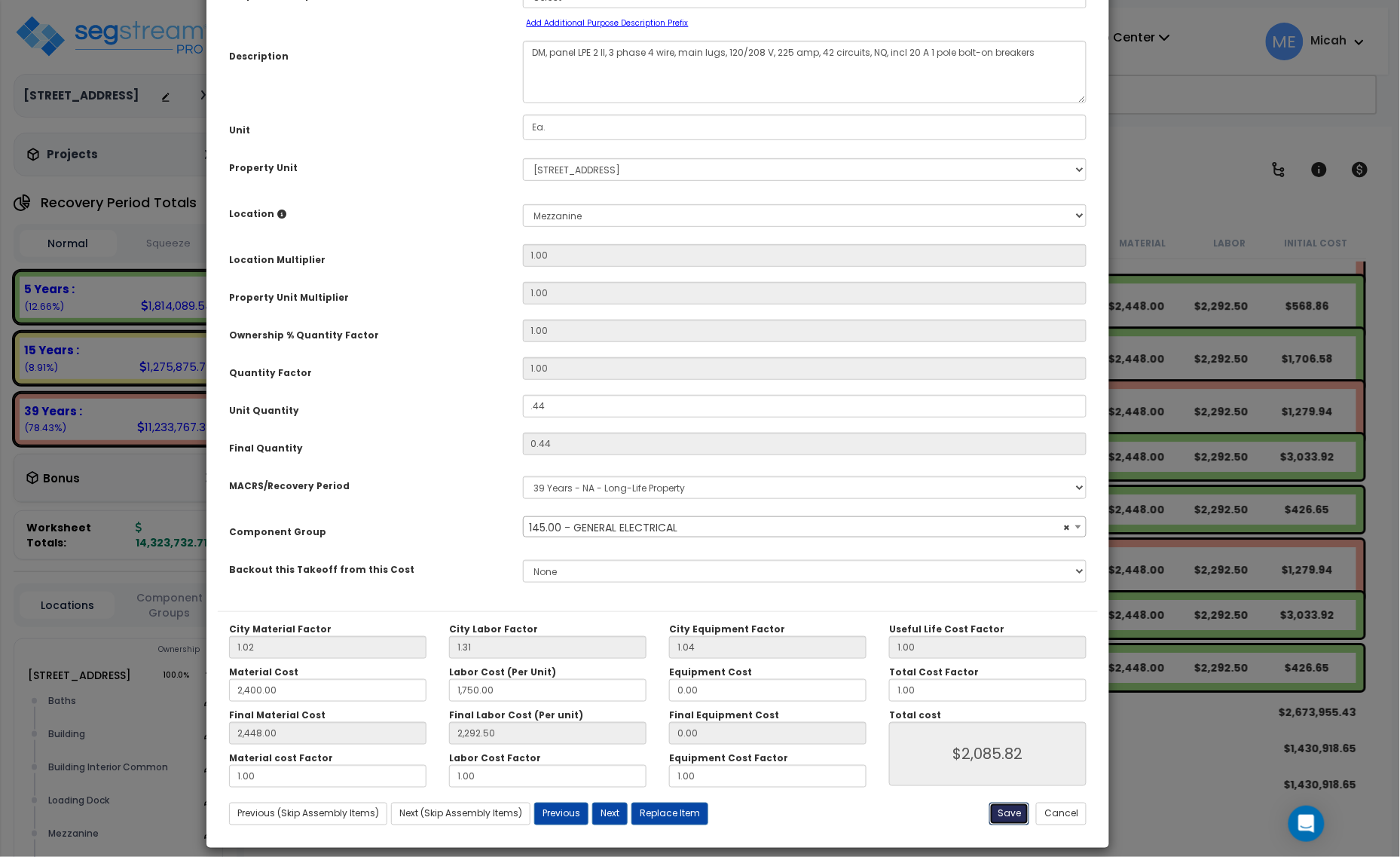
click at [1004, 811] on button "Save" at bounding box center [1009, 814] width 40 height 22
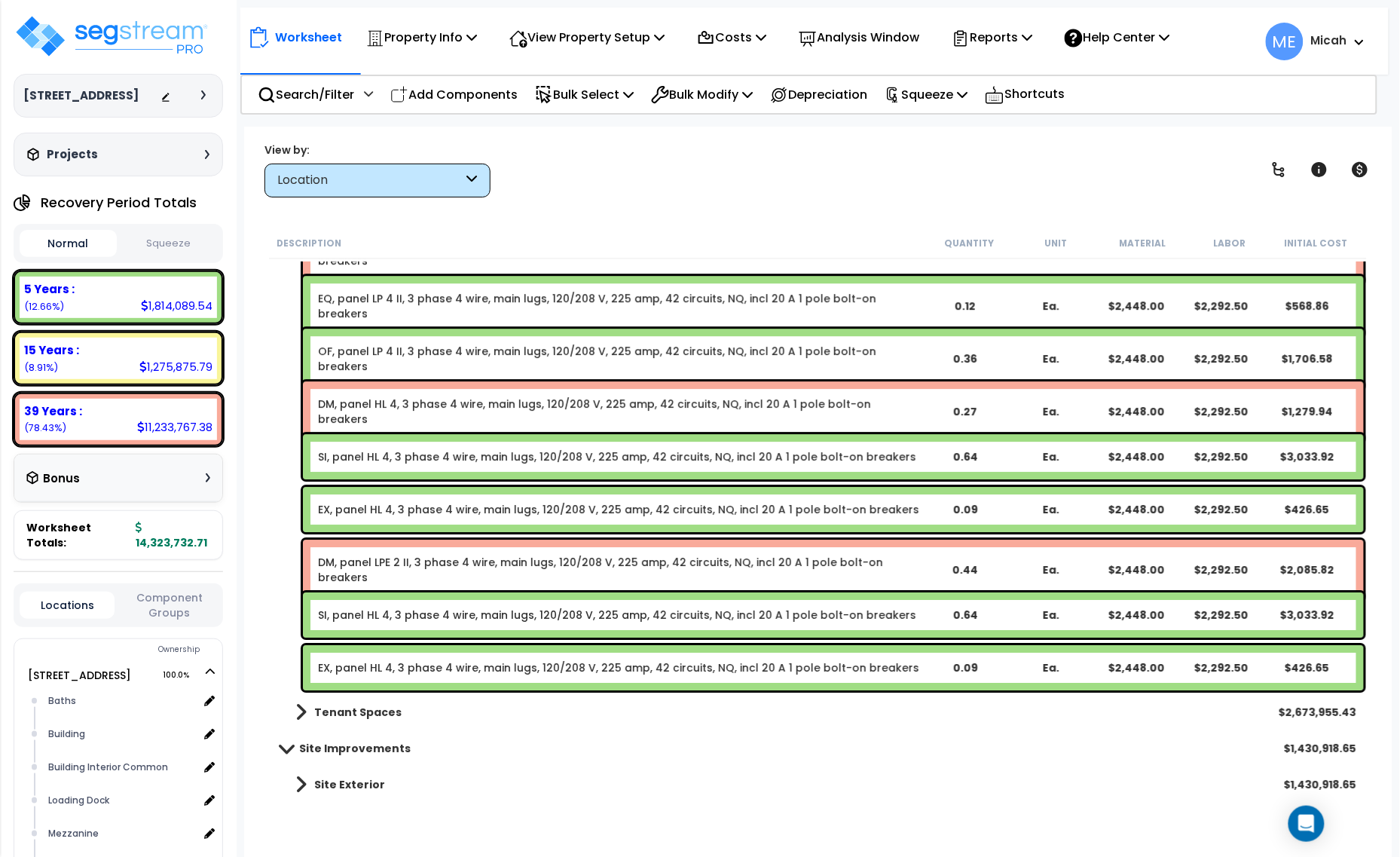
click at [471, 617] on link "SI, panel HL 4, 3 phase 4 wire, main lugs, 120/208 V, 225 amp, 42 circuits, NQ,…" at bounding box center [616, 615] width 598 height 15
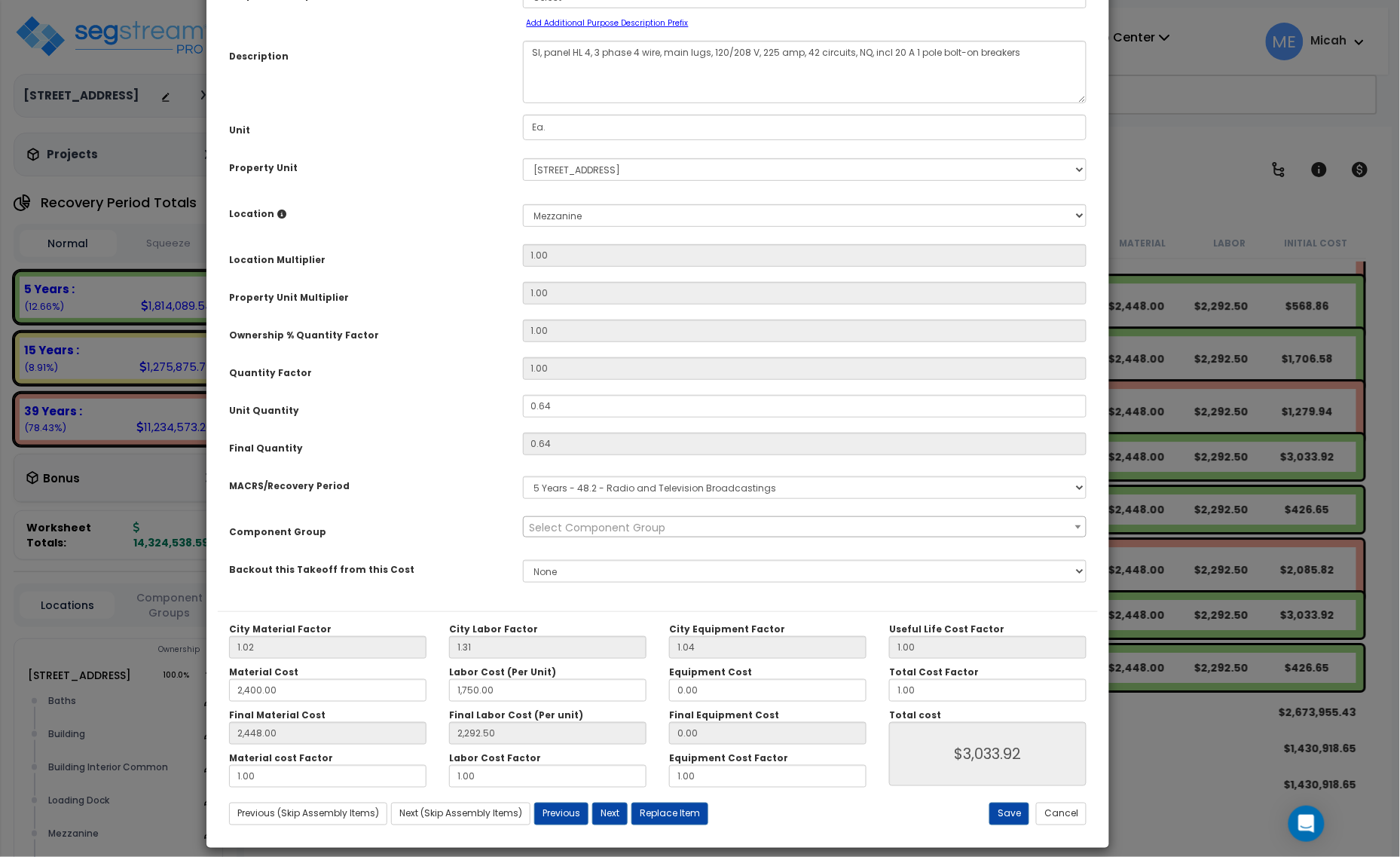
scroll to position [0, 0]
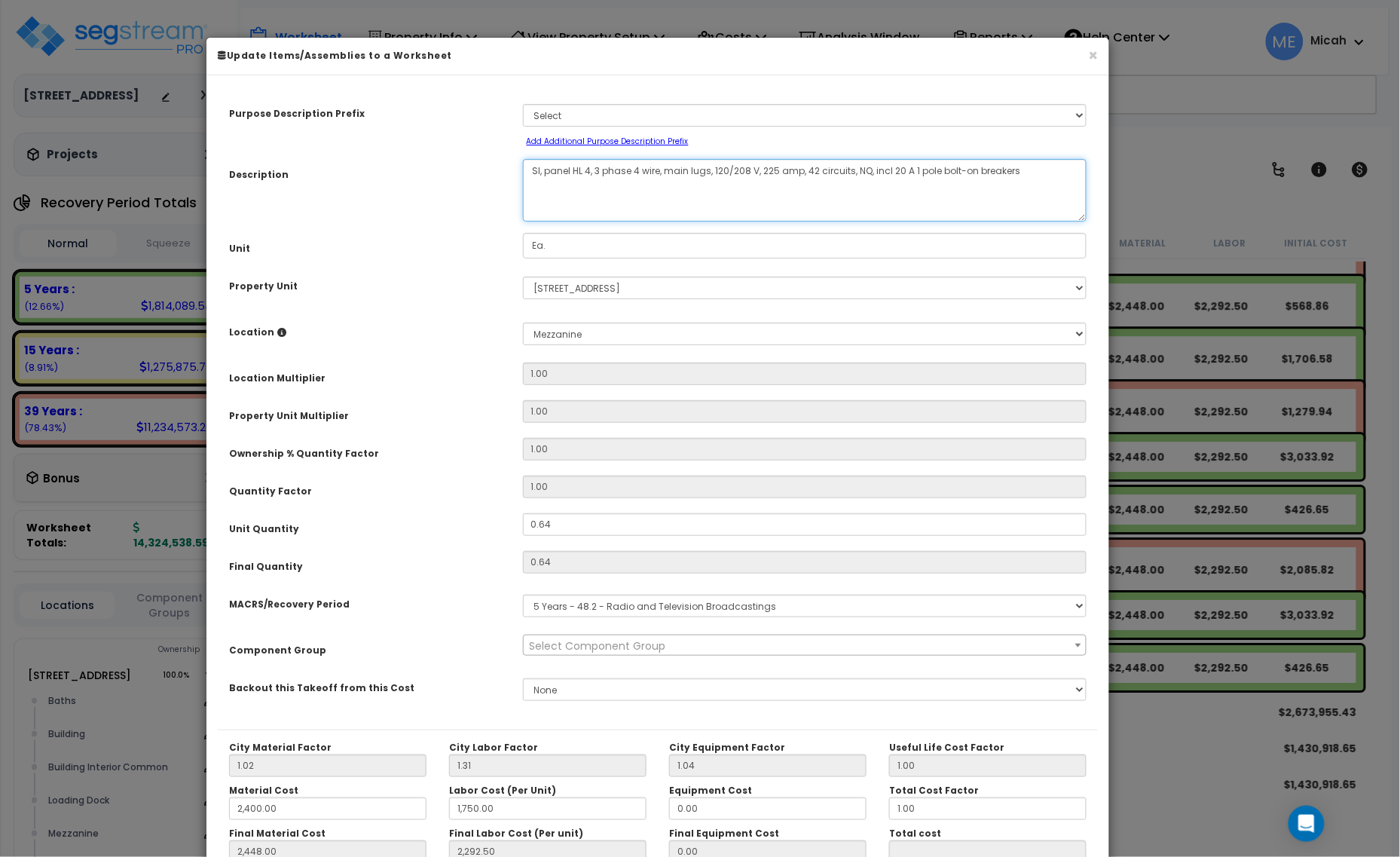
drag, startPoint x: 540, startPoint y: 167, endPoint x: 528, endPoint y: 166, distance: 12.0
click at [528, 166] on textarea "SI, panel HL 4, 3 phase 4 wire, main lugs, 120/208 V, 225 amp, 42 circuits, NQ,…" at bounding box center [805, 190] width 565 height 62
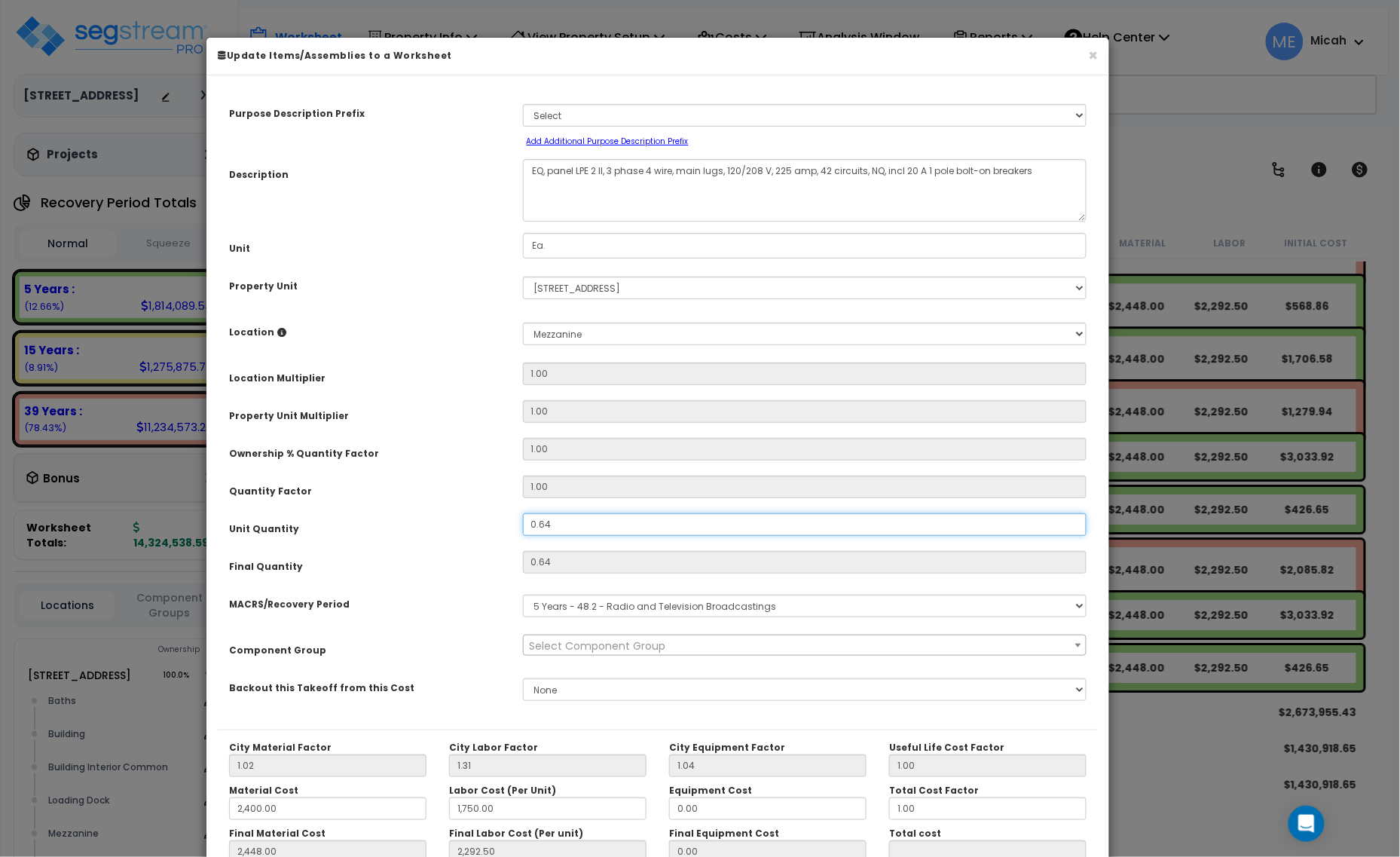
drag, startPoint x: 557, startPoint y: 521, endPoint x: 518, endPoint y: 522, distance: 39.0
click at [518, 522] on div "0.64" at bounding box center [805, 524] width 587 height 22
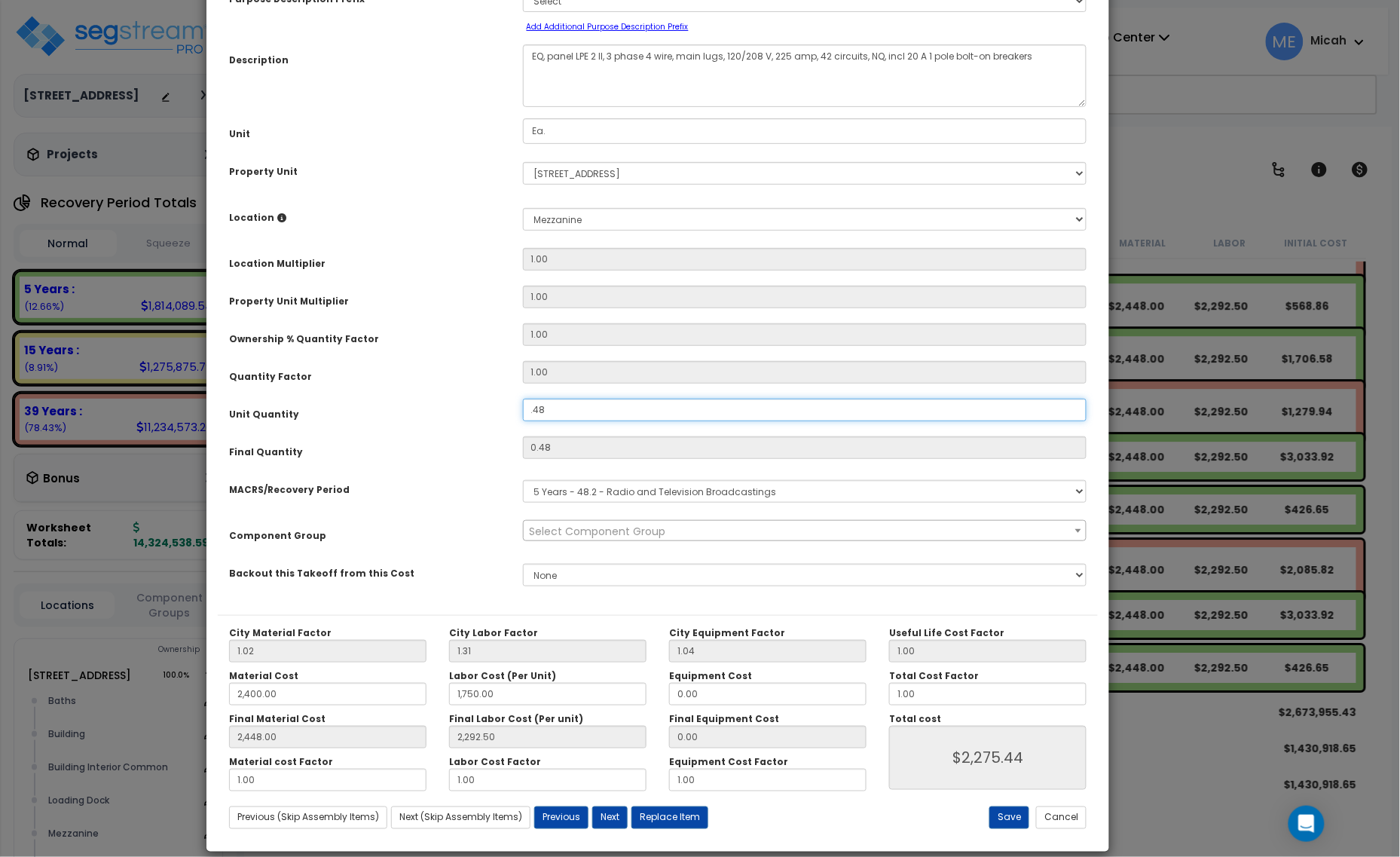
scroll to position [118, 0]
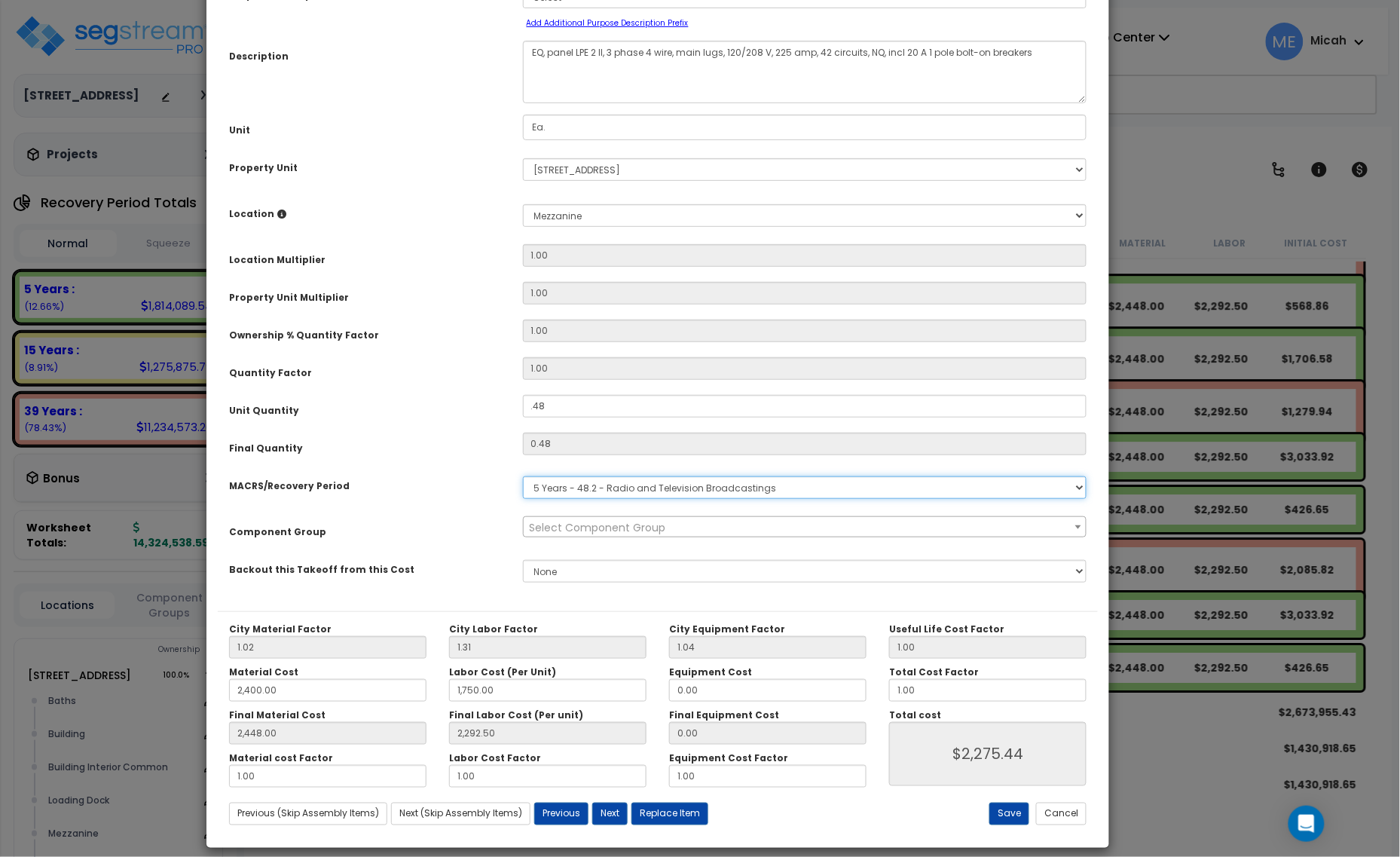
click at [581, 483] on select "Select MACRS/Recovery Period 5 Years - 57.0 - Distributive Trades & Services 5 …" at bounding box center [805, 488] width 565 height 22
click at [523, 477] on select "Select MACRS/Recovery Period 5 Years - 57.0 - Distributive Trades & Services 5 …" at bounding box center [805, 488] width 565 height 22
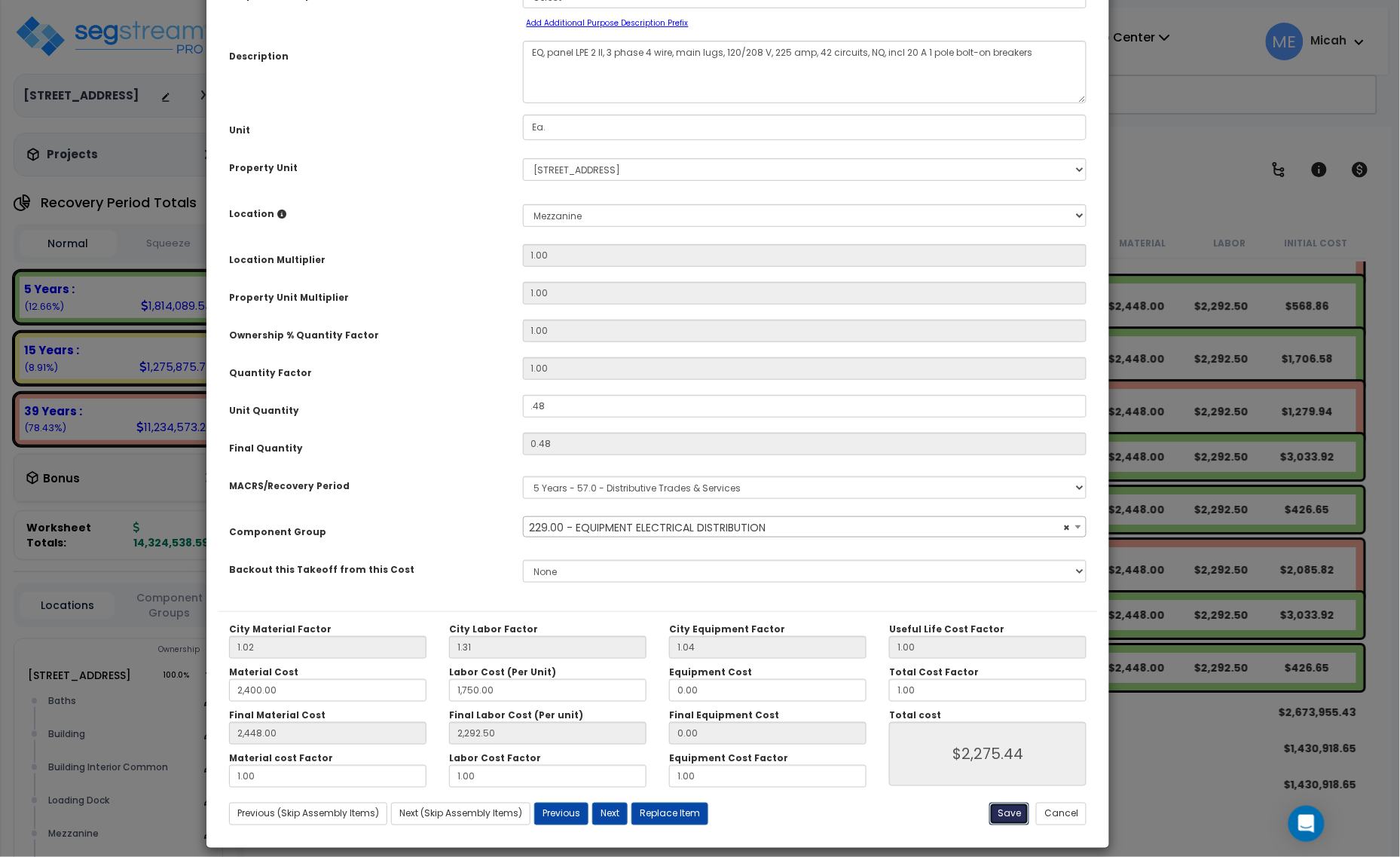
click at [1002, 813] on button "Save" at bounding box center [1009, 814] width 40 height 22
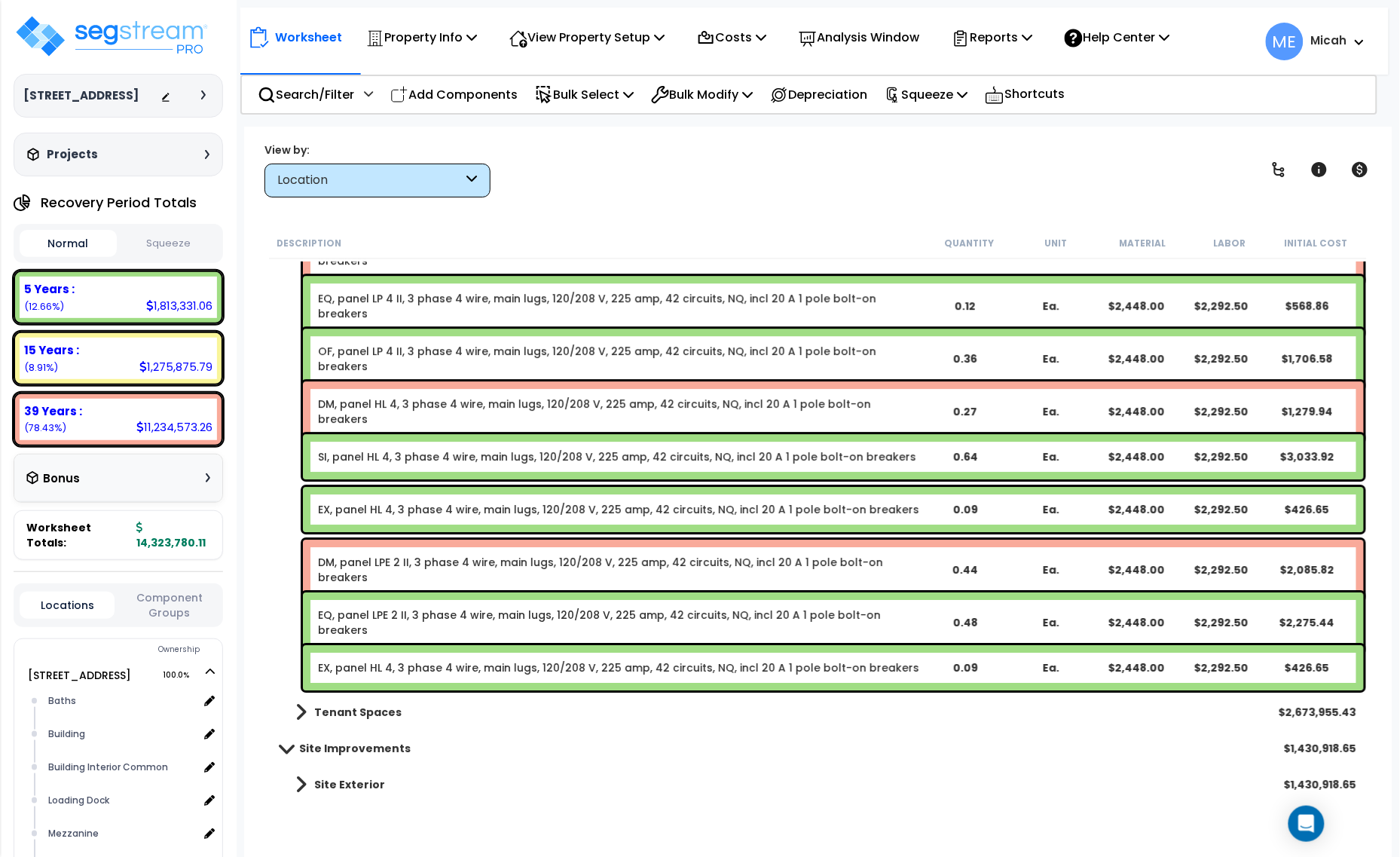
click at [393, 672] on link "EX, panel HL 4, 3 phase 4 wire, main lugs, 120/208 V, 225 amp, 42 circuits, NQ,…" at bounding box center [618, 668] width 601 height 15
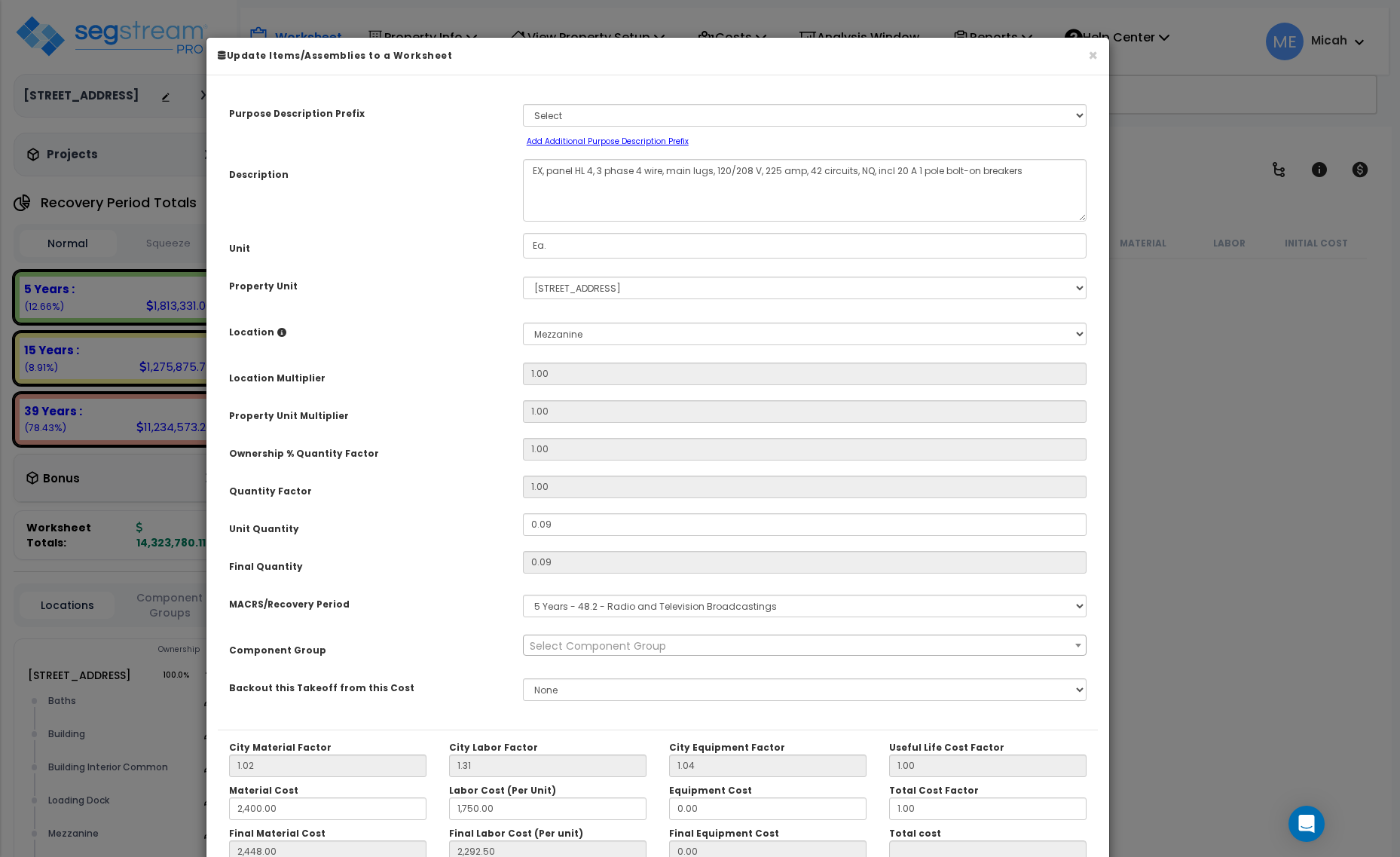
select select "68650"
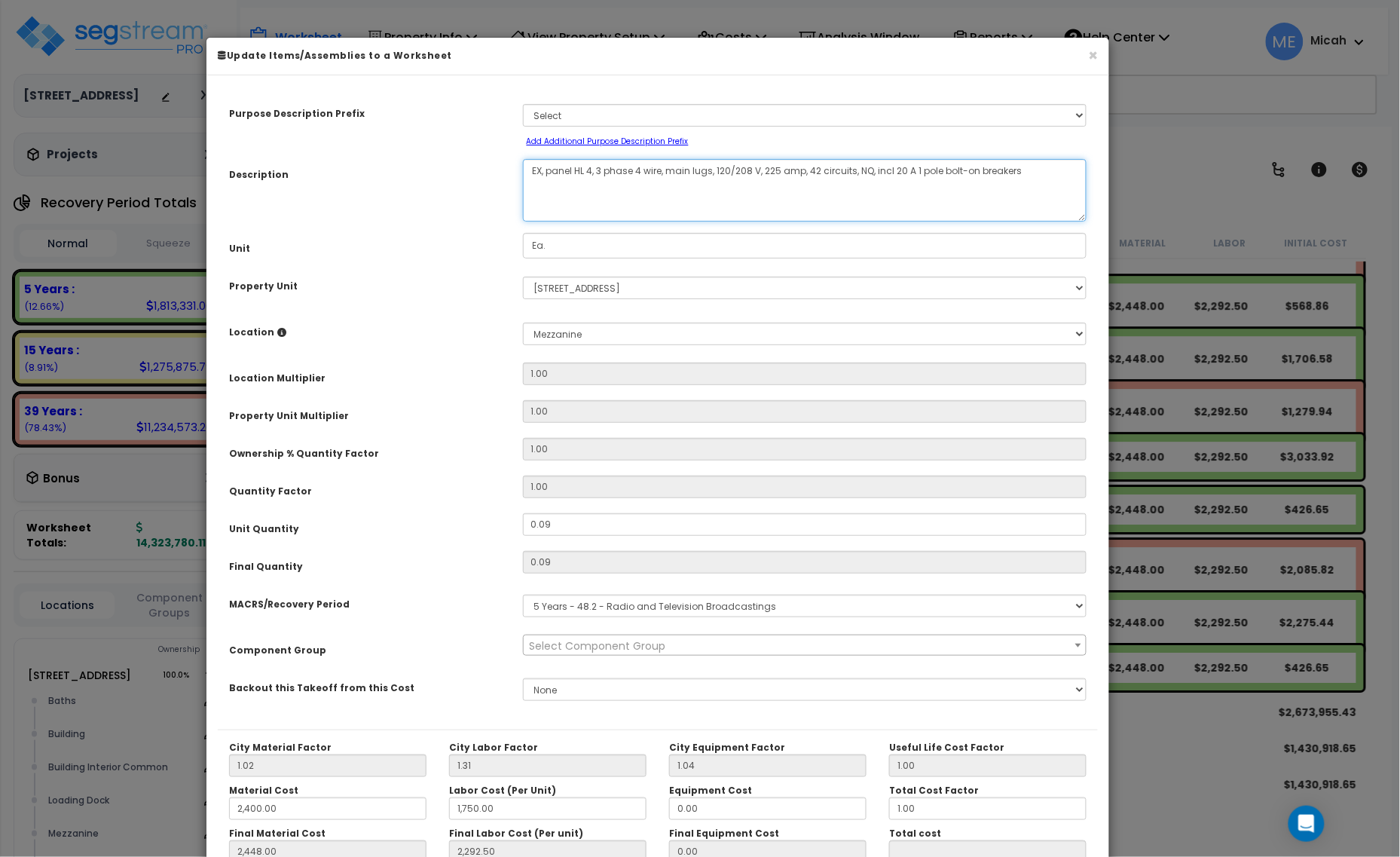
click at [542, 171] on textarea "EX, panel HL 4, 3 phase 4 wire, main lugs, 120/208 V, 225 amp, 42 circuits, NQ,…" at bounding box center [805, 190] width 565 height 62
type textarea "OF, panel LPE 2 II, 3 phase 4 wire, main lugs, 120/208 V, 225 amp, 42 circuits,…"
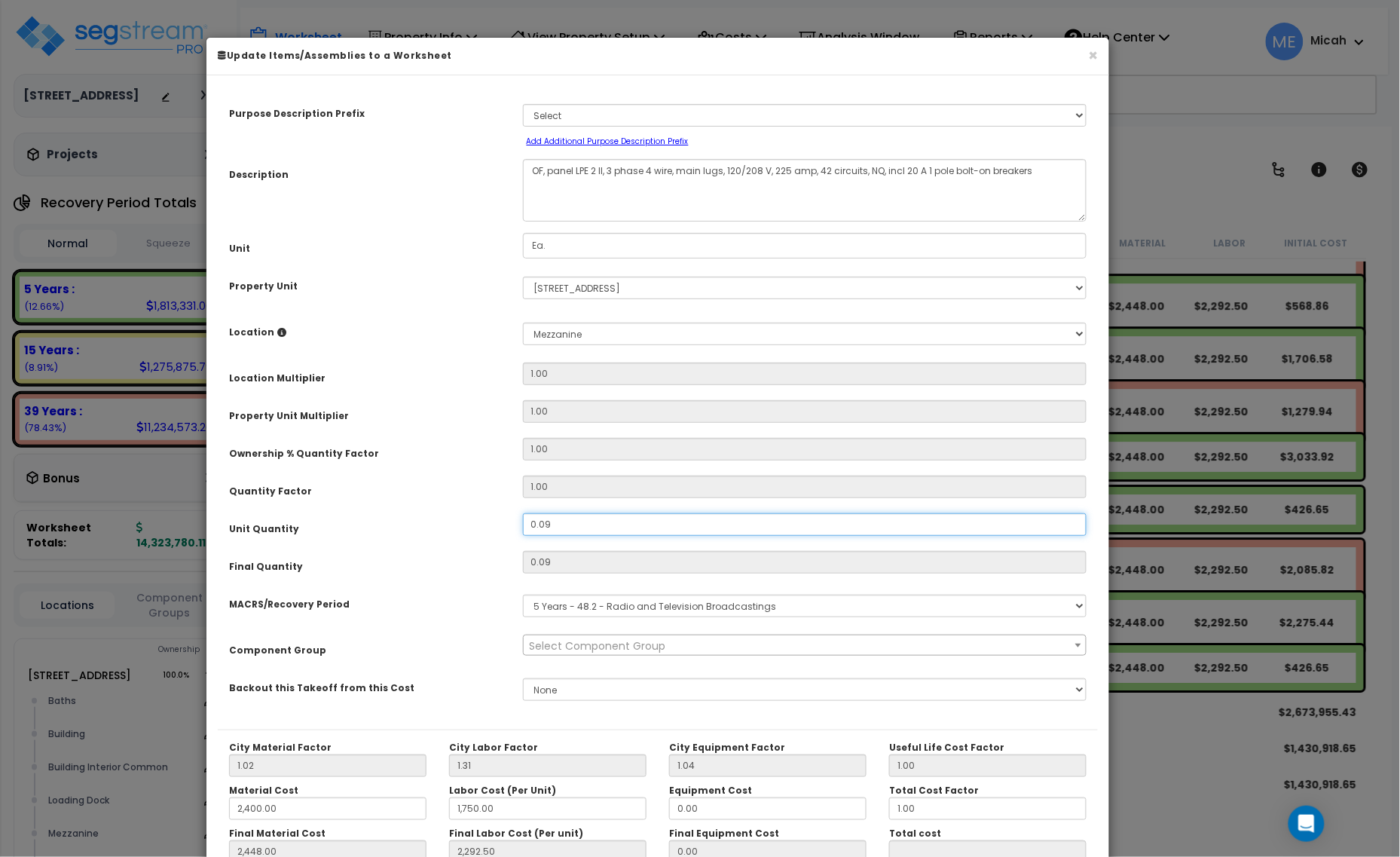
drag, startPoint x: 573, startPoint y: 521, endPoint x: 498, endPoint y: 521, distance: 75.0
click at [498, 521] on div "Unit Quantity 0.09" at bounding box center [658, 527] width 880 height 27
type input "."
type input "2,448.00"
type input "2,292.50"
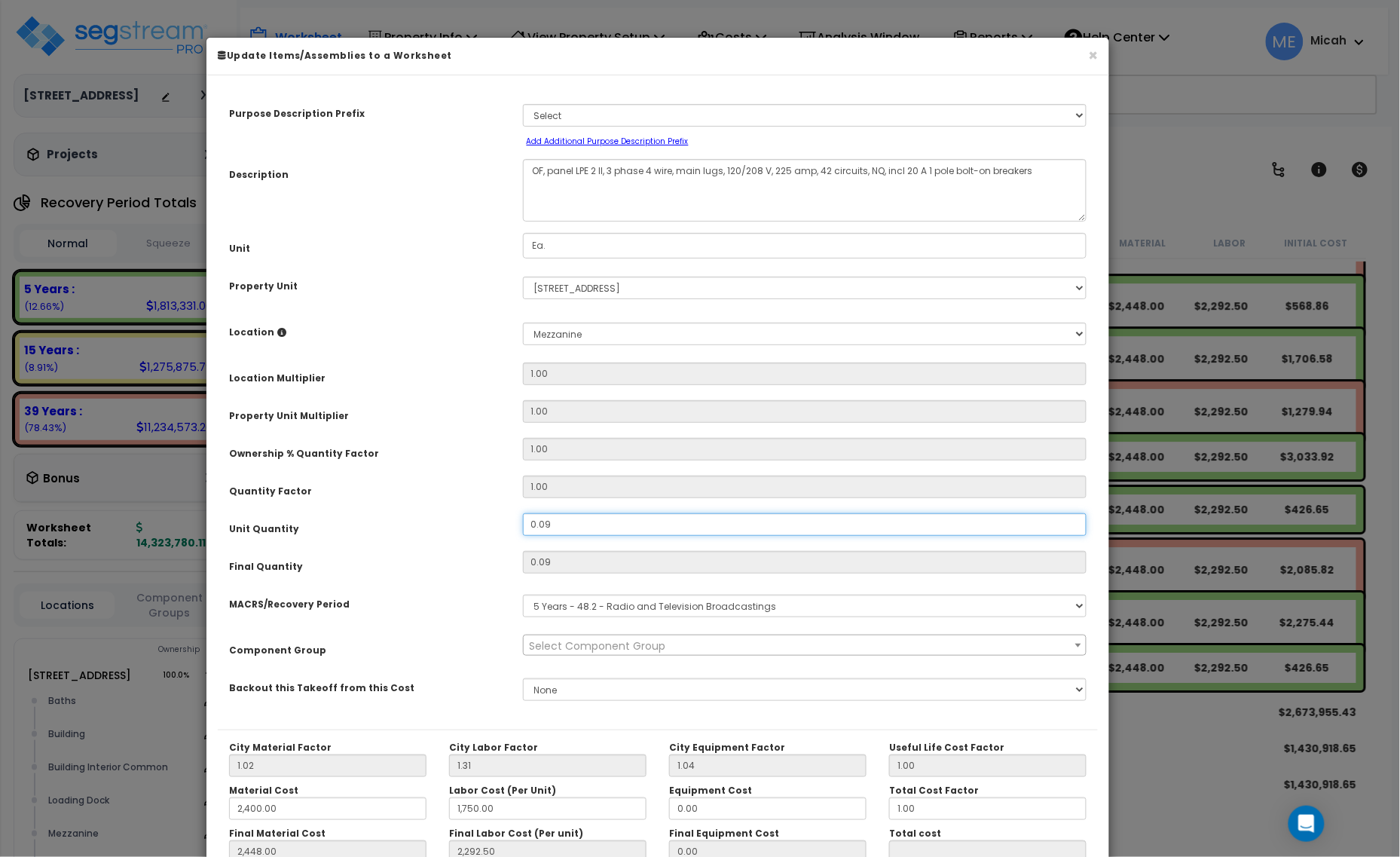
type input "$426.64"
type input "0"
type input "2,448.00"
type input "2,292.50"
type input "$0.00"
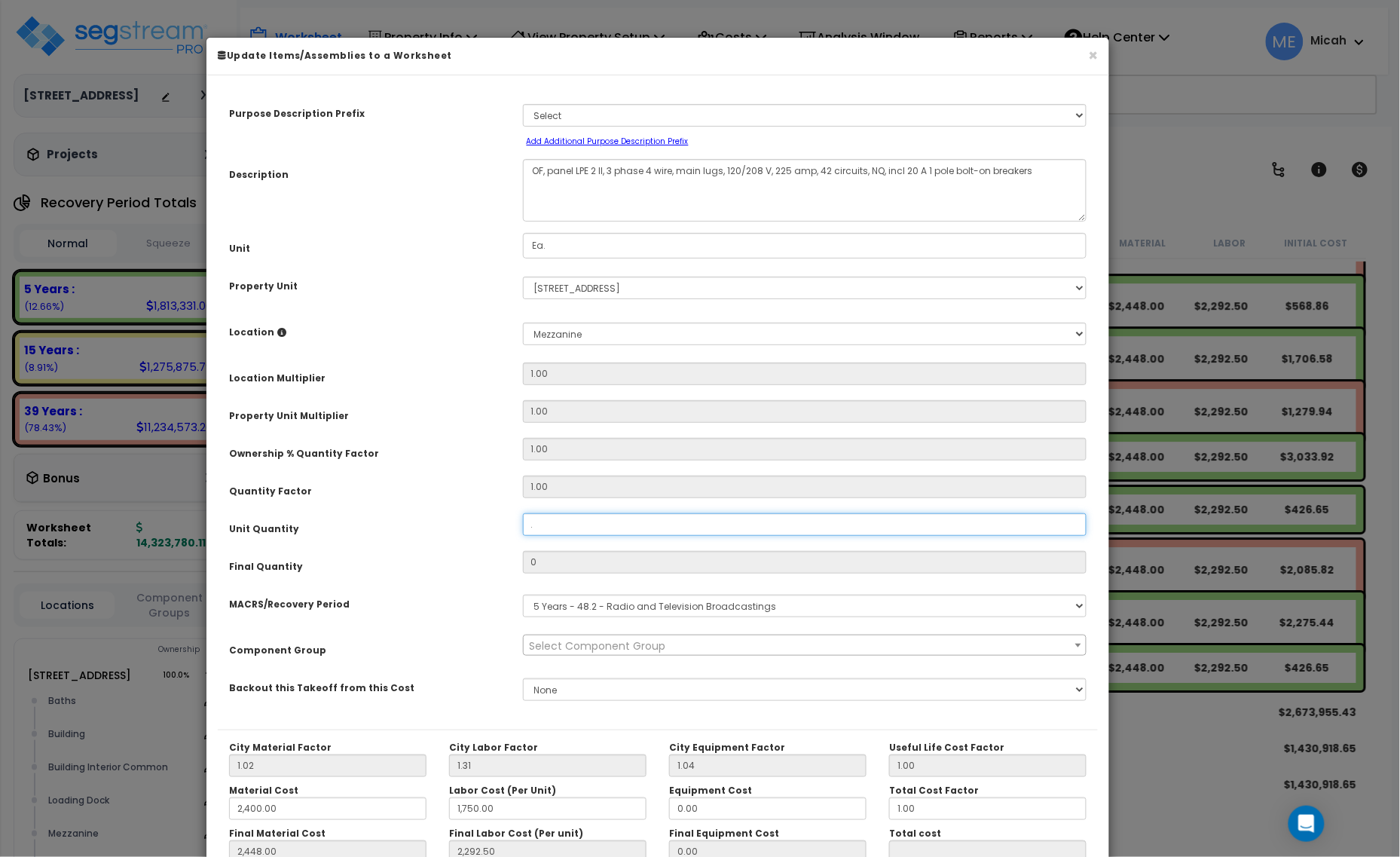
type input ".0"
type input "2,448.00"
type input "2,292.50"
type input "2,448.00"
type input "2,292.50"
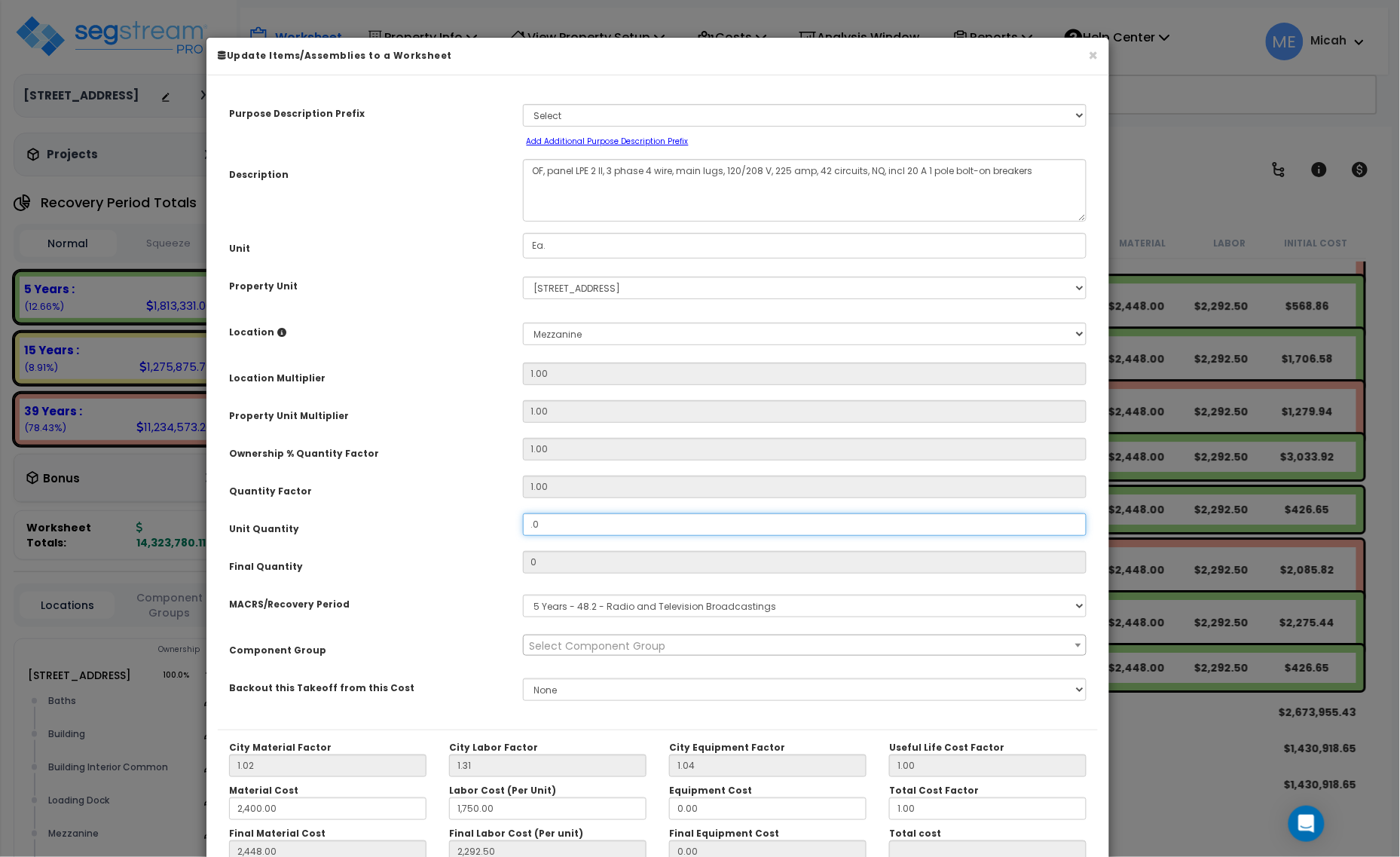
type input ".07"
type input "2,448.00"
type input "2,292.50"
type input "0.07"
type input "2,448.00"
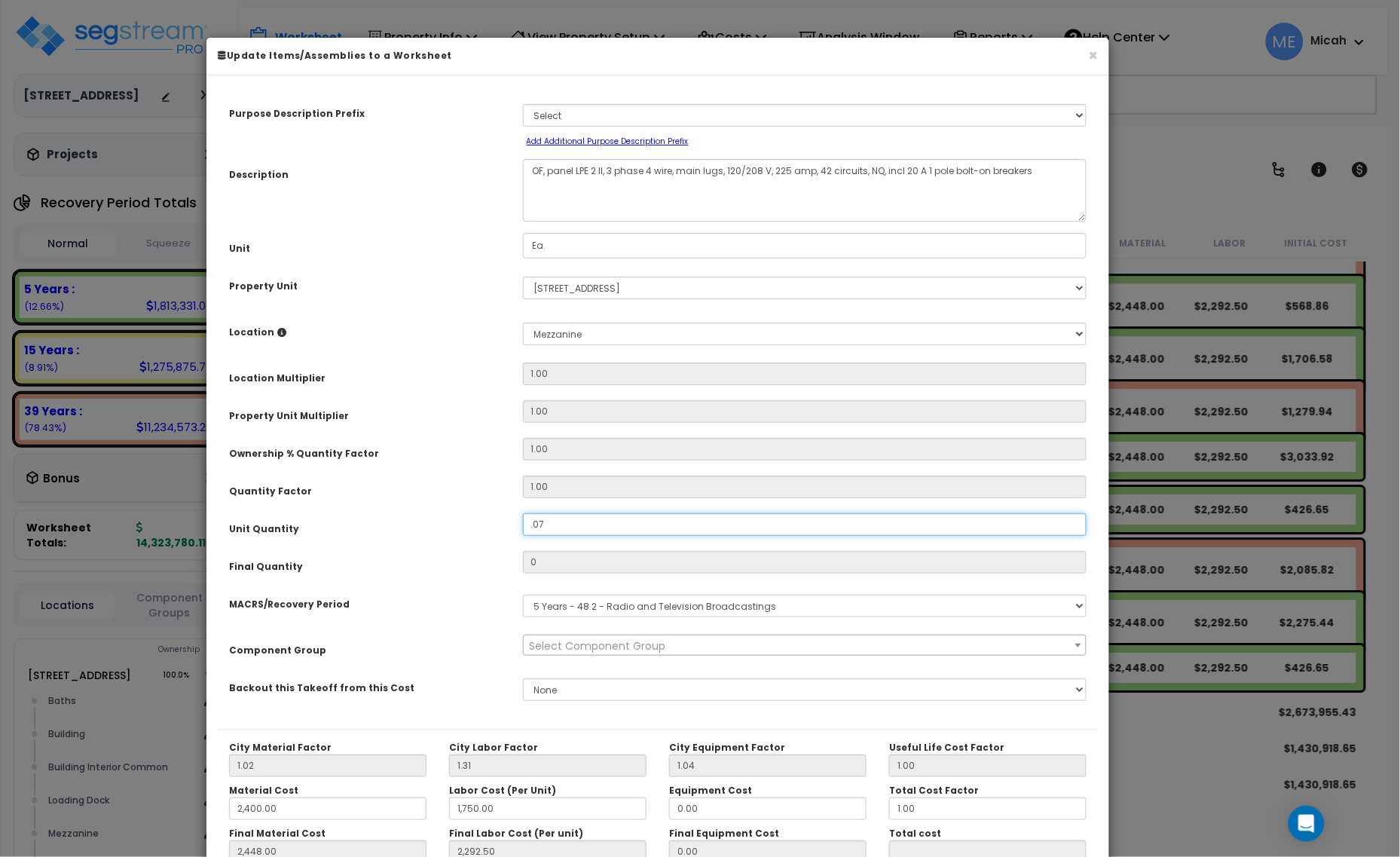
type input "2,292.50"
type input "$331.84"
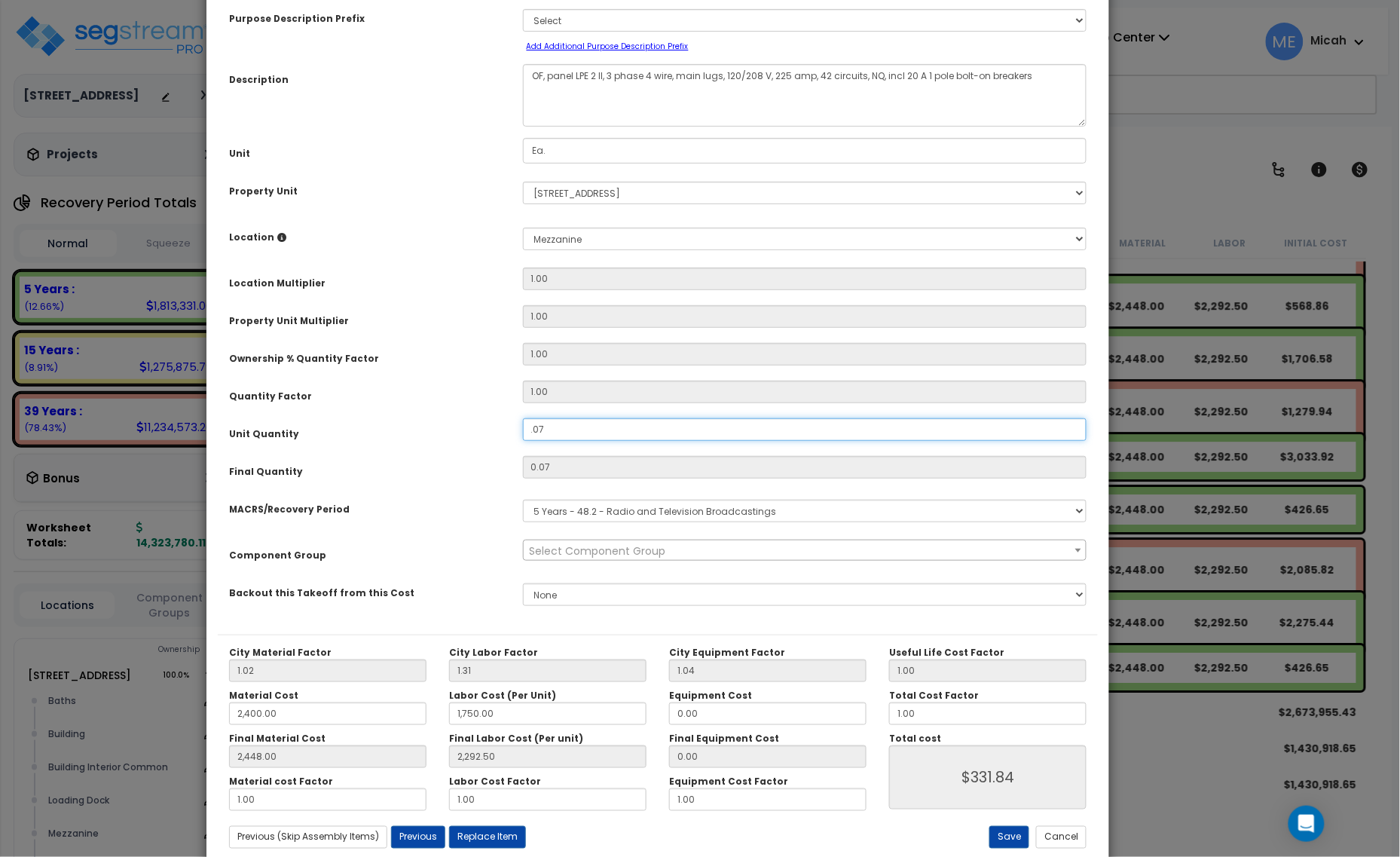
scroll to position [118, 0]
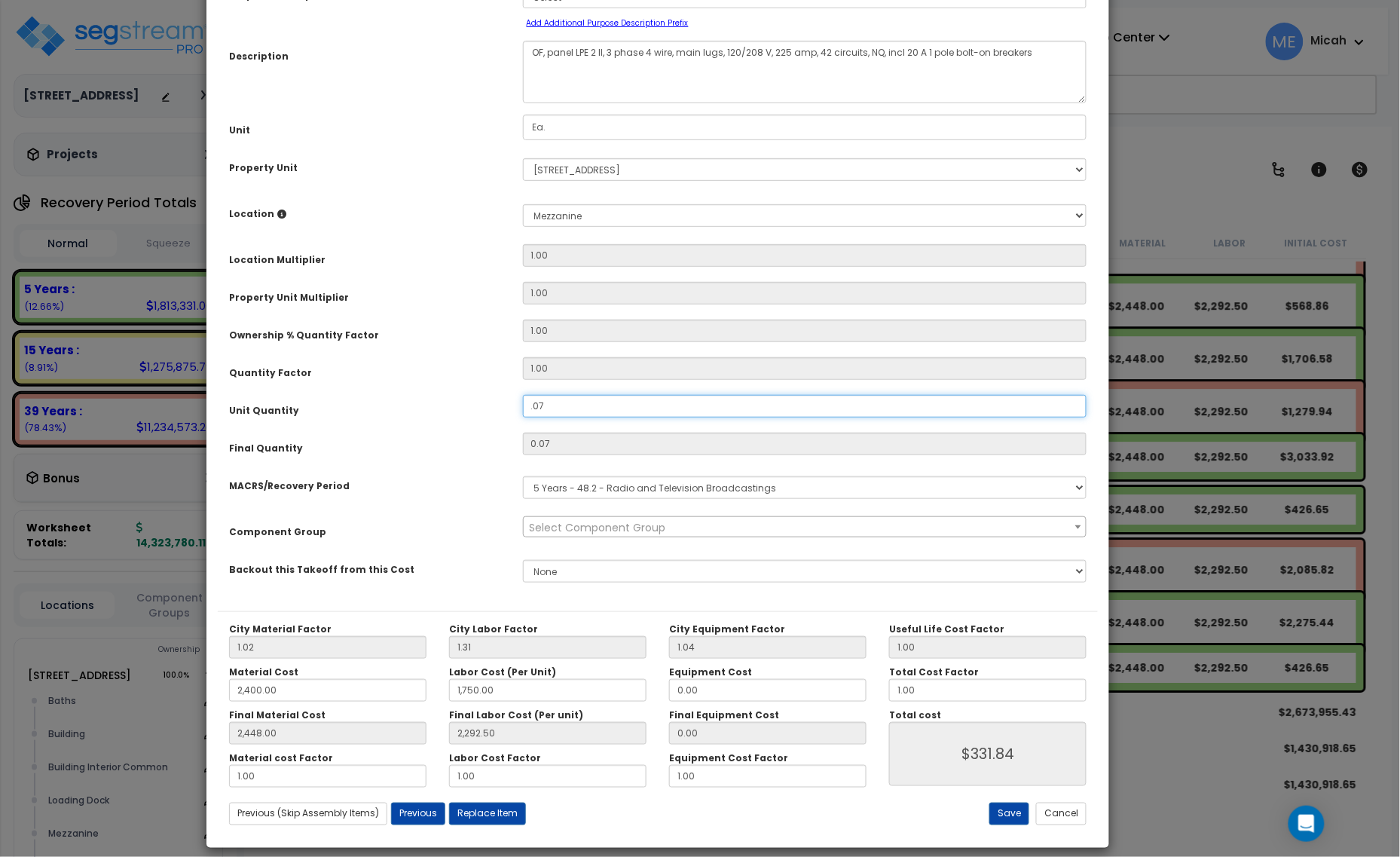
type input ".07"
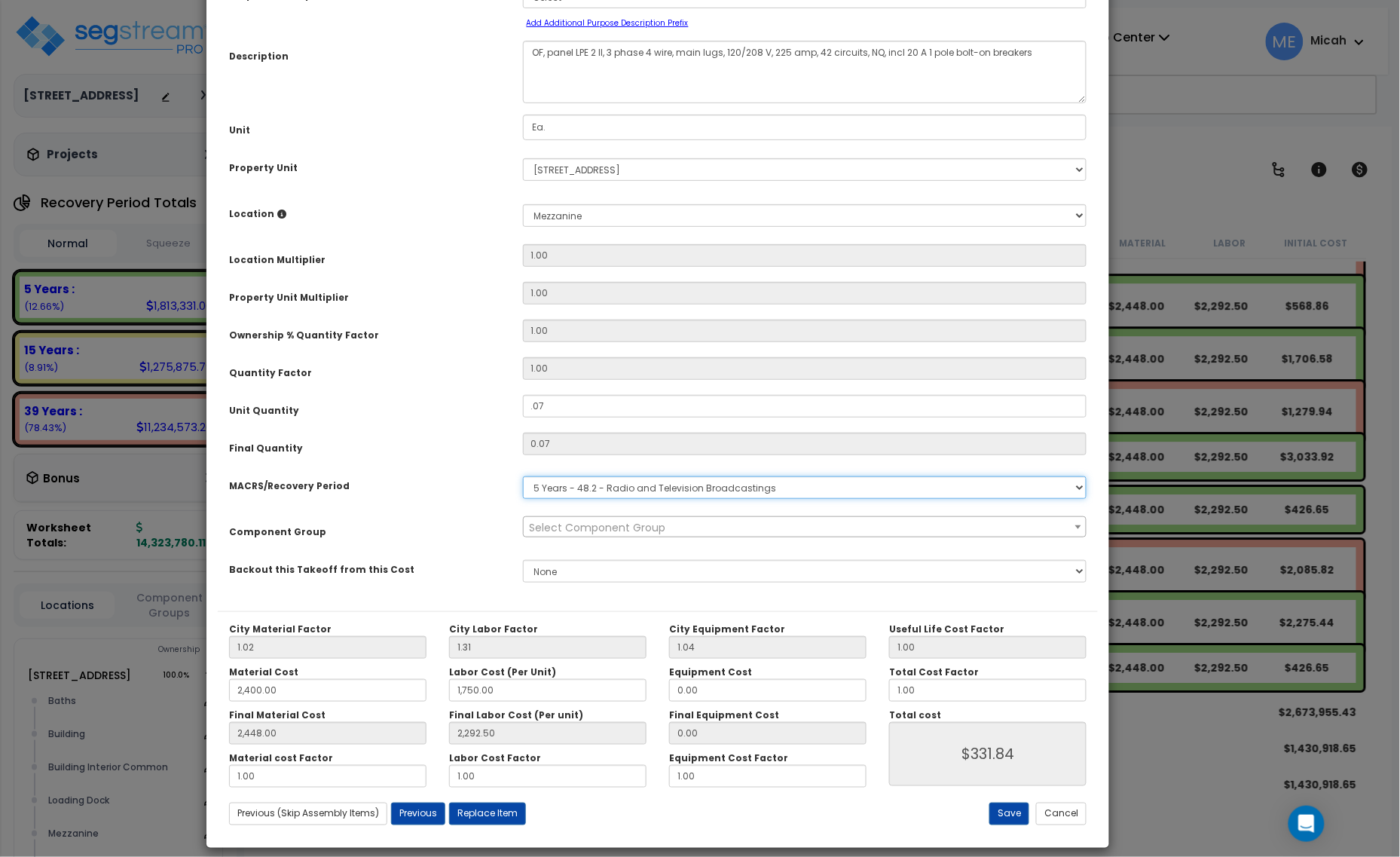
click at [630, 495] on select "Select MACRS/Recovery Period 5 Years - 57.0 - Distributive Trades & Services 5 …" at bounding box center [805, 488] width 565 height 22
select select "3667"
click at [523, 477] on select "Select MACRS/Recovery Period 5 Years - 57.0 - Distributive Trades & Services 5 …" at bounding box center [805, 488] width 565 height 22
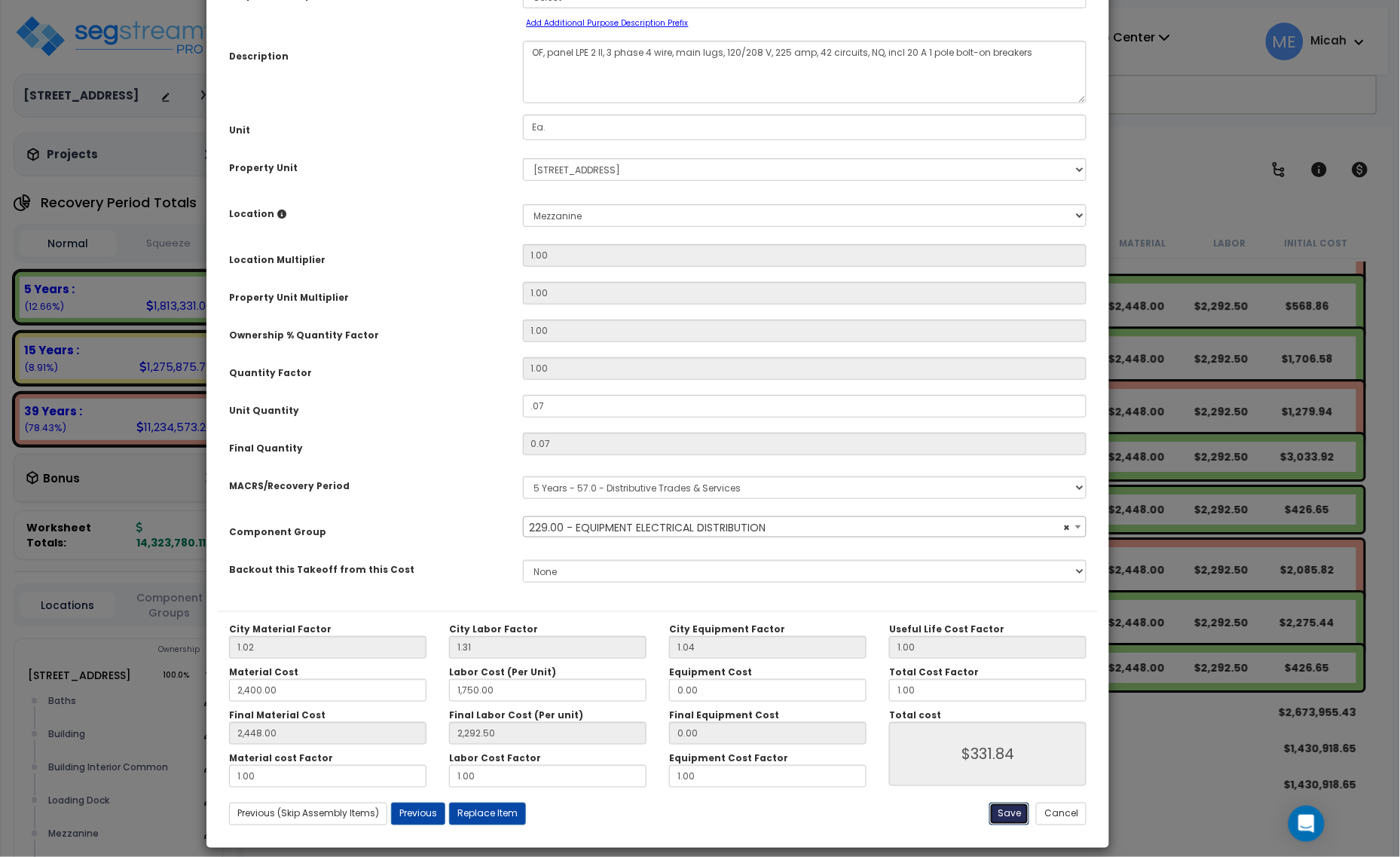
click at [1003, 815] on button "Save" at bounding box center [1009, 814] width 40 height 22
select select "57033"
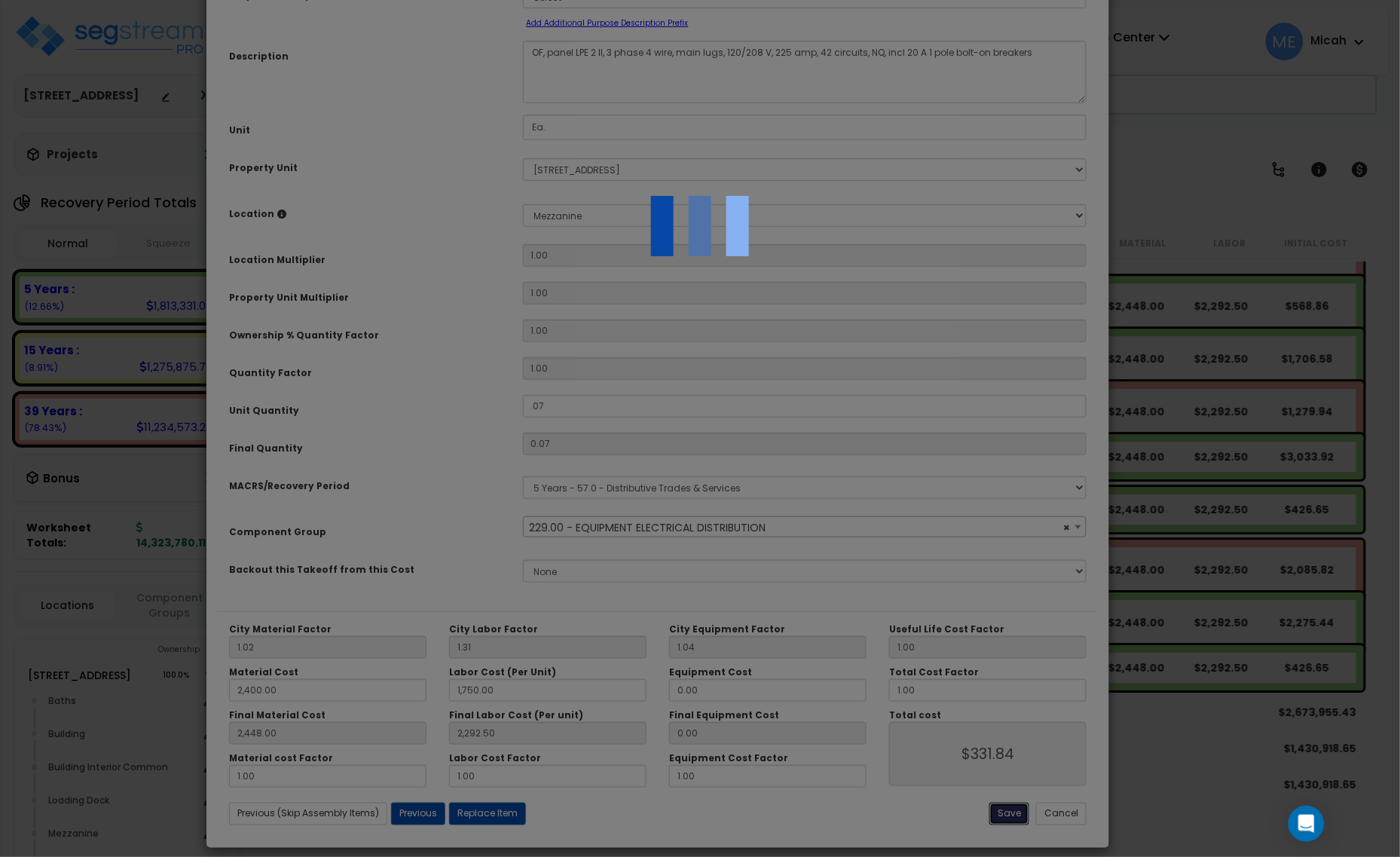
type input "0.07"
type input "2400.00"
type input "1750.00"
type input "2448.00"
type input "2292.50"
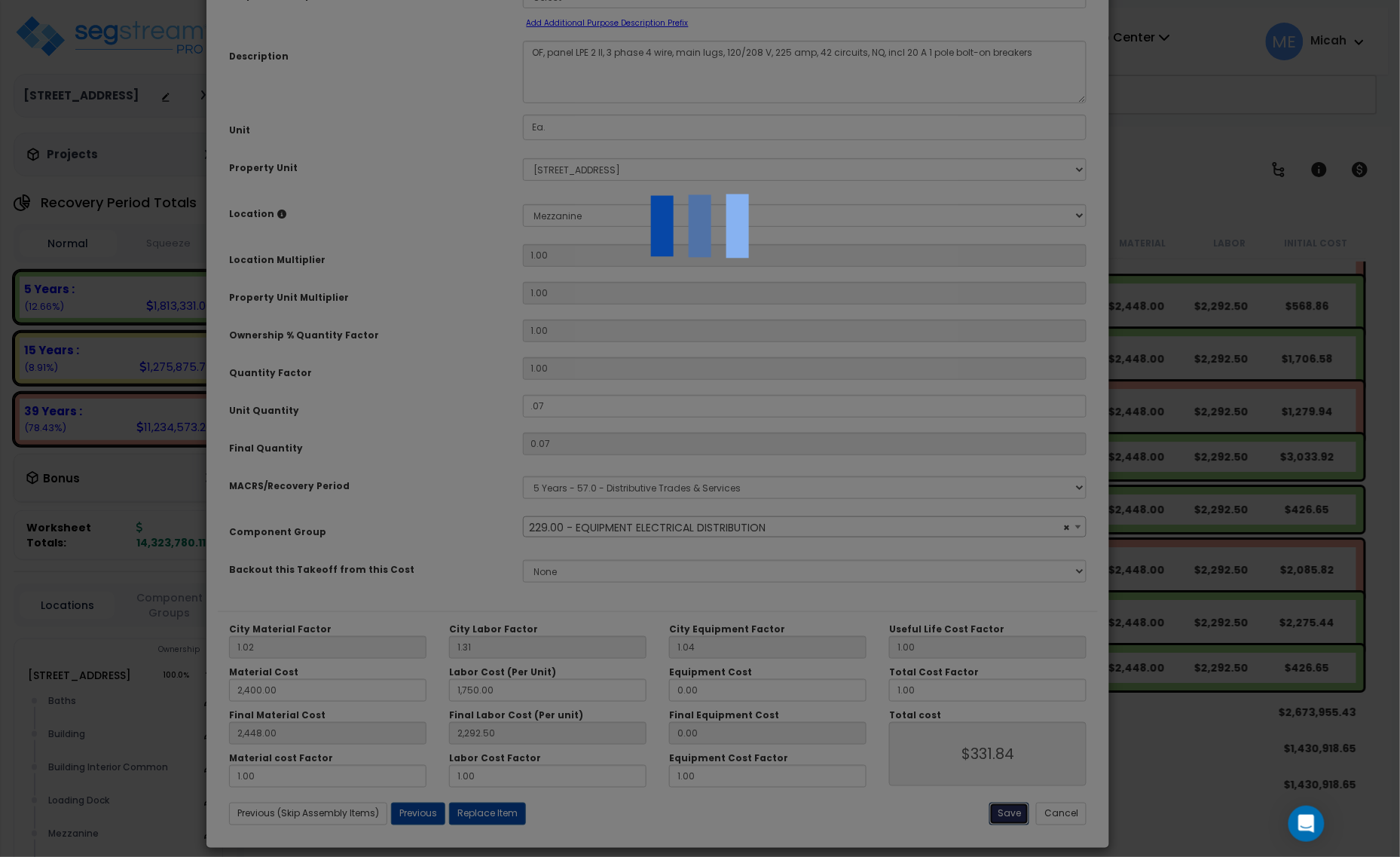
type input "331.84"
select select "57033"
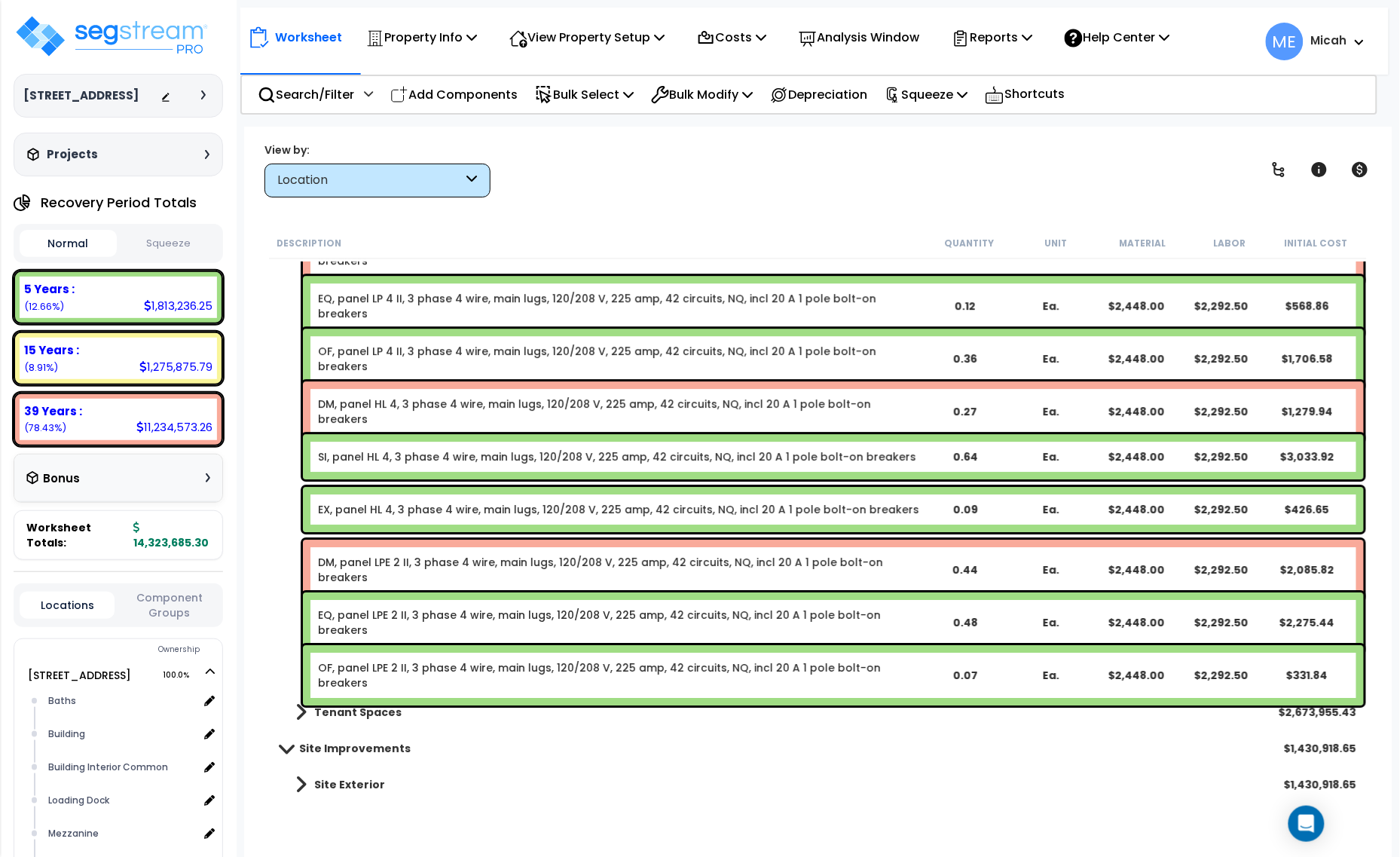
click at [456, 563] on link "DM, panel LPE 2 II, 3 phase 4 wire, main lugs, 120/208 V, 225 amp, 42 circuits,…" at bounding box center [620, 570] width 604 height 30
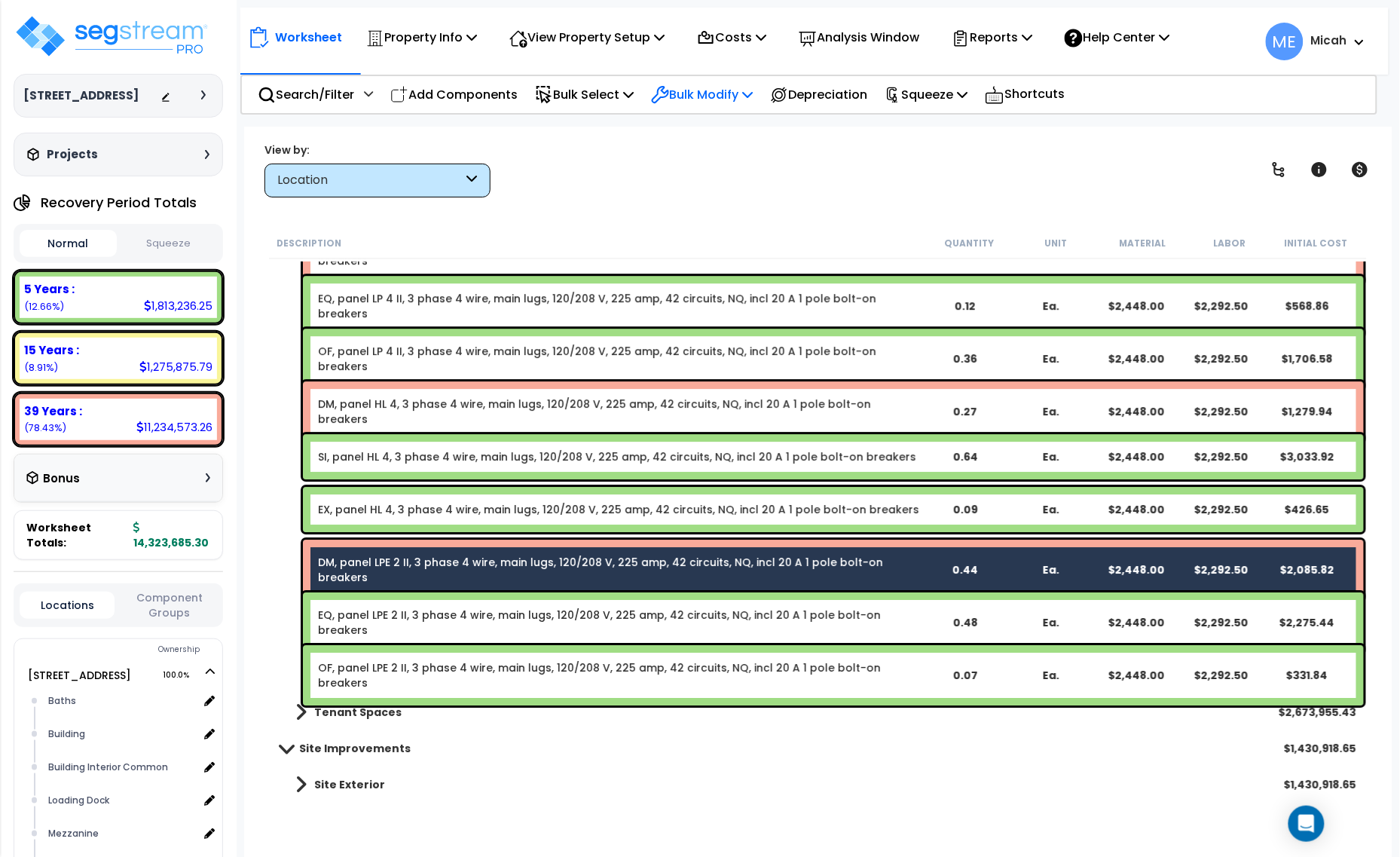
click at [753, 96] on icon at bounding box center [747, 94] width 11 height 12
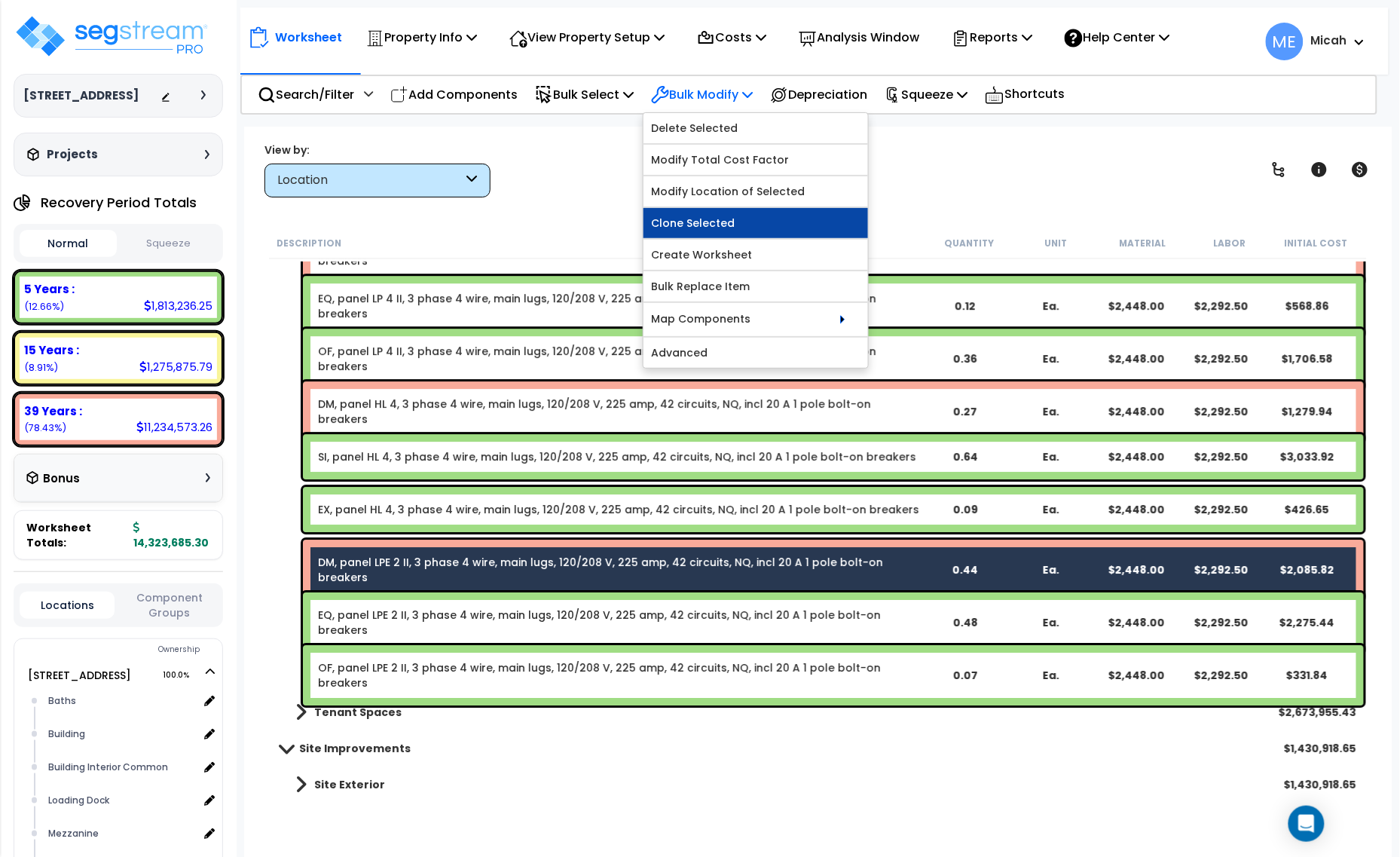
click at [765, 220] on link "Clone Selected" at bounding box center [756, 223] width 225 height 30
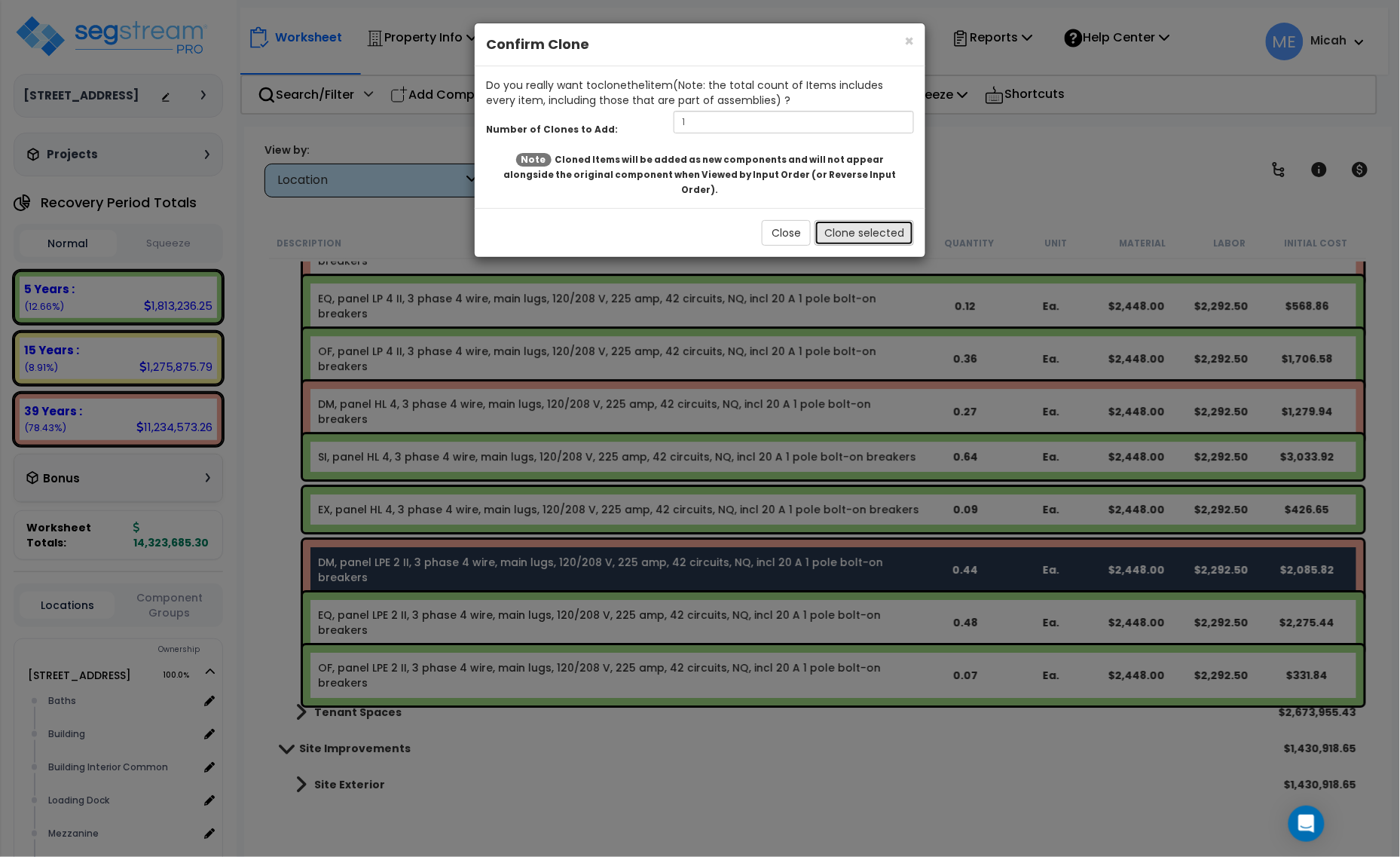
click at [827, 220] on button "Clone selected" at bounding box center [864, 233] width 100 height 26
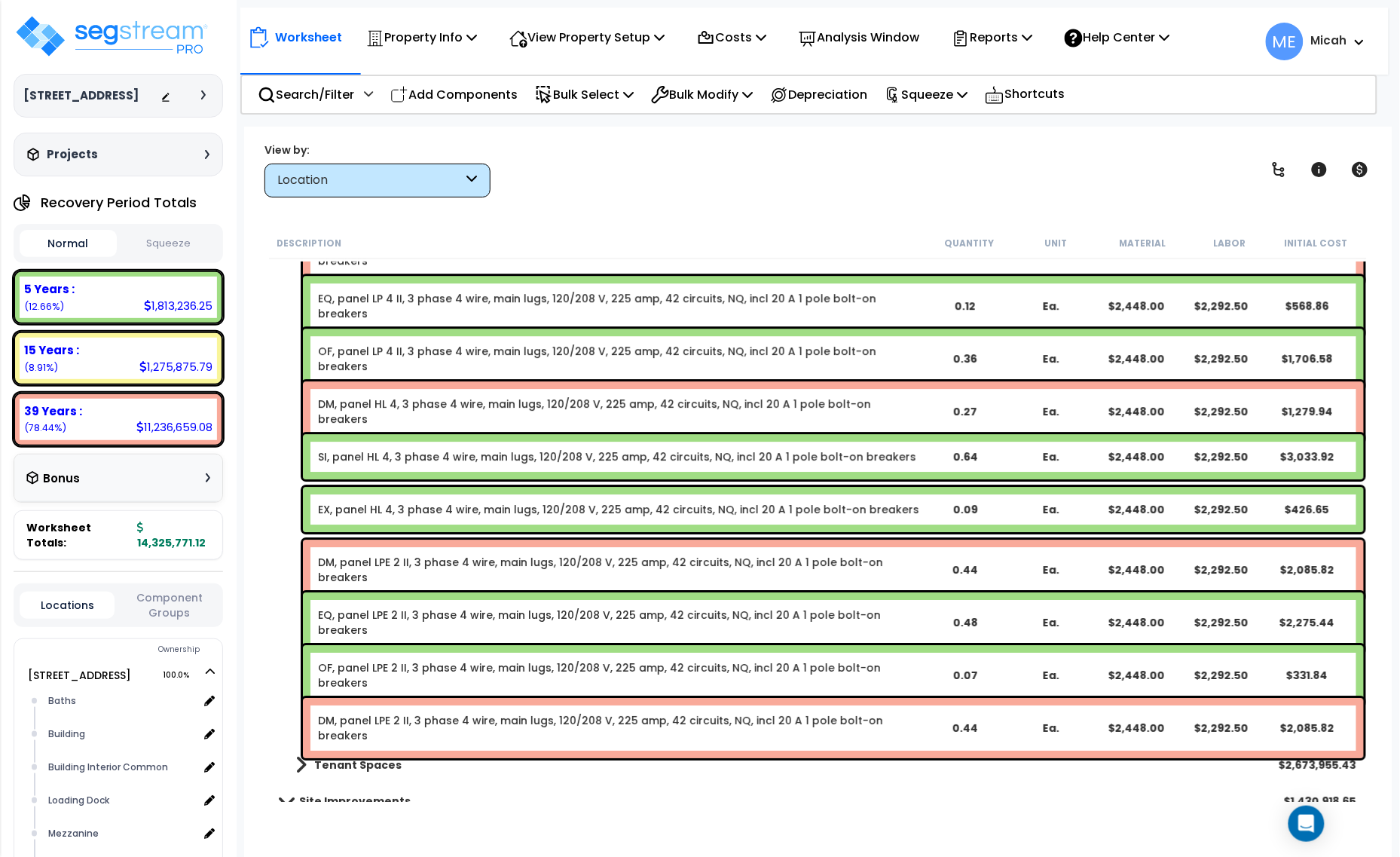
click at [515, 720] on link "DM, panel LPE 2 II, 3 phase 4 wire, main lugs, 120/208 V, 225 amp, 42 circuits,…" at bounding box center [620, 728] width 604 height 30
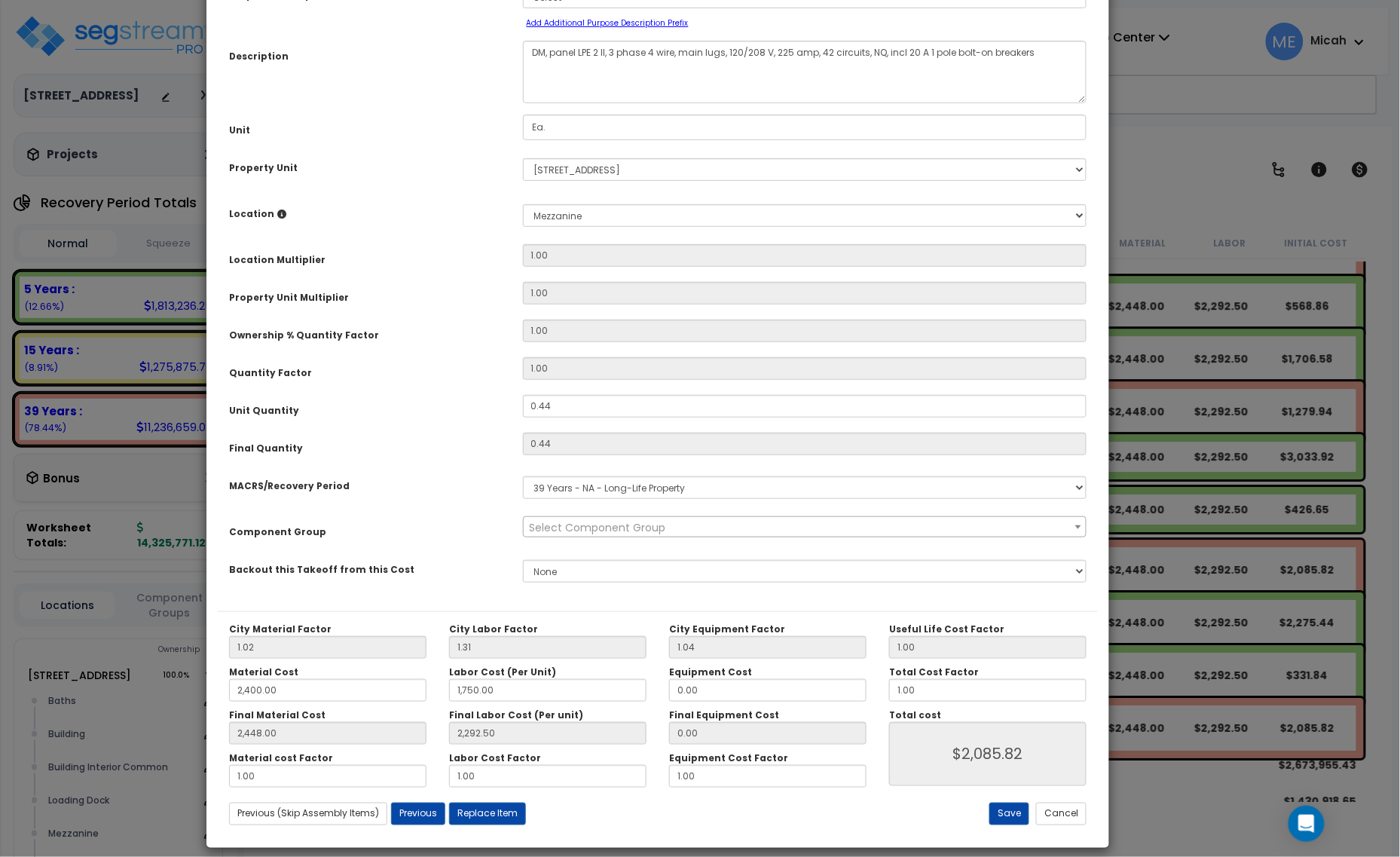
scroll to position [0, 0]
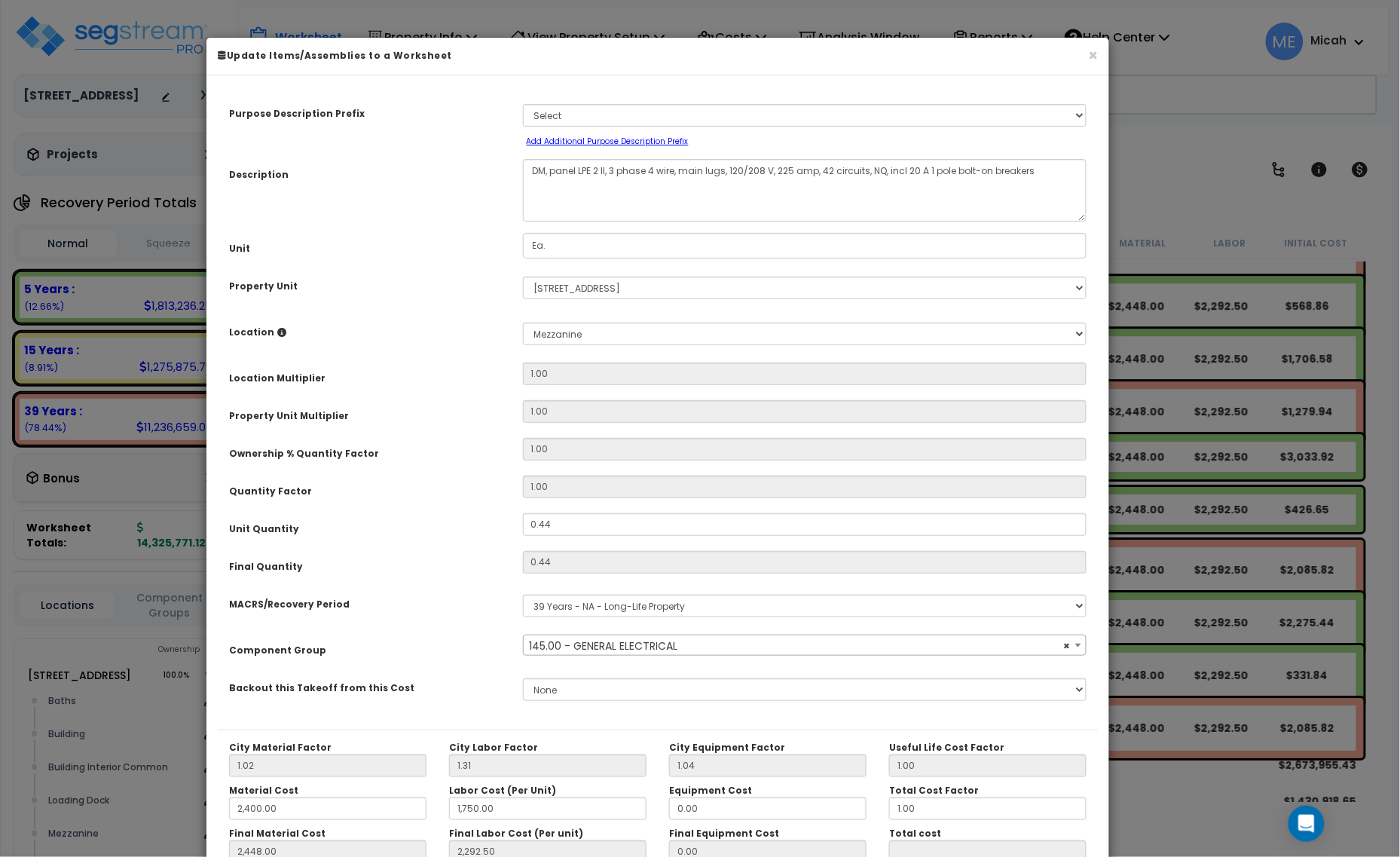
select select "56955"
